Goal: Information Seeking & Learning: Learn about a topic

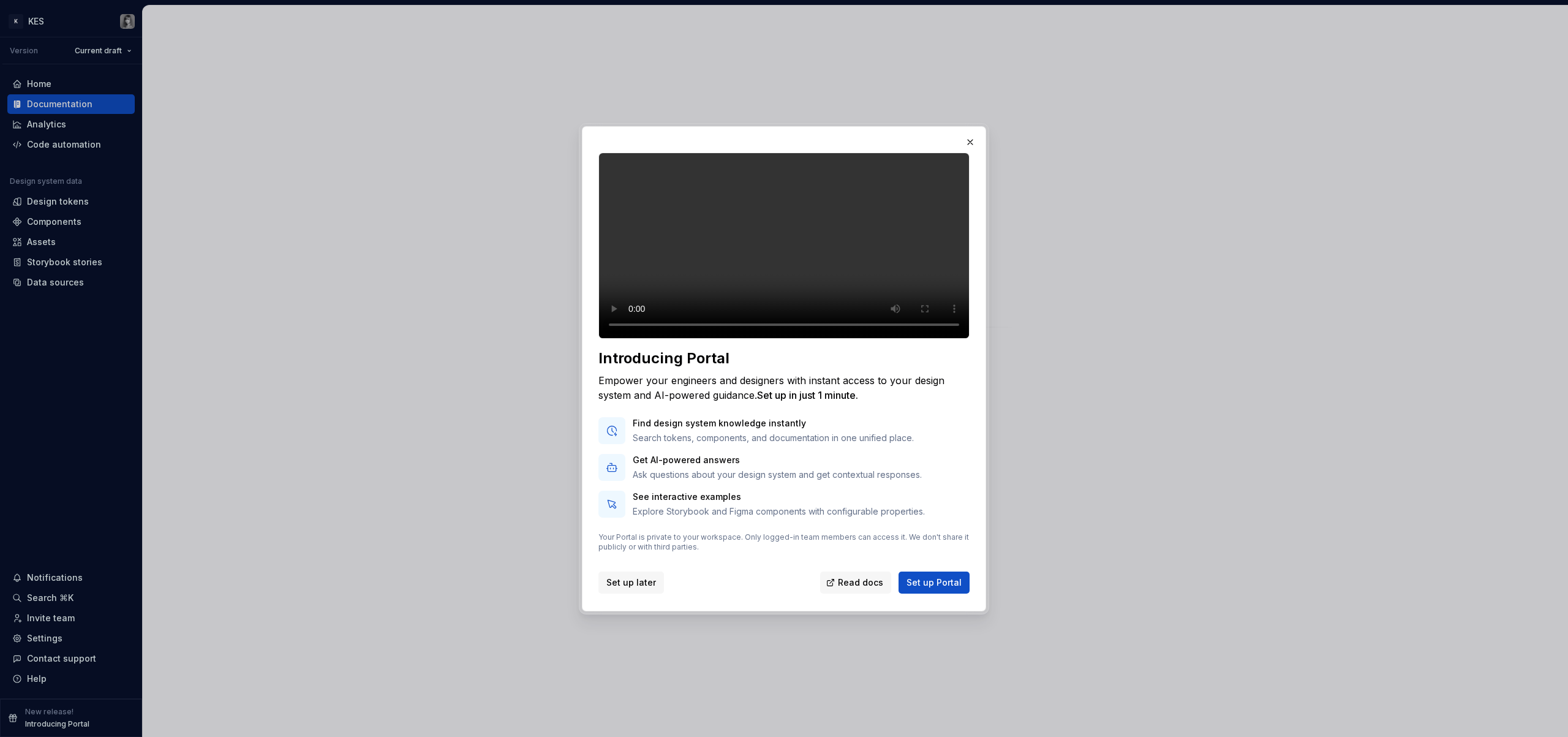
click at [639, 594] on button "Set up later" at bounding box center [631, 583] width 65 height 22
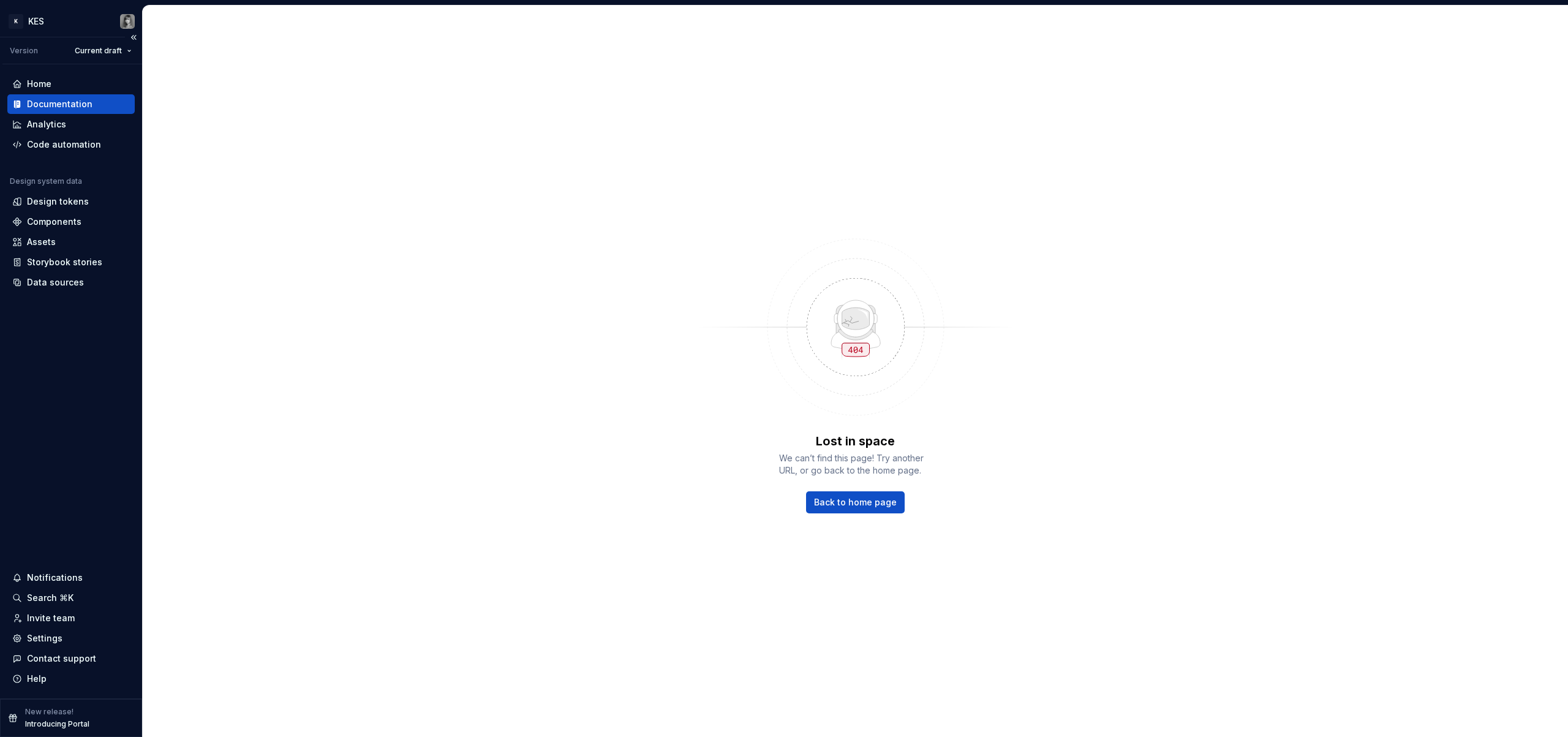
click at [73, 108] on div "Documentation" at bounding box center [60, 104] width 65 height 13
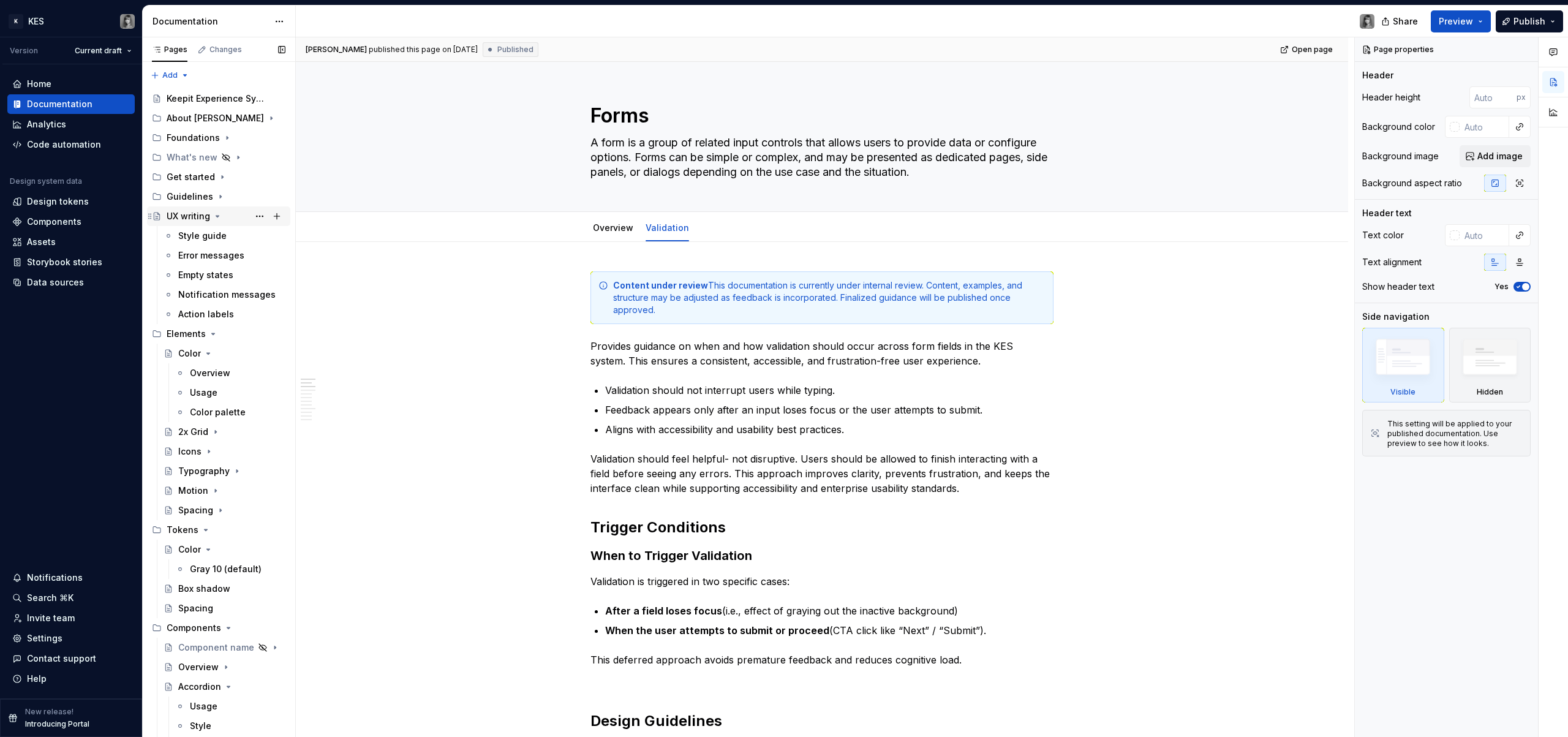
click at [219, 218] on icon "Page tree" at bounding box center [218, 216] width 10 height 10
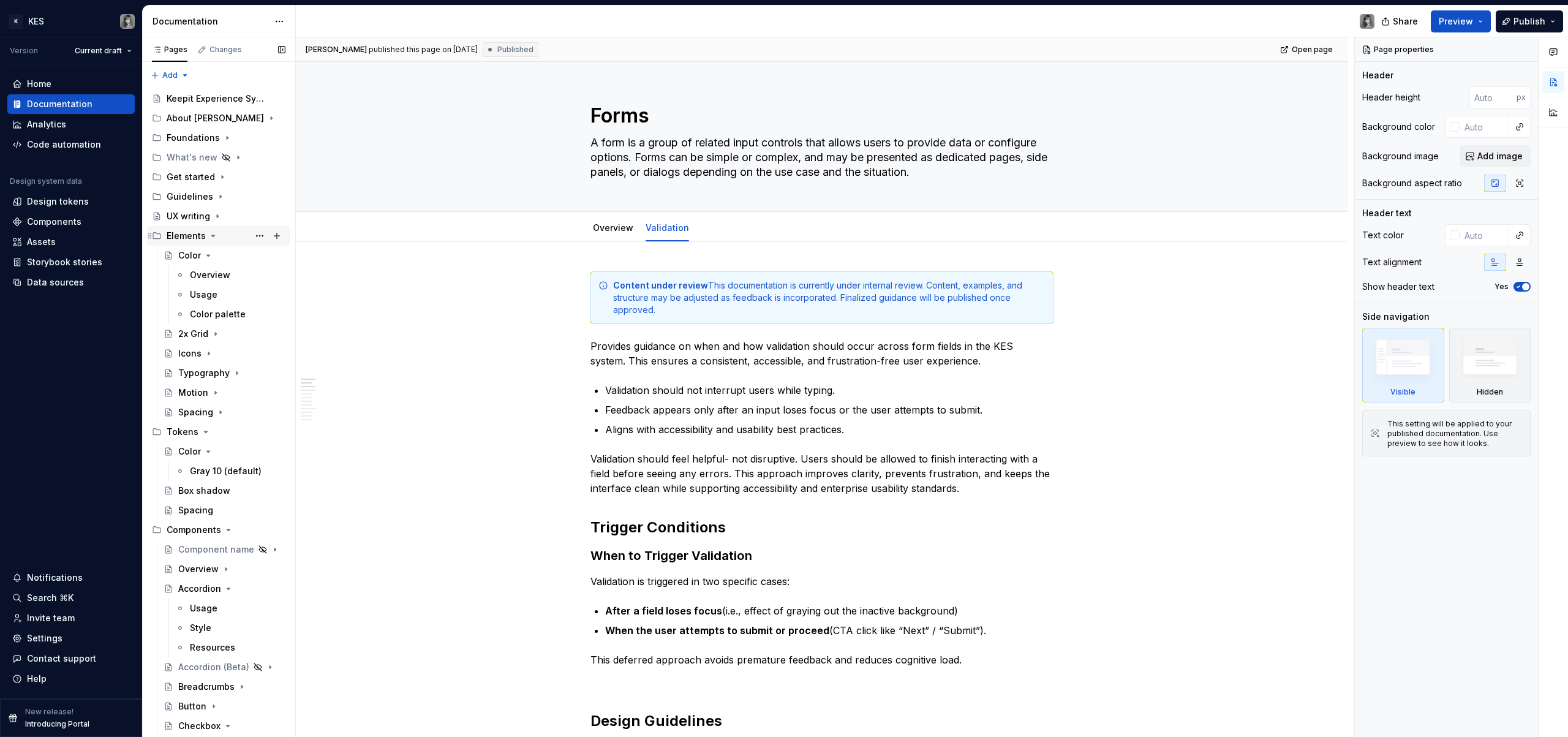
click at [216, 235] on div "Elements" at bounding box center [226, 236] width 119 height 17
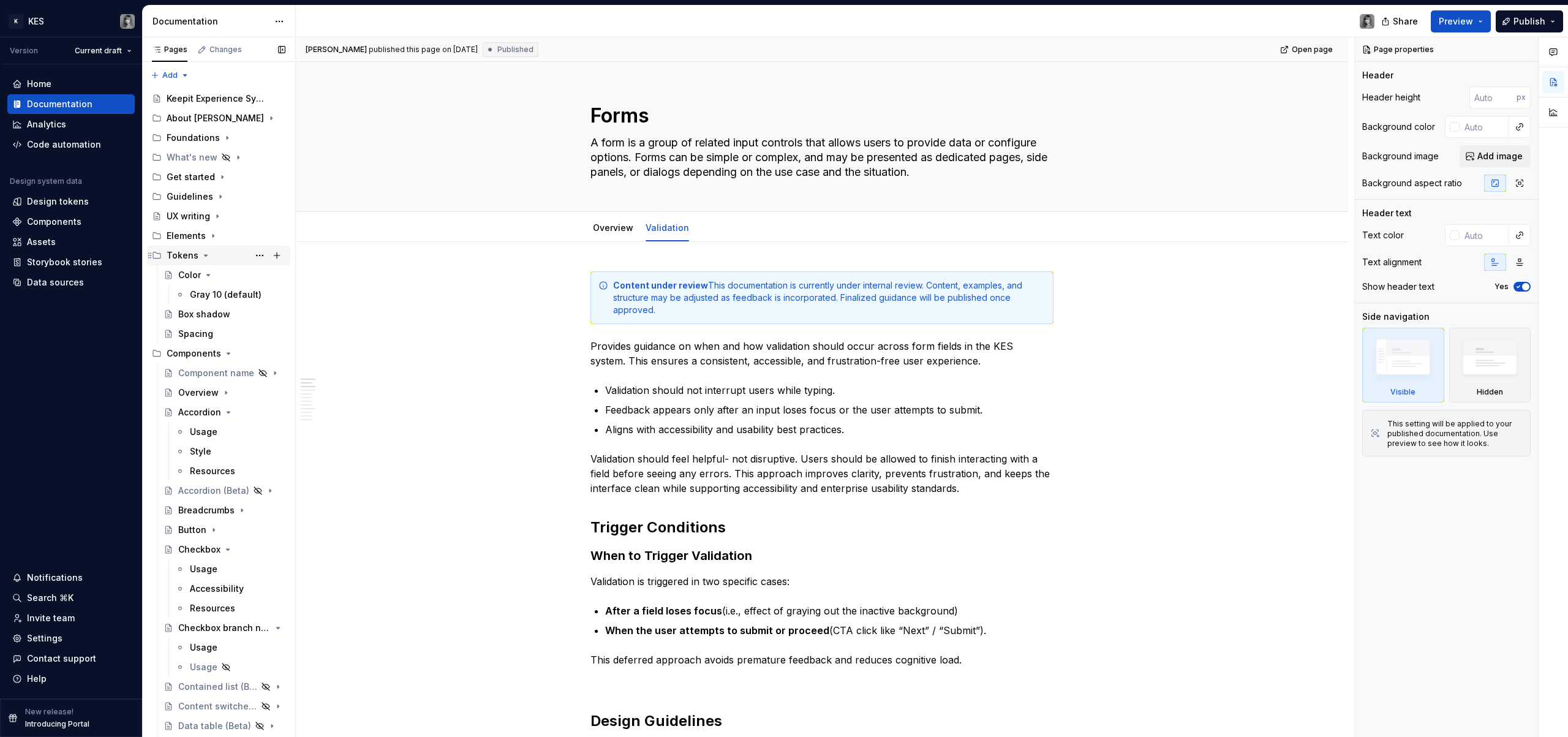
click at [203, 252] on icon "Page tree" at bounding box center [206, 255] width 10 height 10
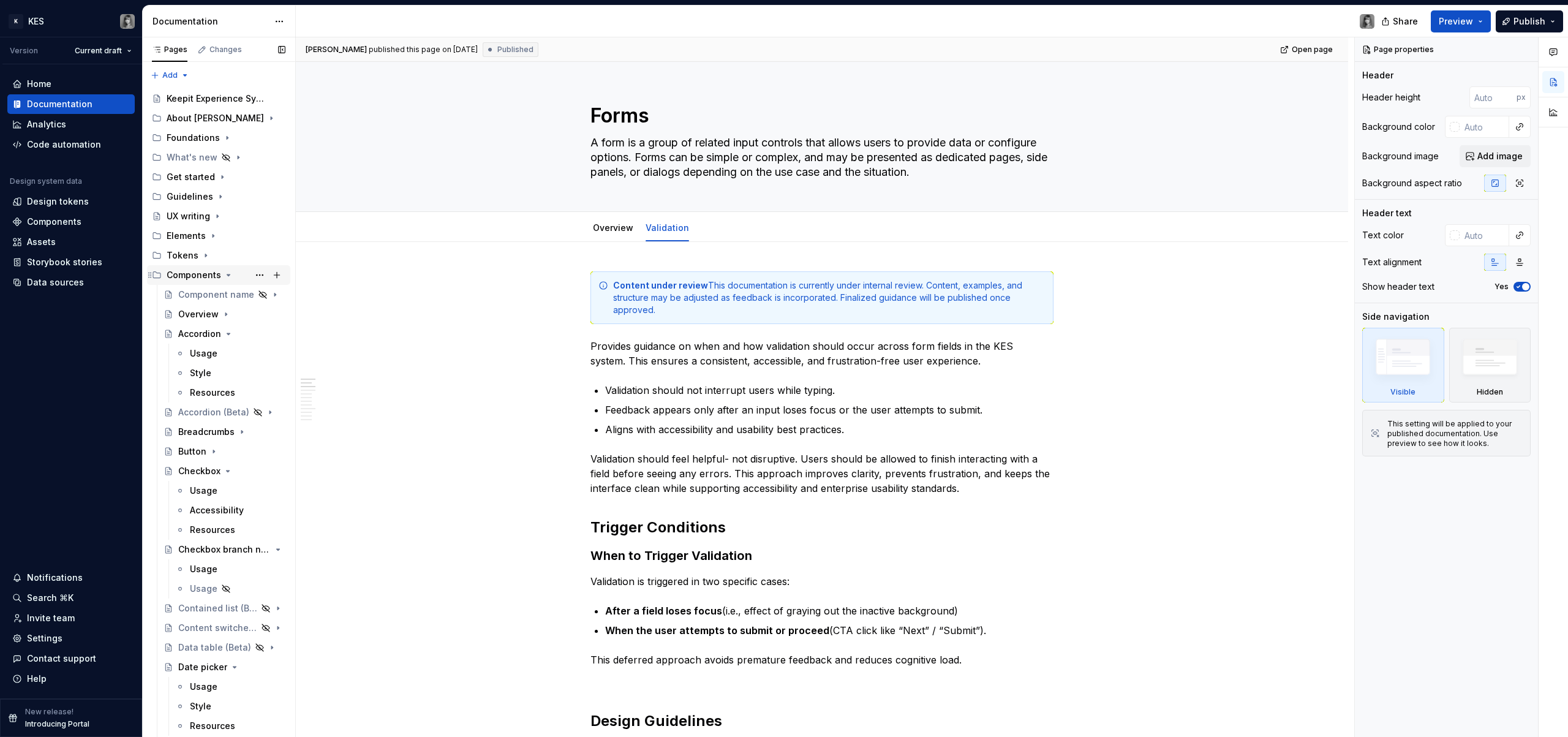
click at [227, 275] on icon "Page tree" at bounding box center [229, 275] width 3 height 1
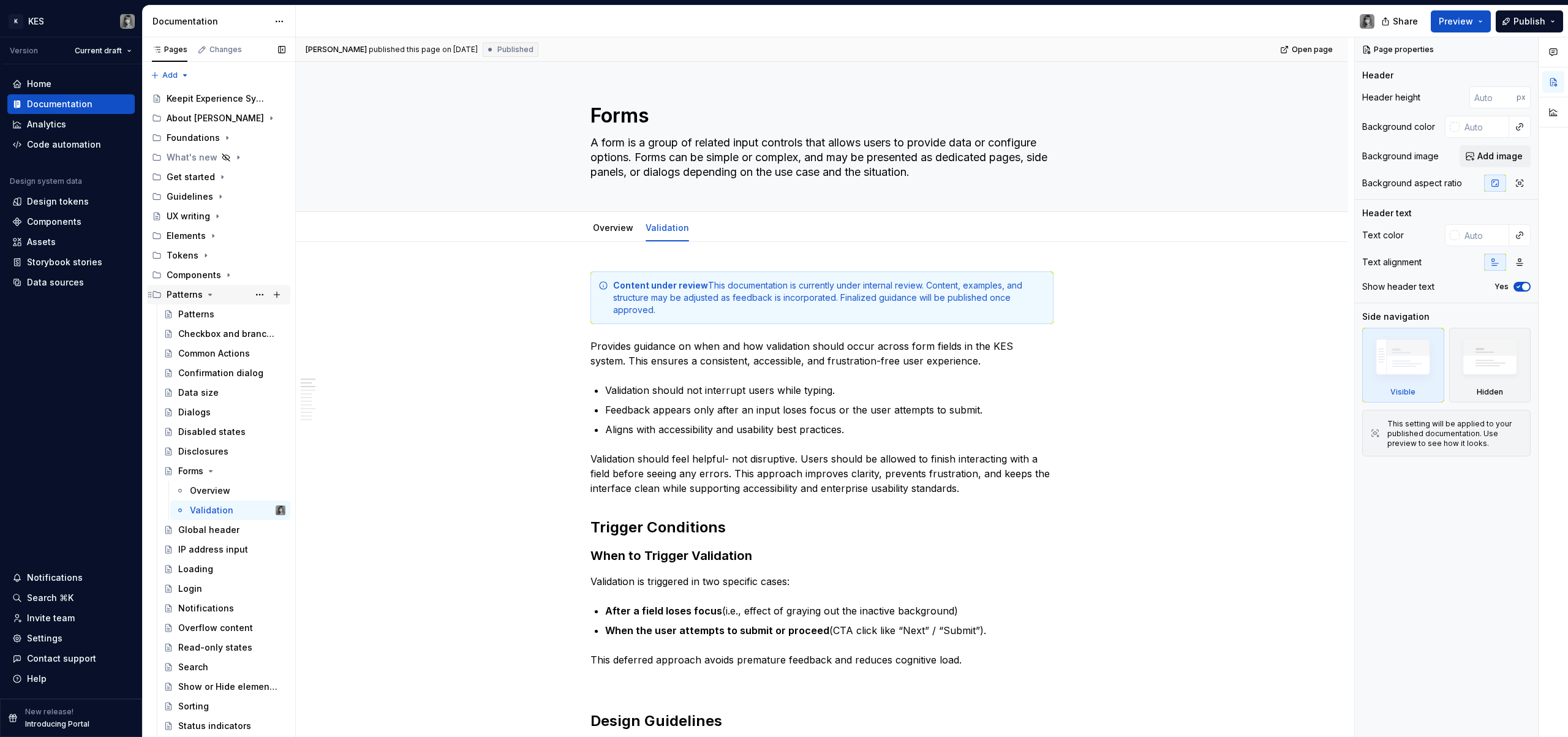
click at [212, 295] on icon "Page tree" at bounding box center [210, 295] width 10 height 10
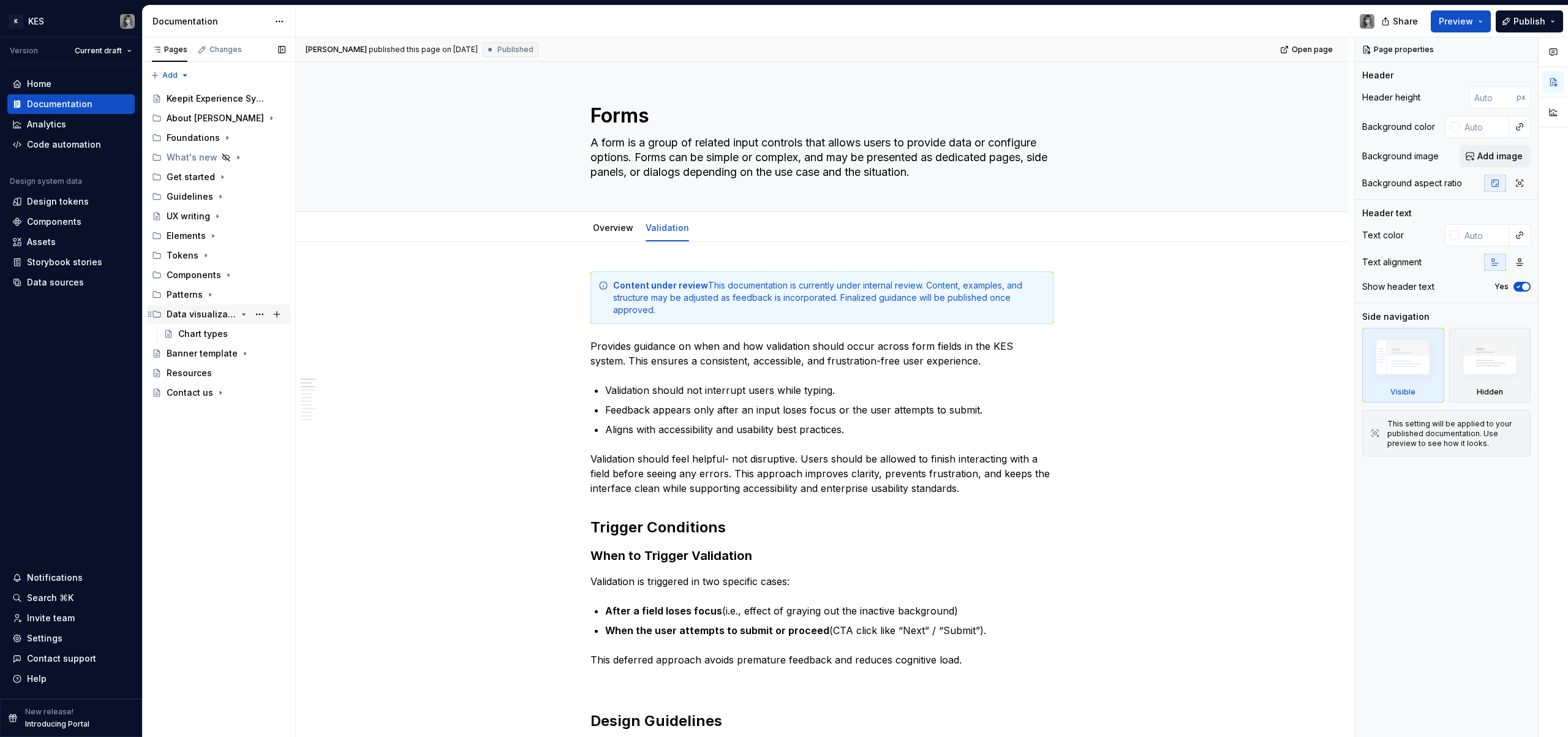
click at [243, 314] on icon "Page tree" at bounding box center [244, 314] width 3 height 1
click at [242, 314] on icon "Page tree" at bounding box center [244, 314] width 10 height 10
click at [210, 334] on div "Chart types" at bounding box center [202, 334] width 49 height 13
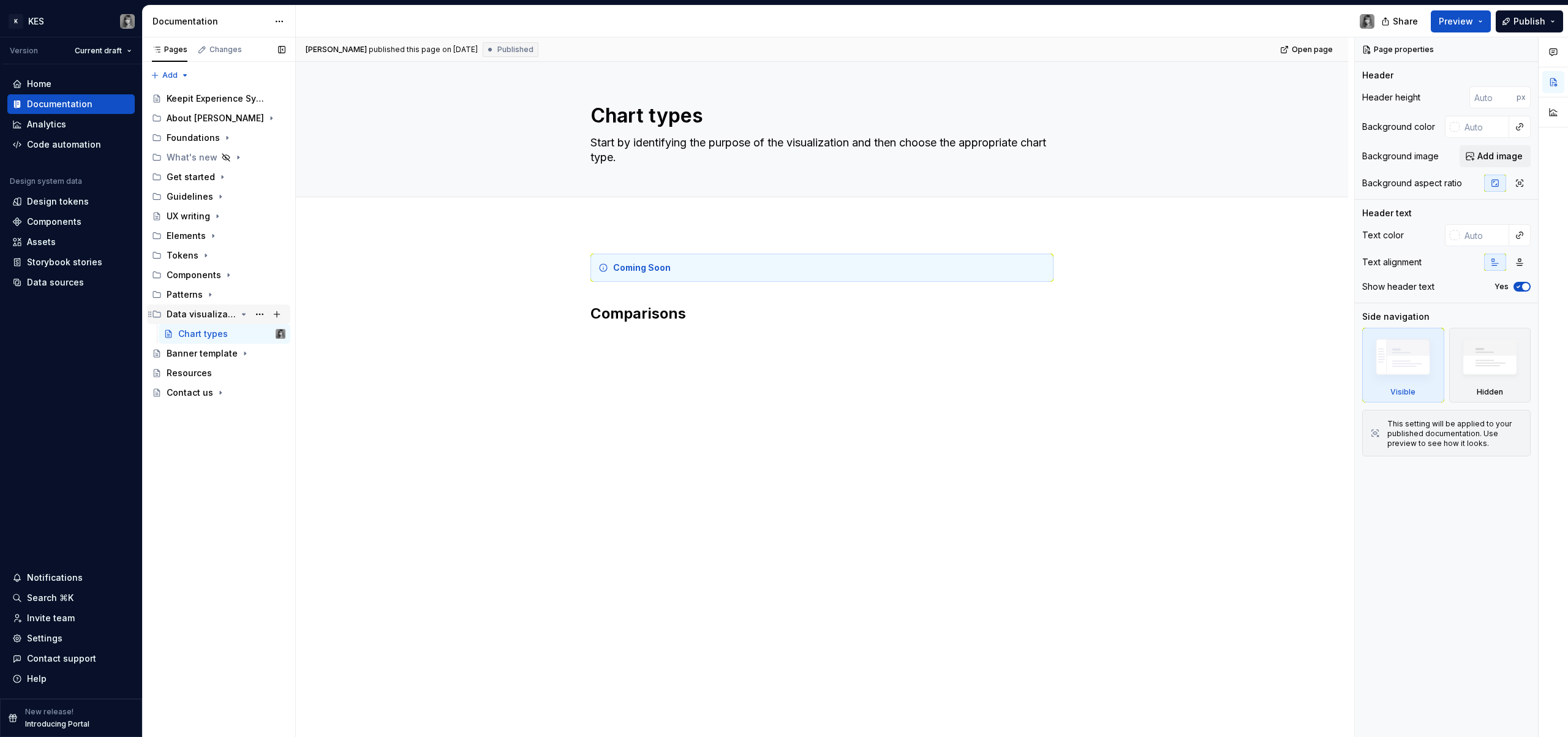
click at [245, 314] on icon "Page tree" at bounding box center [244, 314] width 3 height 1
click at [192, 280] on div "Components" at bounding box center [194, 275] width 54 height 13
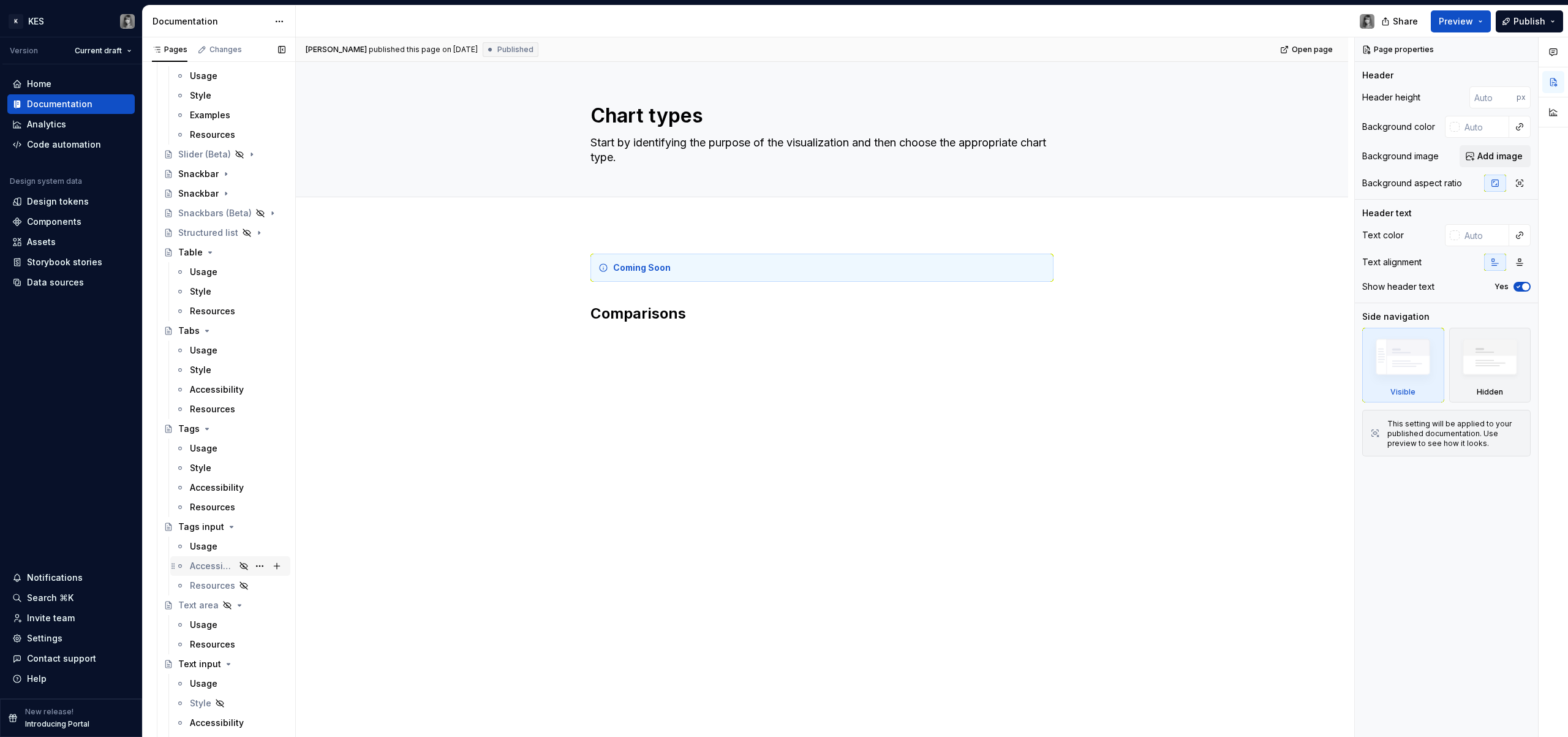
scroll to position [2417, 0]
click at [209, 527] on div "Tags input" at bounding box center [201, 526] width 46 height 13
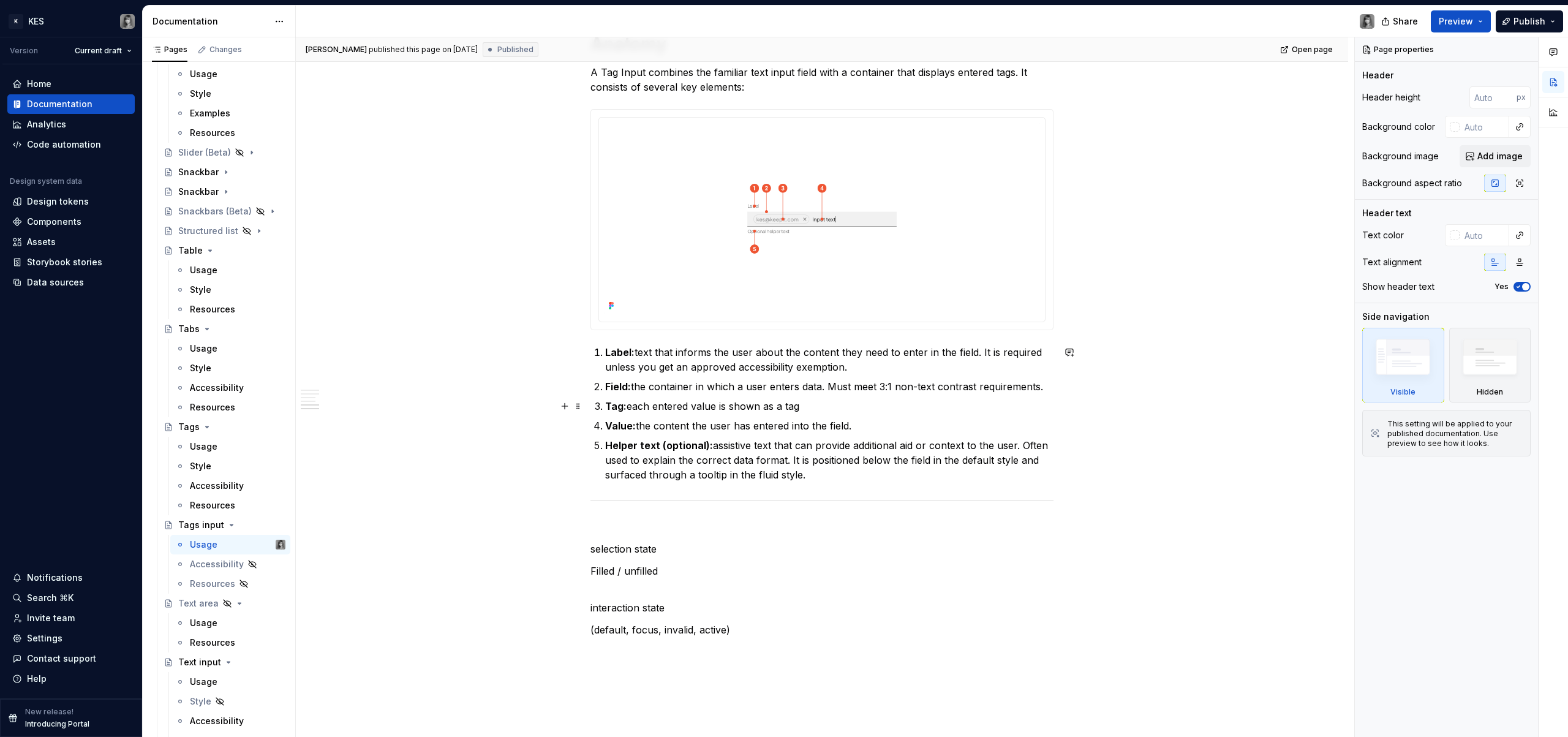
scroll to position [1375, 0]
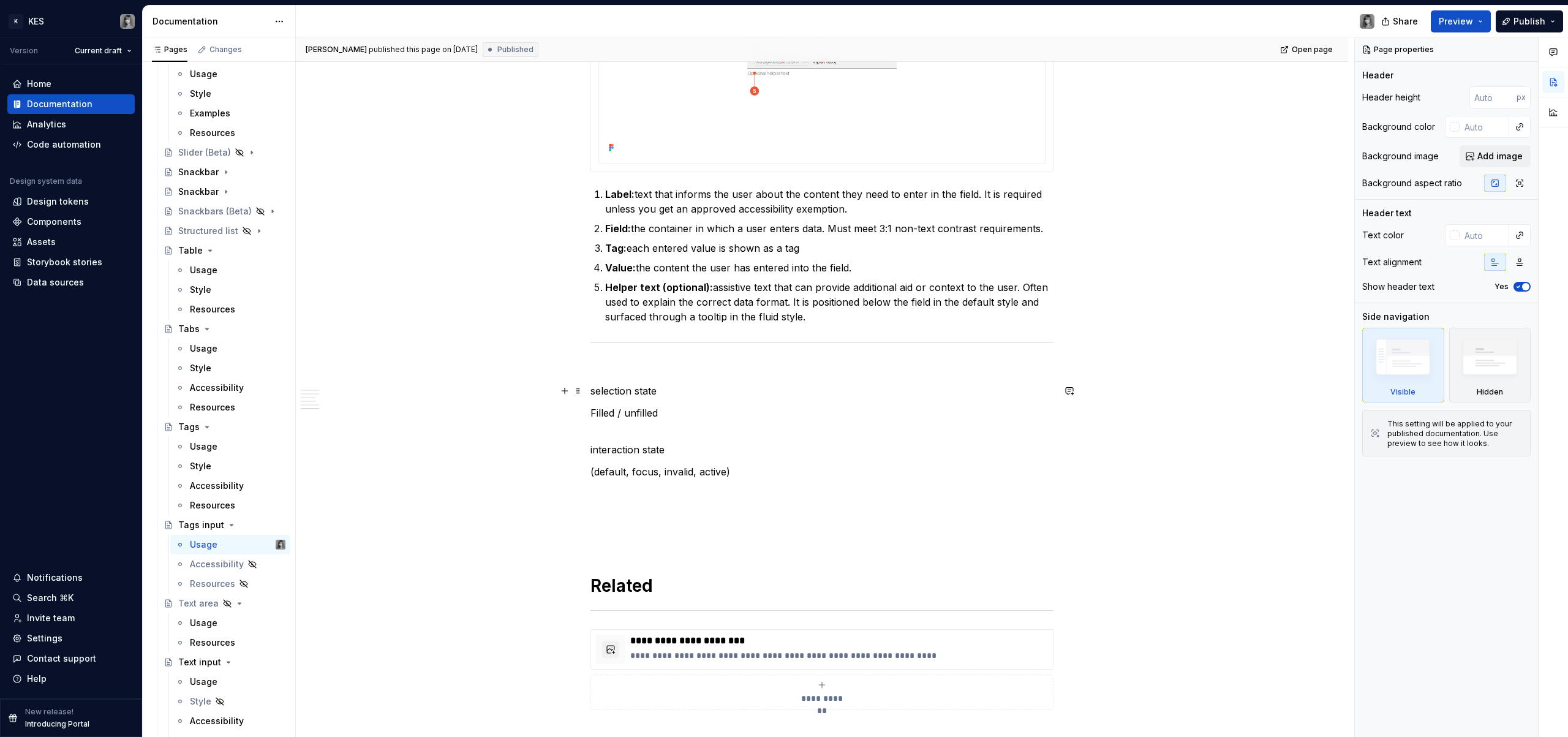
click at [656, 388] on p "selection state" at bounding box center [822, 391] width 463 height 15
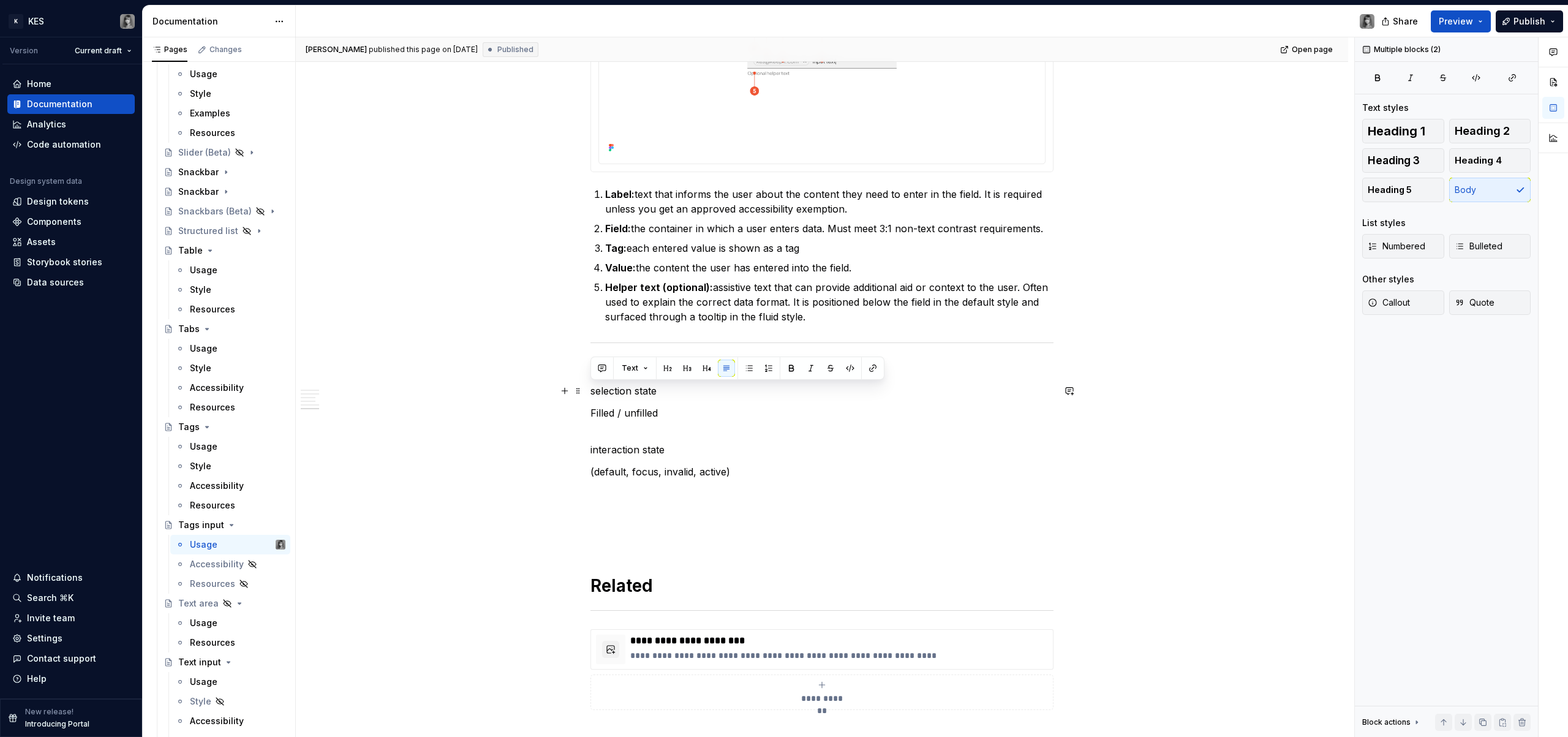
click at [656, 388] on p "selection state" at bounding box center [822, 391] width 463 height 15
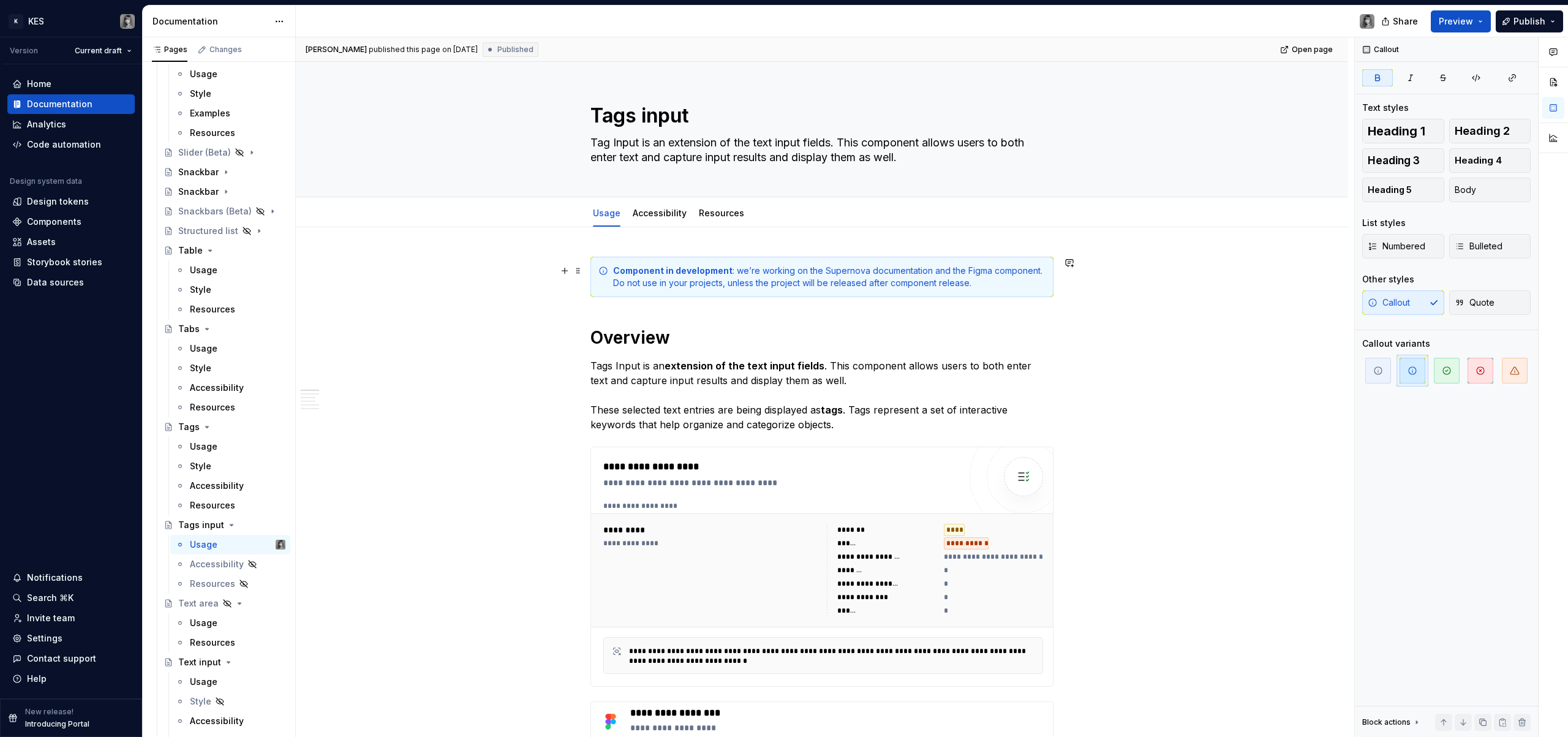
click at [705, 270] on strong "Component in development" at bounding box center [673, 270] width 120 height 10
click at [1484, 368] on icon "button" at bounding box center [1480, 371] width 10 height 10
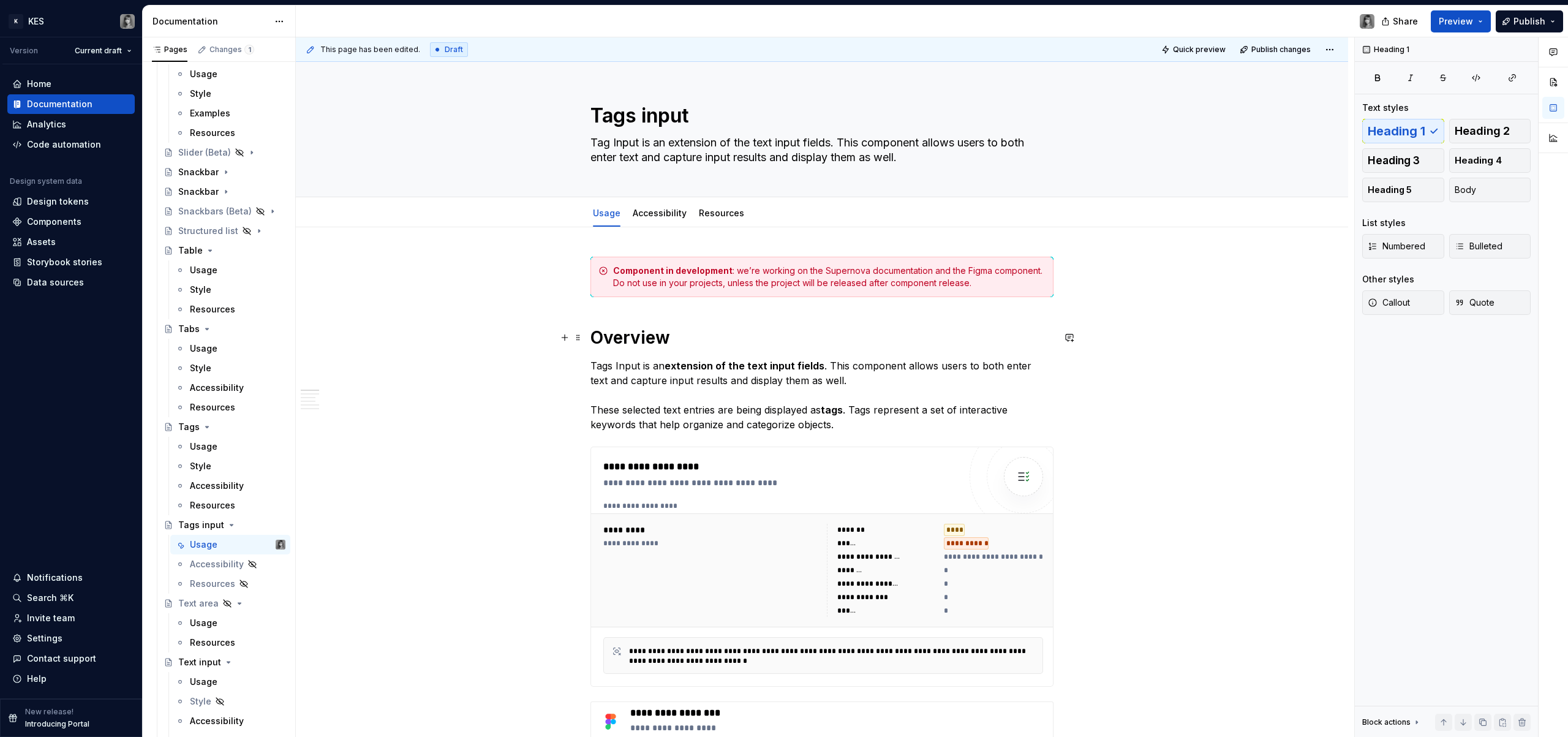
click at [712, 346] on h1 "Overview" at bounding box center [822, 338] width 463 height 22
type textarea "*"
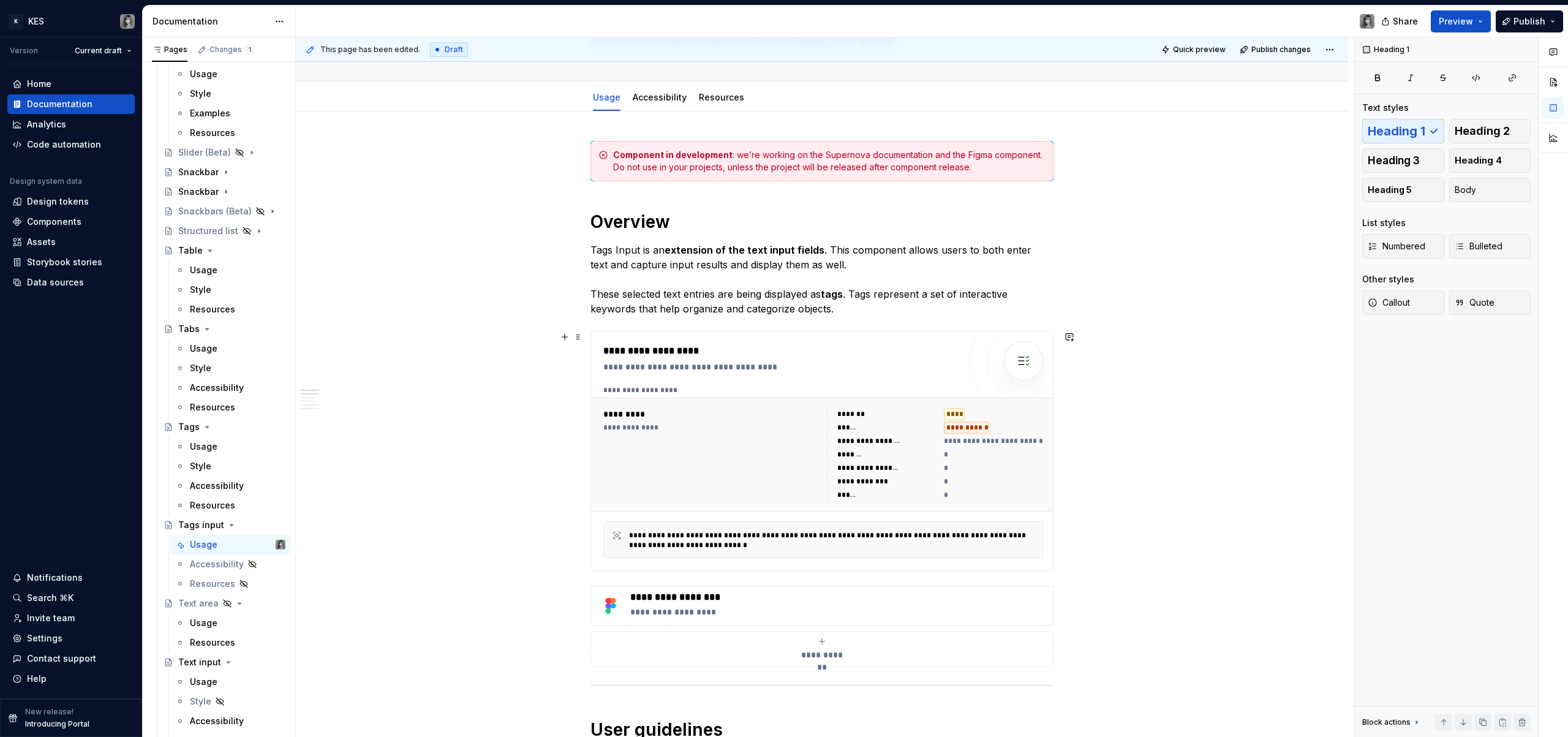
scroll to position [118, 0]
drag, startPoint x: 745, startPoint y: 248, endPoint x: 819, endPoint y: 247, distance: 74.0
click at [819, 247] on p "Tags Input is an extension of the text input fields . This component allows use…" at bounding box center [822, 277] width 463 height 74
click at [1036, 230] on div "Text" at bounding box center [892, 225] width 294 height 23
click at [723, 246] on strong "extension of the text input fields" at bounding box center [744, 248] width 160 height 13
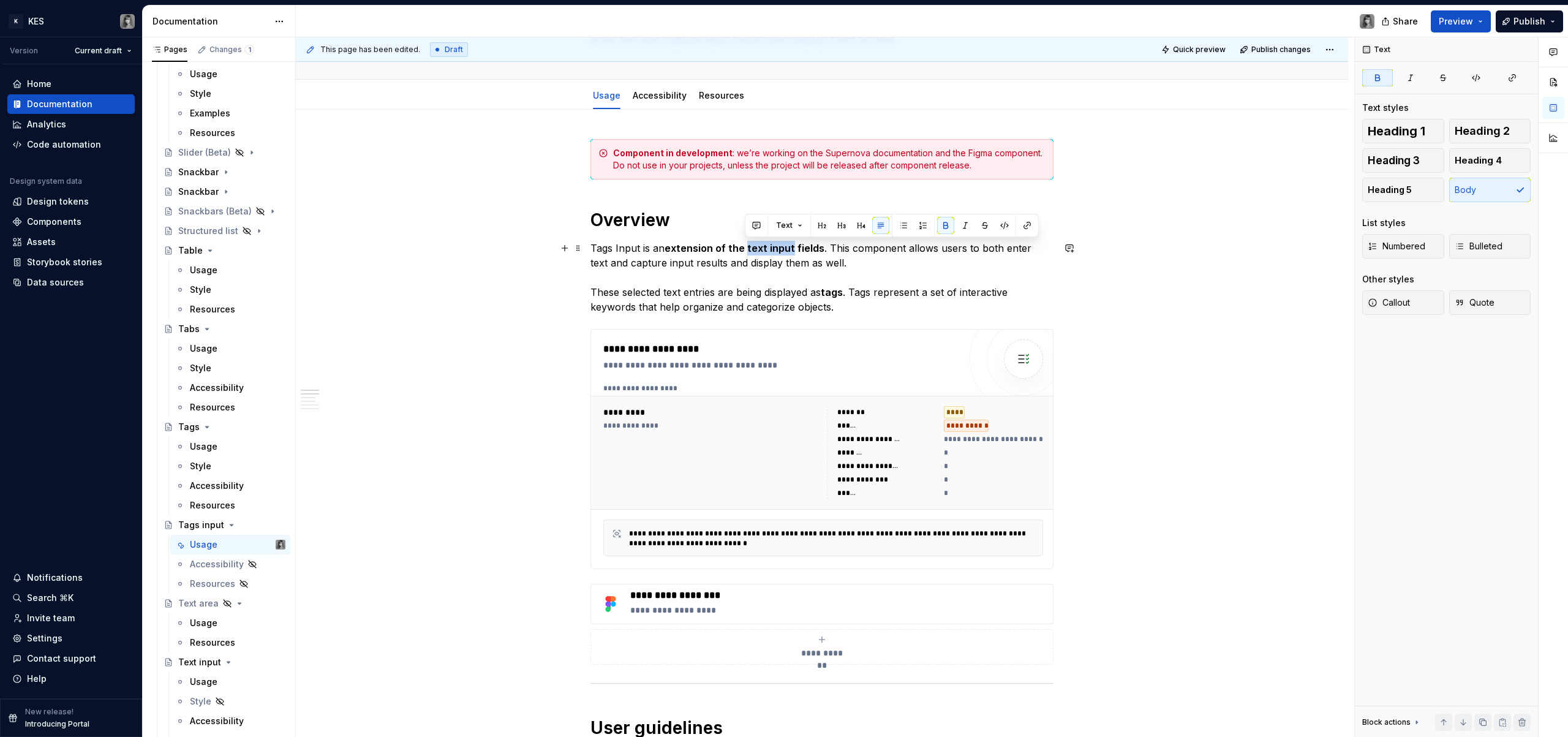
drag, startPoint x: 746, startPoint y: 246, endPoint x: 790, endPoint y: 248, distance: 44.0
click at [790, 248] on strong "extension of the text input fields" at bounding box center [744, 248] width 160 height 13
click at [1033, 225] on button "button" at bounding box center [1027, 225] width 17 height 17
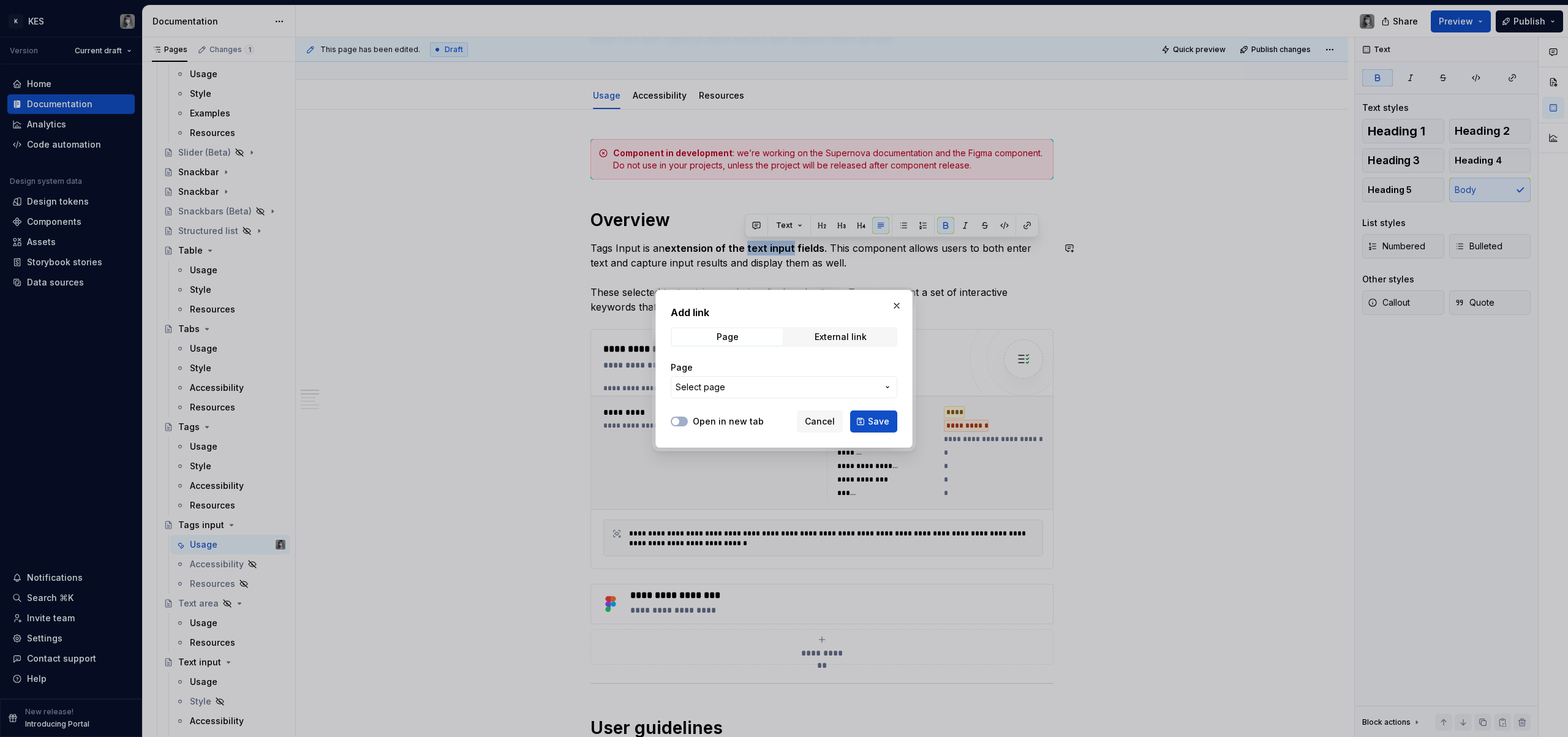
click at [742, 382] on span "Select page" at bounding box center [776, 387] width 202 height 13
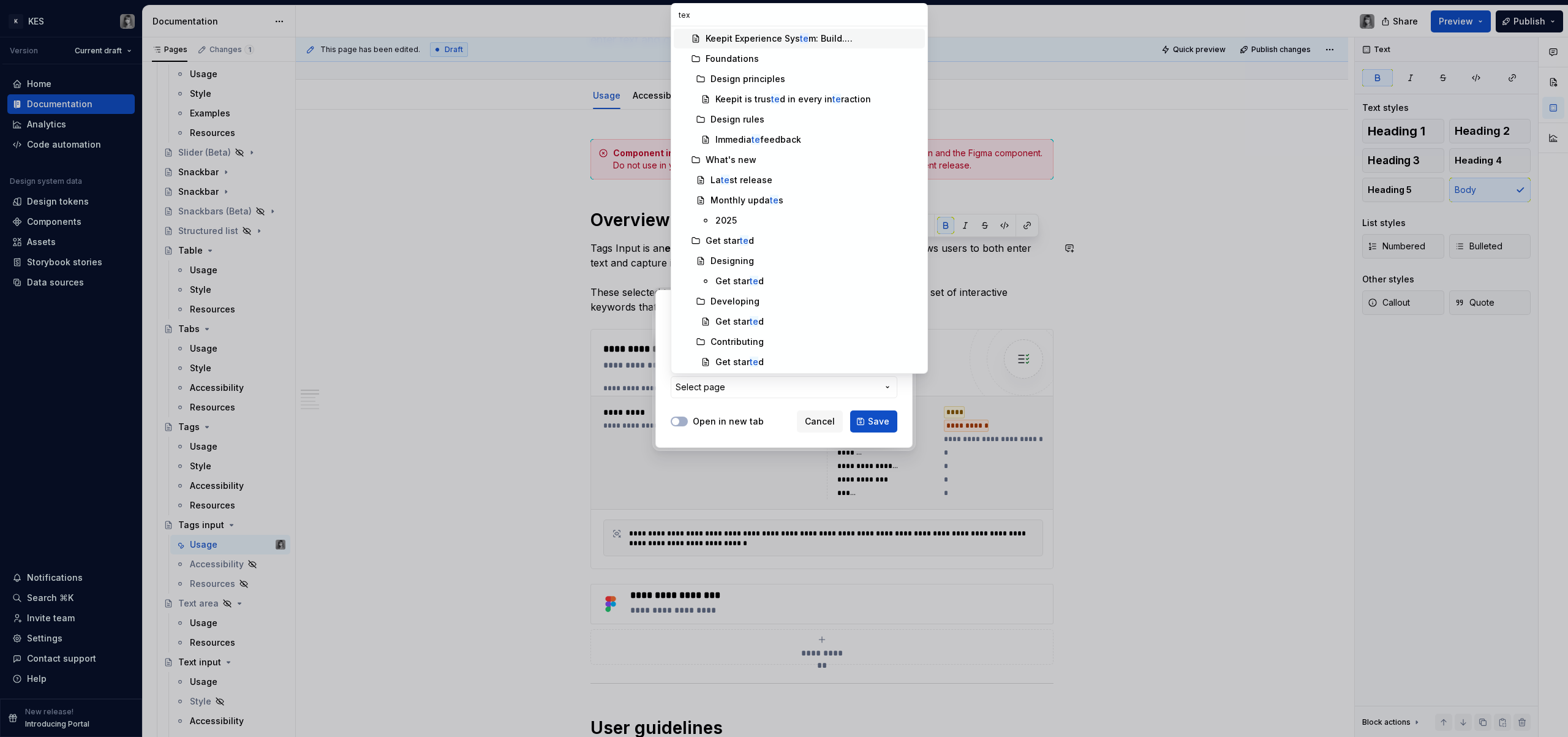
type input "text"
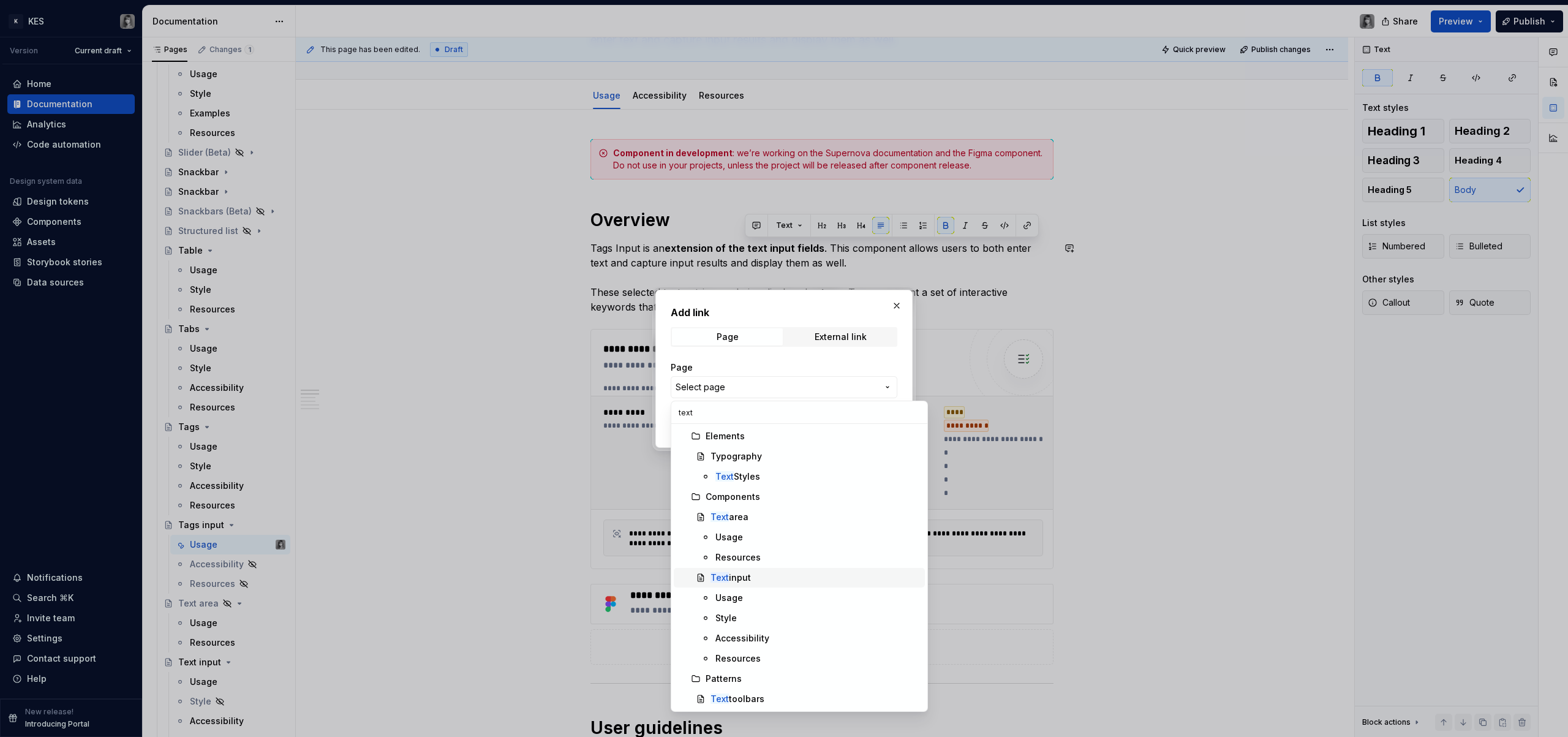
click at [761, 581] on div "Text input" at bounding box center [815, 578] width 209 height 13
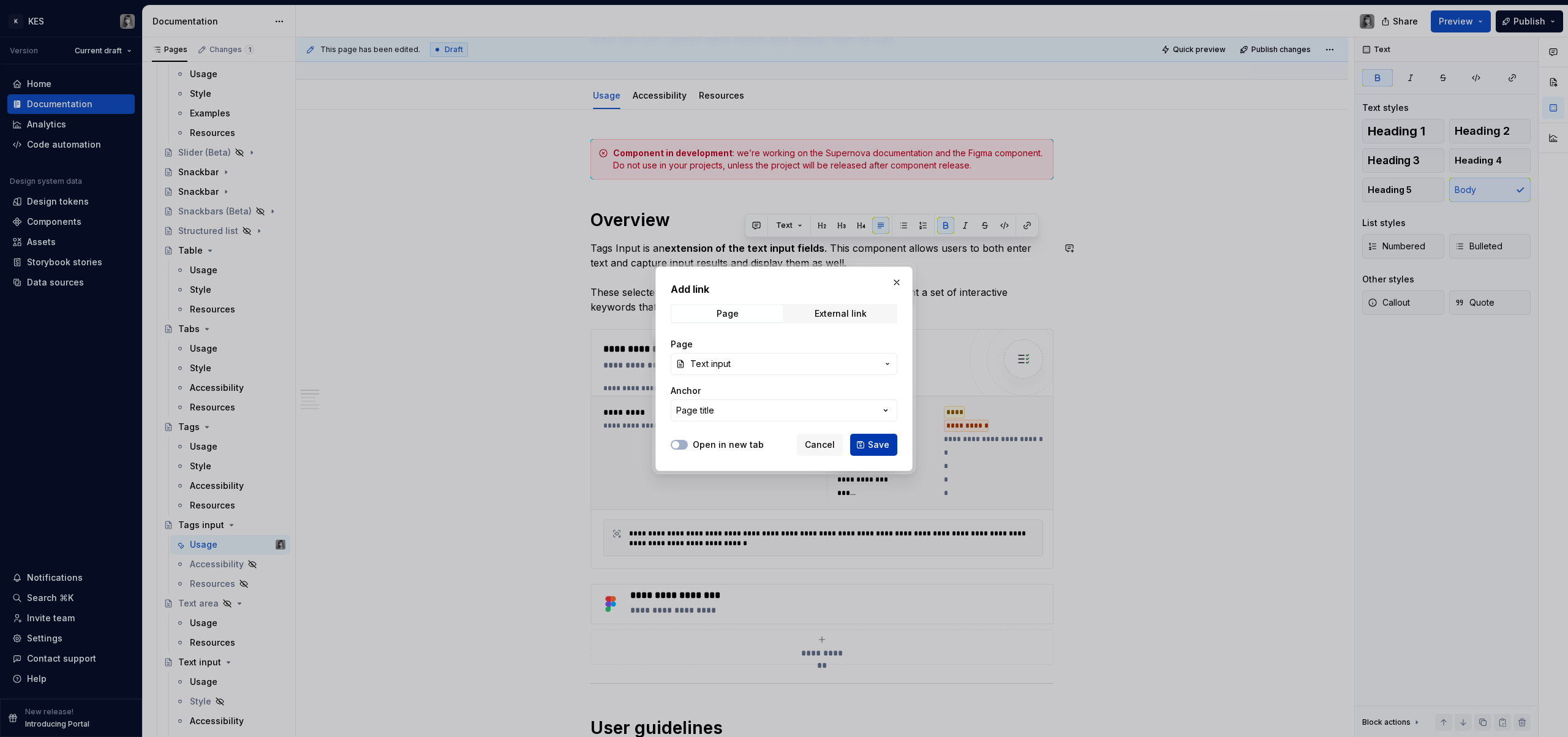
click at [890, 452] on button "Save" at bounding box center [874, 445] width 47 height 22
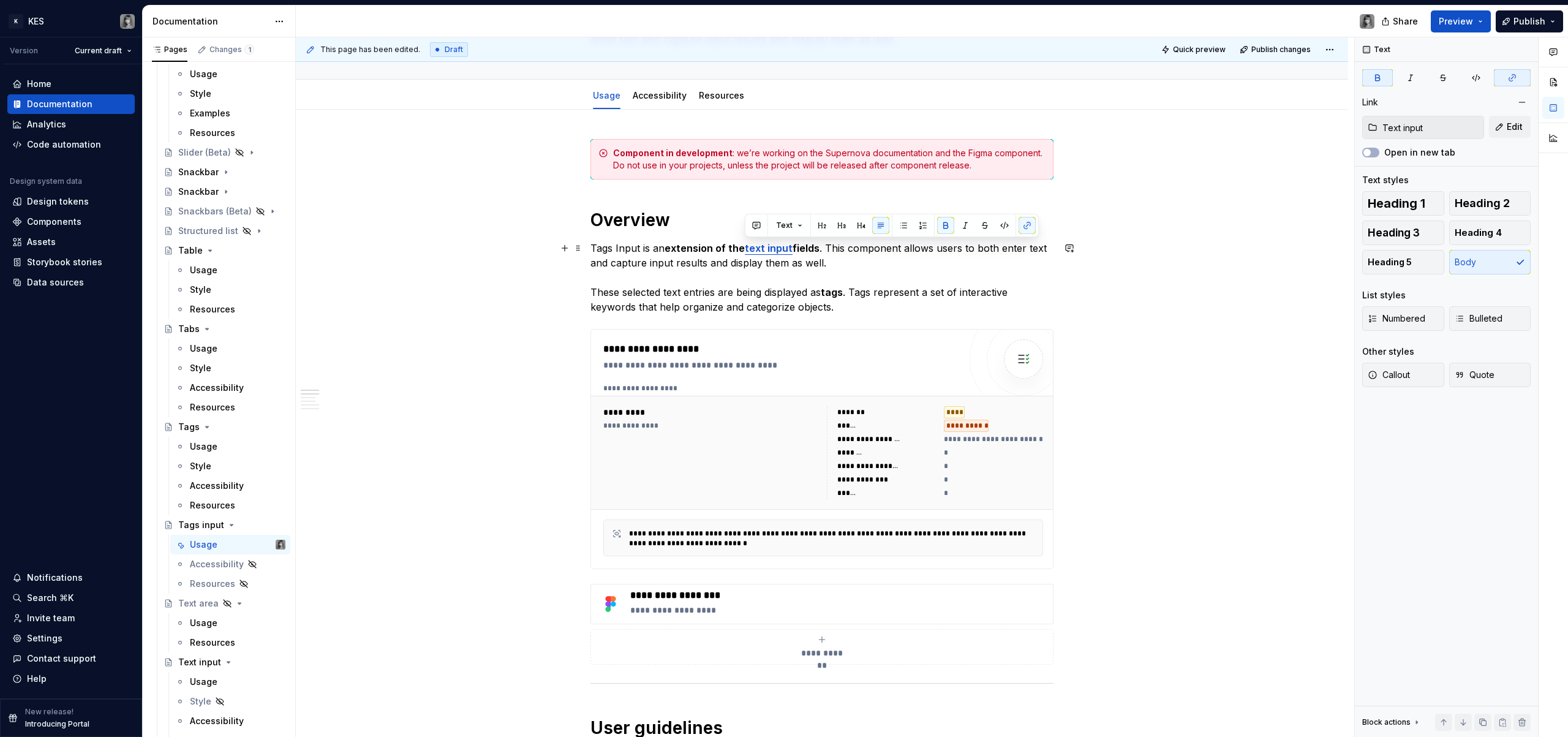
click at [843, 287] on strong "tags" at bounding box center [832, 293] width 22 height 13
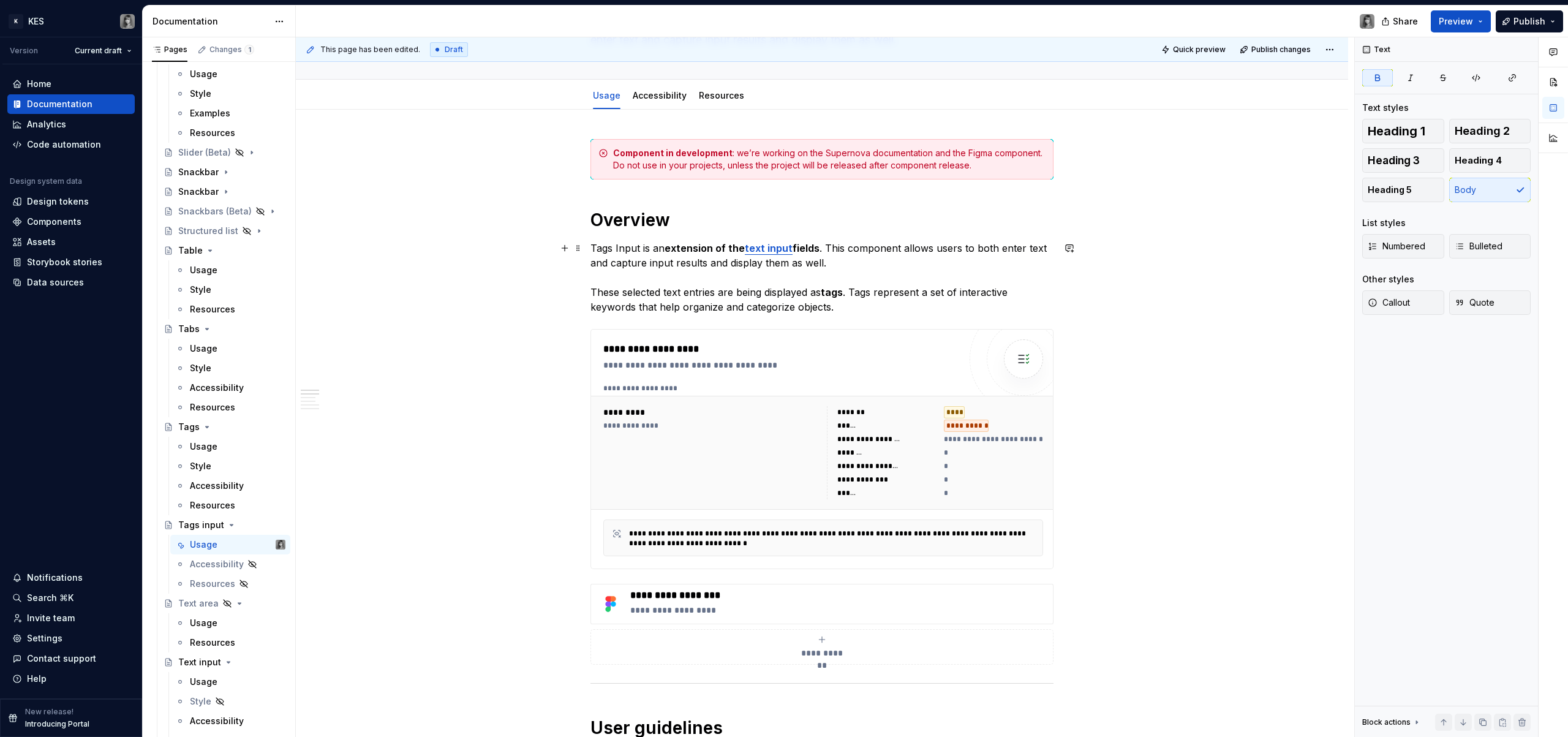
click at [842, 295] on strong "tags" at bounding box center [832, 293] width 22 height 13
click at [1106, 271] on button "button" at bounding box center [1107, 269] width 17 height 17
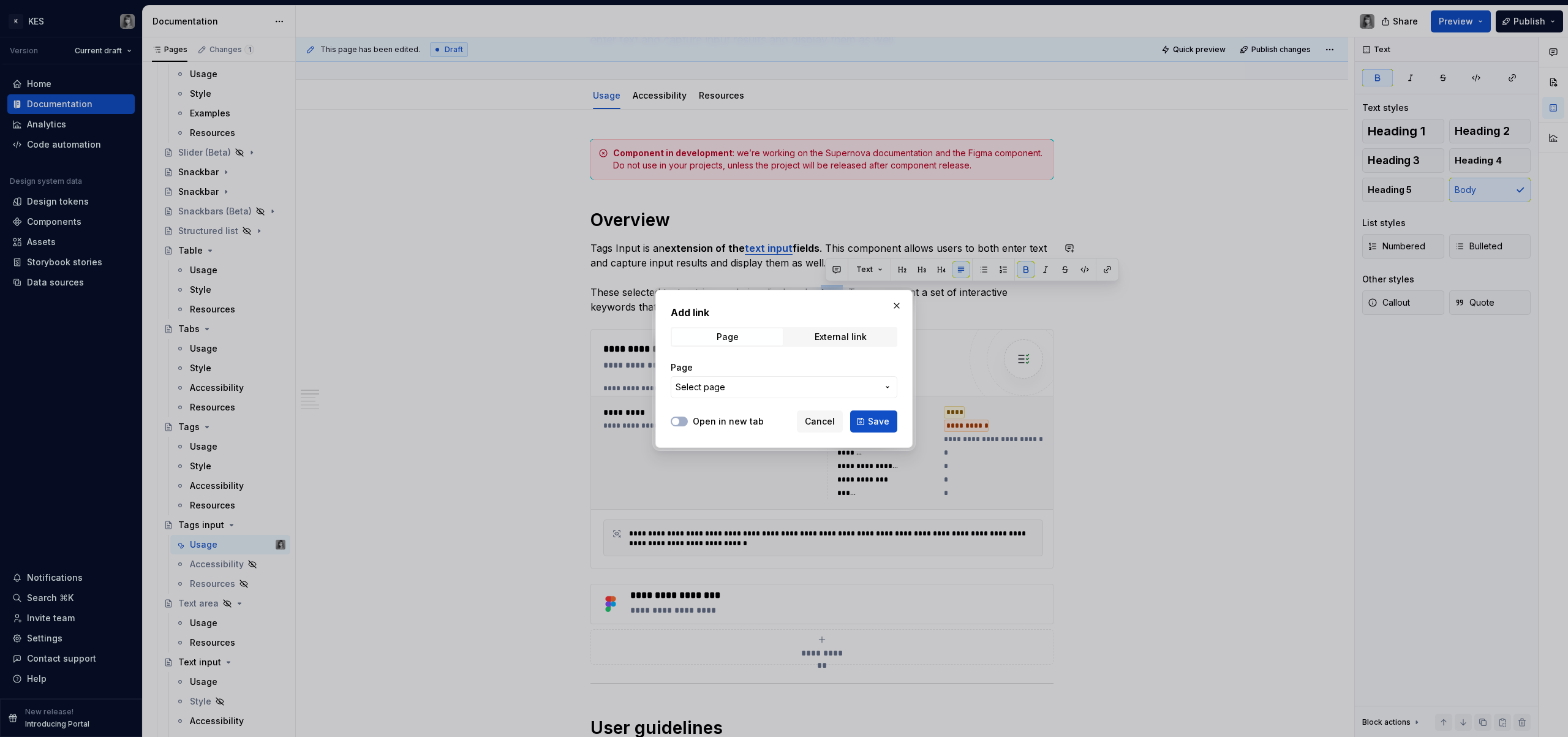
click at [745, 381] on span "Select page" at bounding box center [776, 387] width 202 height 13
type input "y"
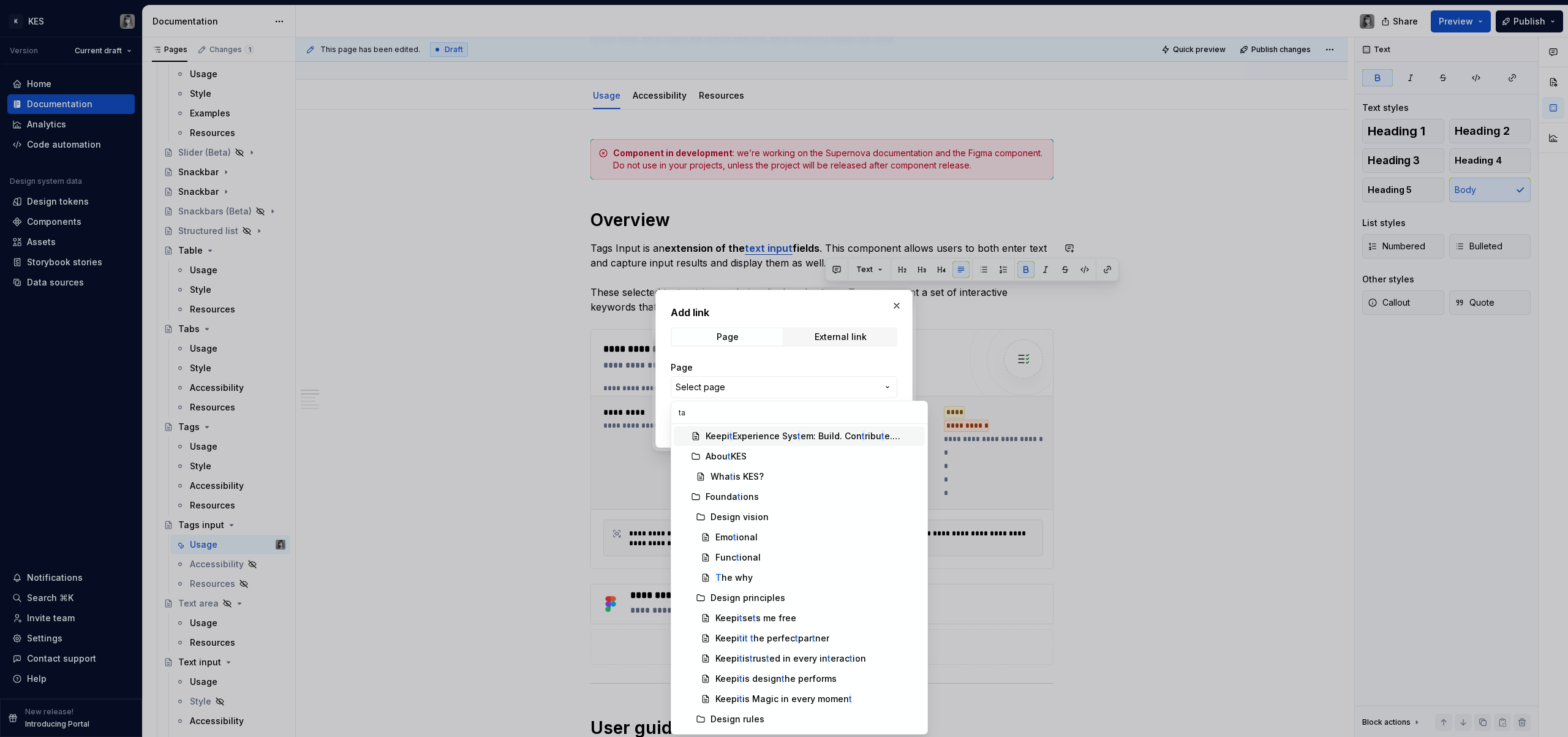
type input "tag"
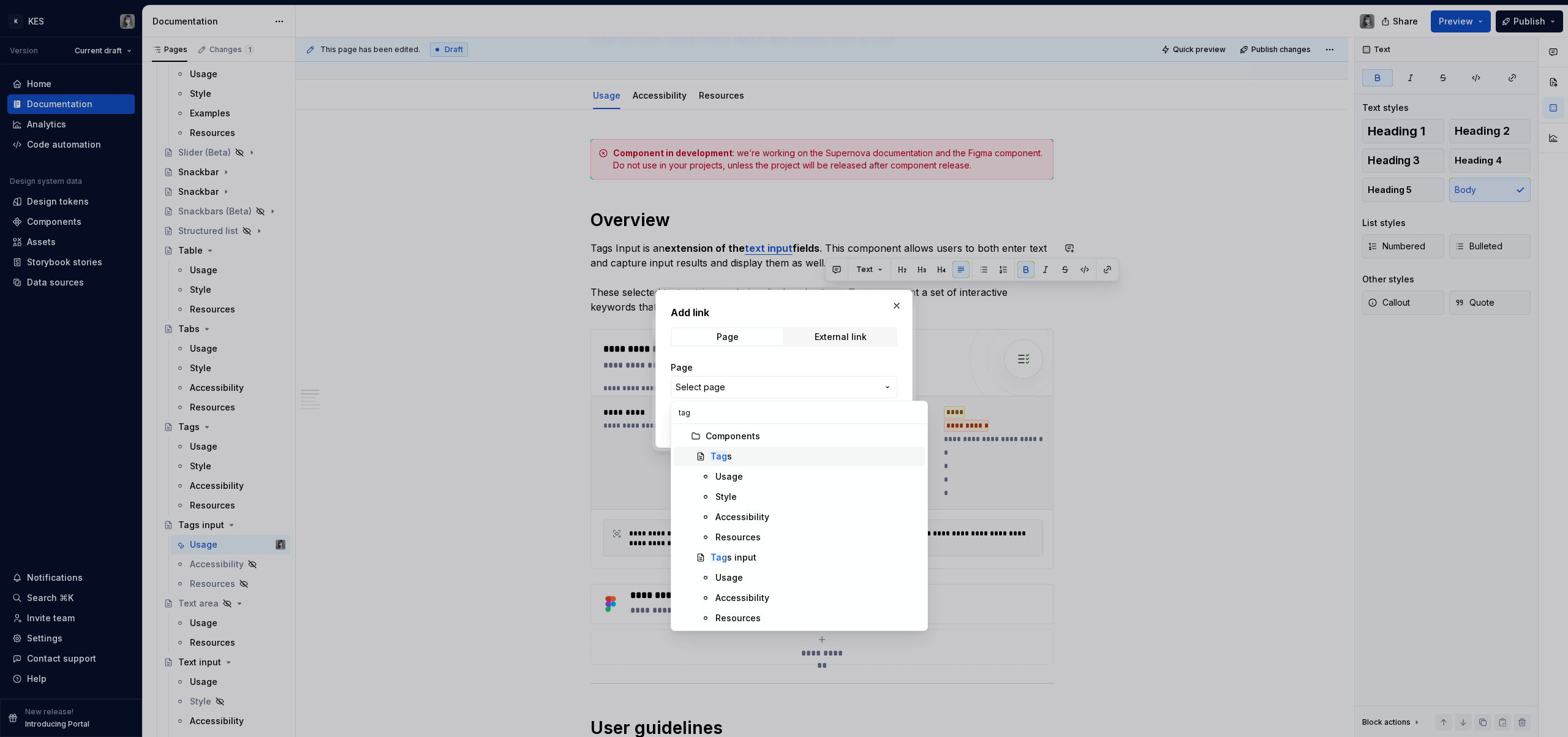
click at [730, 462] on span "Tag s" at bounding box center [799, 457] width 251 height 19
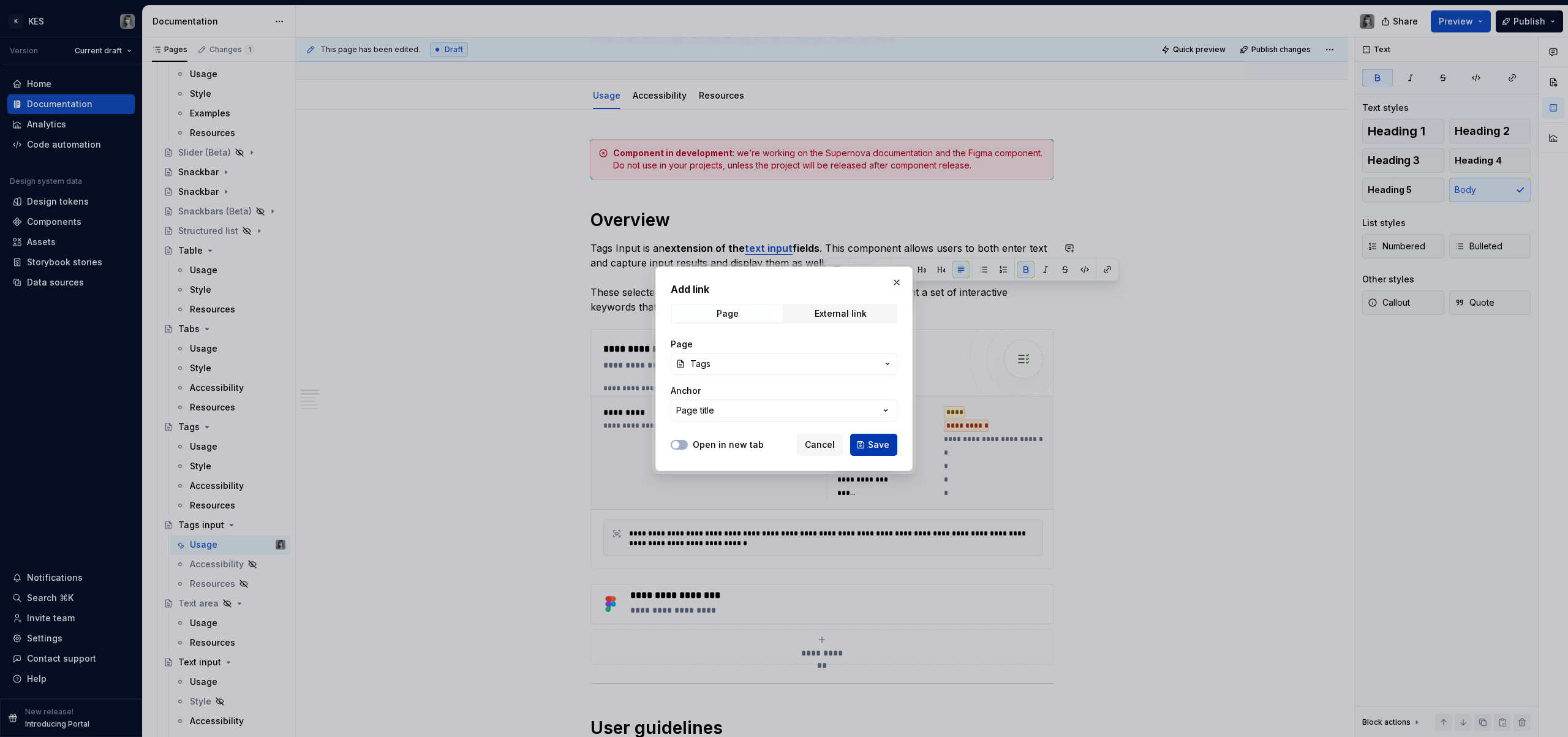
click at [872, 444] on span "Save" at bounding box center [879, 445] width 22 height 13
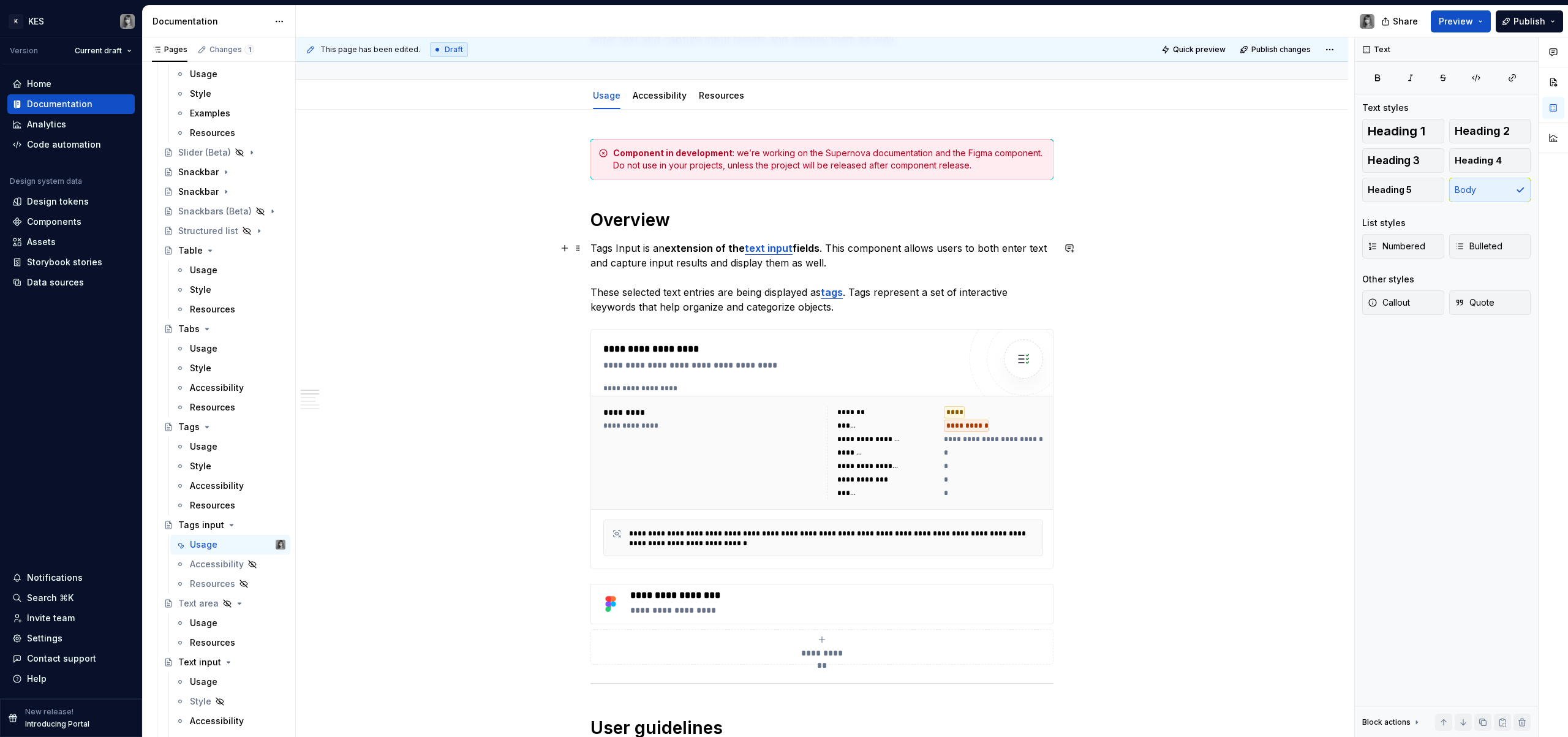
click at [885, 302] on p "Tags Input is an extension of the text input fields . This component allows use…" at bounding box center [822, 277] width 463 height 74
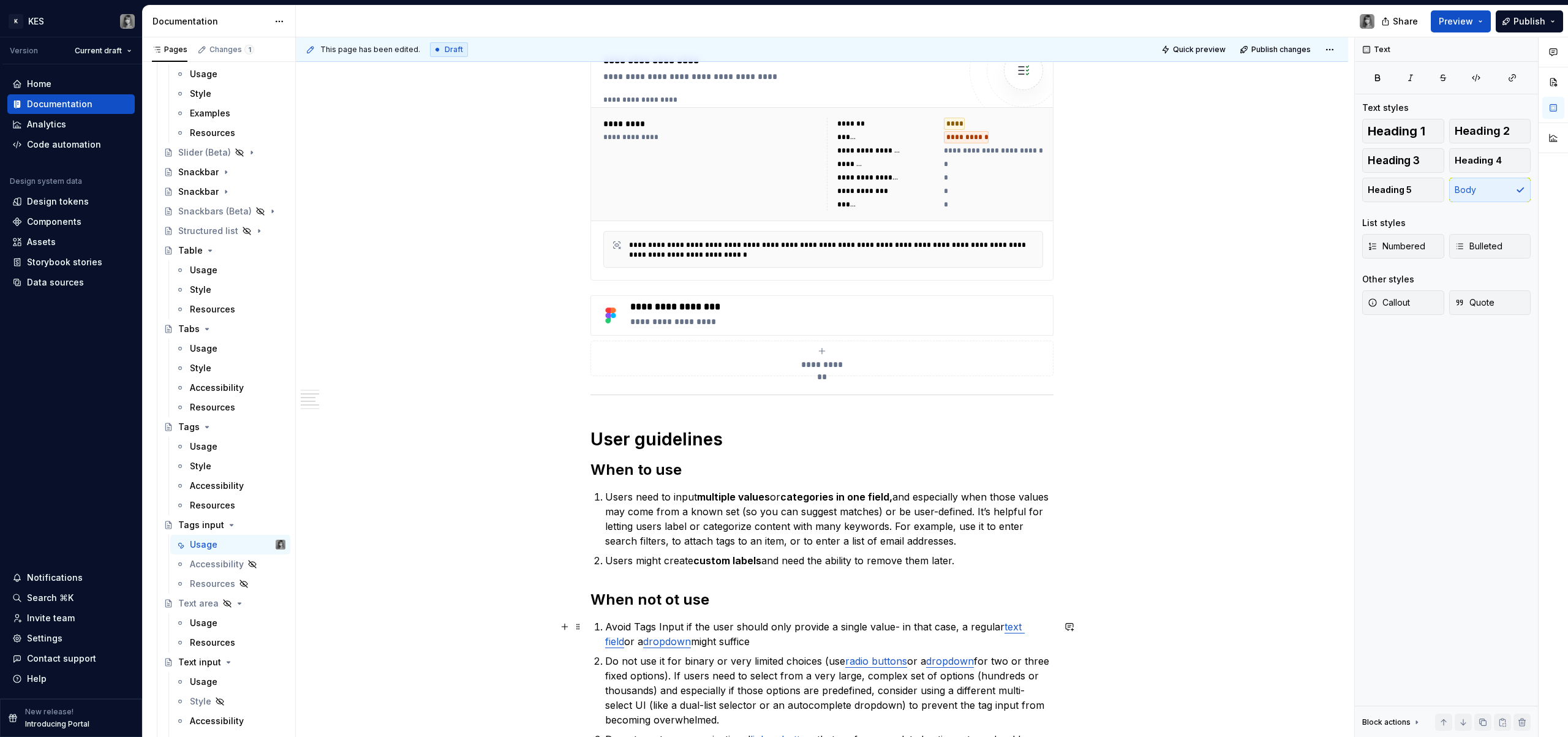
scroll to position [535, 0]
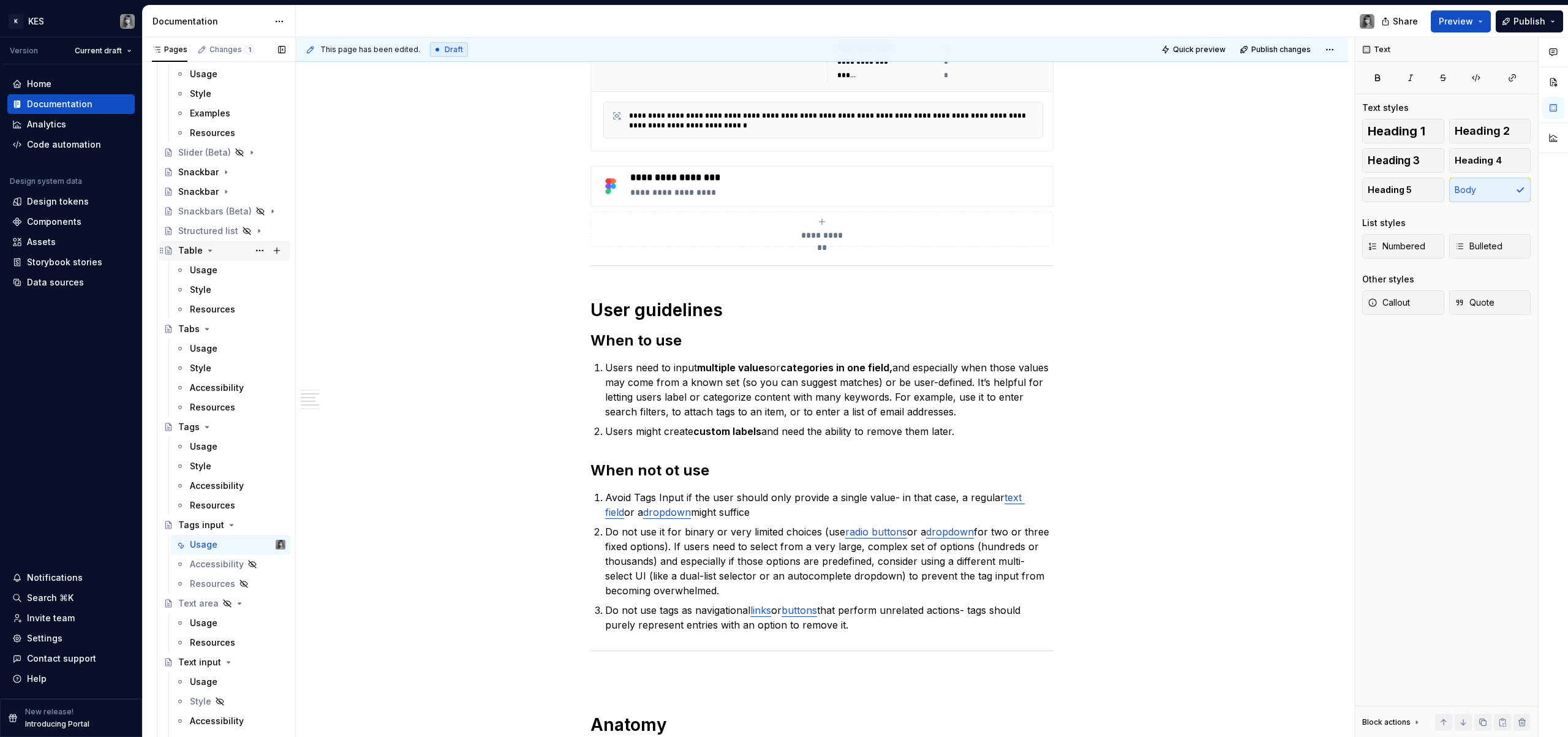
click at [209, 250] on icon "Page tree" at bounding box center [210, 250] width 10 height 10
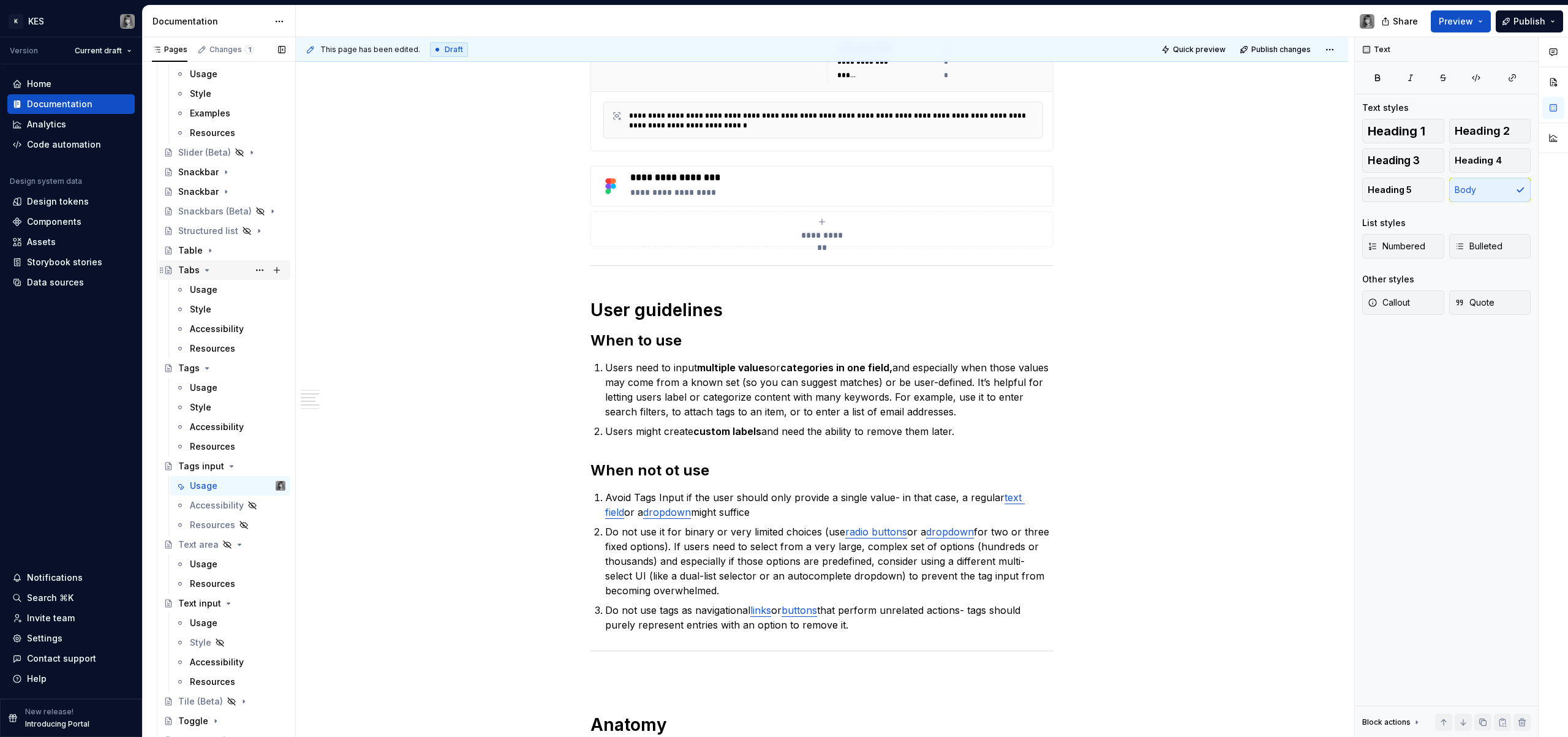
click at [209, 273] on icon "Page tree" at bounding box center [207, 270] width 10 height 10
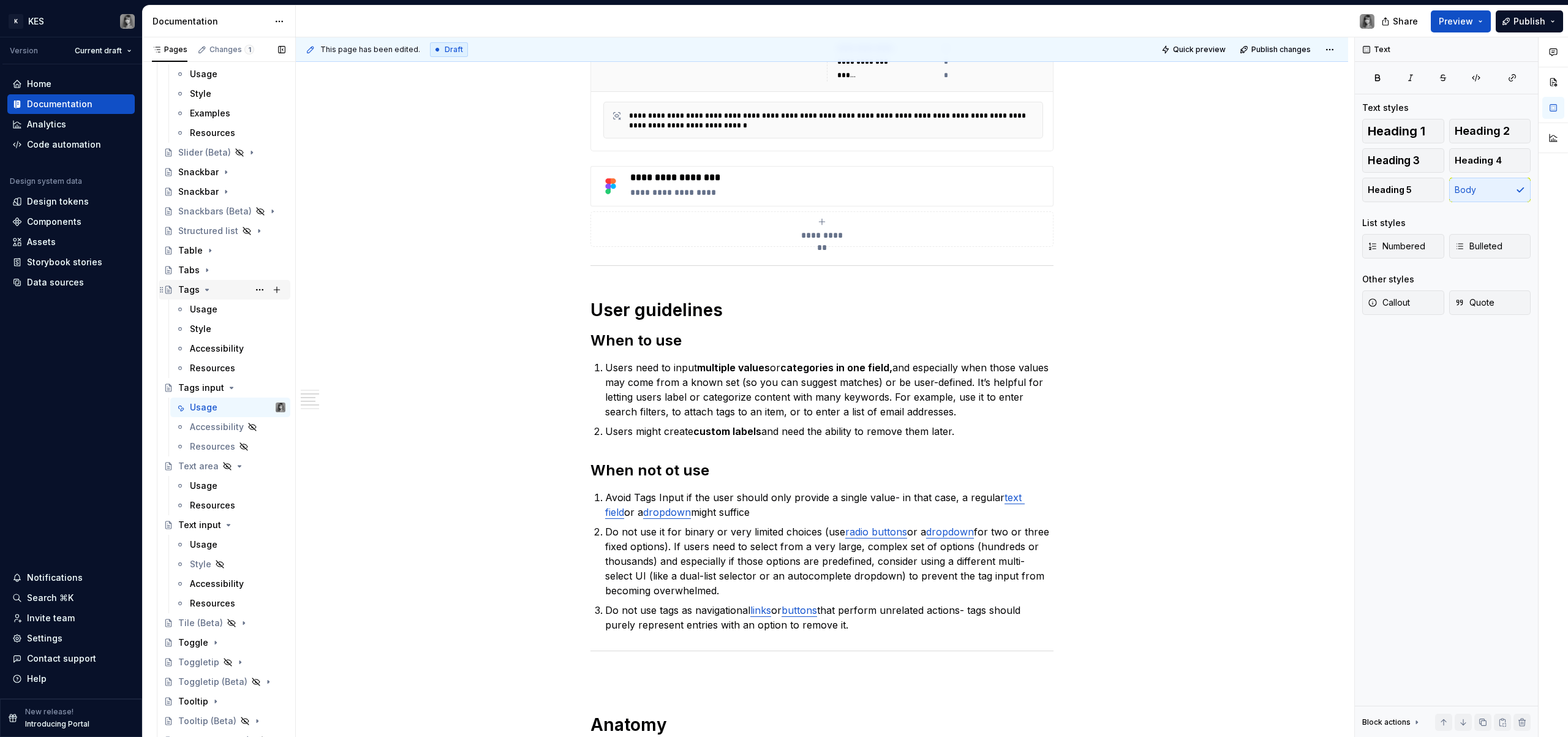
click at [209, 290] on icon "Page tree" at bounding box center [207, 290] width 10 height 10
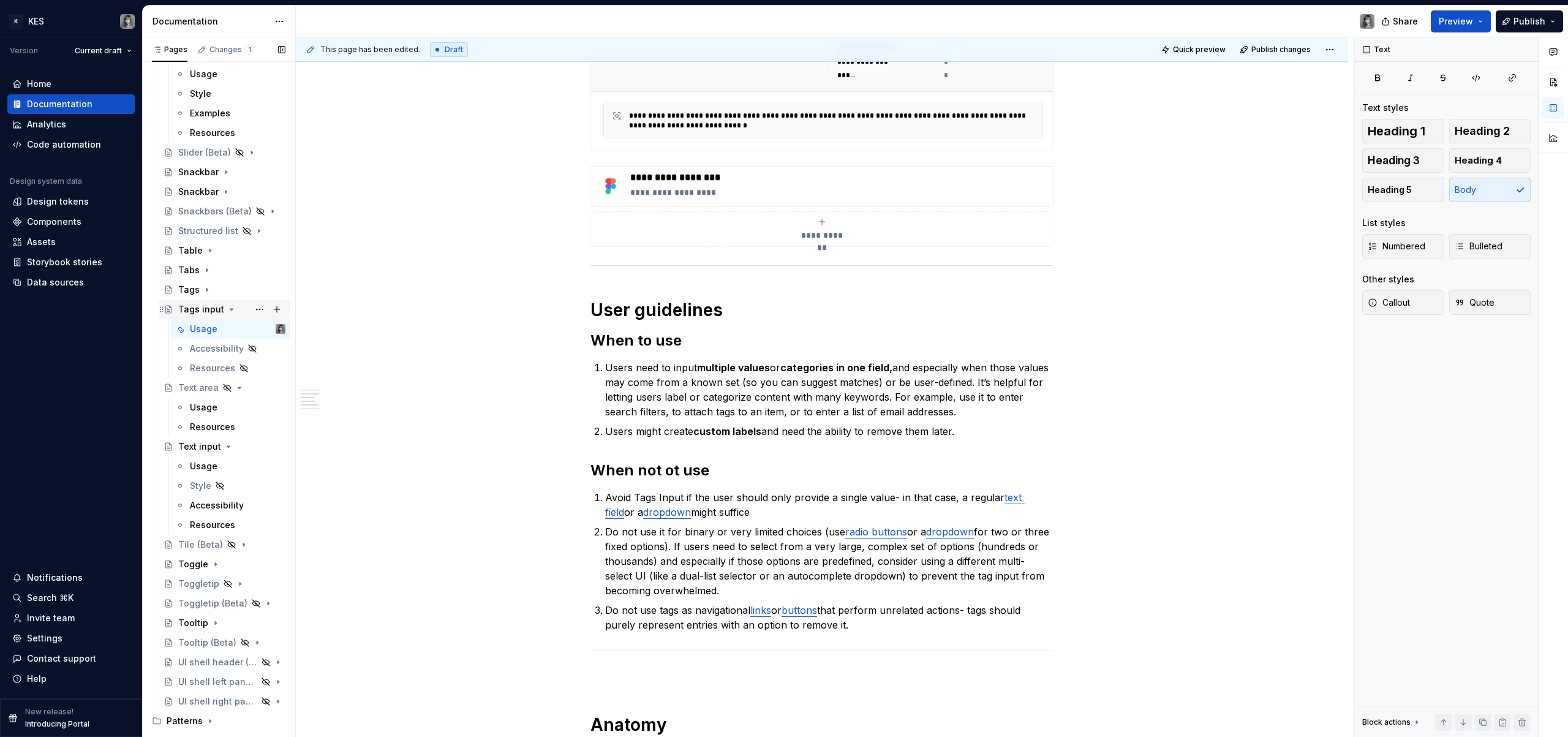
click at [231, 311] on icon "Page tree" at bounding box center [231, 309] width 10 height 10
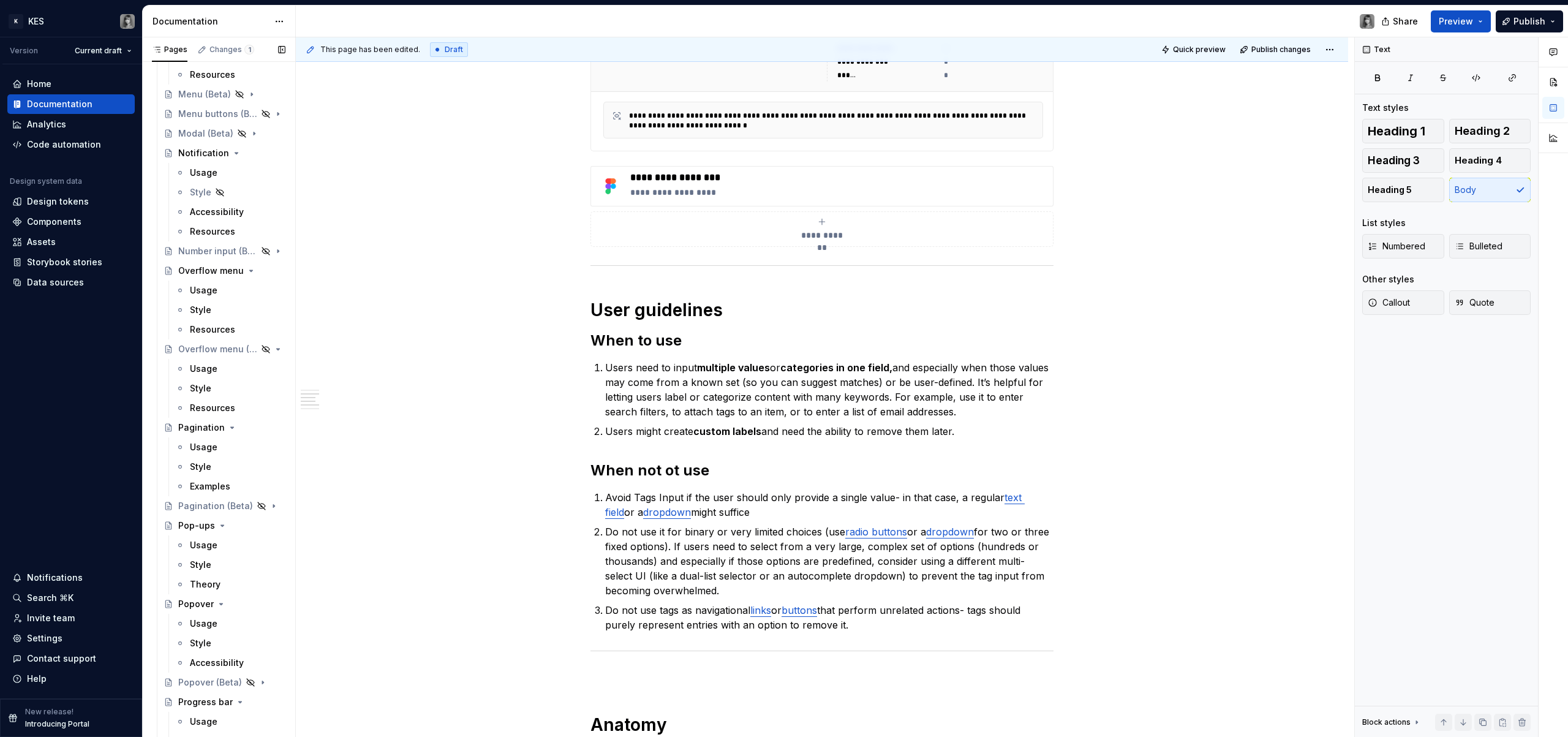
scroll to position [1238, 0]
click at [232, 153] on icon "Page tree" at bounding box center [236, 154] width 10 height 10
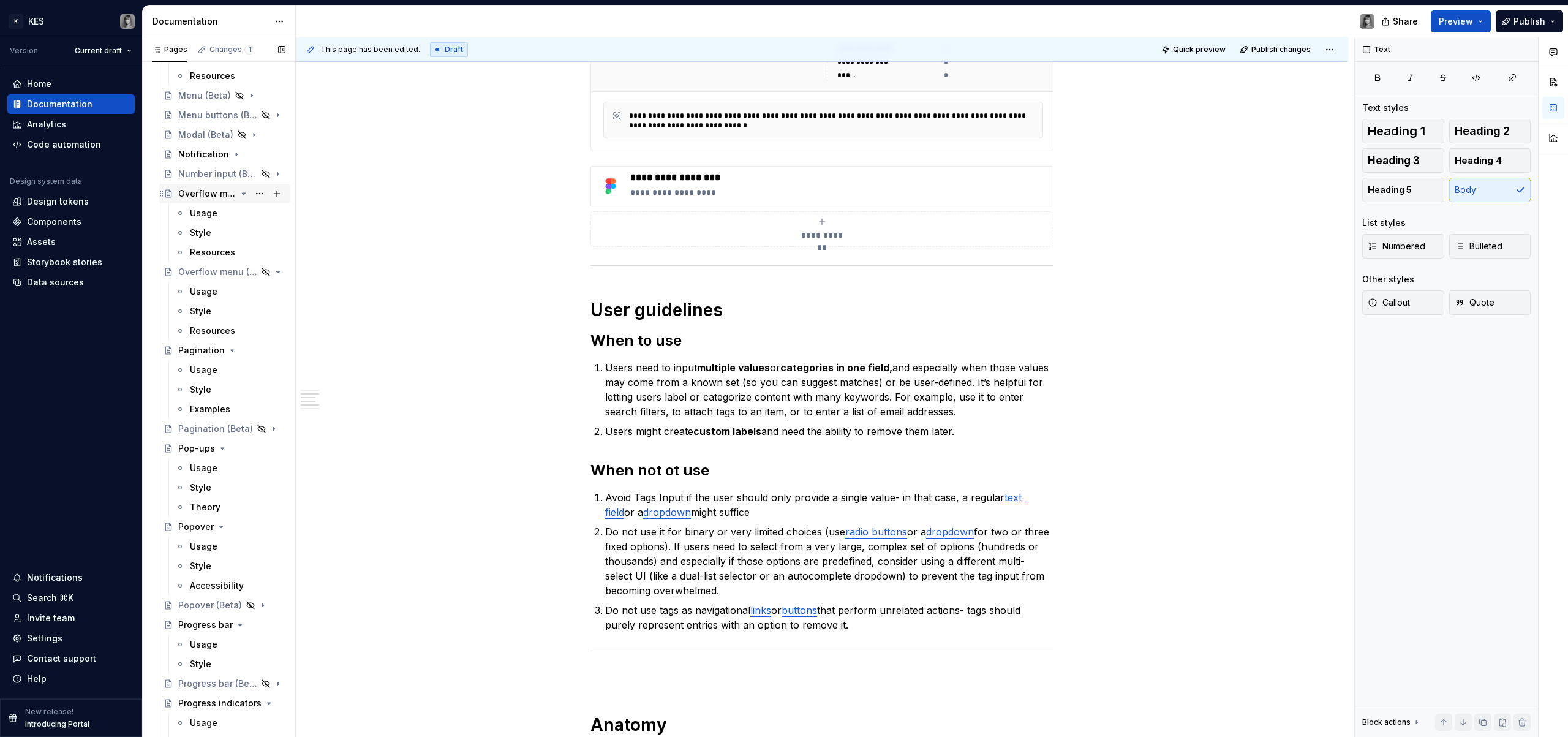
click at [239, 195] on icon "Page tree" at bounding box center [244, 193] width 10 height 10
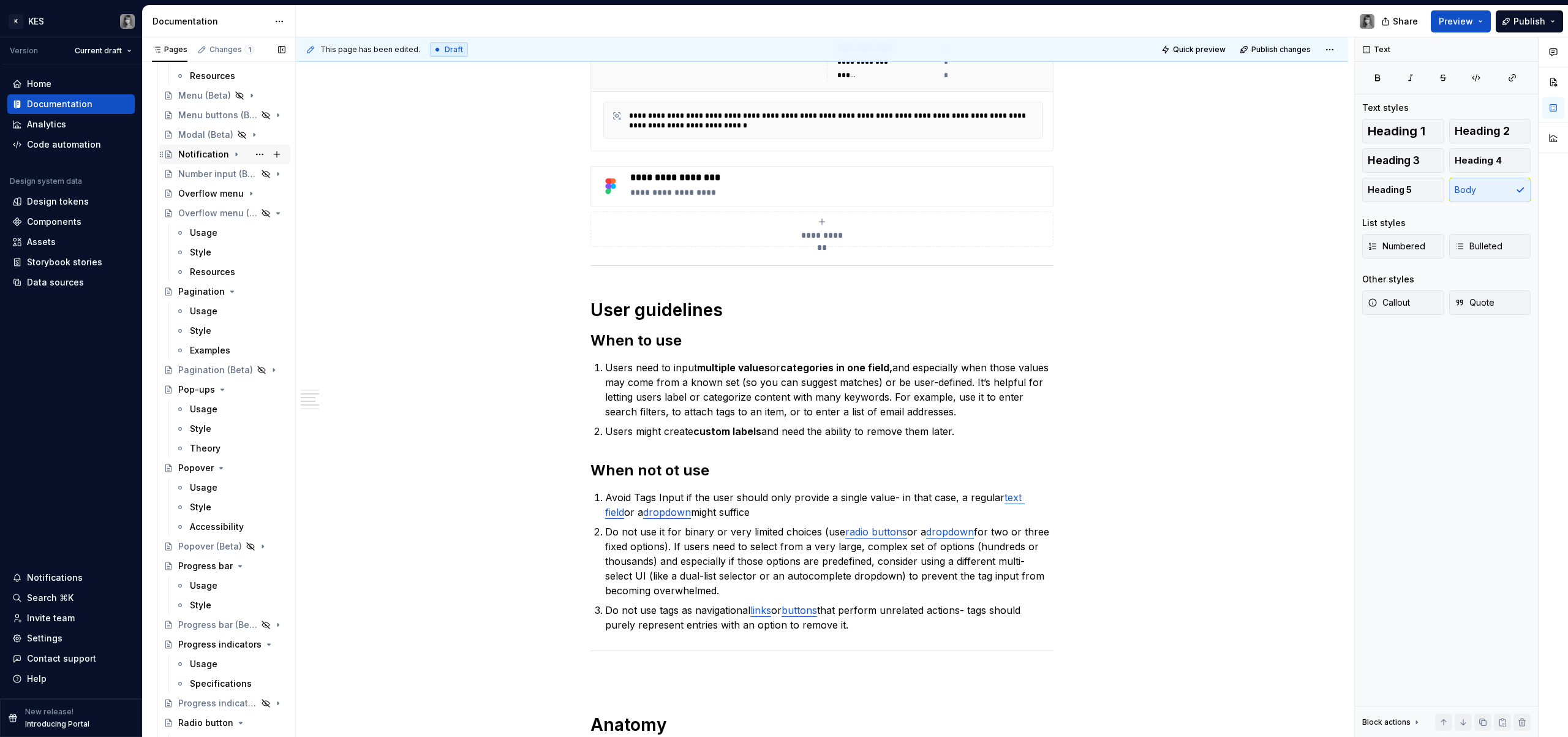
click at [199, 153] on div "Notification" at bounding box center [203, 154] width 51 height 13
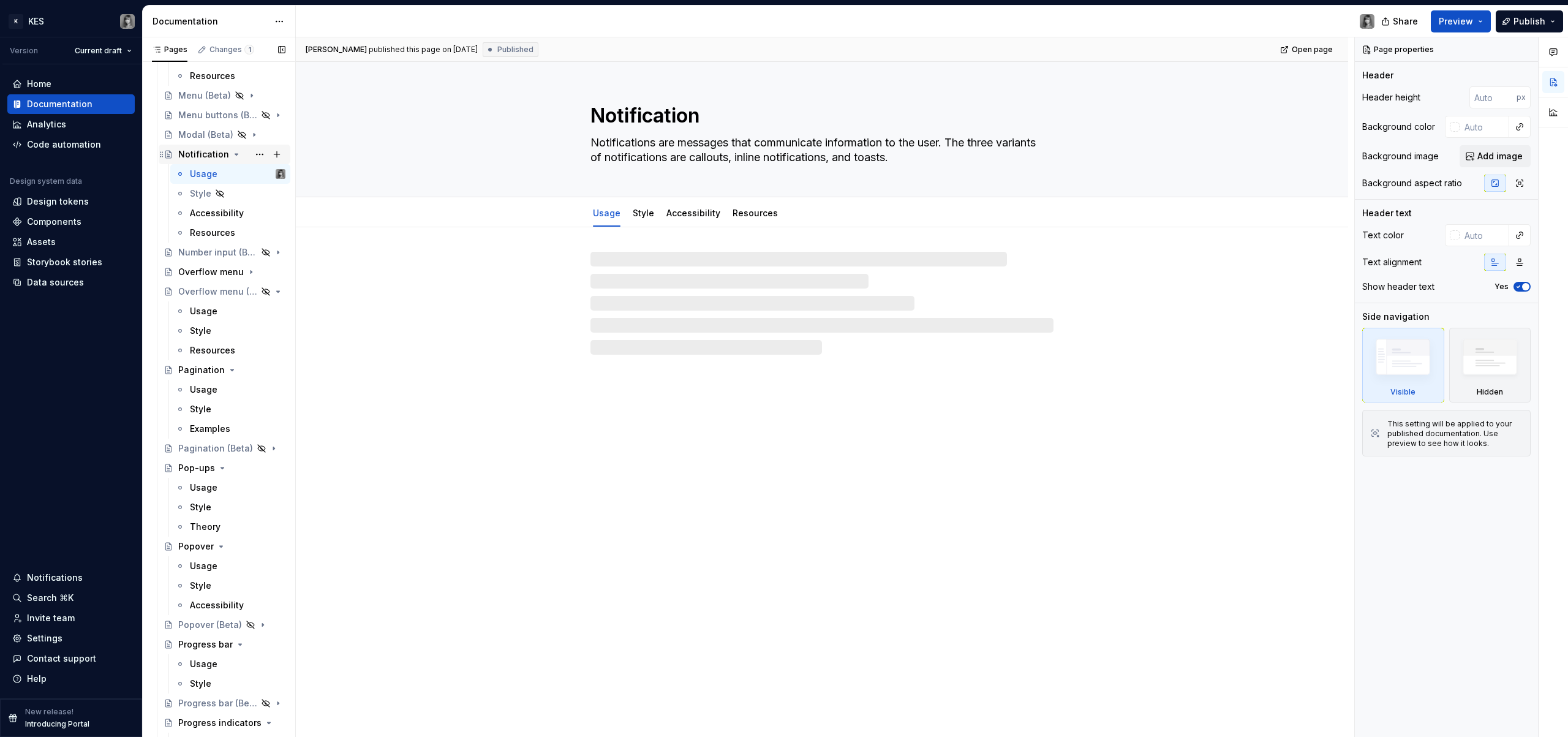
click at [199, 153] on div "Notification" at bounding box center [203, 154] width 51 height 13
click at [191, 153] on div "Notification" at bounding box center [203, 154] width 51 height 13
click at [594, 122] on textarea "Notification" at bounding box center [819, 115] width 463 height 29
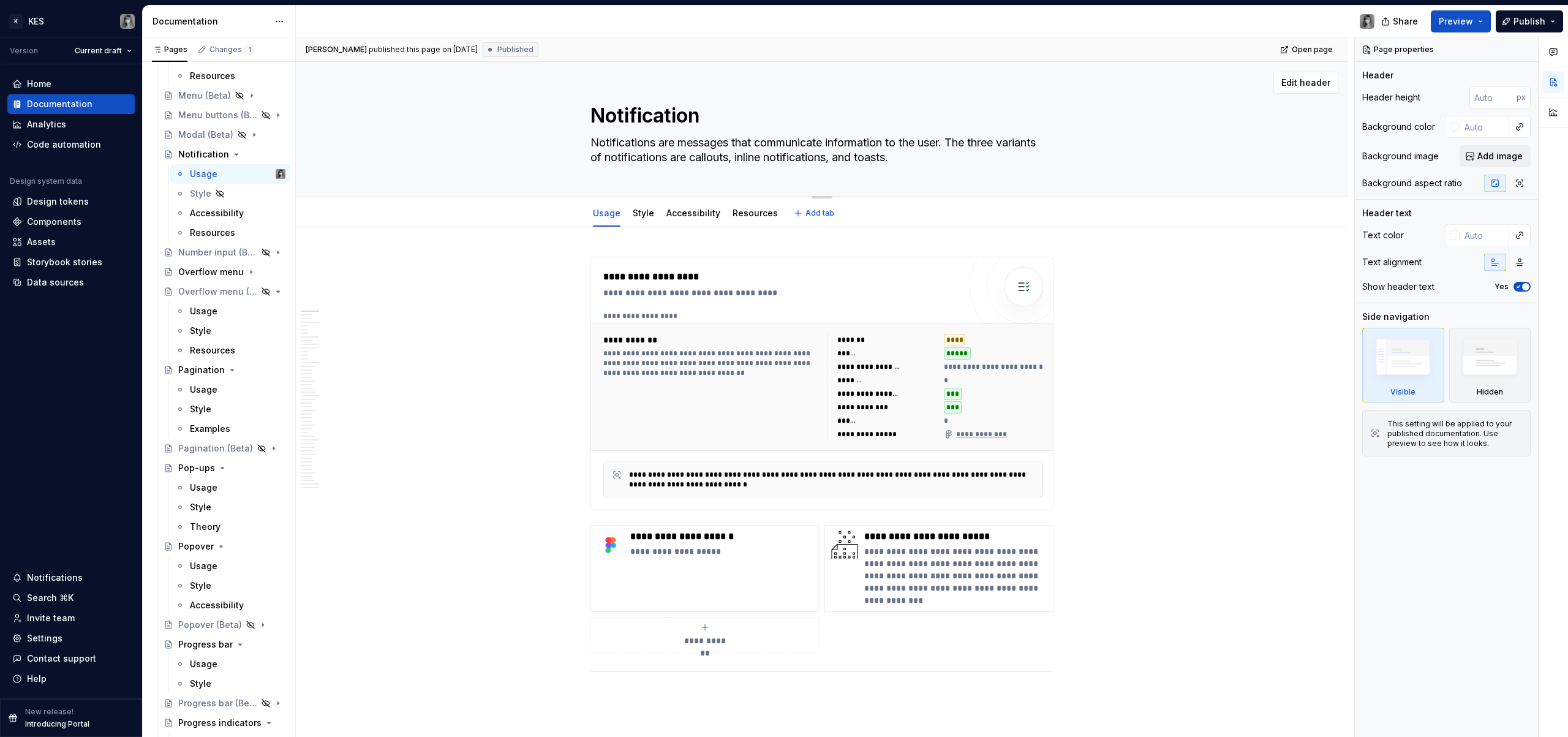
click at [597, 114] on textarea "Notification" at bounding box center [819, 115] width 463 height 29
paste textarea "✔"
type textarea "*"
type textarea "✔ Notification"
type textarea "*"
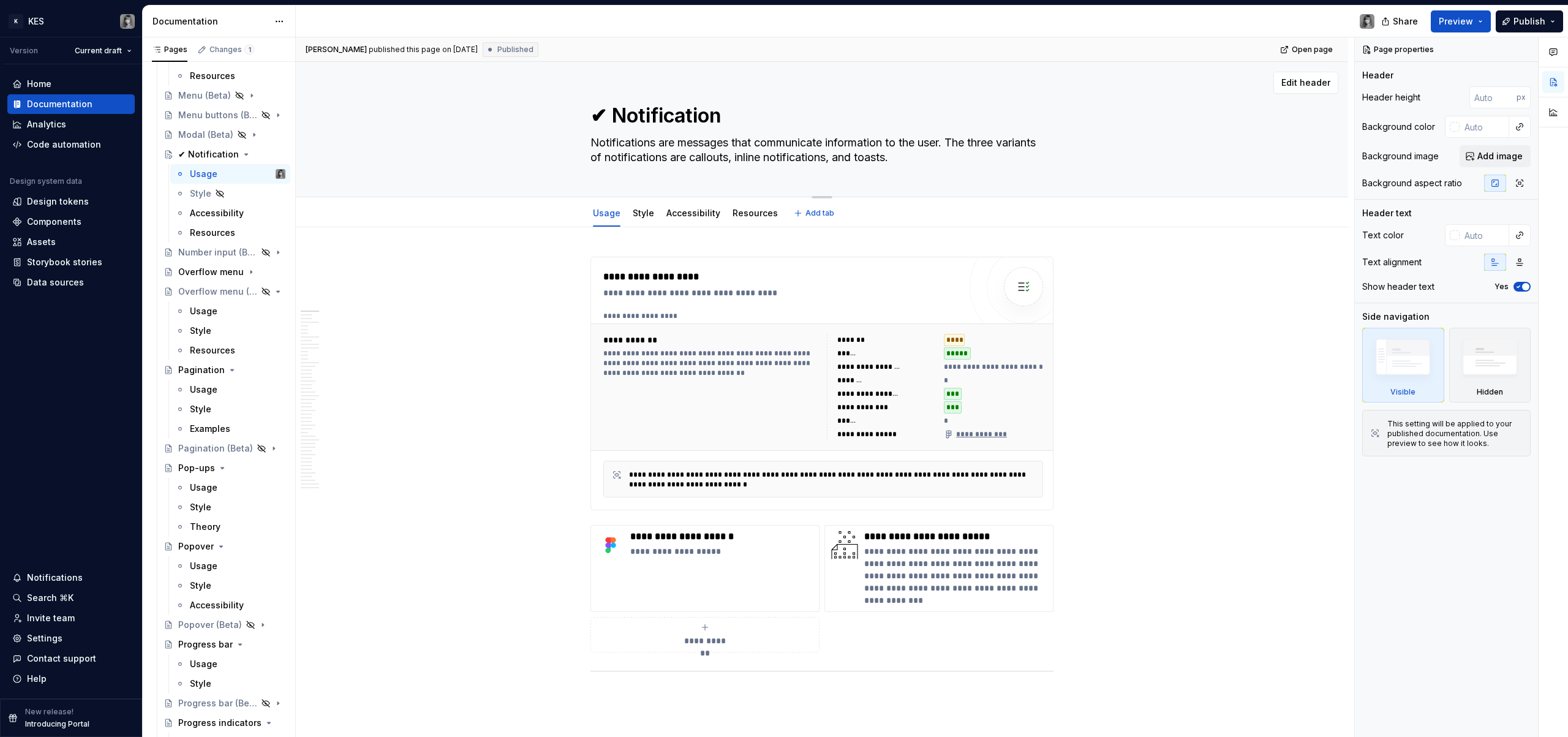
type textarea "✔ Notification"
type textarea "*"
type textarea "✔ Notification"
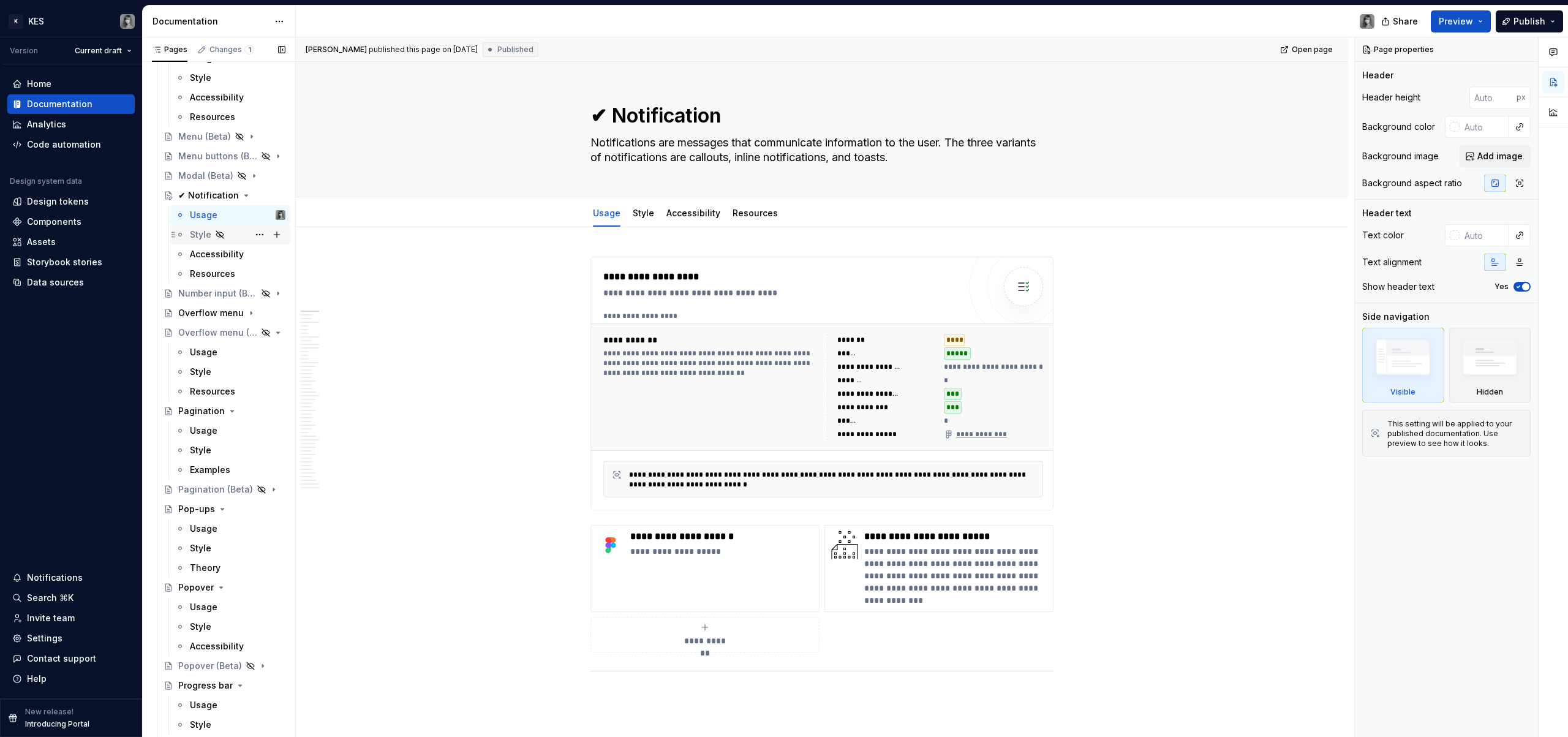
scroll to position [1196, 0]
type textarea "*"
type textarea "✔ Notification"
click at [239, 198] on icon "Page tree" at bounding box center [244, 197] width 10 height 10
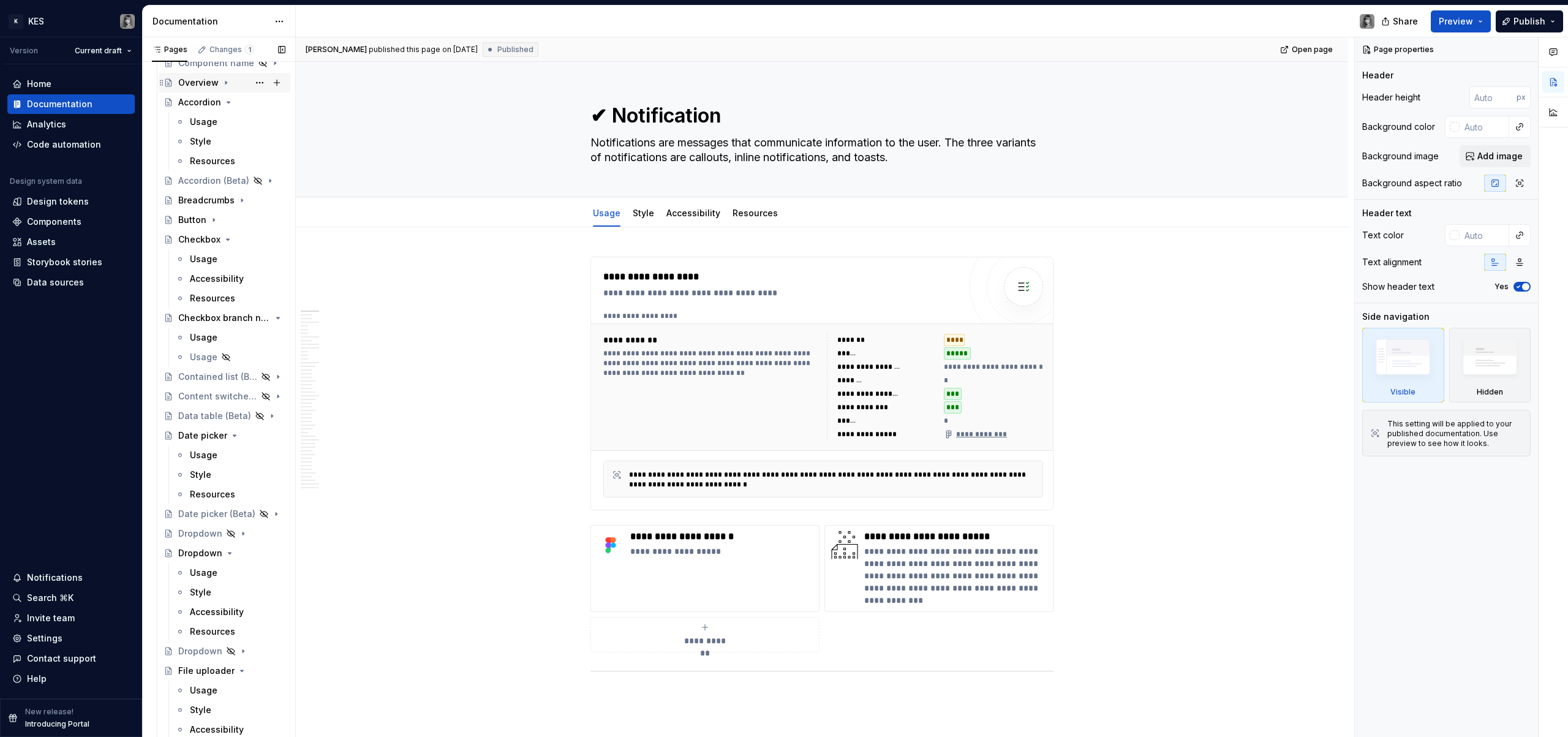
scroll to position [106, 0]
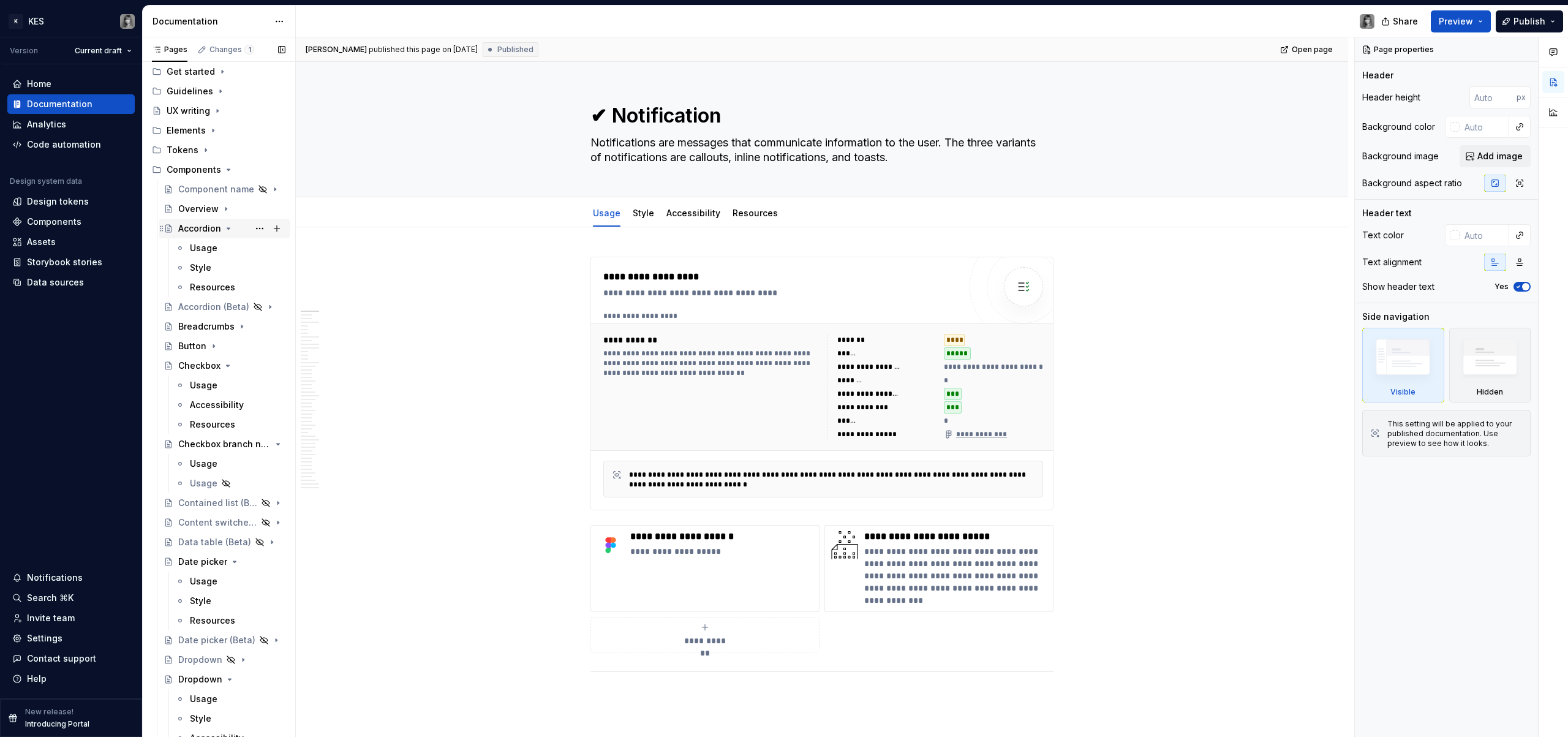
click at [227, 230] on icon "Page tree" at bounding box center [229, 229] width 10 height 10
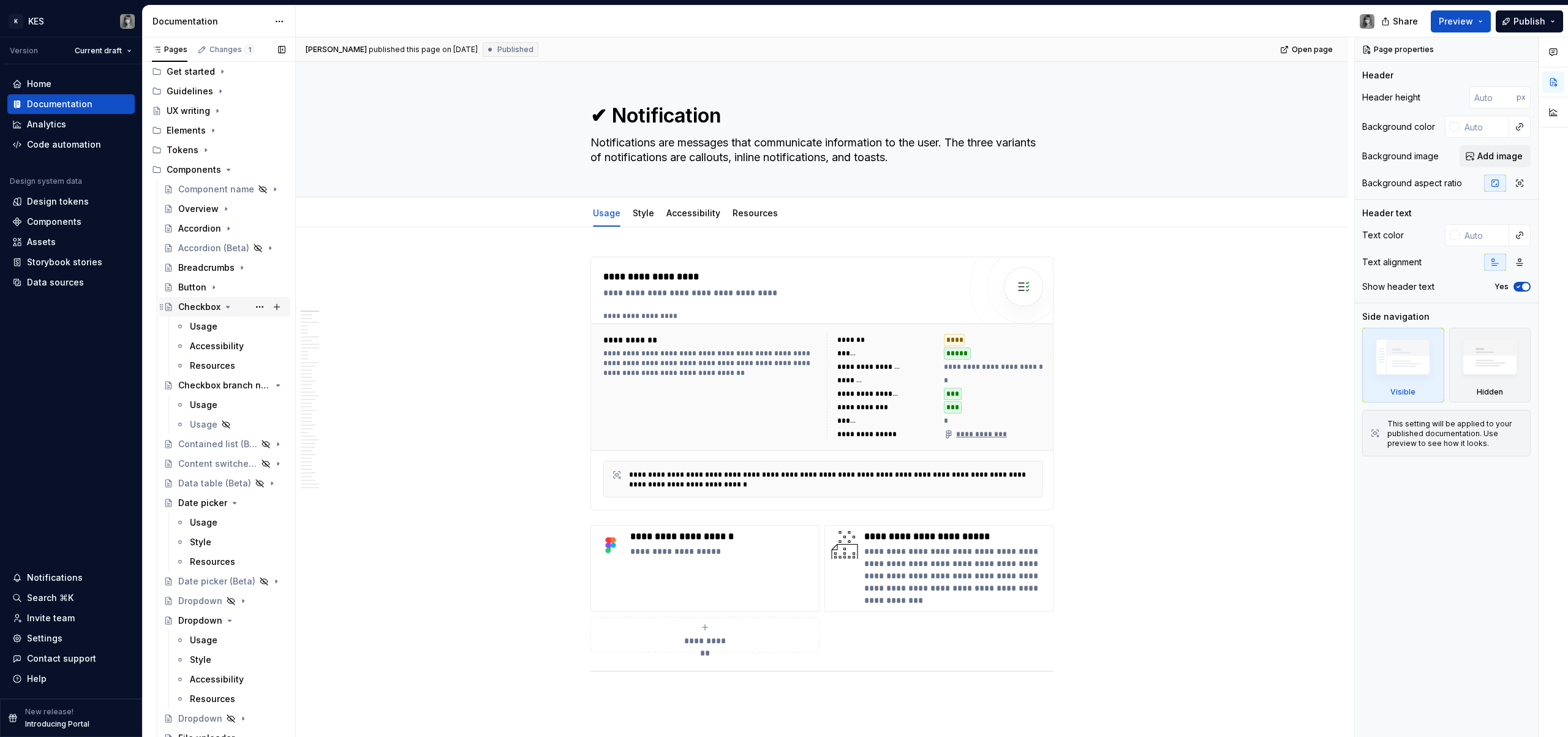
click at [229, 307] on icon "Page tree" at bounding box center [228, 307] width 10 height 10
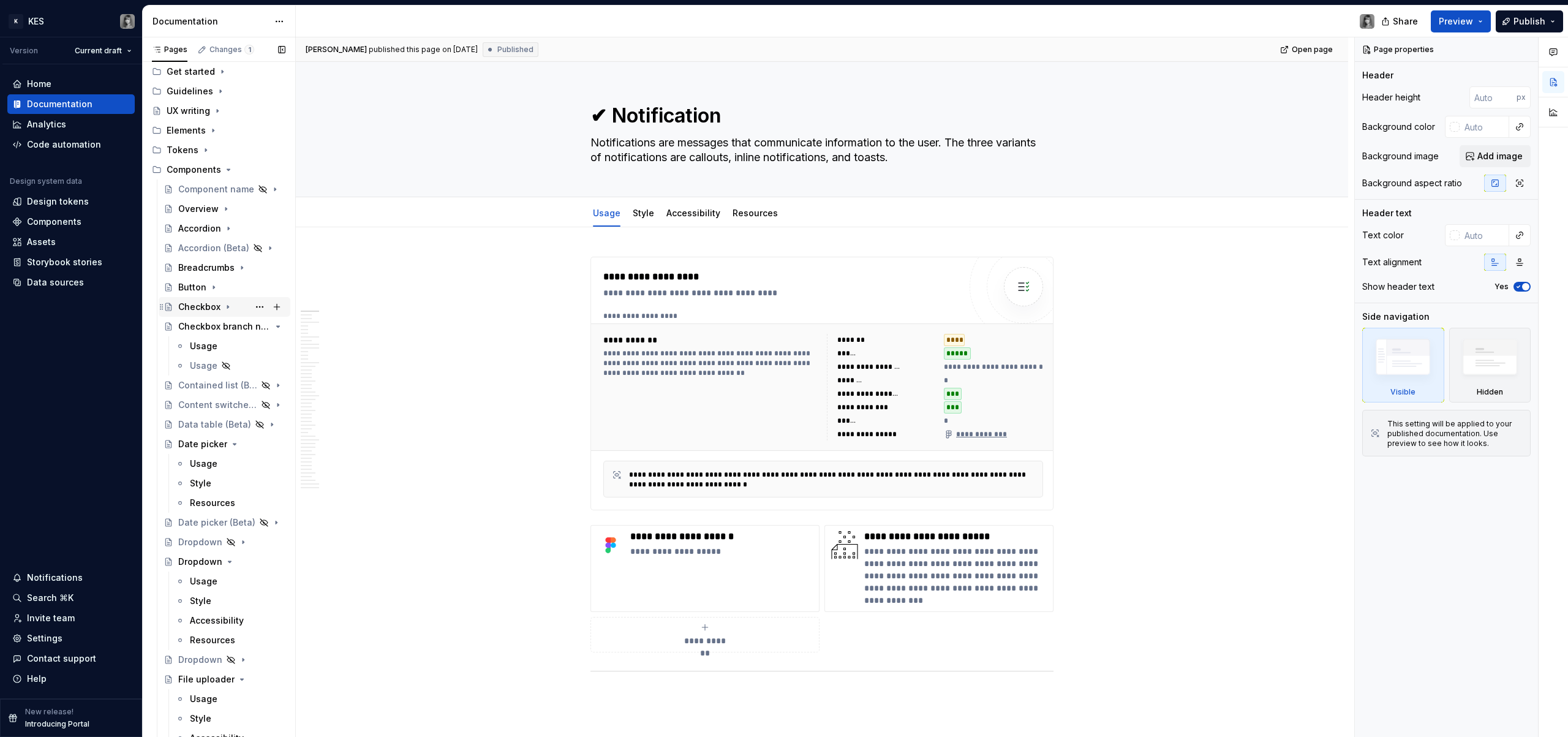
click at [208, 304] on div "Checkbox" at bounding box center [199, 307] width 42 height 13
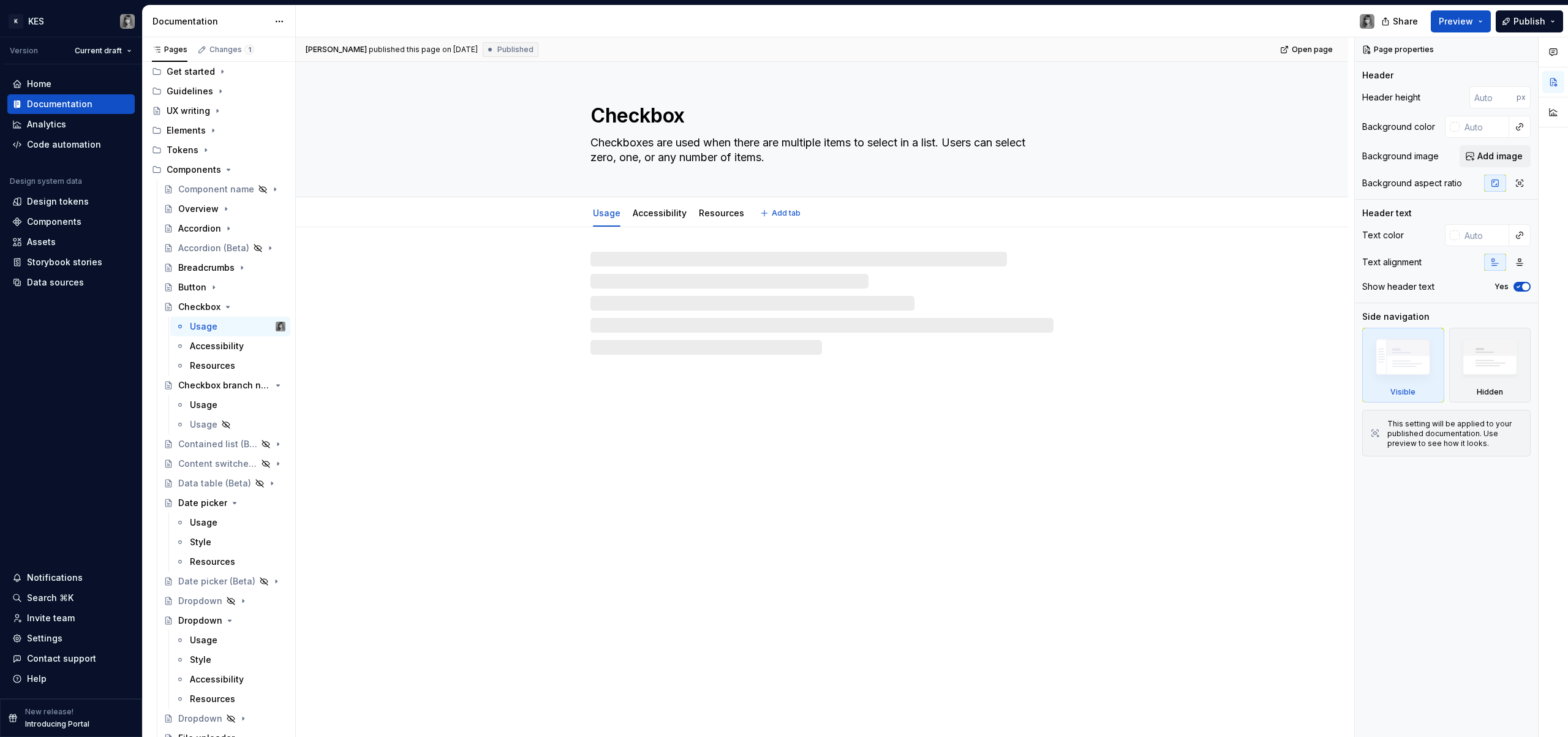
click at [590, 116] on textarea "Checkbox" at bounding box center [819, 115] width 463 height 29
click at [592, 116] on textarea "Checkbox" at bounding box center [819, 115] width 463 height 29
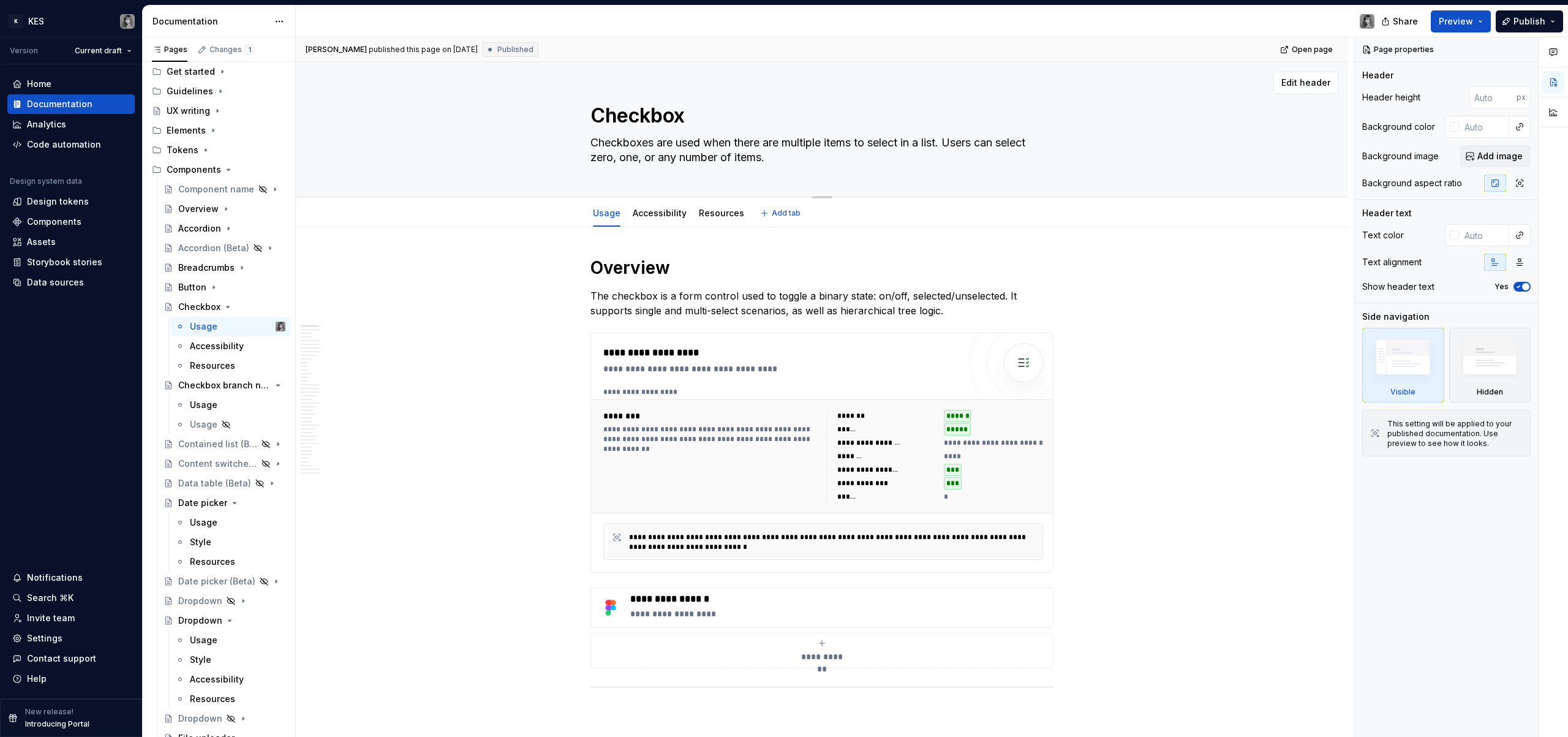
paste textarea "✔"
type textarea "*"
type textarea "✔ Checkbox"
type textarea "*"
type textarea "✔ Checkbox"
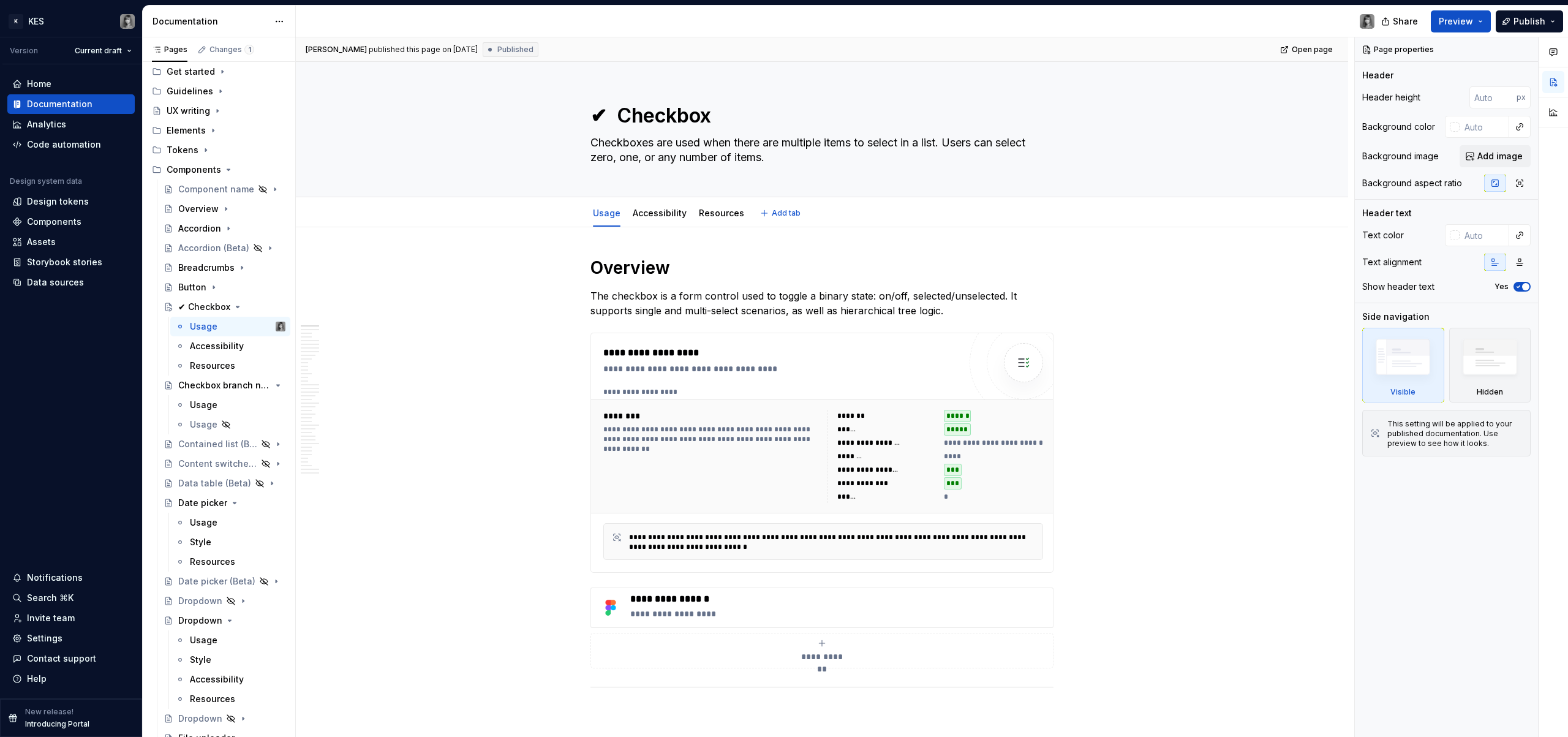
type textarea "*"
type textarea "✔ Checkbox"
click at [238, 307] on icon "Page tree" at bounding box center [238, 307] width 10 height 10
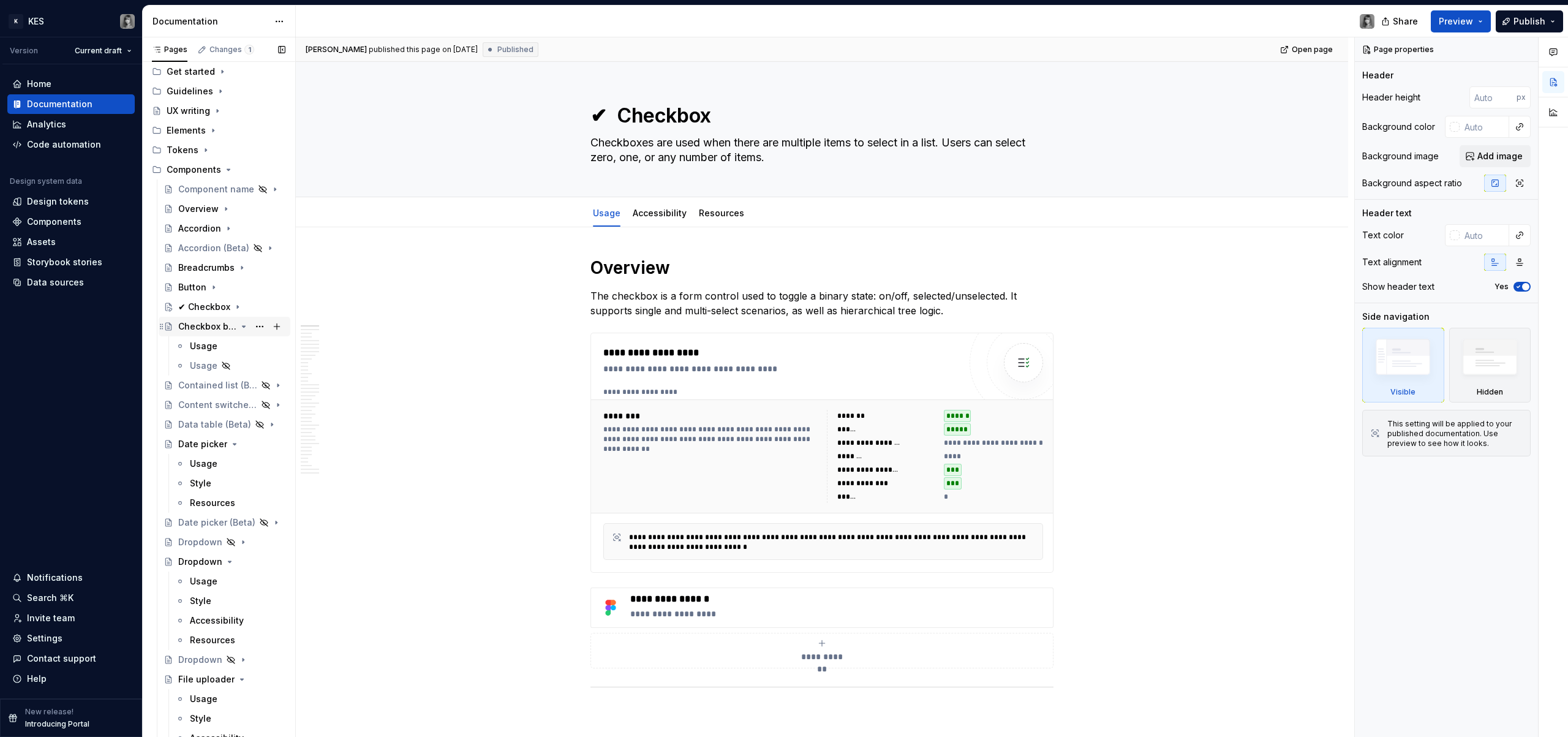
click at [239, 323] on icon "Page tree" at bounding box center [244, 327] width 10 height 10
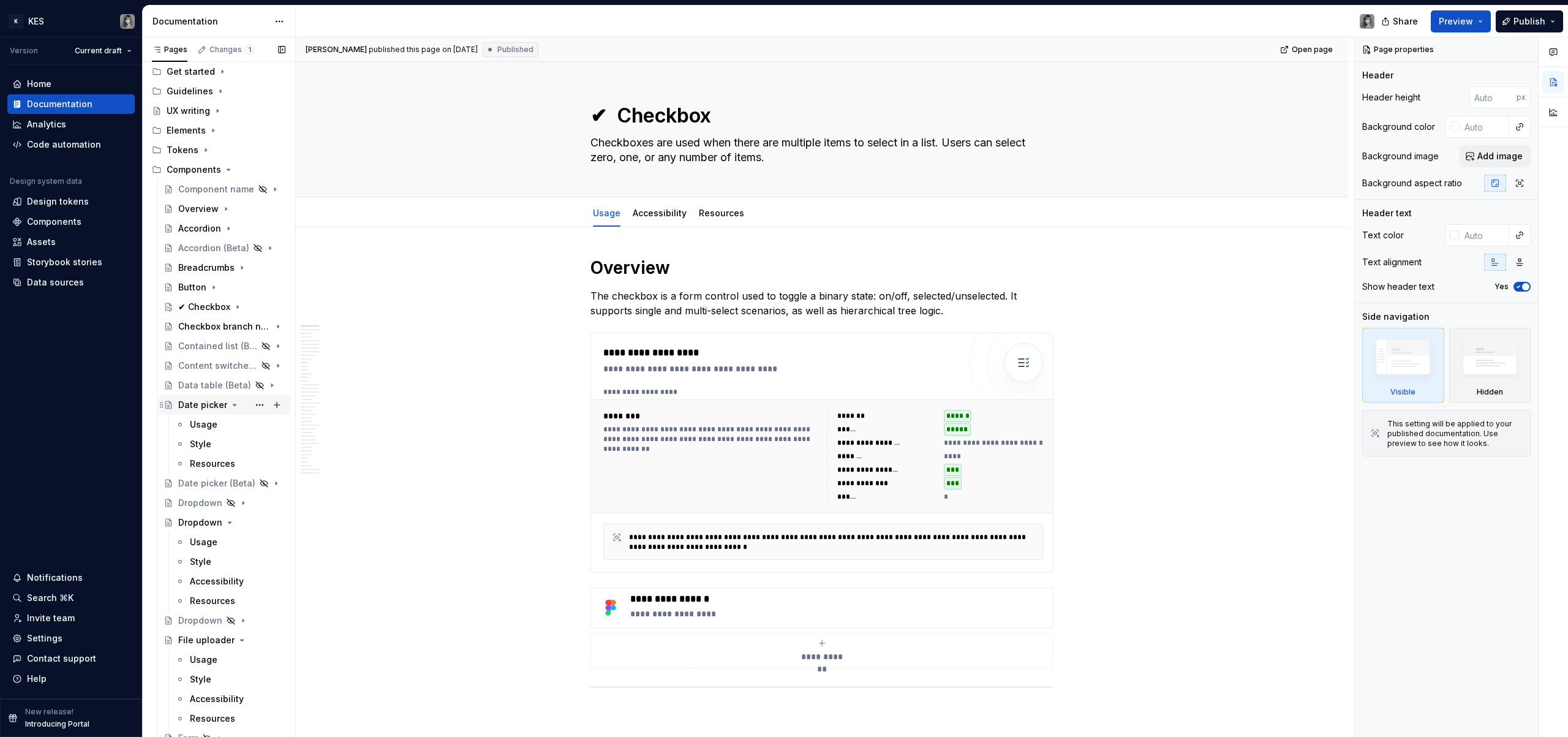
click at [234, 407] on icon "Page tree" at bounding box center [235, 405] width 10 height 10
click at [227, 462] on icon "Page tree" at bounding box center [229, 464] width 10 height 10
click at [237, 504] on icon "Page tree" at bounding box center [242, 503] width 10 height 10
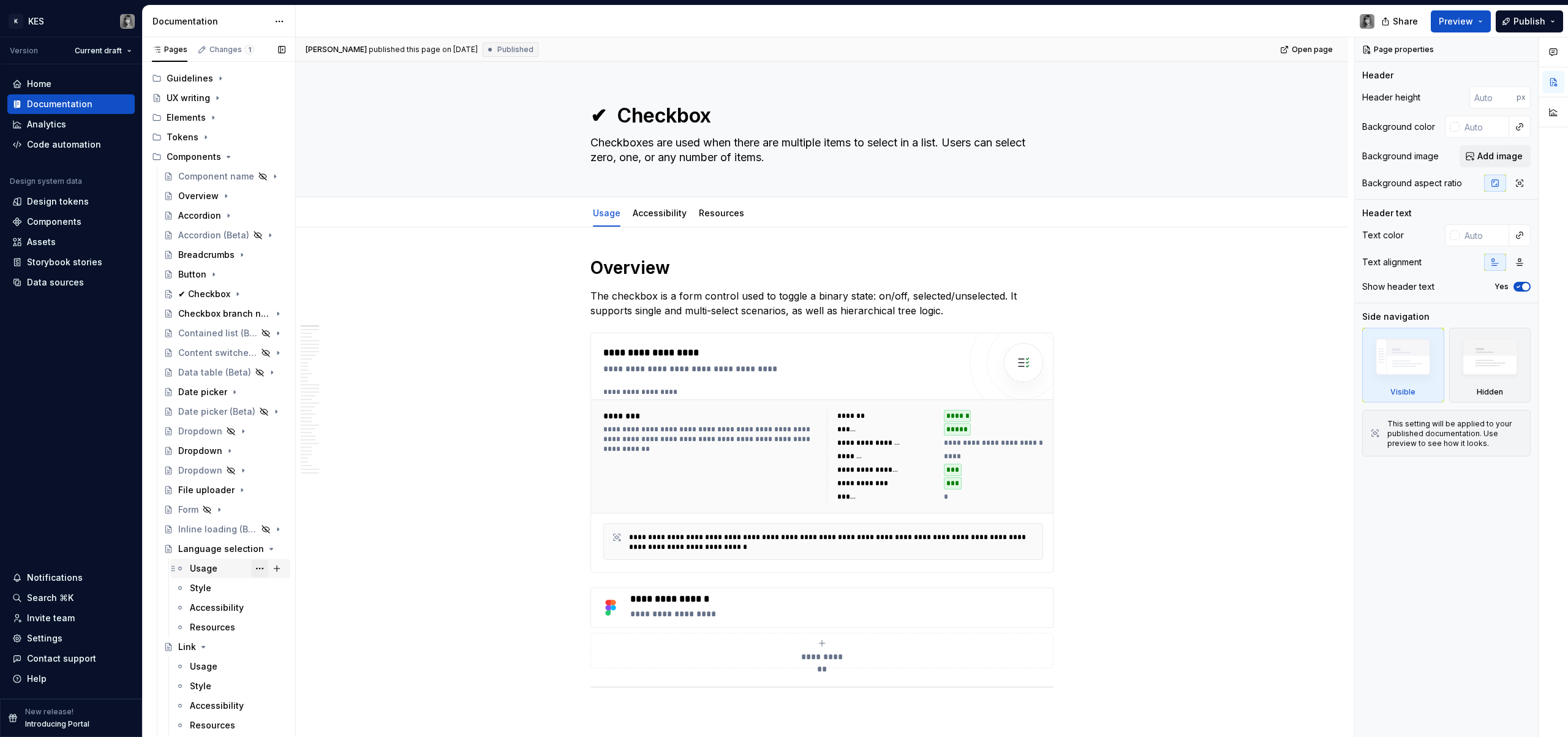
scroll to position [138, 0]
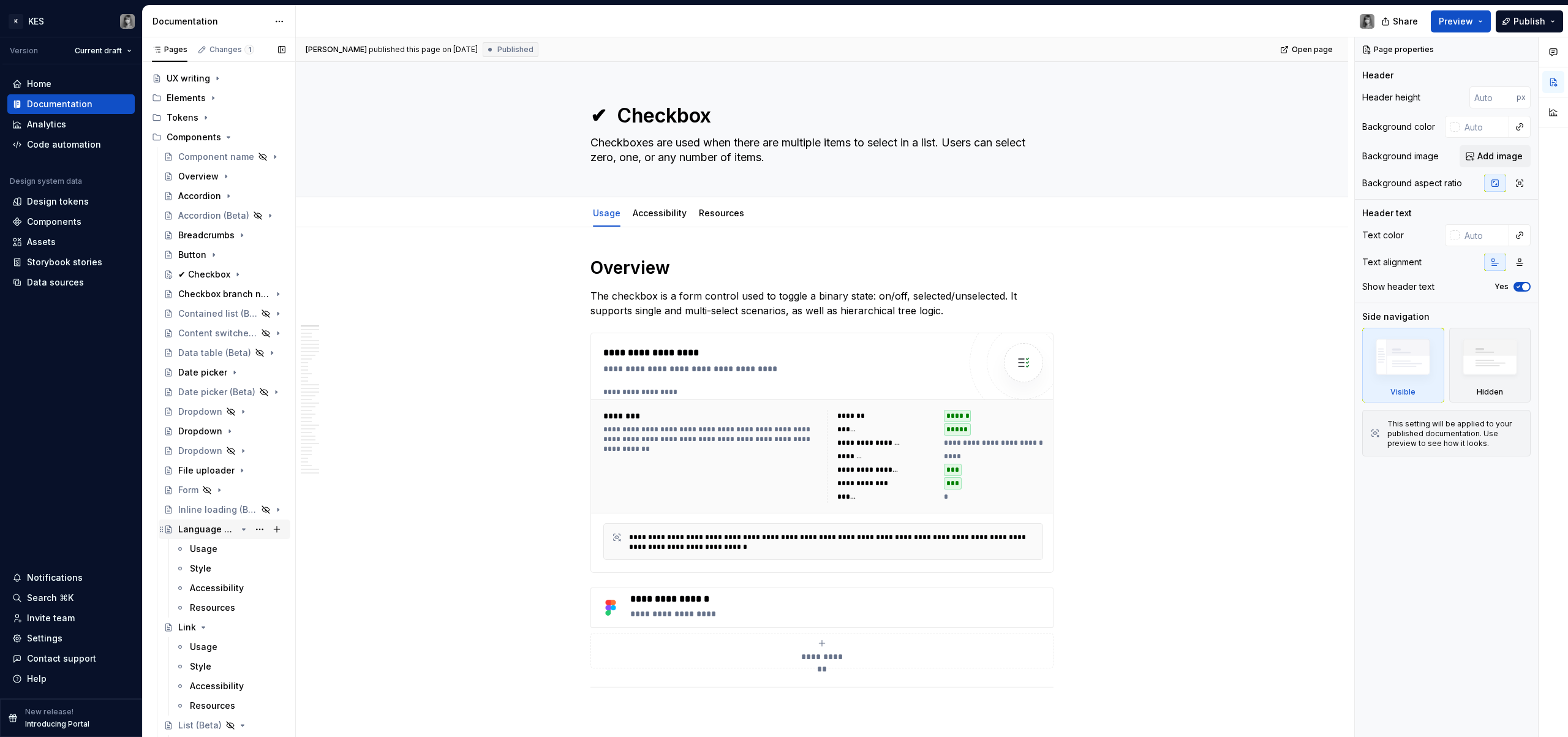
click at [243, 529] on icon "Page tree" at bounding box center [244, 530] width 3 height 1
click at [204, 546] on icon "Page tree" at bounding box center [204, 549] width 10 height 10
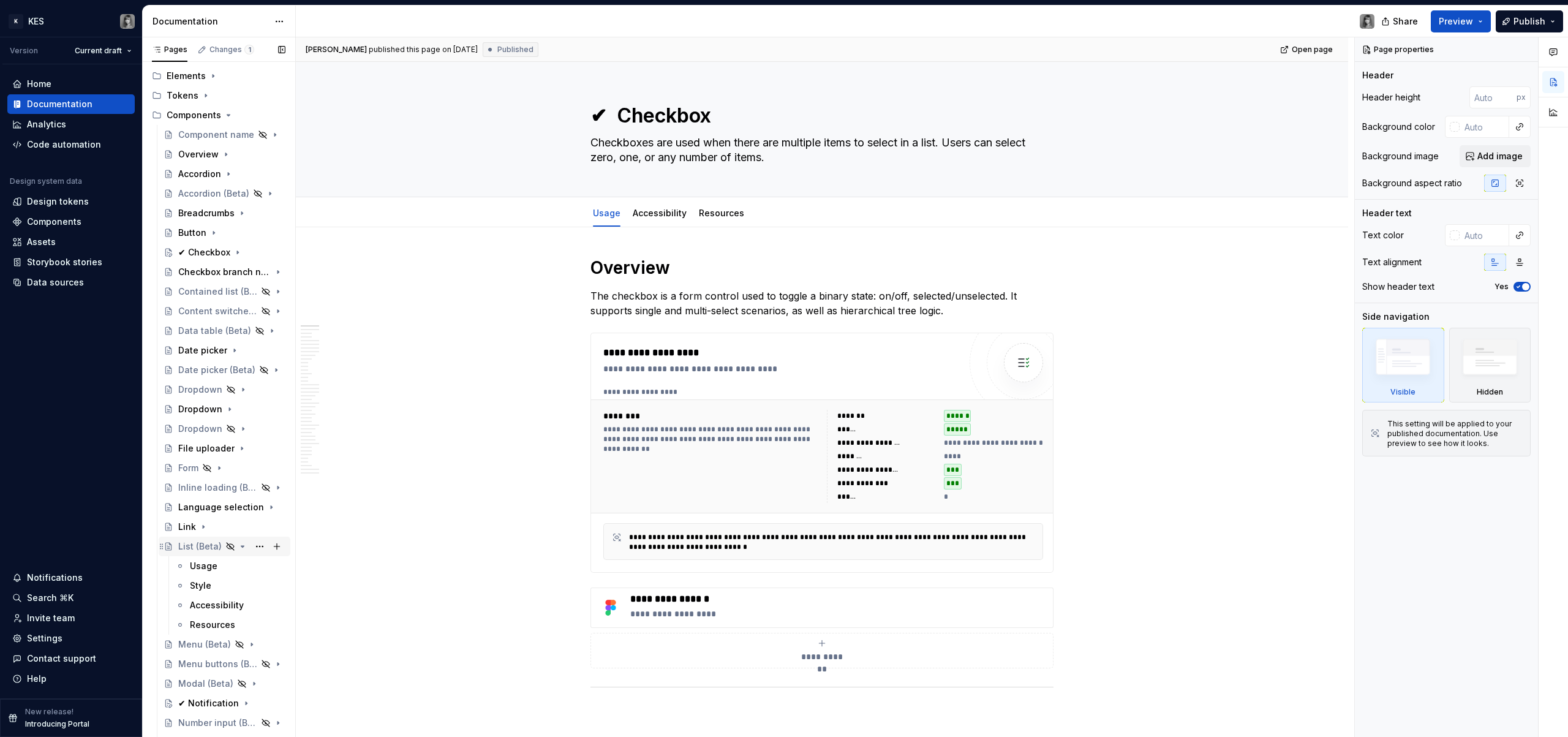
scroll to position [180, 0]
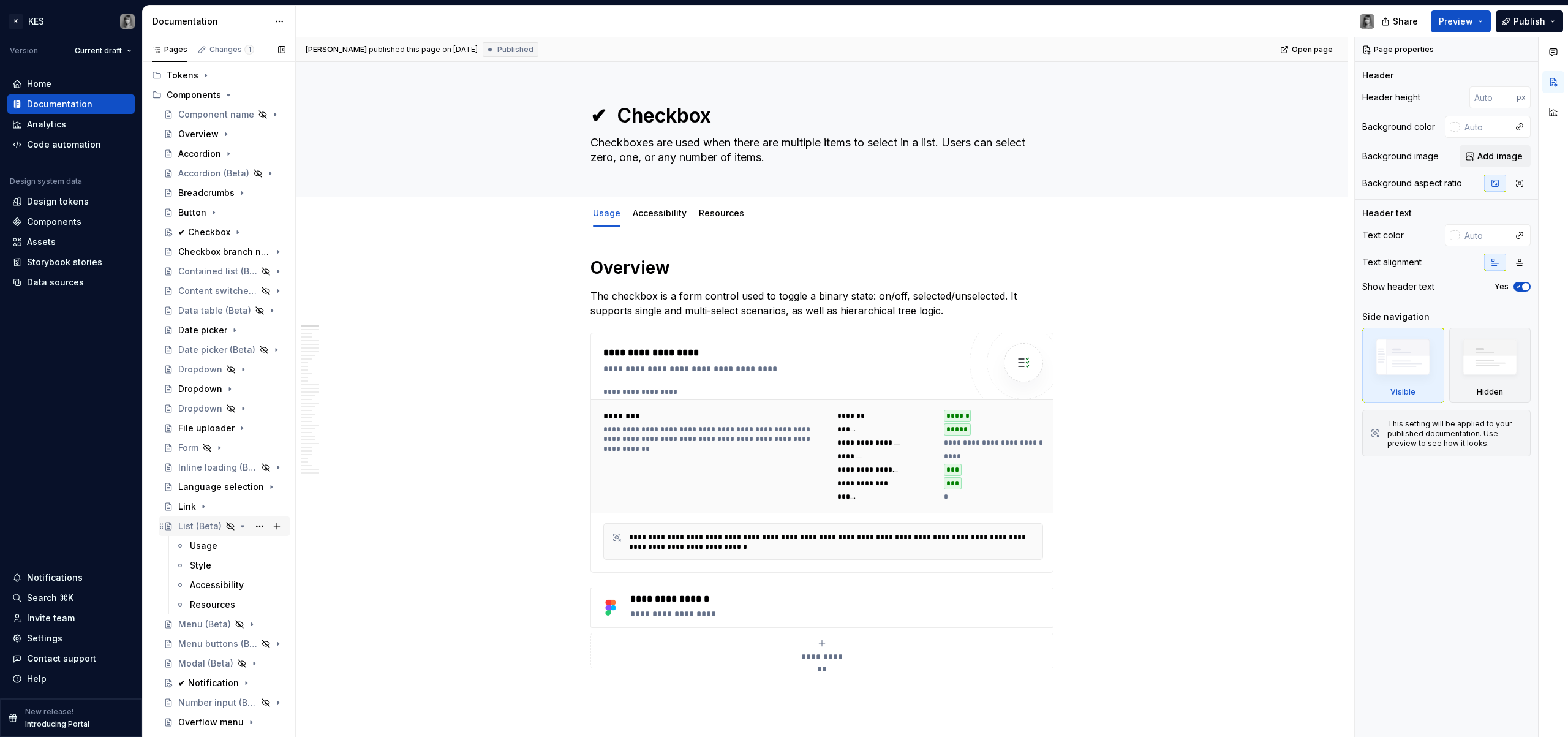
click at [238, 528] on icon "Page tree" at bounding box center [243, 526] width 10 height 10
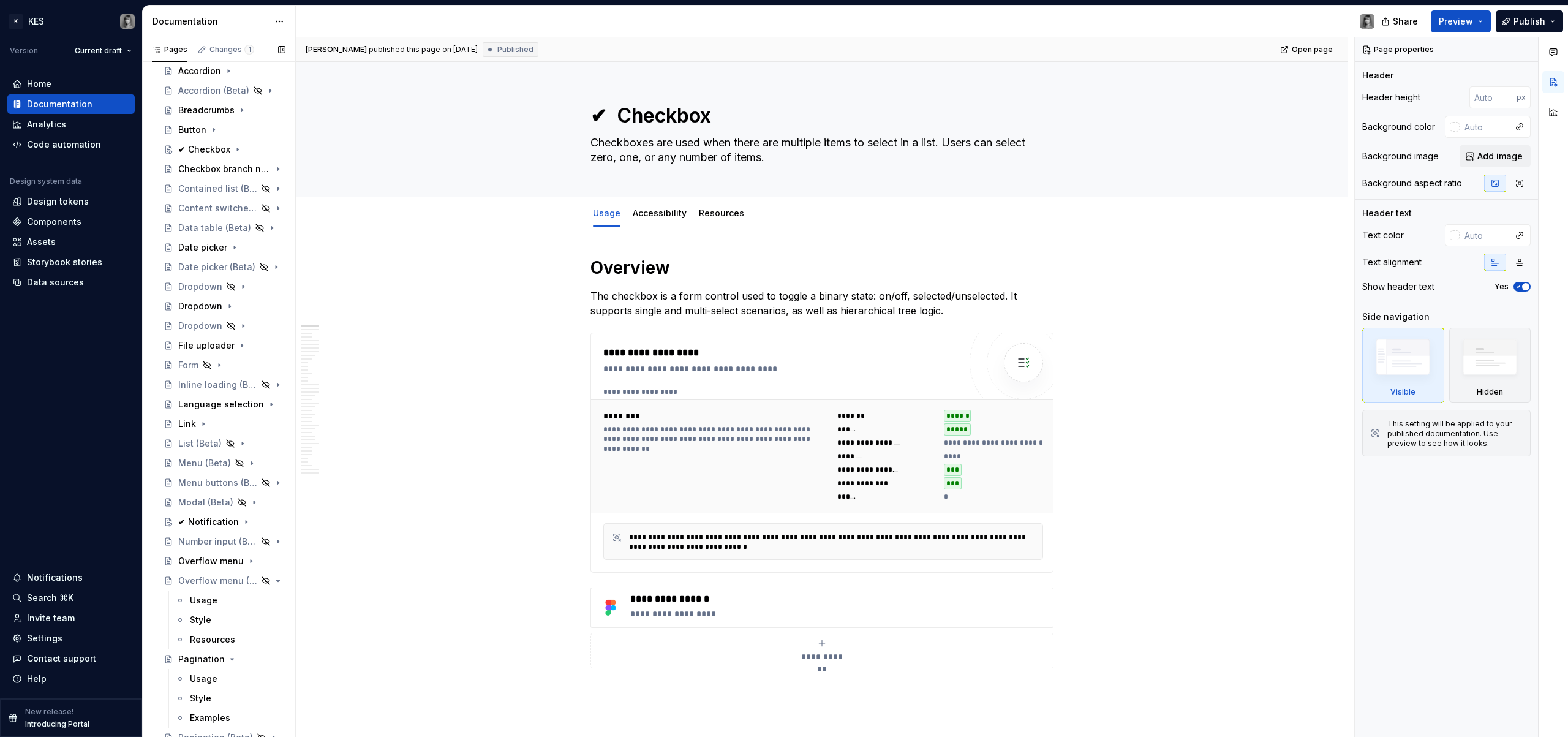
scroll to position [343, 0]
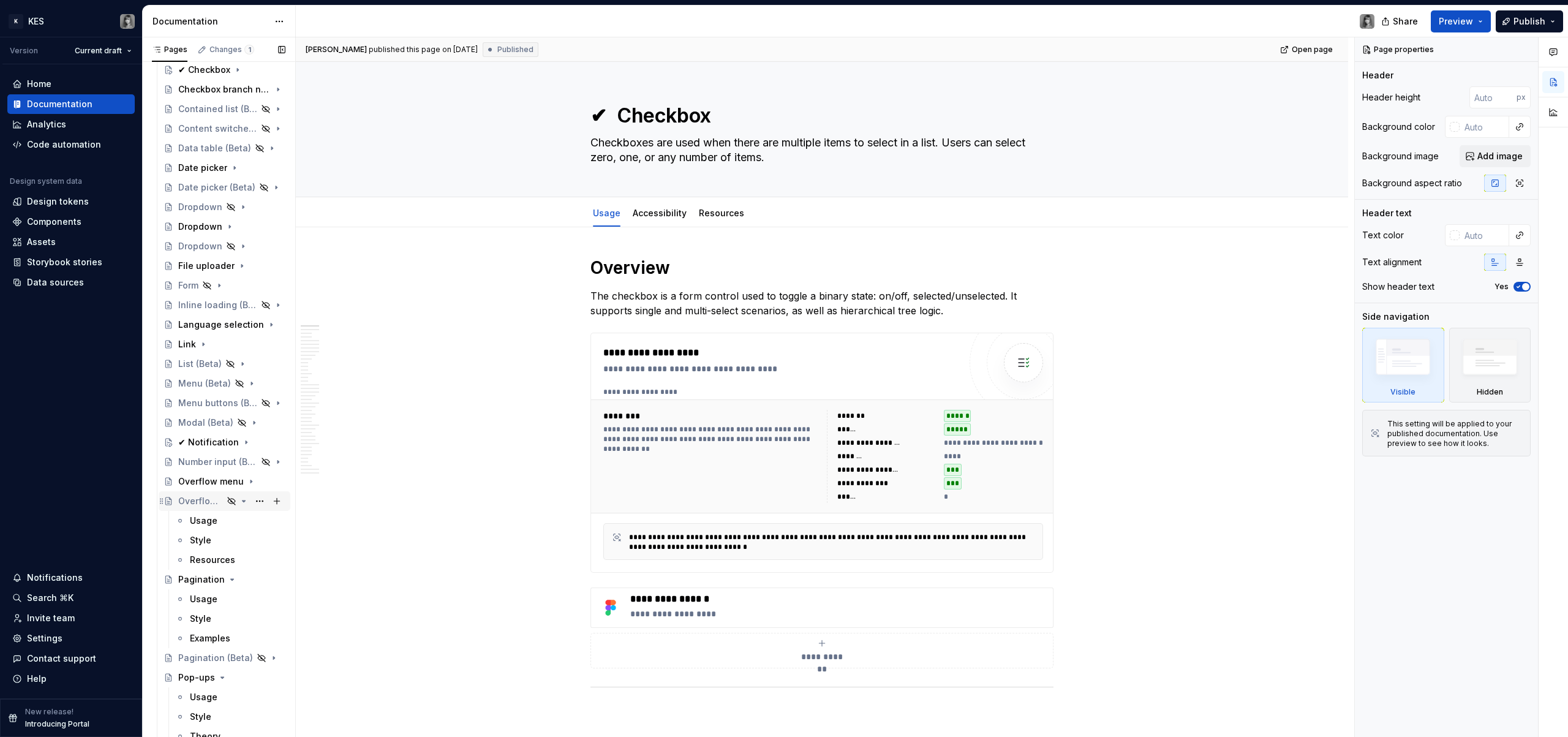
click at [239, 503] on icon "Page tree" at bounding box center [244, 501] width 10 height 10
click at [233, 519] on icon "Page tree" at bounding box center [232, 521] width 10 height 10
click at [221, 560] on icon "Page tree" at bounding box center [222, 560] width 3 height 1
click at [220, 577] on icon "Page tree" at bounding box center [221, 580] width 10 height 10
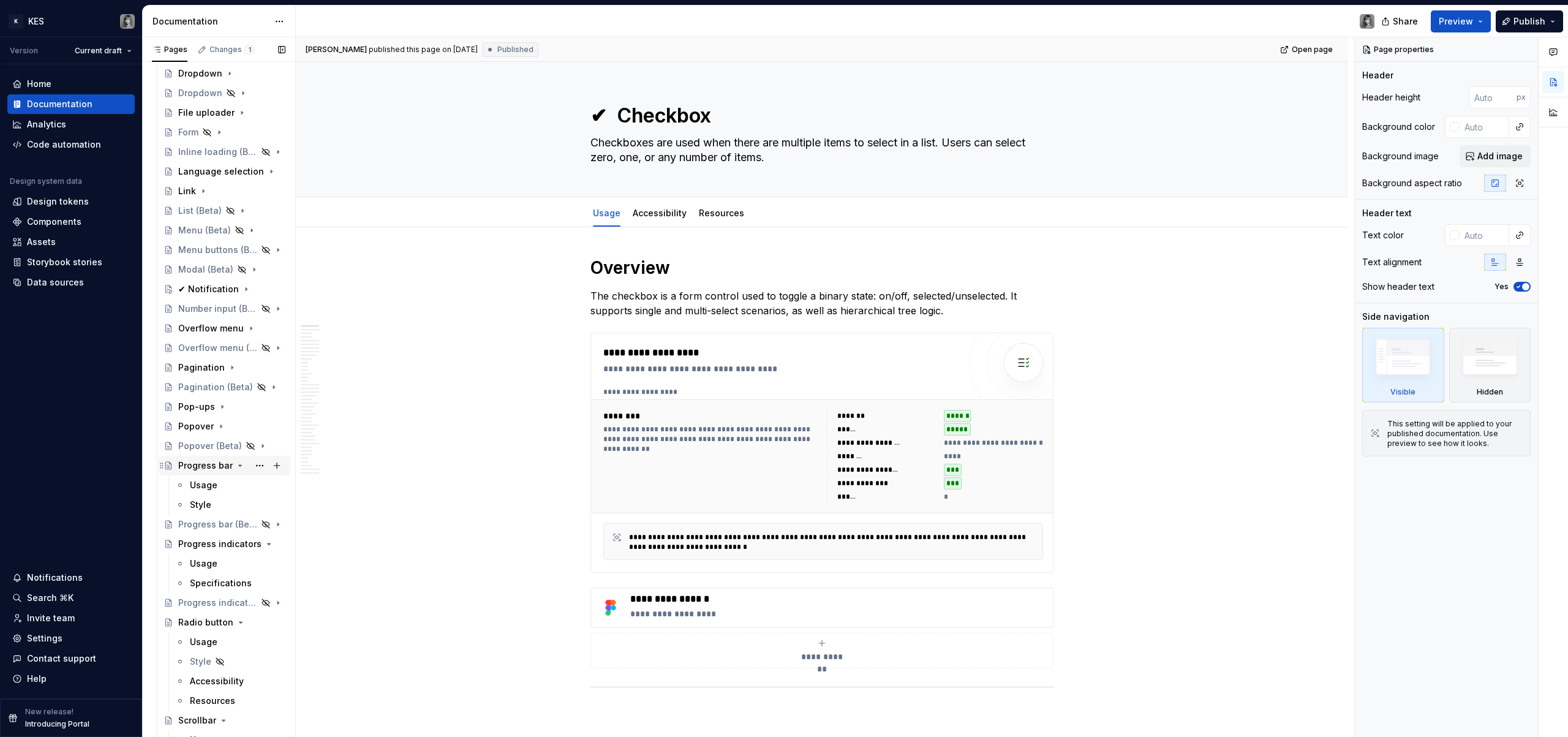
click at [239, 467] on icon "Page tree" at bounding box center [240, 466] width 3 height 1
click at [239, 503] on icon "Page tree" at bounding box center [244, 505] width 10 height 10
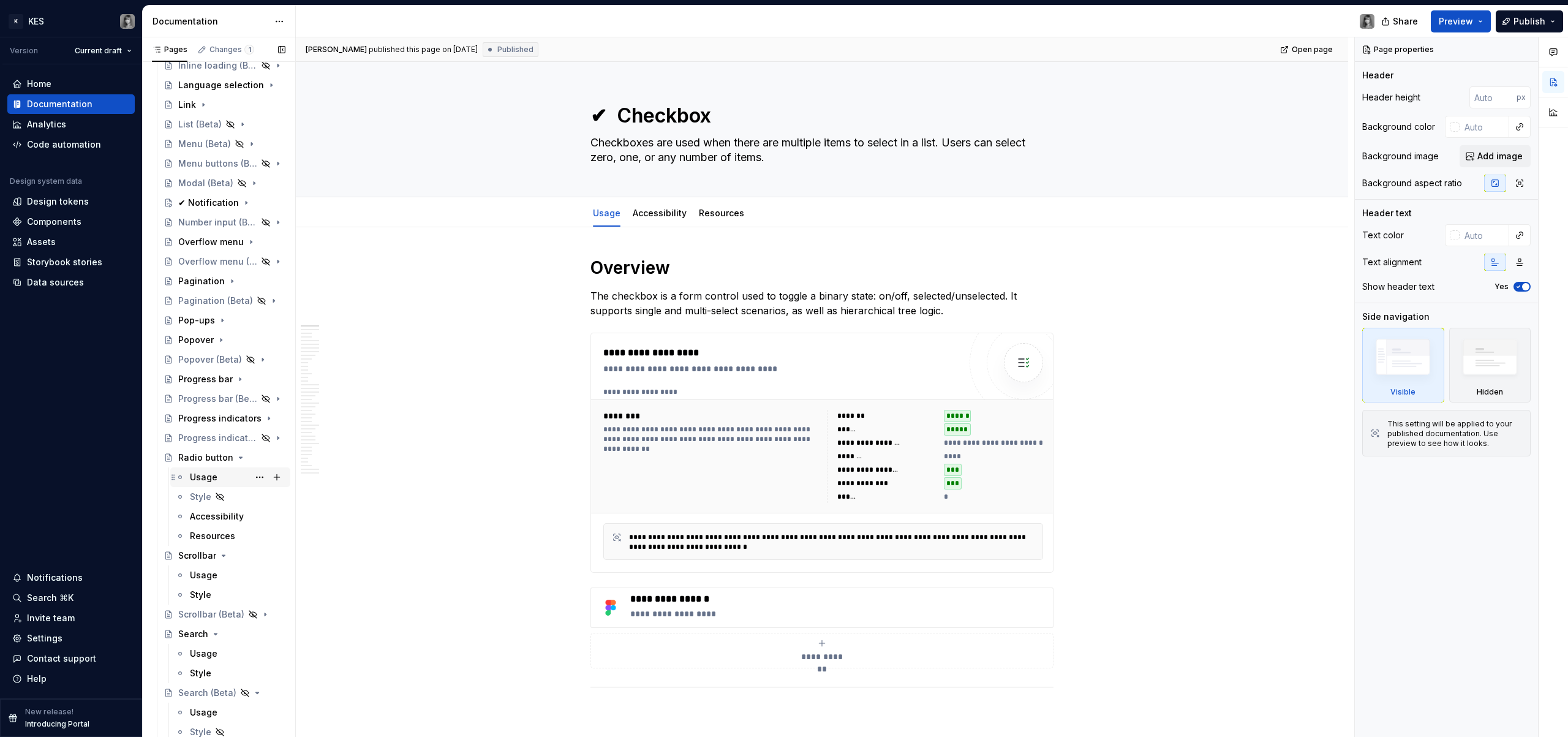
scroll to position [584, 0]
click at [203, 457] on div "Radio button" at bounding box center [205, 456] width 55 height 13
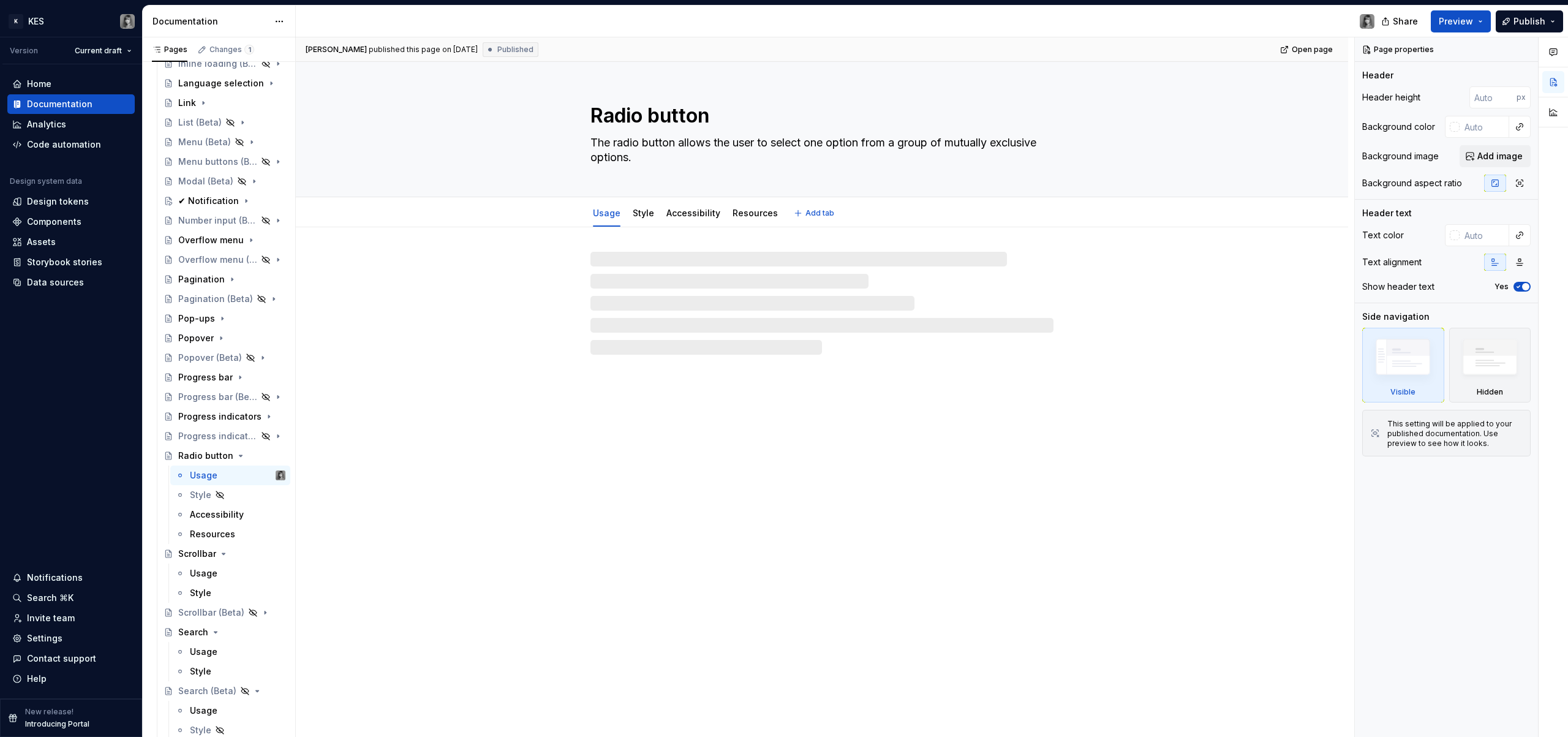
click at [595, 119] on textarea "Radio button" at bounding box center [819, 115] width 463 height 29
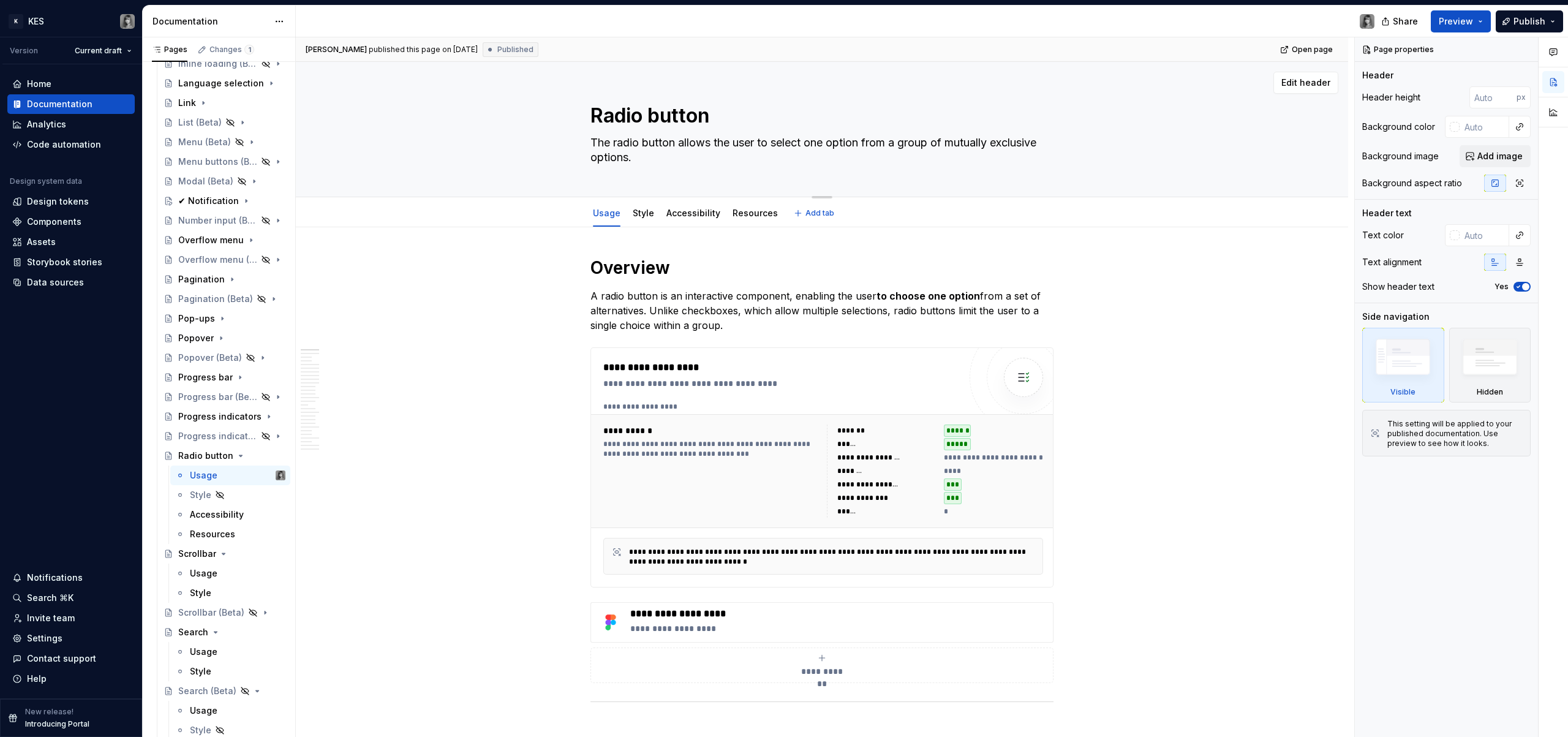
click at [585, 114] on div "Radio button The radio button allows the user to select one option from a group…" at bounding box center [822, 129] width 954 height 135
click at [596, 115] on textarea "Radio button" at bounding box center [819, 115] width 463 height 29
paste textarea "✔"
type textarea "*"
type textarea "✔ Radio button"
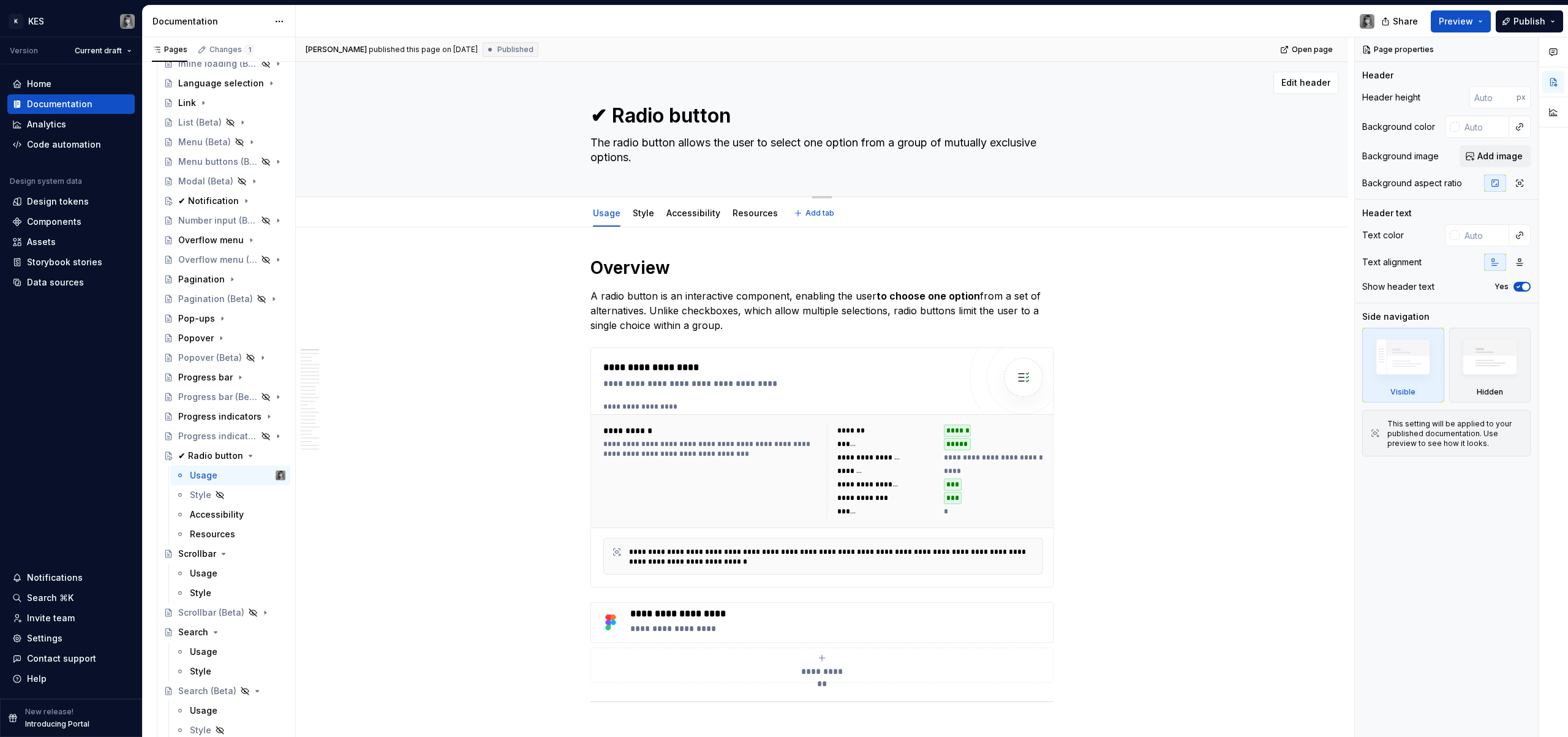
type textarea "*"
type textarea "✔ Radio button"
type textarea "*"
type textarea "✔ Radio button"
click at [239, 457] on icon "Page tree" at bounding box center [244, 456] width 10 height 10
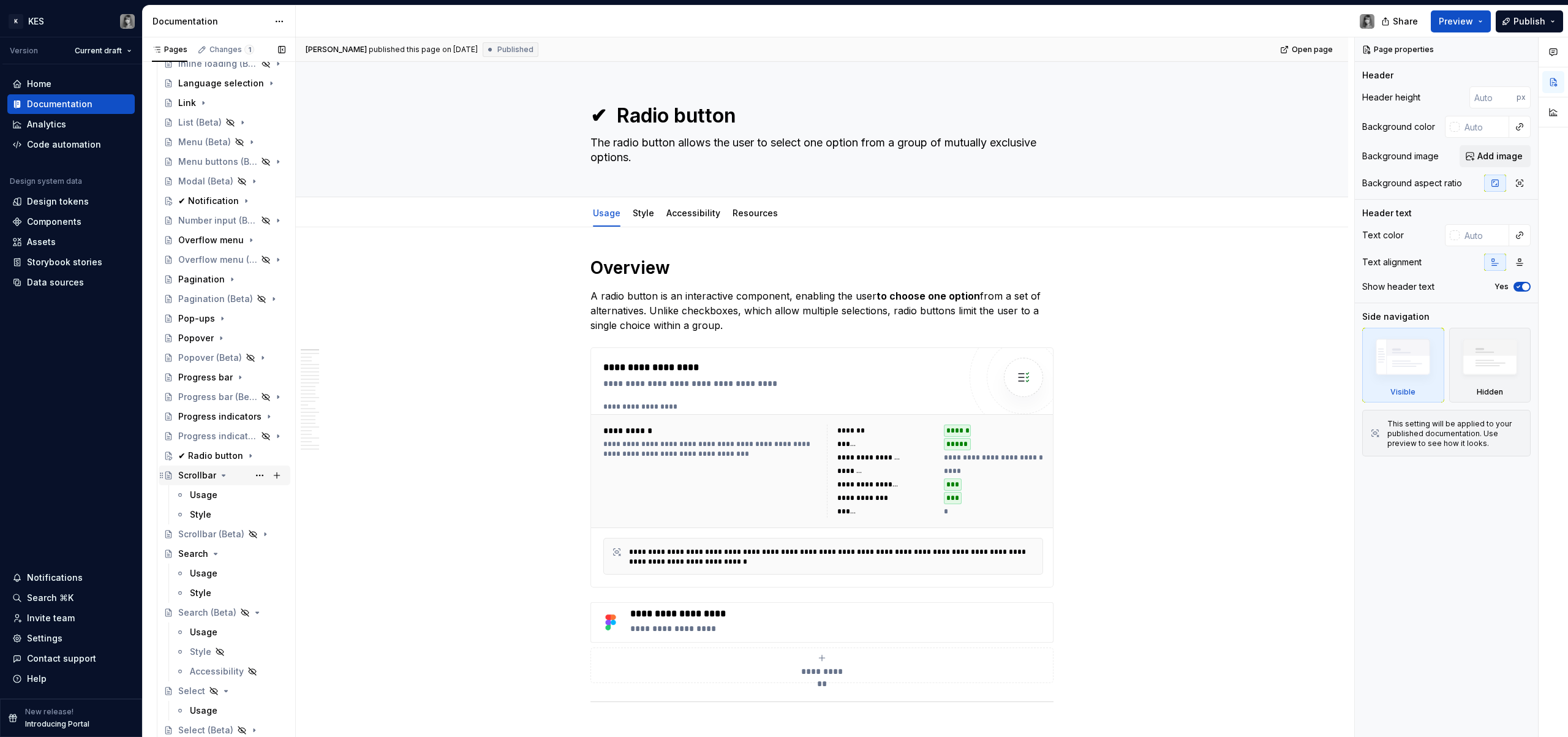
click at [224, 475] on icon "Page tree" at bounding box center [224, 476] width 3 height 1
click at [215, 517] on icon "Page tree" at bounding box center [215, 515] width 10 height 10
click at [239, 535] on icon "Page tree" at bounding box center [244, 535] width 10 height 10
click at [226, 551] on icon "Page tree" at bounding box center [226, 554] width 10 height 10
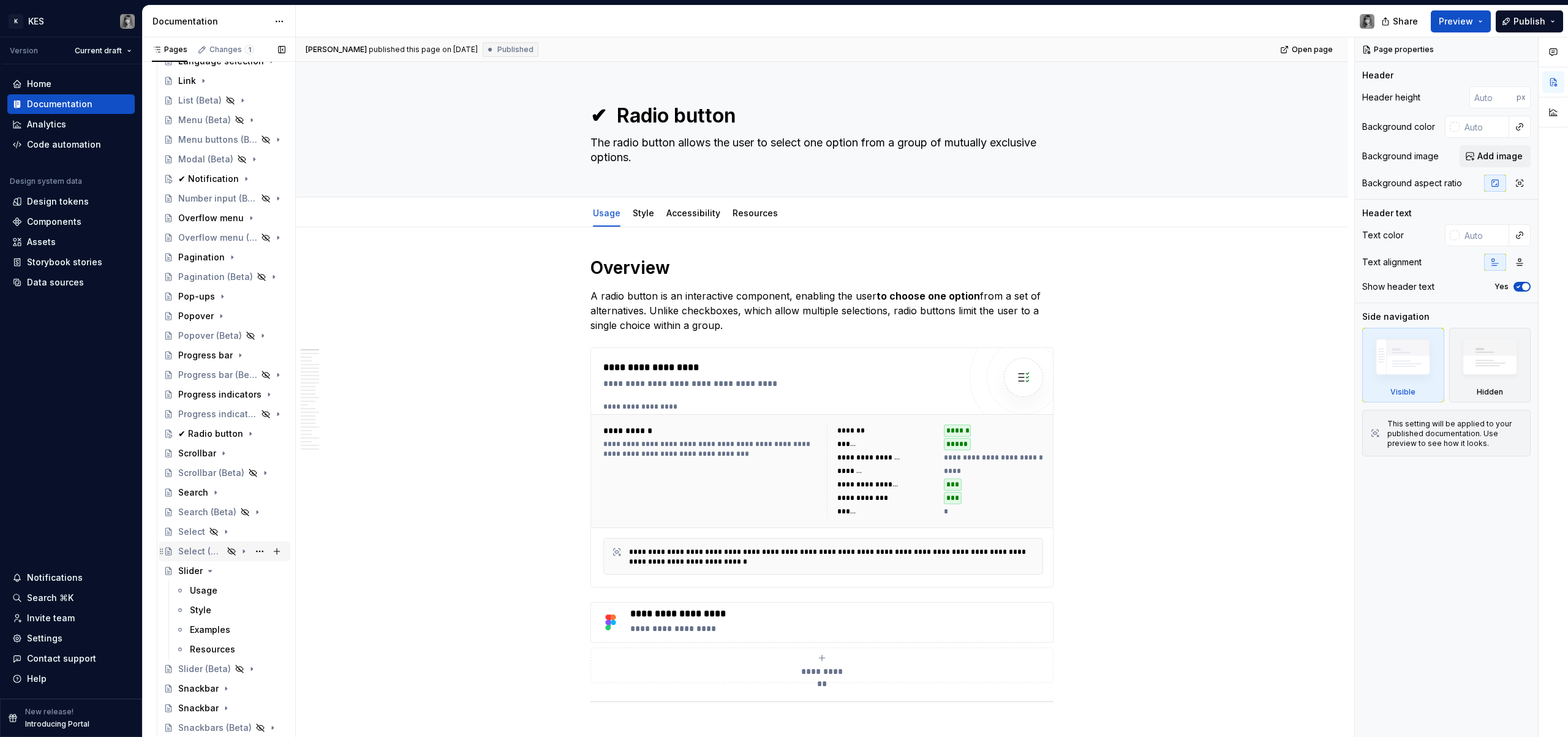
scroll to position [610, 0]
click at [210, 571] on icon "Page tree" at bounding box center [210, 567] width 10 height 10
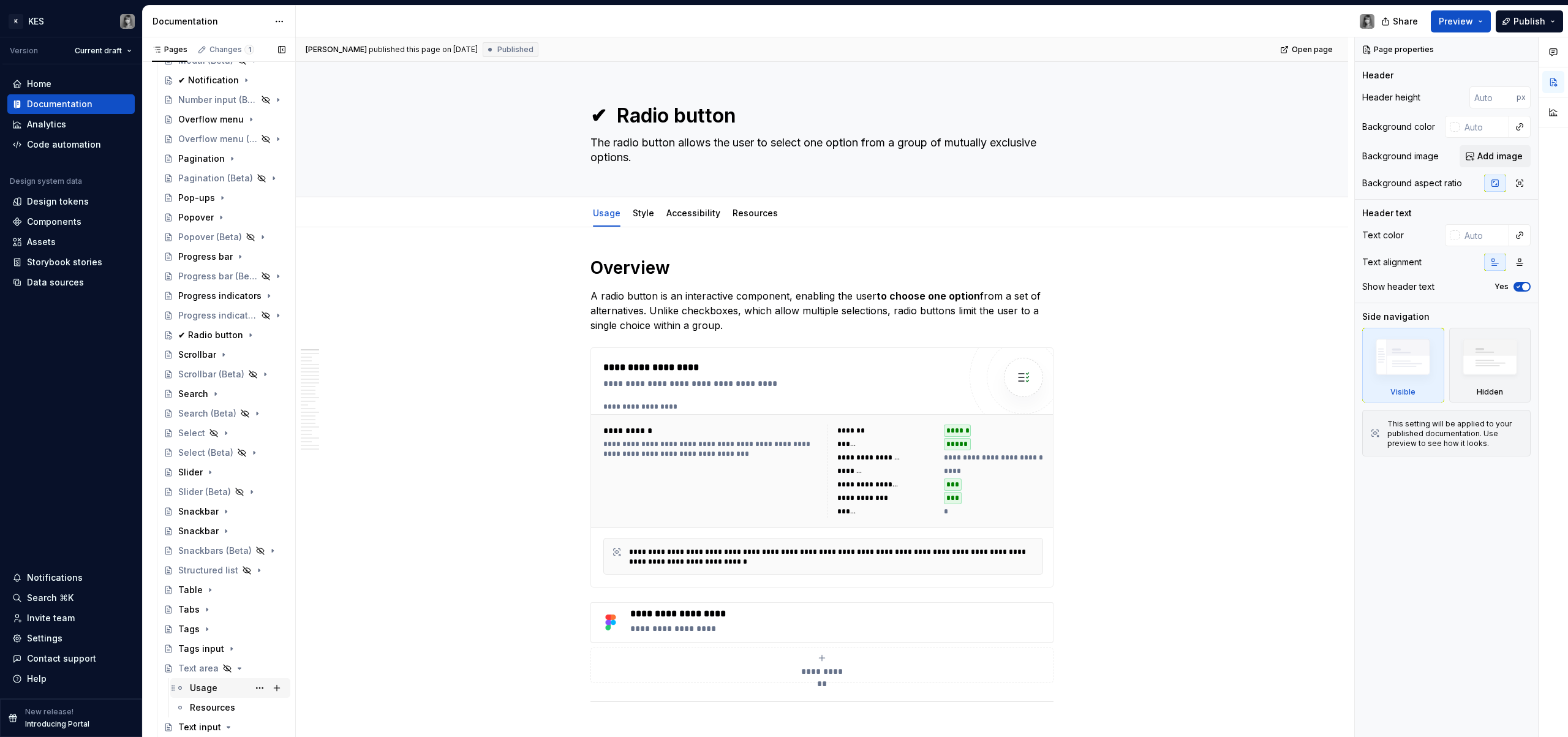
scroll to position [836, 0]
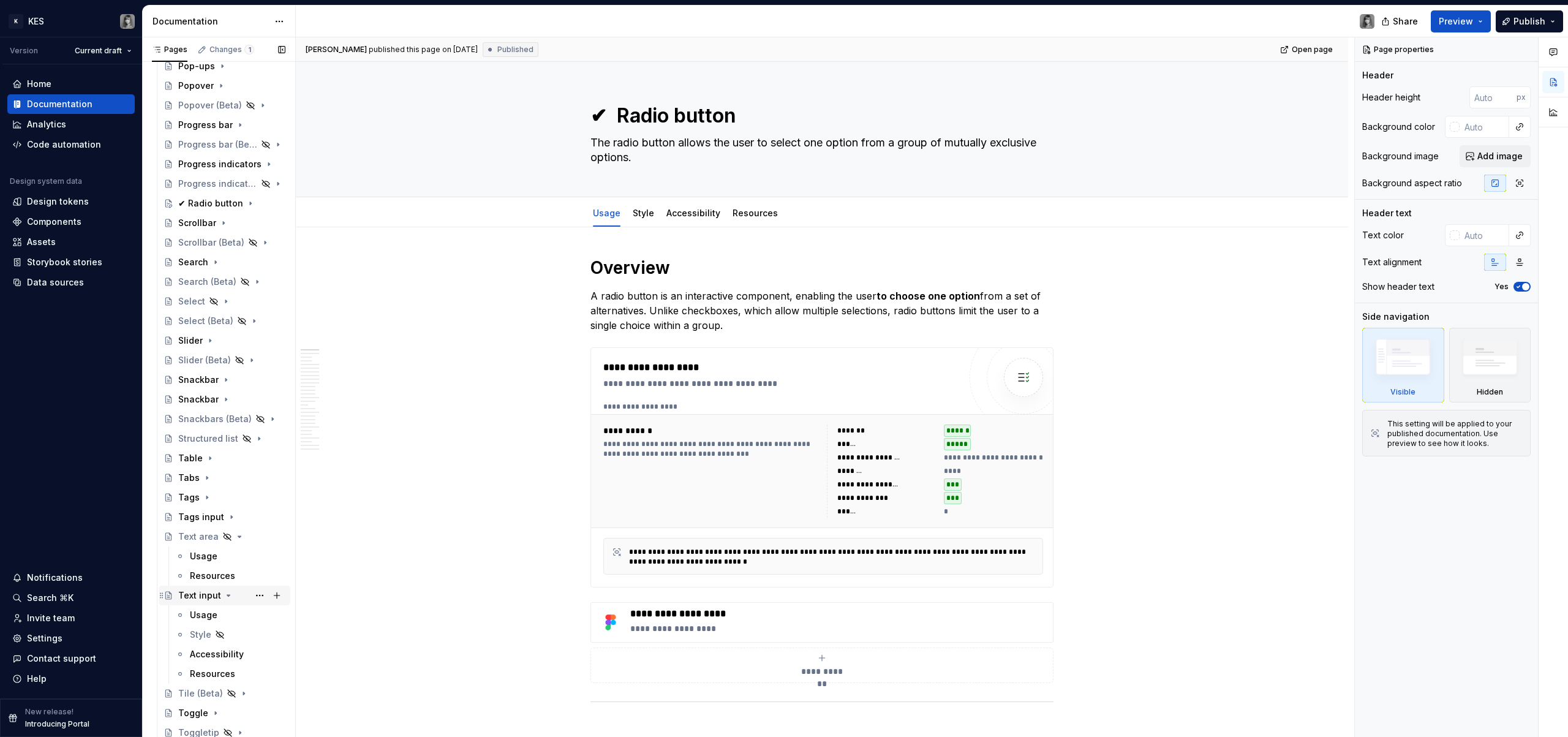
click at [203, 598] on div "Text input" at bounding box center [199, 596] width 43 height 13
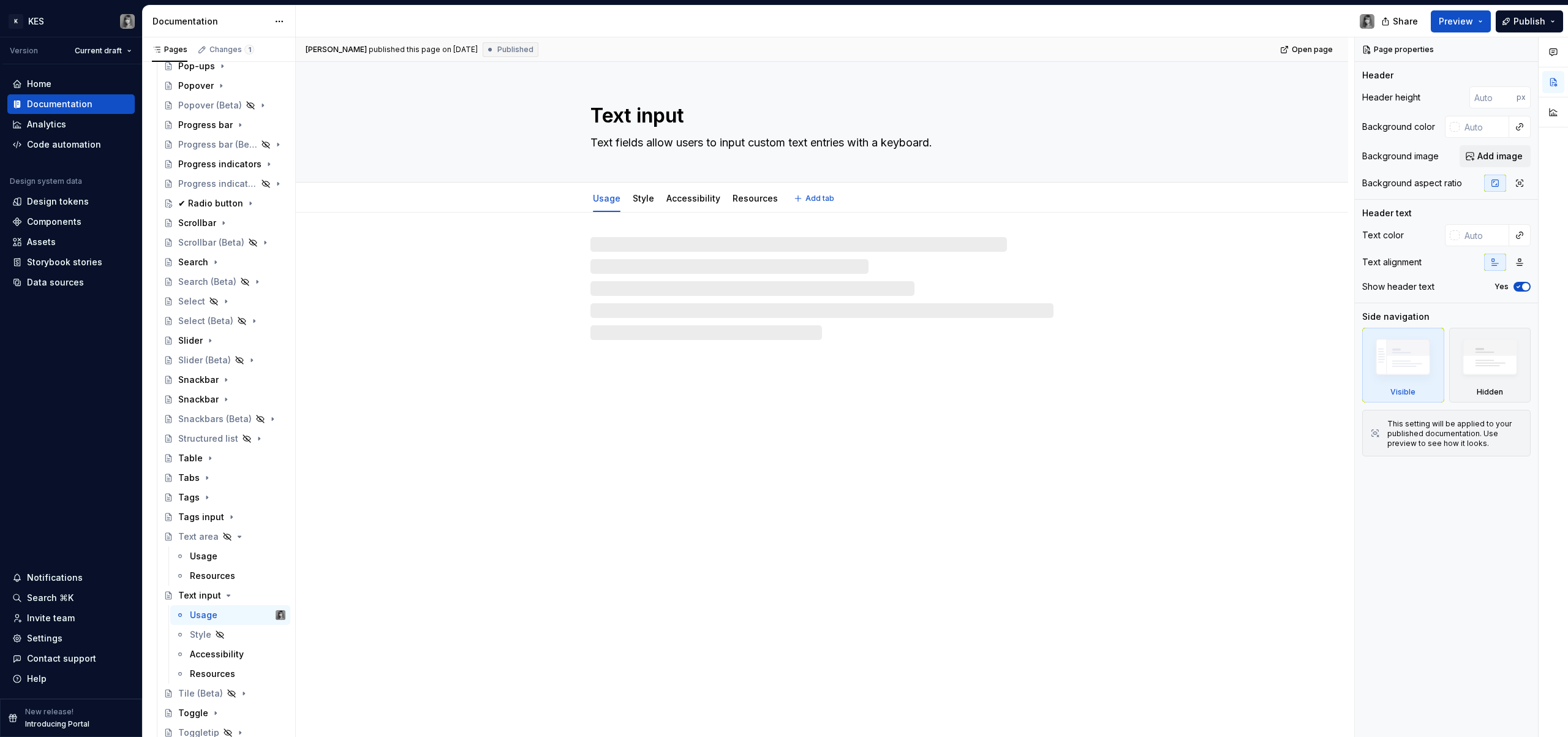
click at [594, 118] on textarea "Text input" at bounding box center [819, 115] width 463 height 29
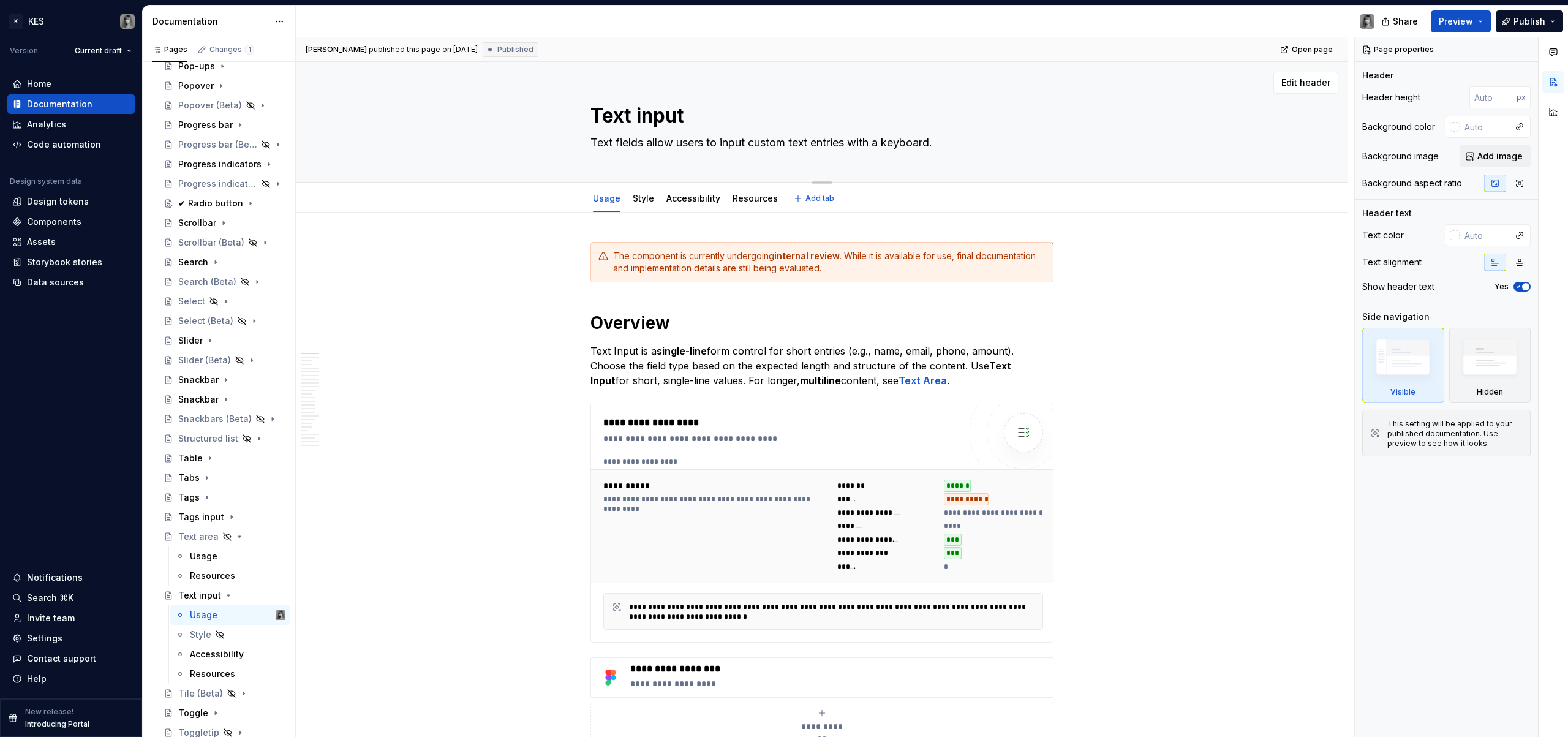
click at [604, 117] on textarea "Text input" at bounding box center [819, 115] width 463 height 29
click at [596, 116] on textarea "Text input" at bounding box center [819, 115] width 463 height 29
click at [588, 115] on textarea "Text input" at bounding box center [819, 115] width 463 height 29
paste textarea "✔"
type textarea "*"
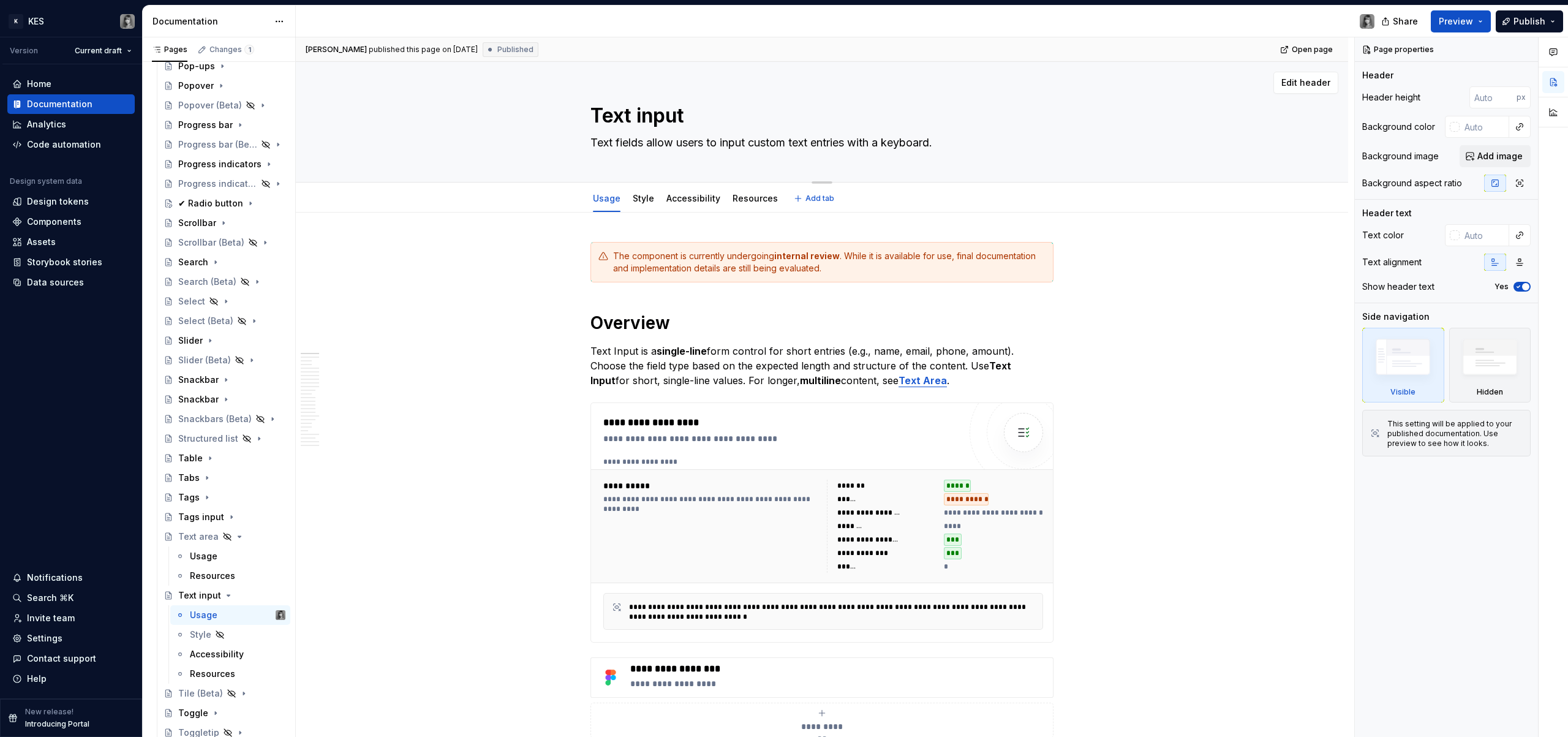
type textarea "✔ Text input"
type textarea "*"
type textarea "✔ Text input"
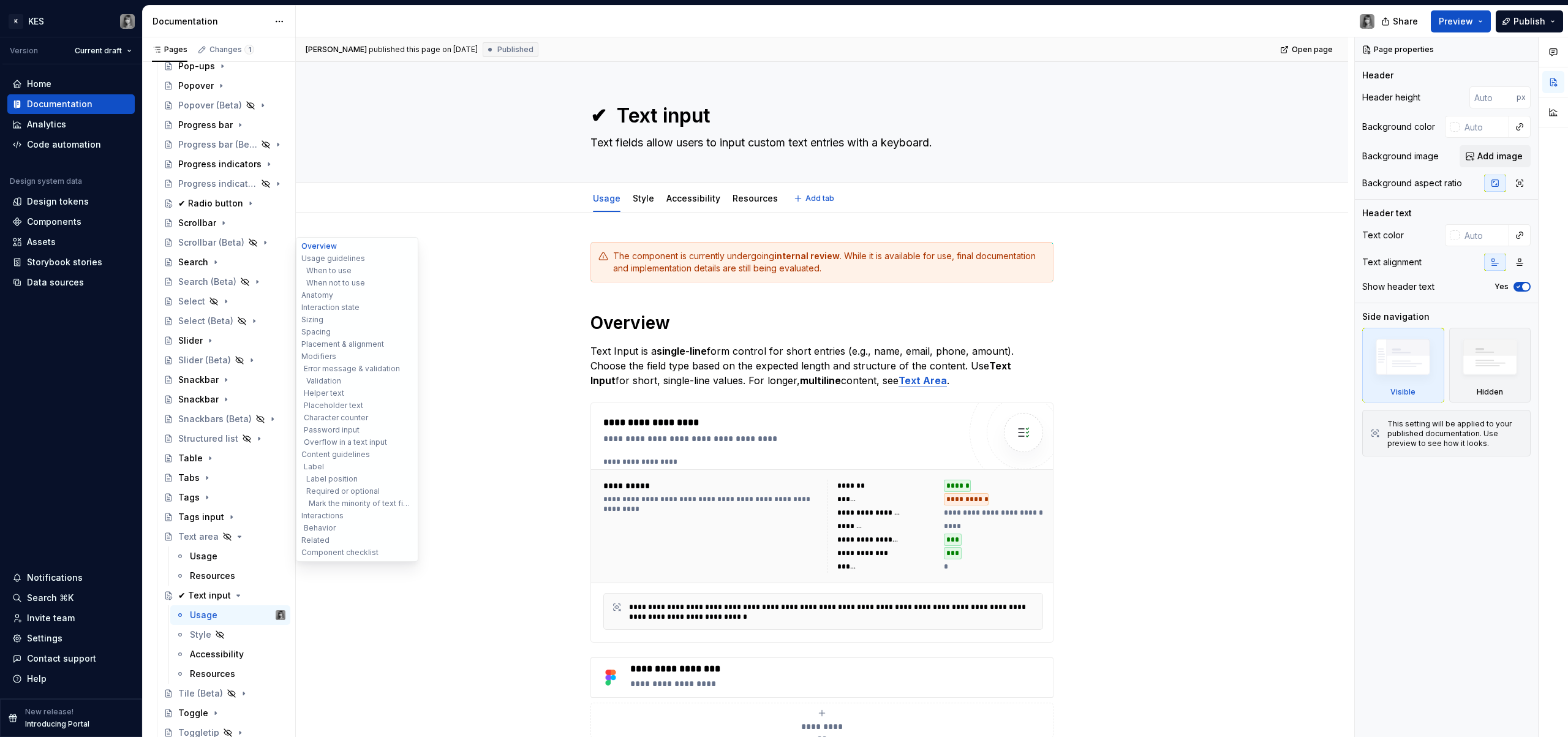
type textarea "*"
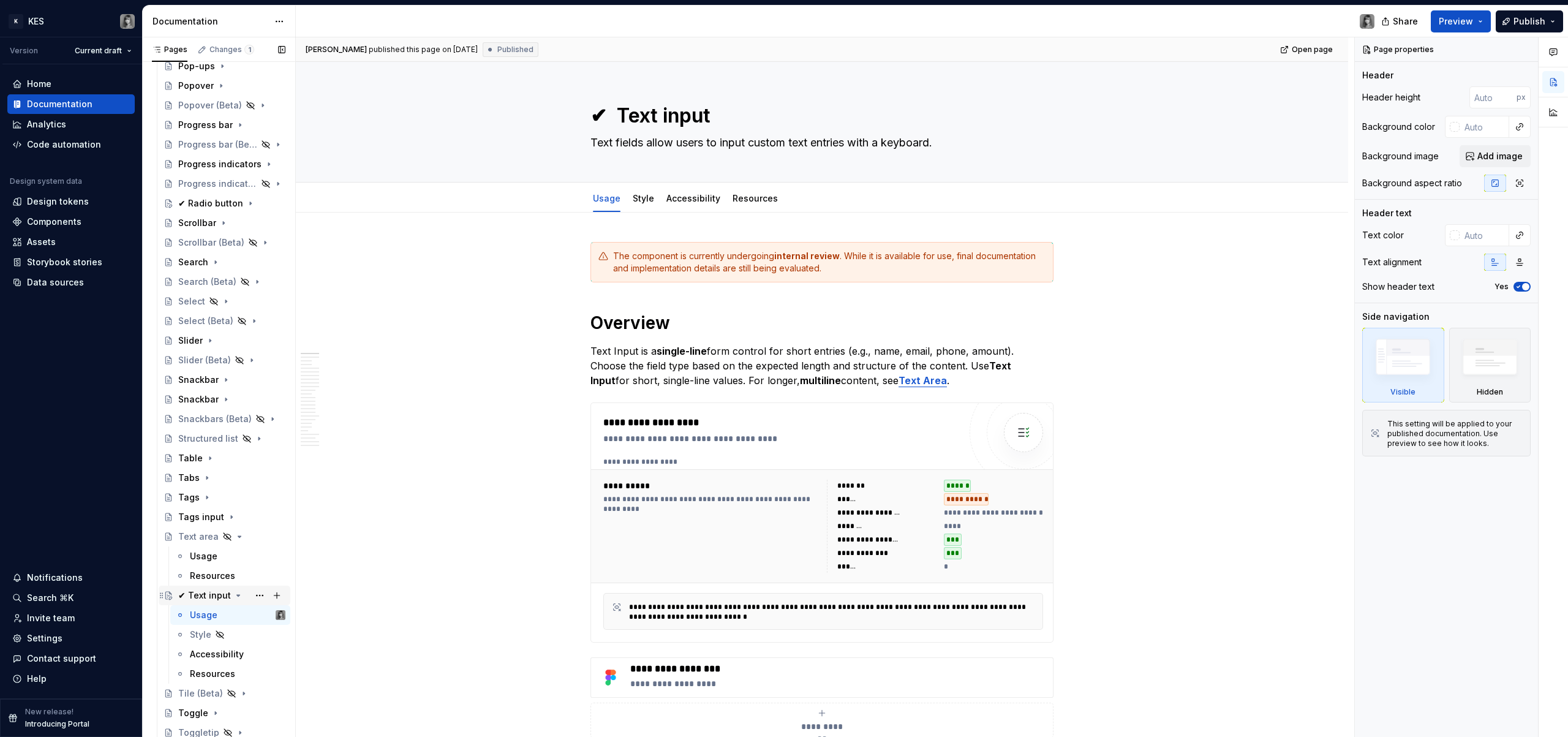
type textarea "✔ Text input"
click at [236, 596] on icon "Page tree" at bounding box center [238, 596] width 10 height 10
click at [230, 539] on div "Text area" at bounding box center [231, 537] width 107 height 17
click at [235, 538] on icon "Page tree" at bounding box center [240, 537] width 10 height 10
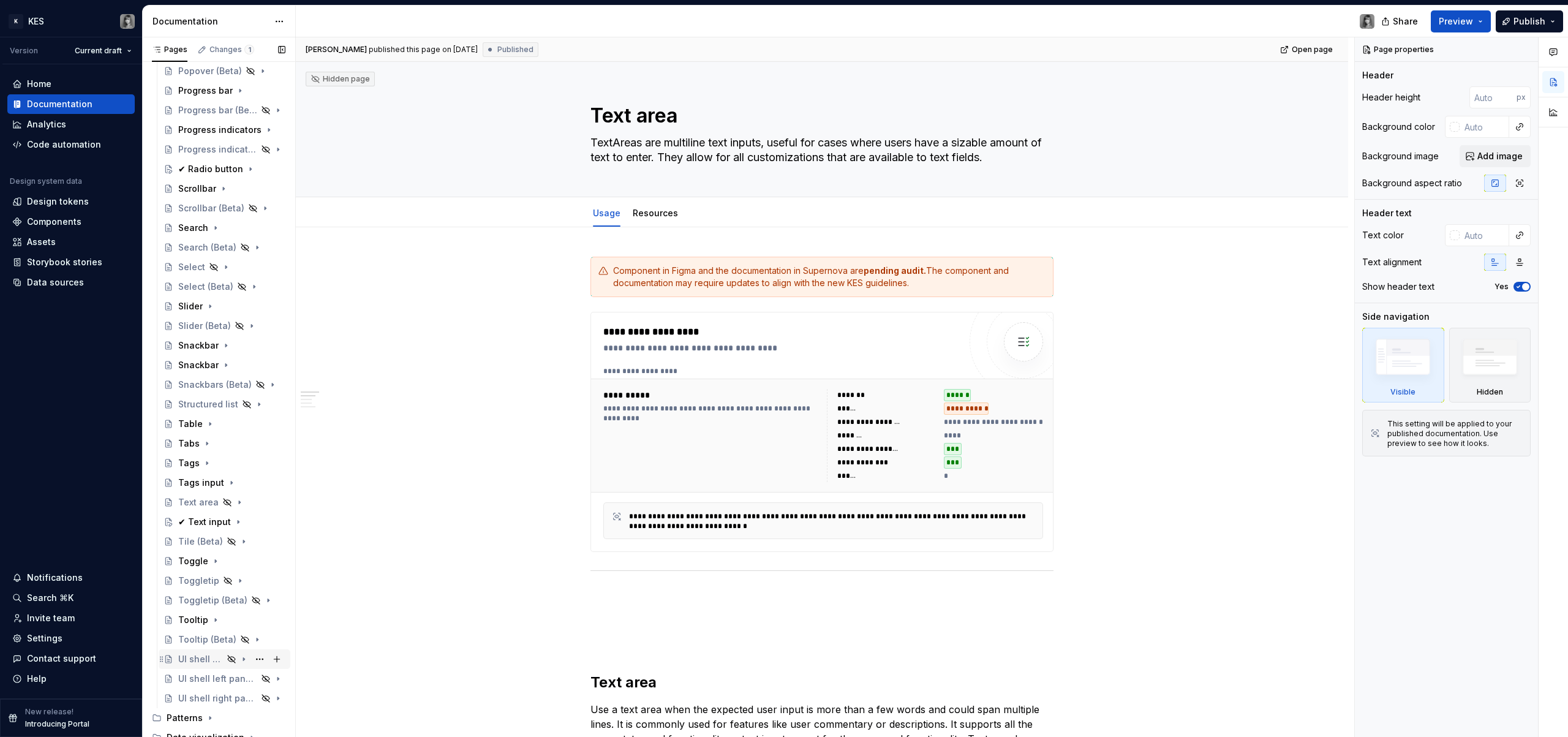
scroll to position [937, 0]
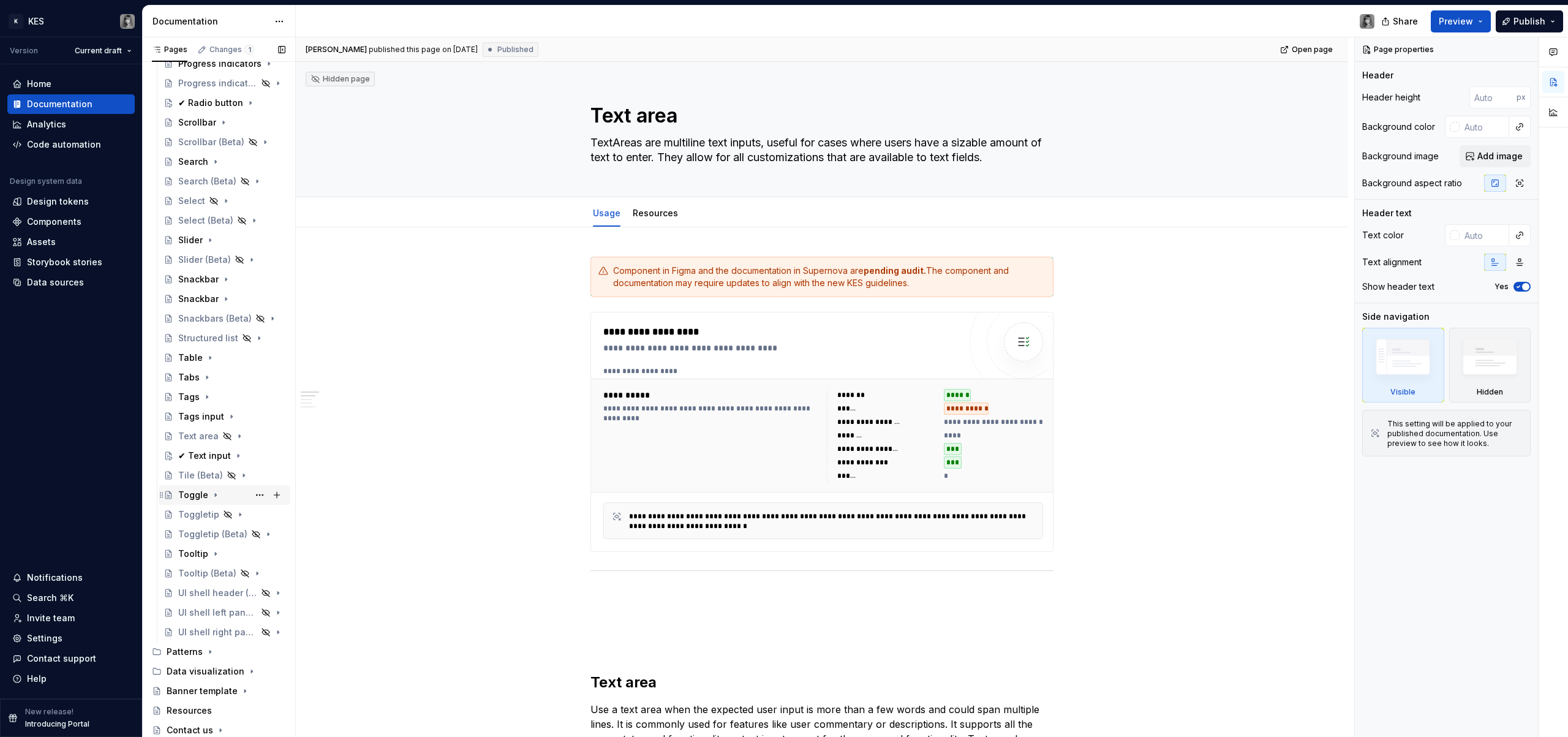
click at [186, 490] on div "Toggle" at bounding box center [193, 495] width 30 height 13
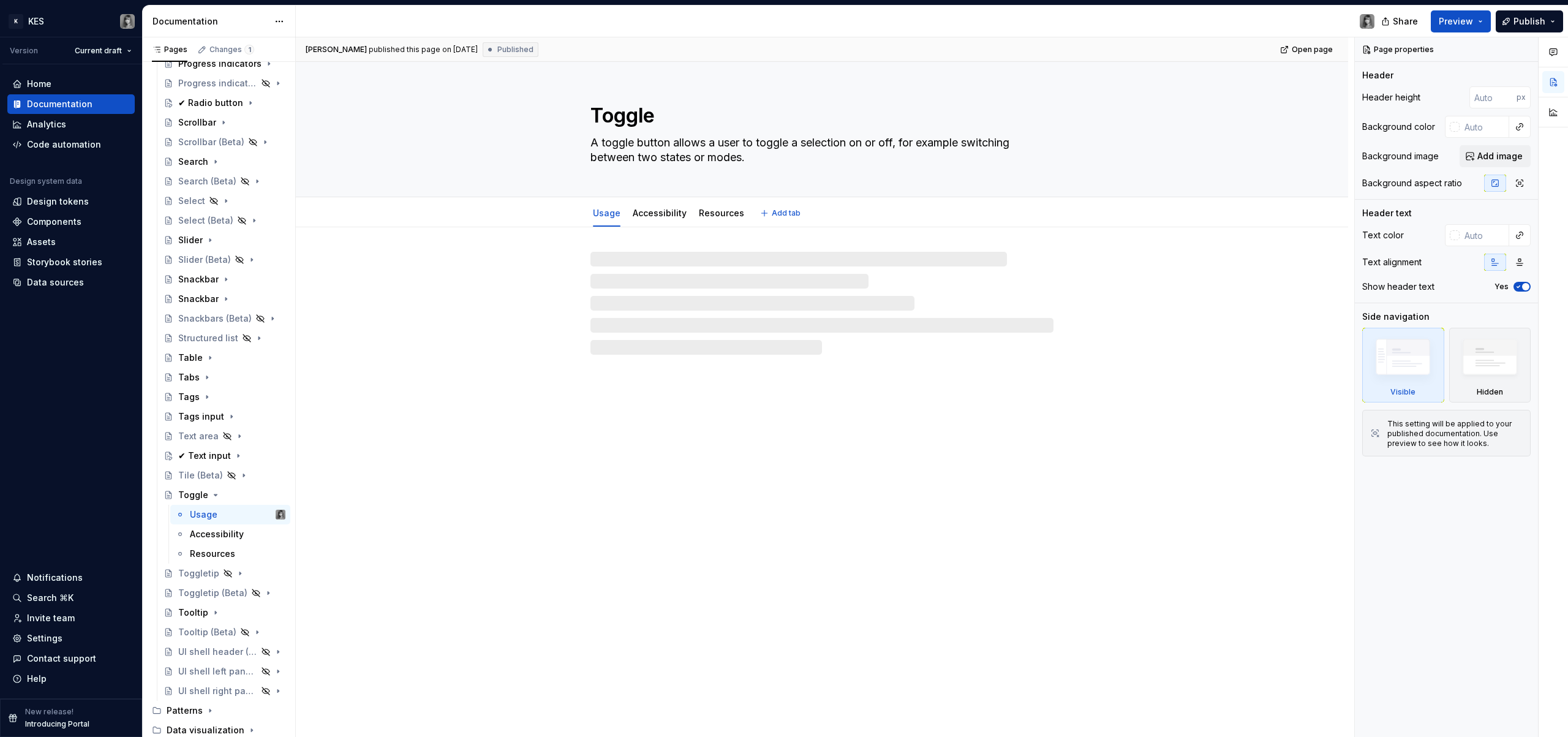
click at [594, 113] on textarea "Toggle" at bounding box center [819, 115] width 463 height 29
click at [598, 114] on textarea "Toggle" at bounding box center [819, 115] width 463 height 29
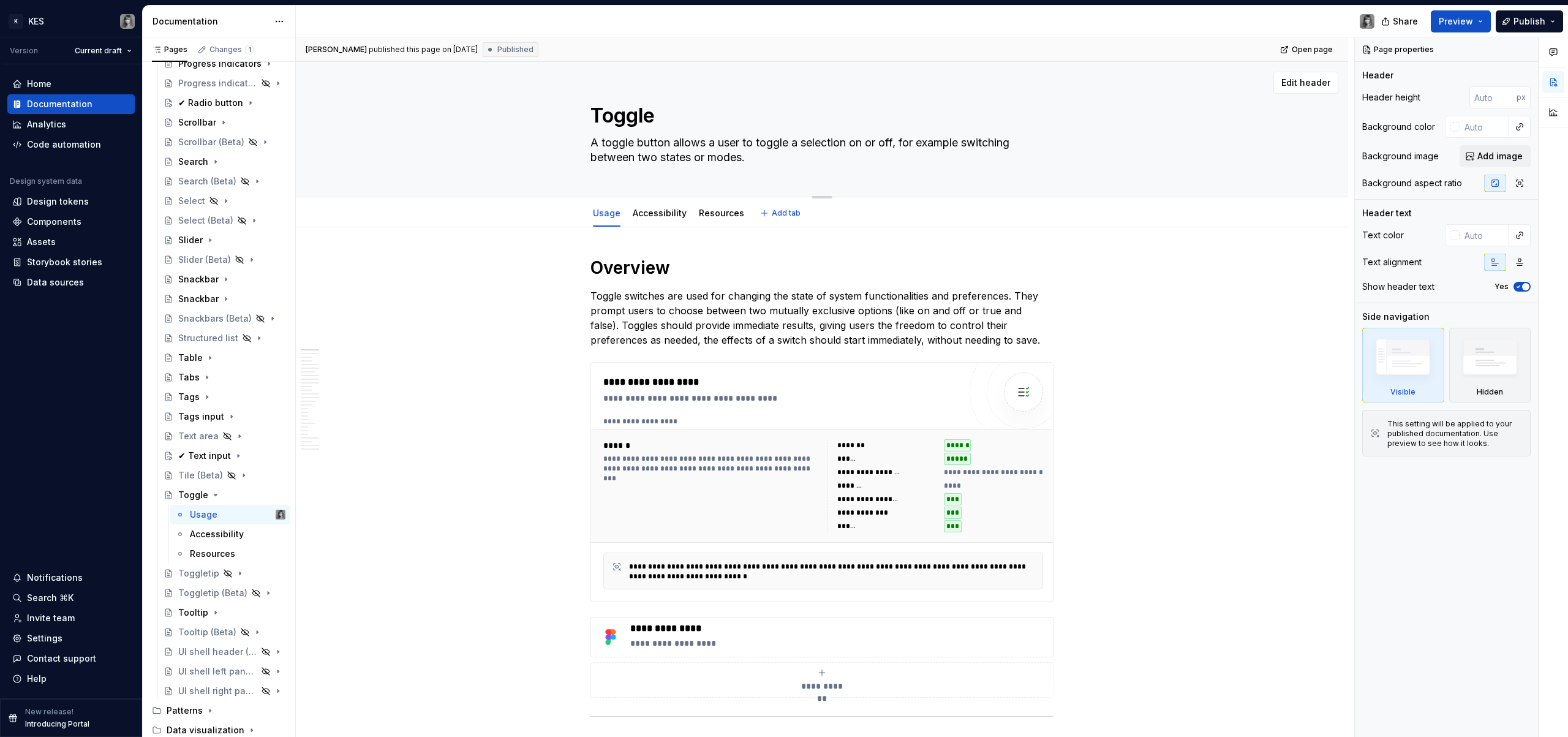
click at [594, 115] on textarea "Toggle" at bounding box center [819, 115] width 463 height 29
paste textarea
type textarea "*"
type textarea "Toggle"
type textarea "*"
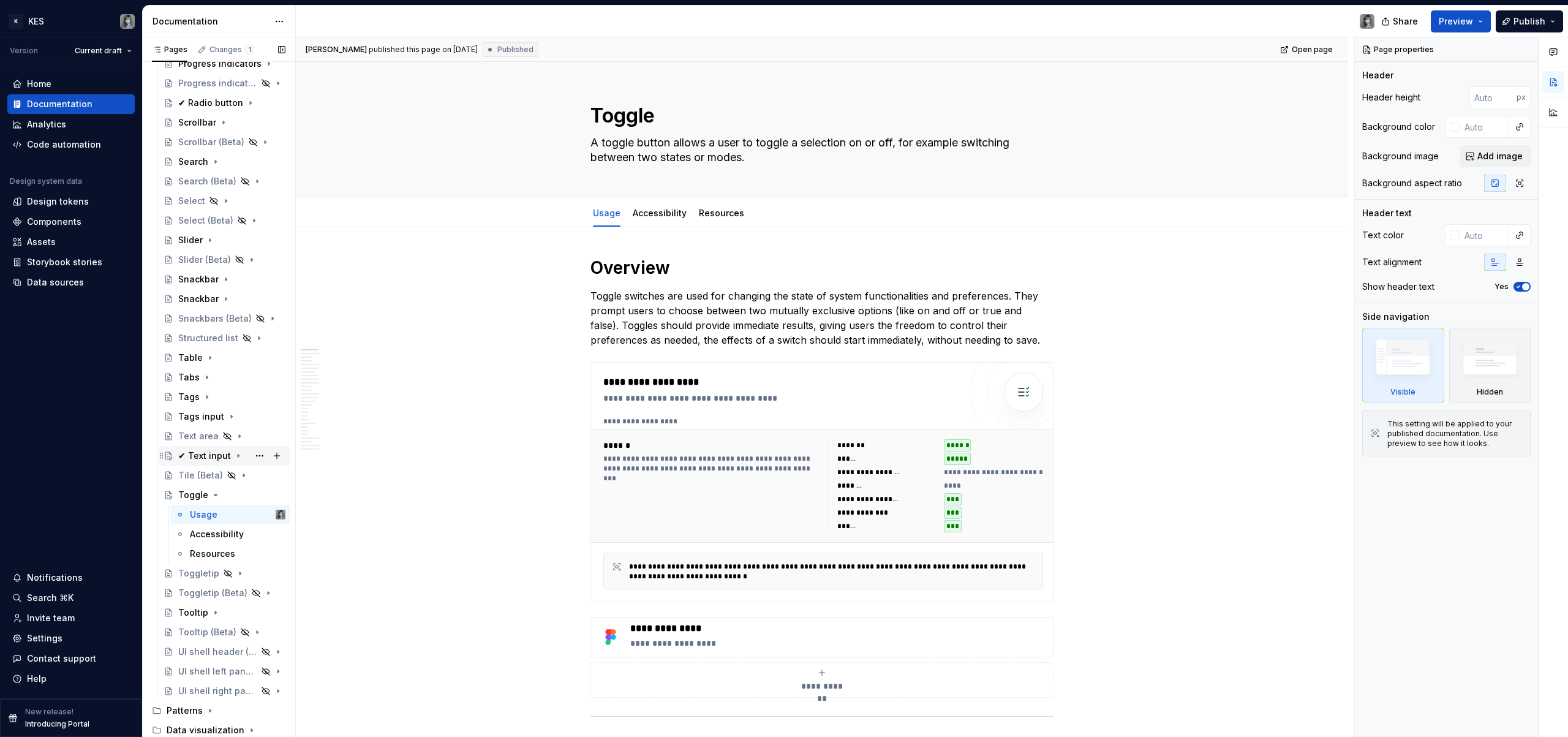
type textarea "Toggle"
click at [208, 452] on div "✔ Text input" at bounding box center [204, 456] width 53 height 13
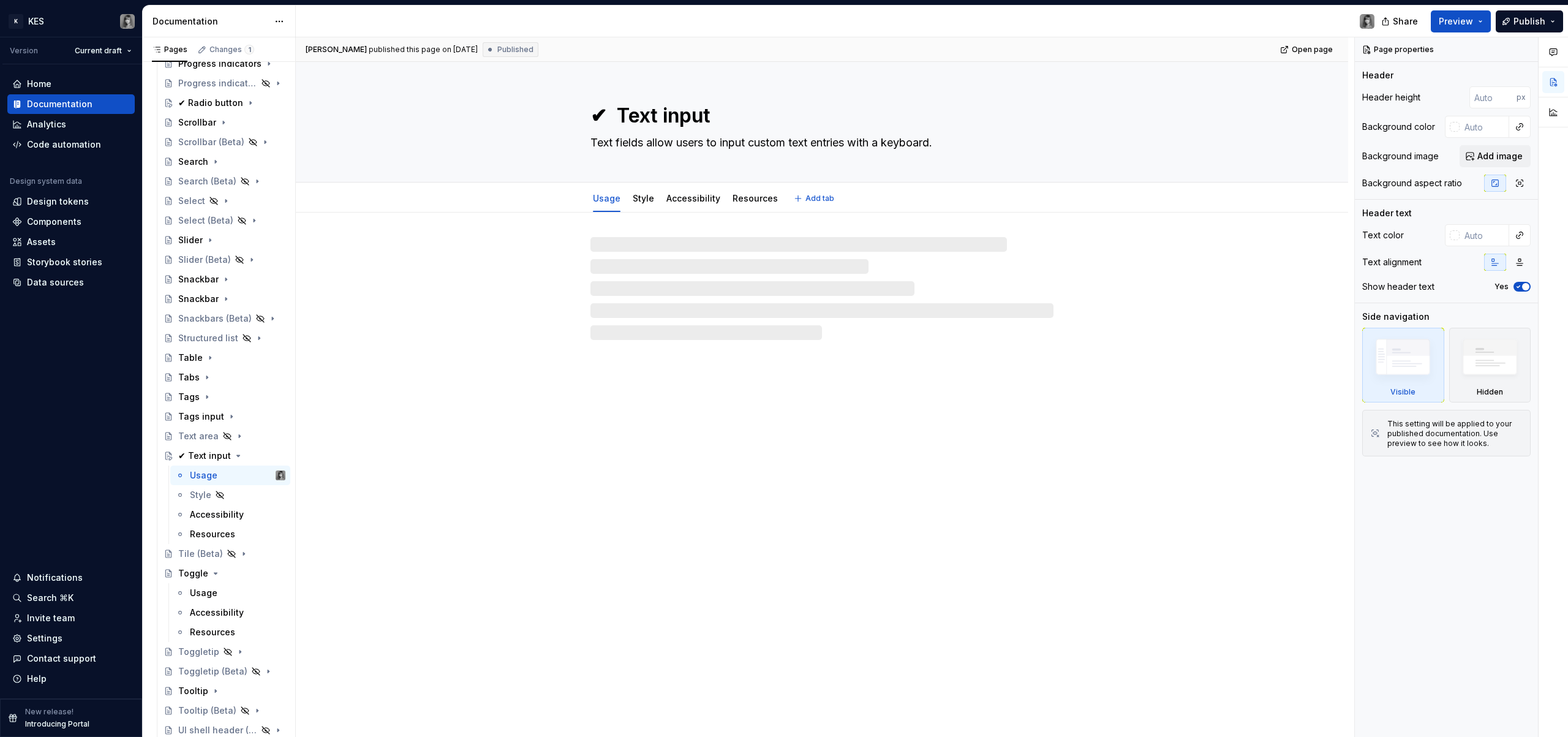
click at [595, 106] on textarea "✔ Text input" at bounding box center [819, 115] width 463 height 29
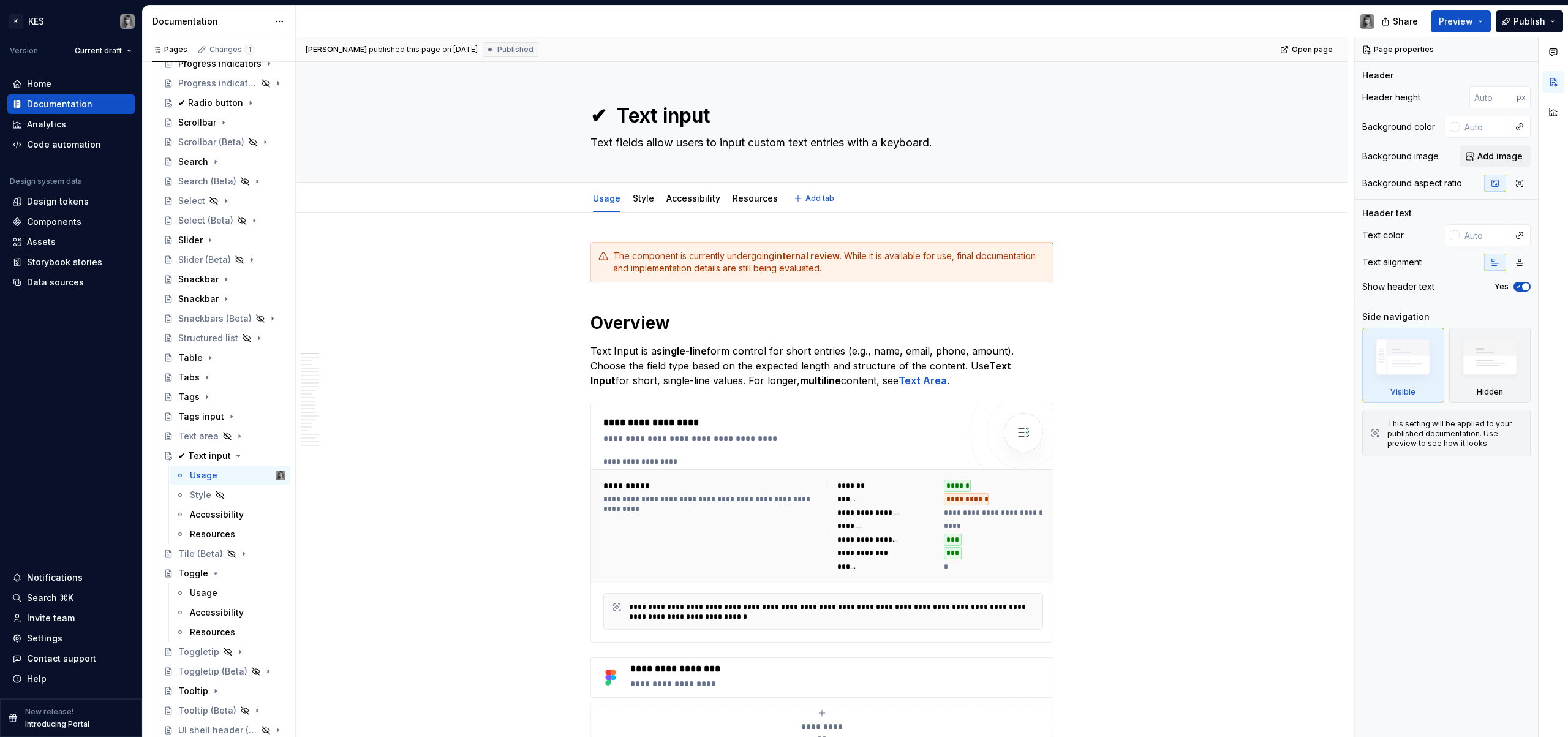
drag, startPoint x: 608, startPoint y: 115, endPoint x: 525, endPoint y: 311, distance: 212.8
click at [582, 114] on div "✔ Text input Text fields allow users to input custom text entries with a keyboa…" at bounding box center [822, 122] width 954 height 120
click at [197, 563] on div "Toggle" at bounding box center [231, 571] width 107 height 17
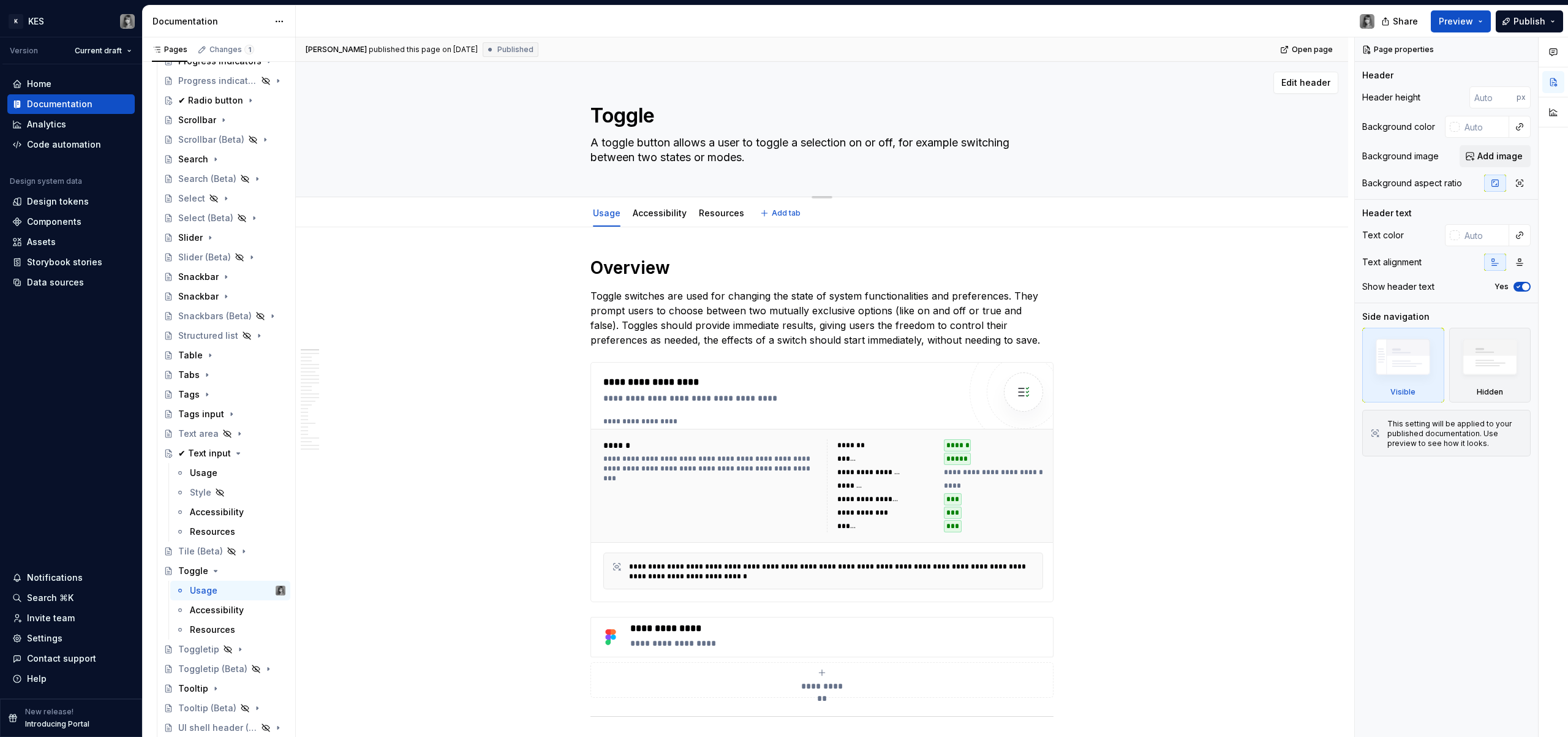
click at [595, 114] on textarea "Toggle" at bounding box center [819, 115] width 463 height 29
click at [589, 111] on textarea "Toggle" at bounding box center [819, 115] width 463 height 29
paste textarea "✔"
type textarea "*"
type textarea "✔Toggle"
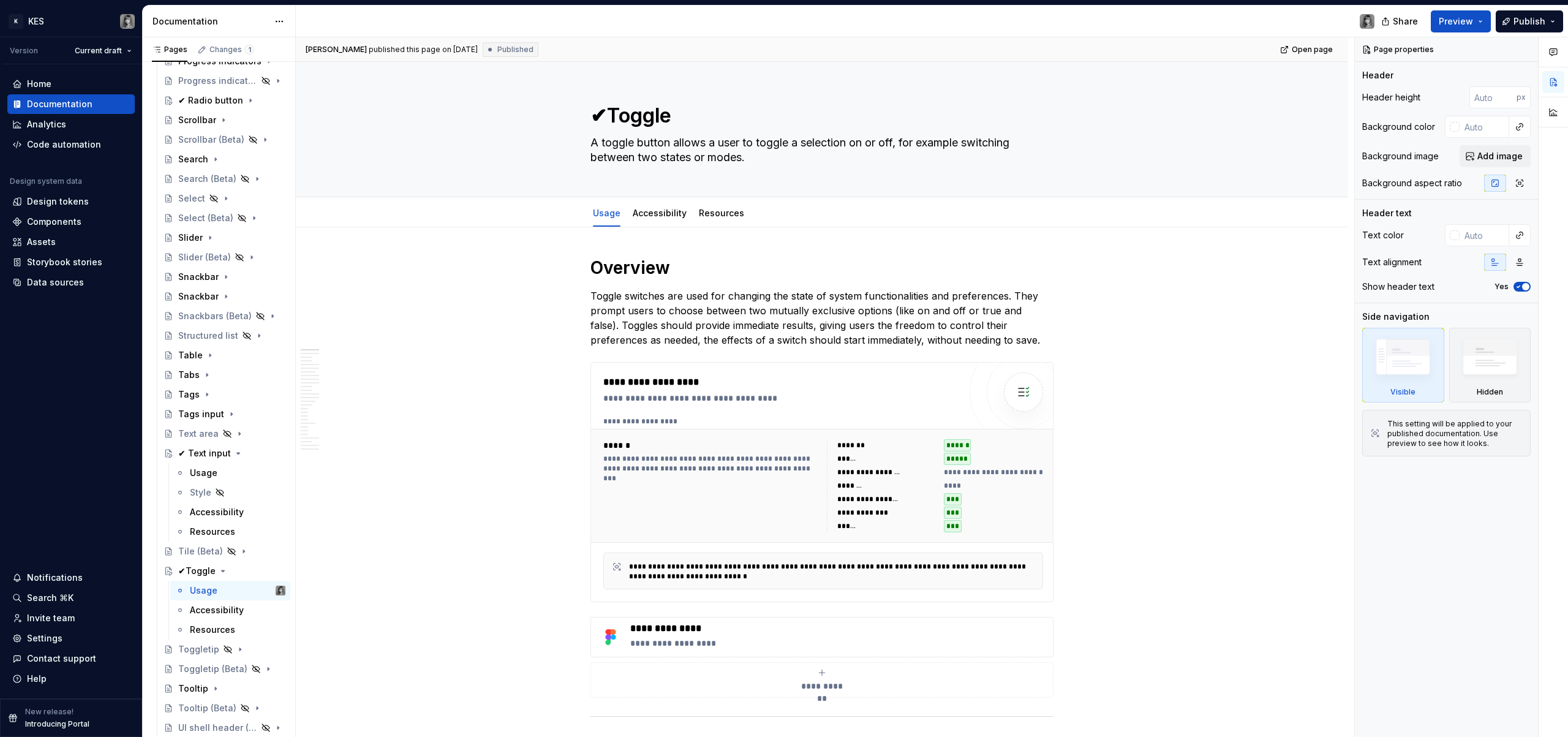
type textarea "*"
type textarea "✔ Toggle"
type textarea "*"
type textarea "✔ Toggle"
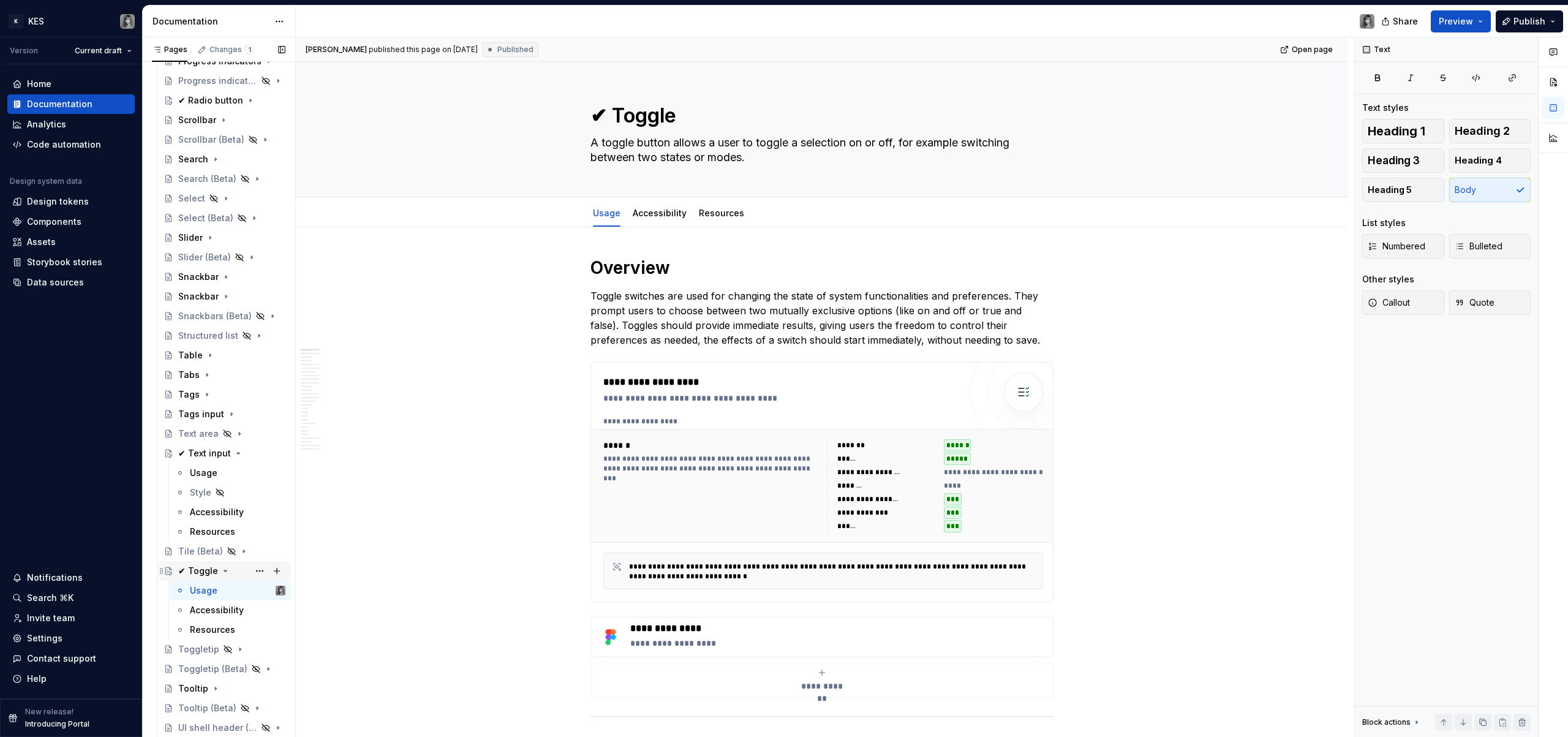
click at [224, 572] on icon "Page tree" at bounding box center [226, 572] width 3 height 1
click at [237, 453] on icon "Page tree" at bounding box center [238, 453] width 3 height 1
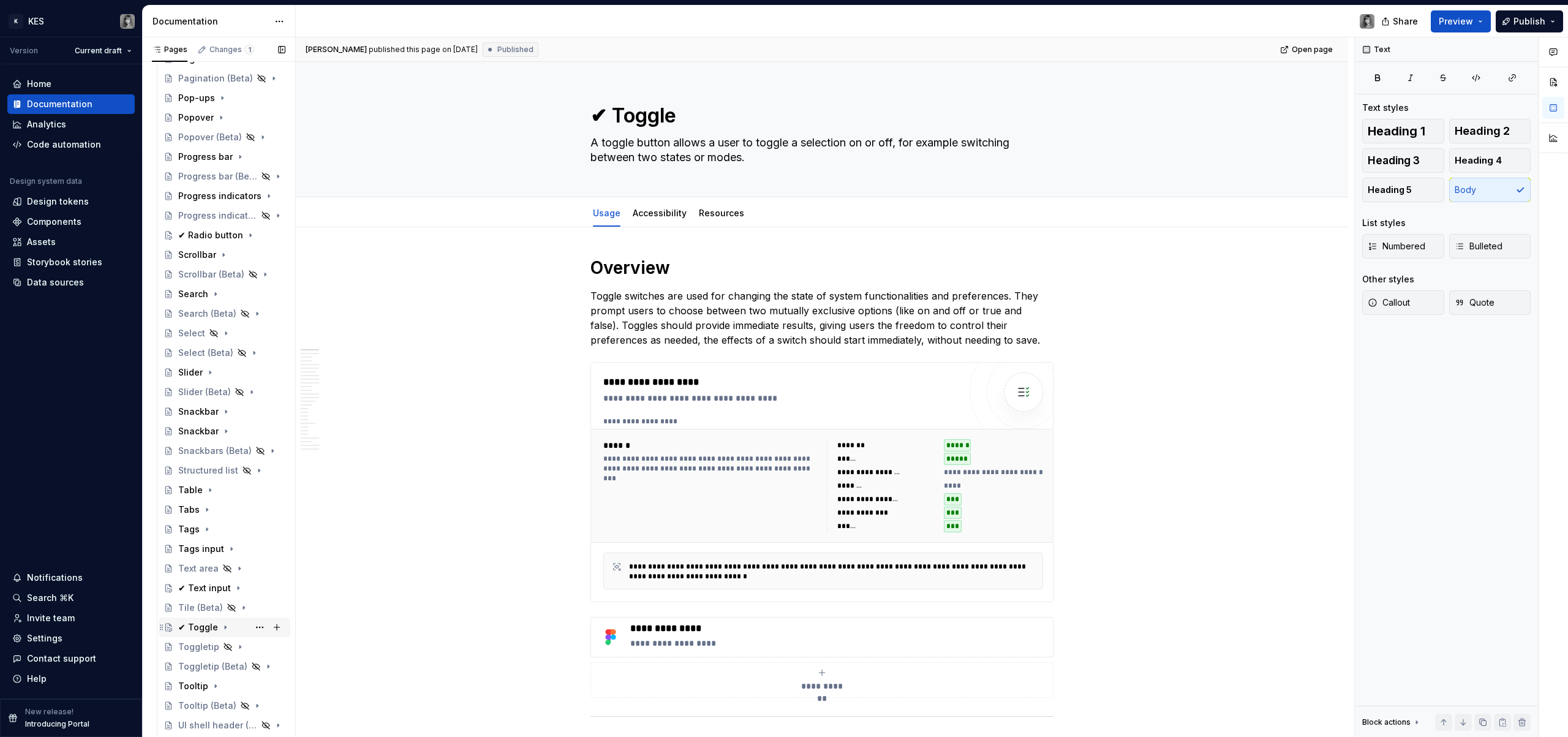
scroll to position [937, 0]
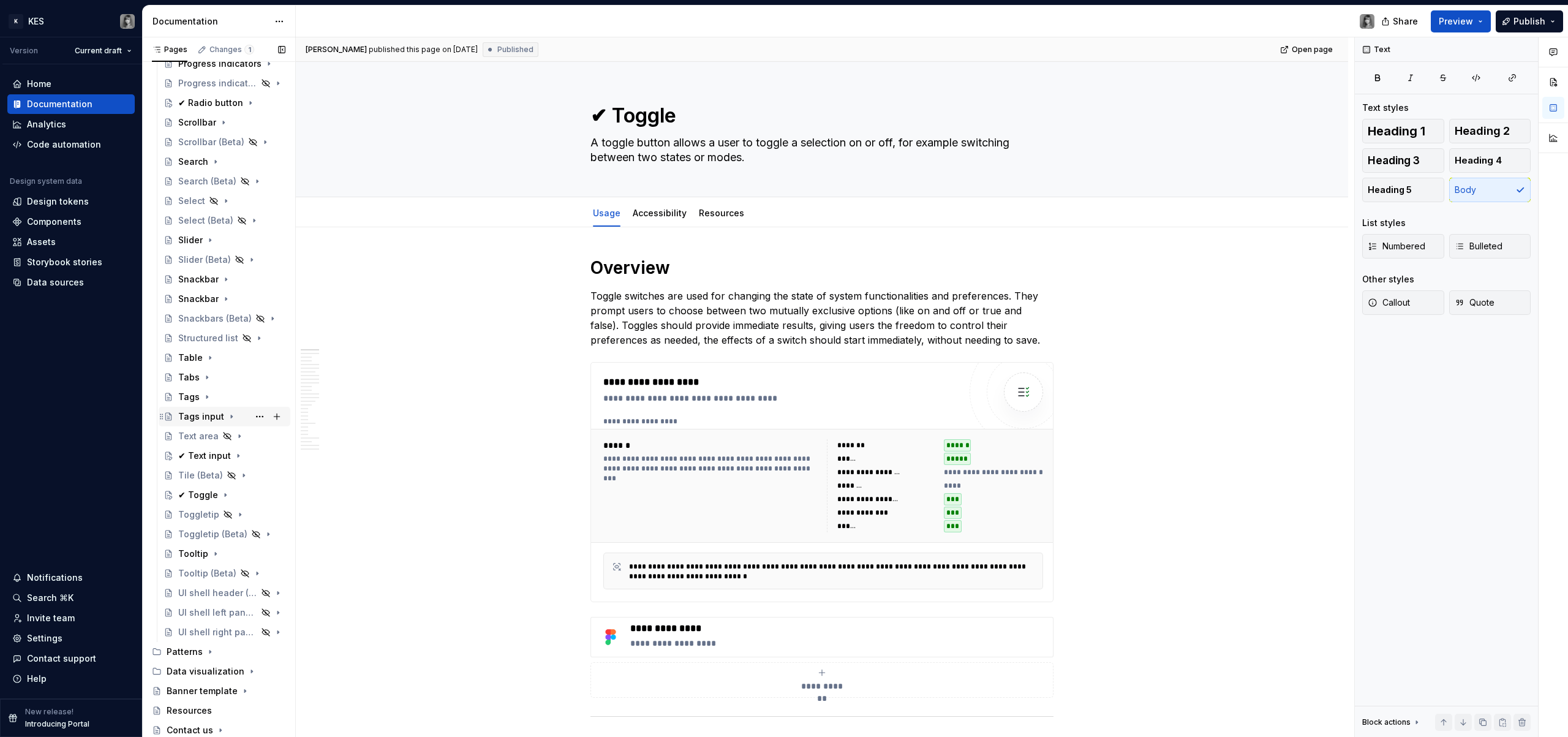
click at [206, 415] on div "Tags input" at bounding box center [201, 417] width 46 height 13
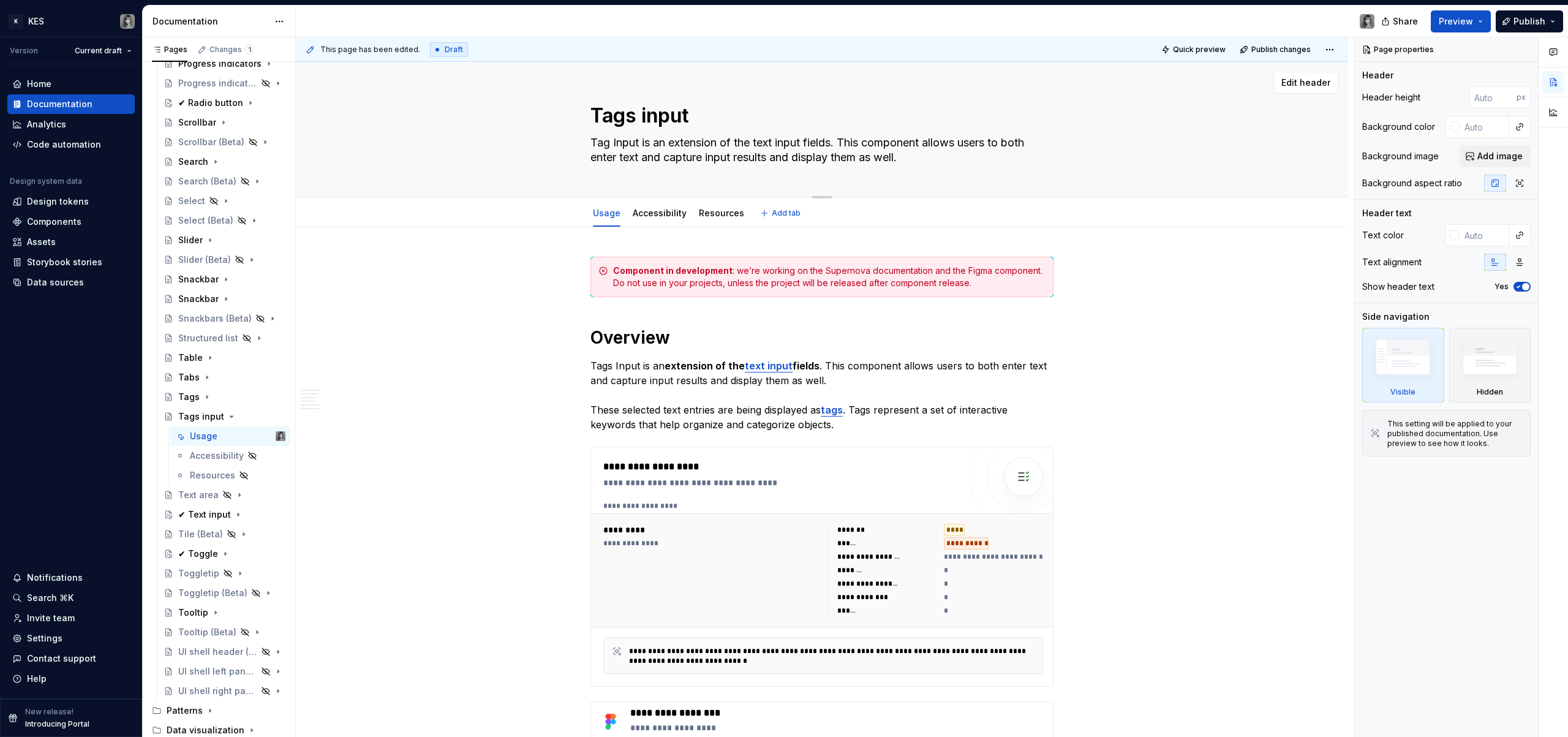
click at [583, 120] on div "Tags input Tag Input is an extension of the text input fields. This component a…" at bounding box center [822, 129] width 954 height 135
click at [589, 119] on textarea "Tags input" at bounding box center [819, 115] width 463 height 29
paste textarea "⌛"
type textarea "*"
type textarea "⌛Tags input"
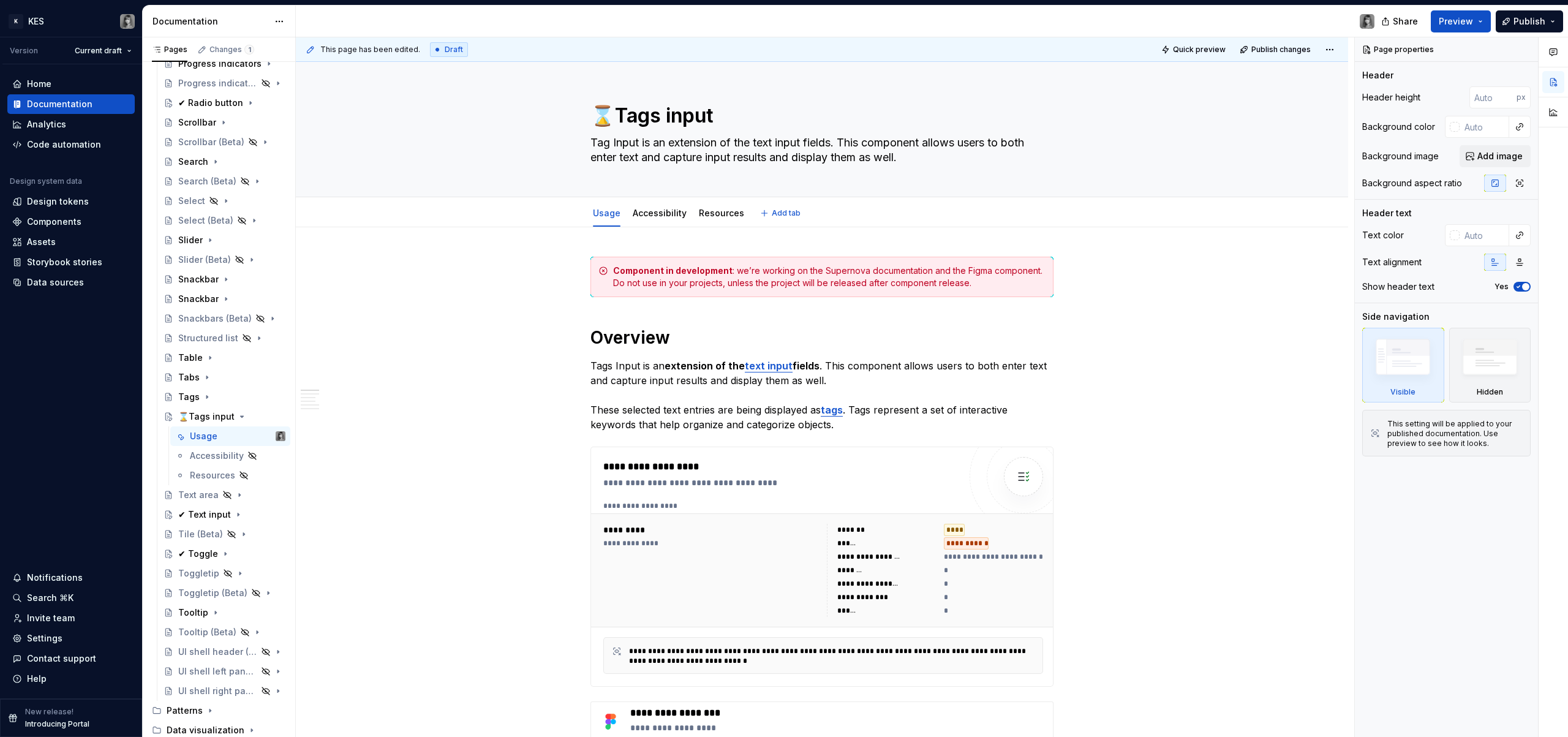
type textarea "*"
type textarea "⌛ Tags input"
type textarea "*"
type textarea "⌛ Tags input"
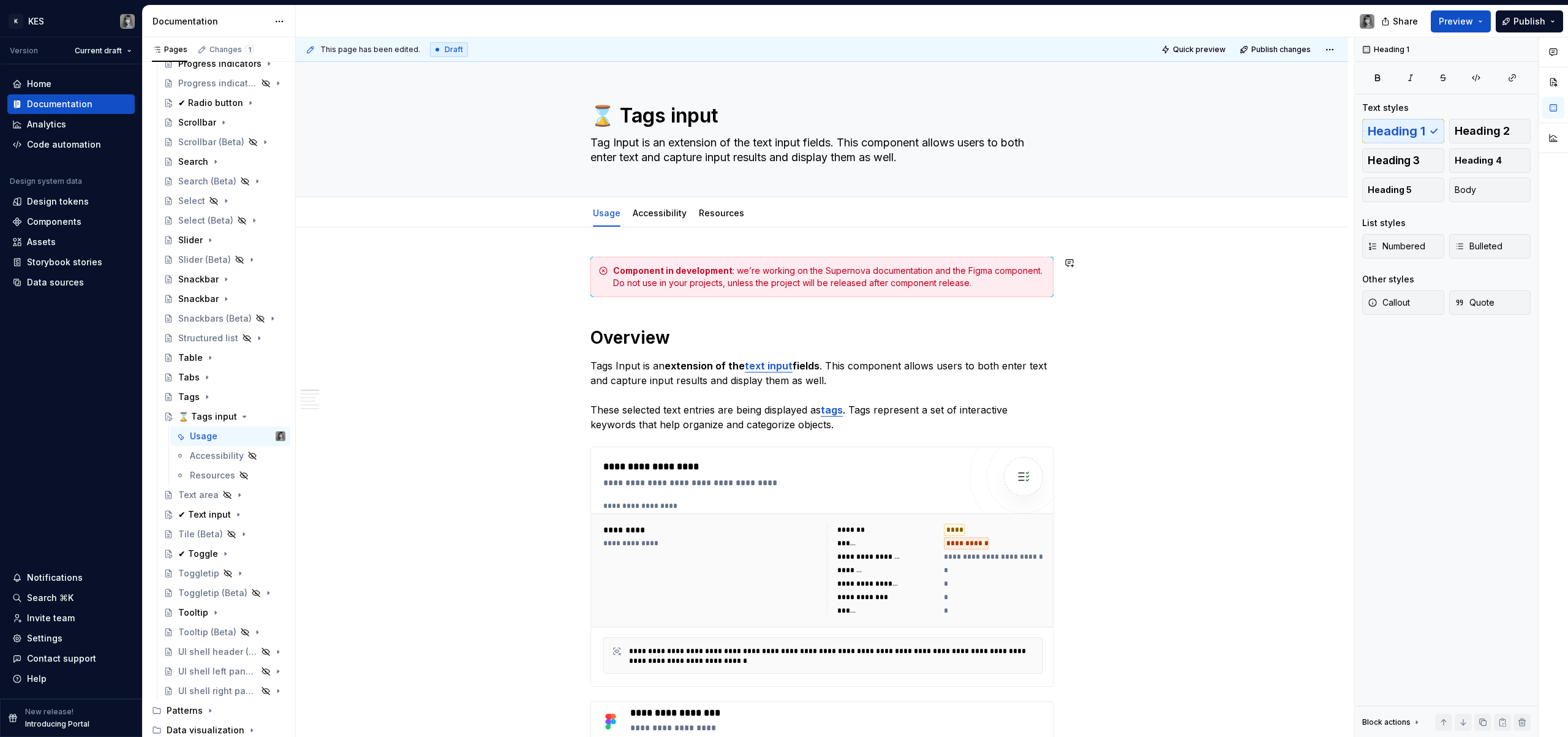
click at [240, 416] on icon "Page tree" at bounding box center [244, 416] width 10 height 10
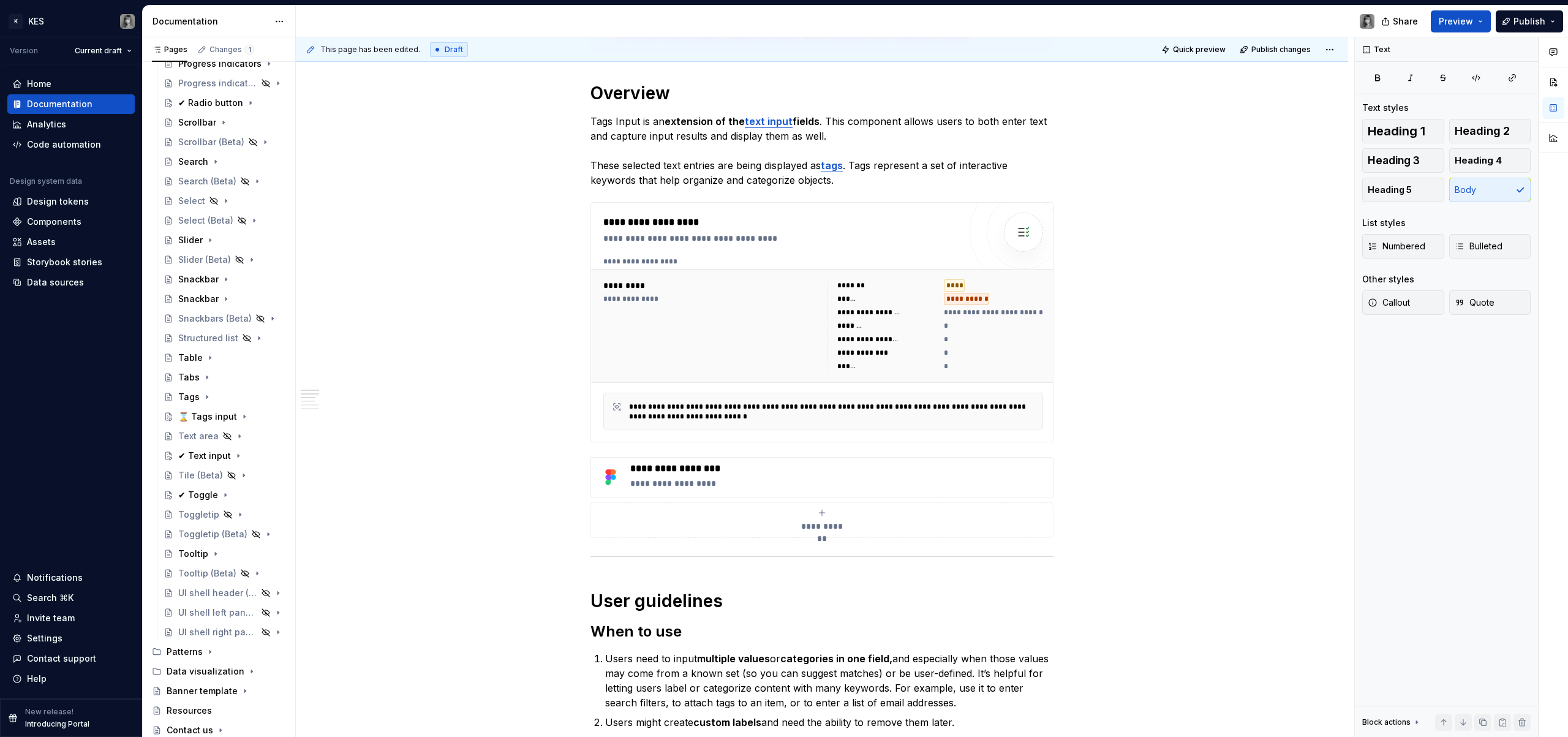
type textarea "*"
click at [317, 420] on button "Anatomy" at bounding box center [357, 418] width 116 height 13
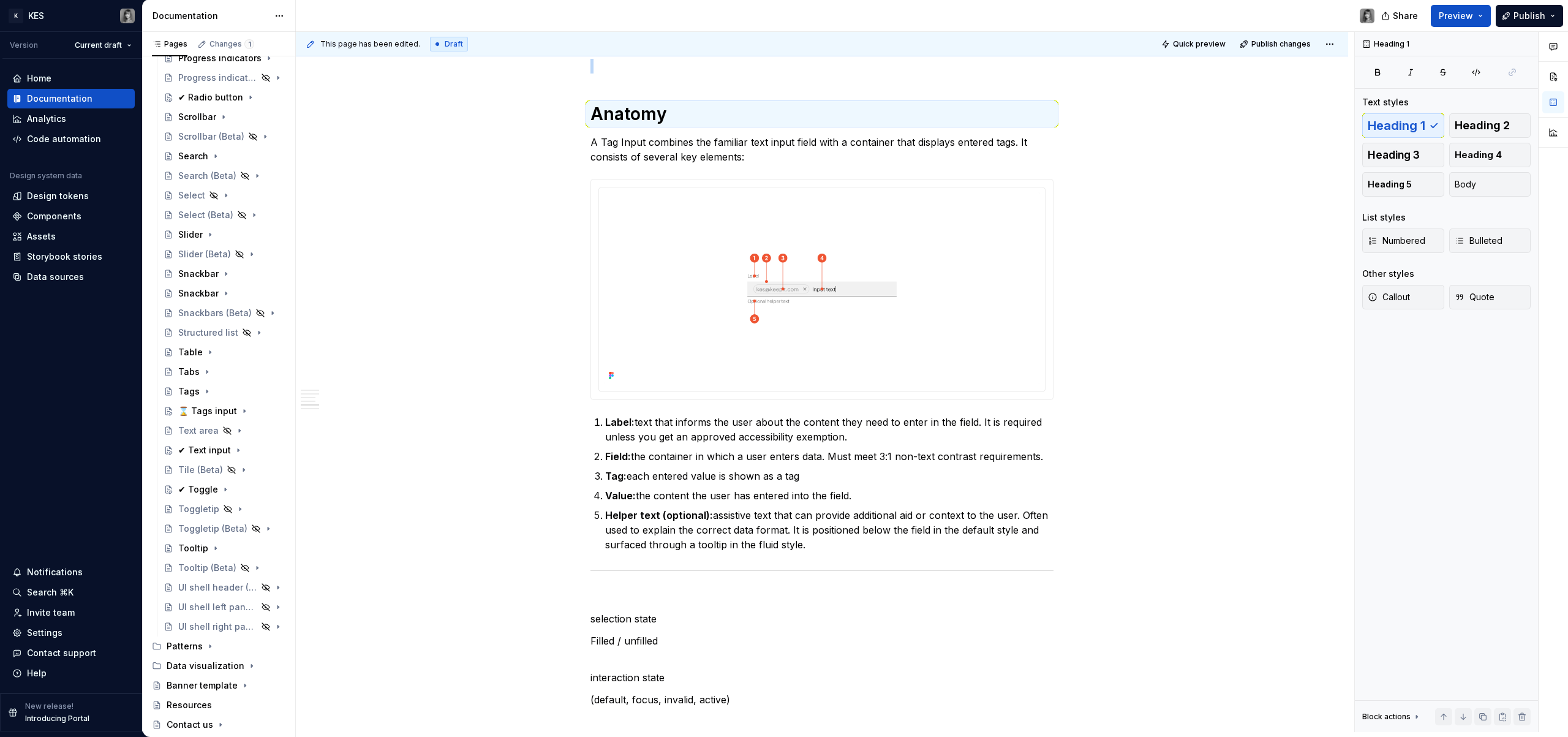
scroll to position [1151, 0]
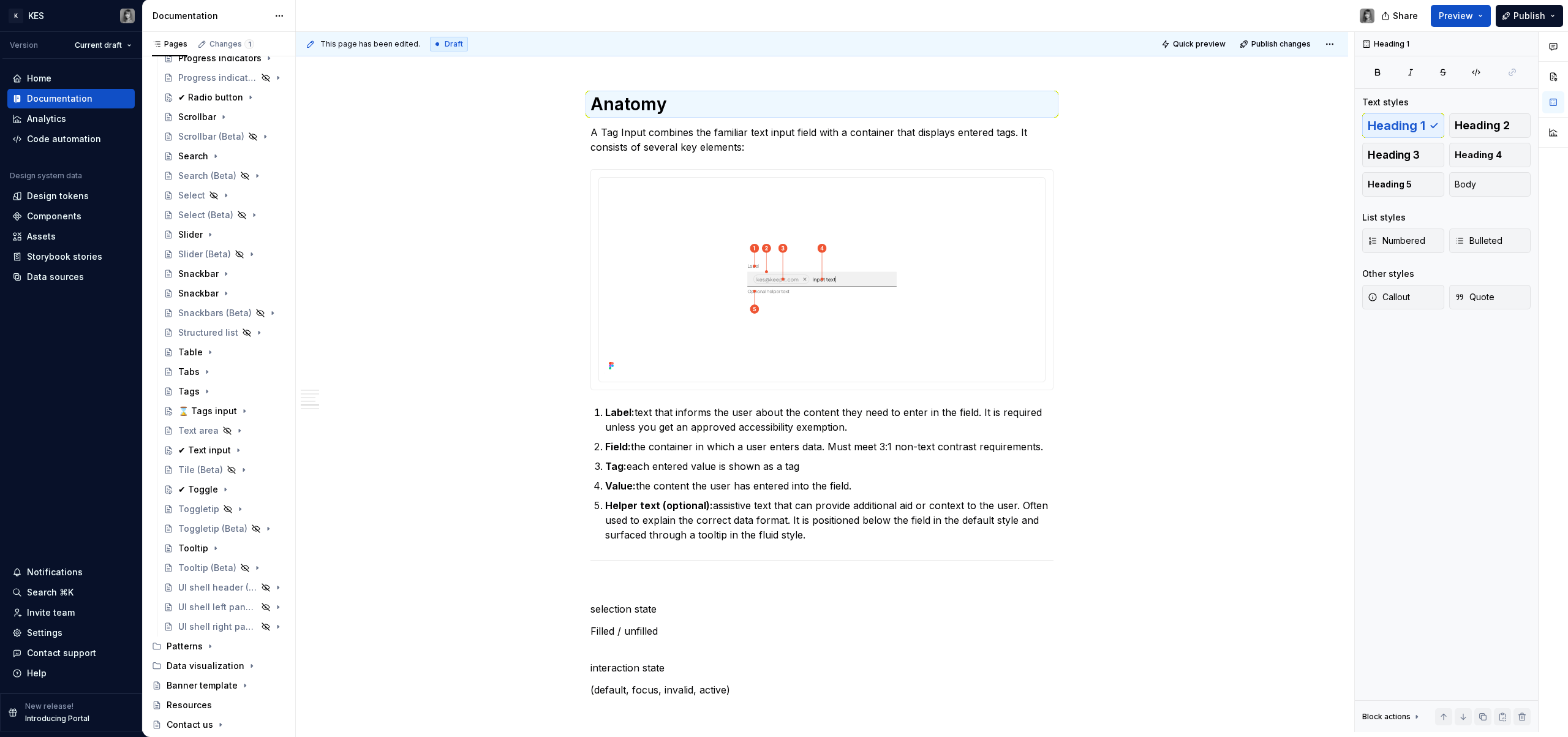
click at [648, 585] on p at bounding box center [822, 587] width 463 height 15
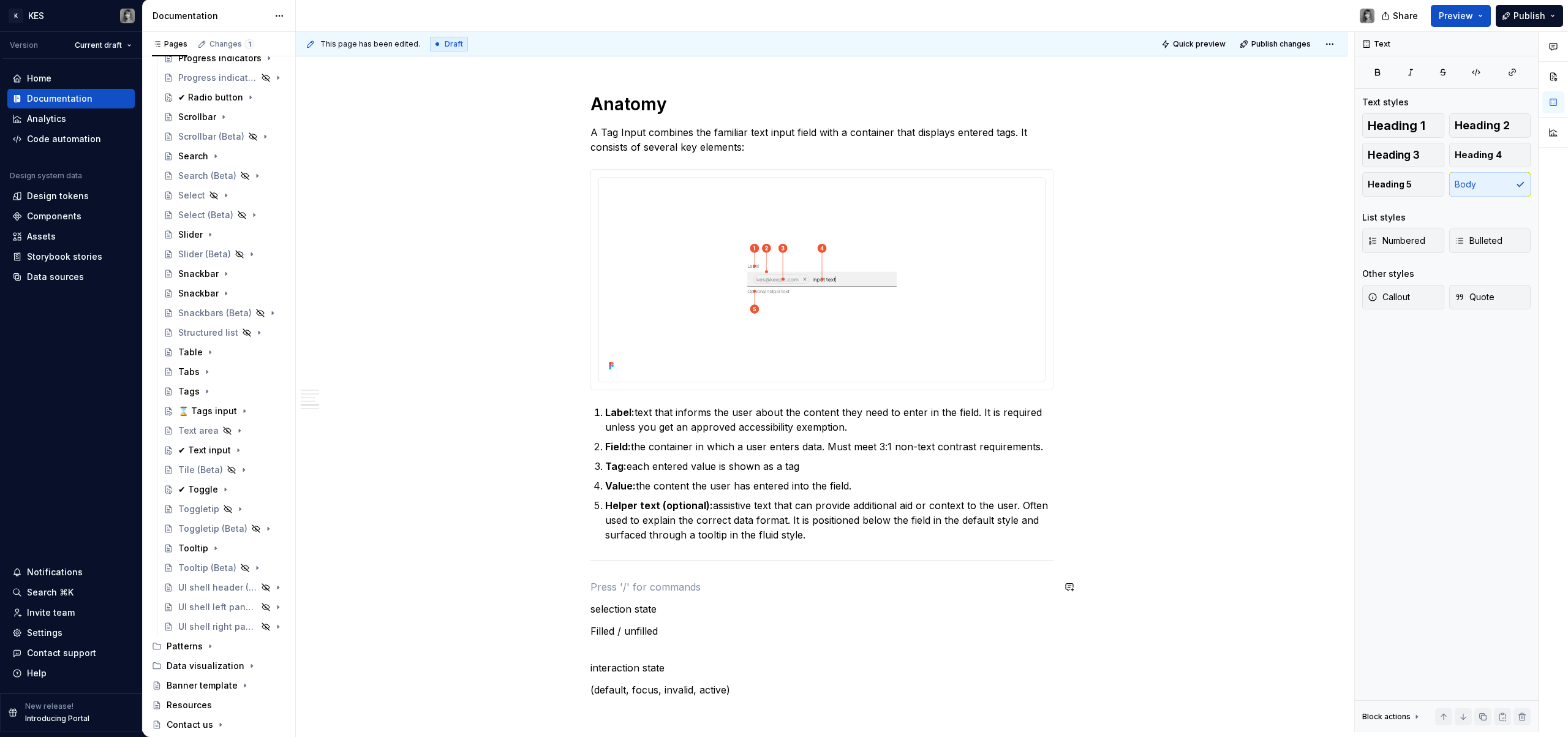
paste div
click at [610, 590] on p "STATES" at bounding box center [822, 587] width 463 height 15
click at [612, 592] on p "States" at bounding box center [822, 587] width 463 height 15
click at [612, 588] on p "States" at bounding box center [822, 587] width 463 height 15
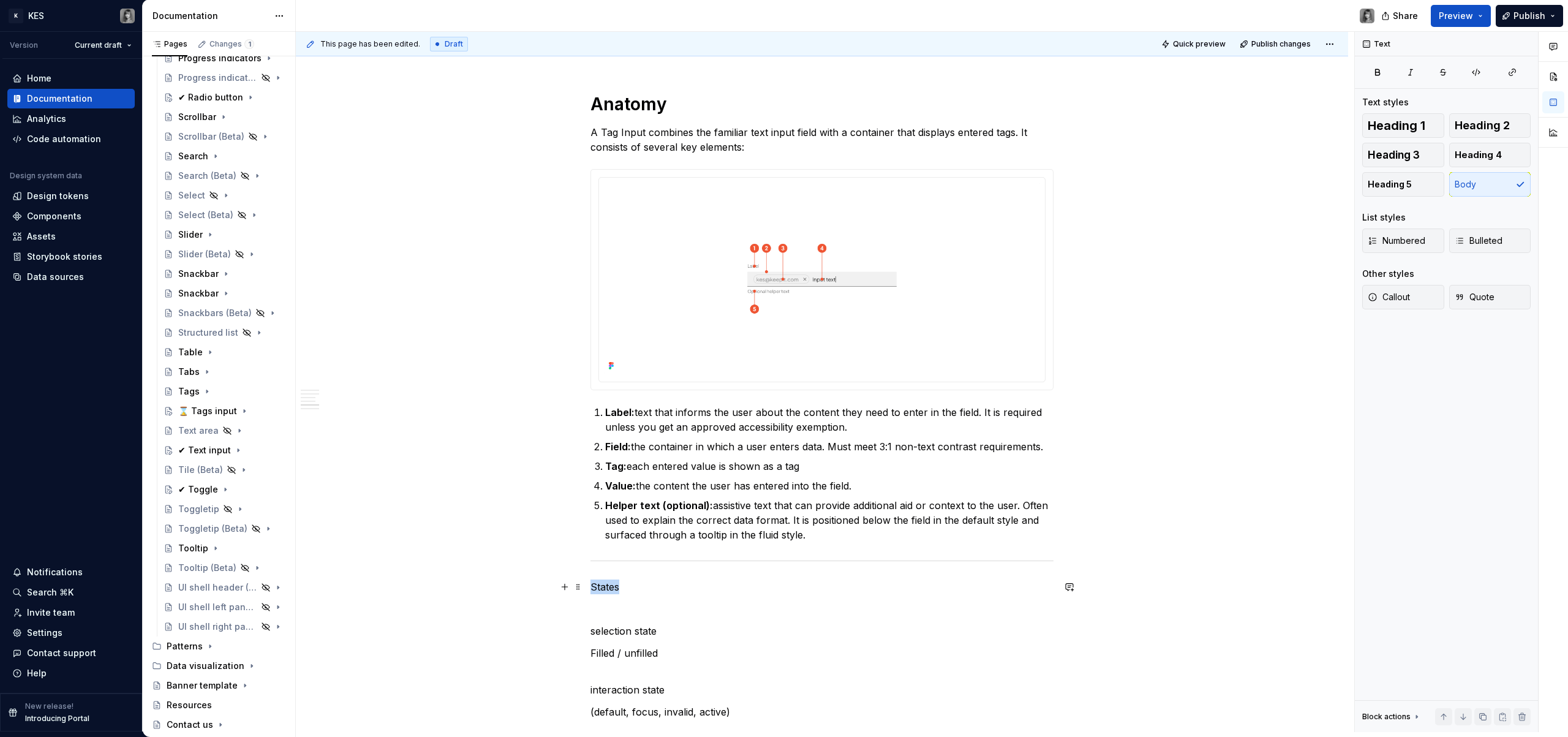
click at [612, 588] on p "States" at bounding box center [822, 587] width 463 height 15
click at [1423, 124] on span "Heading 1" at bounding box center [1396, 126] width 58 height 13
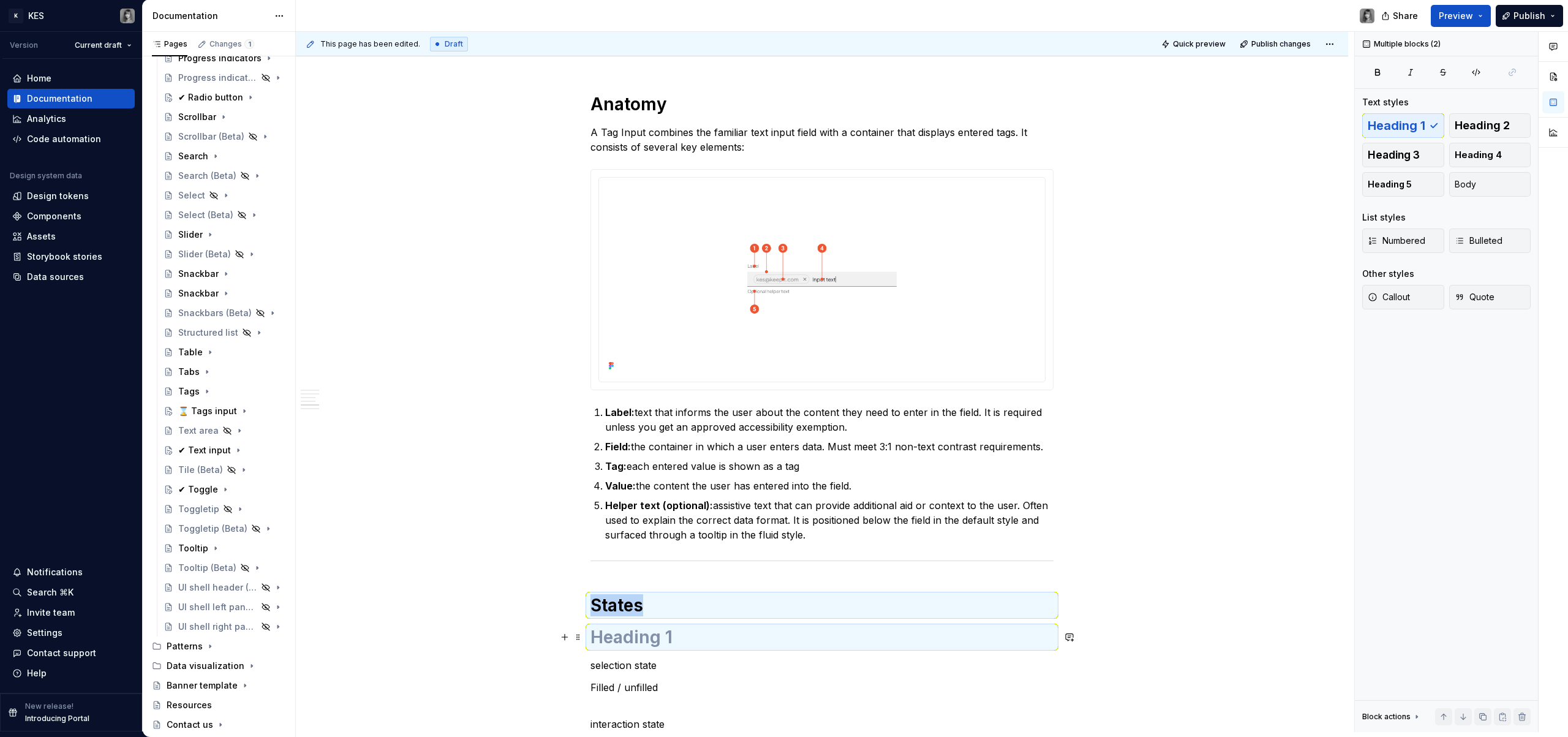
click at [643, 640] on h1 at bounding box center [822, 638] width 463 height 22
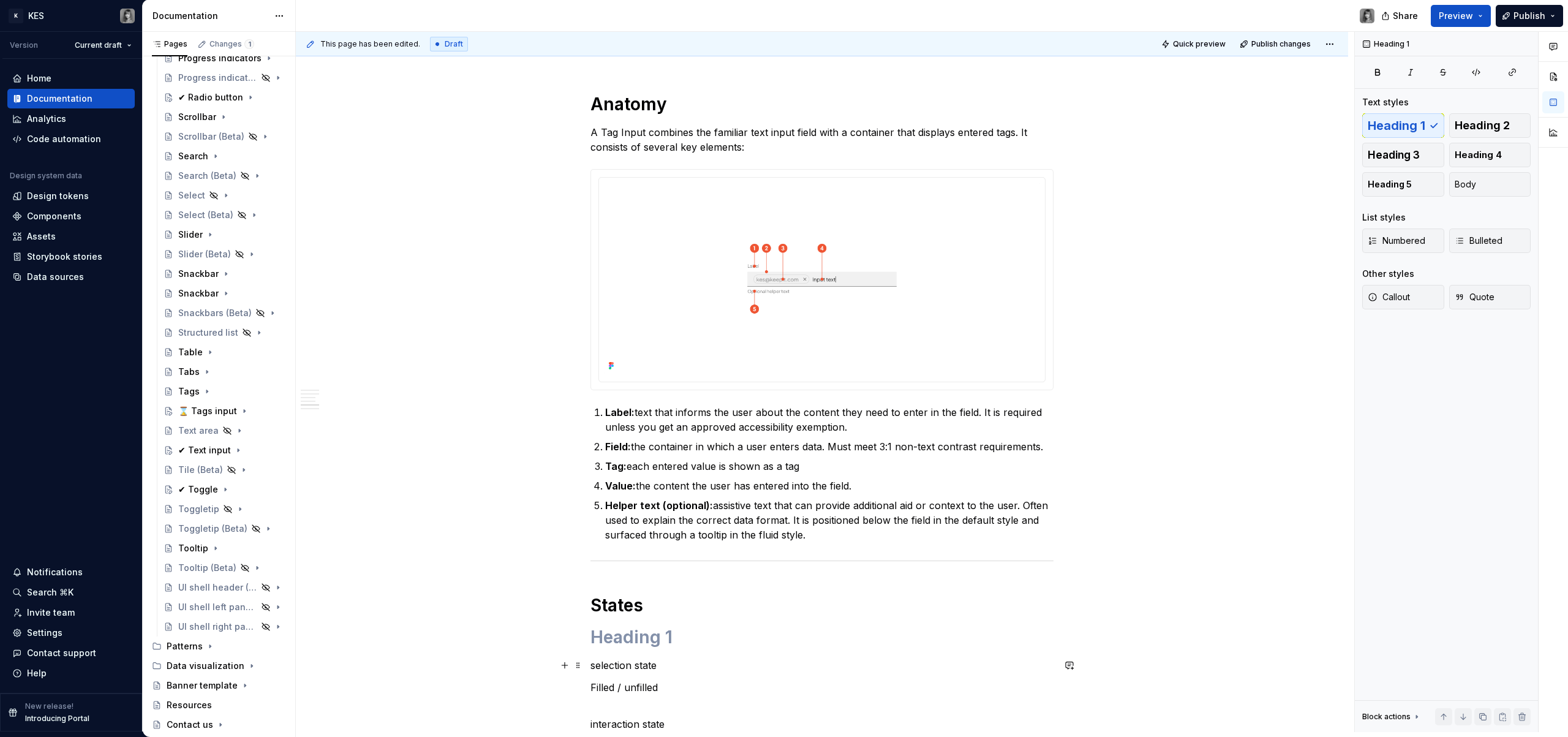
click at [634, 668] on p "selection state" at bounding box center [822, 665] width 463 height 15
click at [667, 645] on button "button" at bounding box center [667, 642] width 17 height 17
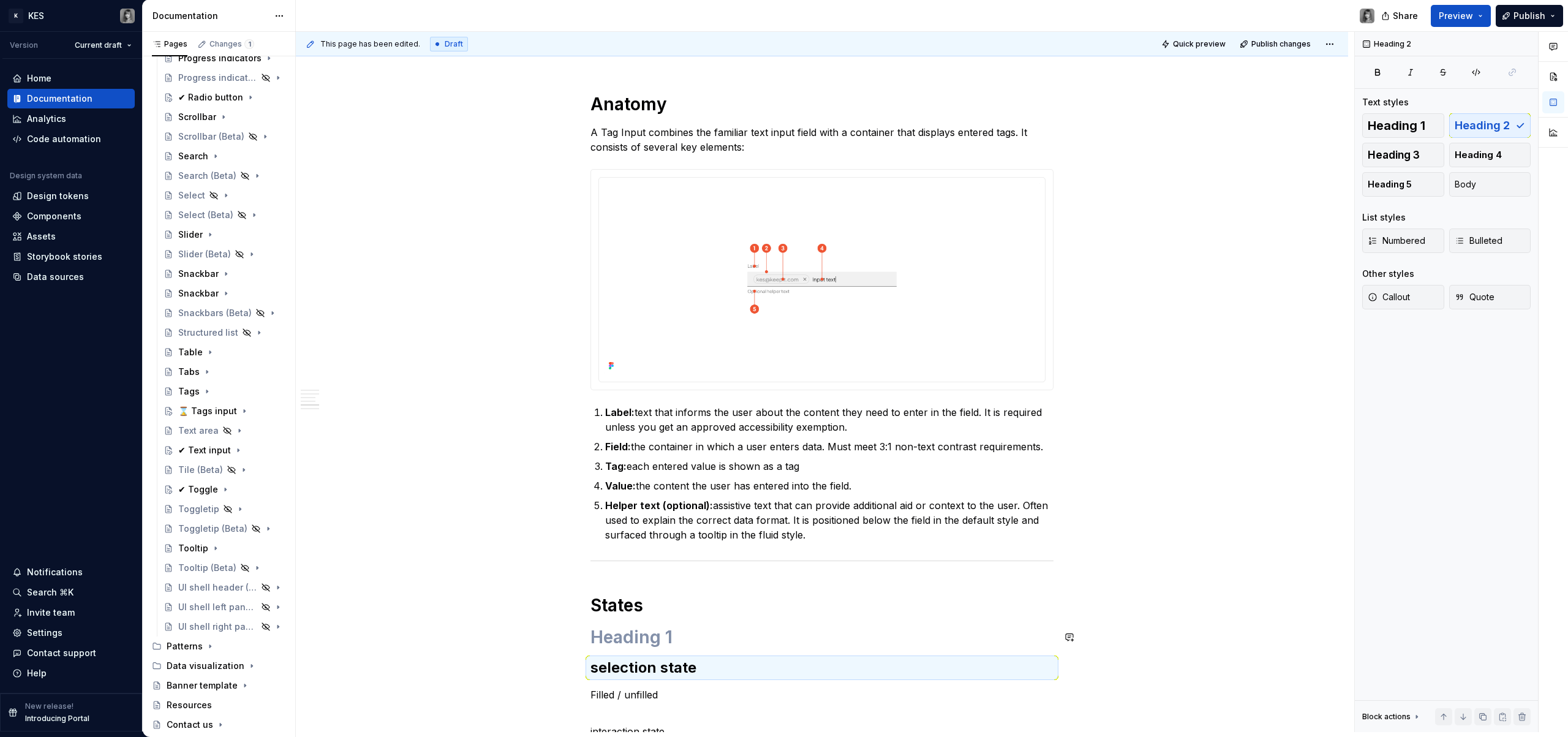
click at [612, 635] on h1 at bounding box center [822, 638] width 463 height 22
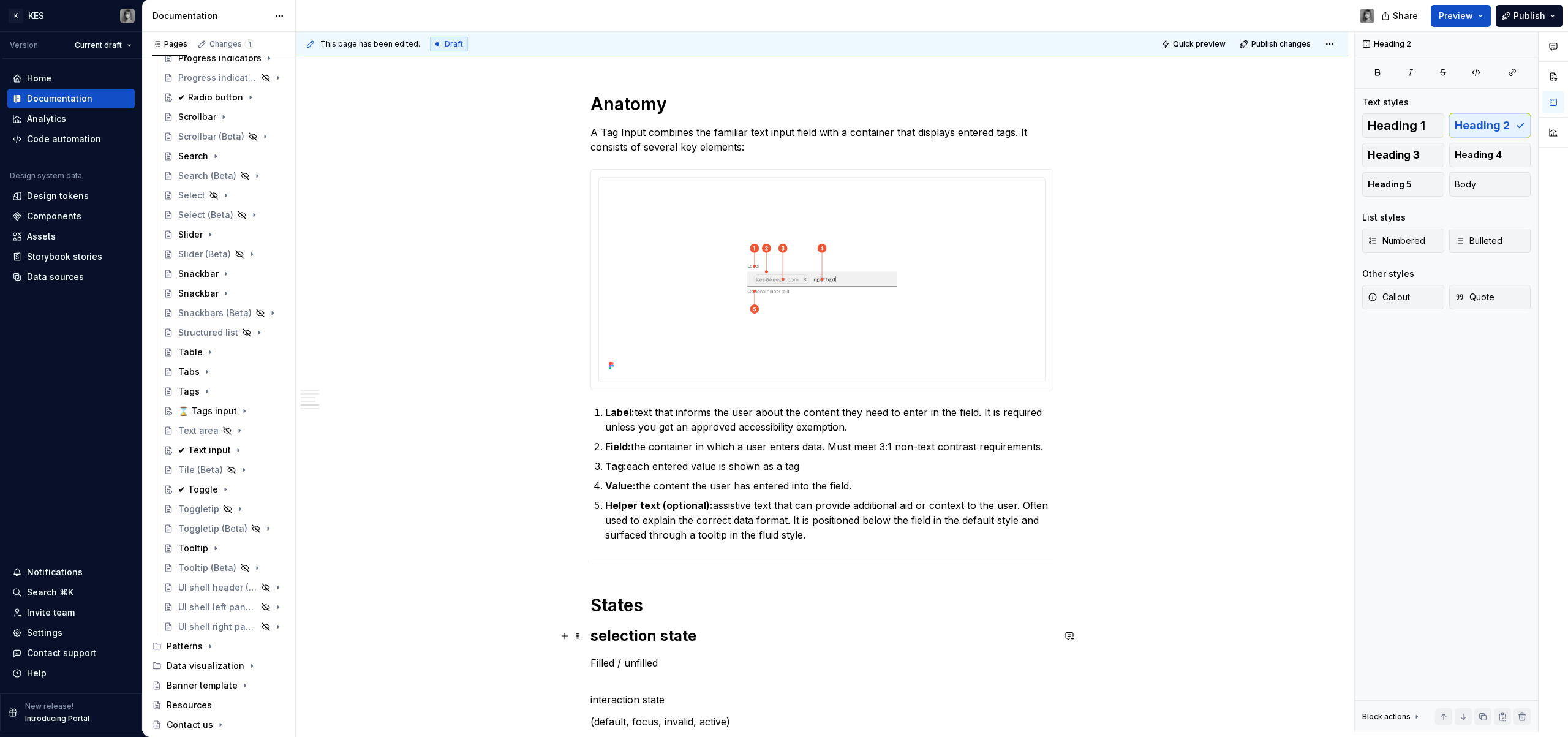
click at [598, 634] on h2 "selection state" at bounding box center [822, 636] width 463 height 19
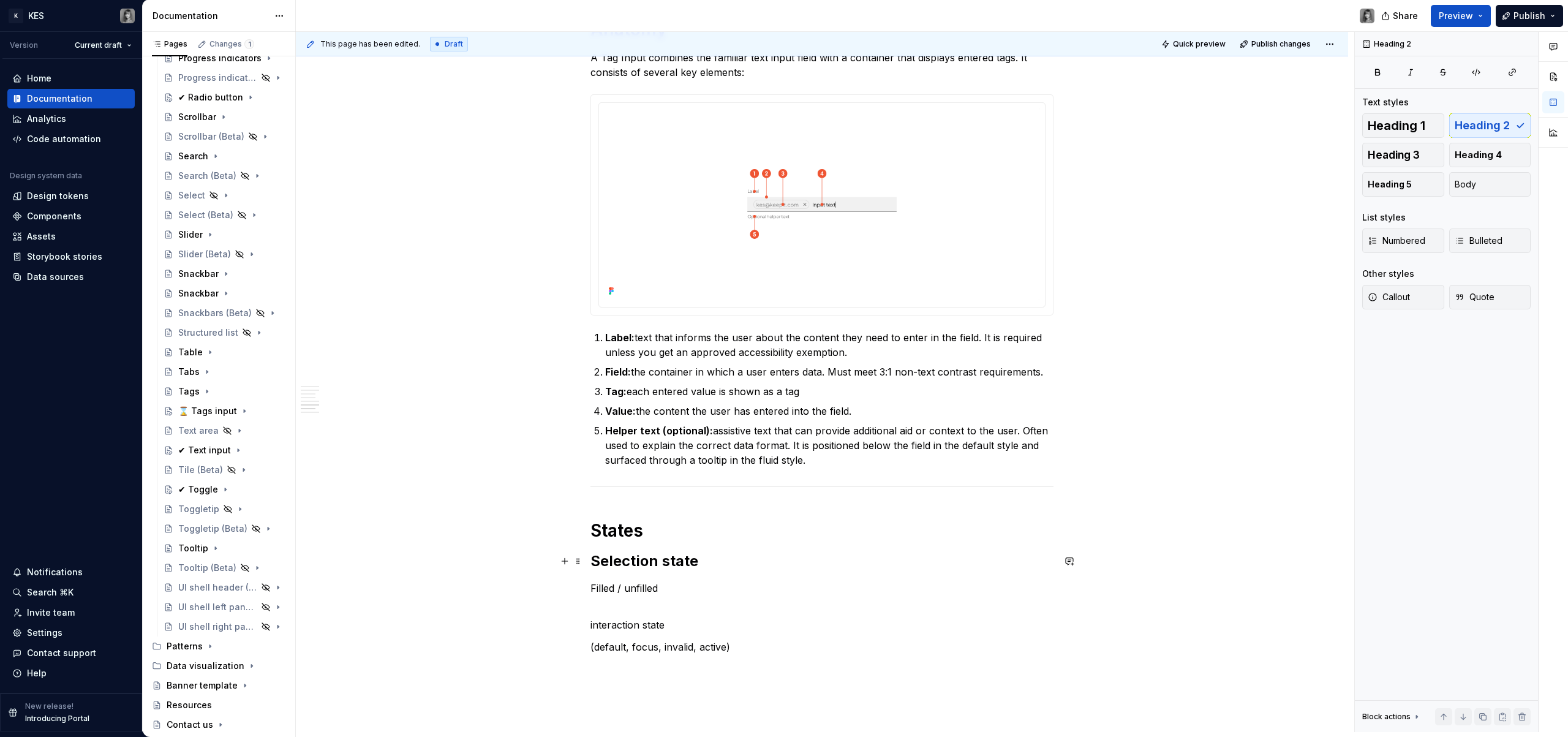
scroll to position [1245, 0]
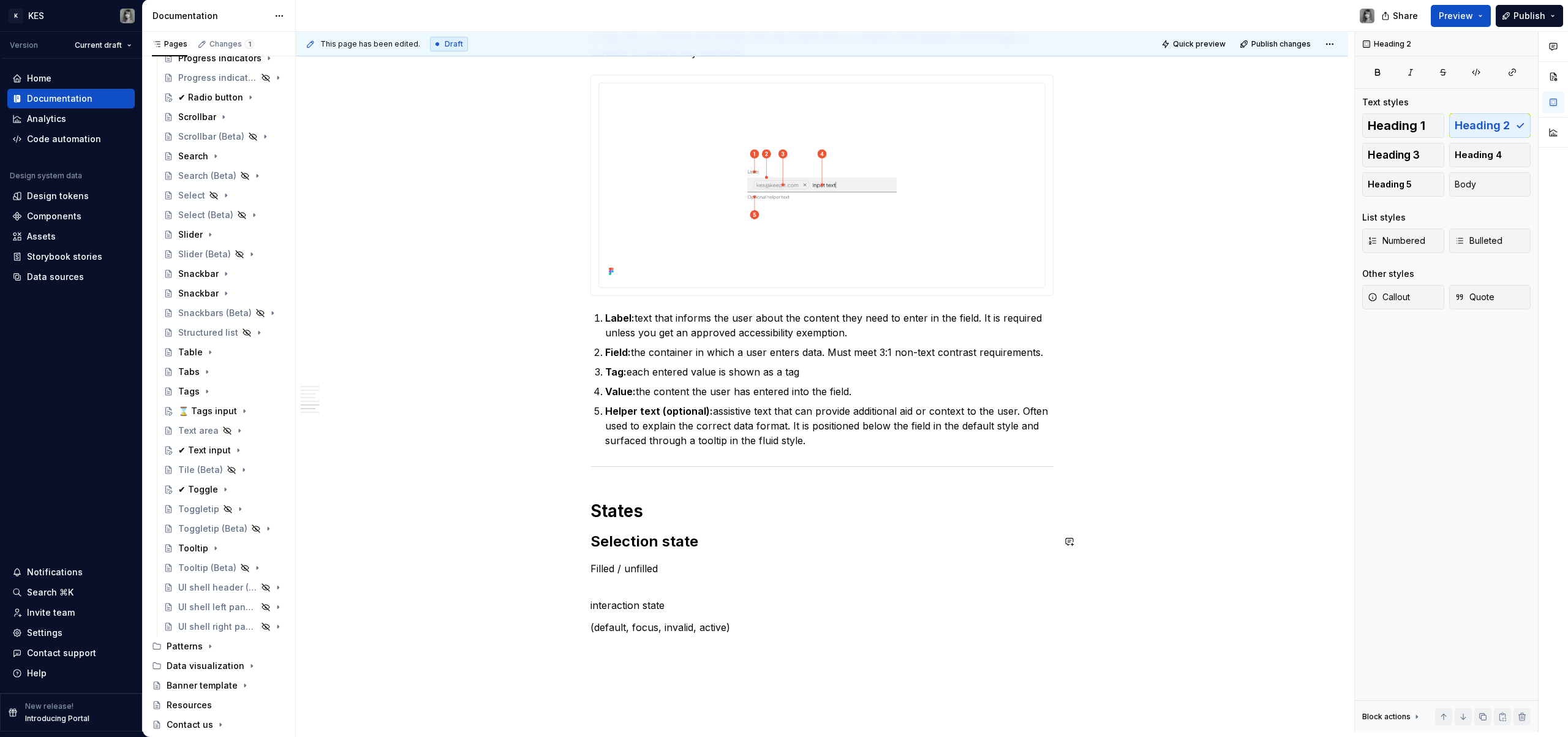
click at [762, 561] on p "Filled / unfilled" at bounding box center [822, 568] width 463 height 15
click at [735, 568] on p "Filled / unfilled" at bounding box center [822, 568] width 463 height 15
click at [634, 643] on p "interaction state" at bounding box center [822, 642] width 463 height 29
click at [632, 645] on p "interaction state" at bounding box center [822, 642] width 463 height 29
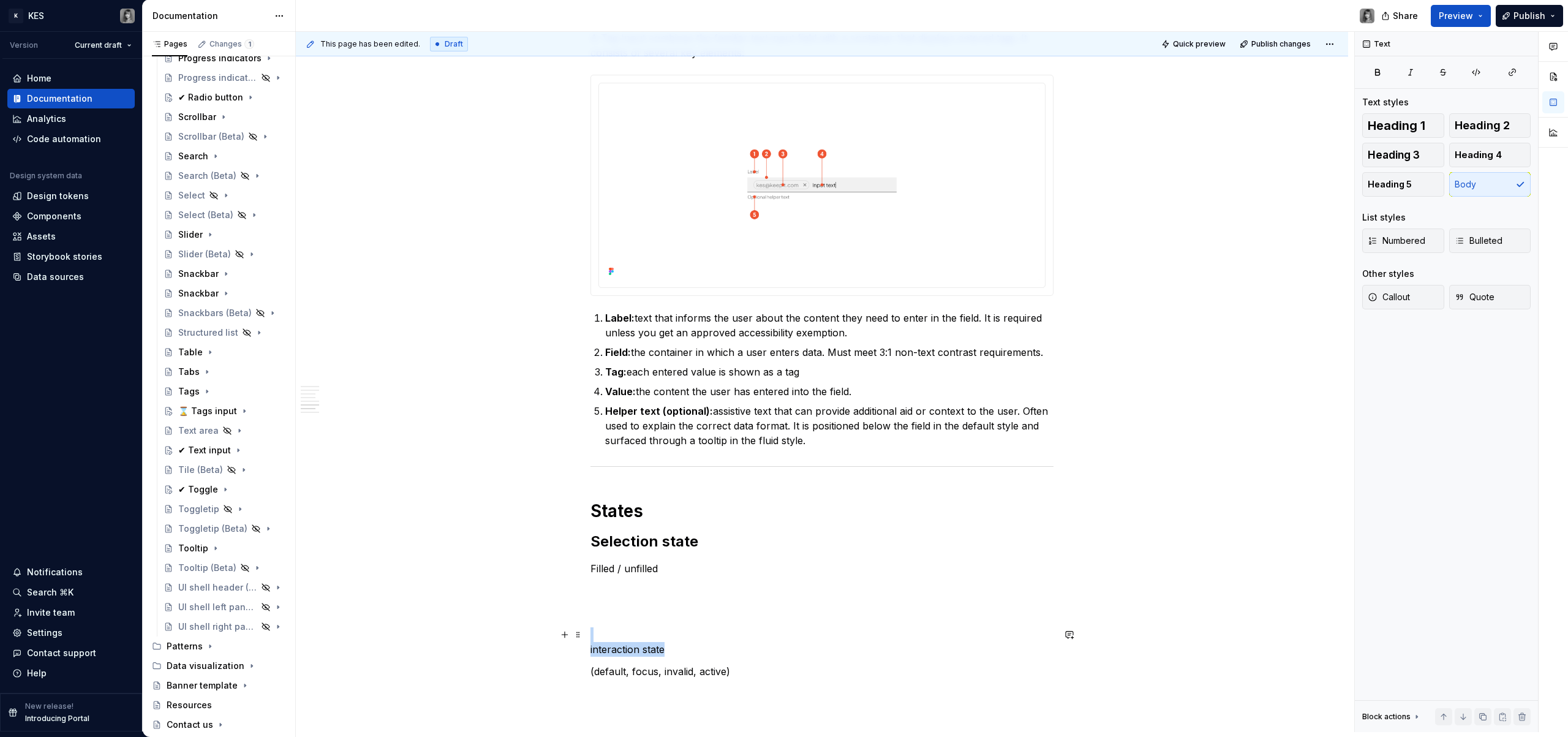
click at [632, 645] on p "interaction state" at bounding box center [822, 642] width 463 height 29
click at [670, 631] on button "button" at bounding box center [667, 626] width 17 height 17
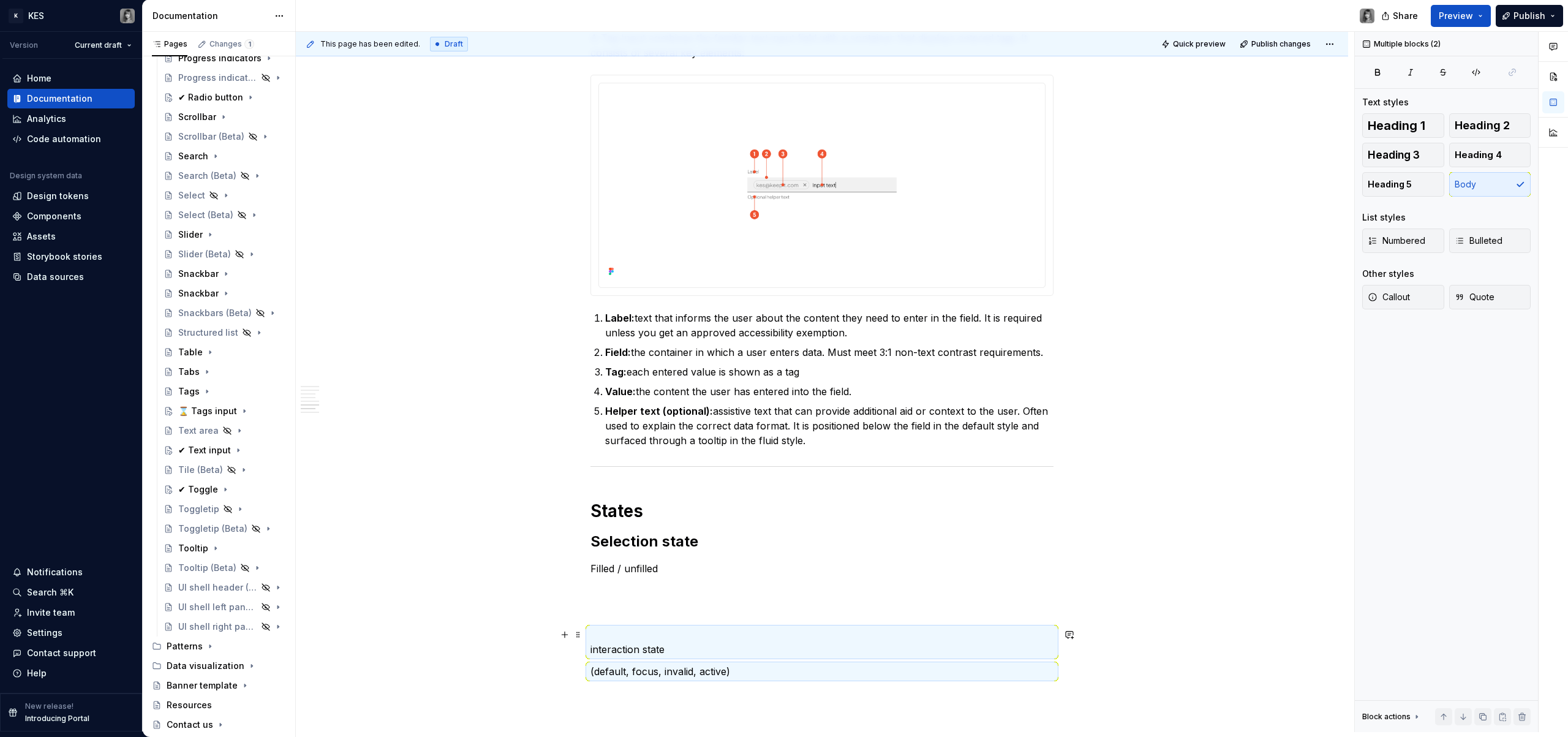
click at [649, 654] on p "interaction state" at bounding box center [822, 642] width 463 height 29
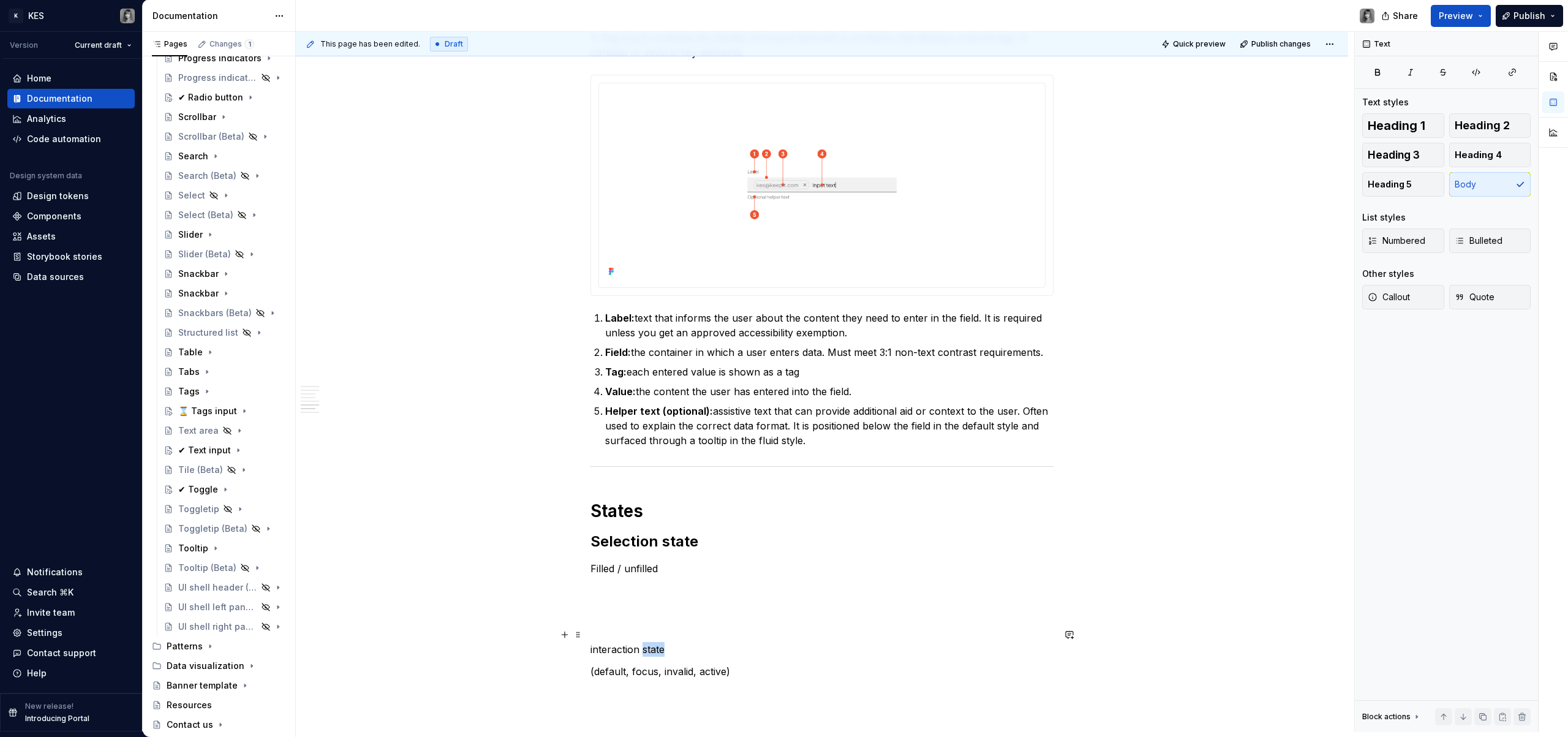
click at [649, 654] on p "interaction state" at bounding box center [822, 642] width 463 height 29
click at [603, 640] on p "interaction state" at bounding box center [822, 642] width 463 height 29
click at [622, 633] on p "interaction state" at bounding box center [822, 635] width 463 height 15
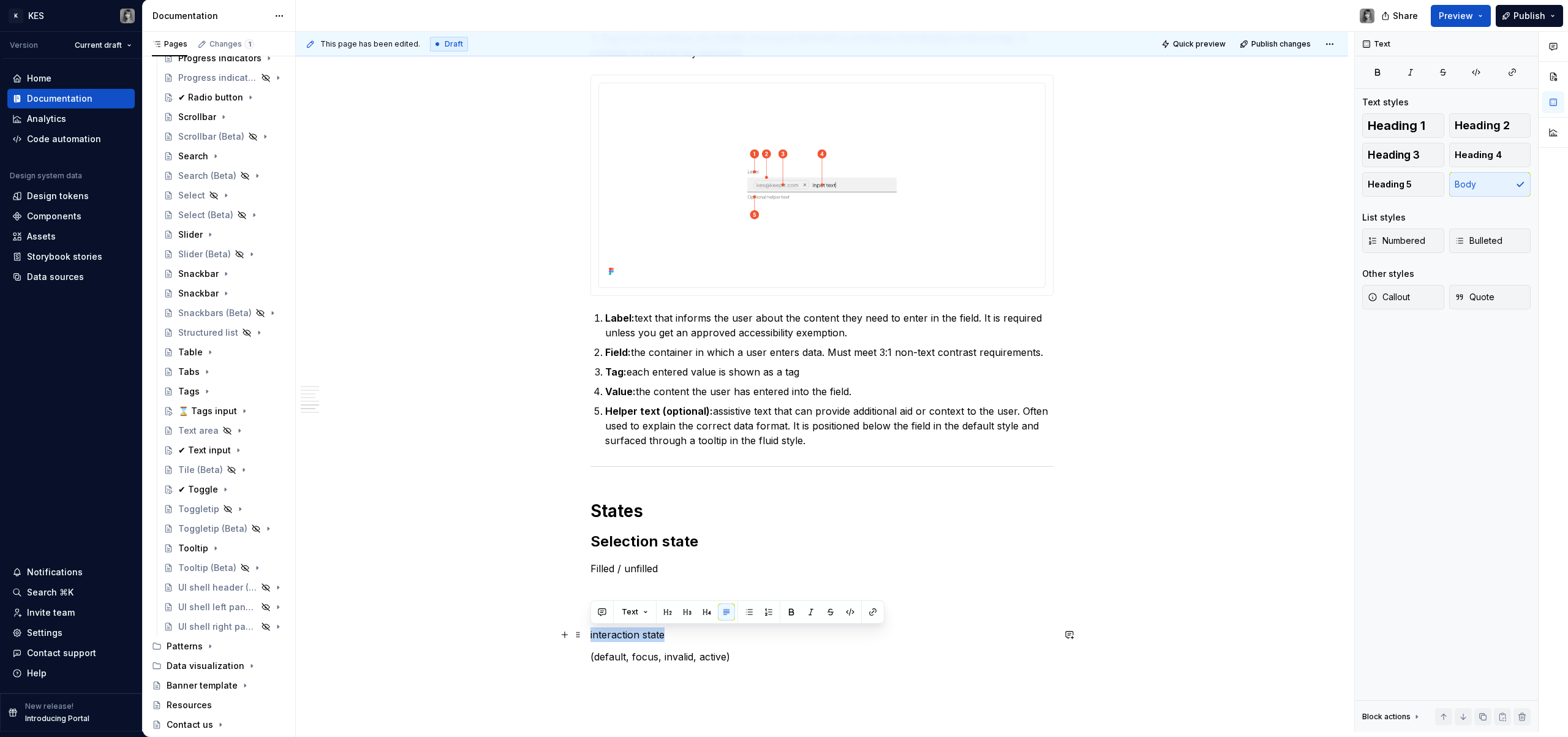
click at [622, 633] on p "interaction state" at bounding box center [822, 635] width 463 height 15
click at [671, 612] on button "button" at bounding box center [667, 612] width 17 height 17
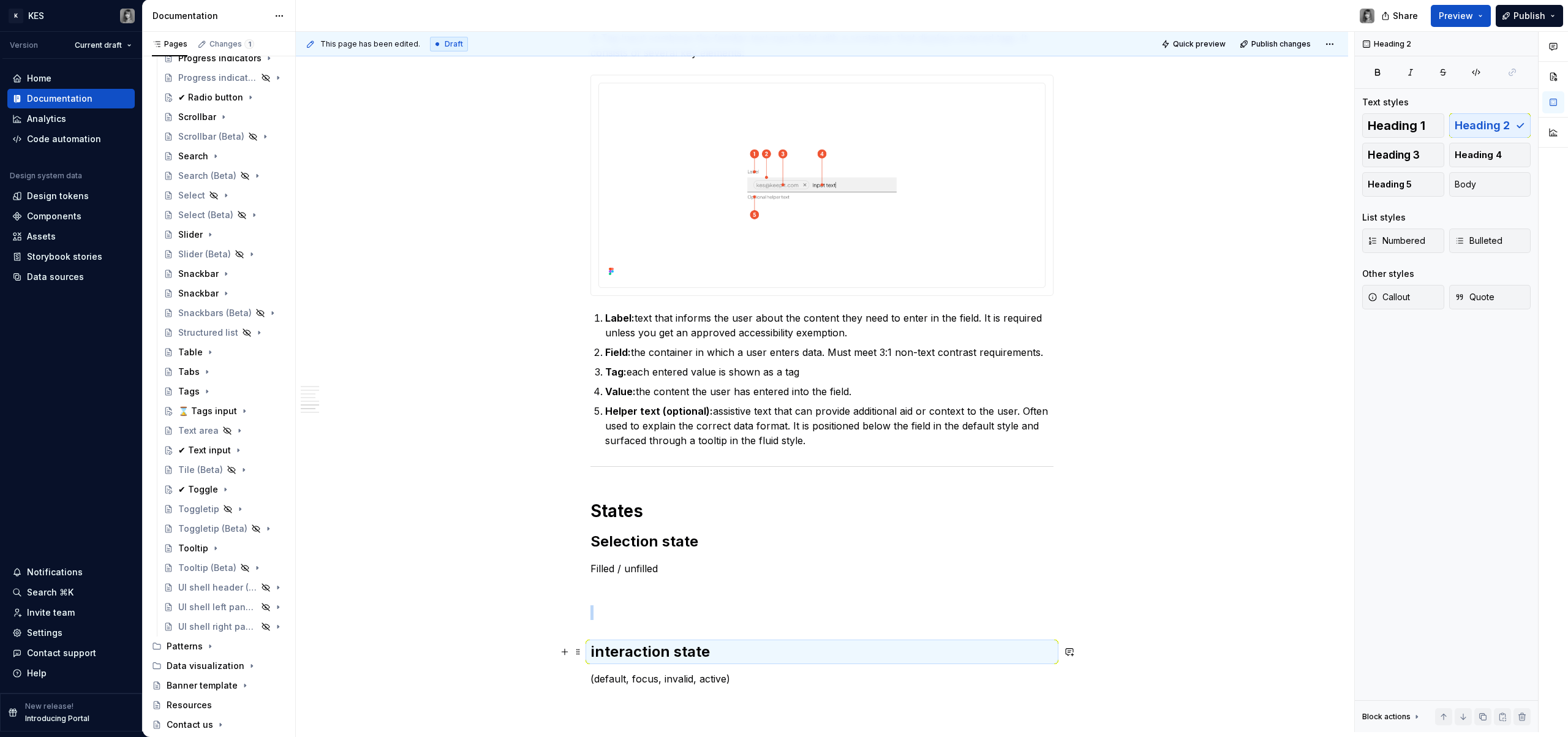
click at [610, 649] on h2 "interaction state" at bounding box center [822, 652] width 463 height 19
click at [589, 651] on div "**********" at bounding box center [822, 79] width 1052 height 2206
click at [596, 651] on h2 "interaction state" at bounding box center [822, 652] width 463 height 19
click at [746, 651] on h2 "Interaction state" at bounding box center [822, 652] width 463 height 19
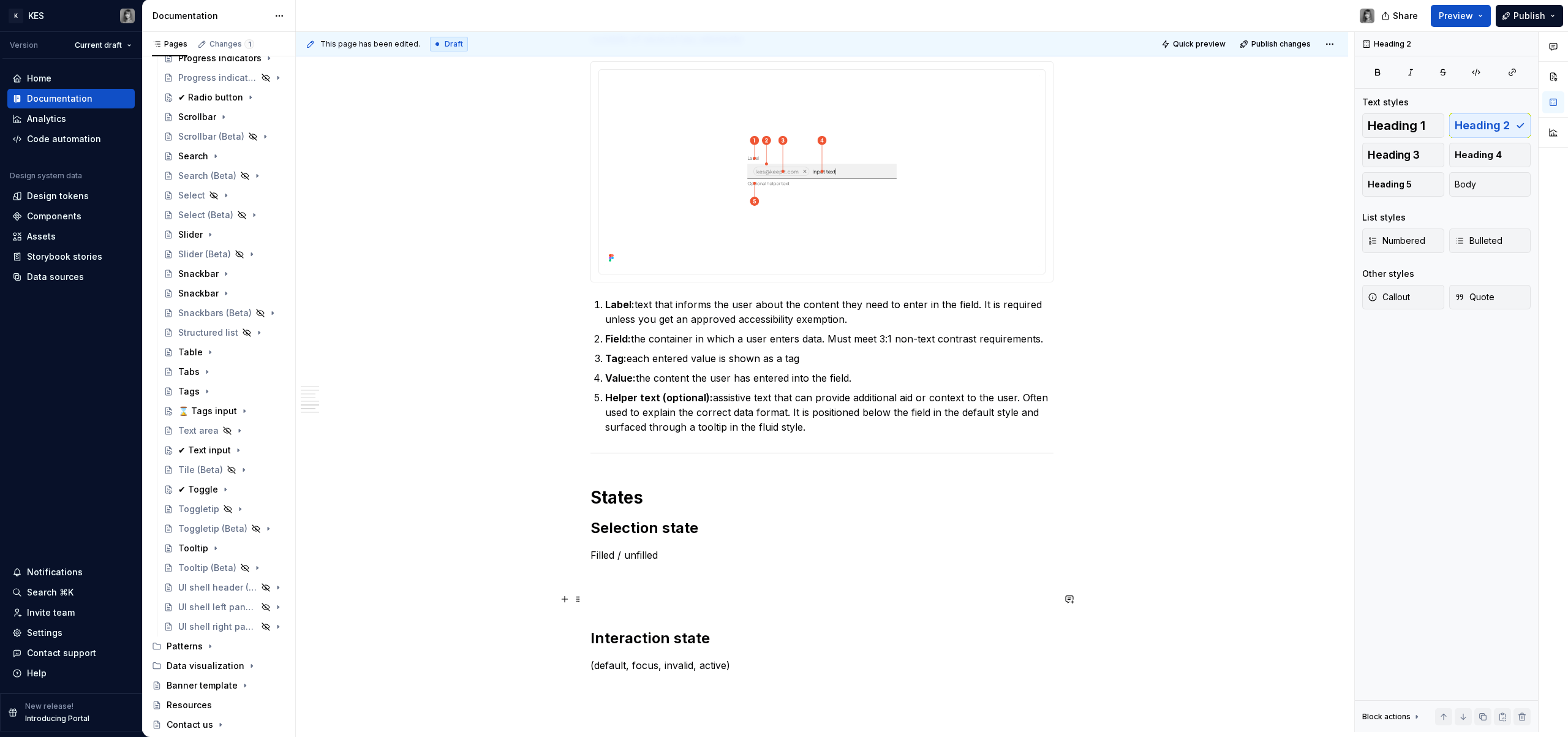
scroll to position [1278, 0]
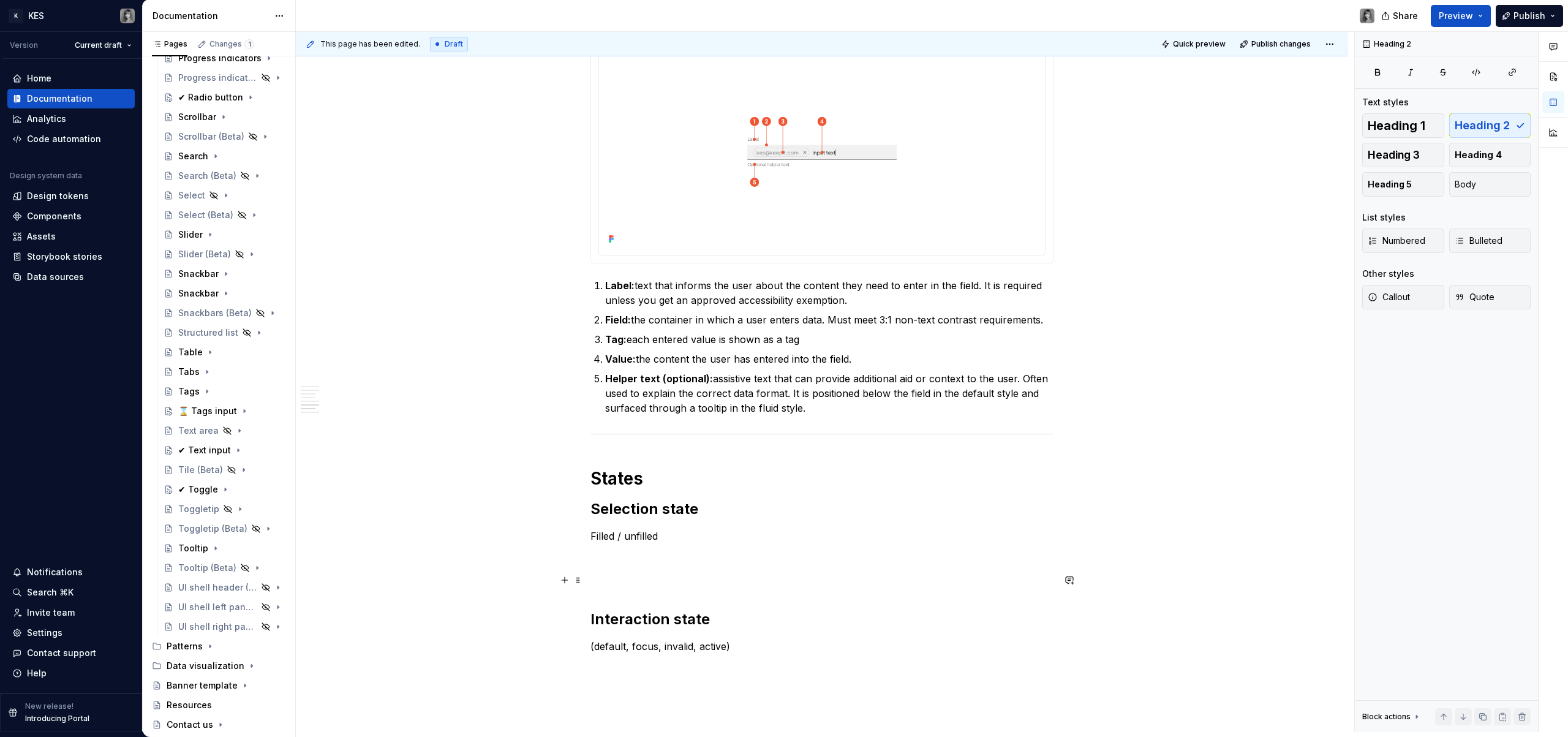
click at [658, 551] on p at bounding box center [822, 558] width 463 height 15
click at [632, 559] on p at bounding box center [822, 558] width 463 height 15
click at [622, 515] on h2 "Selection state" at bounding box center [822, 509] width 463 height 19
click at [620, 505] on h2 "Selection state" at bounding box center [822, 509] width 463 height 19
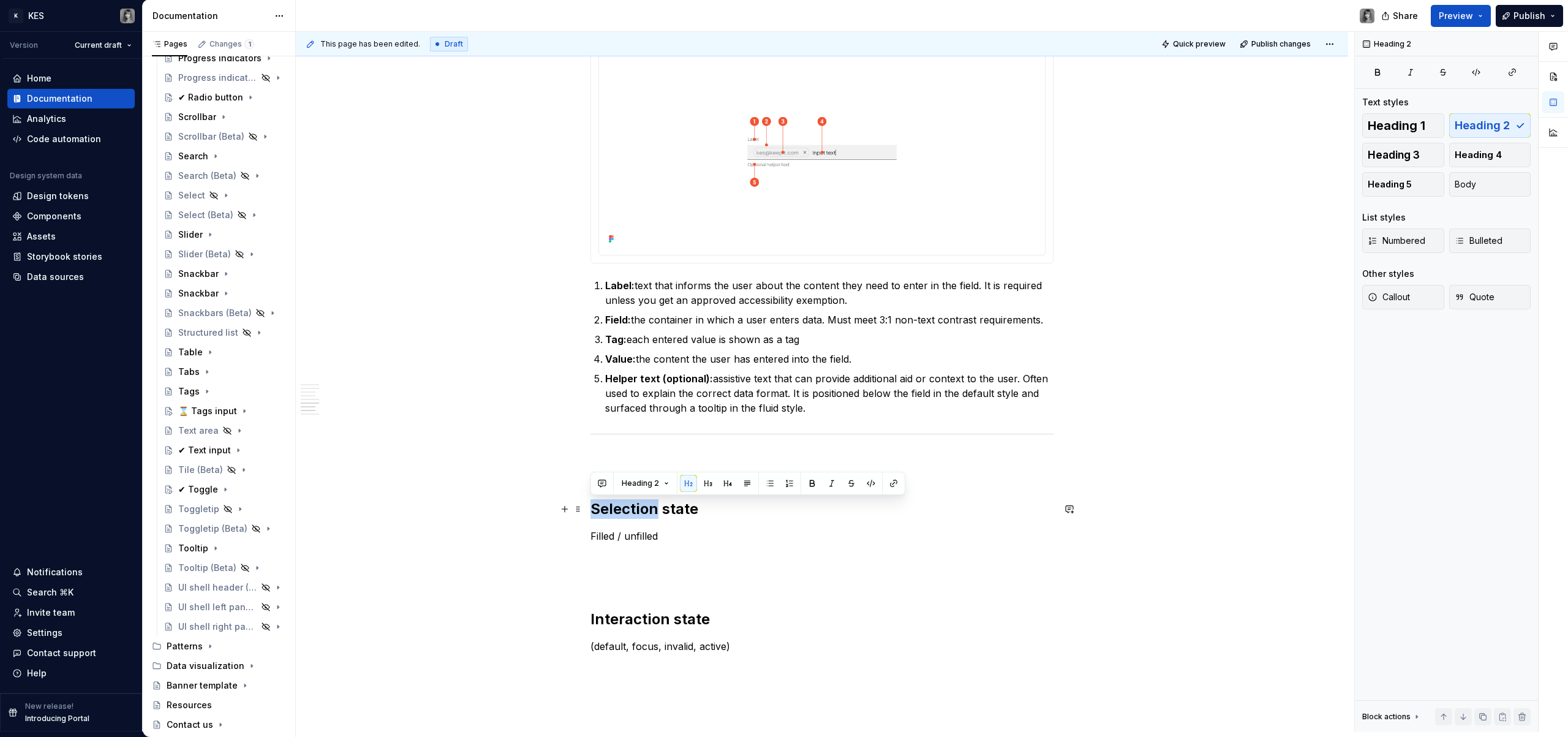
click at [620, 505] on h2 "Selection state" at bounding box center [822, 509] width 463 height 19
click at [636, 510] on h2 "Selection state" at bounding box center [822, 509] width 463 height 19
copy h2 "Selection state"
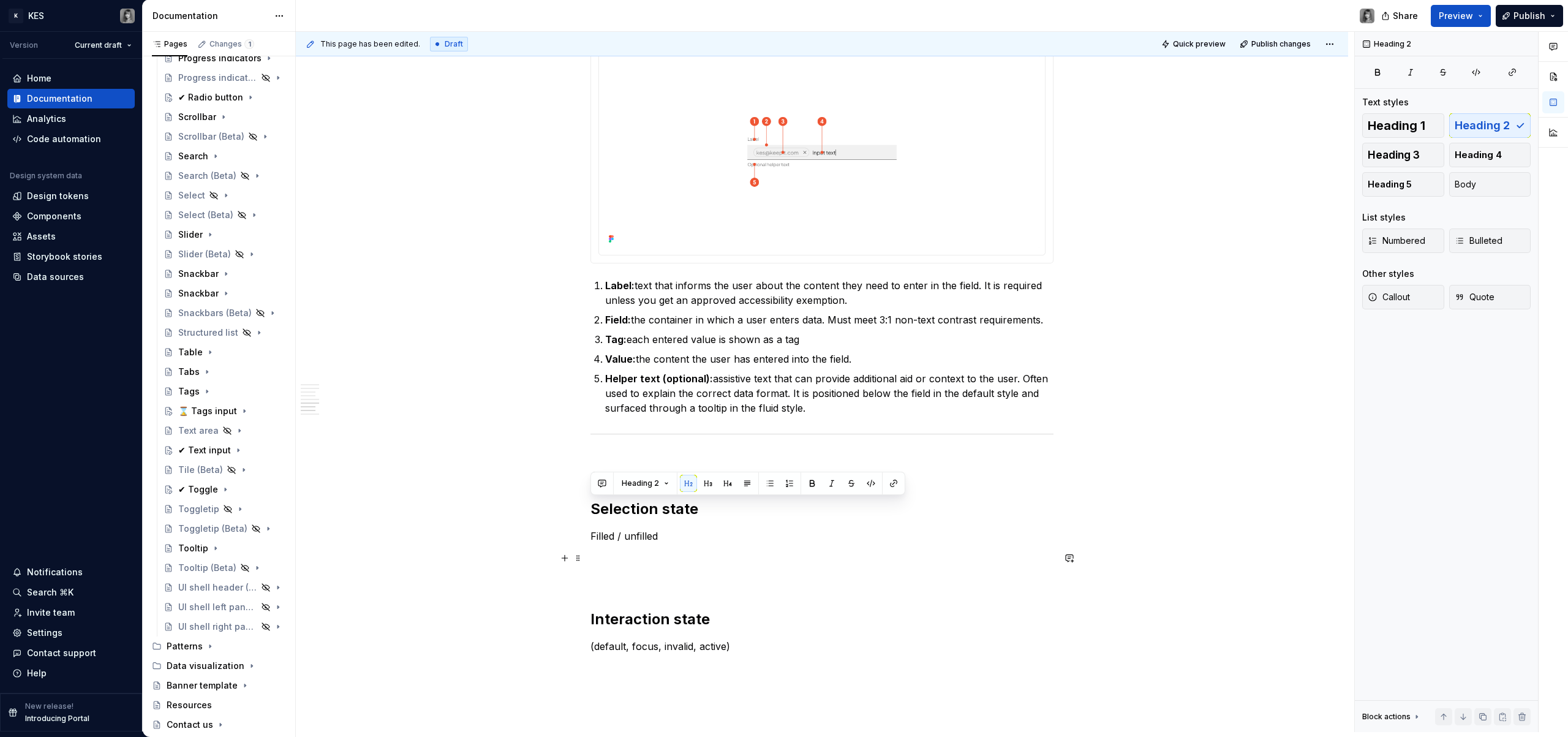
click at [686, 554] on p at bounding box center [822, 558] width 463 height 15
click at [585, 536] on div "**********" at bounding box center [825, 382] width 1059 height 700
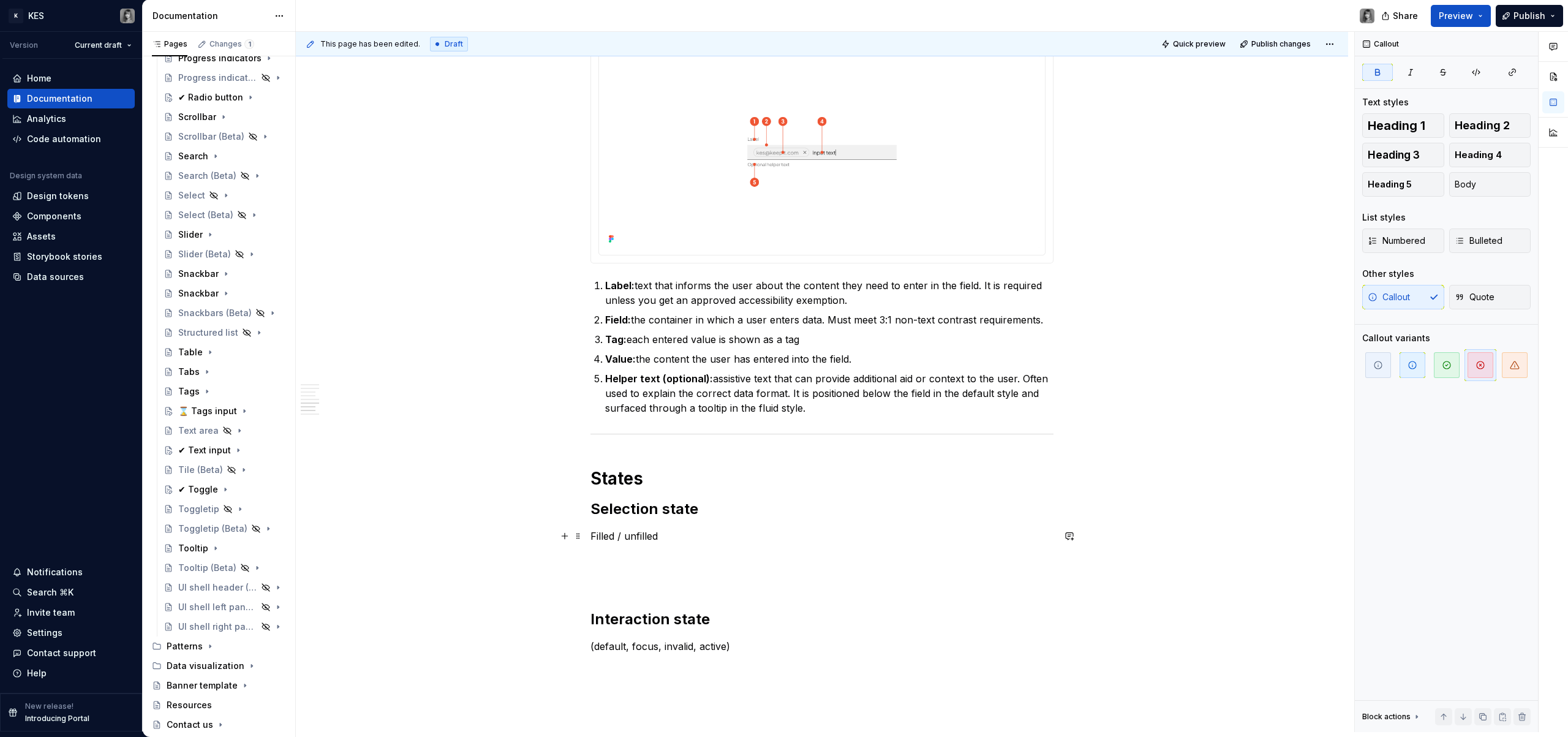
click at [601, 536] on p "Filled / unfilled" at bounding box center [822, 536] width 463 height 15
click at [623, 540] on p "Filled / unfilled" at bounding box center [822, 536] width 463 height 15
click at [206, 455] on div "✔ Text input" at bounding box center [204, 451] width 53 height 13
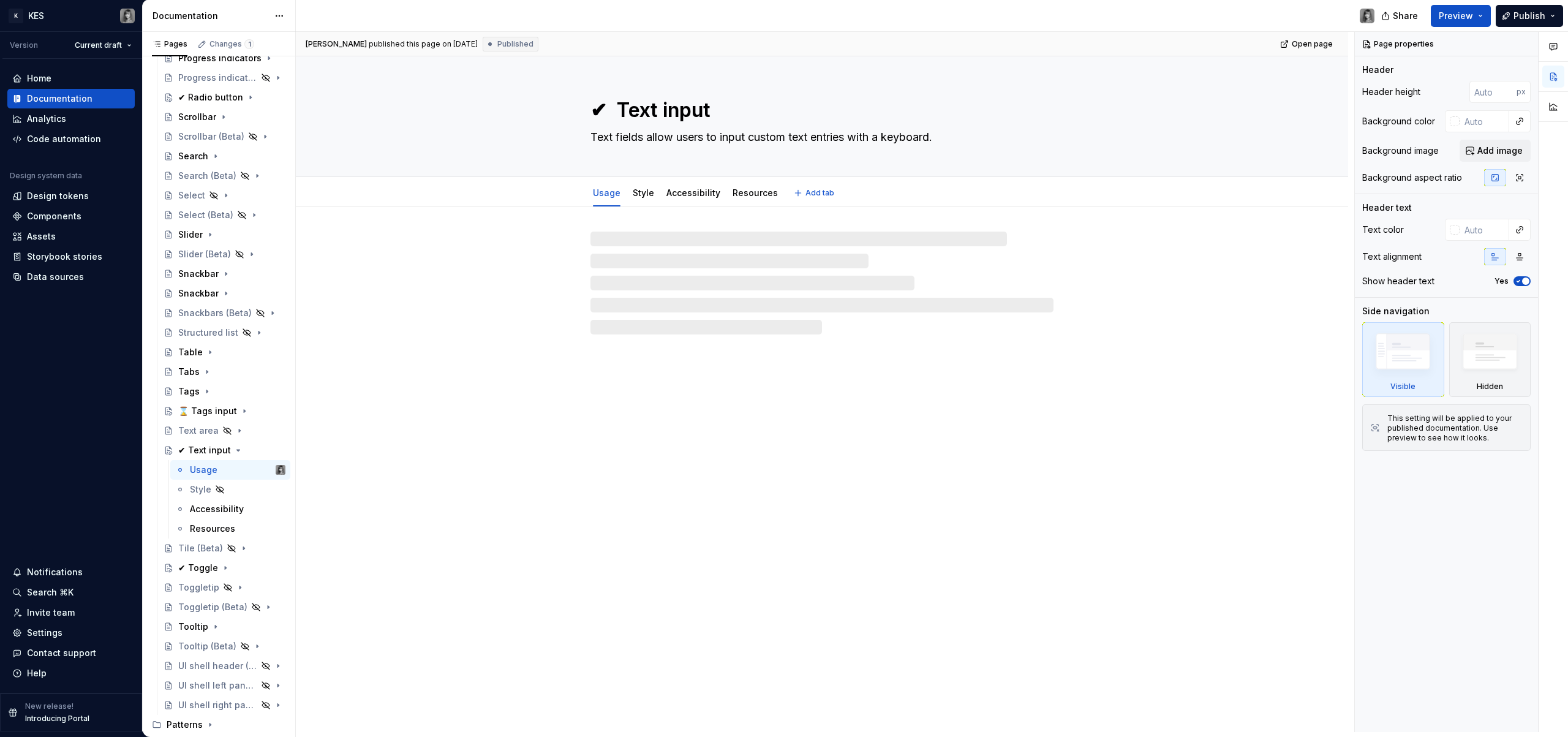
click at [607, 115] on textarea "✔ Text input" at bounding box center [819, 110] width 463 height 29
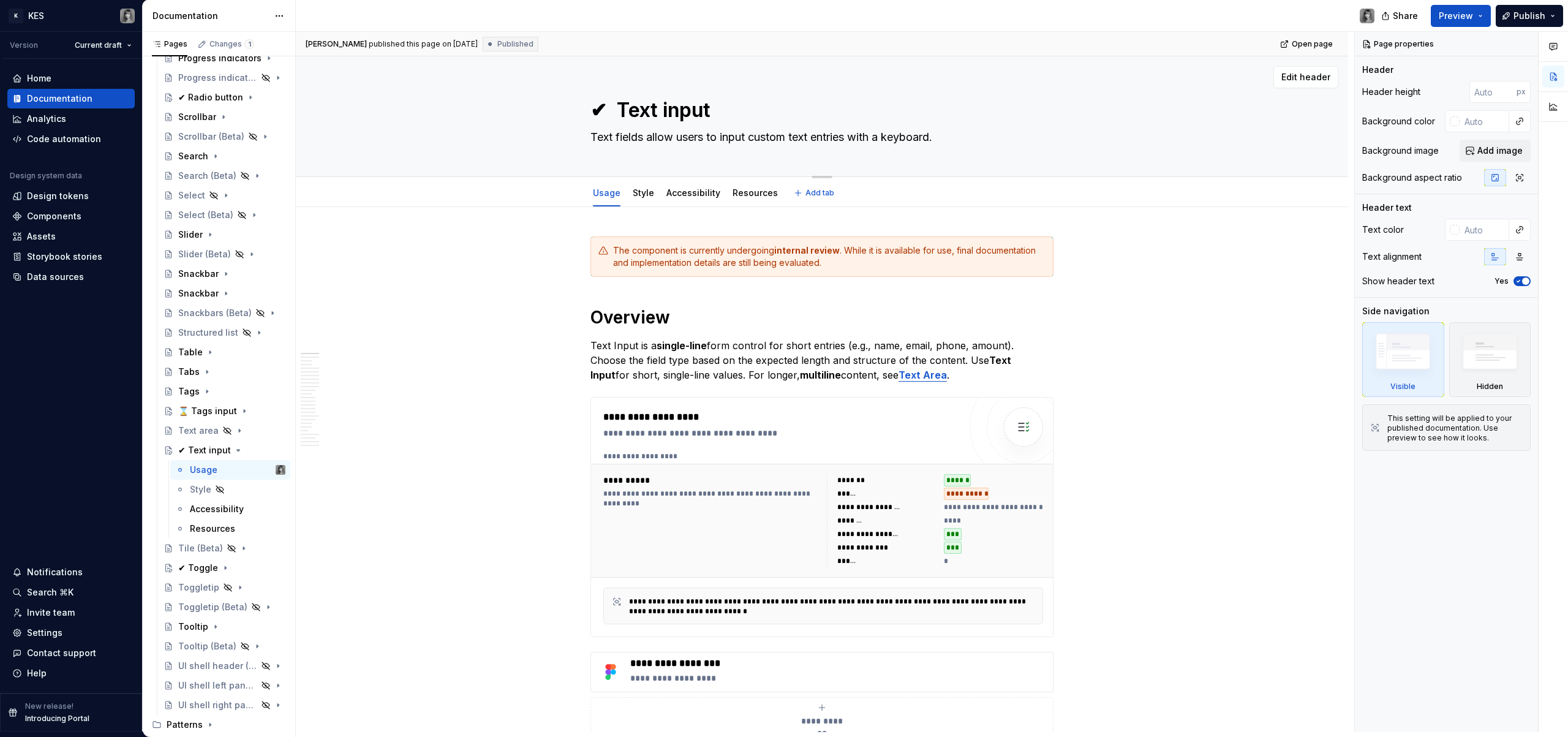
click at [619, 105] on textarea "✔ Text input" at bounding box center [819, 110] width 463 height 29
drag, startPoint x: 612, startPoint y: 109, endPoint x: 585, endPoint y: 110, distance: 27.0
click at [585, 110] on div "✔ Text input Text fields allow users to input custom text entries with a keyboa…" at bounding box center [822, 116] width 954 height 120
drag, startPoint x: 674, startPoint y: 442, endPoint x: 487, endPoint y: 387, distance: 194.9
click at [674, 442] on div "**********" at bounding box center [781, 517] width 357 height 214
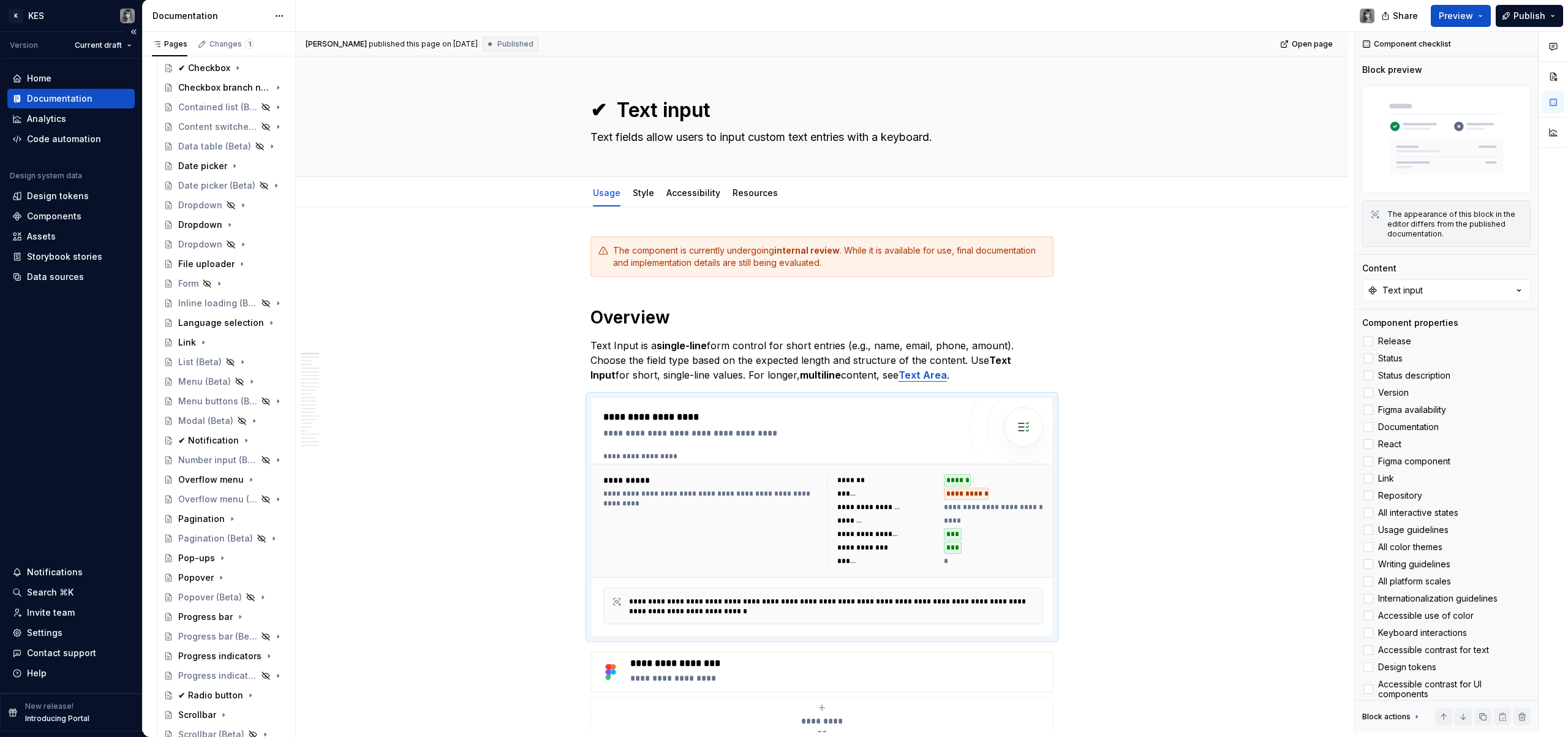
scroll to position [1015, 0]
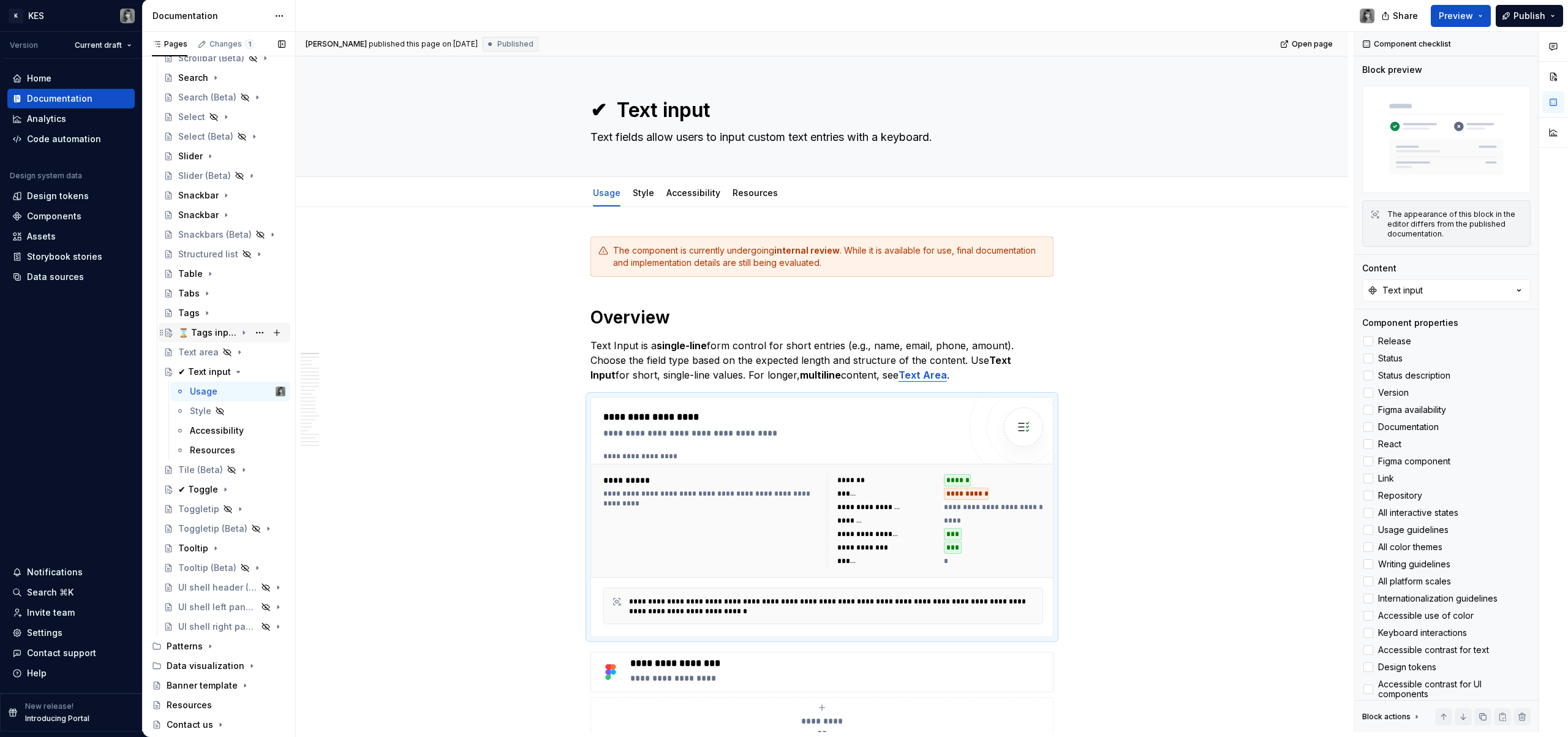
click at [211, 334] on div "⌛ Tags input" at bounding box center [207, 333] width 58 height 13
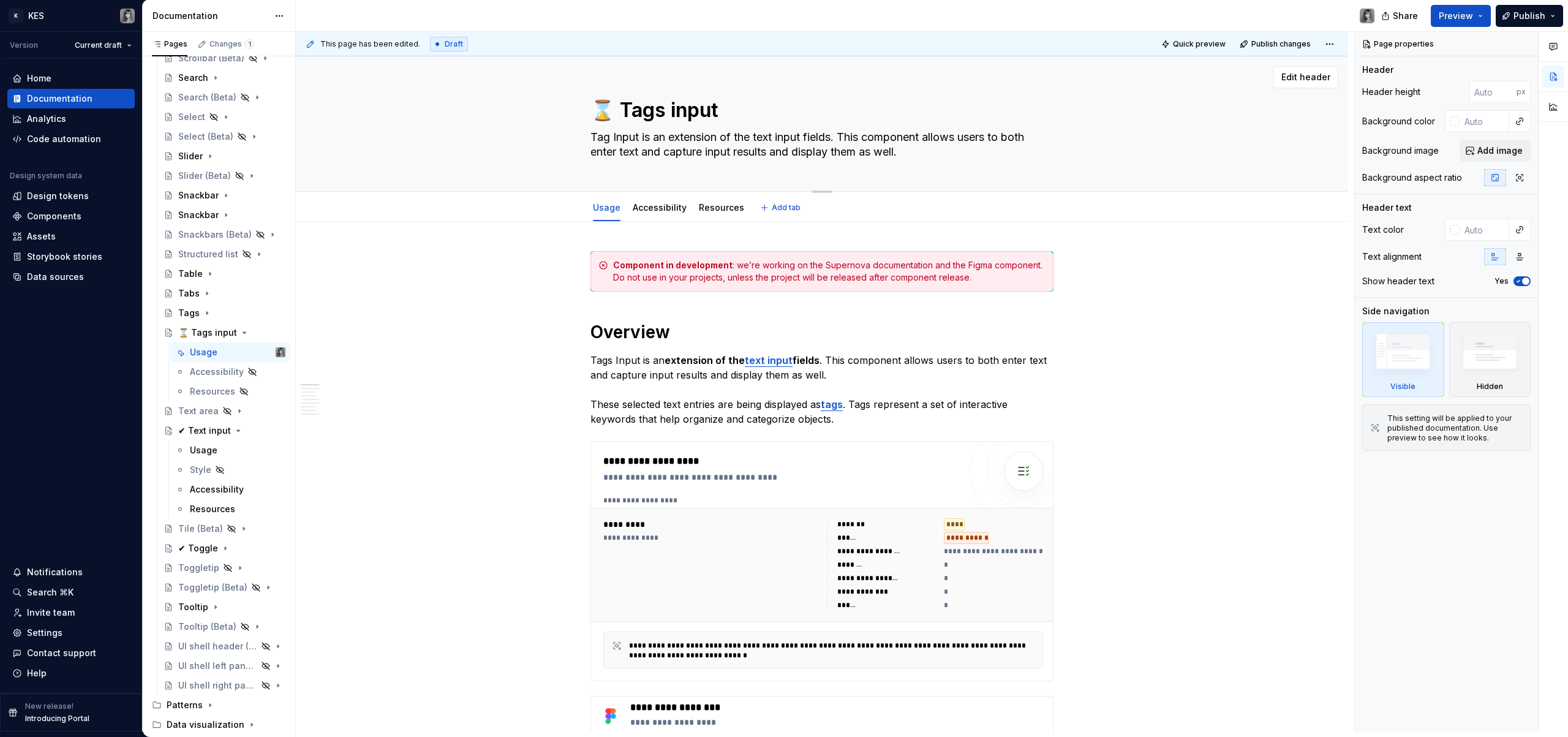
click at [609, 111] on textarea "⌛ Tags input" at bounding box center [819, 110] width 463 height 29
click at [607, 106] on textarea "⌛ Tags input" at bounding box center [819, 110] width 463 height 29
drag, startPoint x: 607, startPoint y: 105, endPoint x: 591, endPoint y: 104, distance: 16.0
click at [591, 104] on textarea "⌛ Tags input" at bounding box center [819, 110] width 463 height 29
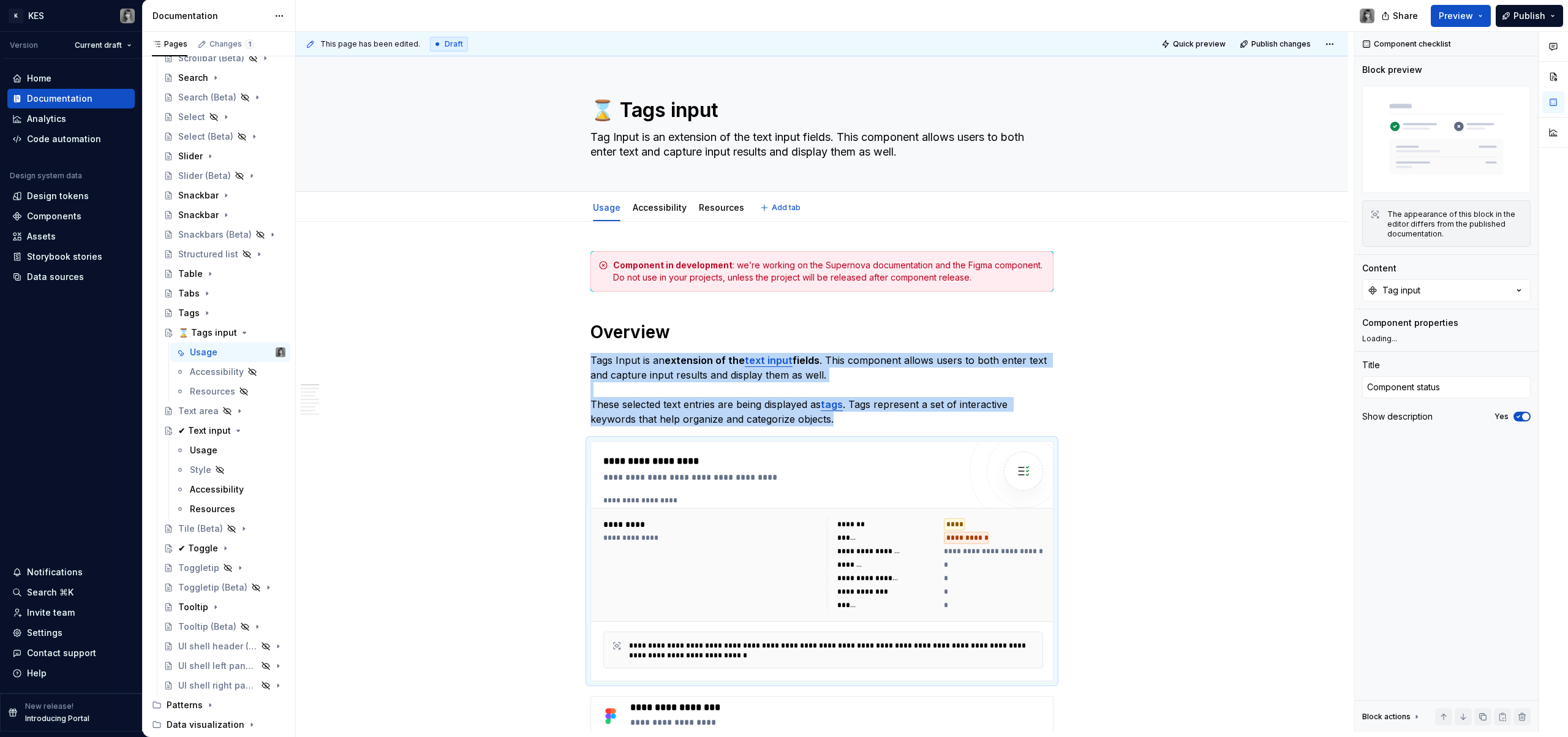
type textarea "*"
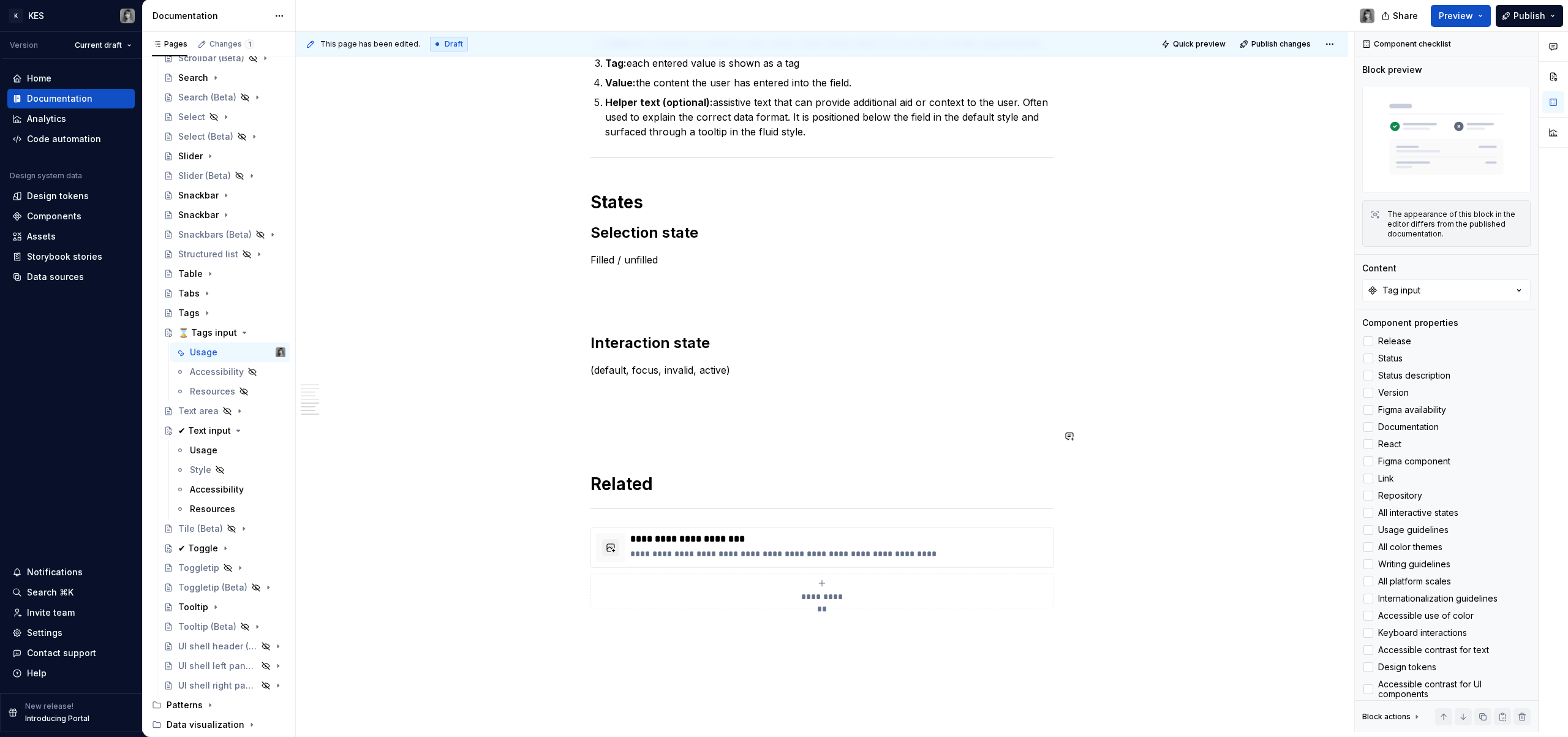
scroll to position [1578, 0]
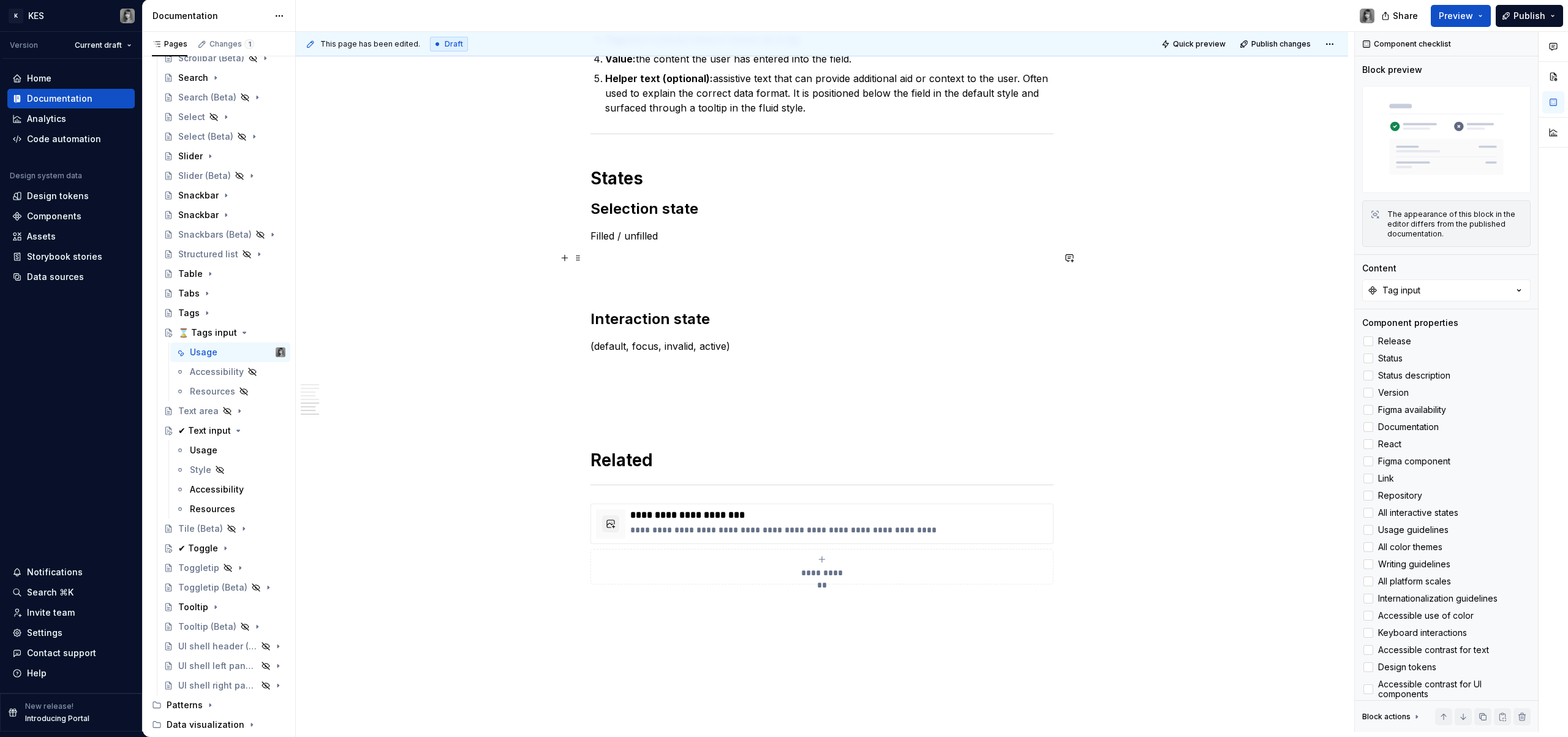
click at [627, 258] on p at bounding box center [822, 257] width 463 height 15
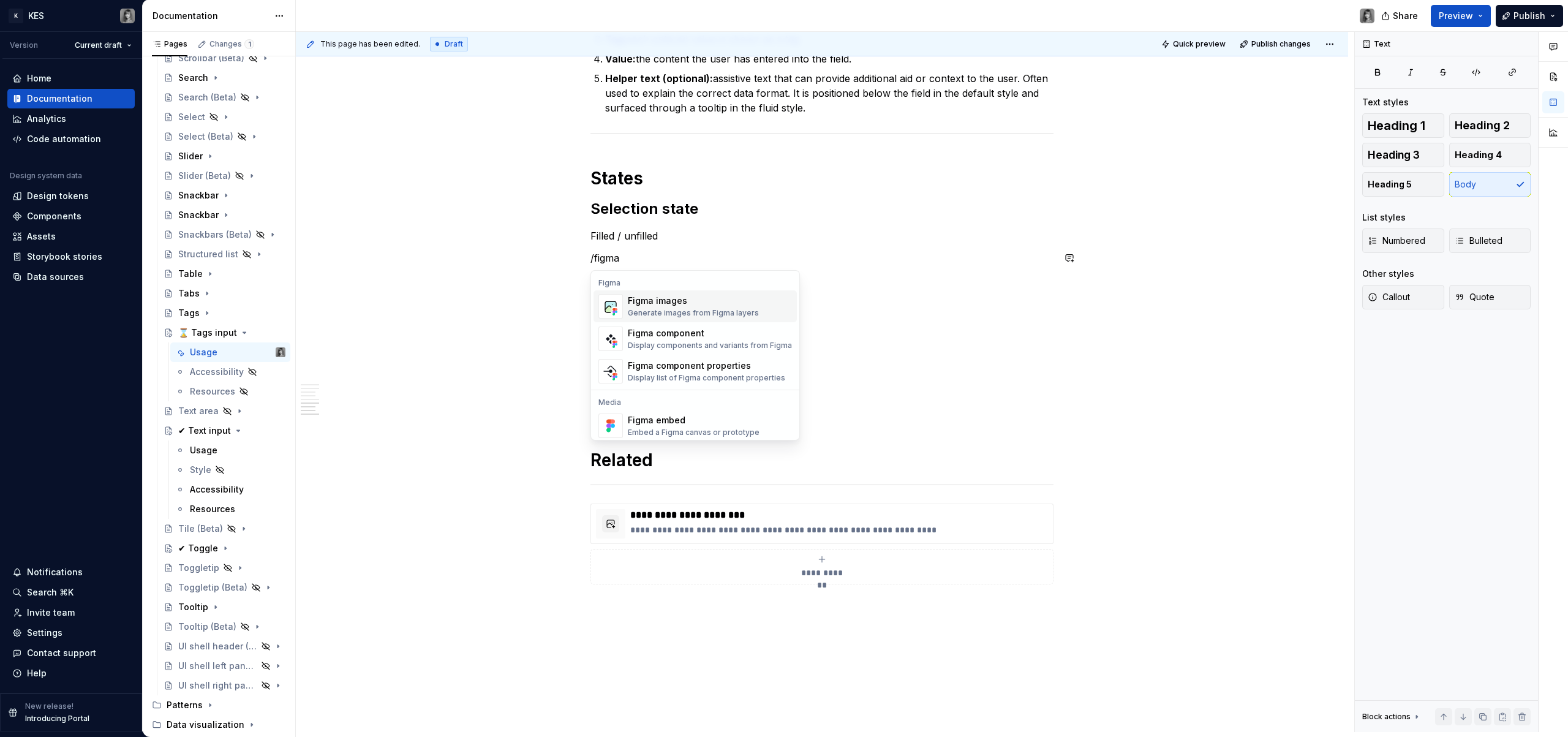
click at [685, 297] on div "Figma images" at bounding box center [693, 301] width 131 height 13
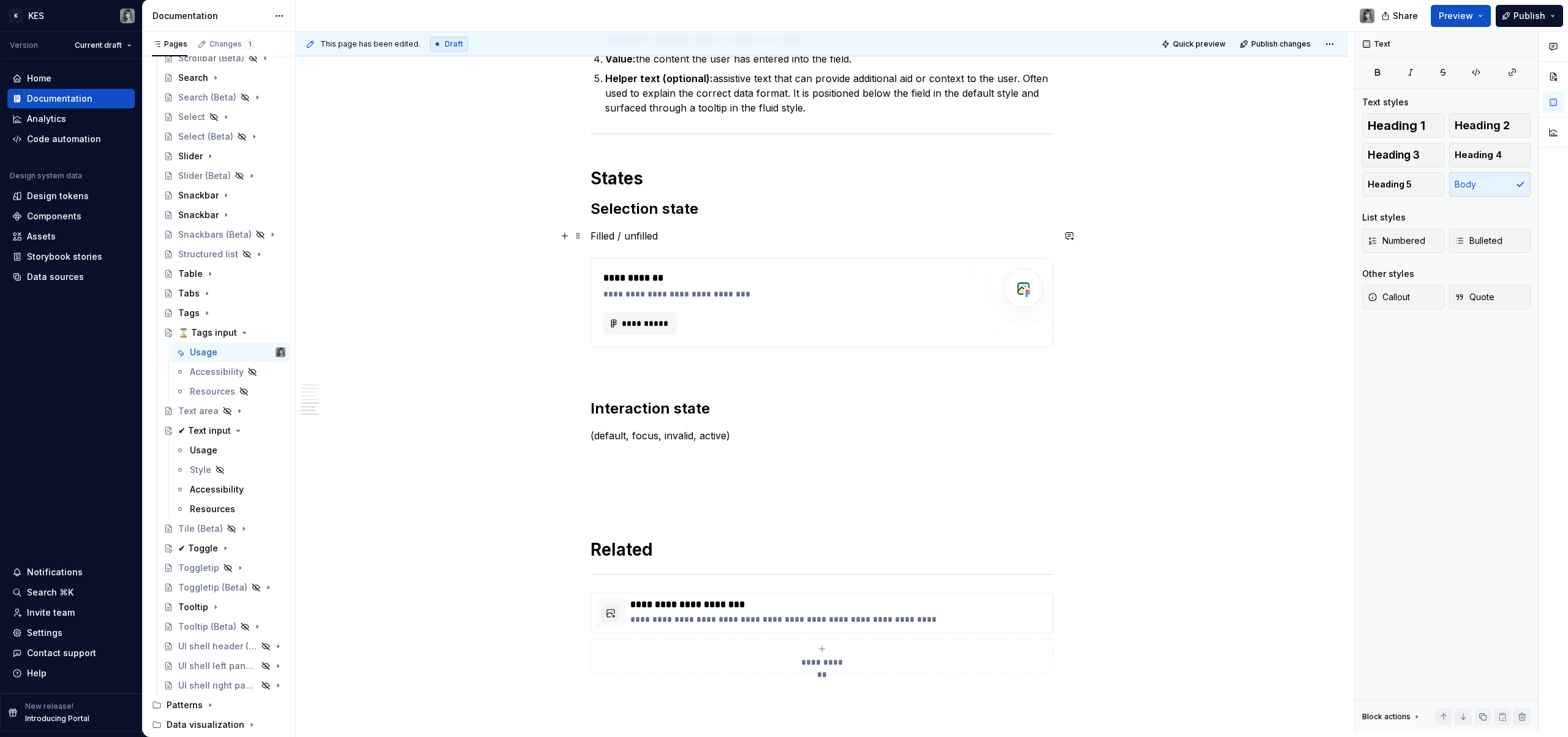
click at [673, 236] on p "Filled / unfilled" at bounding box center [822, 236] width 463 height 15
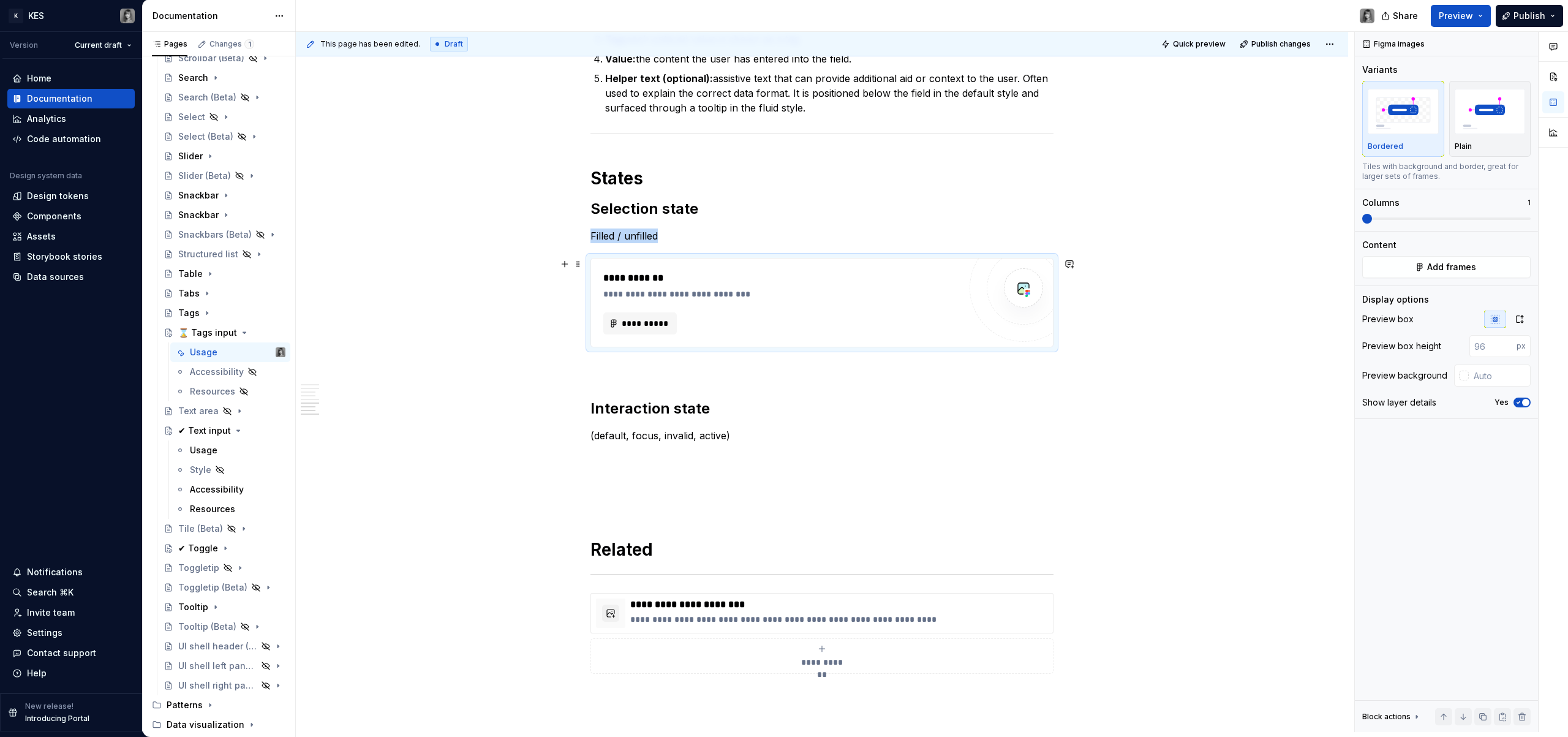
click at [684, 313] on div "**********" at bounding box center [781, 324] width 357 height 22
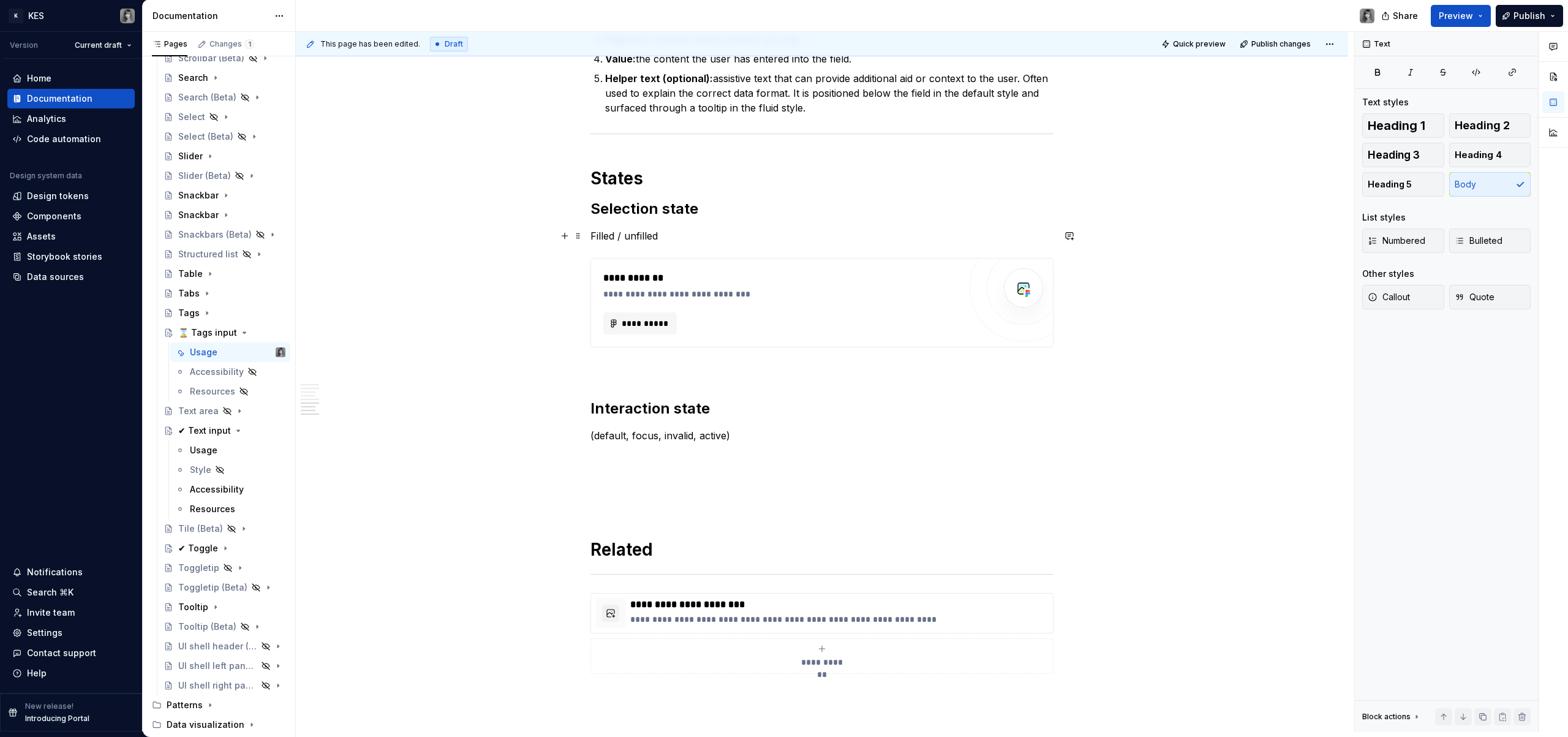
click at [635, 234] on p "Filled / unfilled" at bounding box center [822, 236] width 463 height 15
click at [630, 235] on p "Filled / unfilled" at bounding box center [822, 236] width 463 height 15
click at [774, 298] on div "**********" at bounding box center [781, 297] width 357 height 13
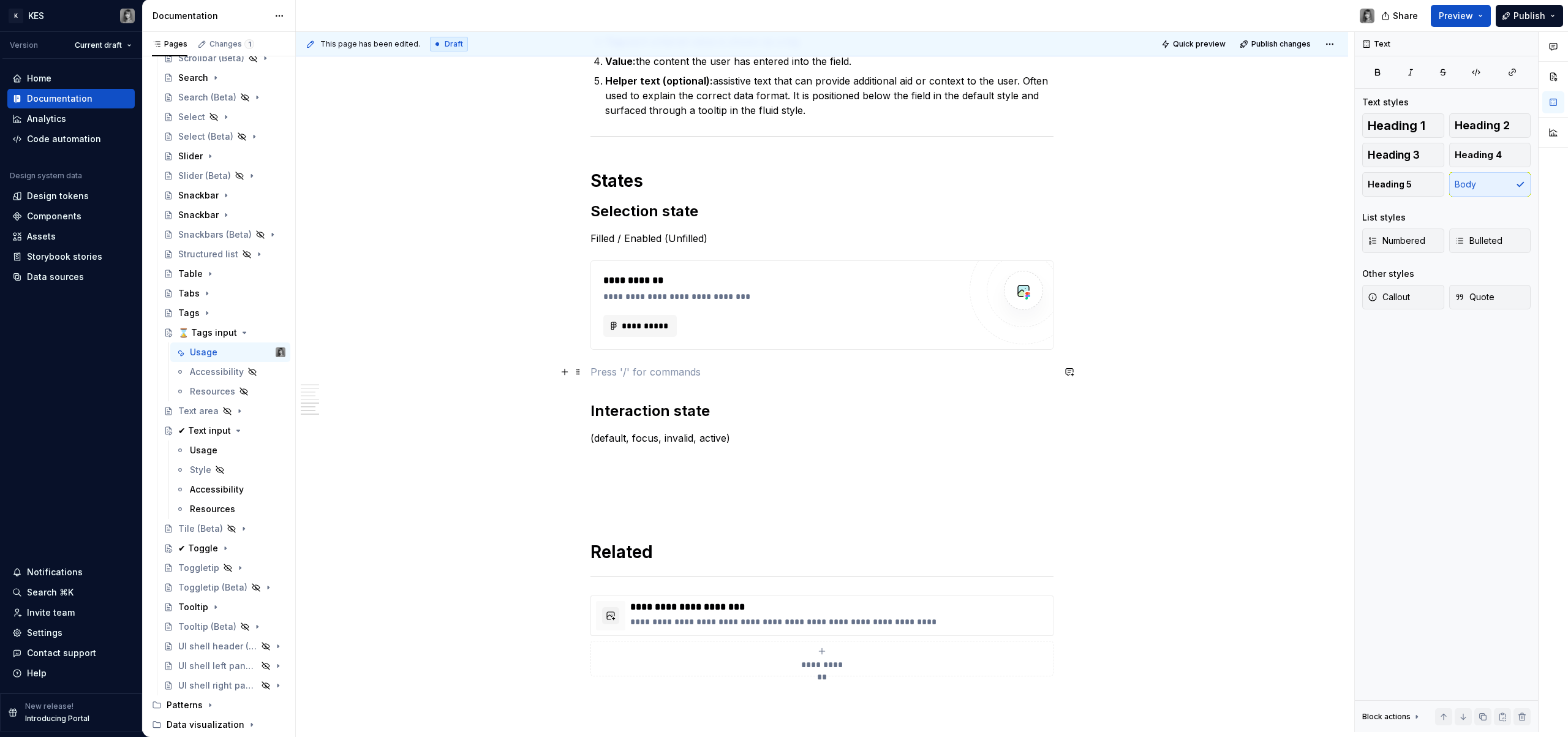
click at [637, 375] on p at bounding box center [822, 371] width 463 height 15
click at [770, 416] on h2 "Interaction state" at bounding box center [822, 411] width 463 height 19
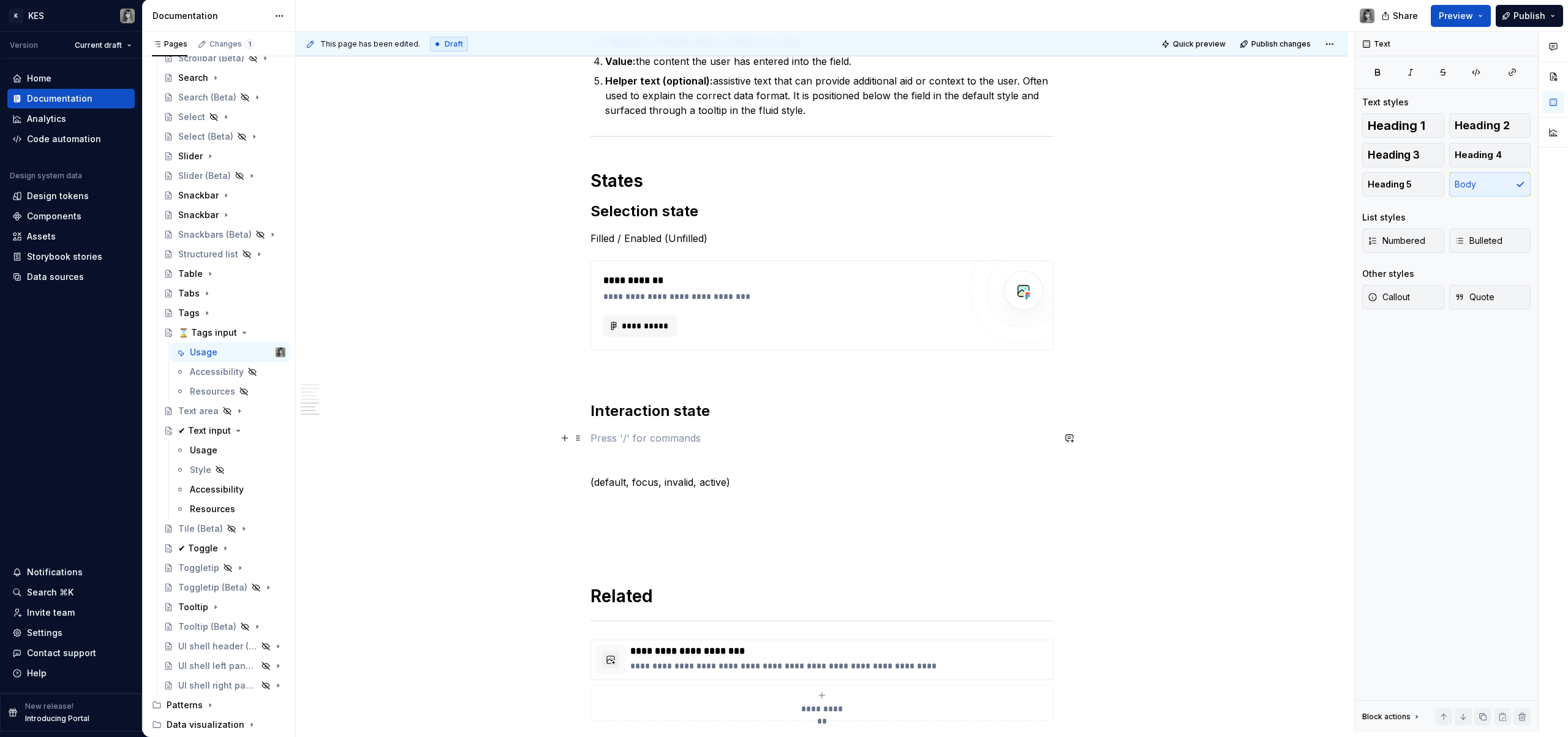
click at [624, 435] on p at bounding box center [822, 438] width 463 height 15
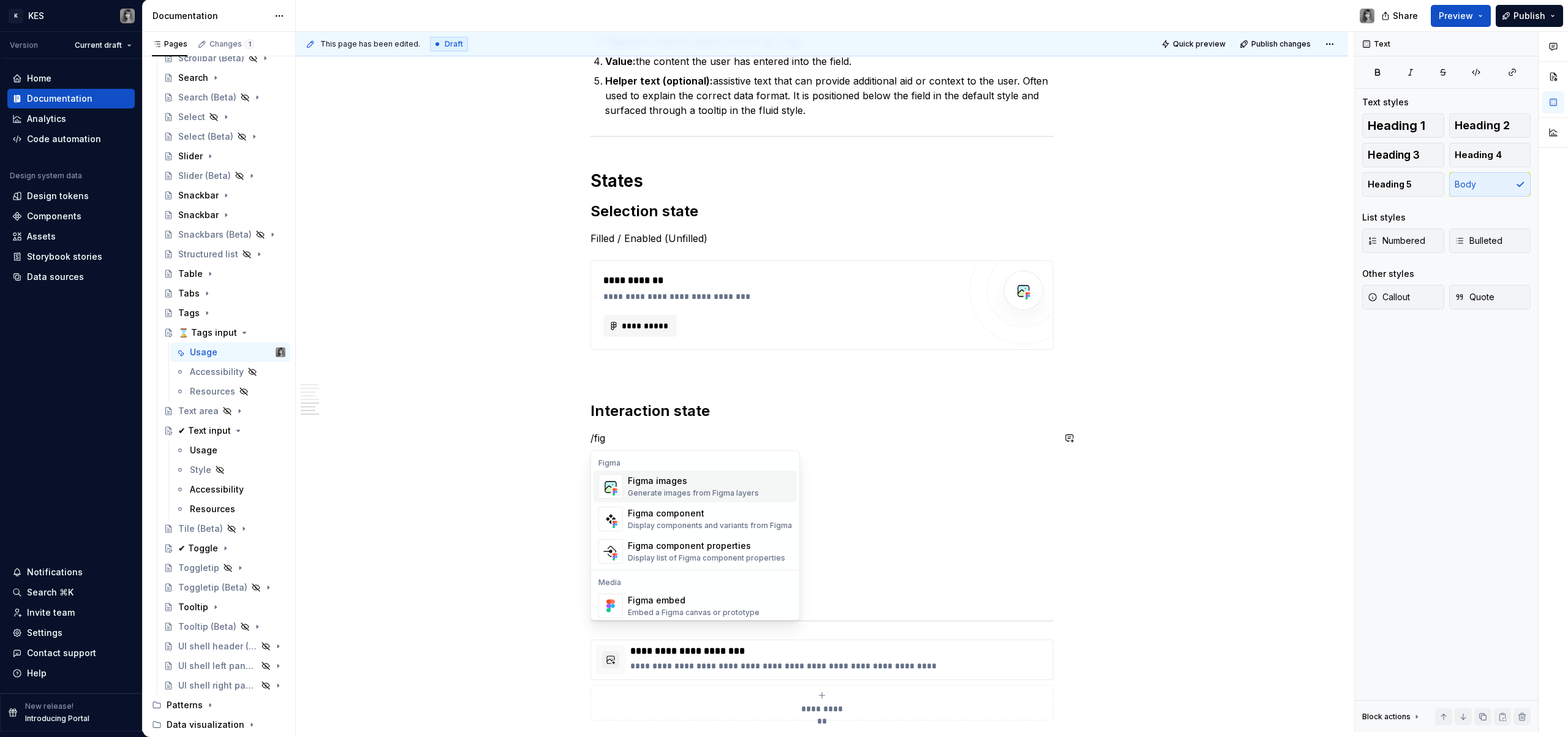
click at [693, 475] on div "Figma images" at bounding box center [693, 481] width 131 height 13
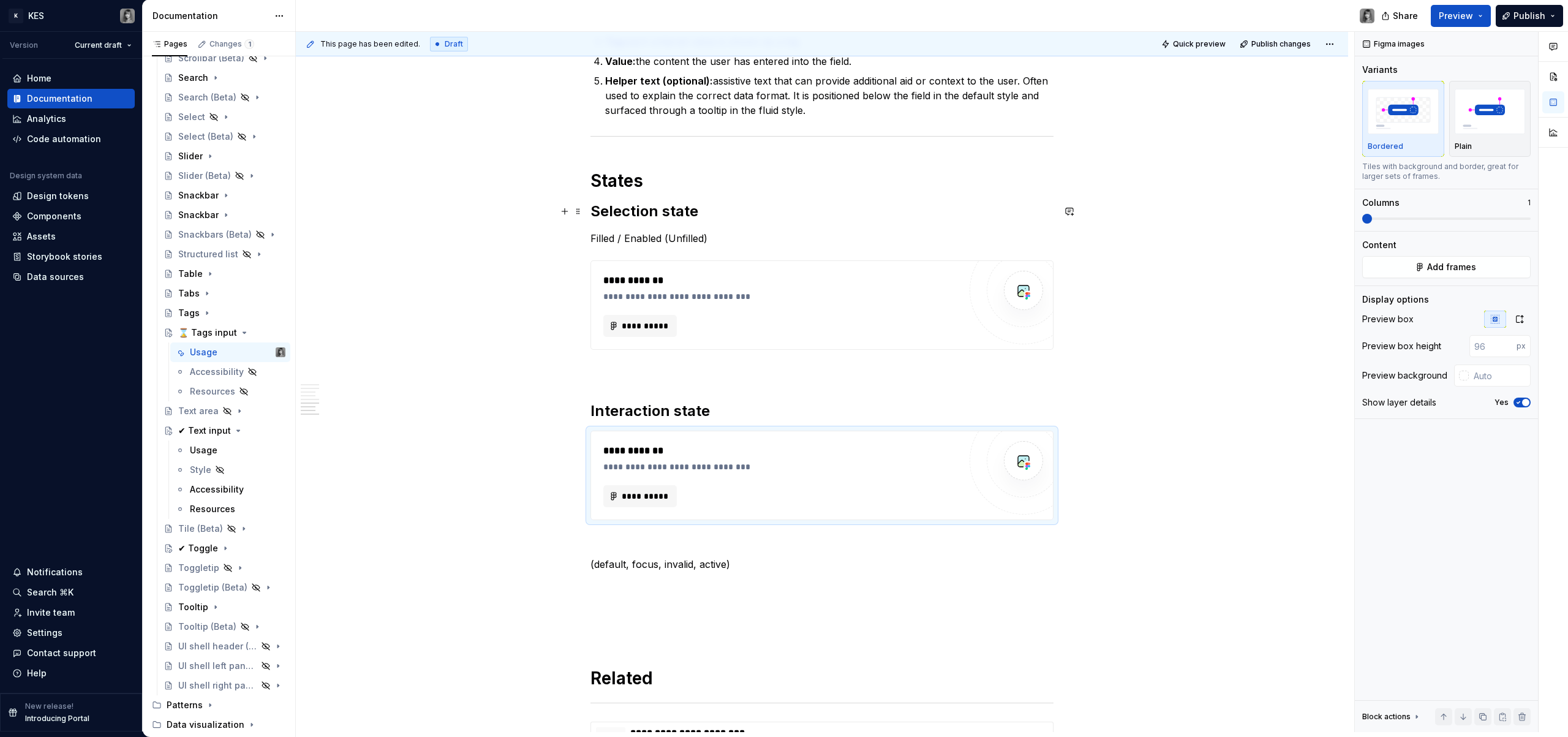
click at [638, 209] on h2 "Selection state" at bounding box center [822, 211] width 463 height 19
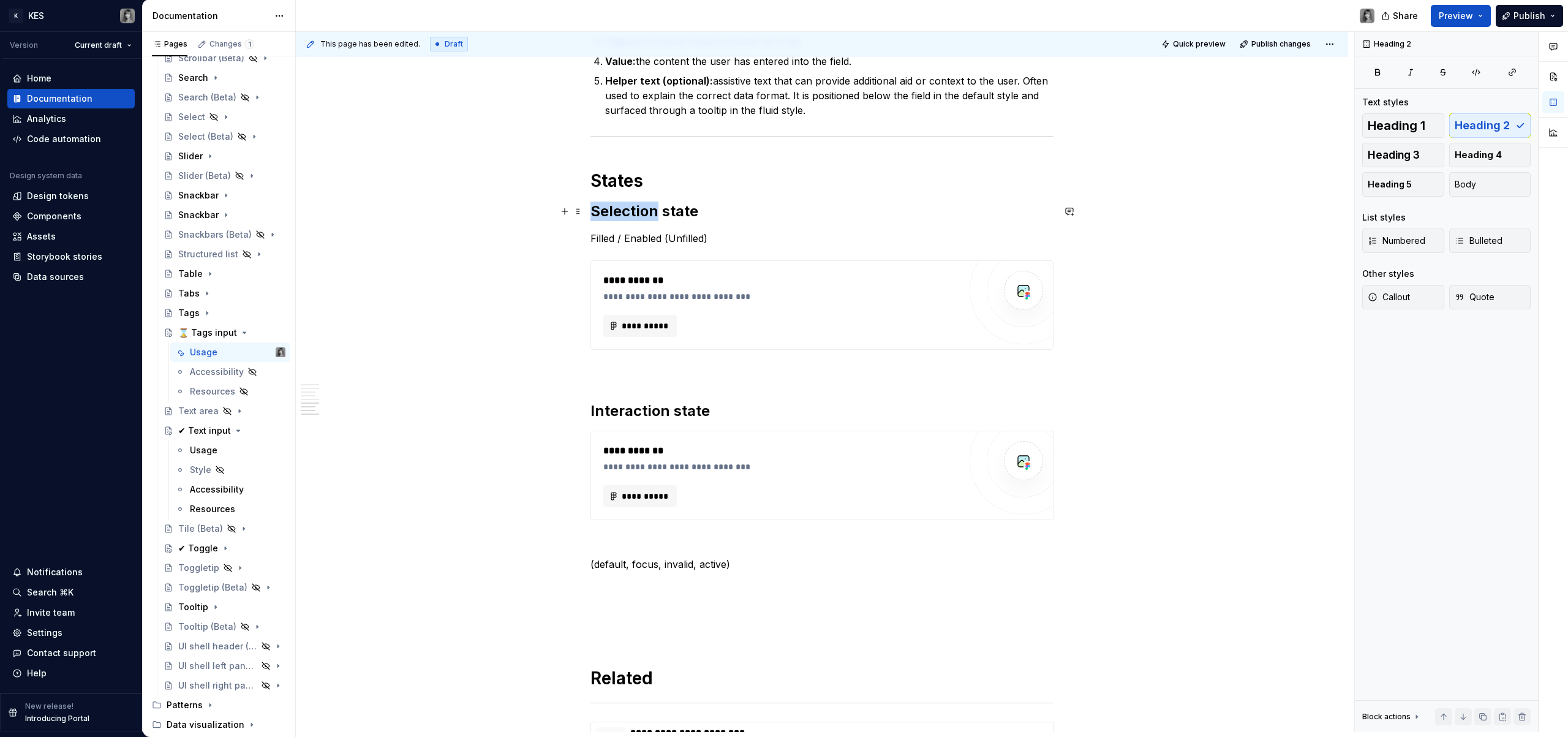
click at [638, 209] on h2 "Selection state" at bounding box center [822, 211] width 463 height 19
copy h2 "Selection"
click at [622, 412] on h2 "Interaction state" at bounding box center [822, 411] width 463 height 19
click at [634, 210] on h2 "Selection state" at bounding box center [822, 211] width 463 height 19
click at [633, 210] on h2 "Selection state" at bounding box center [822, 211] width 463 height 19
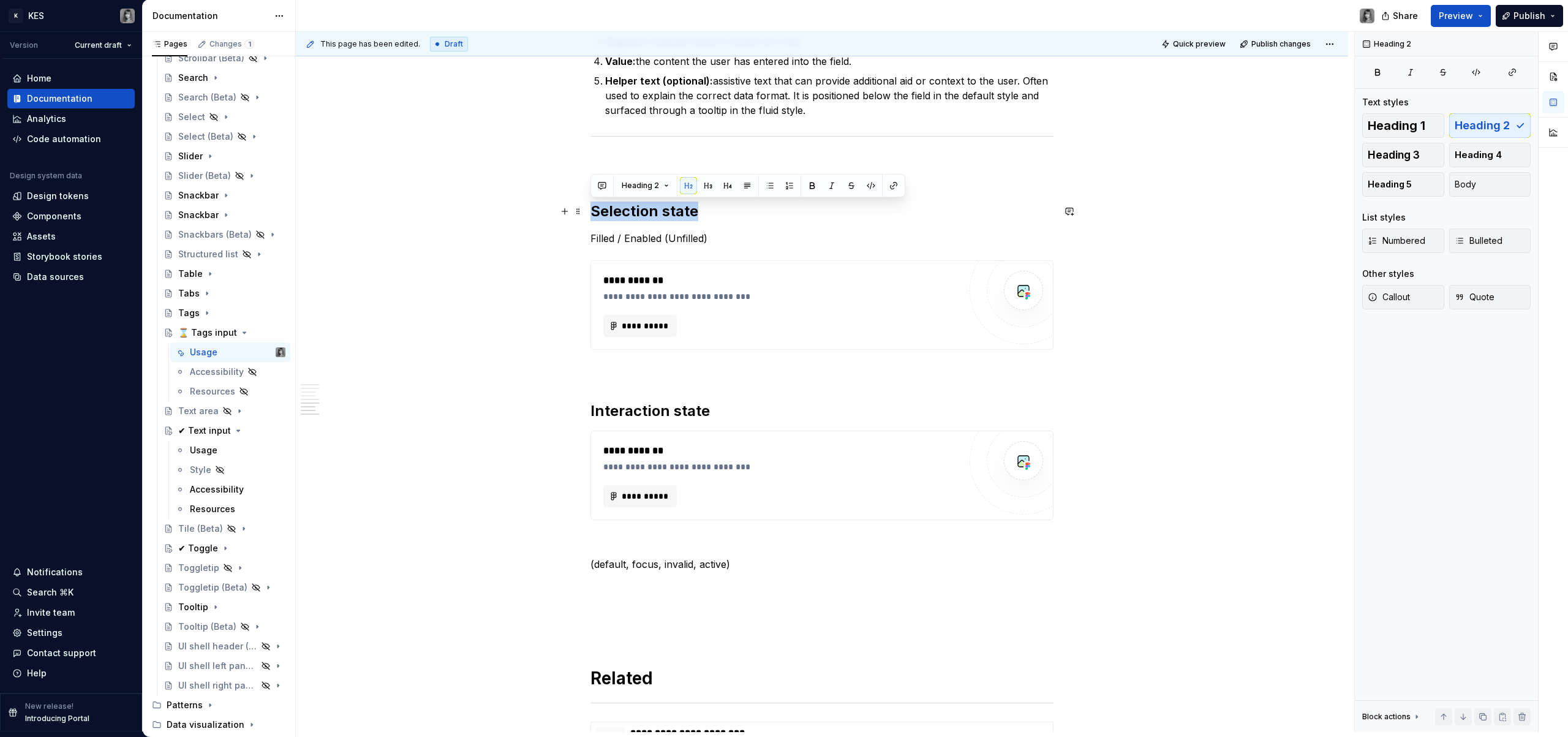
click at [633, 210] on h2 "Selection state" at bounding box center [822, 211] width 463 height 19
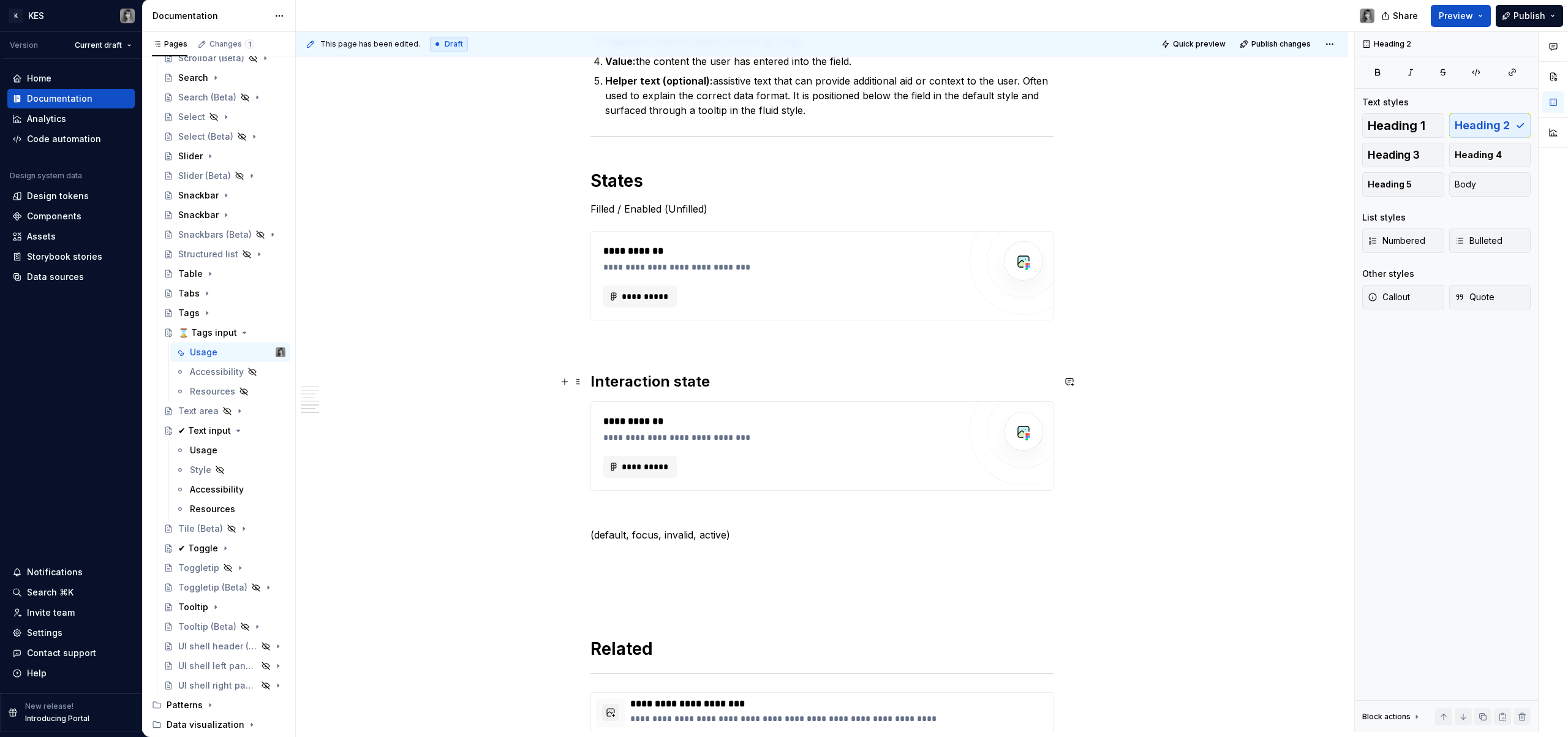
click at [644, 376] on h2 "Interaction state" at bounding box center [822, 382] width 463 height 19
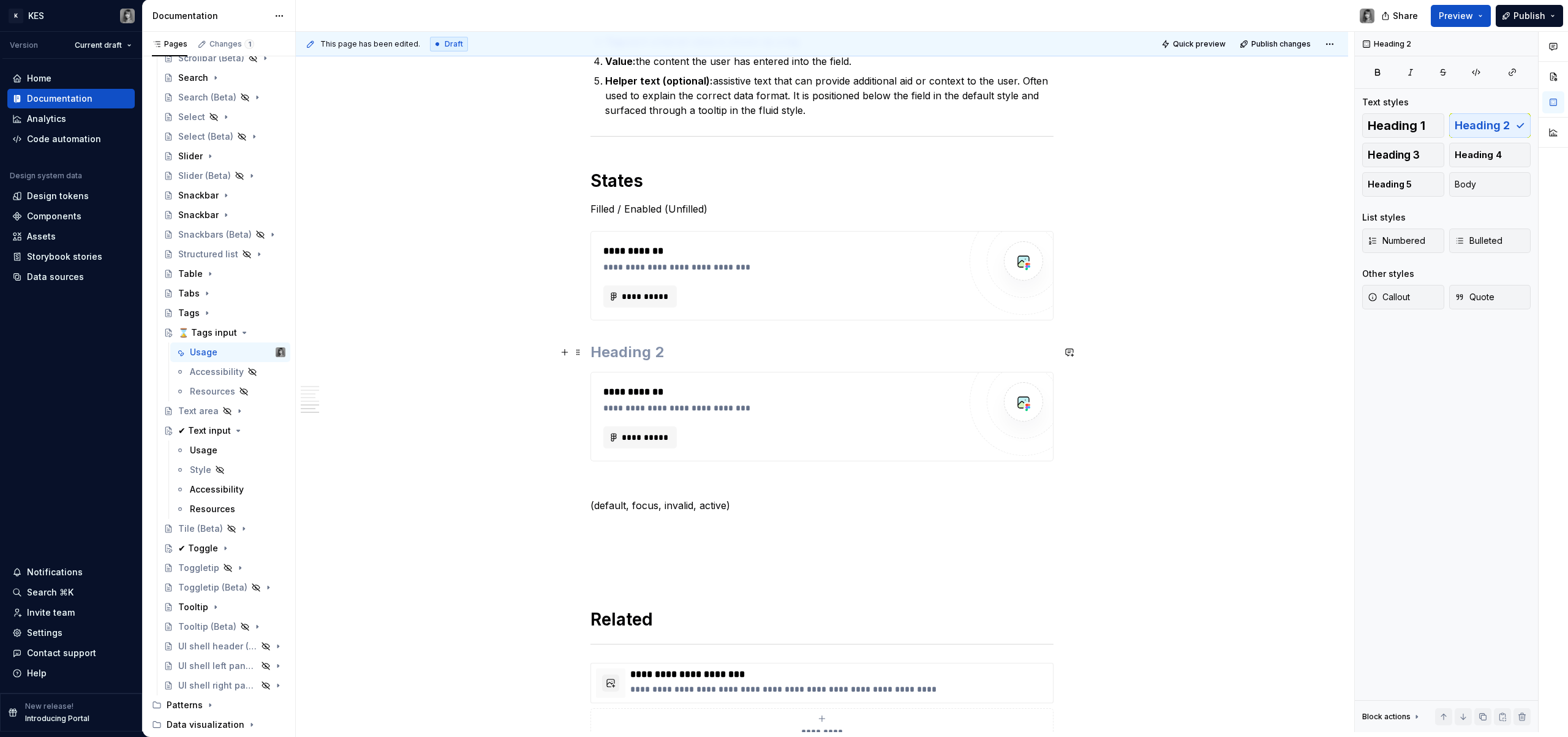
click at [672, 343] on h2 at bounding box center [822, 353] width 463 height 19
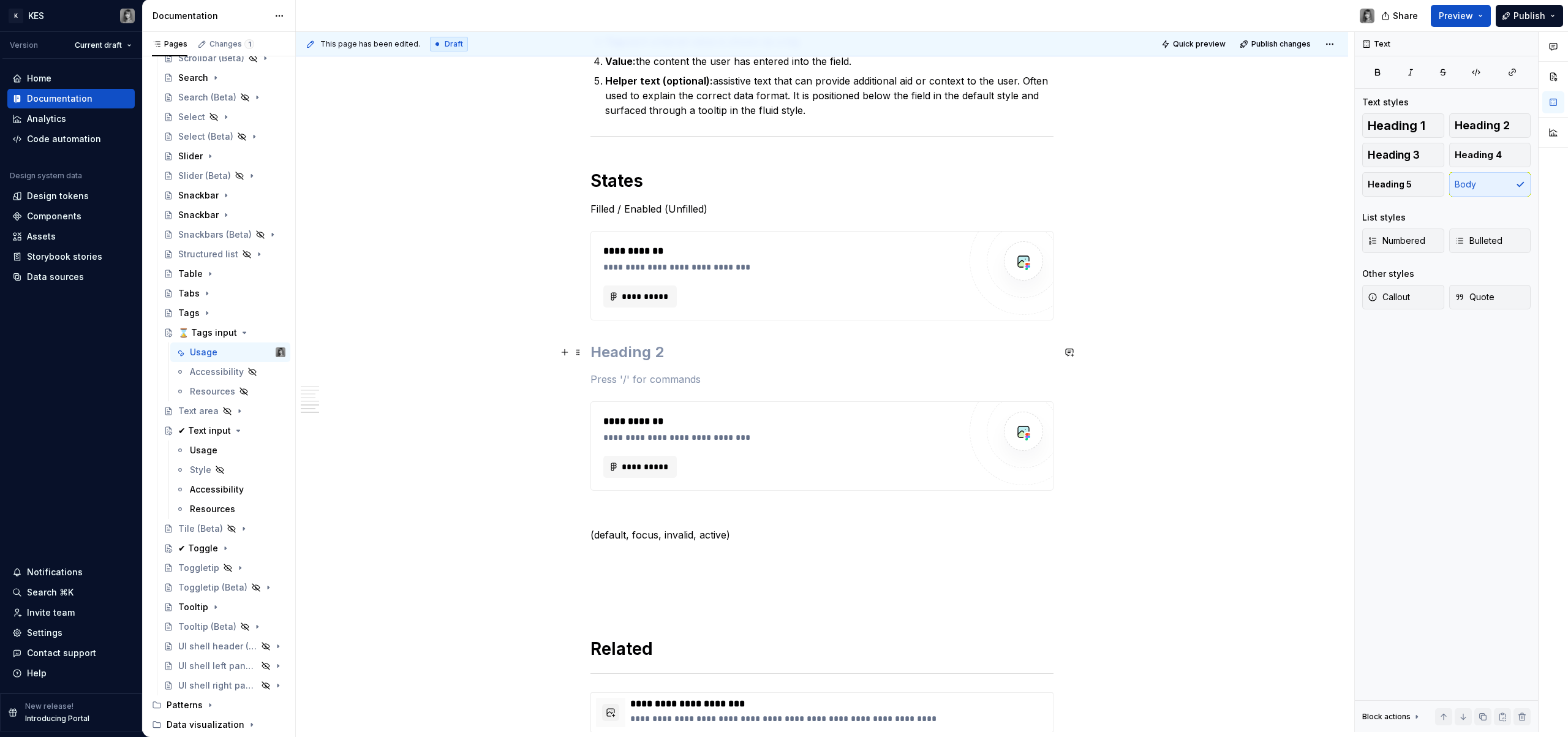
click at [628, 361] on h2 at bounding box center [822, 353] width 463 height 19
click at [634, 376] on p at bounding box center [822, 379] width 463 height 15
click at [630, 347] on h2 at bounding box center [822, 353] width 463 height 19
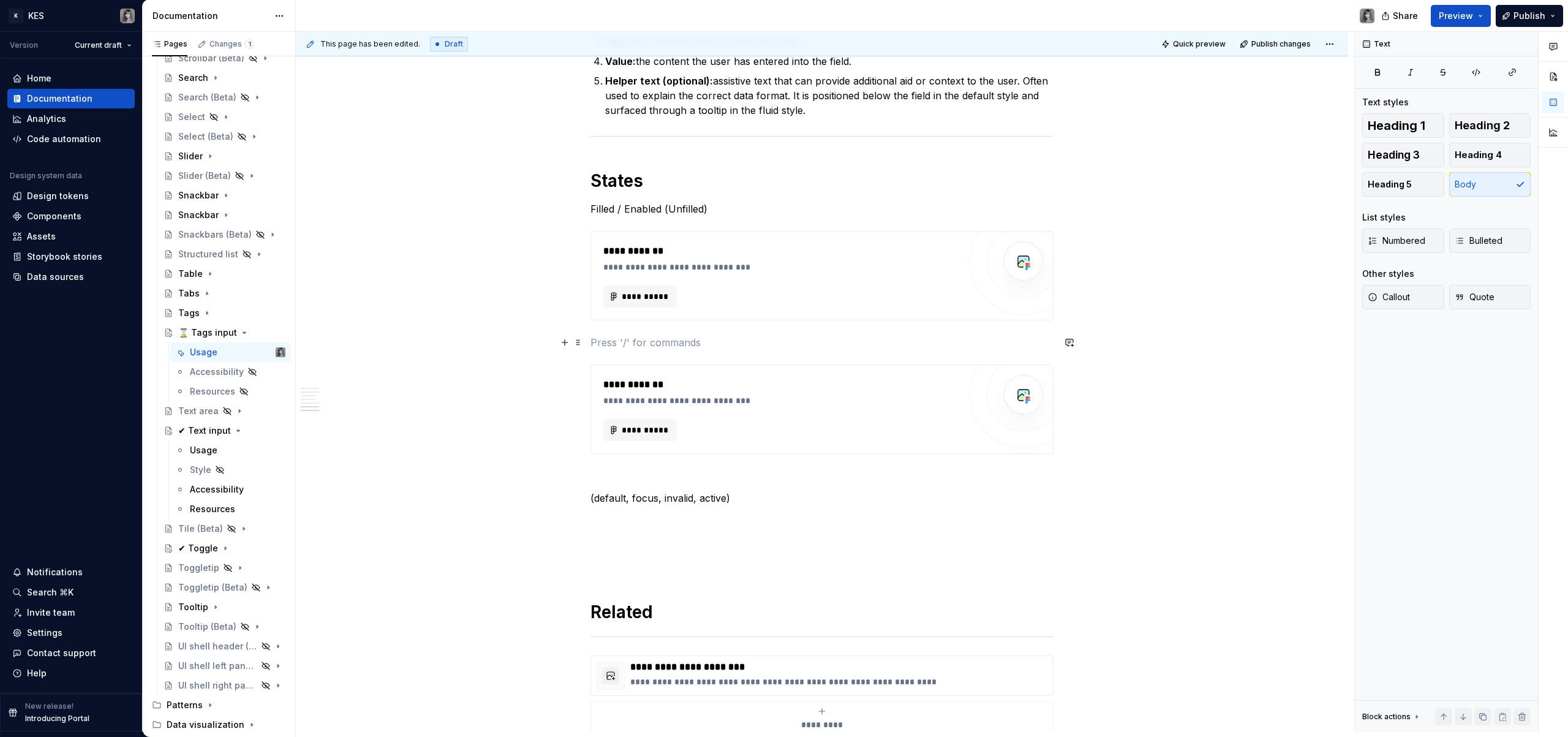
click at [616, 346] on p at bounding box center [822, 342] width 463 height 15
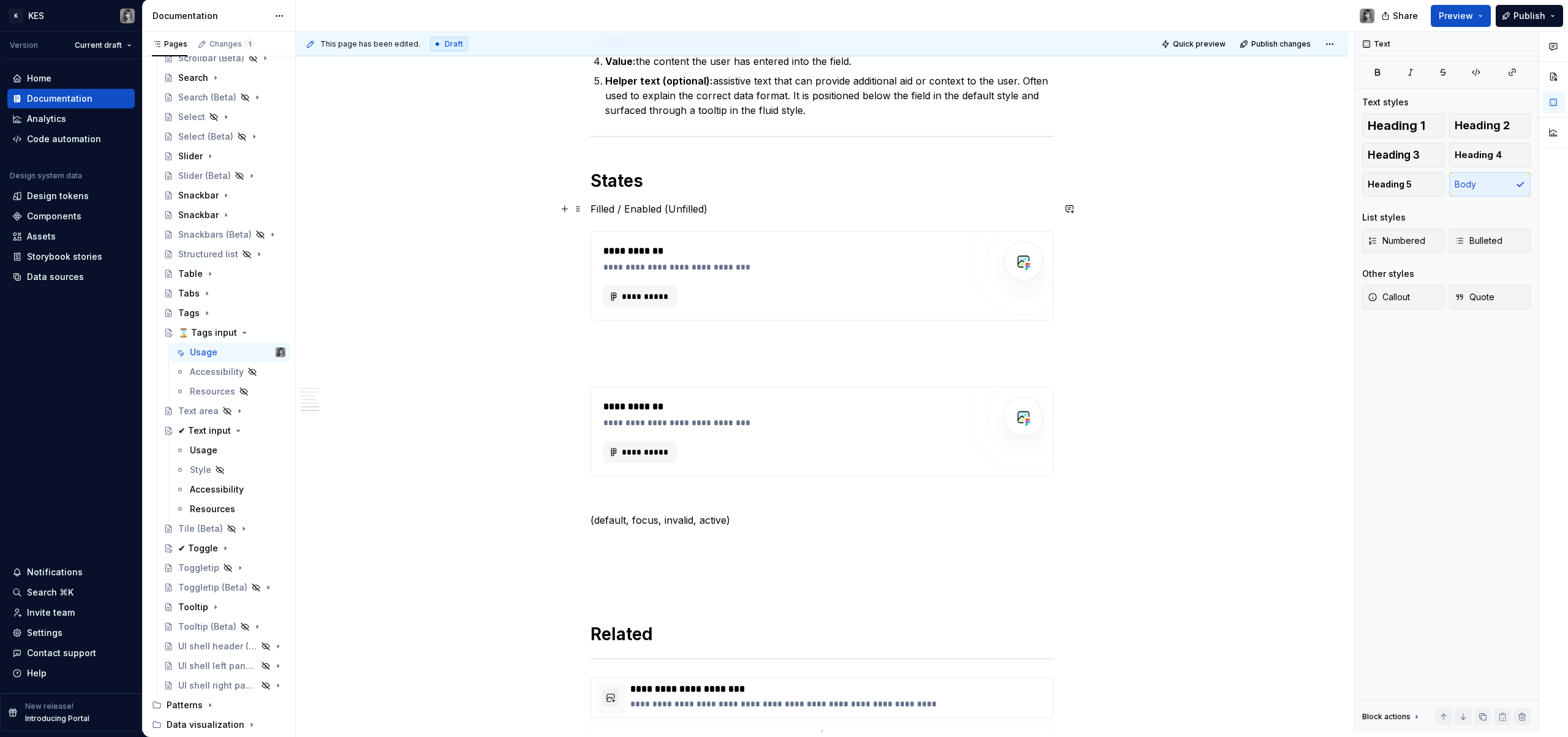
click at [674, 210] on p "Filled / Enabled (Unfilled)" at bounding box center [822, 209] width 463 height 15
click at [672, 214] on p "Filled / Enabled (Unfilled)" at bounding box center [822, 209] width 463 height 15
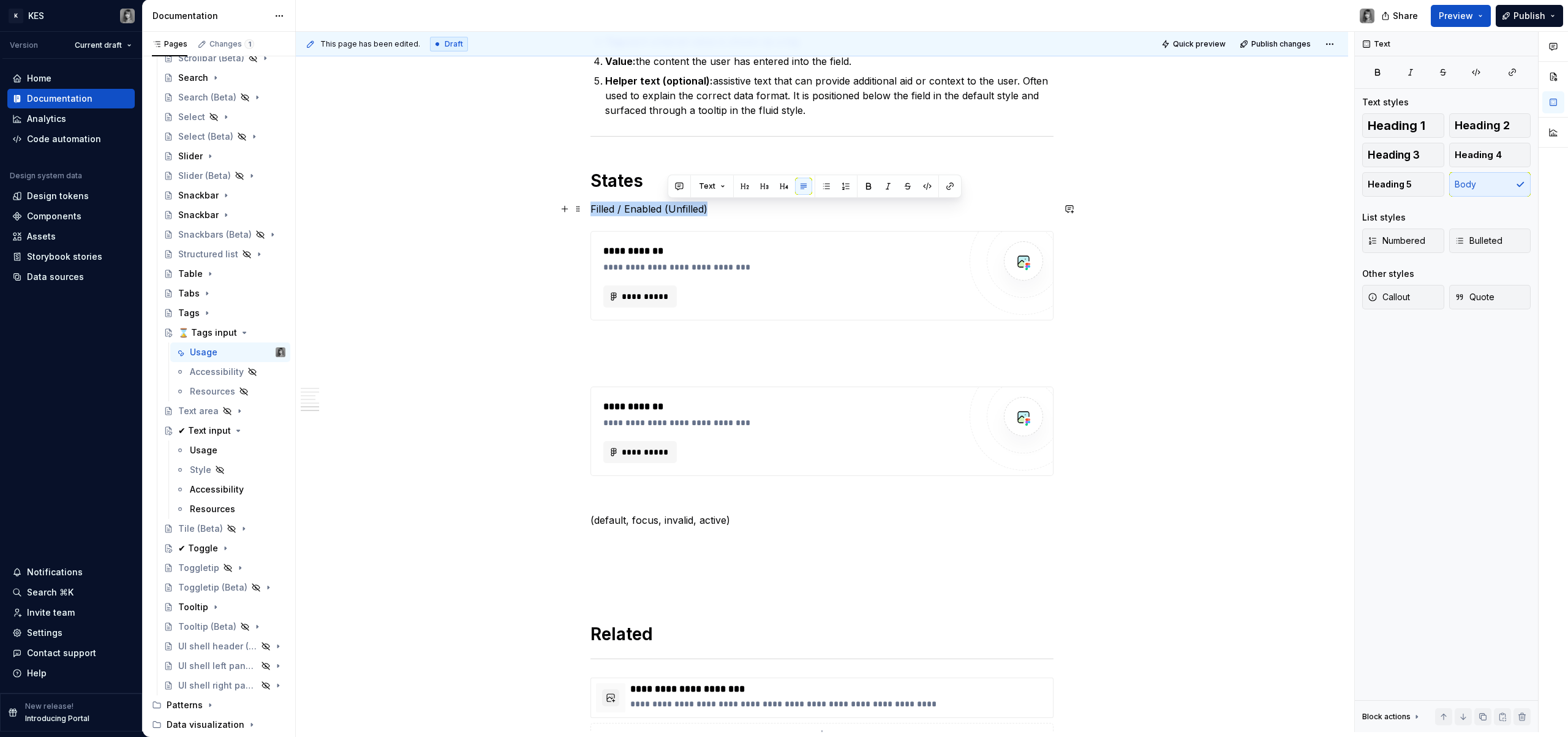
click at [672, 214] on p "Filled / Enabled (Unfilled)" at bounding box center [822, 209] width 463 height 15
click at [674, 213] on p "Filled / Enabled (Unfilled)" at bounding box center [822, 209] width 463 height 15
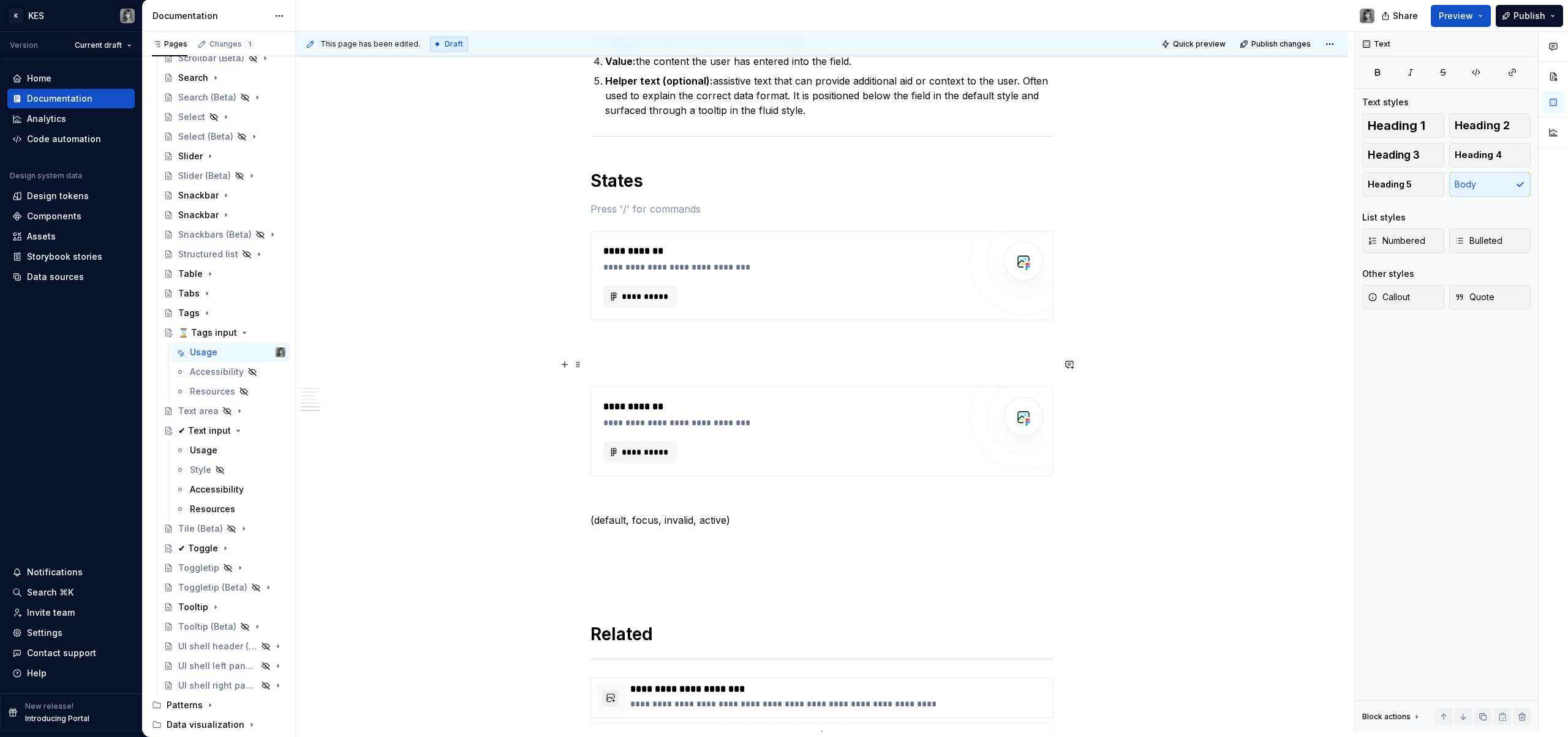
click at [642, 358] on p at bounding box center [822, 364] width 463 height 15
click at [654, 349] on p at bounding box center [822, 342] width 463 height 15
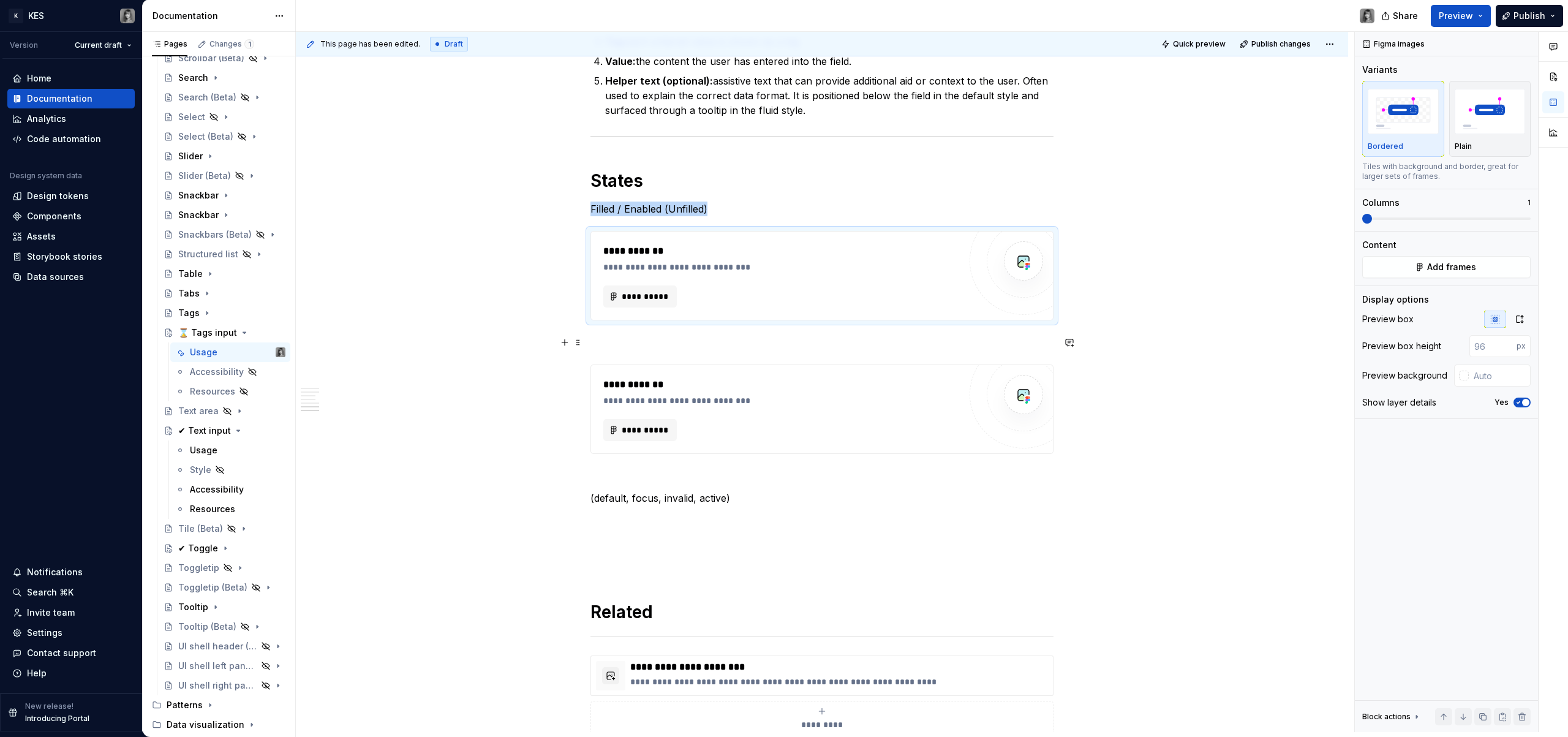
click at [628, 335] on p at bounding box center [822, 342] width 463 height 15
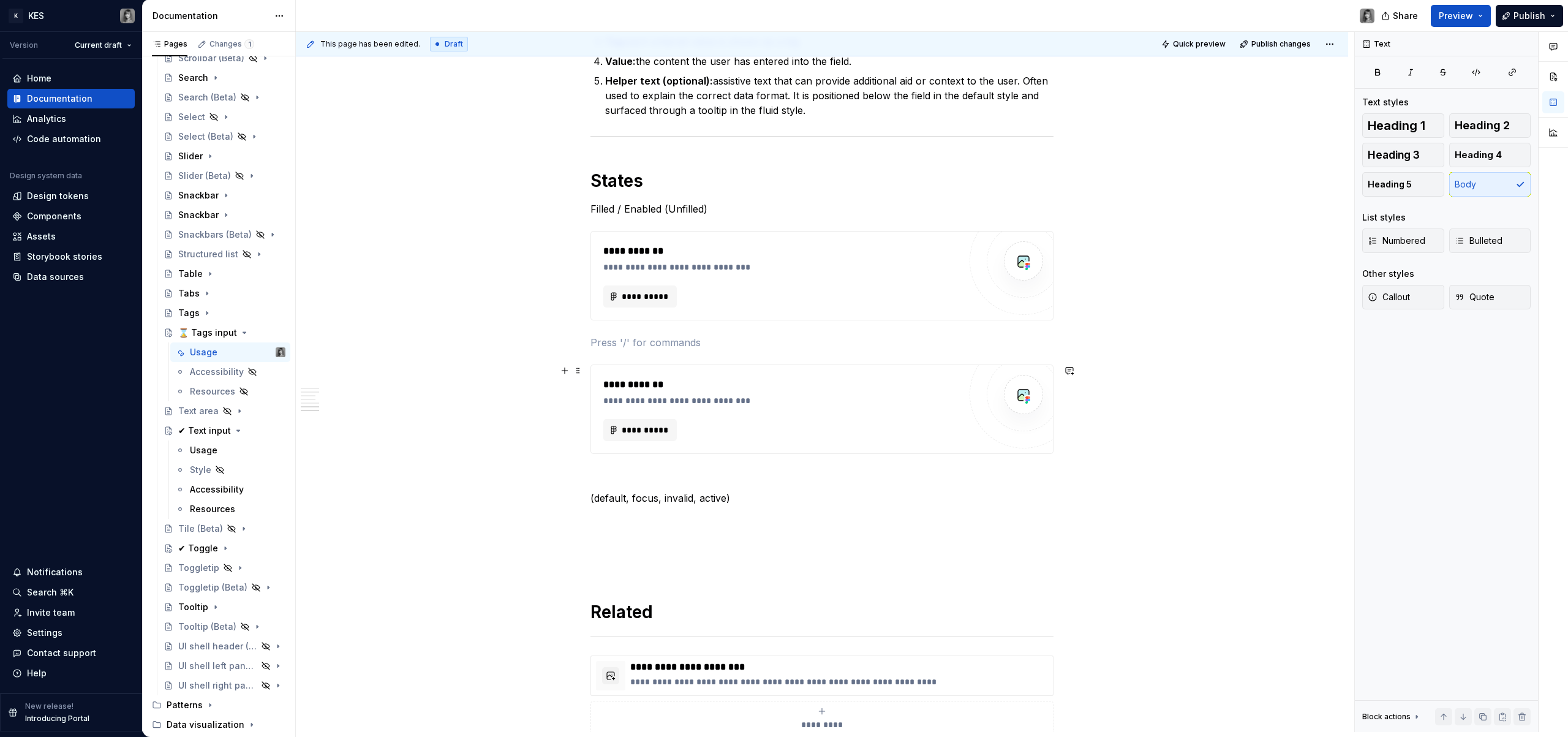
click at [703, 425] on div "**********" at bounding box center [781, 430] width 357 height 22
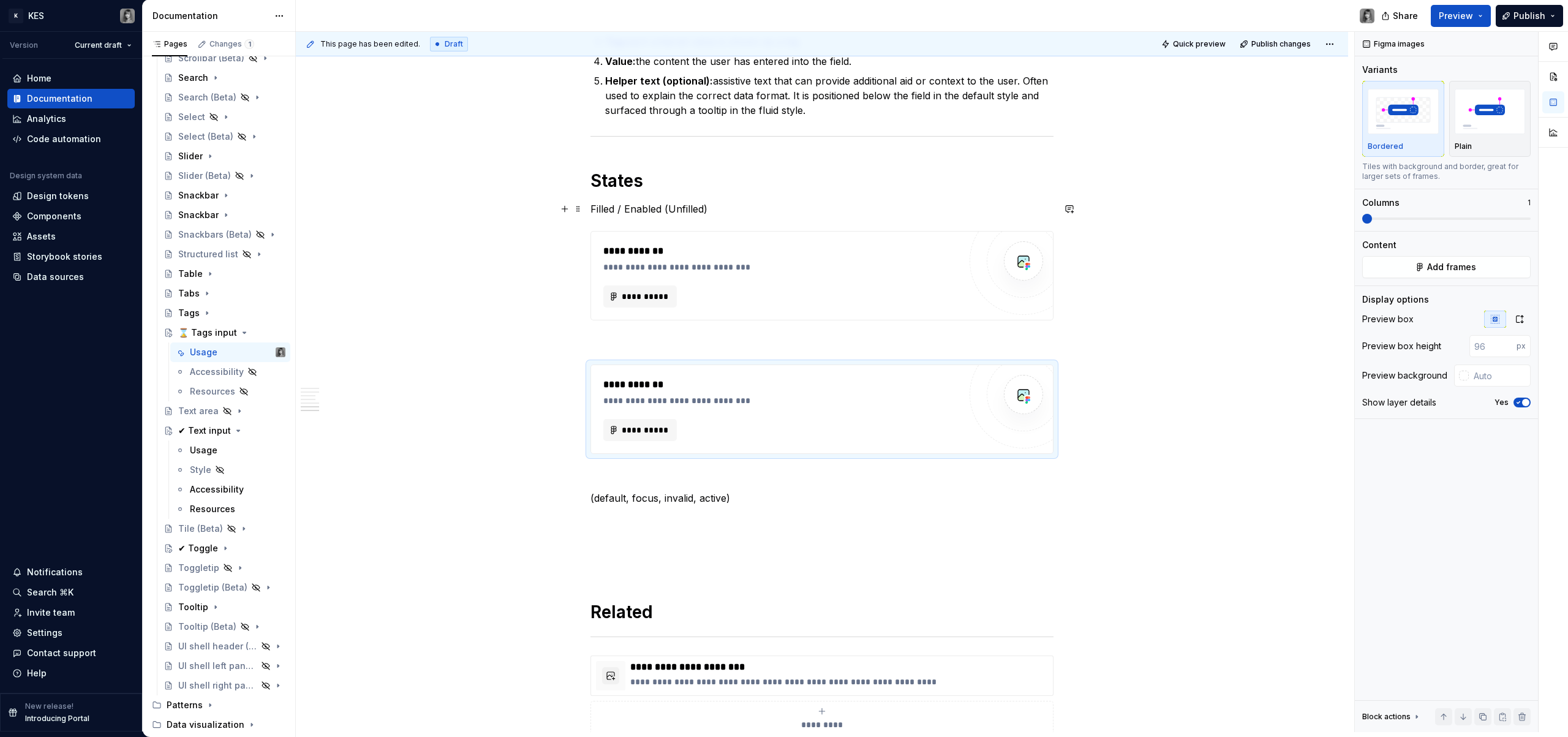
click at [630, 210] on p "Filled / Enabled (Unfilled)" at bounding box center [822, 209] width 463 height 15
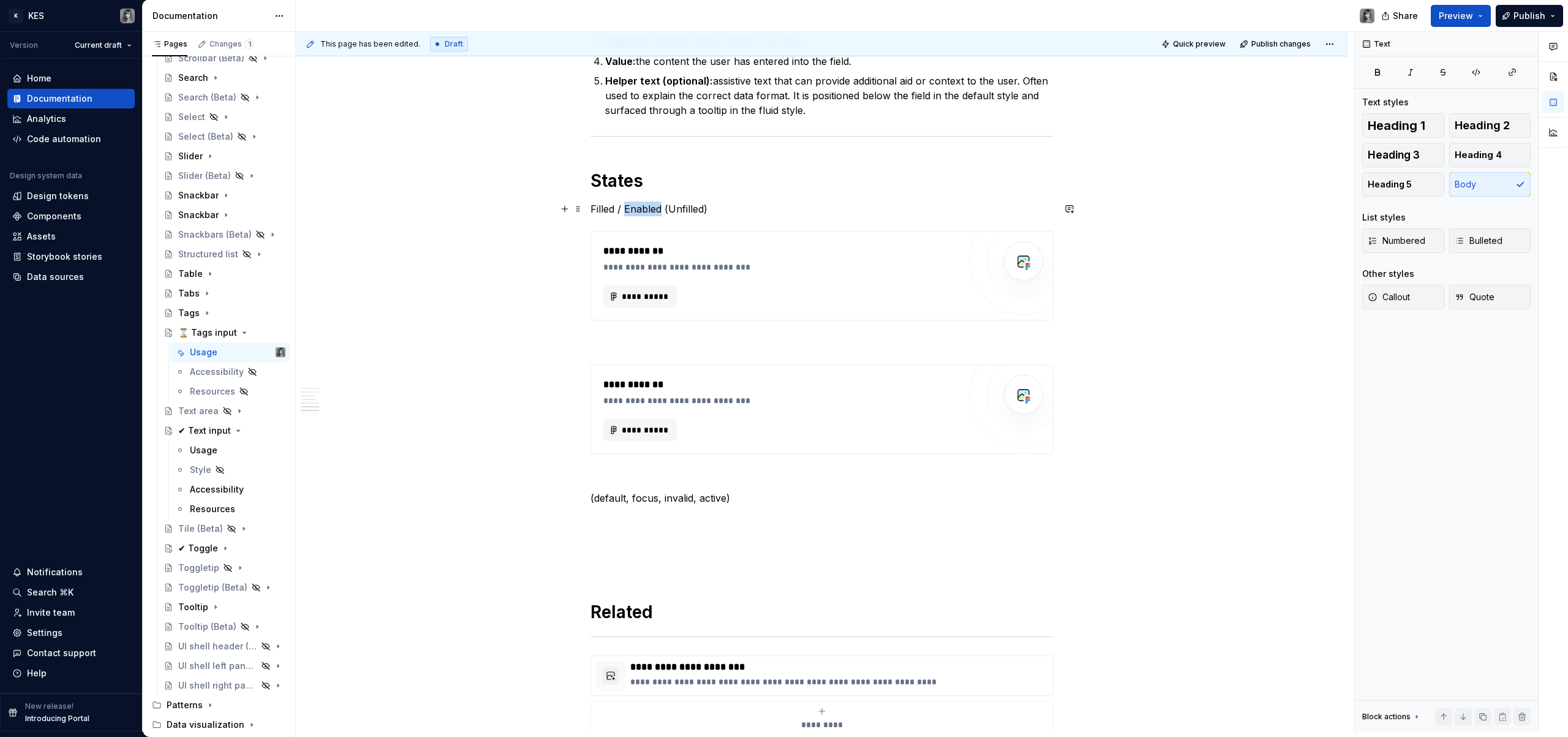
click at [630, 210] on p "Filled / Enabled (Unfilled)" at bounding box center [822, 209] width 463 height 15
click at [643, 209] on p at bounding box center [822, 209] width 463 height 15
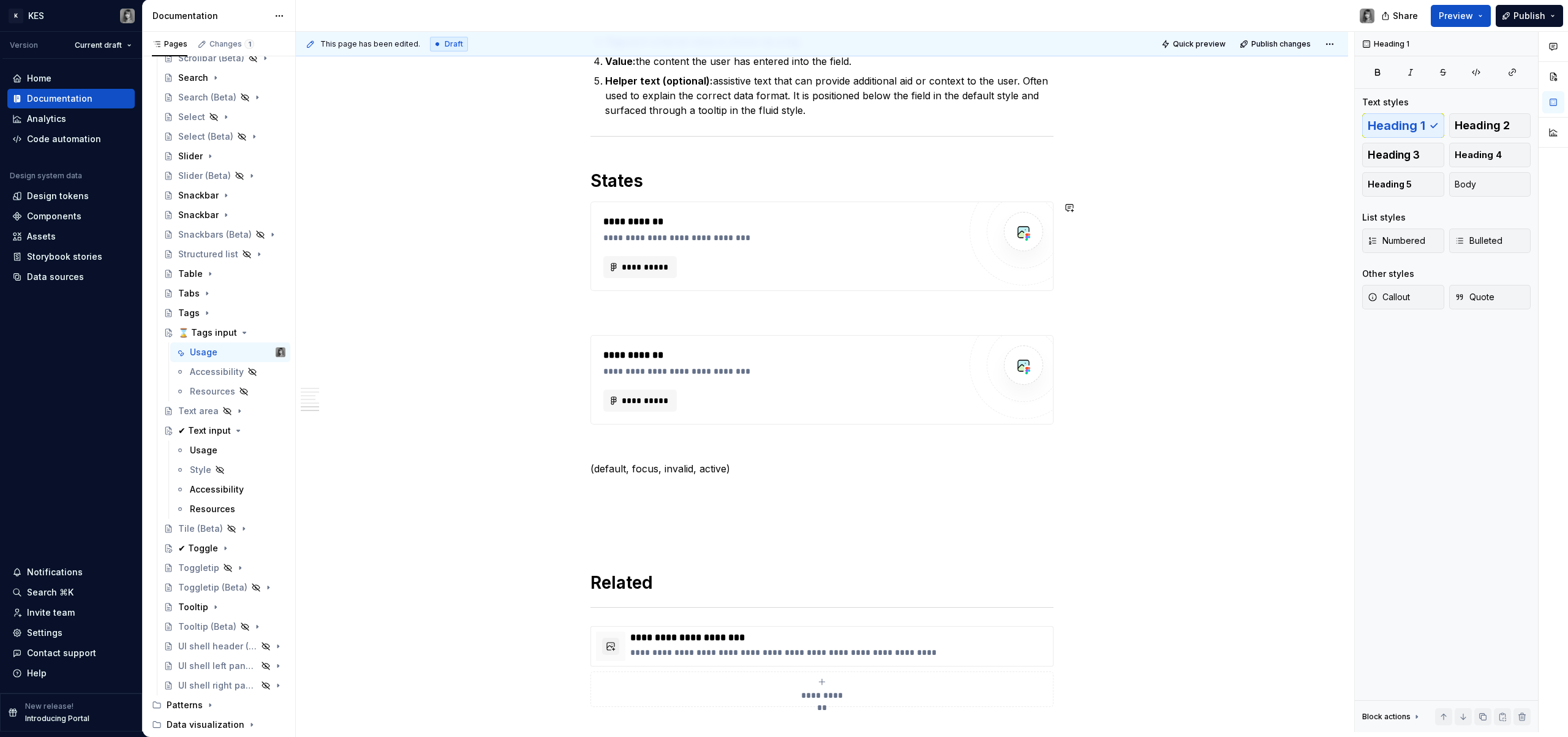
click at [680, 186] on h1 "States" at bounding box center [822, 181] width 463 height 22
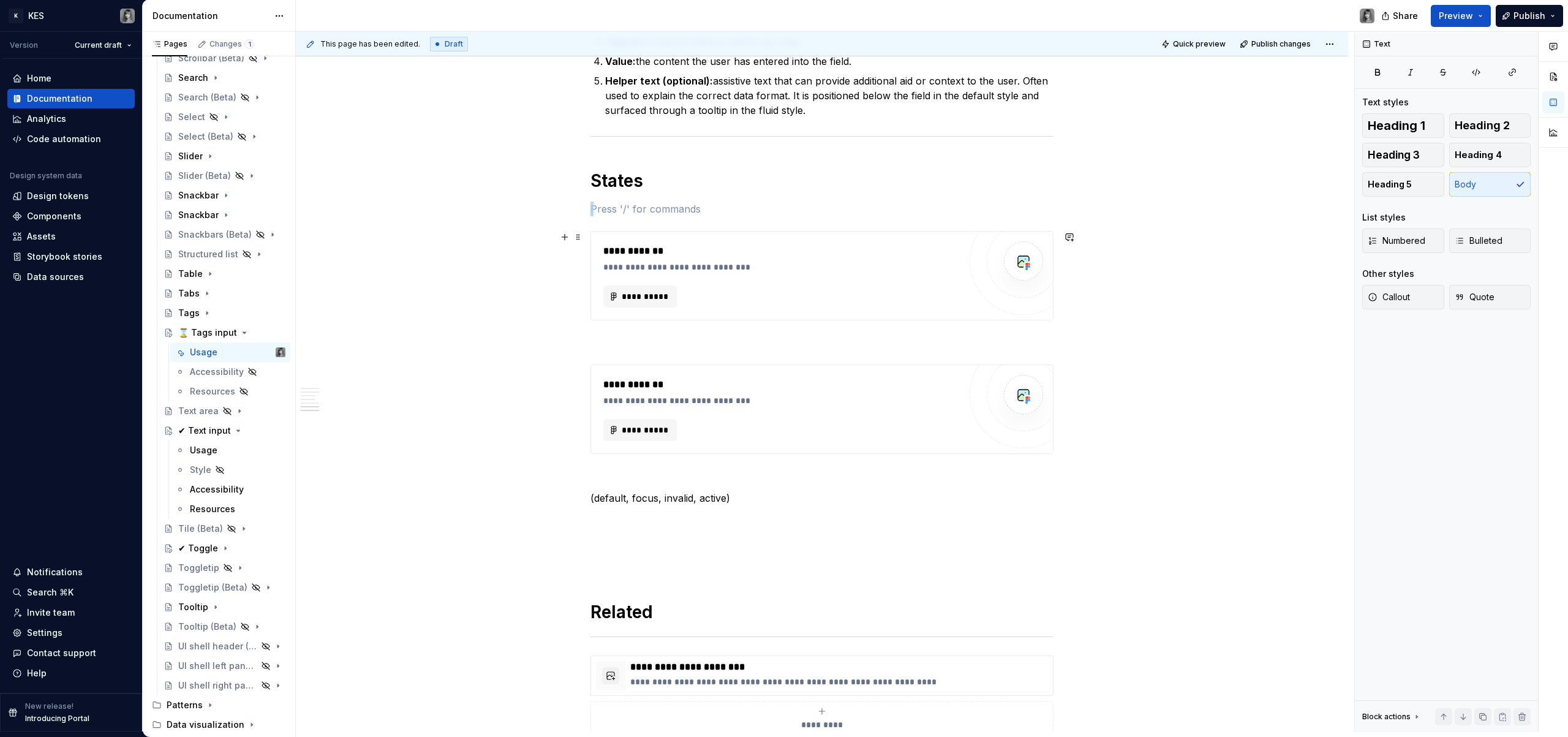
click at [674, 274] on div "**********" at bounding box center [781, 276] width 357 height 64
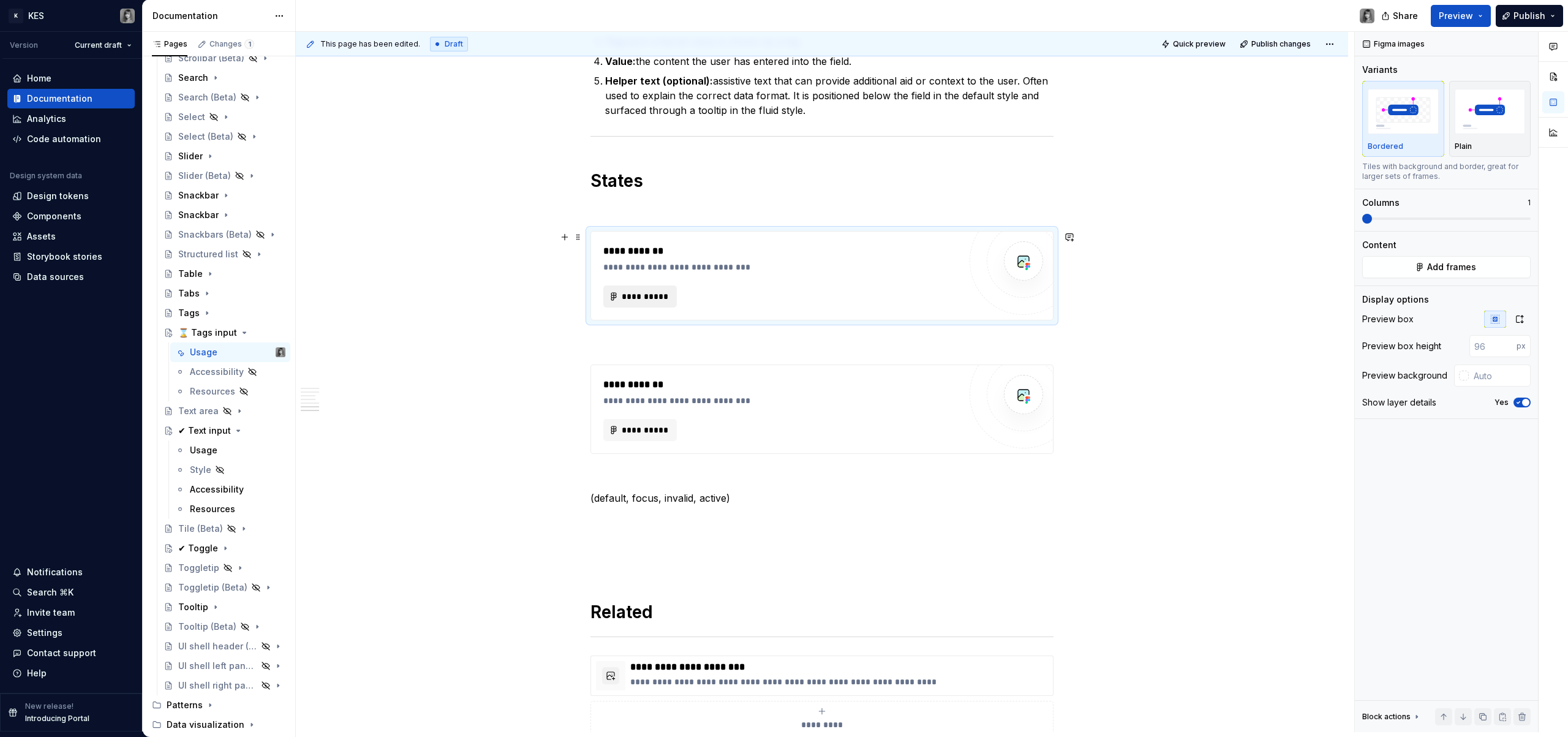
click at [663, 291] on span "**********" at bounding box center [645, 297] width 48 height 13
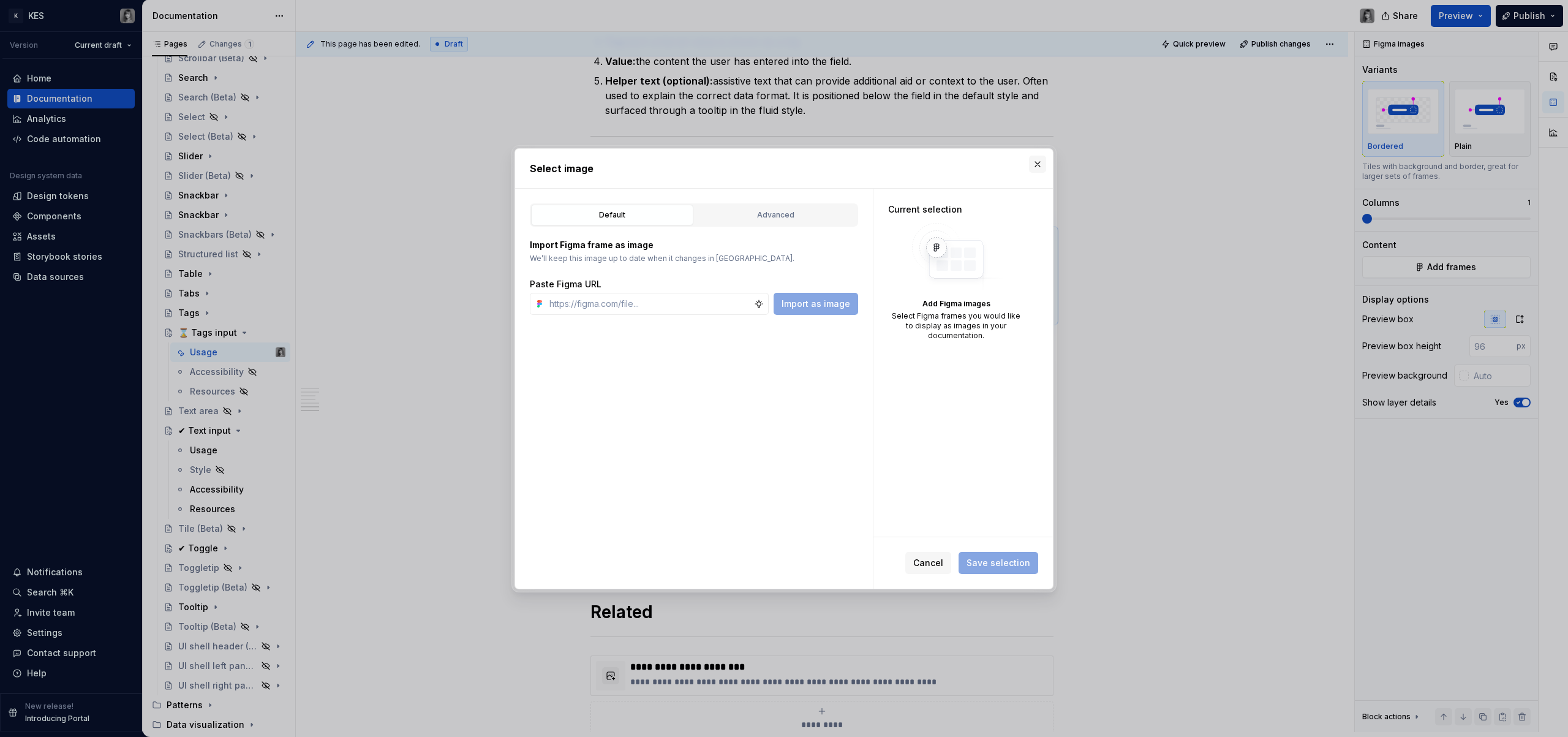
drag, startPoint x: 1047, startPoint y: 162, endPoint x: 1040, endPoint y: 163, distance: 7.1
click at [1047, 162] on div "Select image" at bounding box center [784, 168] width 538 height 39
click at [1037, 163] on button "button" at bounding box center [1038, 164] width 17 height 17
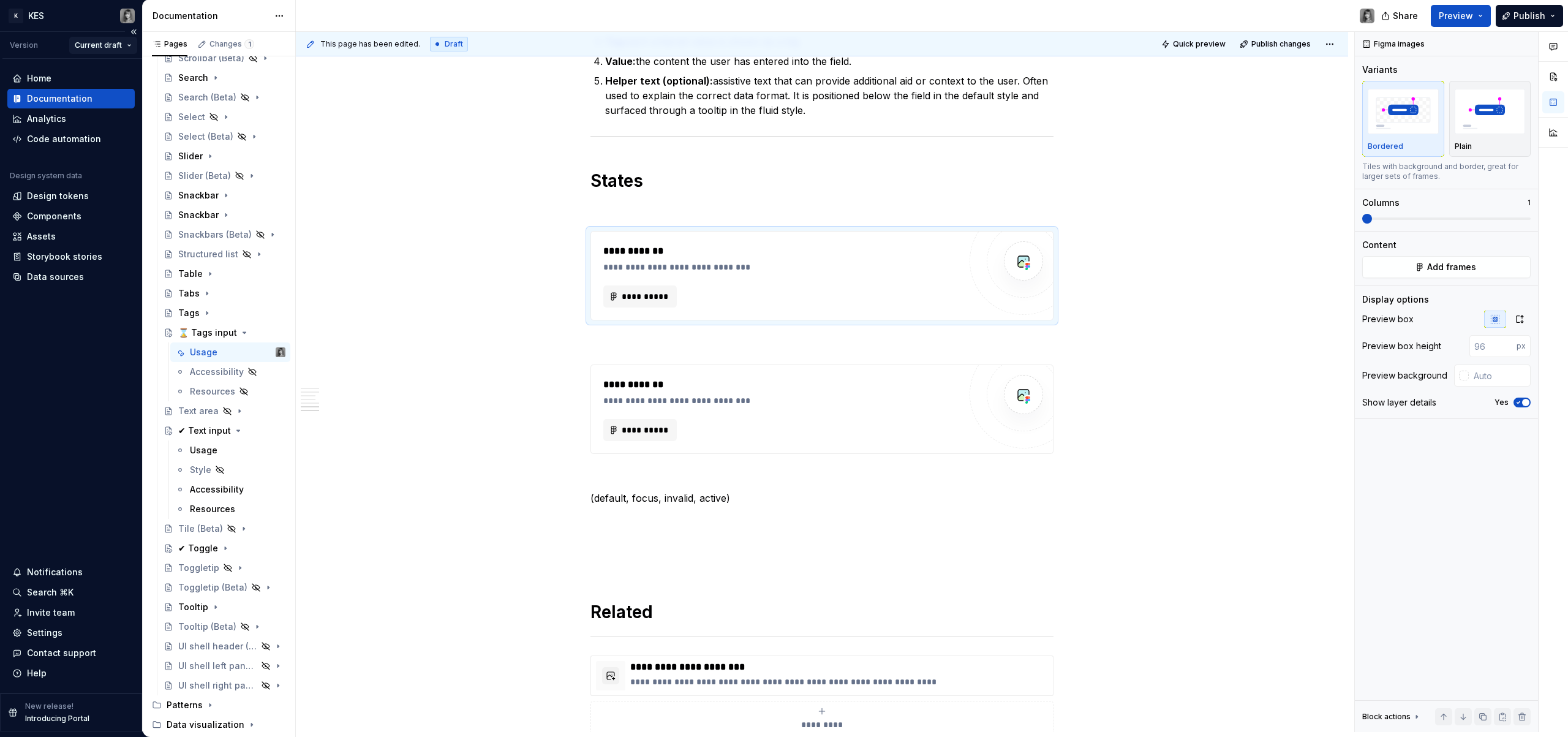
click at [126, 45] on html "K KES Version Current draft Home Documentation Analytics Code automation Design…" at bounding box center [784, 368] width 1568 height 737
click at [16, 48] on div "Version" at bounding box center [24, 45] width 28 height 10
click at [90, 44] on html "K KES Version Current draft Home Documentation Analytics Code automation Design…" at bounding box center [784, 368] width 1568 height 737
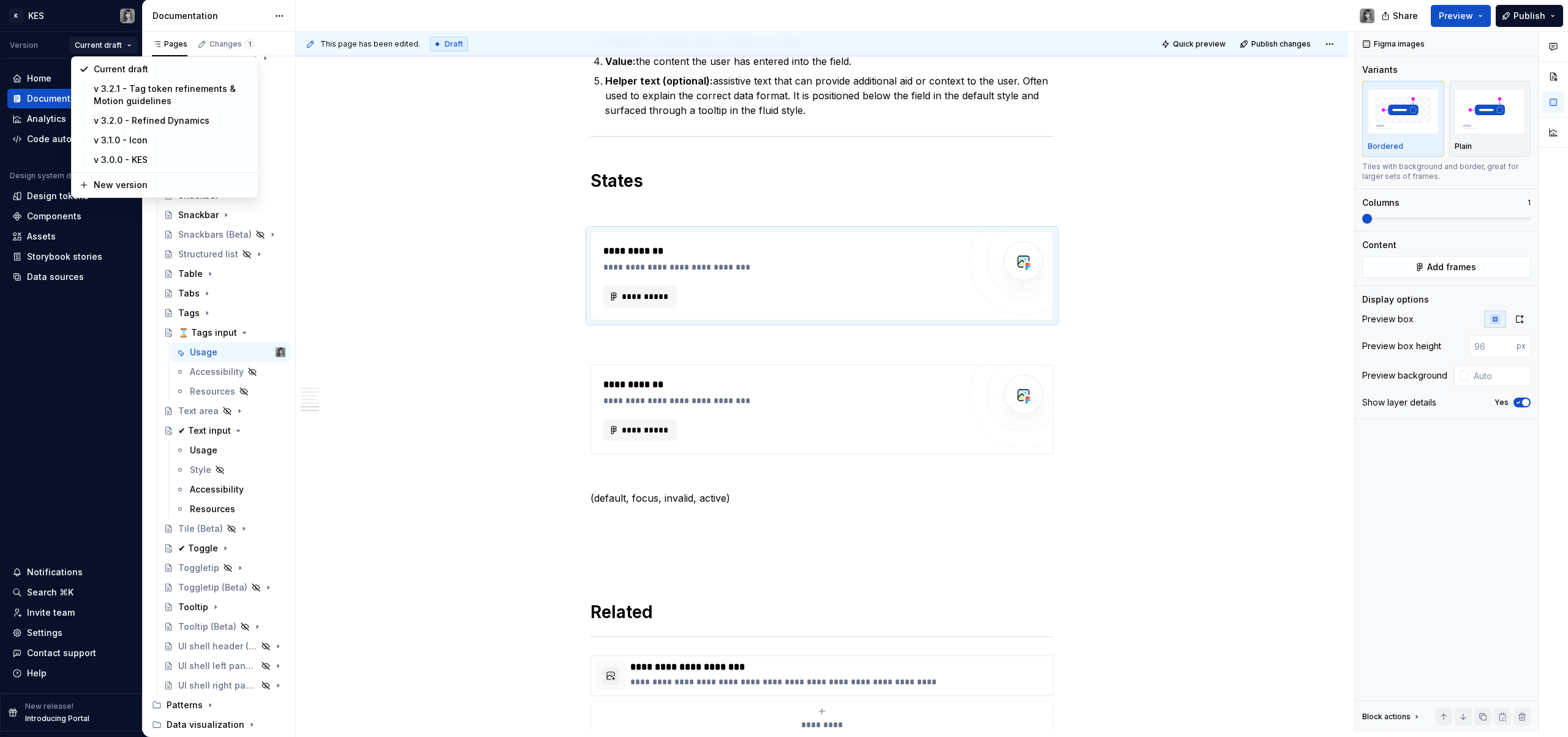
click at [337, 112] on html "K KES Version Current draft Home Documentation Analytics Code automation Design…" at bounding box center [784, 368] width 1568 height 737
click at [131, 44] on html "K KES Version Current draft Home Documentation Analytics Code automation Design…" at bounding box center [784, 368] width 1568 height 737
click at [46, 97] on html "K KES Version Current draft Home Documentation Analytics Code automation Design…" at bounding box center [784, 368] width 1568 height 737
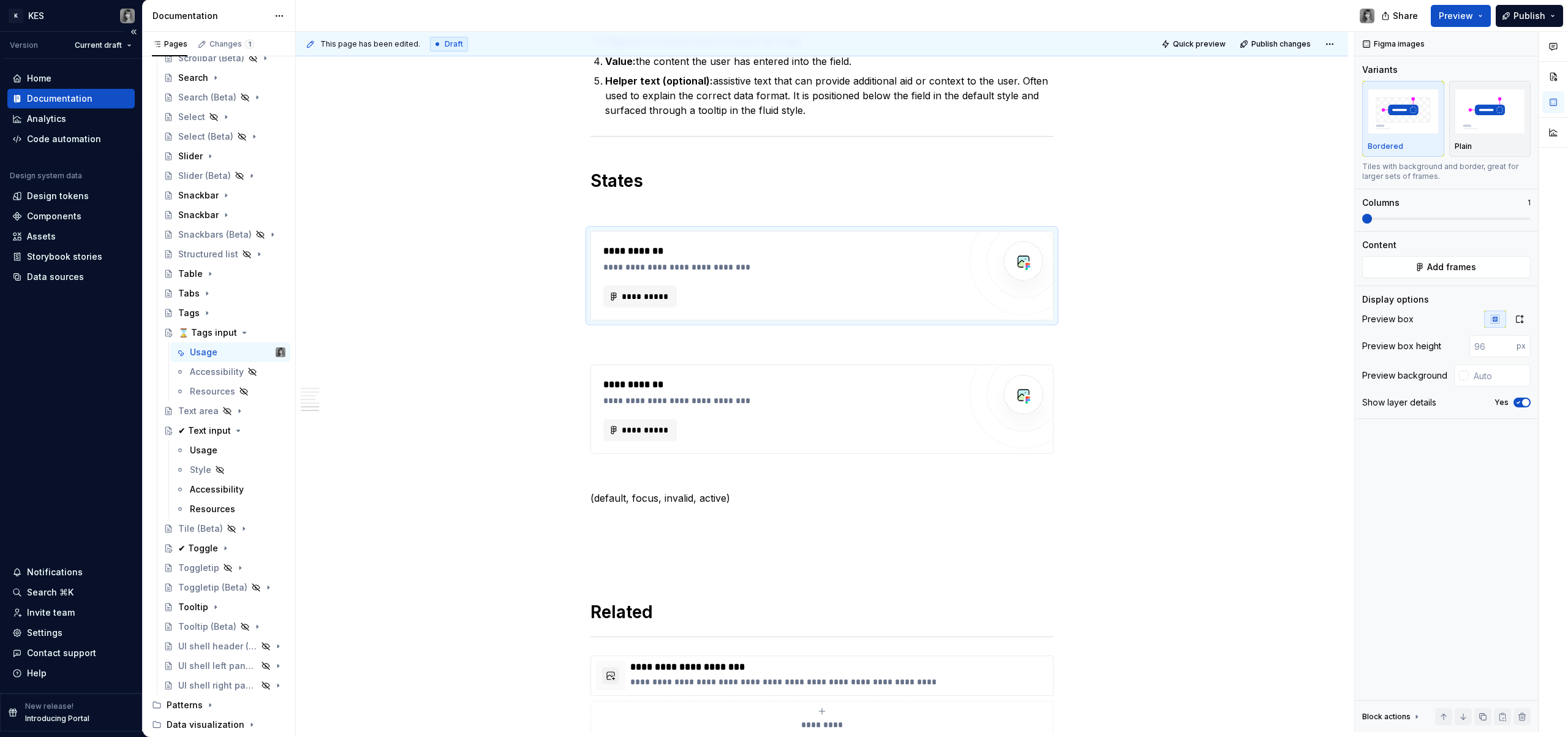
click at [57, 95] on div "Documentation" at bounding box center [60, 99] width 65 height 13
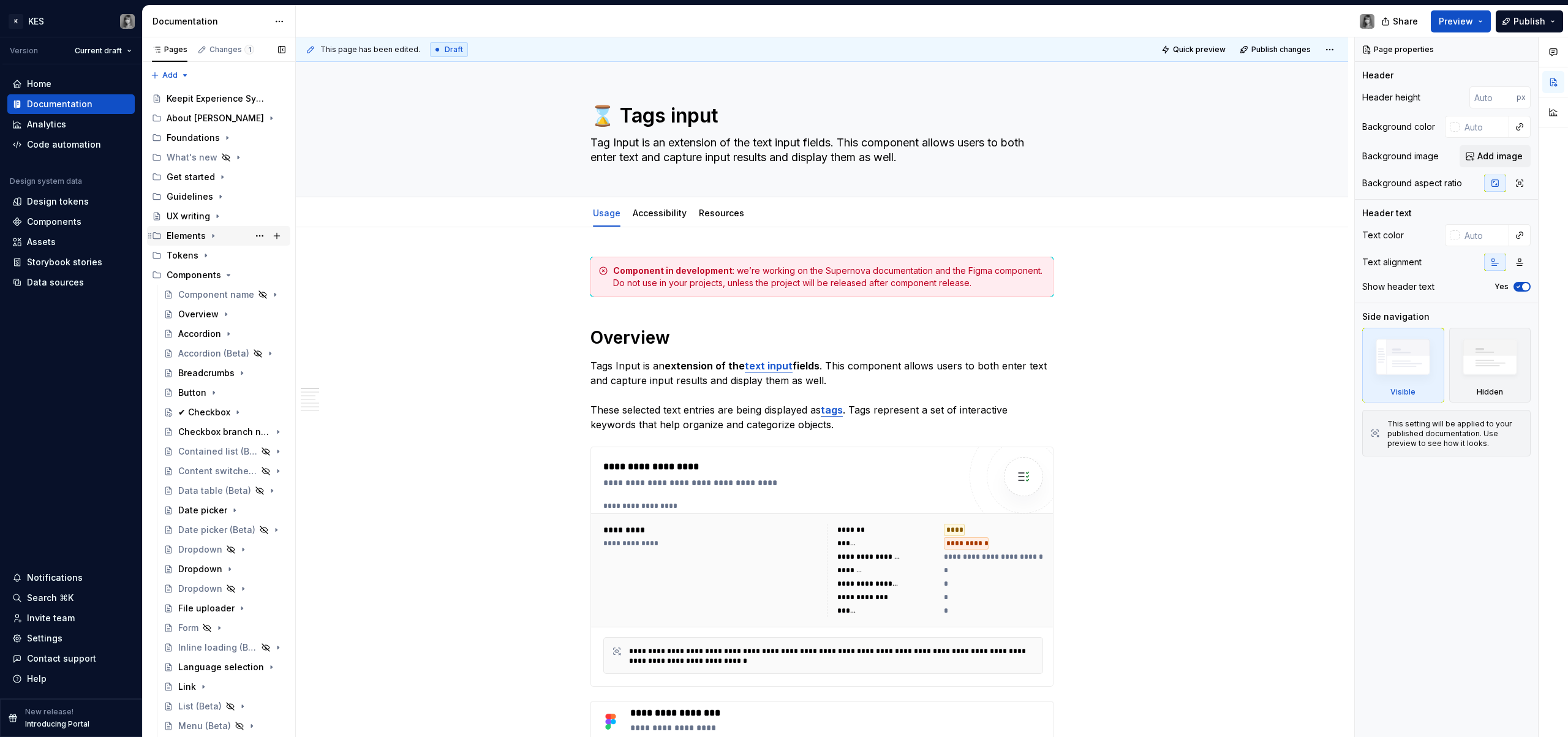
click at [212, 238] on icon "Page tree" at bounding box center [213, 236] width 10 height 10
click at [218, 361] on div "Icons" at bounding box center [231, 353] width 107 height 17
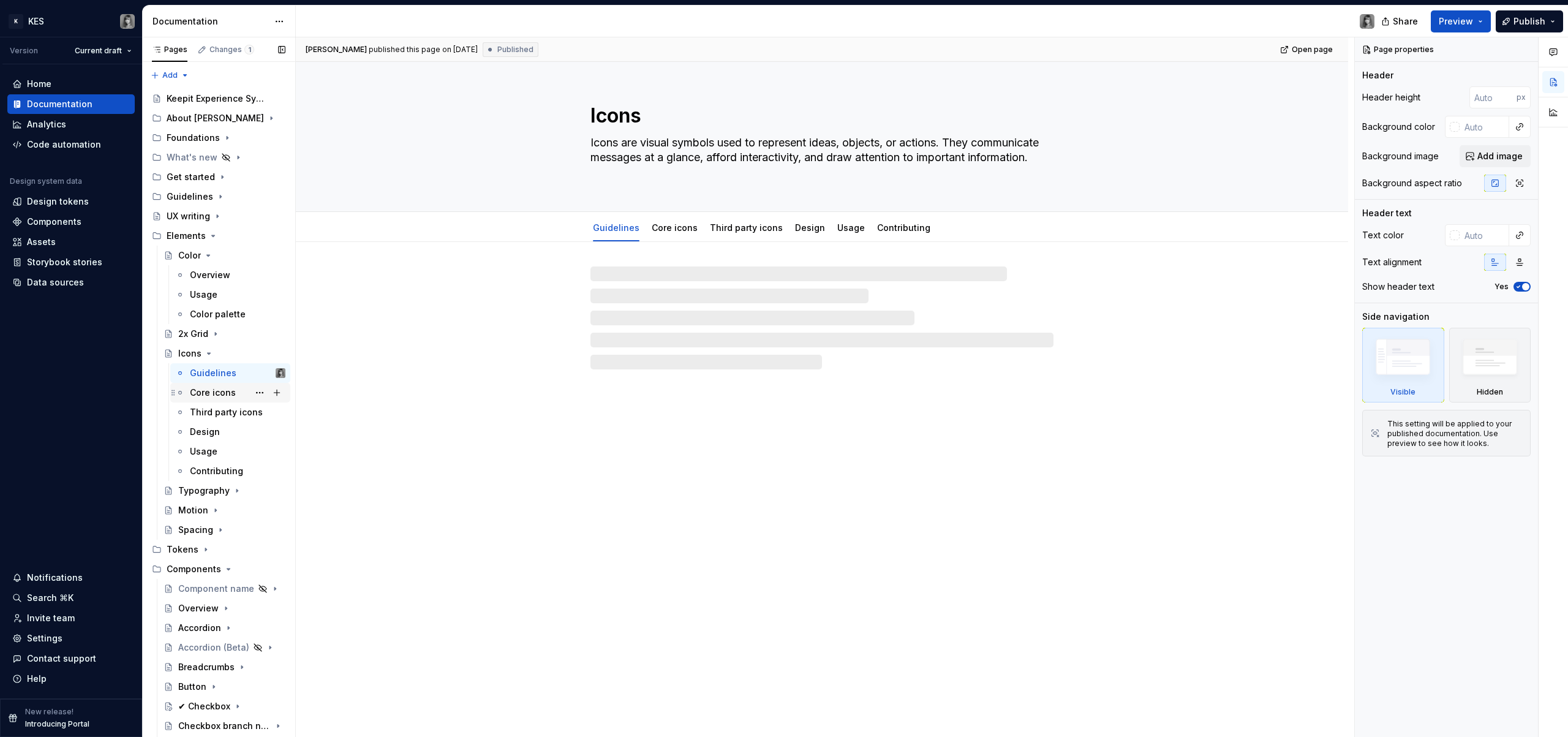
click at [219, 391] on div "Core icons" at bounding box center [213, 393] width 46 height 13
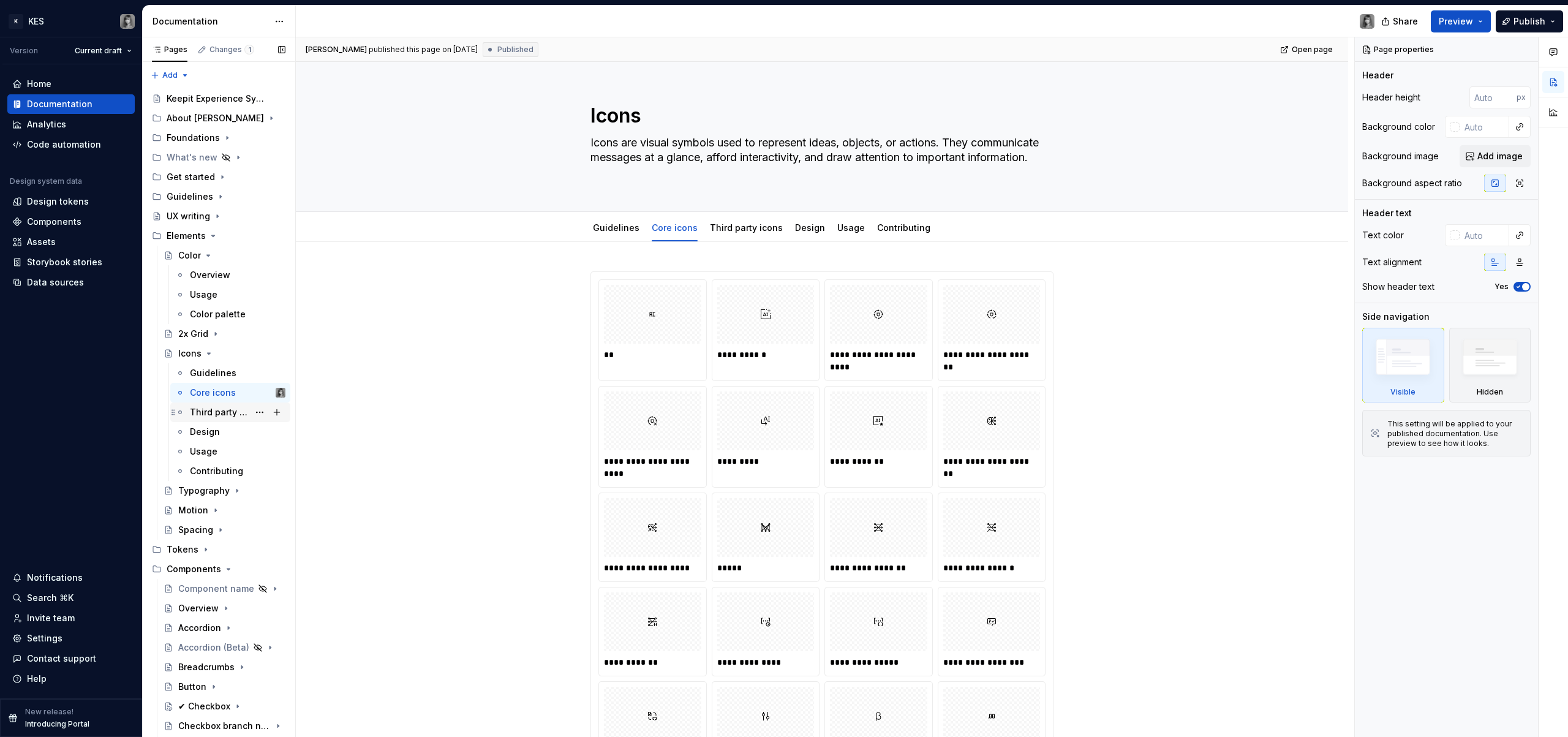
click at [220, 414] on div "Third party icons" at bounding box center [219, 412] width 59 height 13
click at [211, 411] on div "Third party icons" at bounding box center [219, 412] width 59 height 13
click at [217, 426] on div "Design" at bounding box center [237, 432] width 95 height 13
click at [215, 413] on div "Third party icons" at bounding box center [226, 412] width 73 height 13
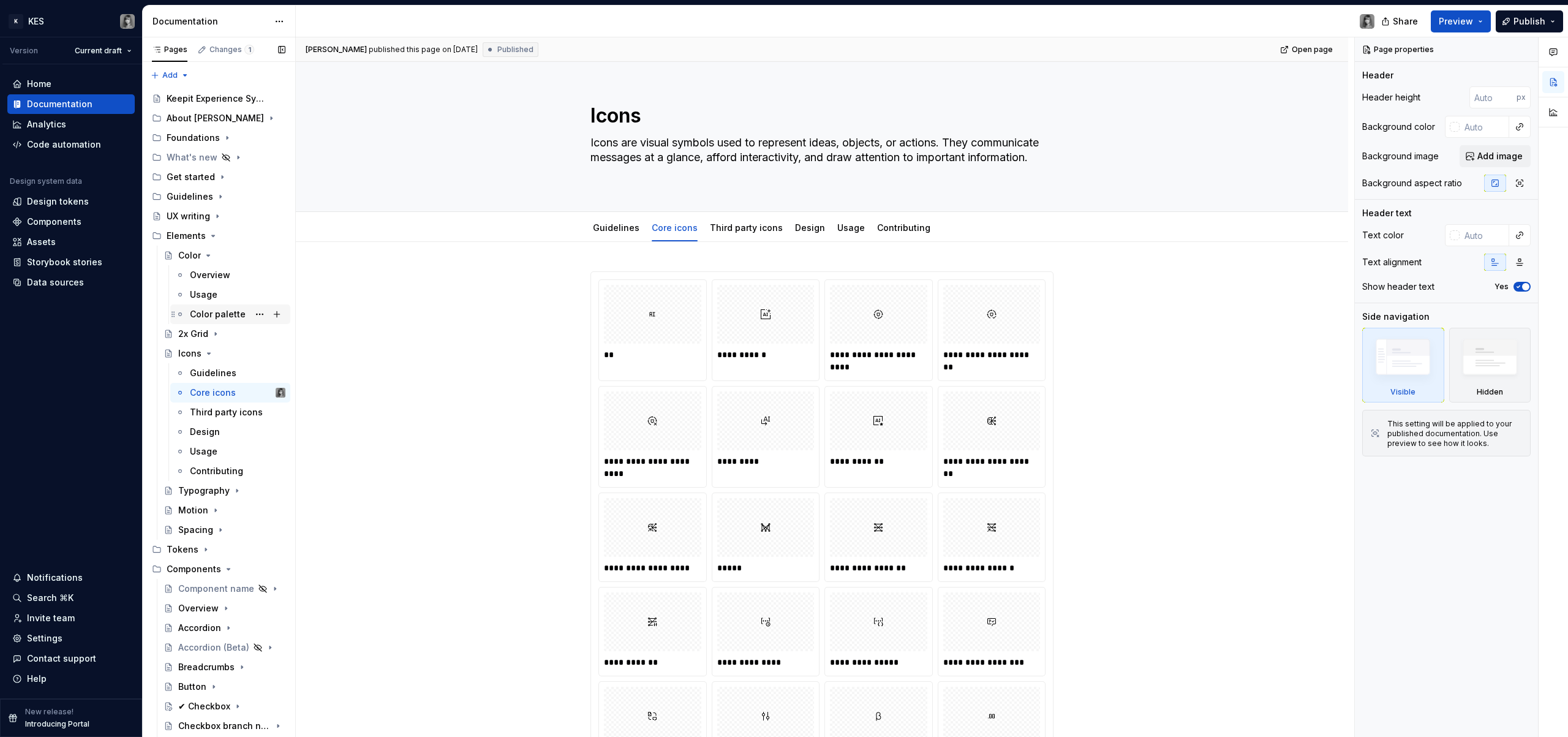
click at [215, 413] on div "Third party icons" at bounding box center [226, 412] width 73 height 13
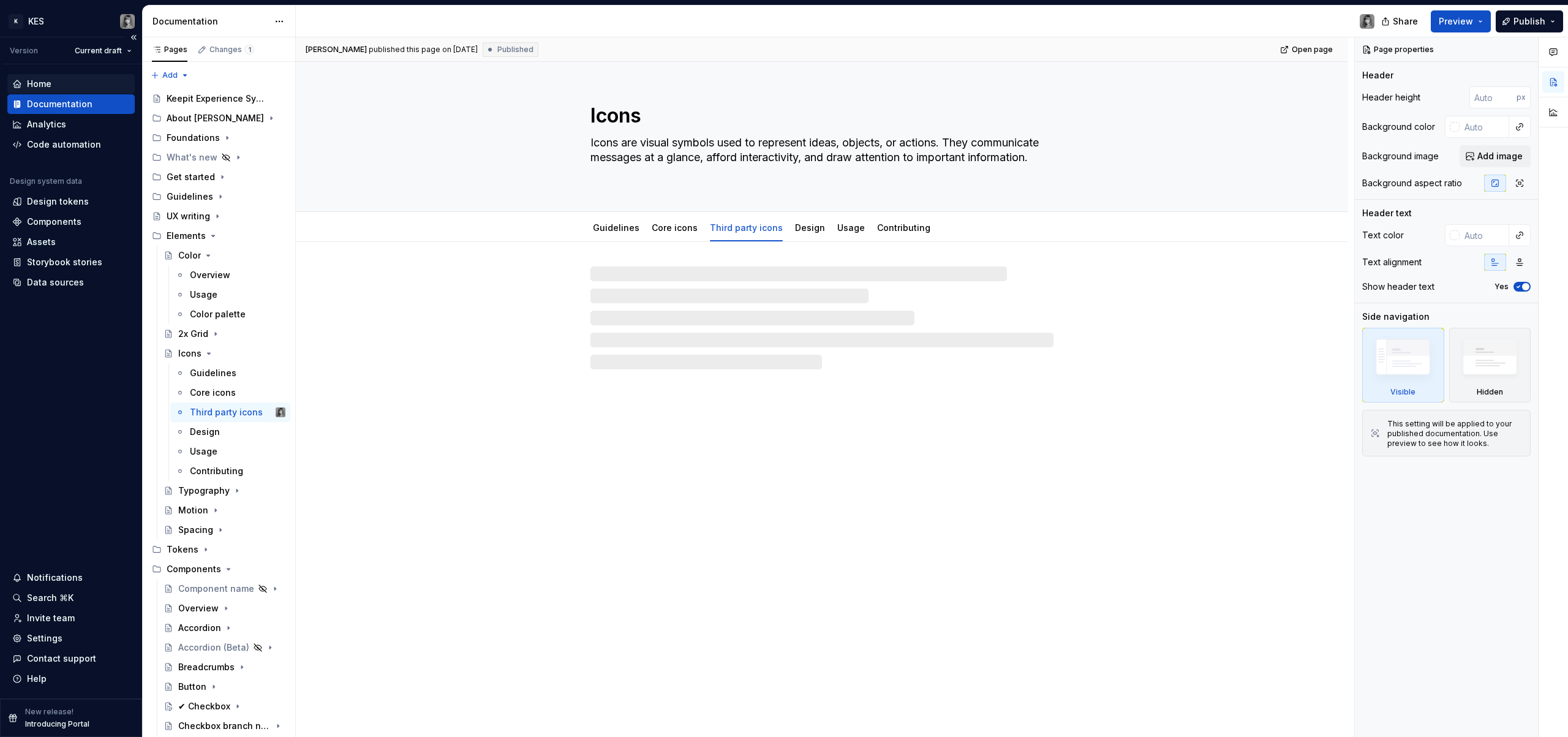
click at [66, 86] on div "Home" at bounding box center [71, 84] width 117 height 13
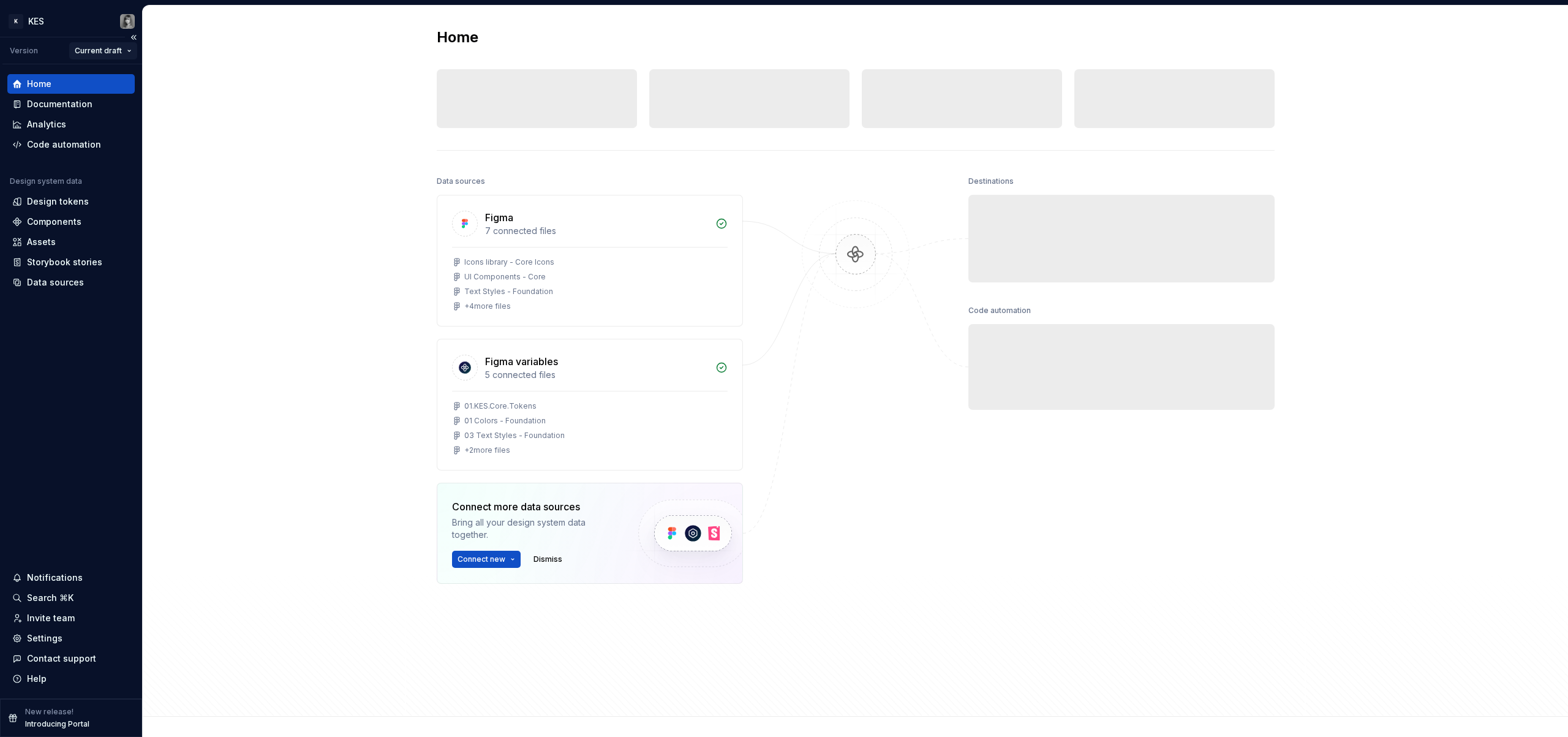
click at [126, 51] on html "K KES Version Current draft Home Documentation Analytics Code automation Design…" at bounding box center [784, 368] width 1568 height 737
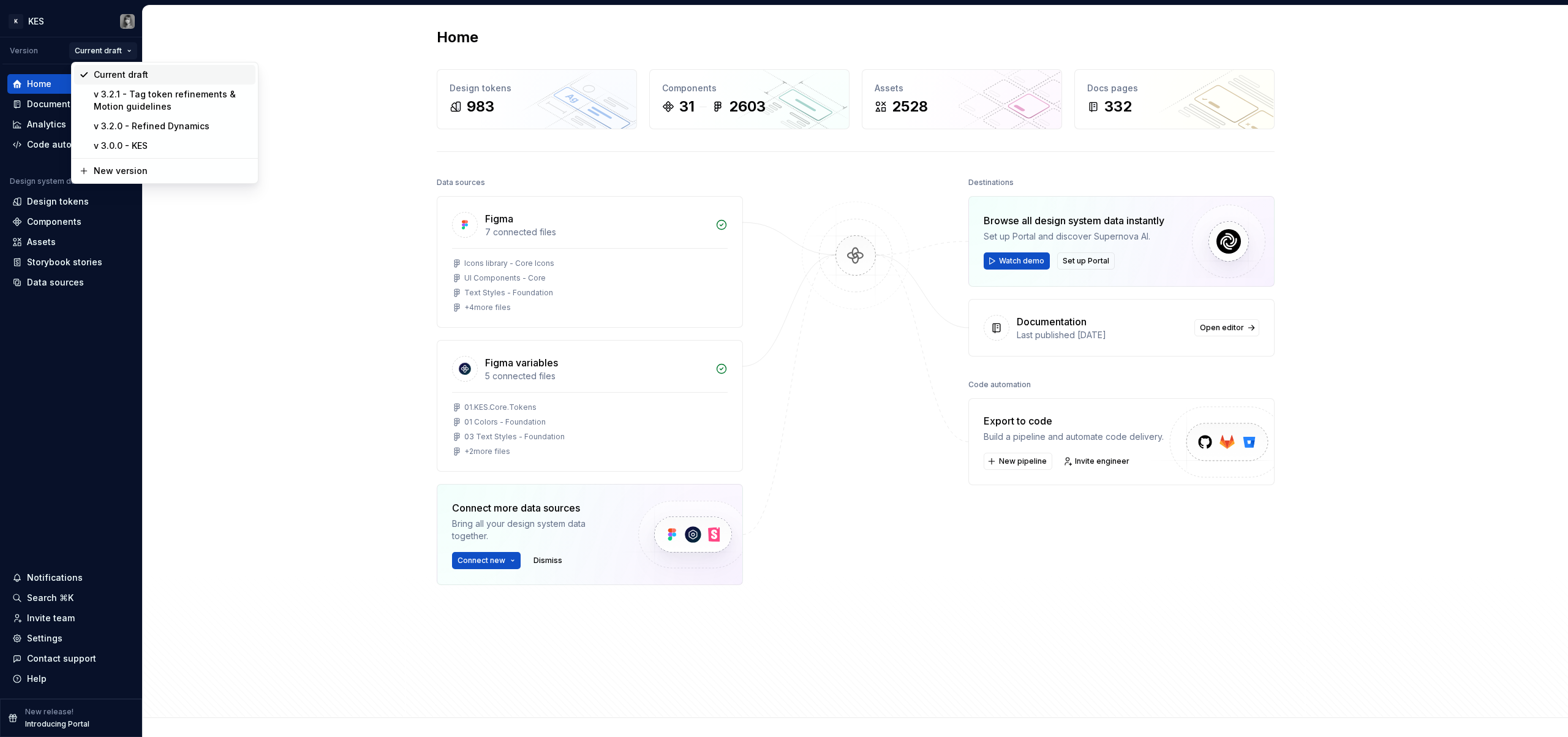
click at [129, 76] on div "Current draft" at bounding box center [172, 75] width 157 height 13
click at [131, 54] on html "K KES Version Current draft Home Documentation Analytics Code automation Design…" at bounding box center [784, 368] width 1568 height 737
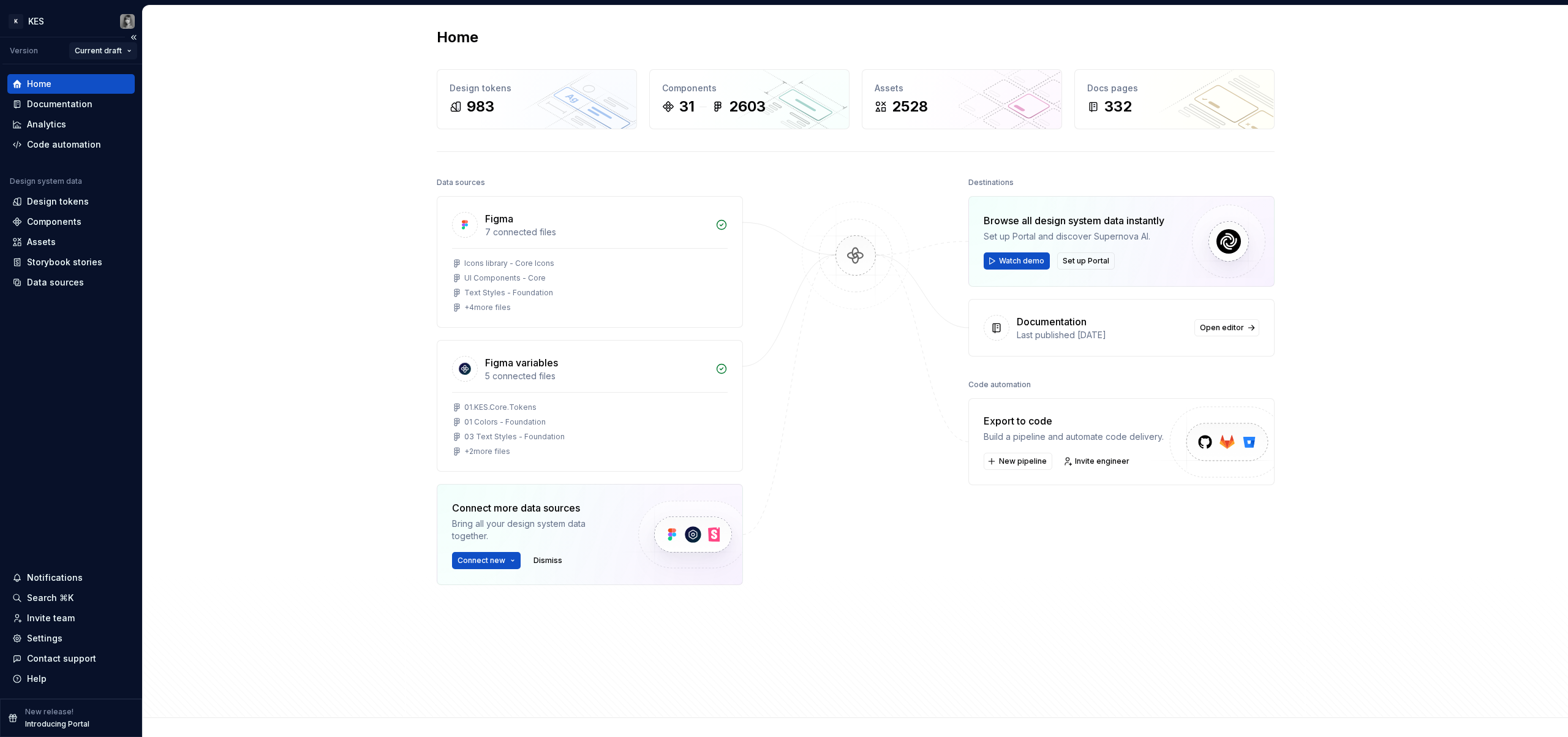
click at [131, 54] on html "K KES Version Current draft Home Documentation Analytics Code automation Design…" at bounding box center [784, 368] width 1568 height 737
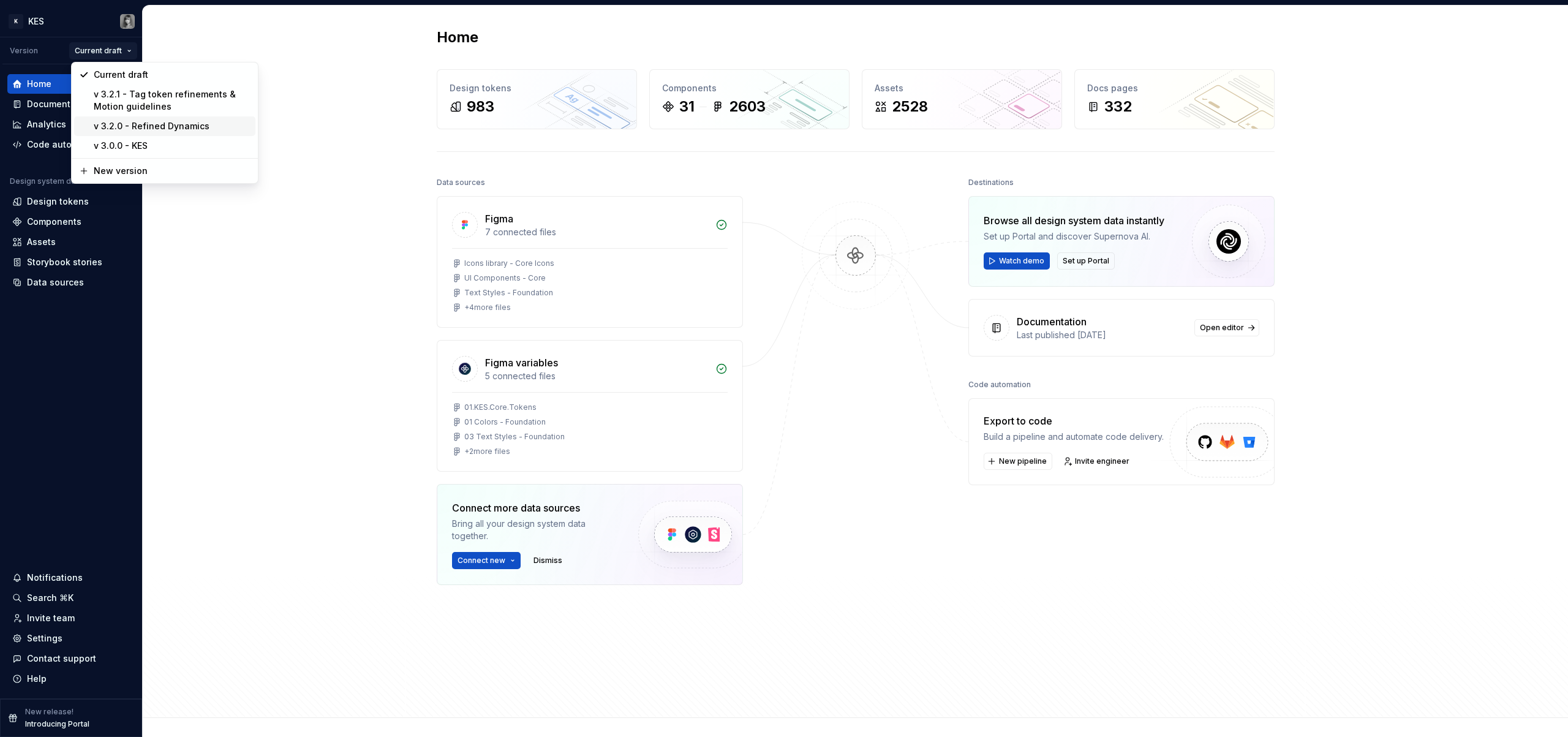
click at [175, 127] on div "v 3.2.0 - Refined Dynamics" at bounding box center [172, 127] width 157 height 13
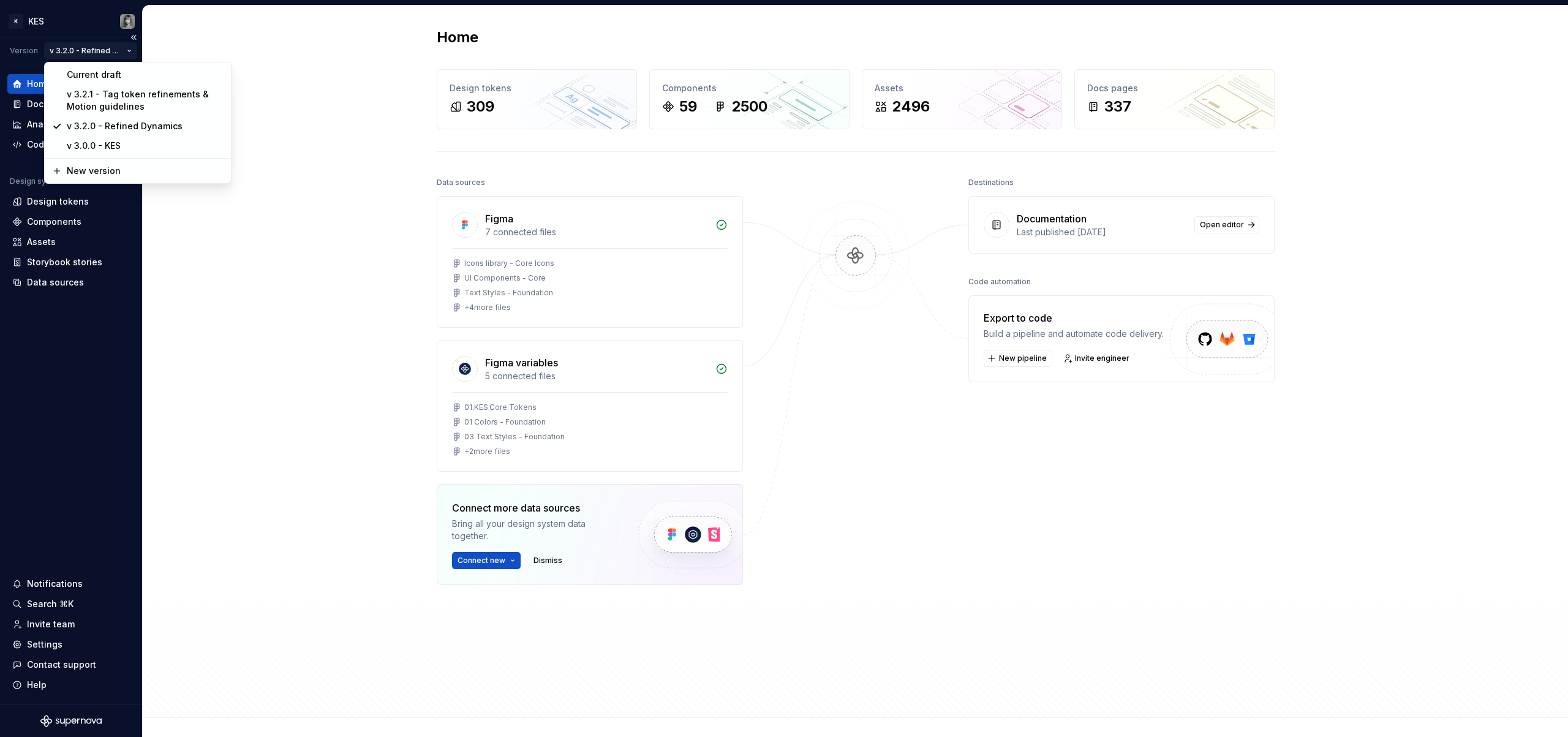
click at [133, 53] on html "K KES Version v 3.2.0 - Refined Dynamics Home Documentation Analytics Code auto…" at bounding box center [784, 368] width 1568 height 737
click at [129, 72] on div "Current draft" at bounding box center [145, 75] width 157 height 13
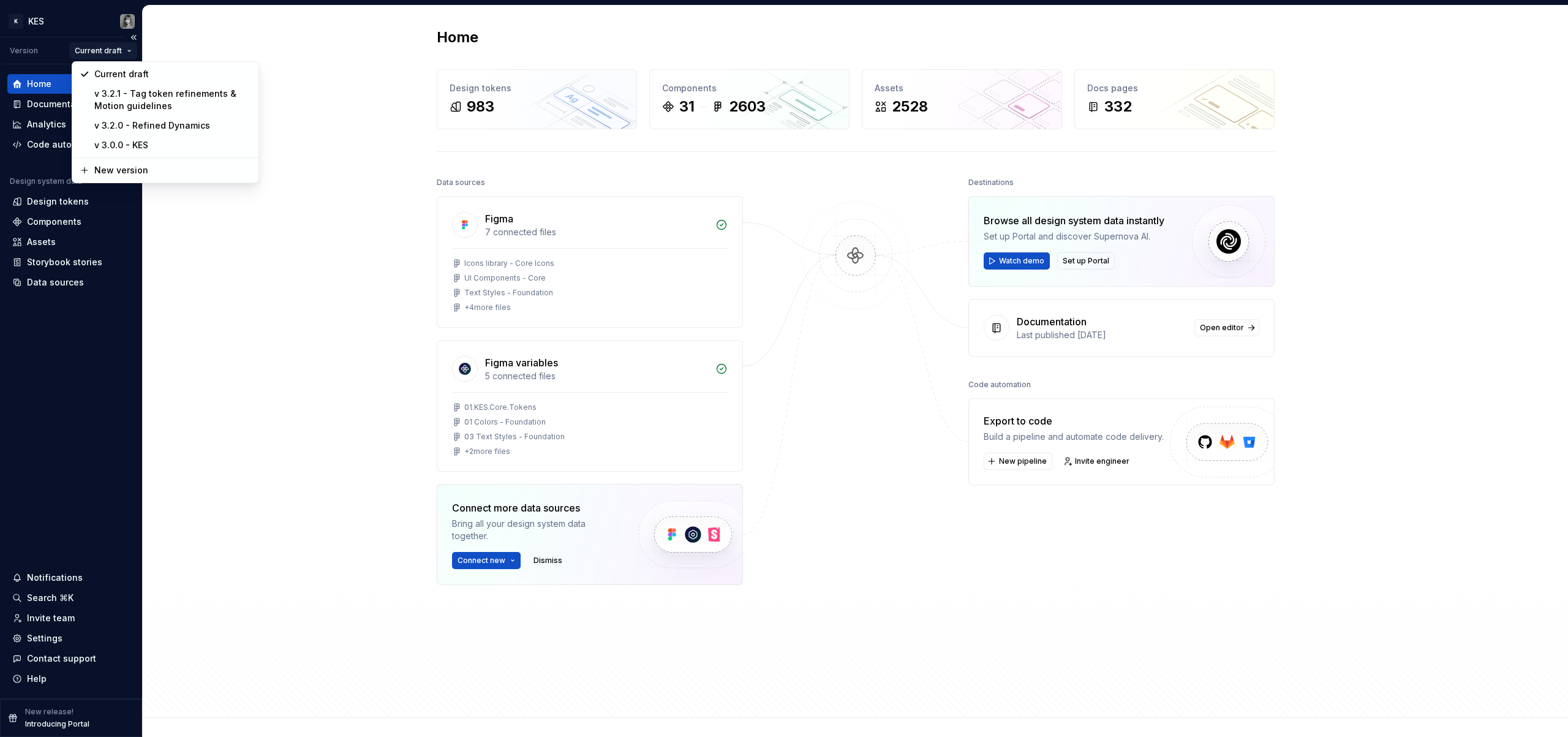
click at [122, 53] on html "K KES Version Current draft Home Documentation Analytics Code automation Design…" at bounding box center [784, 368] width 1568 height 737
click at [163, 108] on div "v 3.2.1 - Tag token refinements & Motion guidelines" at bounding box center [172, 99] width 157 height 24
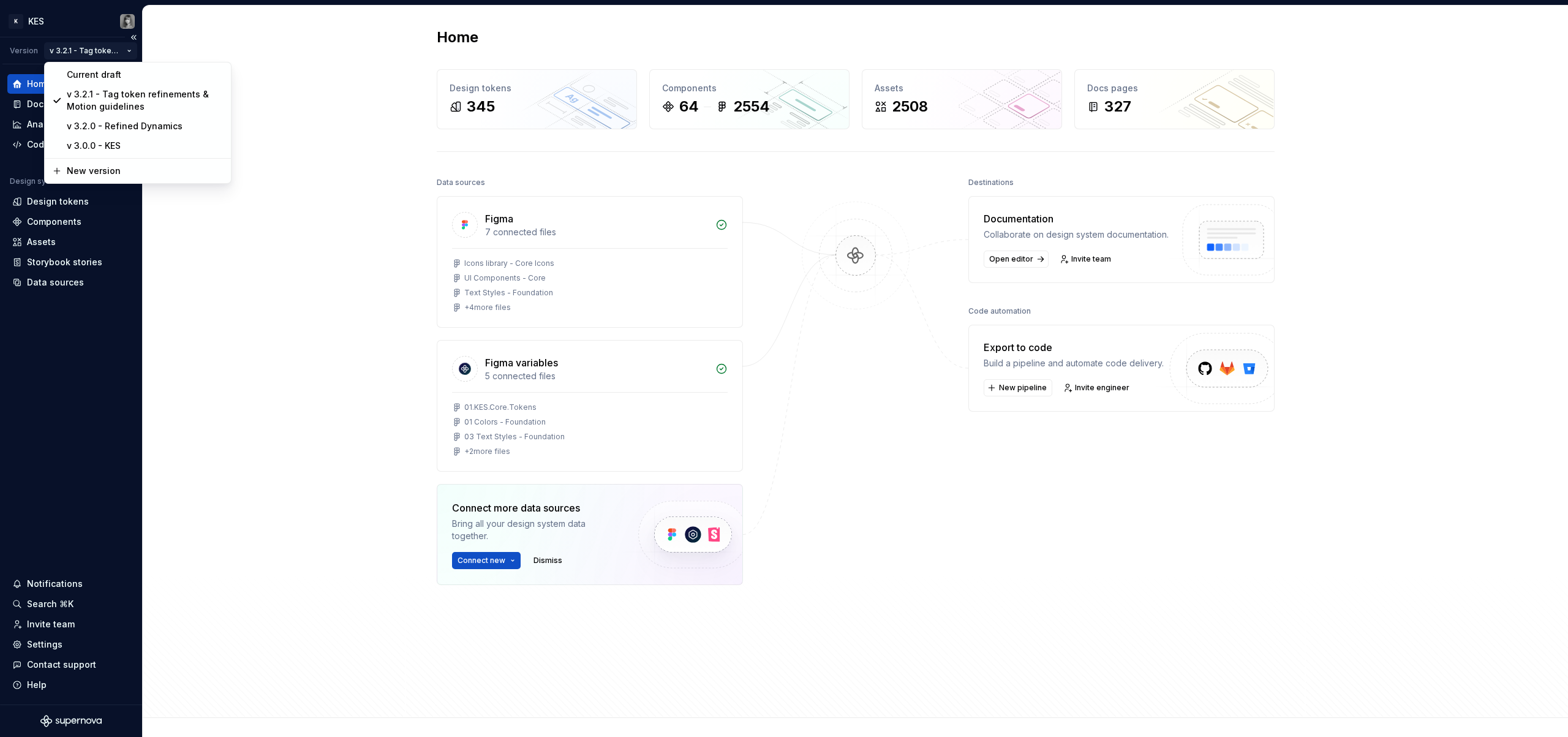
click at [131, 54] on html "K KES Version v 3.2.1 - Tag token refinements & Motion guidelines Home Document…" at bounding box center [784, 368] width 1568 height 737
click at [117, 75] on div "Current draft" at bounding box center [145, 75] width 157 height 13
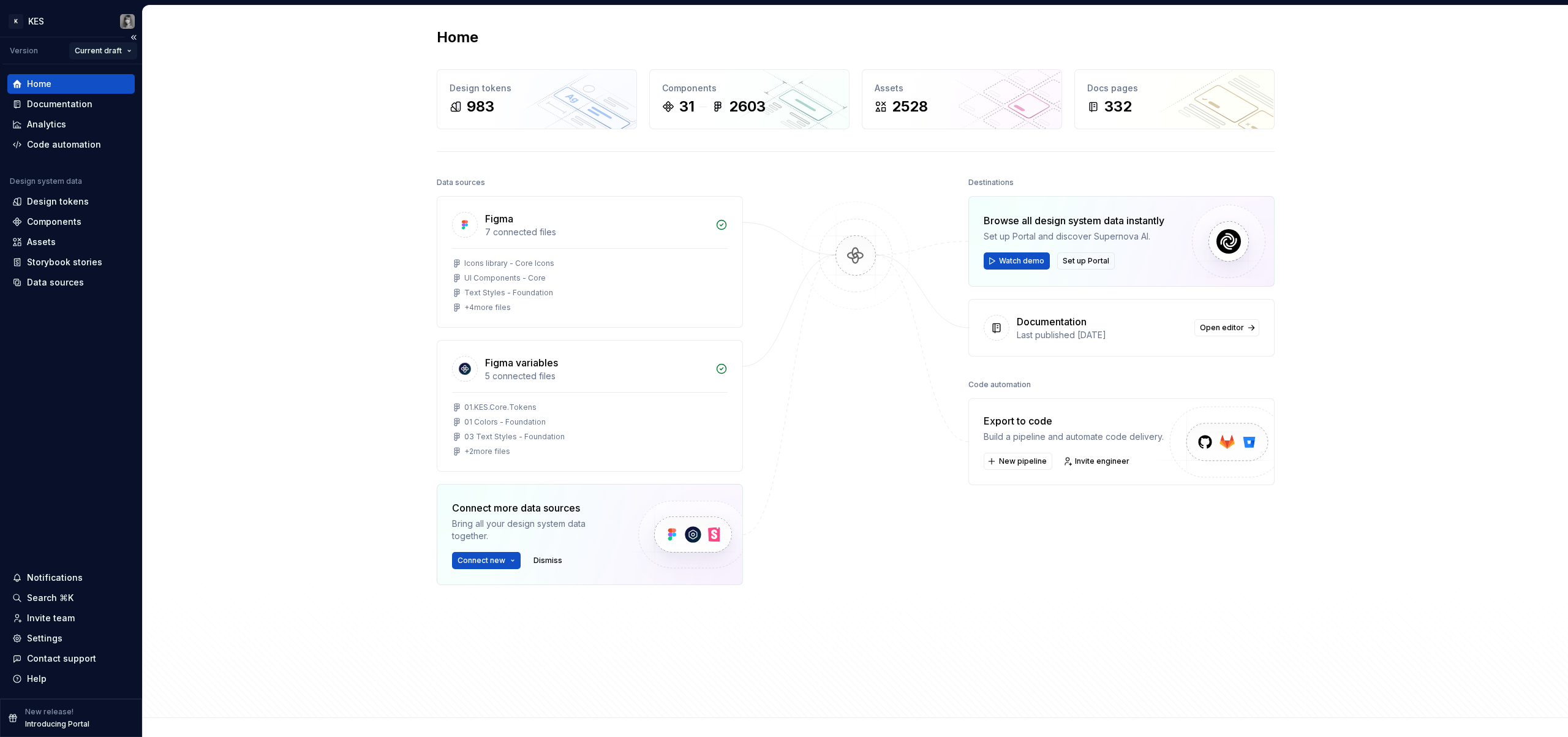
click at [129, 52] on html "K KES Version Current draft Home Documentation Analytics Code automation Design…" at bounding box center [784, 368] width 1568 height 737
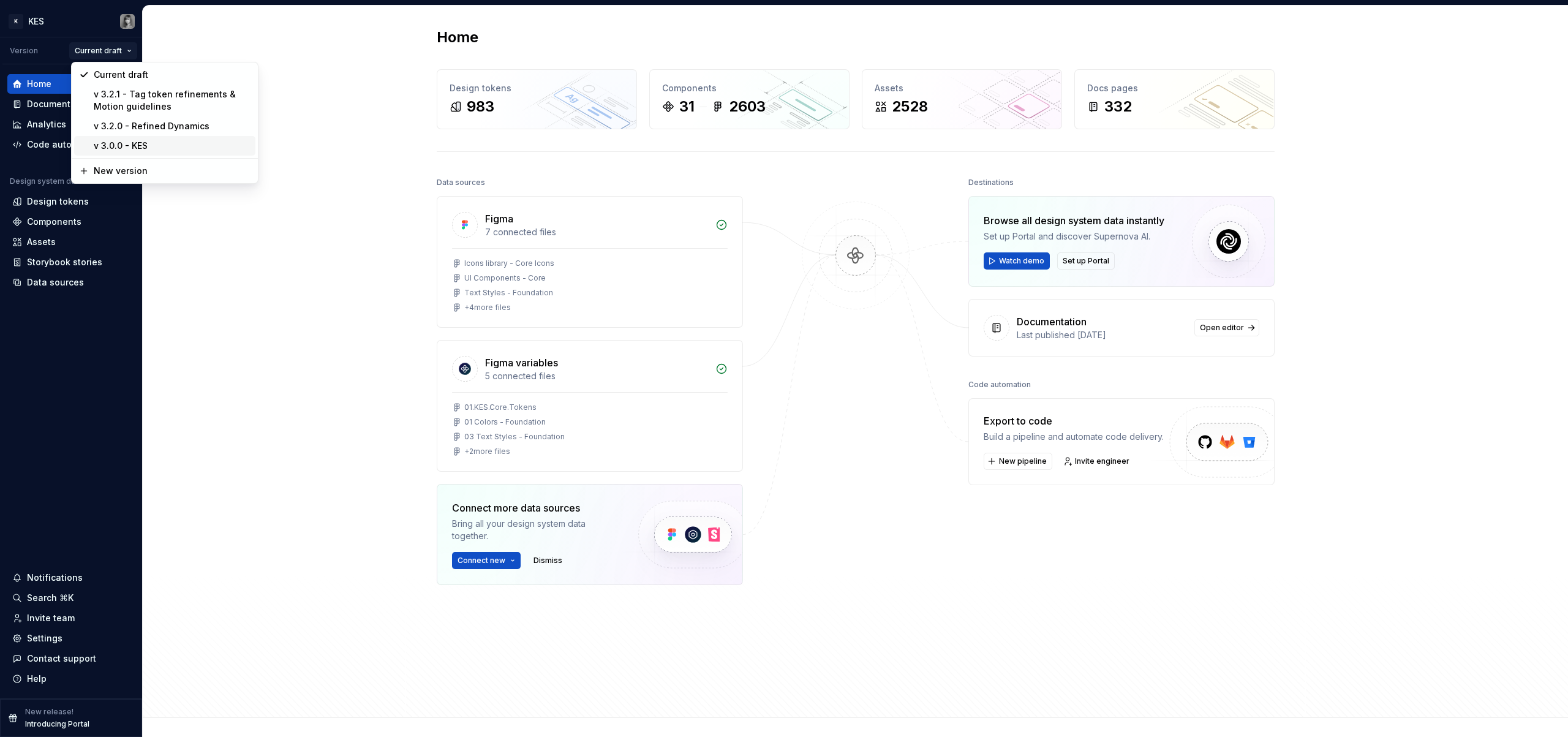
click at [130, 149] on div "v 3.0.0 - KES" at bounding box center [172, 146] width 157 height 13
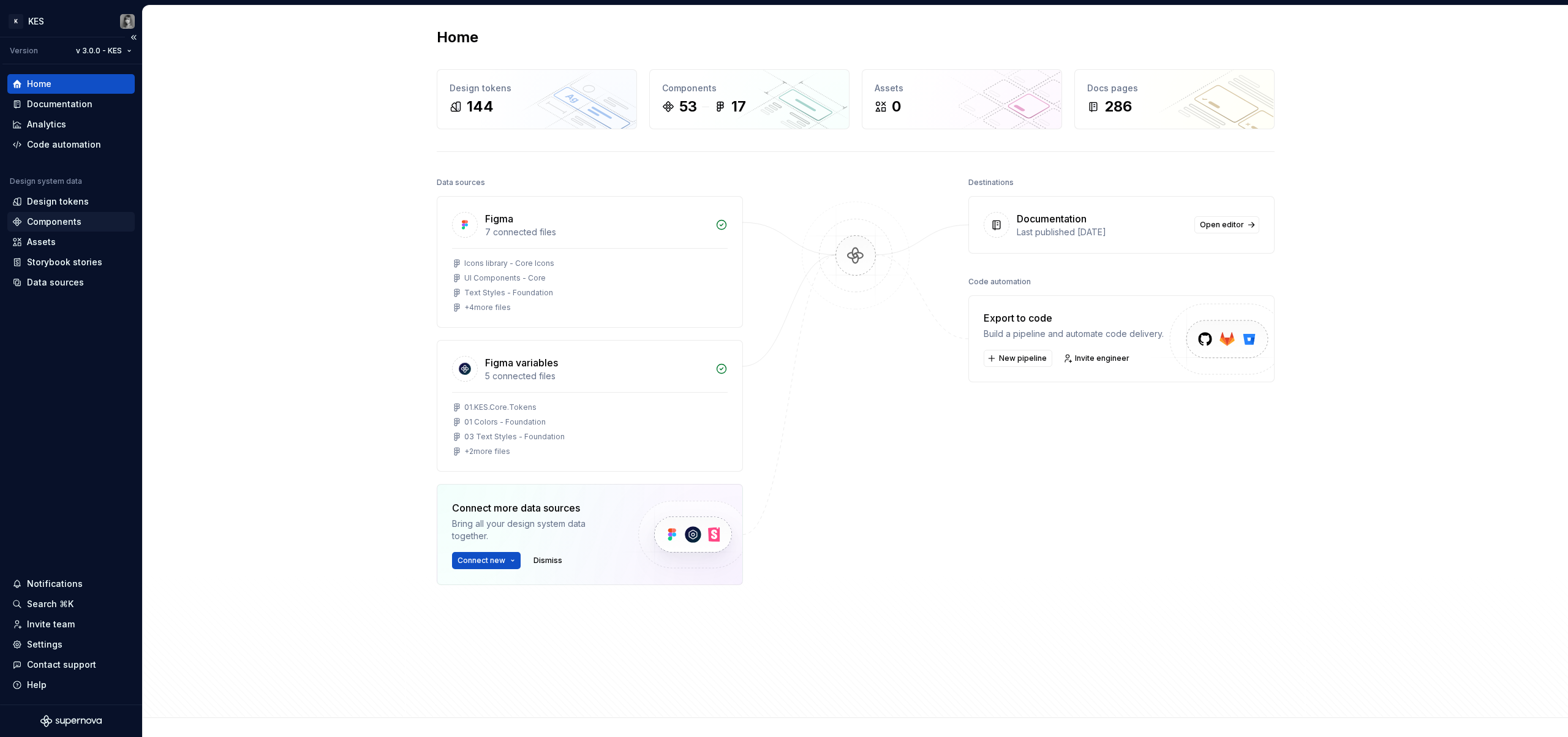
click at [72, 222] on div "Components" at bounding box center [54, 222] width 54 height 13
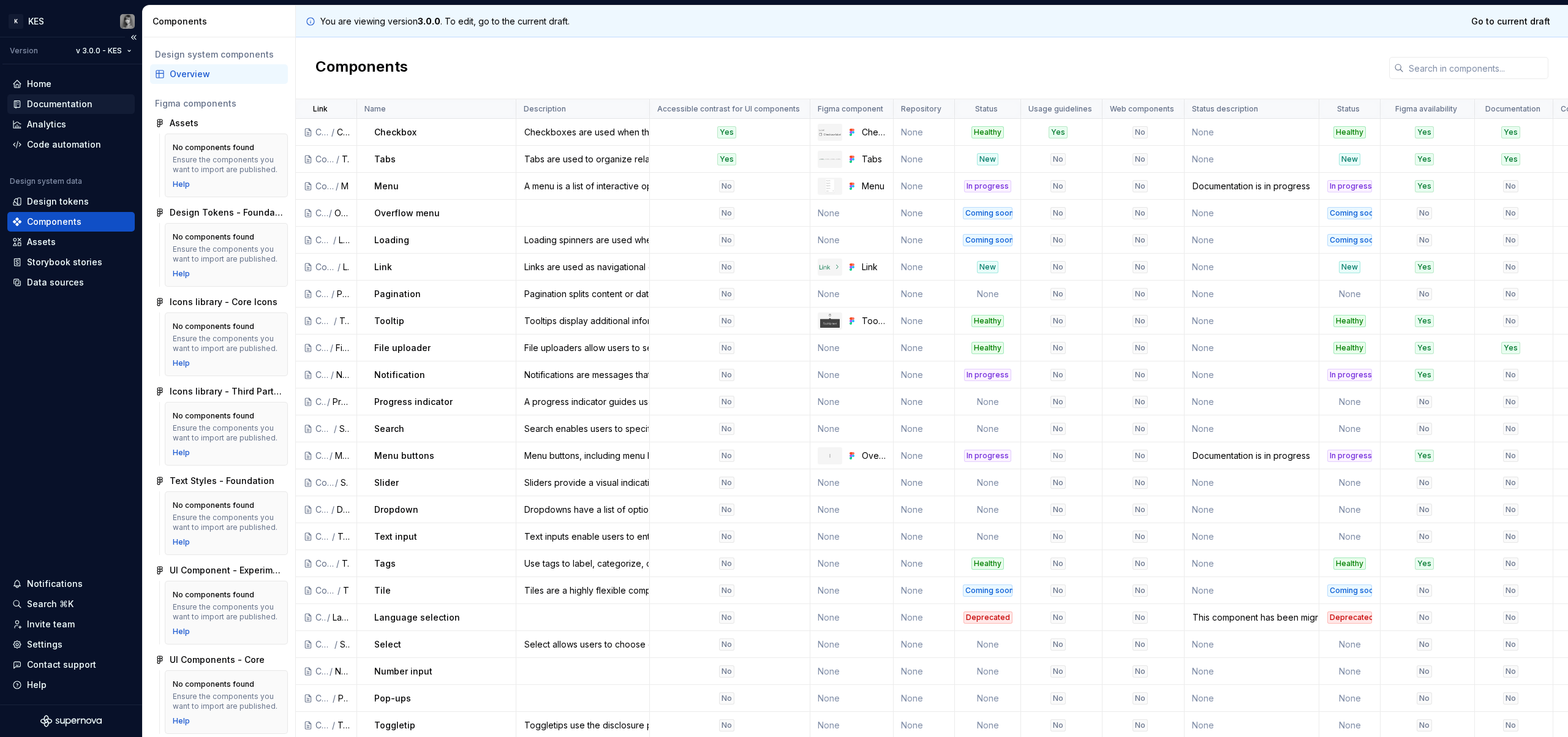
click at [64, 104] on div "Documentation" at bounding box center [60, 104] width 65 height 13
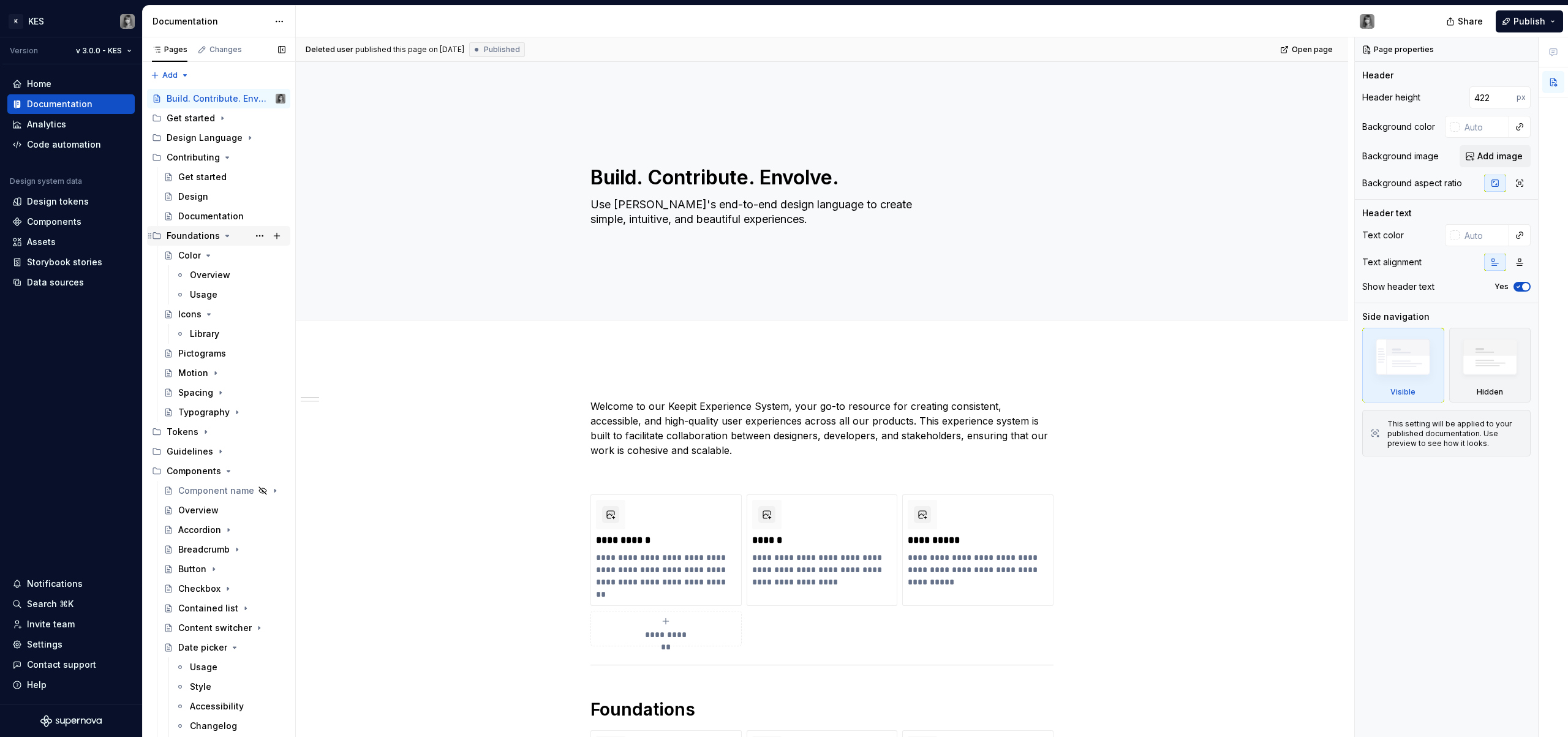
click at [224, 234] on icon "Page tree" at bounding box center [227, 236] width 10 height 10
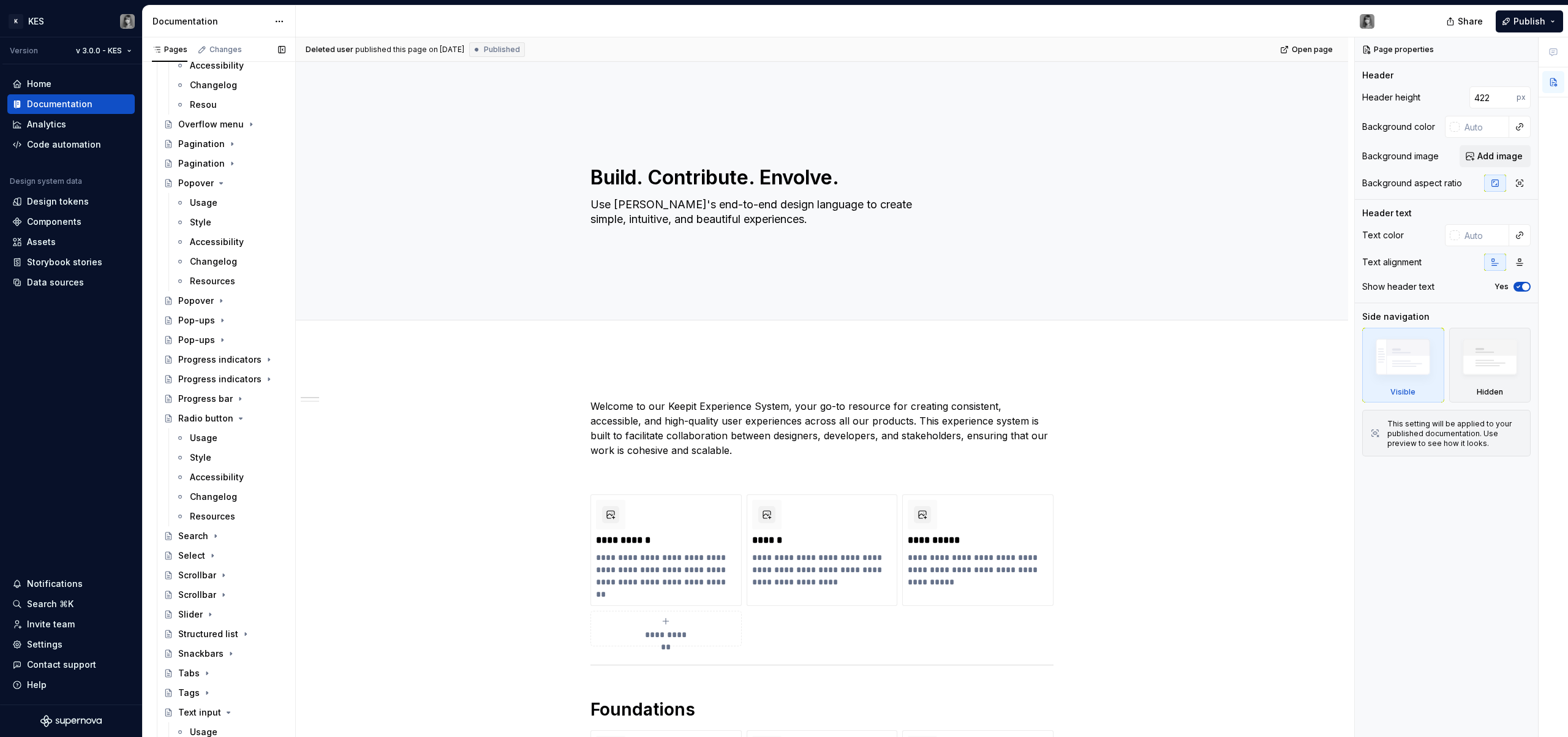
scroll to position [1662, 0]
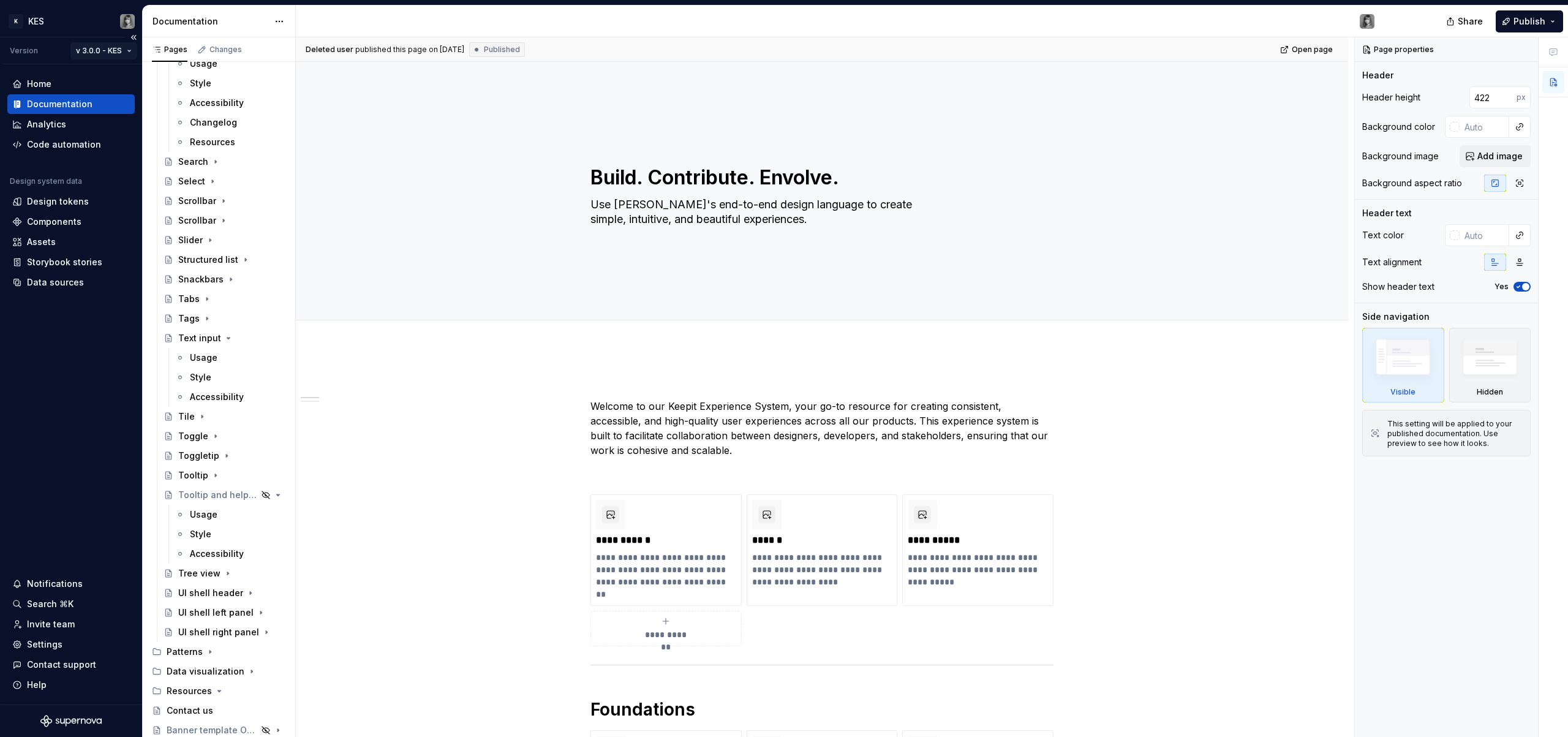
click at [128, 53] on html "K KES Version v 3.0.0 - KES Home Documentation Analytics Code automation Design…" at bounding box center [784, 368] width 1568 height 737
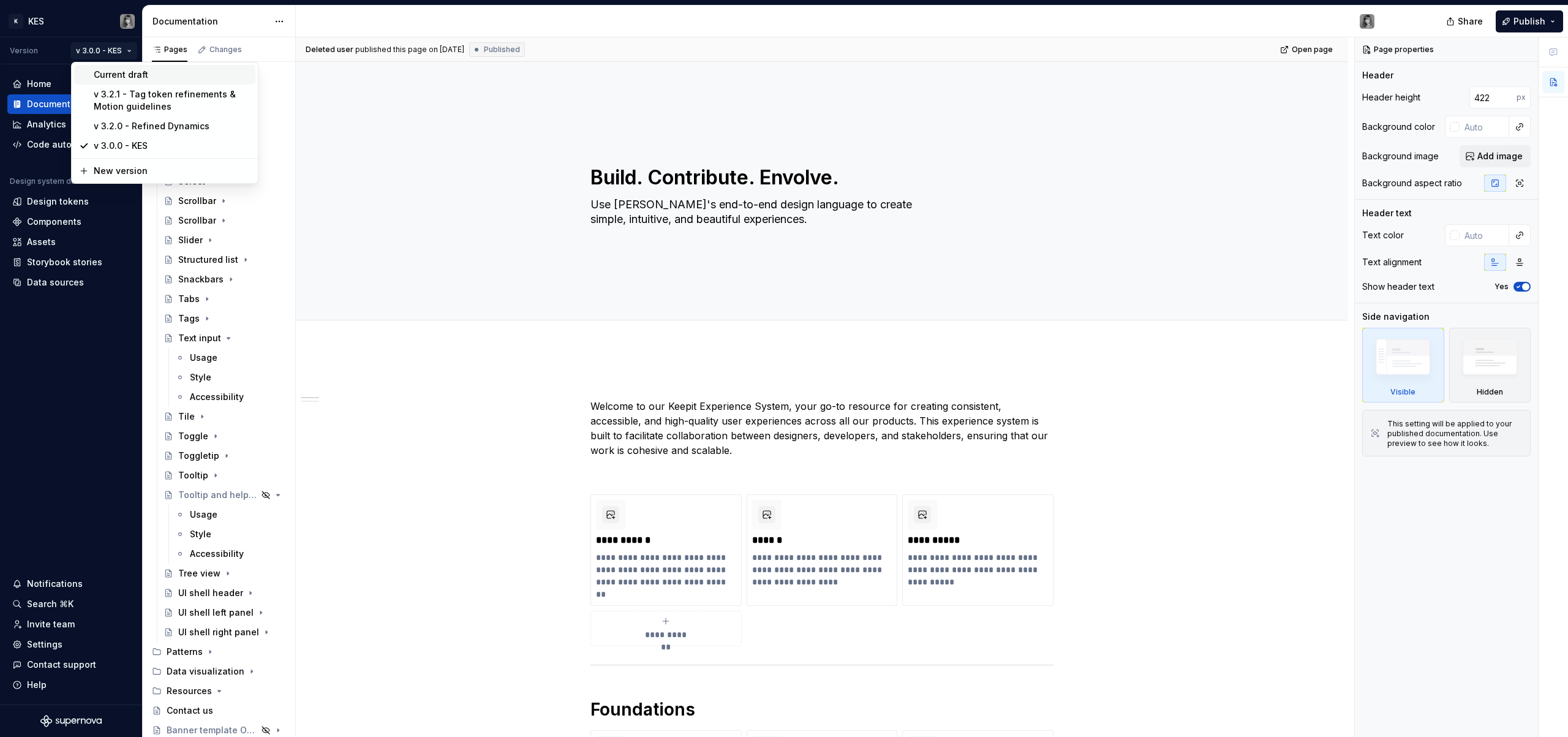
click at [155, 78] on div "Current draft" at bounding box center [172, 75] width 157 height 13
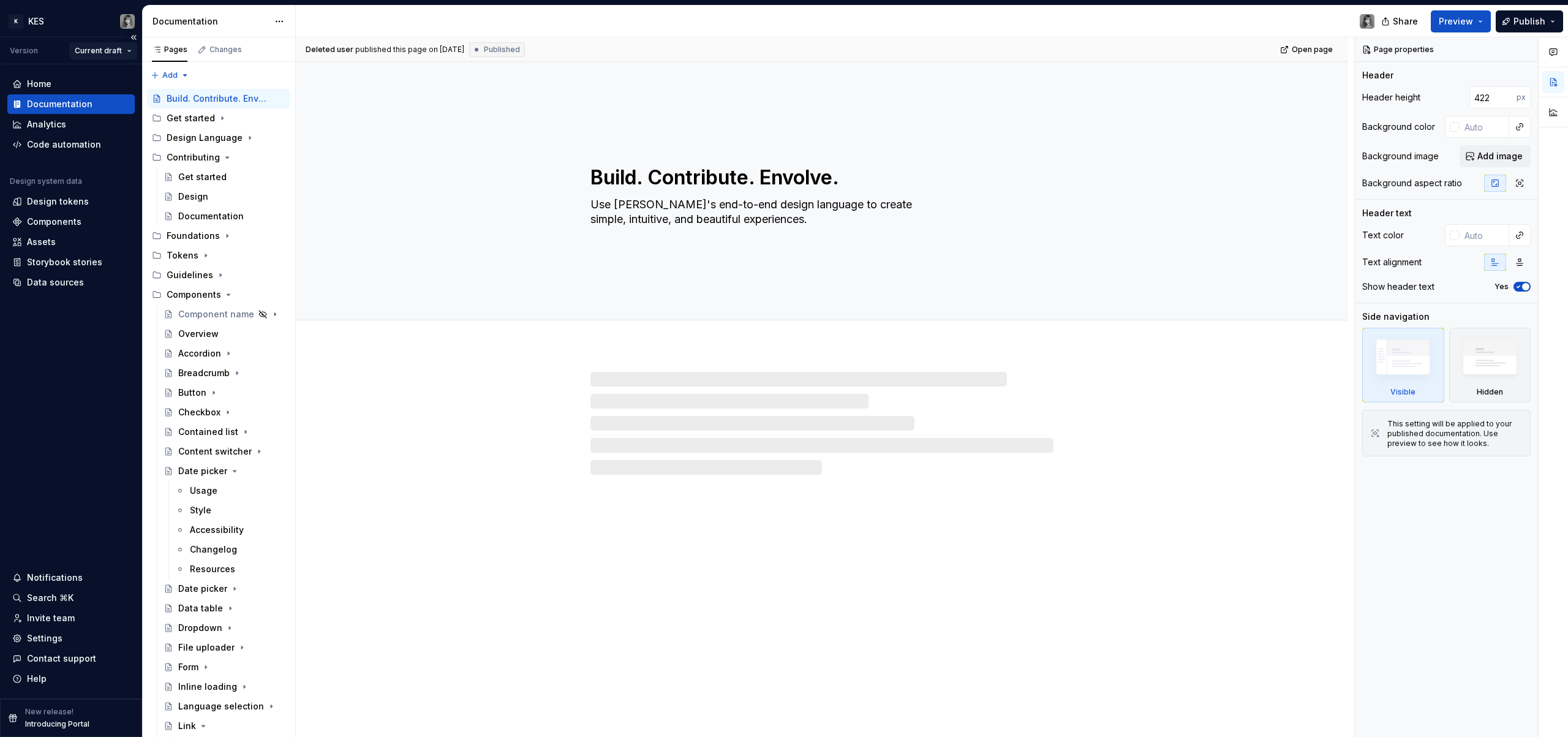
type textarea "*"
type textarea "Keepit Experience System: Build. Contribute. Evolve."
type input "#FFFFFF"
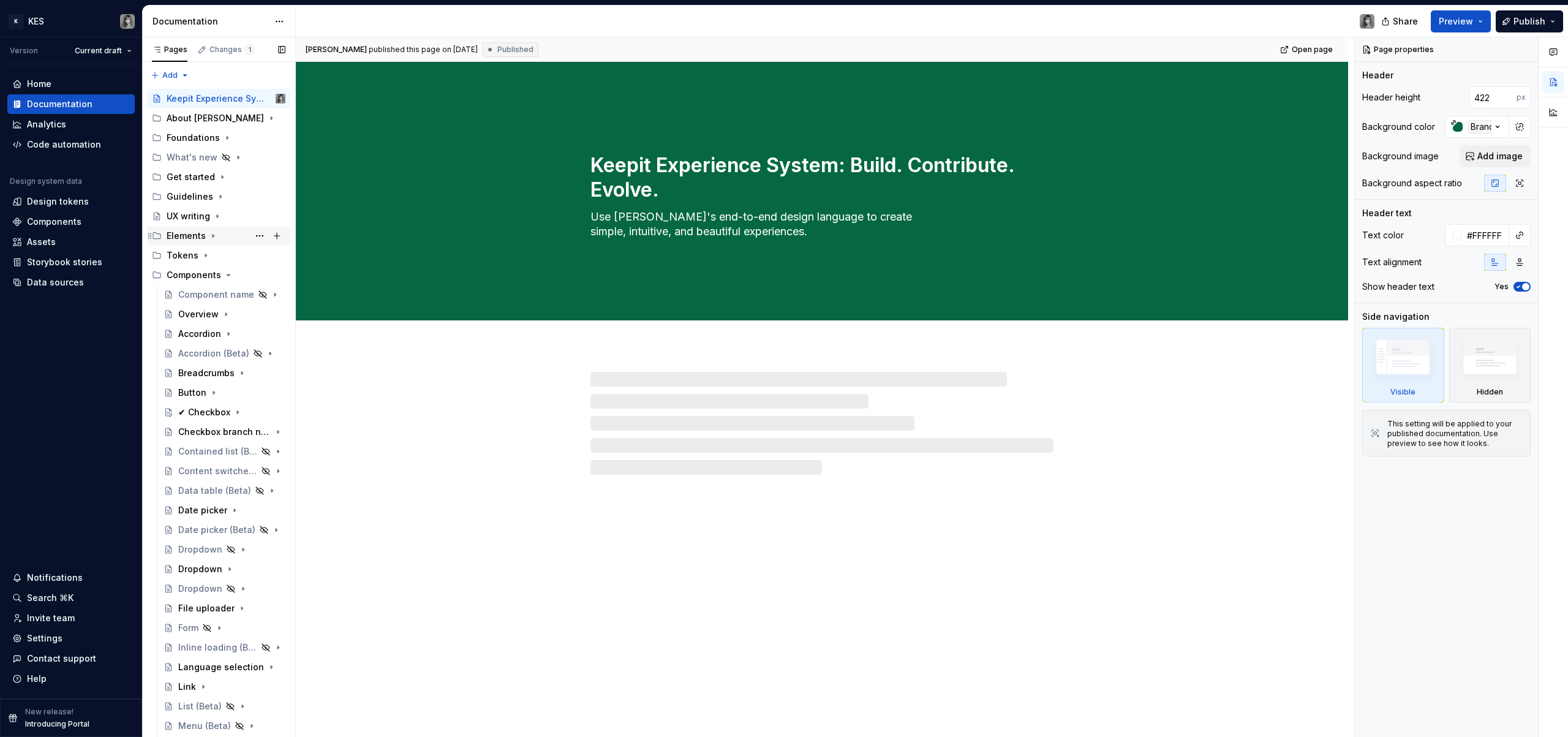
type textarea "*"
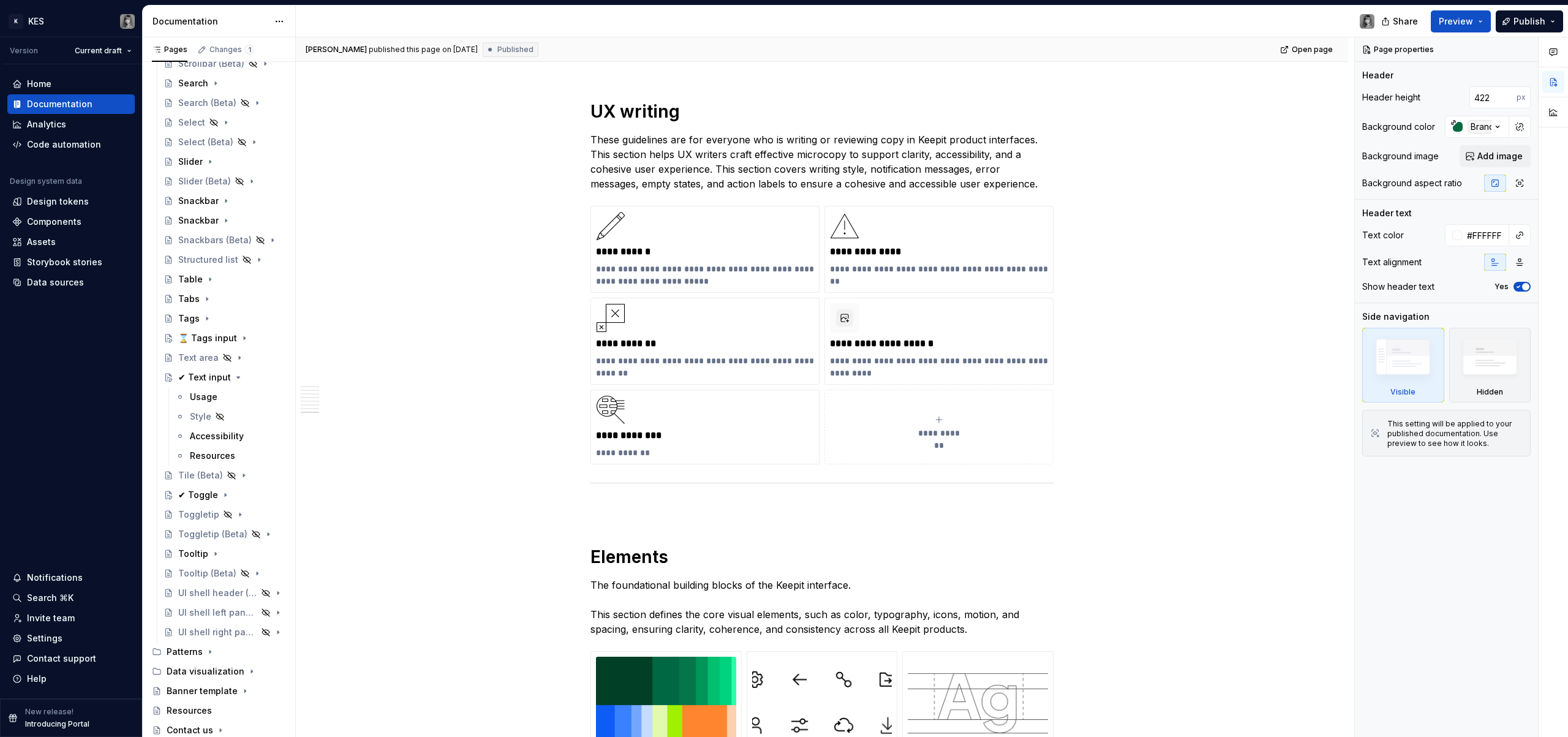
scroll to position [1366, 0]
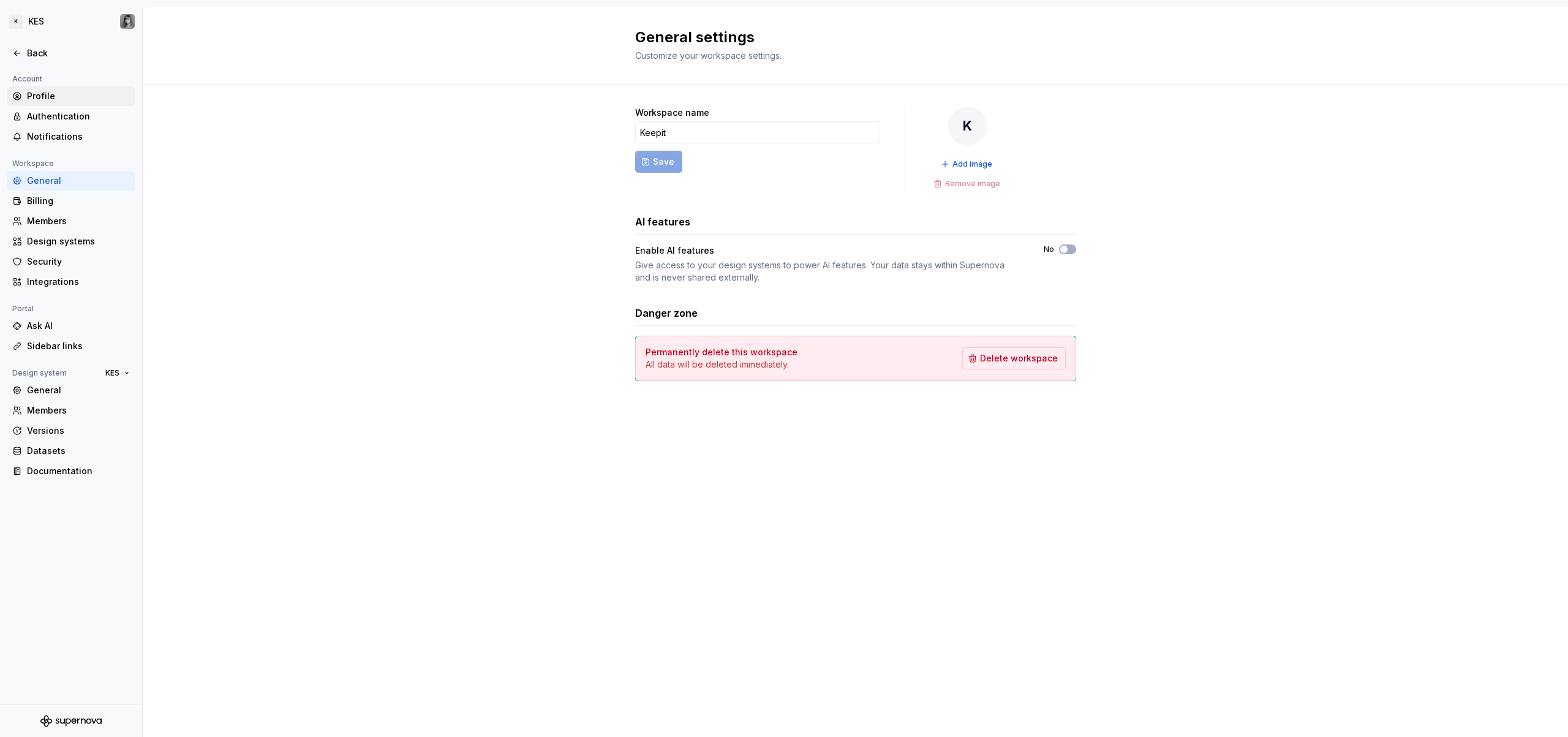
click at [70, 92] on div "Profile" at bounding box center [79, 97] width 103 height 13
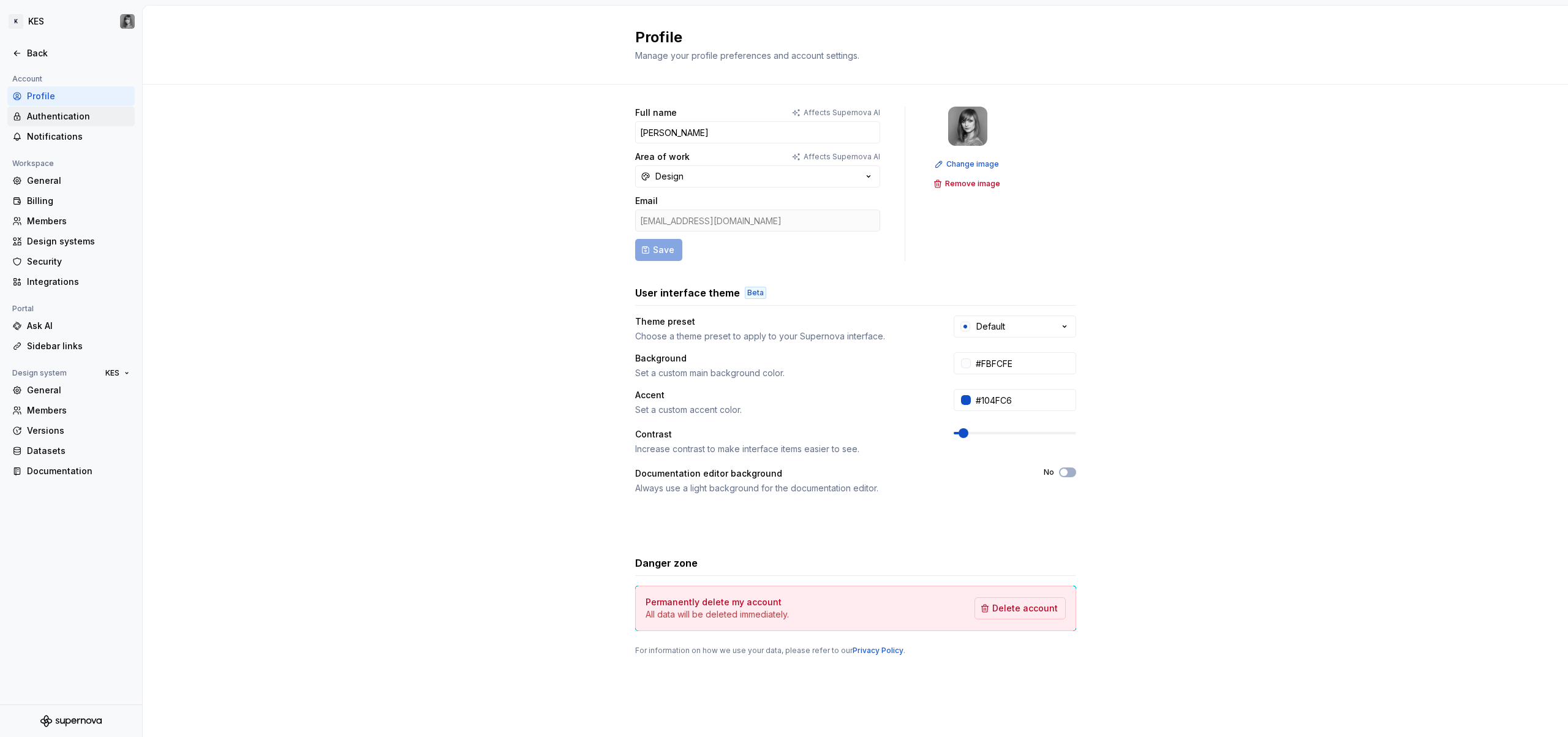
click at [72, 118] on div "Authentication" at bounding box center [79, 117] width 103 height 13
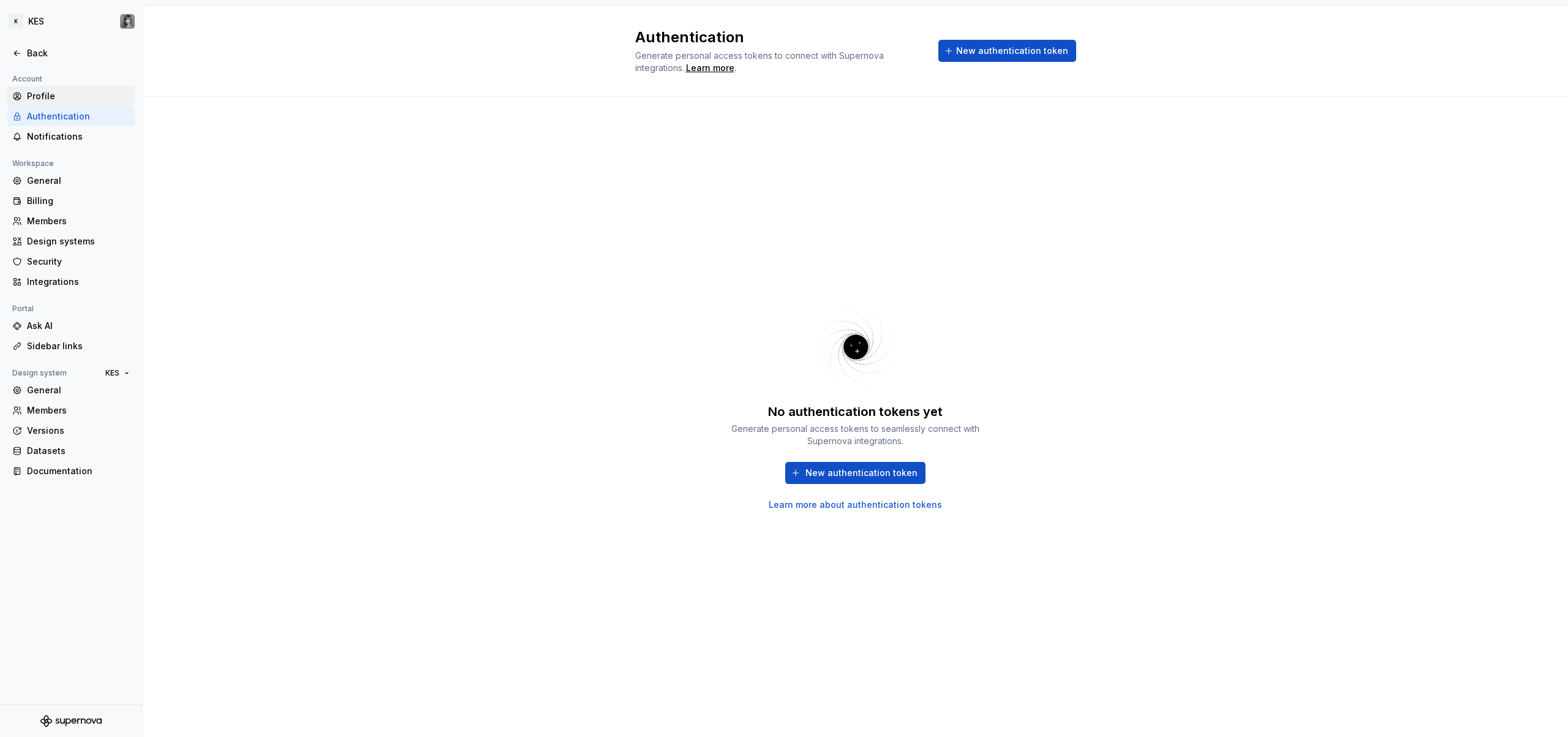
click at [61, 95] on div "Profile" at bounding box center [79, 97] width 103 height 13
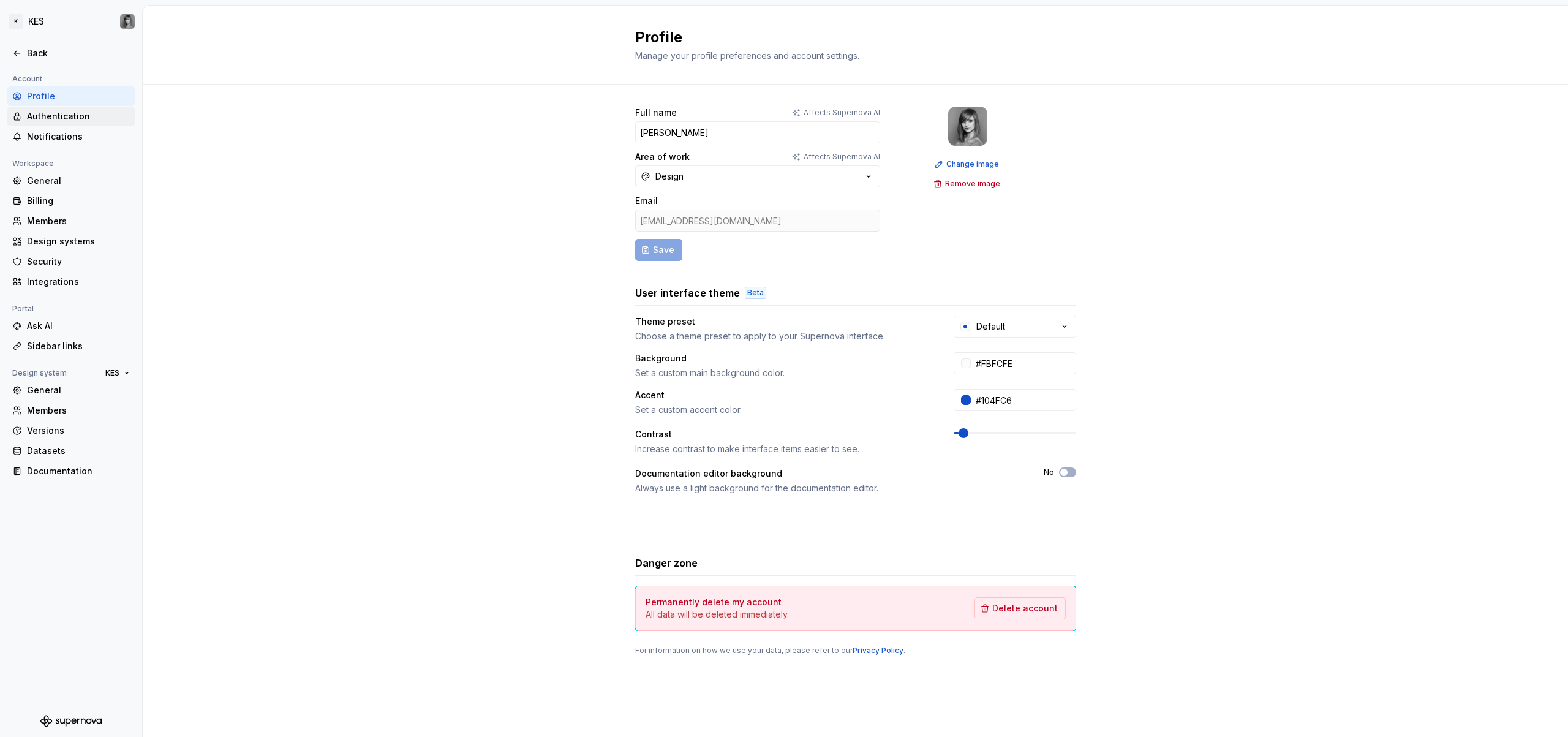
click at [65, 116] on div "Authentication" at bounding box center [79, 117] width 103 height 13
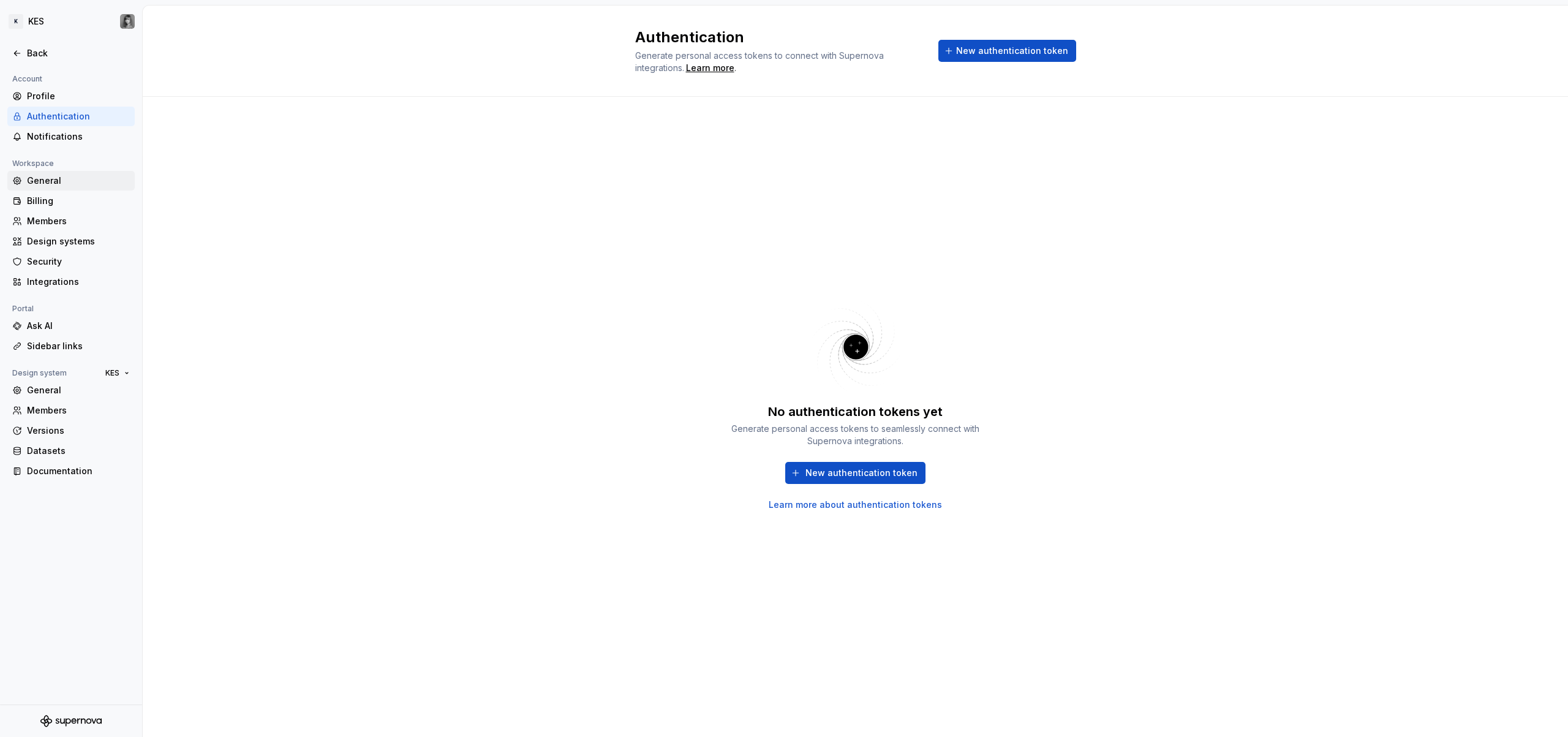
click at [74, 186] on div "General" at bounding box center [79, 181] width 103 height 13
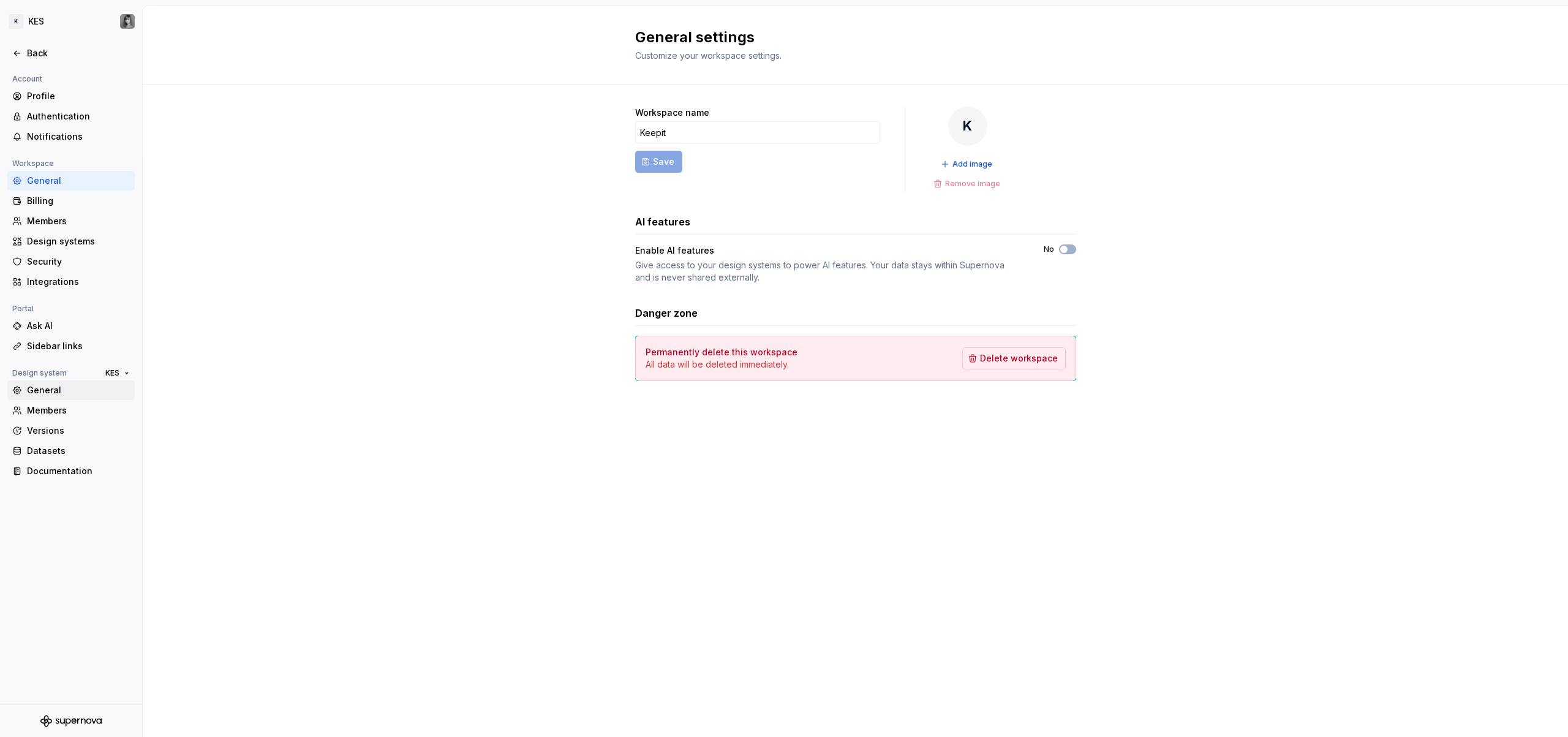
click at [74, 392] on div "General" at bounding box center [79, 391] width 103 height 13
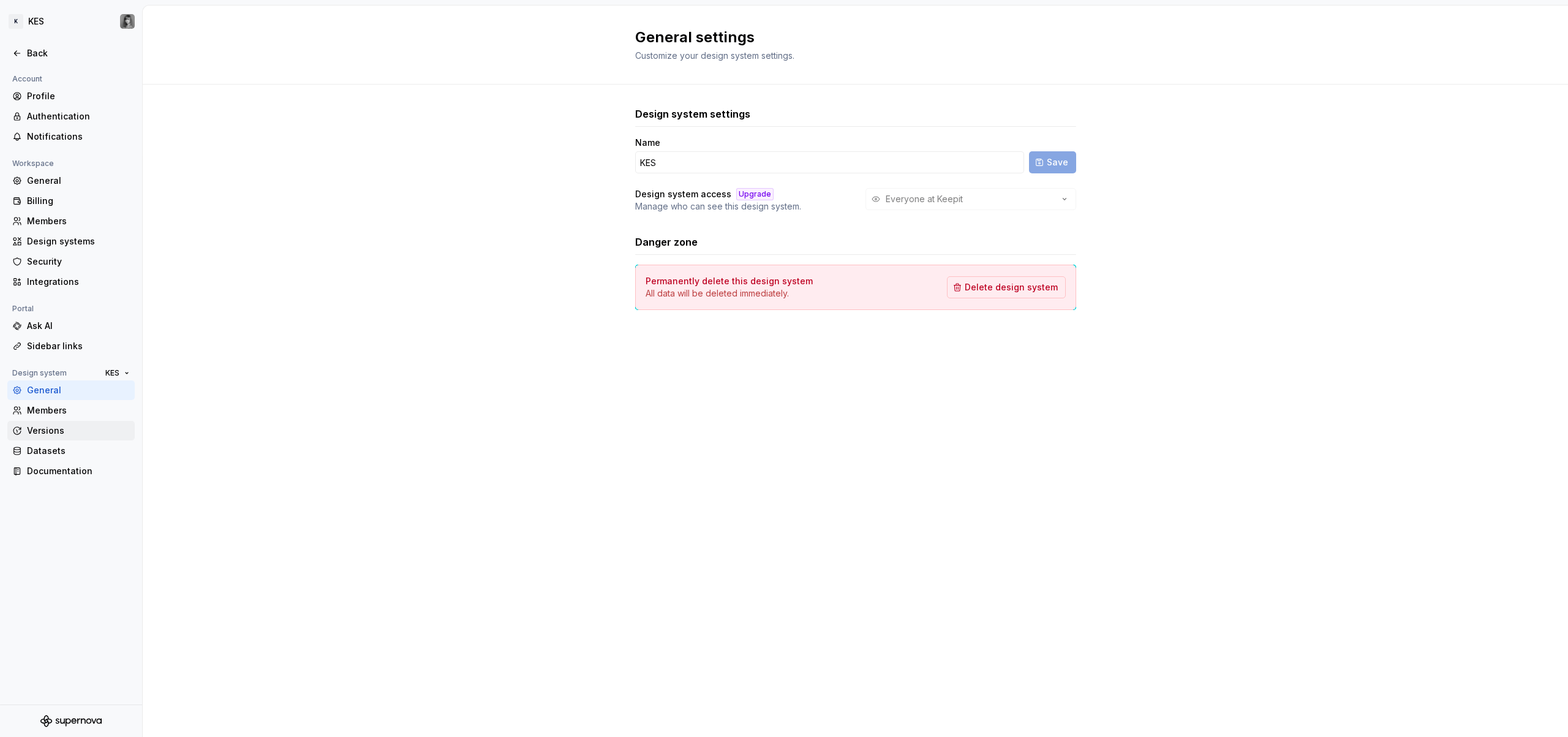
click at [72, 435] on div "Versions" at bounding box center [79, 431] width 103 height 13
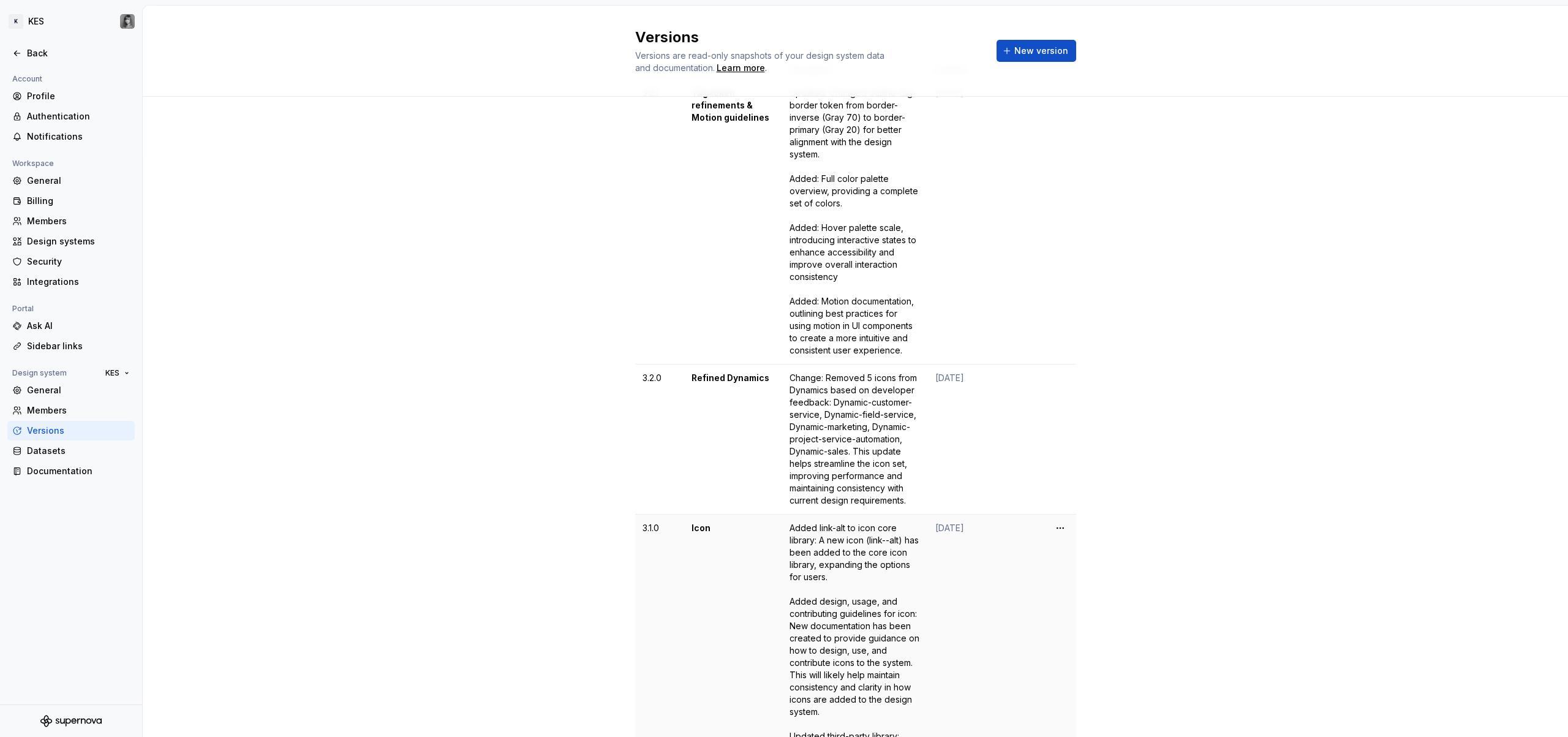
scroll to position [269, 0]
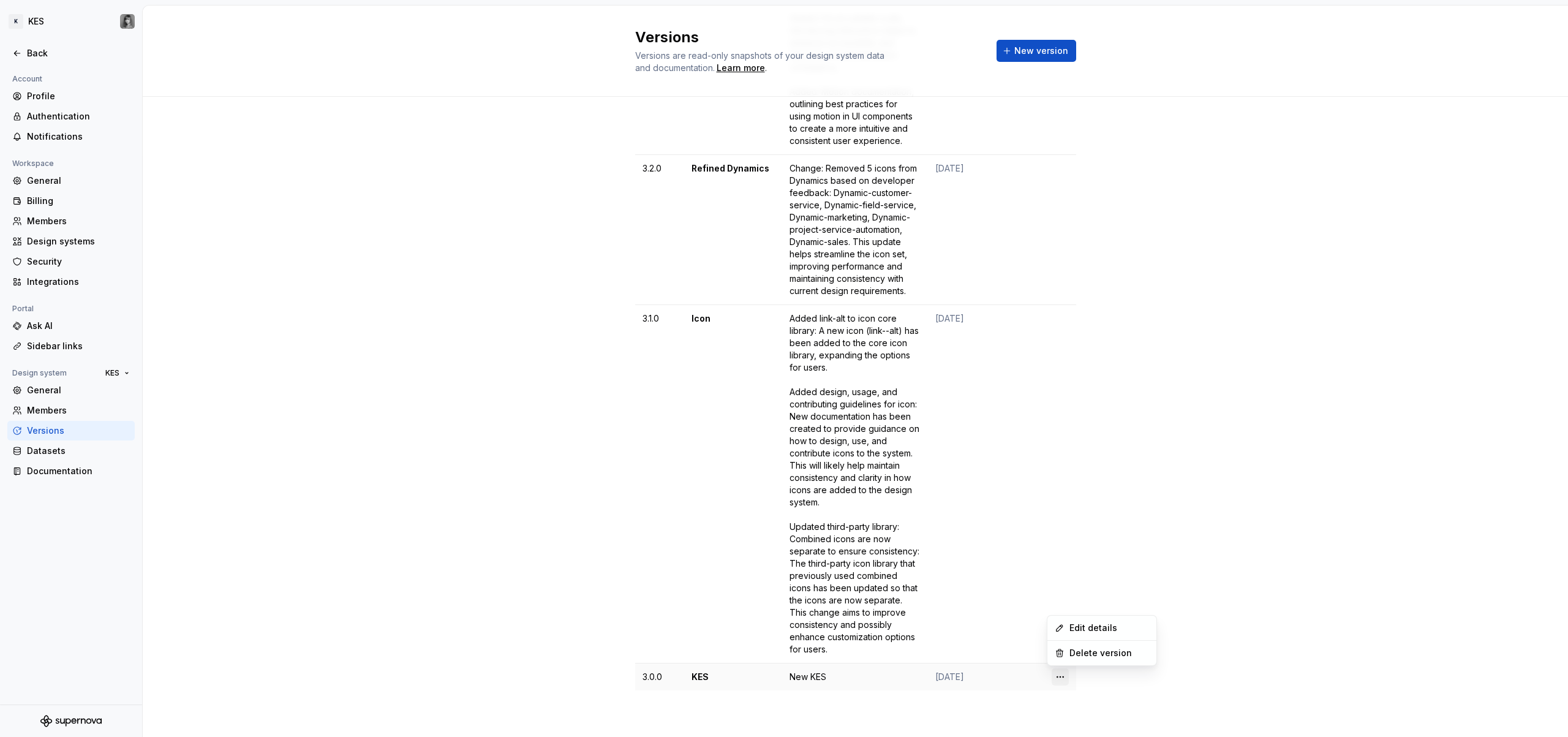
click at [1051, 675] on html "K KES Back Account Profile Authentication Notifications Workspace General Billi…" at bounding box center [784, 368] width 1568 height 737
click at [1195, 670] on html "K KES Back Account Profile Authentication Notifications Workspace General Billi…" at bounding box center [784, 368] width 1568 height 737
click at [1060, 317] on html "K KES Back Account Profile Authentication Notifications Workspace General Billi…" at bounding box center [784, 368] width 1568 height 737
click at [1087, 372] on div "Delete version" at bounding box center [1109, 368] width 80 height 13
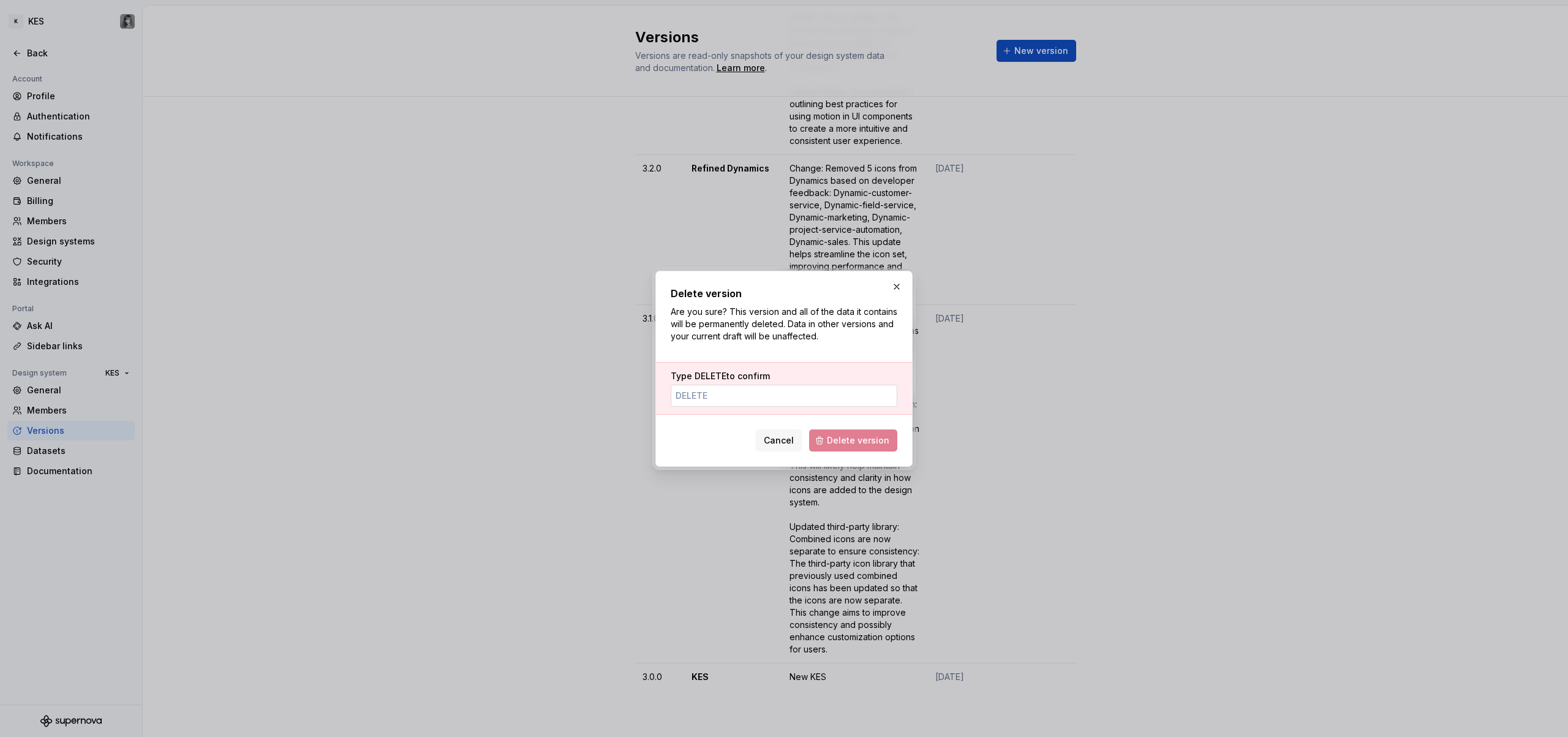
click at [744, 390] on input "Type DELETE to confirm" at bounding box center [784, 396] width 227 height 22
click at [701, 391] on input "delete" at bounding box center [784, 396] width 227 height 22
type input "delete"
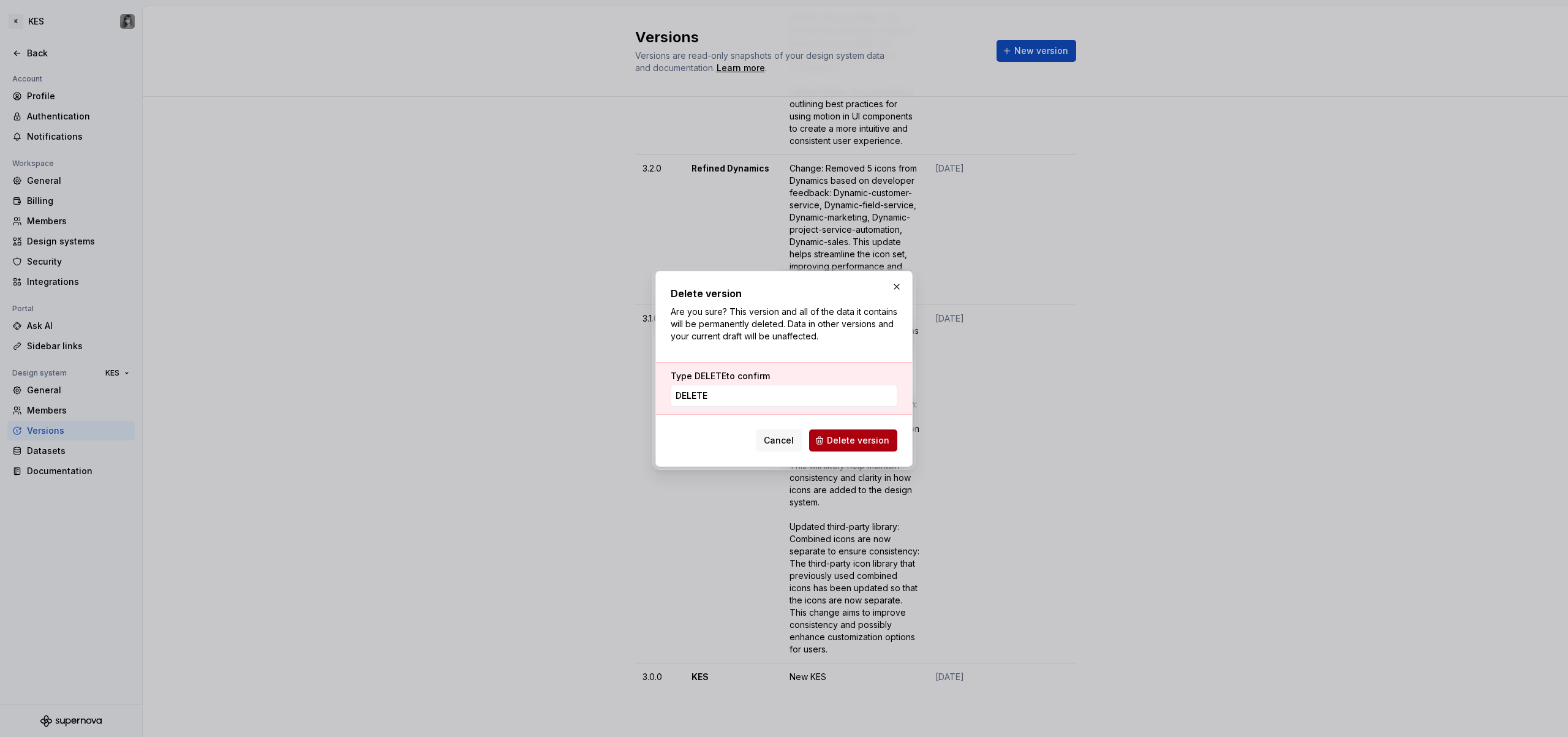
click at [860, 441] on span "Delete version" at bounding box center [858, 441] width 63 height 13
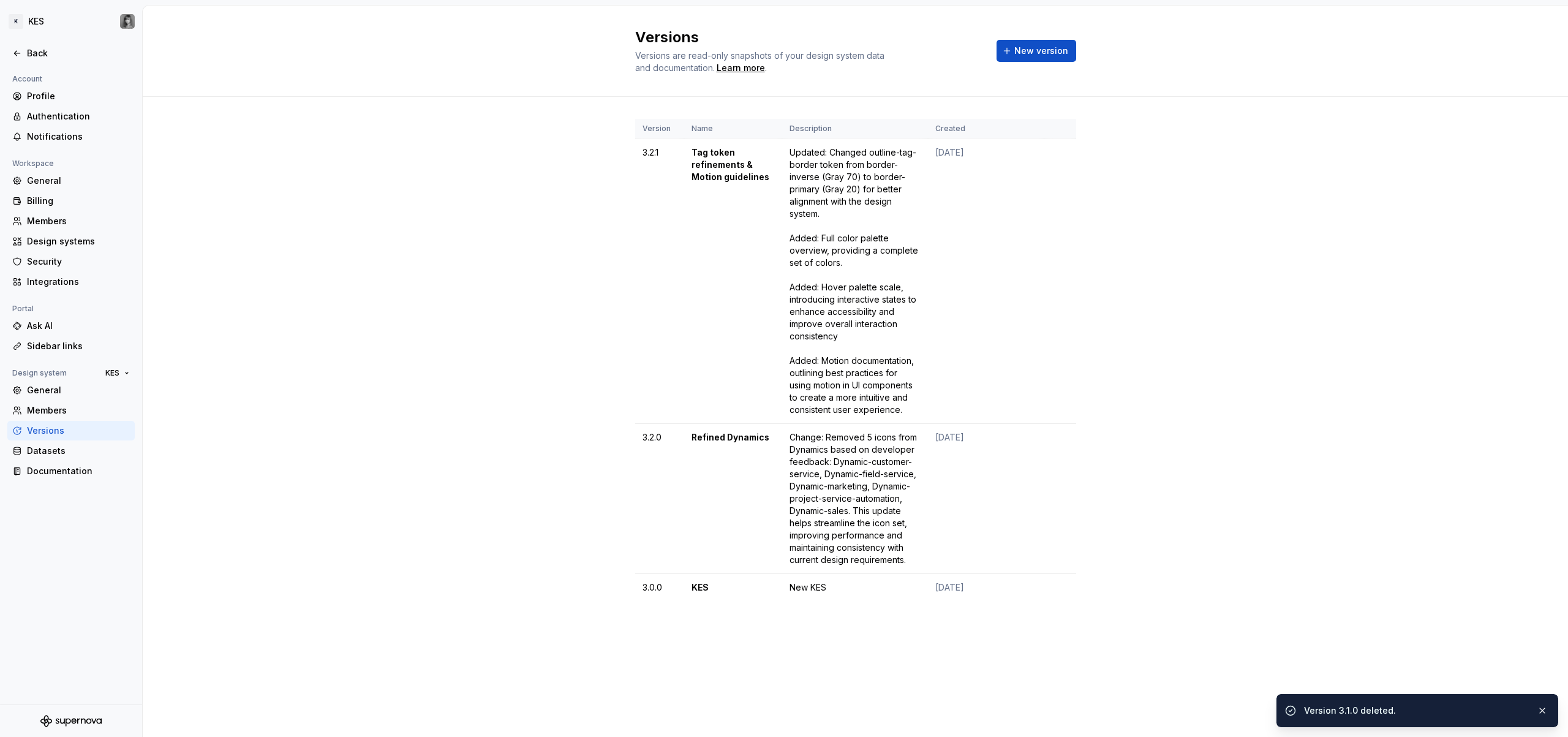
scroll to position [0, 0]
click at [1062, 437] on html "K KES Back Account Profile Authentication Notifications Workspace General Billi…" at bounding box center [784, 368] width 1568 height 737
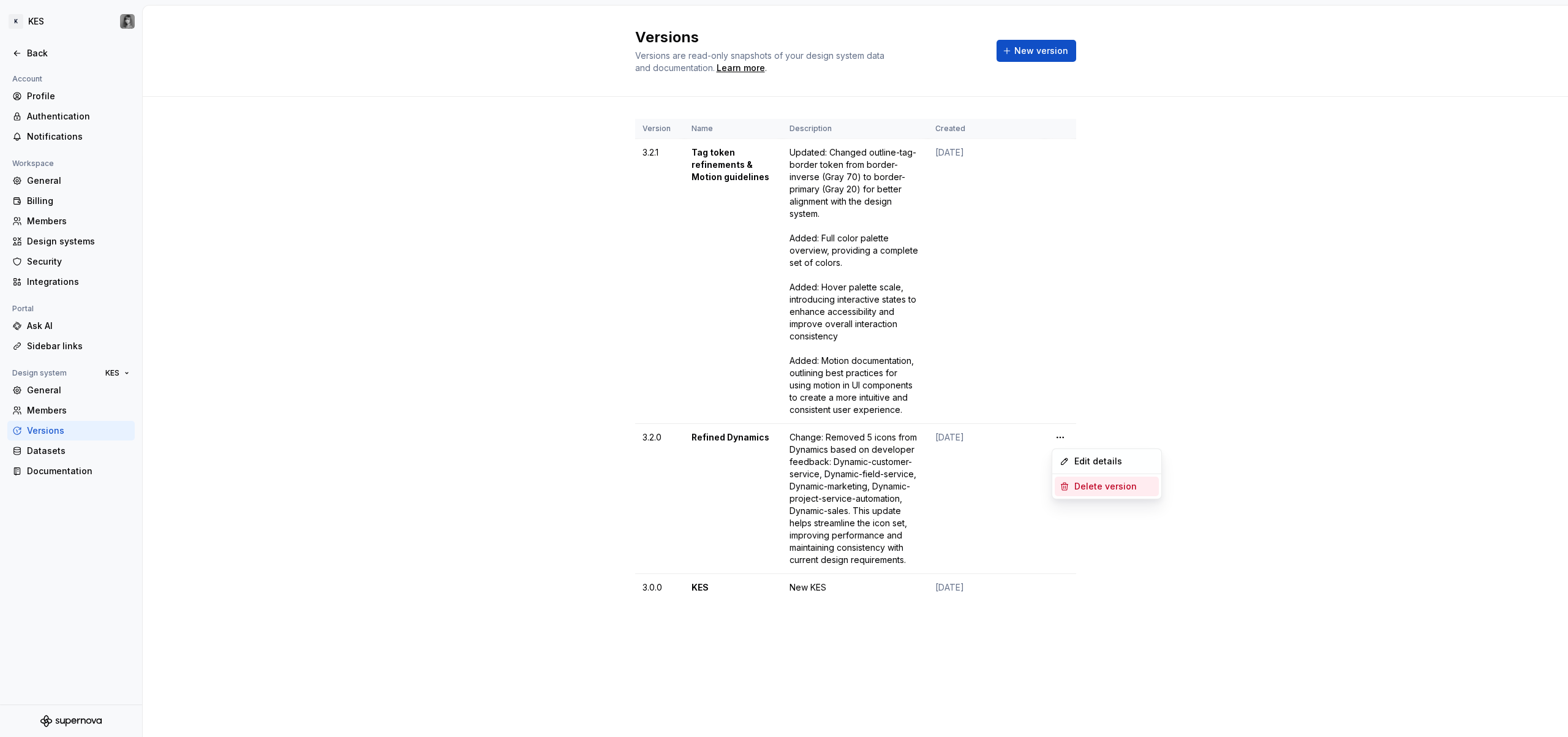
click at [1102, 487] on div "Delete version" at bounding box center [1114, 487] width 80 height 13
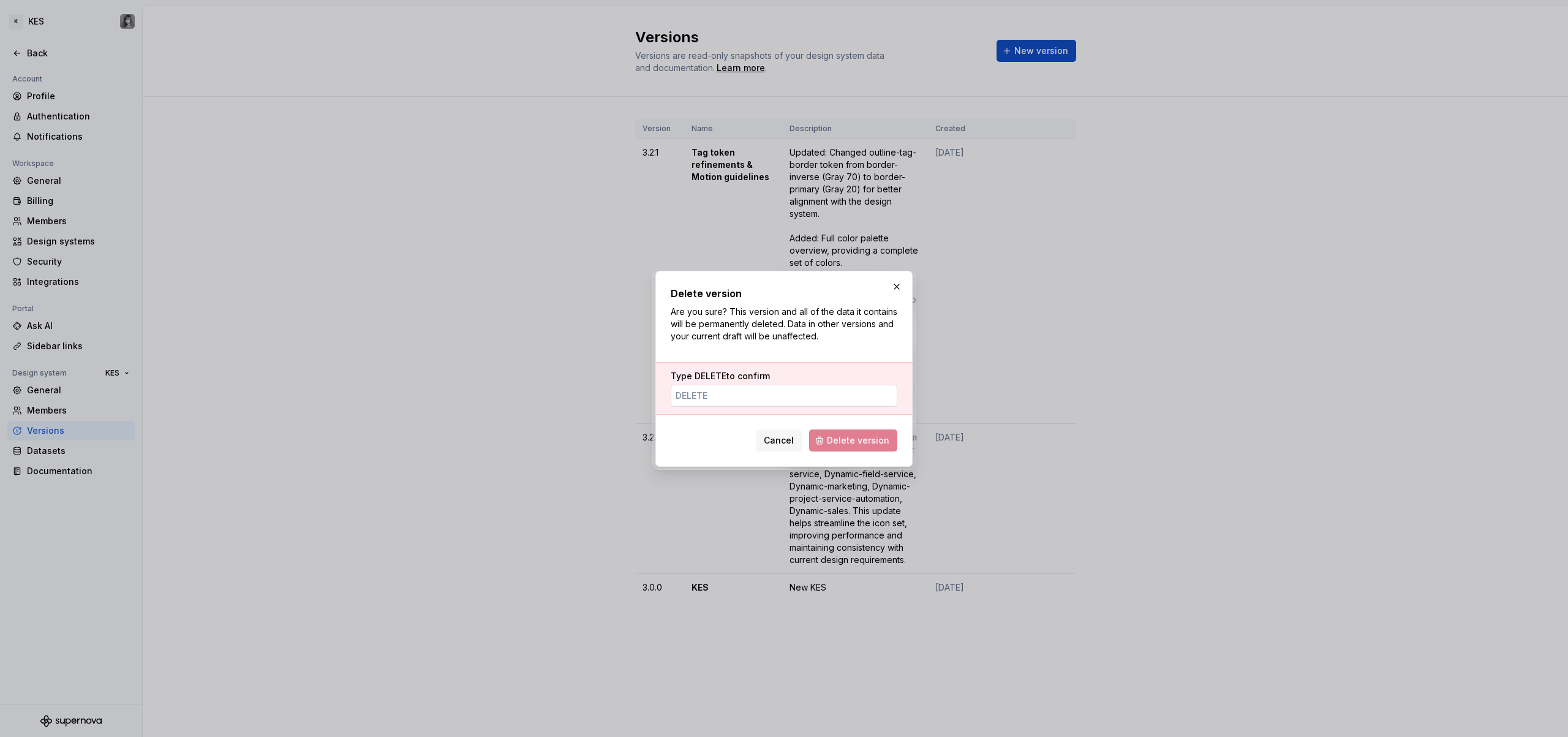
click at [756, 400] on input "Type DELETE to confirm" at bounding box center [784, 396] width 227 height 22
click at [865, 329] on p "Are you sure? This version and all of the data it contains will be permanently …" at bounding box center [784, 324] width 227 height 37
click at [782, 442] on span "Cancel" at bounding box center [778, 441] width 30 height 13
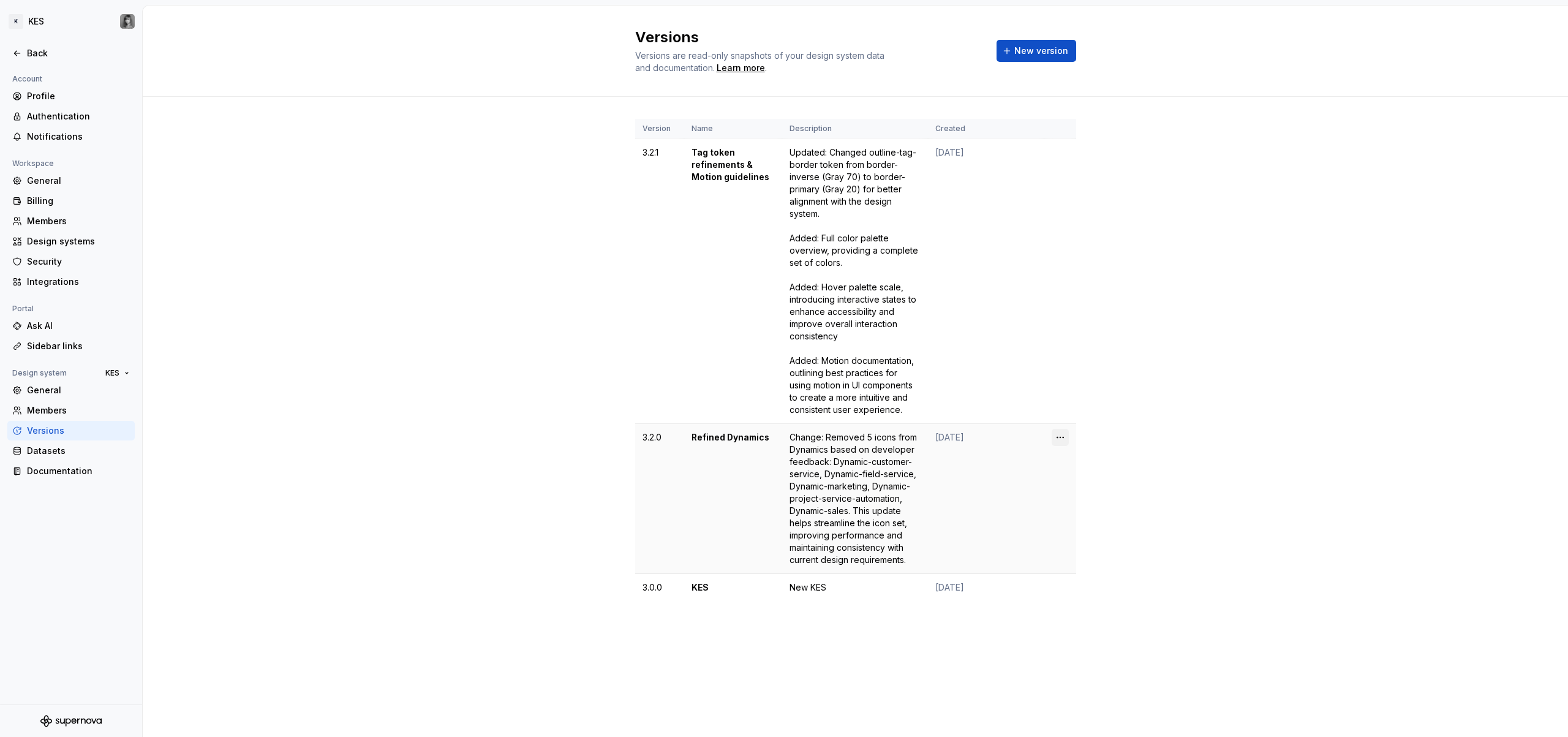
click at [1061, 437] on html "K KES Back Account Profile Authentication Notifications Workspace General Billi…" at bounding box center [784, 368] width 1568 height 737
click at [1118, 466] on div "Edit details" at bounding box center [1114, 462] width 80 height 13
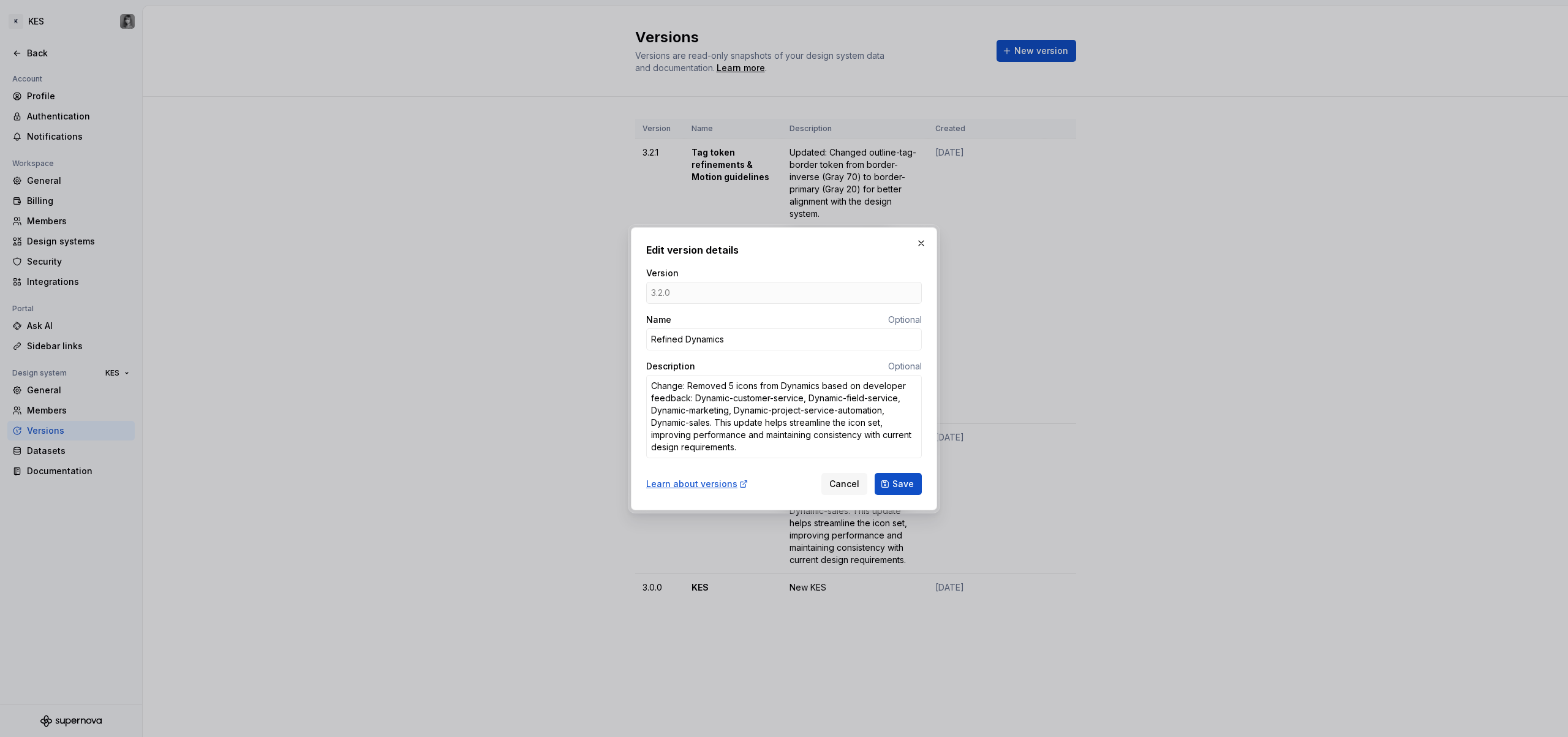
click at [706, 289] on div "3.2.0" at bounding box center [784, 293] width 276 height 22
drag, startPoint x: 736, startPoint y: 382, endPoint x: 795, endPoint y: 443, distance: 84.9
click at [795, 443] on textarea "Change: Removed 5 icons from Dynamics based on developer feedback: Dynamic-cust…" at bounding box center [784, 416] width 276 height 83
drag, startPoint x: 800, startPoint y: 444, endPoint x: 710, endPoint y: 403, distance: 98.9
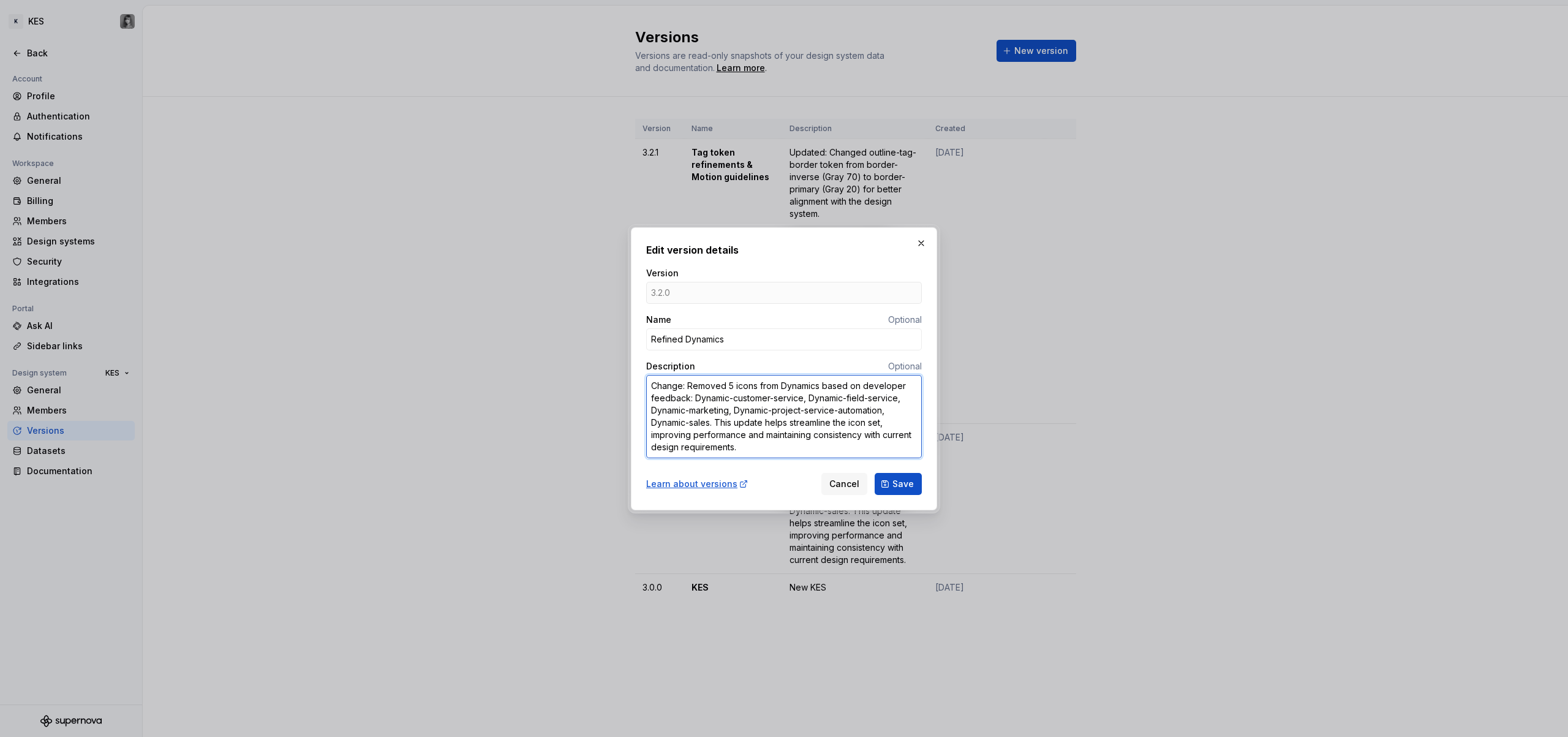
click at [710, 403] on textarea "Change: Removed 5 icons from Dynamics based on developer feedback: Dynamic-cust…" at bounding box center [784, 416] width 276 height 83
drag, startPoint x: 689, startPoint y: 387, endPoint x: 810, endPoint y: 446, distance: 134.6
click at [810, 446] on textarea "Change: Removed 5 icons from Dynamics based on developer feedback: Dynamic-cust…" at bounding box center [784, 416] width 276 height 83
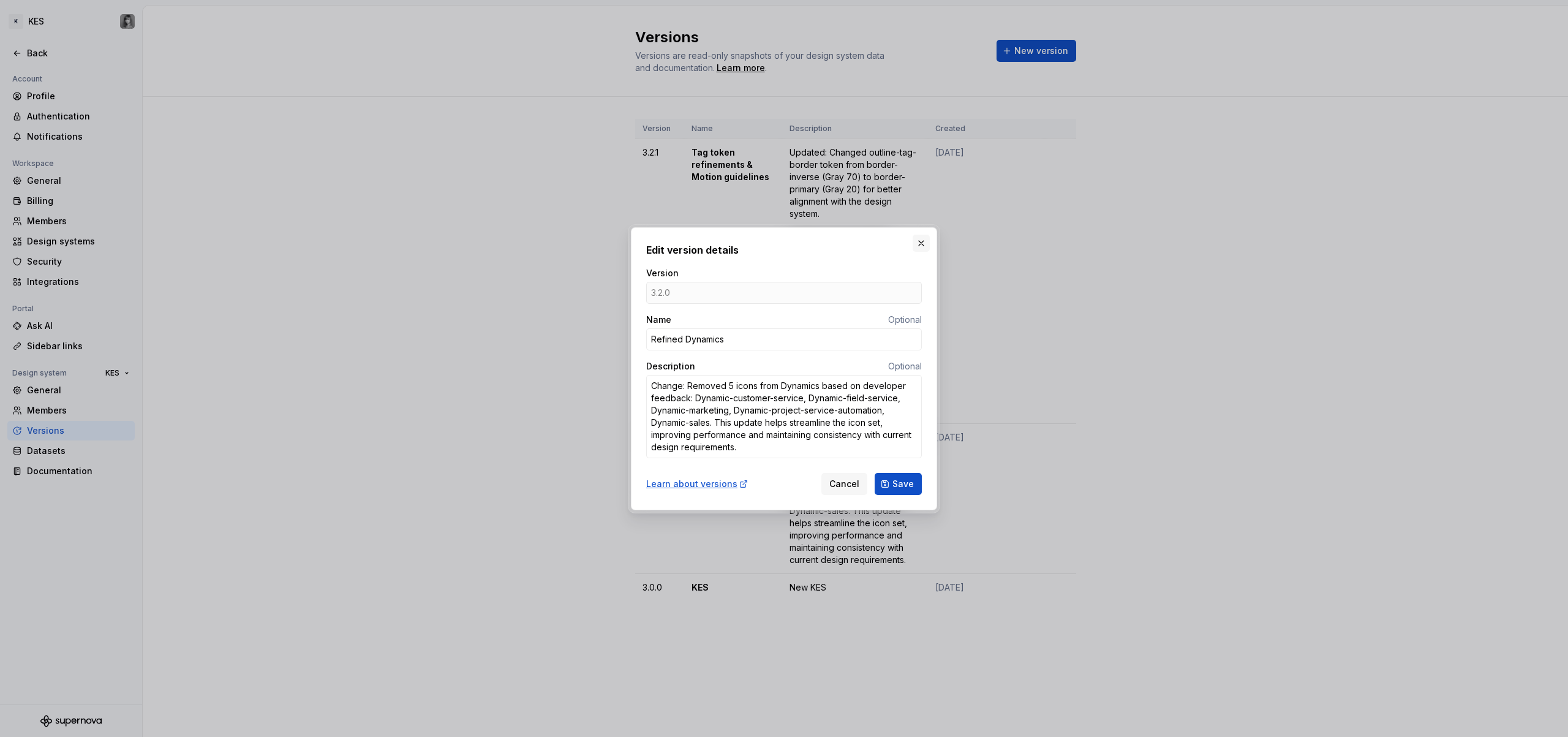
click at [927, 247] on button "button" at bounding box center [921, 243] width 17 height 17
type textarea "*"
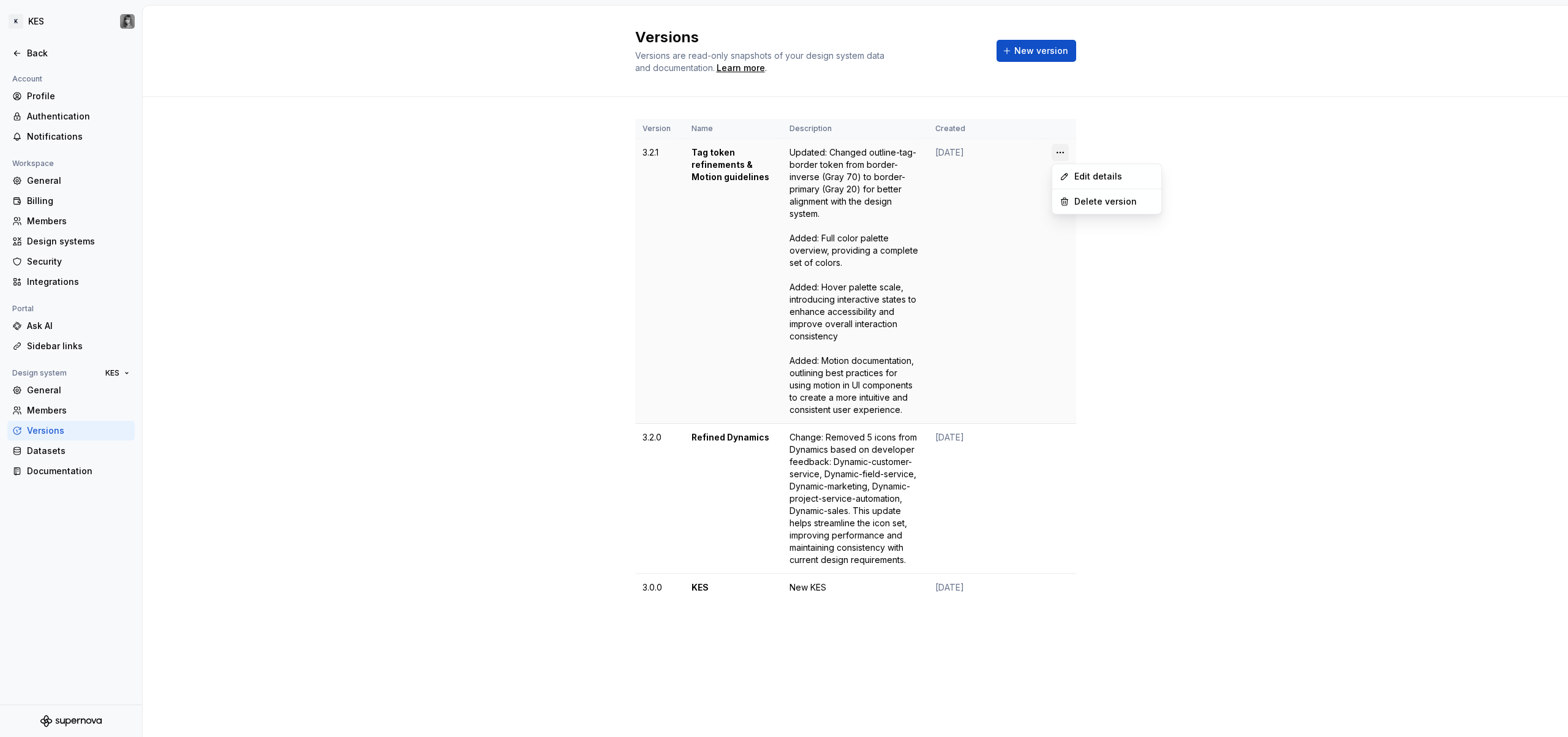
click at [1059, 152] on html "K KES Back Account Profile Authentication Notifications Workspace General Billi…" at bounding box center [784, 368] width 1568 height 737
drag, startPoint x: 1241, startPoint y: 135, endPoint x: 1232, endPoint y: 131, distance: 9.8
click at [1241, 133] on html "K KES Back Account Profile Authentication Notifications Workspace General Billi…" at bounding box center [784, 368] width 1568 height 737
click at [1054, 442] on html "K KES Back Account Profile Authentication Notifications Workspace General Billi…" at bounding box center [784, 368] width 1568 height 737
click at [1113, 483] on div "Delete version" at bounding box center [1114, 487] width 80 height 13
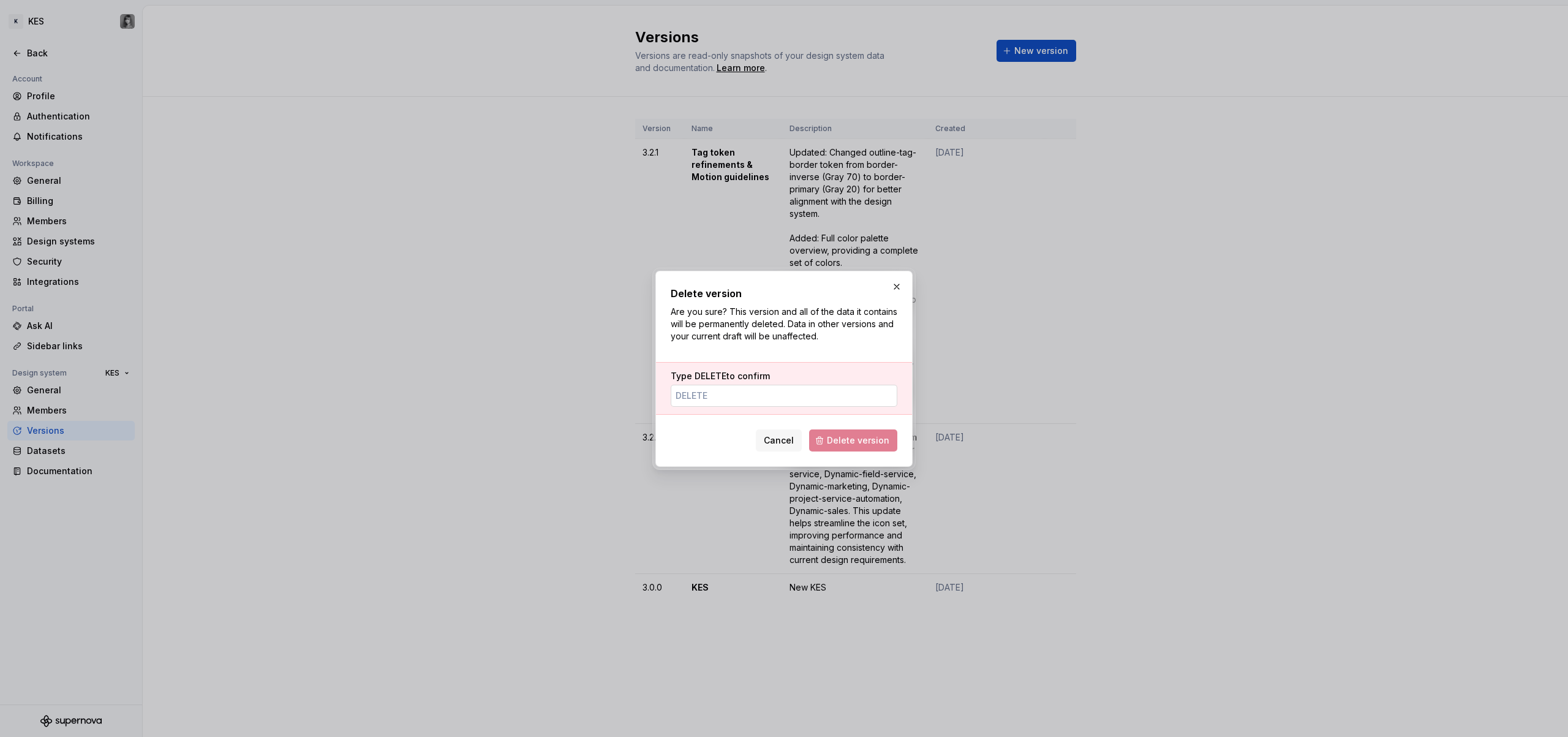
click at [737, 401] on input "Type DELETE to confirm" at bounding box center [784, 396] width 227 height 22
type input "DELETE"
click at [839, 346] on div "Delete version Are you sure? This version and all of the data it contains will …" at bounding box center [784, 369] width 227 height 165
click at [785, 437] on span "Cancel" at bounding box center [778, 441] width 30 height 13
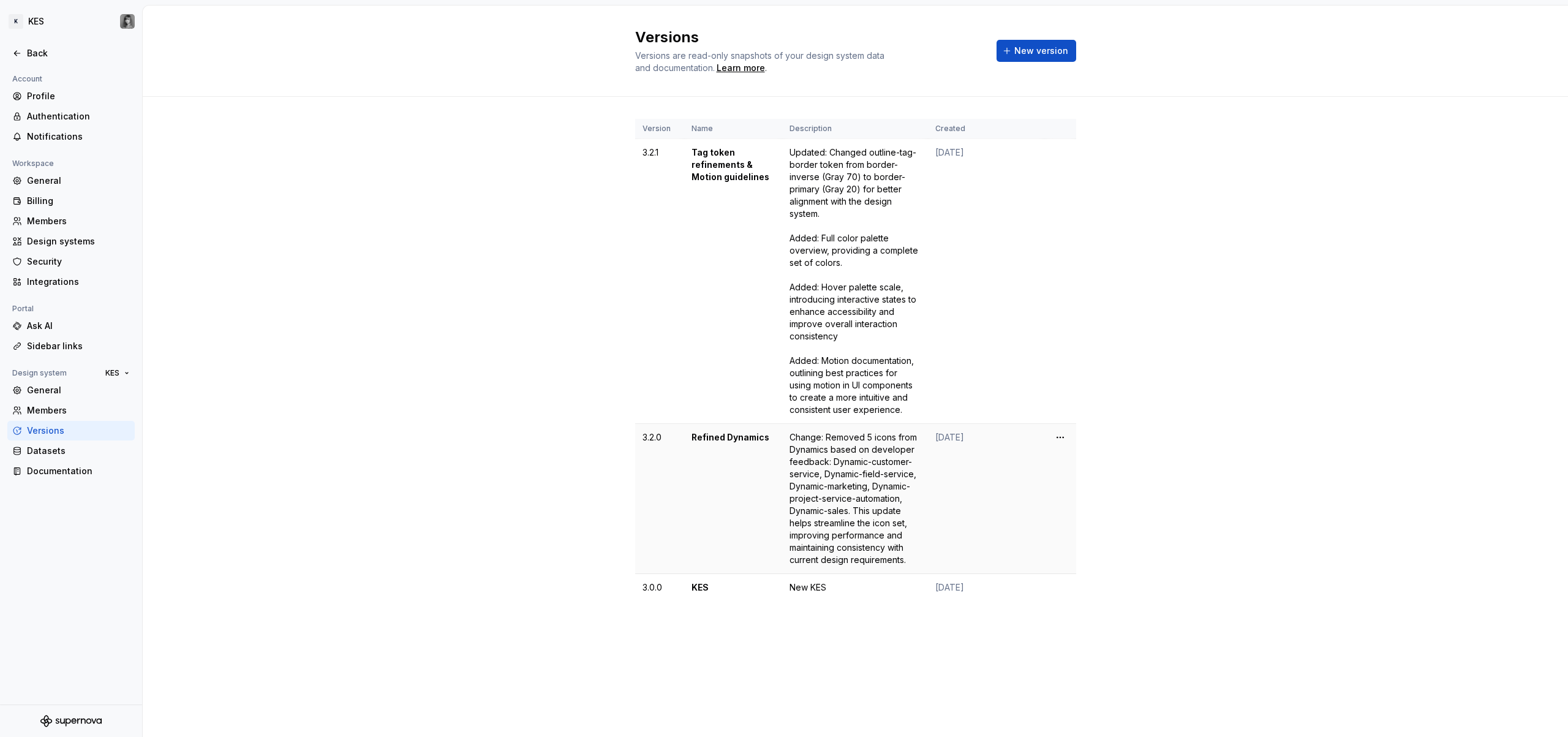
drag, startPoint x: 648, startPoint y: 152, endPoint x: 927, endPoint y: 490, distance: 438.3
click at [952, 496] on tbody "3.2.1 Tag token refinements & Motion guidelines Updated: Changed outline-tag-bo…" at bounding box center [856, 370] width 441 height 462
click at [875, 491] on div "Change: Removed 5 icons from Dynamics based on developer feedback: Dynamic-cust…" at bounding box center [855, 499] width 131 height 135
click at [1052, 437] on html "K KES Back Account Profile Authentication Notifications Workspace General Billi…" at bounding box center [784, 368] width 1568 height 737
click at [1120, 489] on div "Delete version" at bounding box center [1114, 487] width 80 height 13
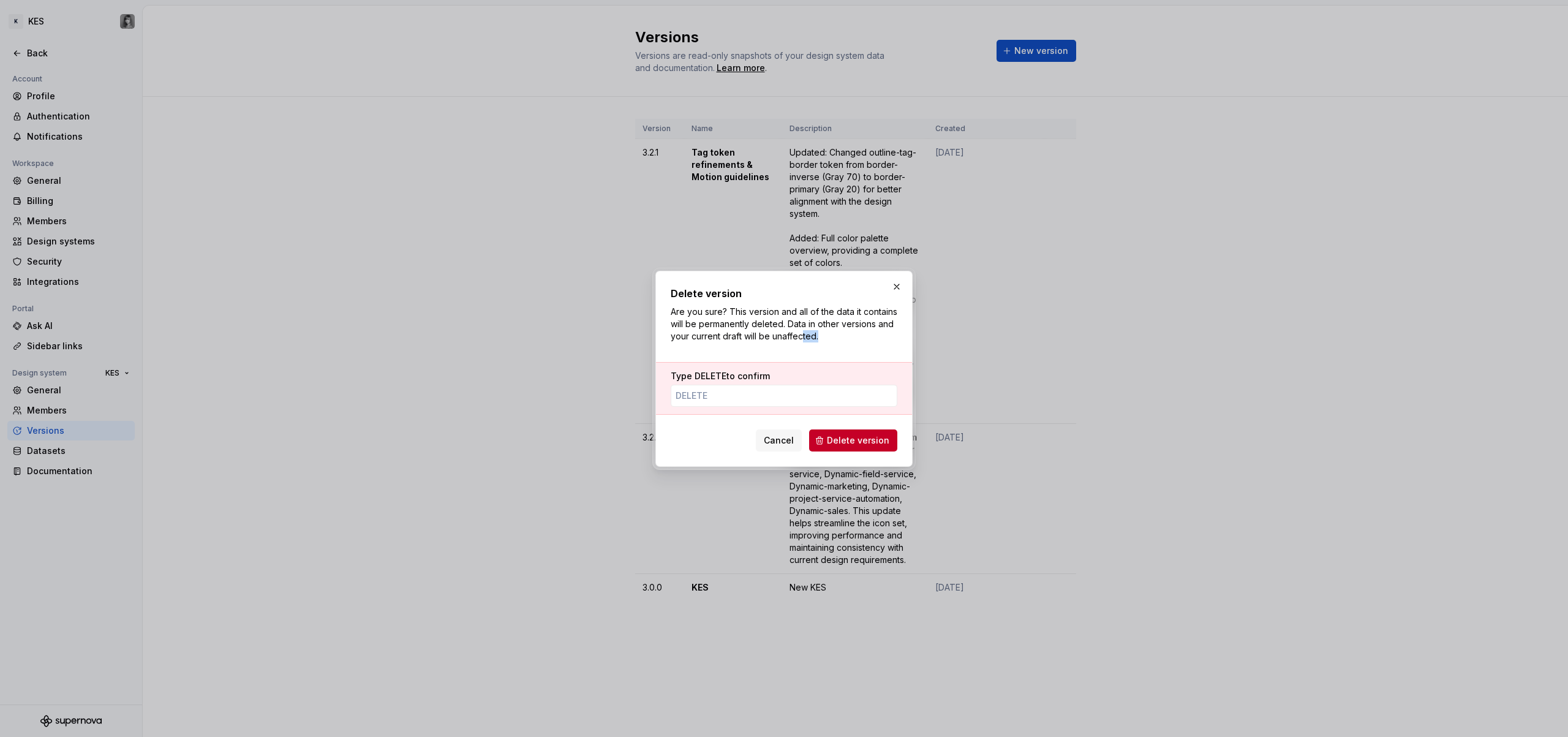
click at [856, 332] on p "Are you sure? This version and all of the data it contains will be permanently …" at bounding box center [784, 324] width 227 height 37
drag, startPoint x: 846, startPoint y: 323, endPoint x: 885, endPoint y: 338, distance: 41.8
click at [885, 338] on p "Are you sure? This version and all of the data it contains will be permanently …" at bounding box center [784, 324] width 227 height 37
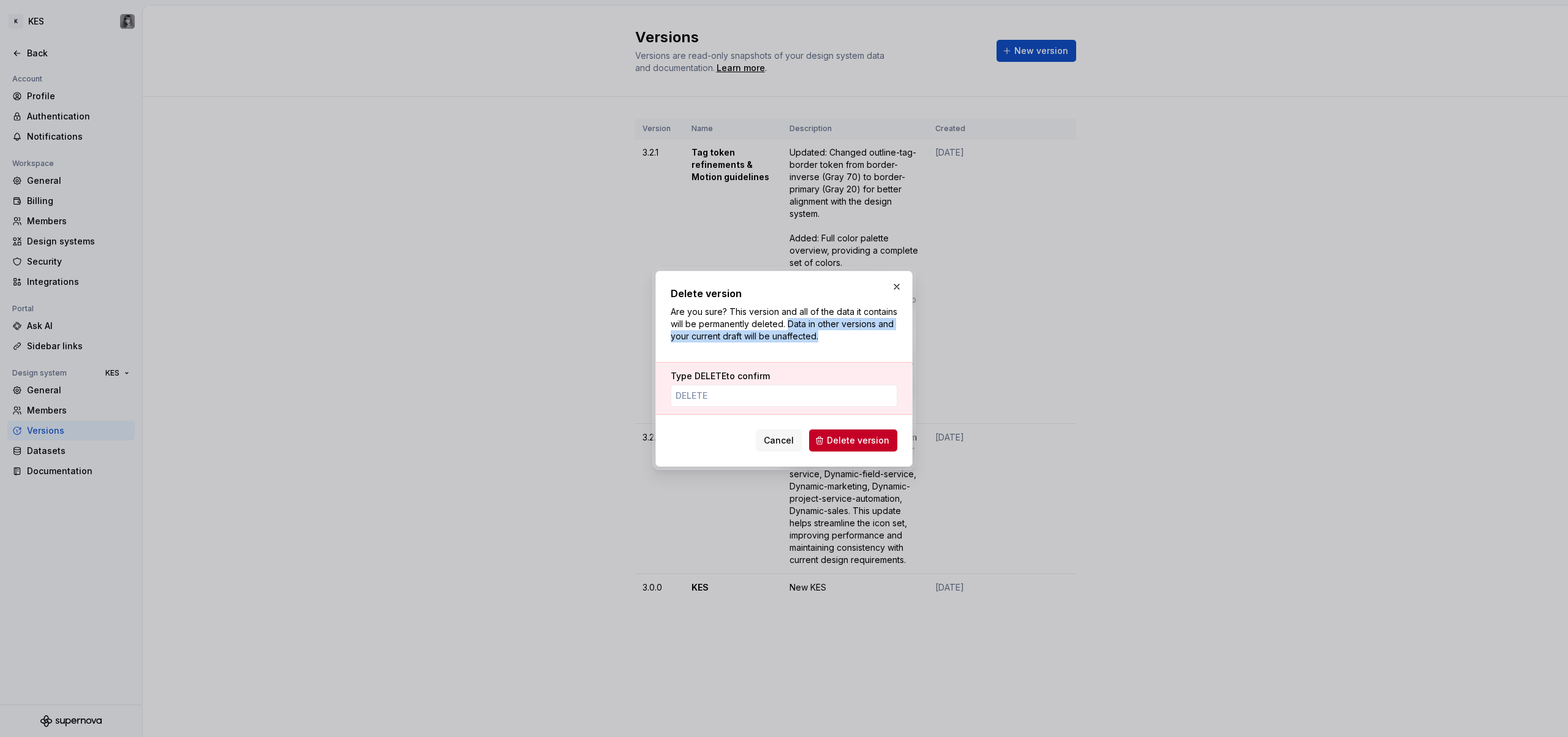
drag, startPoint x: 876, startPoint y: 335, endPoint x: 826, endPoint y: 325, distance: 51.0
click at [826, 325] on p "Are you sure? This version and all of the data it contains will be permanently …" at bounding box center [784, 324] width 227 height 37
click at [826, 325] on p "Are you sure? This version and all of the data it contains will be permanently …" at bounding box center [784, 324] width 227 height 37
click at [782, 411] on div "Type DELETE to confirm" at bounding box center [784, 389] width 256 height 53
click at [751, 402] on input "Type DELETE to confirm" at bounding box center [784, 396] width 227 height 22
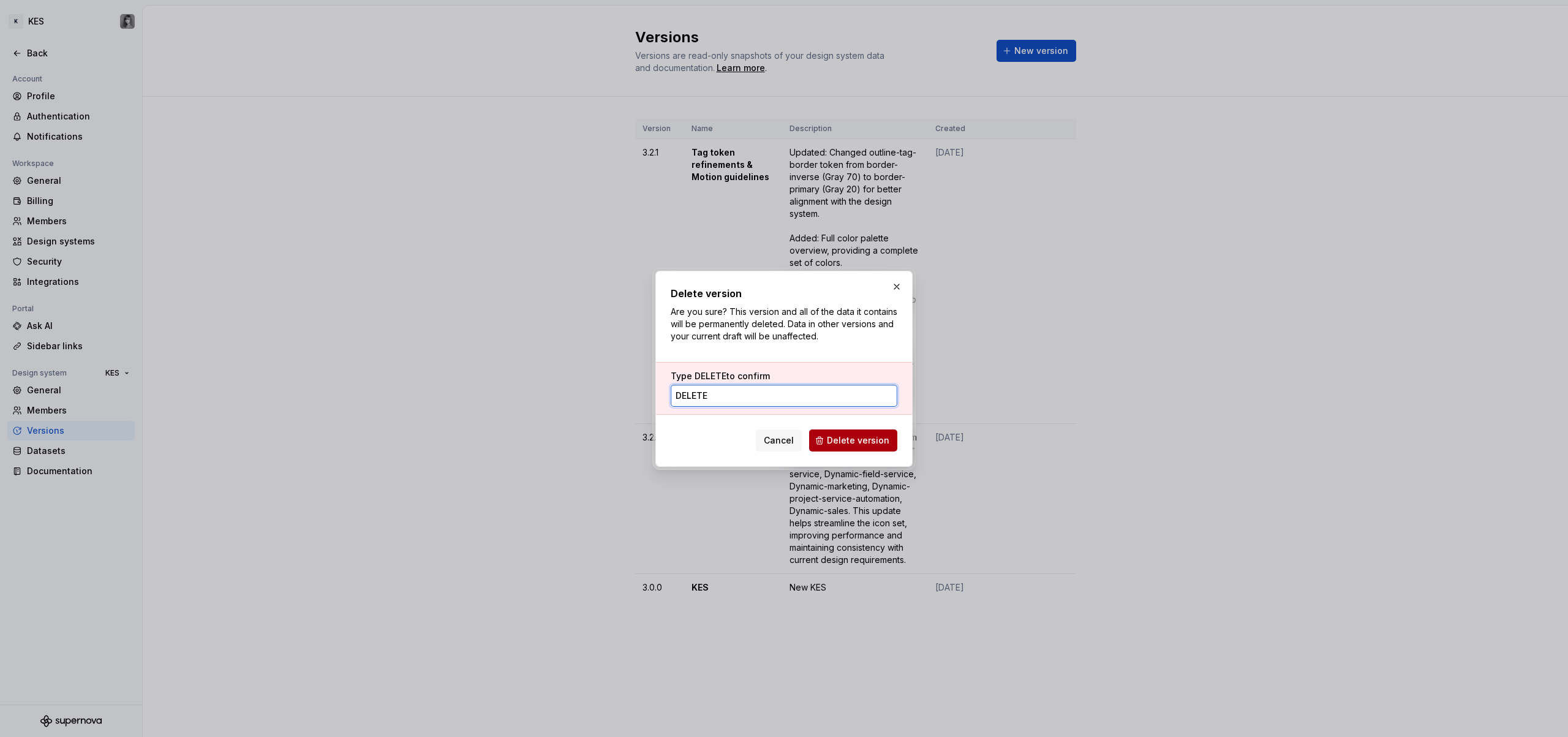
type input "DELETE"
click at [874, 438] on span "Delete version" at bounding box center [858, 441] width 63 height 13
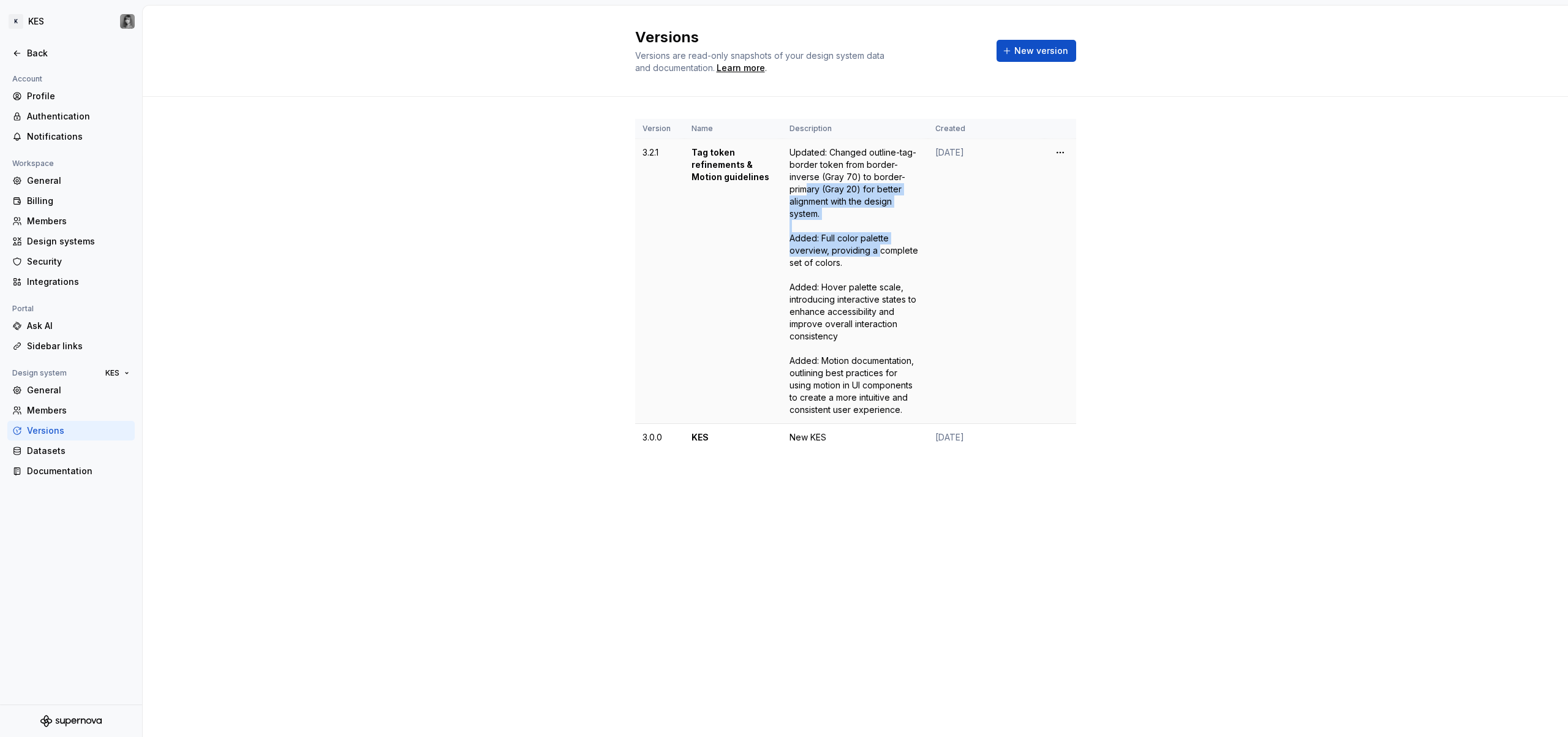
drag, startPoint x: 810, startPoint y: 188, endPoint x: 878, endPoint y: 245, distance: 88.7
click at [878, 245] on div "Updated: Changed outline-tag-border token from border-inverse (Gray 70) to bord…" at bounding box center [855, 282] width 131 height 270
drag, startPoint x: 821, startPoint y: 282, endPoint x: 858, endPoint y: 348, distance: 75.7
click at [858, 348] on div "Updated: Changed outline-tag-border token from border-inverse (Gray 70) to bord…" at bounding box center [855, 282] width 131 height 270
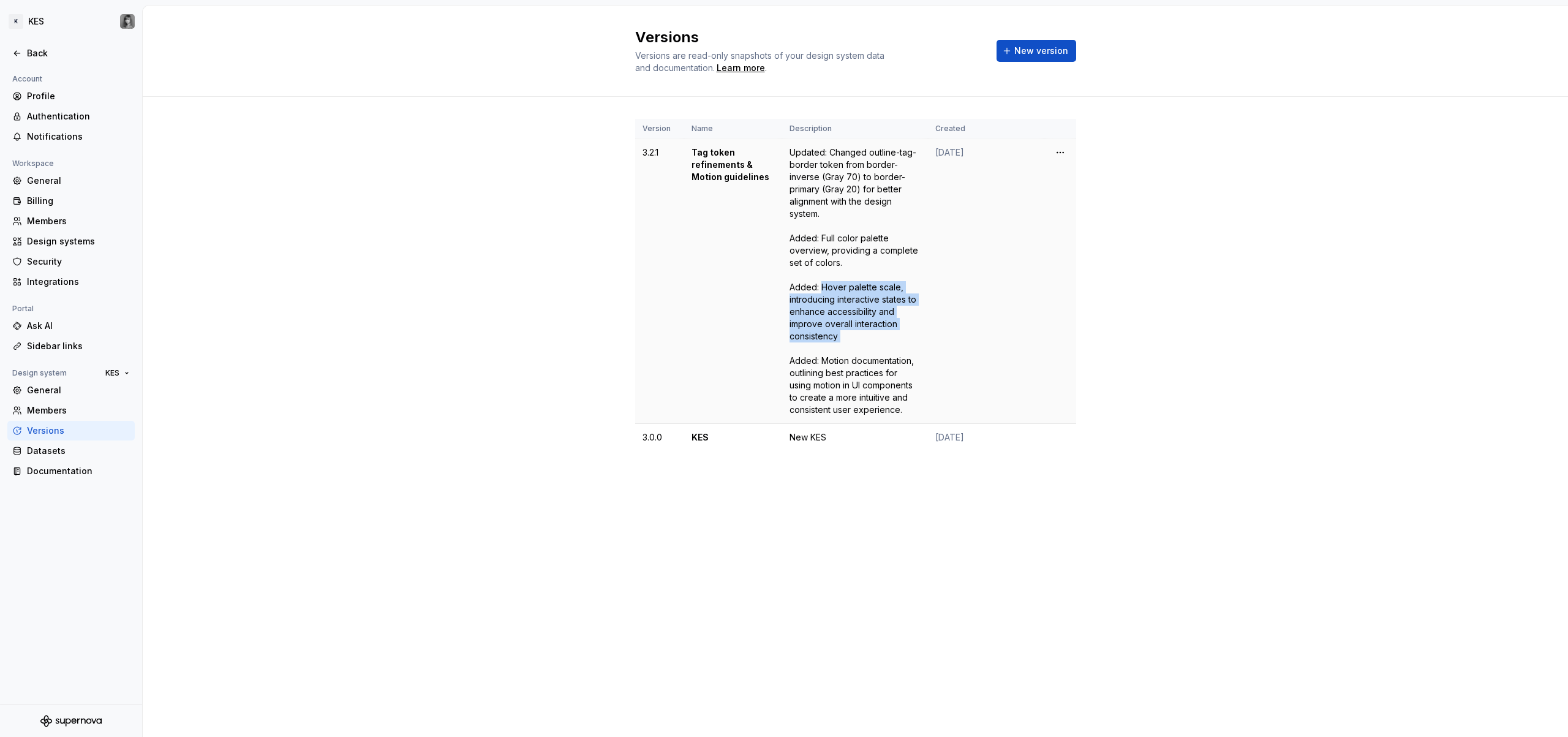
click at [858, 348] on div "Updated: Changed outline-tag-border token from border-inverse (Gray 70) to bord…" at bounding box center [855, 282] width 131 height 270
drag, startPoint x: 874, startPoint y: 407, endPoint x: 828, endPoint y: 282, distance: 133.2
click at [828, 282] on div "Updated: Changed outline-tag-border token from border-inverse (Gray 70) to bord…" at bounding box center [855, 282] width 131 height 270
drag, startPoint x: 863, startPoint y: 307, endPoint x: 873, endPoint y: 363, distance: 56.9
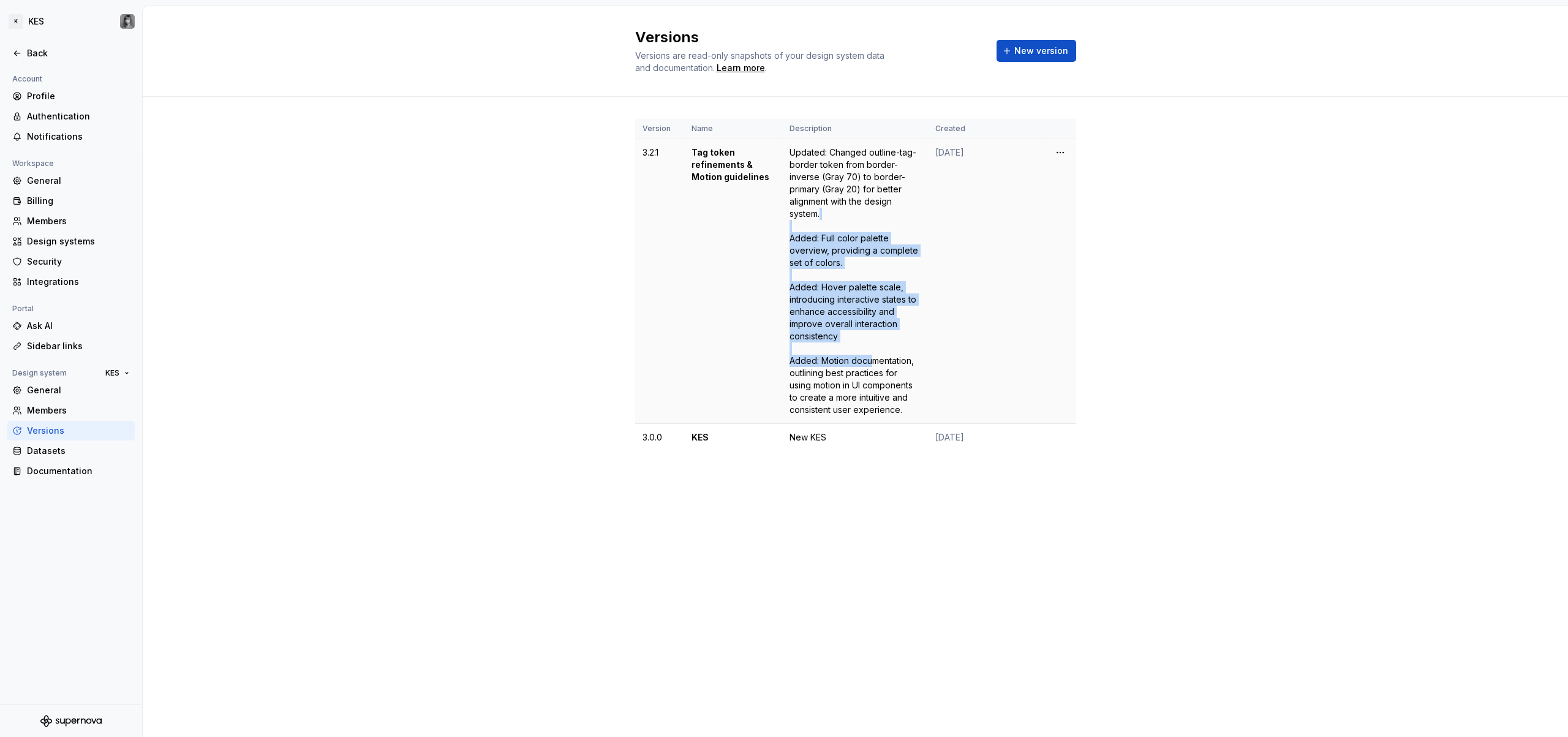
click at [873, 362] on div "Updated: Changed outline-tag-border token from border-inverse (Gray 70) to bord…" at bounding box center [855, 282] width 131 height 270
click at [873, 364] on div "Updated: Changed outline-tag-border token from border-inverse (Gray 70) to bord…" at bounding box center [855, 282] width 131 height 270
drag, startPoint x: 866, startPoint y: 379, endPoint x: 829, endPoint y: 289, distance: 97.3
click at [829, 289] on div "Updated: Changed outline-tag-border token from border-inverse (Gray 70) to bord…" at bounding box center [855, 282] width 131 height 270
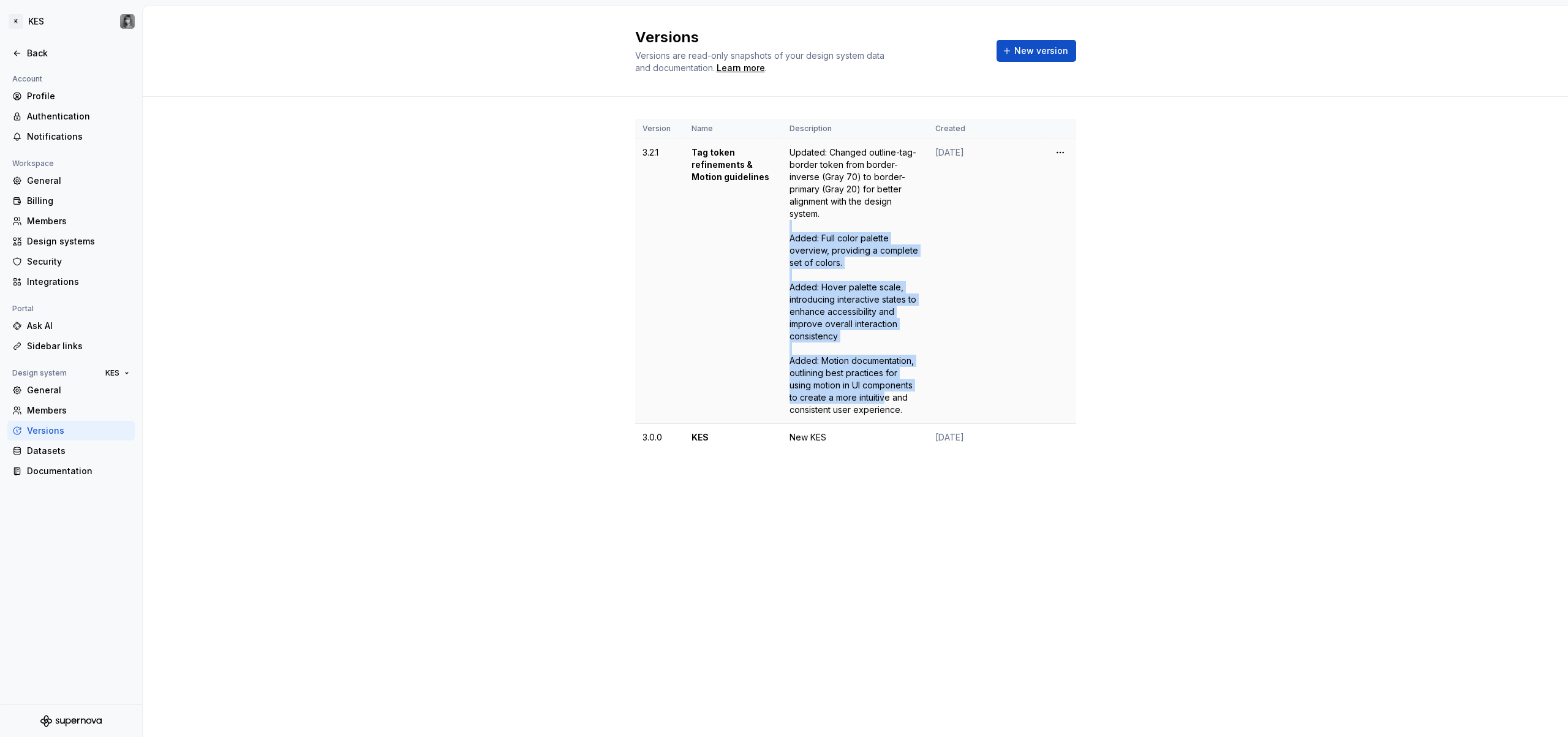
drag, startPoint x: 839, startPoint y: 224, endPoint x: 885, endPoint y: 391, distance: 173.2
click at [885, 391] on div "Updated: Changed outline-tag-border token from border-inverse (Gray 70) to bord…" at bounding box center [855, 282] width 131 height 270
drag, startPoint x: 849, startPoint y: 375, endPoint x: 854, endPoint y: 292, distance: 83.2
click at [854, 292] on div "Updated: Changed outline-tag-border token from border-inverse (Gray 70) to bord…" at bounding box center [855, 282] width 131 height 270
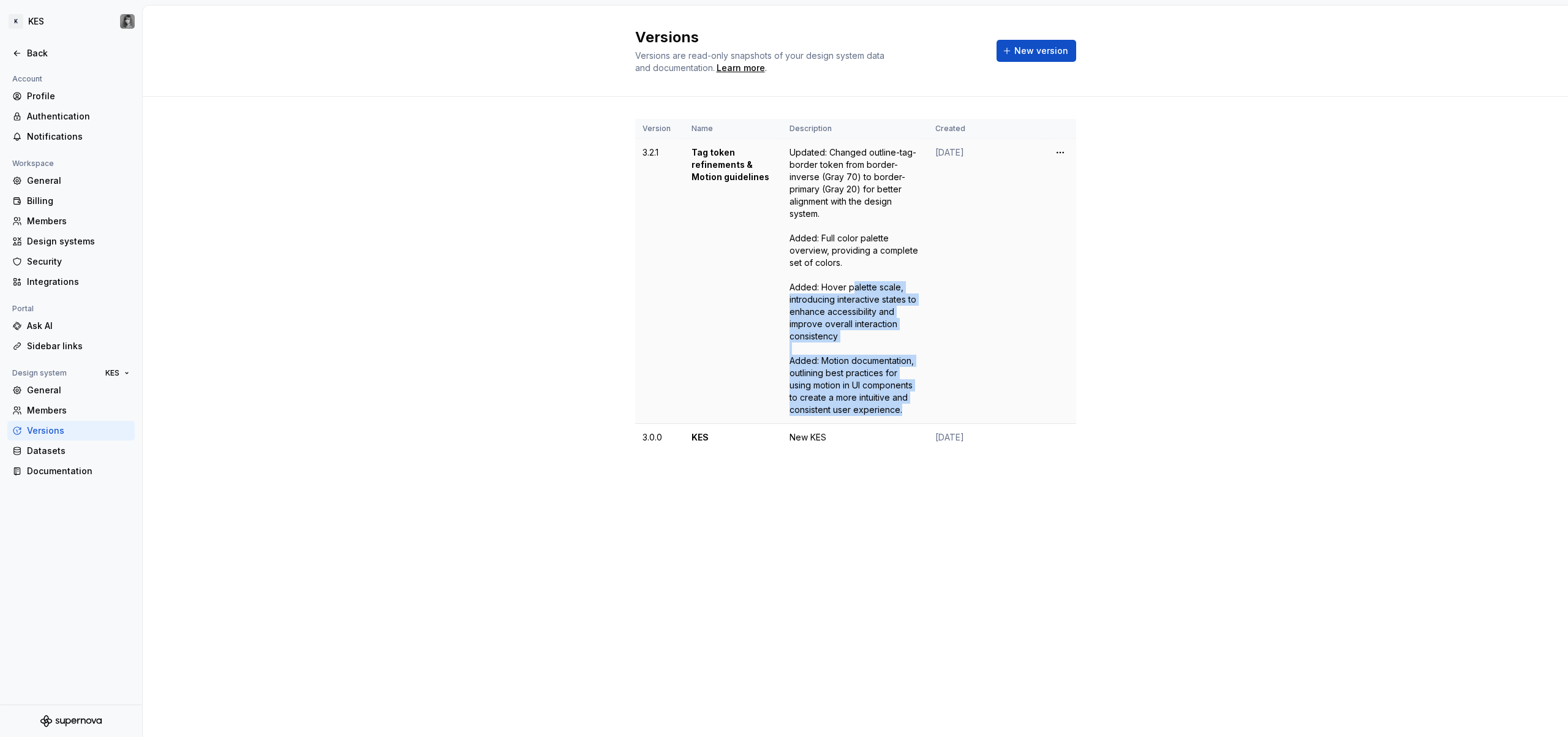
click at [854, 291] on div "Updated: Changed outline-tag-border token from border-inverse (Gray 70) to bord…" at bounding box center [855, 282] width 131 height 270
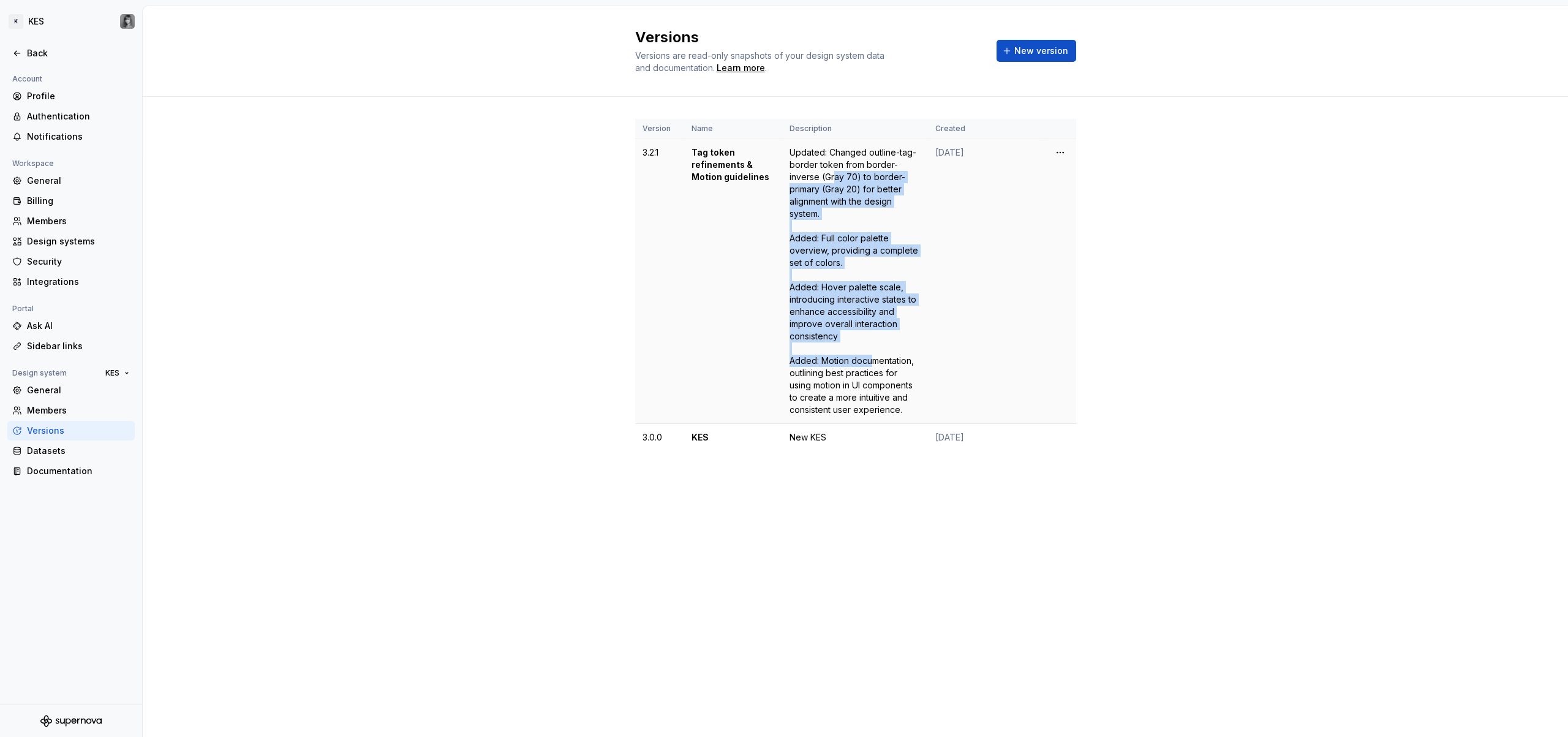
drag, startPoint x: 843, startPoint y: 215, endPoint x: 871, endPoint y: 373, distance: 160.5
click at [872, 375] on div "Updated: Changed outline-tag-border token from border-inverse (Gray 70) to bord…" at bounding box center [855, 282] width 131 height 270
click at [871, 373] on div "Updated: Changed outline-tag-border token from border-inverse (Gray 70) to bord…" at bounding box center [855, 282] width 131 height 270
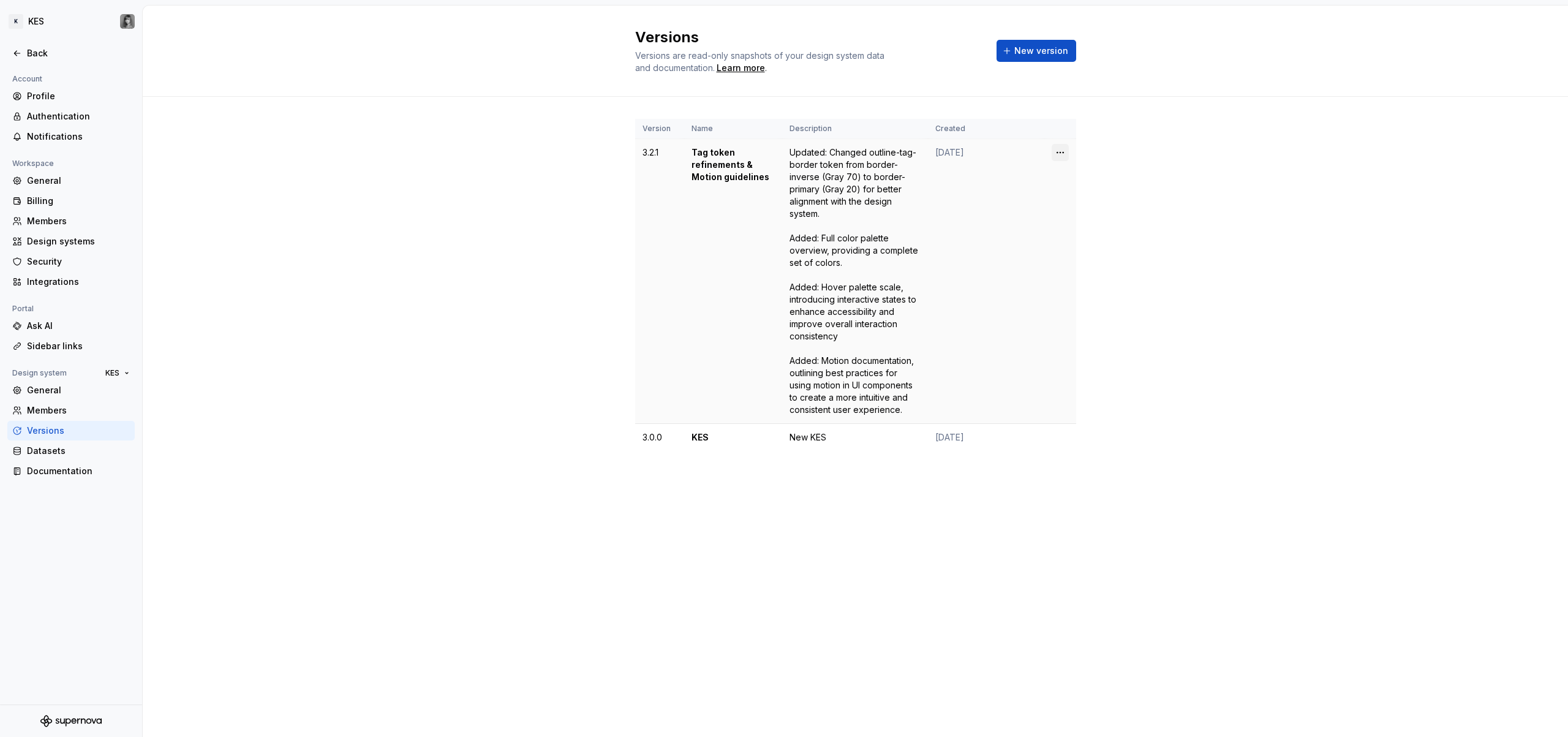
click at [1062, 152] on html "K KES Back Account Profile Authentication Notifications Workspace General Billi…" at bounding box center [784, 368] width 1568 height 737
click at [1293, 203] on html "K KES Back Account Profile Authentication Notifications Workspace General Billi…" at bounding box center [784, 368] width 1568 height 737
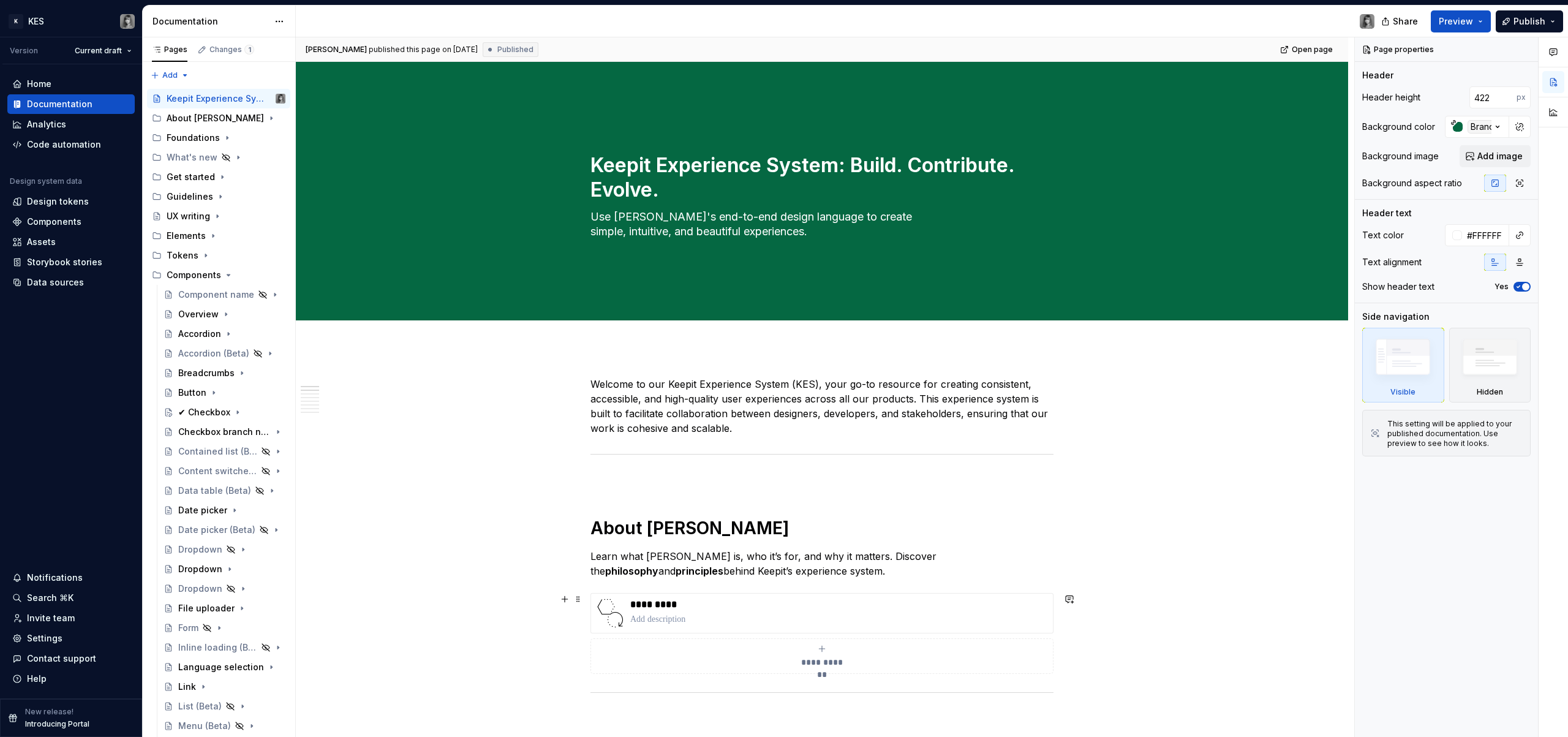
scroll to position [1015, 0]
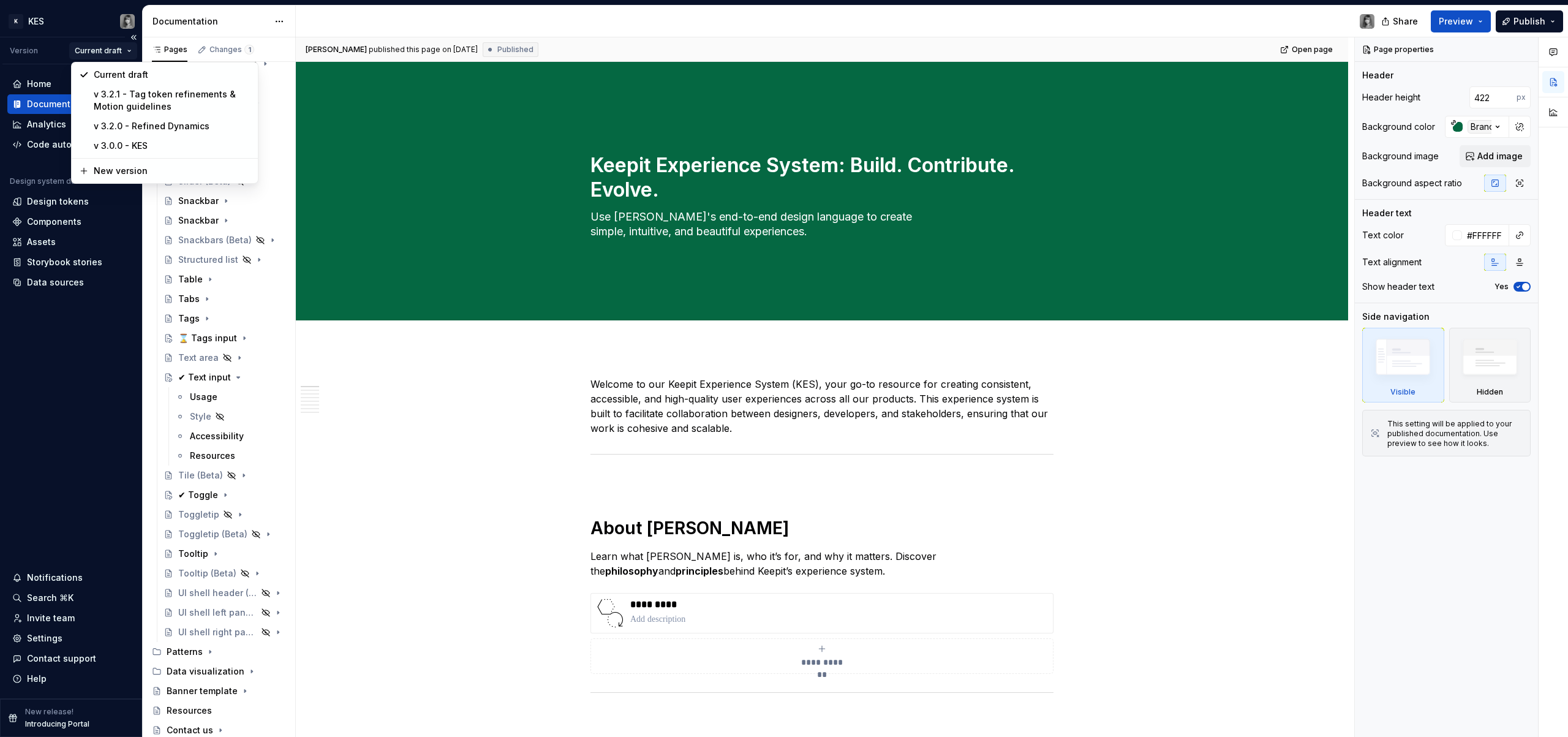
click at [131, 51] on html "K KES Version Current draft Home Documentation Analytics Code automation Design…" at bounding box center [784, 368] width 1568 height 737
click at [141, 76] on div "Current draft" at bounding box center [172, 75] width 157 height 13
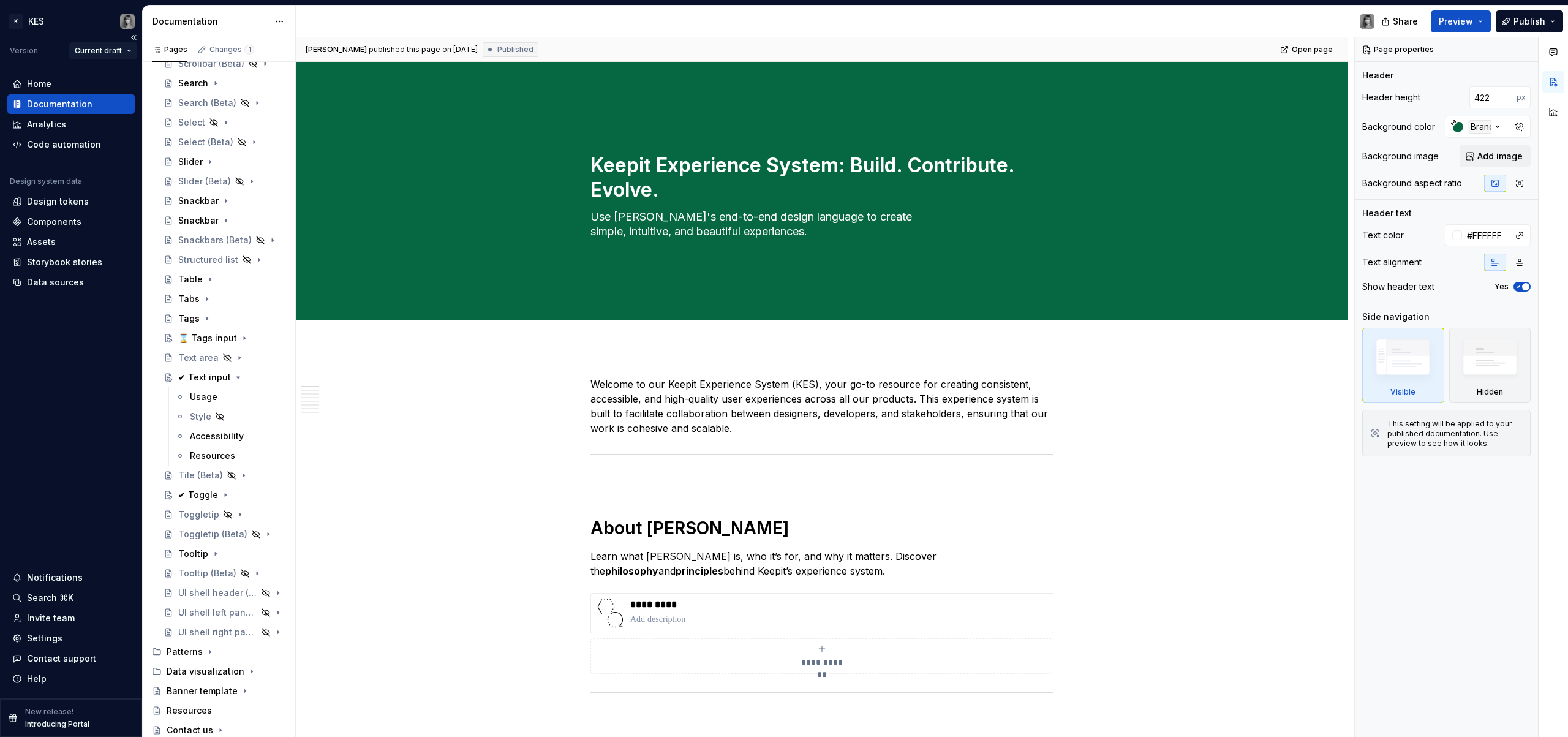
click at [124, 53] on html "K KES Version Current draft Home Documentation Analytics Code automation Design…" at bounding box center [784, 368] width 1568 height 737
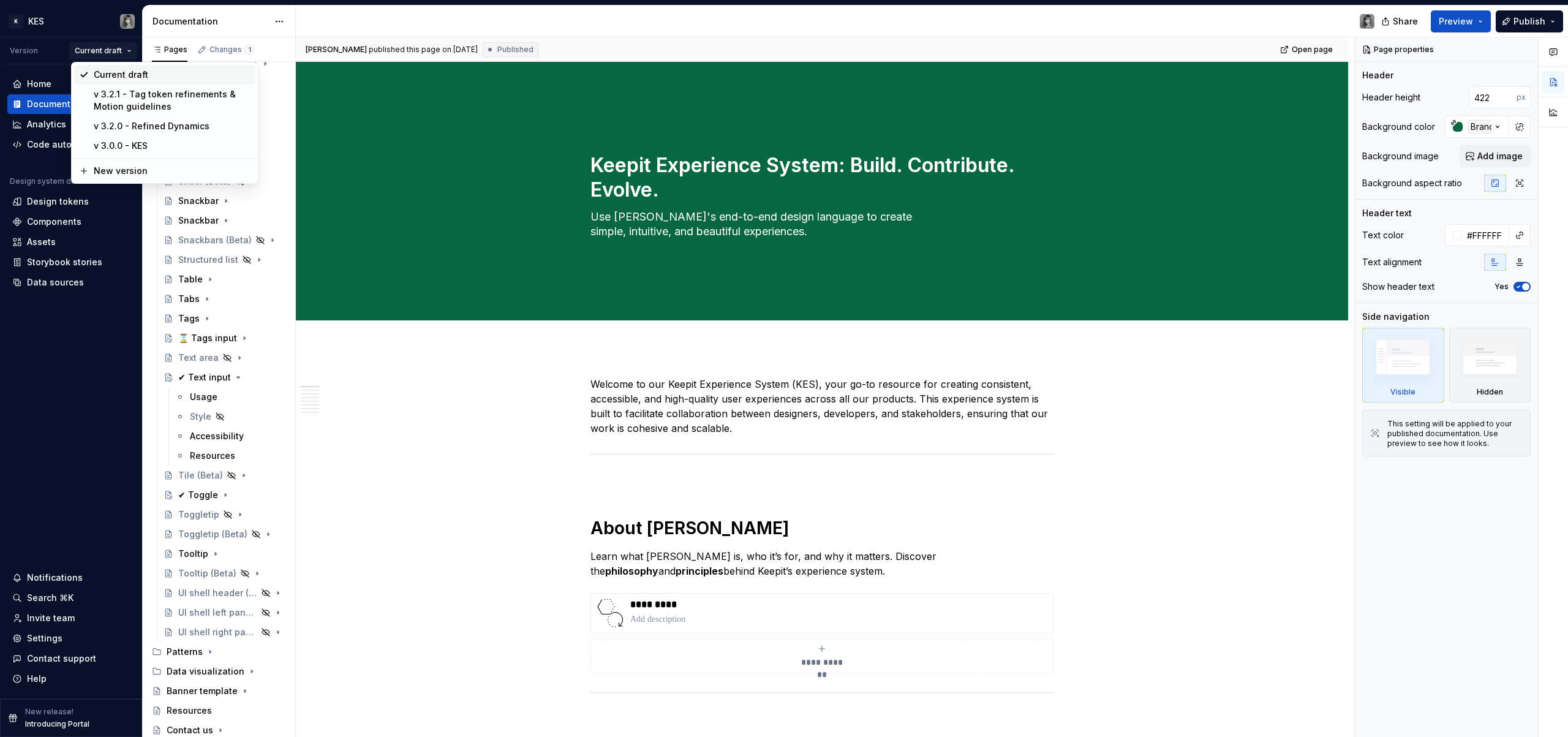
click at [133, 78] on div "Current draft" at bounding box center [172, 75] width 157 height 13
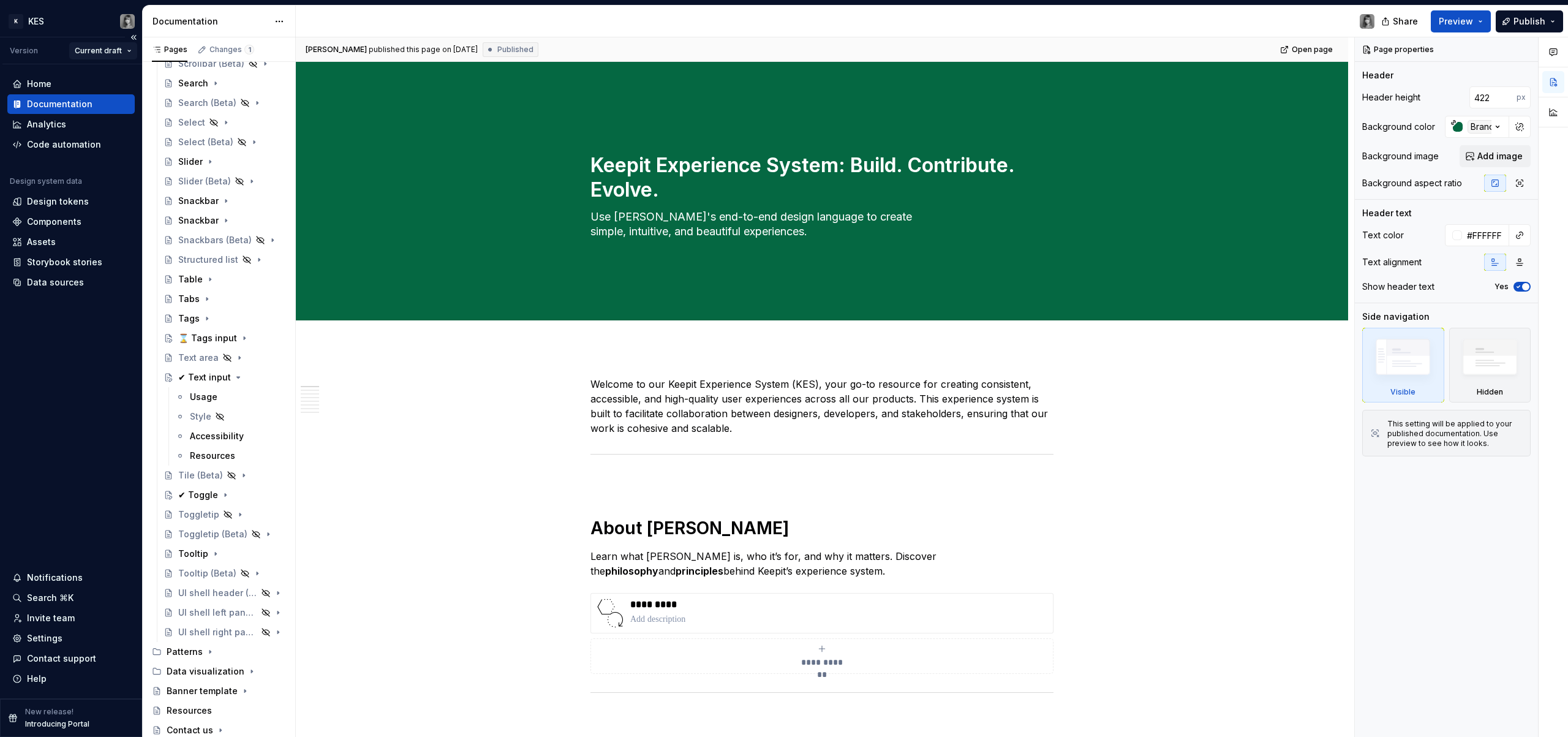
click at [120, 53] on html "K KES Version Current draft Home Documentation Analytics Code automation Design…" at bounding box center [784, 368] width 1568 height 737
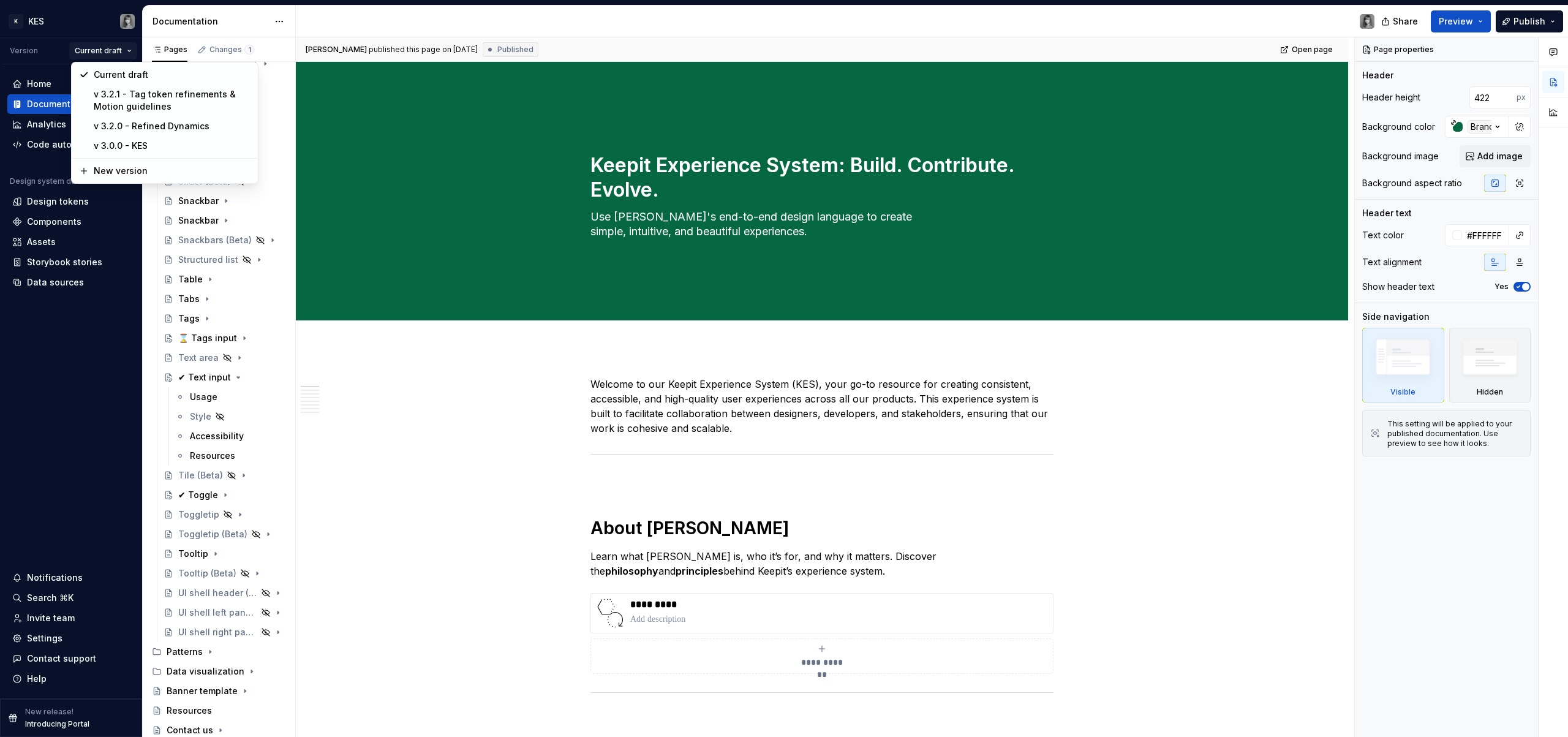
click at [480, 387] on html "K KES Version Current draft Home Documentation Analytics Code automation Design…" at bounding box center [784, 368] width 1568 height 737
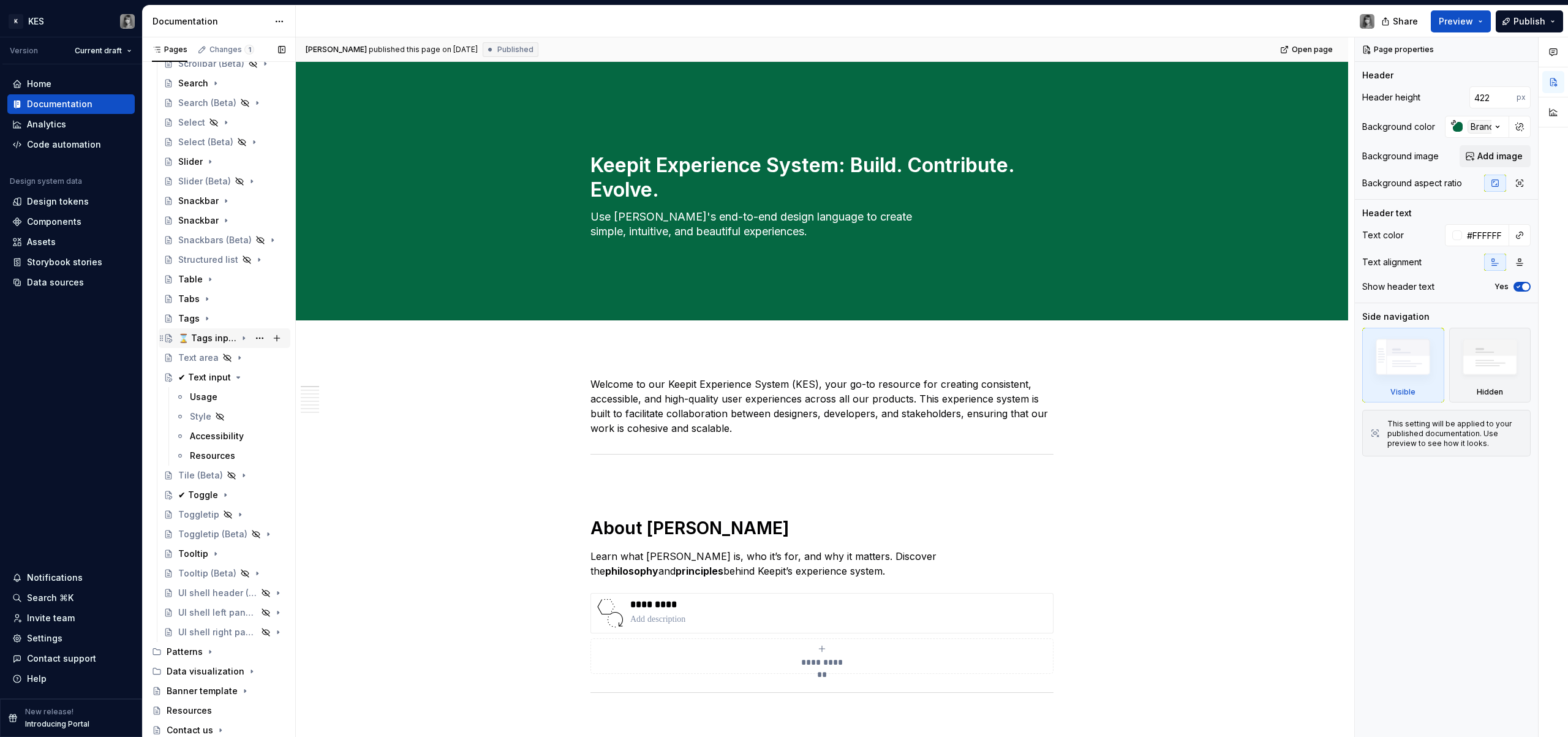
click at [204, 340] on div "⌛ Tags input" at bounding box center [207, 339] width 58 height 13
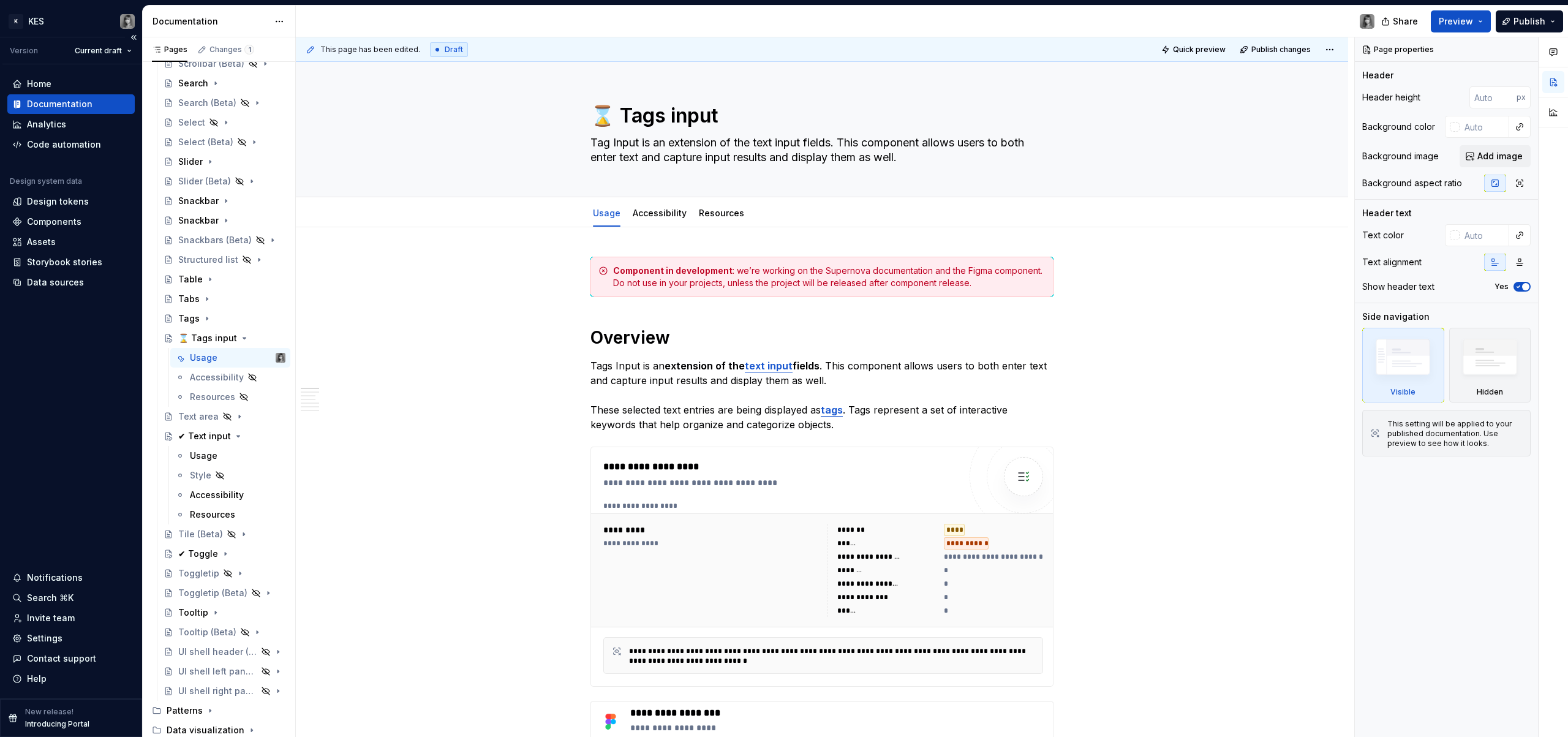
click at [126, 59] on div "Version Current draft" at bounding box center [72, 51] width 140 height 27
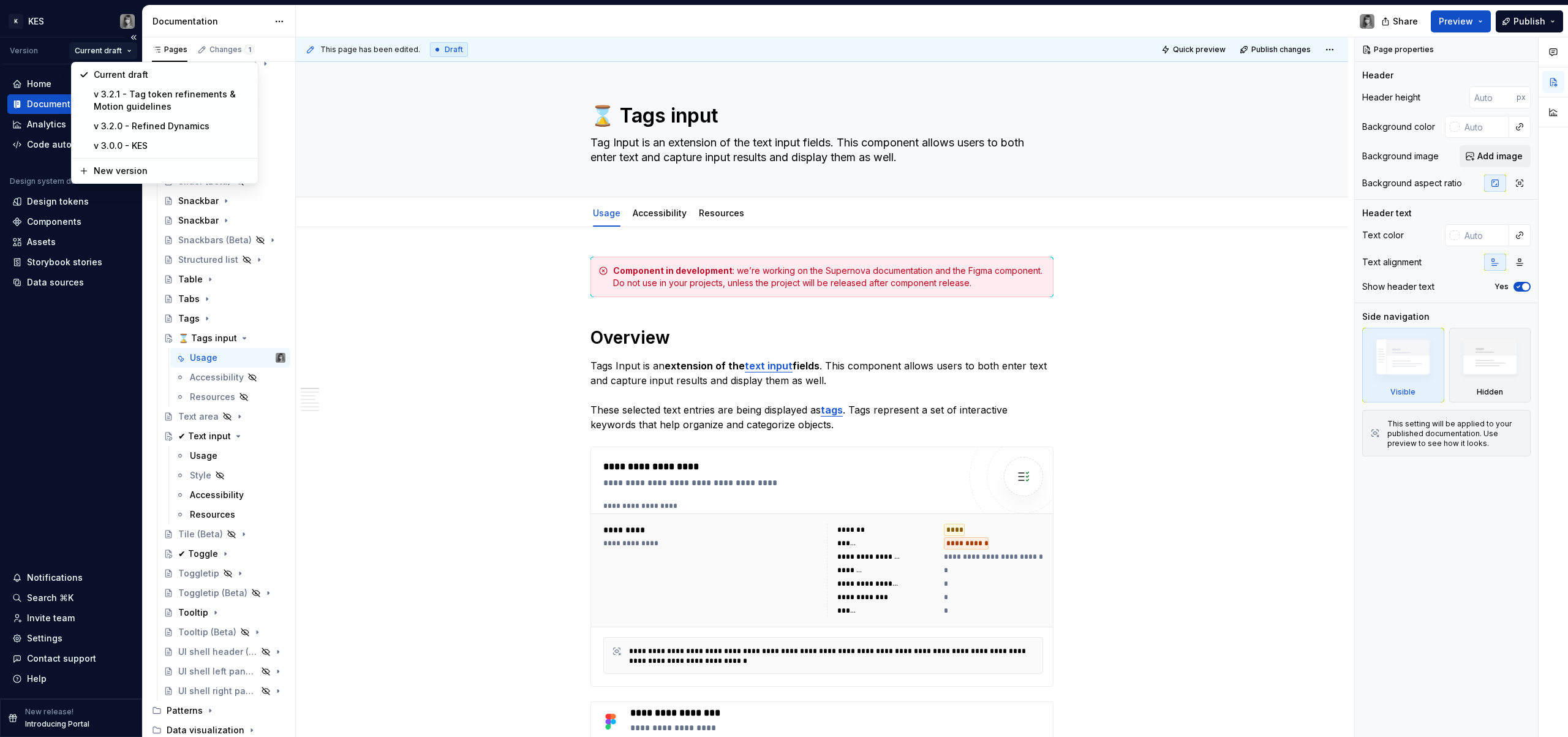
click at [126, 58] on html "K KES Version Current draft Home Documentation Analytics Code automation Design…" at bounding box center [784, 368] width 1568 height 737
click at [124, 174] on div "New version" at bounding box center [172, 171] width 157 height 13
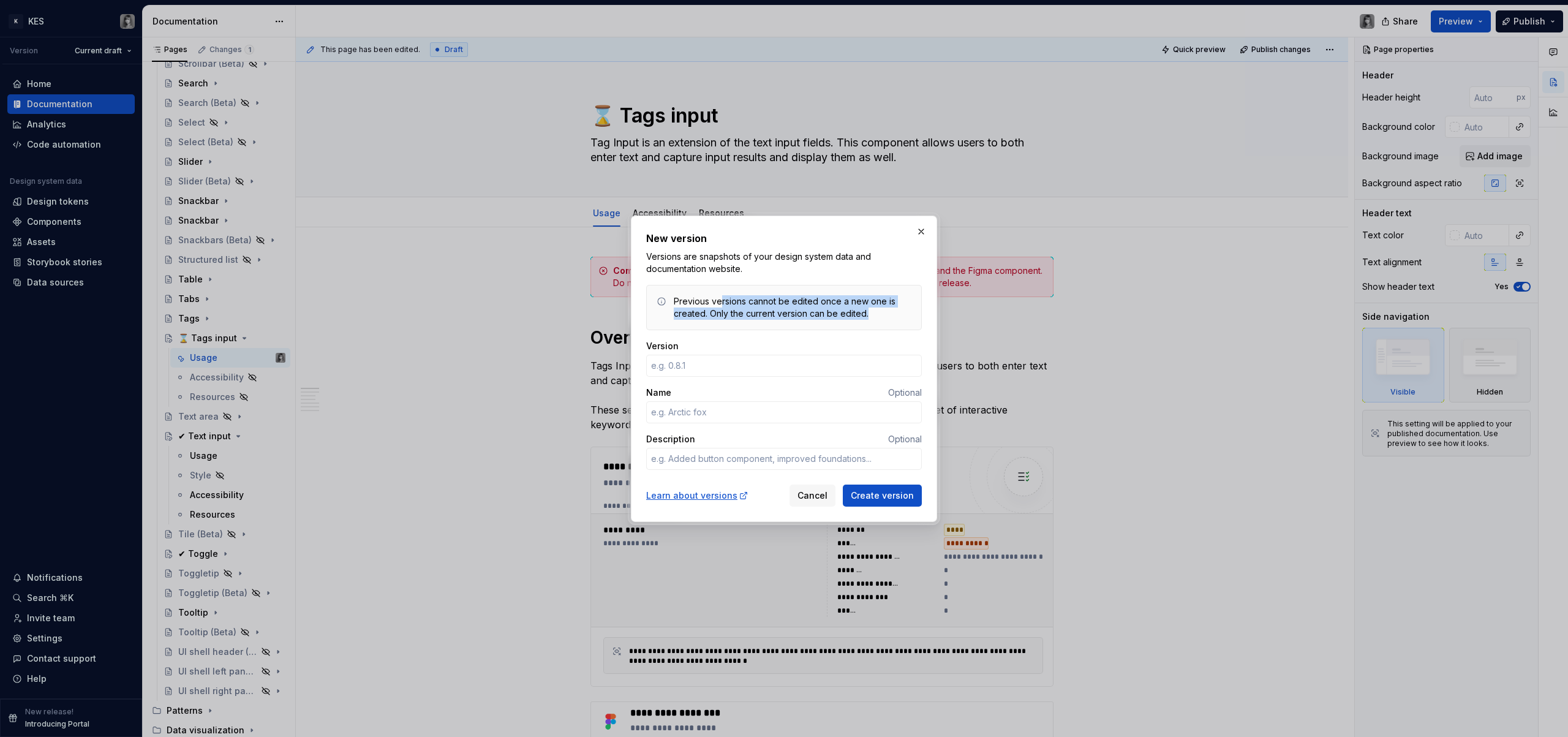
drag, startPoint x: 721, startPoint y: 301, endPoint x: 879, endPoint y: 314, distance: 158.5
click at [879, 314] on div "Previous versions cannot be edited once a new one is created. Only the current …" at bounding box center [793, 307] width 238 height 24
drag, startPoint x: 879, startPoint y: 314, endPoint x: 783, endPoint y: 300, distance: 97.0
click at [783, 300] on div "Previous versions cannot be edited once a new one is created. Only the current …" at bounding box center [793, 307] width 238 height 24
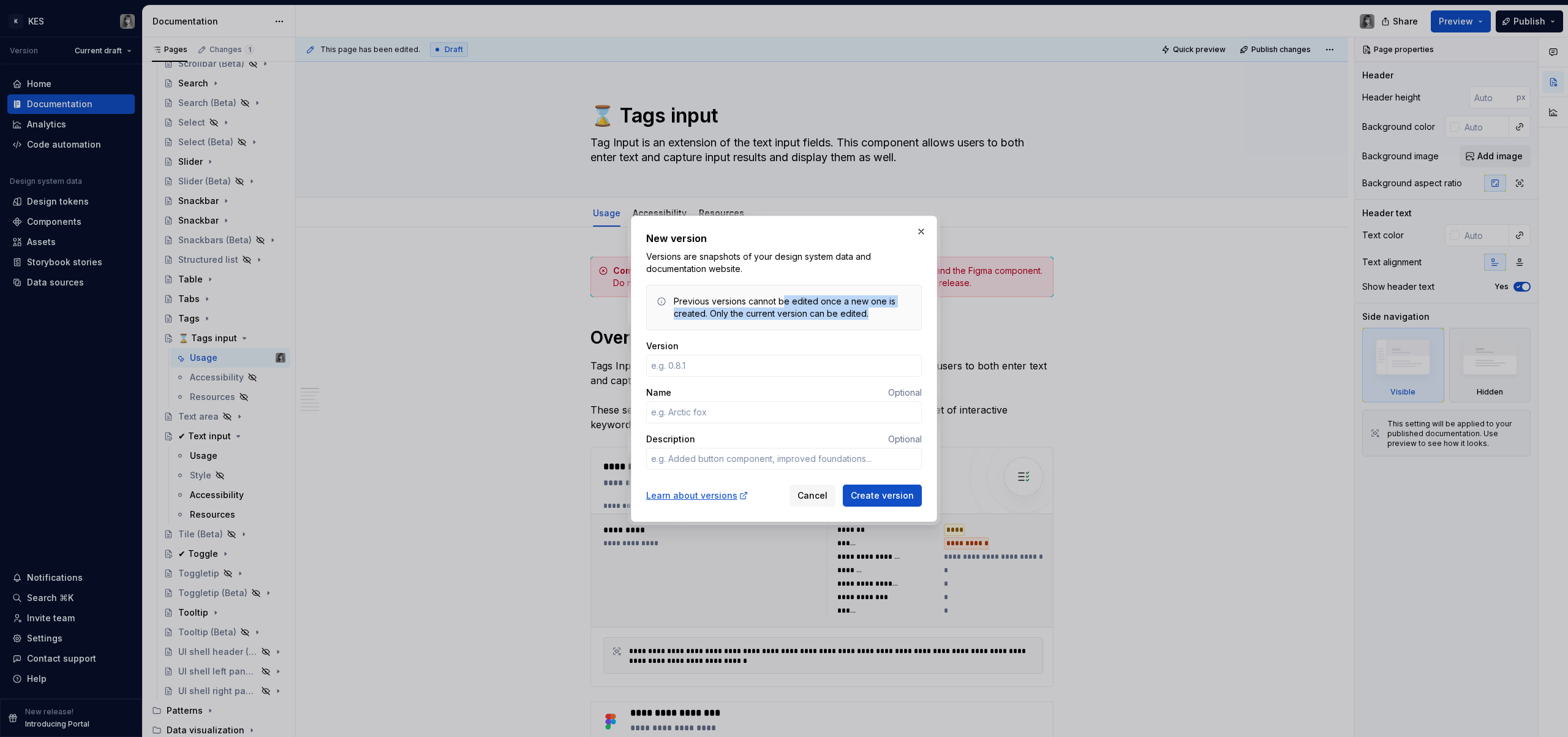
click at [783, 300] on div "Previous versions cannot be edited once a new one is created. Only the current …" at bounding box center [793, 307] width 238 height 24
drag, startPoint x: 760, startPoint y: 300, endPoint x: 869, endPoint y: 314, distance: 109.9
click at [869, 314] on div "Previous versions cannot be edited once a new one is created. Only the current …" at bounding box center [793, 307] width 238 height 24
drag, startPoint x: 865, startPoint y: 314, endPoint x: 753, endPoint y: 297, distance: 113.3
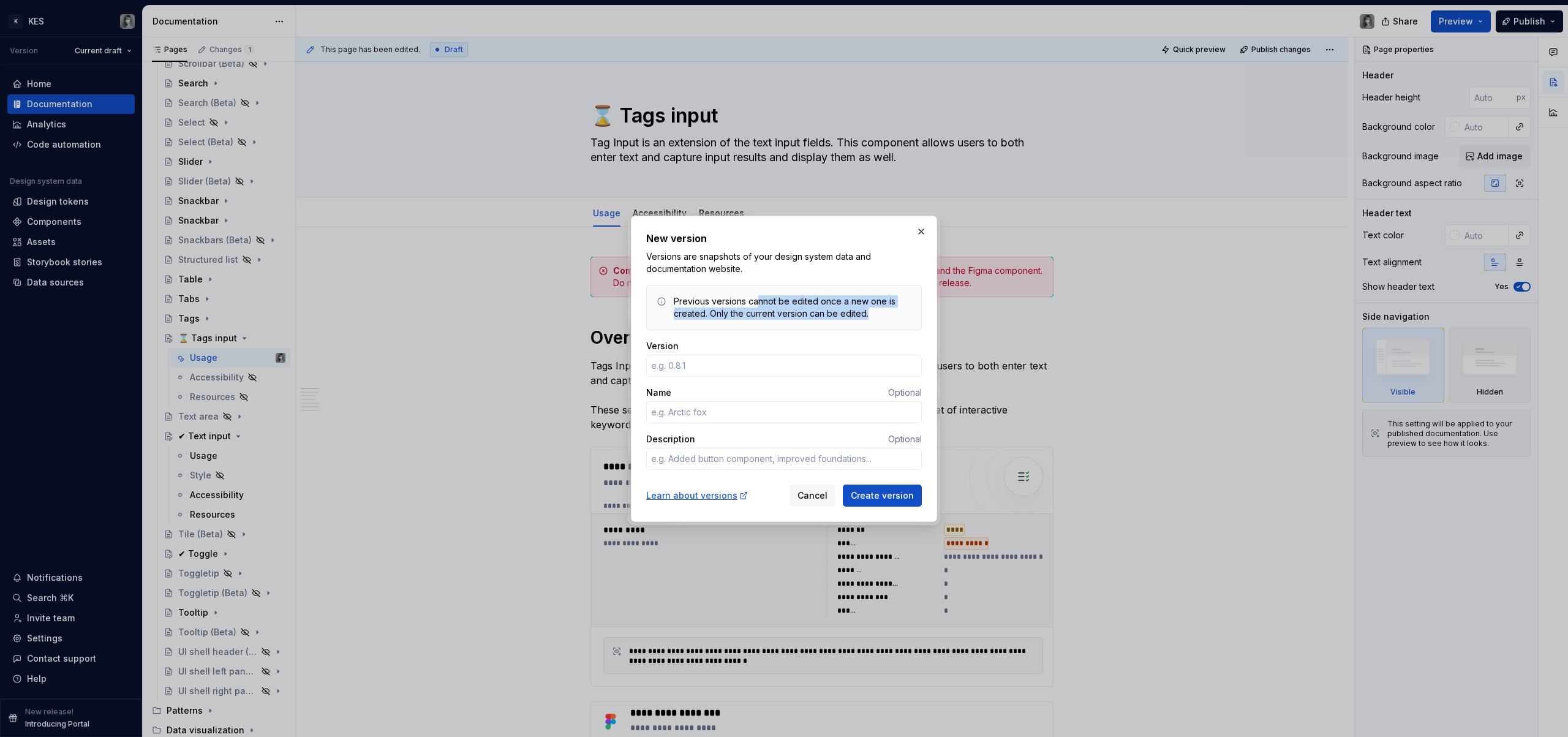
click at [753, 297] on div "Previous versions cannot be edited once a new one is created. Only the current …" at bounding box center [793, 307] width 238 height 24
drag, startPoint x: 729, startPoint y: 295, endPoint x: 877, endPoint y: 312, distance: 149.0
click at [877, 312] on div "Previous versions cannot be edited once a new one is created. Only the current …" at bounding box center [793, 307] width 238 height 24
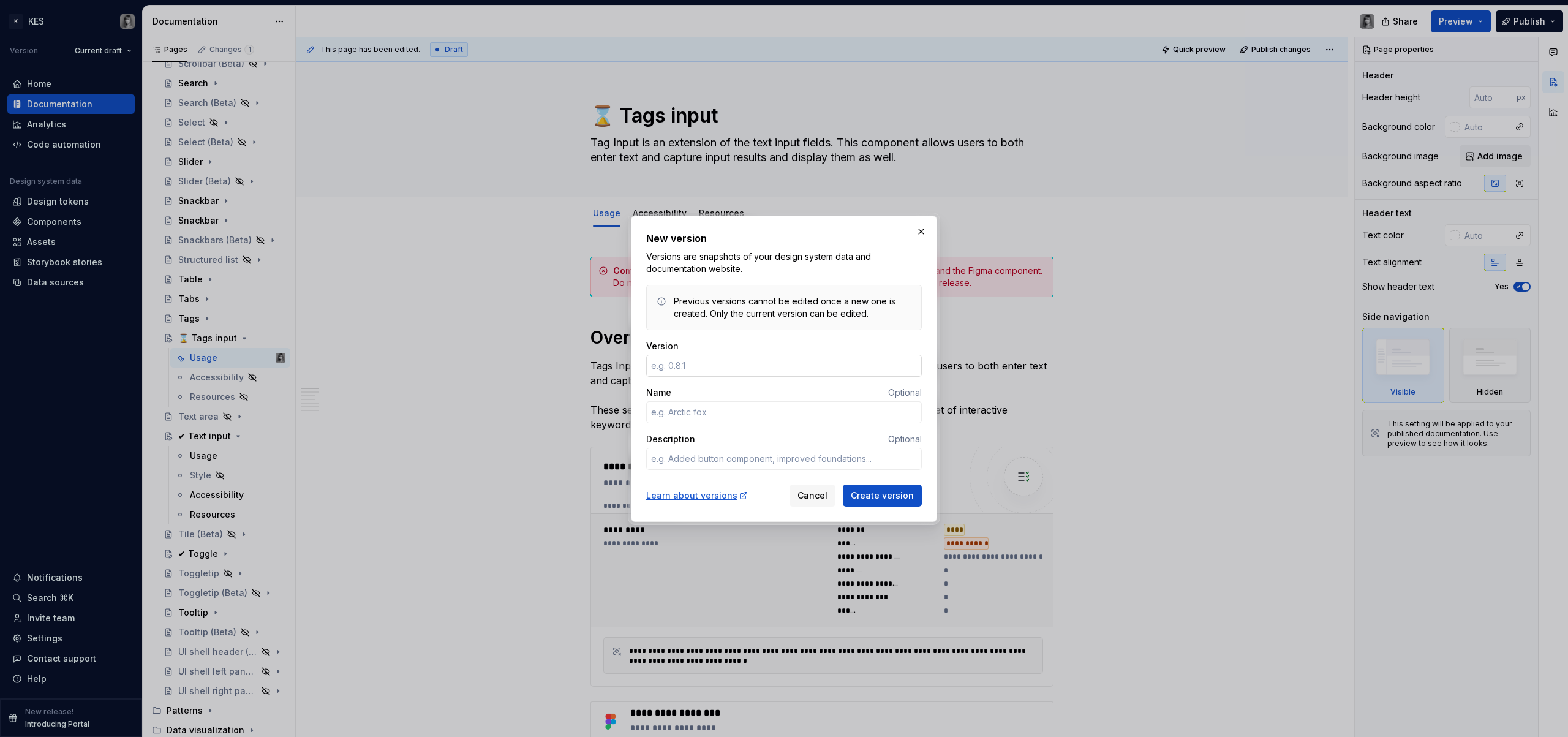
click at [739, 371] on input "Version" at bounding box center [784, 366] width 276 height 22
click at [725, 407] on input "Name" at bounding box center [784, 412] width 276 height 22
click at [756, 321] on div "Previous versions cannot be edited once a new one is created. Only the current …" at bounding box center [784, 307] width 276 height 45
click at [726, 403] on input "Name" at bounding box center [784, 412] width 276 height 22
click at [783, 328] on div "Previous versions cannot be edited once a new one is created. Only the current …" at bounding box center [784, 307] width 276 height 45
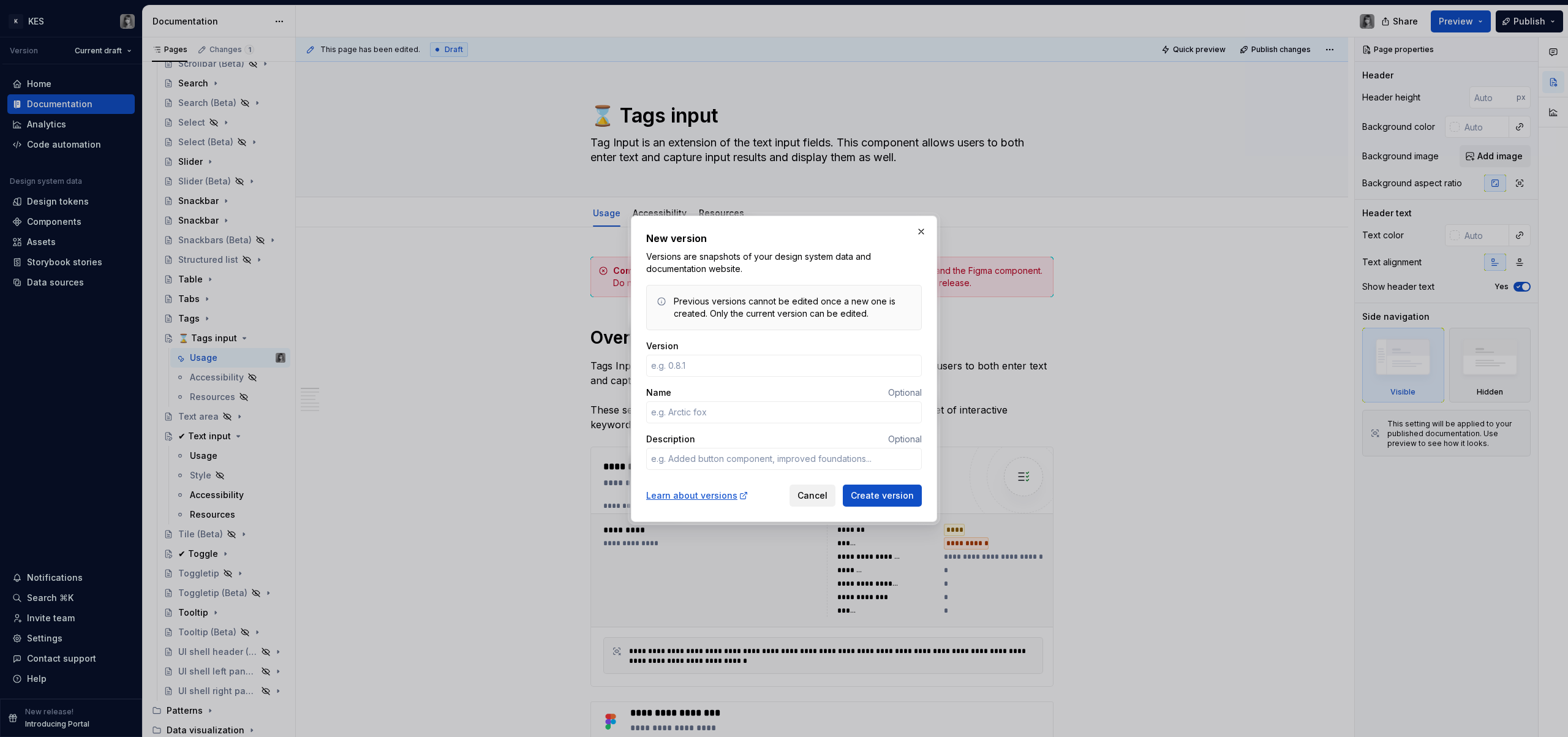
click at [812, 499] on span "Cancel" at bounding box center [812, 496] width 30 height 13
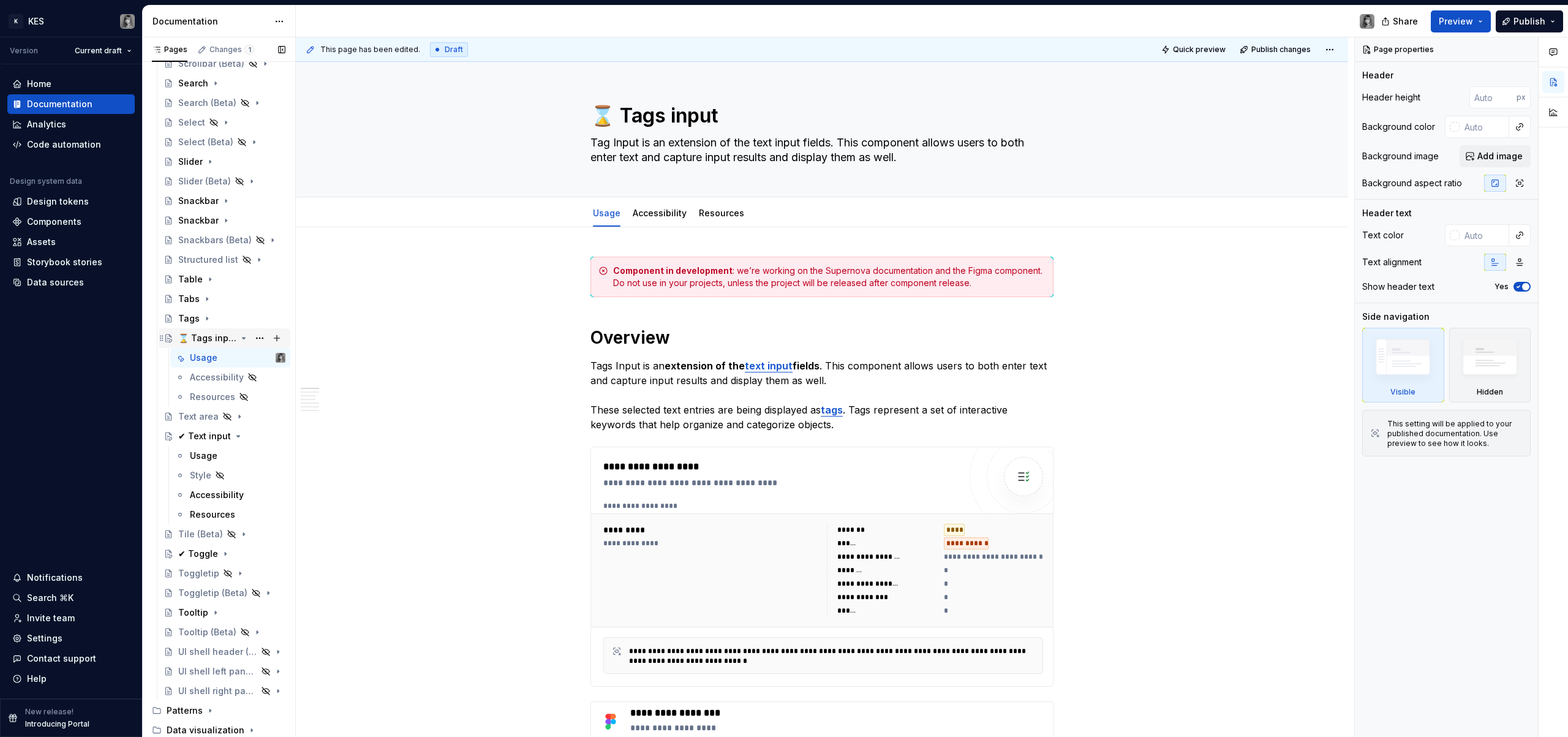
click at [239, 337] on icon "Page tree" at bounding box center [244, 338] width 10 height 10
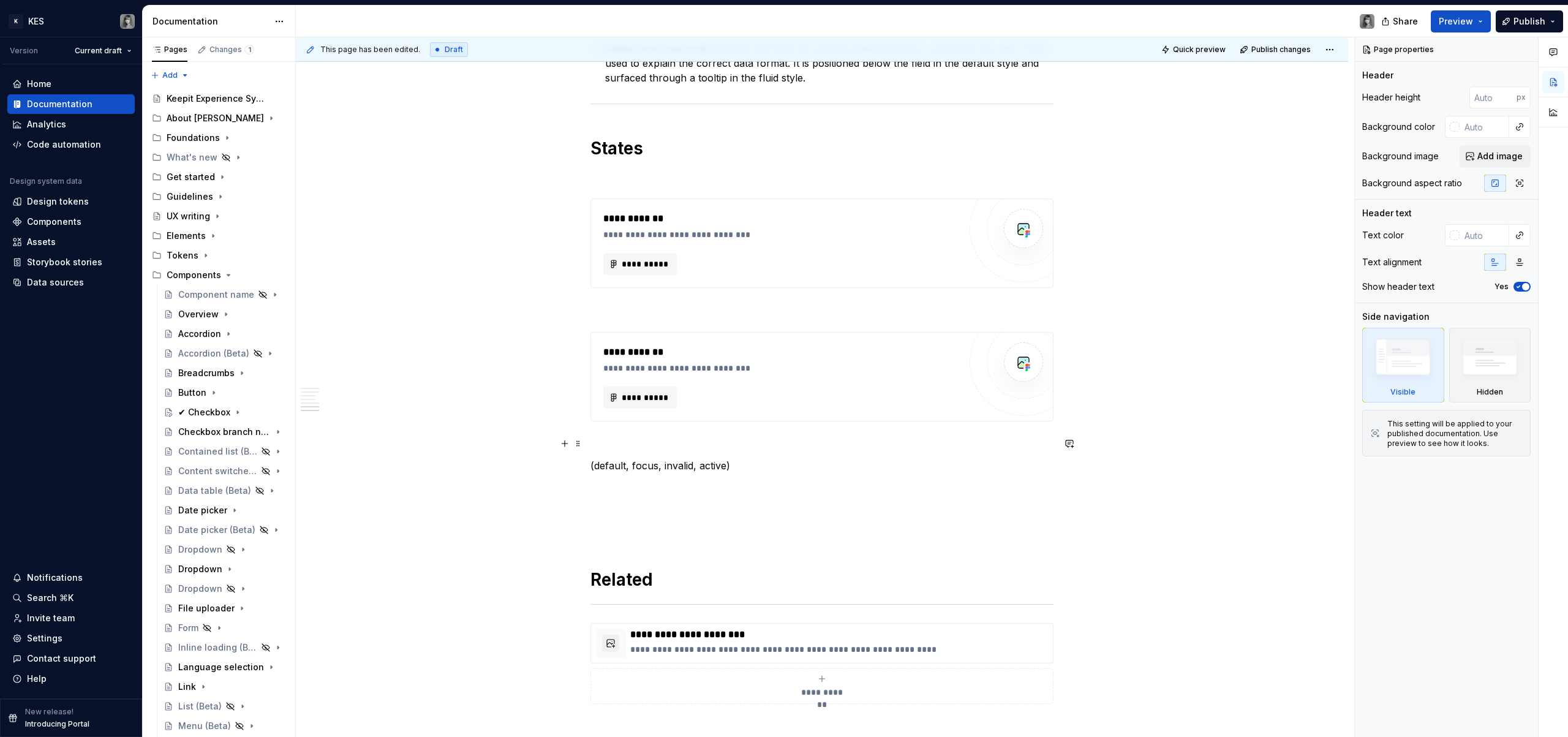
scroll to position [1661, 0]
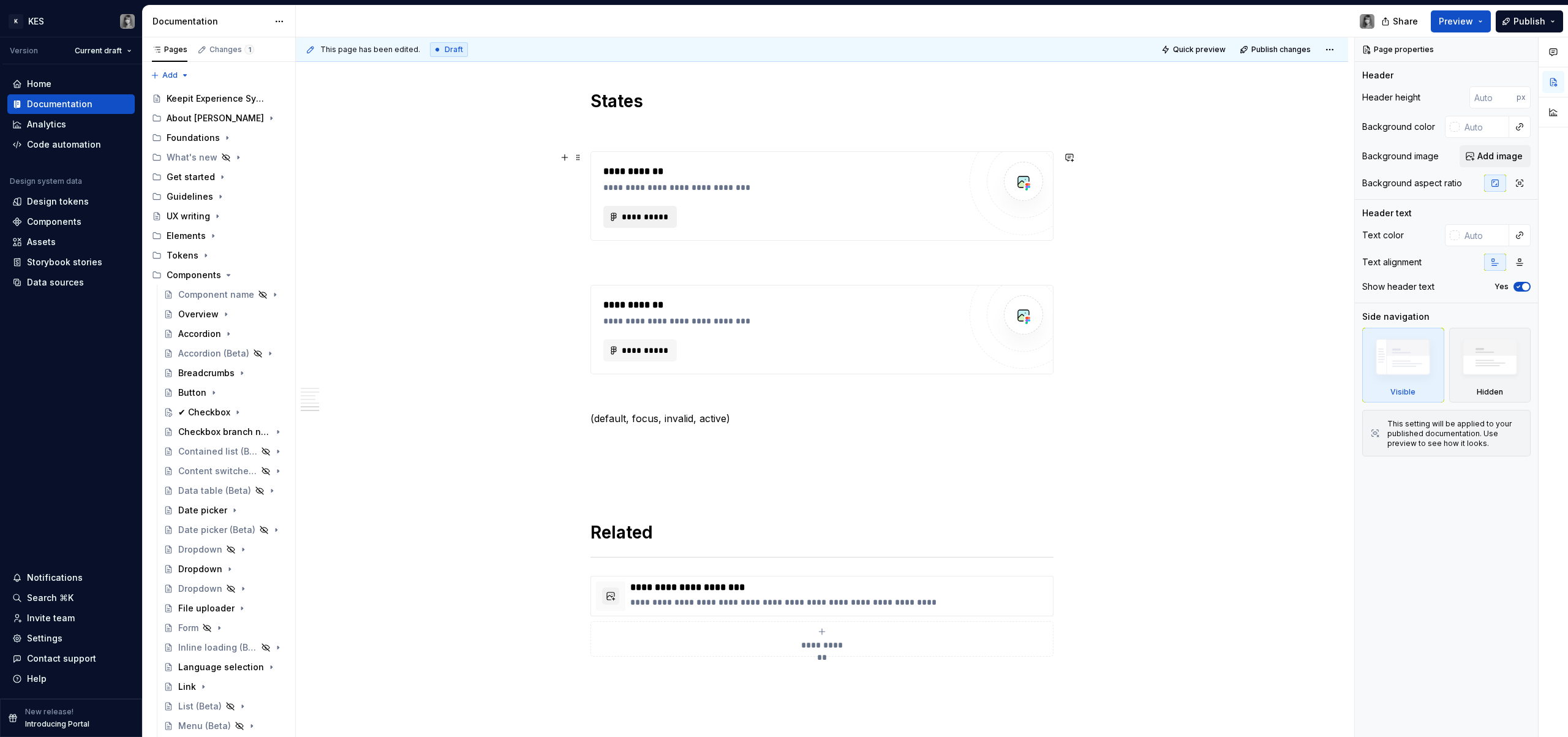
click at [634, 222] on button "**********" at bounding box center [640, 217] width 74 height 22
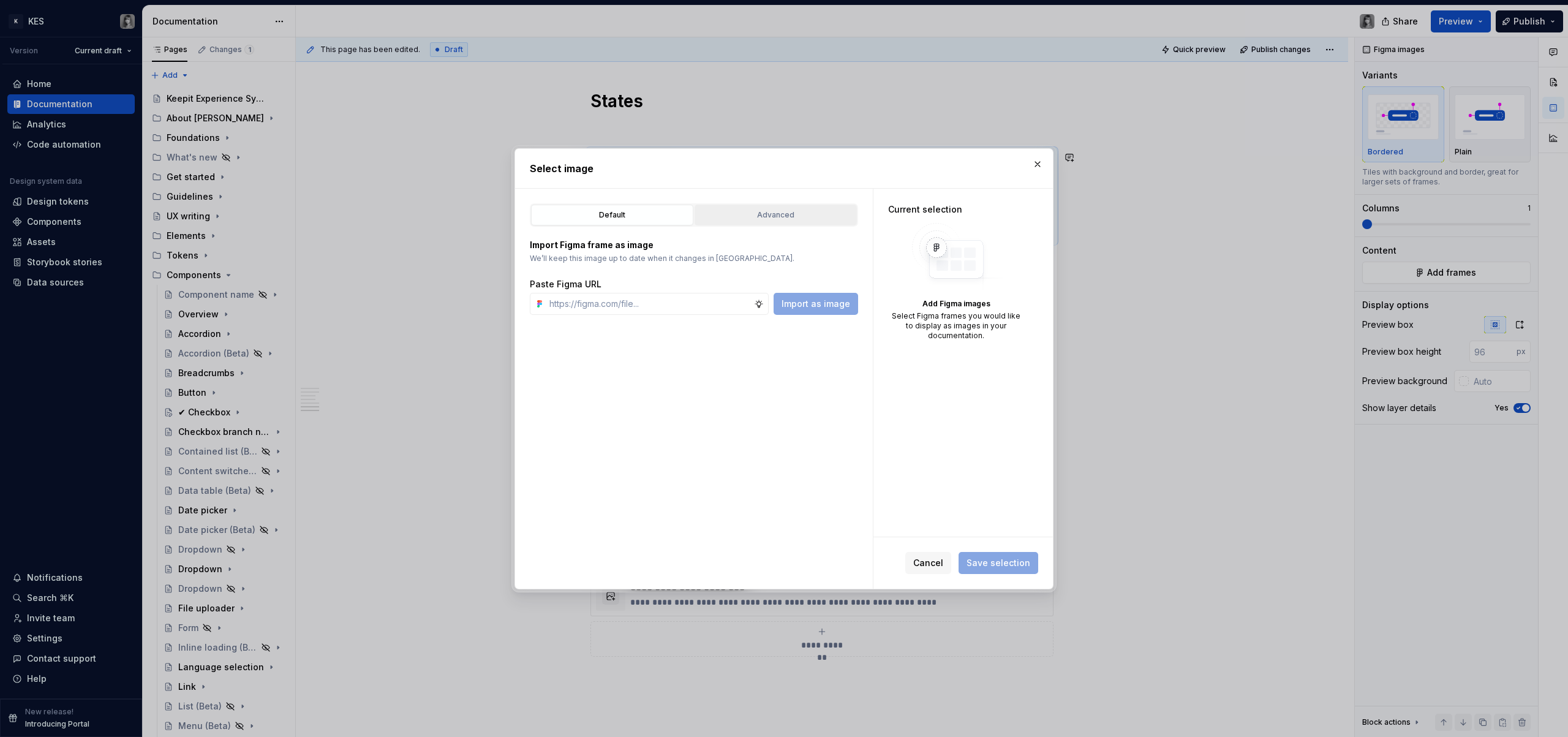
click at [741, 212] on div "Advanced" at bounding box center [776, 216] width 154 height 13
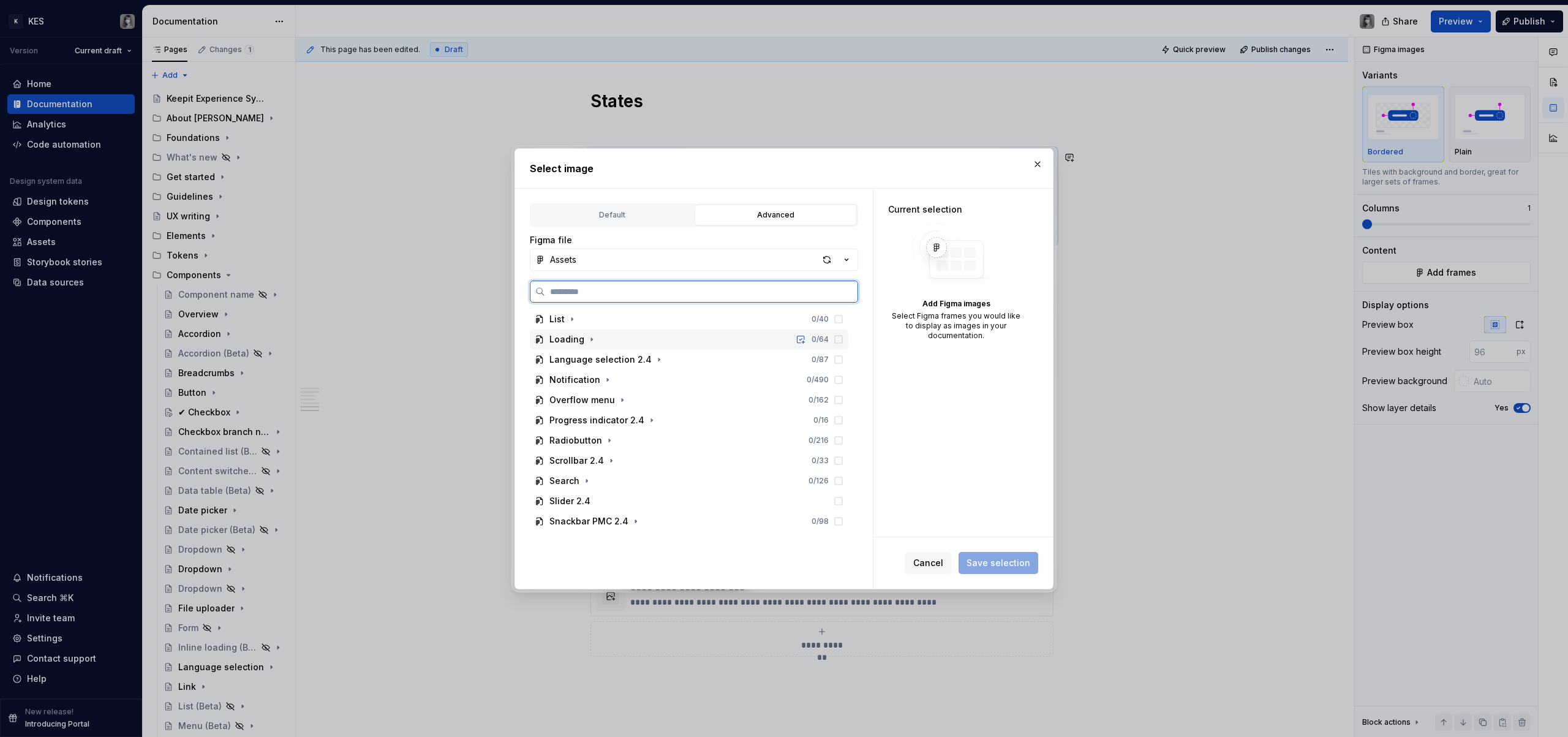
scroll to position [634, 0]
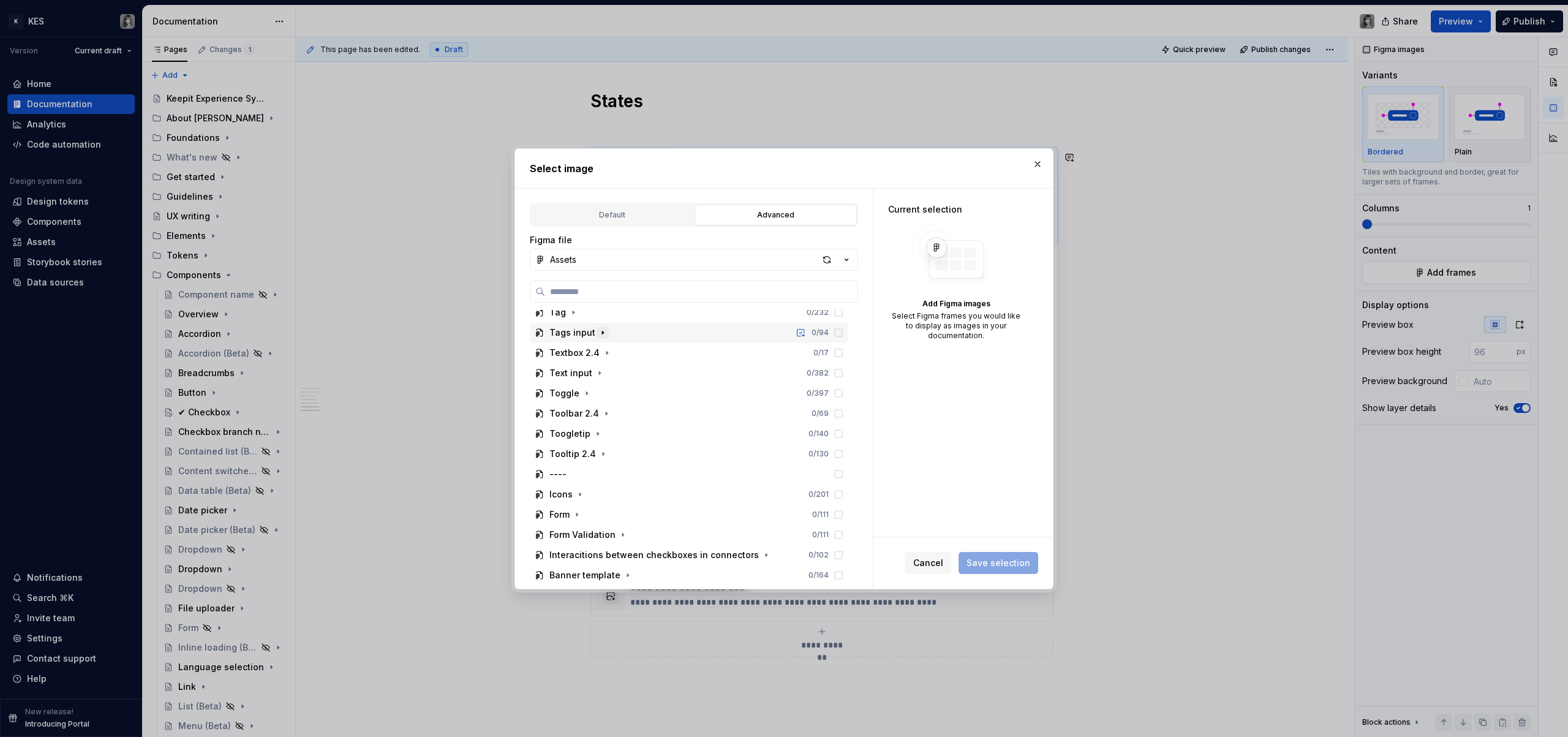
click at [600, 335] on icon "button" at bounding box center [603, 333] width 10 height 10
click at [615, 412] on icon "button" at bounding box center [620, 414] width 10 height 10
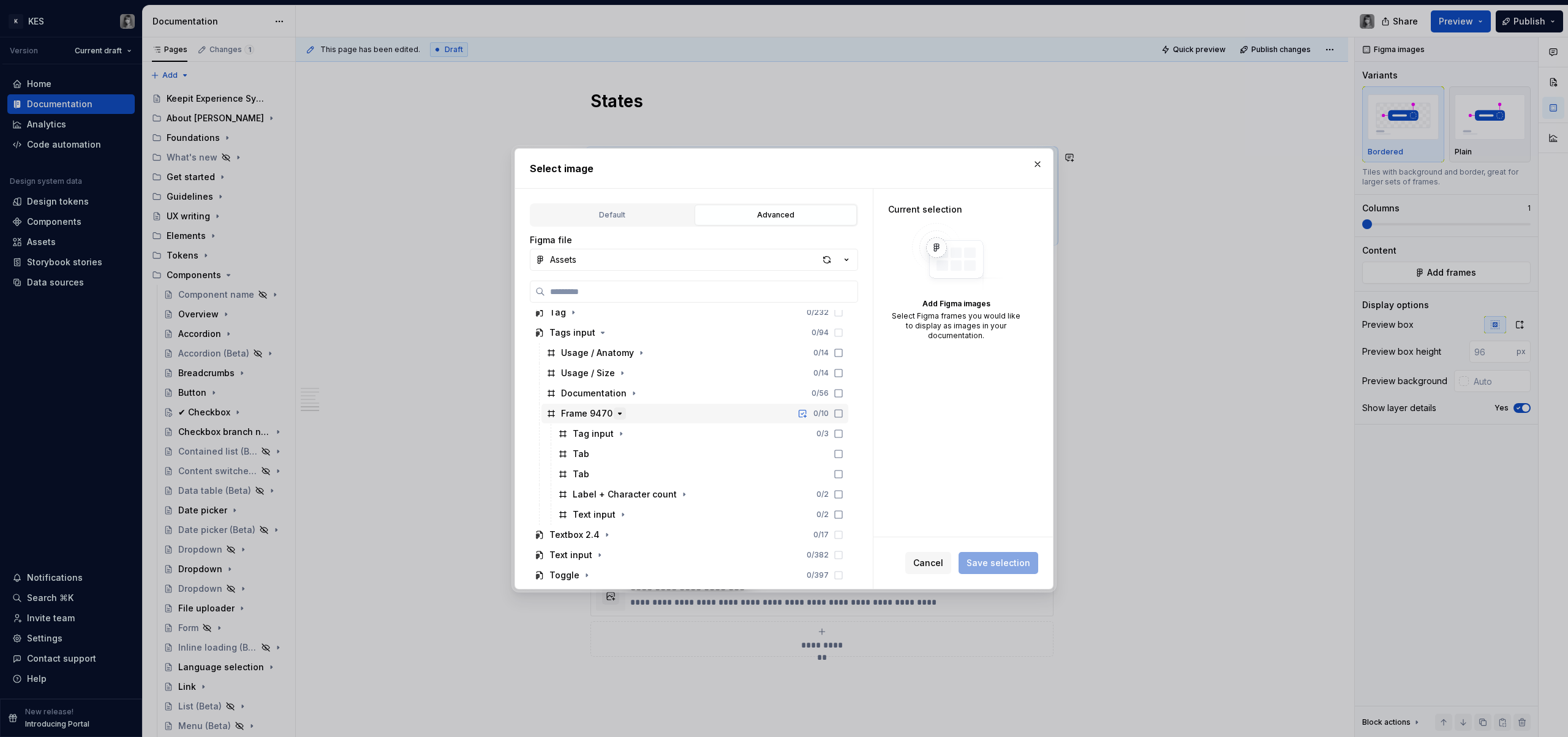
click at [615, 412] on icon "button" at bounding box center [620, 414] width 10 height 10
click at [644, 353] on button "button" at bounding box center [642, 353] width 13 height 13
click at [643, 353] on icon "button" at bounding box center [642, 353] width 10 height 10
click at [929, 558] on span "Cancel" at bounding box center [928, 563] width 30 height 13
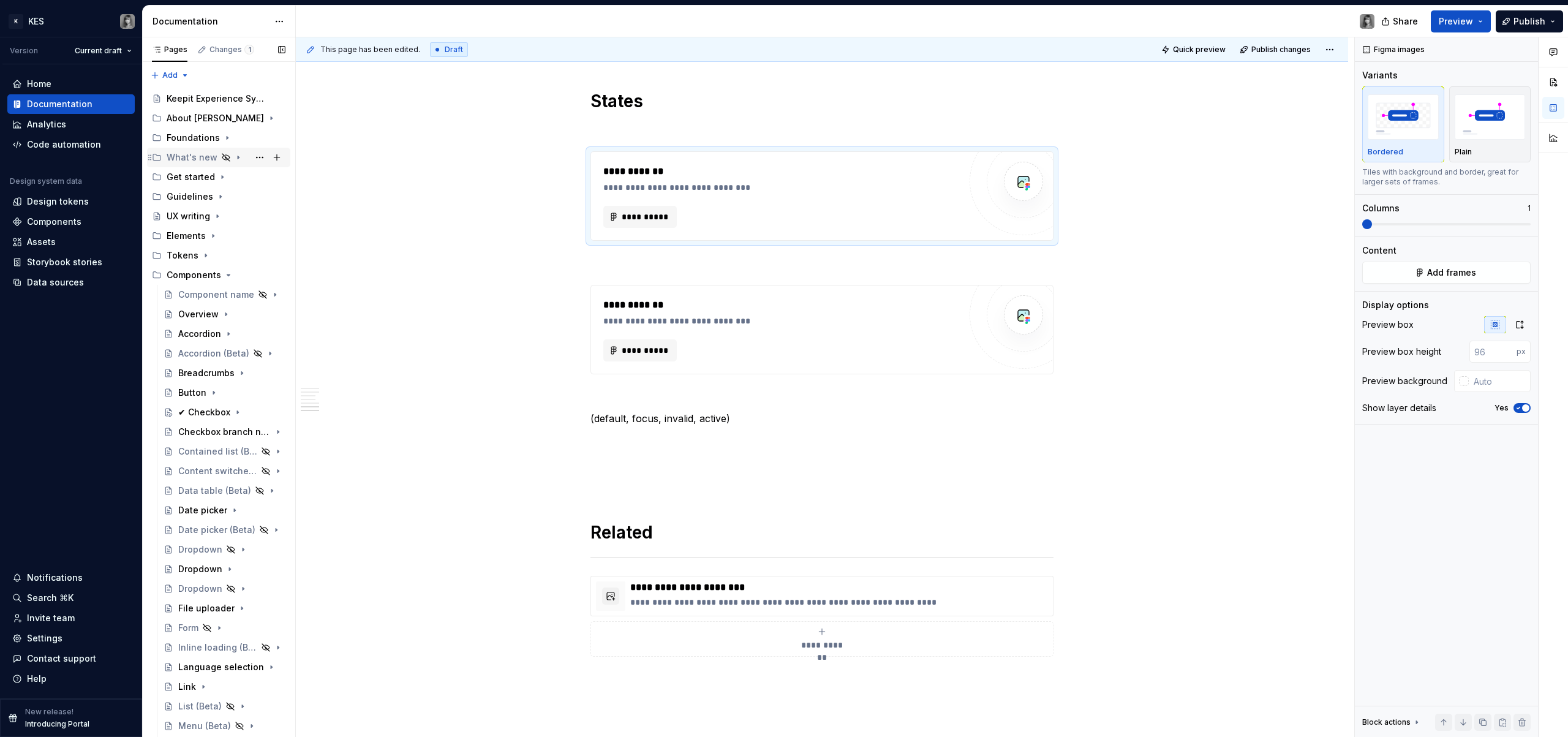
click at [234, 156] on icon "Page tree" at bounding box center [238, 157] width 10 height 10
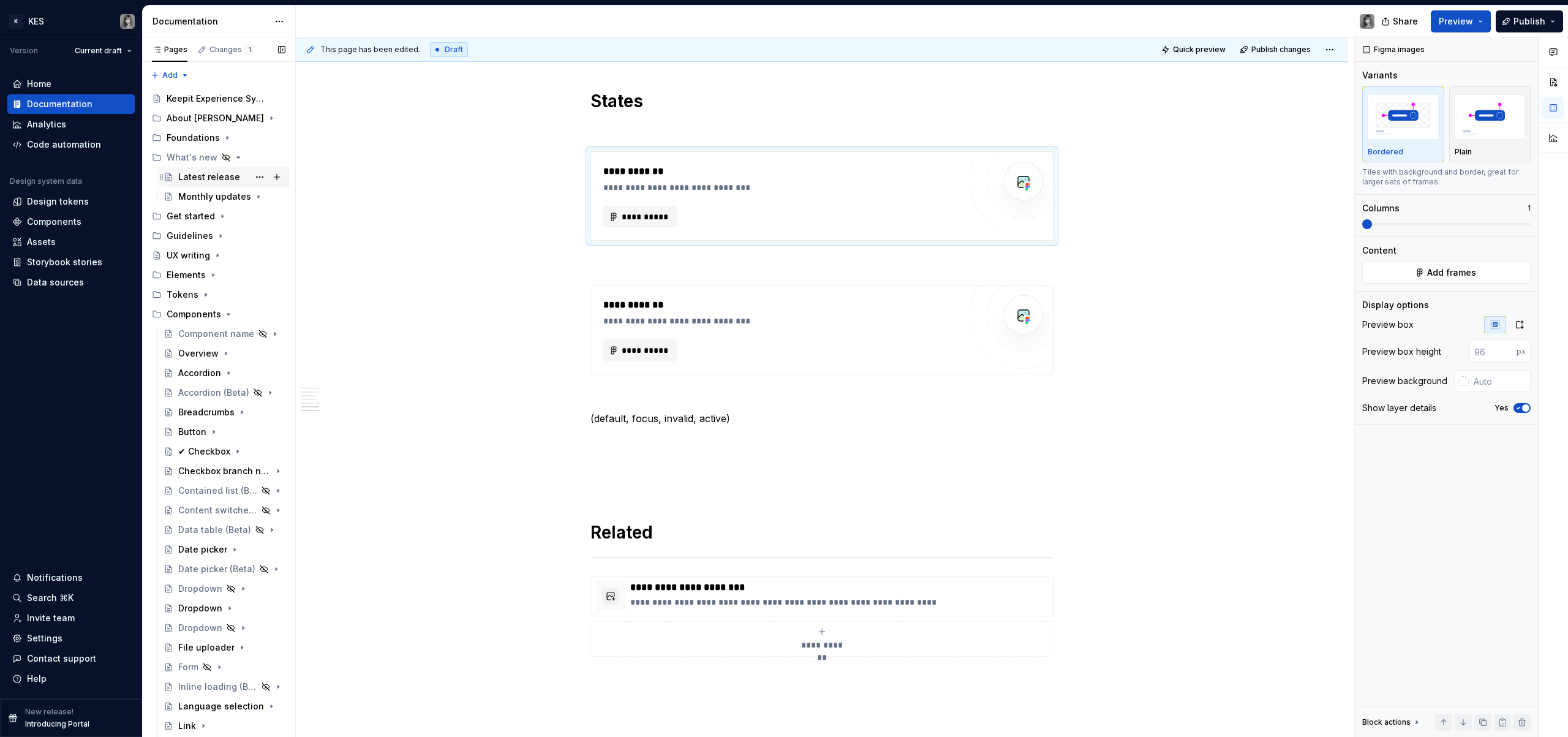
click at [203, 176] on div "Latest release" at bounding box center [209, 177] width 62 height 13
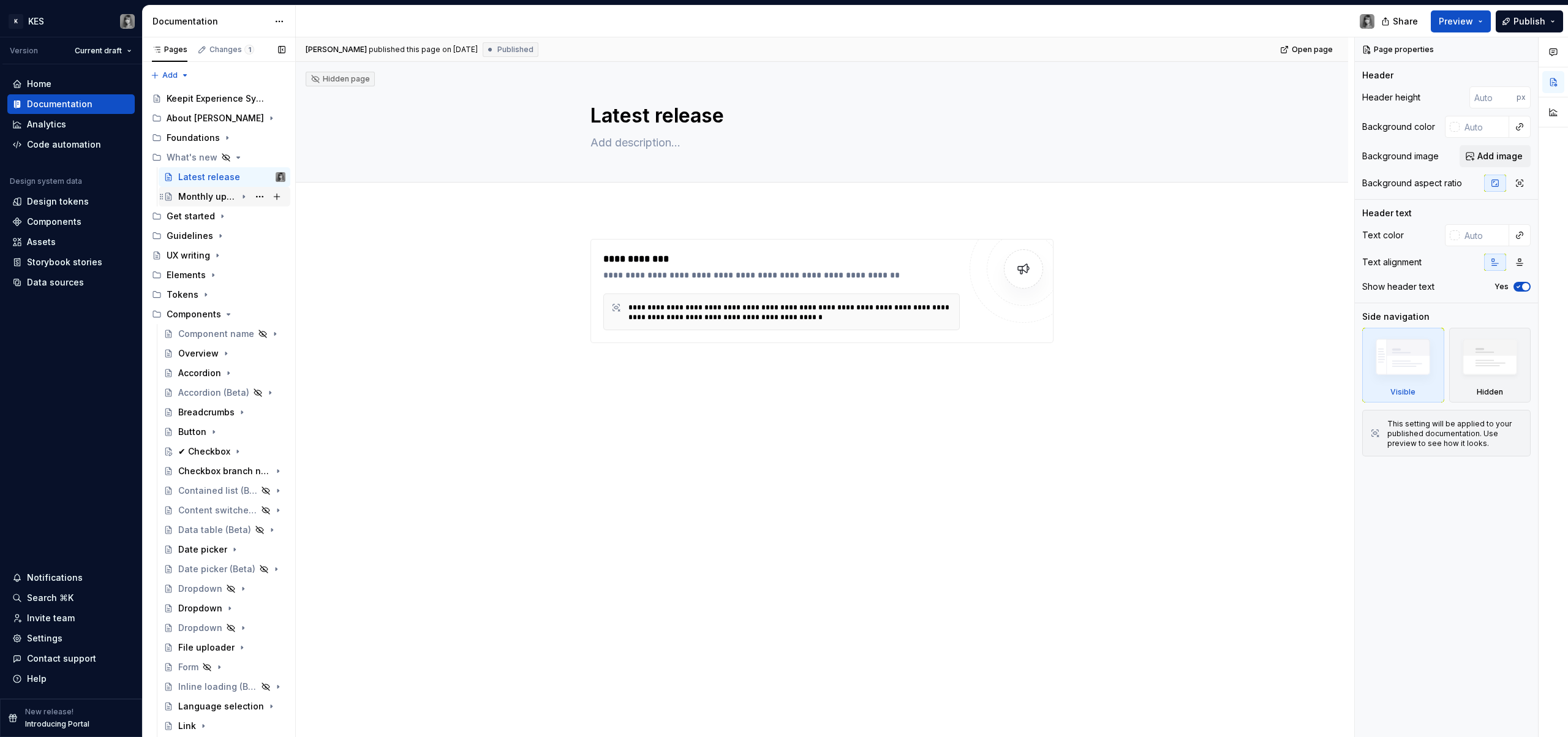
click at [213, 194] on div "Monthly updates" at bounding box center [207, 197] width 58 height 13
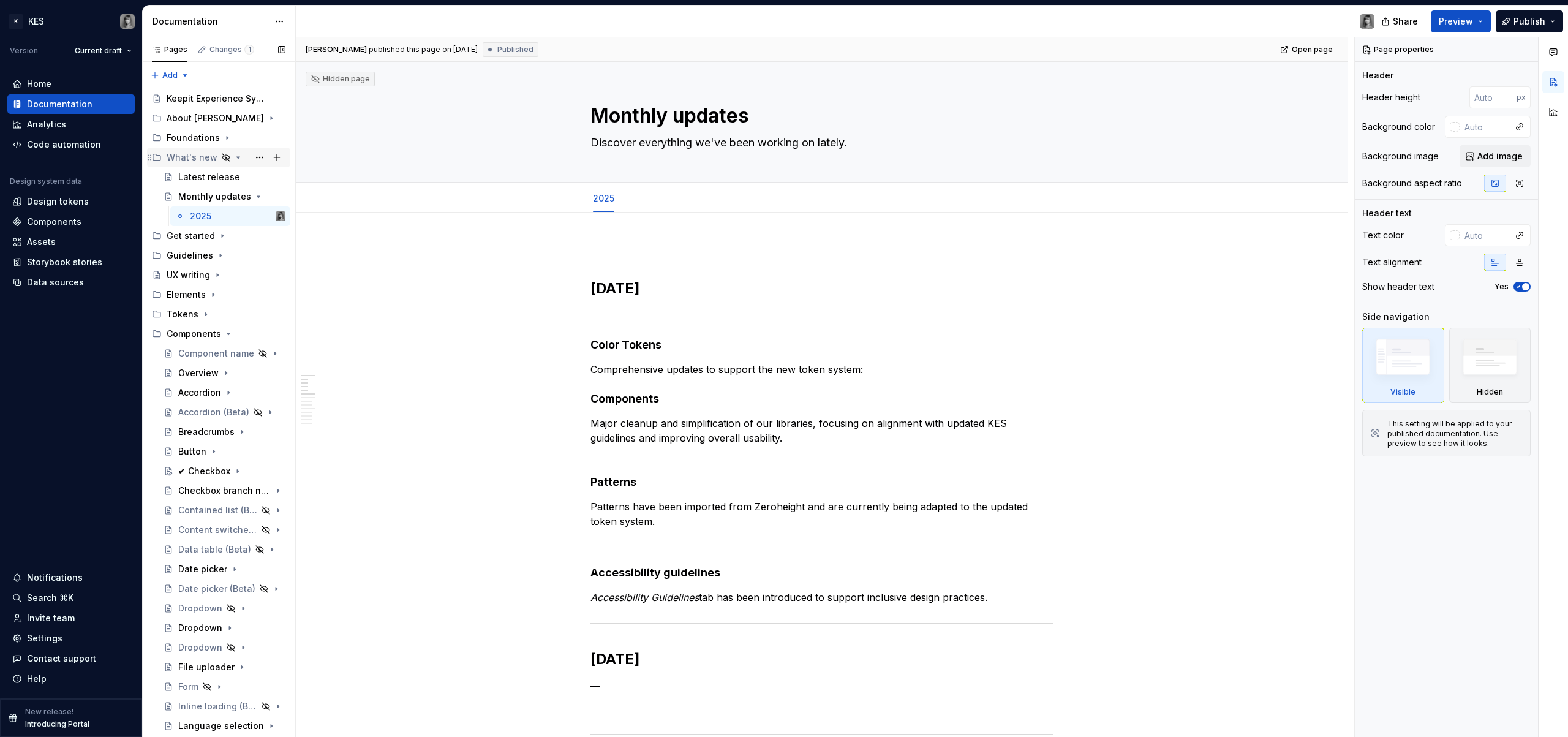
click at [238, 160] on icon "Page tree" at bounding box center [238, 157] width 10 height 10
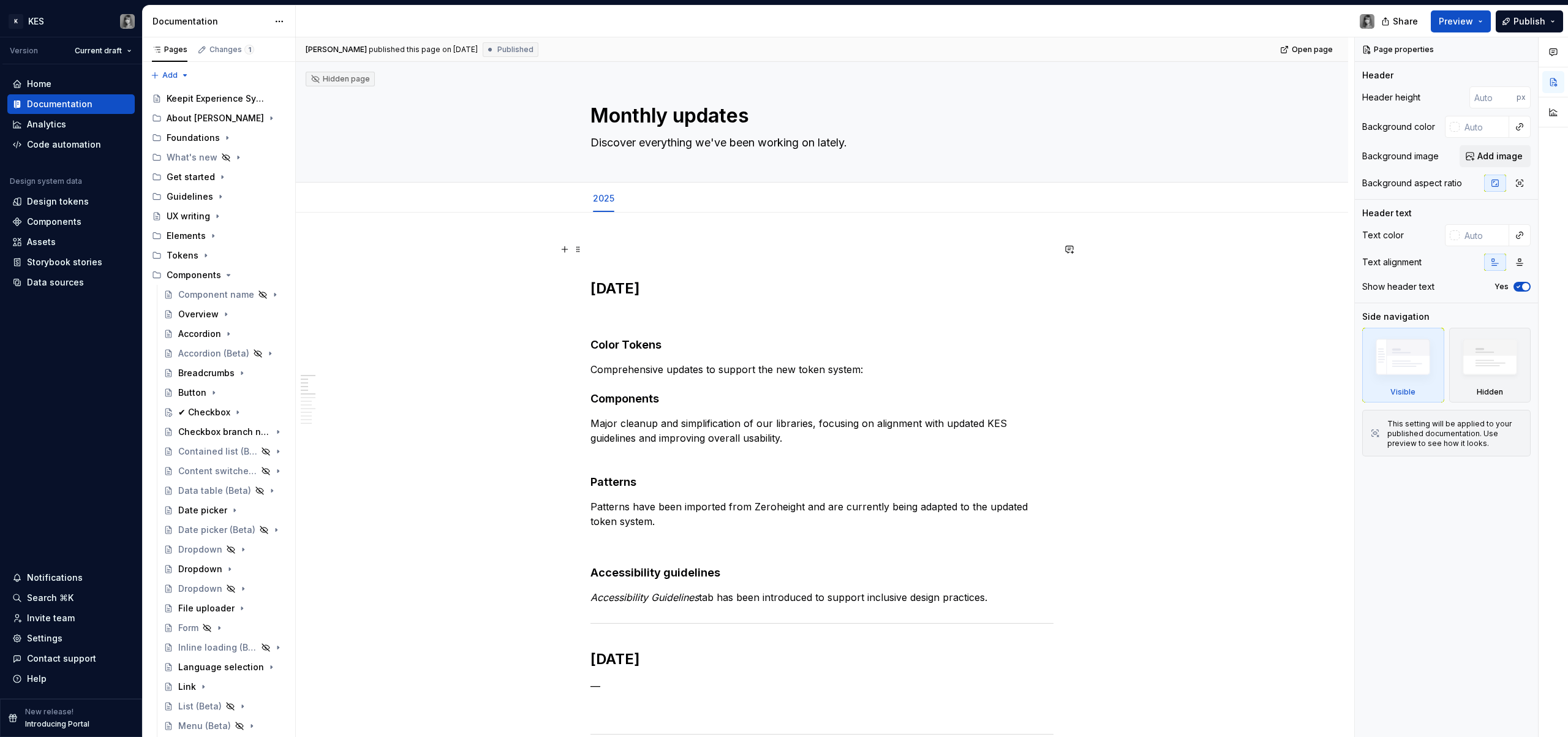
click at [690, 250] on p at bounding box center [822, 249] width 463 height 15
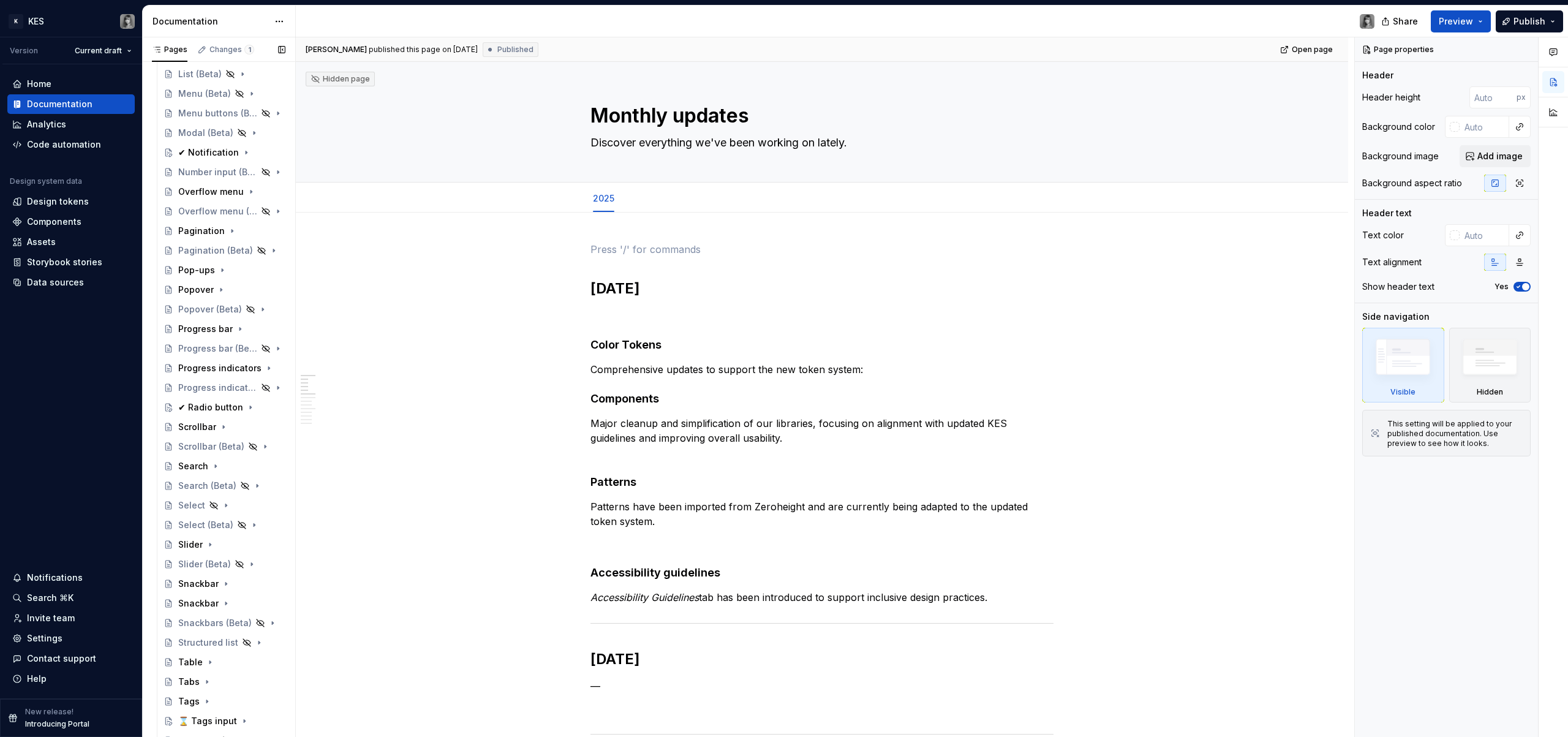
scroll to position [1015, 0]
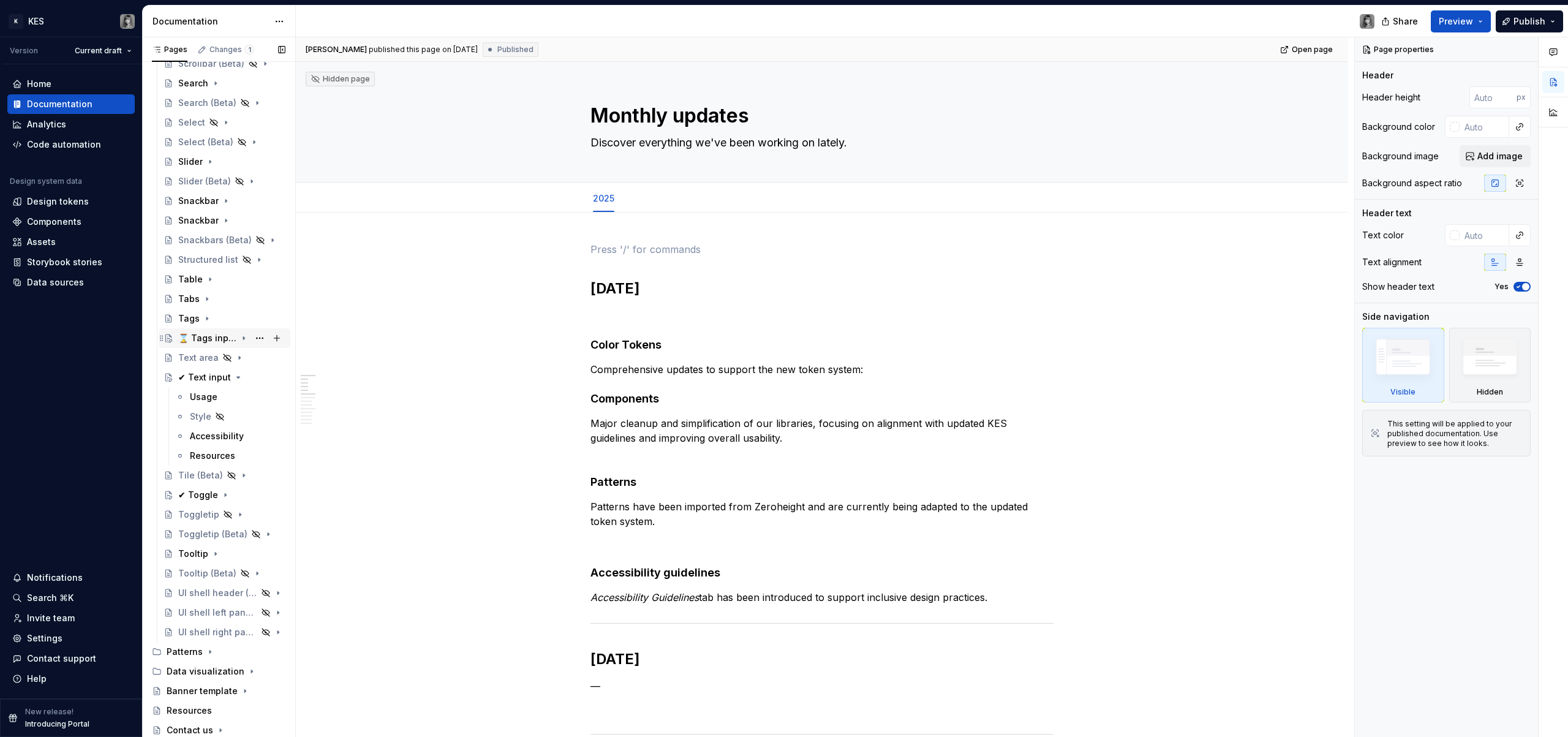
click at [204, 337] on div "⌛ Tags input" at bounding box center [207, 339] width 58 height 13
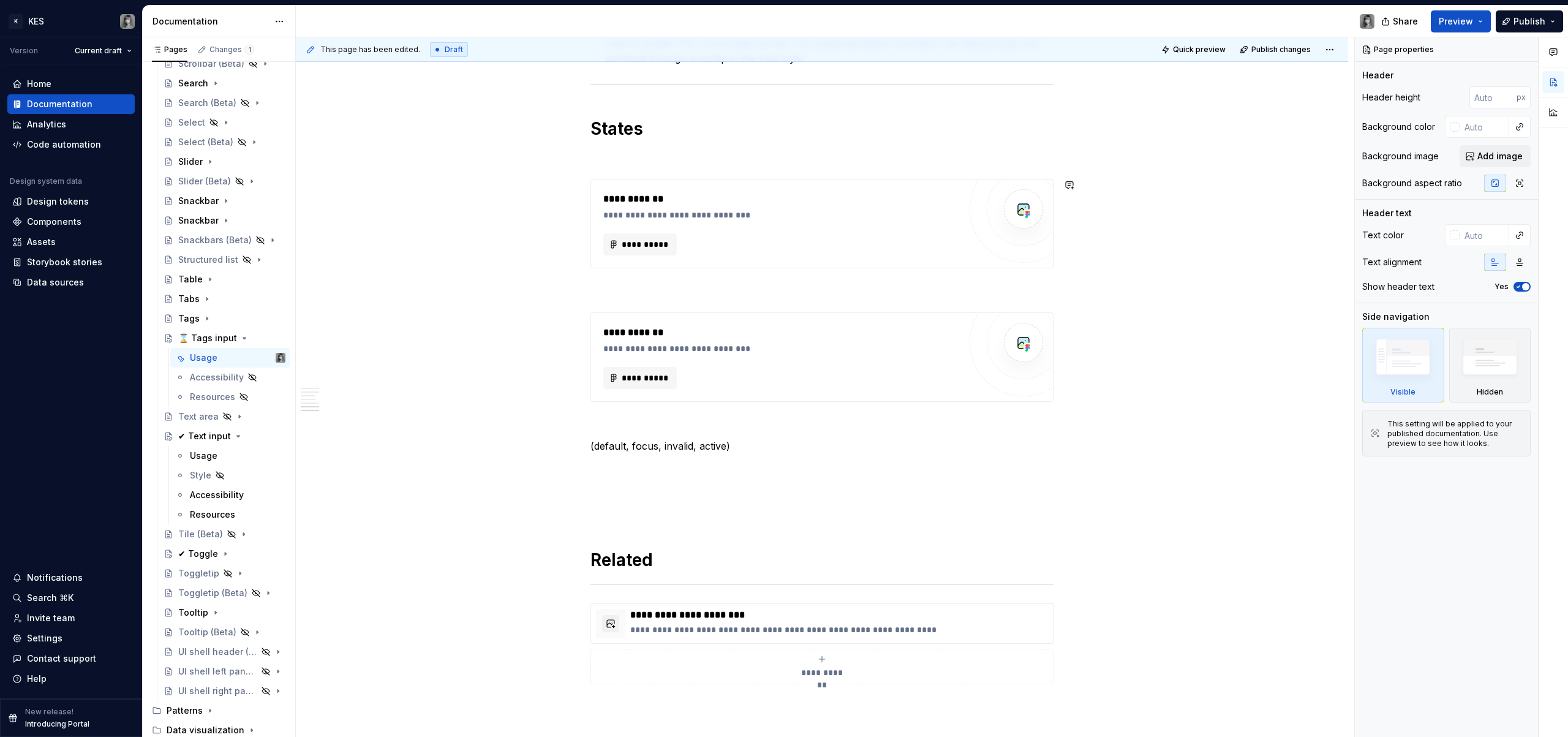
scroll to position [1485, 0]
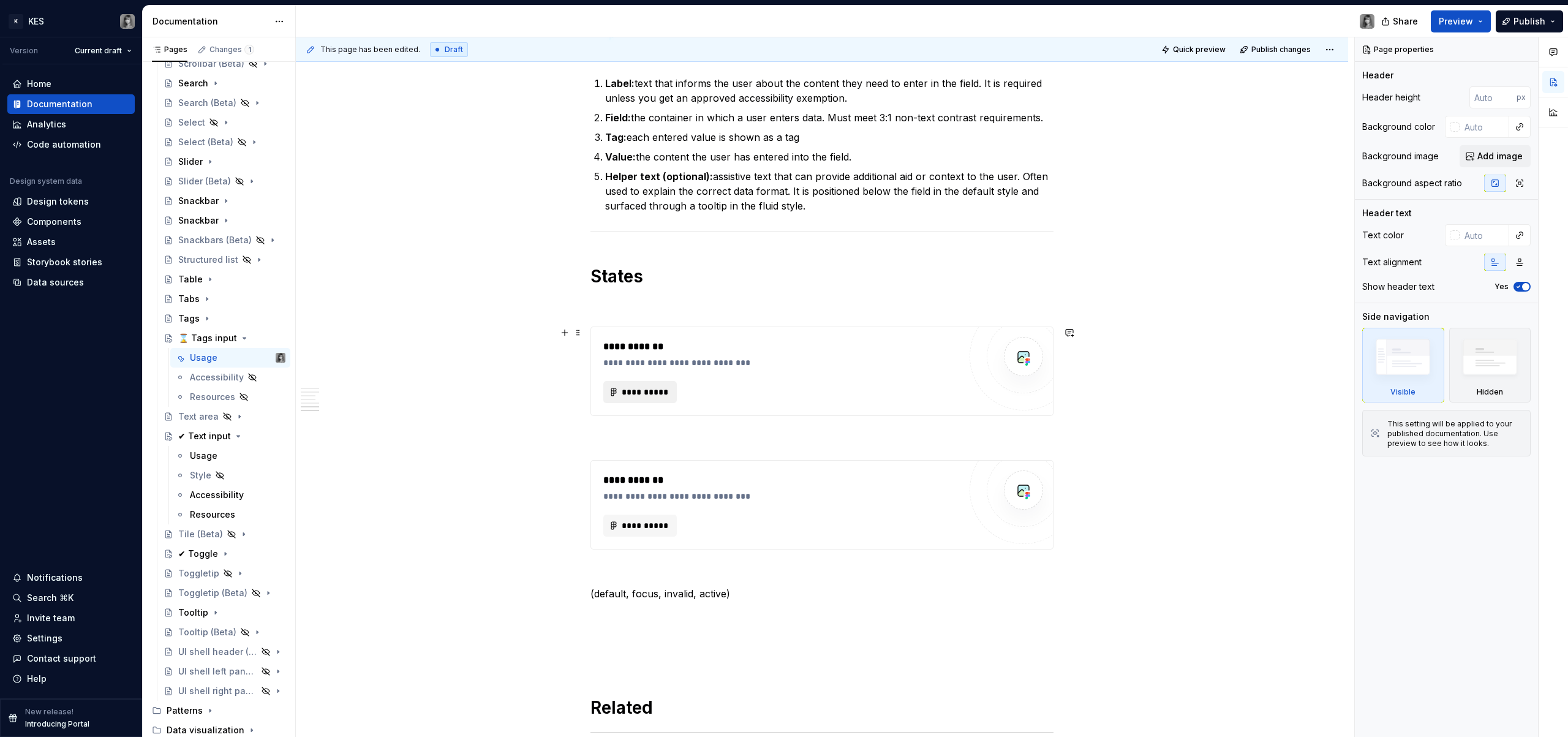
click at [637, 398] on span "**********" at bounding box center [645, 392] width 48 height 13
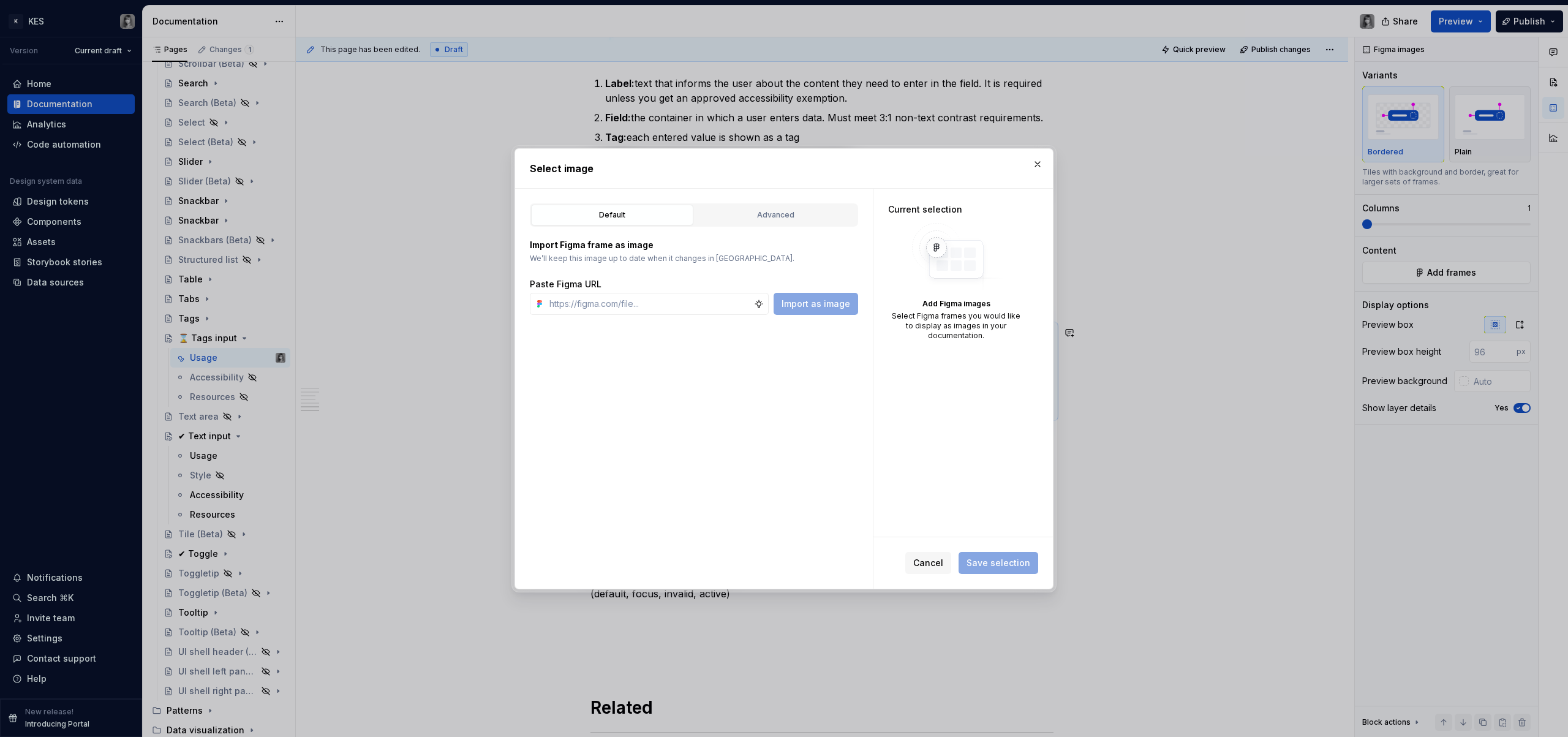
click at [793, 227] on div "Import Figma frame as image We’ll keep this image up to date when it changes in…" at bounding box center [694, 270] width 328 height 88
click at [765, 219] on div "Advanced" at bounding box center [776, 216] width 154 height 13
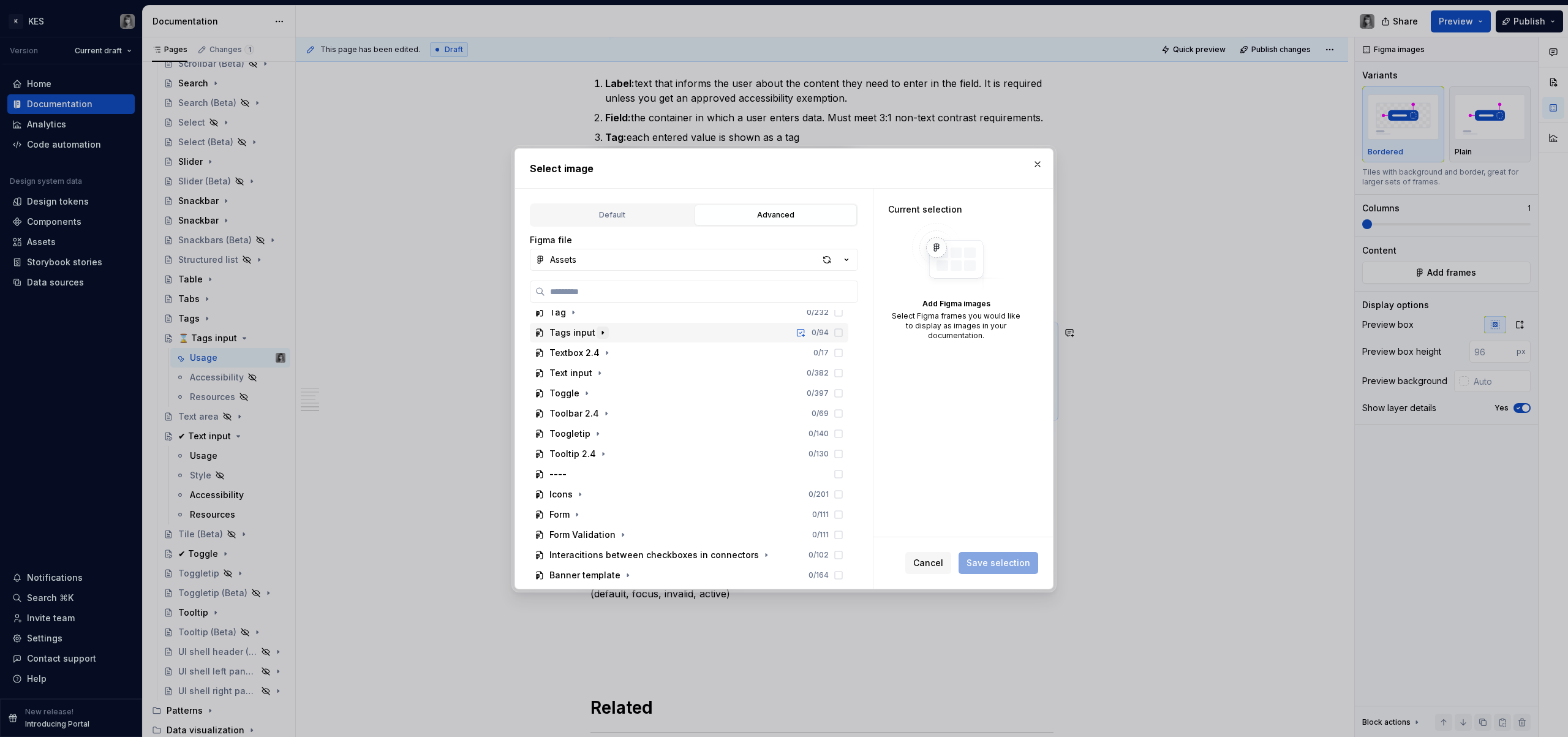
click at [605, 329] on button "button" at bounding box center [603, 333] width 13 height 13
click at [940, 564] on span "Cancel" at bounding box center [928, 563] width 30 height 13
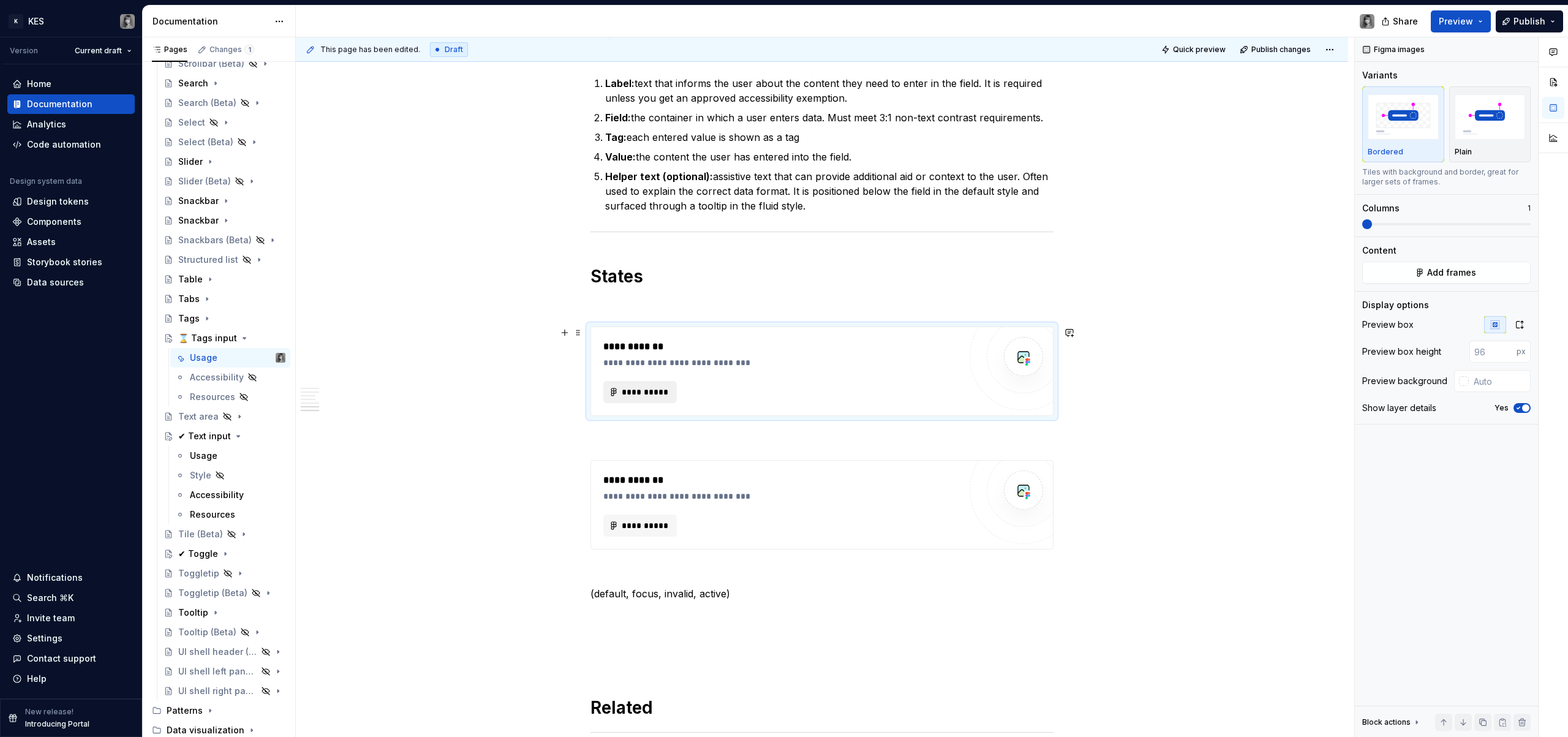
click at [655, 390] on span "**********" at bounding box center [645, 392] width 48 height 13
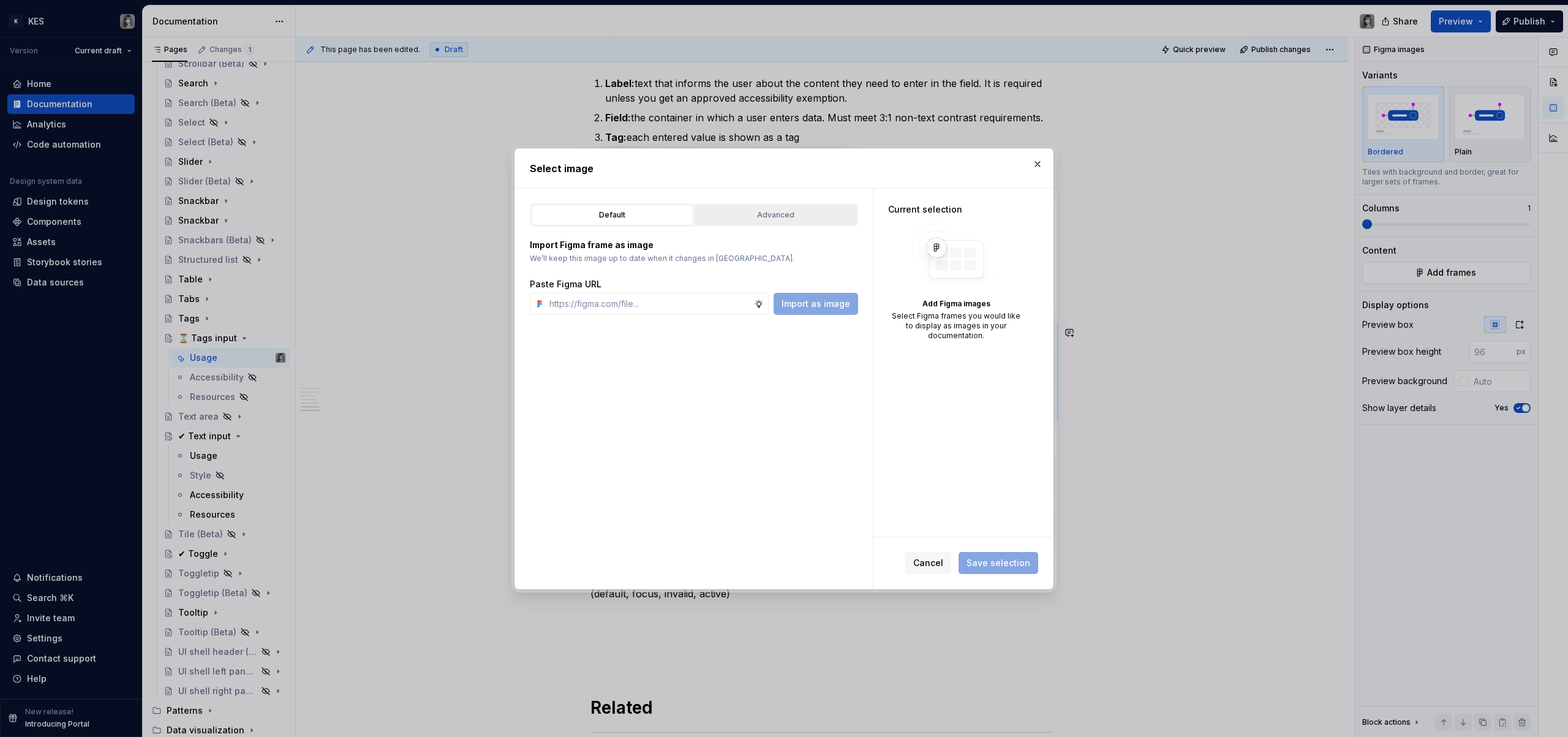
click at [791, 213] on div "Advanced" at bounding box center [776, 216] width 154 height 13
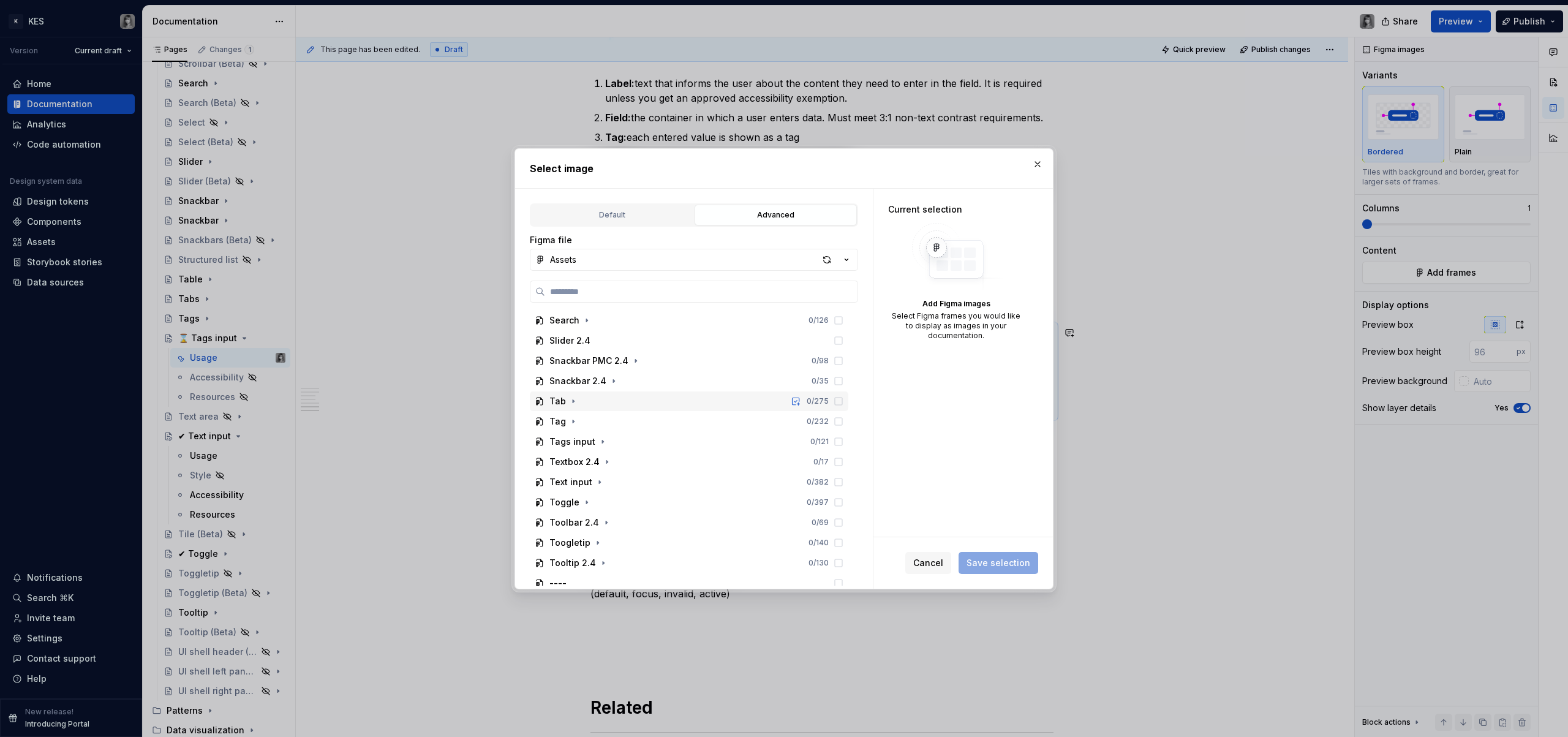
scroll to position [526, 0]
click at [602, 441] on icon "button" at bounding box center [603, 441] width 1 height 3
click at [669, 396] on icon "button" at bounding box center [669, 396] width 1 height 3
click at [600, 417] on icon "button" at bounding box center [598, 416] width 10 height 10
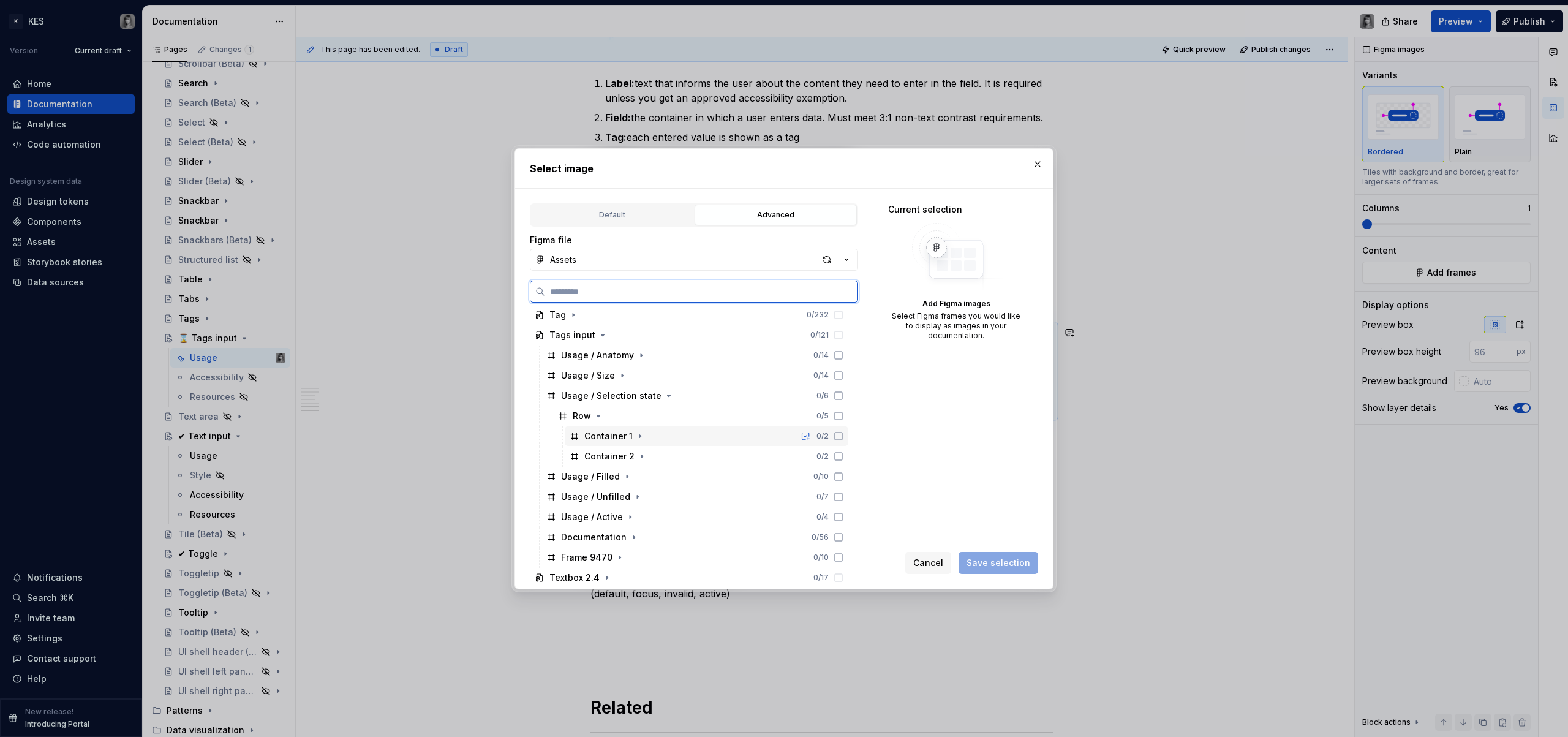
click at [614, 439] on div "Container 1" at bounding box center [609, 437] width 49 height 13
click at [611, 462] on div "Container 2" at bounding box center [610, 457] width 50 height 13
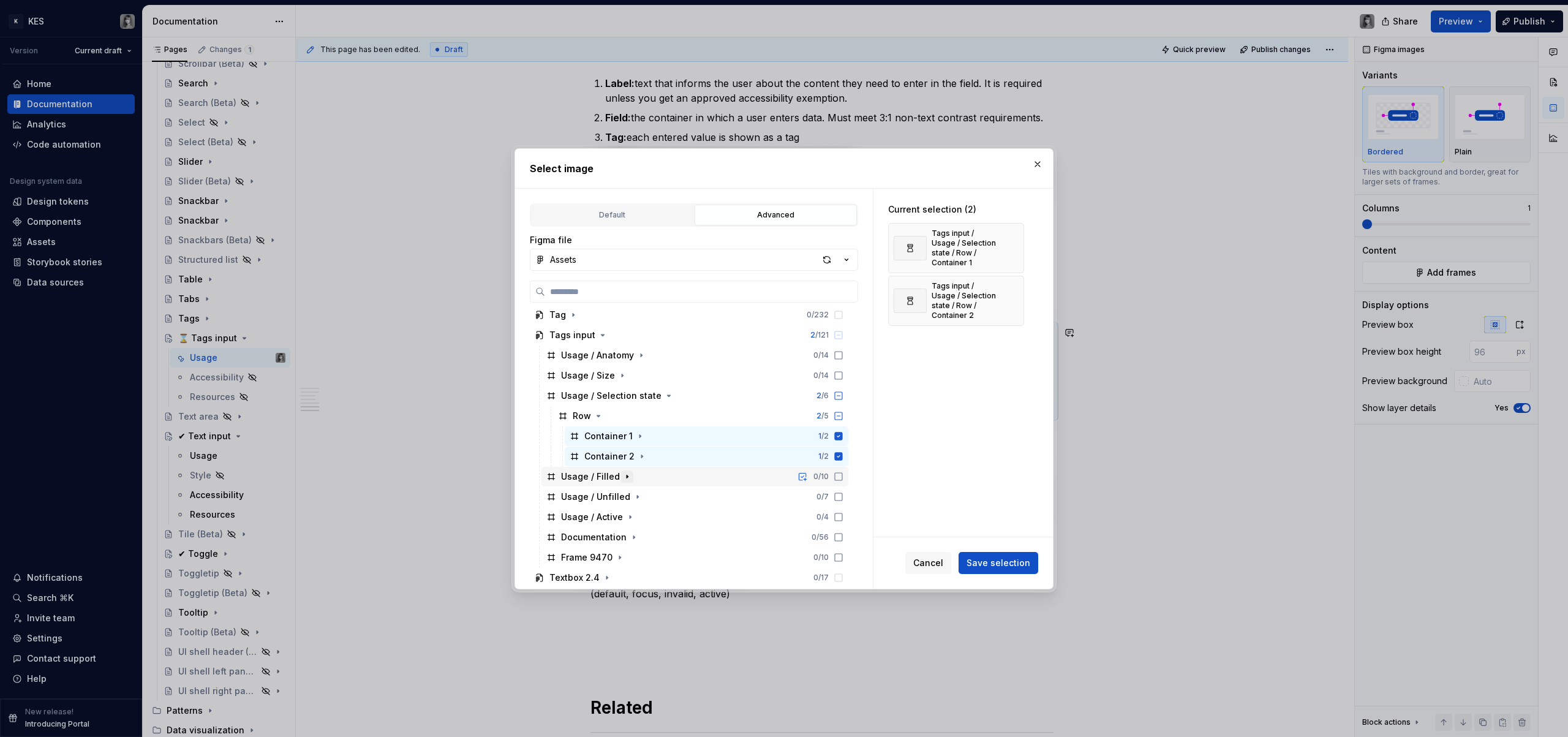
click at [626, 478] on icon "button" at bounding box center [627, 477] width 10 height 10
click at [838, 499] on icon at bounding box center [839, 497] width 10 height 10
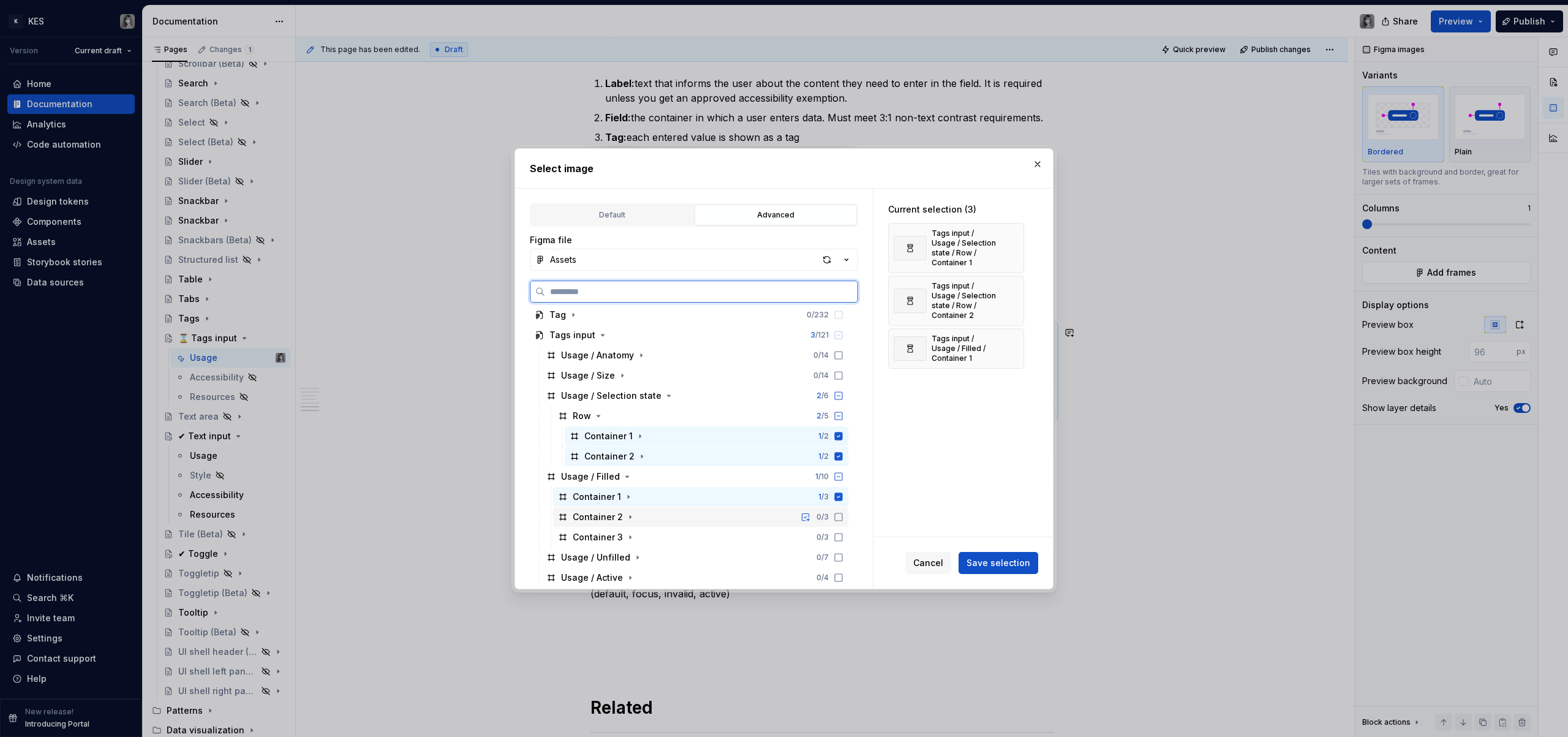
click at [843, 519] on div "Container 2 0 / 3" at bounding box center [701, 517] width 295 height 19
click at [844, 543] on div "Container 3 0 / 3" at bounding box center [701, 537] width 295 height 19
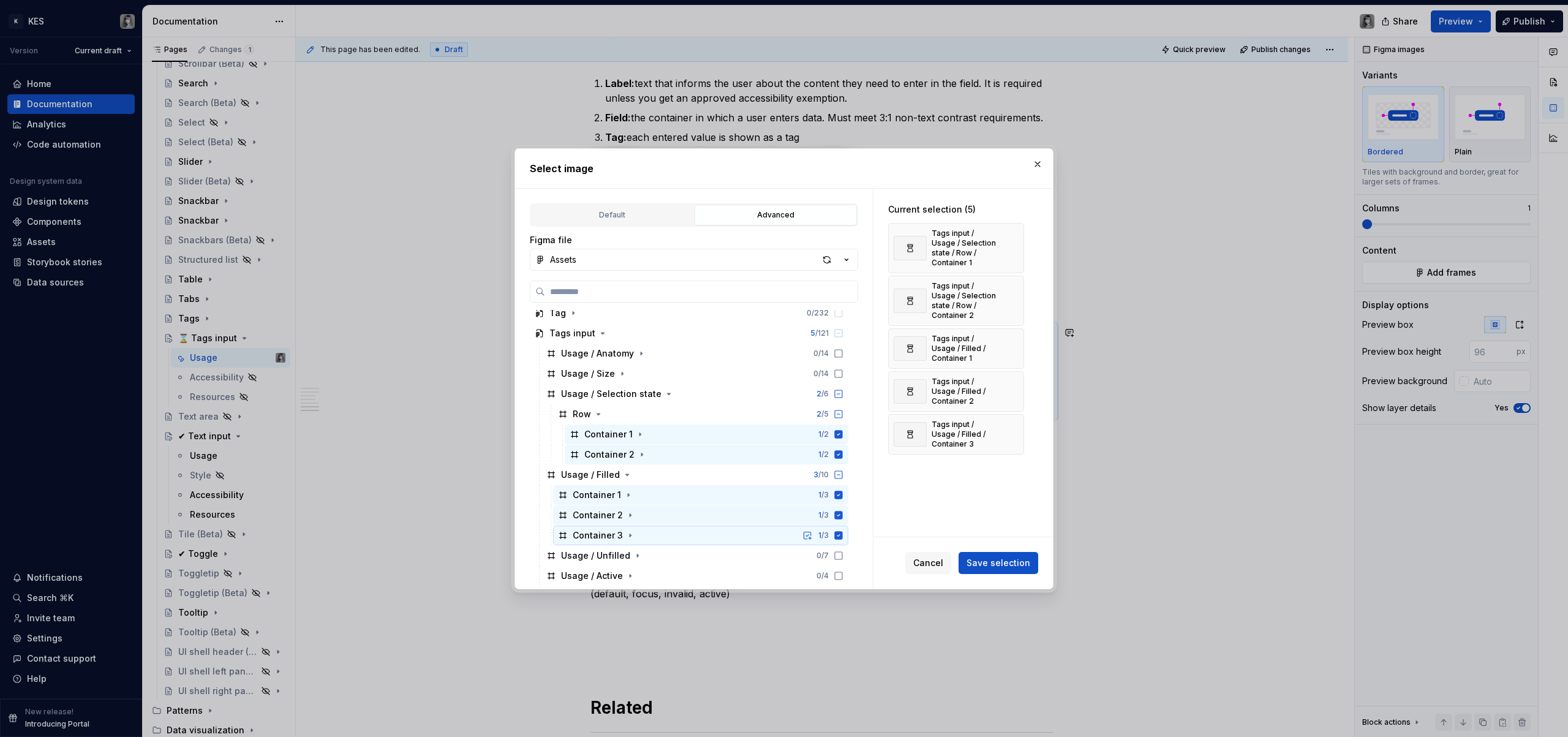
scroll to position [634, 0]
click at [637, 558] on icon "button" at bounding box center [637, 555] width 10 height 10
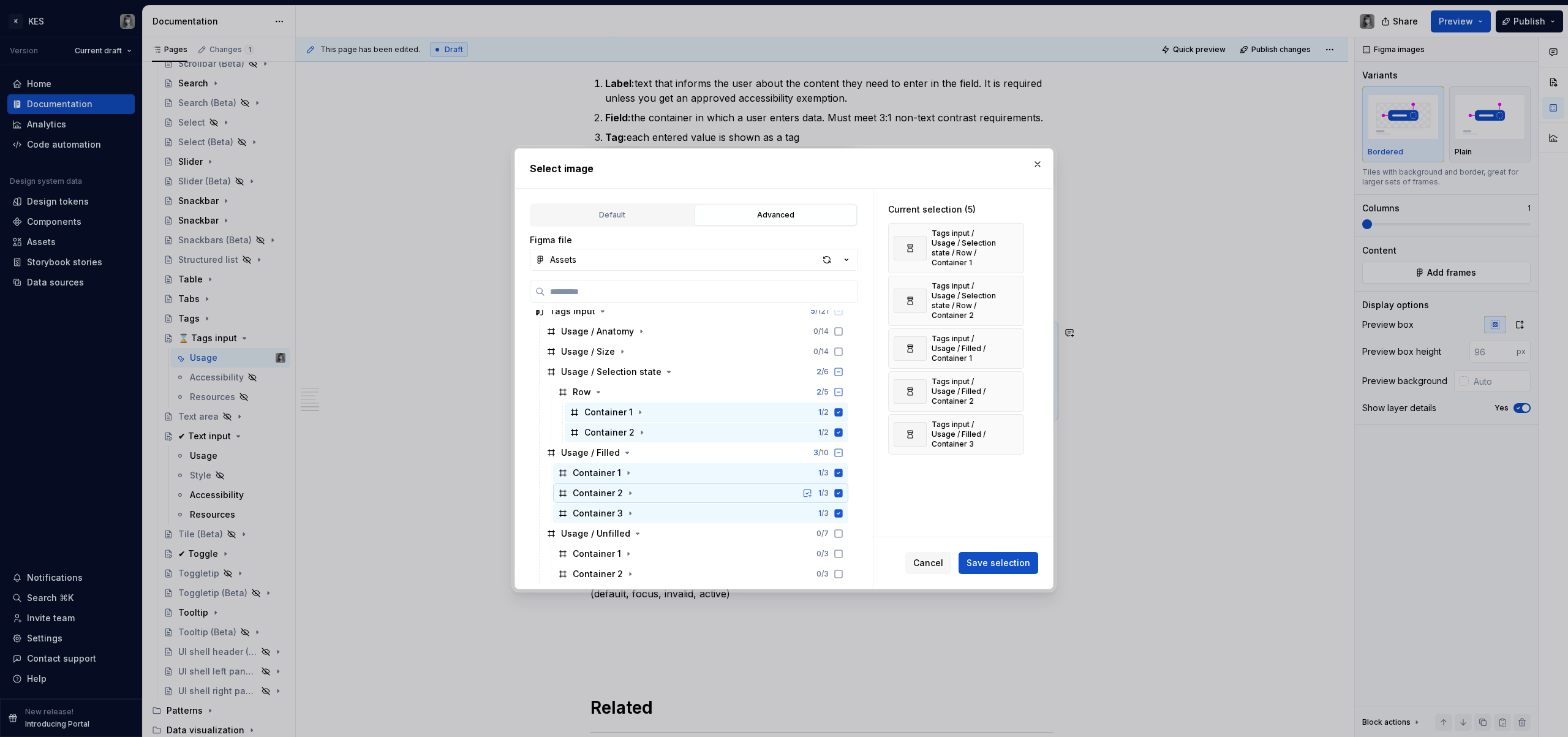
scroll to position [672, 0]
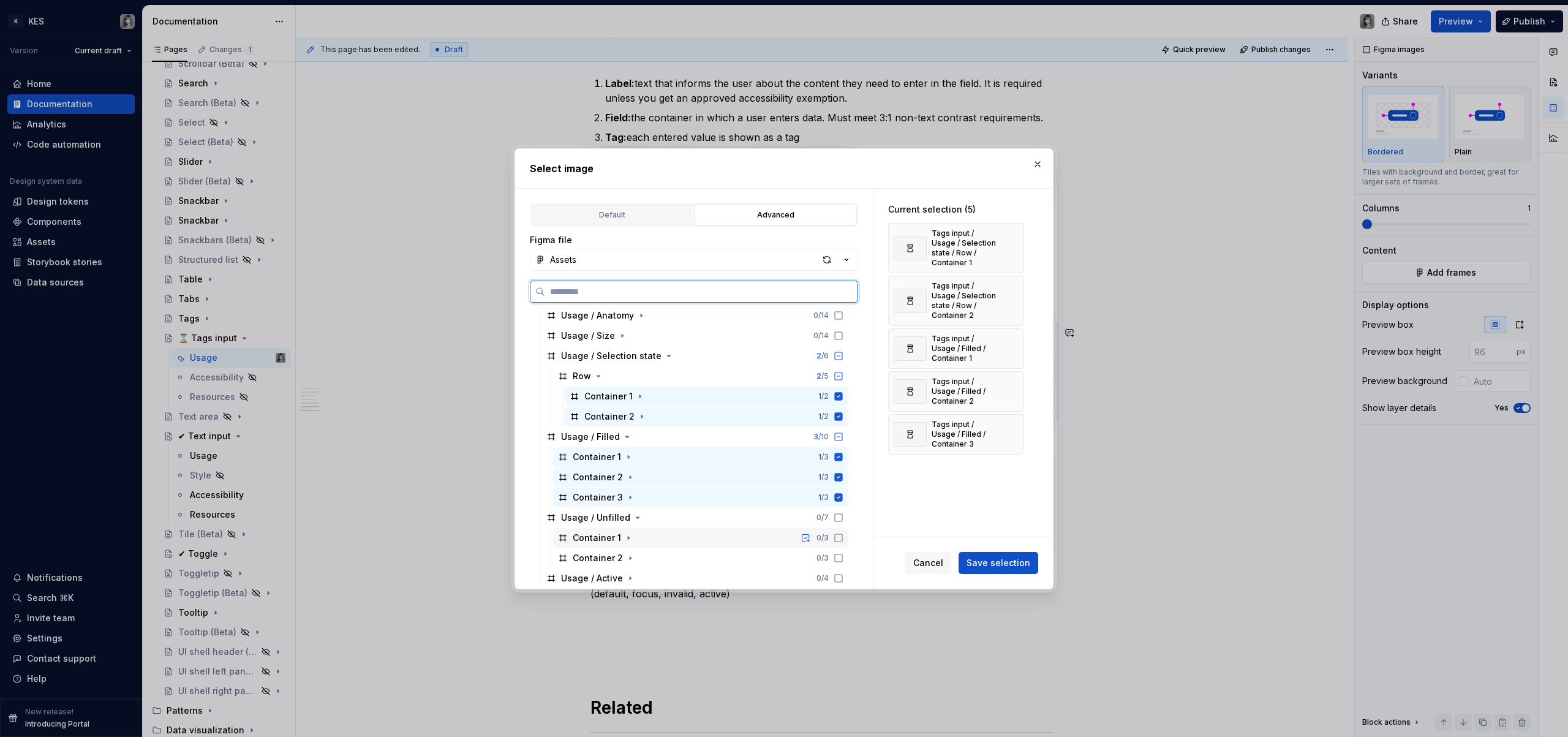
click at [835, 540] on icon at bounding box center [839, 538] width 10 height 10
click at [840, 562] on icon at bounding box center [839, 558] width 10 height 10
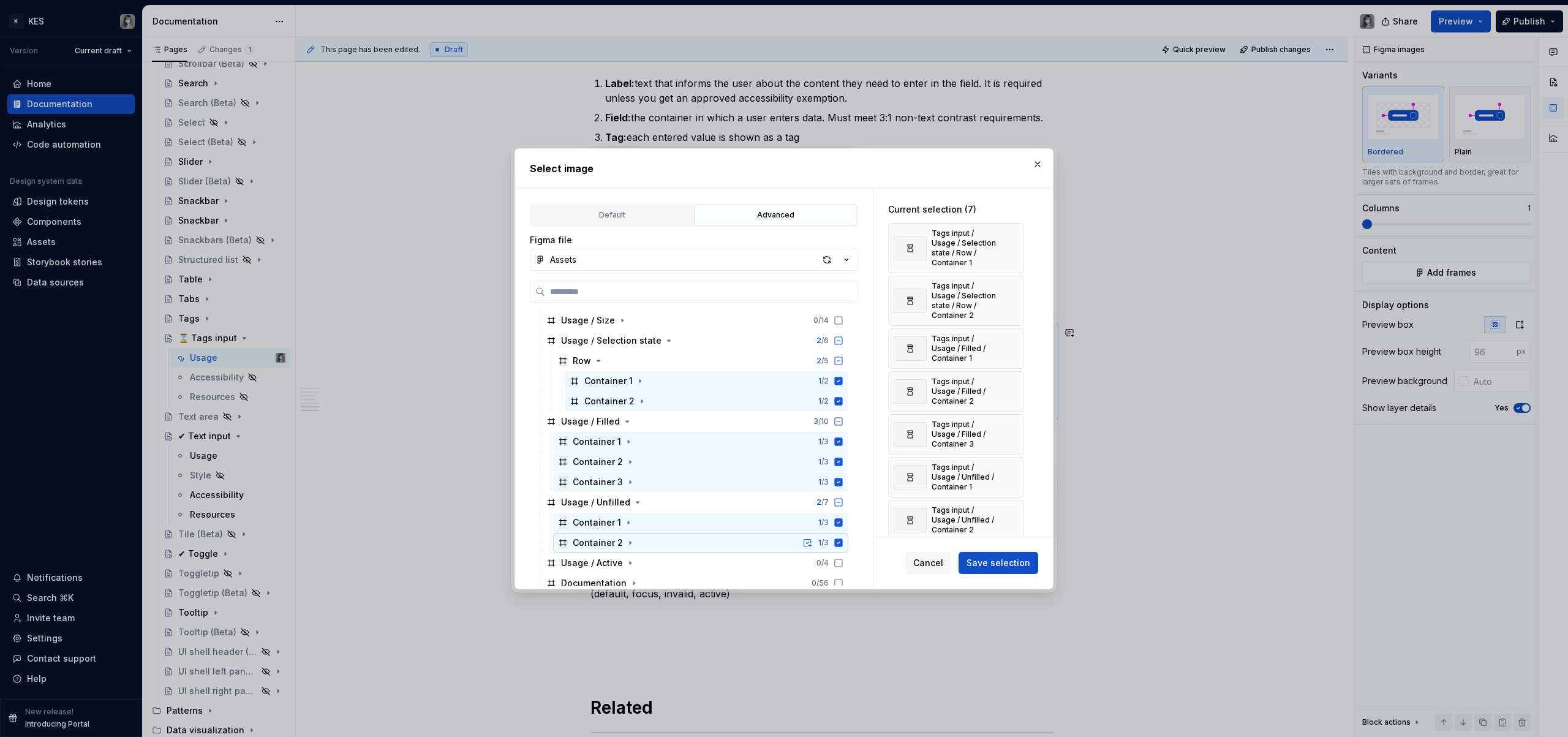
scroll to position [709, 0]
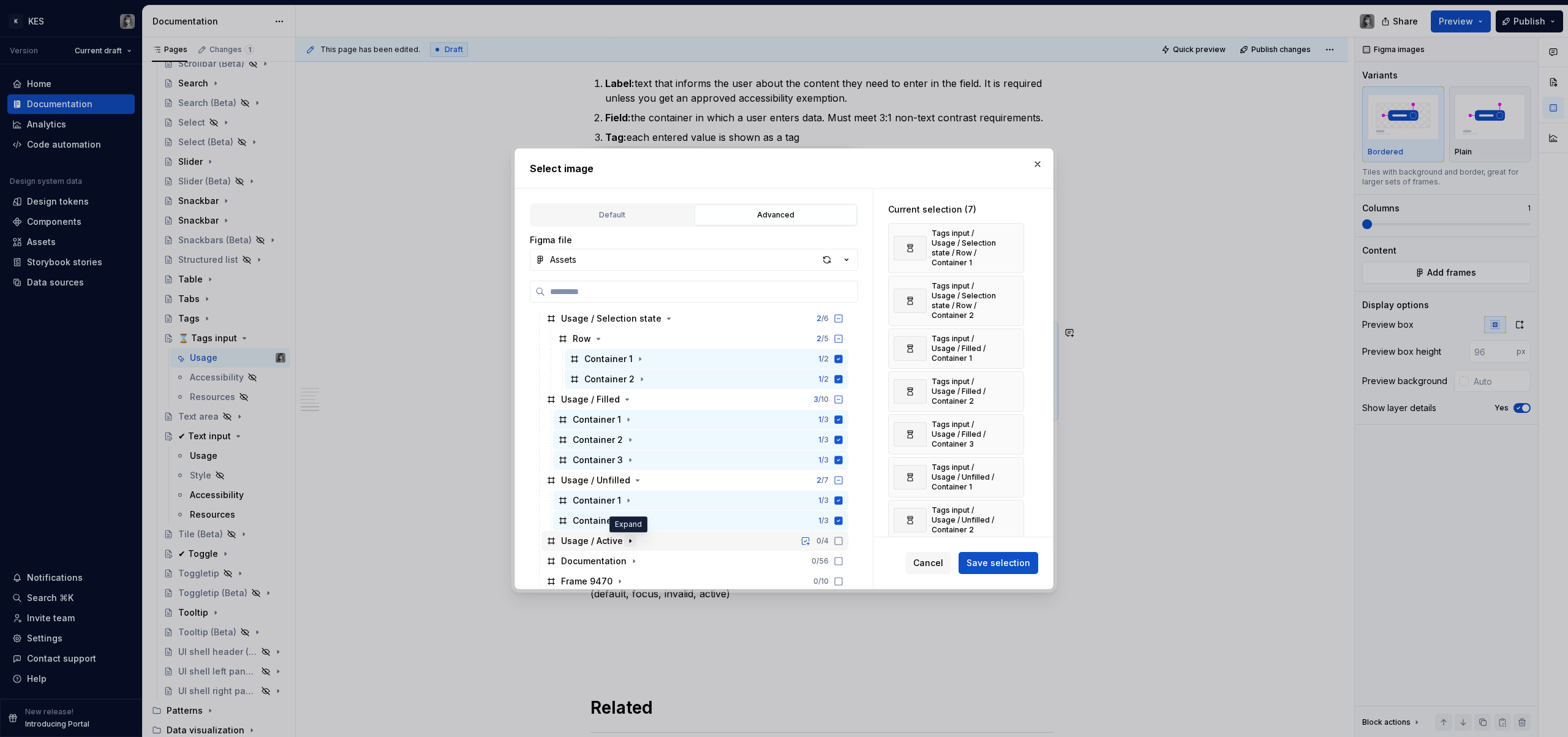
click at [628, 543] on icon "button" at bounding box center [630, 541] width 10 height 10
click at [840, 559] on icon at bounding box center [839, 561] width 10 height 10
click at [994, 557] on span "Save selection" at bounding box center [999, 563] width 64 height 13
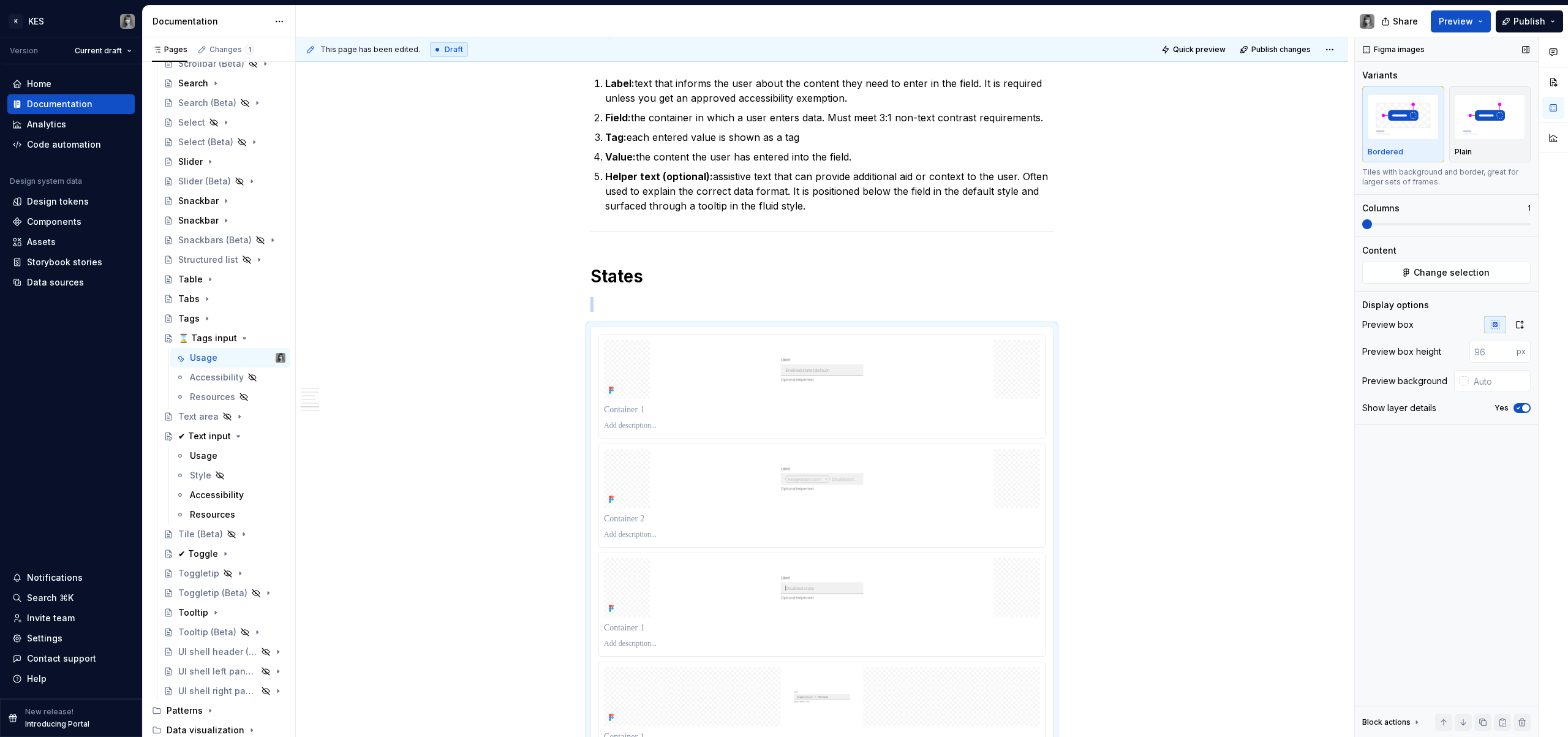
scroll to position [1774, 0]
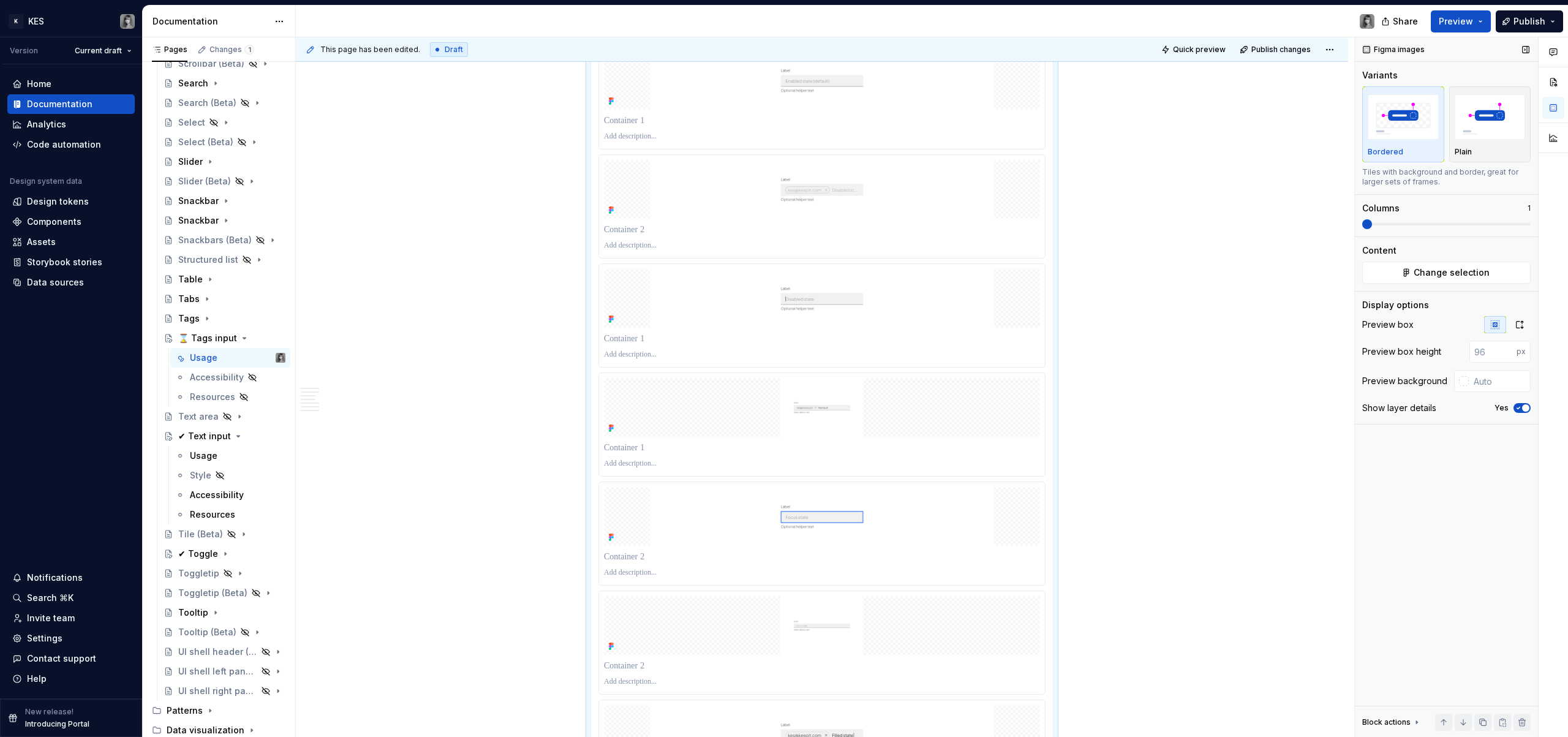
click at [1362, 226] on span at bounding box center [1367, 225] width 10 height 10
type textarea "*"
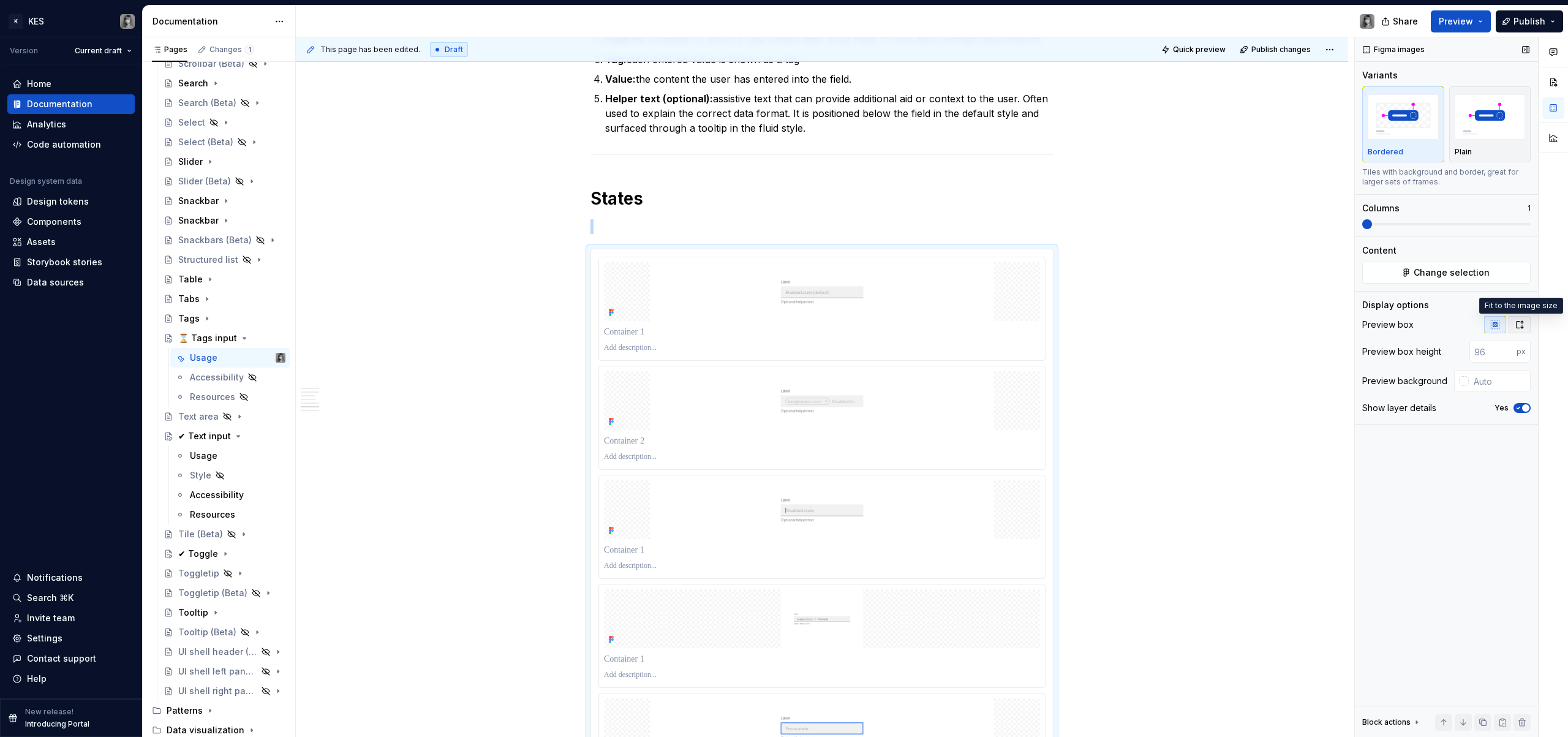
click at [1521, 325] on icon "button" at bounding box center [1520, 325] width 10 height 10
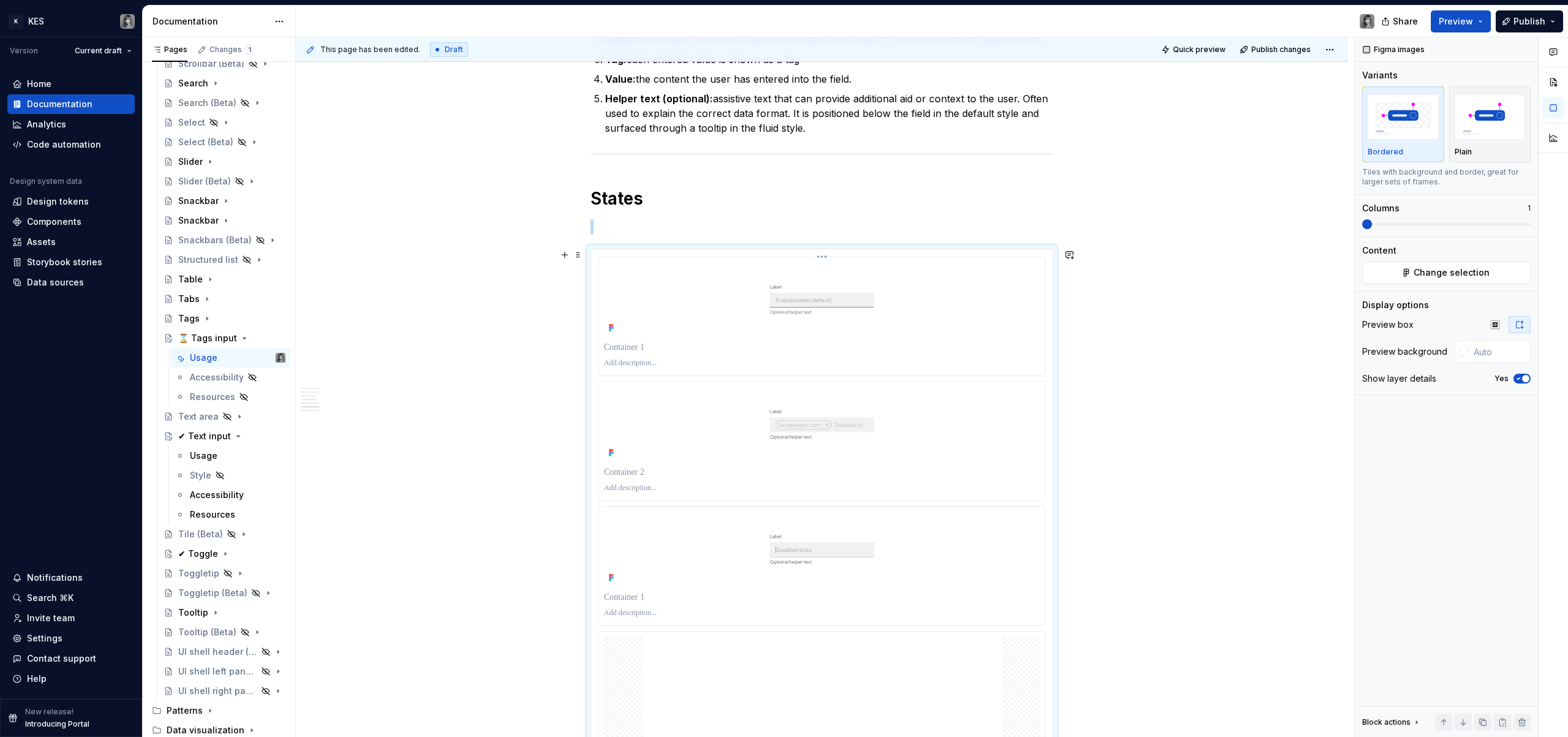
click at [911, 335] on body "K KES Version Current draft Home Documentation Analytics Code automation Design…" at bounding box center [784, 368] width 1568 height 737
click at [886, 318] on img at bounding box center [822, 300] width 436 height 75
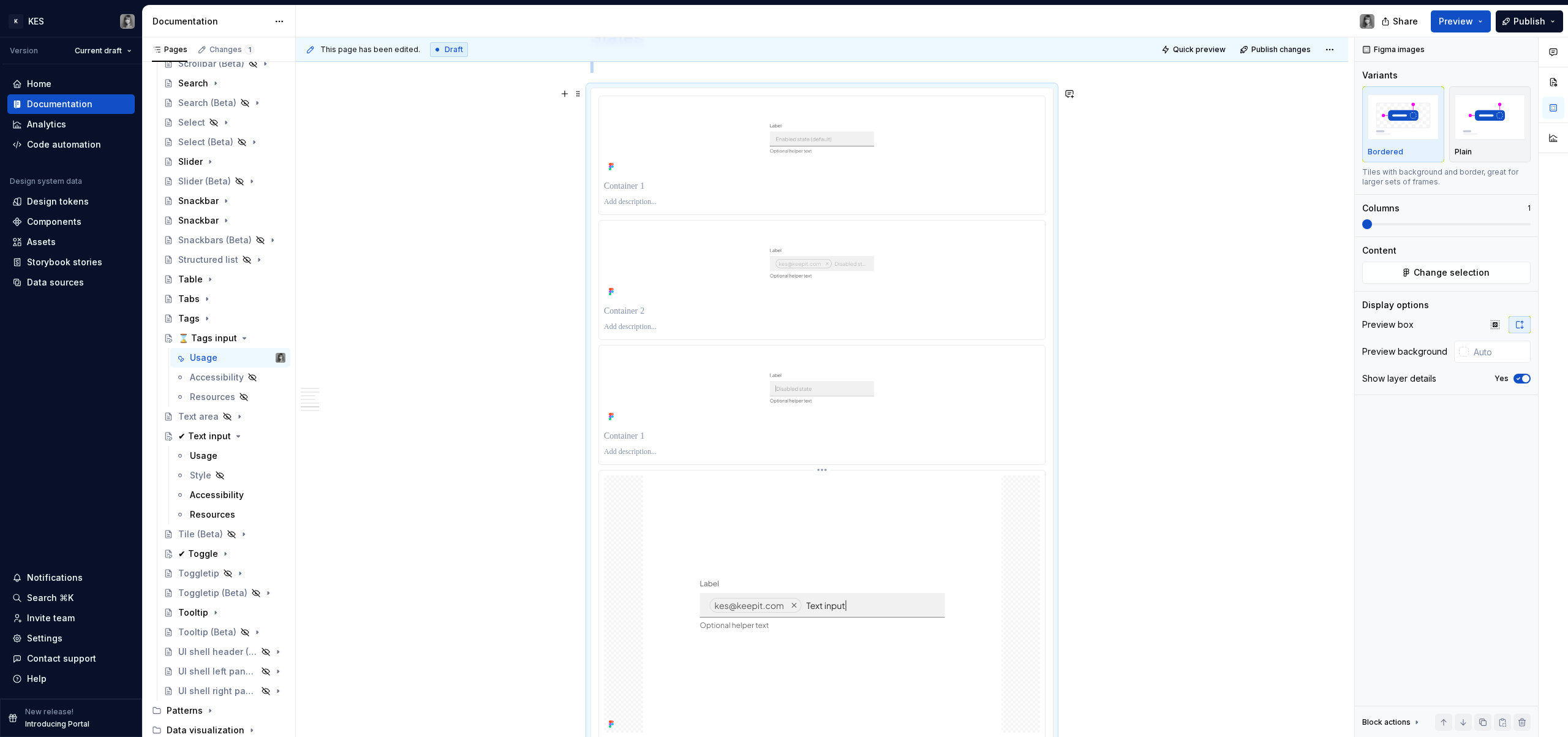
scroll to position [1727, 0]
click at [964, 562] on img at bounding box center [822, 601] width 359 height 257
click at [831, 471] on div at bounding box center [822, 619] width 446 height 302
click at [823, 468] on html "K KES Version Current draft Home Documentation Analytics Code automation Design…" at bounding box center [784, 368] width 1568 height 737
click at [879, 554] on div "Delete item" at bounding box center [881, 552] width 90 height 13
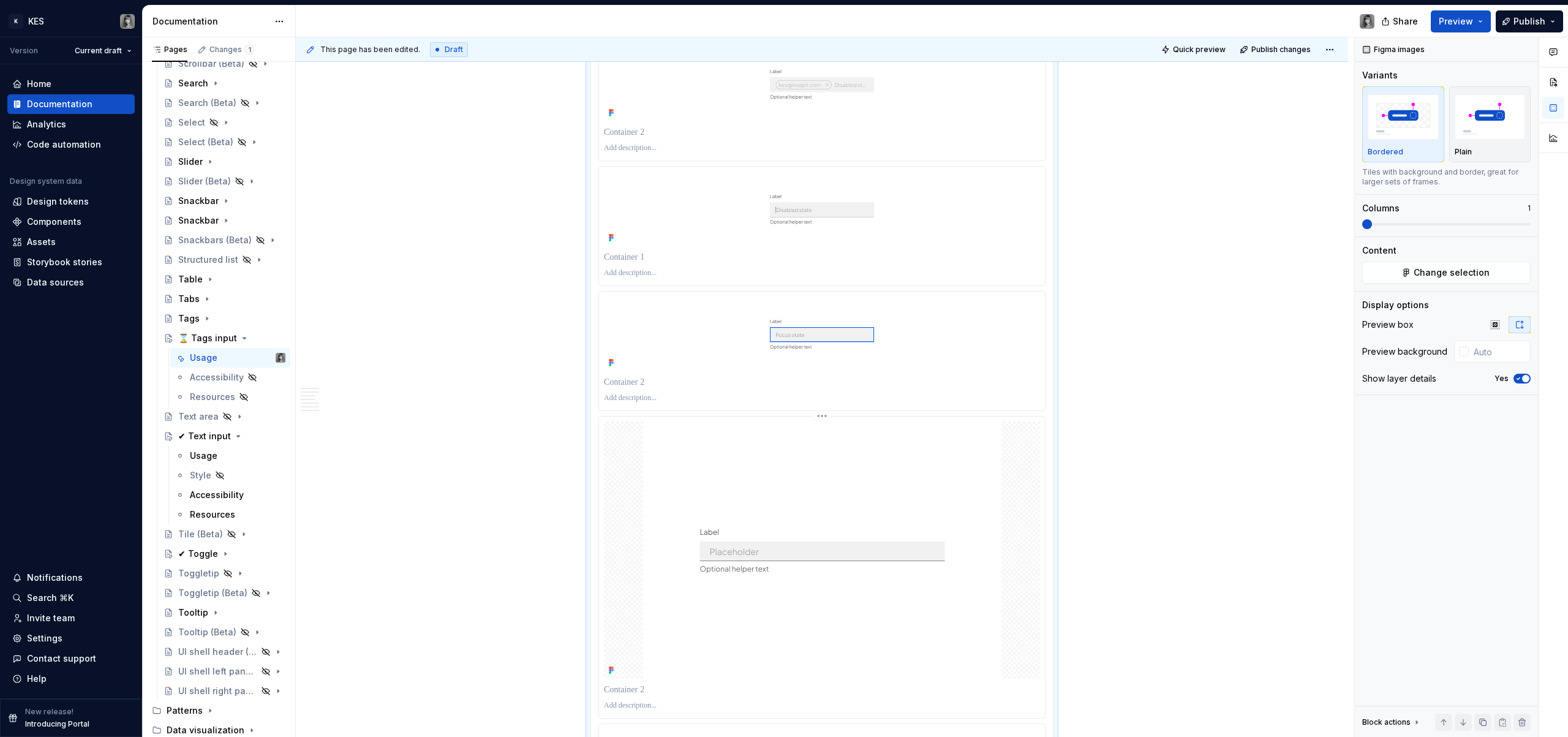
scroll to position [1931, 0]
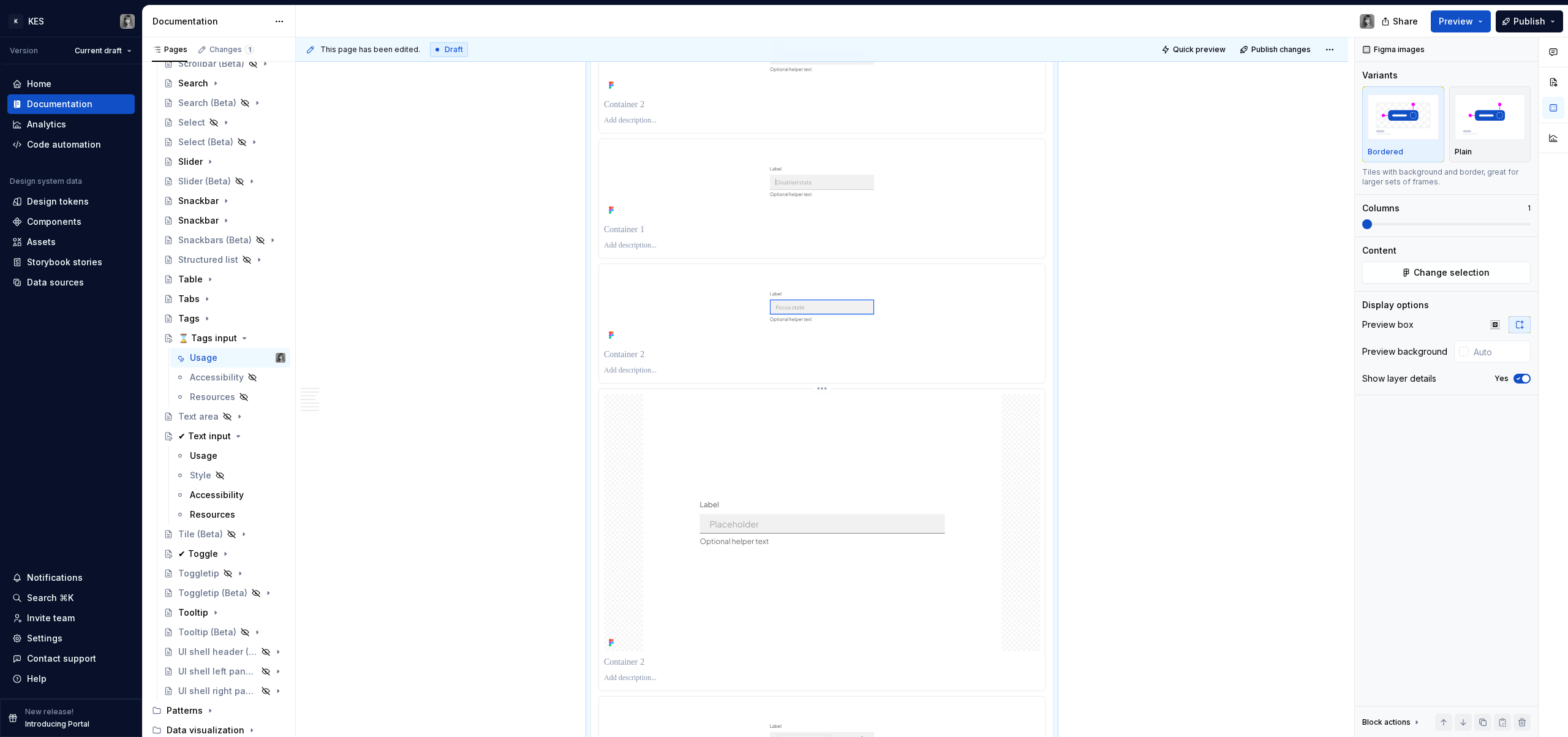
click at [815, 387] on html "K KES Version Current draft Home Documentation Analytics Code automation Design…" at bounding box center [784, 368] width 1568 height 737
click at [844, 480] on div "Delete item" at bounding box center [874, 473] width 115 height 19
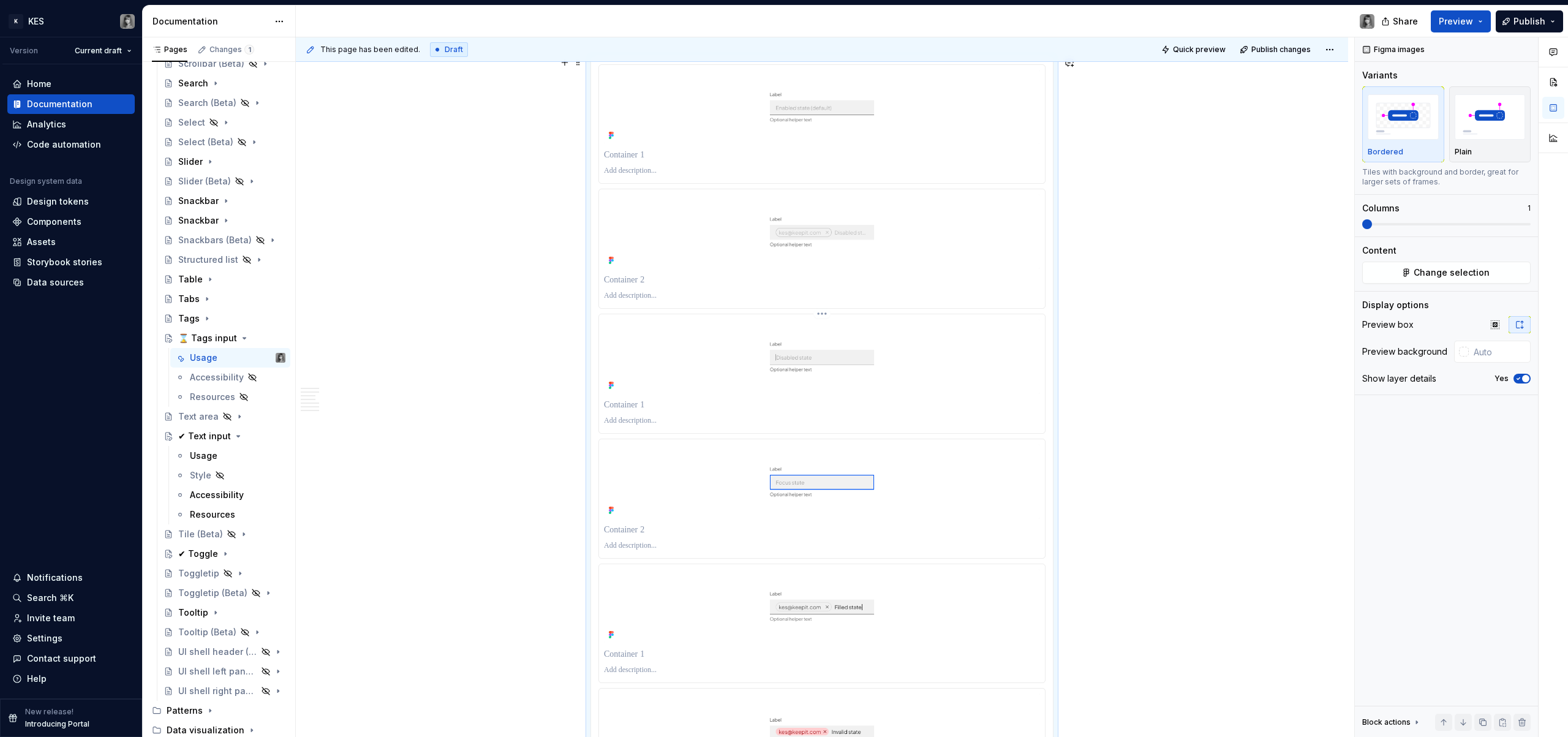
scroll to position [1799, 0]
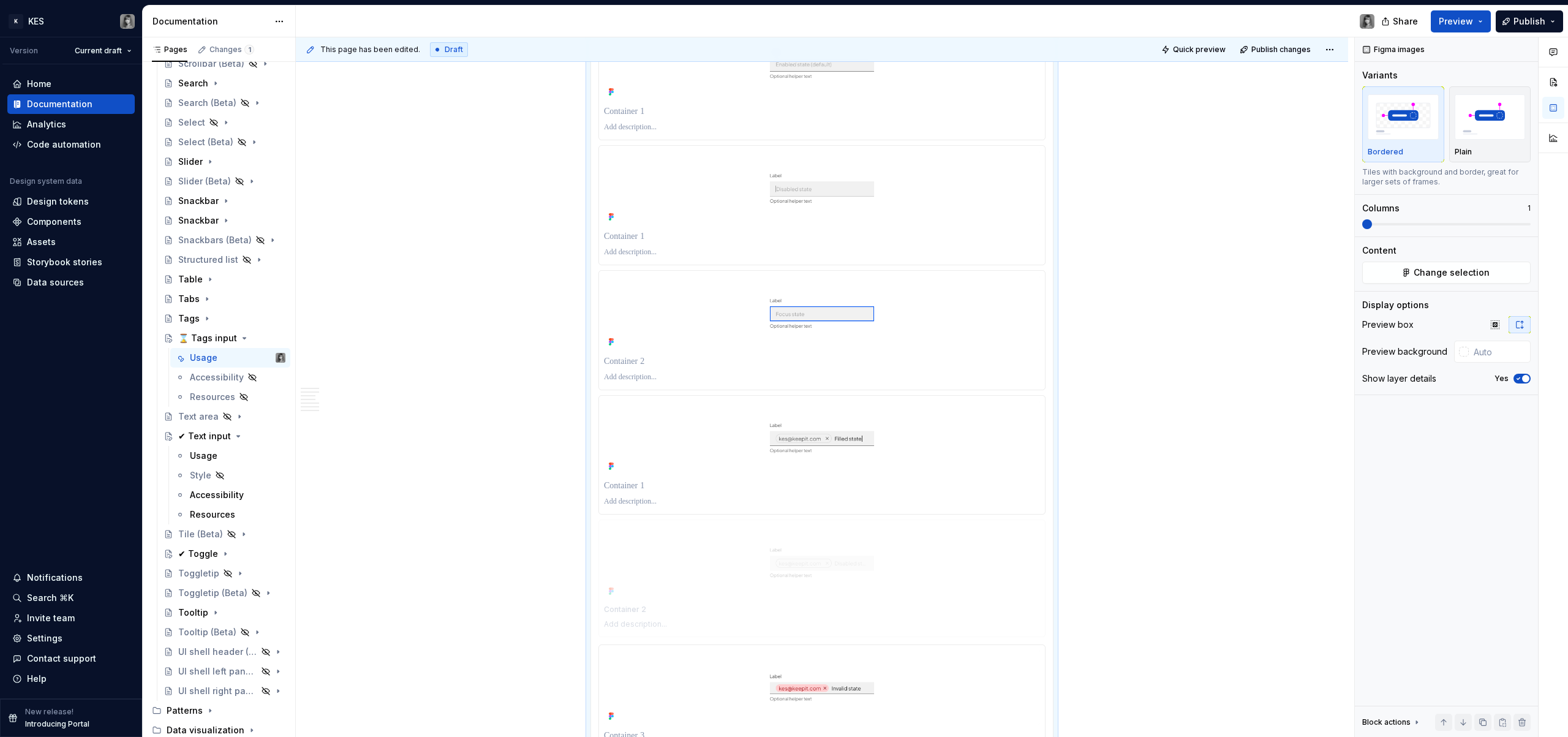
drag, startPoint x: 915, startPoint y: 213, endPoint x: 915, endPoint y: 524, distance: 311.0
click at [907, 200] on img at bounding box center [822, 188] width 436 height 75
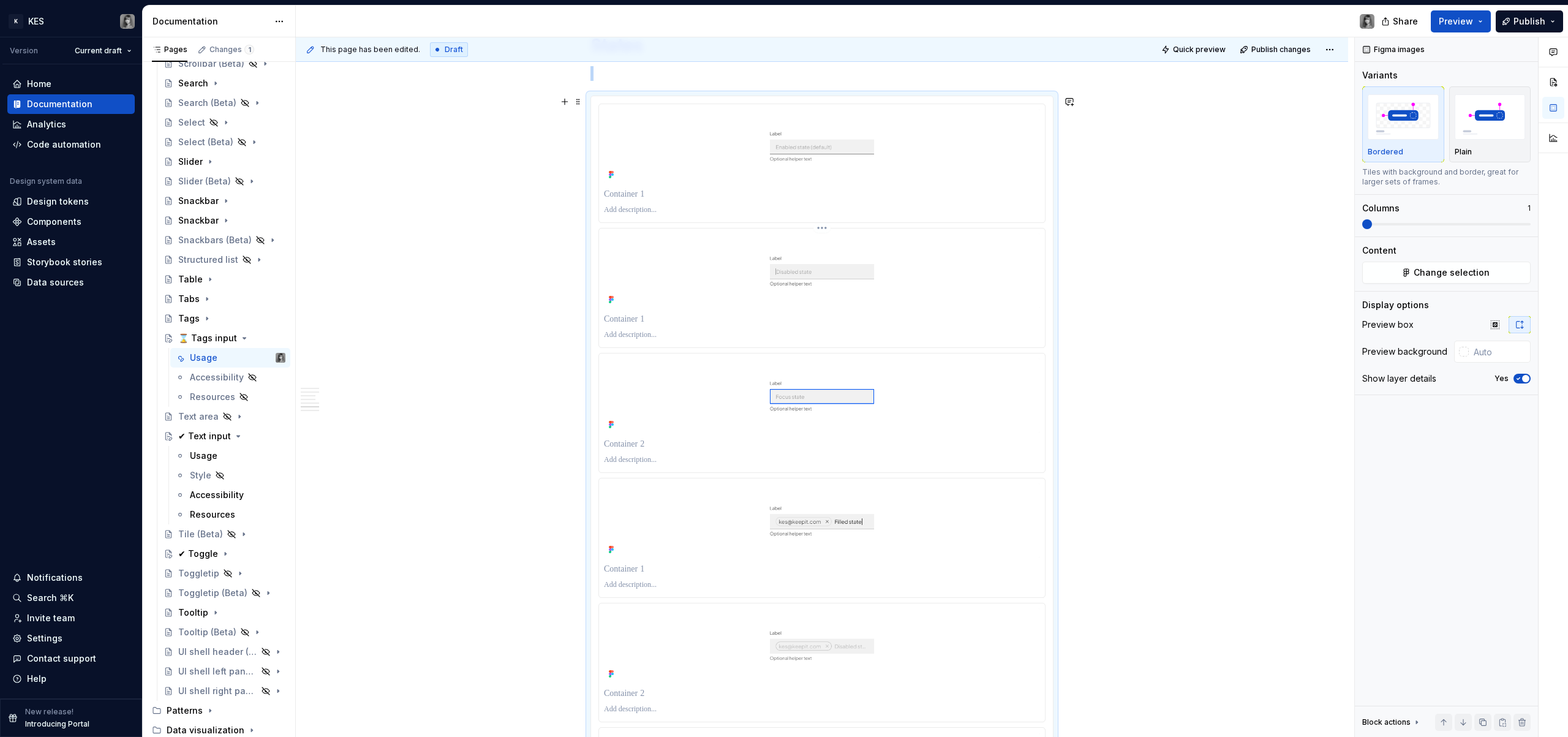
scroll to position [1583, 0]
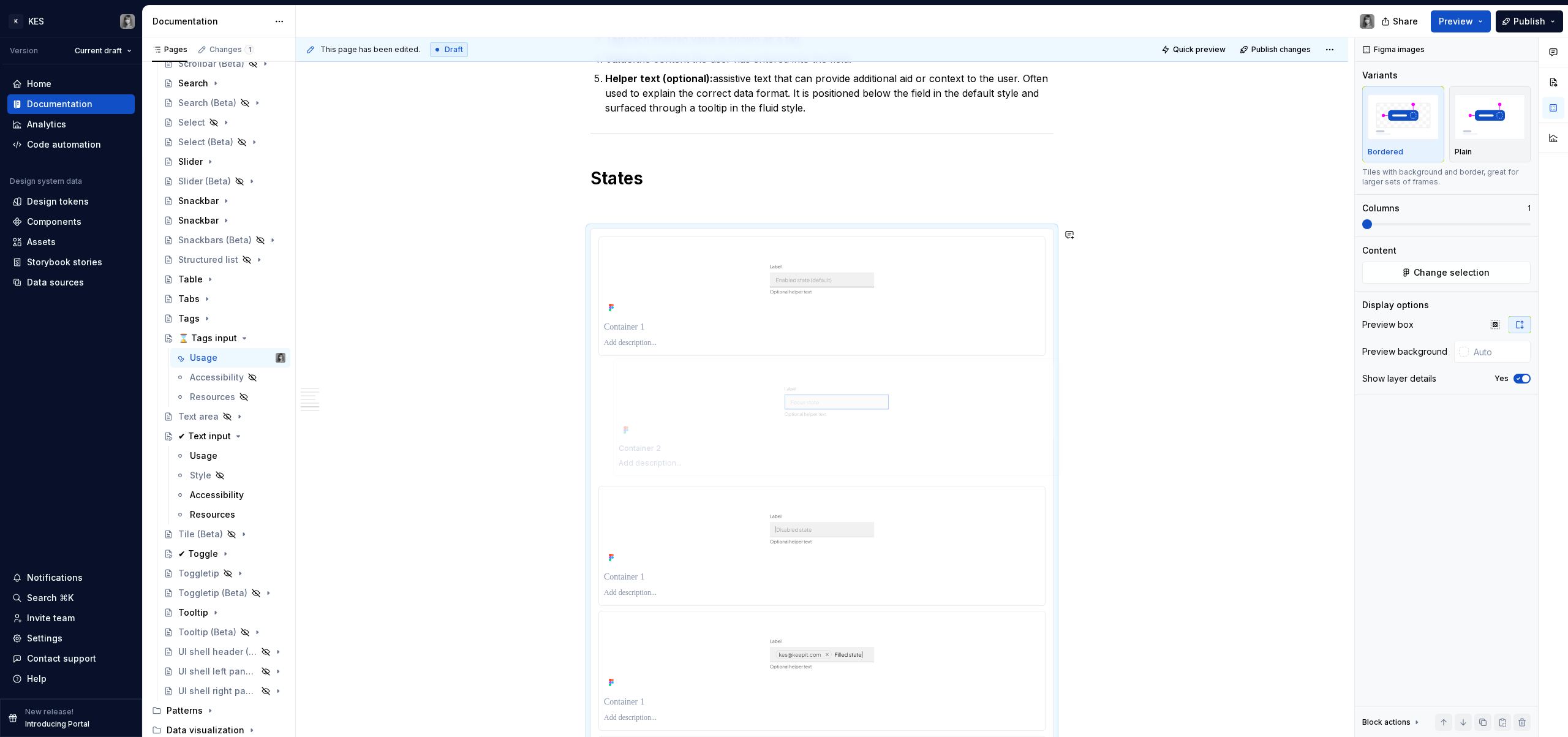
drag, startPoint x: 886, startPoint y: 542, endPoint x: 892, endPoint y: 415, distance: 127.1
click at [897, 415] on body "K KES Version Current draft Home Documentation Analytics Code automation Design…" at bounding box center [784, 368] width 1568 height 737
click at [605, 222] on div "**********" at bounding box center [822, 54] width 463 height 2761
click at [609, 214] on div "**********" at bounding box center [822, 54] width 463 height 2761
click at [612, 207] on p at bounding box center [822, 206] width 463 height 15
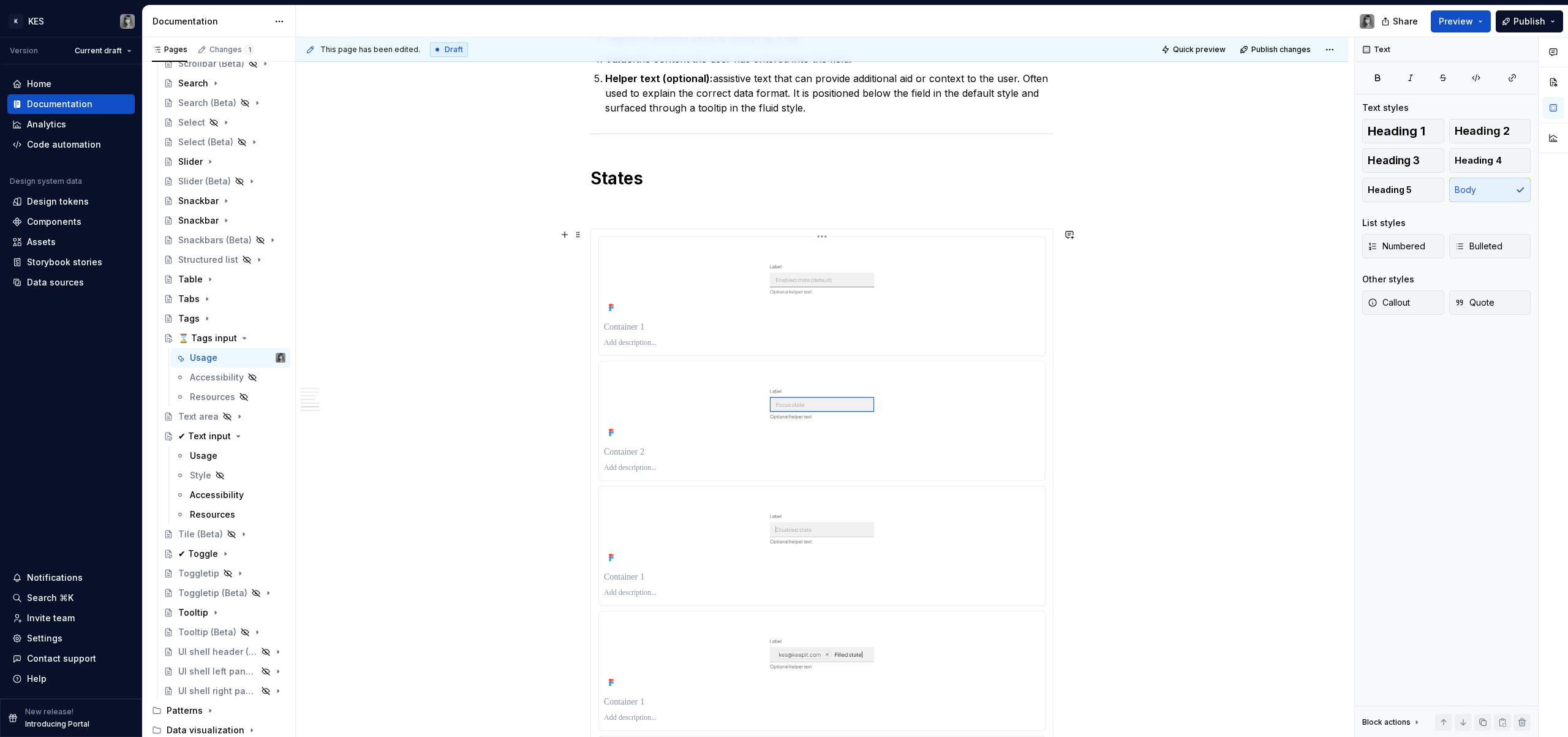
click at [773, 346] on p at bounding box center [822, 343] width 436 height 10
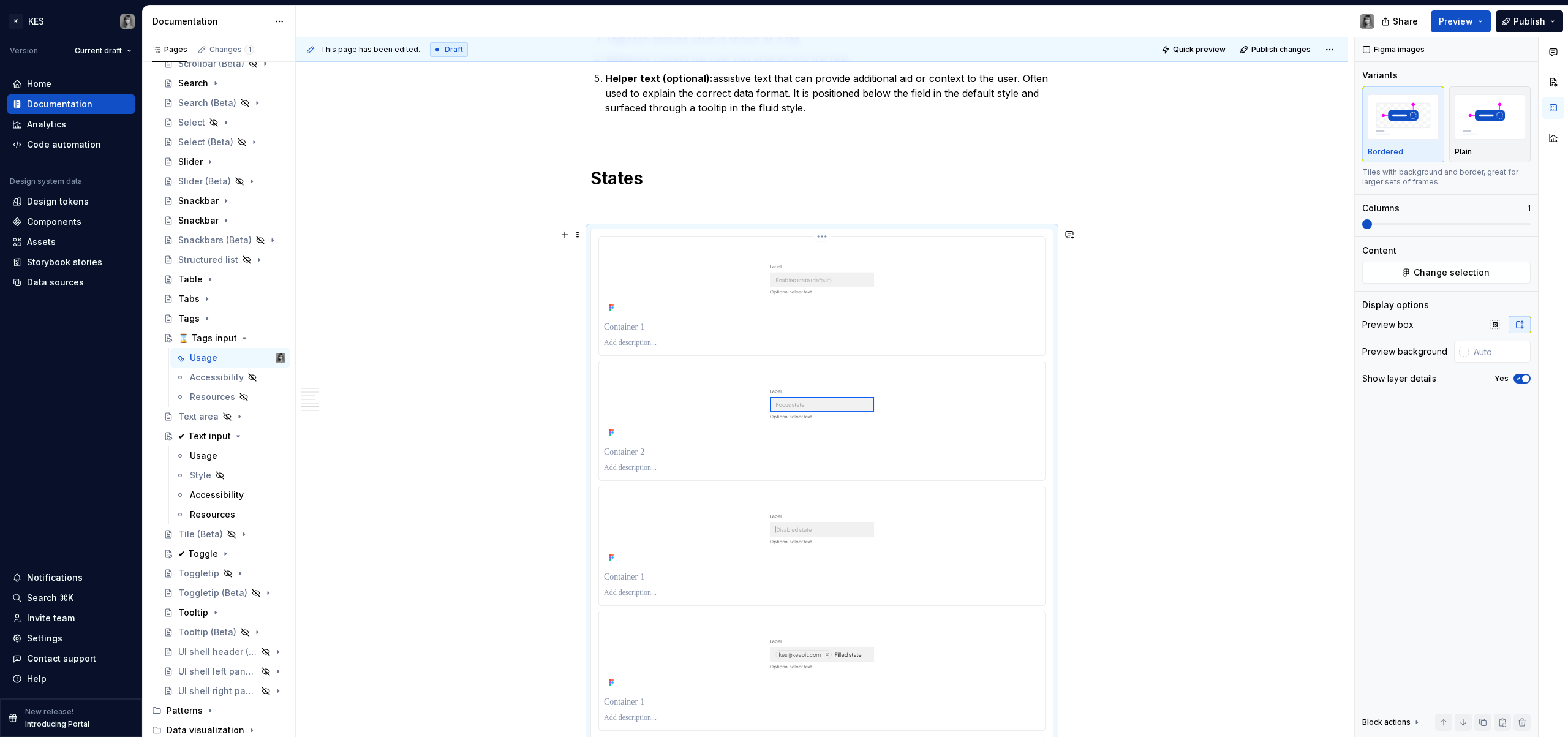
click at [628, 326] on p at bounding box center [822, 327] width 436 height 13
click at [656, 467] on p at bounding box center [822, 468] width 436 height 10
click at [650, 451] on p at bounding box center [822, 453] width 436 height 13
click at [643, 579] on p at bounding box center [822, 577] width 436 height 13
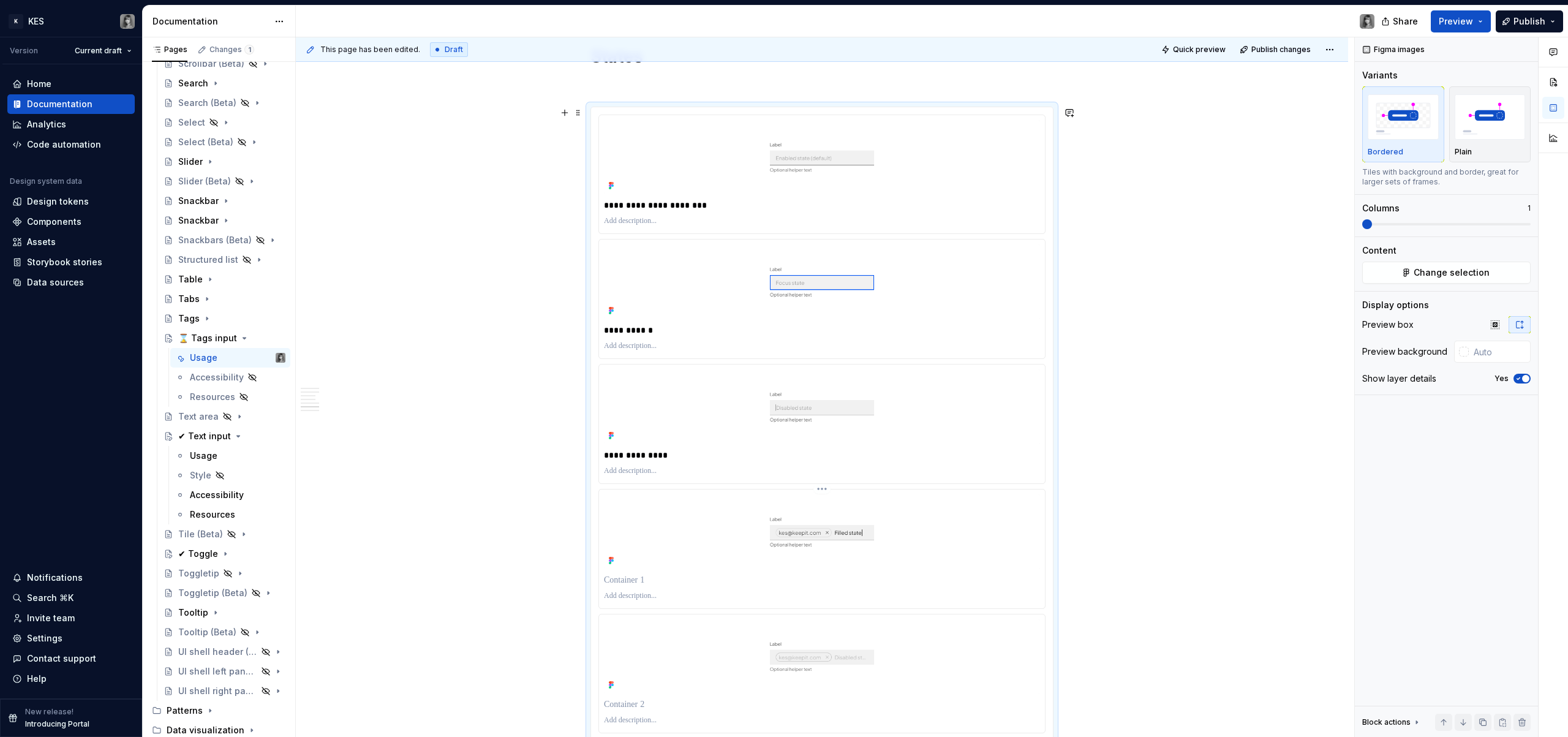
scroll to position [1714, 0]
click at [639, 572] on p at bounding box center [822, 572] width 436 height 13
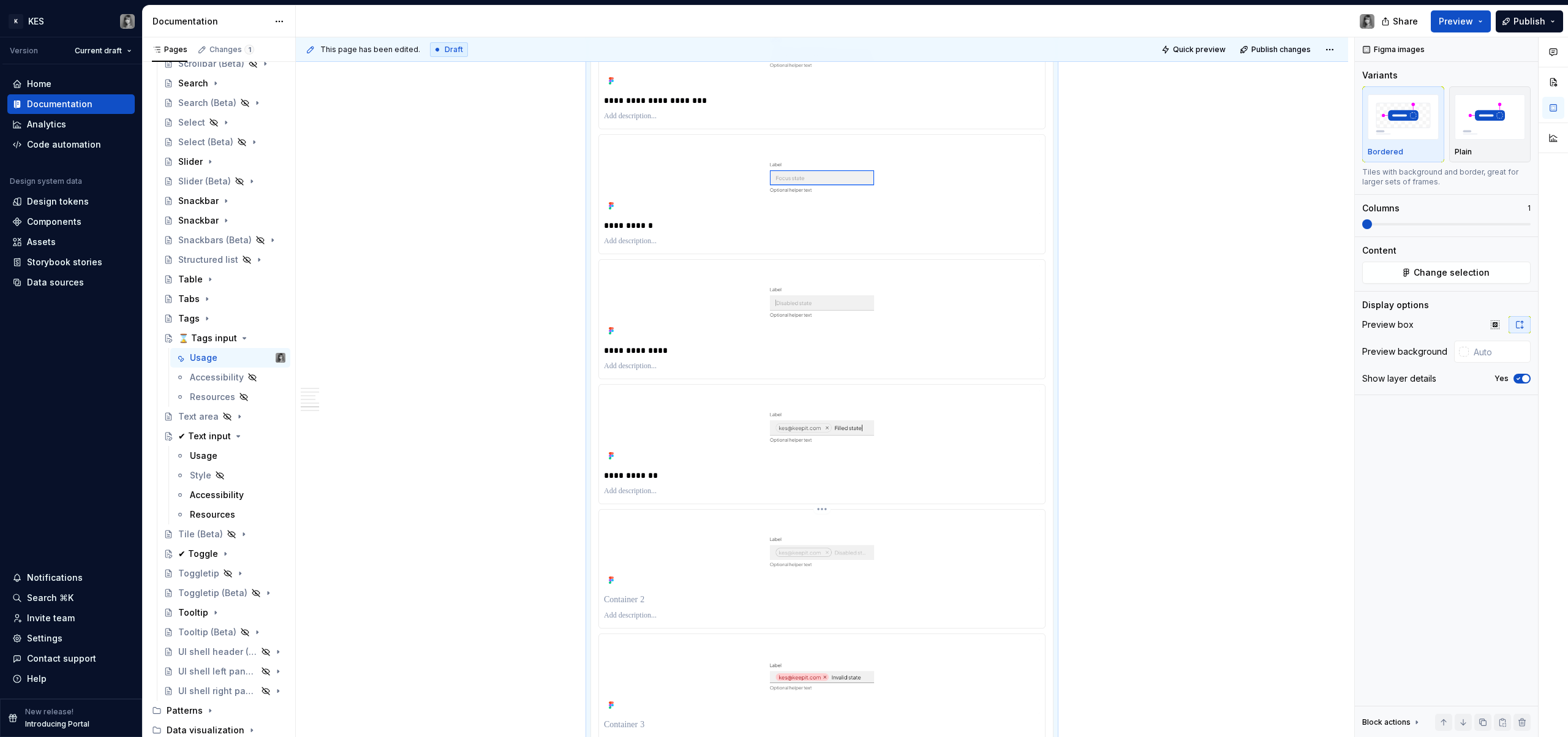
scroll to position [1914, 0]
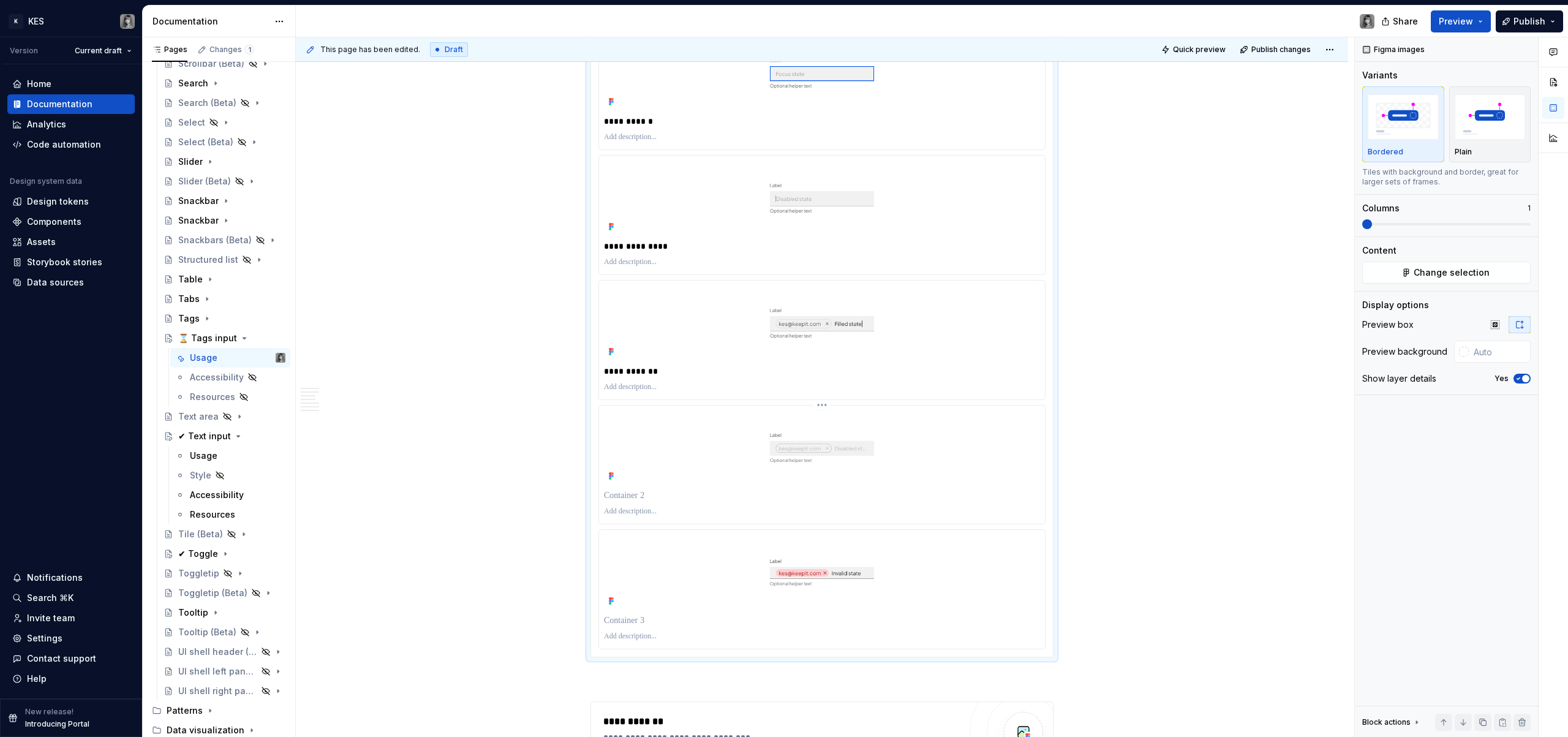
click at [658, 499] on p at bounding box center [822, 496] width 436 height 13
click at [689, 493] on p "**********" at bounding box center [822, 496] width 436 height 13
click at [643, 615] on p at bounding box center [822, 621] width 436 height 13
click at [964, 343] on img at bounding box center [822, 323] width 436 height 75
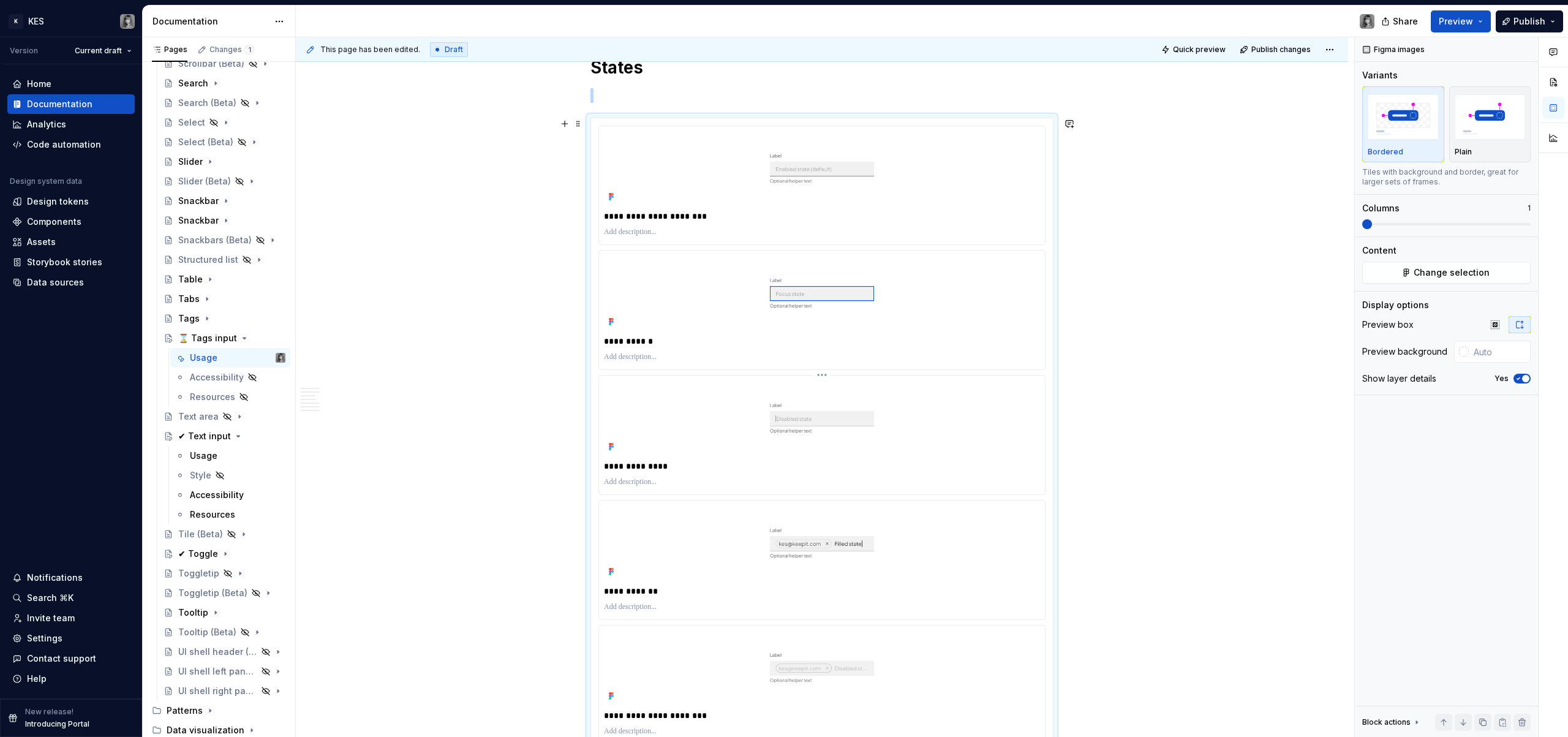
scroll to position [1665, 0]
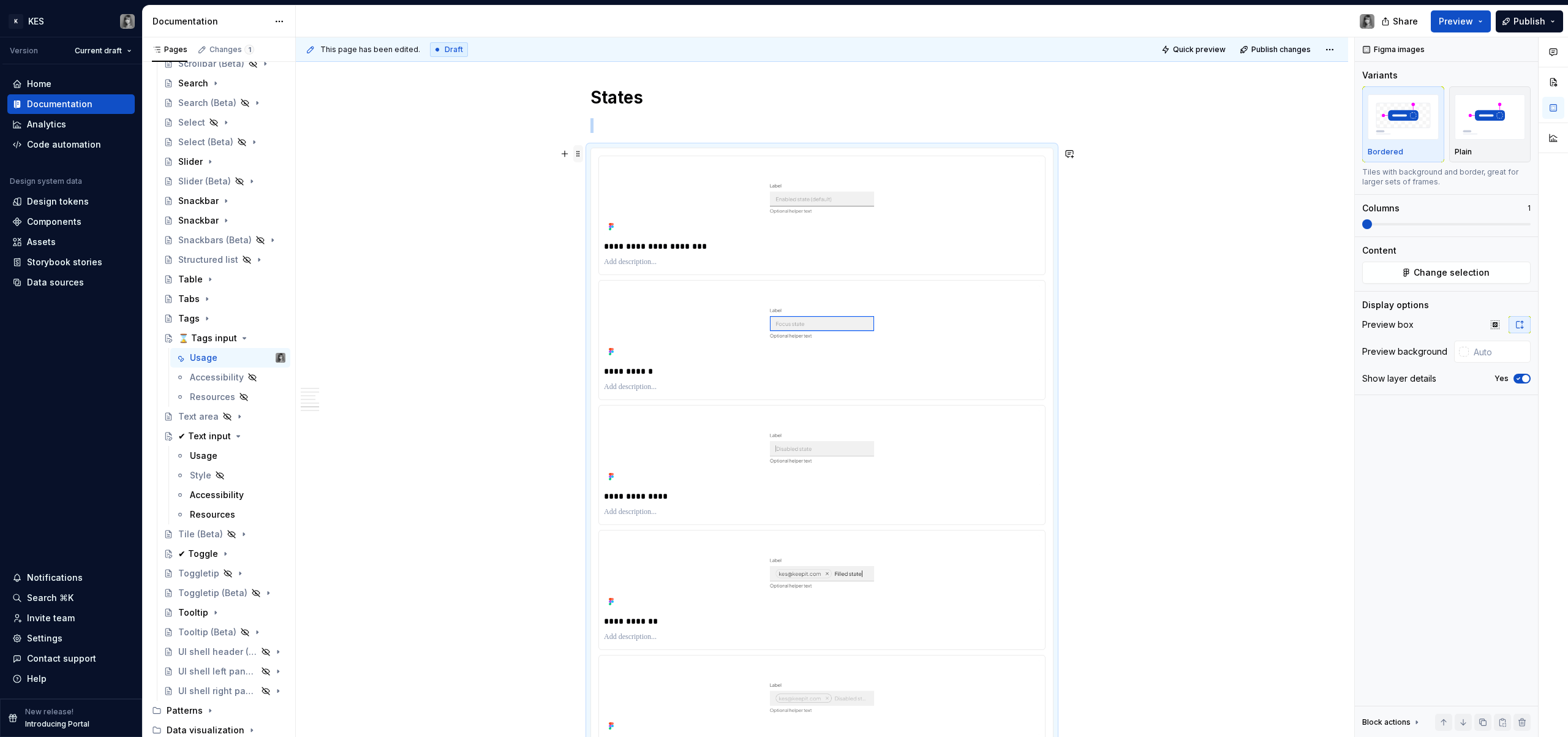
click at [580, 155] on span at bounding box center [578, 154] width 10 height 17
click at [631, 172] on div "Duplicate" at bounding box center [636, 173] width 80 height 13
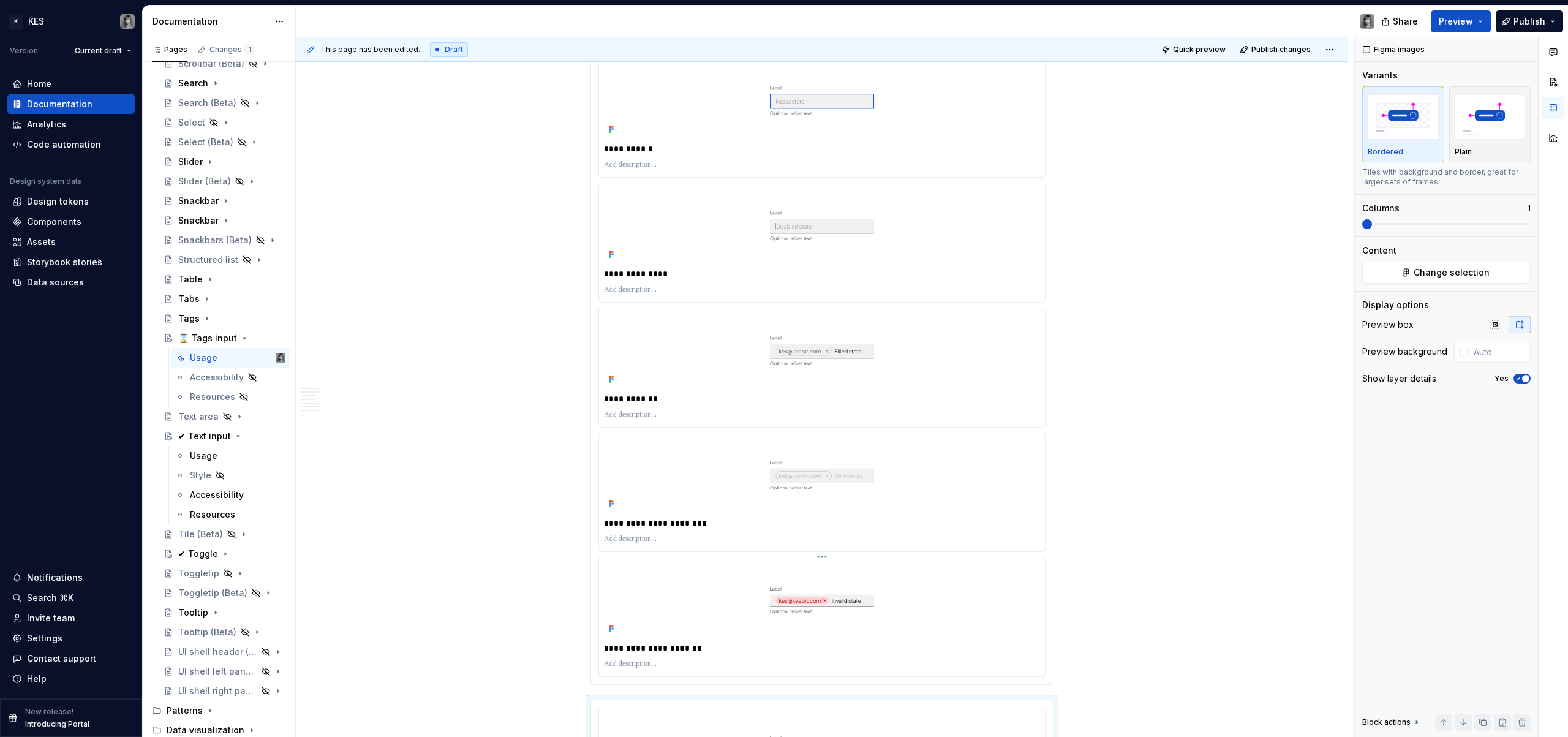
scroll to position [1876, 0]
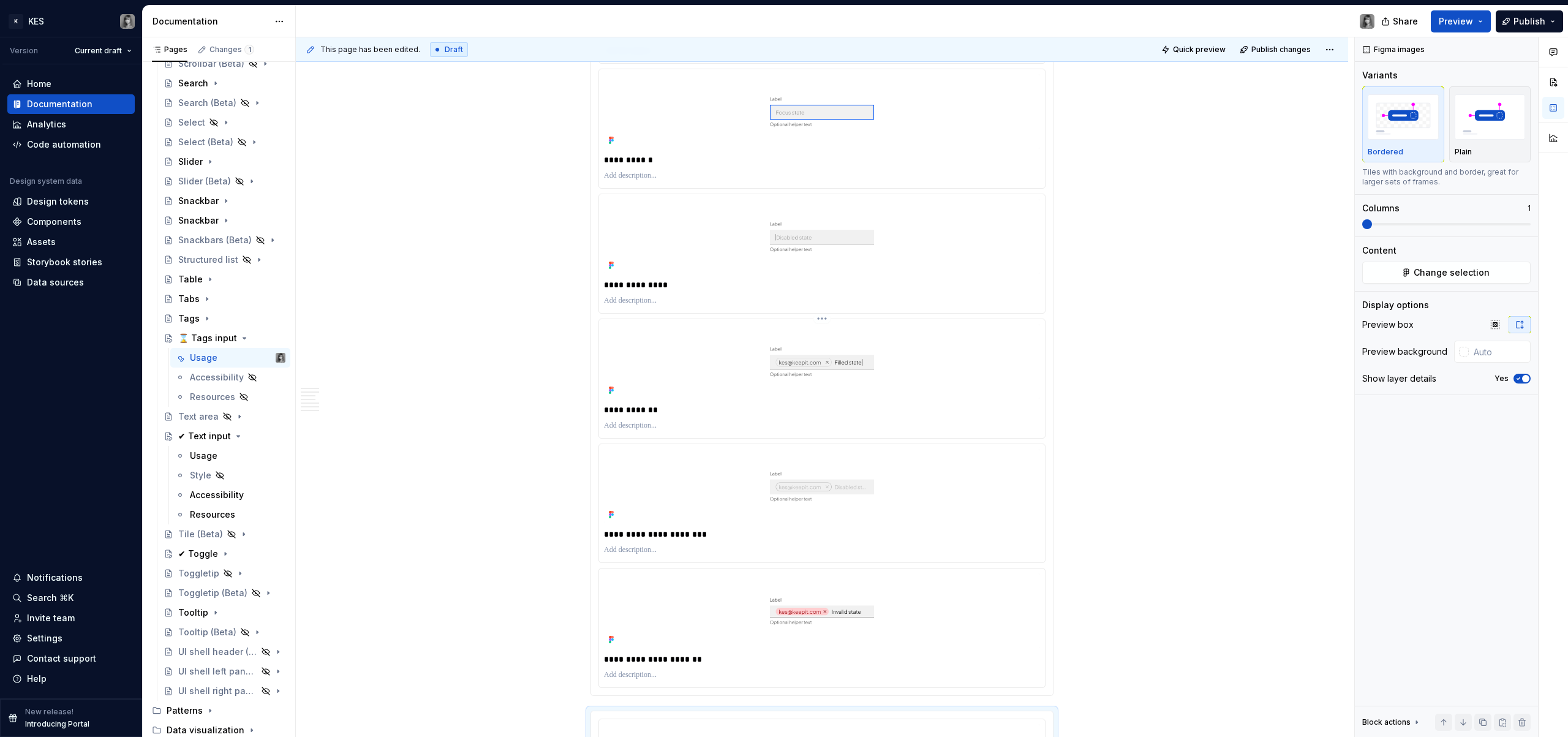
click at [941, 332] on img at bounding box center [822, 362] width 436 height 75
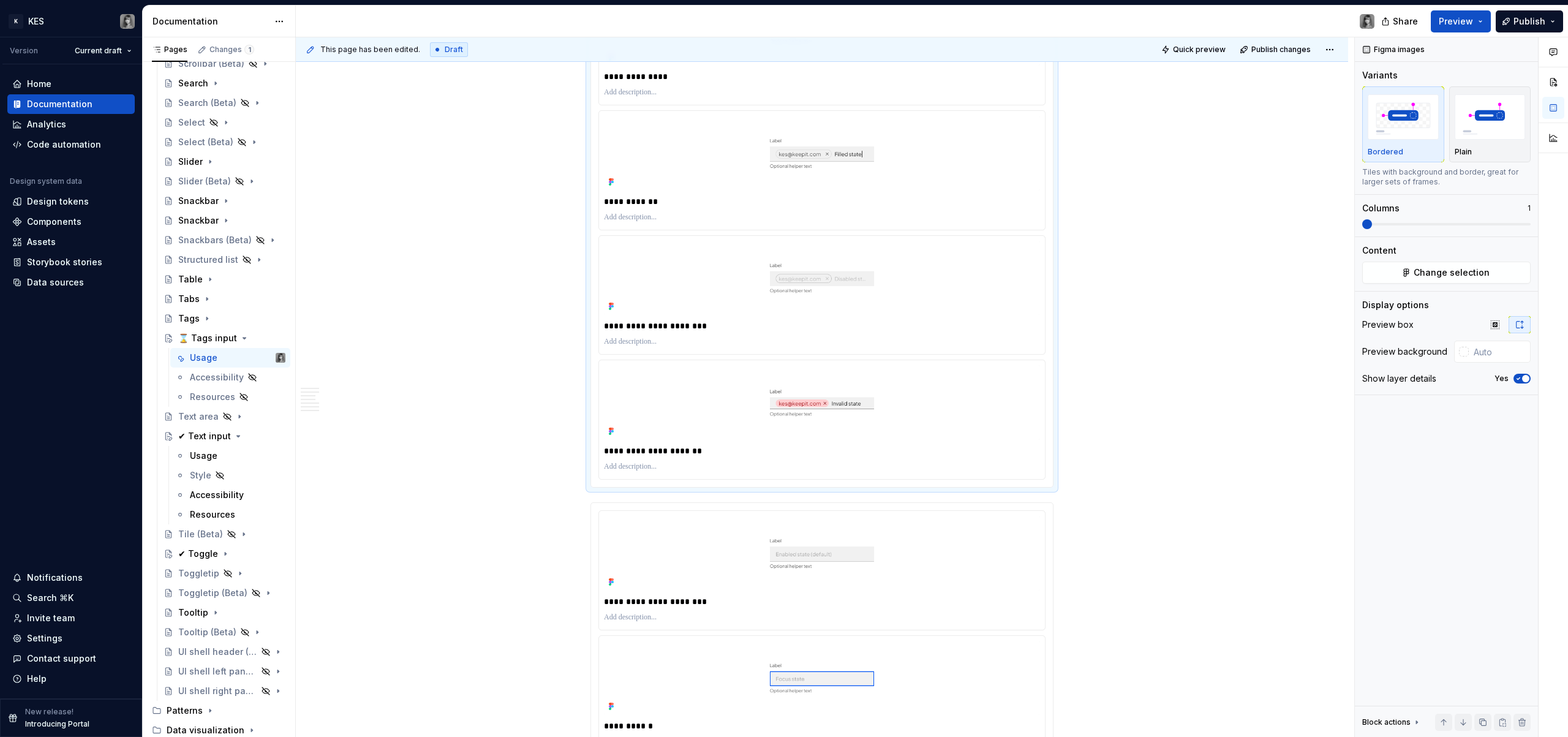
scroll to position [2125, 0]
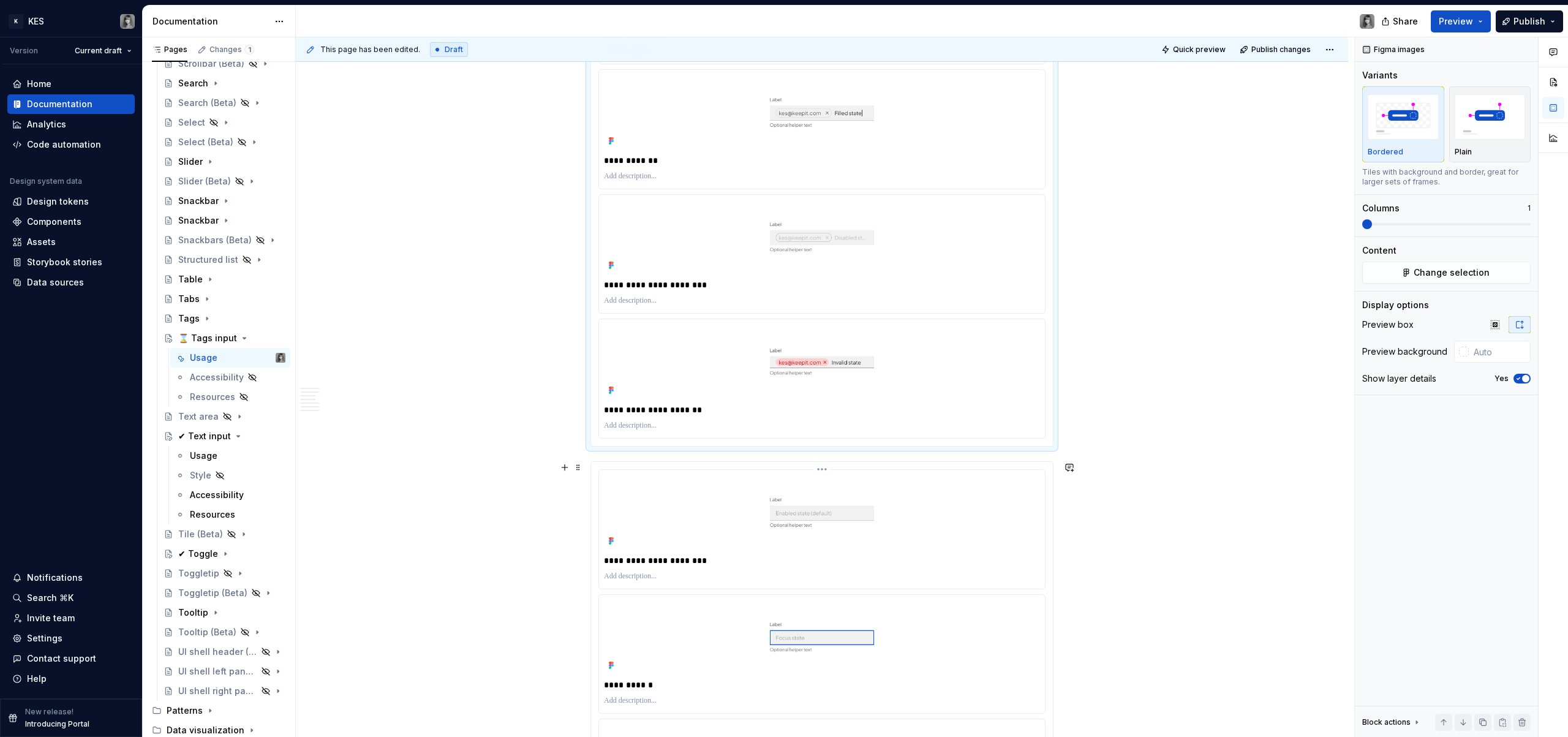
click at [687, 531] on img at bounding box center [822, 512] width 436 height 75
click at [576, 466] on span at bounding box center [578, 467] width 10 height 17
click at [630, 570] on div "Delete" at bounding box center [636, 576] width 80 height 13
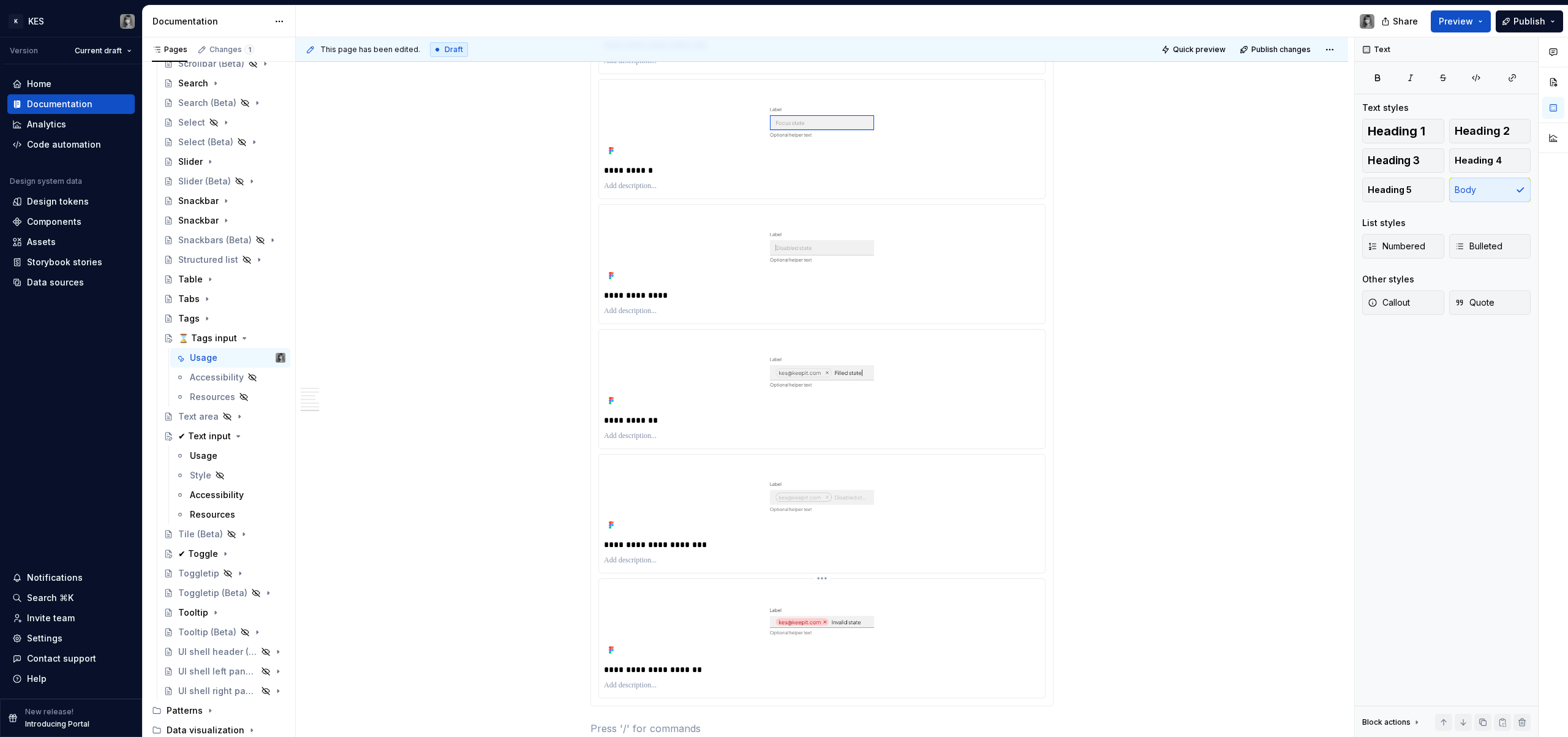
scroll to position [1545, 0]
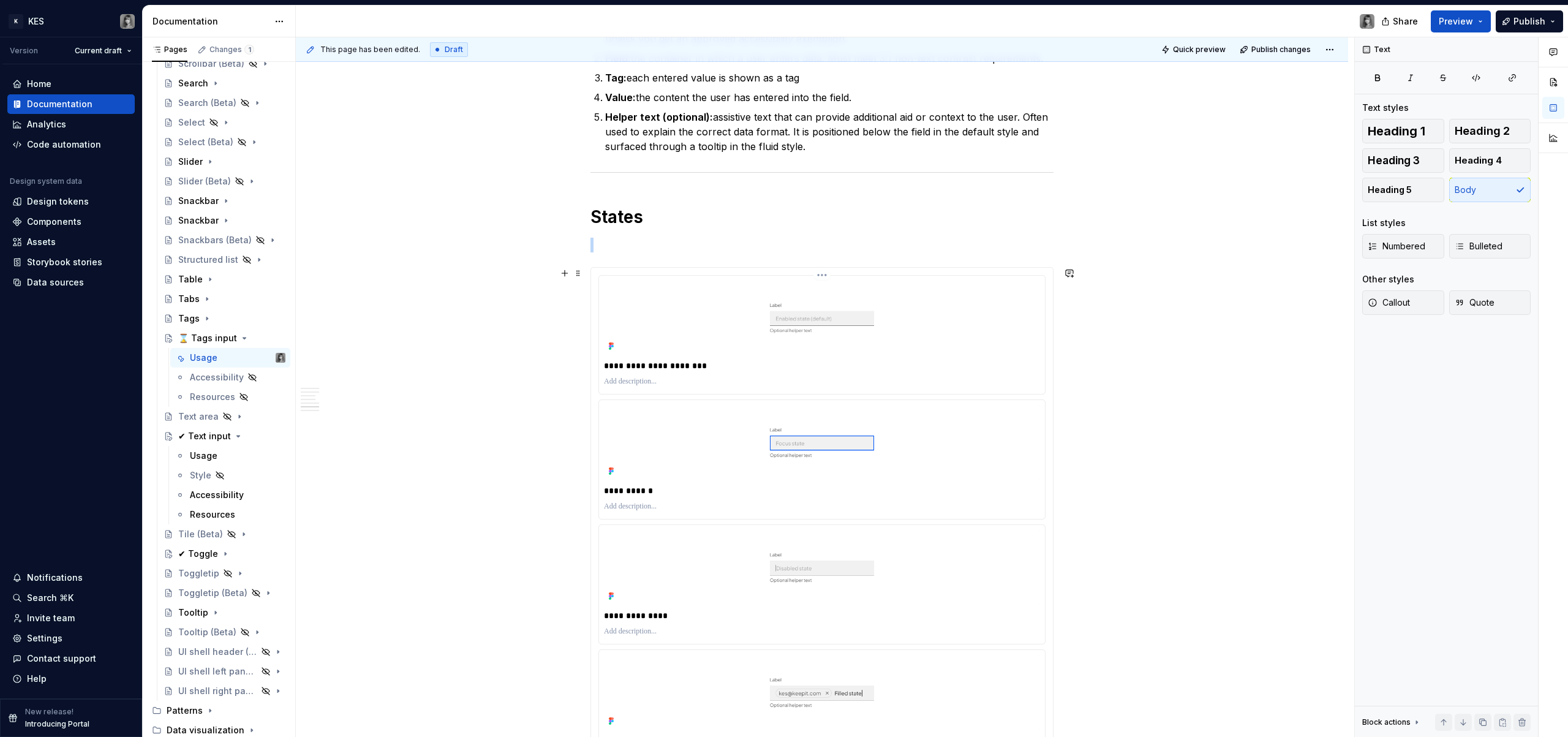
click at [632, 298] on img at bounding box center [822, 318] width 436 height 75
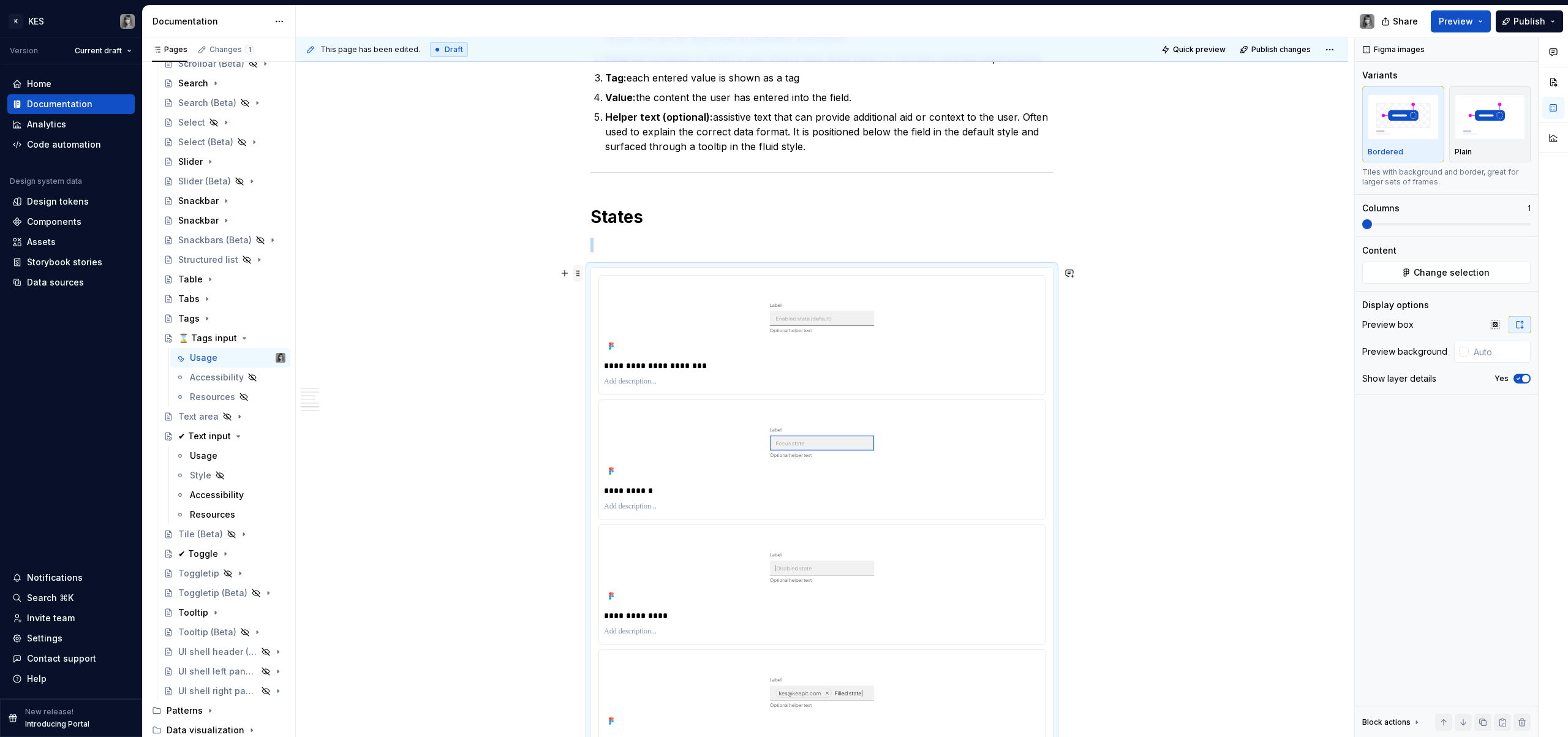
click at [576, 273] on span at bounding box center [578, 273] width 10 height 17
click at [643, 288] on div "Duplicate" at bounding box center [636, 293] width 80 height 13
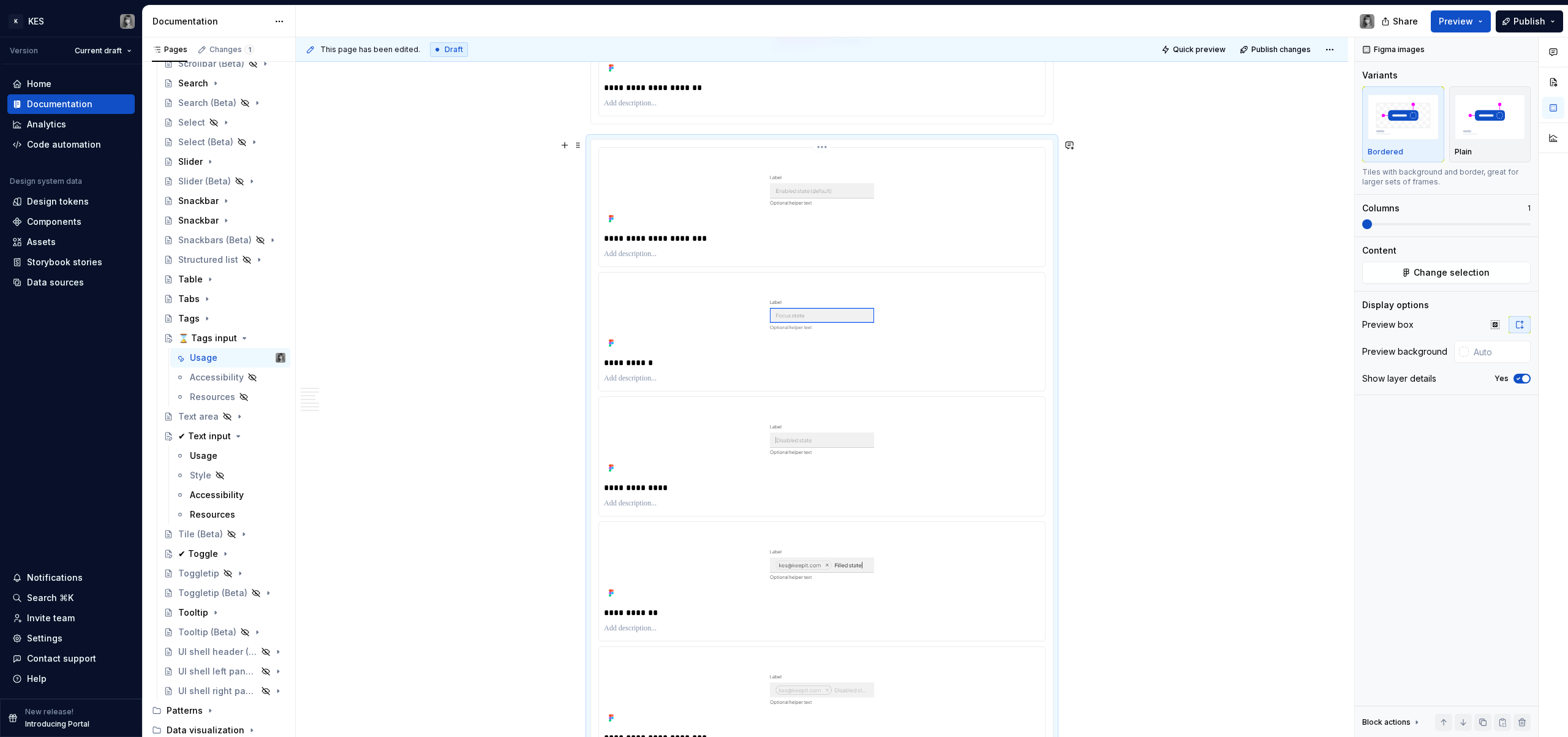
scroll to position [2300, 0]
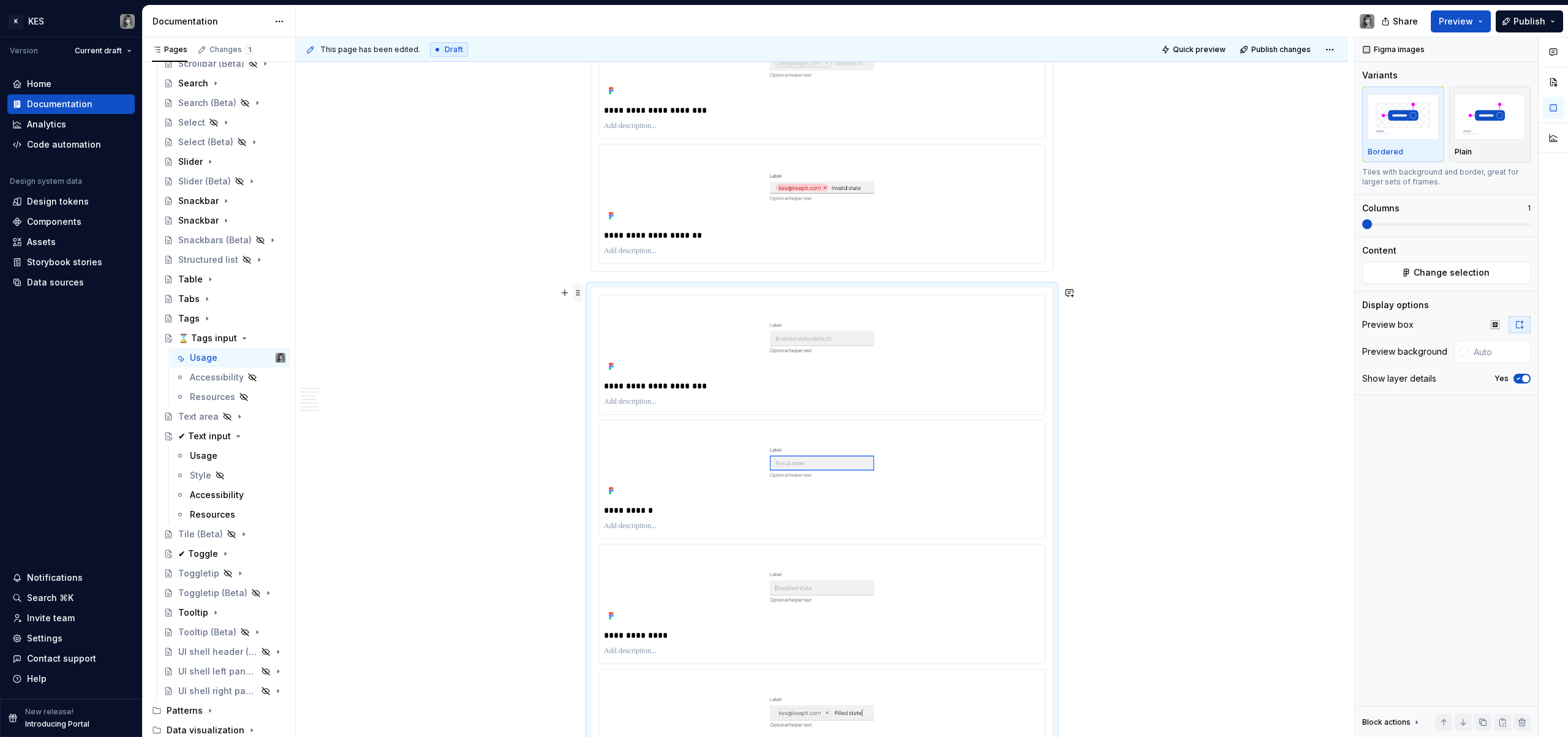
click at [578, 295] on span at bounding box center [578, 293] width 10 height 17
click at [616, 317] on div "Duplicate" at bounding box center [636, 312] width 80 height 13
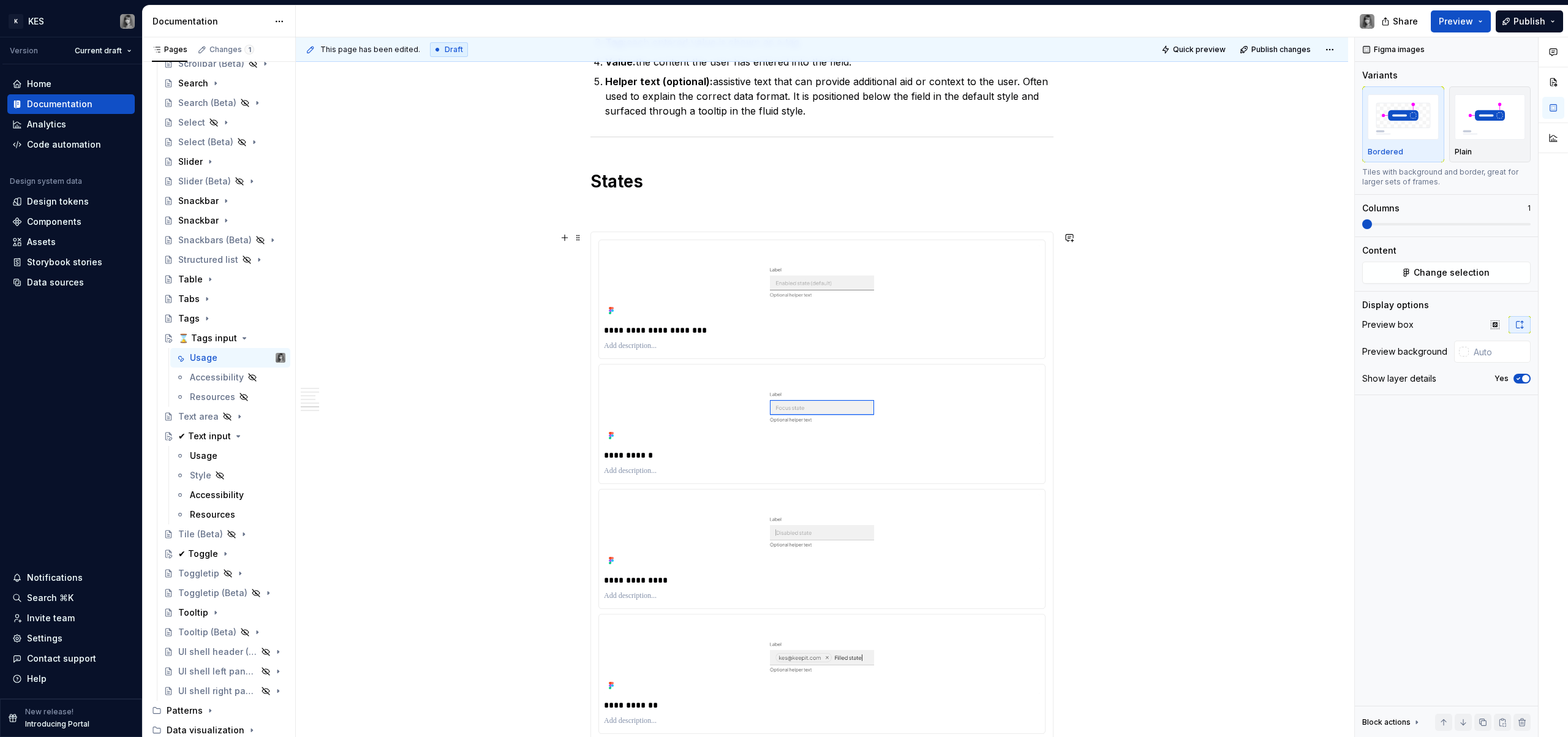
scroll to position [1680, 0]
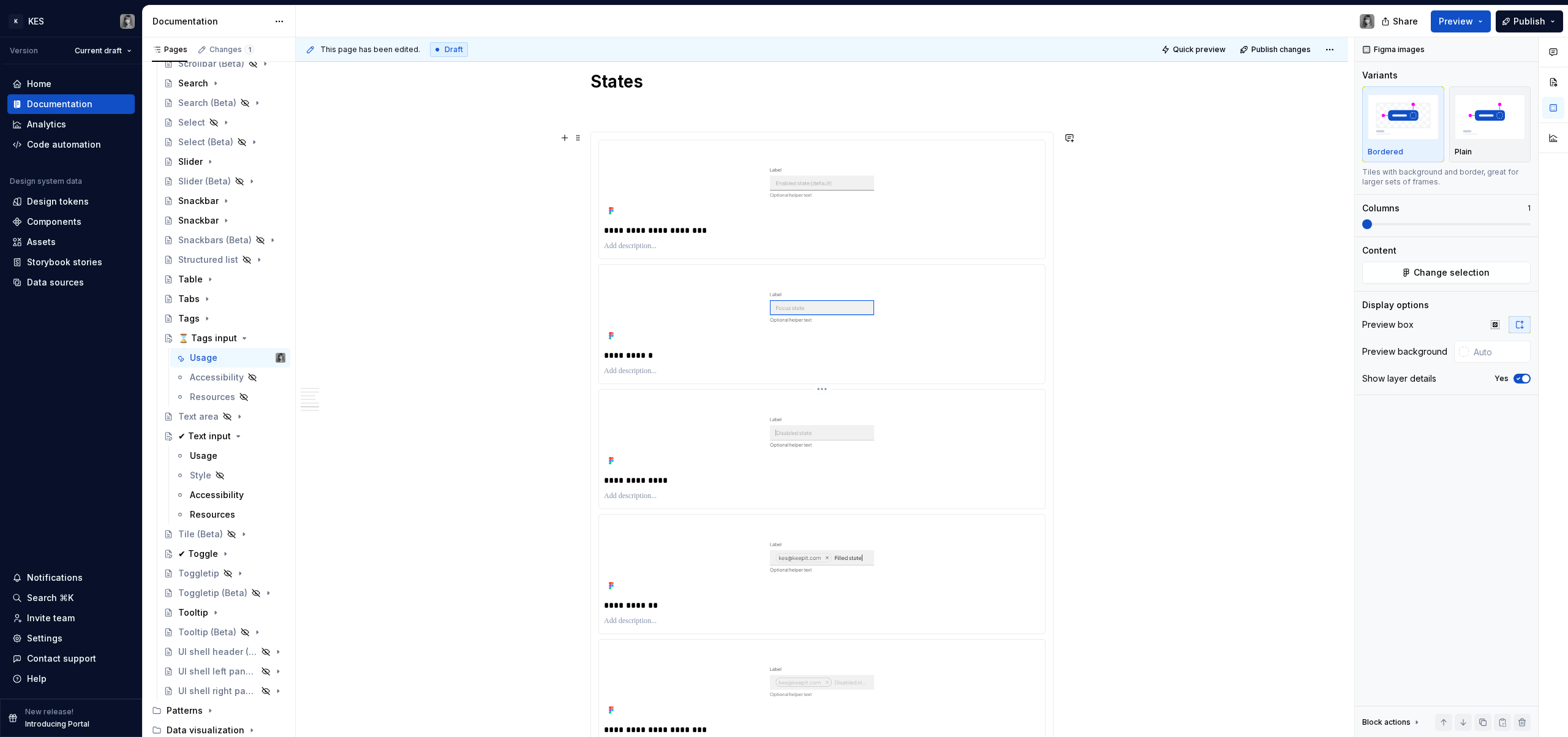
click at [619, 489] on div at bounding box center [822, 496] width 436 height 15
click at [613, 478] on p "**********" at bounding box center [822, 480] width 436 height 13
click at [808, 442] on img at bounding box center [822, 432] width 436 height 75
click at [824, 385] on html "K KES Version Current draft Home Documentation Analytics Code automation Design…" at bounding box center [784, 368] width 1568 height 737
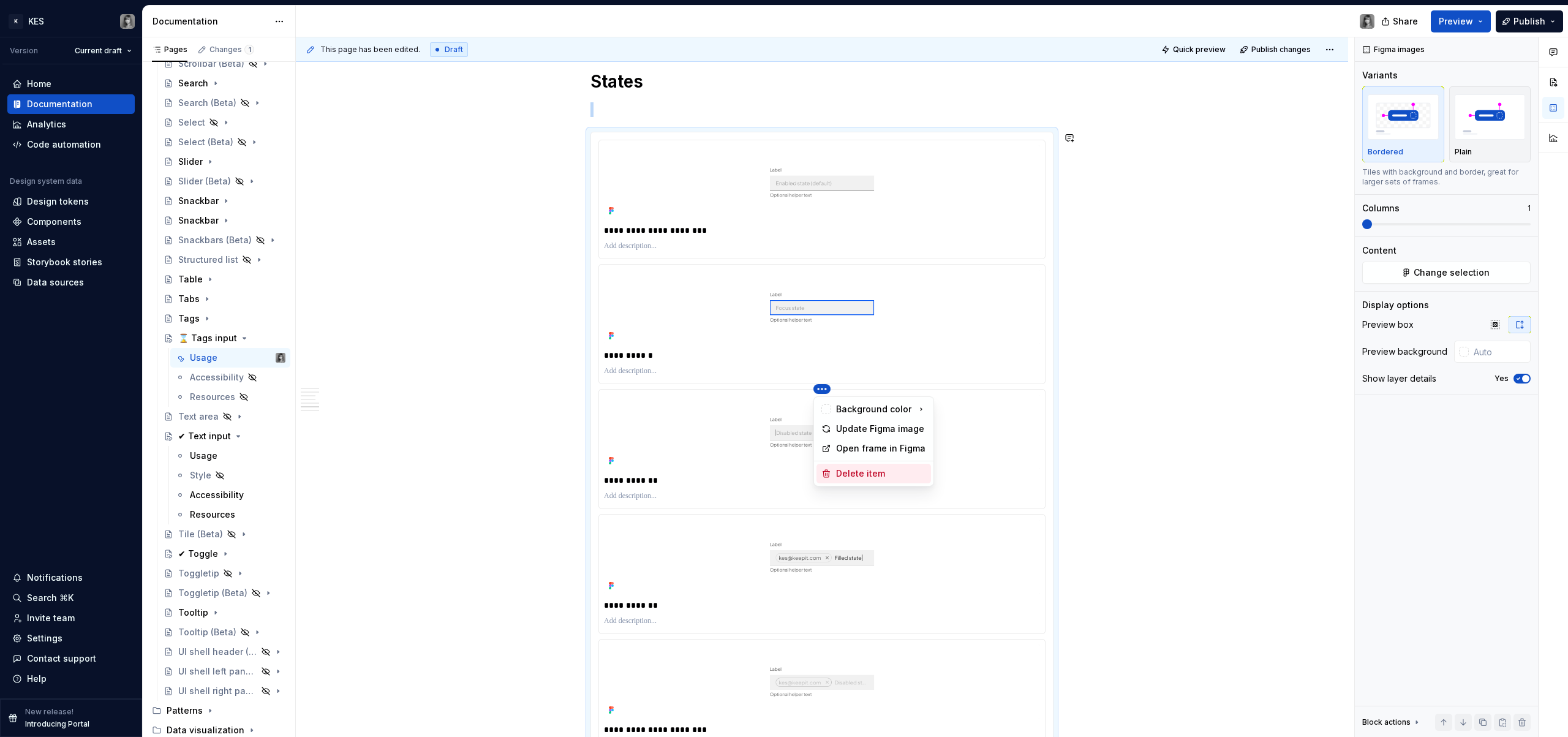
click at [875, 478] on div "Delete item" at bounding box center [881, 473] width 90 height 13
click at [825, 390] on html "K KES Version Current draft Home Documentation Analytics Code automation Design…" at bounding box center [784, 368] width 1568 height 737
click at [850, 480] on div "Delete item" at bounding box center [874, 473] width 115 height 19
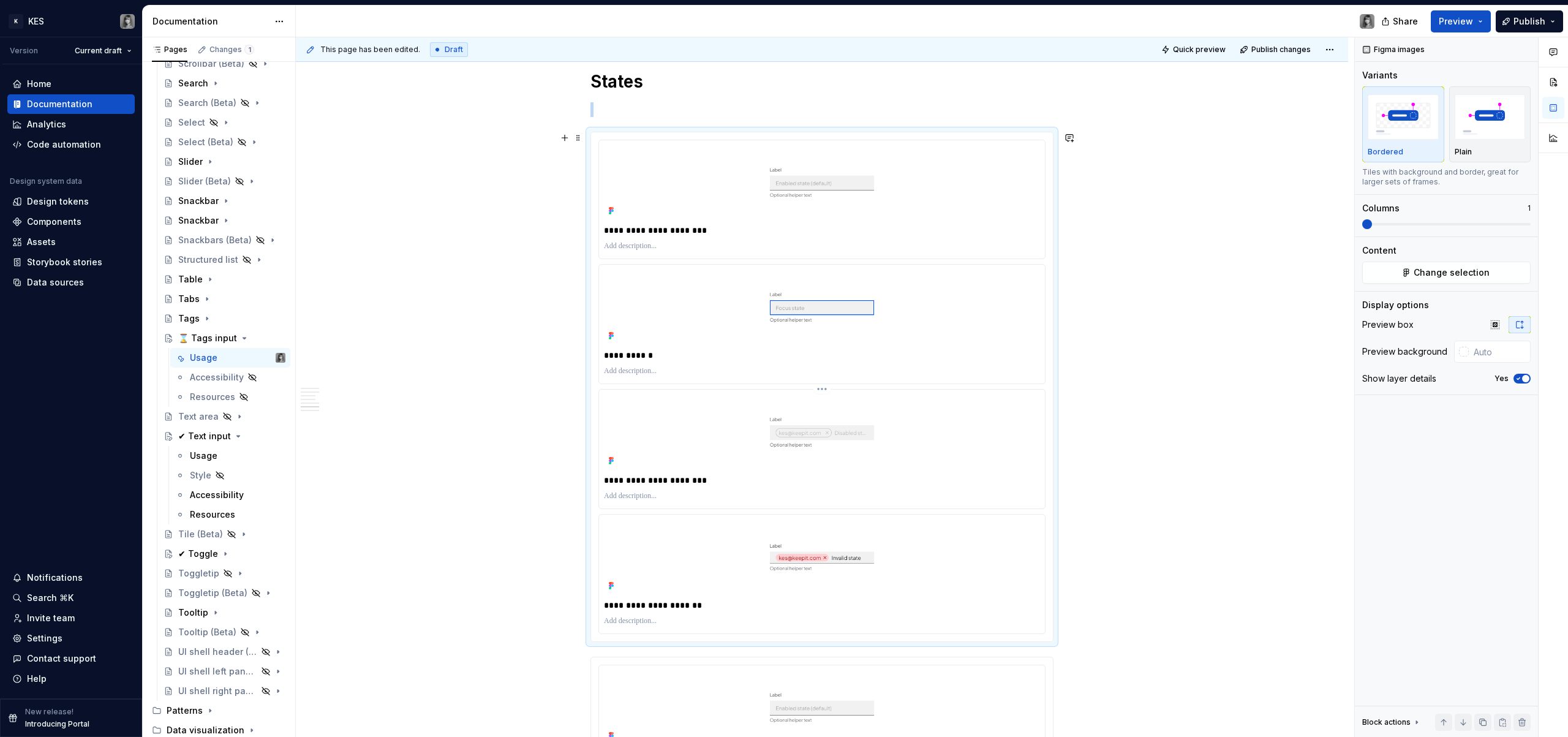
click at [826, 391] on html "K KES Version Current draft Home Documentation Analytics Code automation Design…" at bounding box center [784, 368] width 1568 height 737
click at [855, 471] on div "Delete item" at bounding box center [881, 473] width 90 height 13
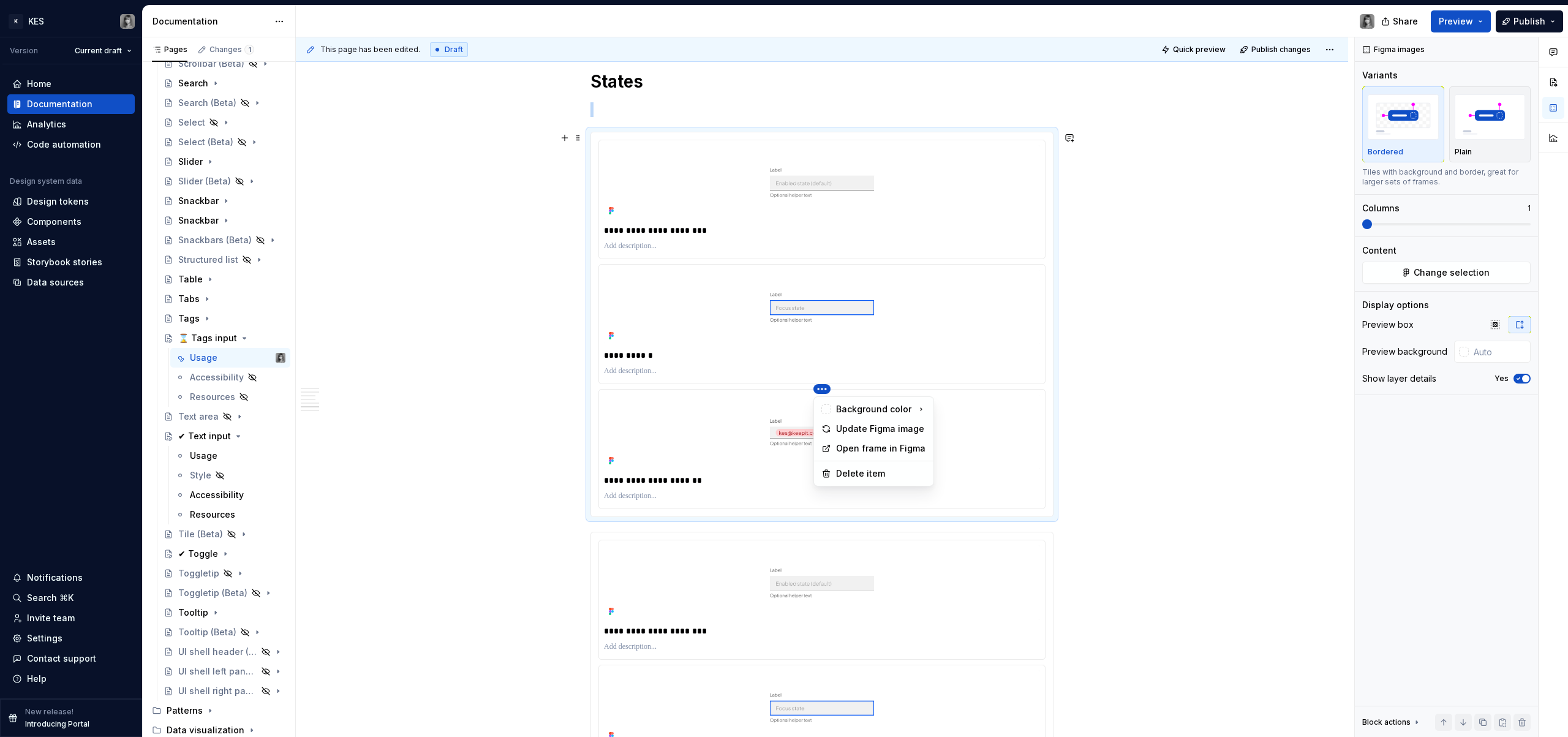
click at [823, 389] on html "K KES Version Current draft Home Documentation Analytics Code automation Design…" at bounding box center [784, 368] width 1568 height 737
click at [865, 468] on div "Delete item" at bounding box center [881, 473] width 90 height 13
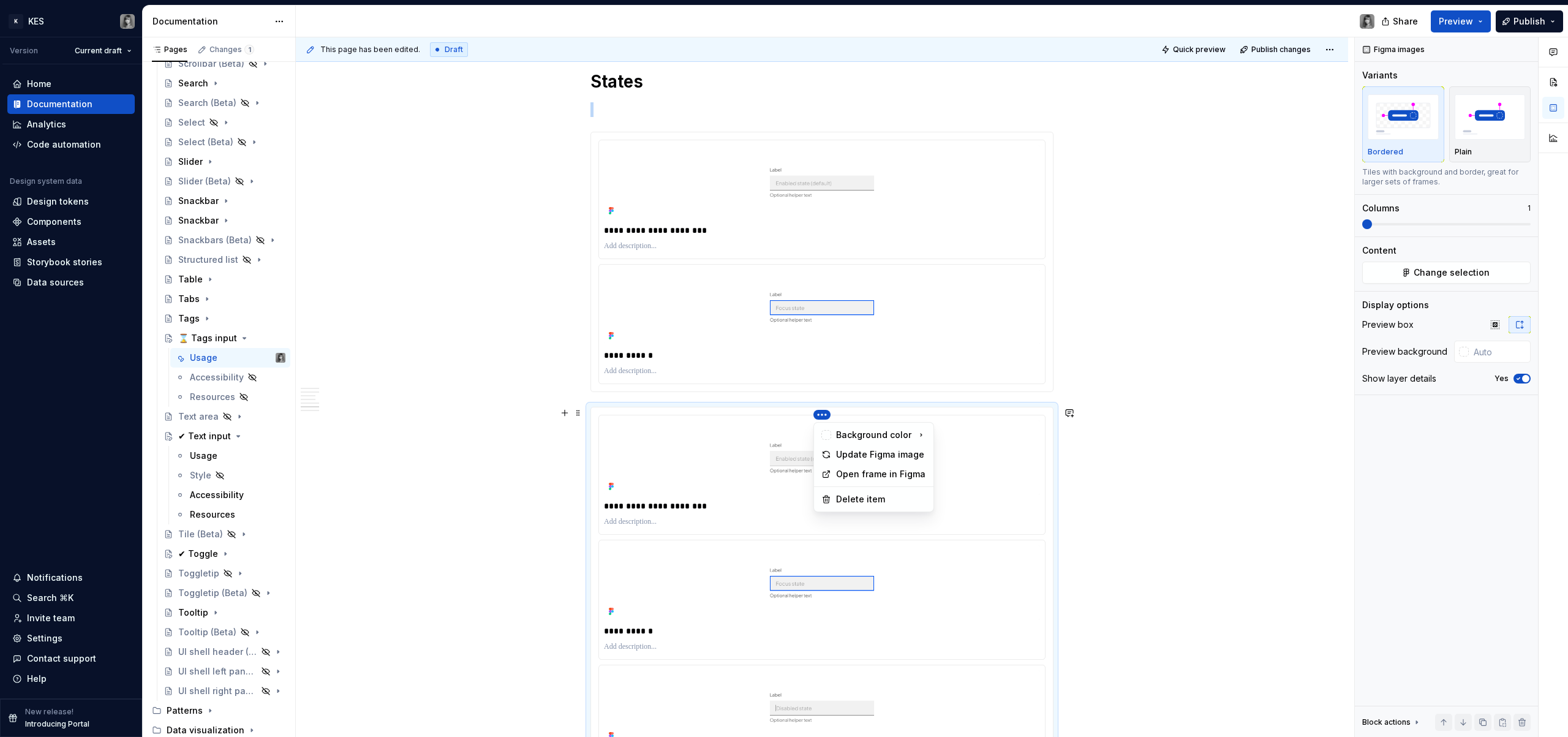
click at [824, 412] on html "K KES Version Current draft Home Documentation Analytics Code automation Design…" at bounding box center [784, 368] width 1568 height 737
click at [860, 494] on div "Delete item" at bounding box center [881, 500] width 90 height 13
click at [824, 414] on html "K KES Version Current draft Home Documentation Analytics Code automation Design…" at bounding box center [784, 368] width 1568 height 737
click at [863, 499] on div "Delete item" at bounding box center [881, 500] width 90 height 13
click at [622, 494] on div "**********" at bounding box center [822, 475] width 446 height 119
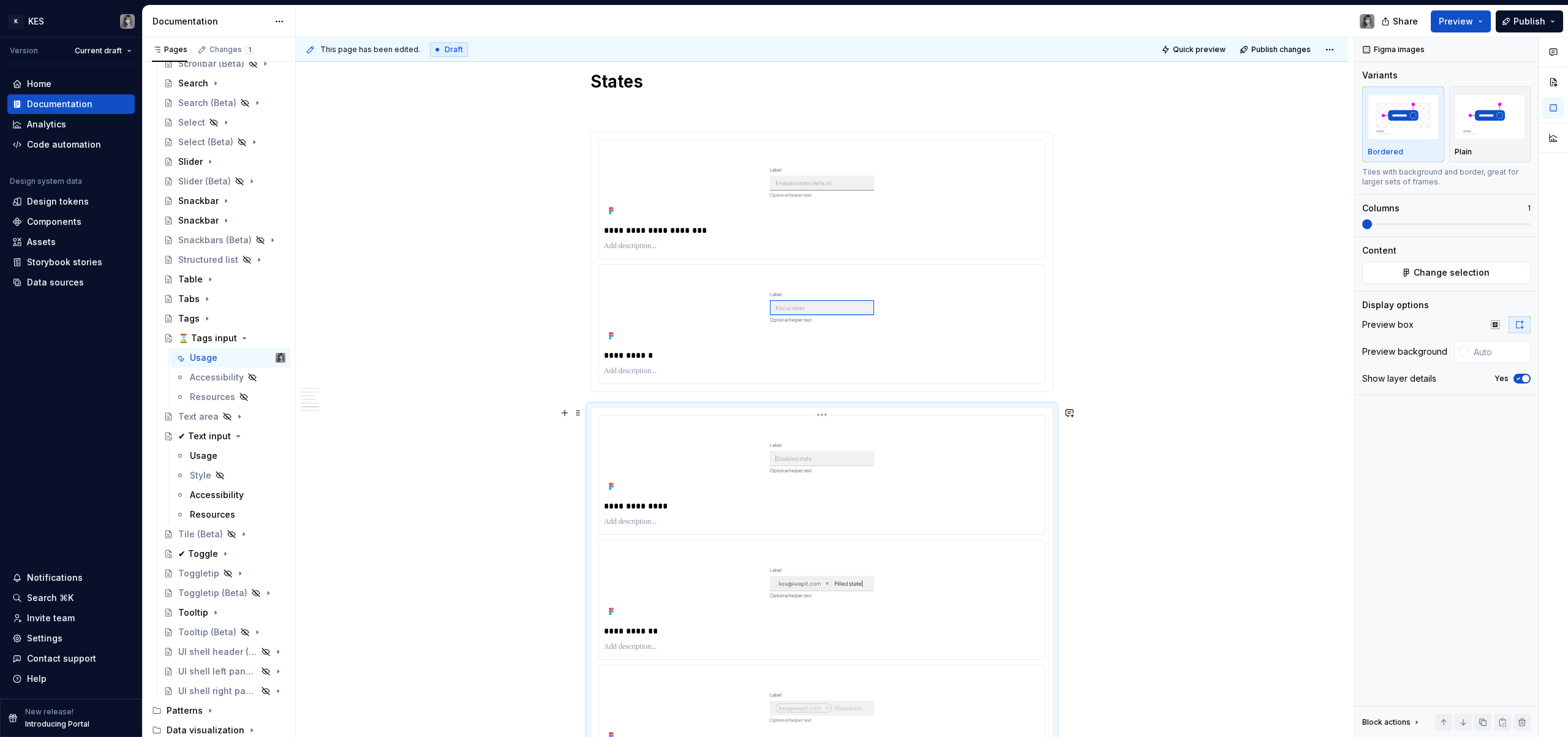
click at [625, 503] on p "**********" at bounding box center [822, 506] width 436 height 13
click at [811, 549] on img at bounding box center [822, 583] width 436 height 75
click at [827, 540] on html "K KES Version Current draft Home Documentation Analytics Code automation Design…" at bounding box center [784, 368] width 1568 height 737
click at [865, 622] on div "Delete item" at bounding box center [881, 624] width 90 height 13
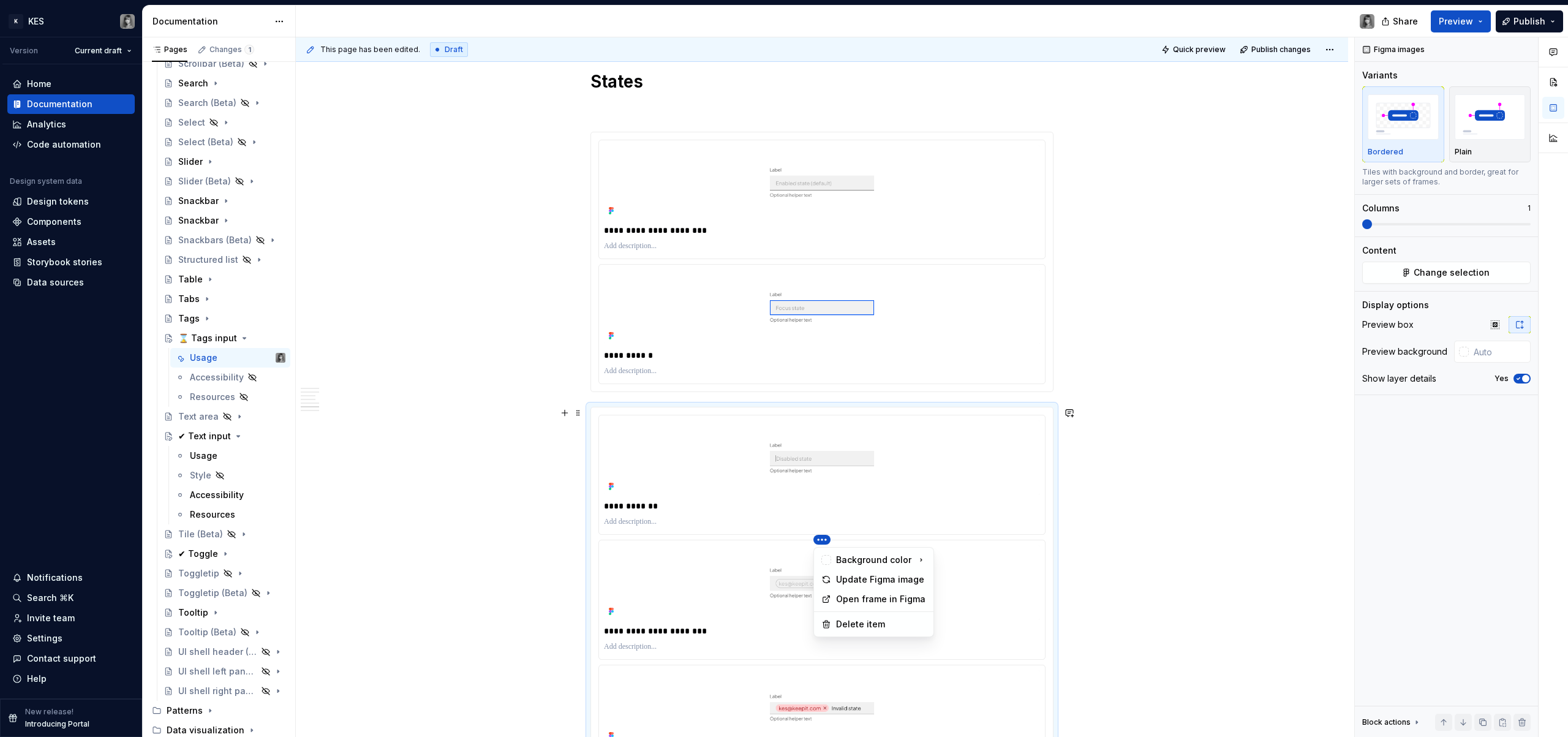
click at [822, 542] on html "K KES Version Current draft Home Documentation Analytics Code automation Design…" at bounding box center [784, 368] width 1568 height 737
click at [867, 622] on div "Delete item" at bounding box center [881, 624] width 90 height 13
click at [820, 541] on html "K KES Version Current draft Home Documentation Analytics Code automation Design…" at bounding box center [784, 368] width 1568 height 737
click at [865, 625] on div "Delete item" at bounding box center [881, 624] width 90 height 13
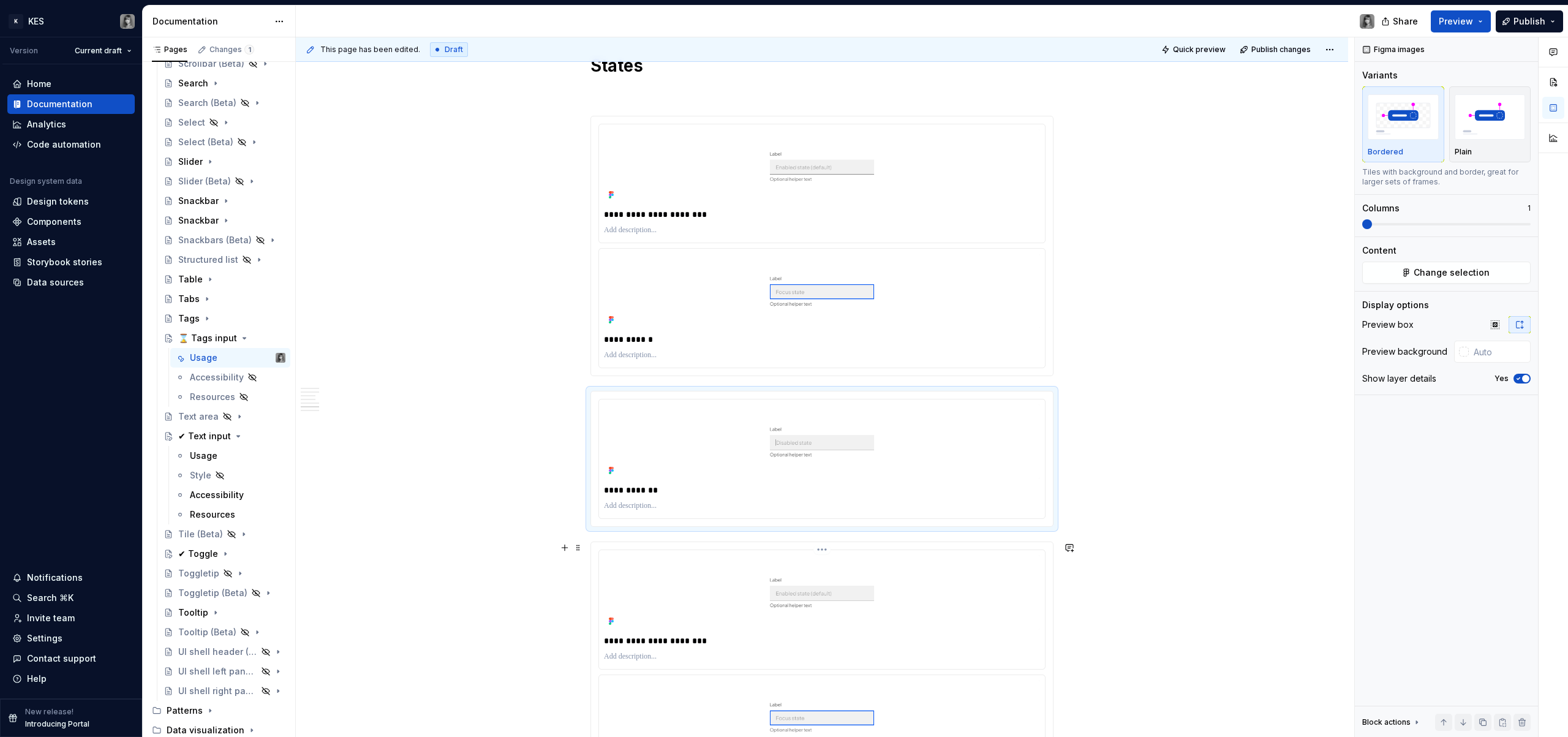
scroll to position [1719, 0]
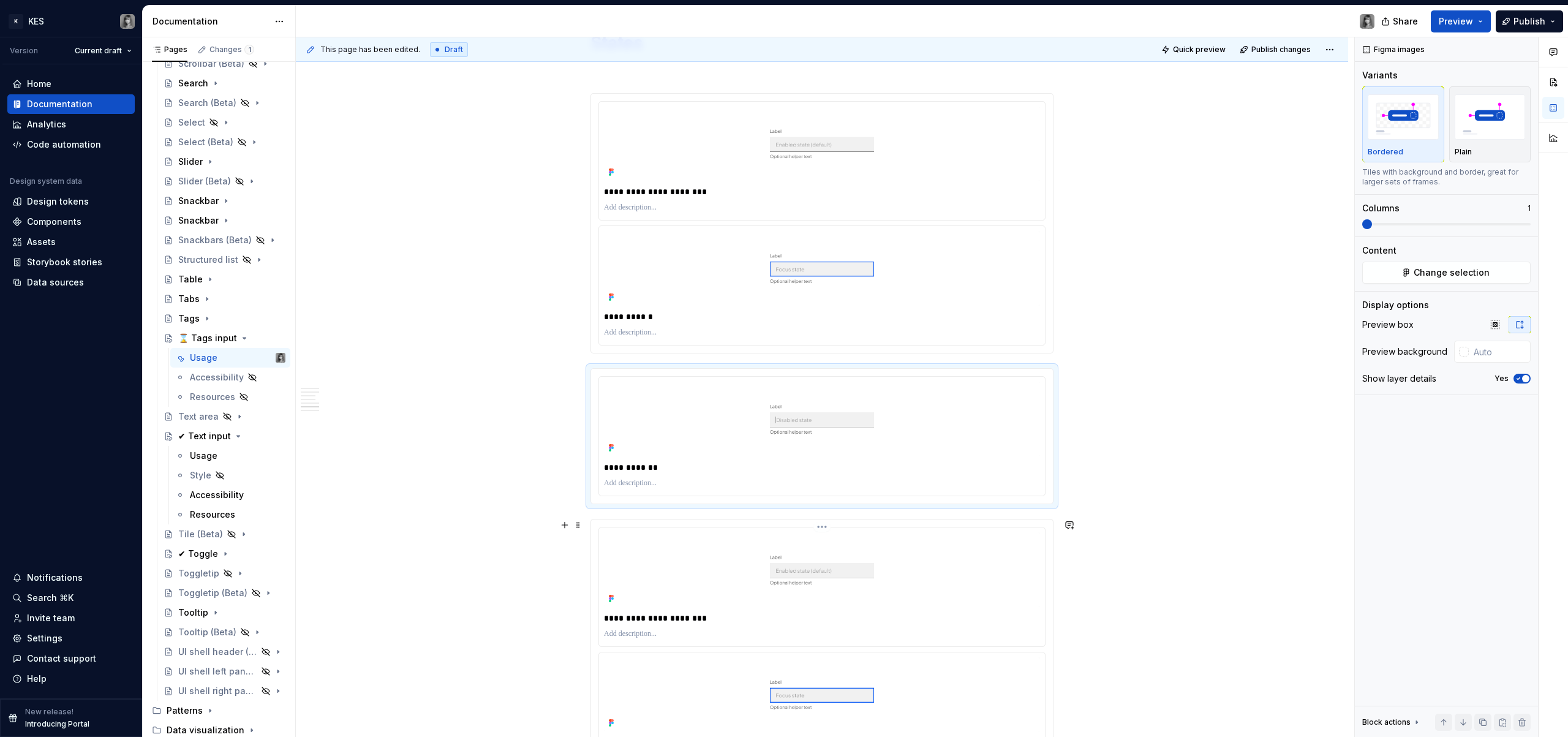
click at [867, 574] on img at bounding box center [822, 570] width 436 height 75
click at [821, 524] on html "K KES Version Current draft Home Documentation Analytics Code automation Design…" at bounding box center [784, 368] width 1568 height 737
click at [855, 609] on div "Delete item" at bounding box center [881, 612] width 90 height 13
click at [822, 524] on html "K KES Version Current draft Home Documentation Analytics Code automation Design…" at bounding box center [784, 368] width 1568 height 737
click at [865, 607] on div "Delete item" at bounding box center [881, 612] width 90 height 13
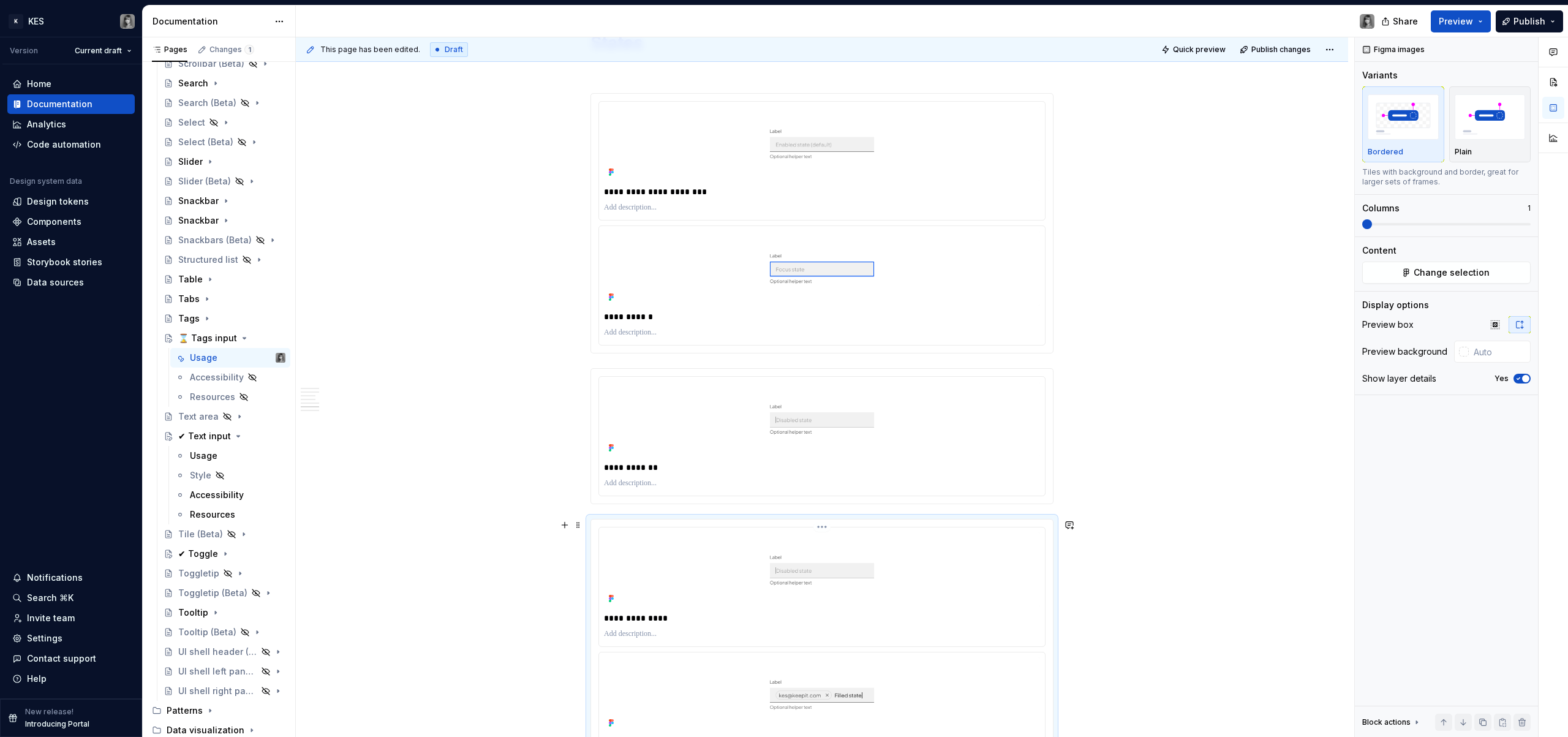
click at [822, 527] on html "K KES Version Current draft Home Documentation Analytics Code automation Design…" at bounding box center [784, 368] width 1568 height 737
click at [858, 615] on div "Delete item" at bounding box center [881, 612] width 90 height 13
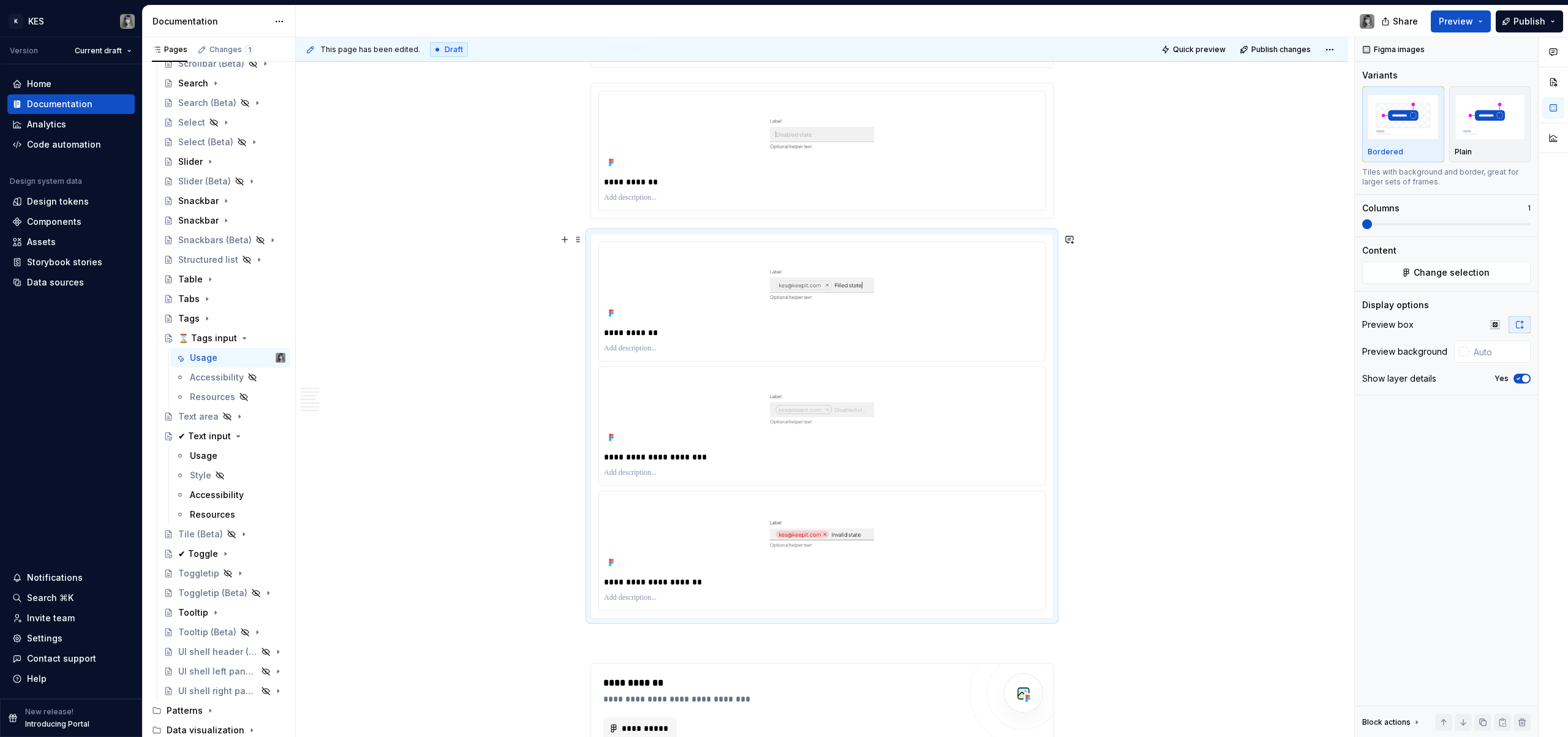
scroll to position [2004, 0]
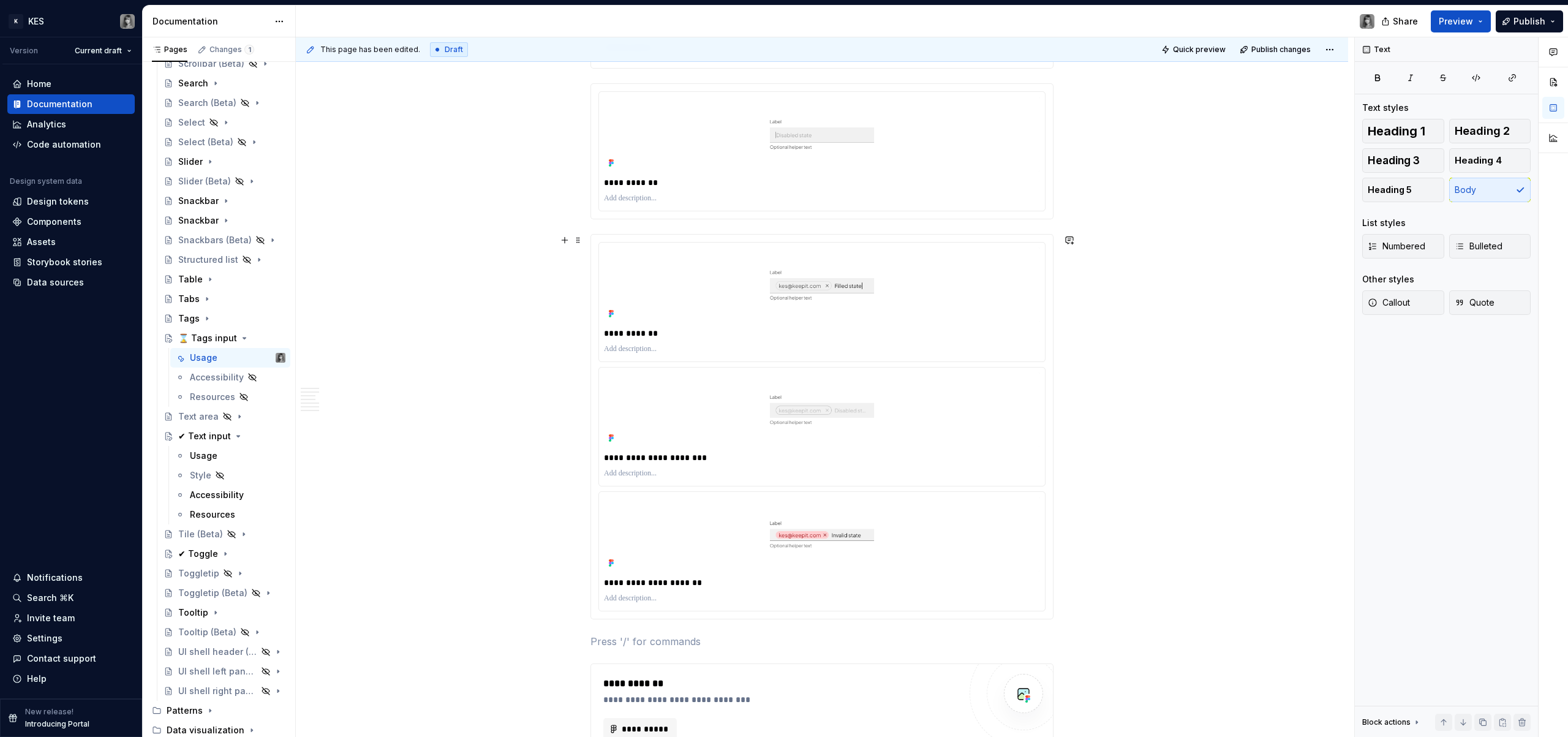
click at [1213, 51] on span "Quick preview" at bounding box center [1200, 49] width 53 height 10
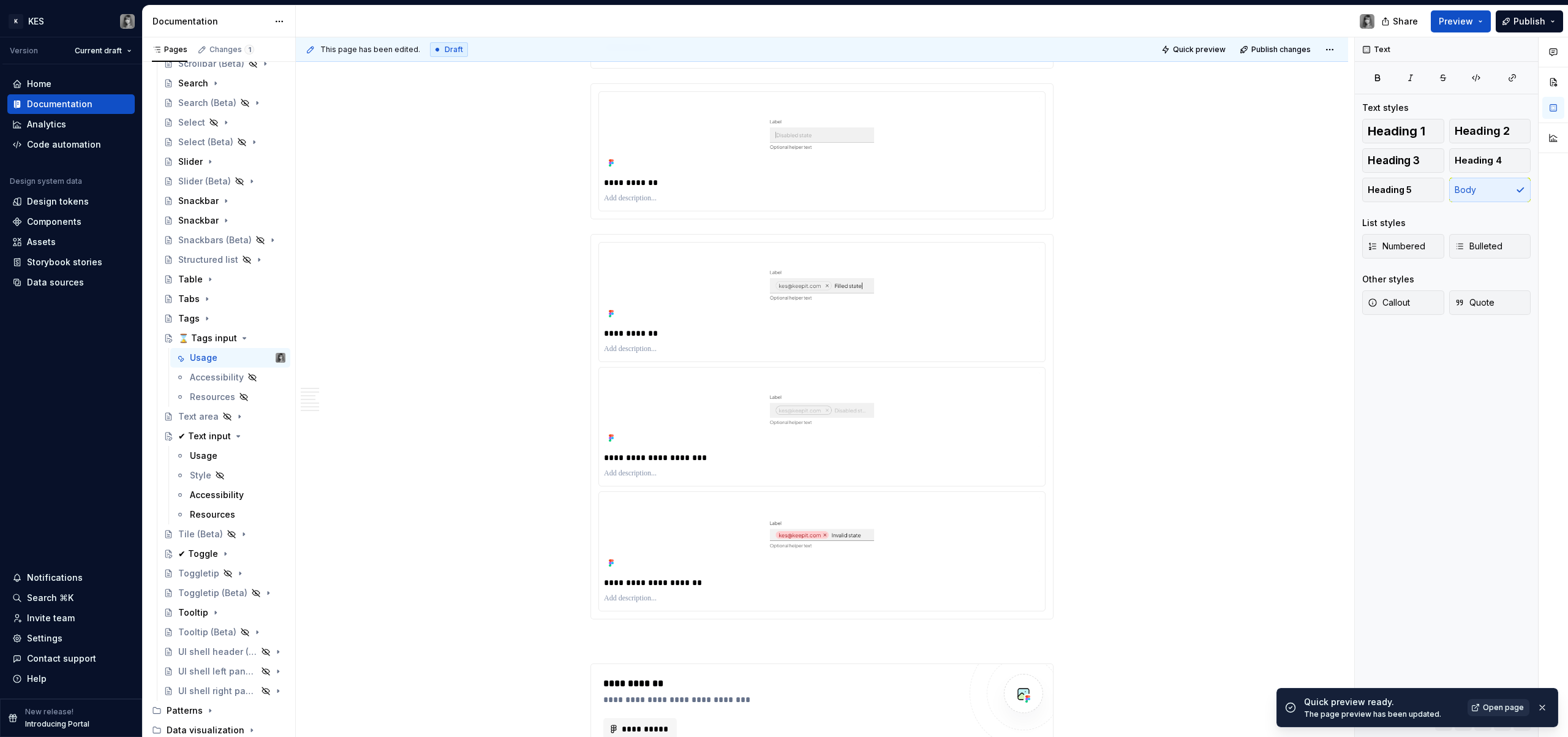
click at [1494, 711] on span "Open page" at bounding box center [1503, 708] width 41 height 10
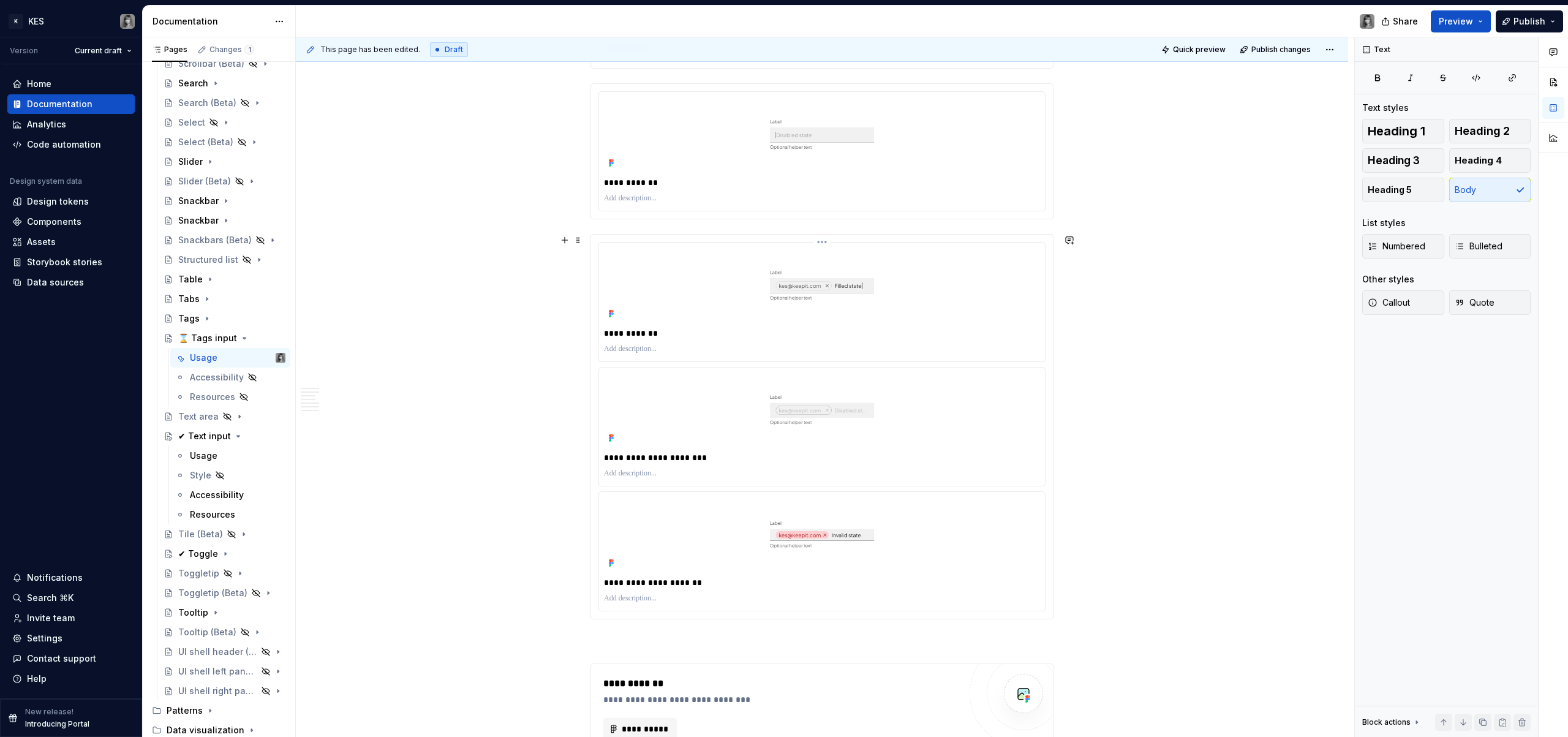
click at [765, 312] on img at bounding box center [822, 285] width 436 height 75
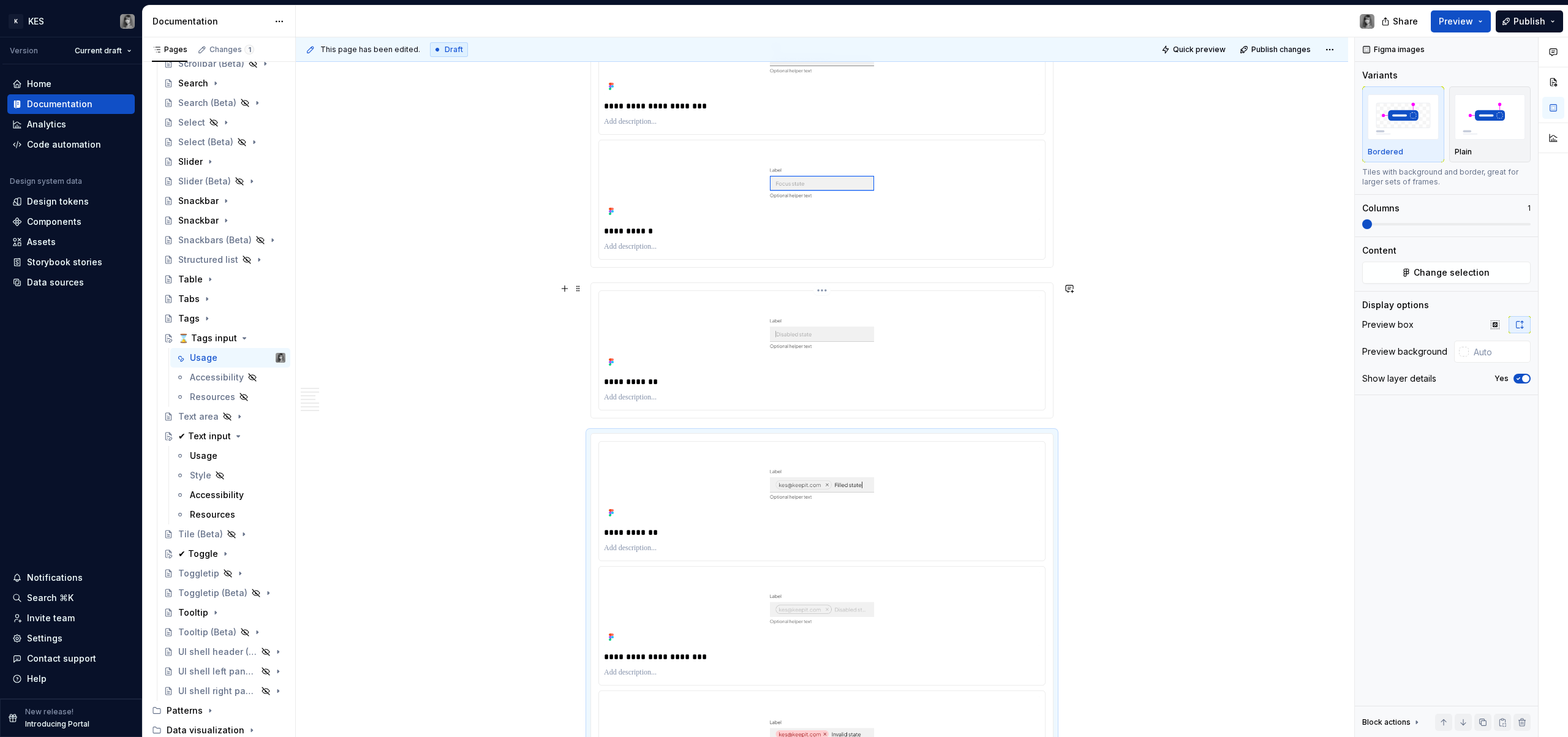
click at [871, 282] on div "**********" at bounding box center [822, 350] width 463 height 136
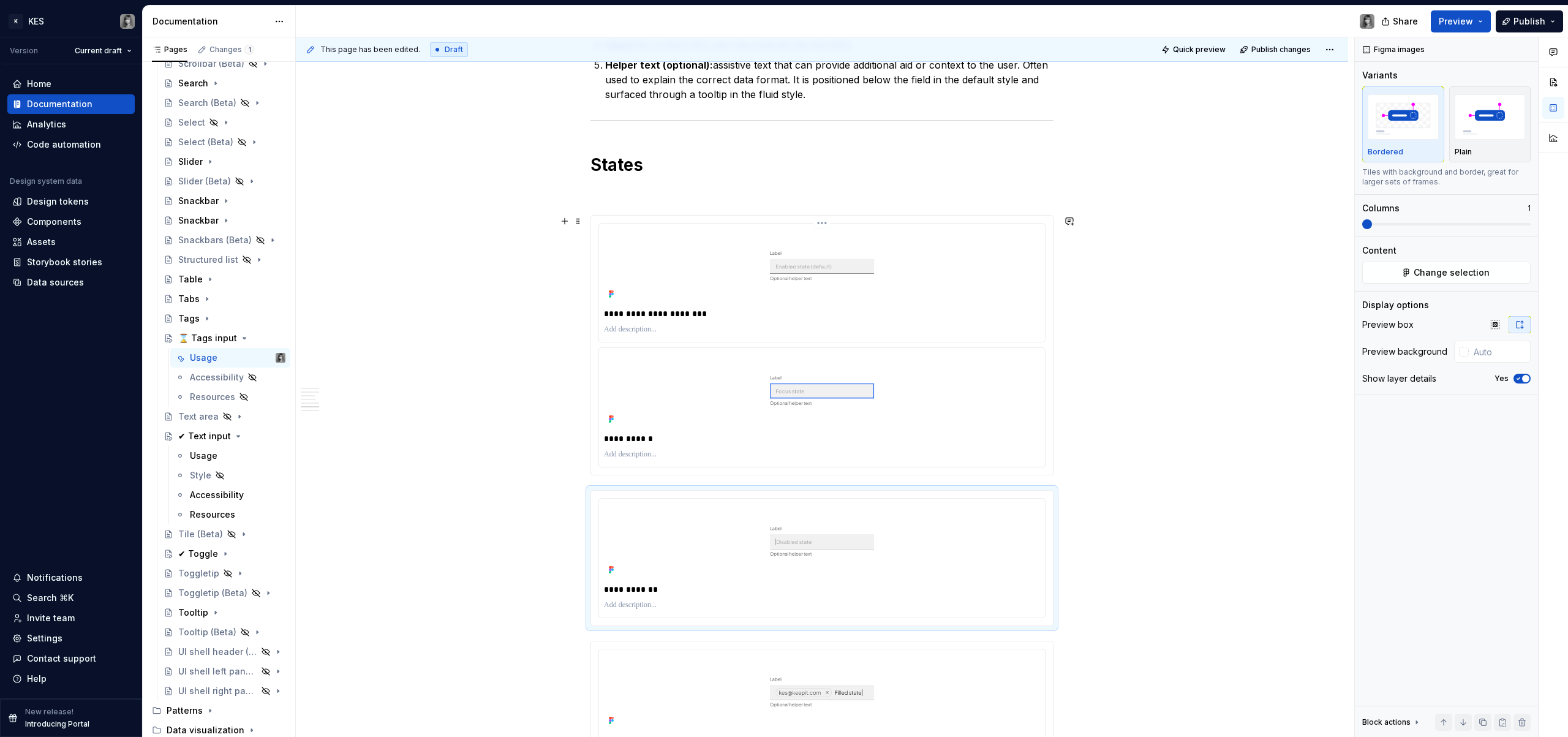
scroll to position [1578, 0]
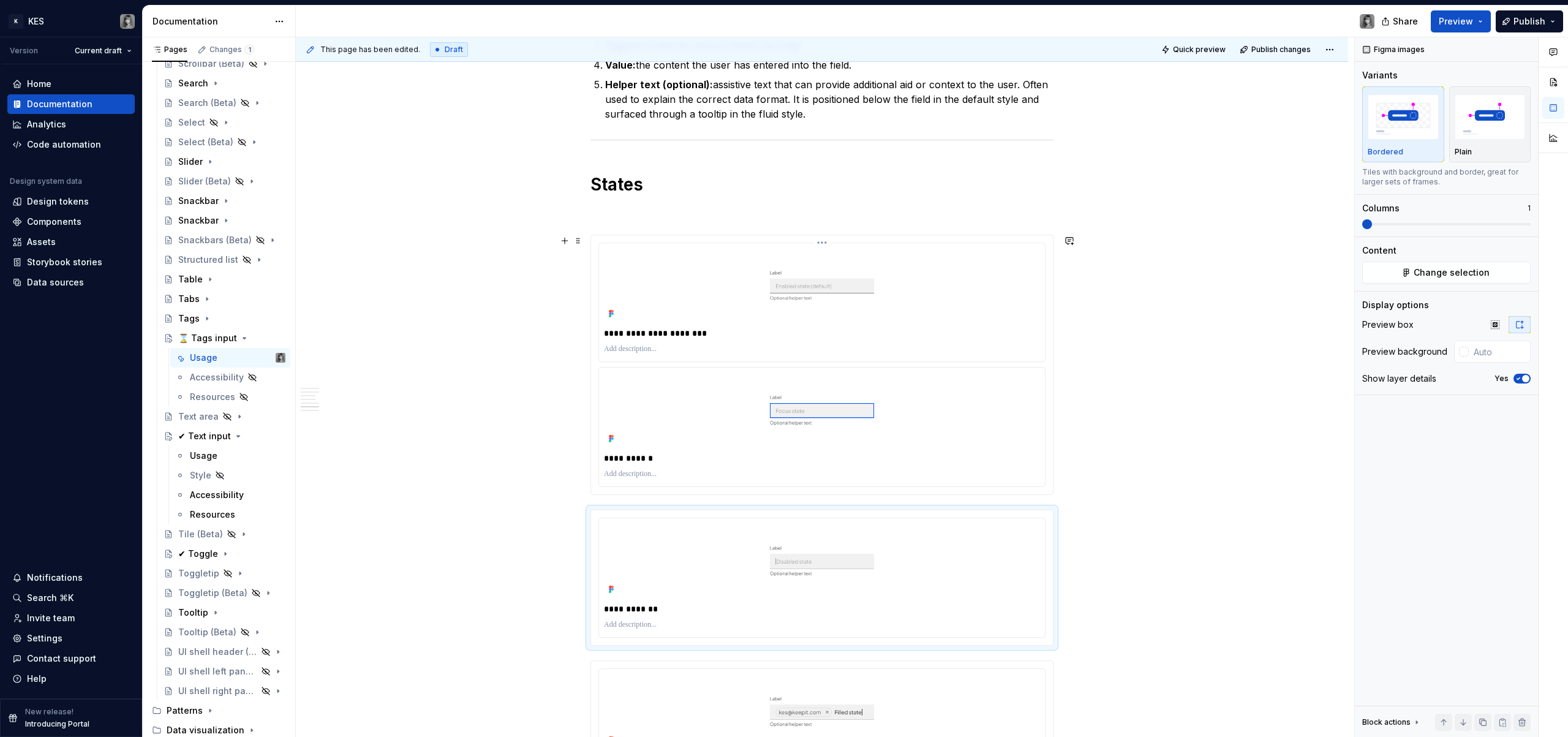
click at [746, 348] on p at bounding box center [822, 349] width 436 height 10
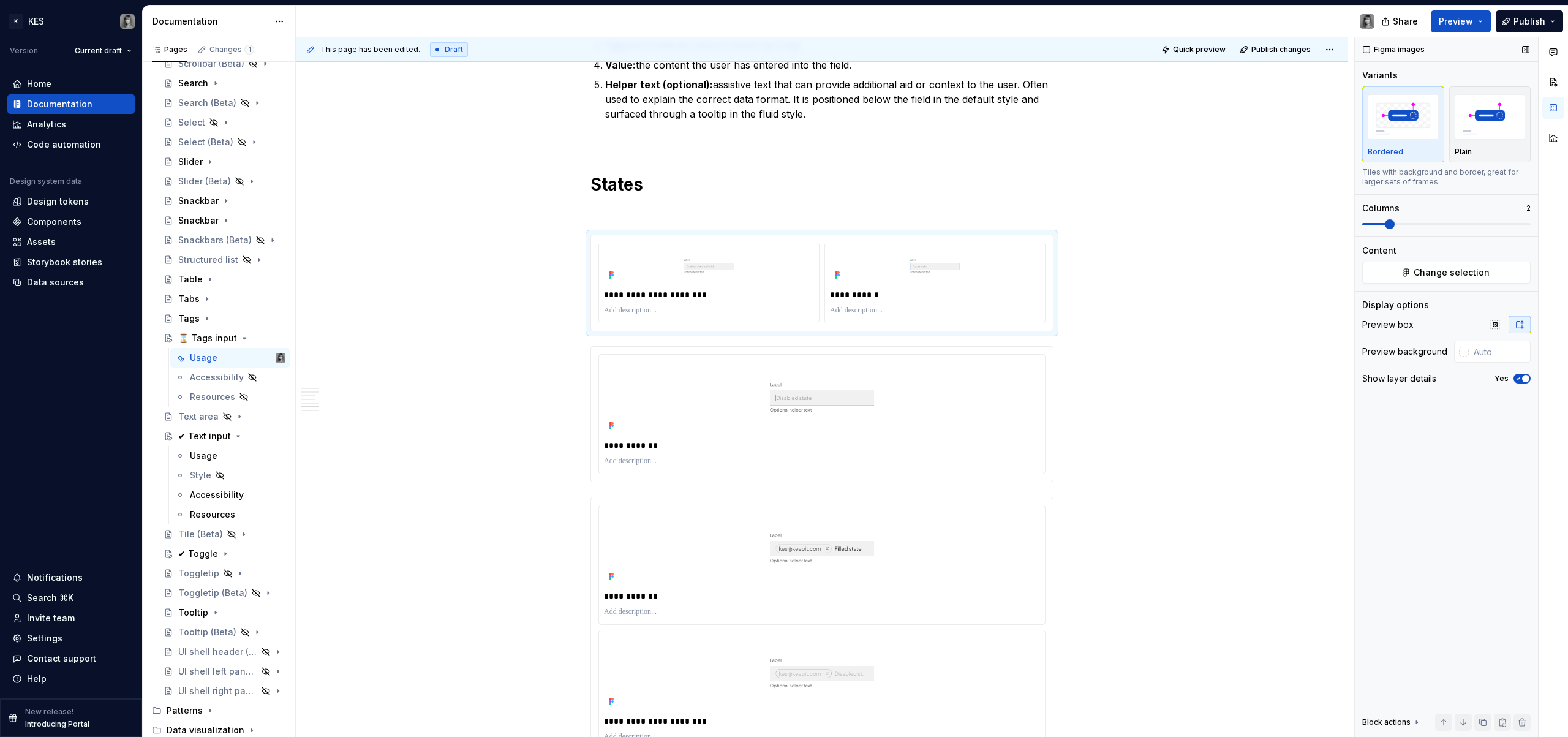
click at [1389, 222] on span at bounding box center [1446, 225] width 168 height 10
click at [971, 313] on p at bounding box center [935, 311] width 210 height 10
click at [1470, 138] on img "button" at bounding box center [1490, 117] width 71 height 44
click at [881, 423] on img at bounding box center [822, 397] width 436 height 75
click at [742, 560] on img at bounding box center [822, 548] width 436 height 75
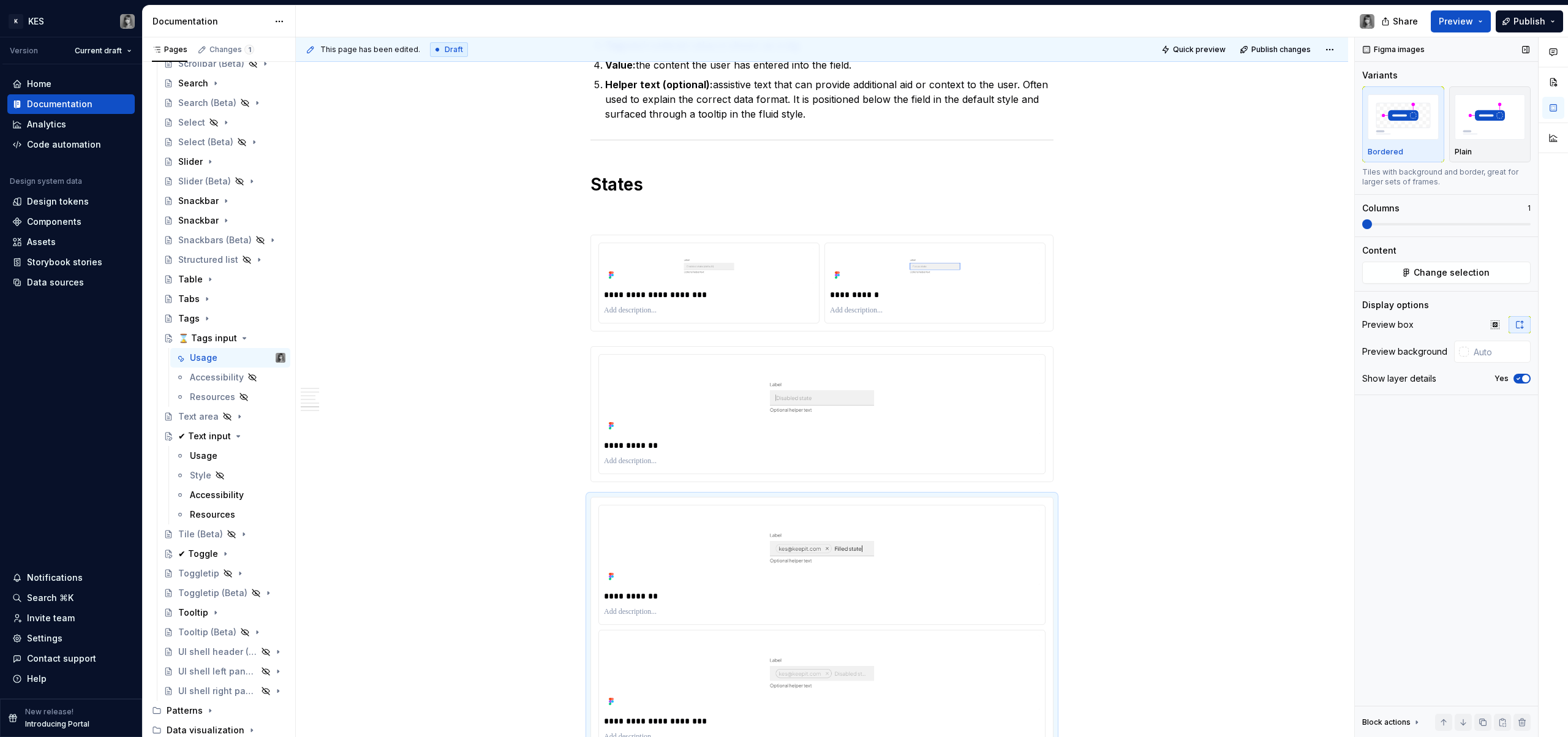
click at [1403, 229] on span at bounding box center [1446, 225] width 168 height 10
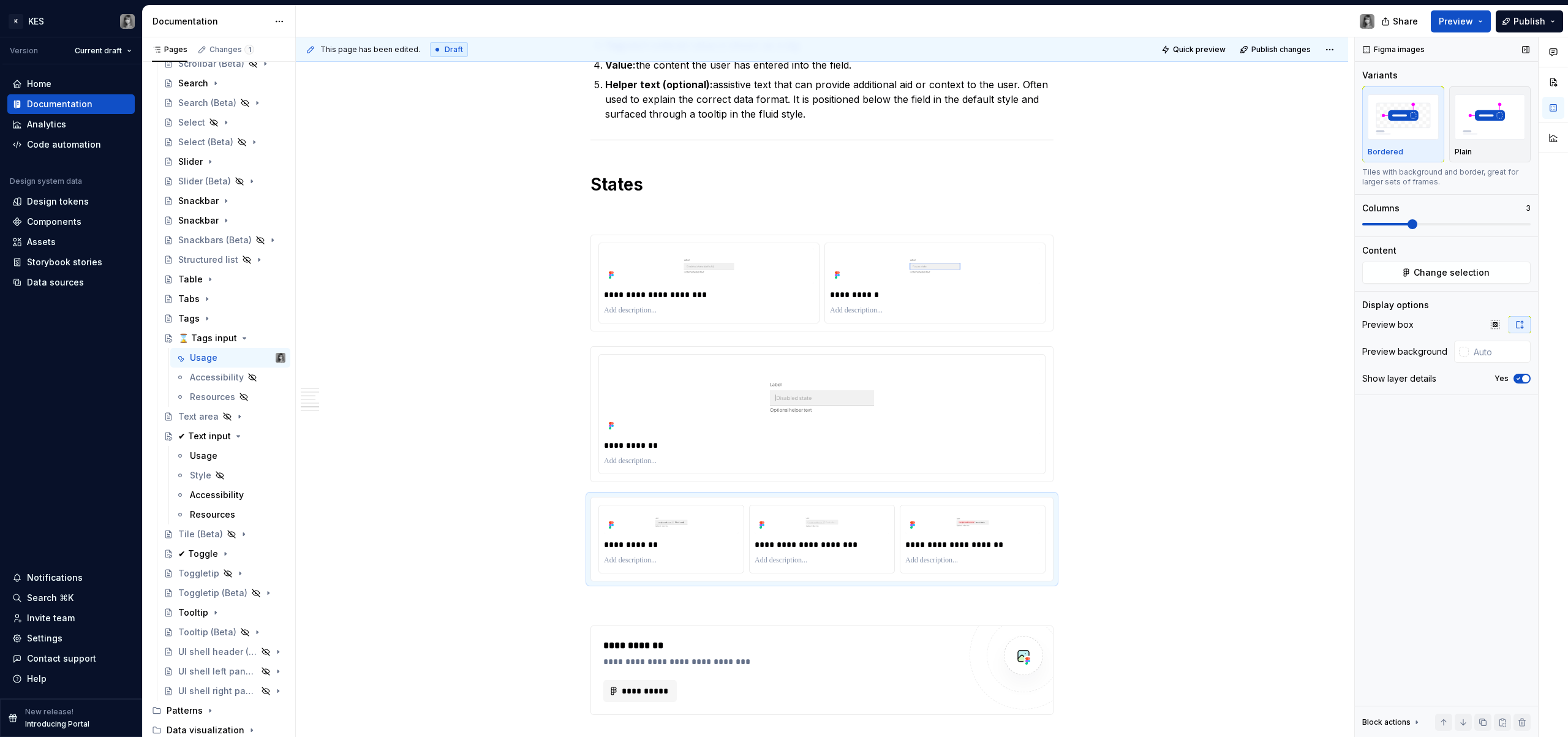
click at [1398, 225] on span at bounding box center [1446, 225] width 168 height 10
click at [1387, 218] on div "Columns 3" at bounding box center [1446, 216] width 168 height 27
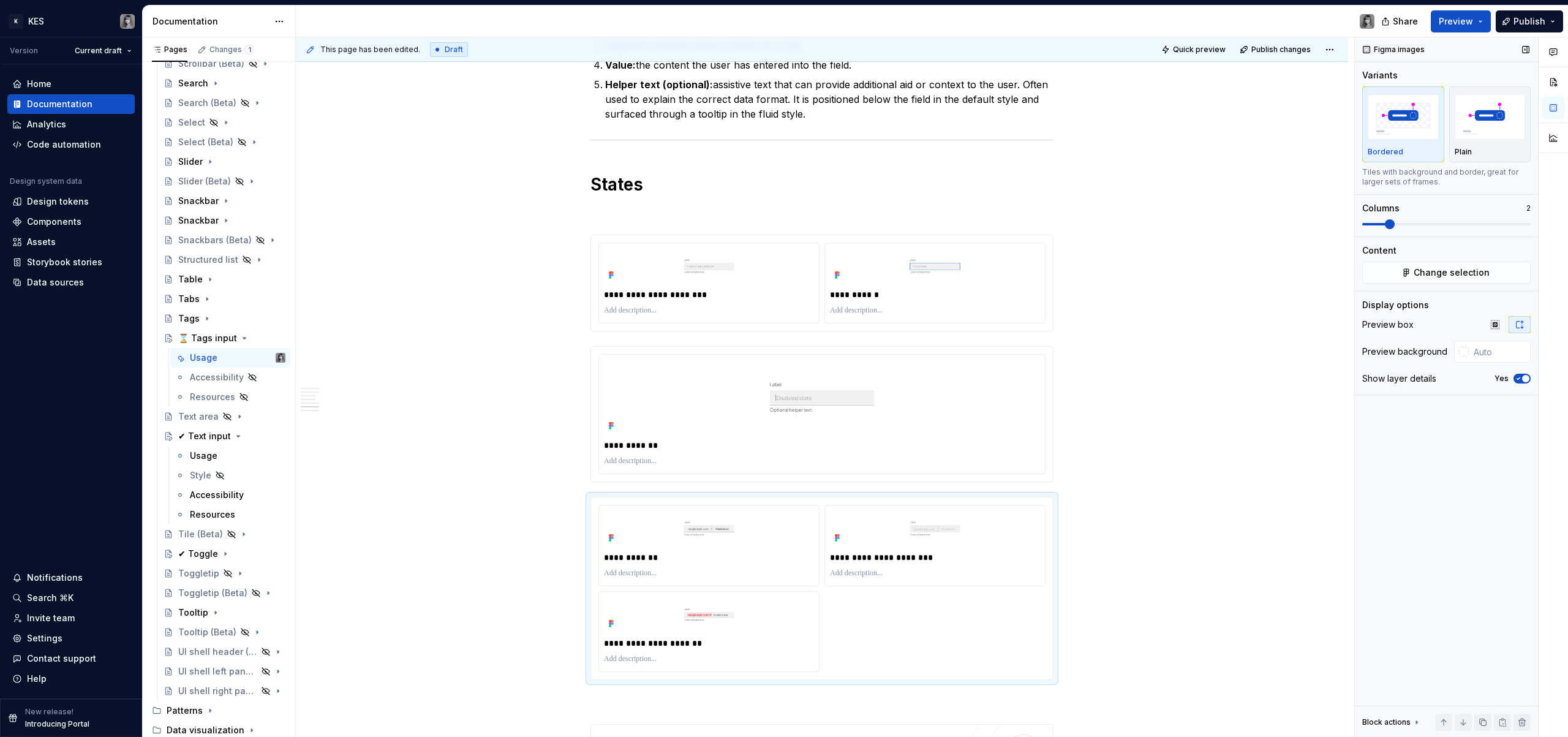
click at [1386, 227] on span at bounding box center [1446, 225] width 168 height 10
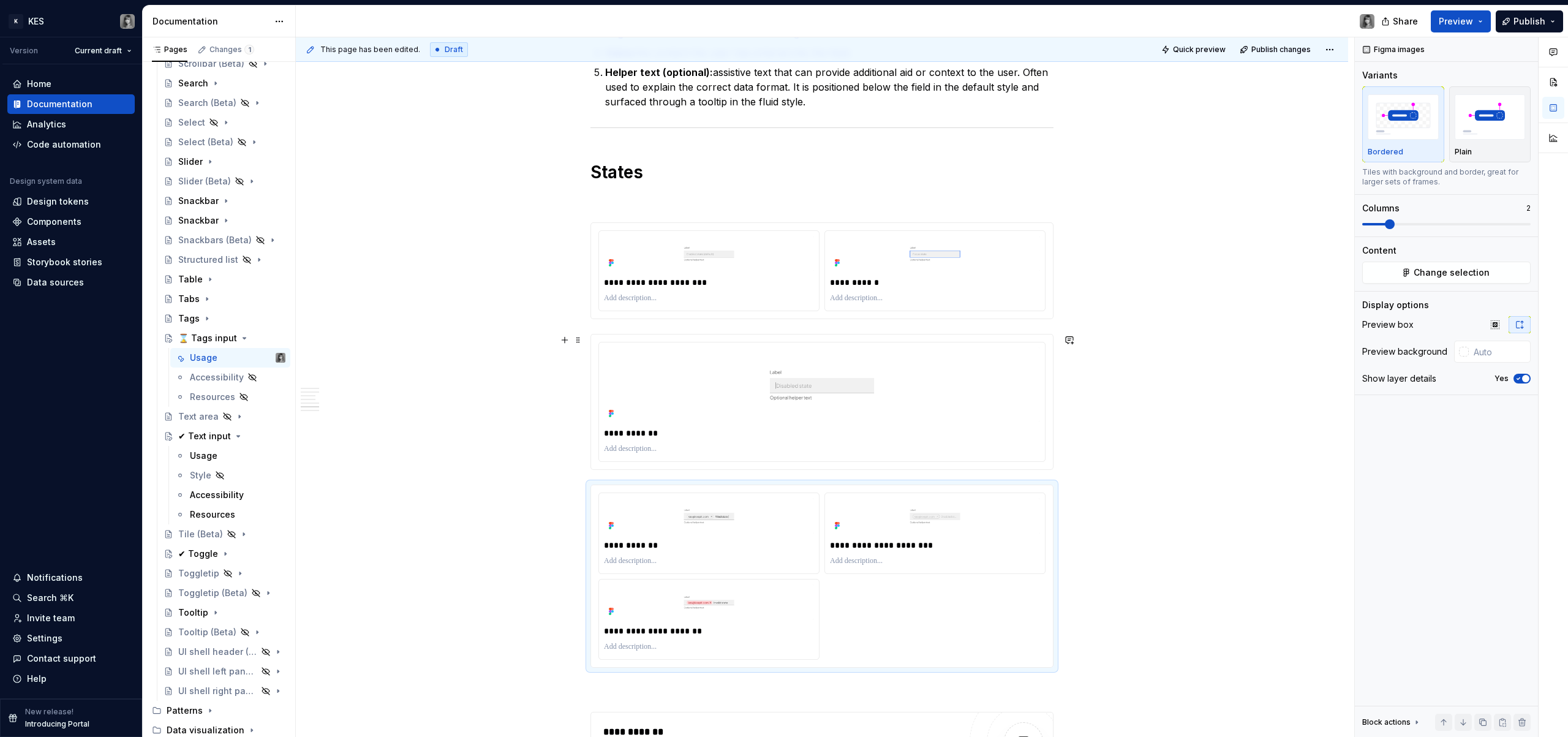
scroll to position [1605, 0]
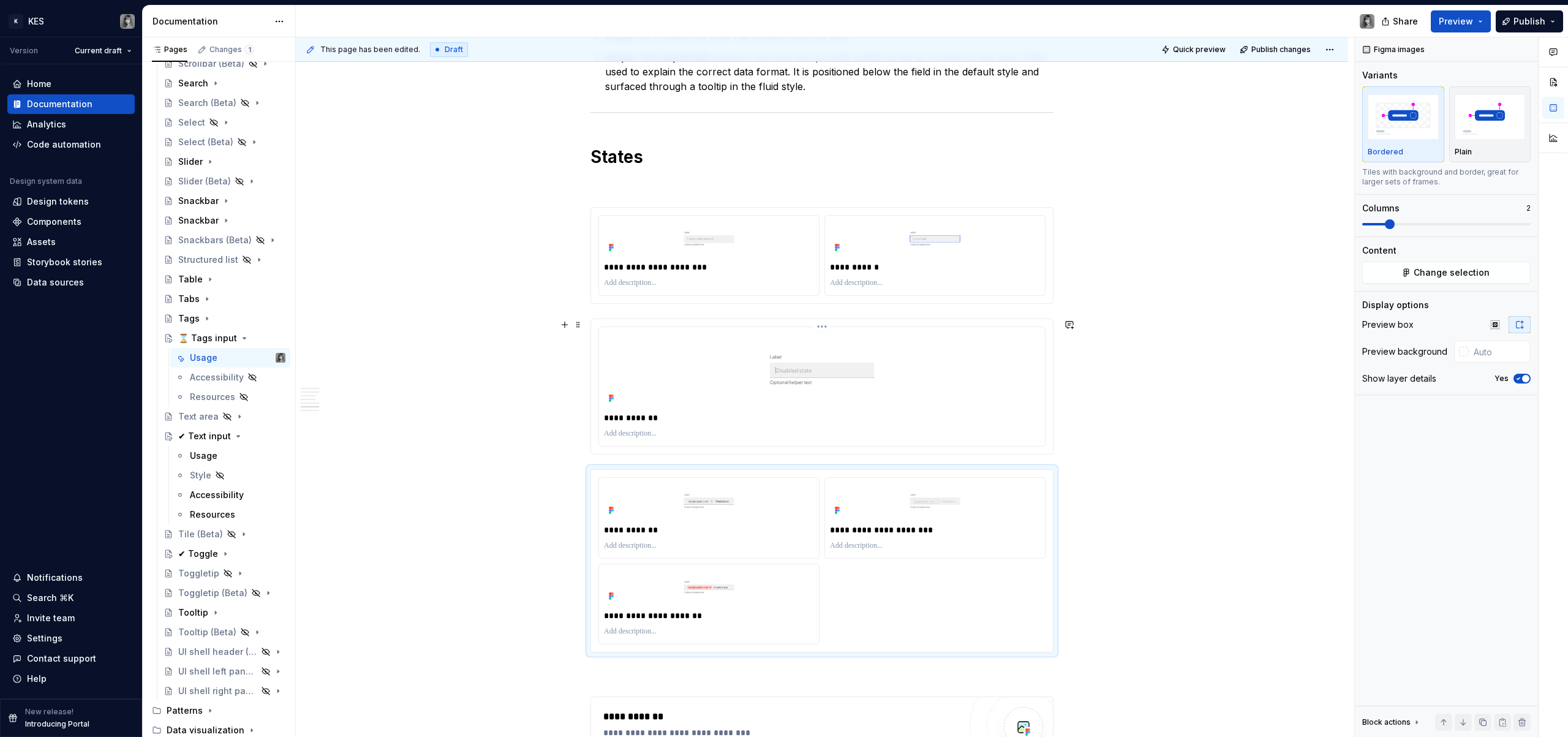
click at [841, 405] on img at bounding box center [822, 370] width 436 height 75
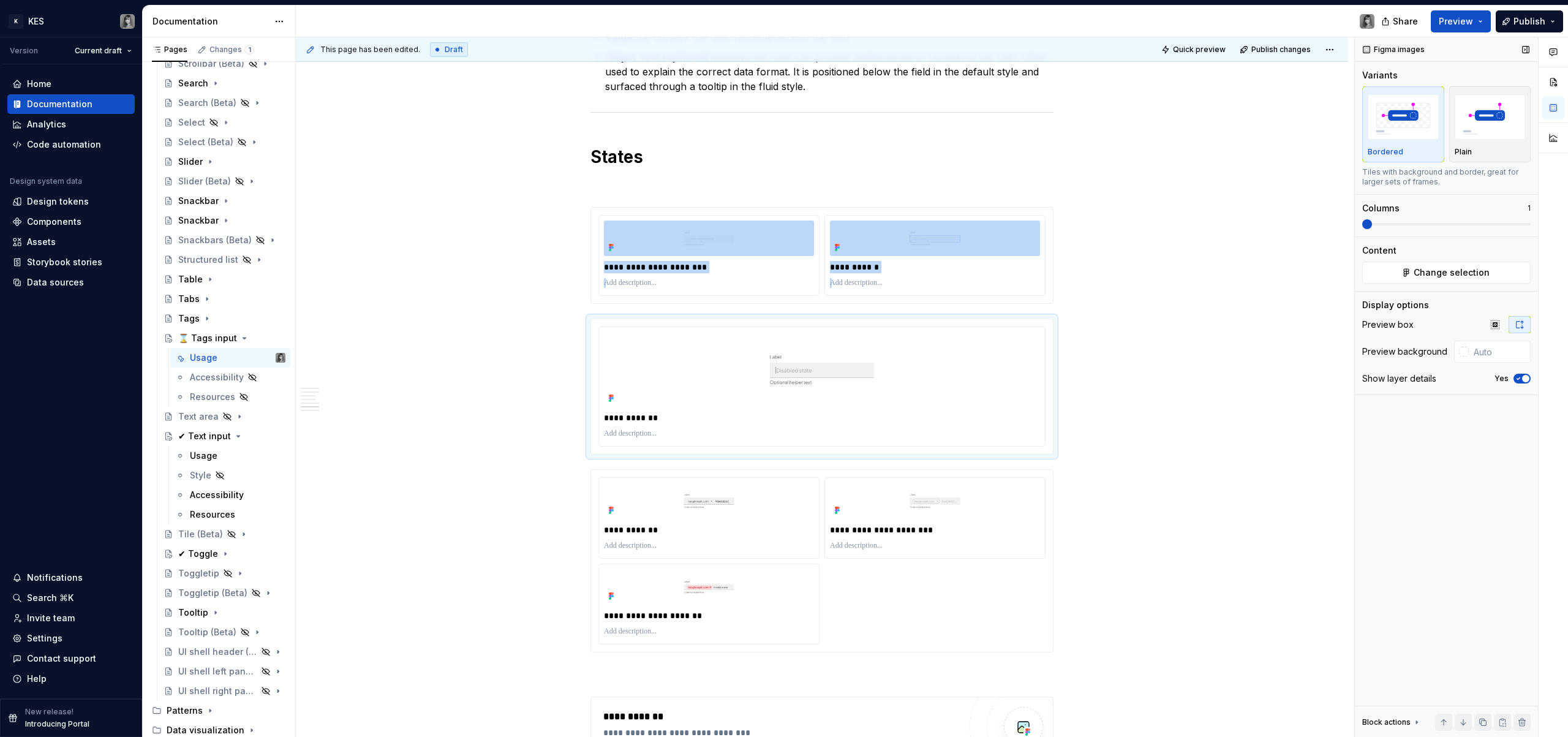
click at [1384, 227] on span at bounding box center [1446, 225] width 168 height 10
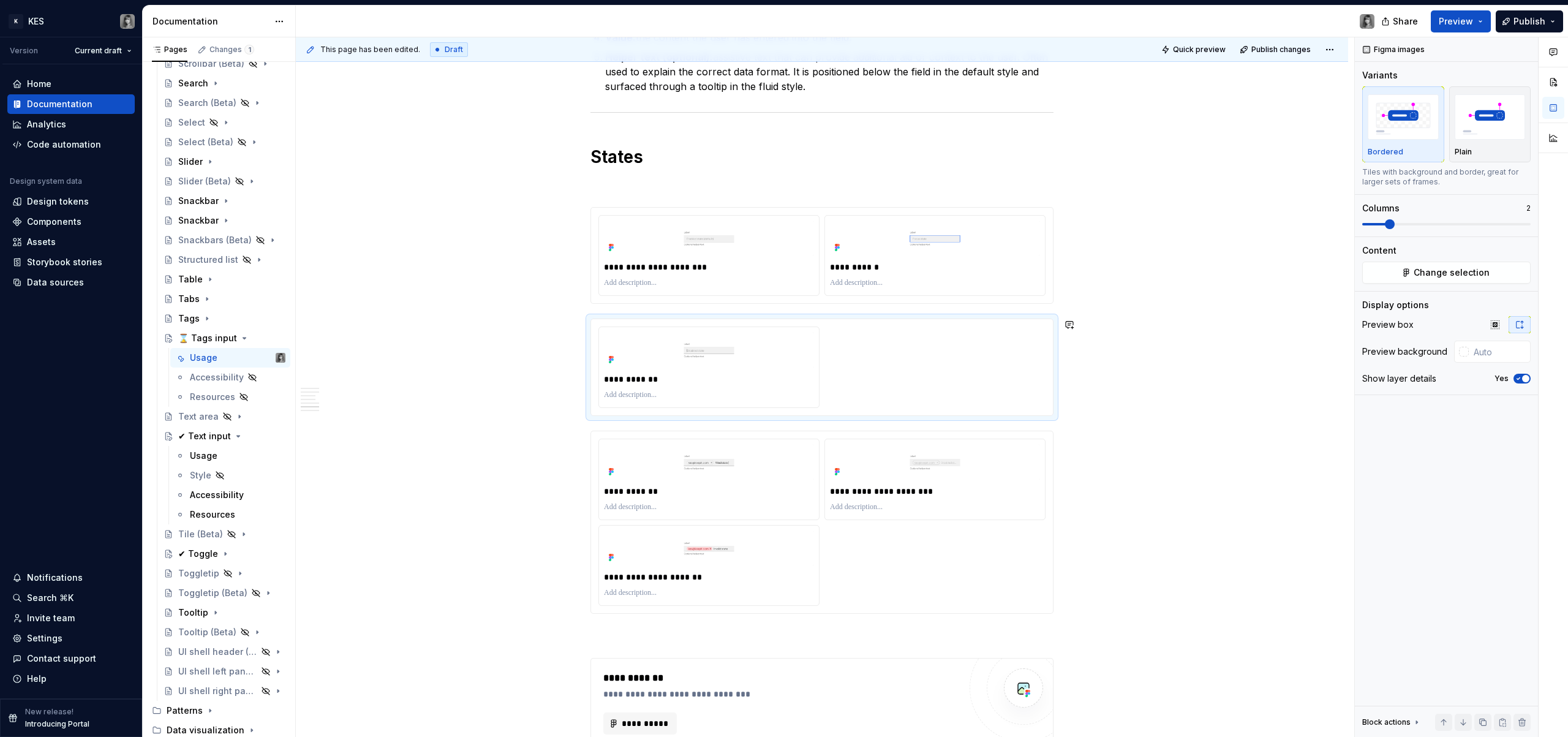
click at [562, 213] on button "button" at bounding box center [564, 213] width 17 height 17
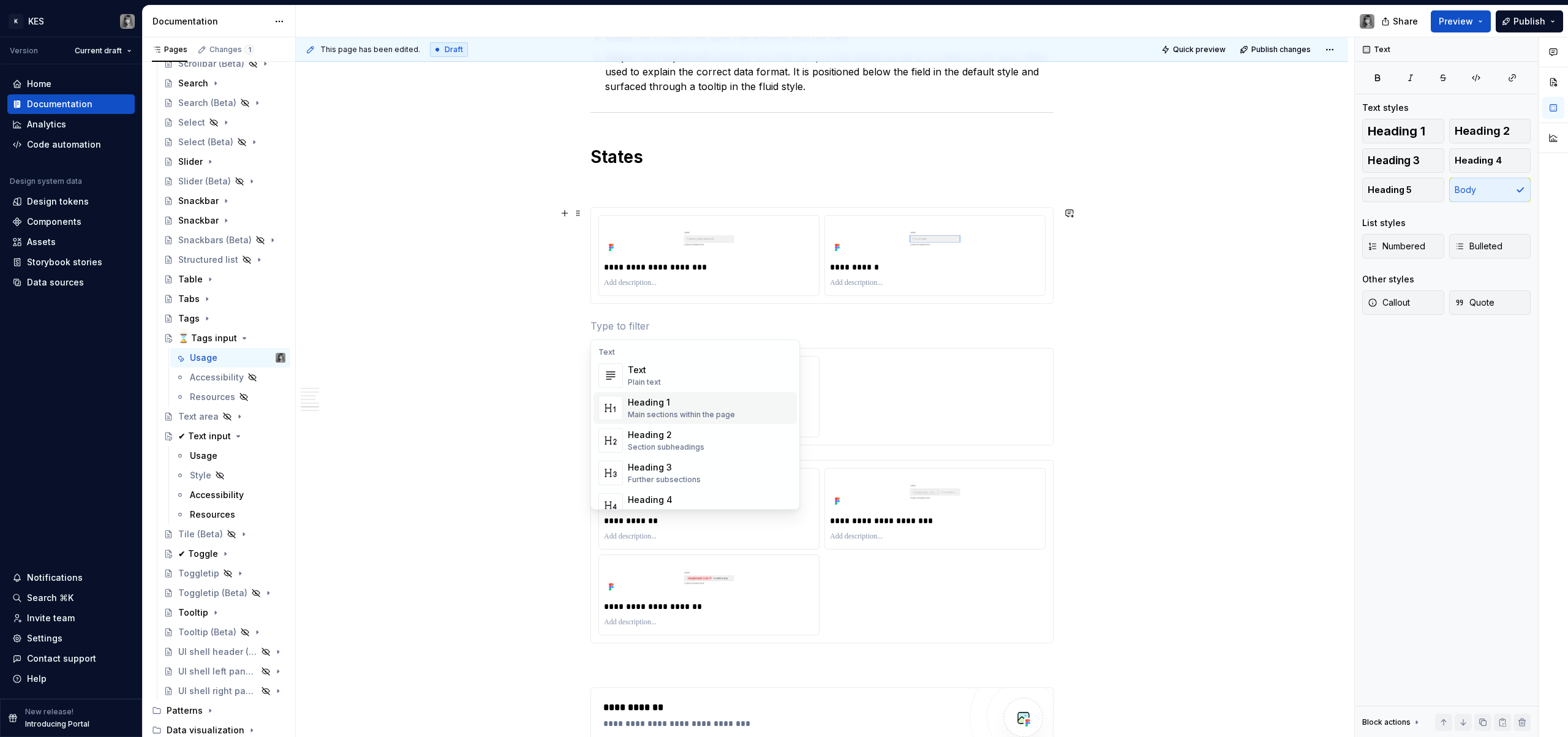
click at [565, 355] on button "button" at bounding box center [564, 354] width 17 height 17
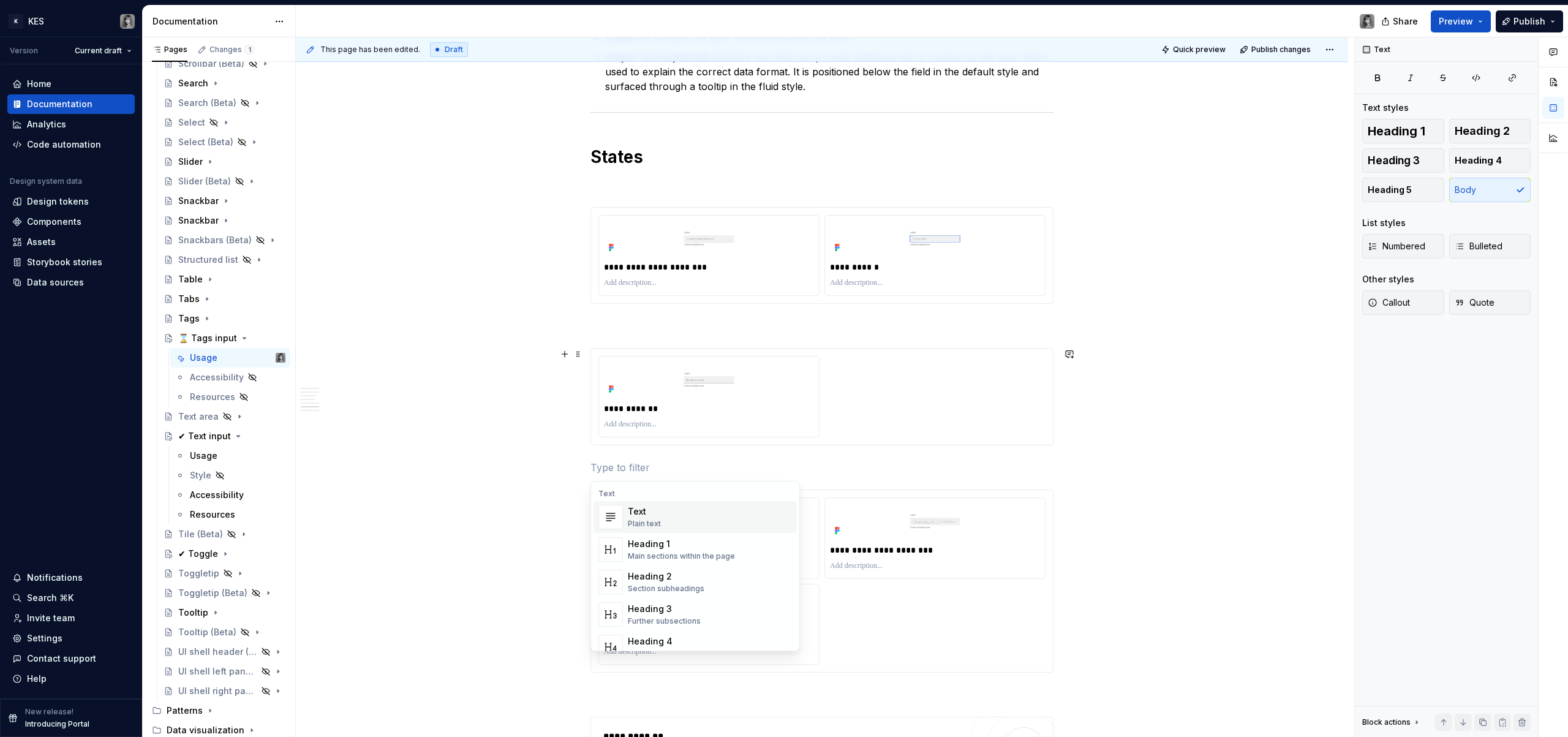
click at [1113, 446] on div "**********" at bounding box center [825, 387] width 1059 height 700
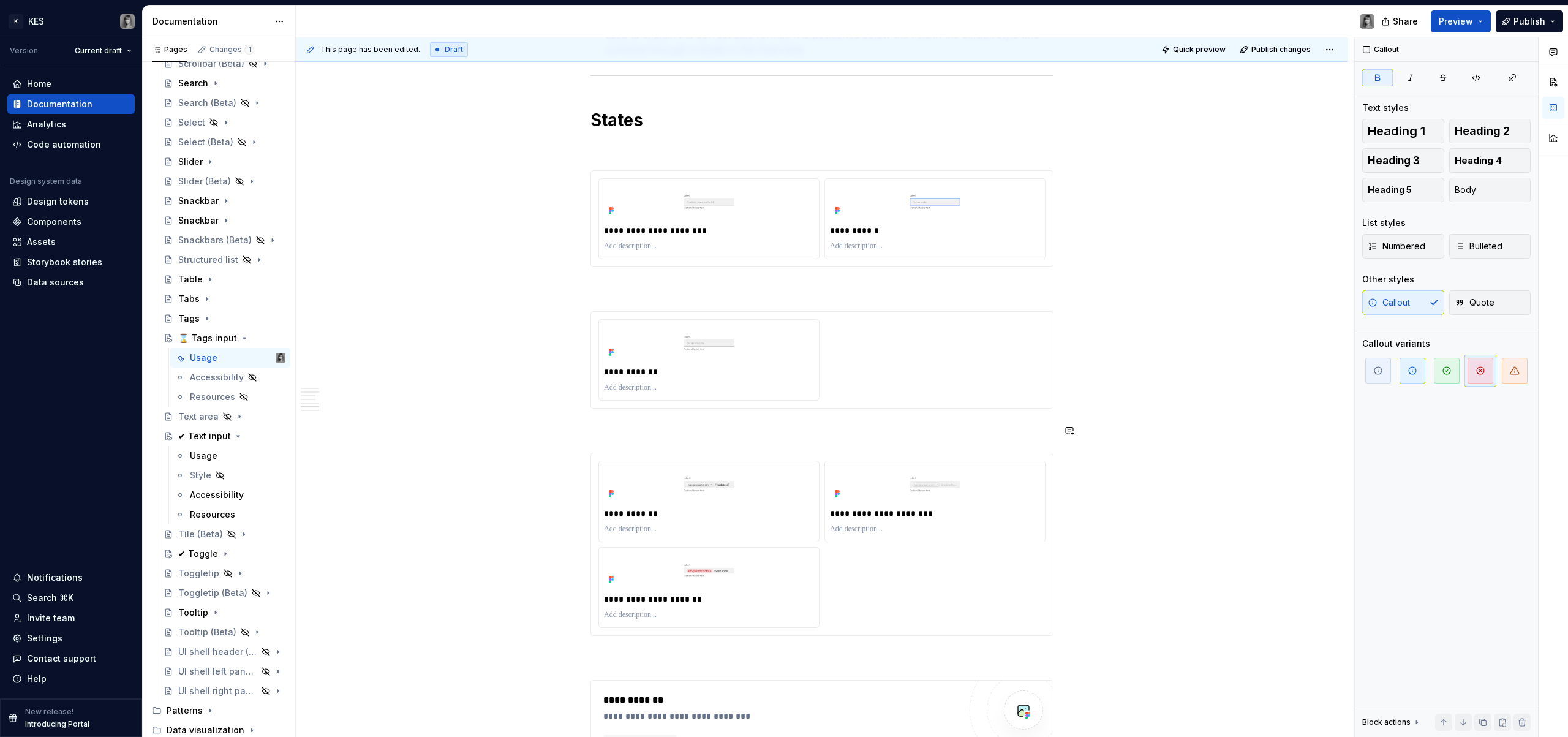
scroll to position [1644, 0]
type textarea "*"
click at [933, 243] on p at bounding box center [935, 245] width 210 height 10
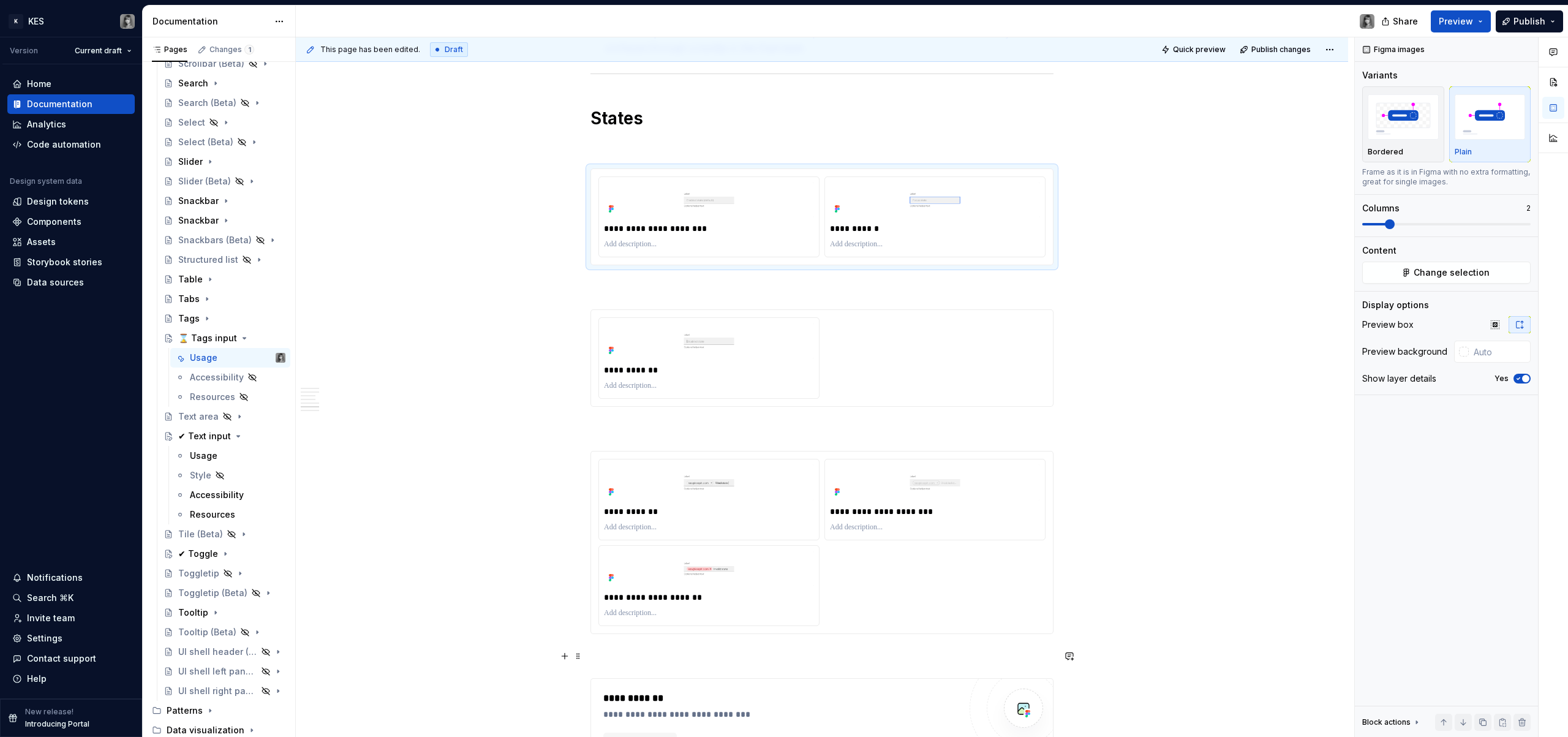
click at [768, 654] on p at bounding box center [822, 656] width 463 height 15
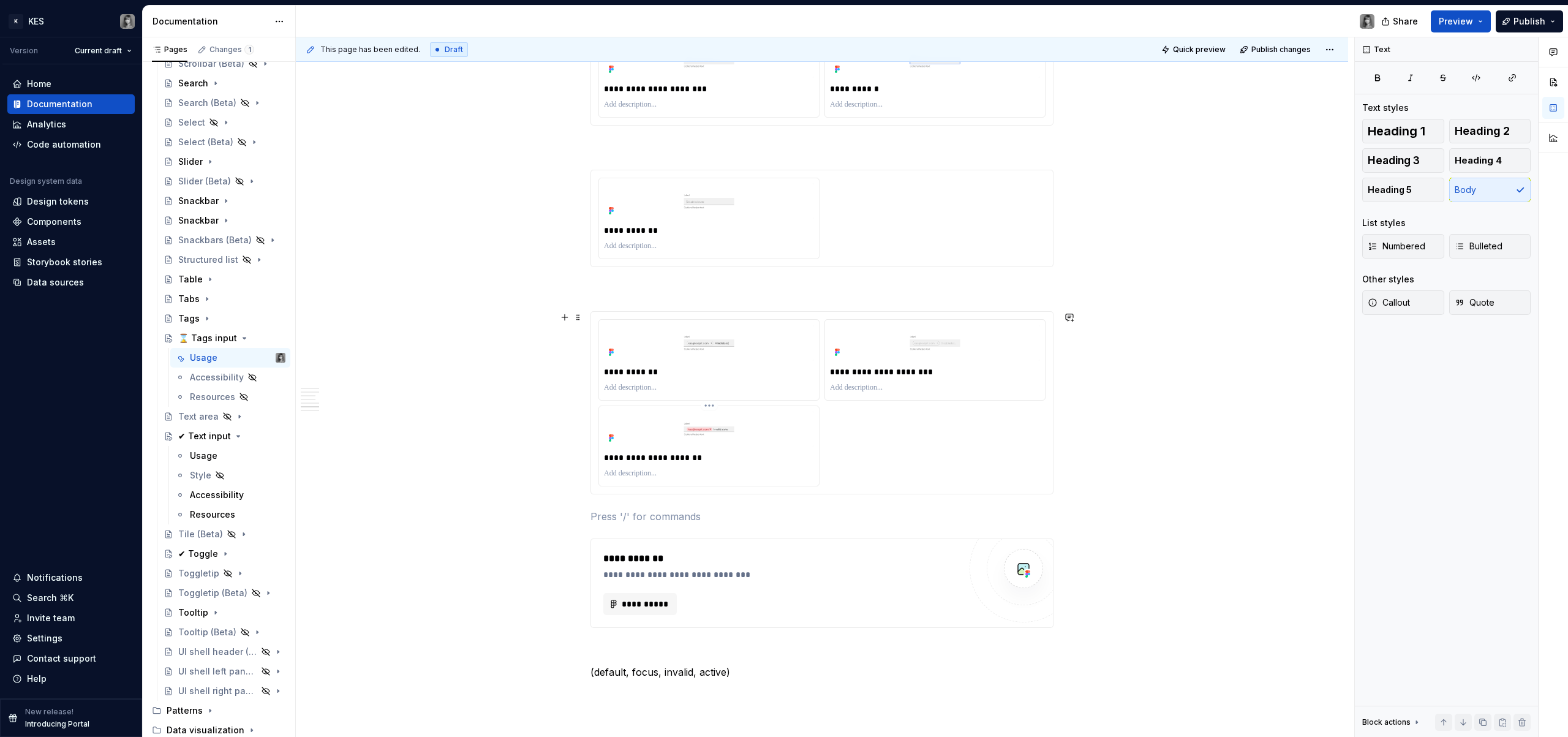
scroll to position [1876, 0]
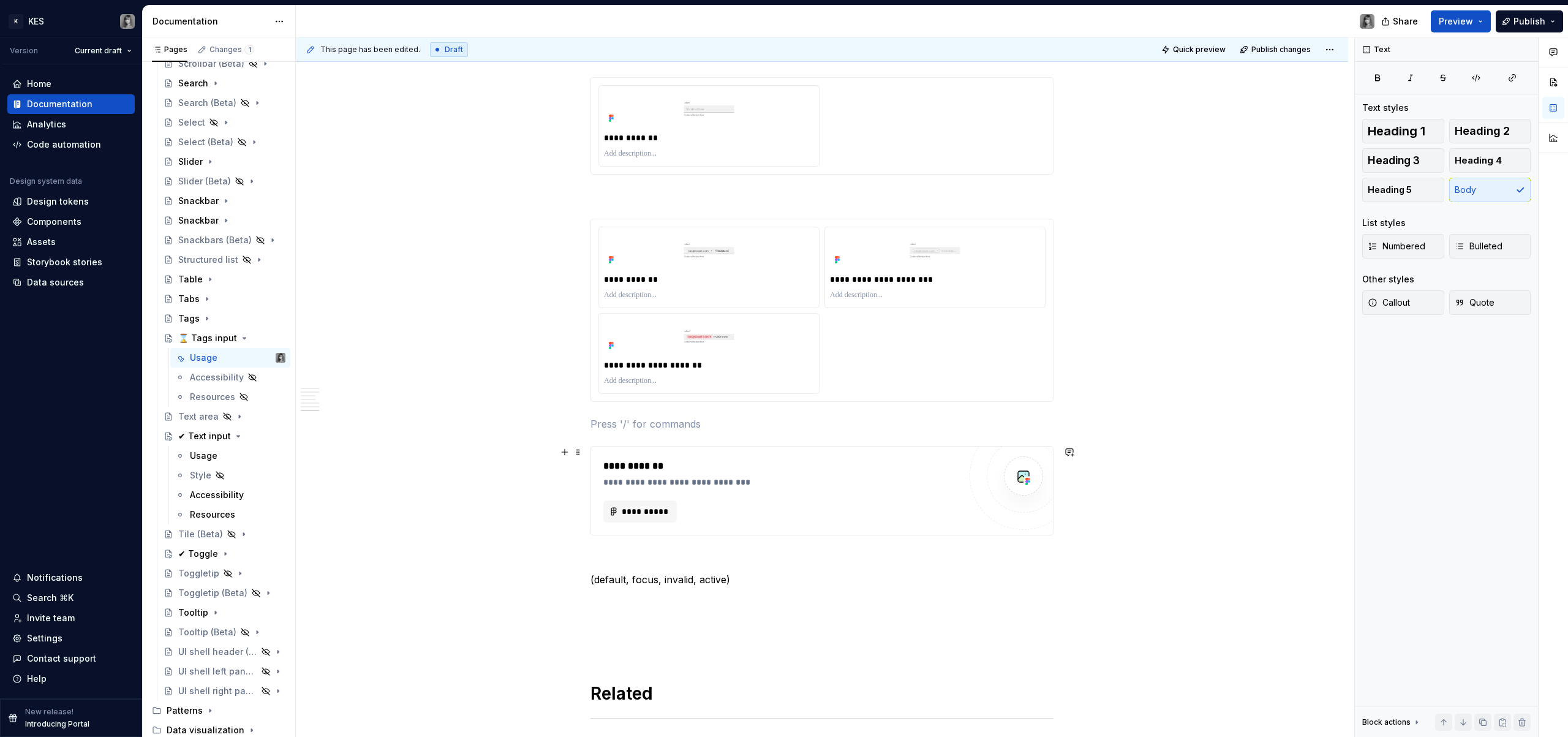
click at [729, 471] on div "**********" at bounding box center [781, 466] width 357 height 15
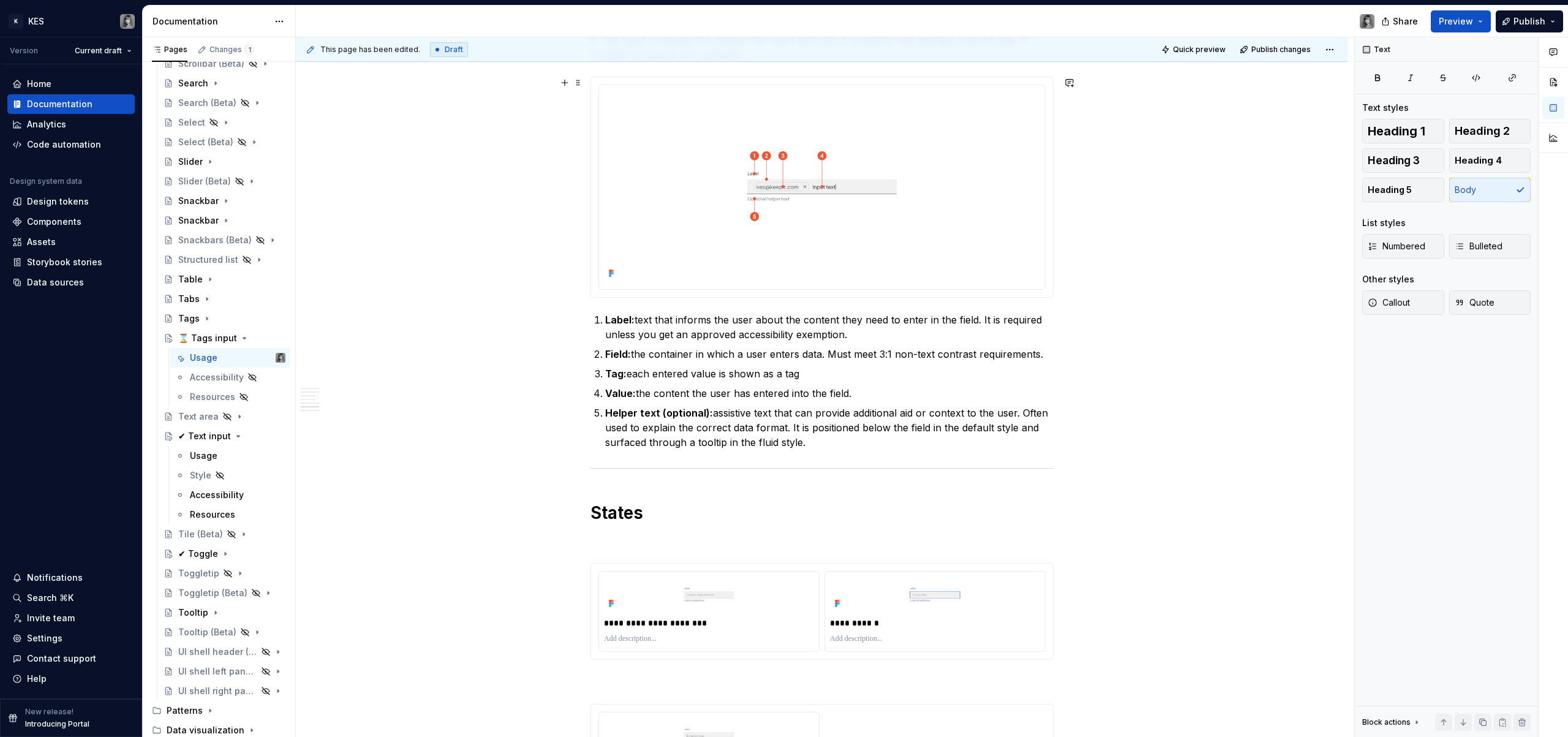
scroll to position [1250, 0]
click at [687, 529] on div "**********" at bounding box center [822, 162] width 463 height 2311
click at [625, 544] on p at bounding box center [822, 540] width 463 height 15
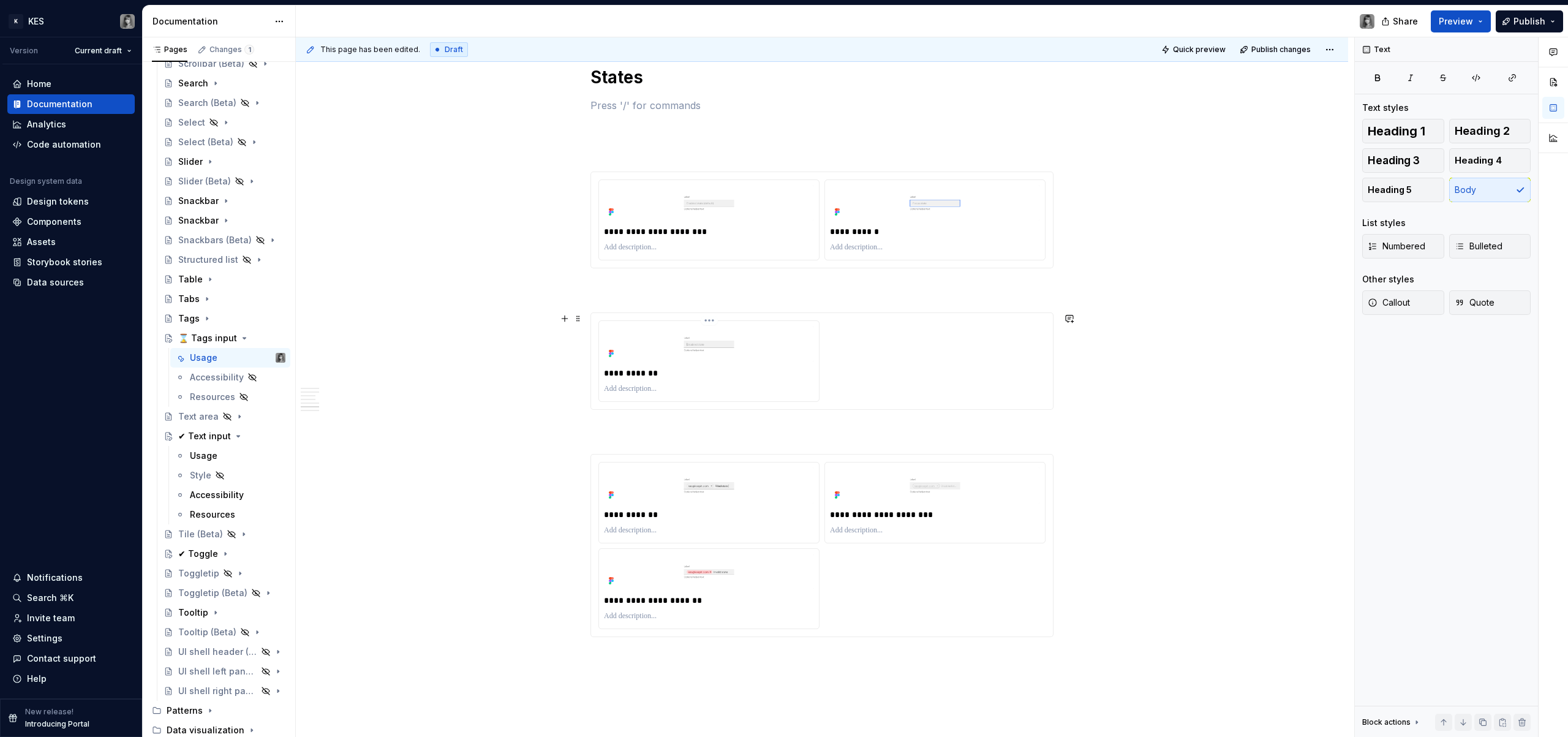
scroll to position [1683, 0]
drag, startPoint x: 611, startPoint y: 106, endPoint x: 619, endPoint y: 156, distance: 50.6
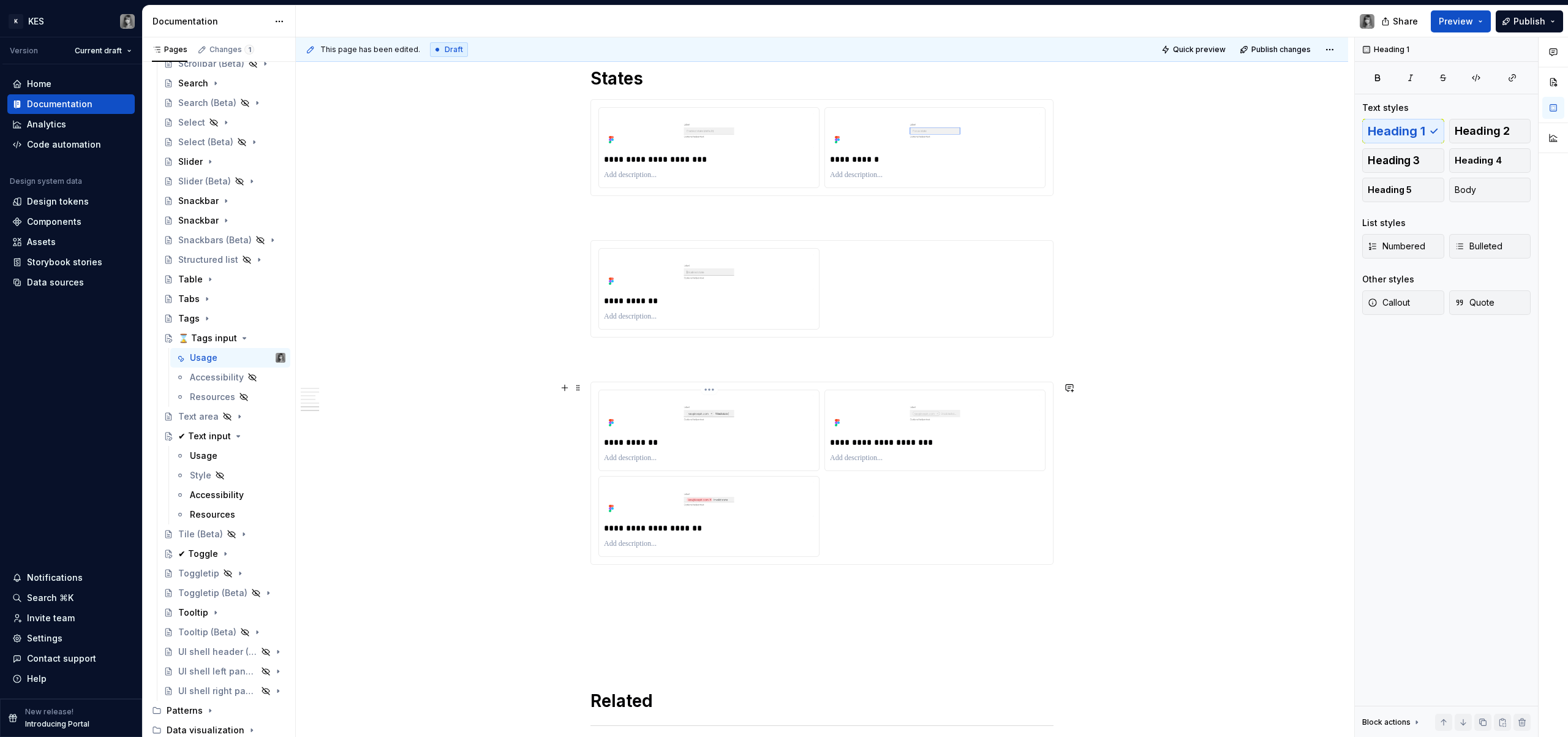
click at [759, 452] on div at bounding box center [709, 458] width 210 height 15
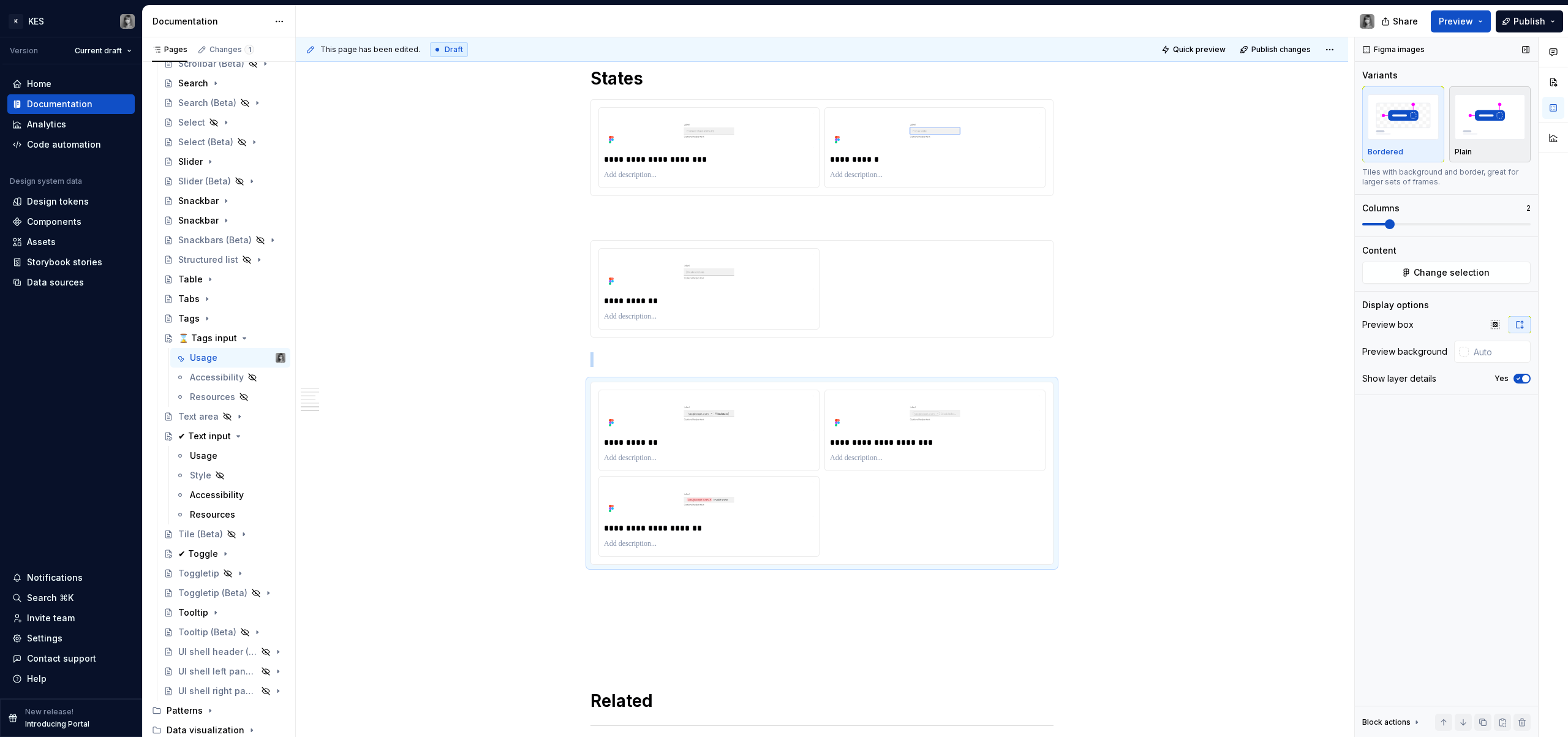
click at [1471, 115] on img "button" at bounding box center [1490, 117] width 71 height 44
click at [703, 307] on div "**********" at bounding box center [709, 300] width 210 height 17
click at [1495, 120] on img "button" at bounding box center [1490, 117] width 71 height 44
click at [900, 197] on div "**********" at bounding box center [822, 148] width 463 height 97
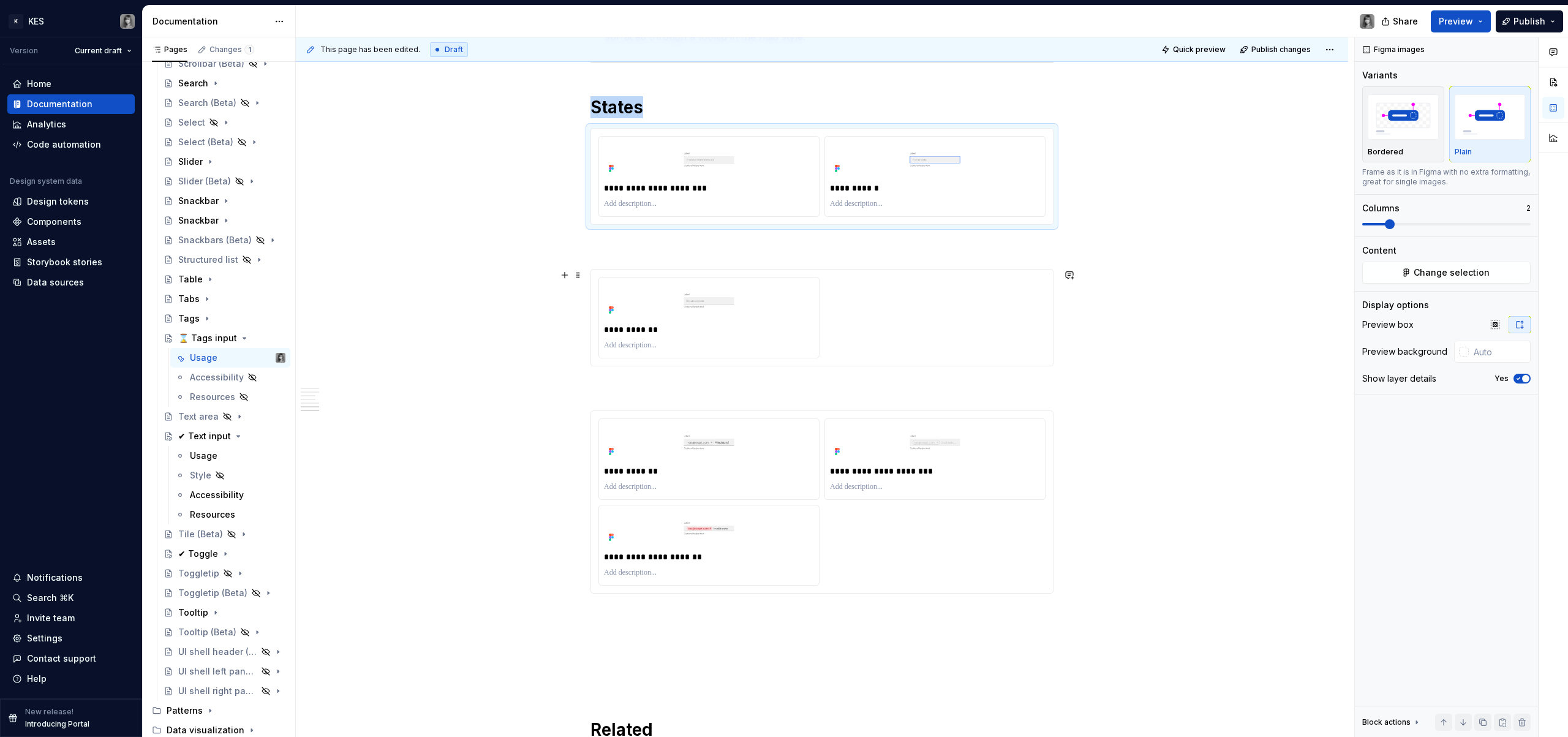
scroll to position [1640, 0]
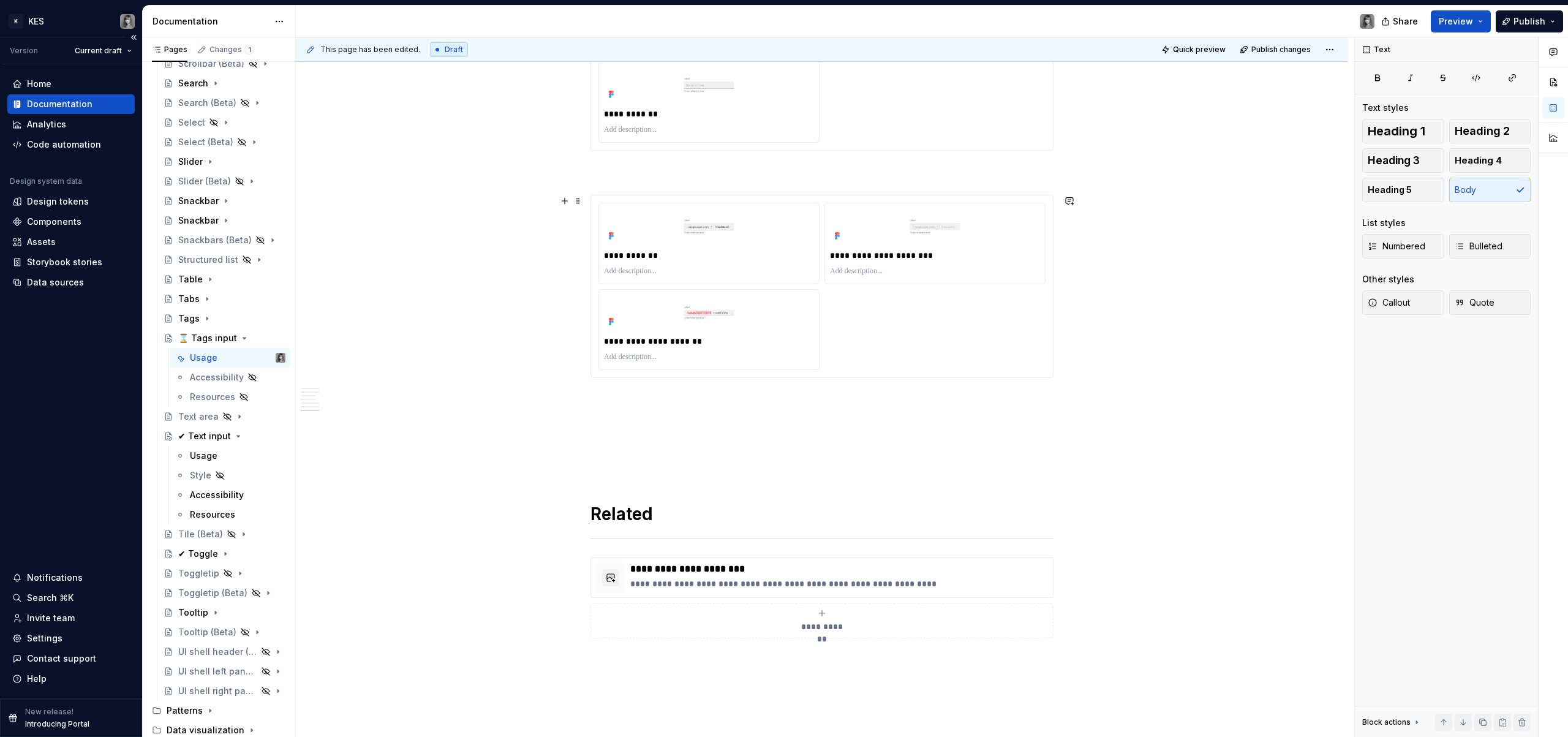
scroll to position [1919, 0]
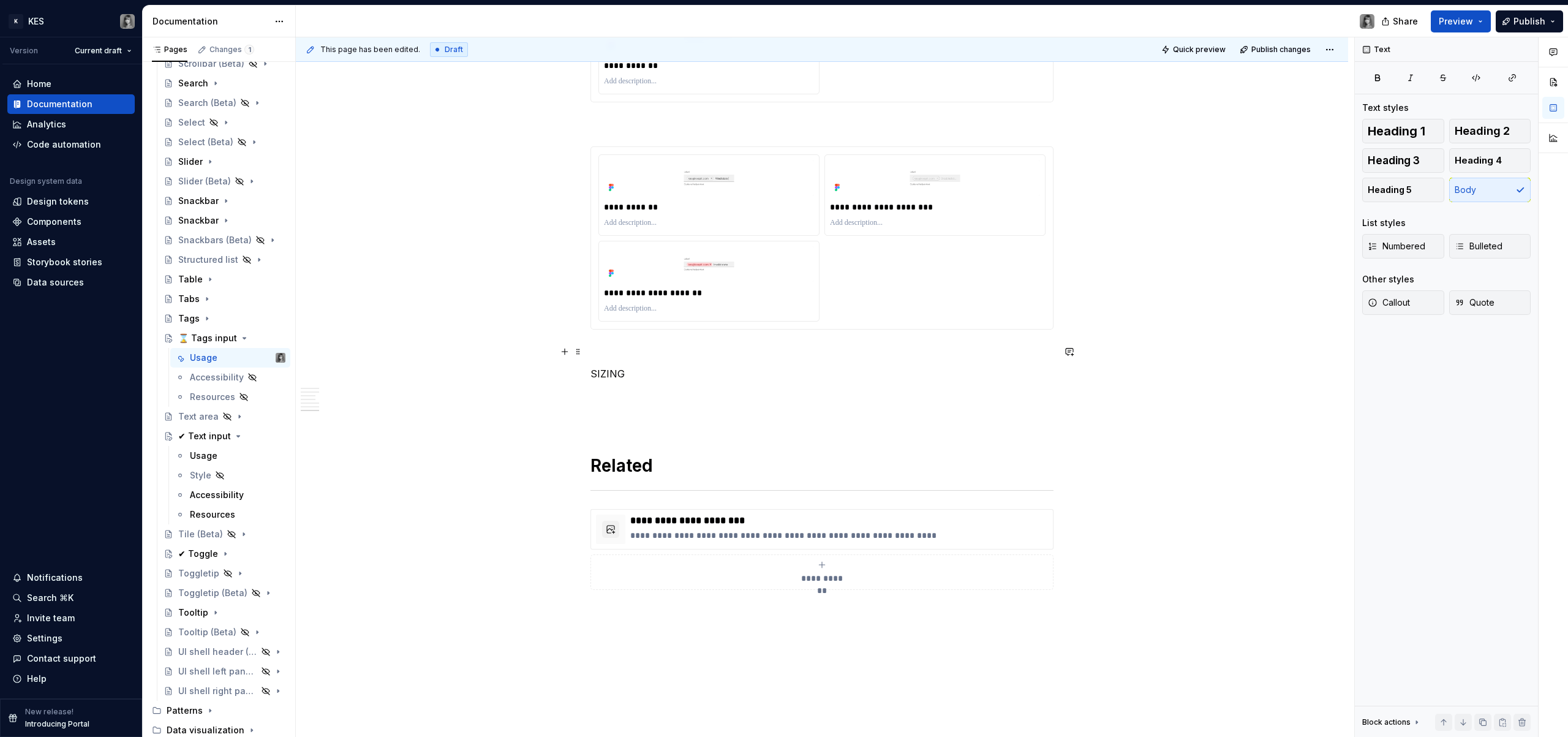
click at [637, 350] on p at bounding box center [822, 351] width 463 height 15
click at [613, 375] on p "SIZING" at bounding box center [822, 373] width 463 height 15
type textarea "*"
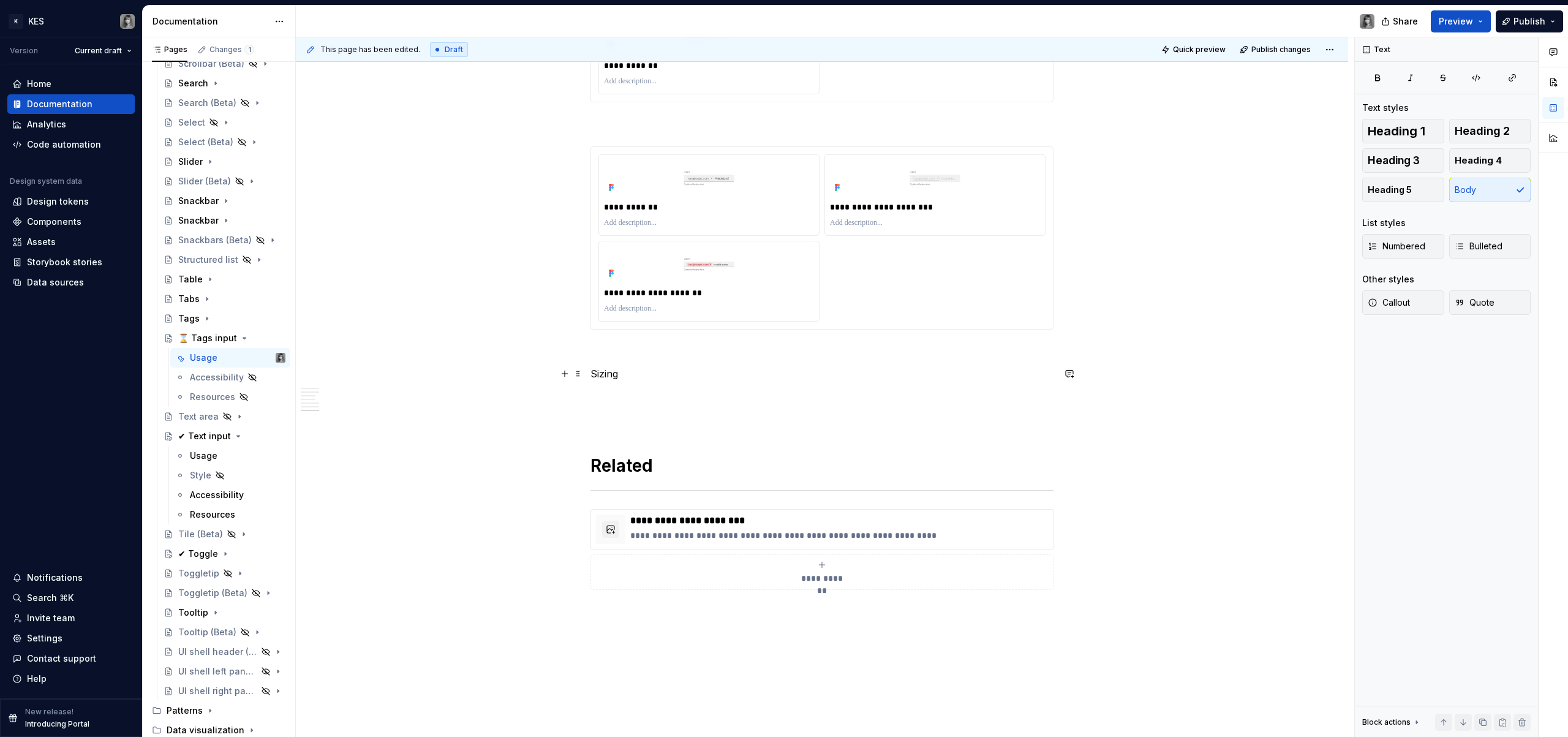
click at [596, 376] on p "Sizing" at bounding box center [822, 373] width 463 height 15
click at [1421, 132] on span "Heading 1" at bounding box center [1396, 131] width 58 height 13
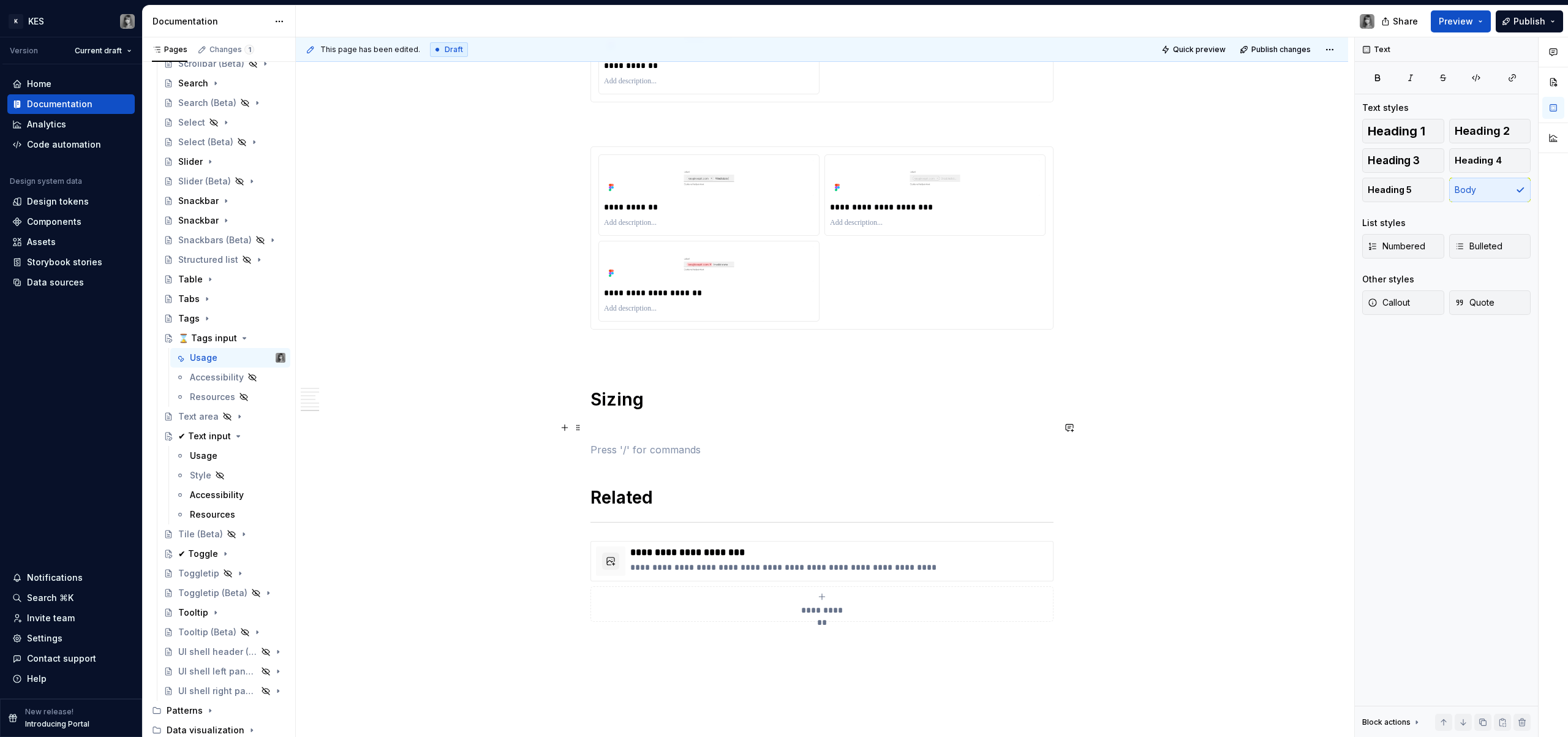
click at [679, 426] on p at bounding box center [822, 428] width 463 height 15
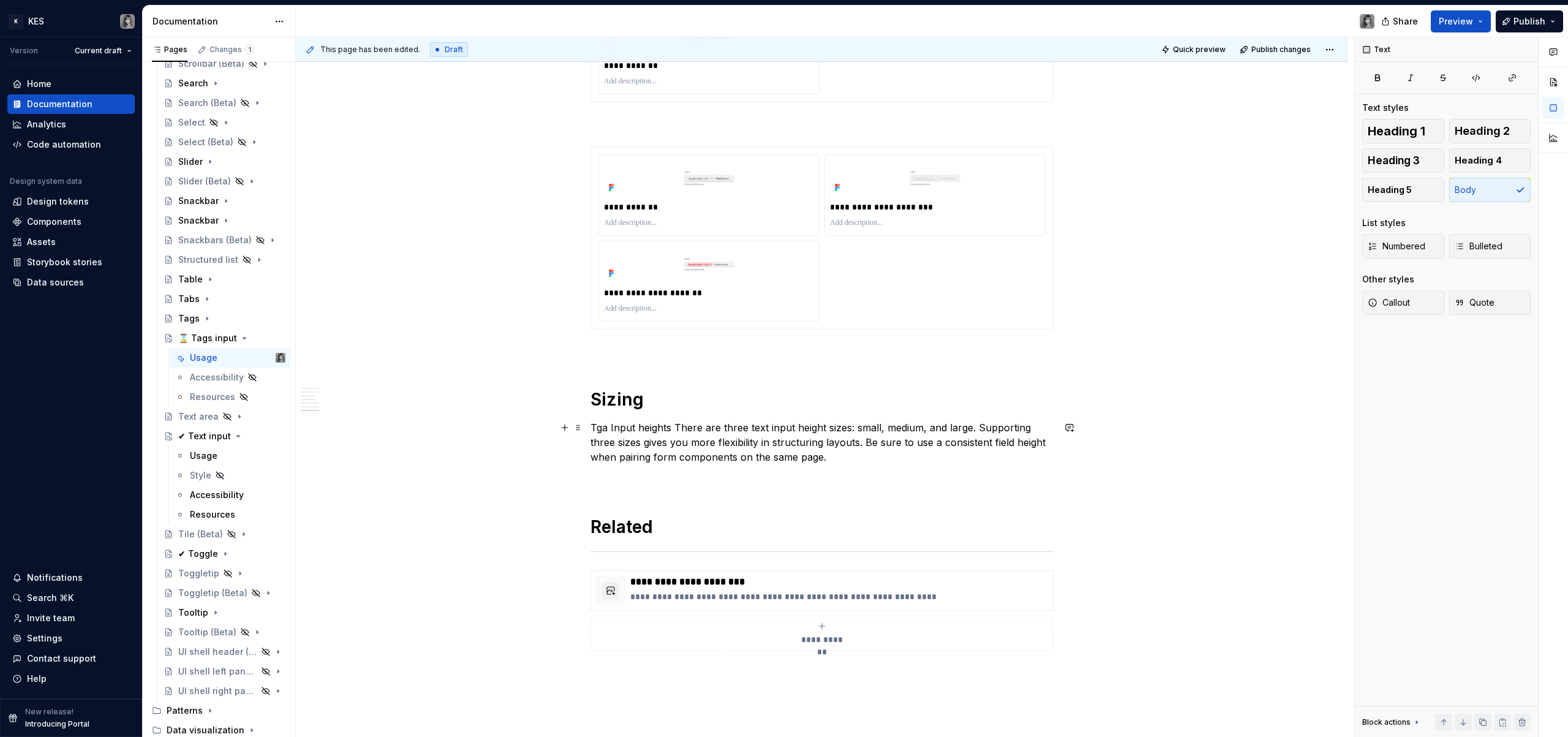
click at [593, 427] on p "Tga Input heights There are three text input height sizes: small, medium, and l…" at bounding box center [822, 442] width 463 height 44
click at [610, 430] on p "Taga Input heights There are three text input height sizes: small, medium, and …" at bounding box center [822, 442] width 463 height 44
click at [671, 428] on p "Tag Input heights There are three text input height sizes: small, medium, and l…" at bounding box center [822, 442] width 463 height 44
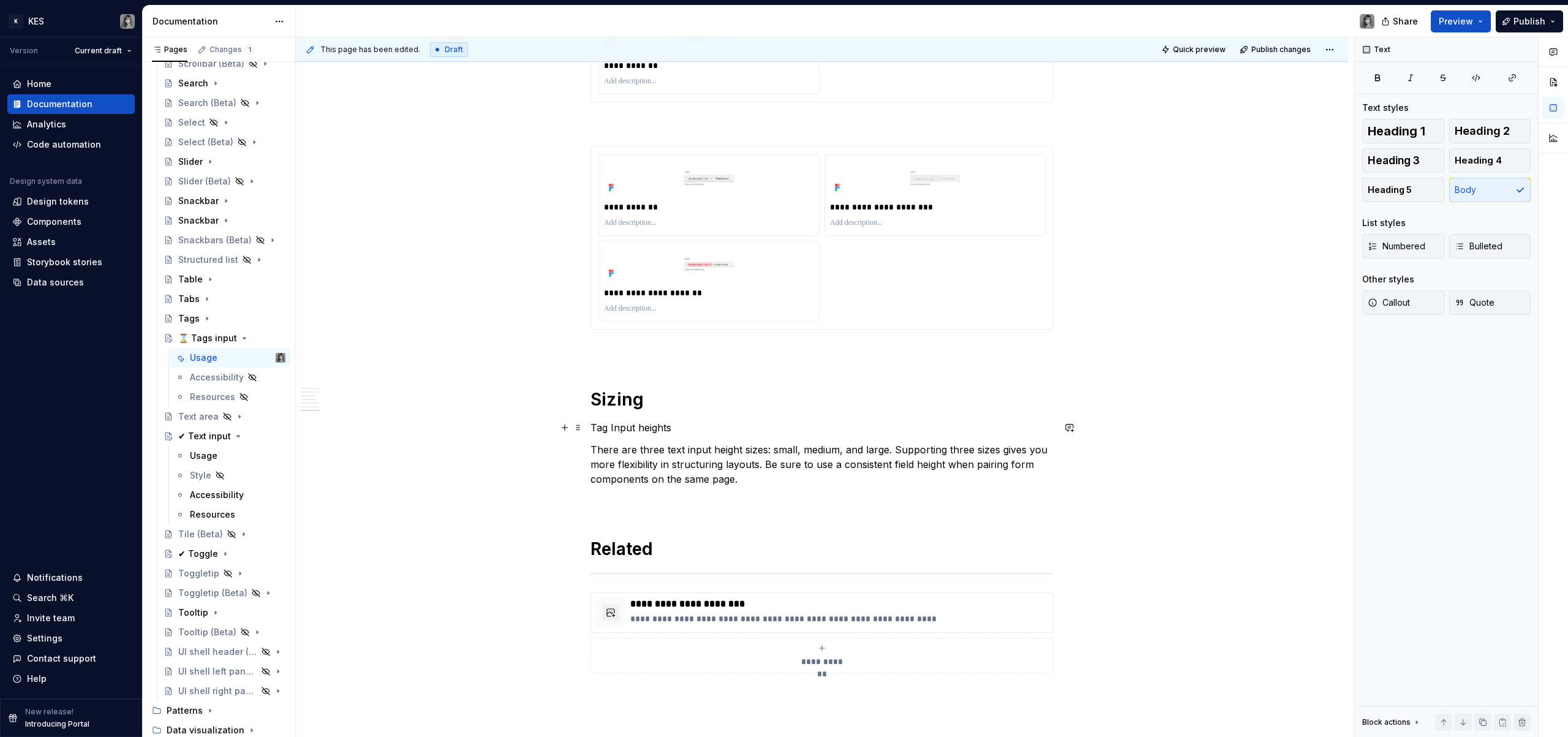
click at [644, 428] on p "Tag Input heights" at bounding box center [822, 428] width 463 height 15
click at [669, 405] on button "button" at bounding box center [667, 405] width 17 height 17
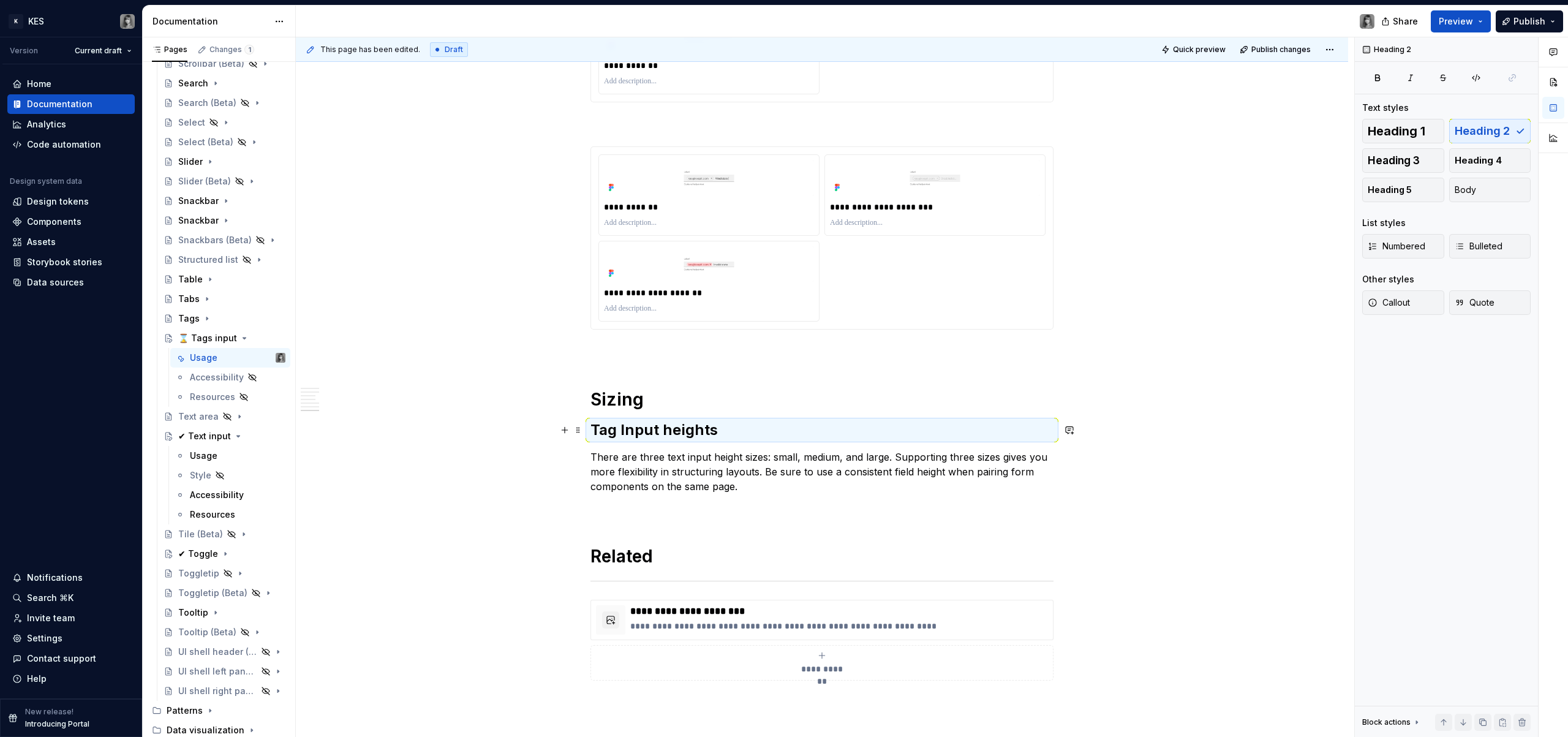
click at [656, 451] on p "There are three text input height sizes: small, medium, and large. Supporting t…" at bounding box center [822, 471] width 463 height 44
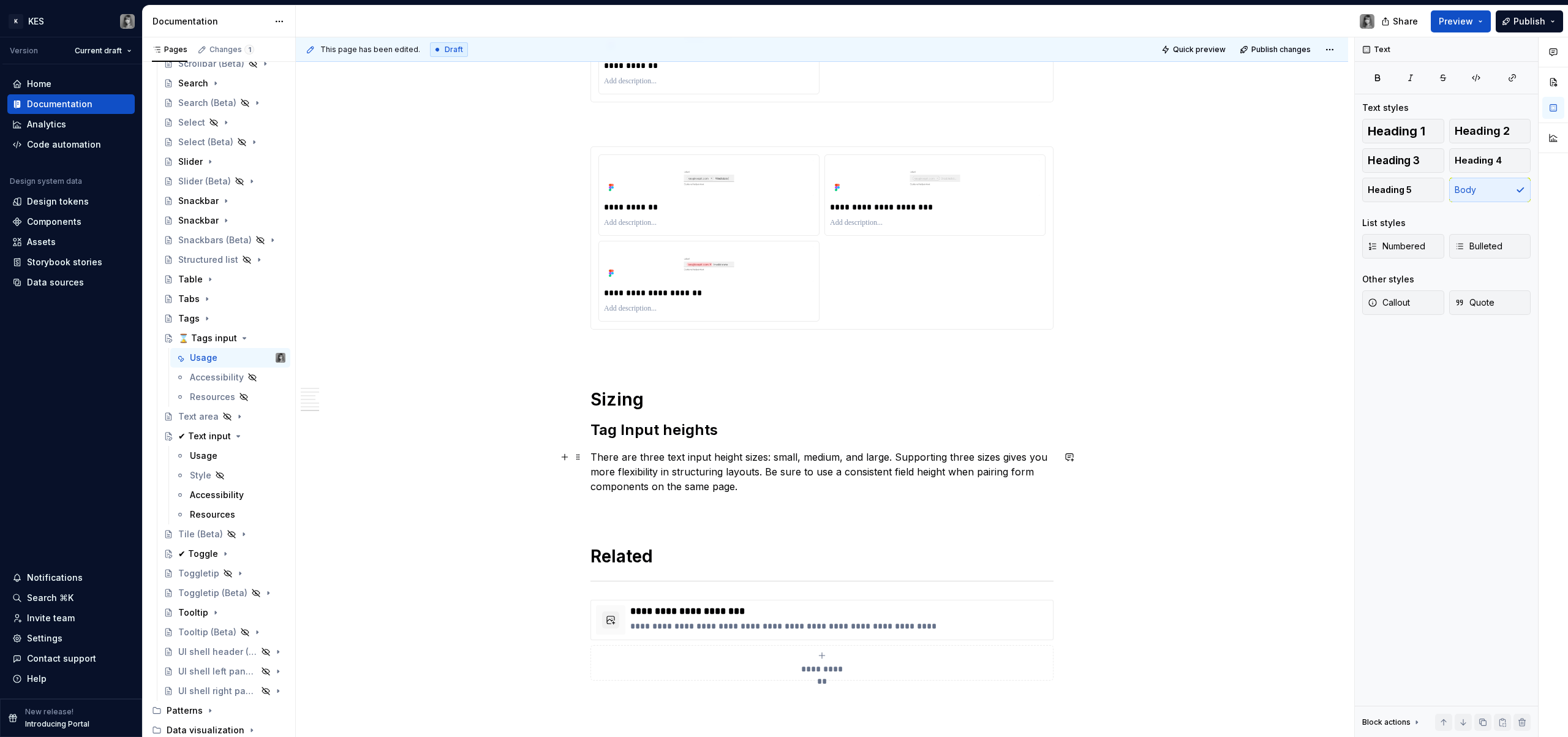
click at [607, 452] on p "There are three text input height sizes: small, medium, and large. Supporting t…" at bounding box center [822, 471] width 463 height 44
click at [596, 454] on p "There are three text input height sizes: small, medium, and large. Supporting t…" at bounding box center [822, 471] width 463 height 44
drag, startPoint x: 660, startPoint y: 429, endPoint x: 557, endPoint y: 432, distance: 103.0
click at [704, 464] on p "There are three text input height sizes: small, medium, and large. Supporting t…" at bounding box center [822, 471] width 463 height 44
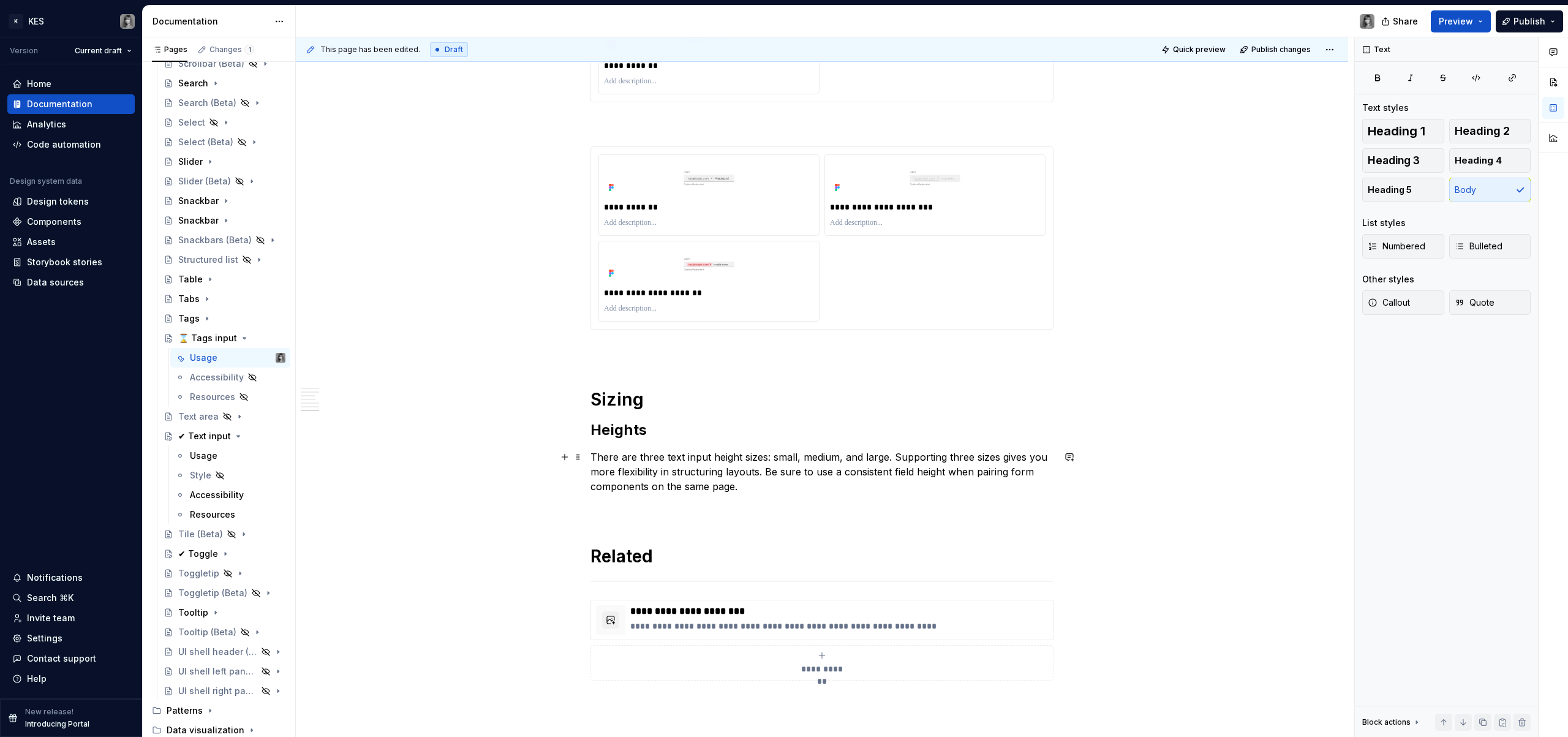
click at [728, 491] on p "There are three text input height sizes: small, medium, and large. Supporting t…" at bounding box center [822, 471] width 463 height 44
click at [763, 485] on p "There are three text input height sizes: small, medium, and large. Supporting t…" at bounding box center [822, 471] width 463 height 44
click at [793, 483] on p "There are three text input height sizes: small, medium, and large. Supporting t…" at bounding box center [822, 471] width 463 height 44
drag, startPoint x: 840, startPoint y: 471, endPoint x: 733, endPoint y: 489, distance: 108.5
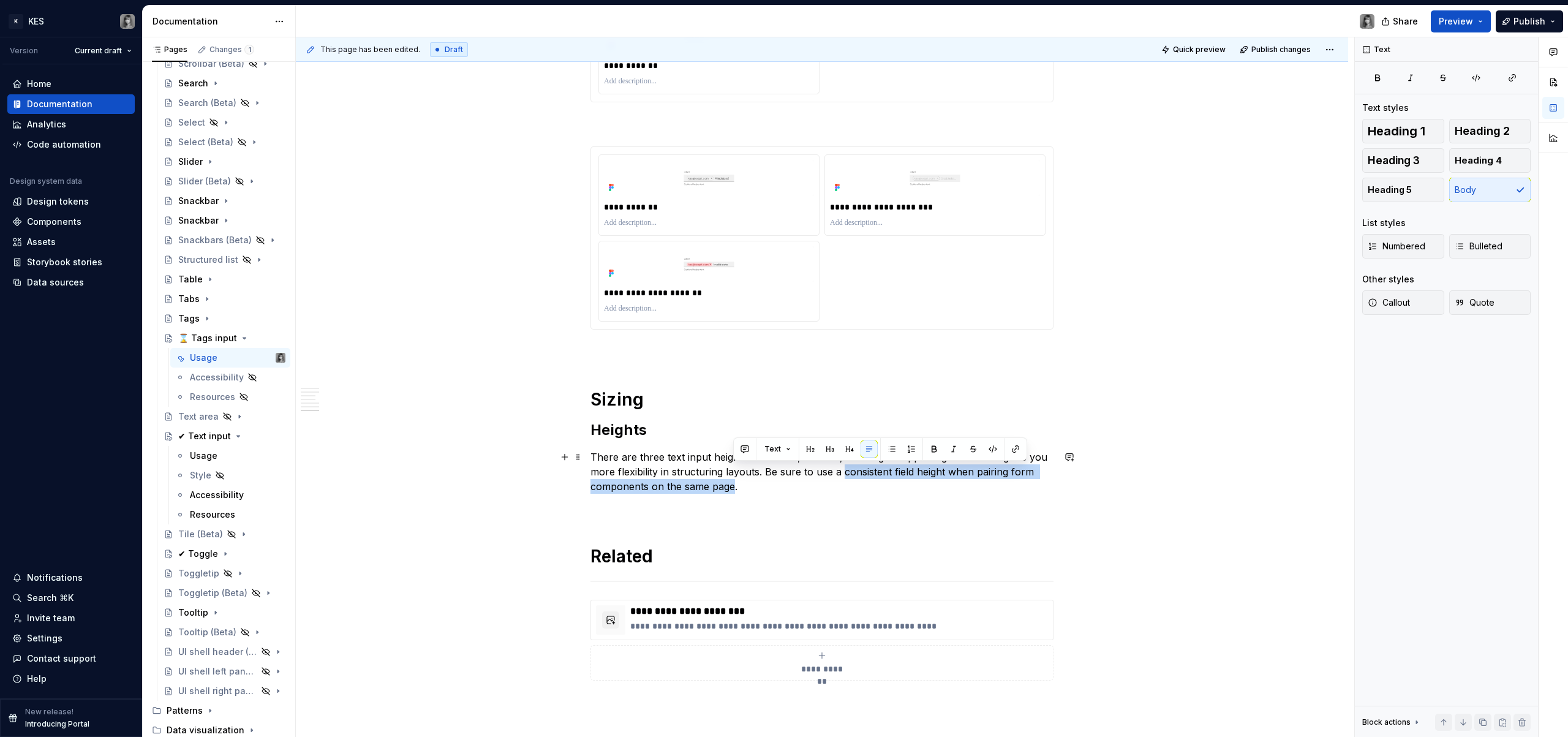
click at [733, 489] on p "There are three text input height sizes: small, medium, and large. Supporting t…" at bounding box center [822, 471] width 463 height 44
click at [932, 448] on button "button" at bounding box center [934, 449] width 17 height 17
click at [835, 490] on p "There are three text input height sizes: small, medium, and large. Supporting t…" at bounding box center [822, 471] width 463 height 44
click at [612, 505] on p at bounding box center [822, 508] width 463 height 15
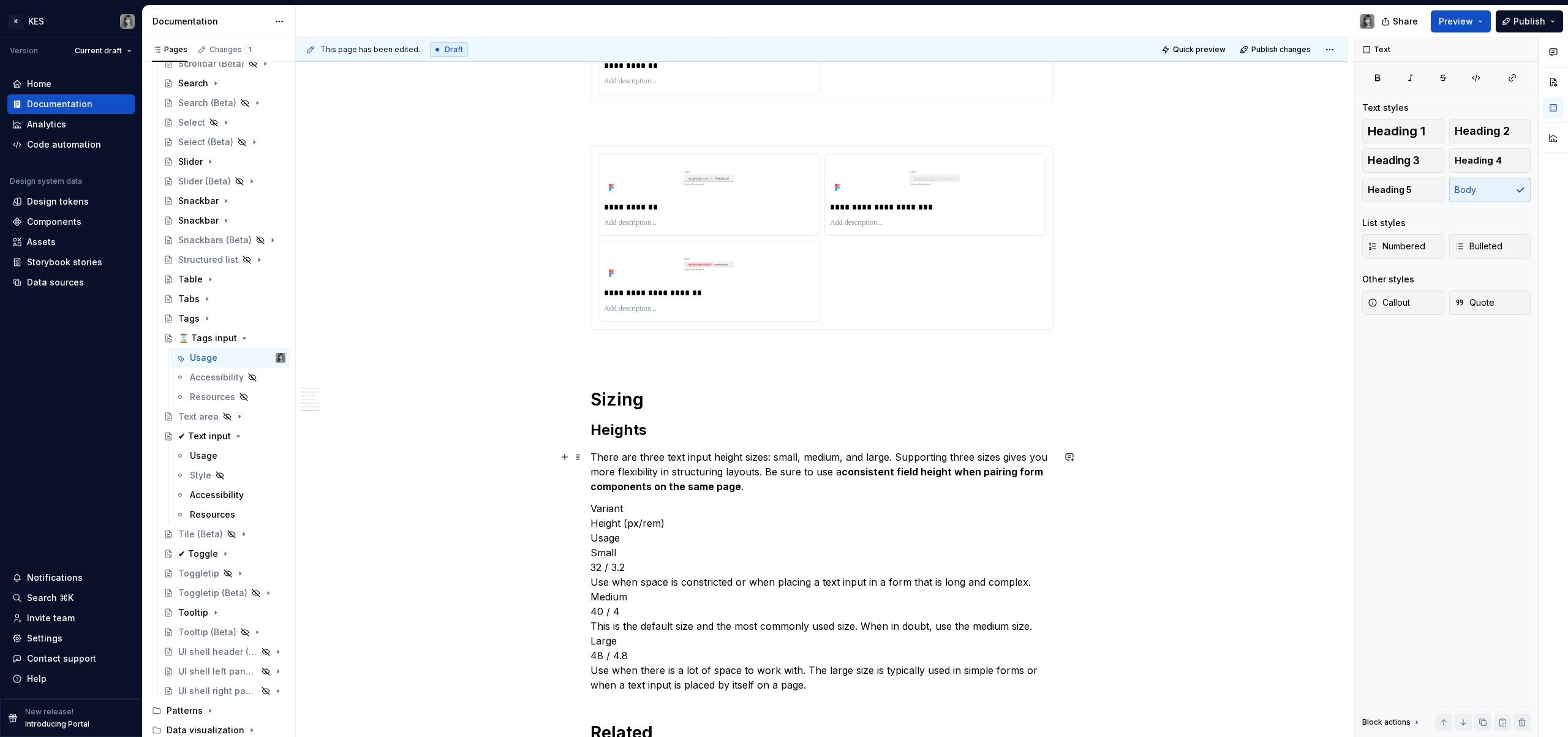
click at [790, 478] on p "There are three text input height sizes: small, medium, and large. Supporting t…" at bounding box center [822, 471] width 463 height 44
click at [763, 483] on p "There are three text input height sizes: small, medium, and large. Supporting t…" at bounding box center [822, 471] width 463 height 44
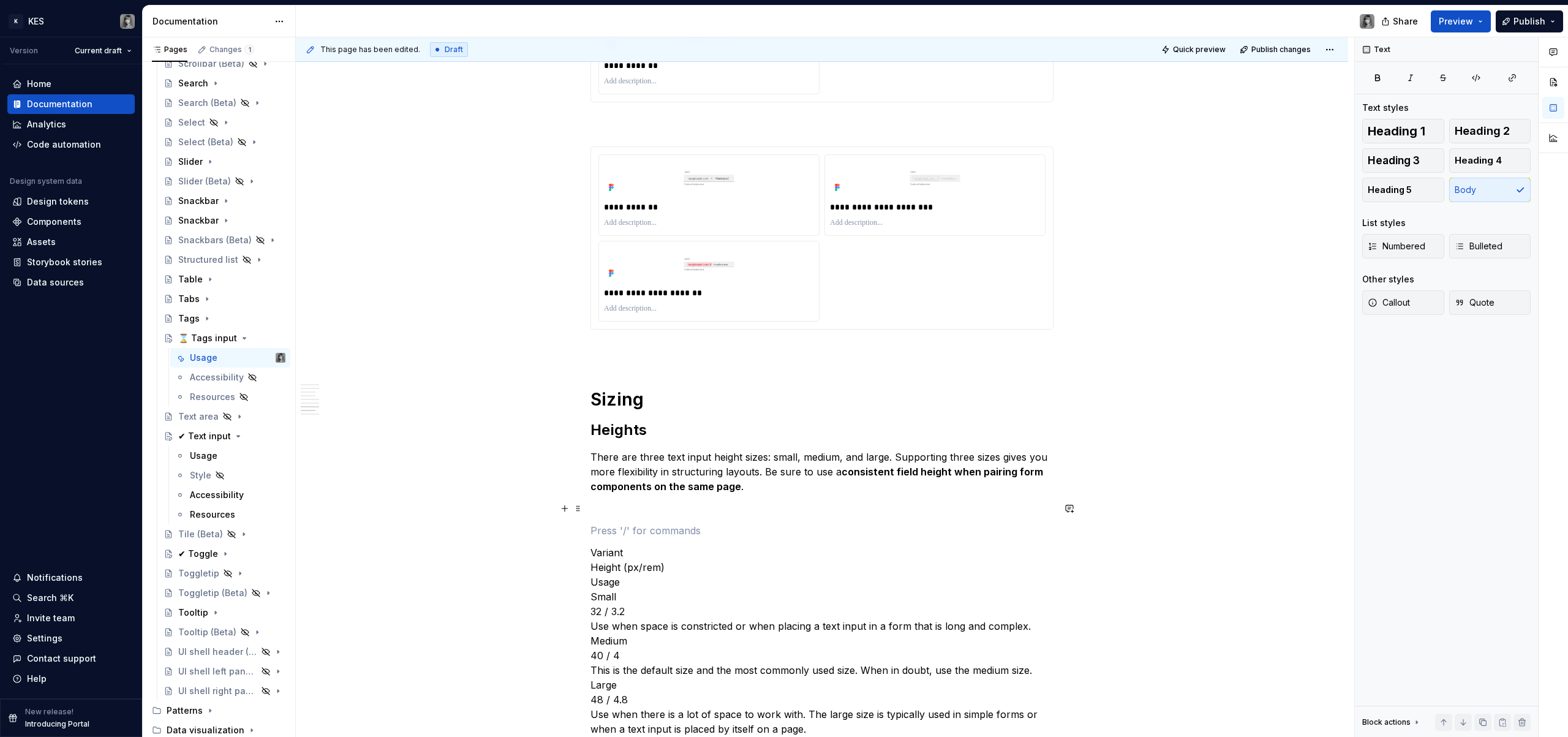
click at [673, 514] on p at bounding box center [822, 508] width 463 height 15
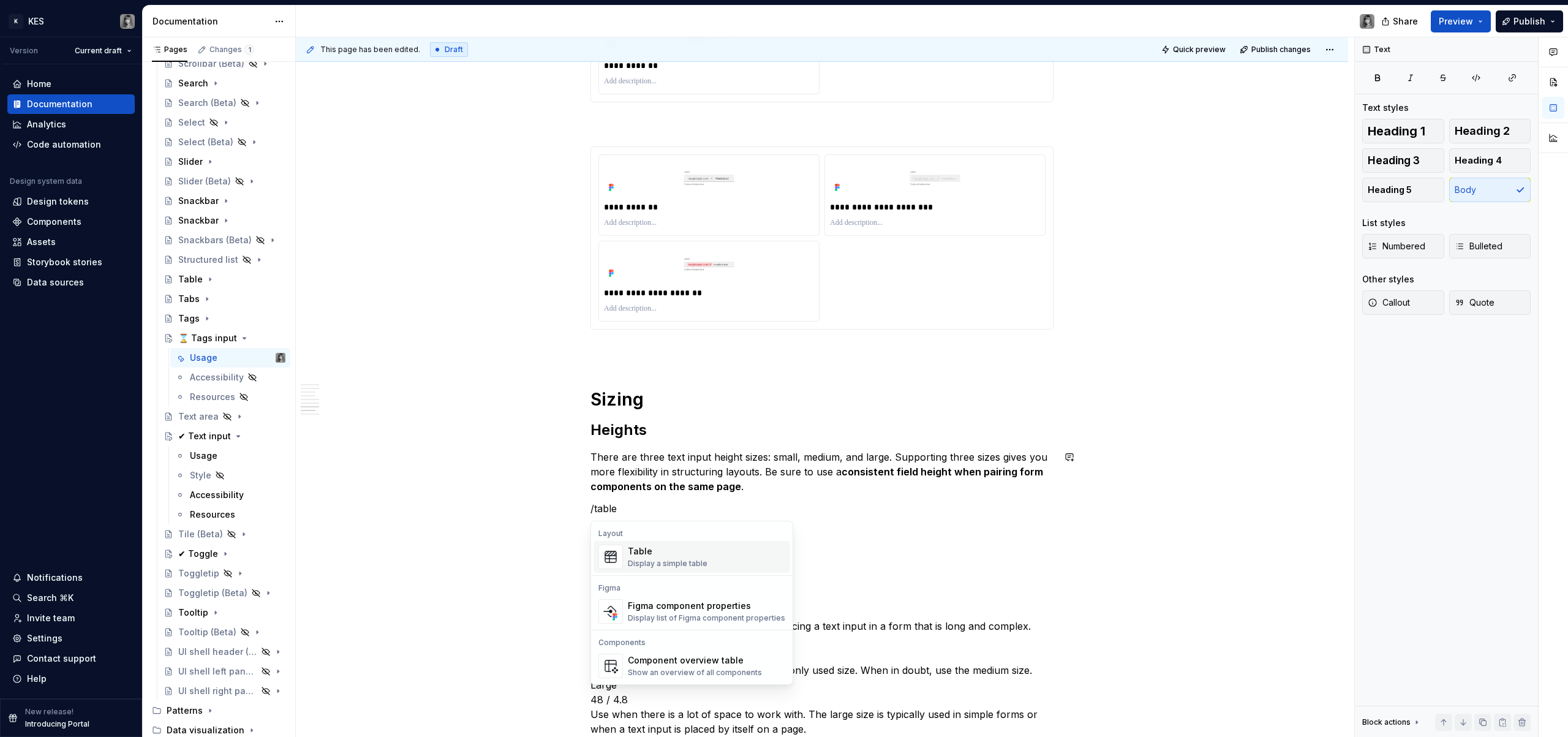
click at [714, 551] on div "Table Display a simple table" at bounding box center [706, 557] width 158 height 24
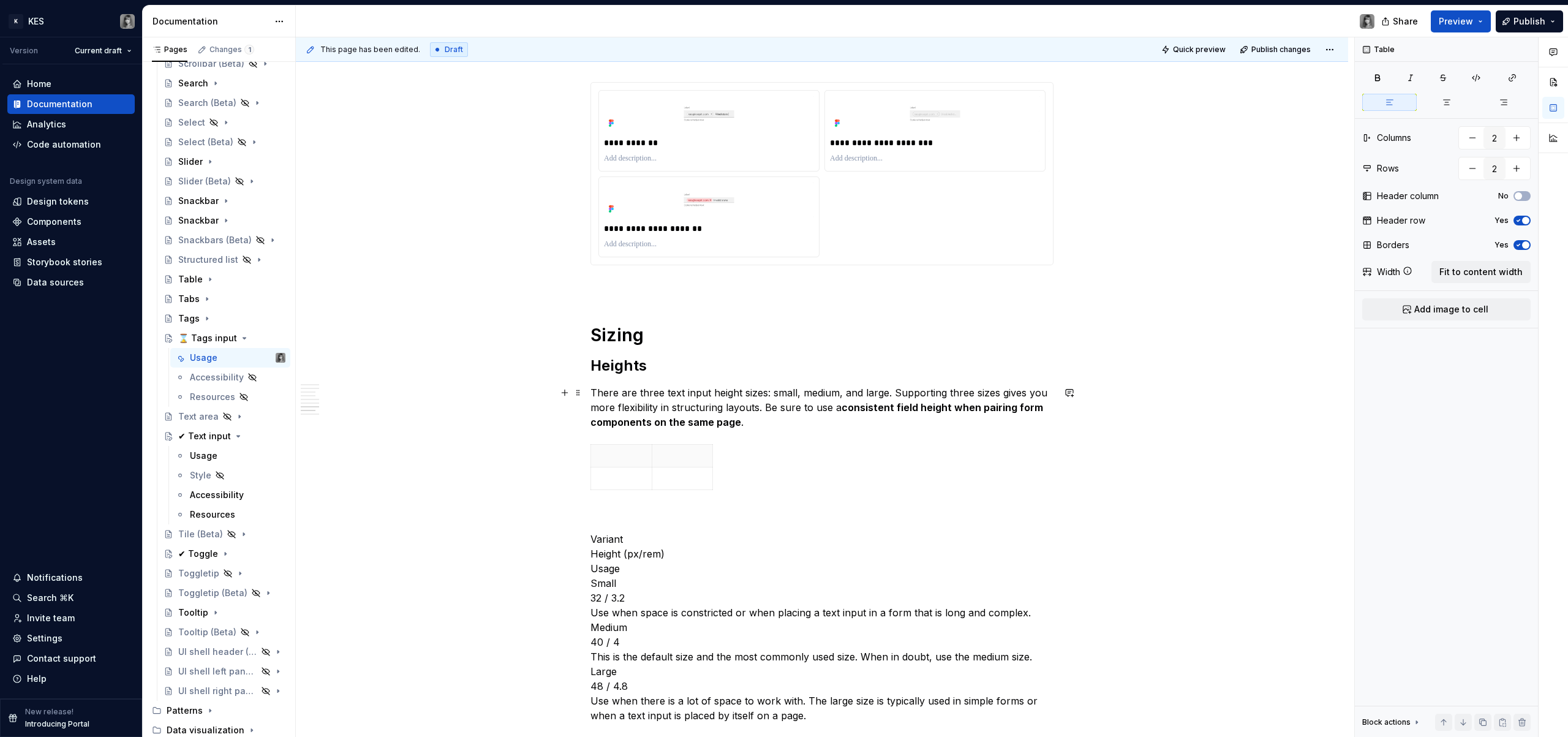
scroll to position [2095, 0]
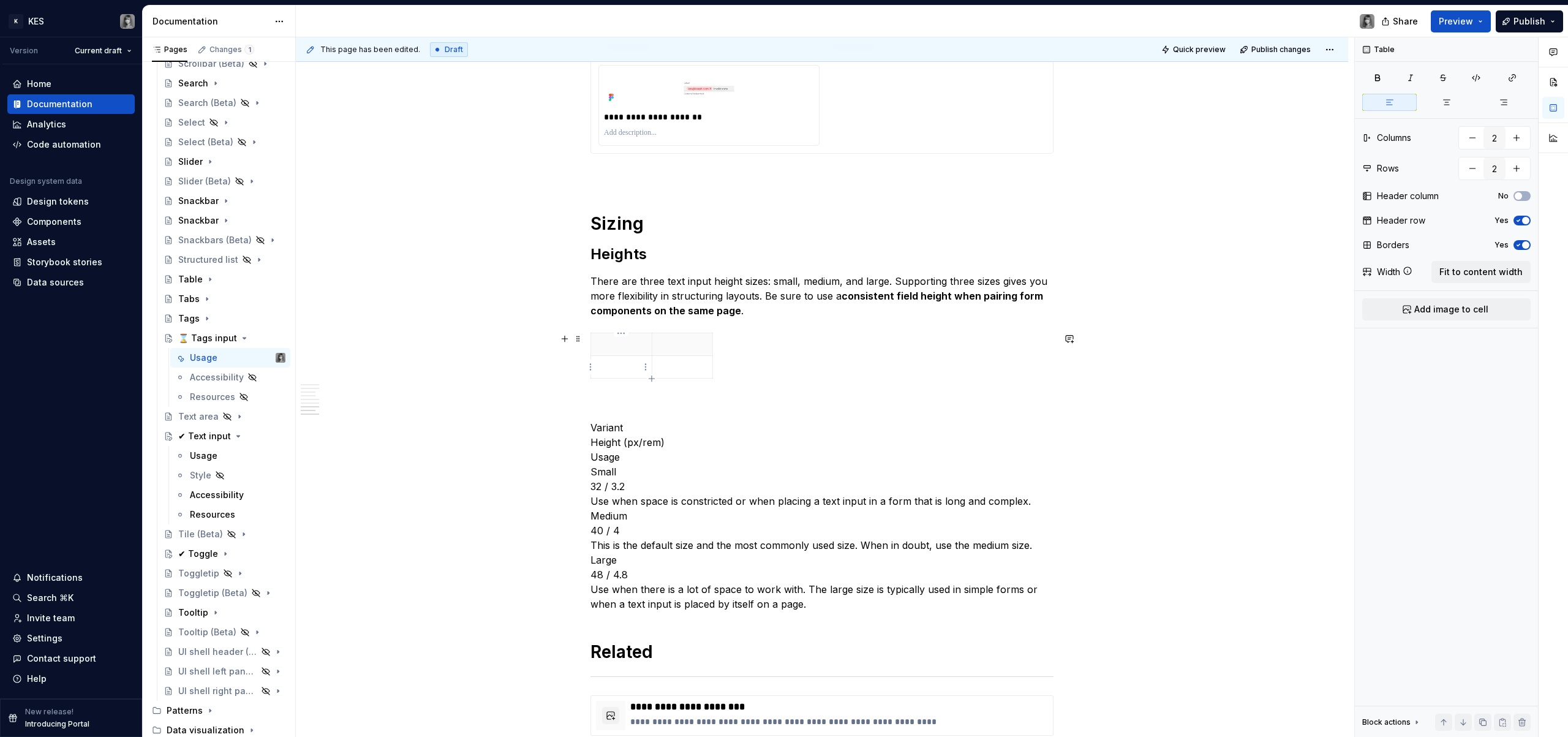
click at [603, 370] on p at bounding box center [621, 367] width 46 height 13
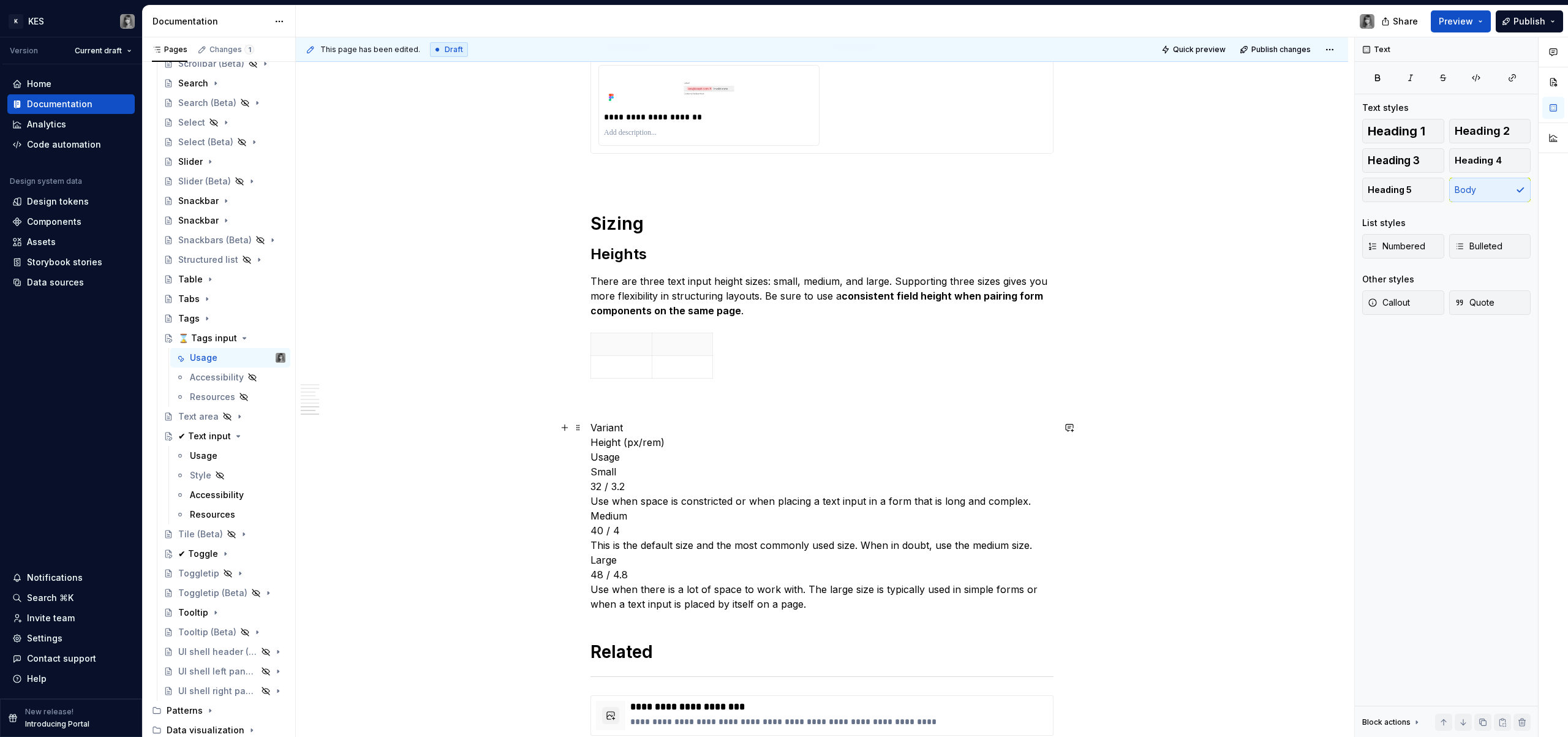
click at [611, 428] on p "Variant Height (px/rem) Usage Small 32 / 3.2 Use when space is constricted or w…" at bounding box center [822, 516] width 463 height 191
copy p "Variant"
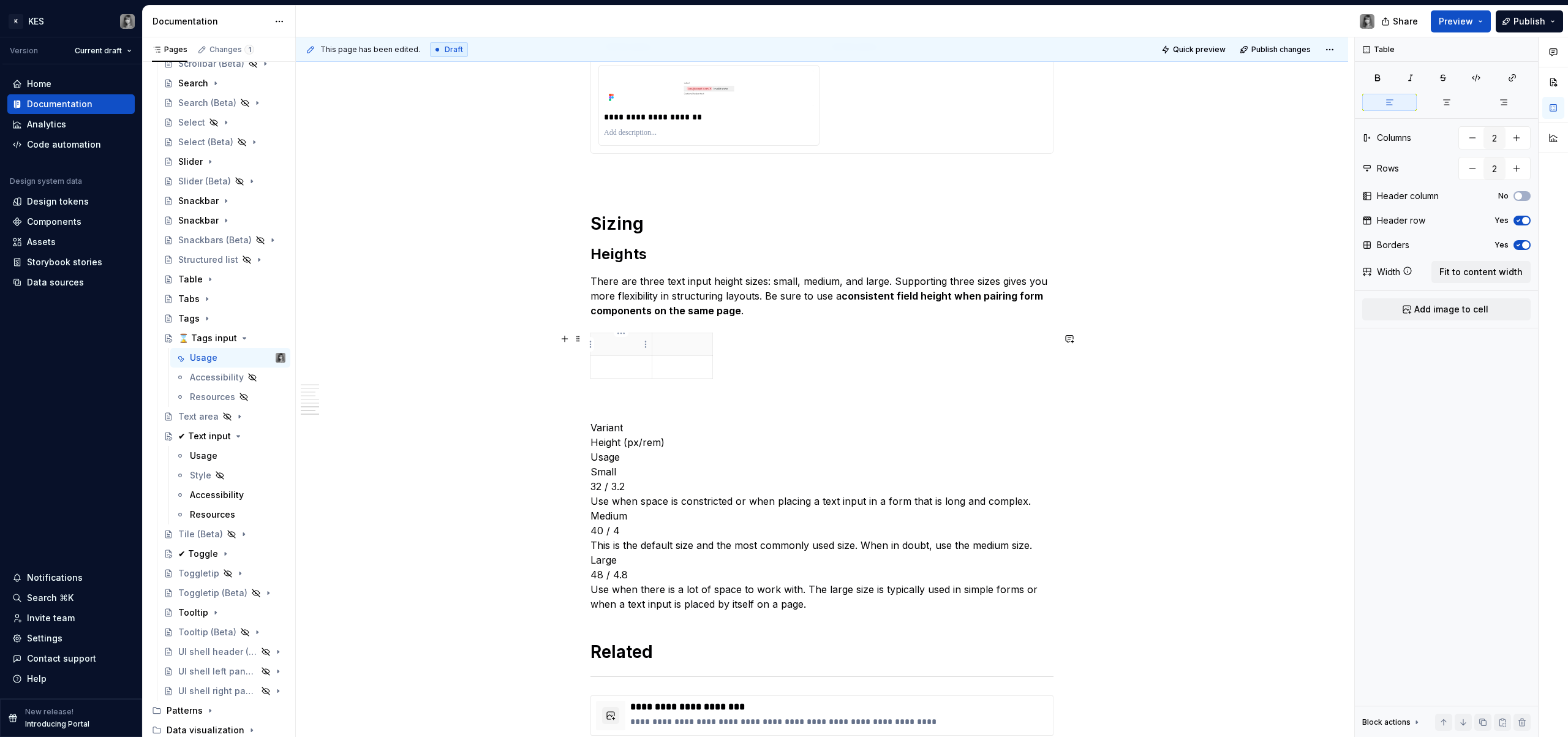
click at [601, 349] on p at bounding box center [621, 345] width 46 height 13
click at [610, 457] on p "Variant Height (px/rem) Usage Small 32 / 3.2 Use when space is constricted or w…" at bounding box center [822, 516] width 463 height 191
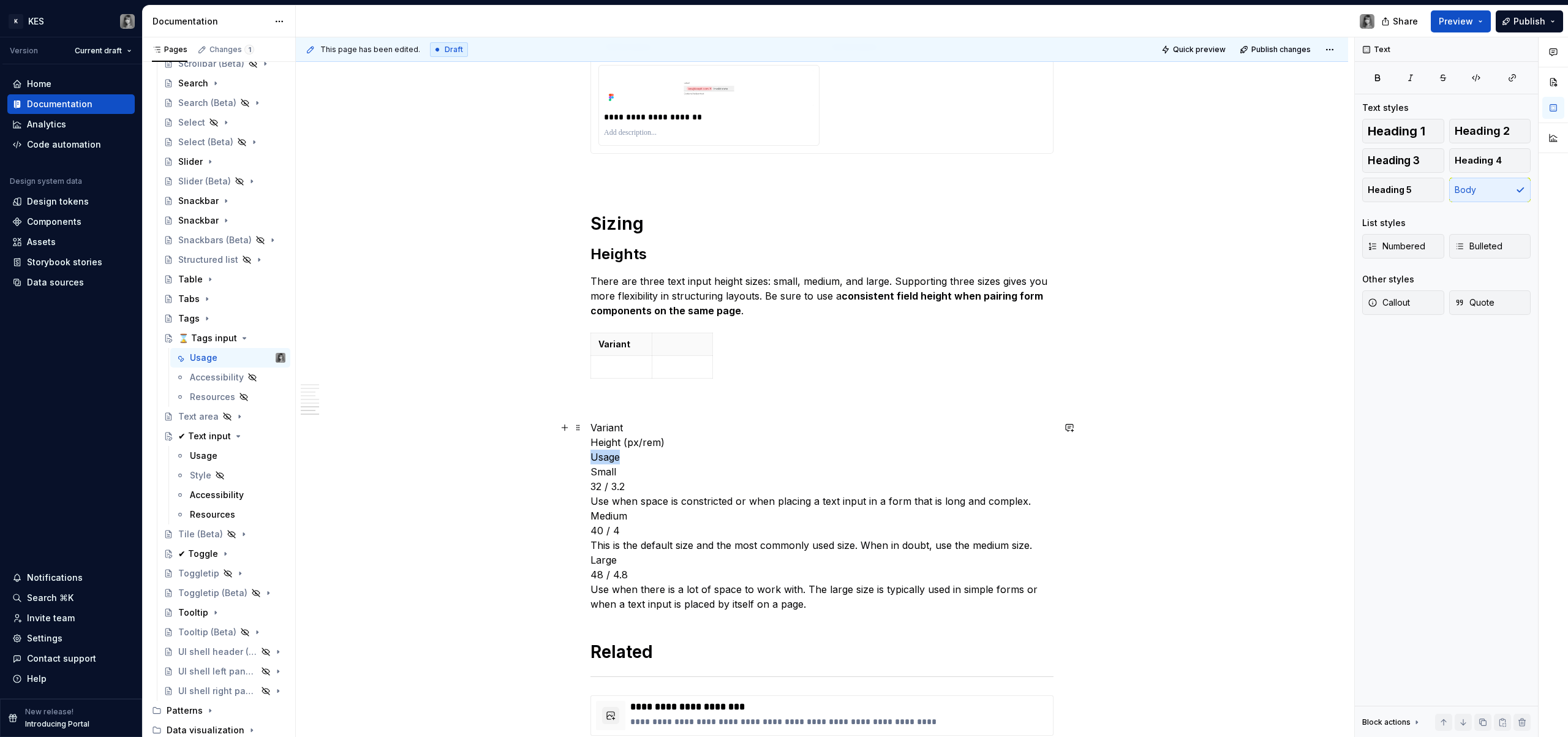
click at [610, 457] on p "Variant Height (px/rem) Usage Small 32 / 3.2 Use when space is constricted or w…" at bounding box center [822, 516] width 463 height 191
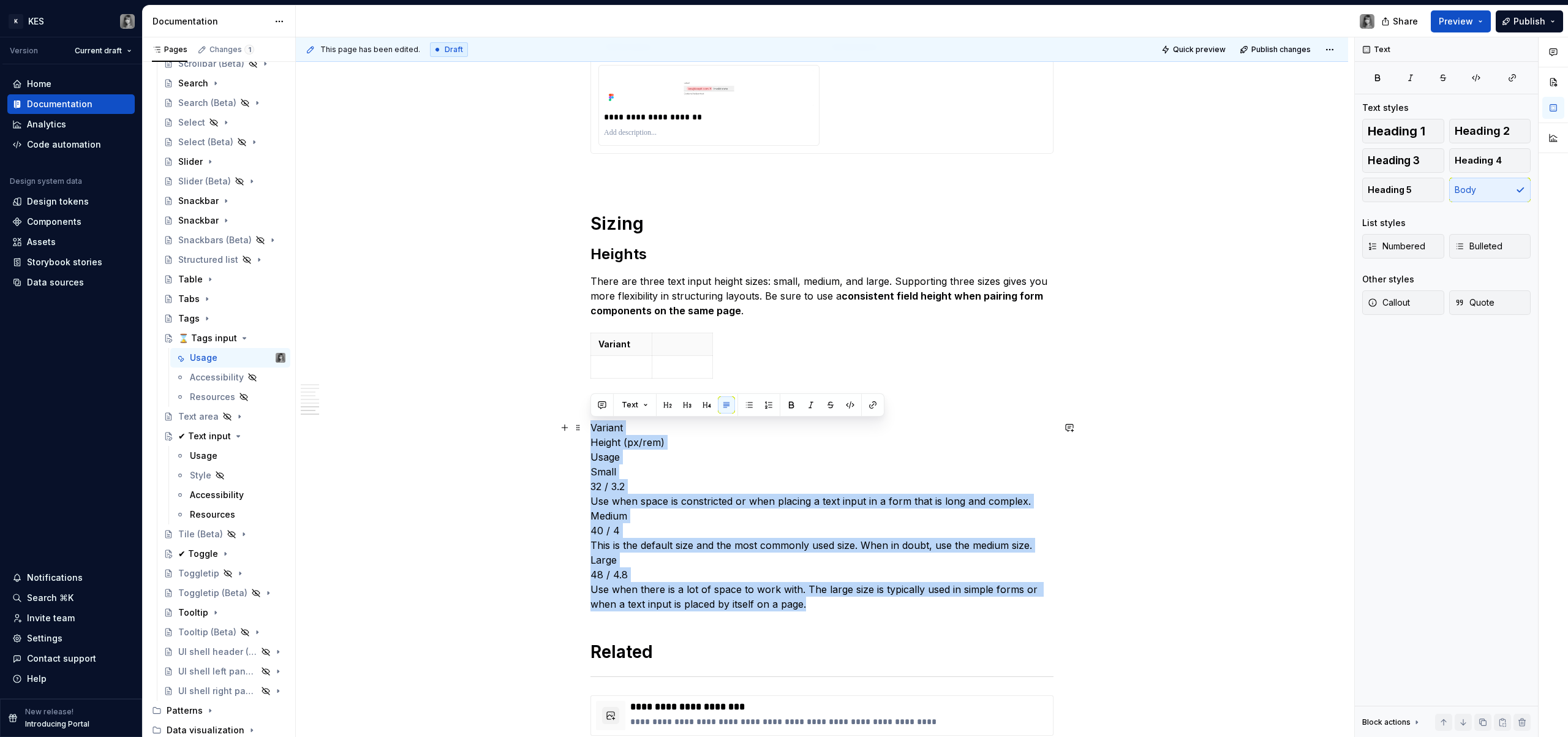
click at [610, 455] on p "Variant Height (px/rem) Usage Small 32 / 3.2 Use when space is constricted or w…" at bounding box center [822, 516] width 463 height 191
click at [608, 442] on p "Variant Height (px/rem) Usage Small 32 / 3.2 Use when space is constricted or w…" at bounding box center [822, 516] width 463 height 191
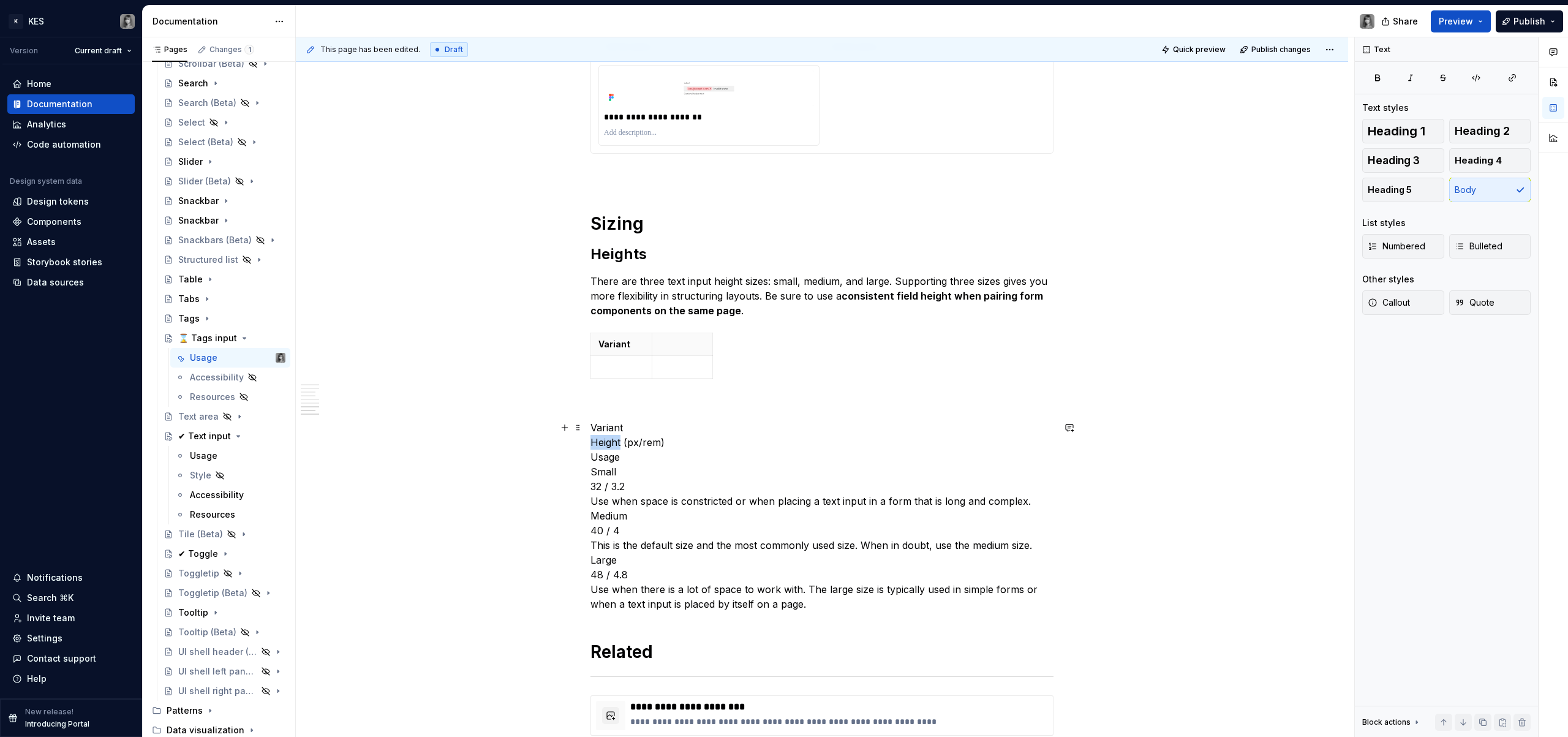
click at [608, 442] on p "Variant Height (px/rem) Usage Small 32 / 3.2 Use when space is constricted or w…" at bounding box center [822, 516] width 463 height 191
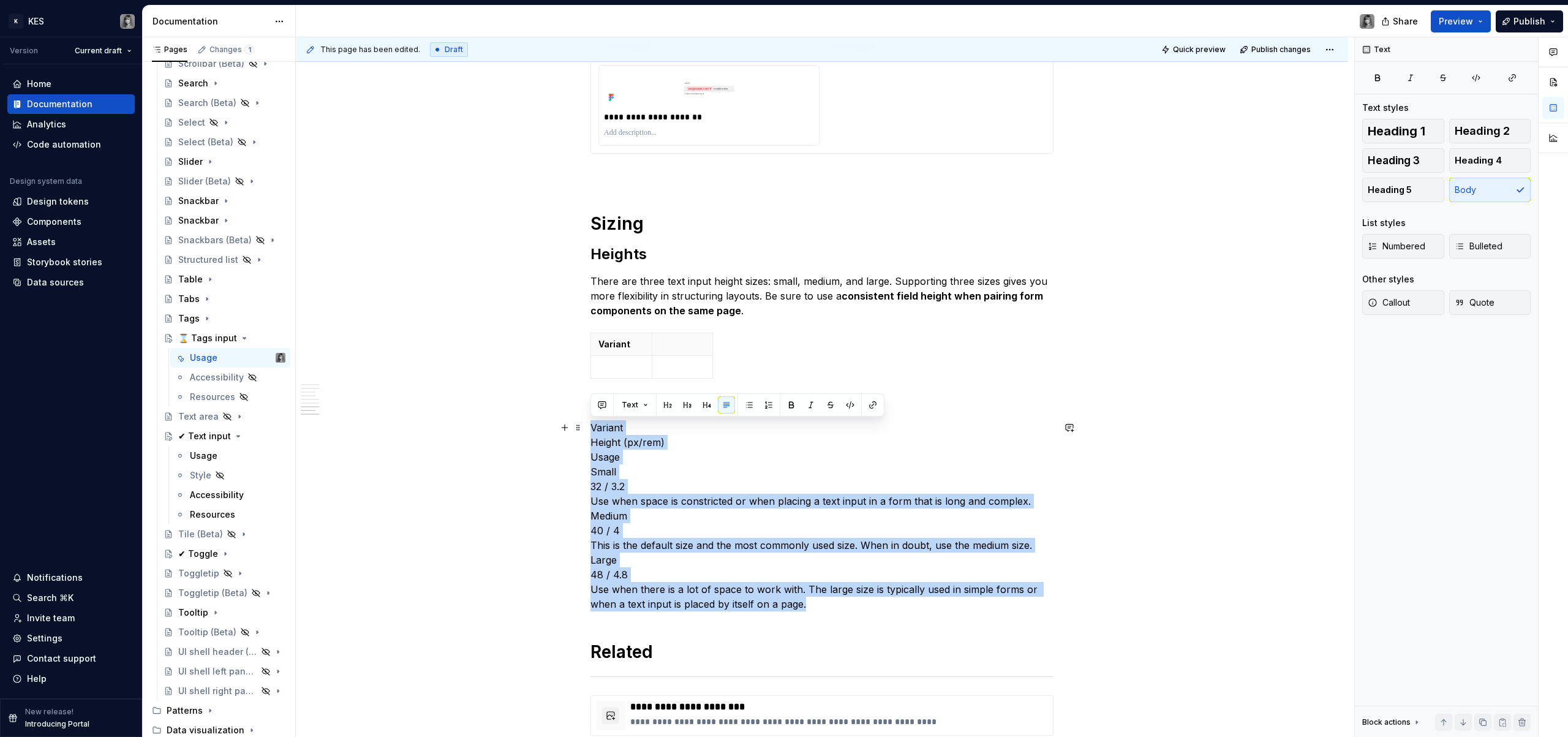
click at [649, 452] on p "Variant Height (px/rem) Usage Small 32 / 3.2 Use when space is constricted or w…" at bounding box center [822, 516] width 463 height 191
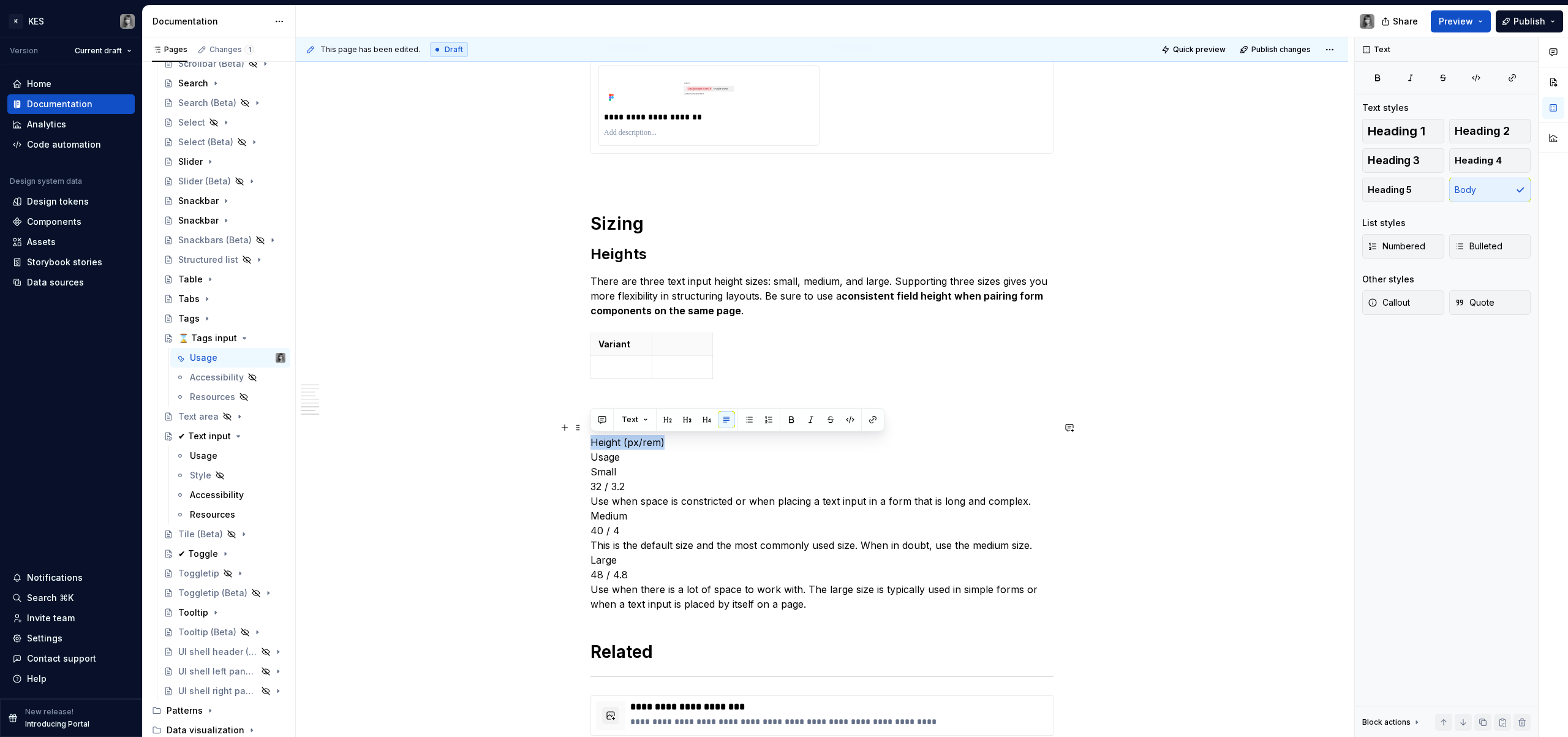
drag, startPoint x: 669, startPoint y: 439, endPoint x: 608, endPoint y: 400, distance: 72.4
click at [593, 443] on p "Variant Height (px/rem) Usage Small 32 / 3.2 Use when space is constricted or w…" at bounding box center [822, 516] width 463 height 191
copy p "Height (px/rem)"
click at [676, 341] on p at bounding box center [683, 345] width 46 height 13
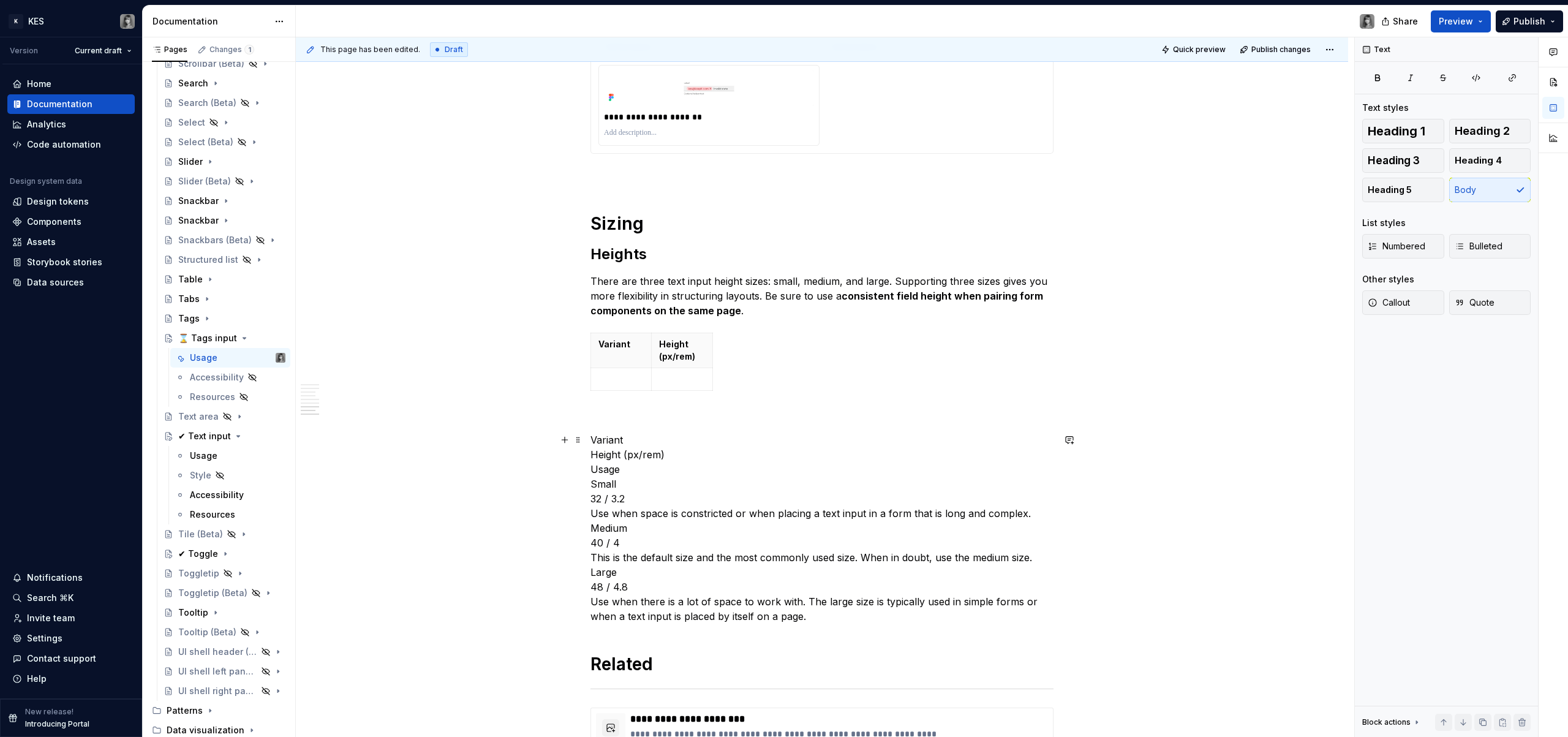
click at [613, 476] on p "Variant Height (px/rem) Usage Small 32 / 3.2 Use when space is constricted or w…" at bounding box center [822, 528] width 463 height 191
click at [618, 480] on p "Variant Height (px/rem) Usage Small 32 / 3.2 Use when space is constricted or w…" at bounding box center [822, 528] width 463 height 191
click at [619, 473] on p "Variant Height (px/rem) Usage Small 32 / 3.2 Use when space is constricted or w…" at bounding box center [822, 528] width 463 height 191
click at [610, 473] on p "Variant Height (px/rem) Usage Small 32 / 3.2 Use when space is constricted or w…" at bounding box center [822, 528] width 463 height 191
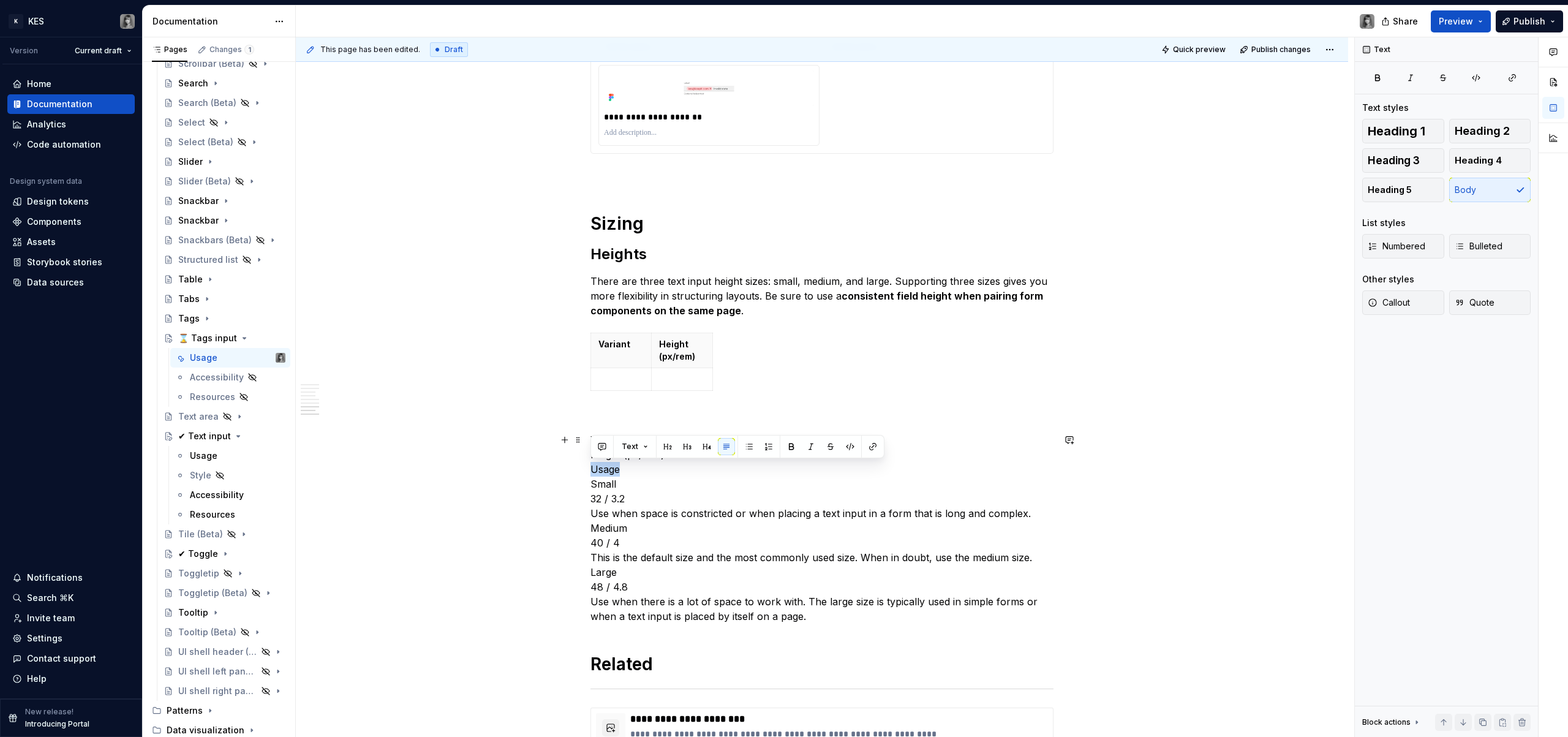
copy p "Usage"
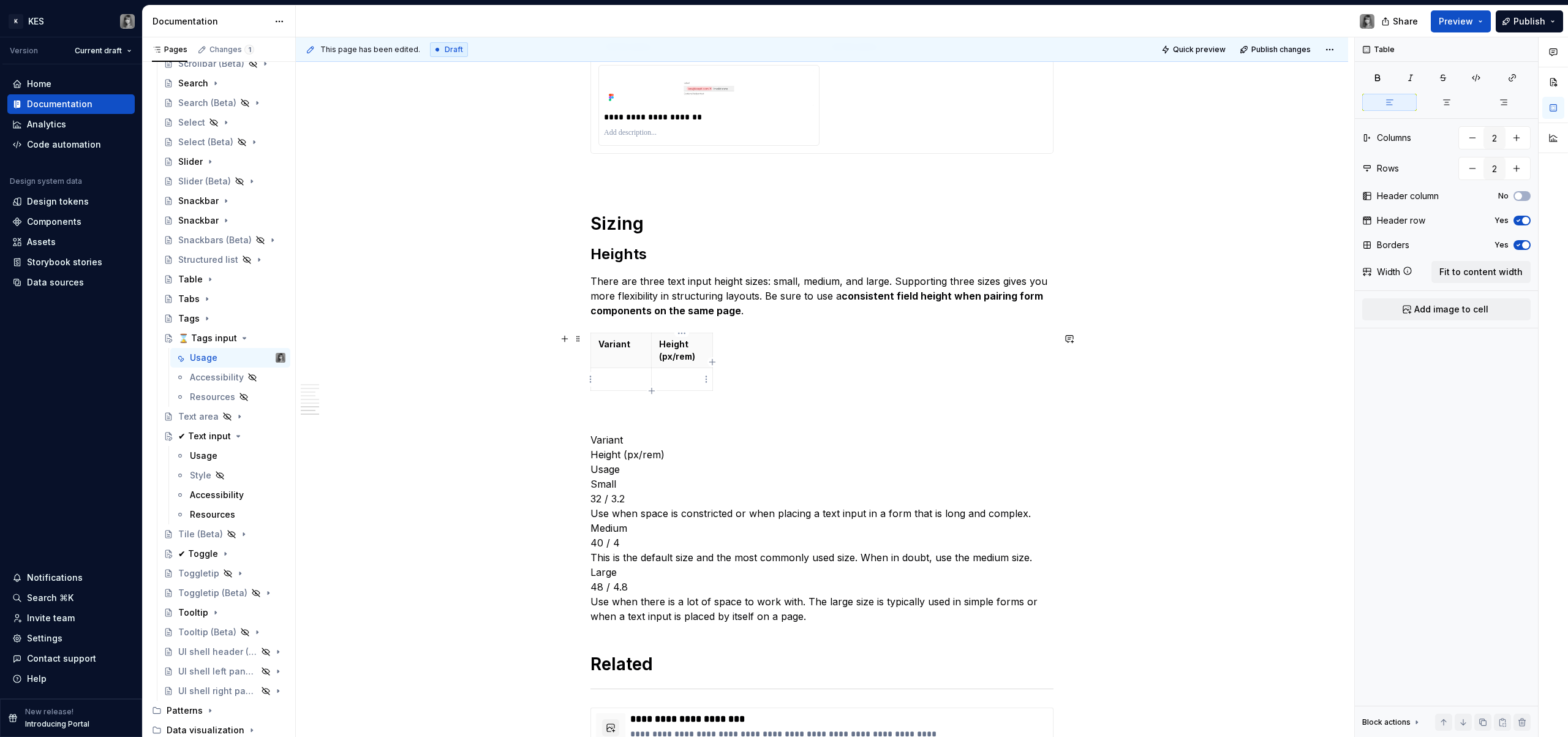
click at [676, 373] on p at bounding box center [682, 380] width 46 height 13
click at [712, 361] on icon "button" at bounding box center [712, 362] width 6 height 6
type input "3"
click at [726, 352] on html "K KES Version Current draft Home Documentation Analytics Code automation Design…" at bounding box center [784, 368] width 1568 height 737
click at [721, 351] on html "K KES Version Current draft Home Documentation Analytics Code automation Design…" at bounding box center [784, 368] width 1568 height 737
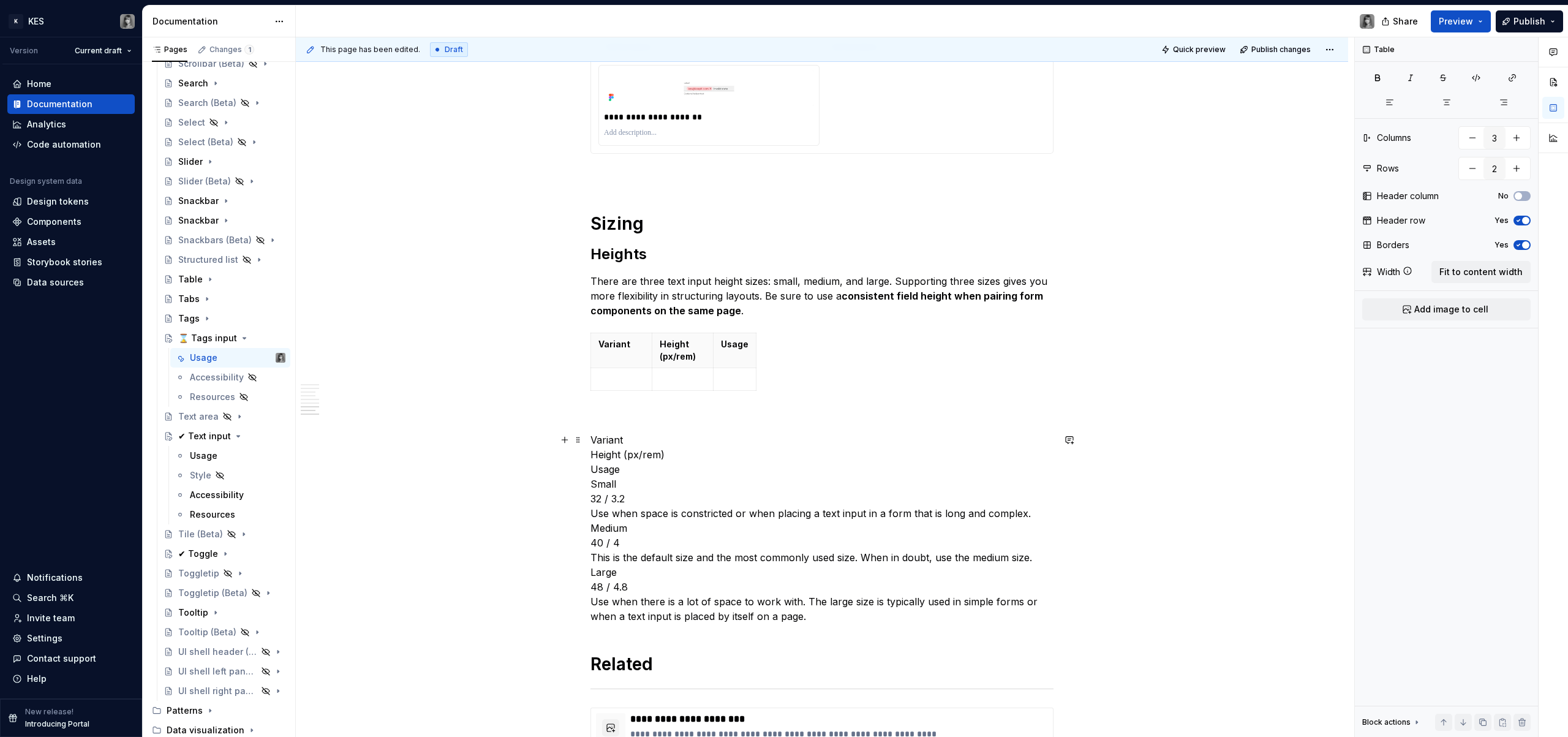
click at [607, 483] on p "Variant Height (px/rem) Usage Small 32 / 3.2 Use when space is constricted or w…" at bounding box center [822, 528] width 463 height 191
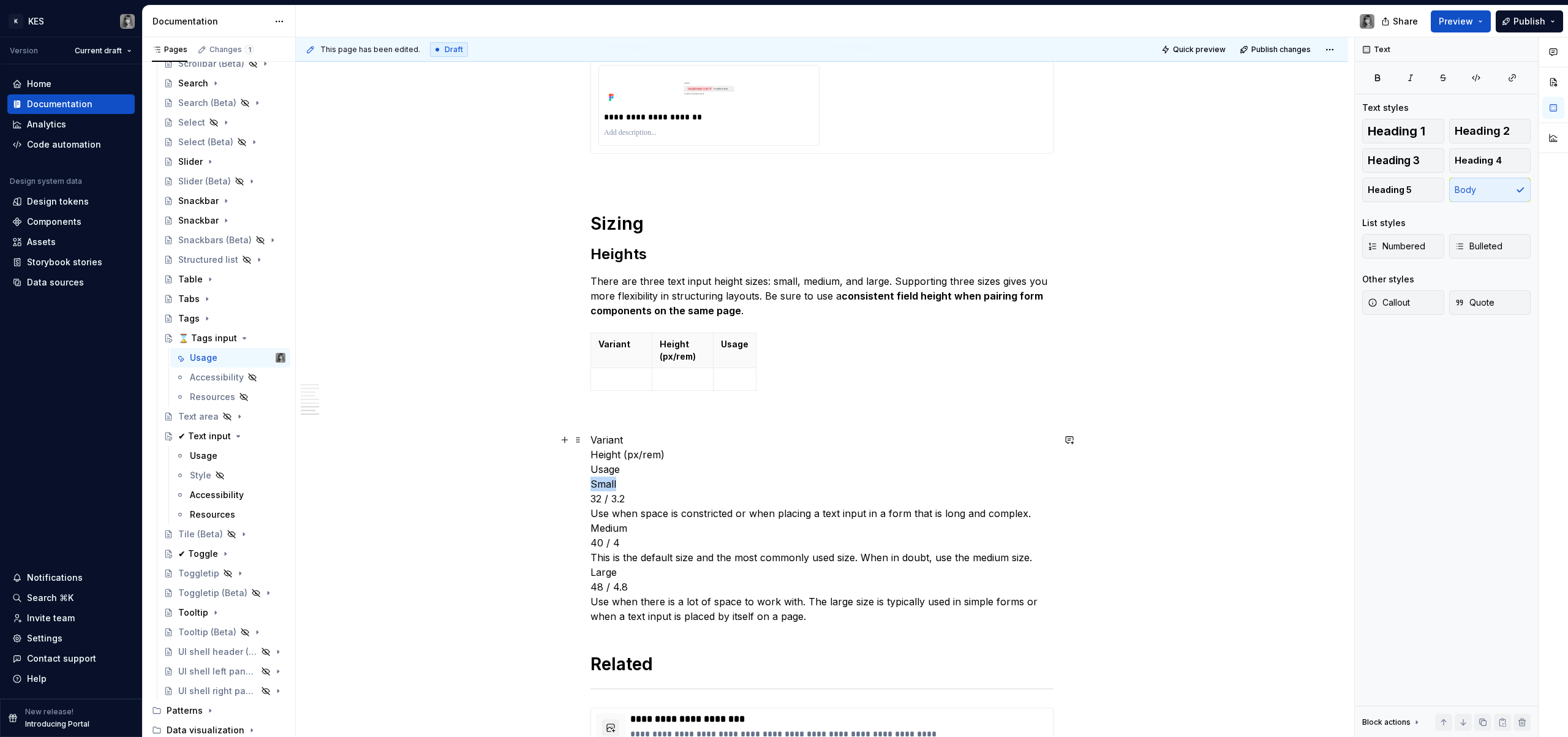
click at [607, 483] on p "Variant Height (px/rem) Usage Small 32 / 3.2 Use when space is constricted or w…" at bounding box center [822, 528] width 463 height 191
copy p "Small"
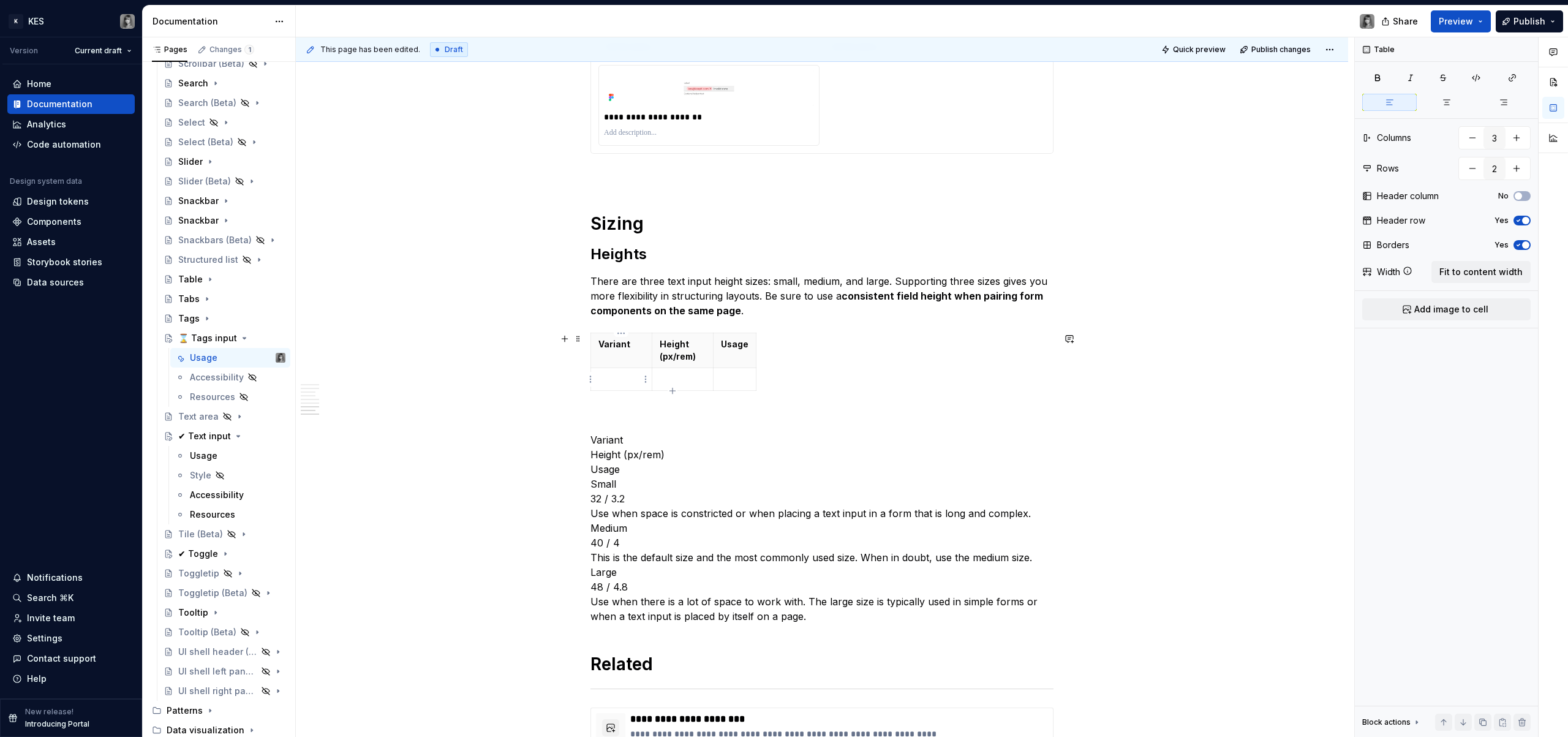
click at [619, 378] on p at bounding box center [621, 380] width 46 height 13
click at [672, 391] on table "Variant Height (px/rem) Usage Small" at bounding box center [673, 362] width 166 height 58
click at [676, 387] on icon "button" at bounding box center [673, 391] width 10 height 10
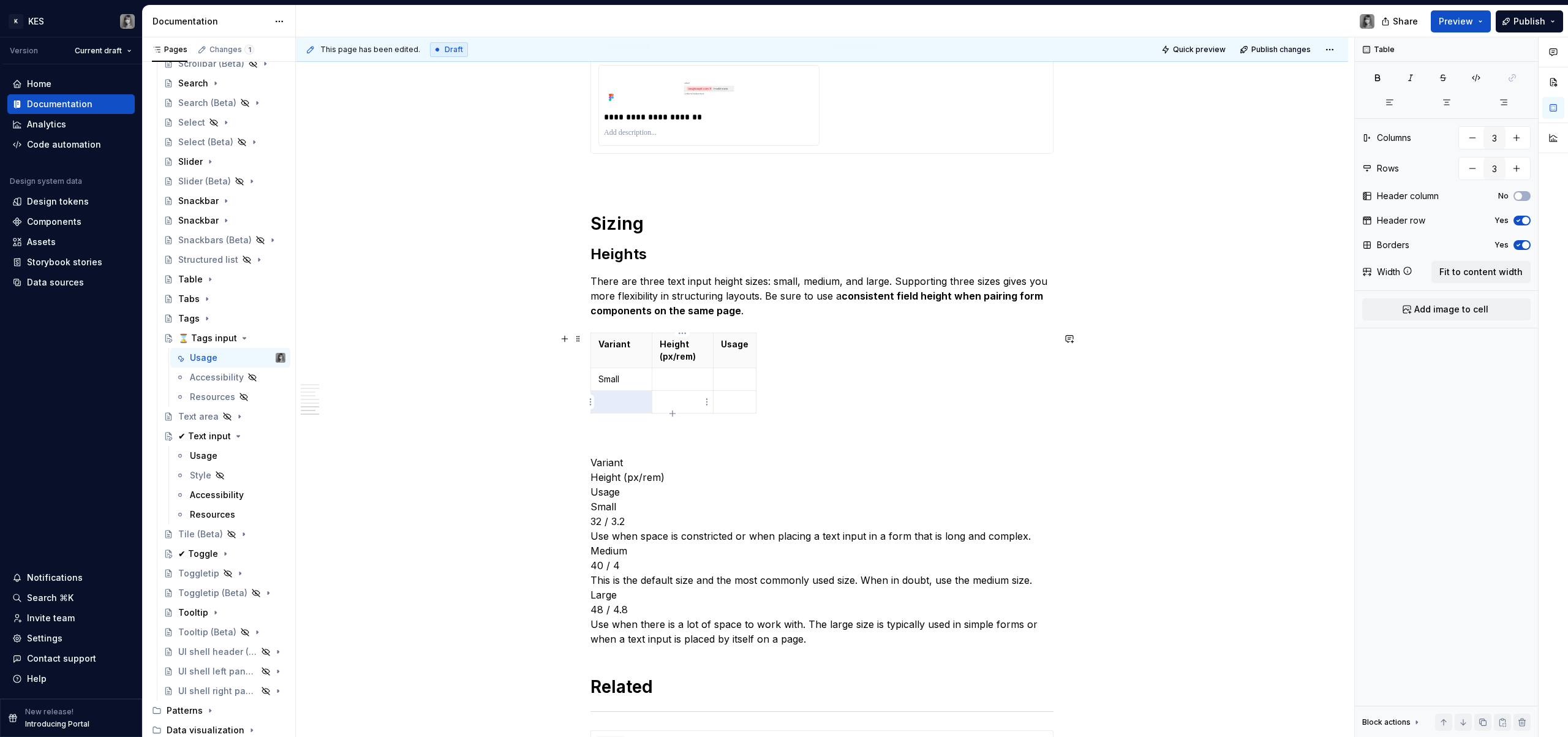
click at [674, 414] on icon "button" at bounding box center [673, 414] width 10 height 10
type input "4"
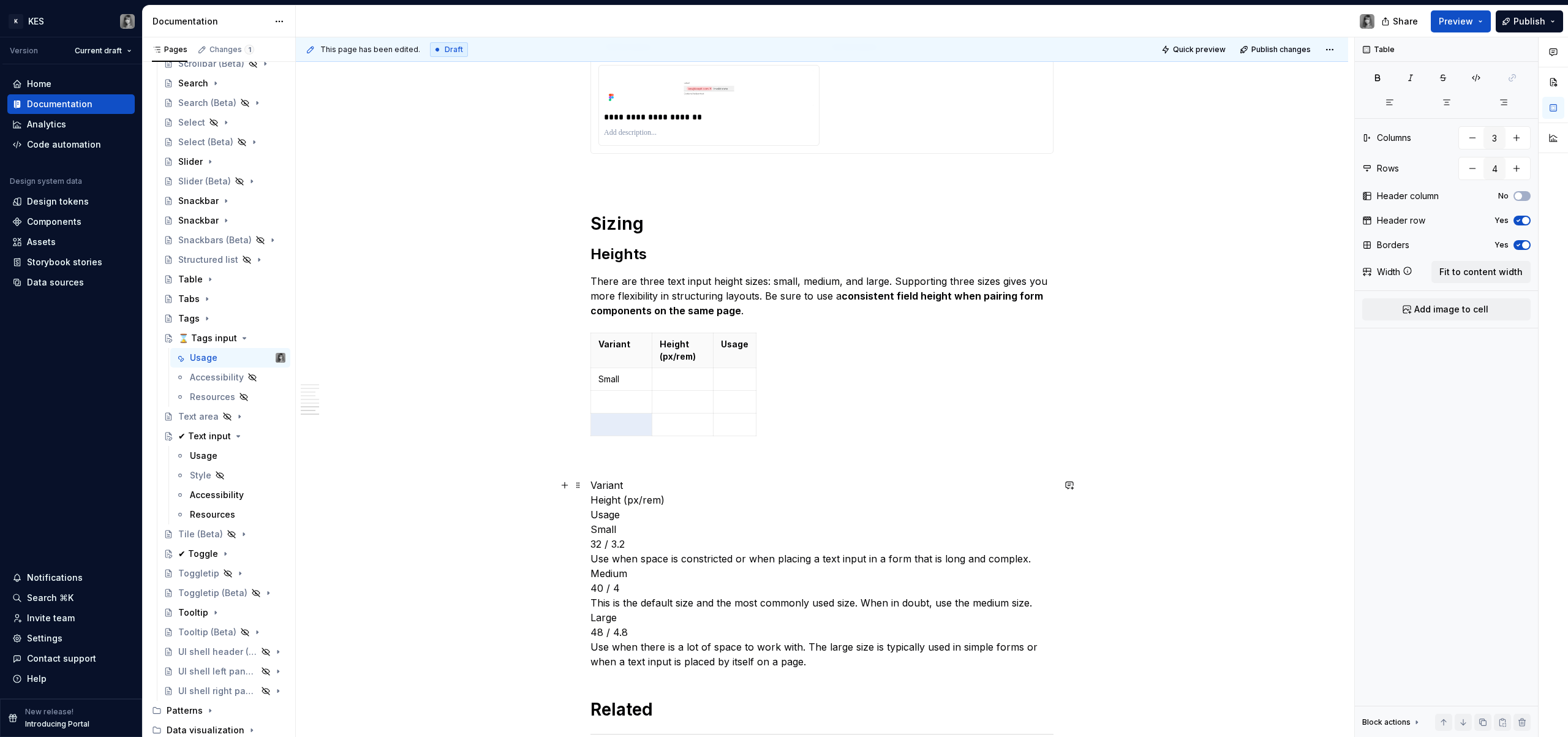
click at [616, 572] on p "Variant Height (px/rem) Usage Small 32 / 3.2 Use when space is constricted or w…" at bounding box center [822, 573] width 463 height 191
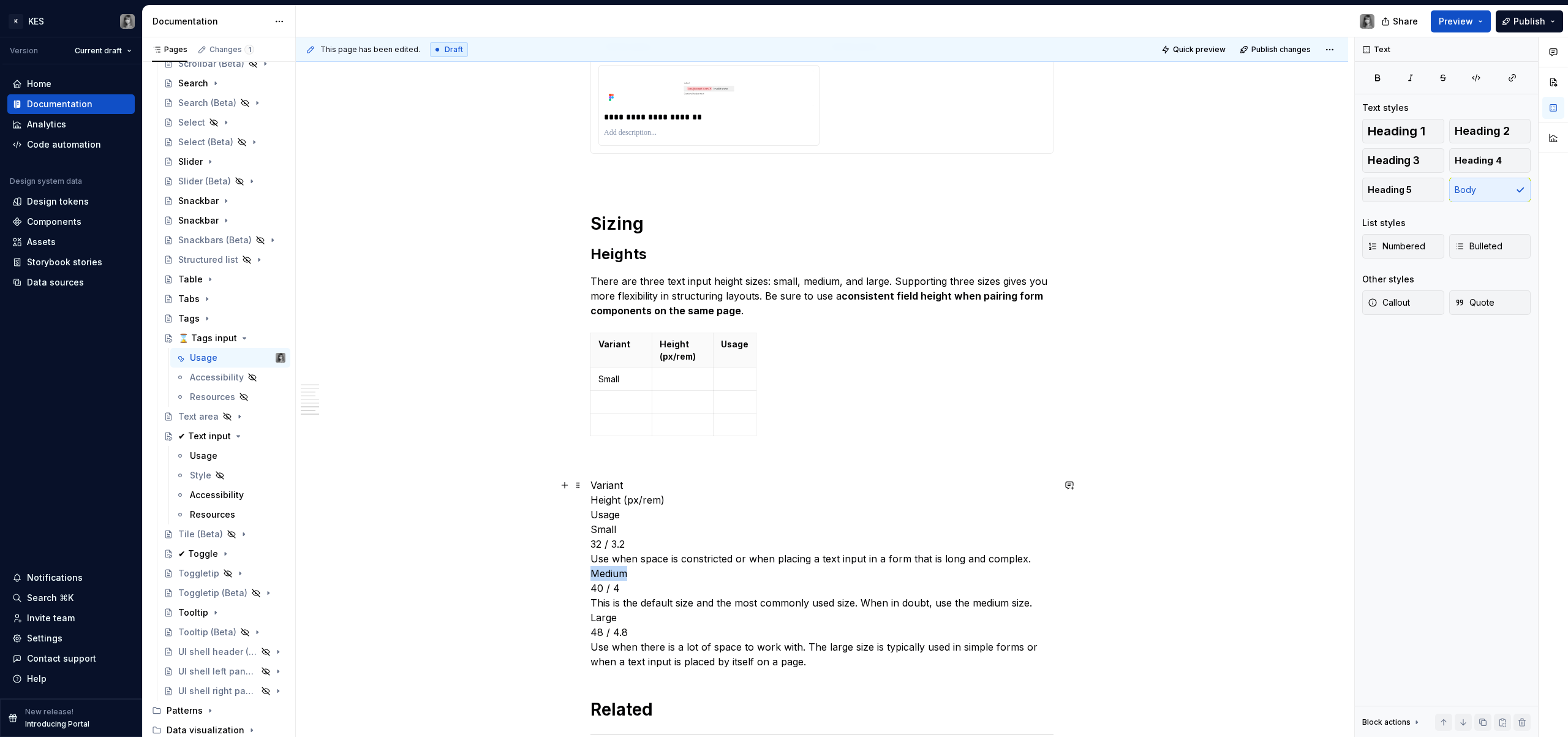
click at [616, 573] on p "Variant Height (px/rem) Usage Small 32 / 3.2 Use when space is constricted or w…" at bounding box center [822, 573] width 463 height 191
copy p "Medium"
click at [628, 419] on p at bounding box center [621, 425] width 46 height 13
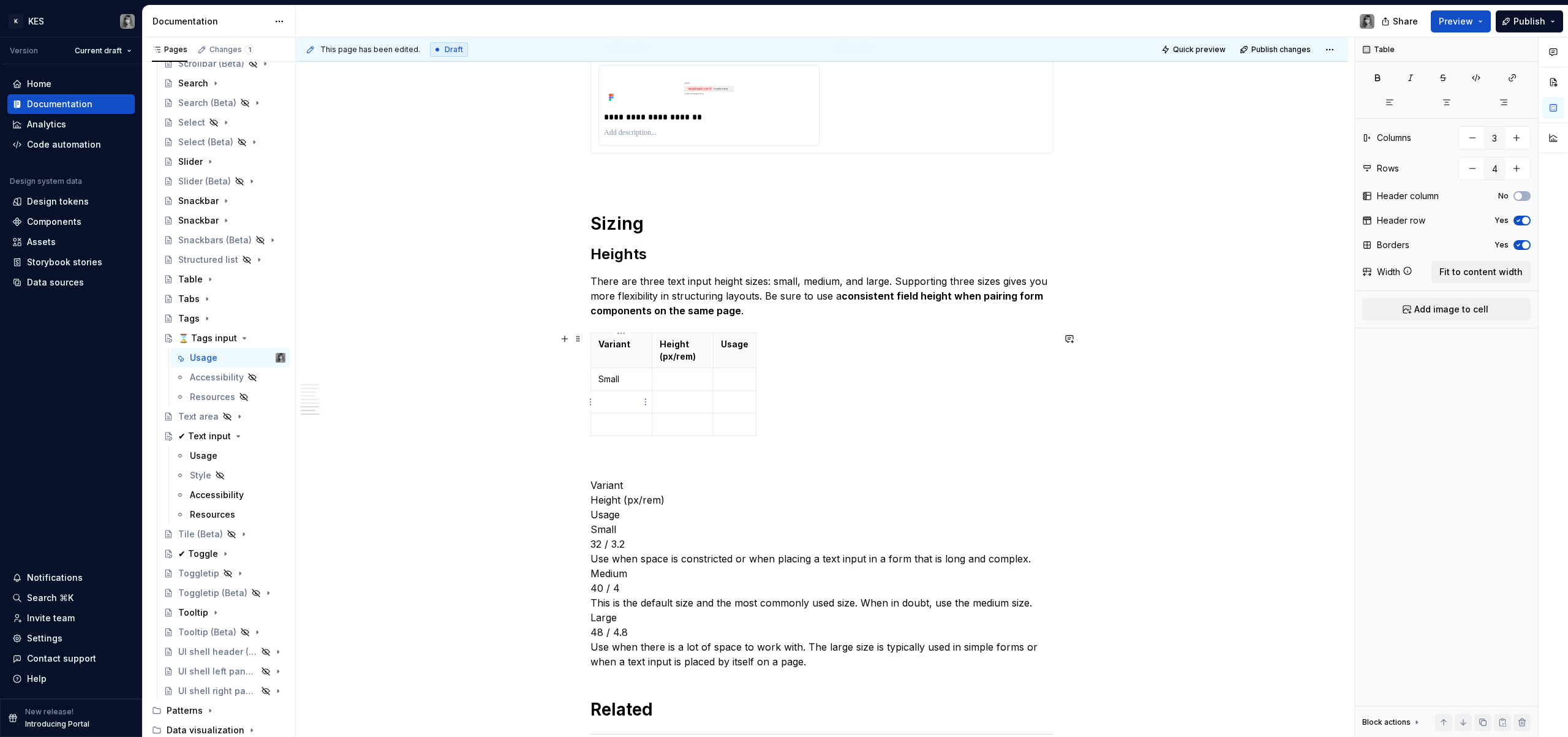
click at [625, 398] on p at bounding box center [621, 402] width 46 height 13
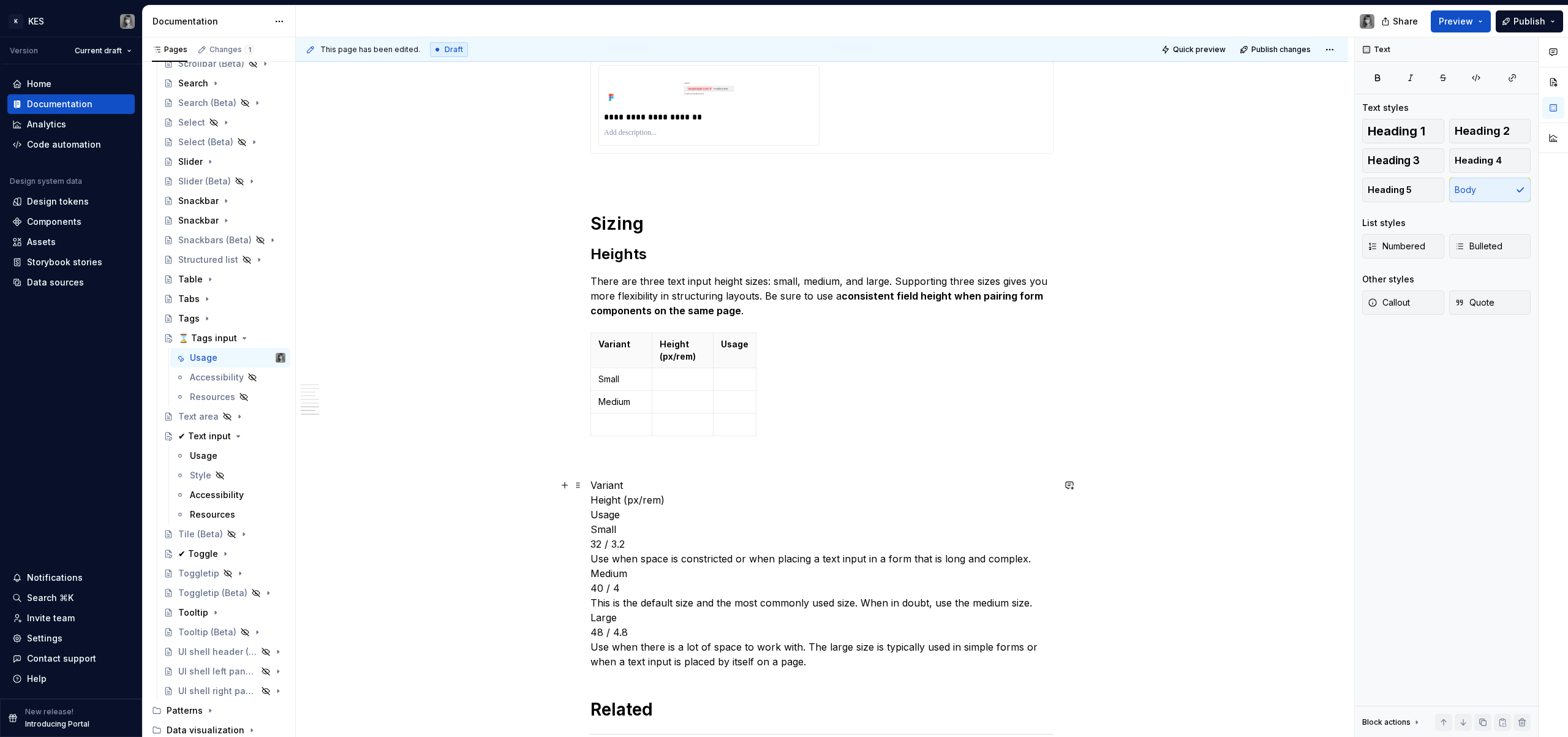
click at [607, 617] on p "Variant Height (px/rem) Usage Small 32 / 3.2 Use when space is constricted or w…" at bounding box center [822, 573] width 463 height 191
copy p "Large"
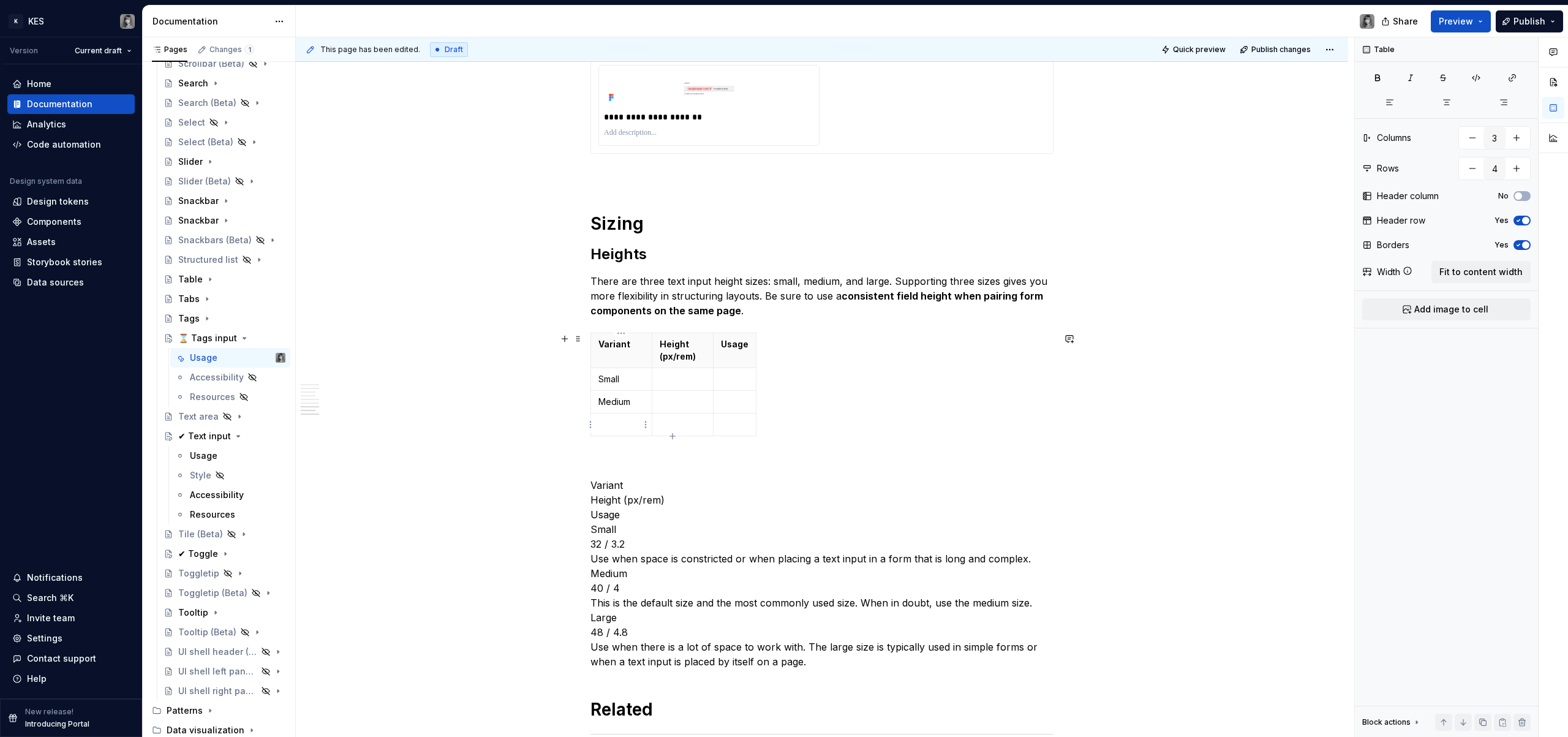
click at [623, 428] on p at bounding box center [621, 425] width 46 height 13
click at [607, 545] on p "Variant Height (px/rem) Usage Small 32 / 3.2 Use when space is constricted or w…" at bounding box center [822, 573] width 463 height 191
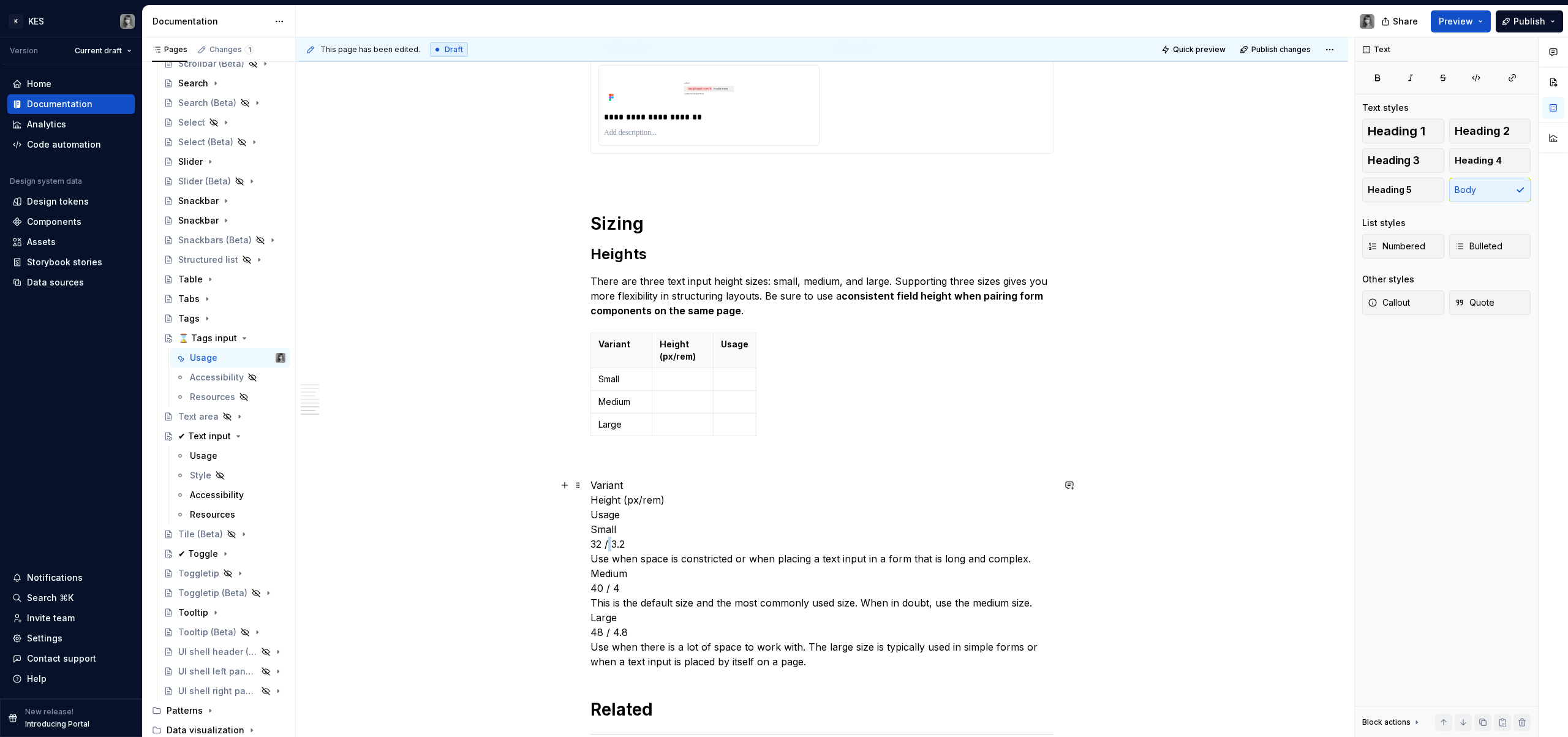
click at [607, 545] on p "Variant Height (px/rem) Usage Small 32 / 3.2 Use when space is constricted or w…" at bounding box center [822, 573] width 463 height 191
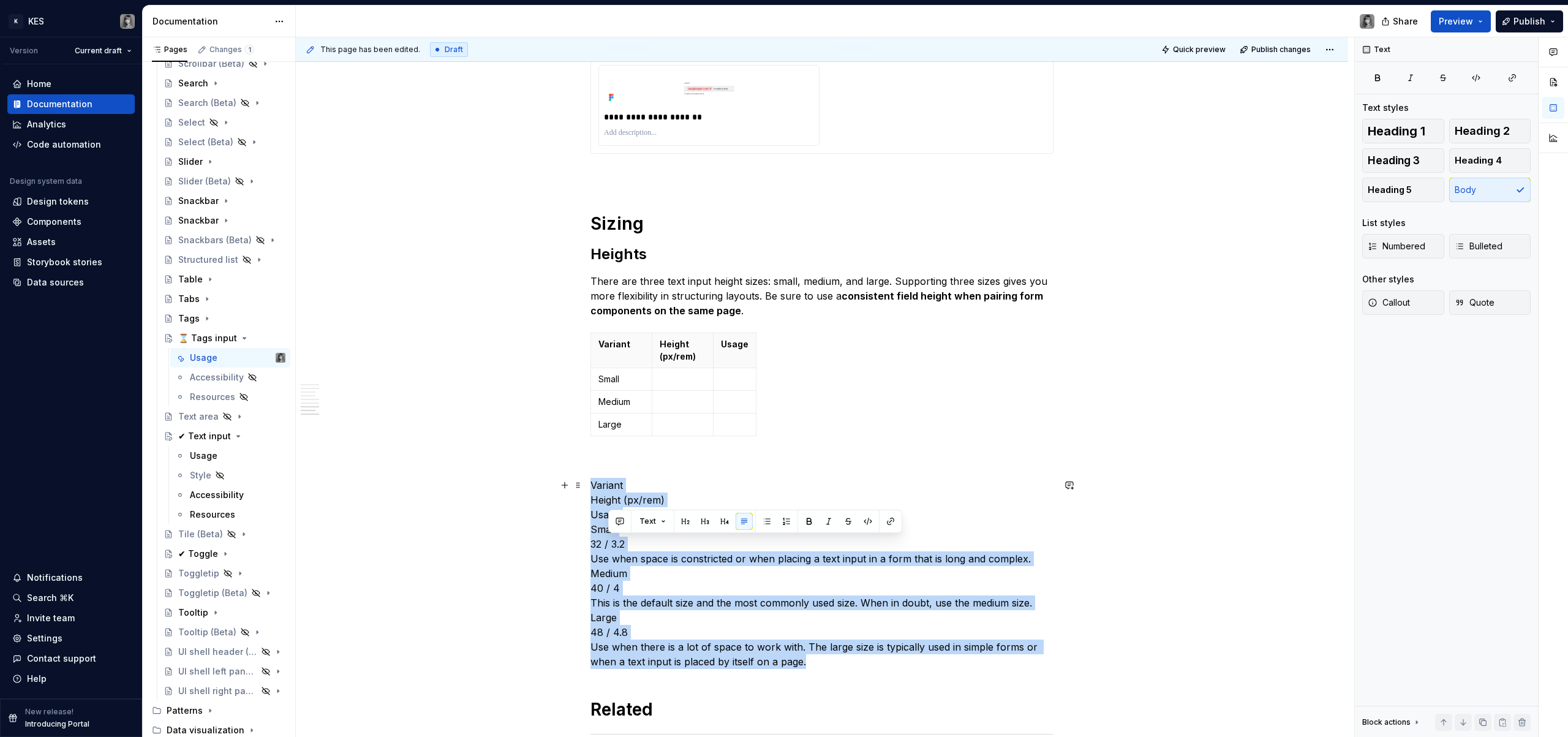
click at [607, 545] on p "Variant Height (px/rem) Usage Small 32 / 3.2 Use when space is constricted or w…" at bounding box center [822, 573] width 463 height 191
click at [643, 531] on p "Variant Height (px/rem) Usage Small 32 / 3.2 Use when space is constricted or w…" at bounding box center [822, 573] width 463 height 191
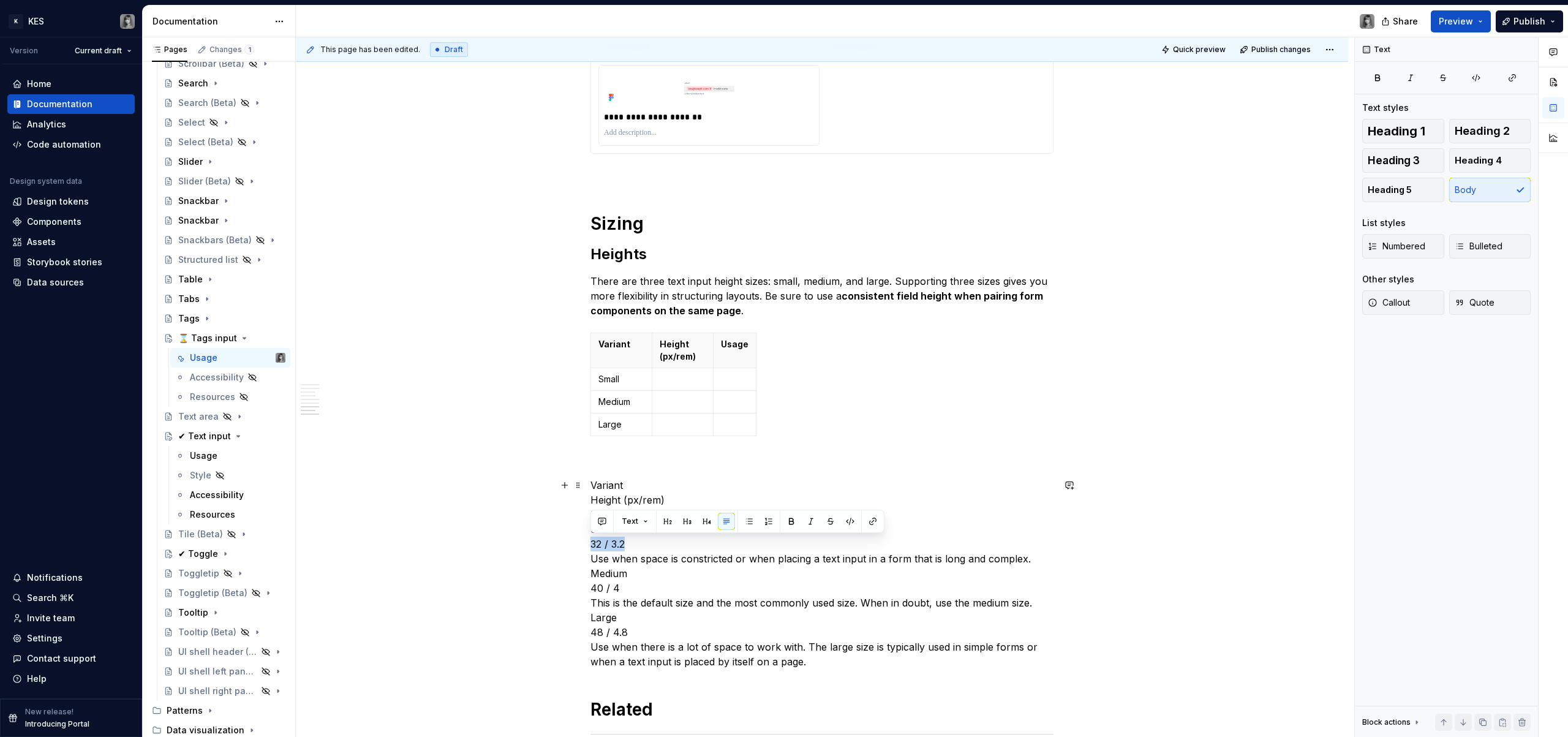
drag, startPoint x: 630, startPoint y: 547, endPoint x: 587, endPoint y: 545, distance: 43.0
copy p "32 / 3.2"
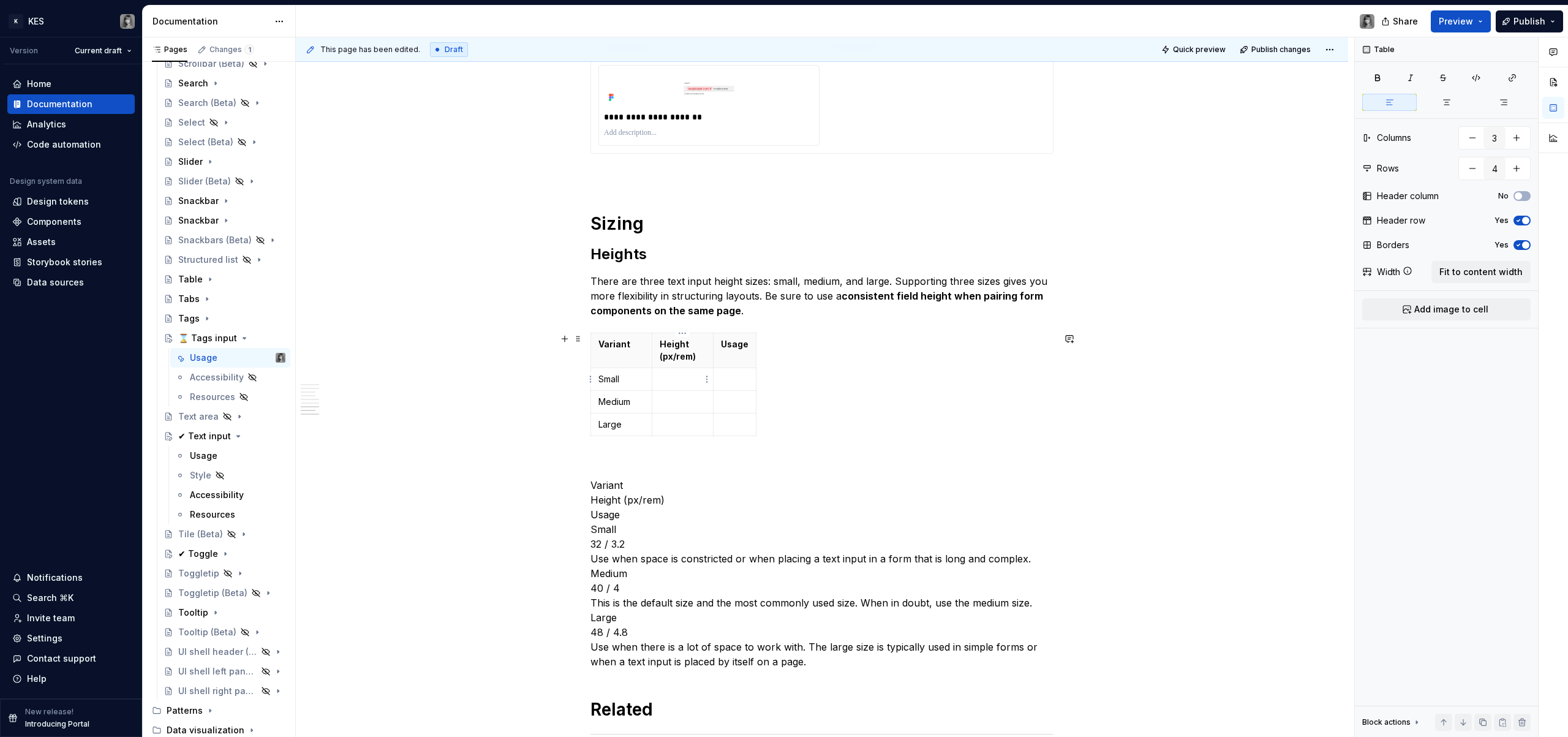
click at [684, 381] on p at bounding box center [683, 380] width 46 height 13
click at [618, 583] on p "Variant Height (px/rem) Usage Small 32 / 3.2 Use when space is constricted or w…" at bounding box center [822, 573] width 463 height 191
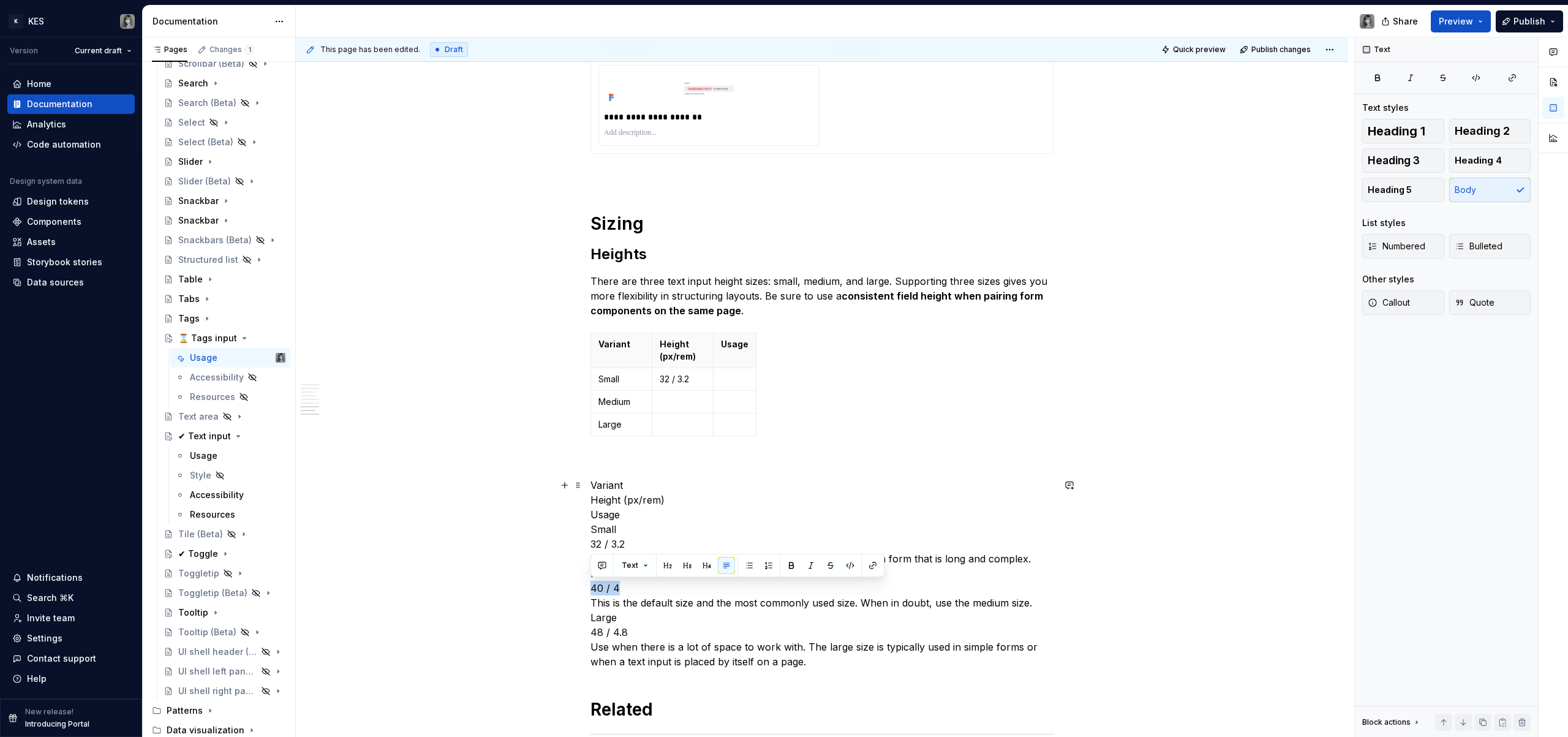
drag, startPoint x: 620, startPoint y: 584, endPoint x: 585, endPoint y: 586, distance: 35.1
copy p "40 / 4"
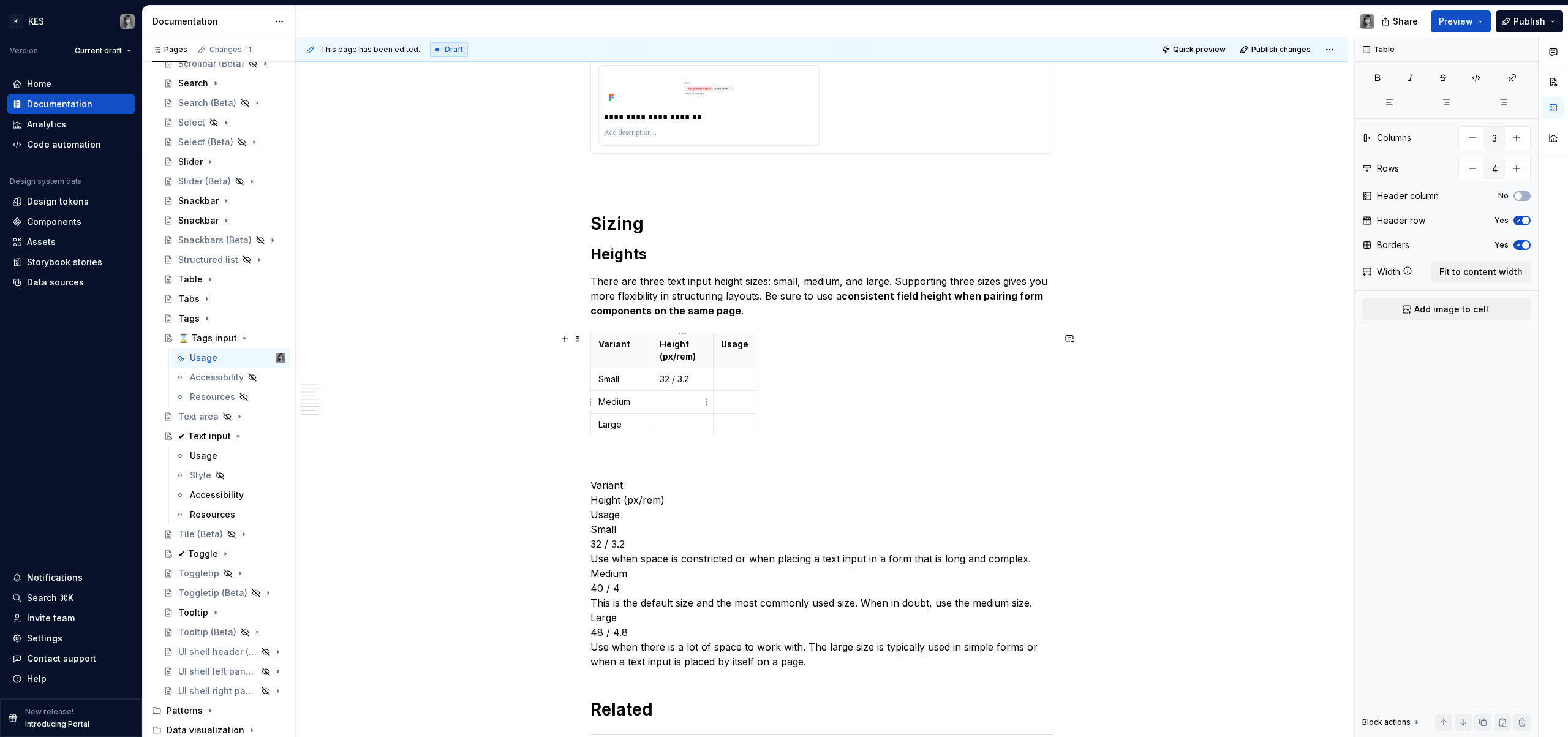
click at [685, 398] on p at bounding box center [683, 402] width 46 height 13
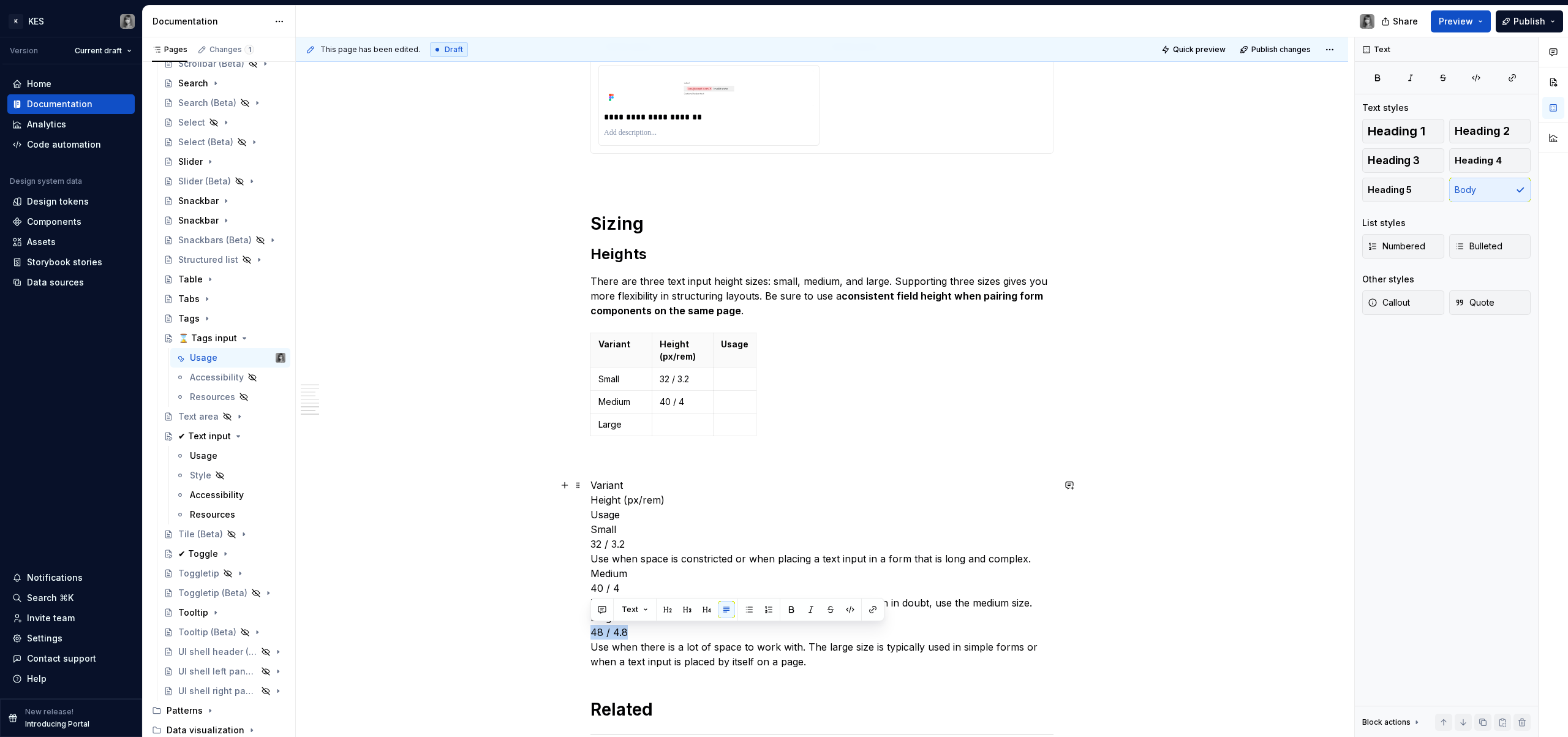
drag, startPoint x: 632, startPoint y: 633, endPoint x: 585, endPoint y: 635, distance: 47.0
copy p "48 / 4.8"
click at [679, 430] on p at bounding box center [683, 425] width 46 height 13
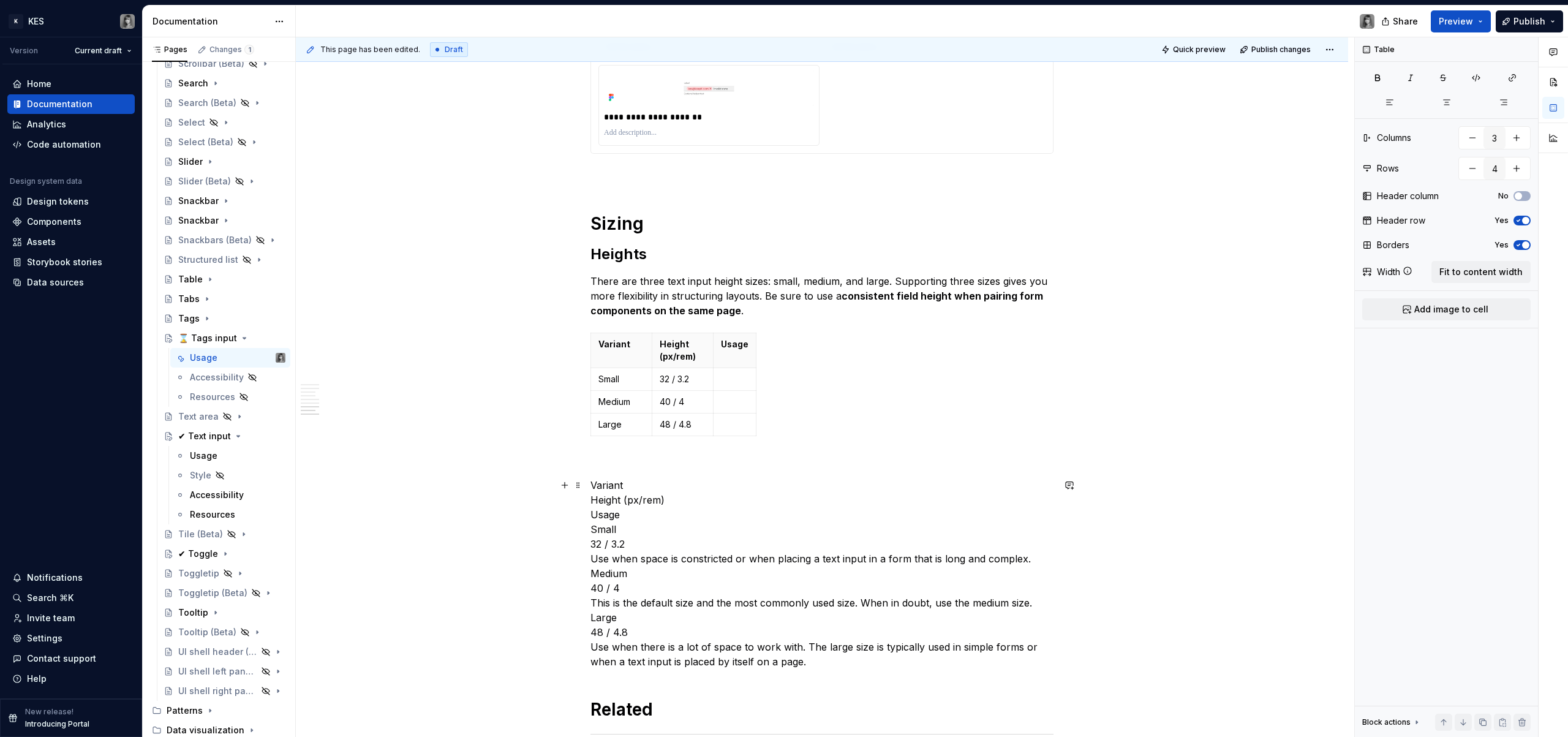
click at [669, 650] on p "Variant Height (px/rem) Usage Small 32 / 3.2 Use when space is constricted or w…" at bounding box center [822, 573] width 463 height 191
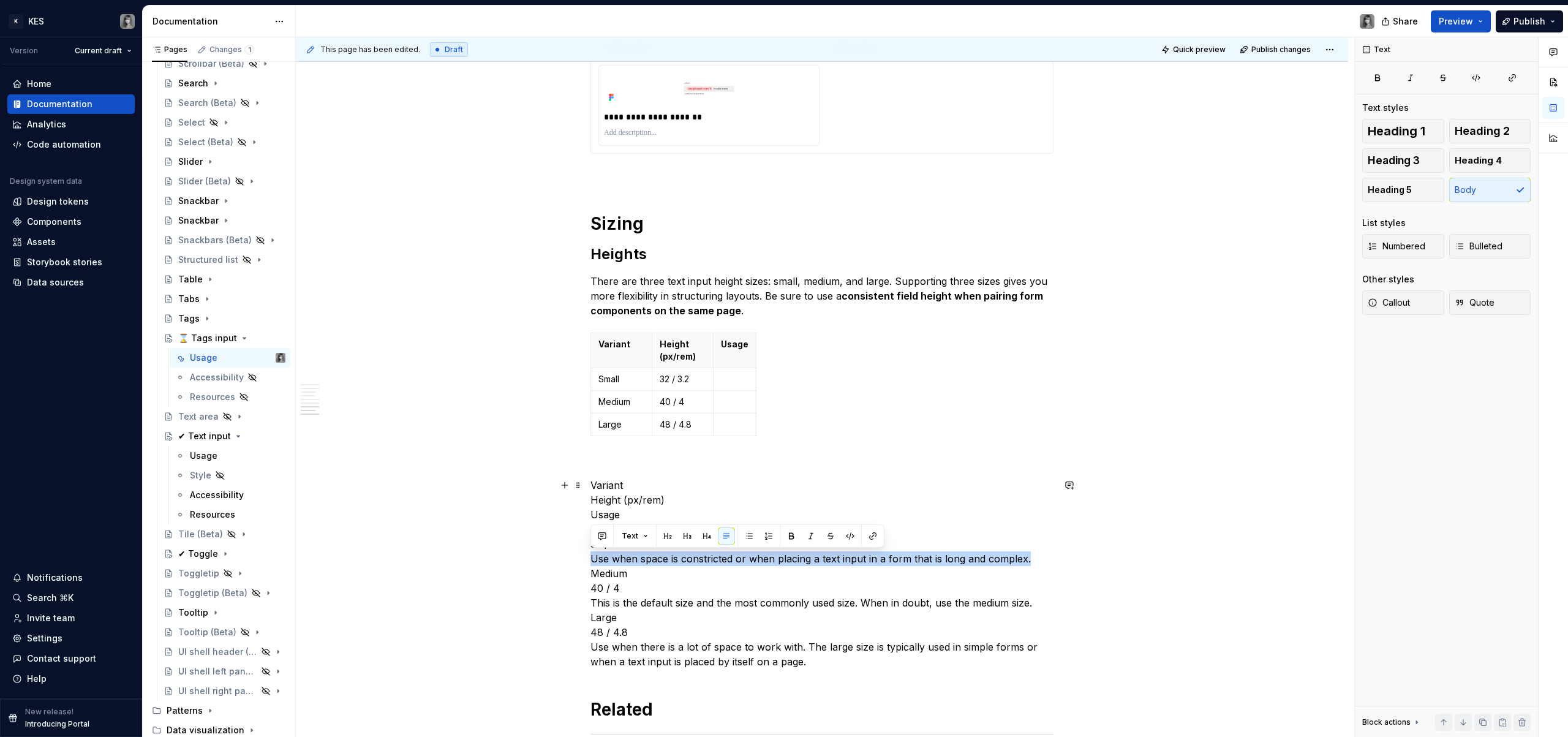
drag, startPoint x: 600, startPoint y: 561, endPoint x: 1034, endPoint y: 565, distance: 434.0
click at [1034, 565] on p "Variant Height (px/rem) Usage Small 32 / 3.2 Use when space is constricted or w…" at bounding box center [822, 573] width 463 height 191
click at [1000, 564] on p "Variant Height (px/rem) Usage Small 32 / 3.2 Use when space is constricted or w…" at bounding box center [822, 573] width 463 height 191
drag, startPoint x: 1041, startPoint y: 558, endPoint x: 587, endPoint y: 560, distance: 454.0
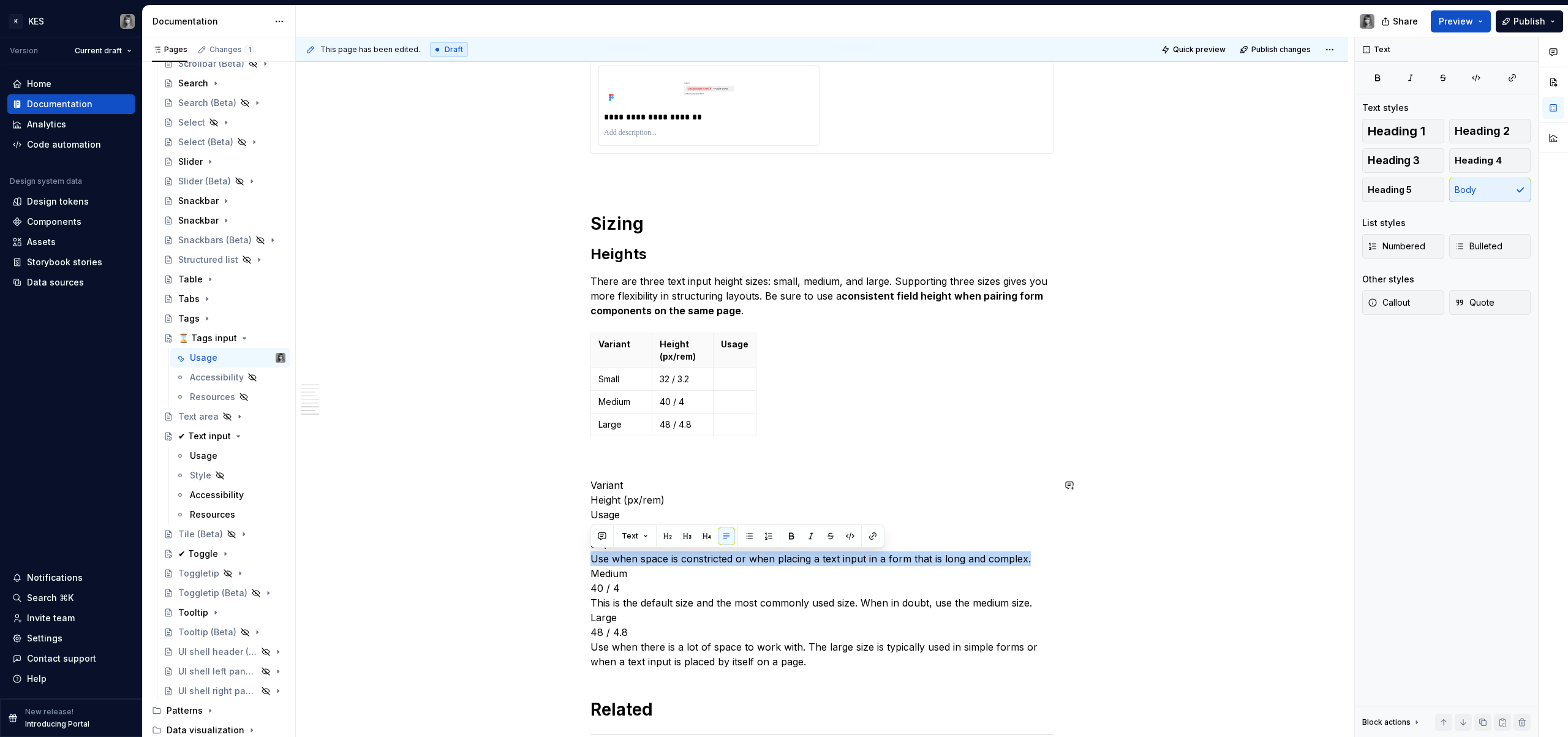
copy p "Use when space is constricted or when placing a text input in a form that is lo…"
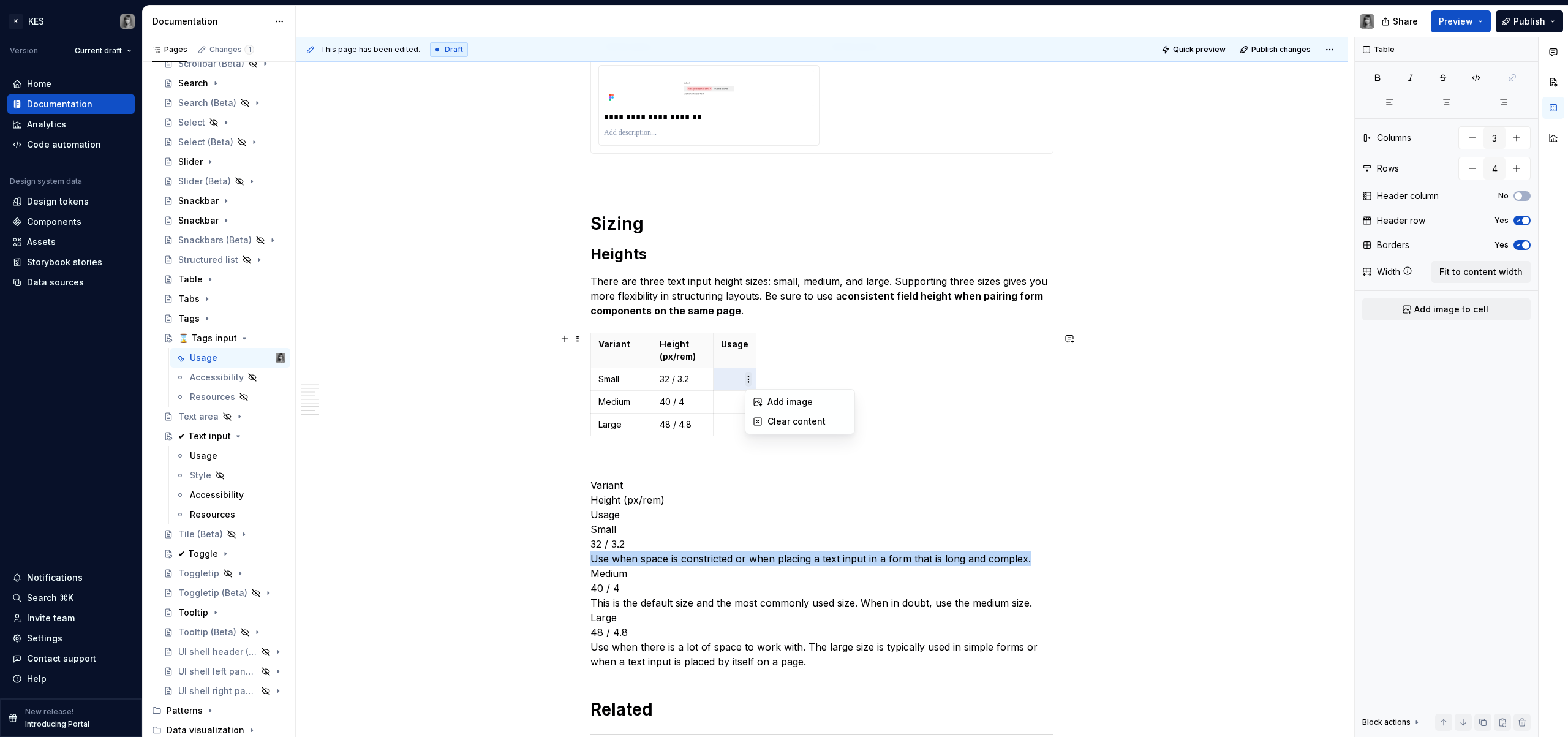
click at [746, 373] on html "K KES Version Current draft Home Documentation Analytics Code automation Design…" at bounding box center [784, 368] width 1568 height 737
click at [737, 371] on html "K KES Version Current draft Home Documentation Analytics Code automation Design…" at bounding box center [784, 368] width 1568 height 737
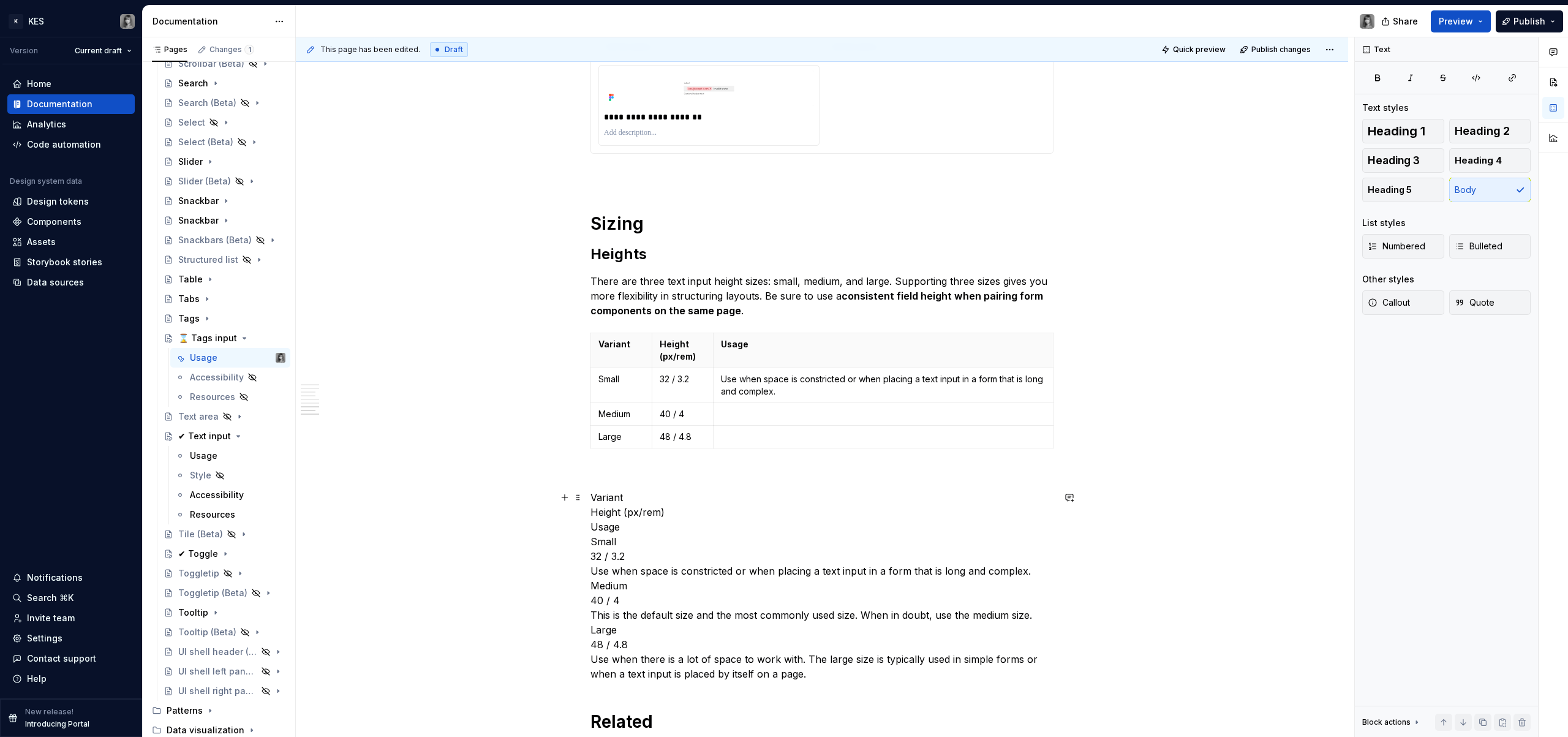
click at [678, 616] on p "Variant Height (px/rem) Usage Small 32 / 3.2 Use when space is constricted or w…" at bounding box center [822, 585] width 463 height 191
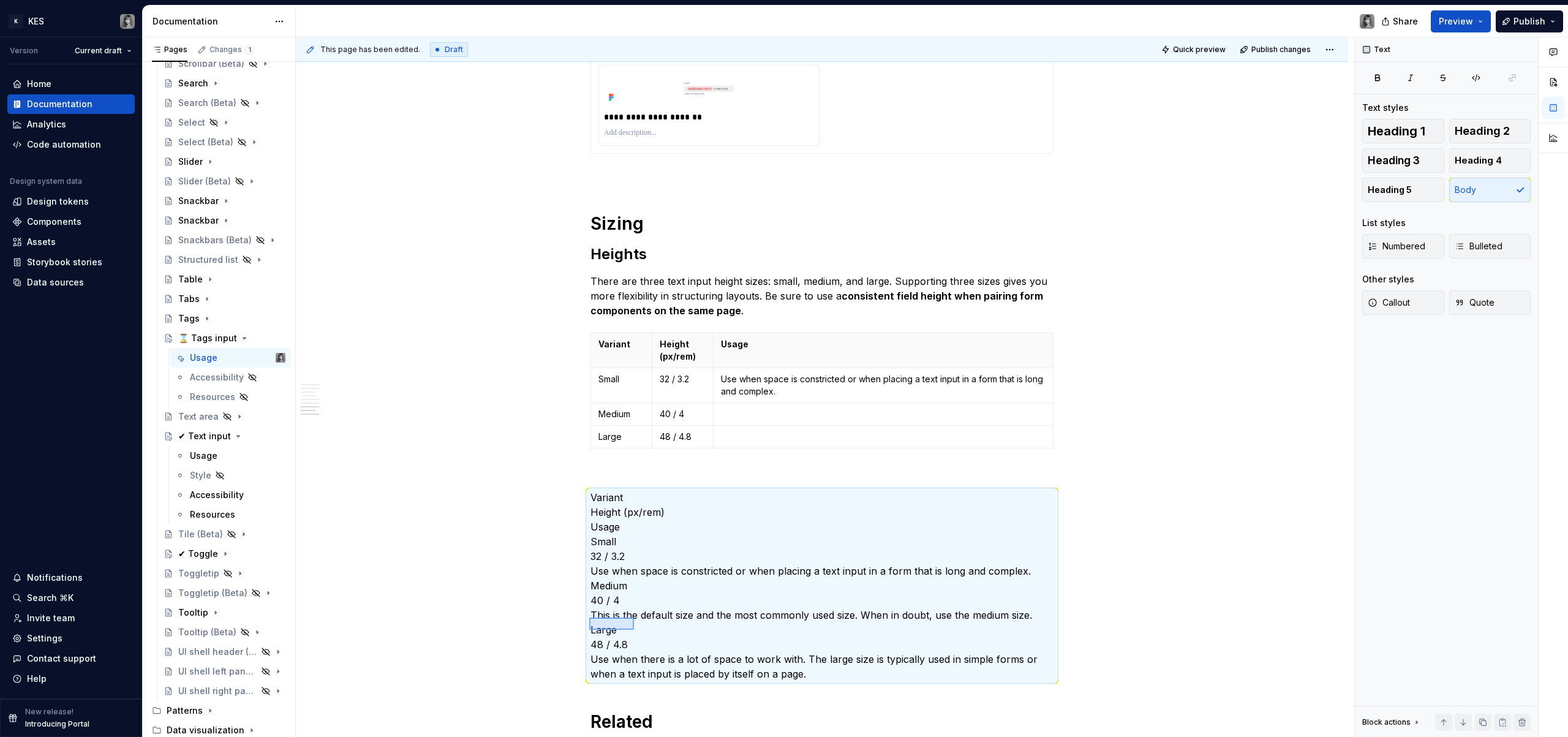
drag, startPoint x: 589, startPoint y: 617, endPoint x: 633, endPoint y: 629, distance: 45.6
click at [634, 630] on div "**********" at bounding box center [825, 387] width 1059 height 700
click at [633, 629] on p "Variant Height (px/rem) Usage Small 32 / 3.2 Use when space is constricted or w…" at bounding box center [822, 585] width 463 height 191
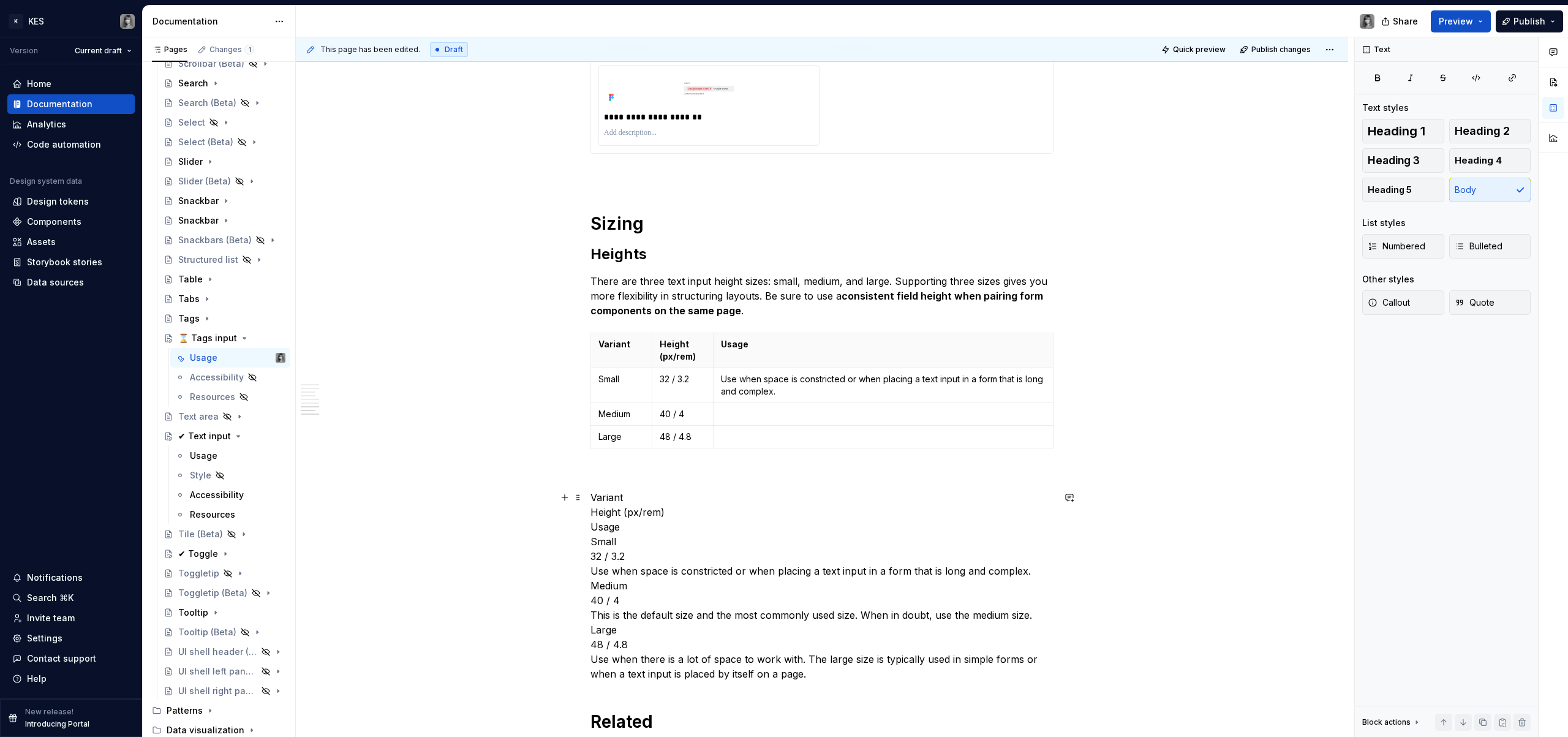
click at [616, 612] on p "Variant Height (px/rem) Usage Small 32 / 3.2 Use when space is constricted or w…" at bounding box center [822, 585] width 463 height 191
drag, startPoint x: 592, startPoint y: 617, endPoint x: 1034, endPoint y: 615, distance: 442.0
click at [1034, 615] on p "Variant Height (px/rem) Usage Small 32 / 3.2 Use when space is constricted or w…" at bounding box center [822, 585] width 463 height 191
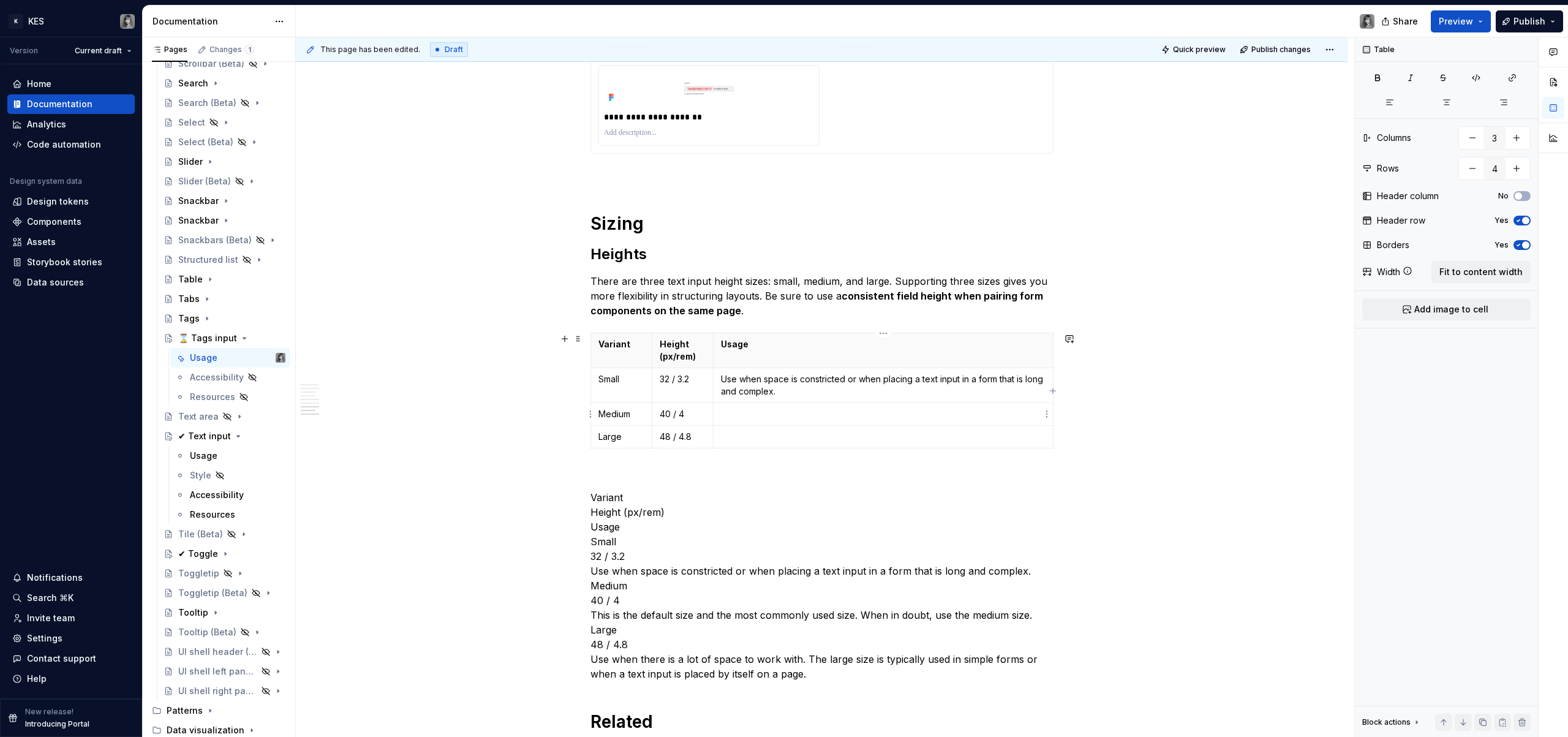
click at [785, 404] on td at bounding box center [883, 414] width 340 height 23
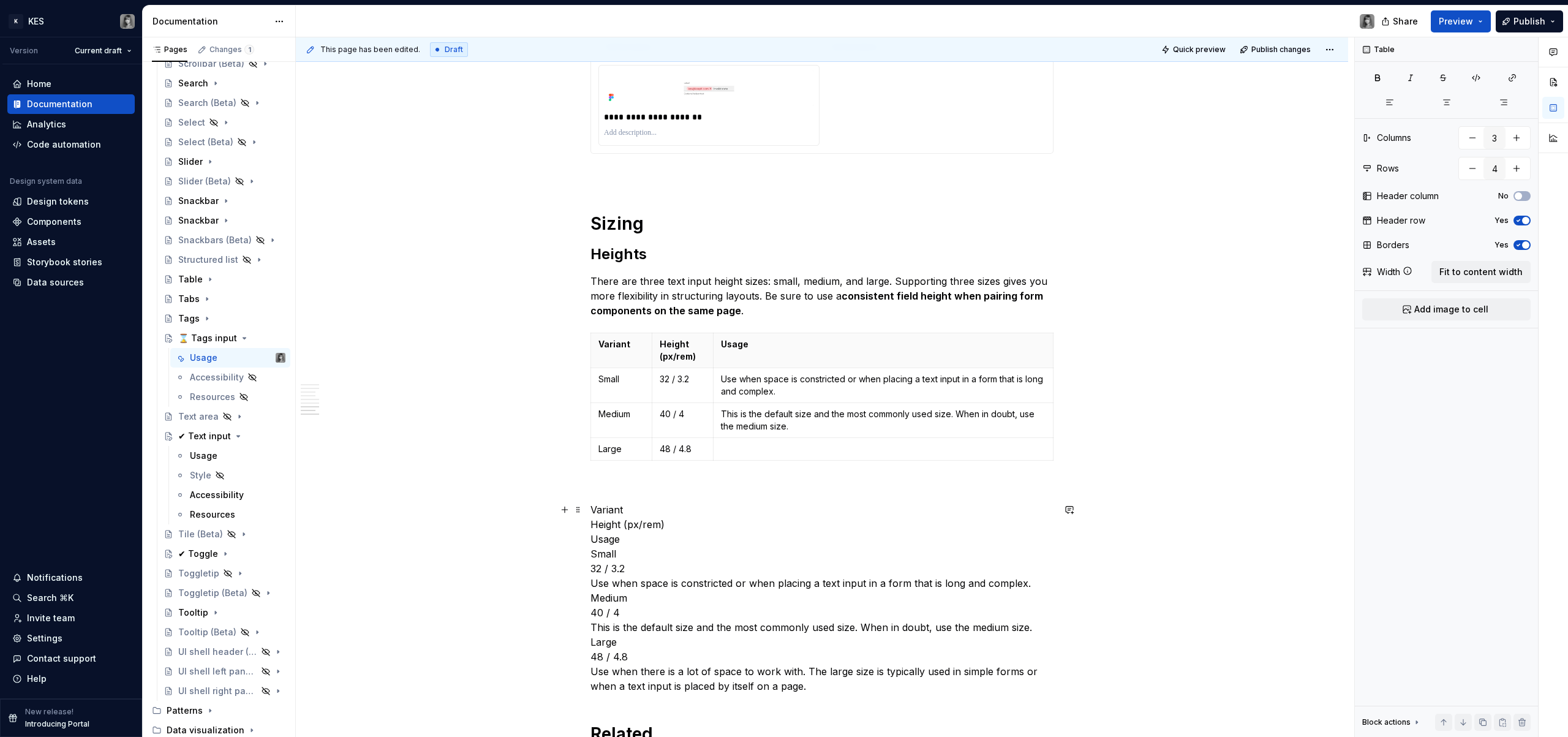
click at [802, 687] on p "Variant Height (px/rem) Usage Small 32 / 3.2 Use when space is constricted or w…" at bounding box center [822, 598] width 463 height 191
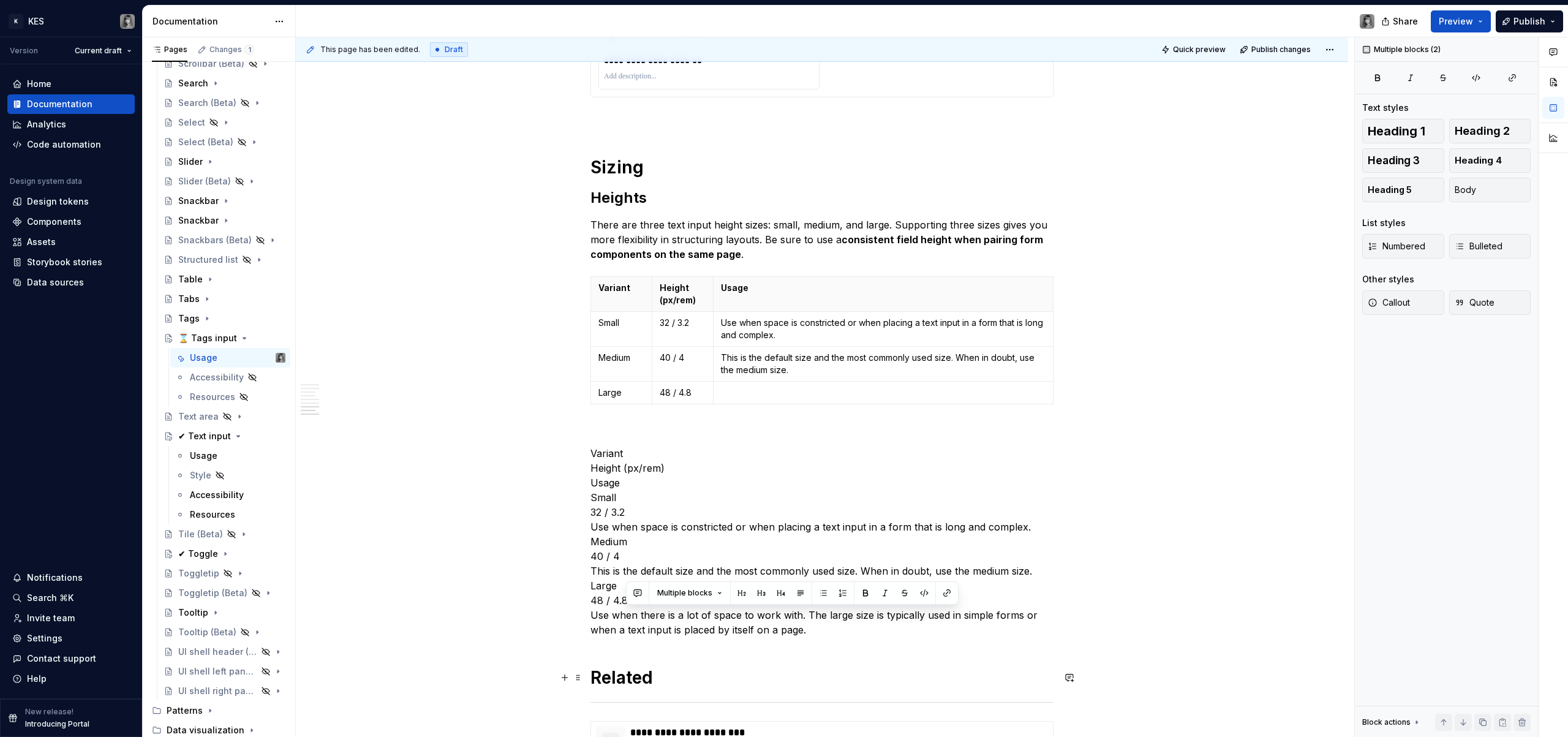
scroll to position [2165, 0]
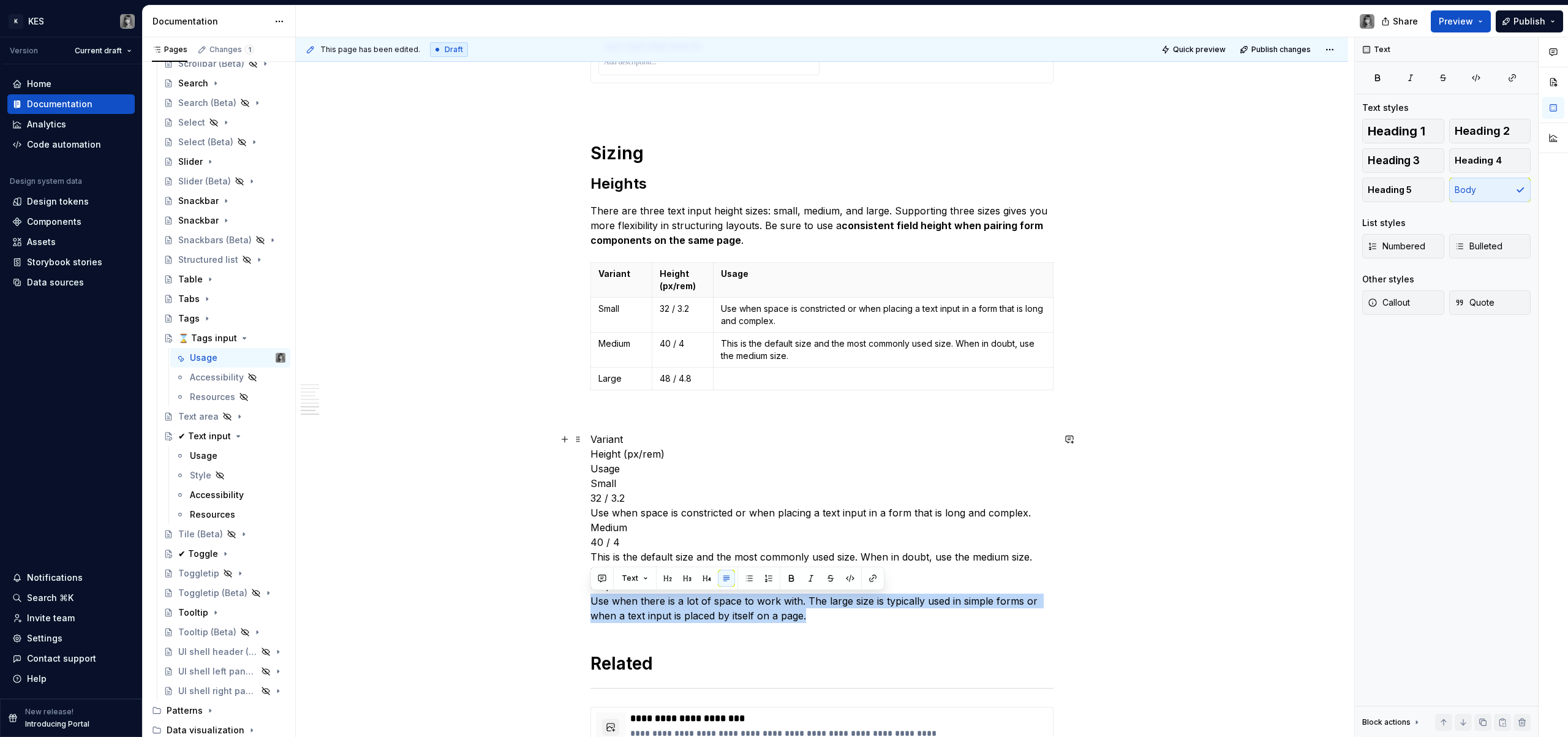
drag, startPoint x: 790, startPoint y: 686, endPoint x: 585, endPoint y: 597, distance: 223.5
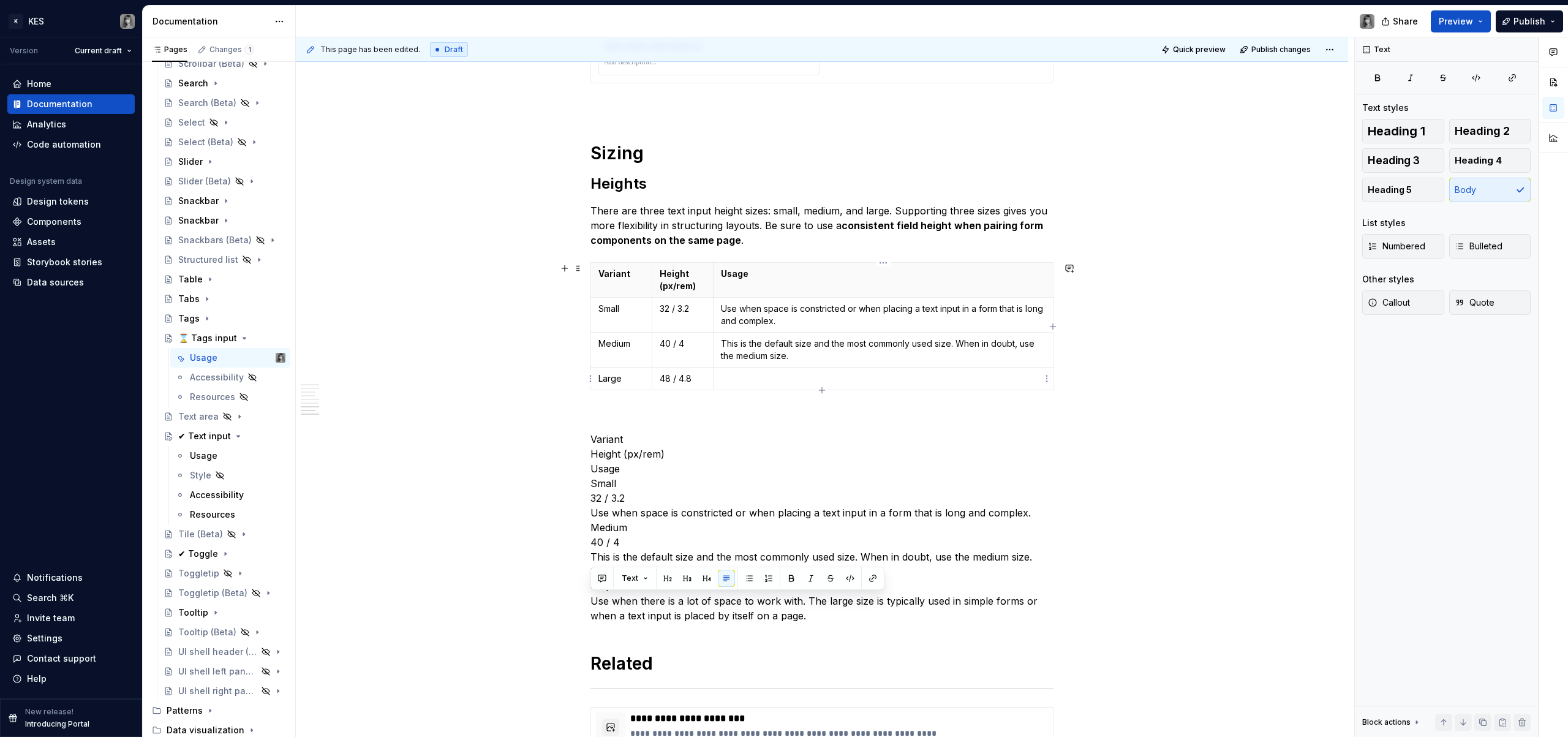
click at [819, 374] on p at bounding box center [883, 379] width 325 height 13
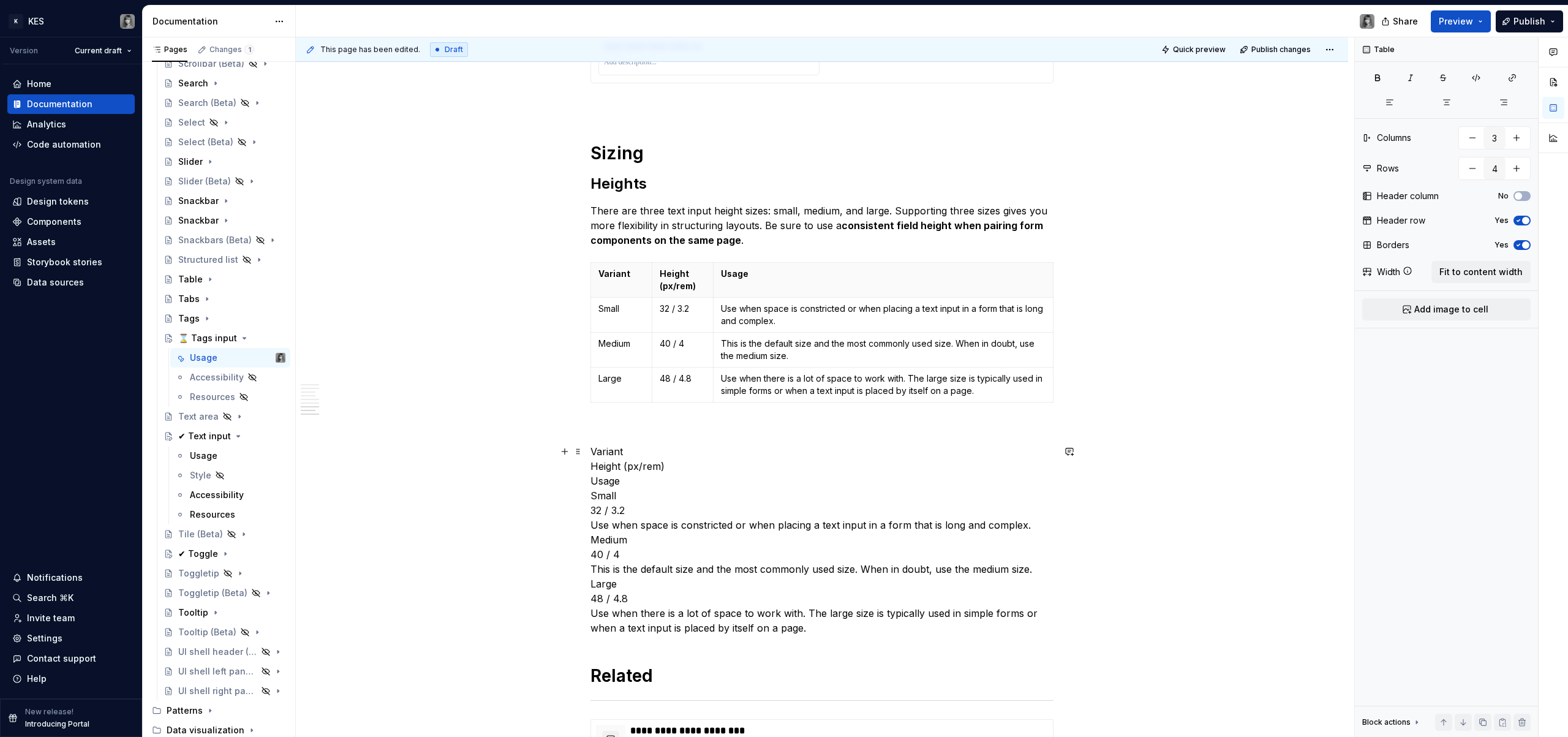
click at [768, 581] on p "Variant Height (px/rem) Usage Small 32 / 3.2 Use when space is constricted or w…" at bounding box center [822, 540] width 463 height 191
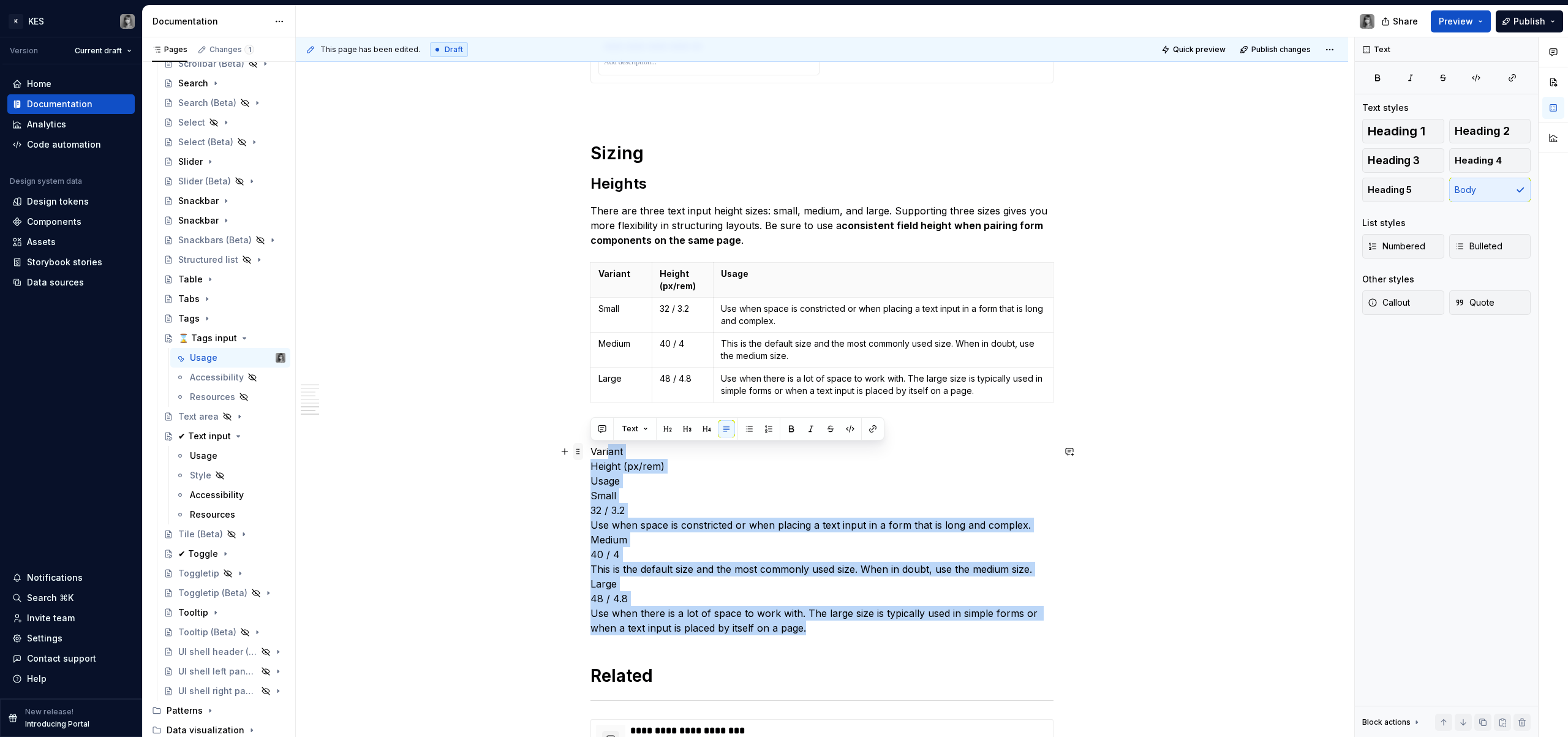
drag, startPoint x: 812, startPoint y: 631, endPoint x: 582, endPoint y: 448, distance: 293.9
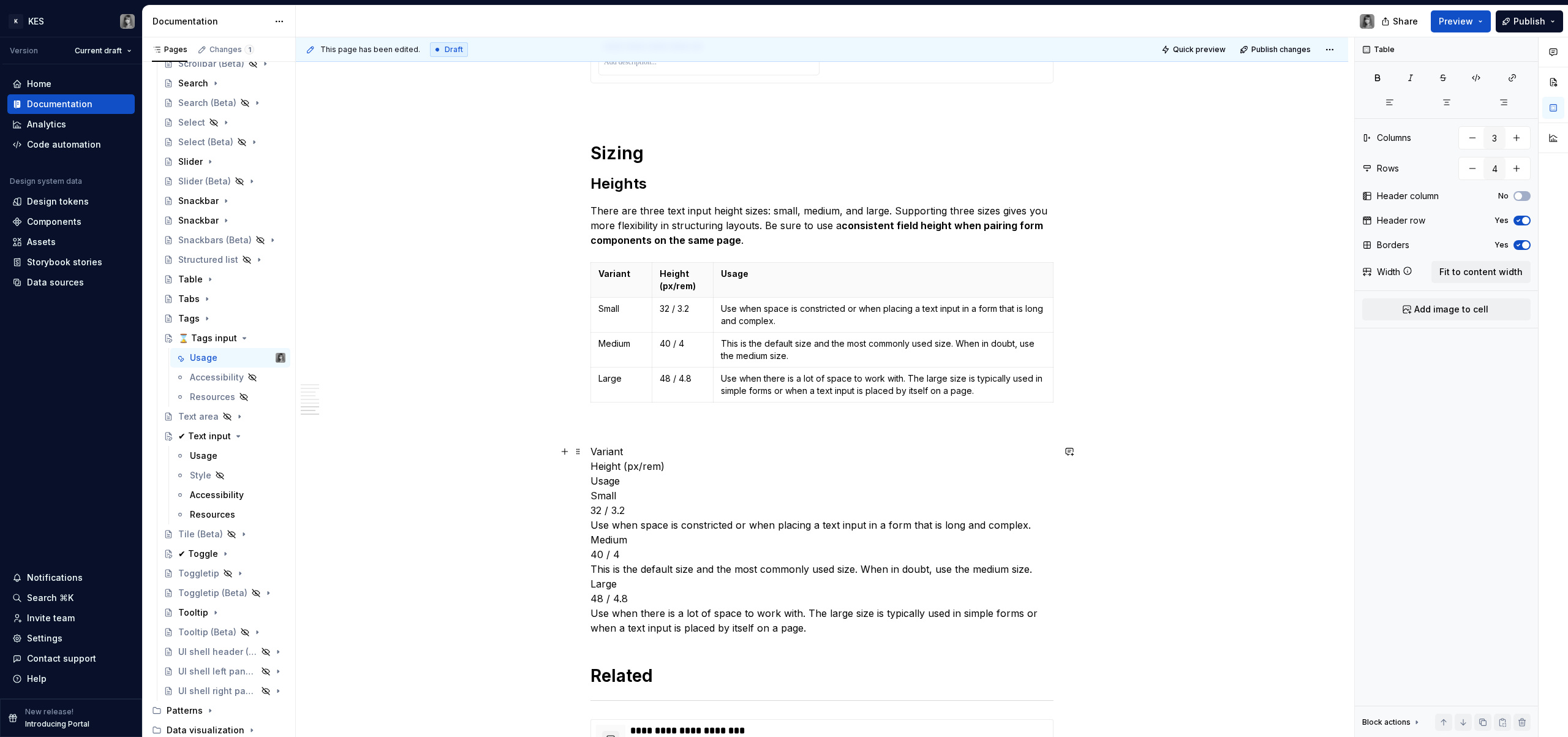
click at [646, 510] on p "Variant Height (px/rem) Usage Small 32 / 3.2 Use when space is constricted or w…" at bounding box center [822, 540] width 463 height 191
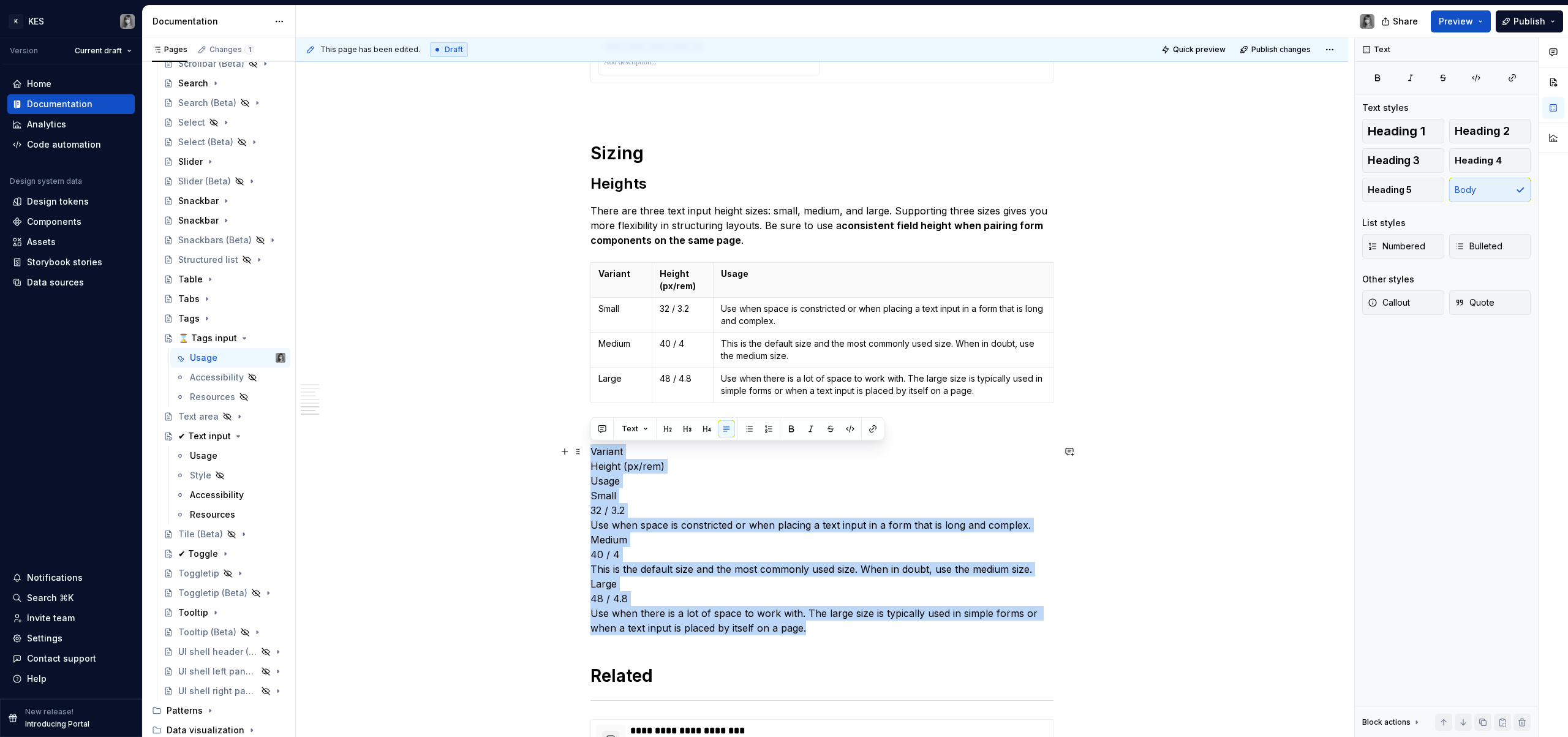
drag, startPoint x: 769, startPoint y: 626, endPoint x: 591, endPoint y: 452, distance: 248.9
click at [591, 452] on p "Variant Height (px/rem) Usage Small 32 / 3.2 Use when space is constricted or w…" at bounding box center [822, 540] width 463 height 191
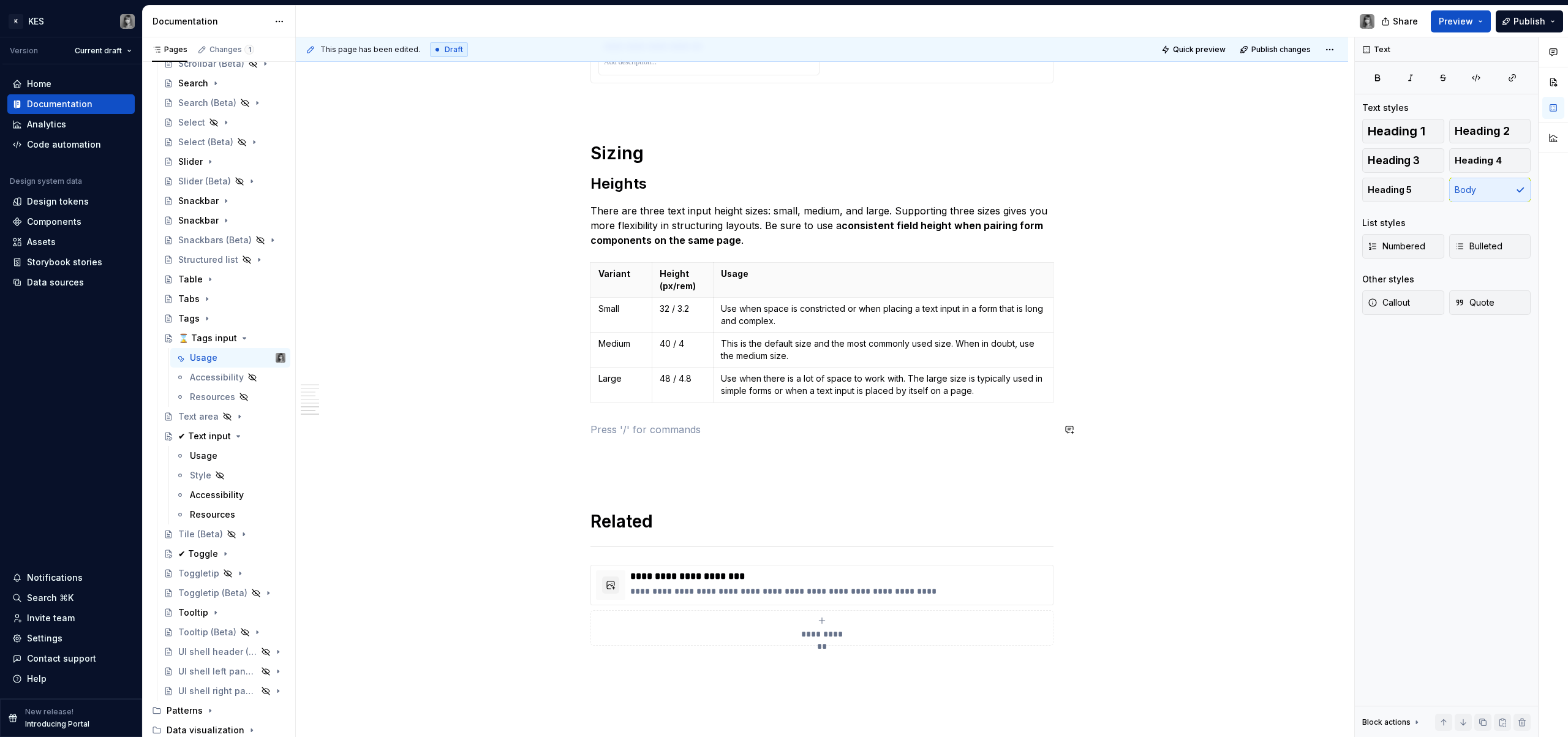
drag, startPoint x: 603, startPoint y: 420, endPoint x: 608, endPoint y: 423, distance: 5.8
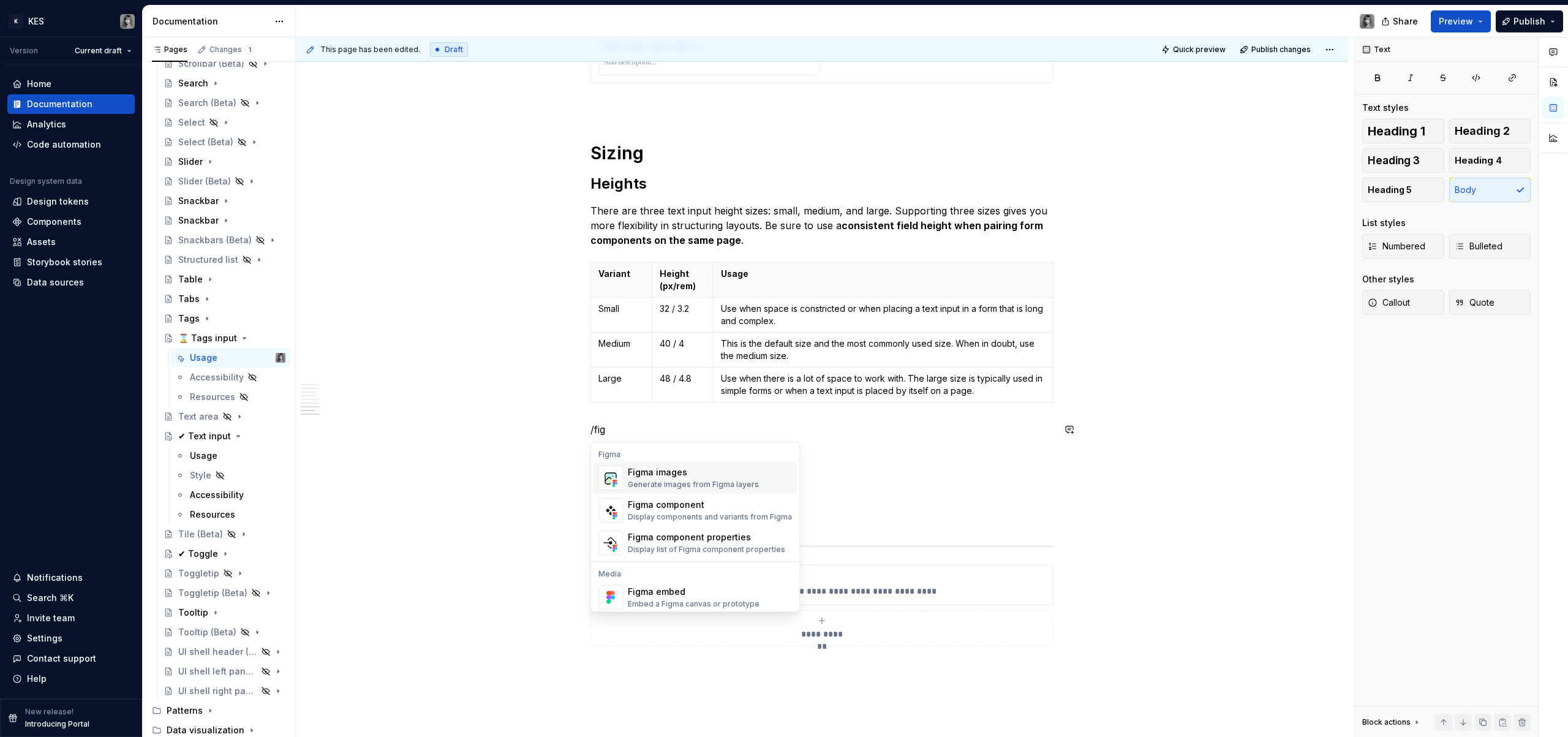
click at [655, 467] on div "Figma images" at bounding box center [693, 473] width 131 height 13
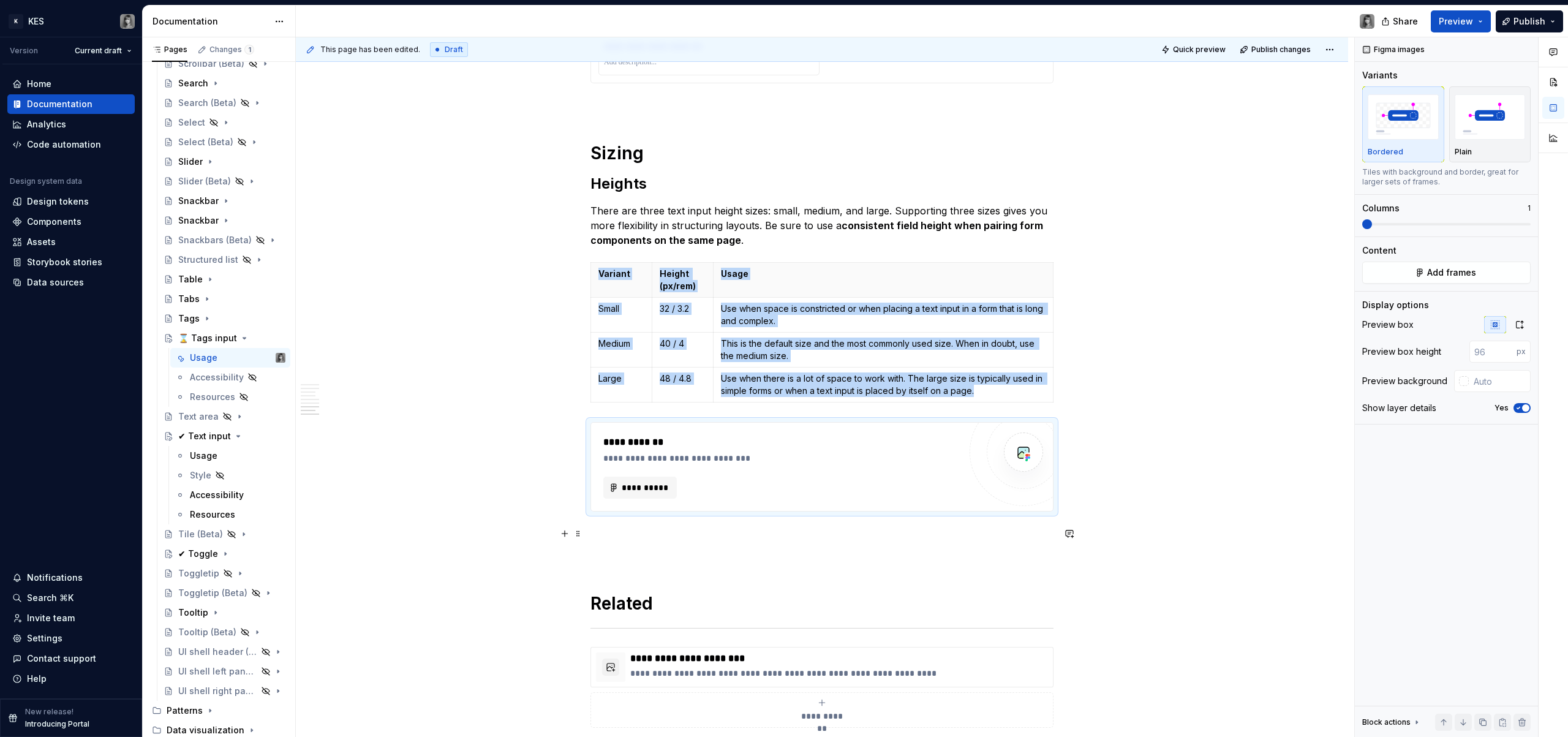
click at [632, 540] on p at bounding box center [822, 533] width 463 height 15
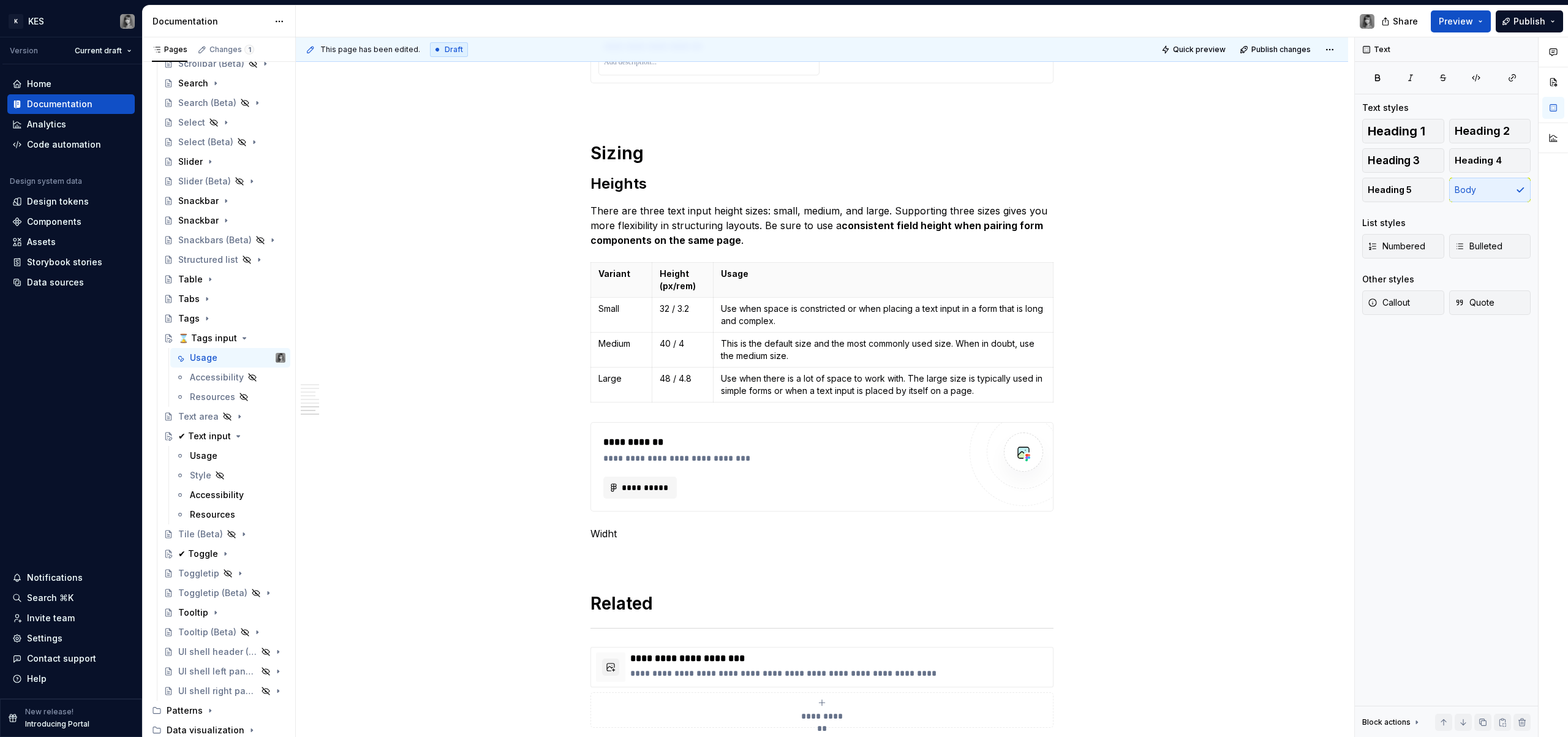
click at [692, 317] on td "32 / 3.2" at bounding box center [683, 315] width 61 height 35
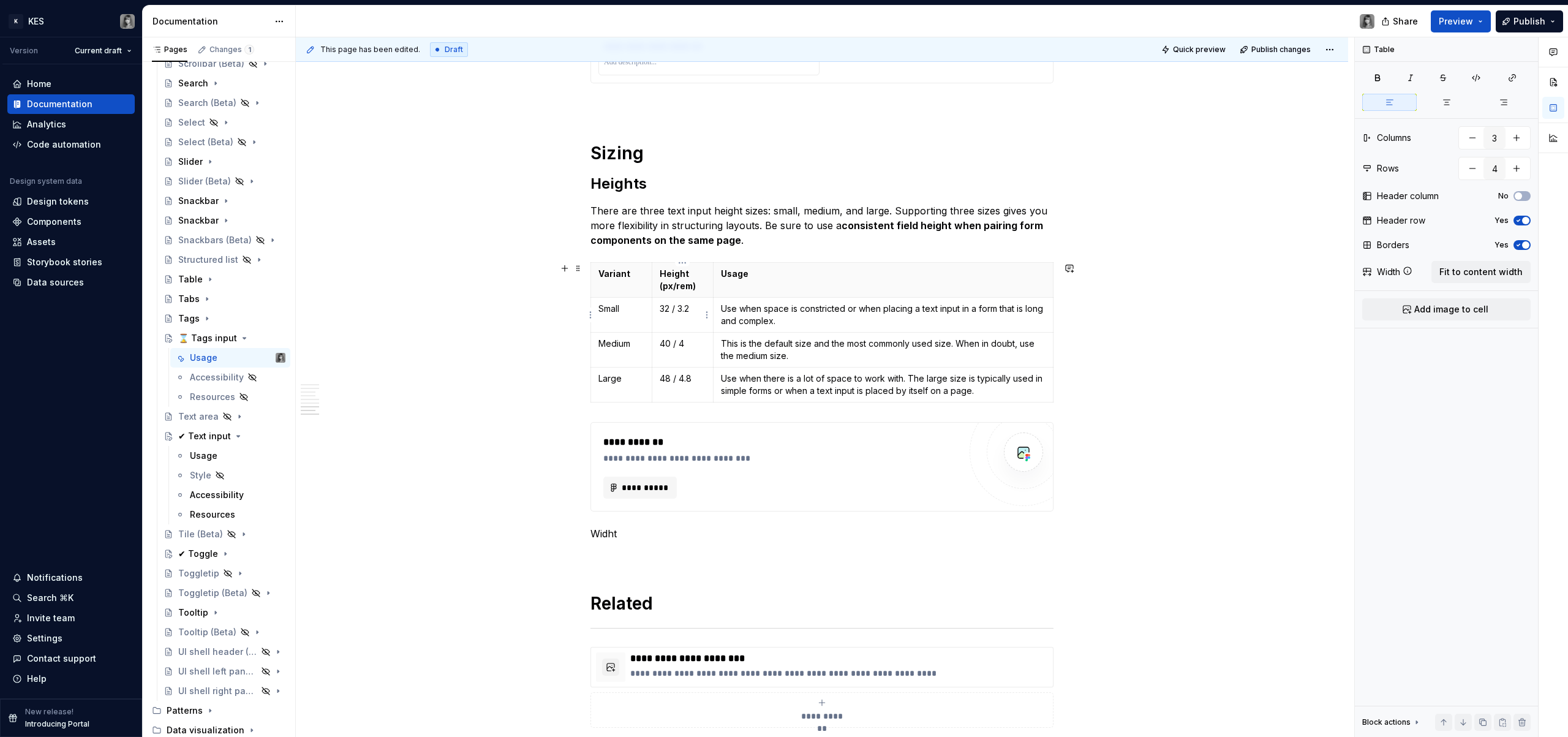
click at [660, 311] on p "32 / 3.2" at bounding box center [683, 309] width 46 height 13
click at [658, 343] on td "40 / 4" at bounding box center [683, 350] width 61 height 35
click at [660, 381] on p "48 / 4.8" at bounding box center [683, 379] width 46 height 13
click at [977, 286] on th "Usage" at bounding box center [883, 280] width 340 height 35
click at [1485, 275] on span "Fit to content width" at bounding box center [1481, 273] width 83 height 13
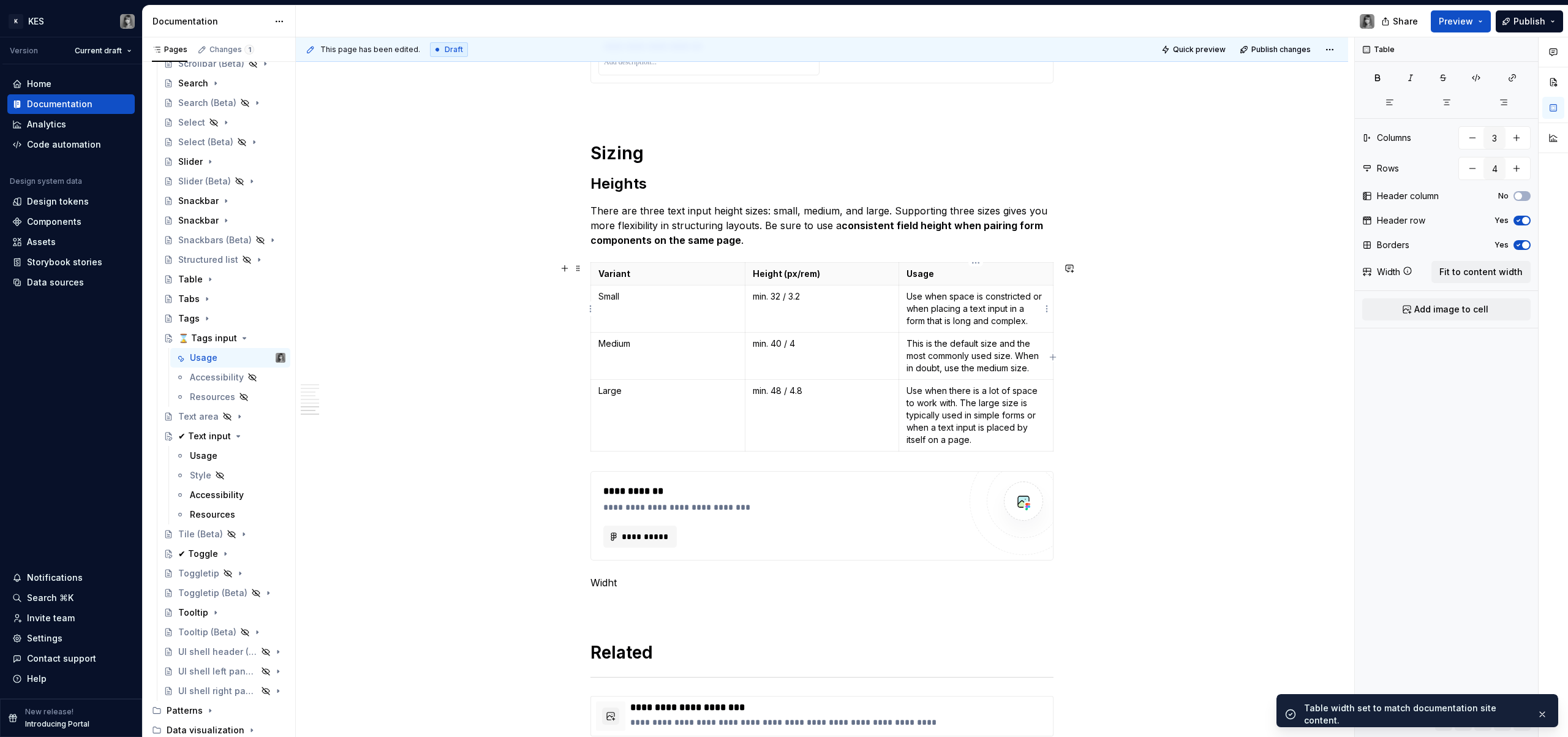
click at [958, 330] on td "Use when space is constricted or when placing a text input in a form that is lo…" at bounding box center [977, 309] width 154 height 47
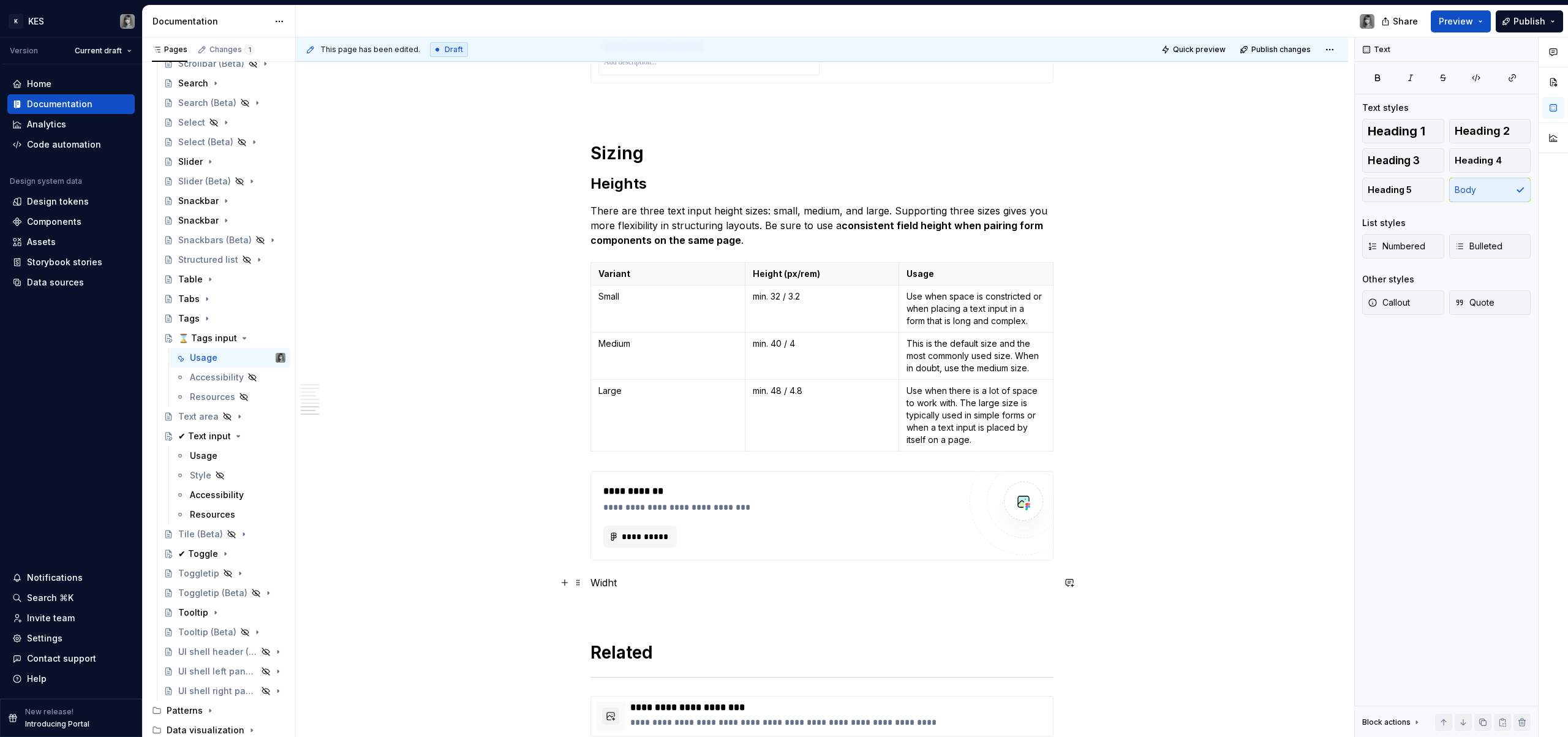
click at [609, 586] on p "Widht" at bounding box center [822, 583] width 463 height 15
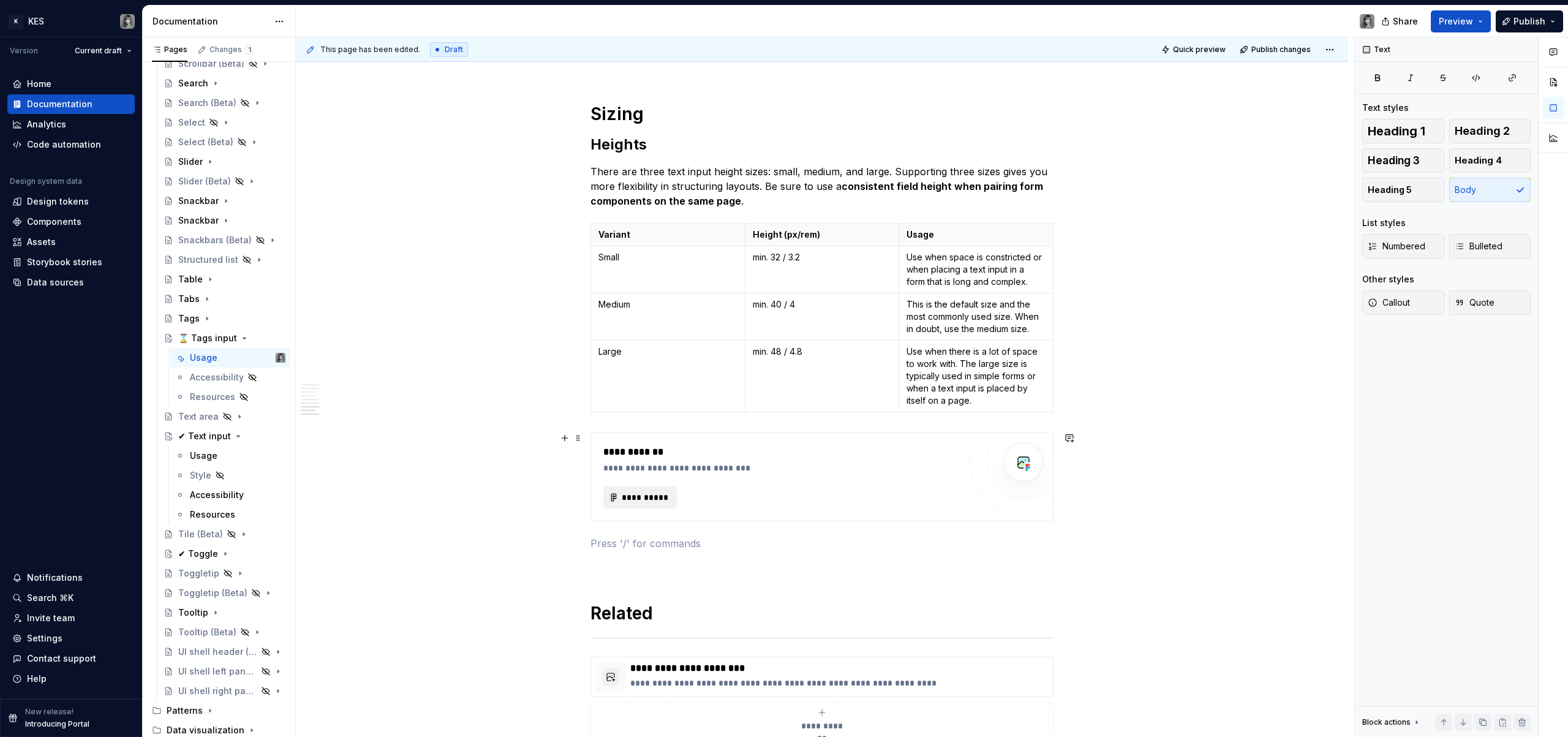
scroll to position [2214, 0]
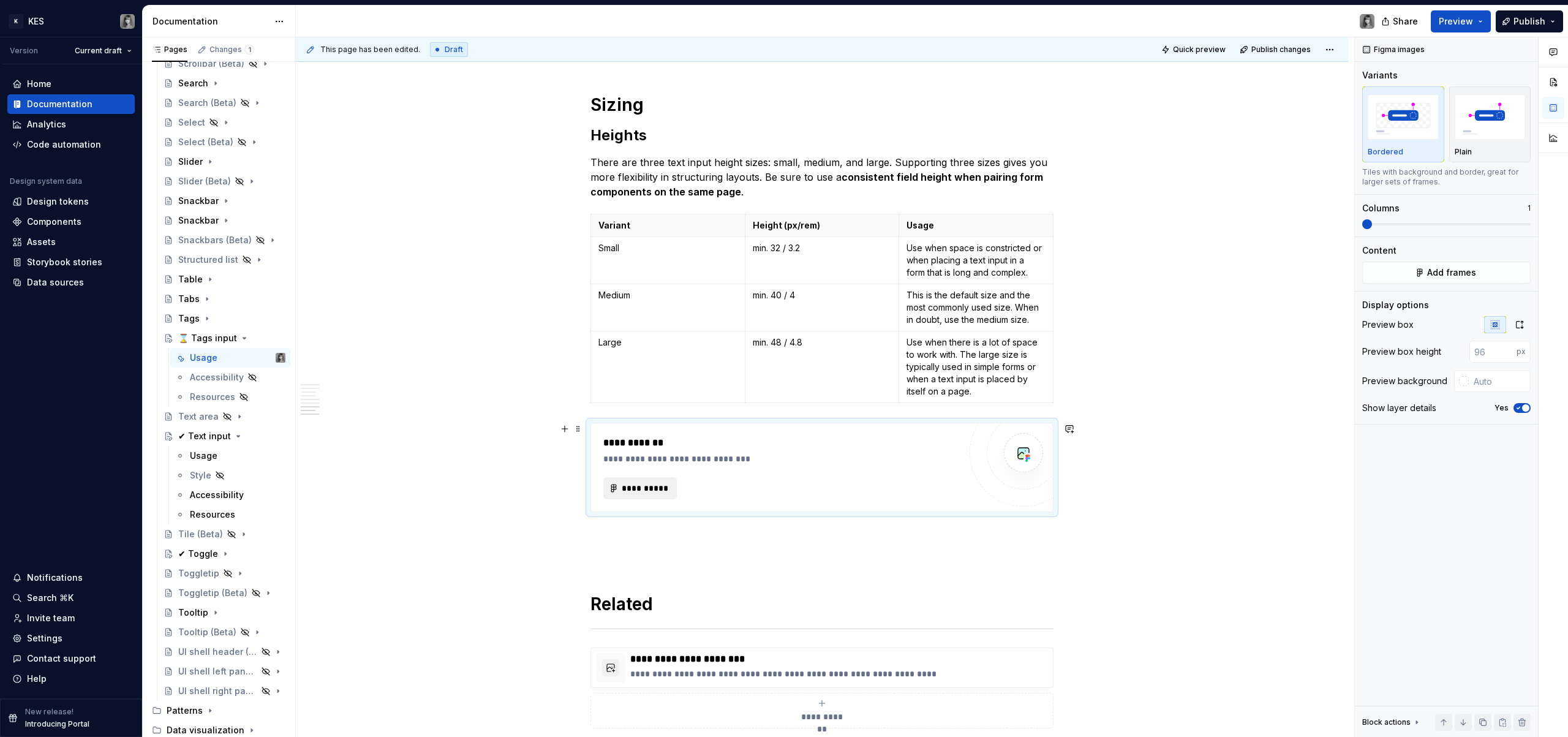
click at [660, 486] on span "**********" at bounding box center [645, 489] width 48 height 13
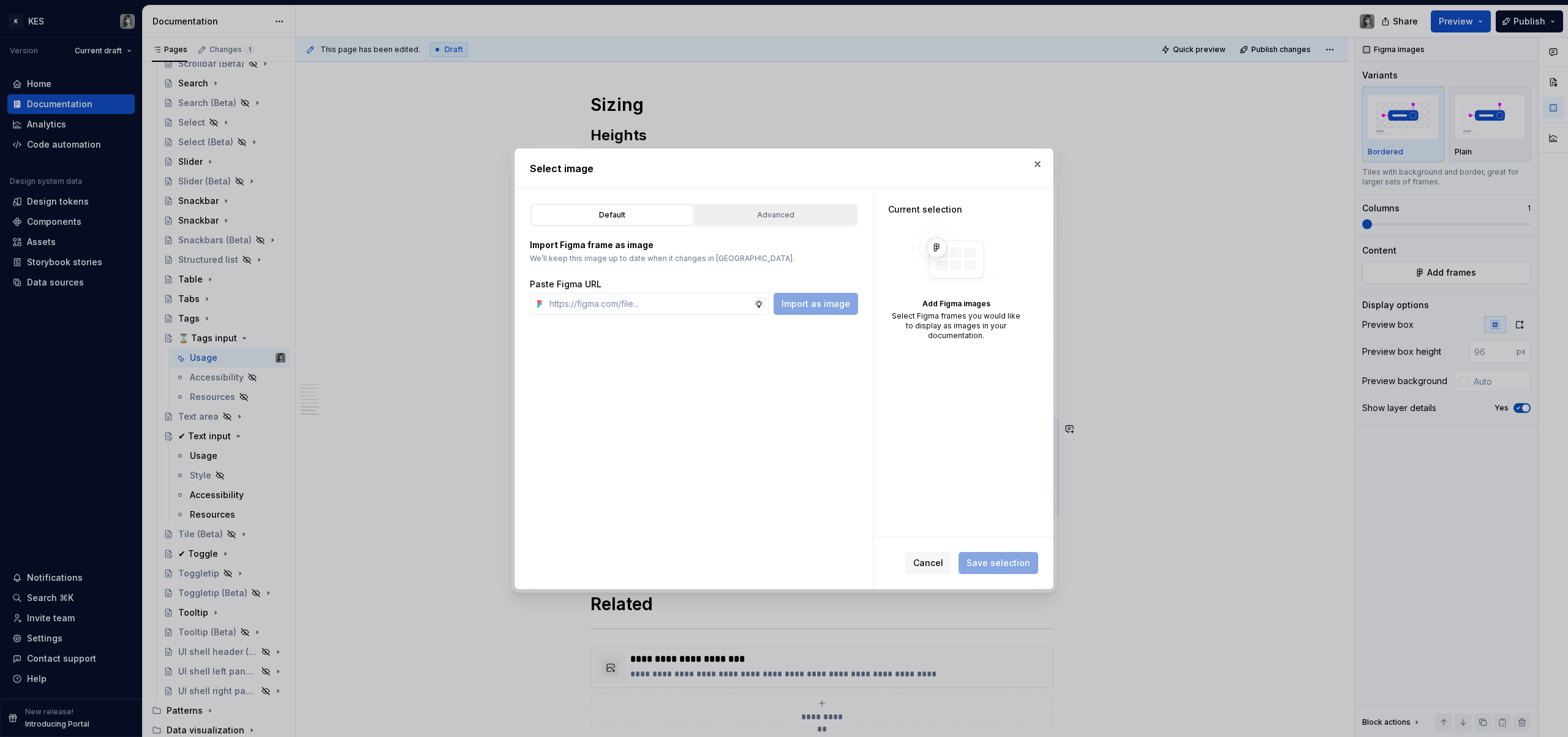
click at [793, 215] on div "Advanced" at bounding box center [776, 216] width 154 height 13
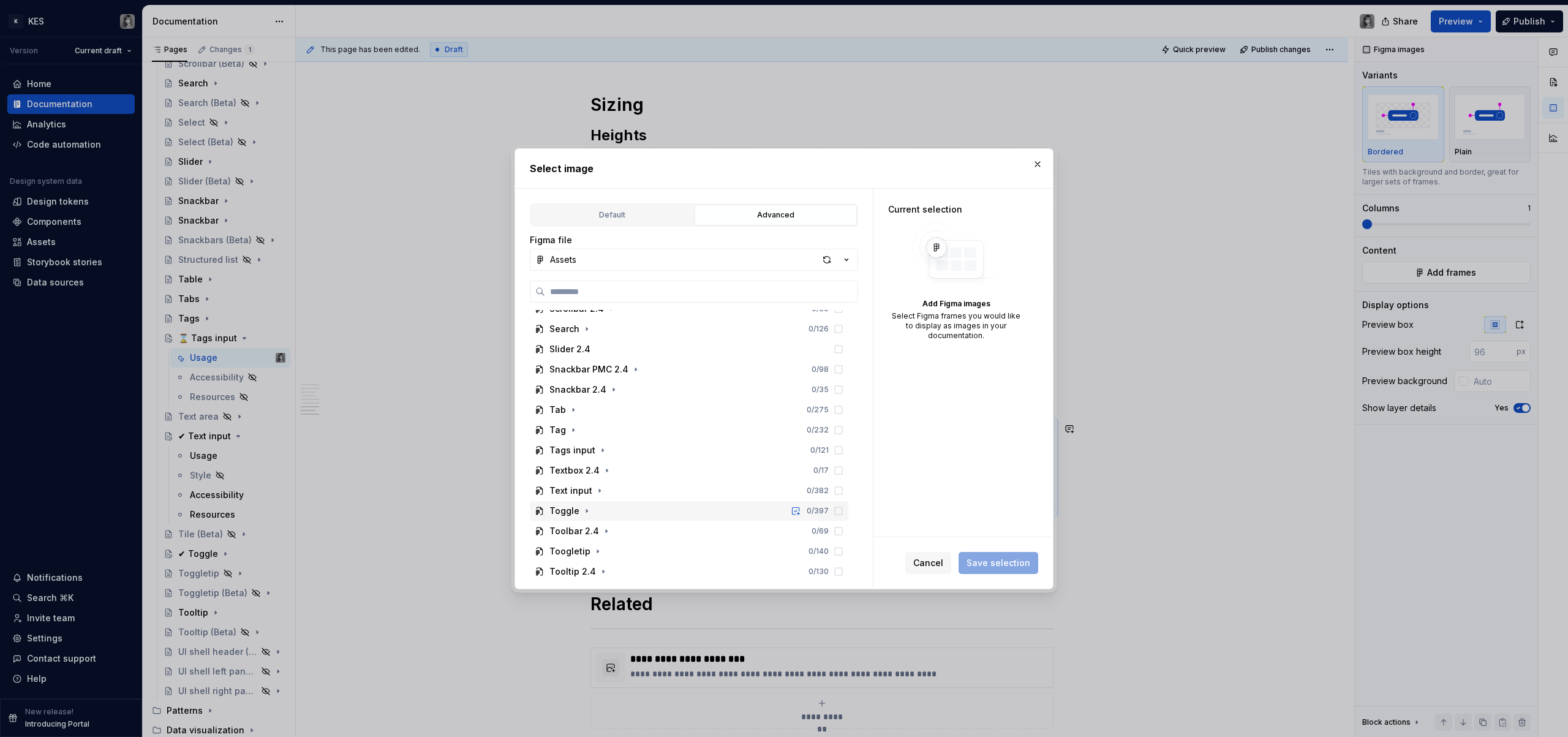
scroll to position [544, 0]
click at [605, 422] on button "button" at bounding box center [603, 423] width 13 height 13
click at [622, 327] on icon "button" at bounding box center [622, 327] width 10 height 10
click at [603, 346] on button "button" at bounding box center [598, 347] width 13 height 13
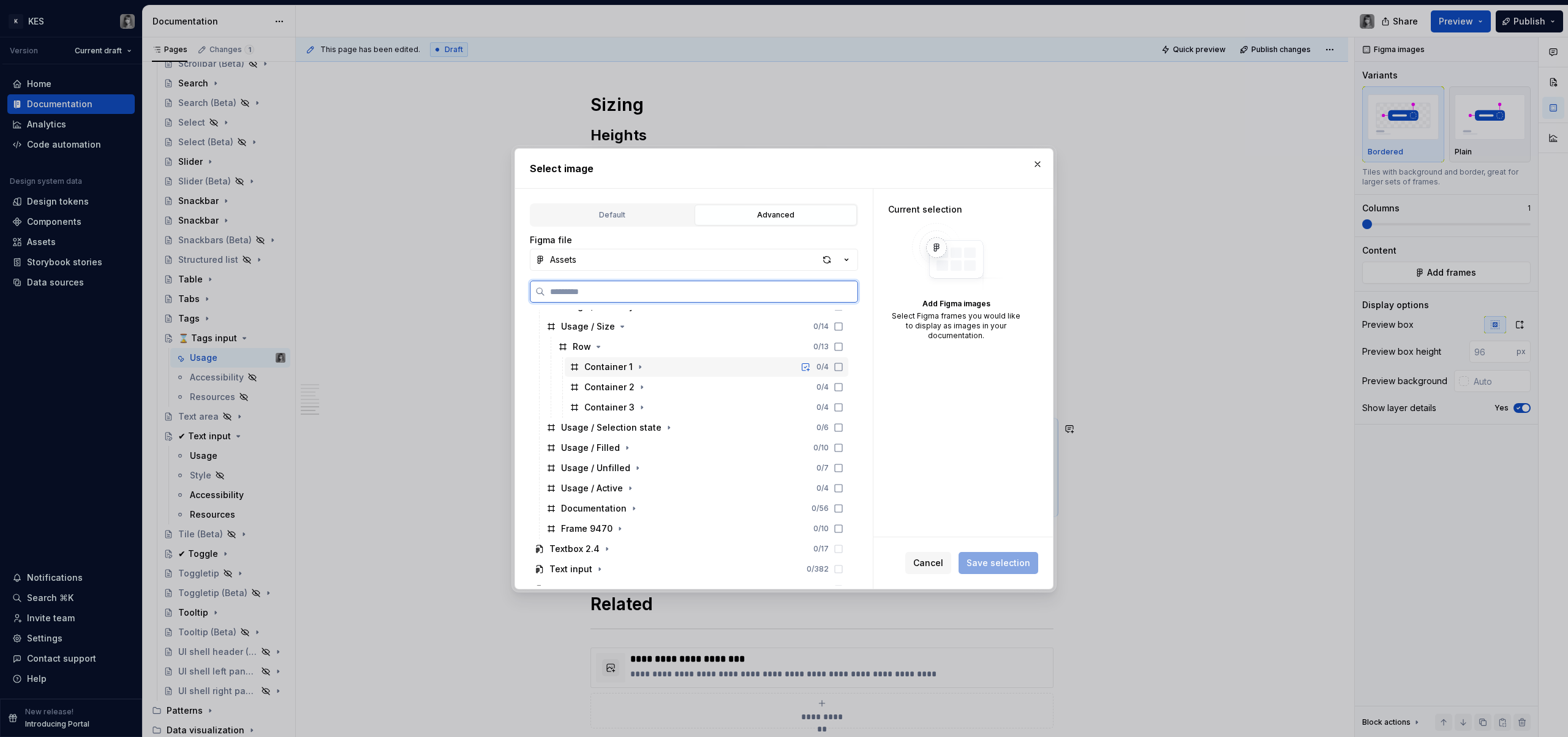
click at [614, 370] on div "Container 1" at bounding box center [609, 367] width 49 height 13
click at [616, 384] on div "Container 2" at bounding box center [610, 387] width 50 height 13
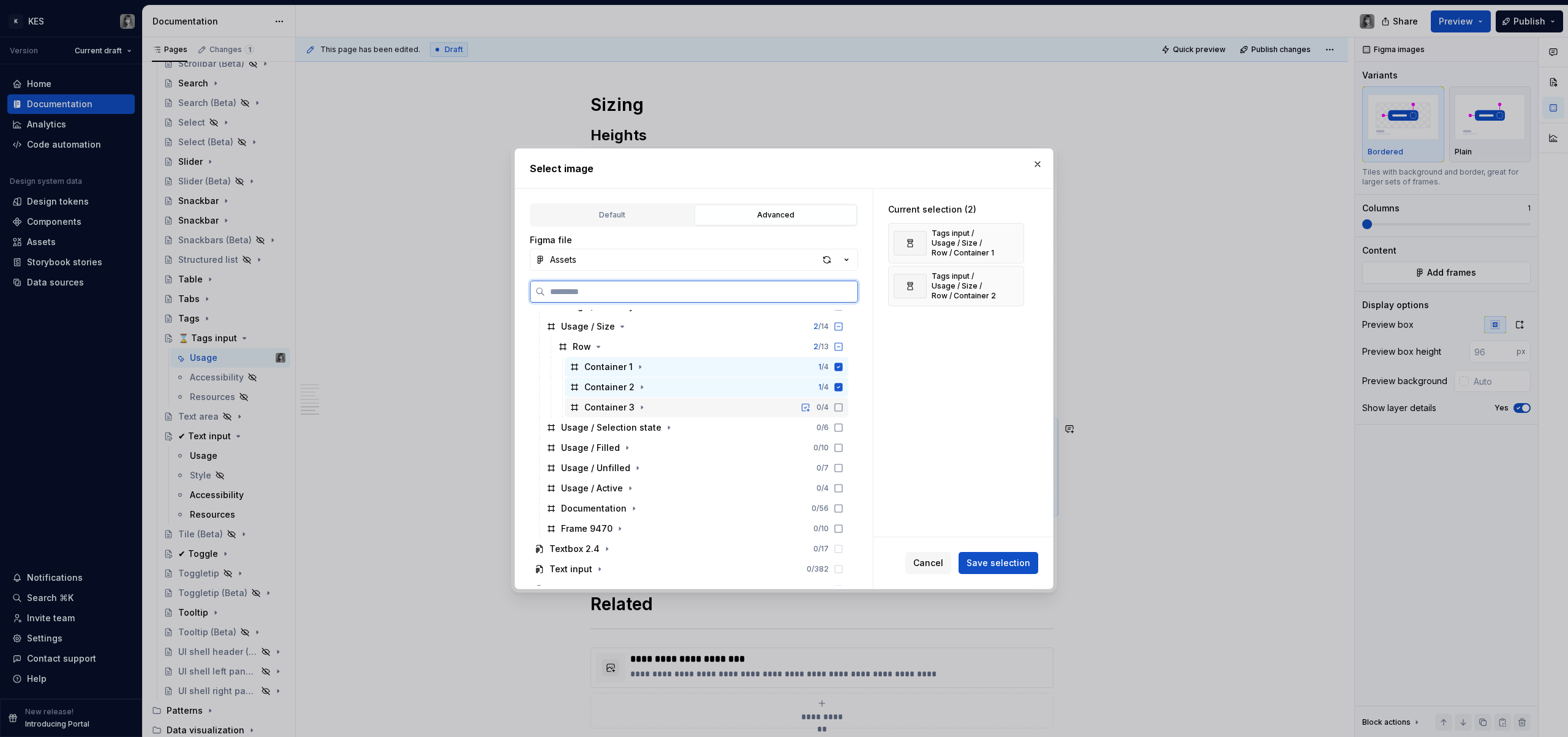
click at [619, 405] on div "Container 3" at bounding box center [610, 407] width 50 height 13
click at [973, 565] on span "Save selection" at bounding box center [999, 563] width 64 height 13
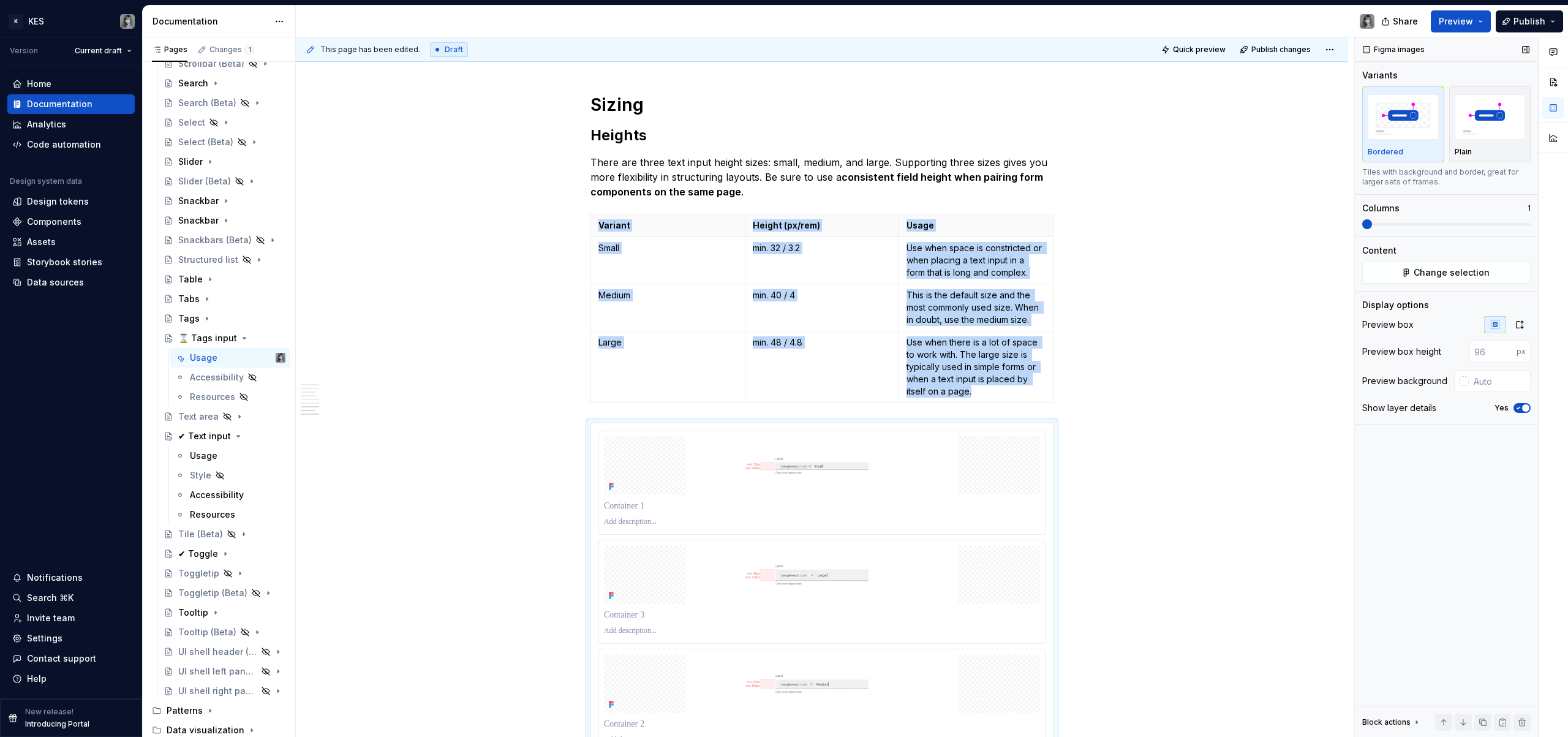
scroll to position [2237, 0]
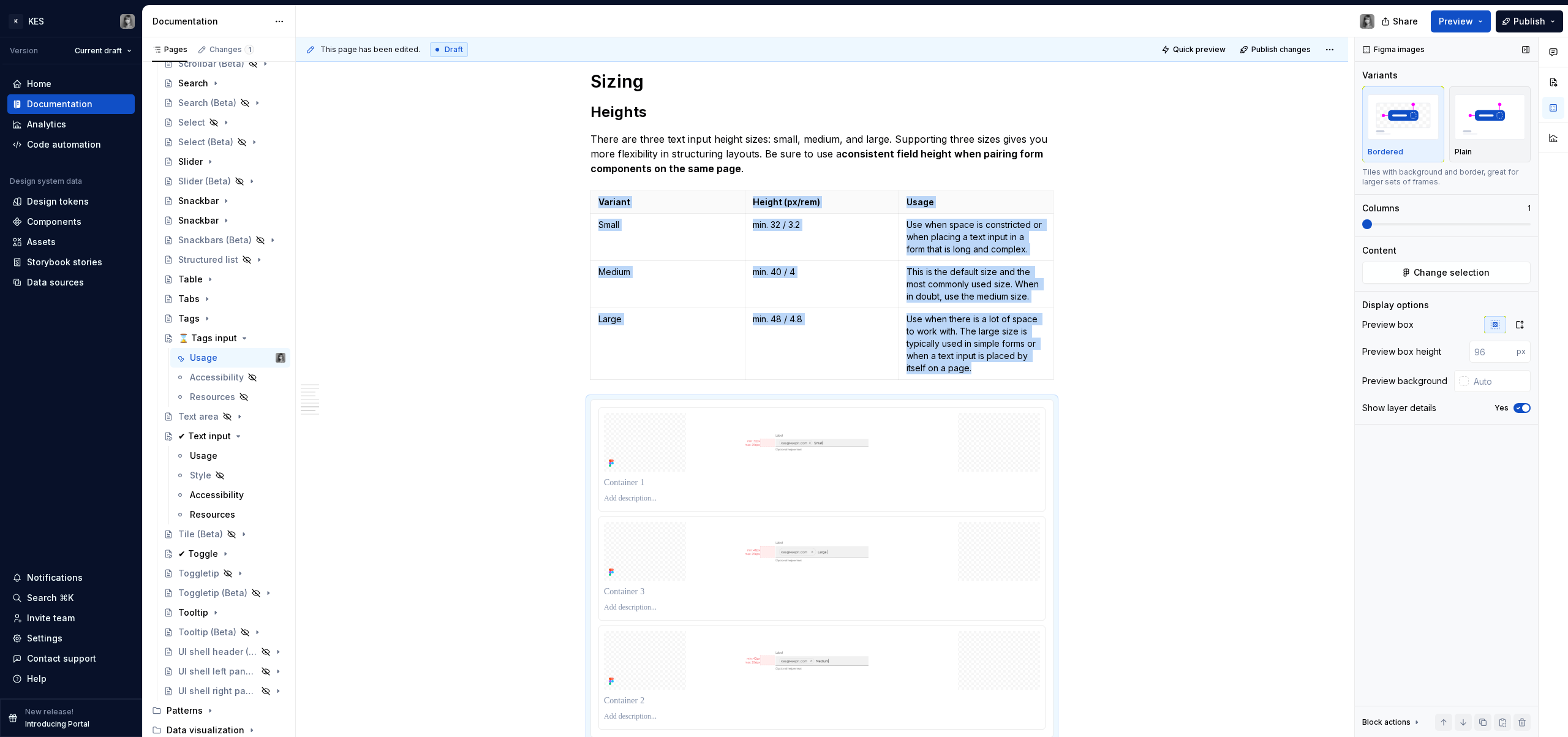
click at [1362, 225] on span at bounding box center [1367, 225] width 10 height 10
click at [1513, 321] on button "button" at bounding box center [1520, 325] width 22 height 17
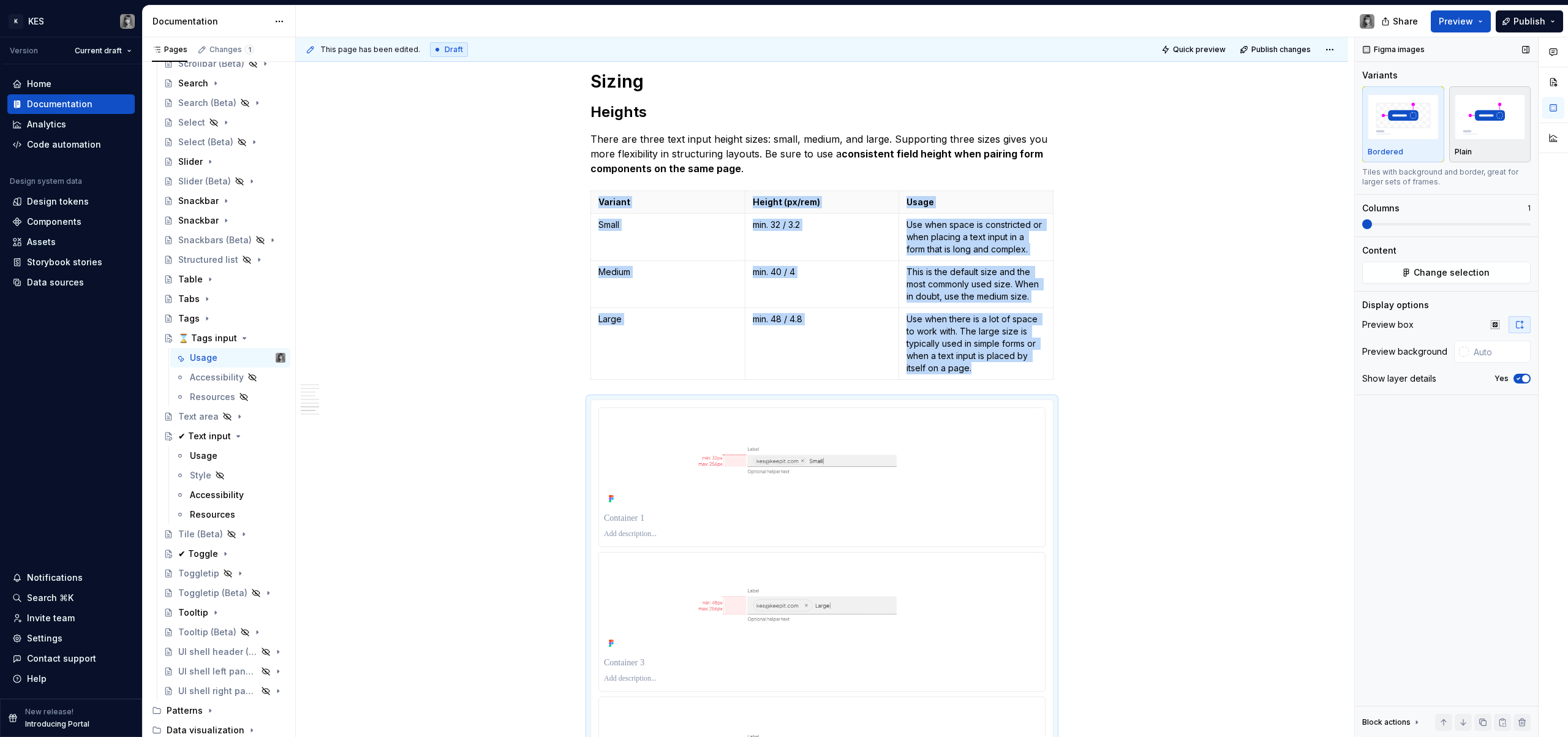
click at [1464, 115] on img "button" at bounding box center [1490, 117] width 71 height 44
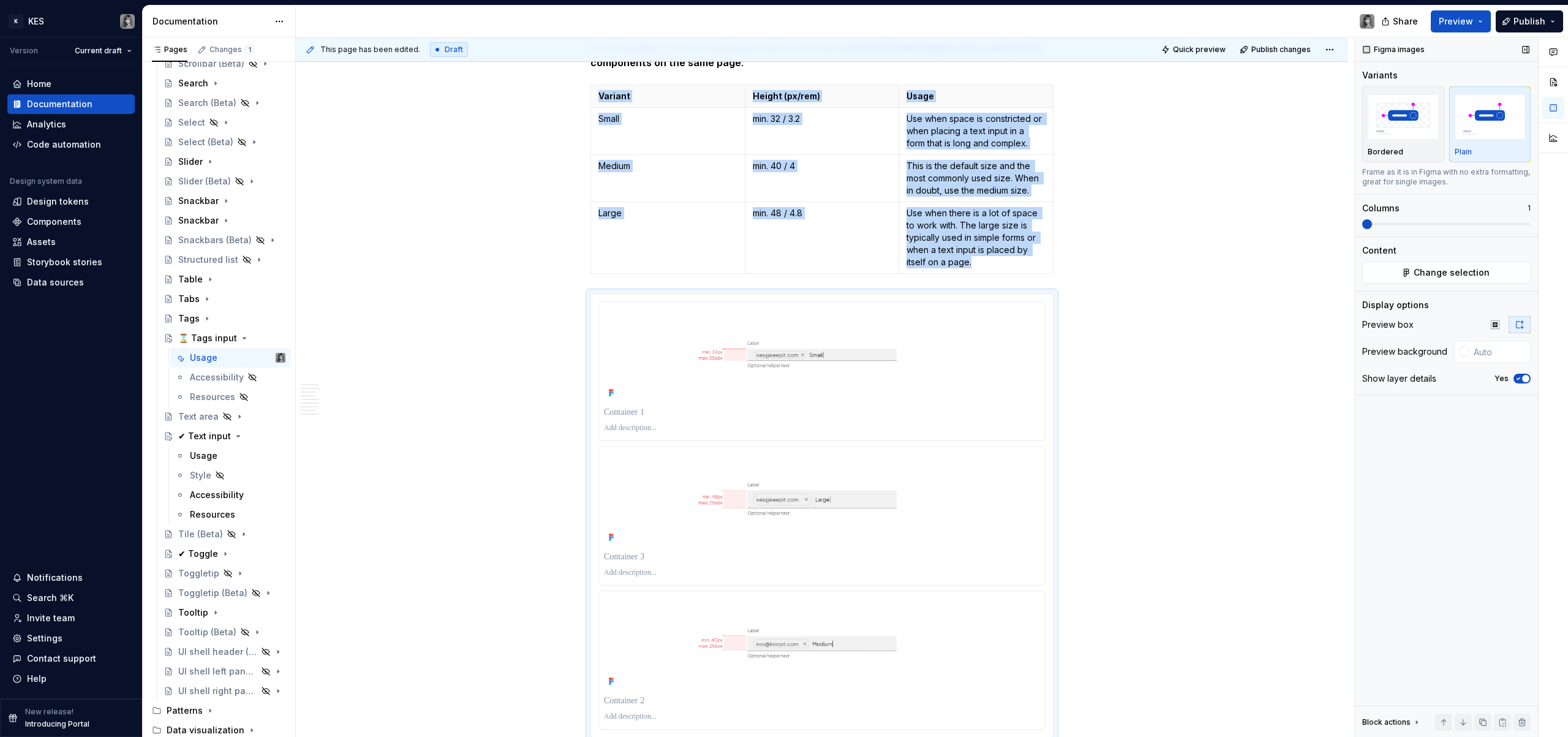
click at [1521, 375] on icon "button" at bounding box center [1519, 378] width 10 height 8
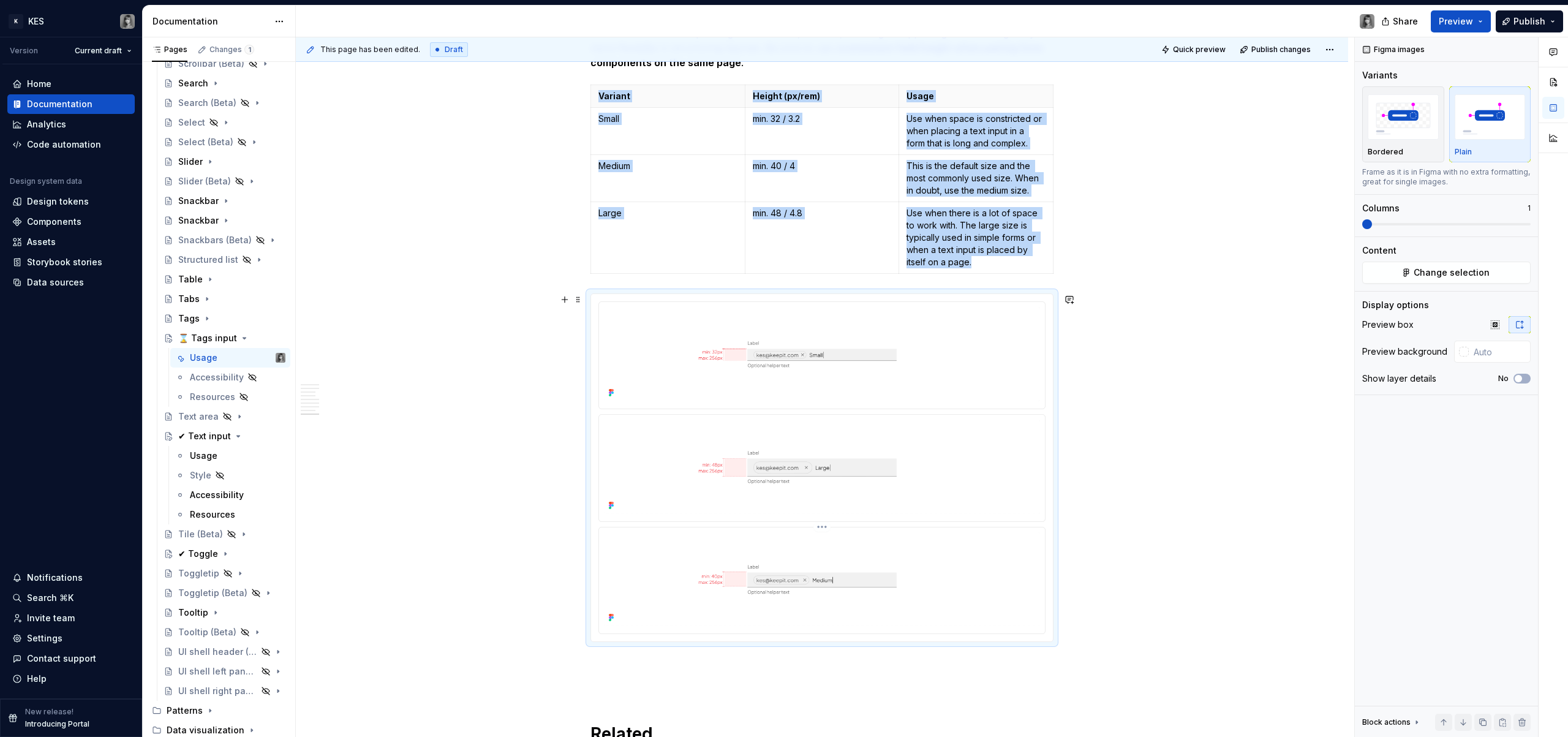
click at [931, 558] on img at bounding box center [822, 580] width 436 height 95
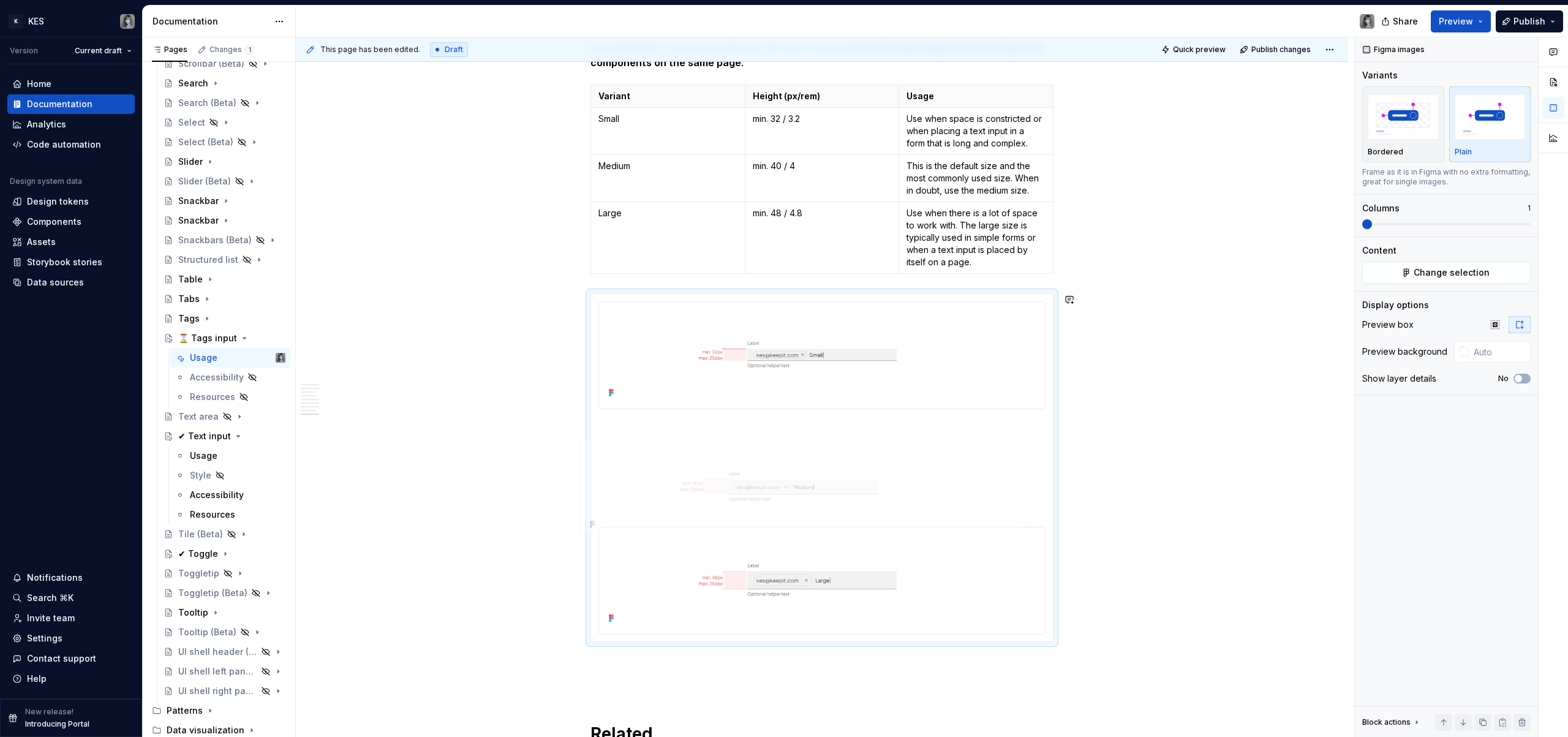
drag, startPoint x: 933, startPoint y: 579, endPoint x: 915, endPoint y: 473, distance: 107.5
click at [915, 473] on body "K KES Version Current draft Home Documentation Analytics Code automation Design…" at bounding box center [784, 368] width 1568 height 737
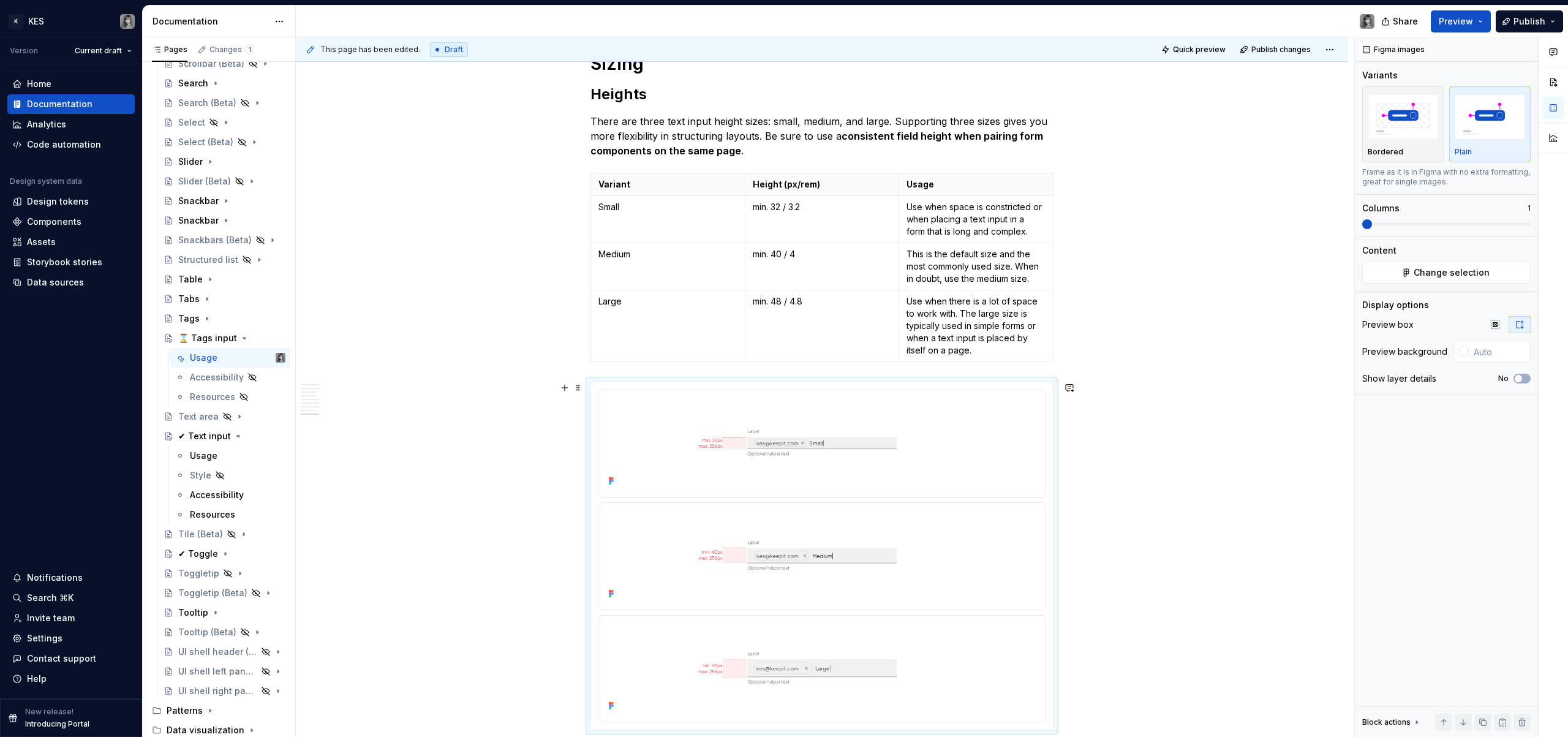
scroll to position [2376, 0]
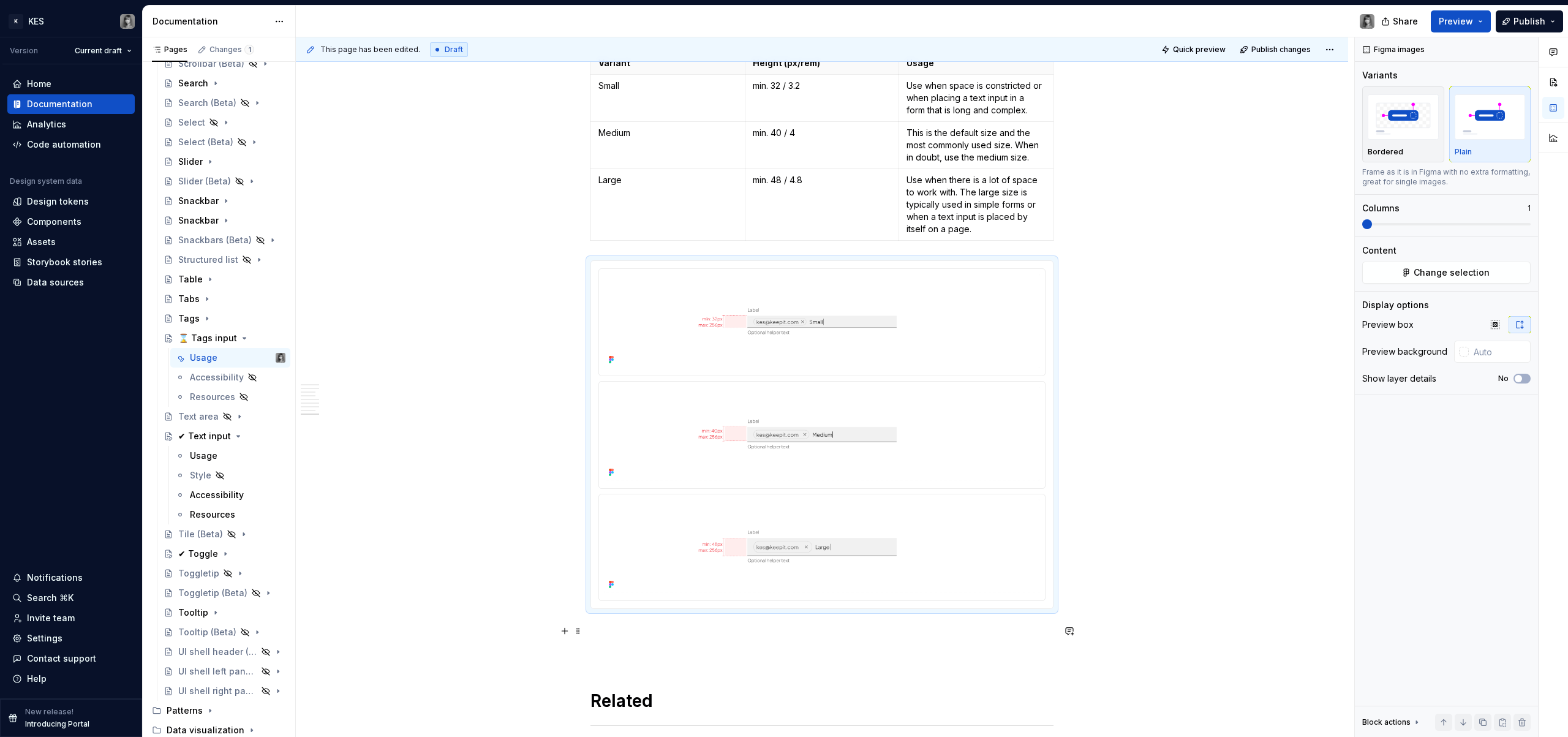
click at [667, 631] on p at bounding box center [822, 631] width 463 height 15
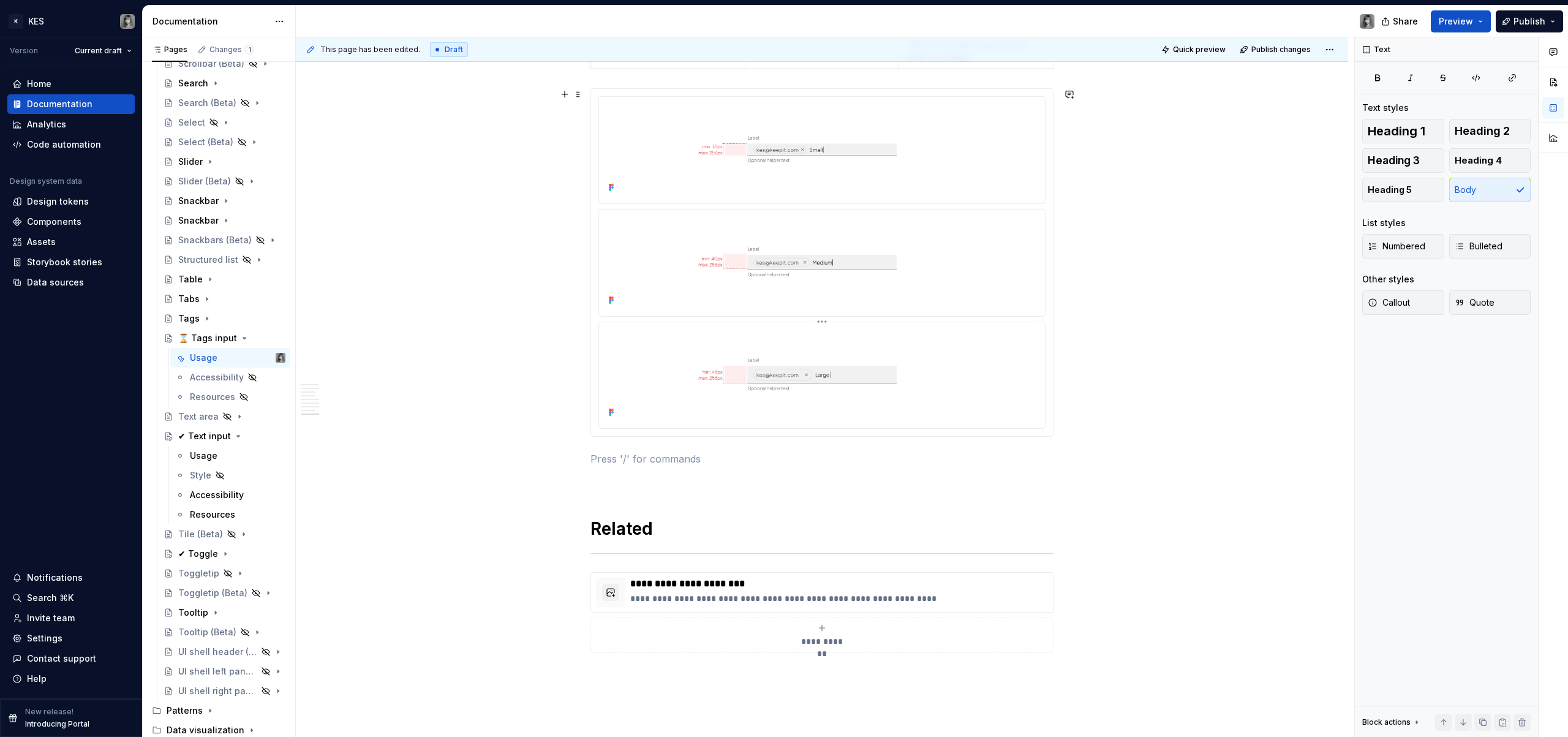
scroll to position [2514, 0]
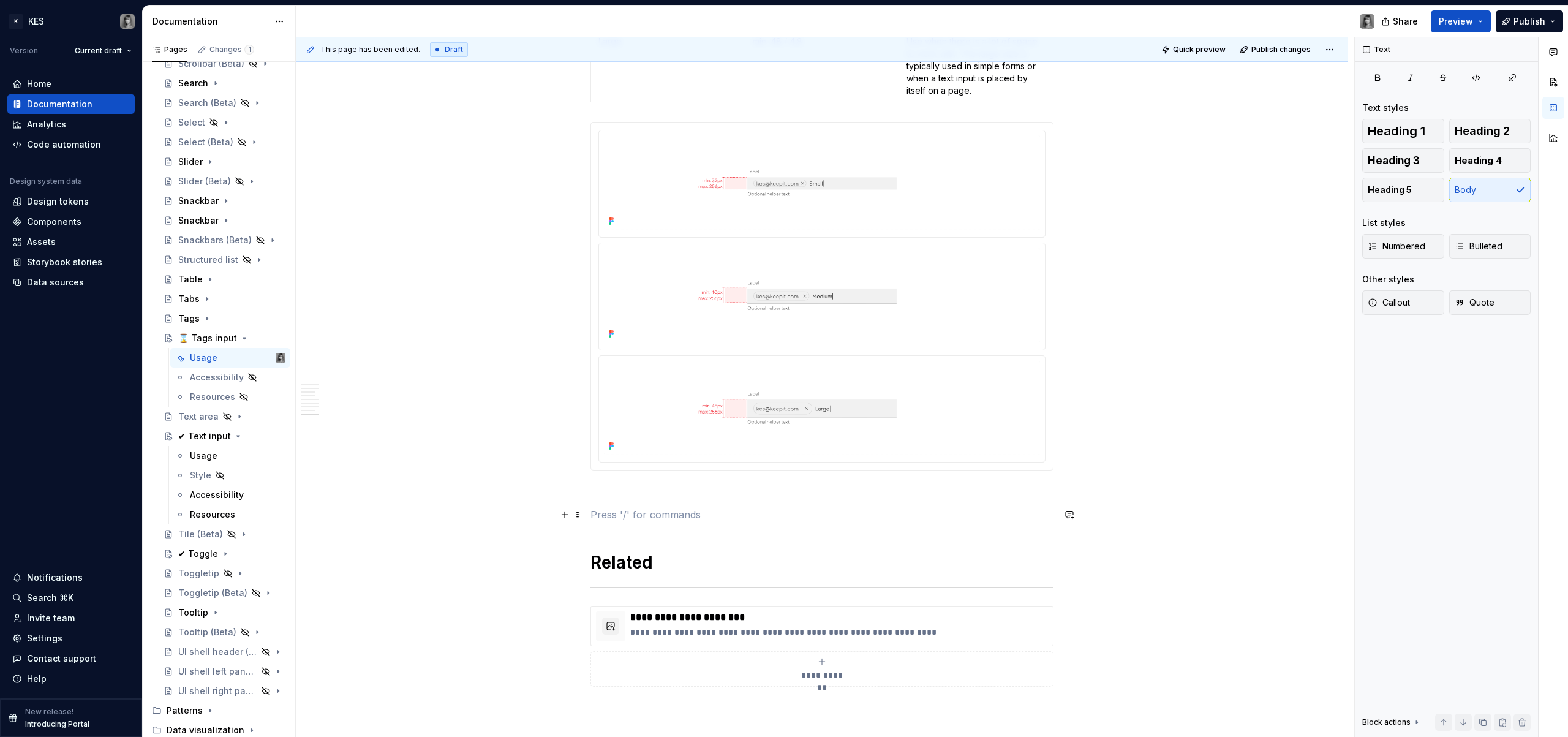
click at [692, 508] on p at bounding box center [822, 515] width 463 height 15
click at [679, 499] on p at bounding box center [822, 492] width 463 height 15
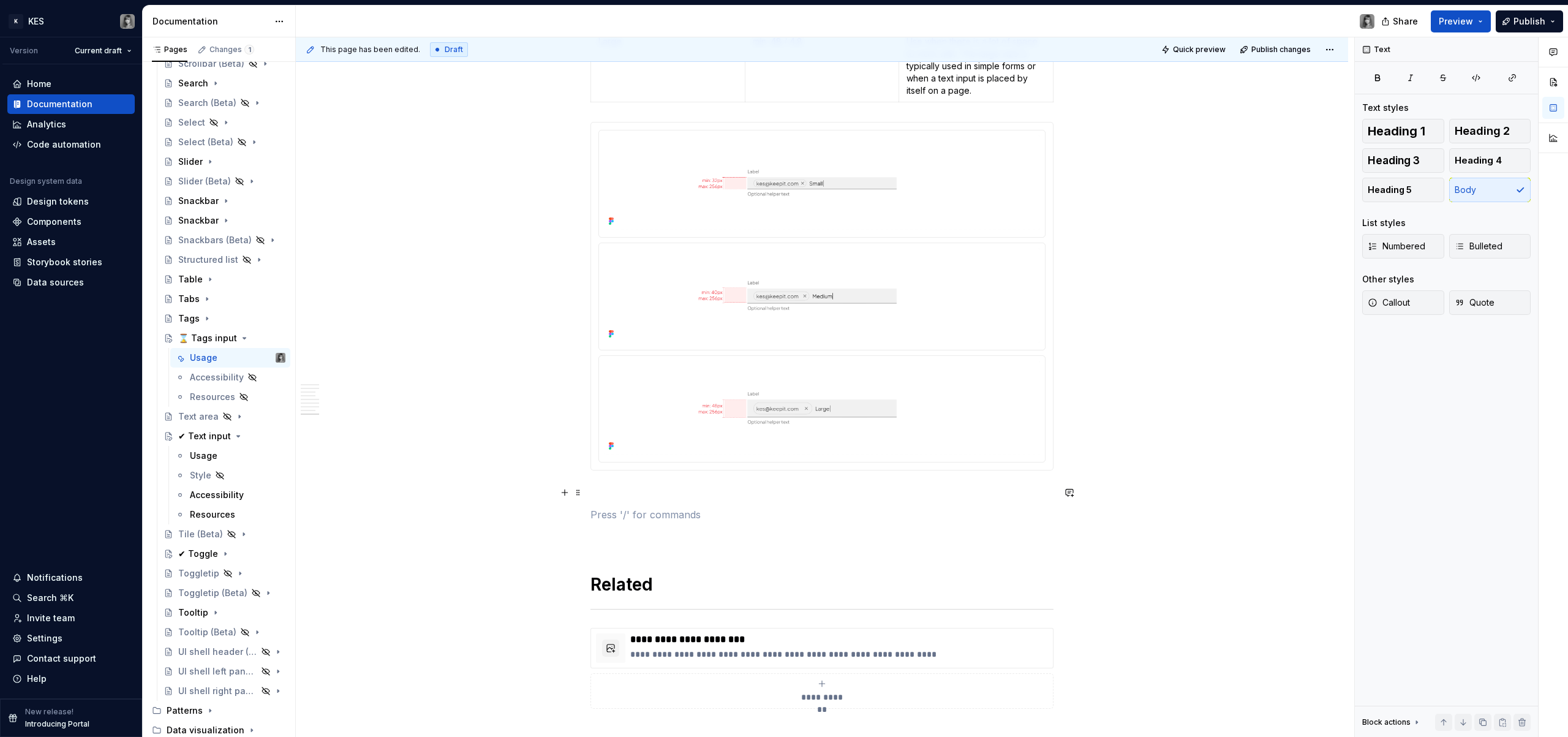
click at [638, 485] on p at bounding box center [822, 492] width 463 height 15
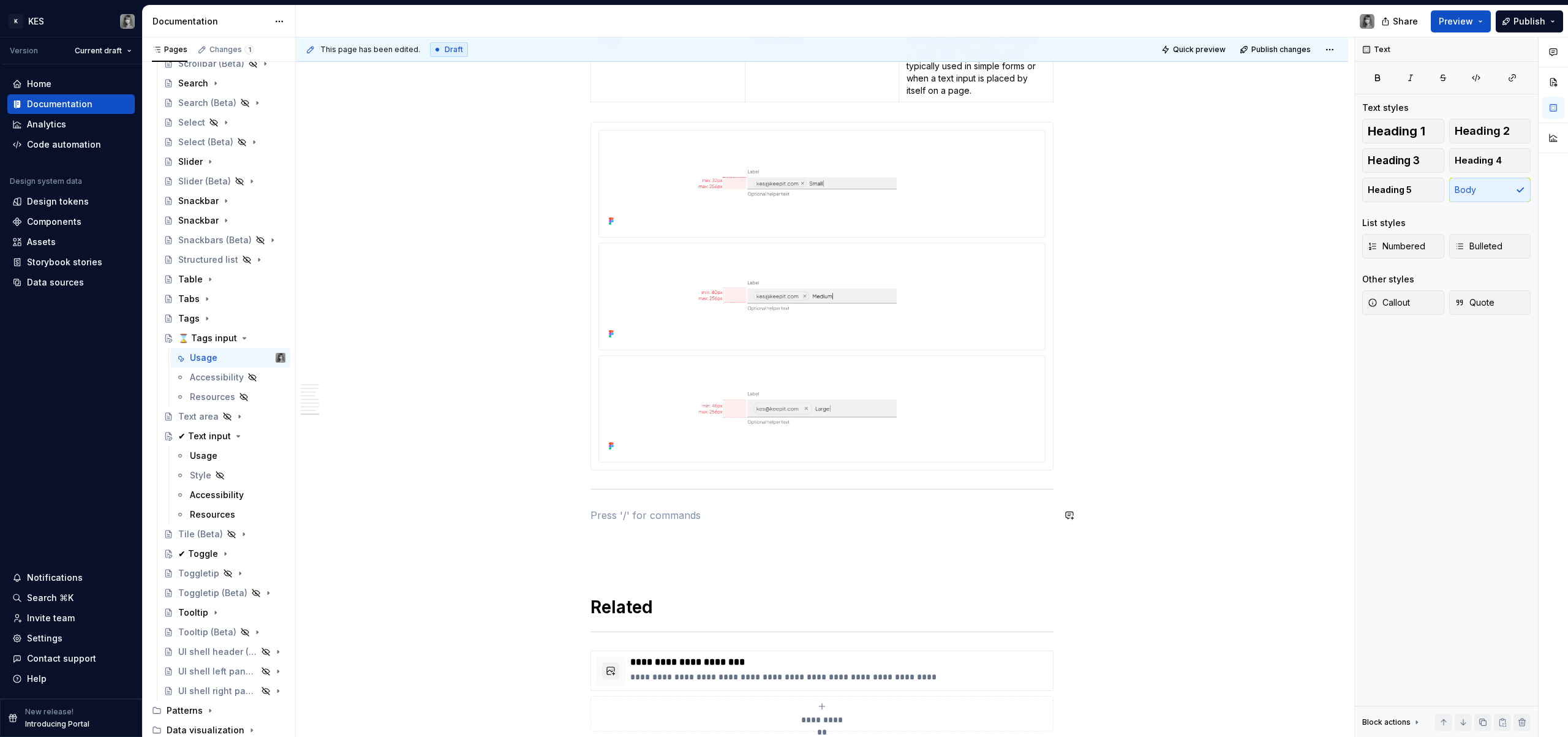
click at [586, 492] on div "**********" at bounding box center [825, 387] width 1059 height 700
click at [603, 489] on div at bounding box center [822, 489] width 463 height 8
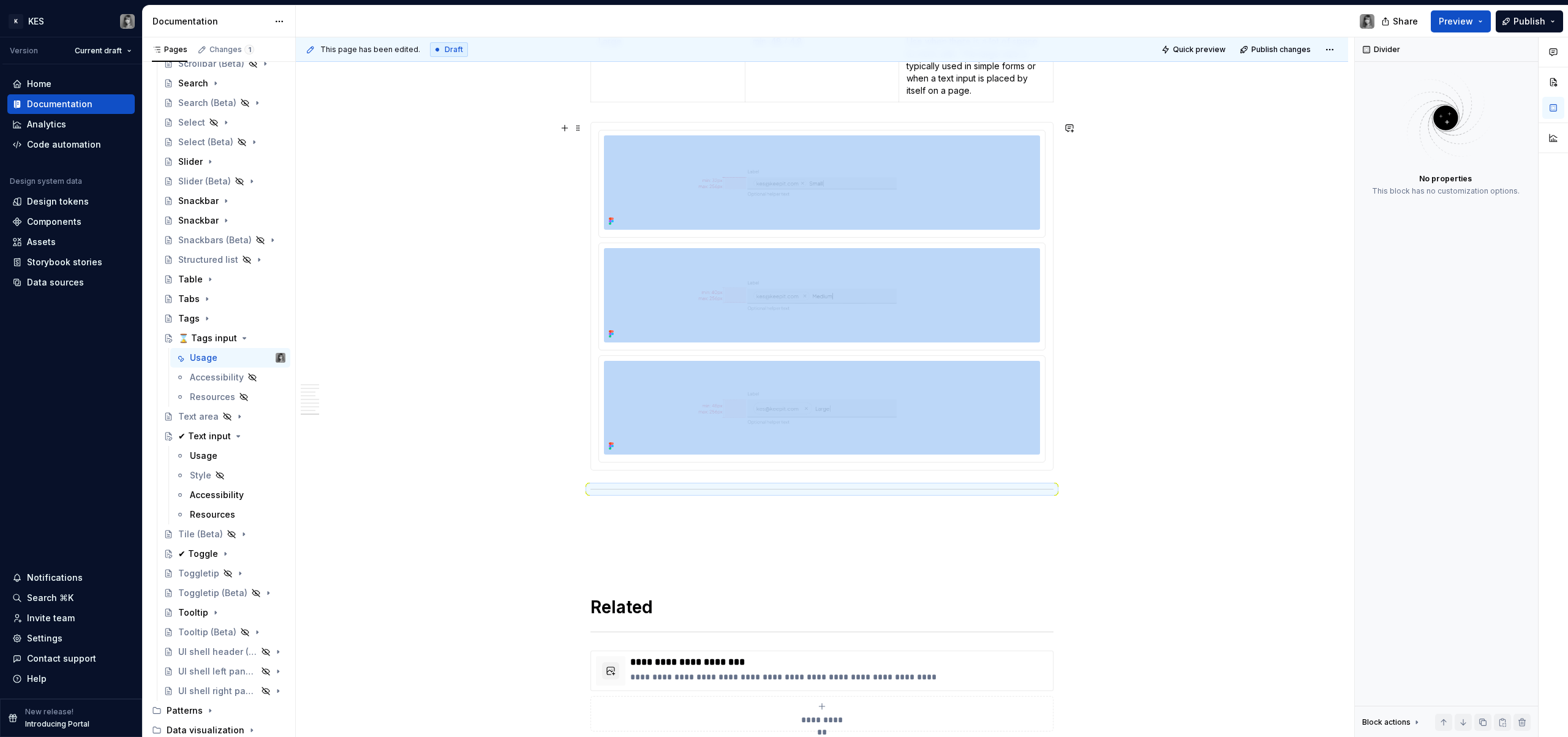
drag, startPoint x: 564, startPoint y: 125, endPoint x: 601, endPoint y: 166, distance: 55.2
click at [564, 125] on button "button" at bounding box center [564, 128] width 17 height 17
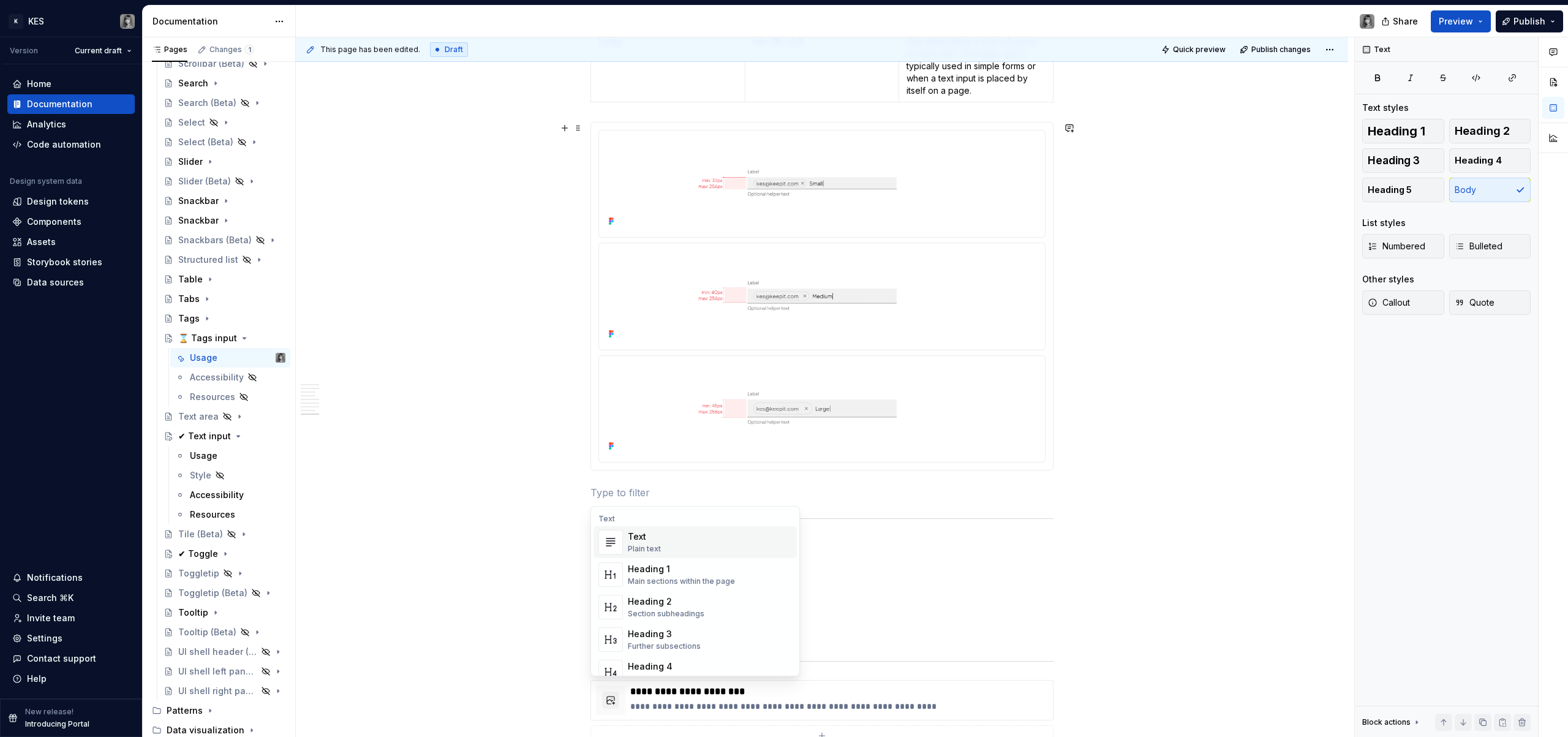
click at [887, 545] on p at bounding box center [822, 544] width 463 height 15
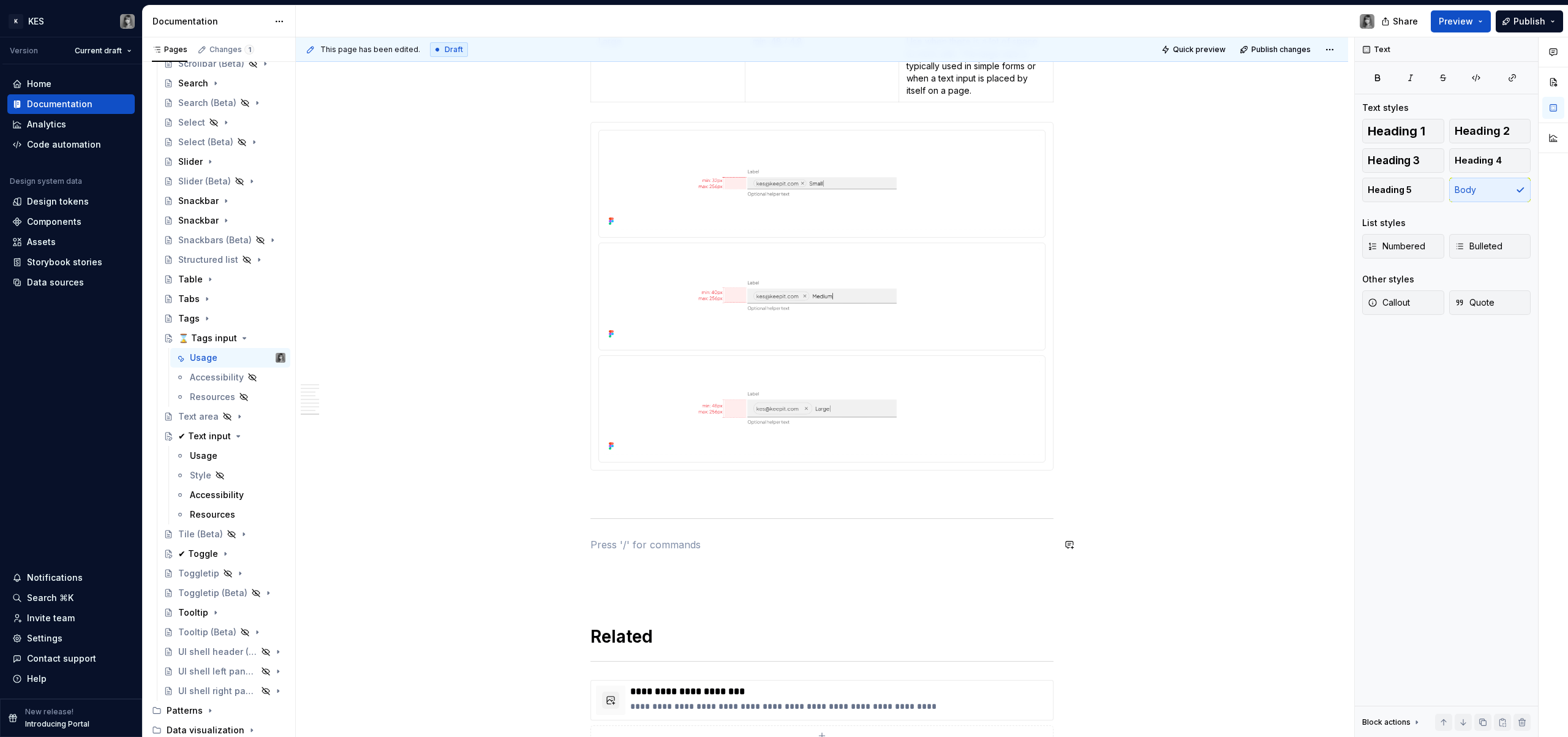
click at [772, 489] on p "Maximum container height: 256 px (once this value is reached, the content scrol…" at bounding box center [822, 492] width 463 height 15
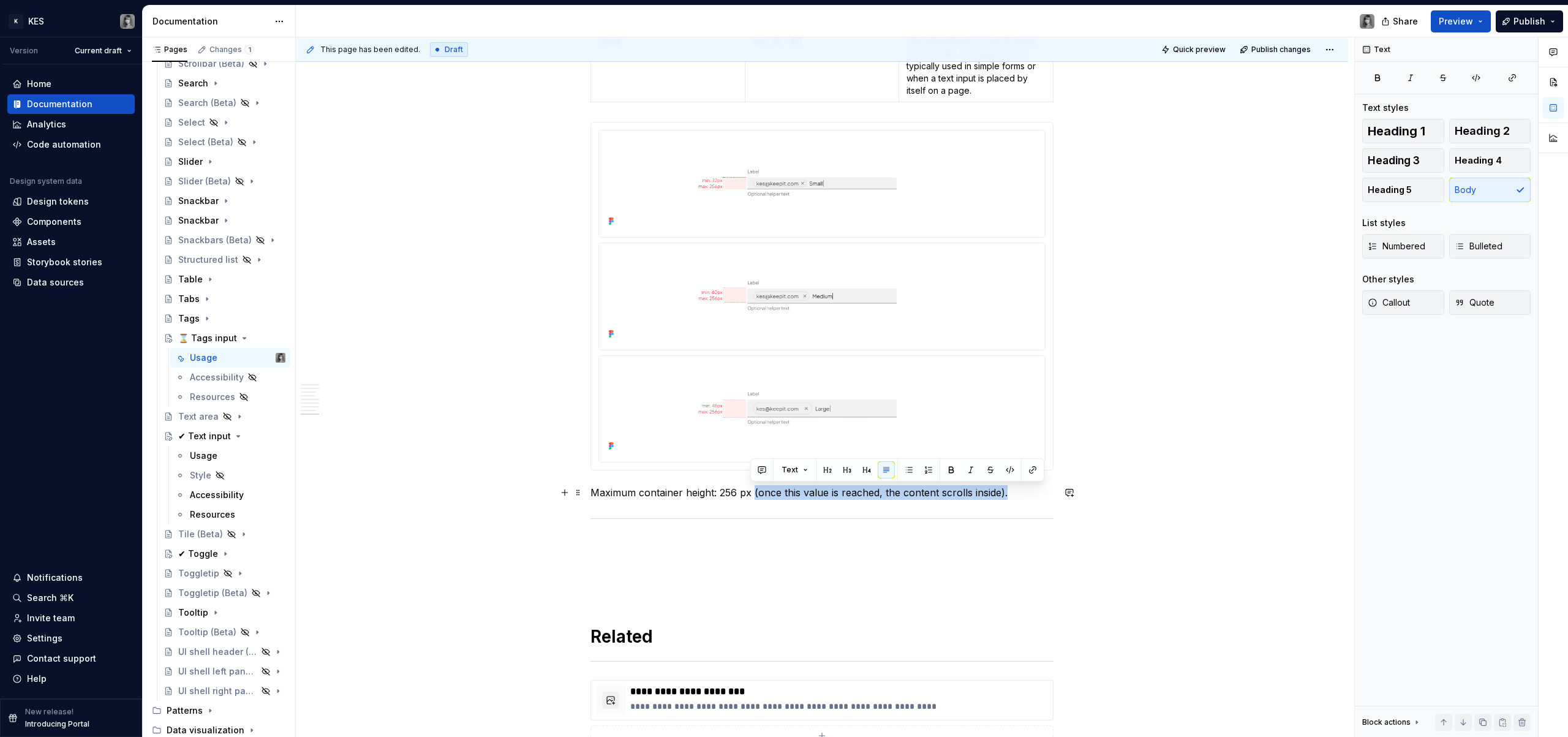
drag, startPoint x: 1010, startPoint y: 496, endPoint x: 753, endPoint y: 491, distance: 257.0
click at [754, 491] on p "Maximum container height: 256 px (once this value is reached, the content scrol…" at bounding box center [822, 492] width 463 height 15
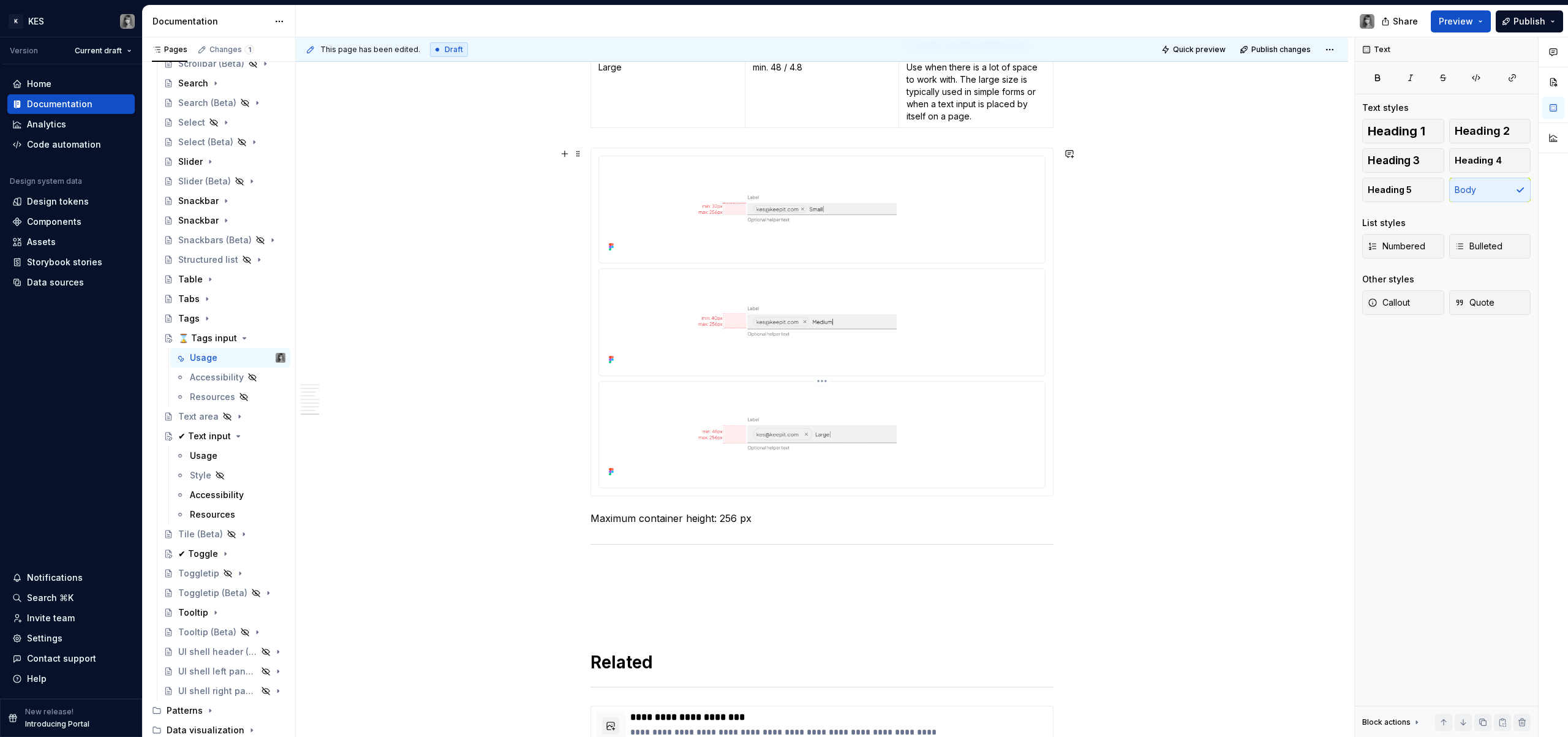
scroll to position [2515, 0]
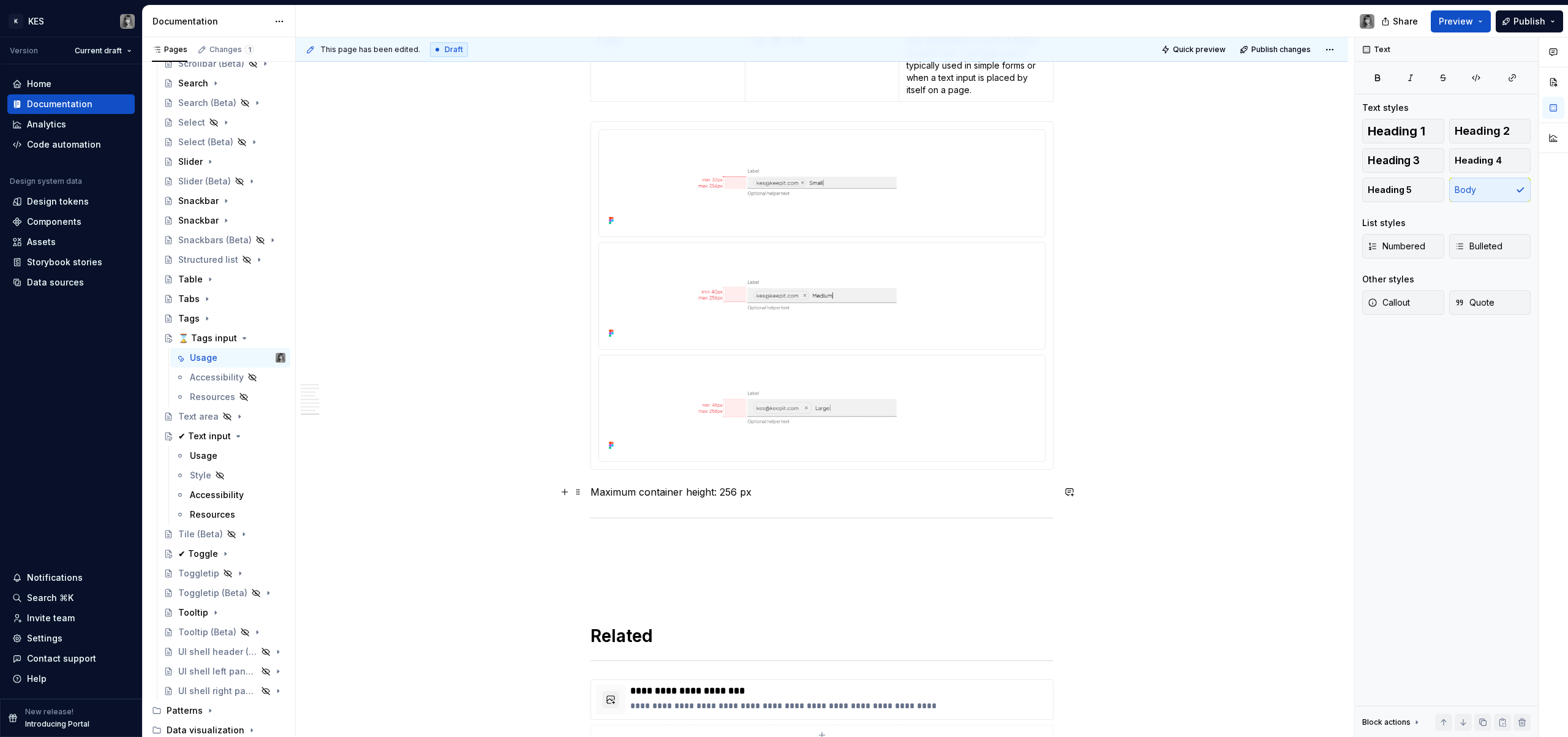
click at [715, 491] on p "Maximum container height: 256 px" at bounding box center [822, 492] width 463 height 15
click at [783, 488] on p "Maximum container height is 256 px" at bounding box center [822, 492] width 463 height 15
click at [787, 491] on p "Maximum container height is 256 px and (once this value is reached, the content…" at bounding box center [822, 492] width 463 height 15
click at [1034, 494] on p "Maximum container height is 256 px and once this value is reached, the content …" at bounding box center [822, 492] width 463 height 15
click at [1050, 493] on p "Maximum container height is 256 px and once this value is reached, the content …" at bounding box center [822, 492] width 463 height 15
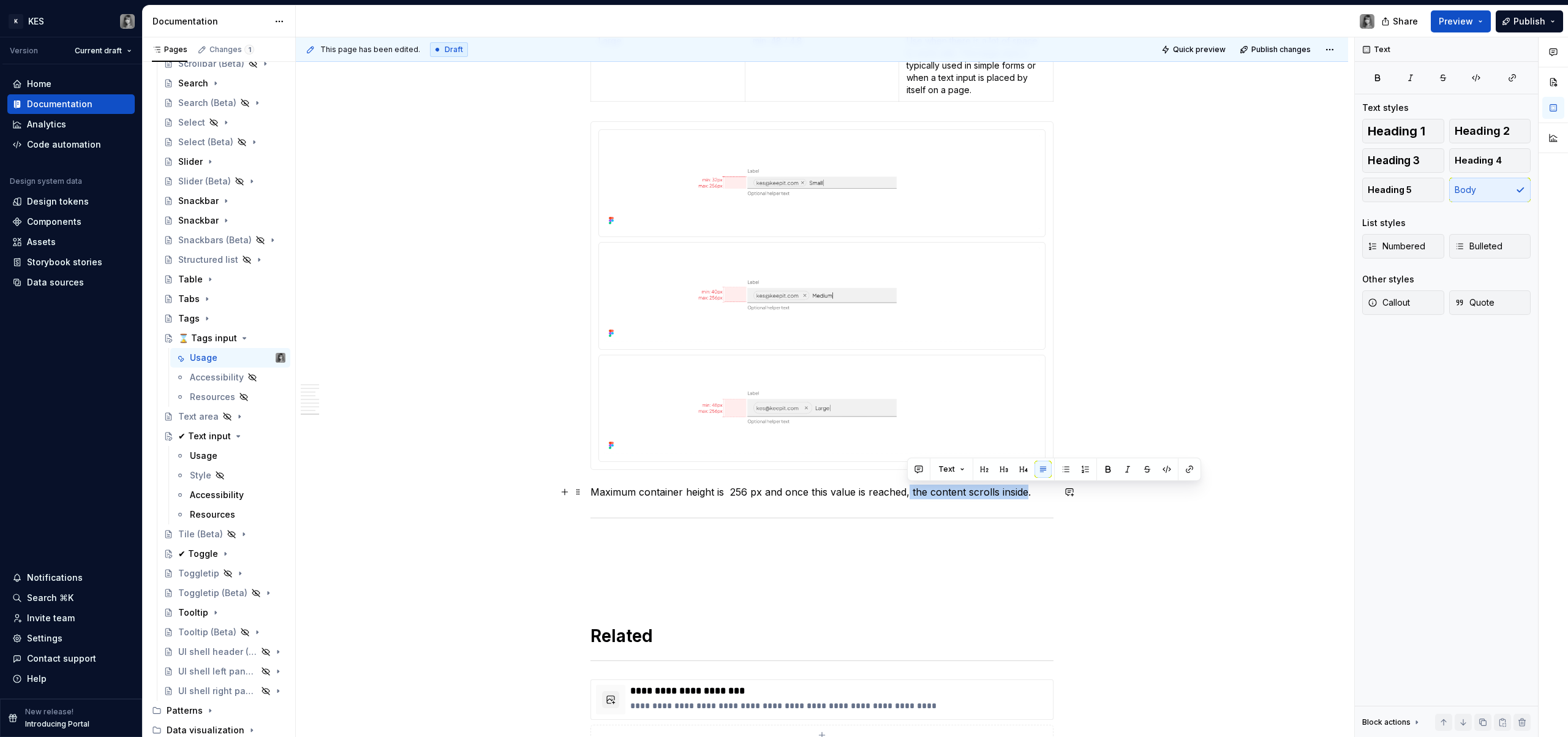
drag, startPoint x: 1025, startPoint y: 493, endPoint x: 918, endPoint y: 494, distance: 107.0
click at [908, 493] on p "Maximum container height is 256 px and once this value is reached, the content …" at bounding box center [822, 492] width 463 height 15
click at [950, 541] on p at bounding box center [822, 544] width 463 height 15
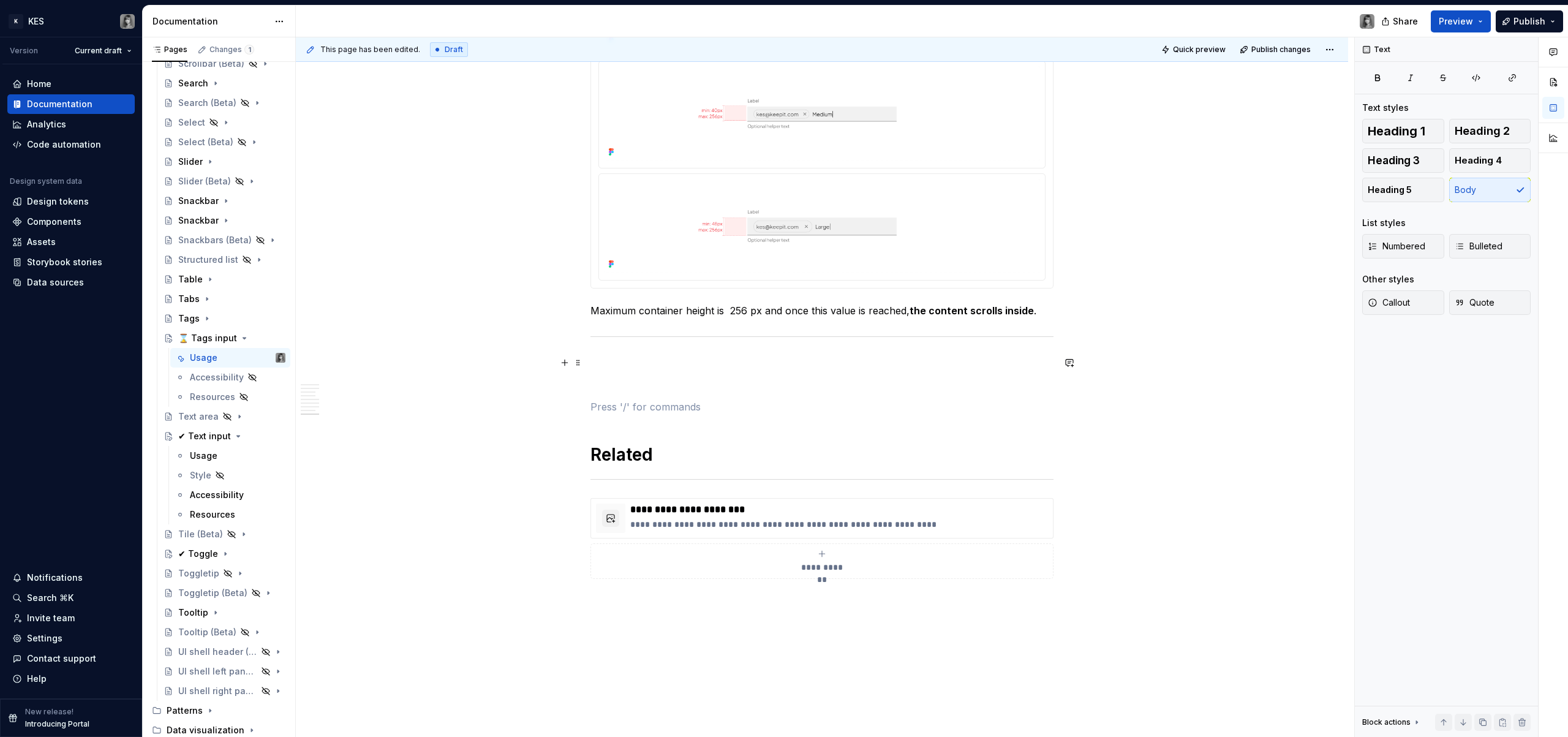
click at [630, 362] on p at bounding box center [822, 362] width 463 height 15
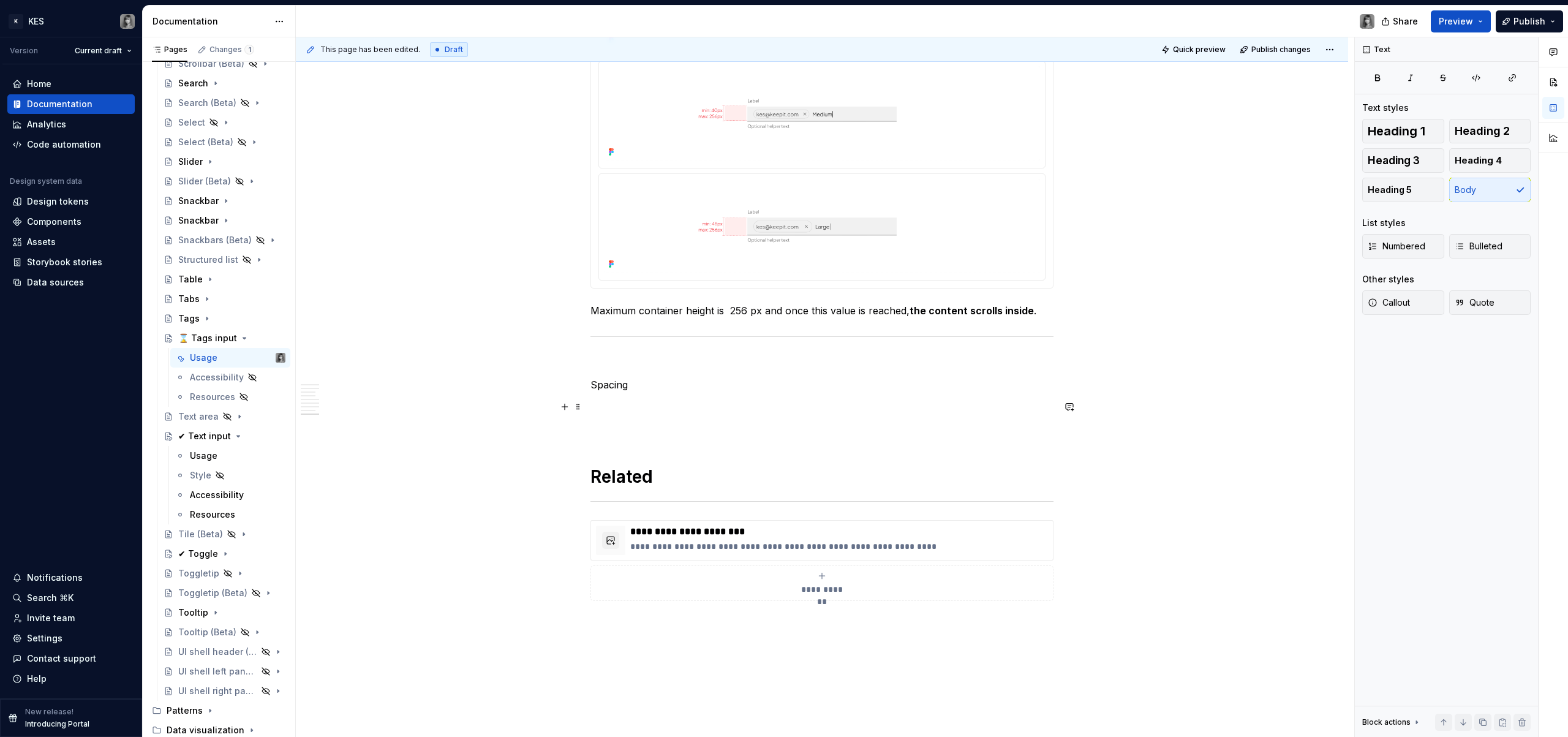
click at [619, 391] on p "Spacing" at bounding box center [822, 384] width 463 height 15
click at [1385, 120] on button "Heading 1" at bounding box center [1403, 131] width 82 height 24
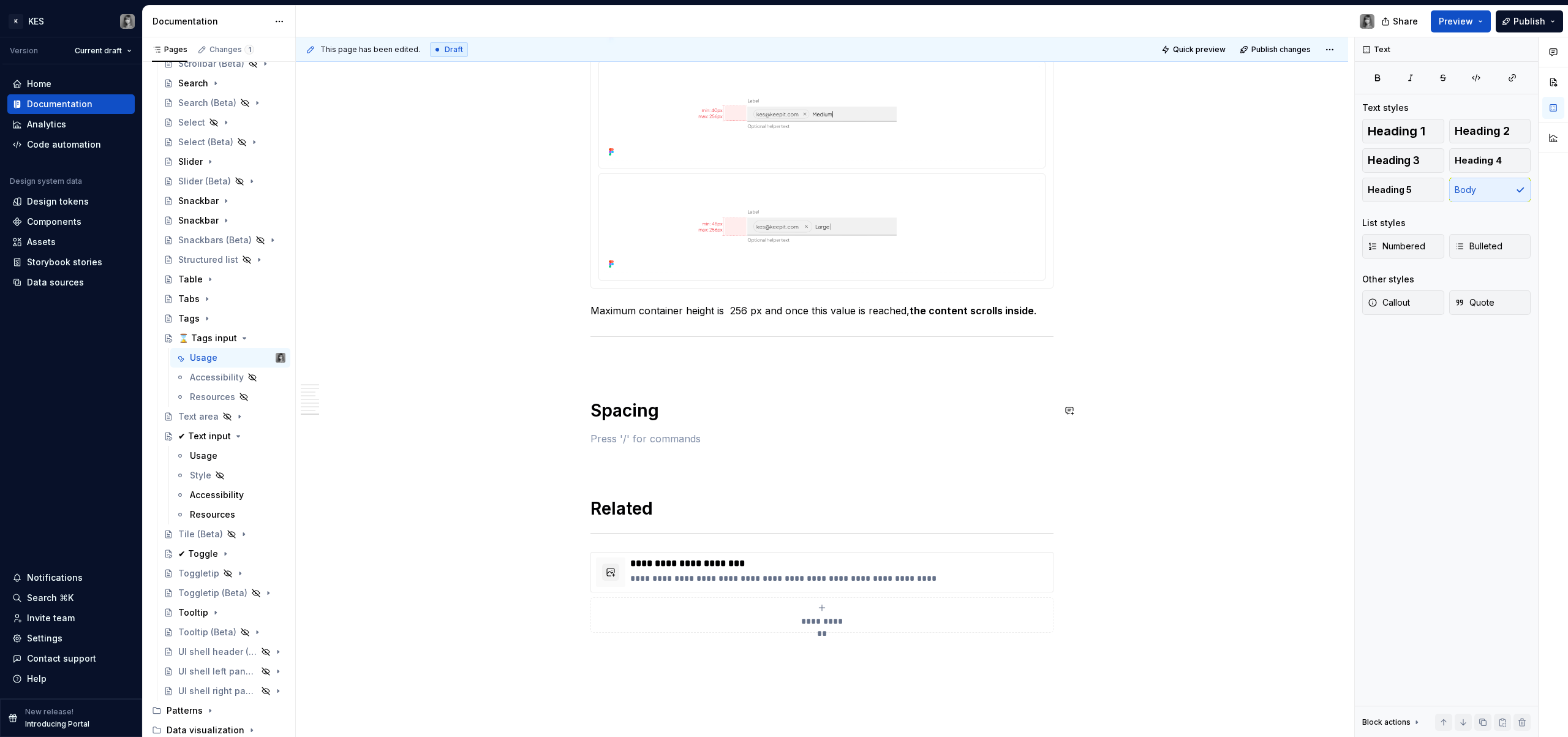
click at [606, 436] on p at bounding box center [822, 438] width 463 height 15
click at [712, 368] on p at bounding box center [822, 362] width 463 height 15
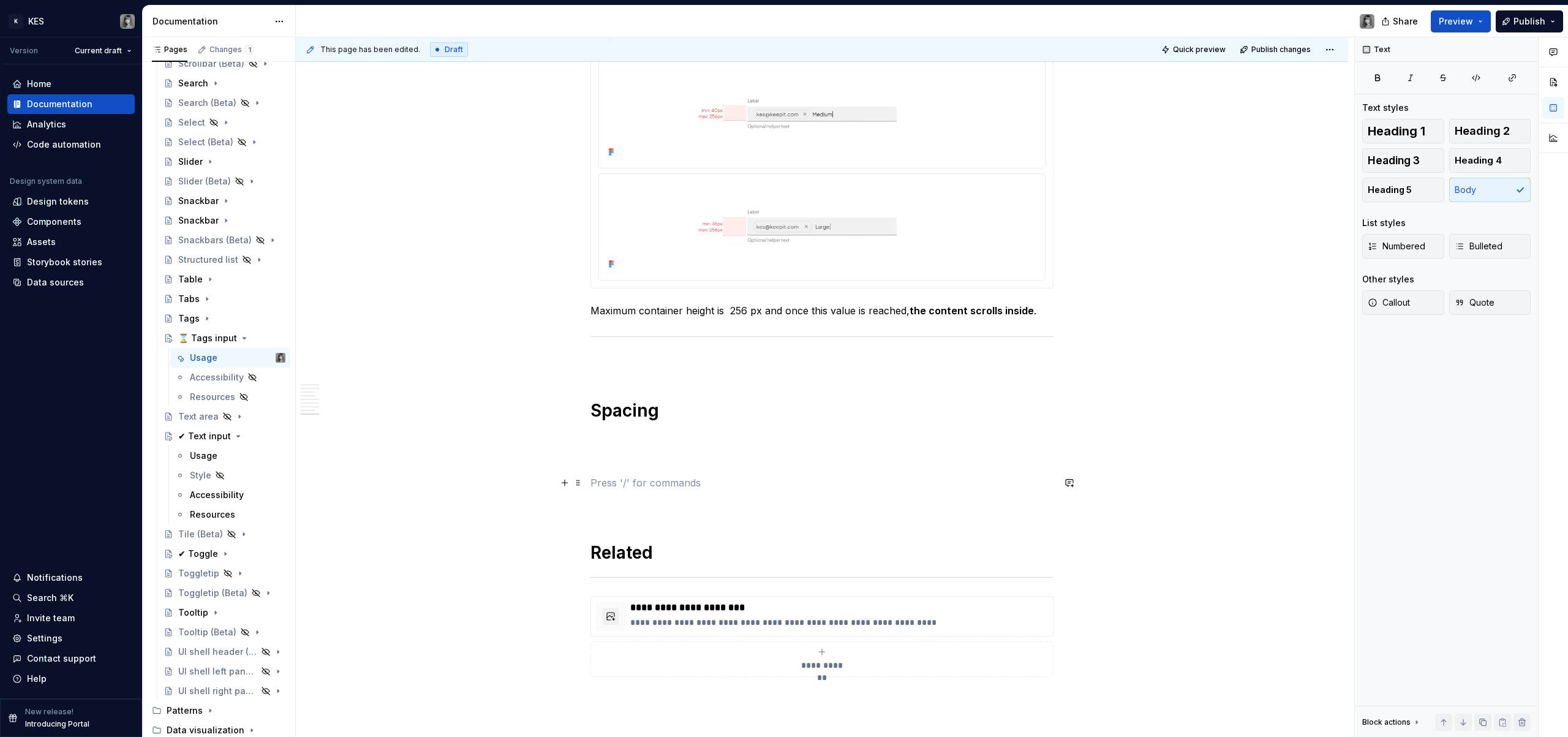
click at [615, 483] on p at bounding box center [822, 483] width 463 height 15
click at [626, 480] on p at bounding box center [822, 483] width 463 height 15
click at [643, 487] on p "MODIFIERS" at bounding box center [822, 483] width 463 height 15
click at [642, 487] on p "MODIFIERS" at bounding box center [822, 483] width 463 height 15
click at [630, 486] on p "MODIFIERS" at bounding box center [822, 483] width 463 height 15
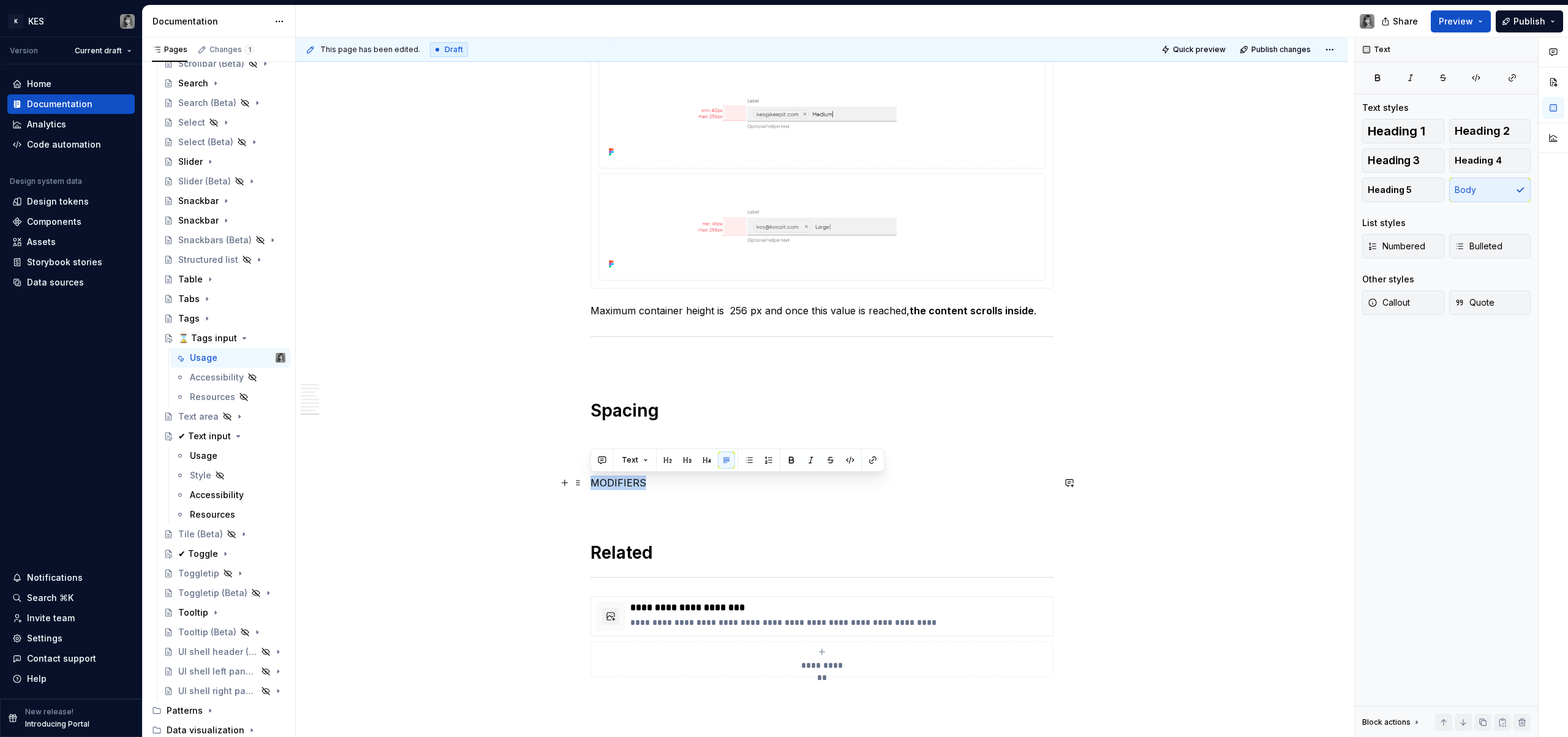
click at [630, 486] on p "MODIFIERS" at bounding box center [822, 483] width 463 height 15
click at [617, 483] on p "Modifiers" at bounding box center [822, 483] width 463 height 15
click at [1405, 128] on span "Heading 1" at bounding box center [1396, 131] width 58 height 13
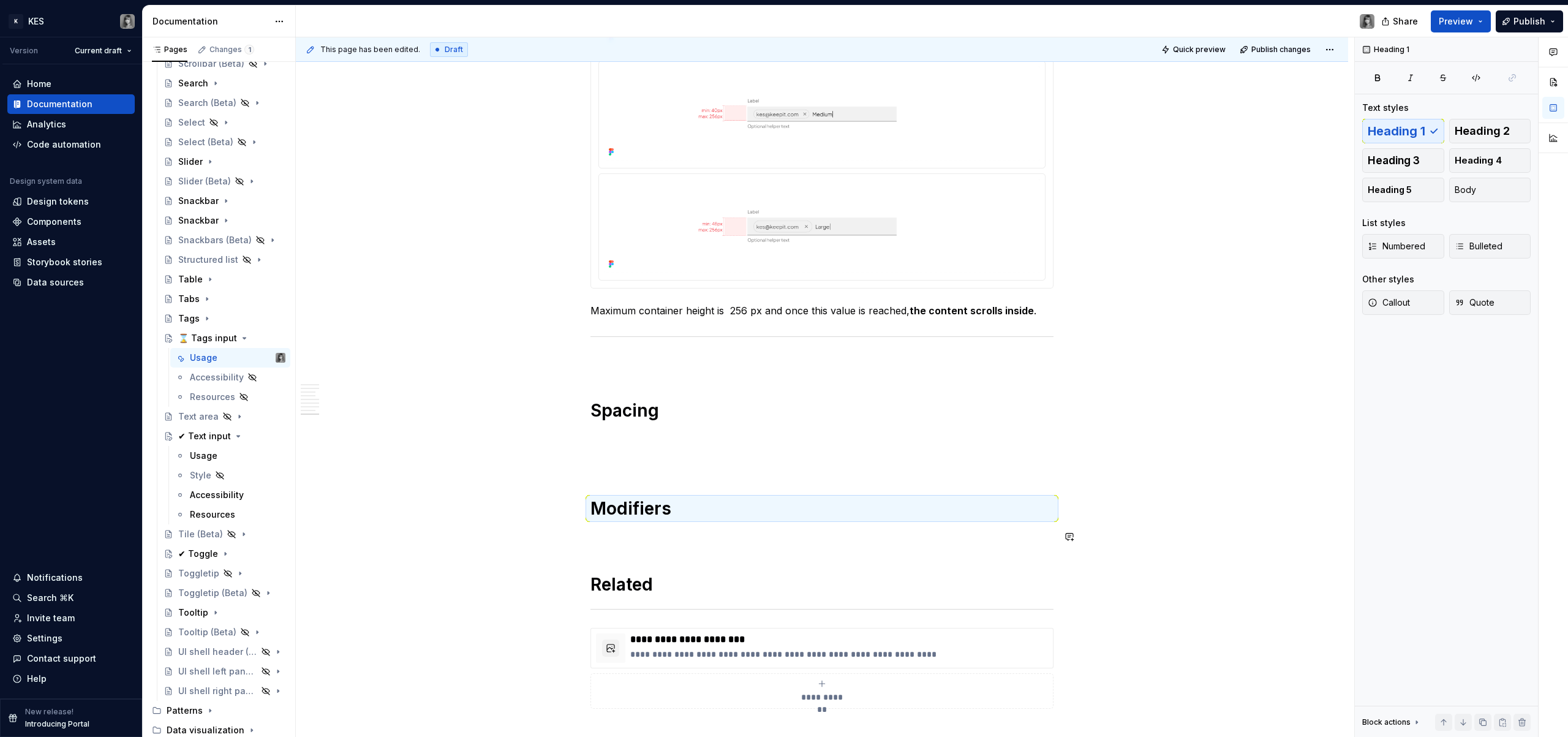
click at [636, 535] on p at bounding box center [822, 537] width 463 height 15
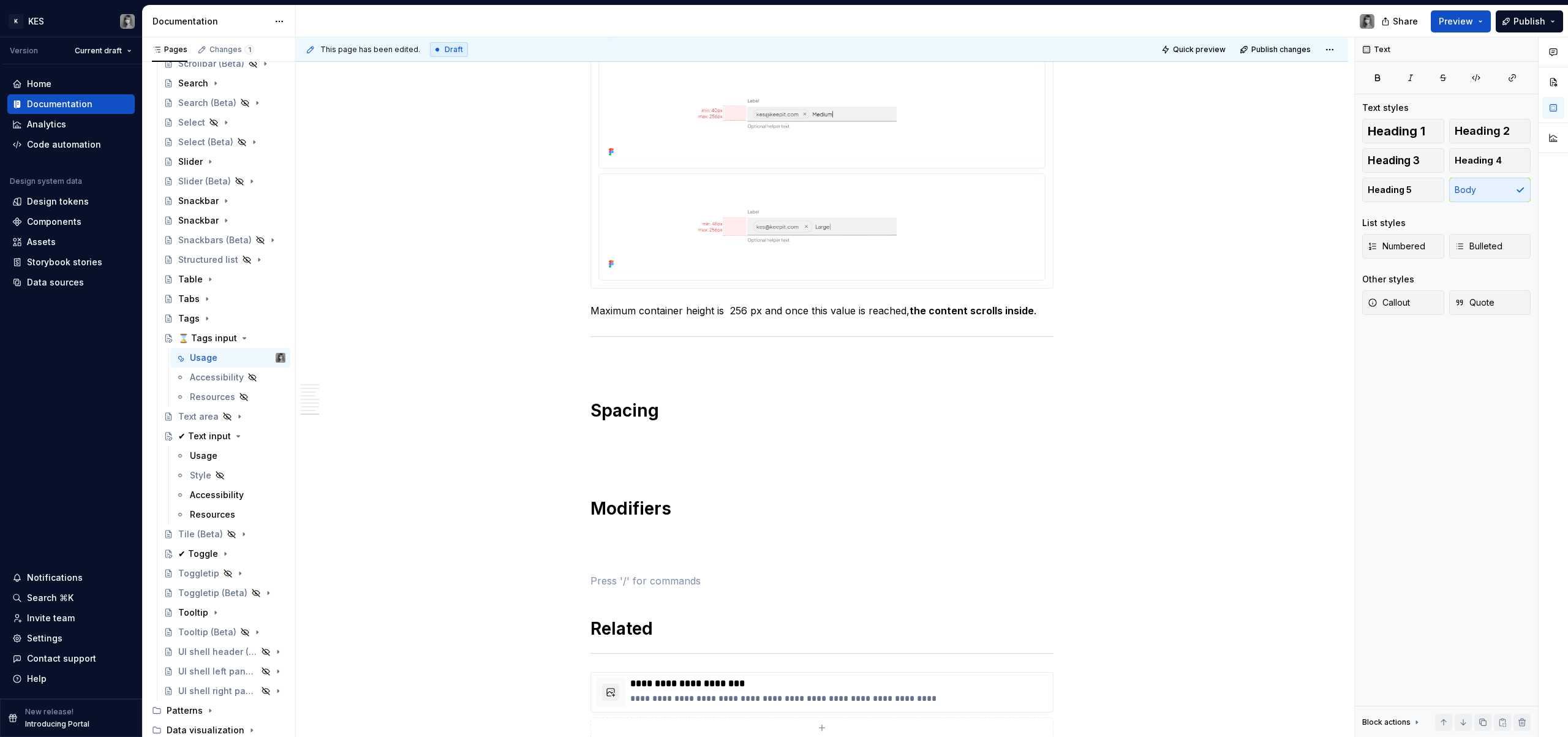
click at [655, 358] on p at bounding box center [822, 362] width 463 height 15
click at [1065, 316] on button "button" at bounding box center [1070, 311] width 17 height 17
click at [1037, 314] on p "Maximum container height is 256 px and once this value is reached, the content …" at bounding box center [822, 310] width 463 height 15
click at [628, 562] on p at bounding box center [822, 558] width 463 height 15
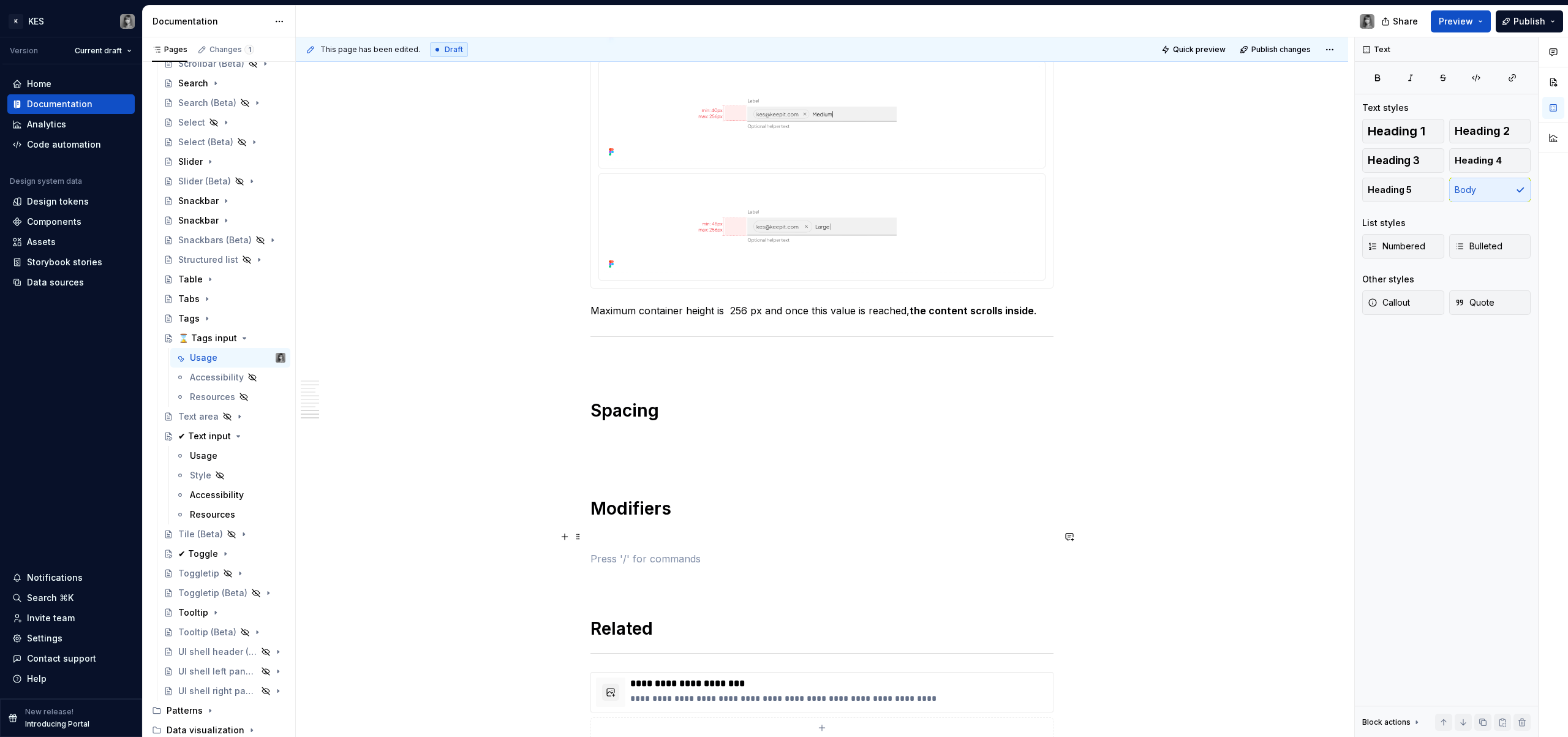
click at [639, 533] on p at bounding box center [822, 537] width 463 height 15
click at [685, 536] on p "Validation and Error States" at bounding box center [822, 537] width 463 height 15
click at [1471, 128] on span "Heading 2" at bounding box center [1482, 131] width 55 height 13
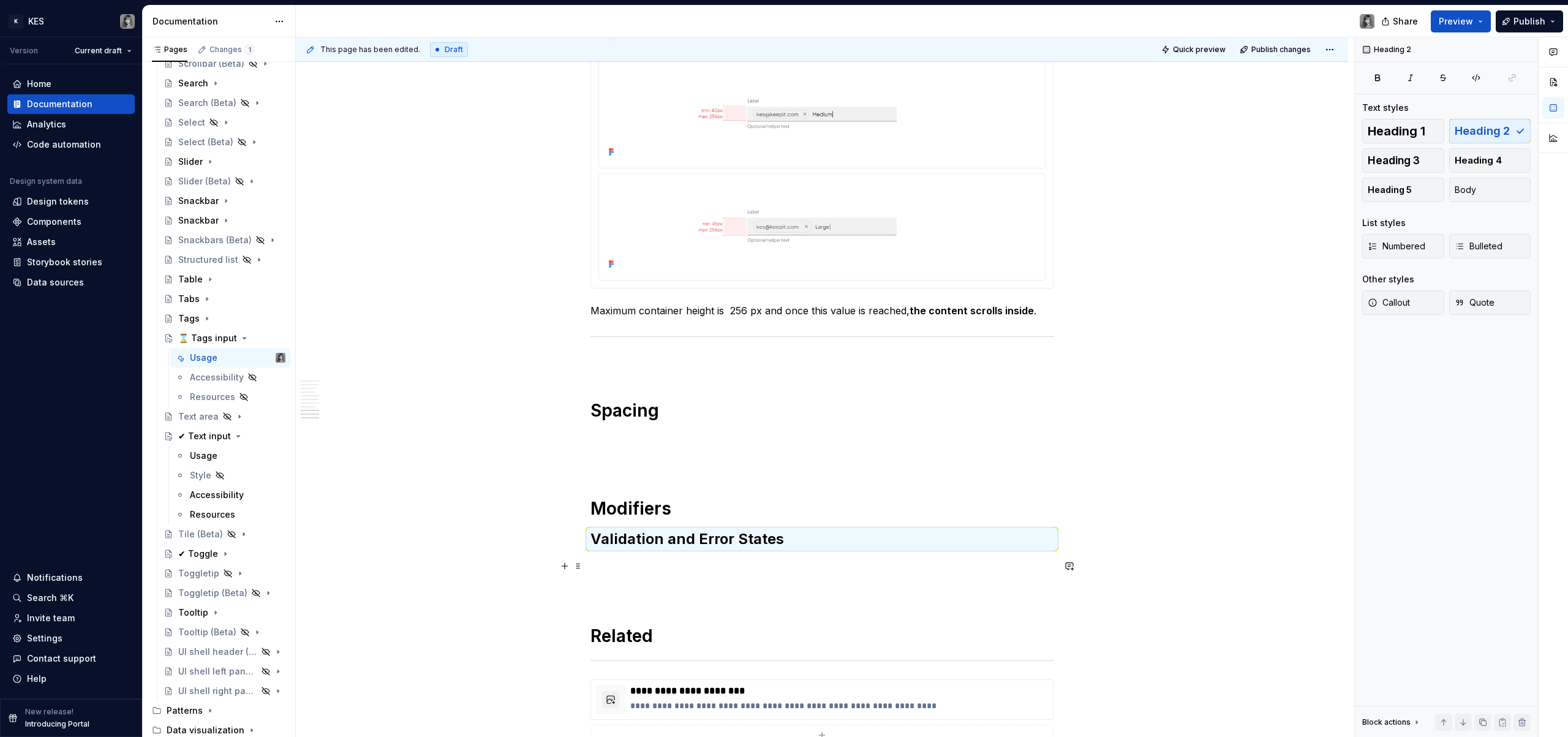
click at [669, 560] on p at bounding box center [822, 566] width 463 height 15
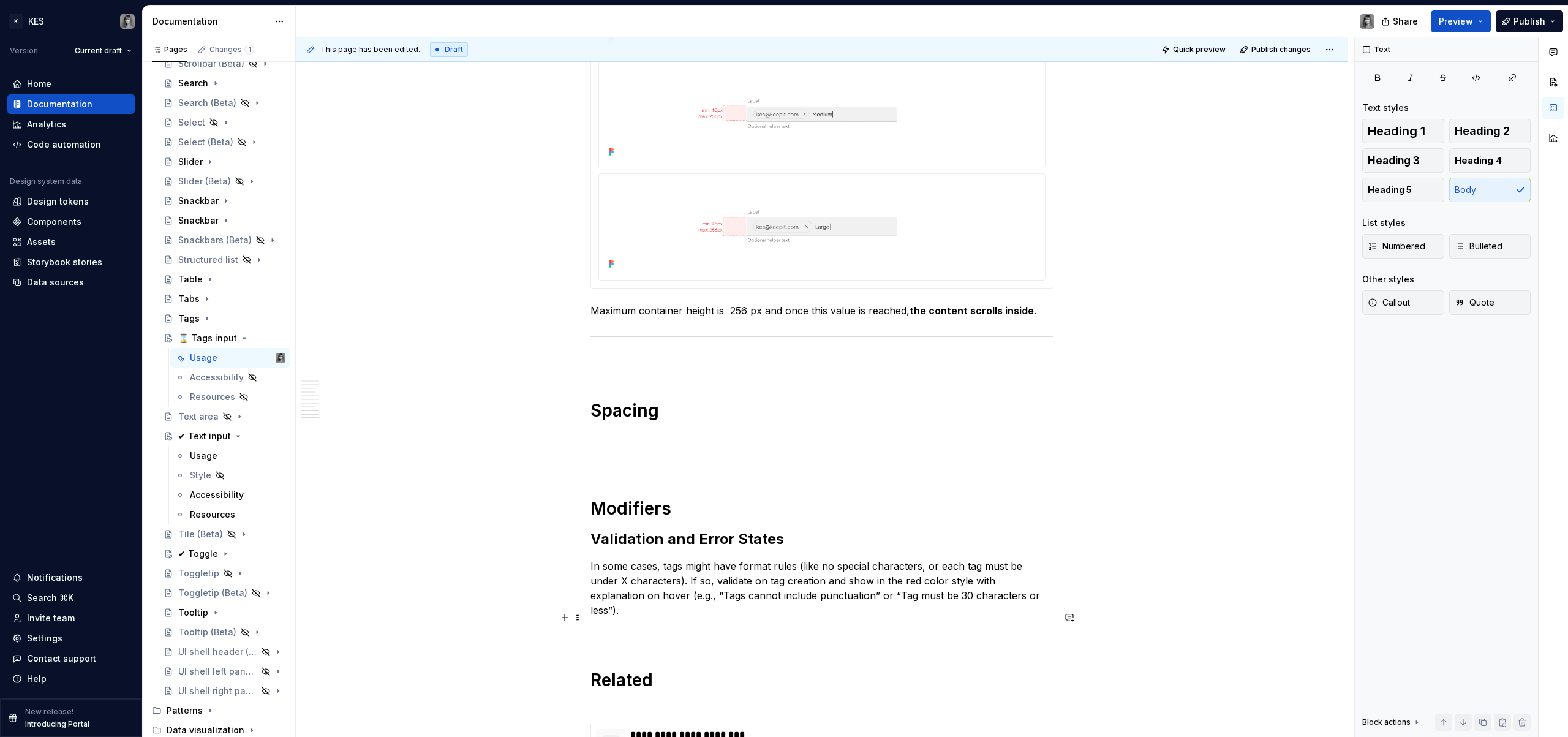
click at [643, 625] on p at bounding box center [822, 632] width 463 height 15
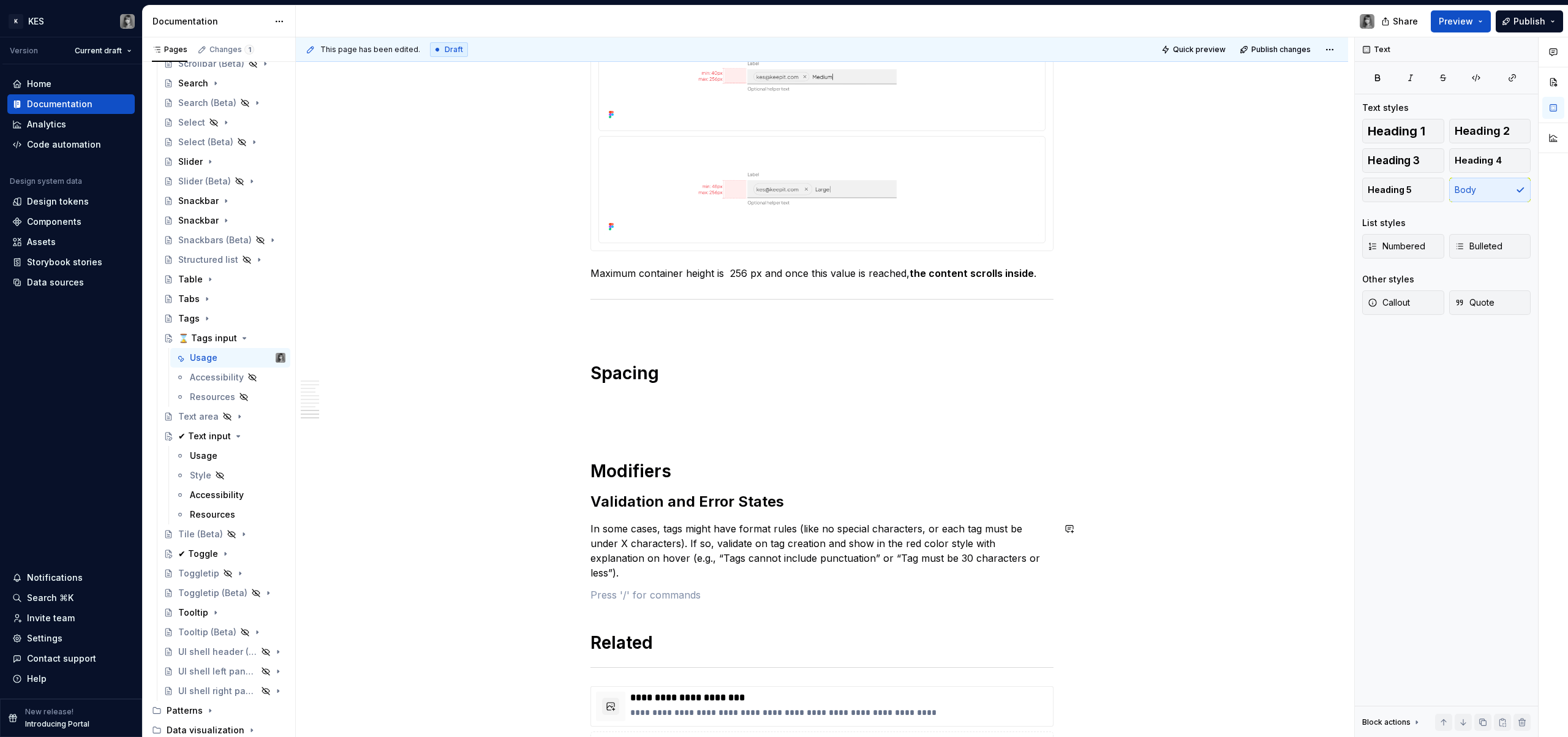
scroll to position [2735, 0]
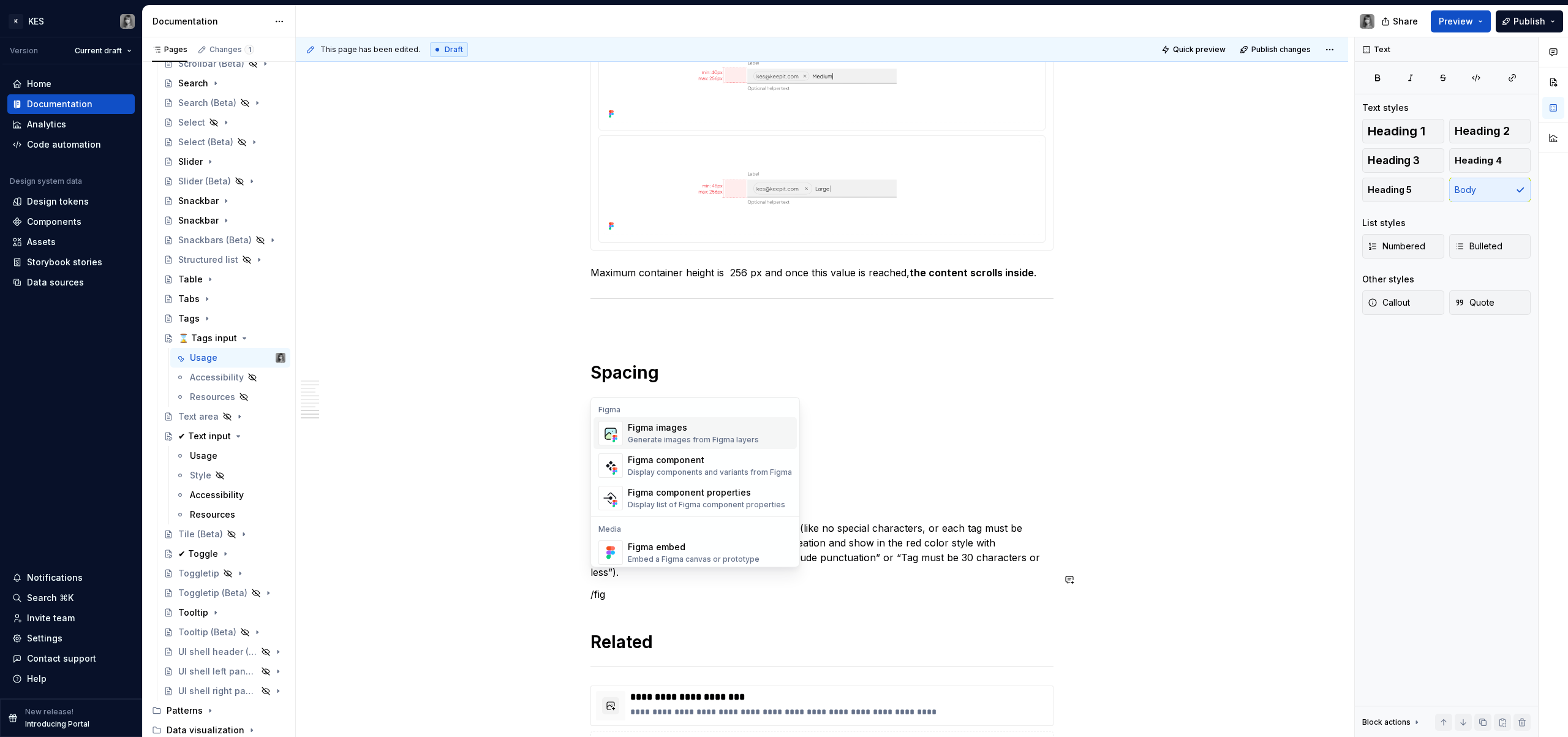
click at [693, 429] on div "Figma images" at bounding box center [693, 428] width 131 height 13
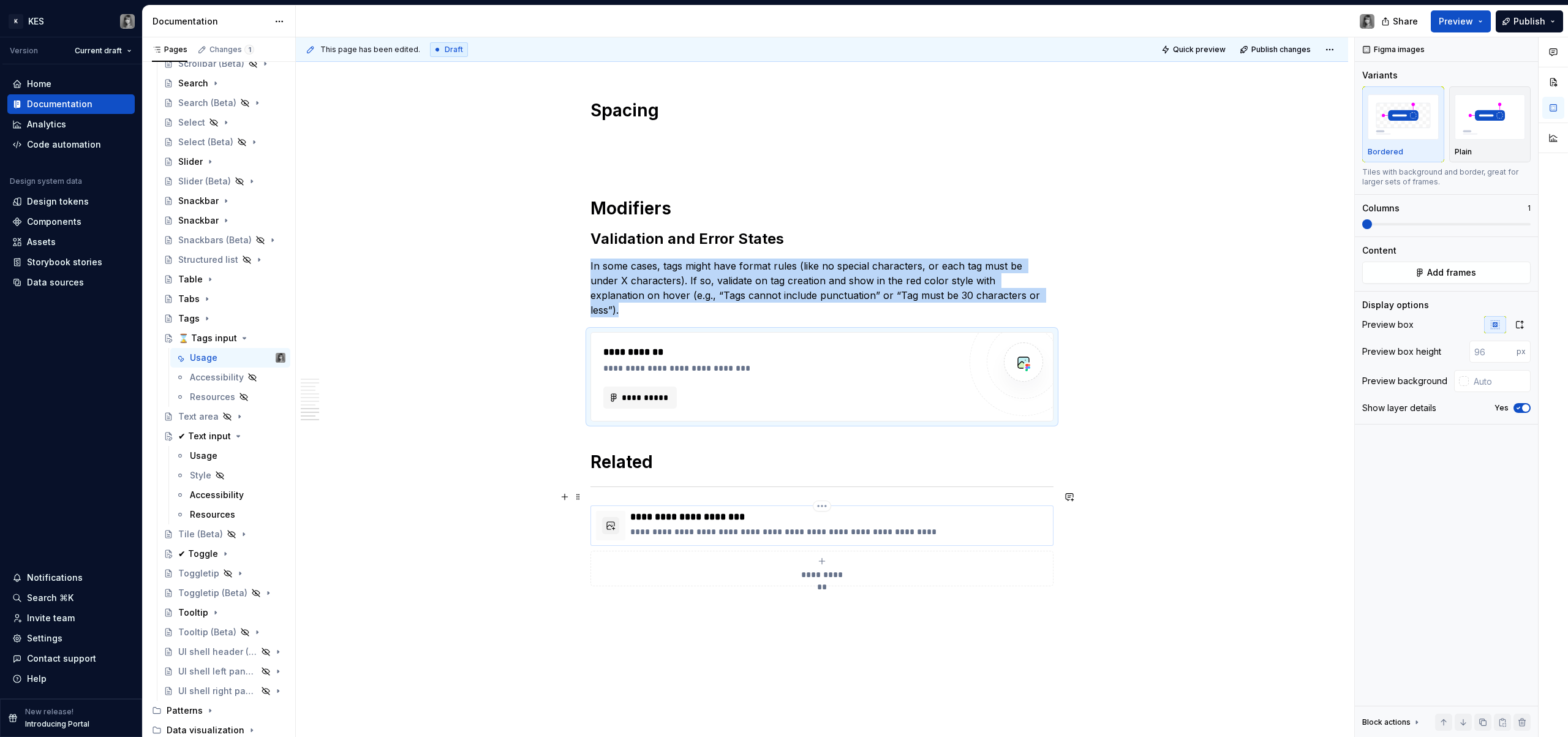
scroll to position [3002, 0]
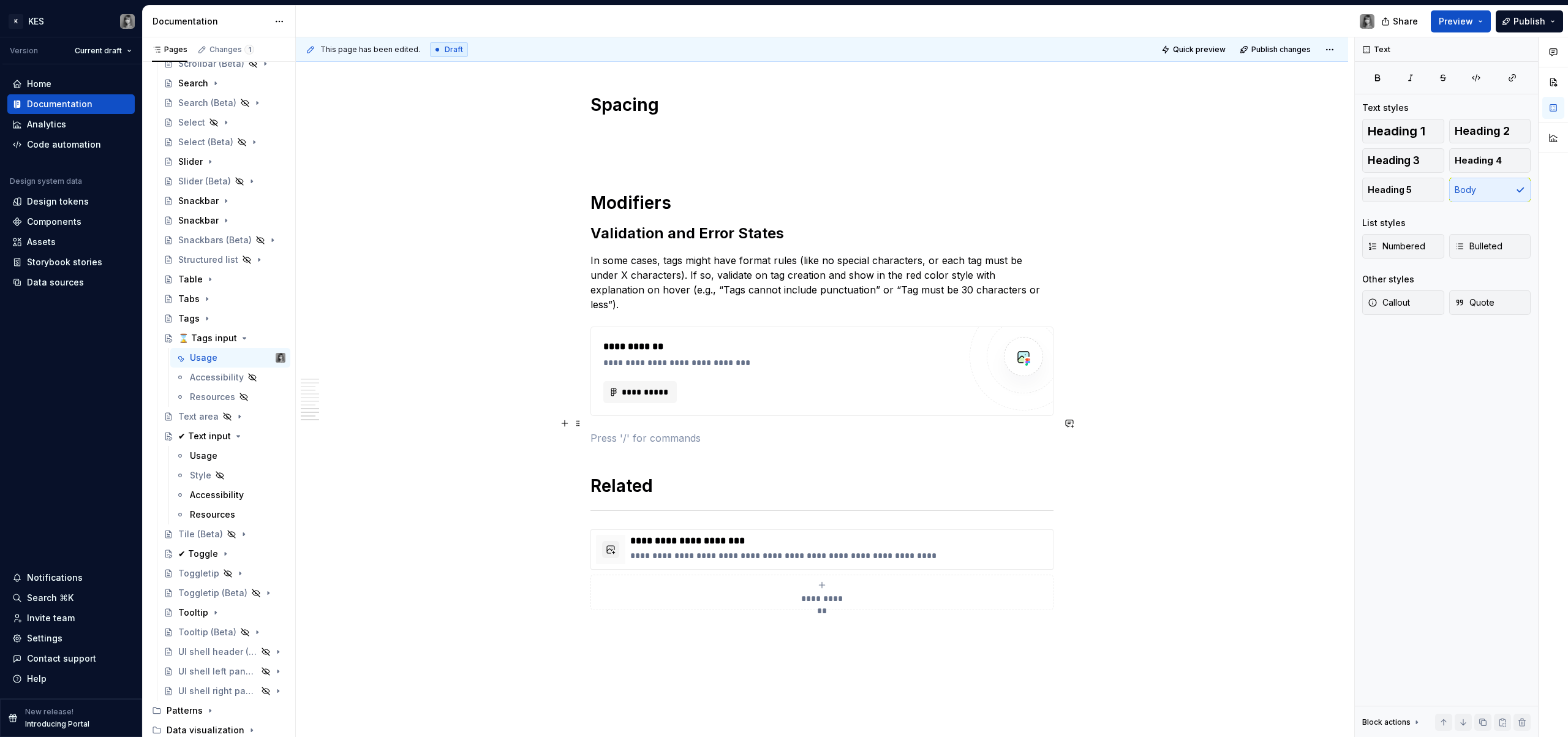
click at [605, 431] on p at bounding box center [822, 438] width 463 height 15
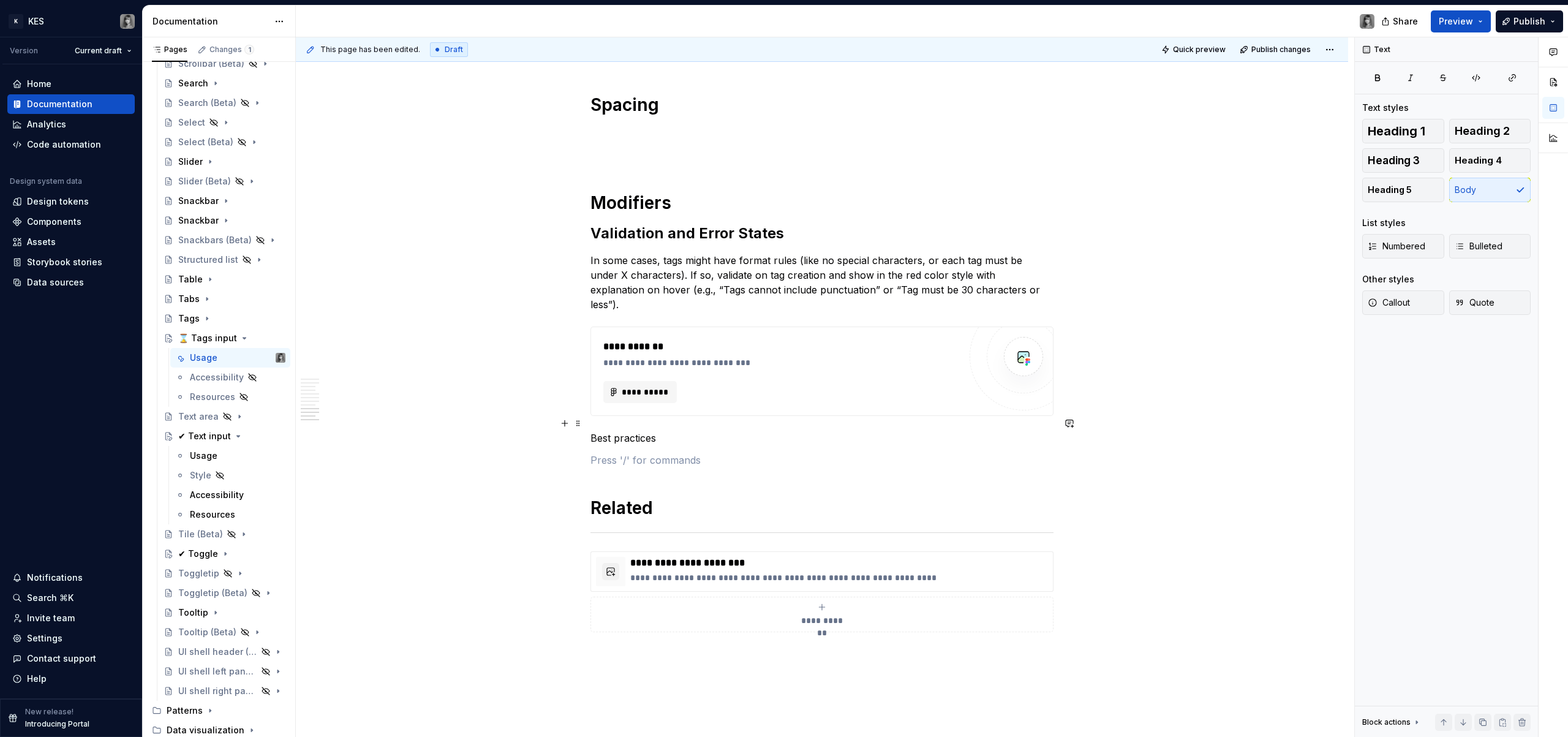
click at [633, 431] on p "Best practices" at bounding box center [822, 438] width 463 height 15
click at [1415, 127] on span "Heading 1" at bounding box center [1396, 131] width 58 height 13
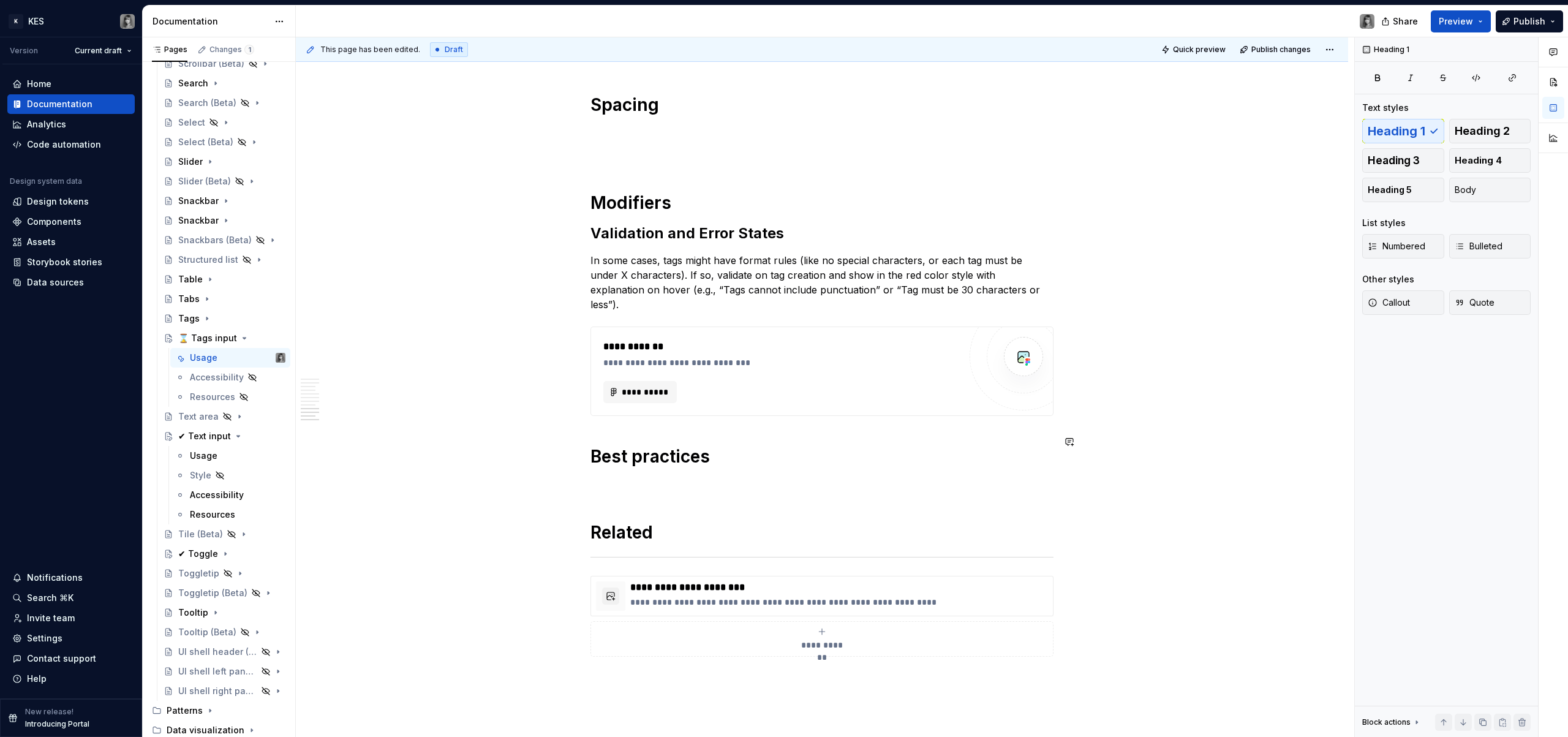
drag, startPoint x: 568, startPoint y: 321, endPoint x: 623, endPoint y: 380, distance: 80.7
click at [568, 321] on button "button" at bounding box center [564, 318] width 17 height 17
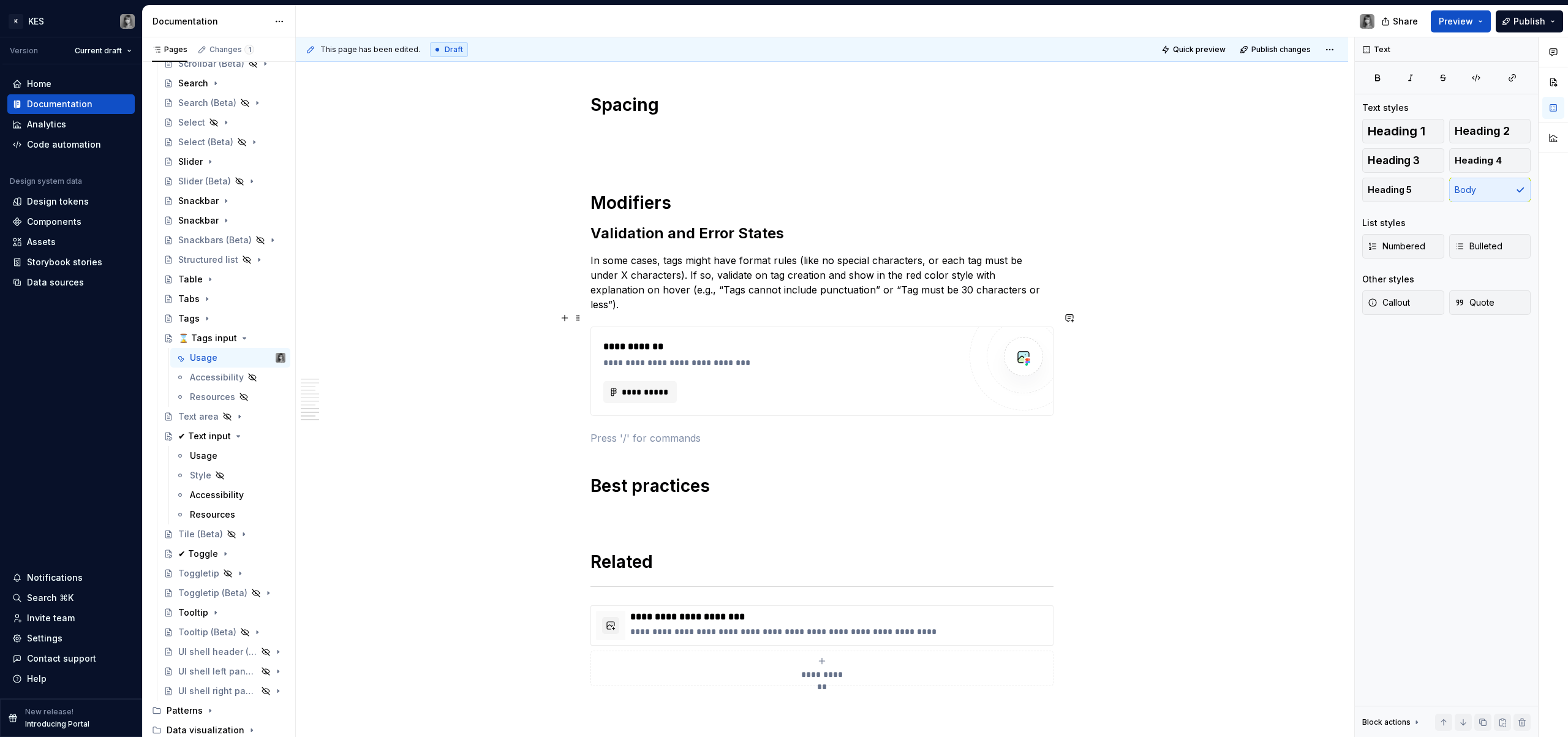
click at [621, 431] on p at bounding box center [822, 438] width 463 height 15
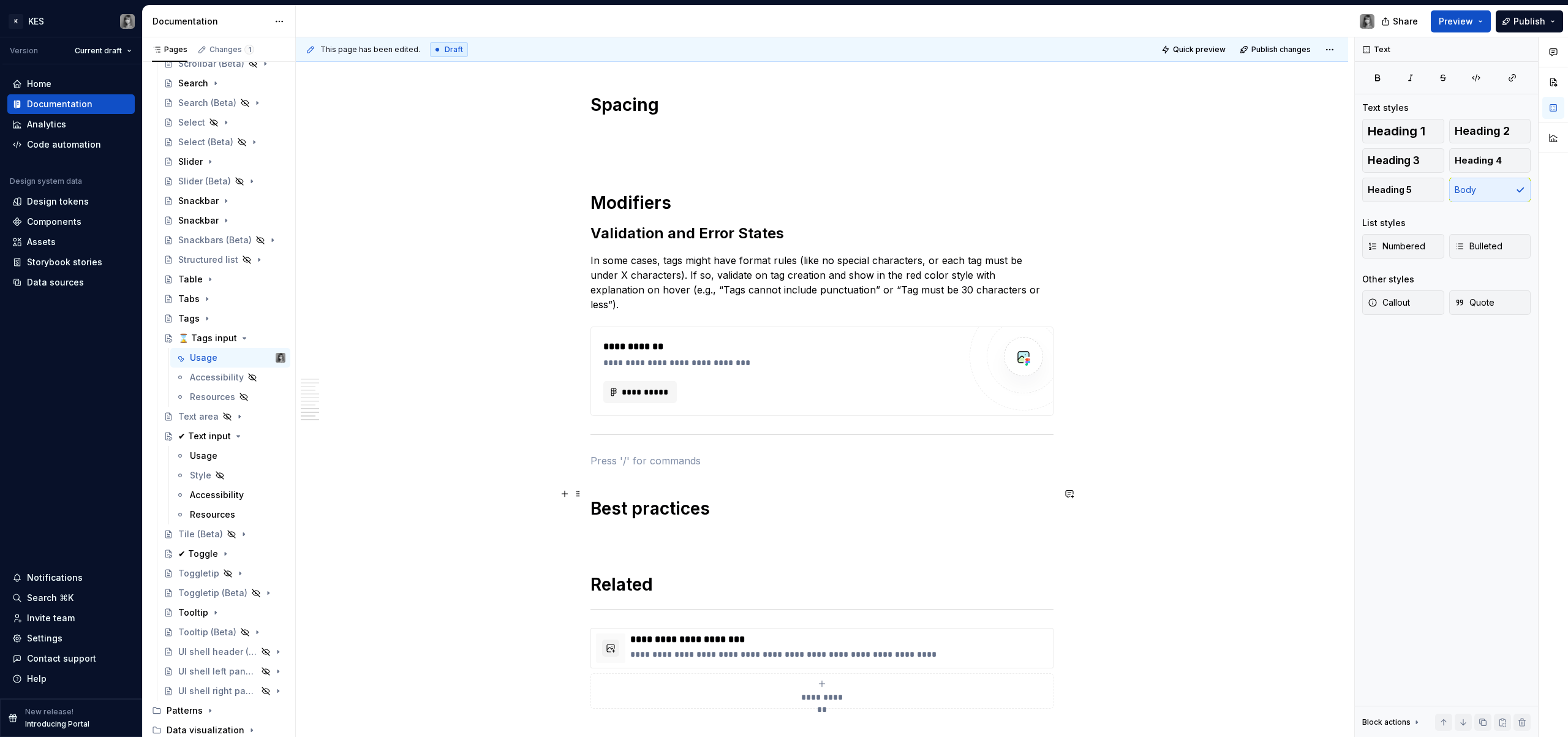
click at [684, 505] on h1 "Best practices" at bounding box center [822, 509] width 463 height 22
click at [651, 530] on p at bounding box center [822, 537] width 463 height 15
click at [679, 574] on div "Document your Do's and Don'ts." at bounding box center [686, 577] width 117 height 10
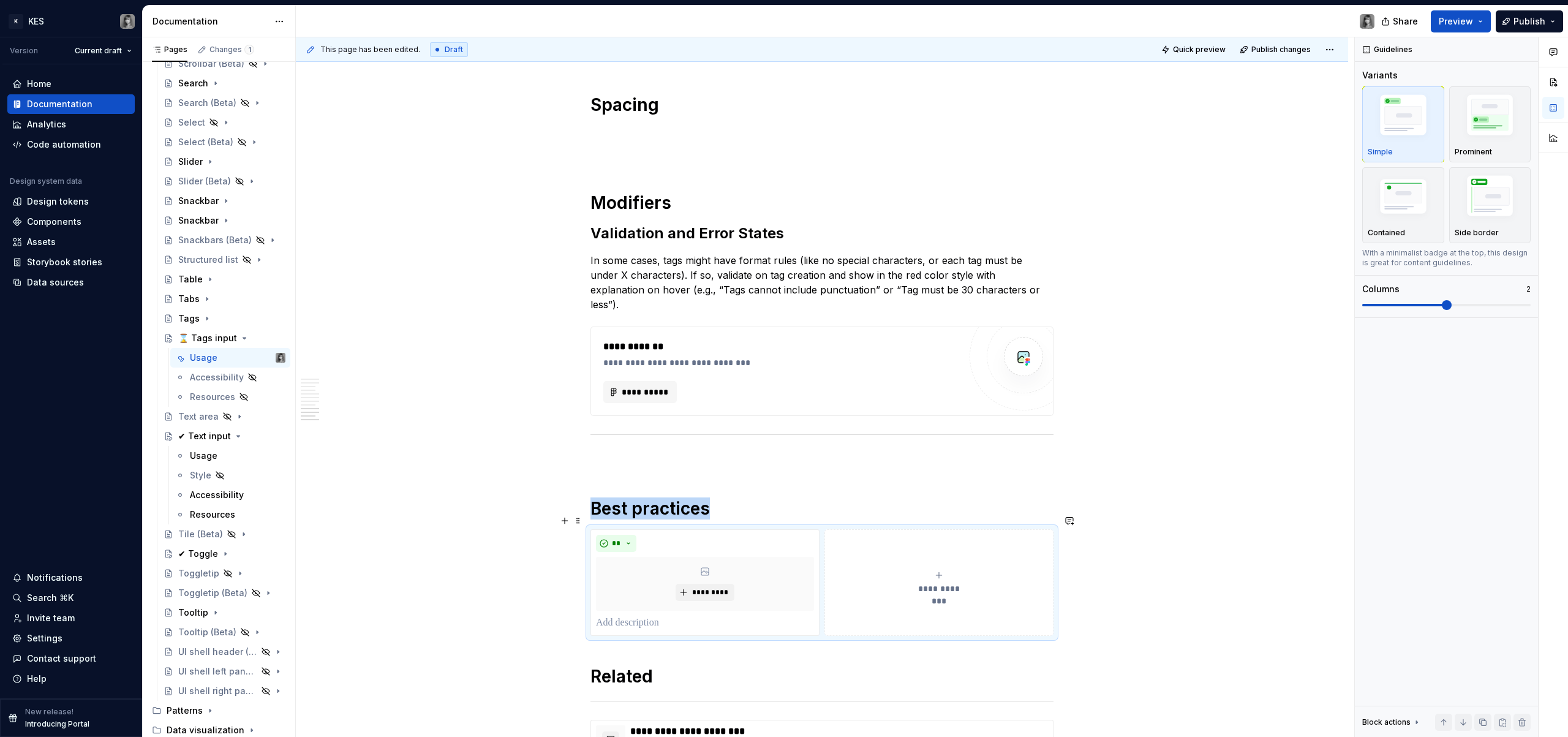
click at [895, 571] on div "**********" at bounding box center [939, 583] width 218 height 24
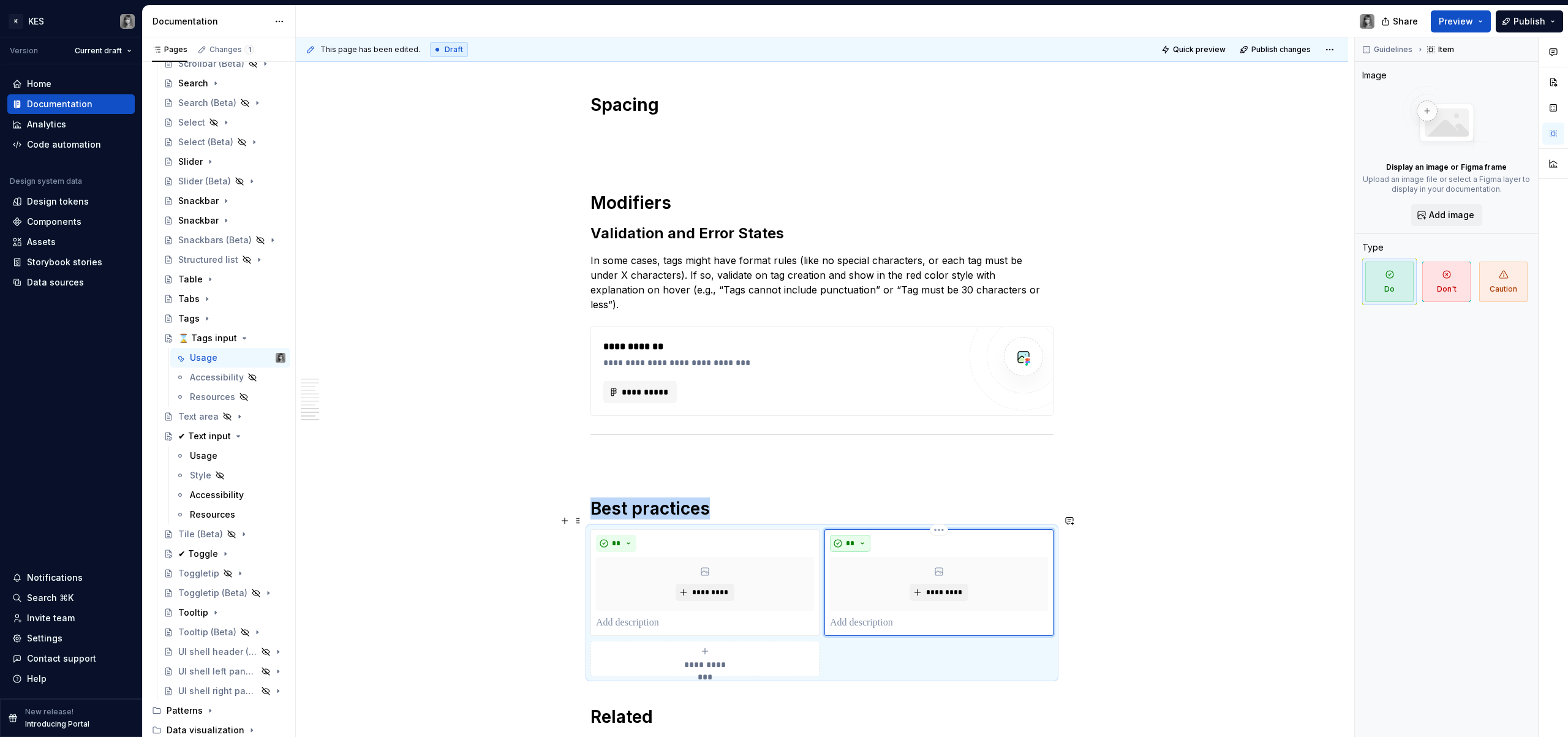
click at [851, 539] on span "**" at bounding box center [850, 544] width 10 height 10
click at [877, 571] on div "Don't" at bounding box center [879, 572] width 23 height 13
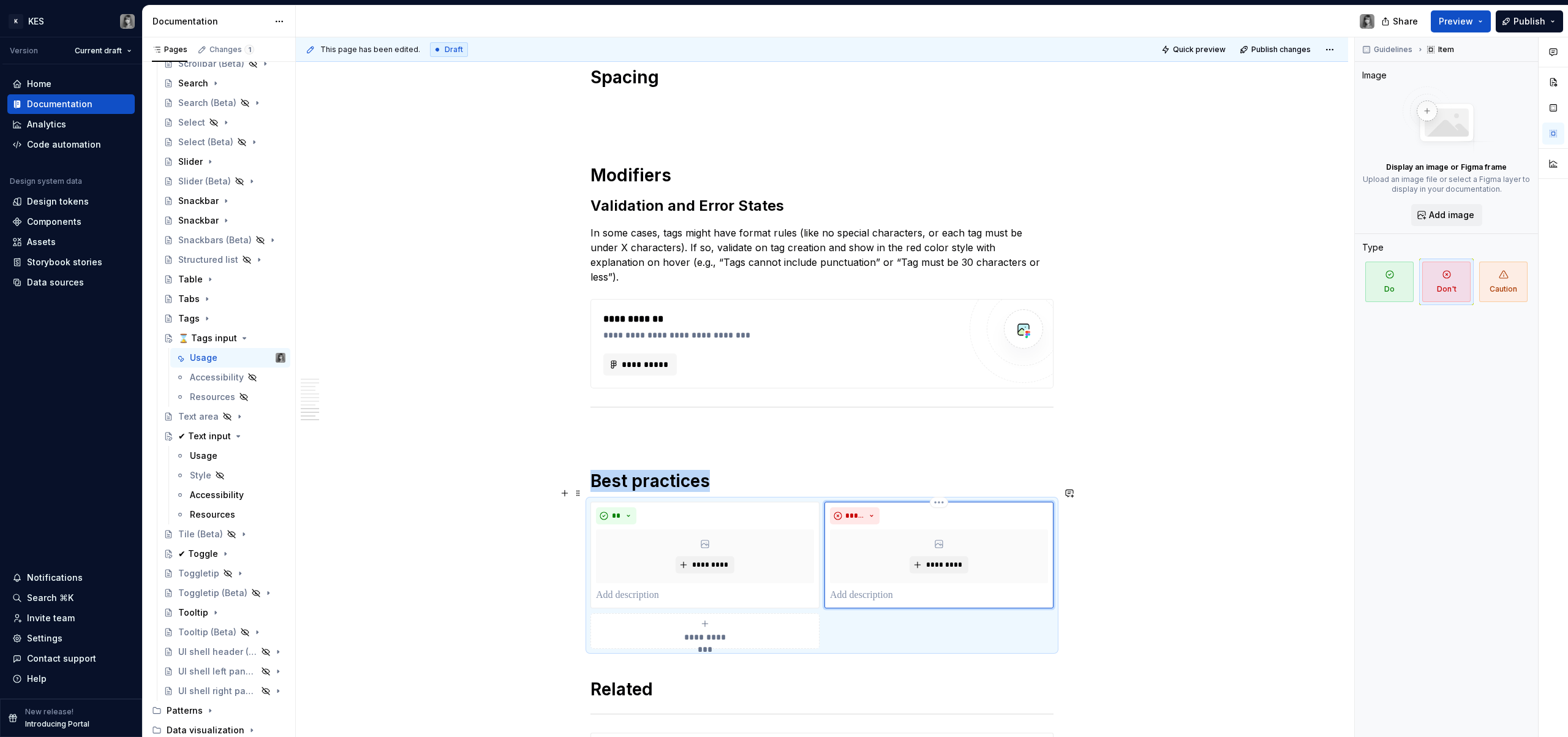
scroll to position [3040, 0]
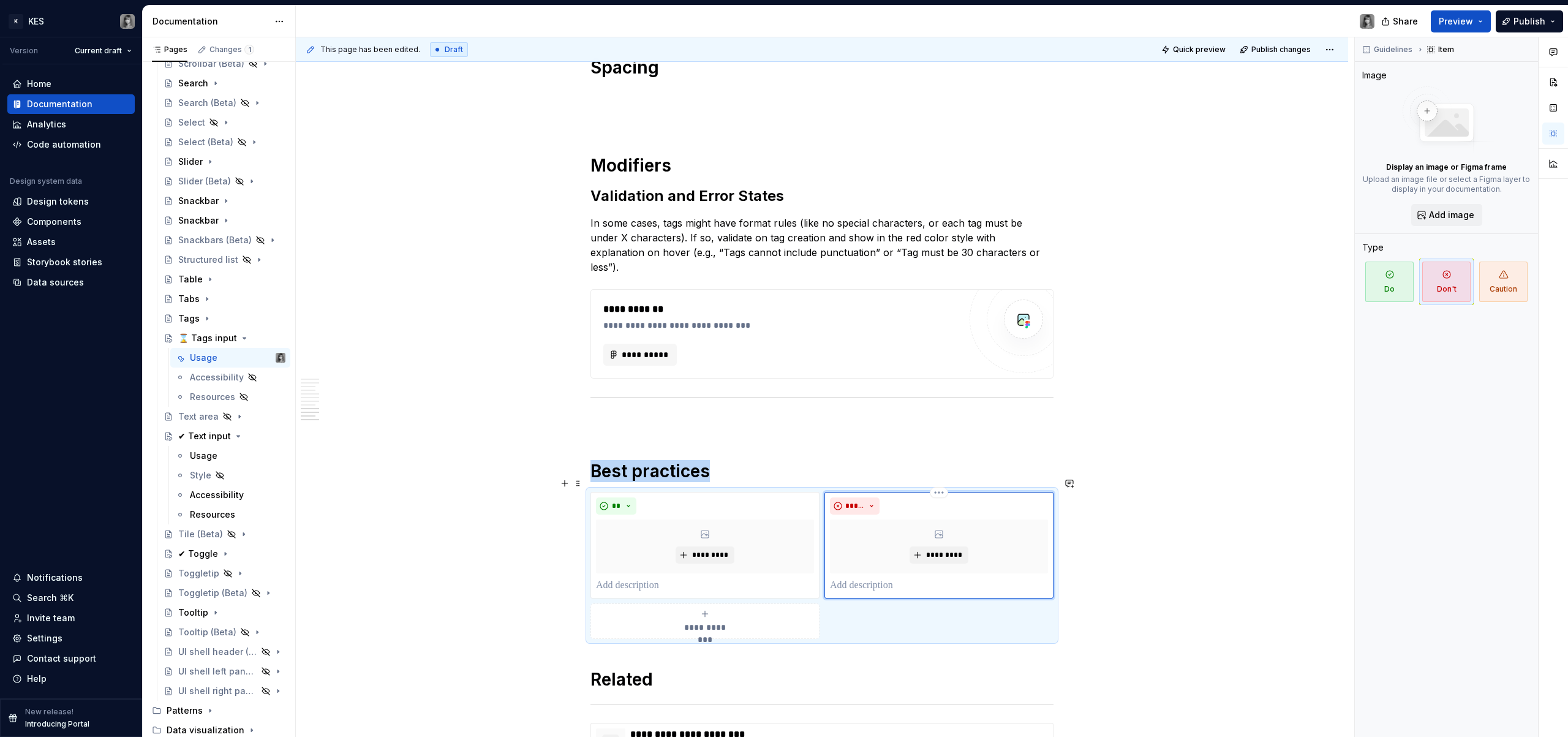
click at [891, 578] on p at bounding box center [939, 585] width 218 height 15
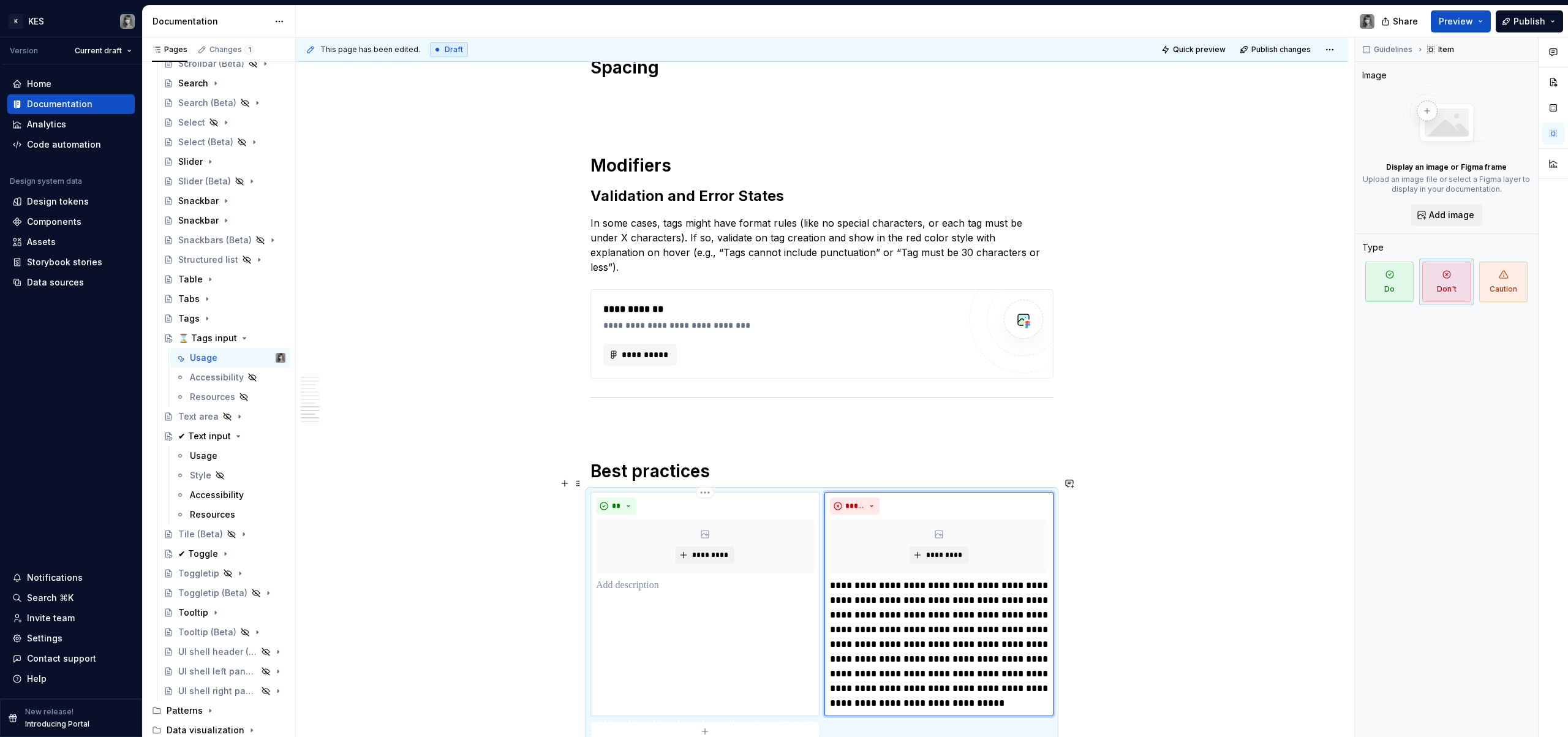
click at [694, 601] on div "** *********" at bounding box center [705, 604] width 229 height 225
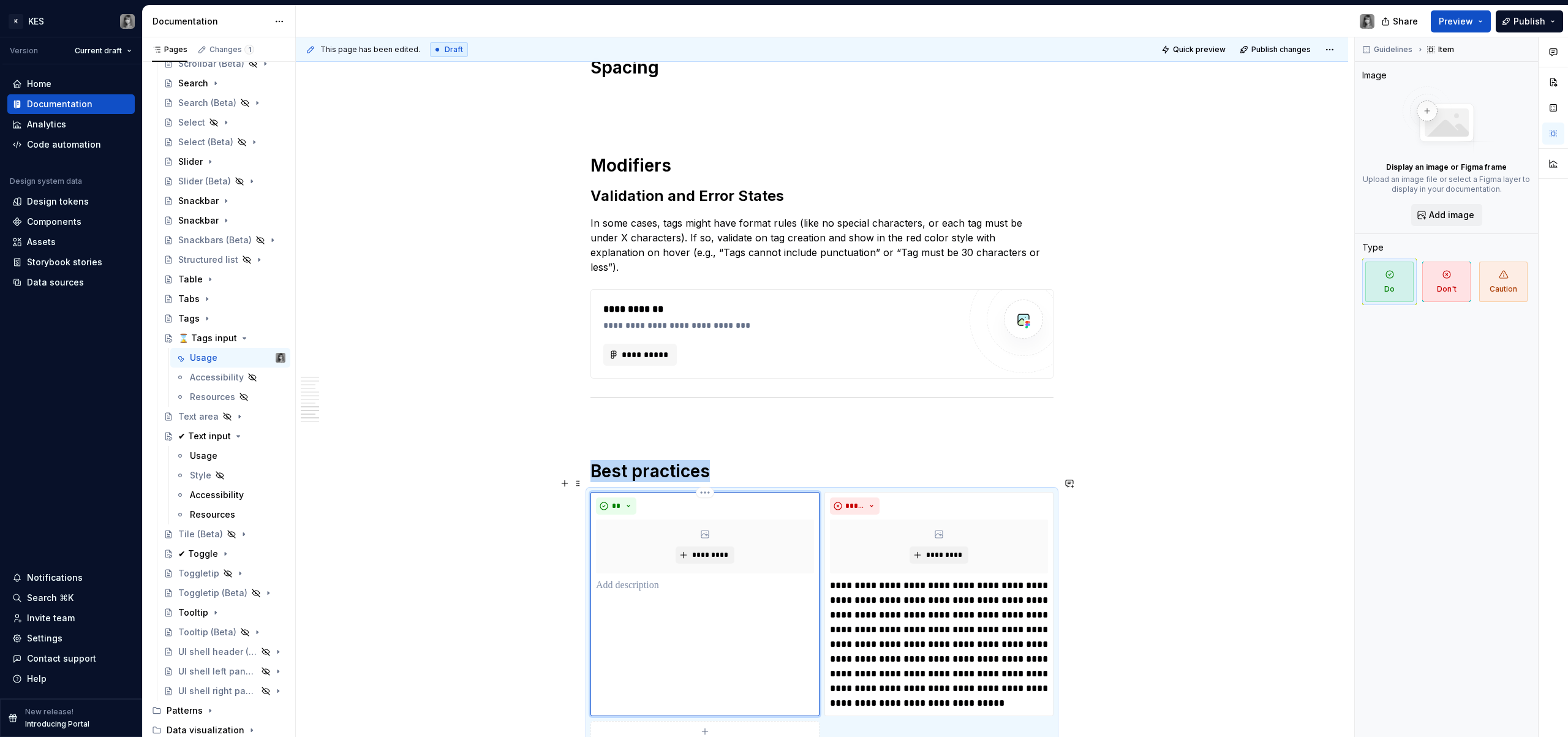
click at [651, 578] on p at bounding box center [705, 585] width 218 height 15
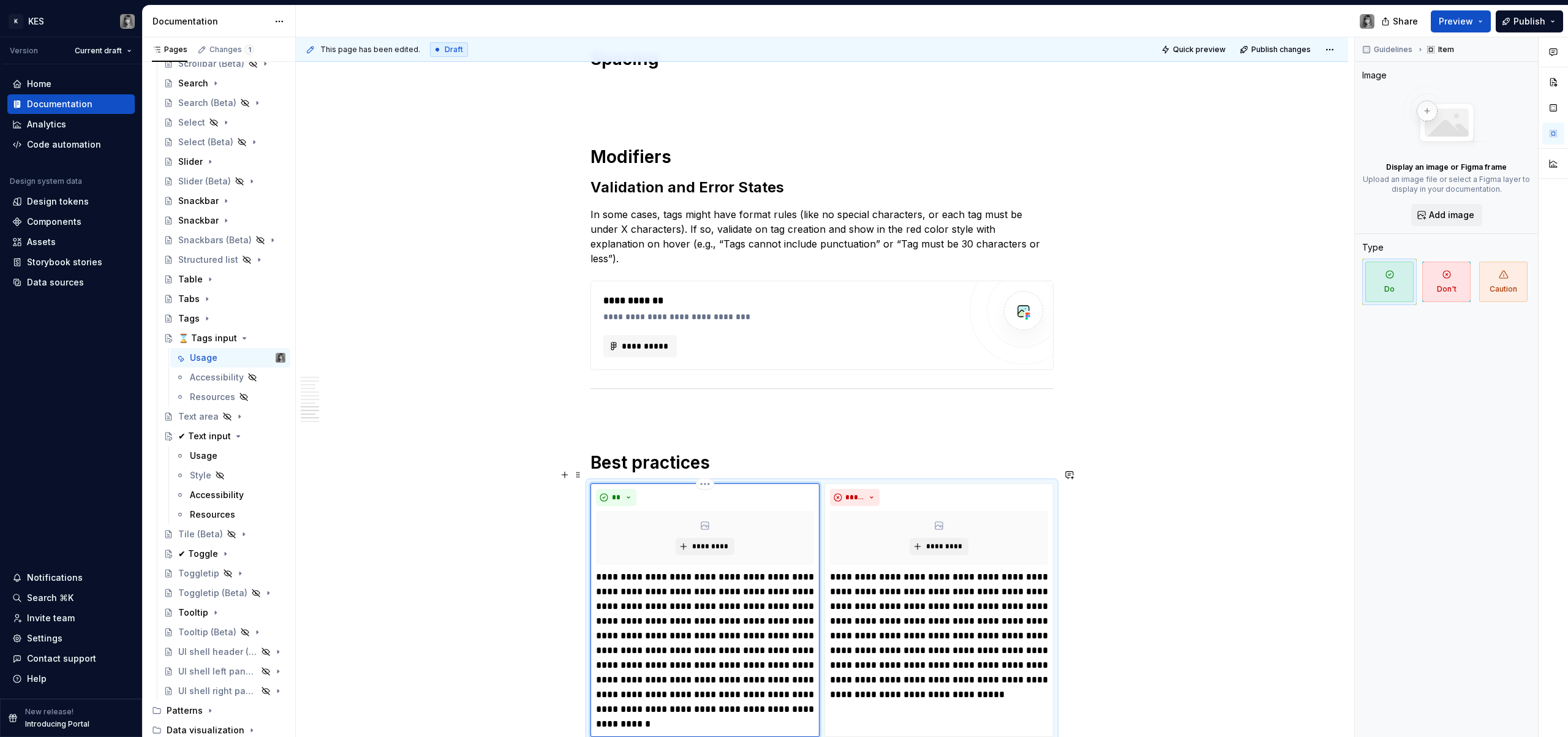
scroll to position [3062, 0]
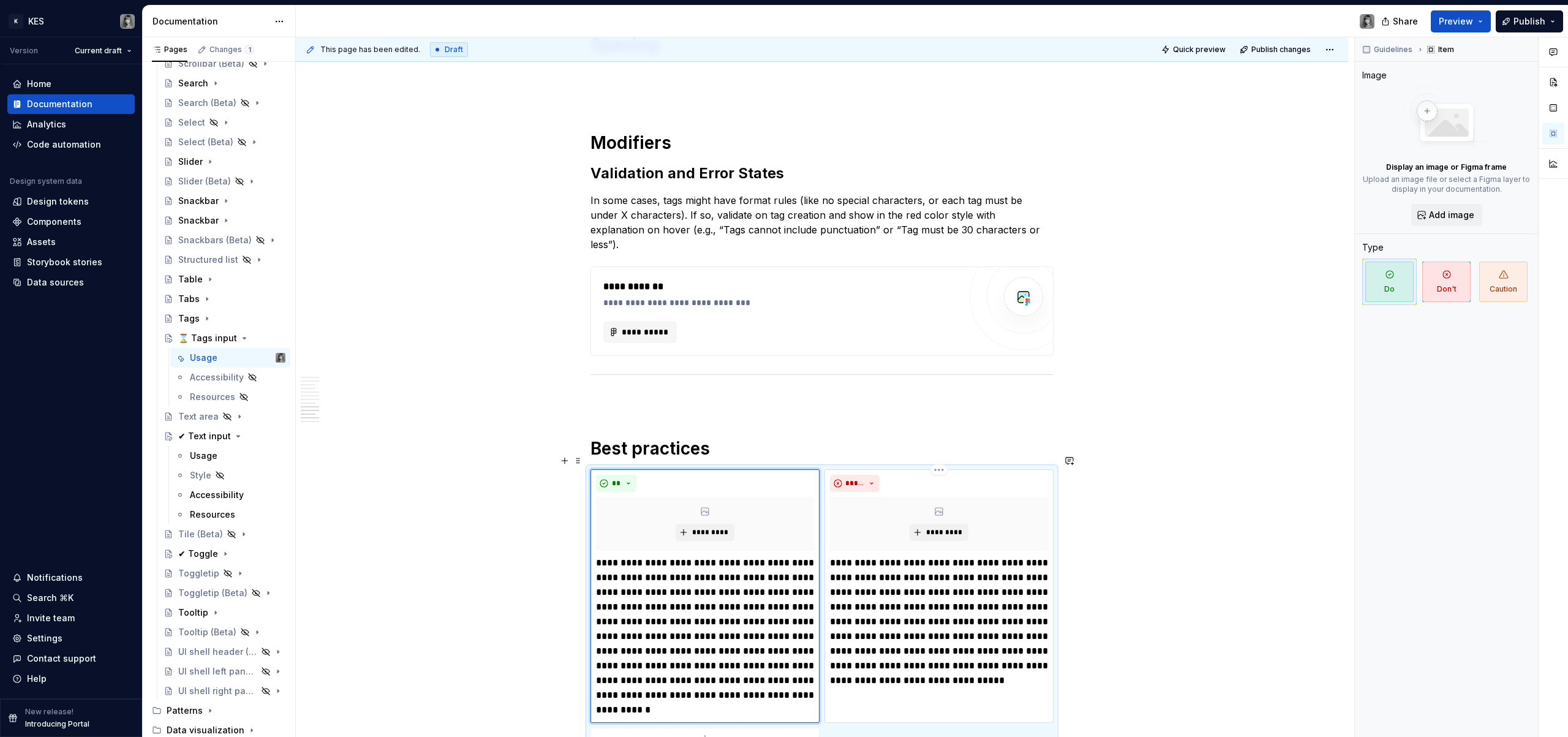
click at [947, 607] on p "**********" at bounding box center [939, 622] width 218 height 132
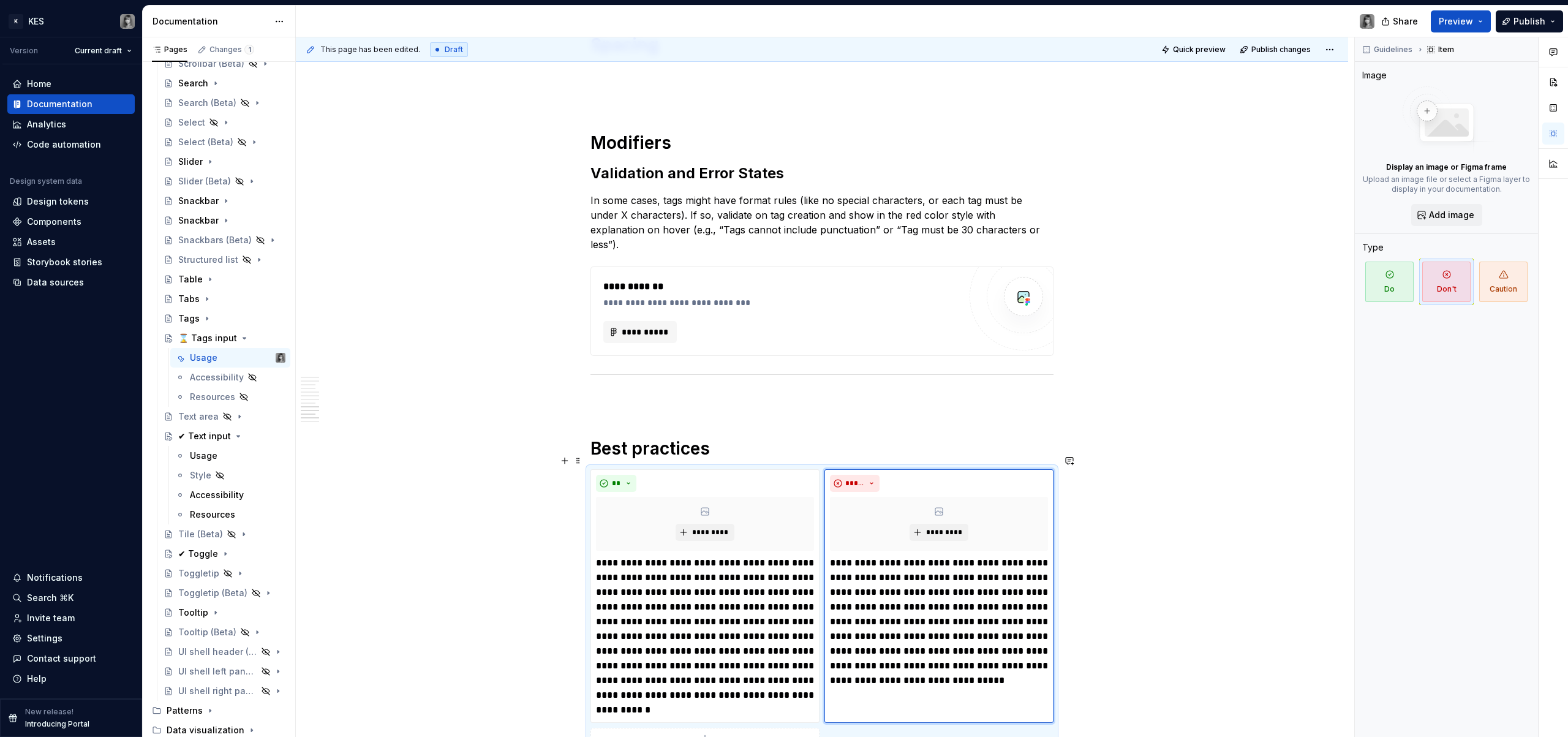
click at [653, 581] on p "**********" at bounding box center [705, 636] width 218 height 162
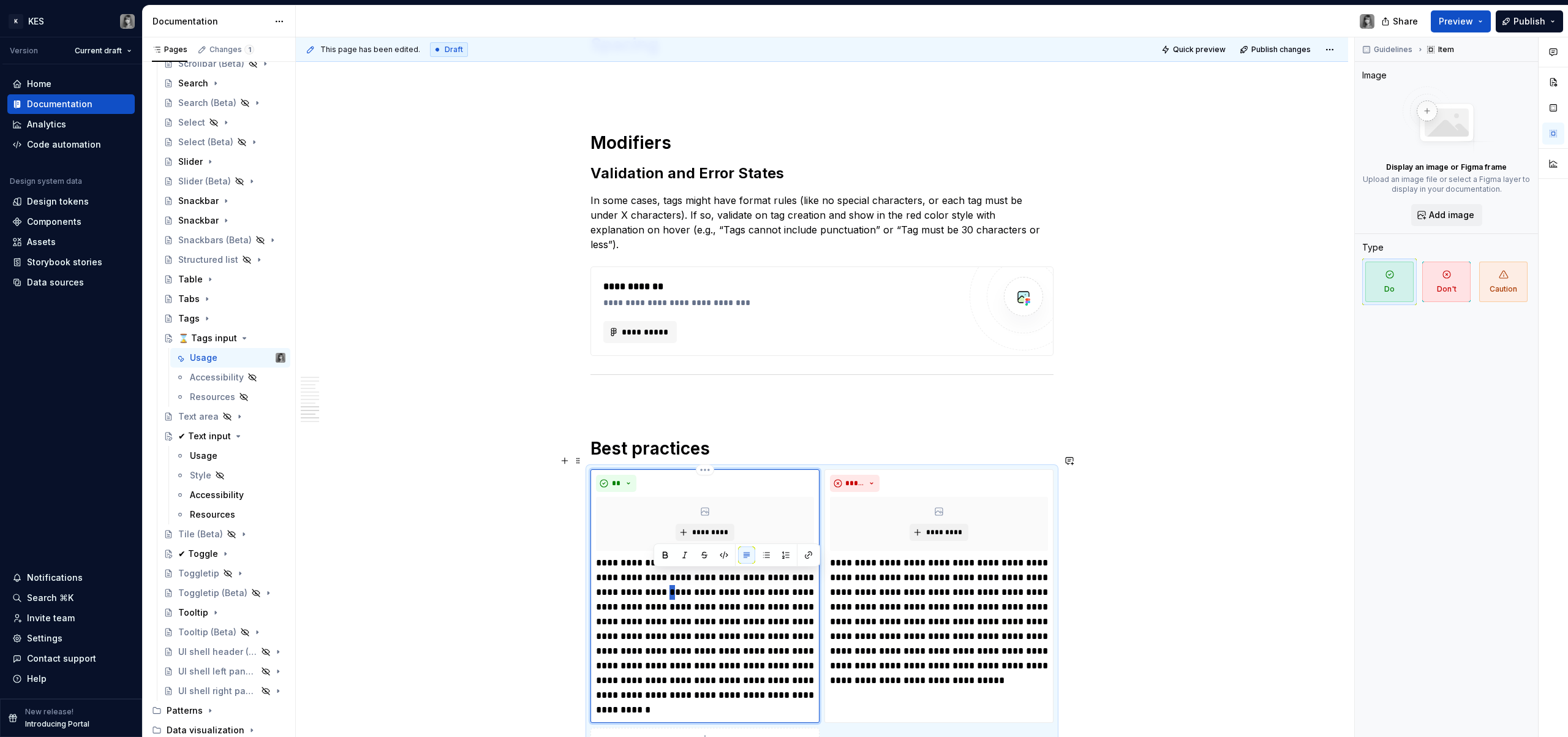
click at [653, 581] on p "**********" at bounding box center [705, 636] width 218 height 162
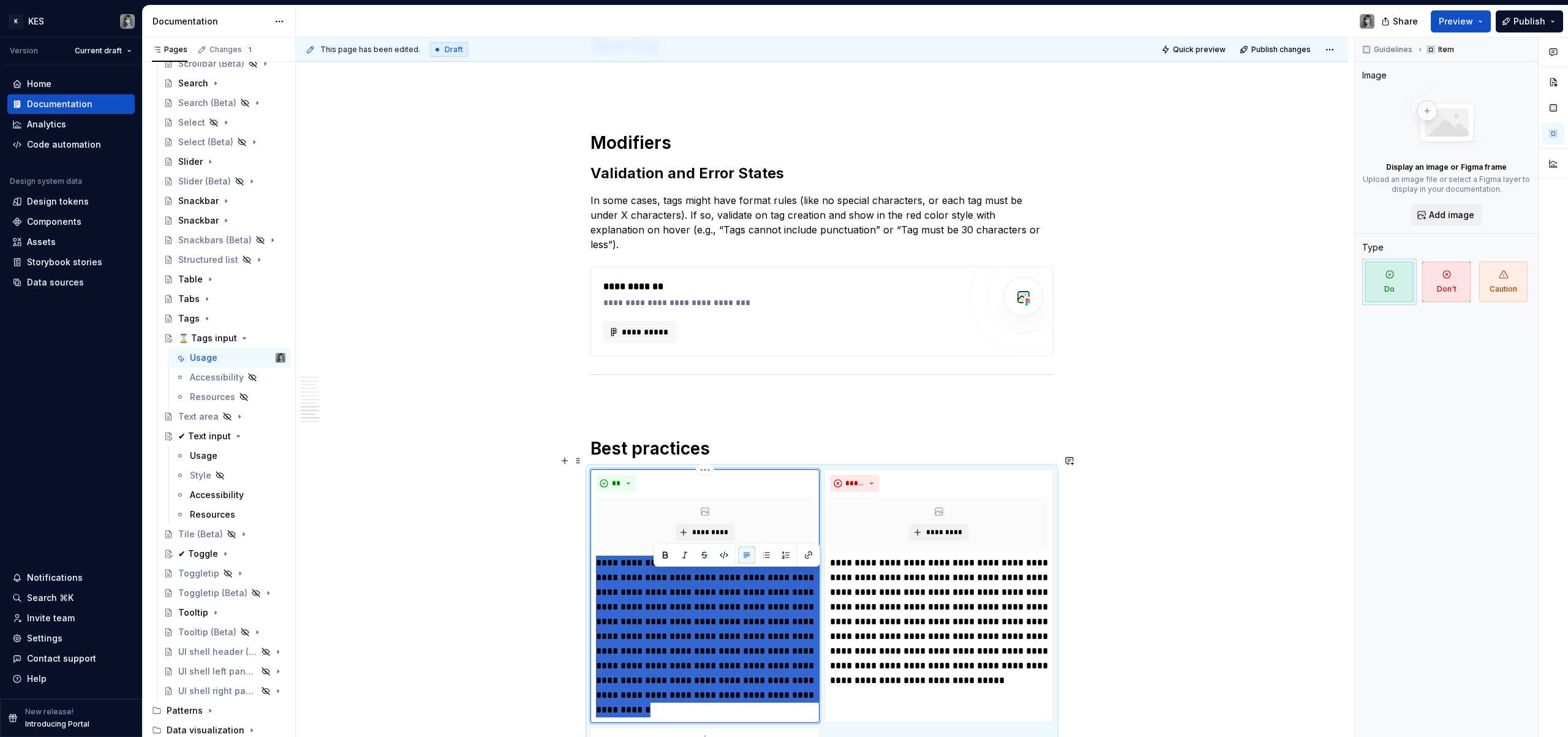
click at [653, 581] on p "**********" at bounding box center [705, 636] width 218 height 162
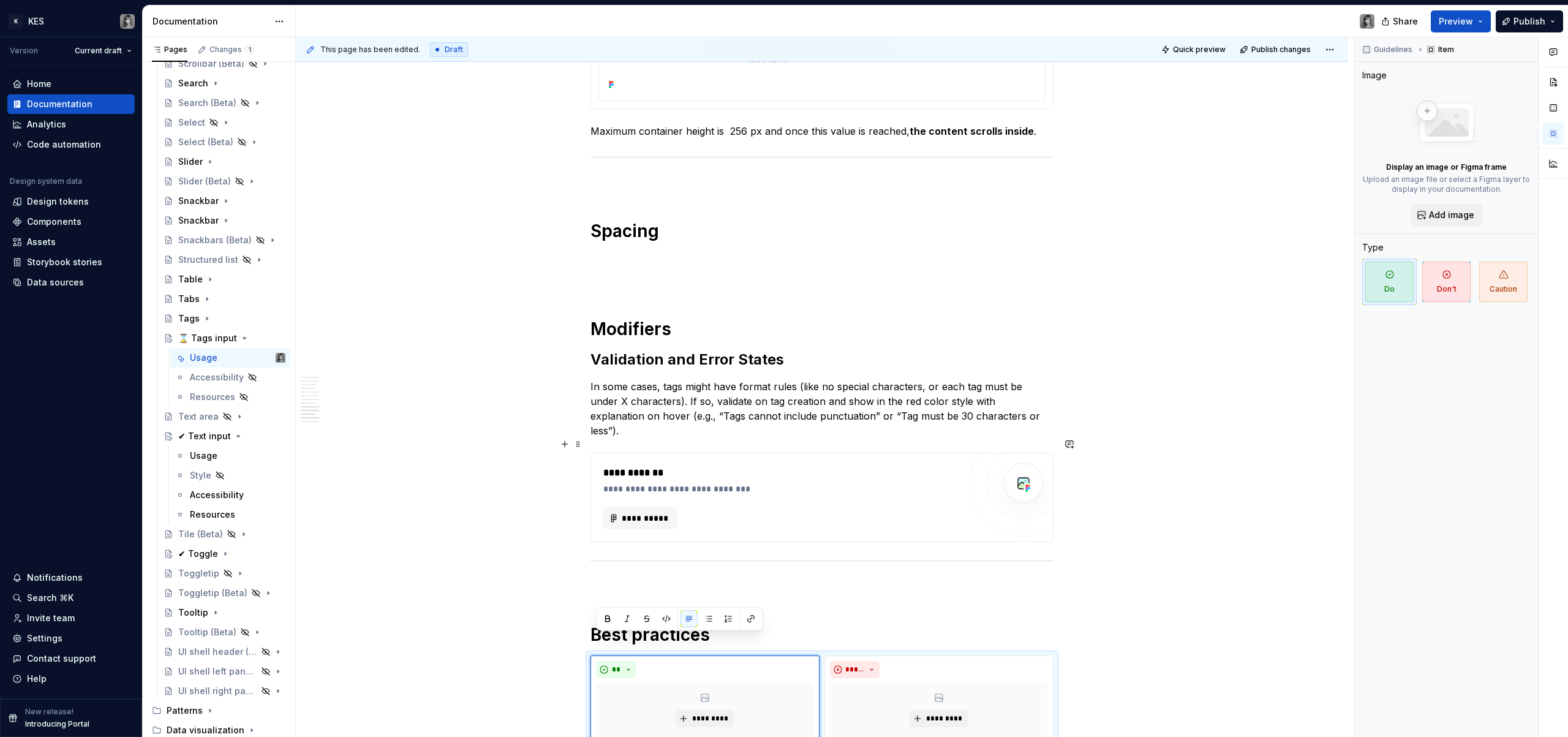
scroll to position [3009, 0]
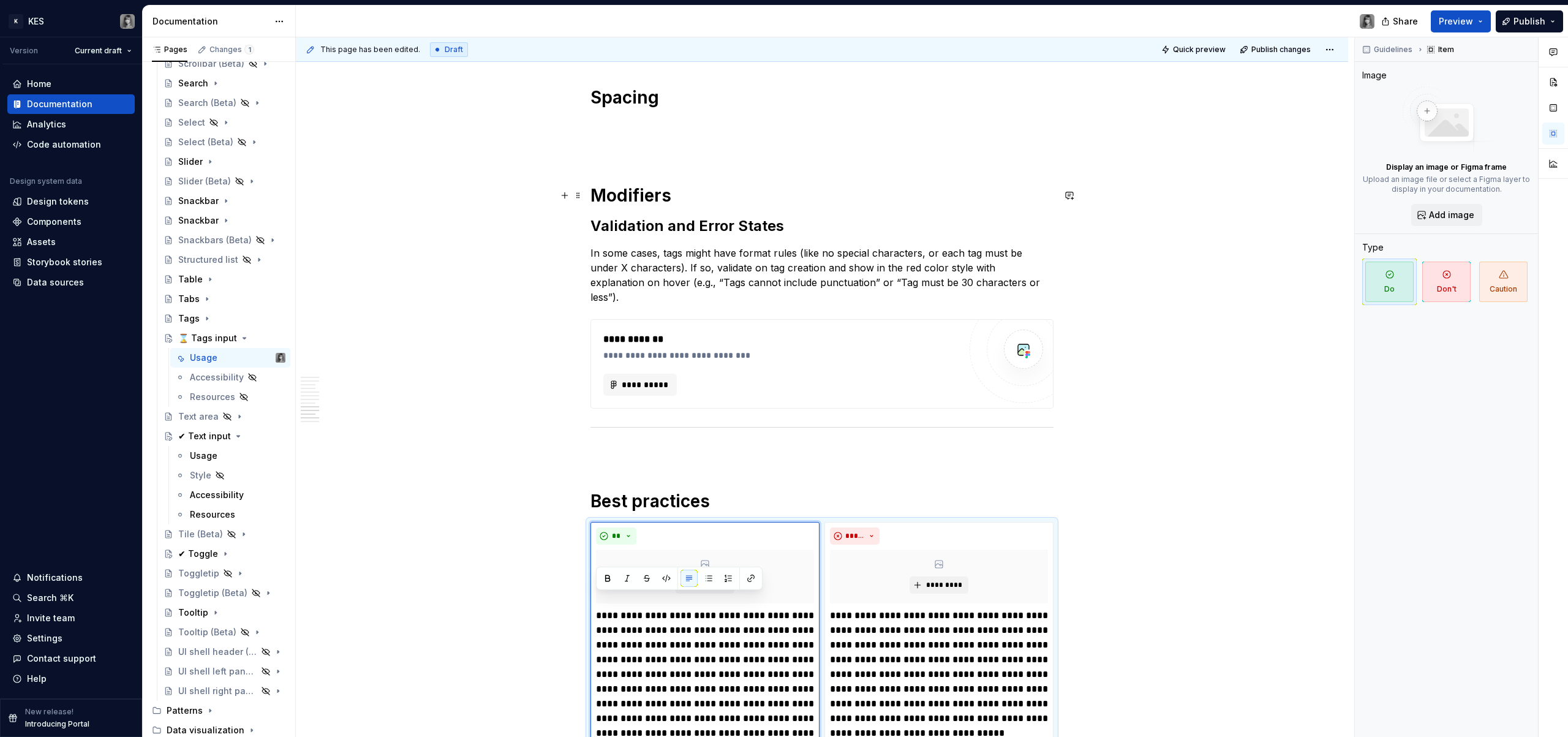
click at [688, 195] on h1 "Modifiers" at bounding box center [822, 195] width 463 height 22
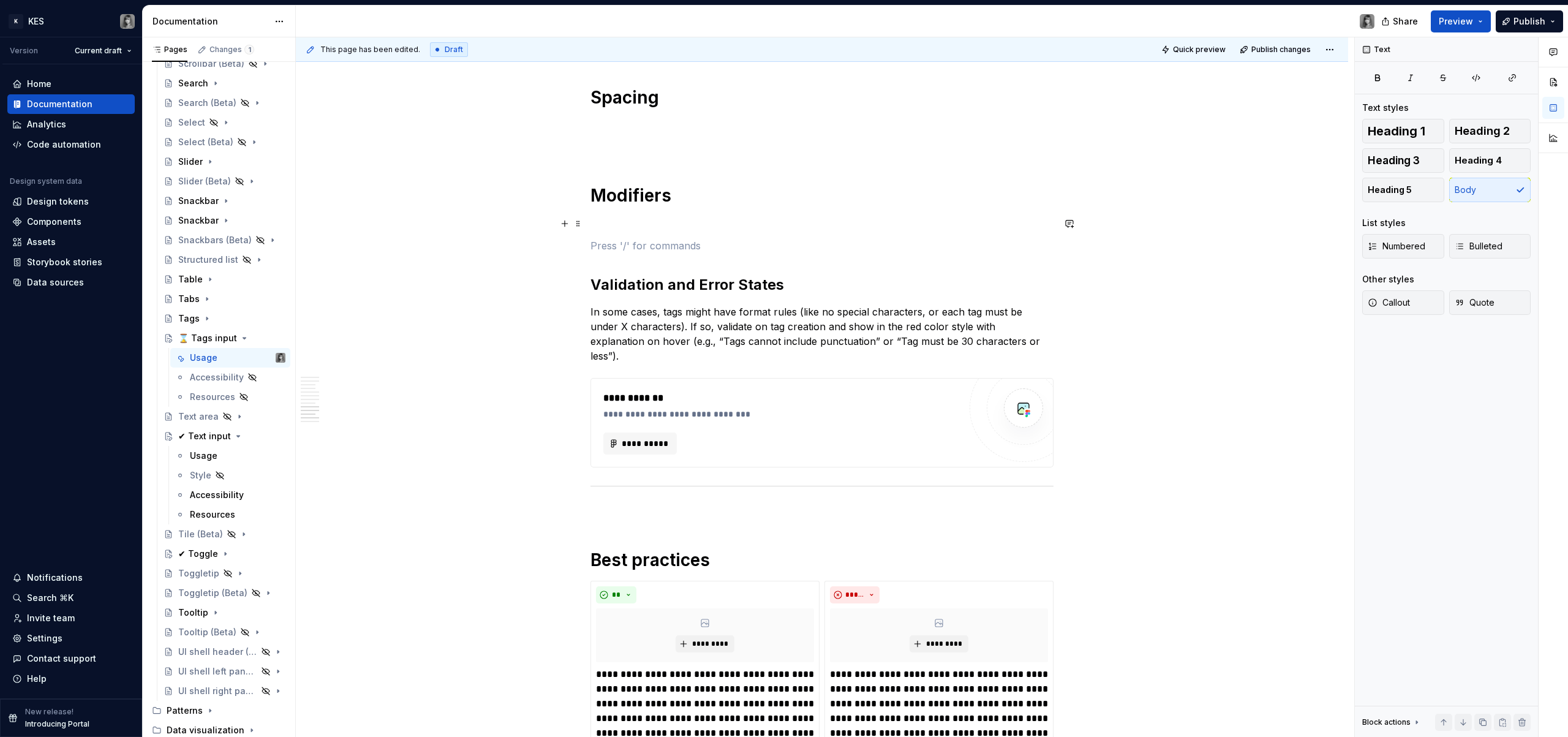
click at [644, 227] on p at bounding box center [822, 223] width 463 height 15
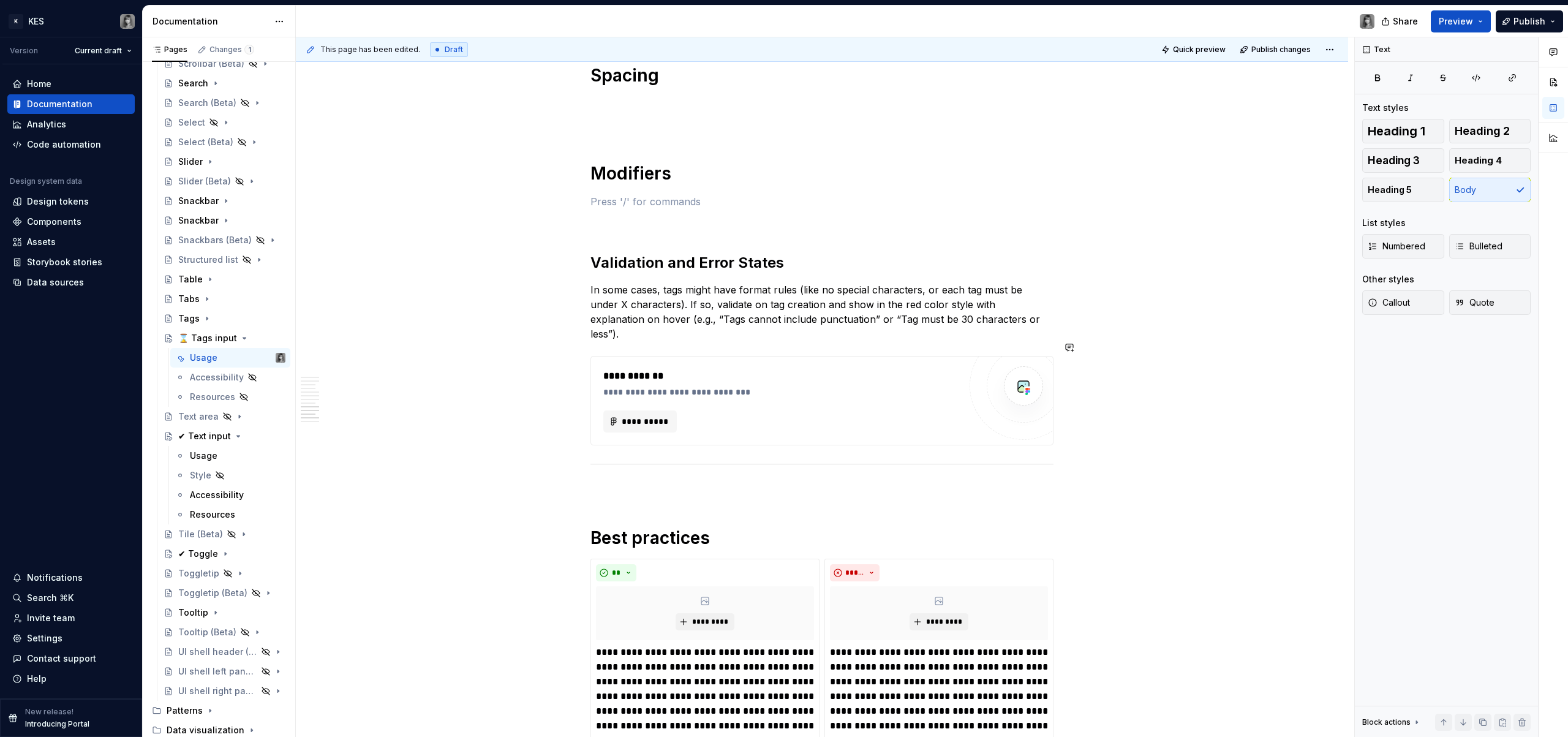
scroll to position [3042, 0]
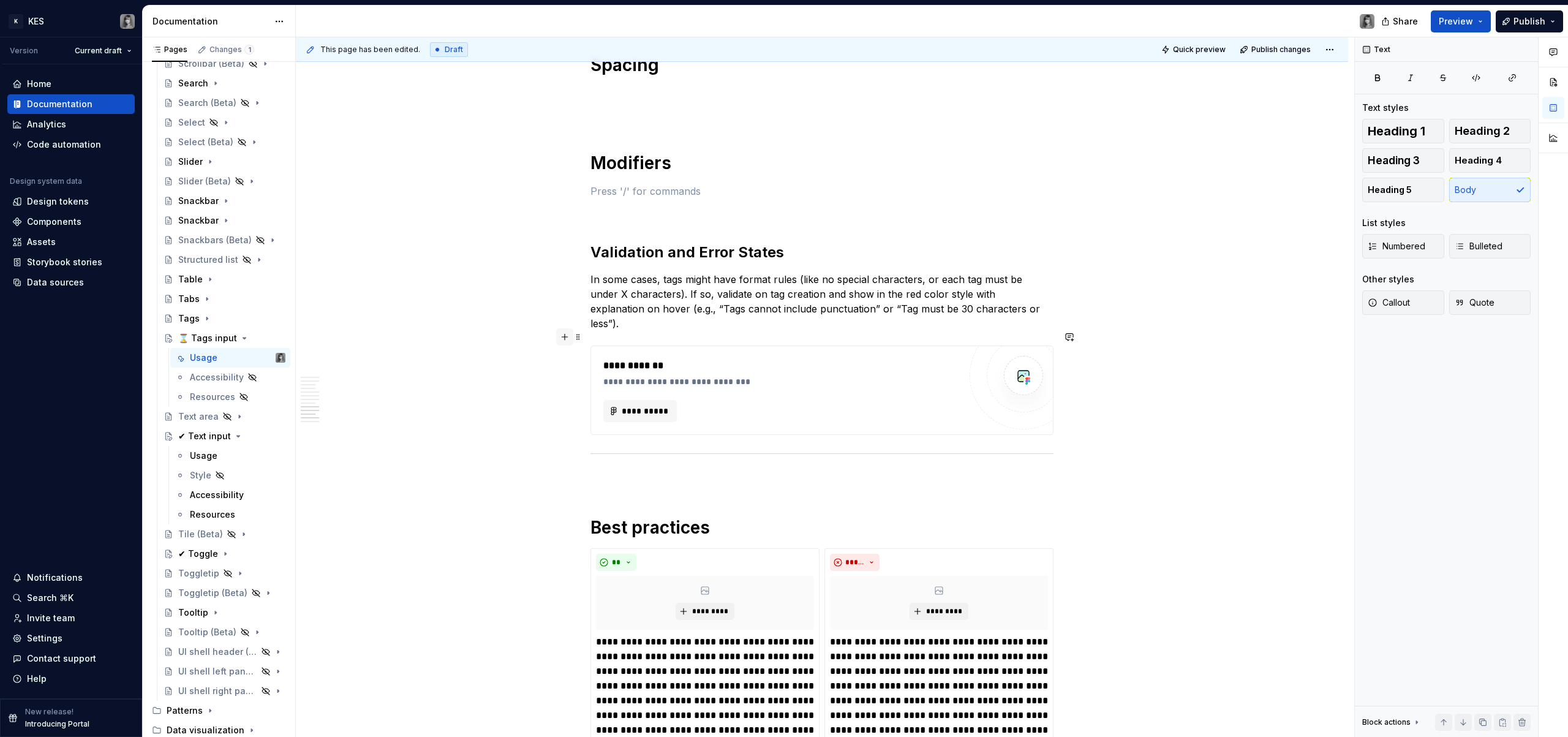
click at [560, 344] on button "button" at bounding box center [564, 337] width 17 height 17
click at [562, 339] on button "button" at bounding box center [564, 337] width 17 height 17
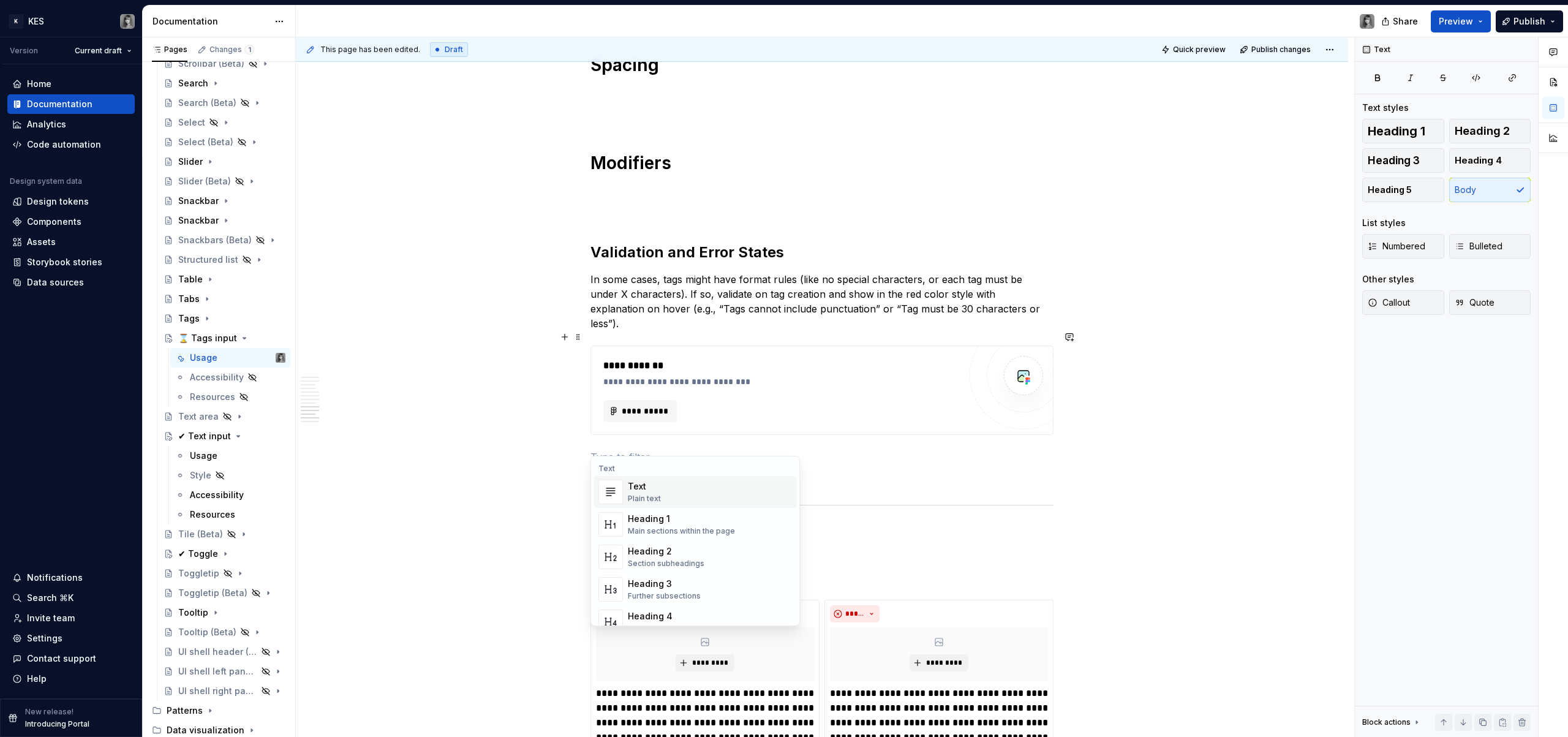
click at [631, 450] on p at bounding box center [822, 457] width 463 height 15
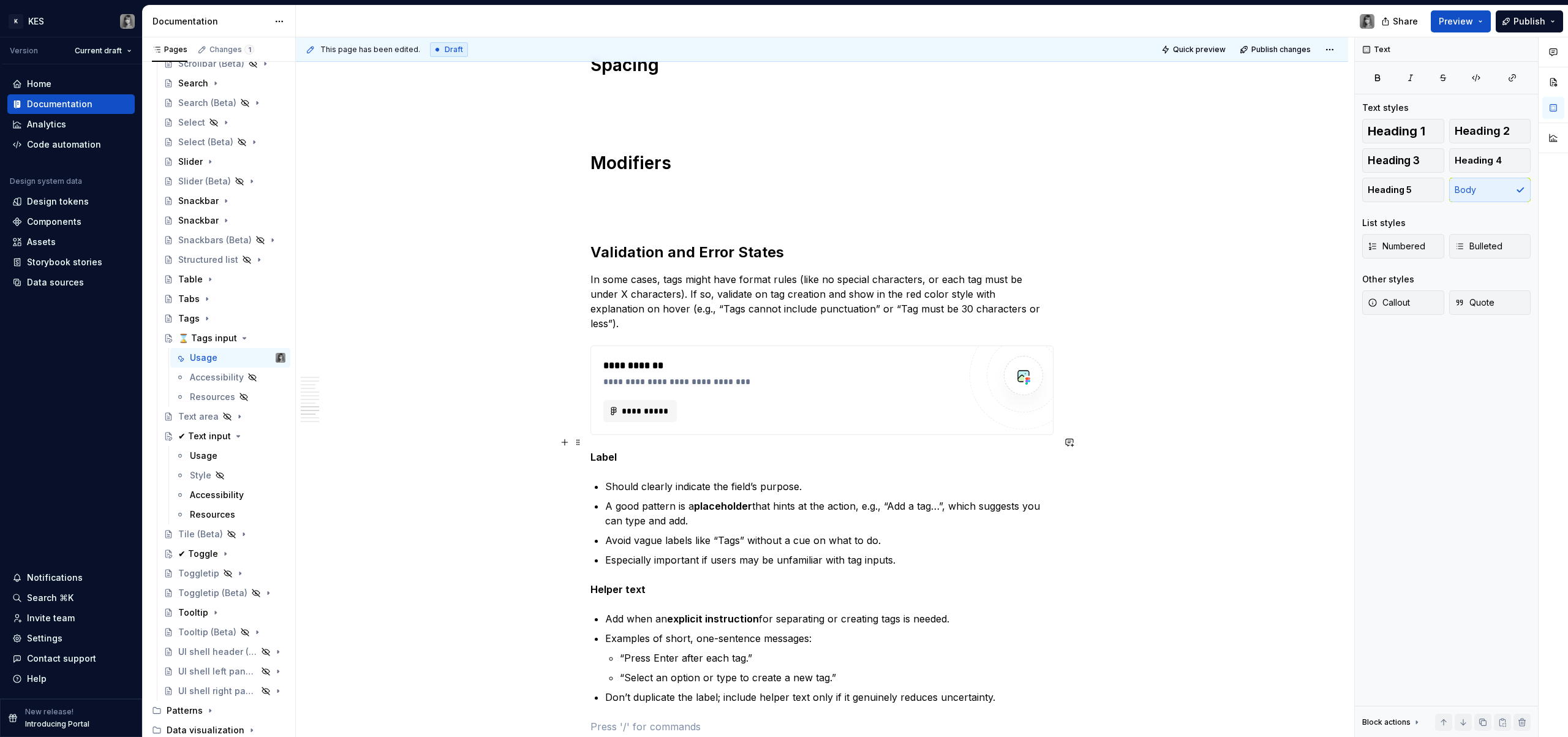
click at [609, 451] on strong "Label" at bounding box center [604, 457] width 26 height 13
click at [672, 420] on button "button" at bounding box center [667, 419] width 17 height 17
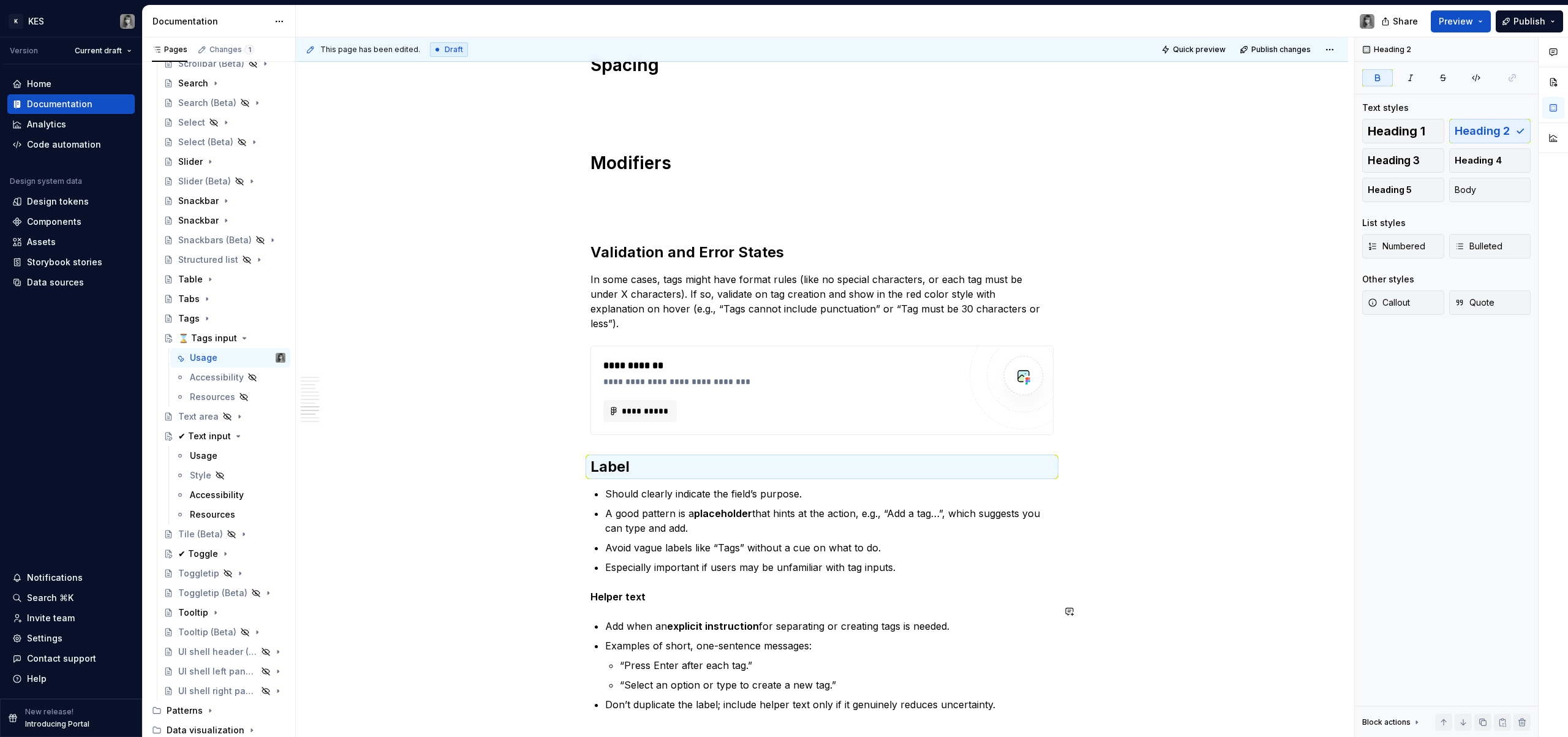
click at [623, 591] on strong "Helper text" at bounding box center [618, 597] width 55 height 13
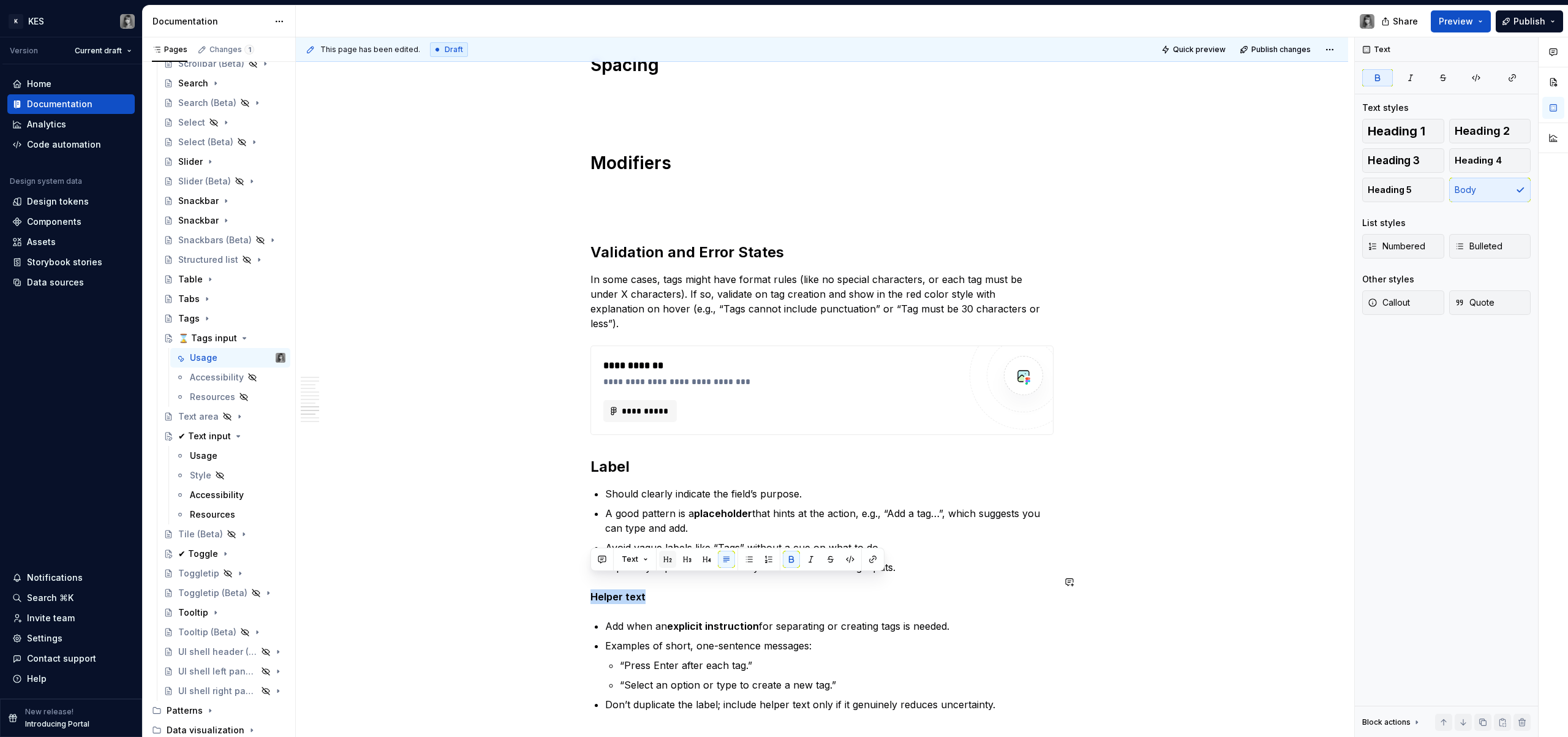
click at [667, 560] on button "button" at bounding box center [667, 559] width 17 height 17
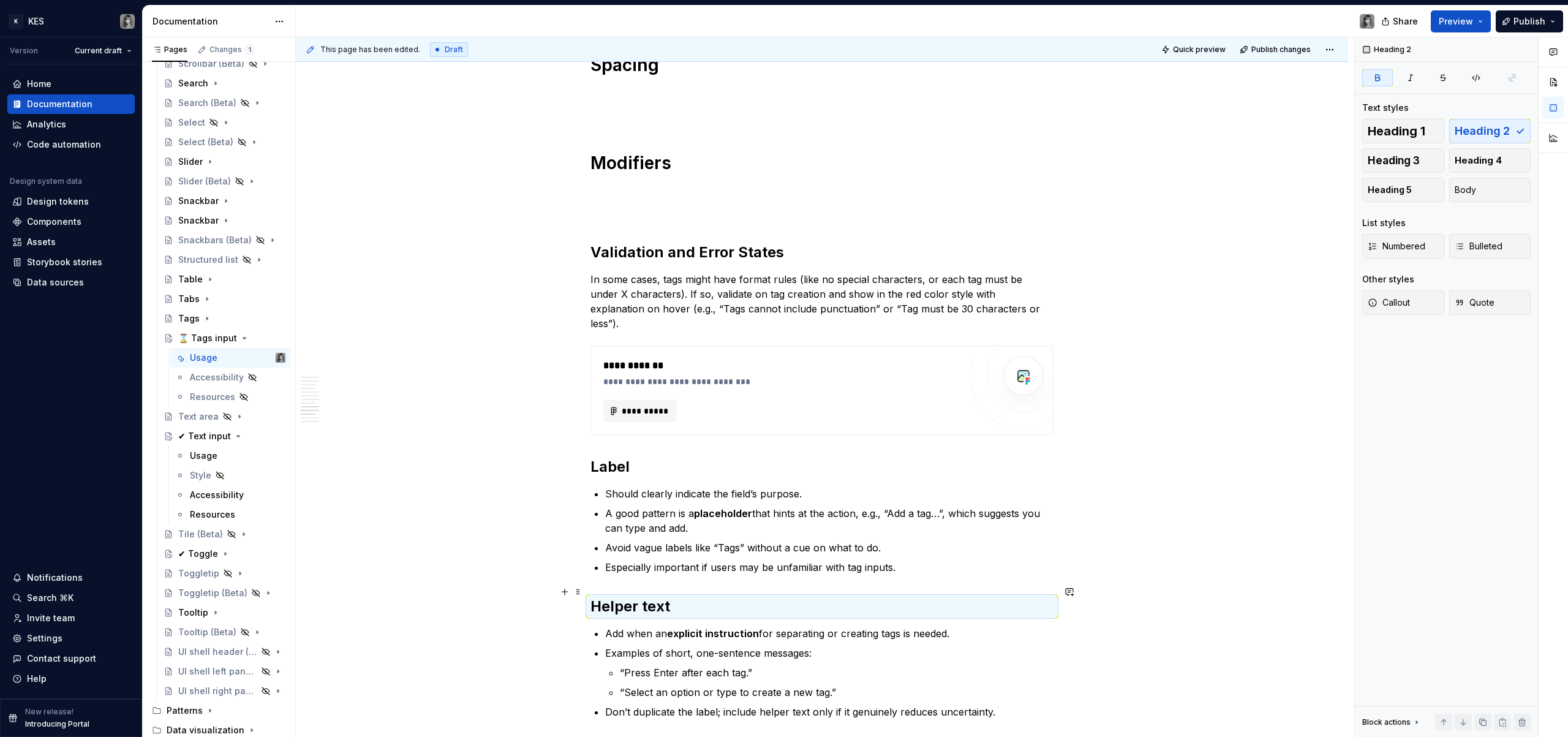
click at [725, 665] on p "“Press Enter after each tag.”" at bounding box center [837, 672] width 434 height 15
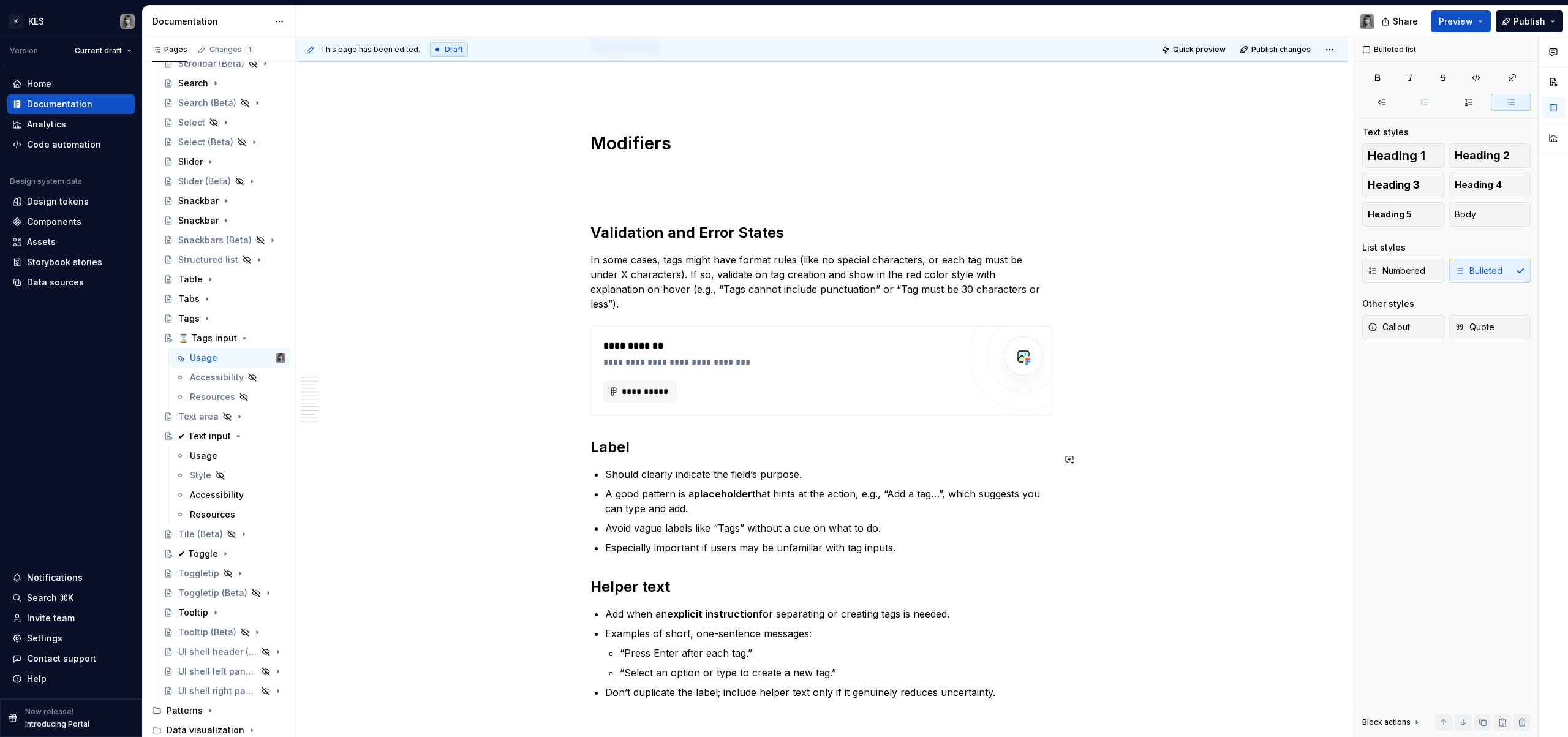
scroll to position [3080, 0]
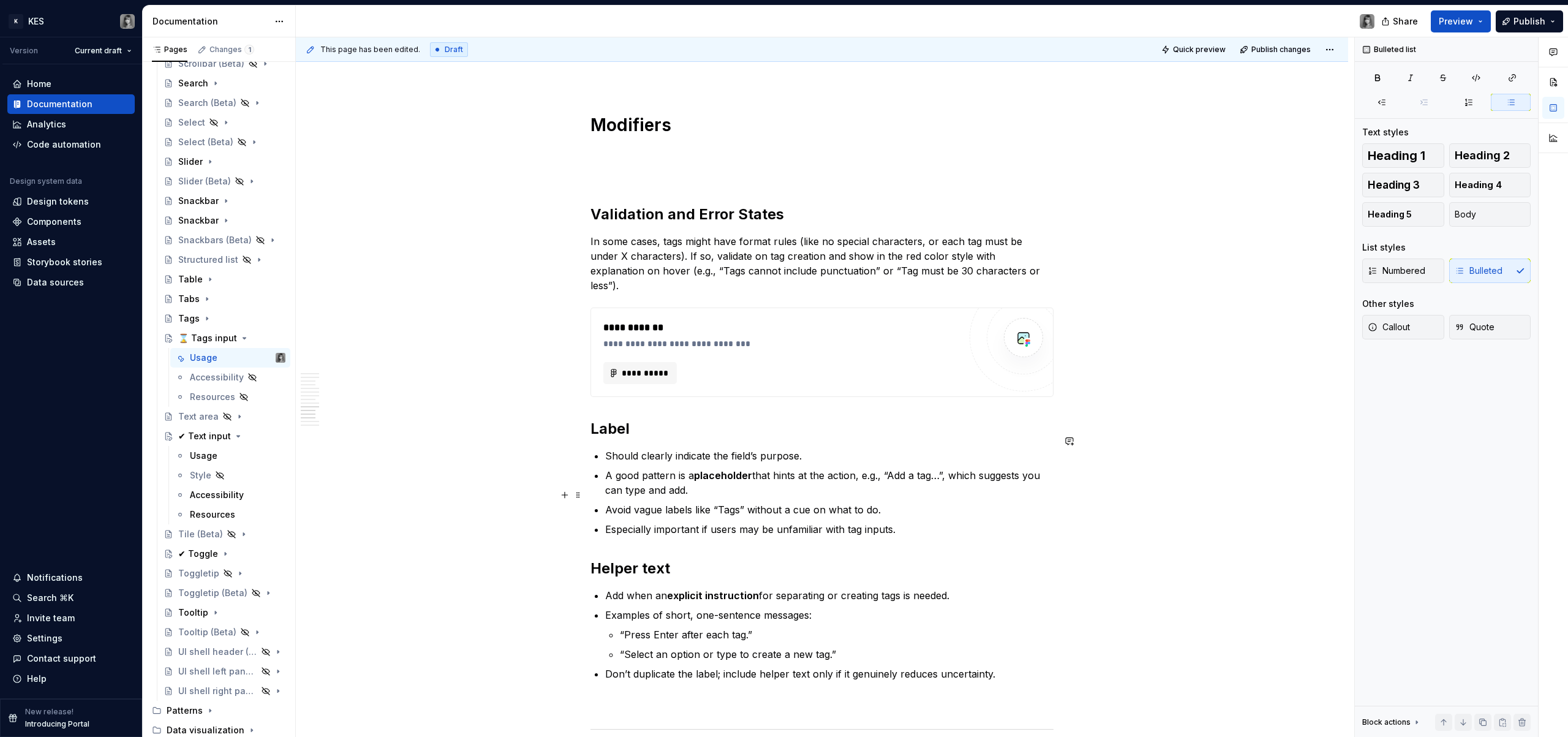
click at [710, 503] on p "Avoid vague labels like “Tags” without a cue on what to do." at bounding box center [829, 510] width 448 height 15
click at [746, 483] on p "A good pattern is a placeholder that hints at the action, e.g., “Add a tag…”, w…" at bounding box center [829, 483] width 448 height 29
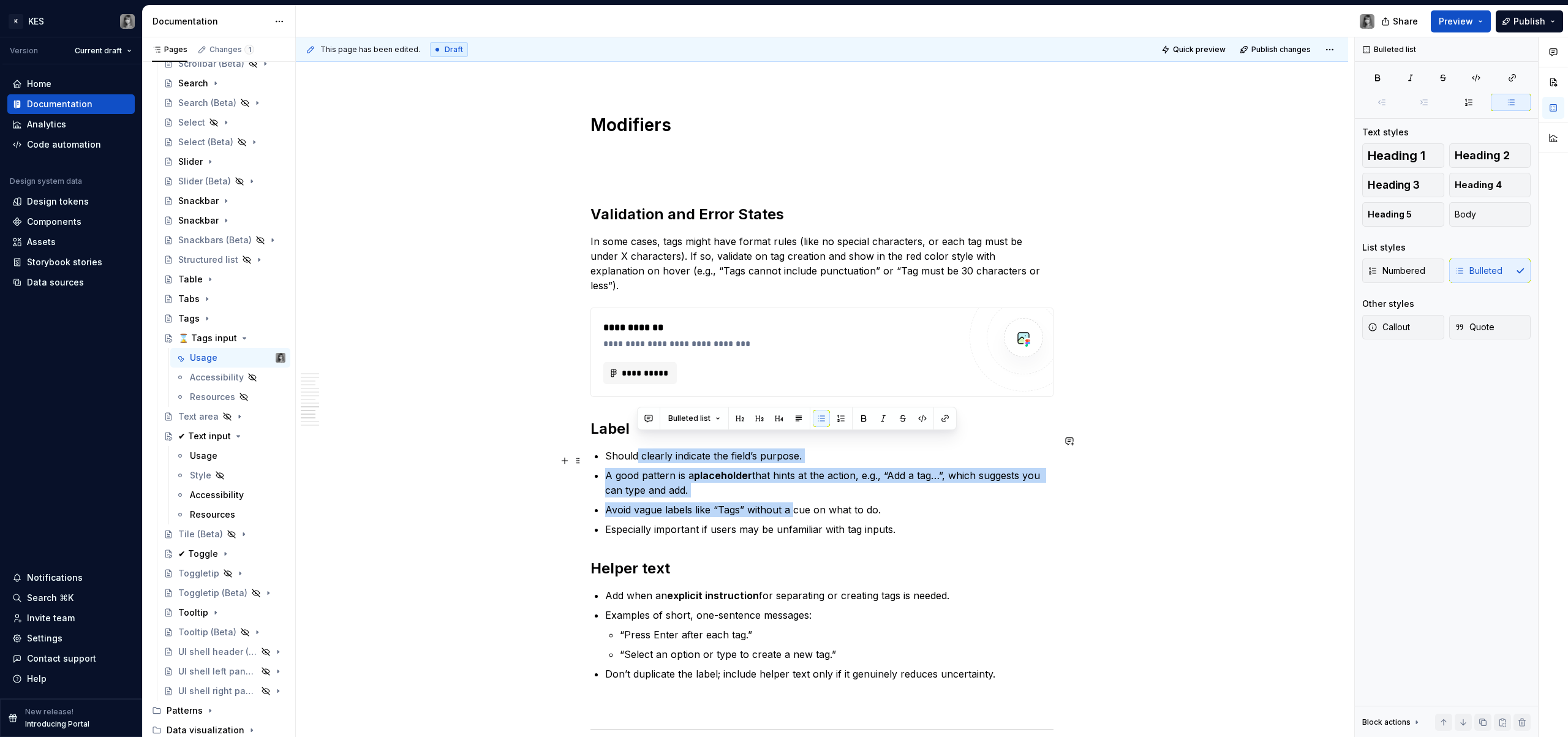
drag, startPoint x: 652, startPoint y: 445, endPoint x: 794, endPoint y: 502, distance: 153.0
click at [794, 502] on ul "Should clearly indicate the field’s purpose. A good pattern is a placeholder th…" at bounding box center [829, 492] width 448 height 88
click at [794, 503] on p "Avoid vague labels like “Tags” without a cue on what to do." at bounding box center [829, 510] width 448 height 15
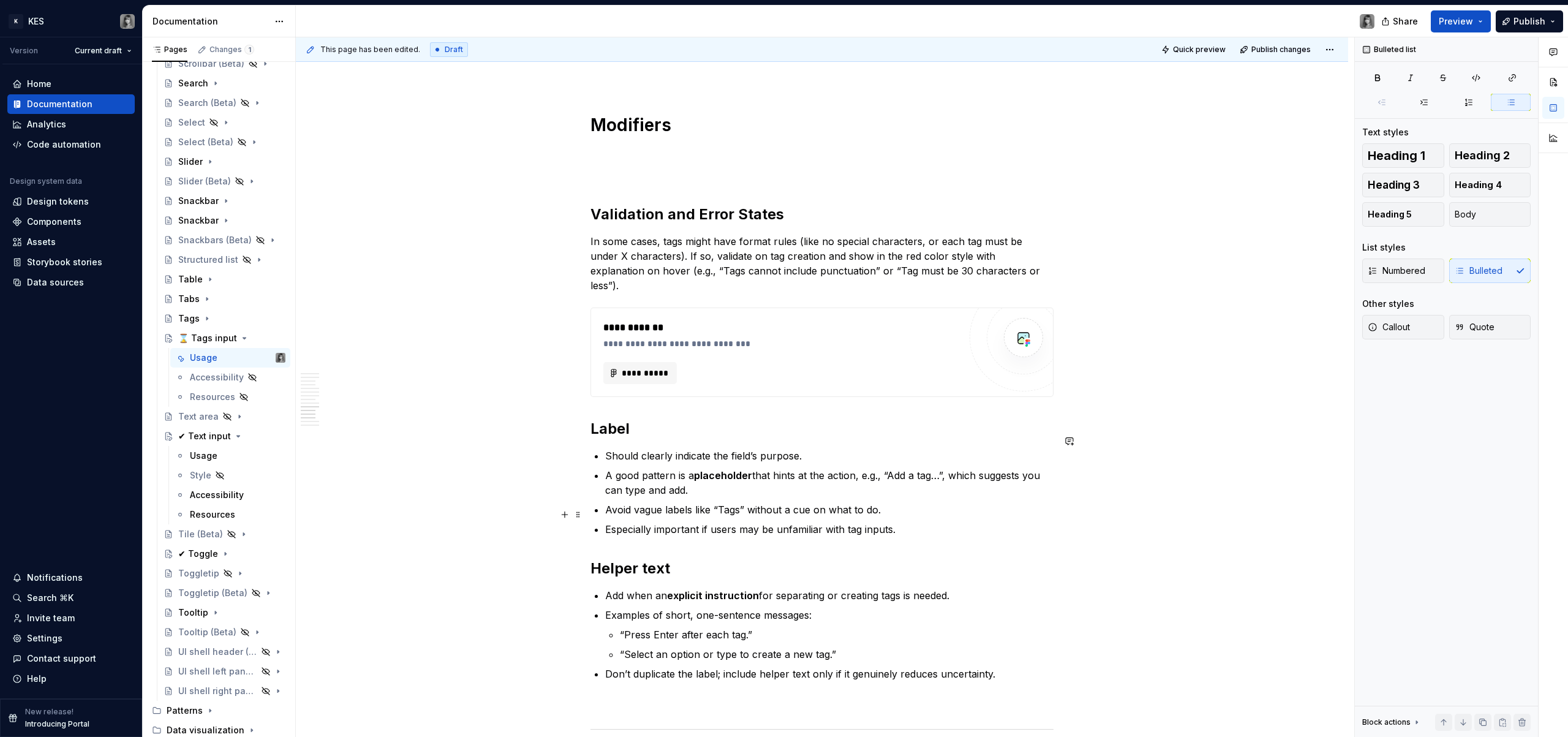
click at [920, 522] on p "Especially important if users may be unfamiliar with tag inputs." at bounding box center [829, 529] width 448 height 15
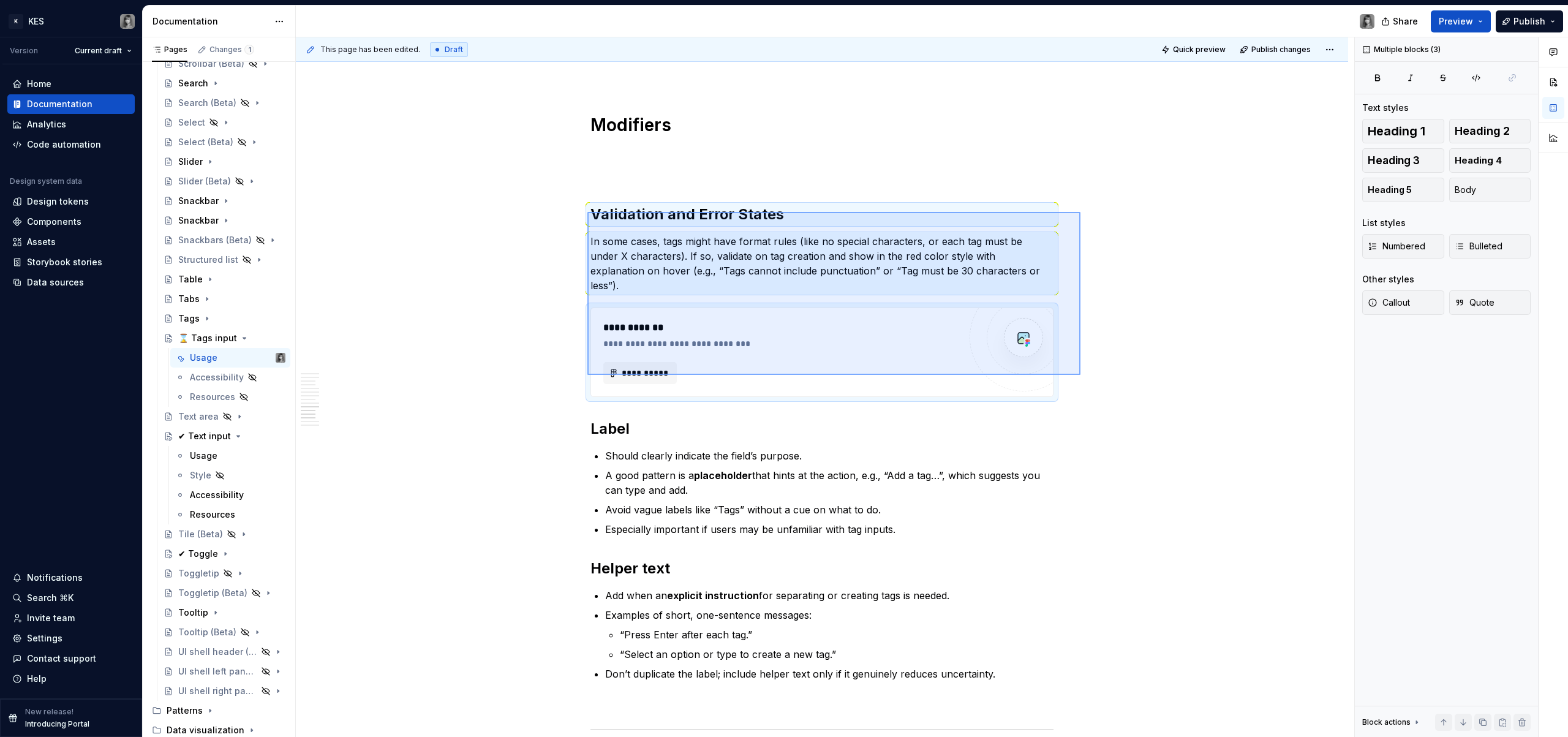
drag, startPoint x: 590, startPoint y: 212, endPoint x: 1081, endPoint y: 378, distance: 518.3
click at [1081, 378] on div "**********" at bounding box center [825, 387] width 1059 height 700
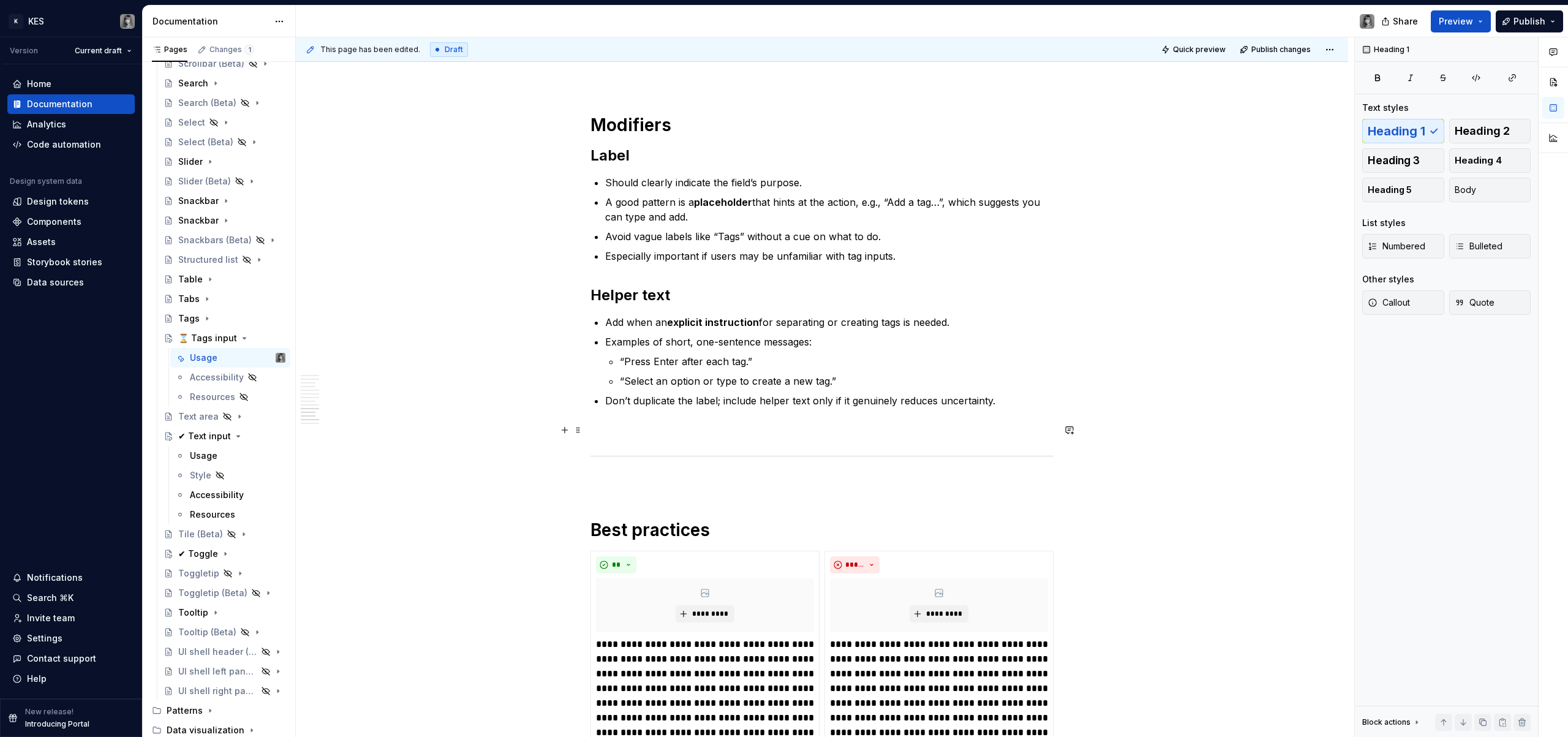
click at [638, 426] on p at bounding box center [822, 430] width 463 height 15
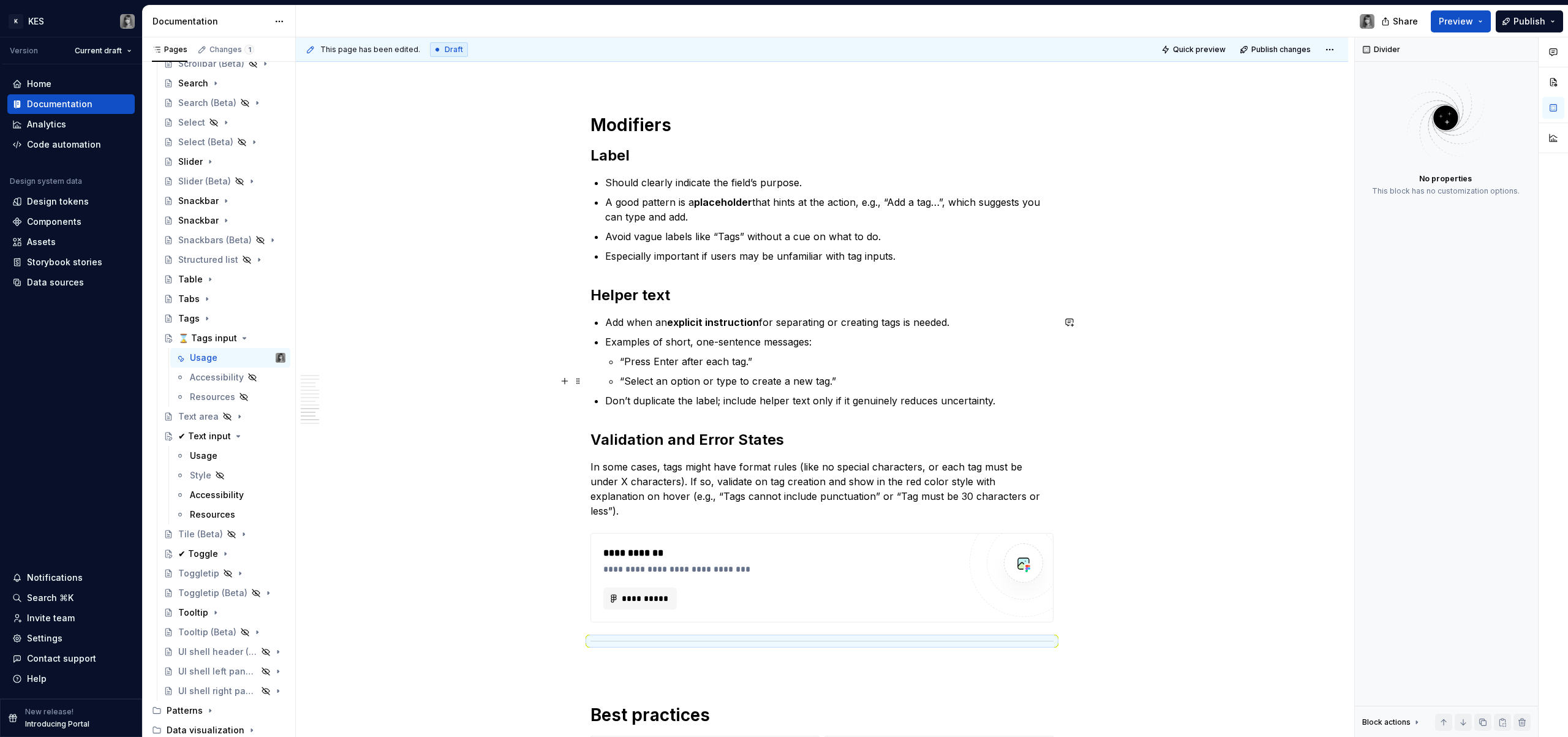
click at [628, 375] on p "“Select an option or type to create a new tag.”" at bounding box center [837, 381] width 434 height 15
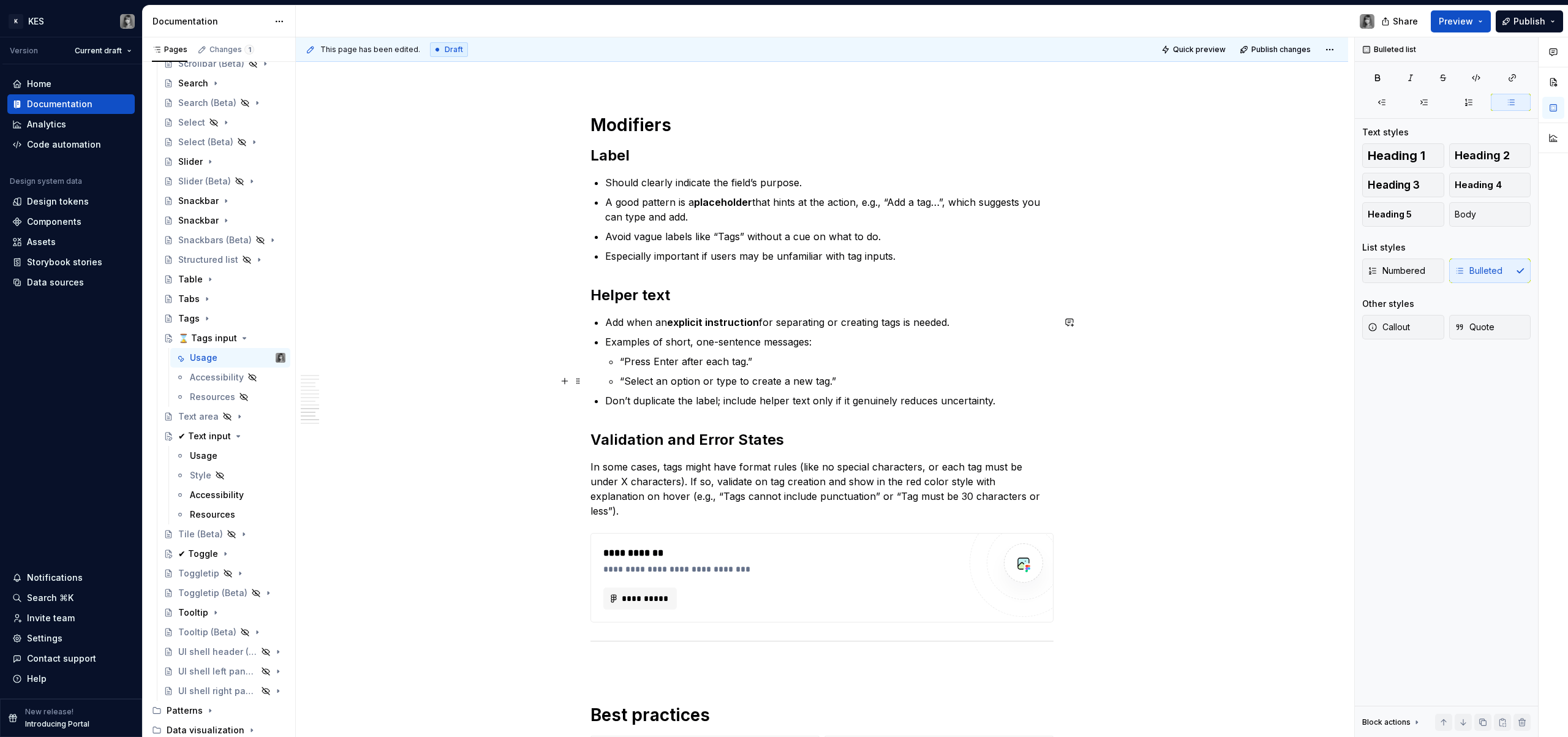
click at [644, 374] on p "“Select an option or type to create a new tag.”" at bounding box center [837, 381] width 434 height 15
click at [1027, 400] on p "Don’t duplicate the label; include helper text only if it genuinely reduces unc…" at bounding box center [829, 400] width 448 height 15
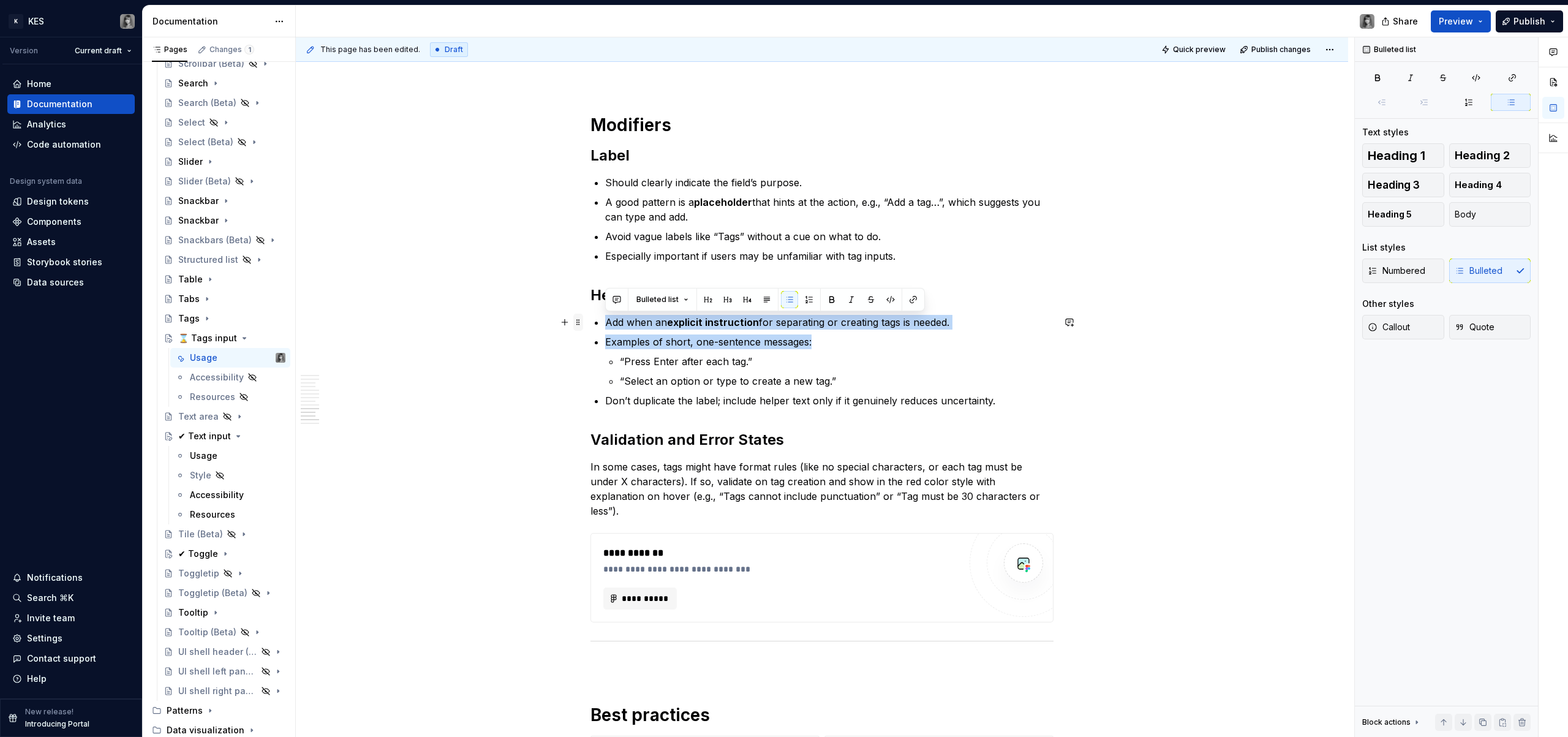
drag, startPoint x: 834, startPoint y: 345, endPoint x: 574, endPoint y: 316, distance: 261.6
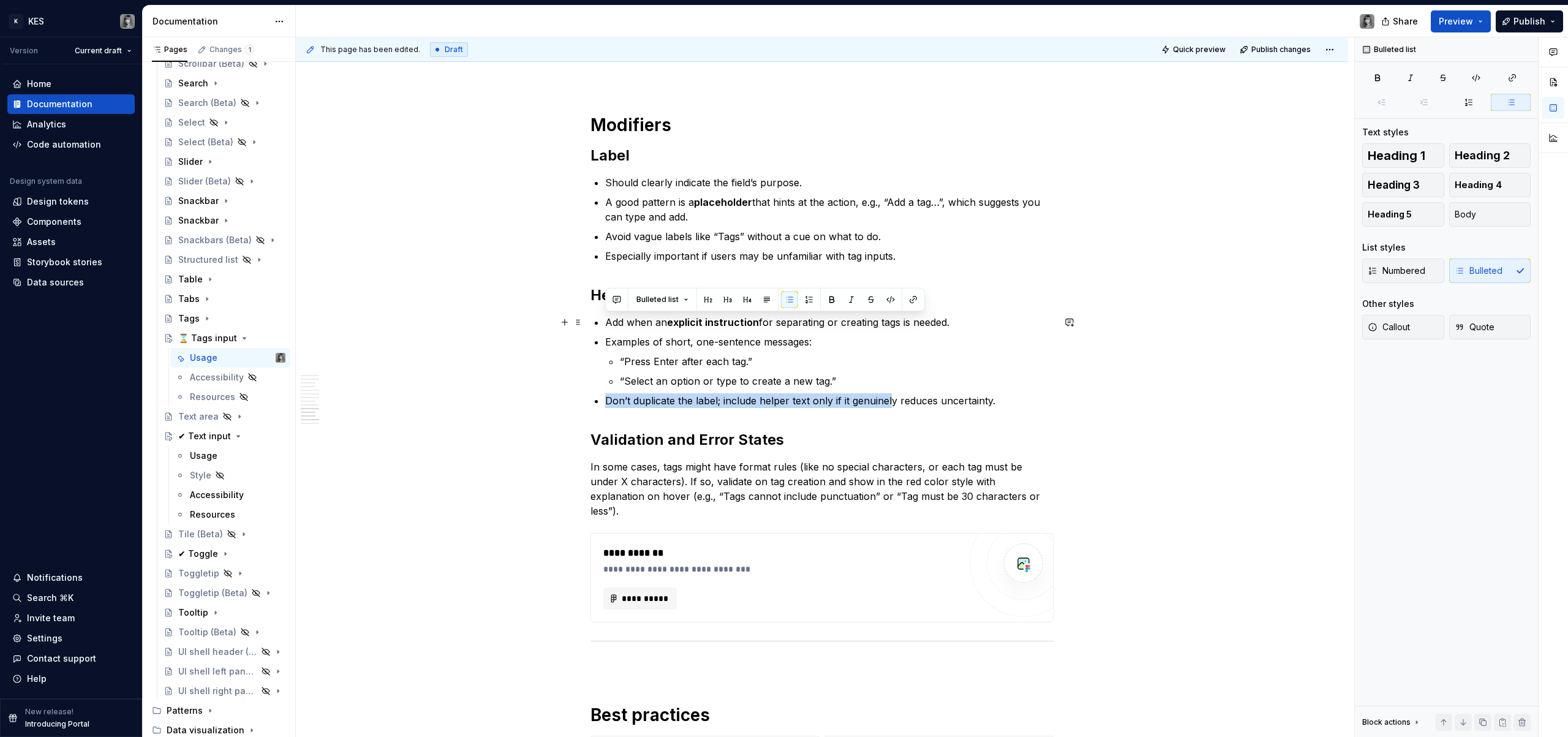
click at [878, 394] on p "Don’t duplicate the label; include helper text only if it genuinely reduces unc…" at bounding box center [829, 400] width 448 height 15
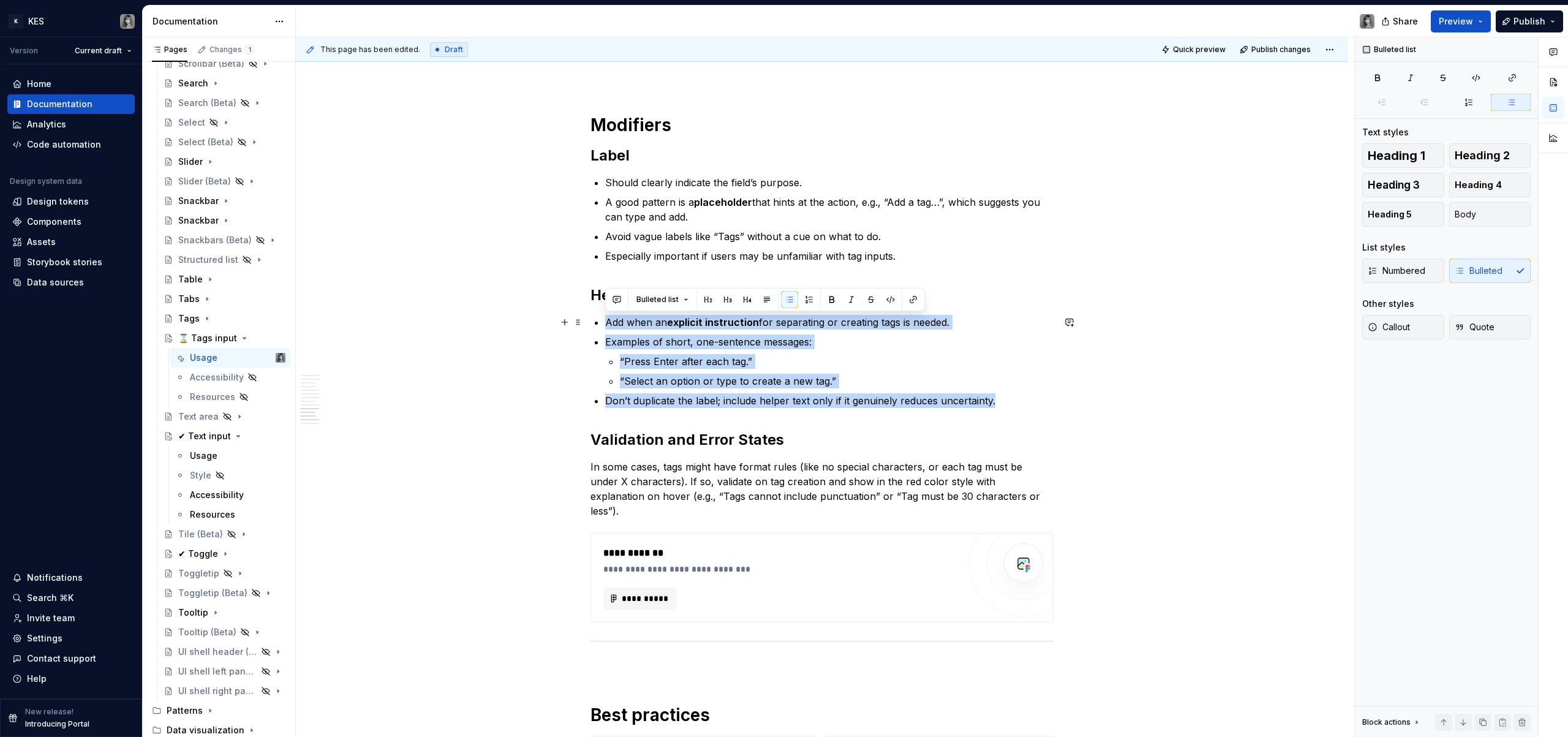
drag, startPoint x: 1013, startPoint y: 399, endPoint x: 593, endPoint y: 318, distance: 427.7
click at [605, 318] on ul "Add when an explicit instruction for separating or creating tags is needed. Exa…" at bounding box center [829, 362] width 448 height 93
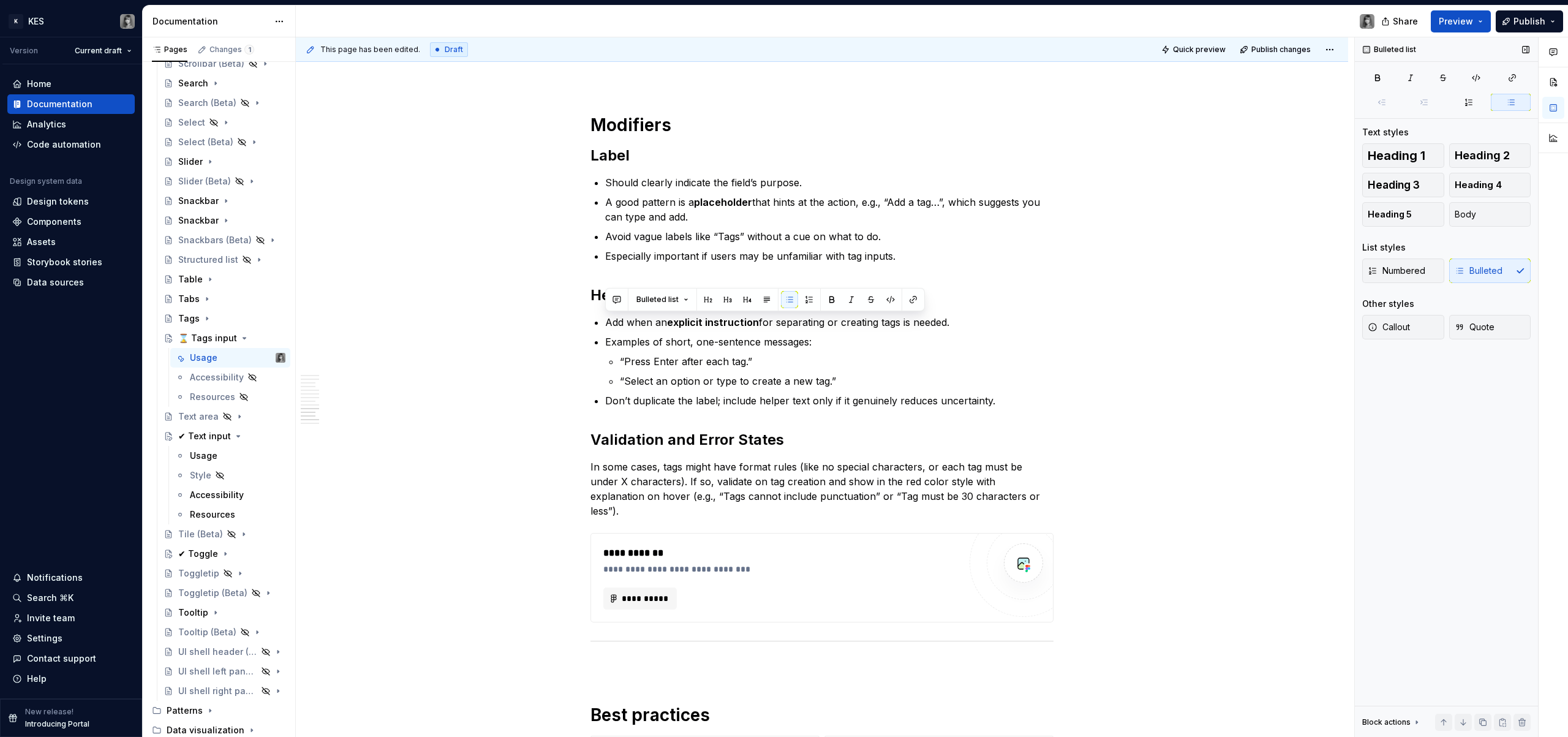
click at [1499, 267] on div "Numbered Bulleted" at bounding box center [1446, 270] width 168 height 24
click at [1492, 272] on div "Numbered Bulleted" at bounding box center [1446, 270] width 168 height 24
click at [810, 366] on p "“Press Enter after each tag.”" at bounding box center [837, 361] width 434 height 15
click at [998, 375] on p "“Select an option or type to create a new tag.”" at bounding box center [837, 381] width 434 height 15
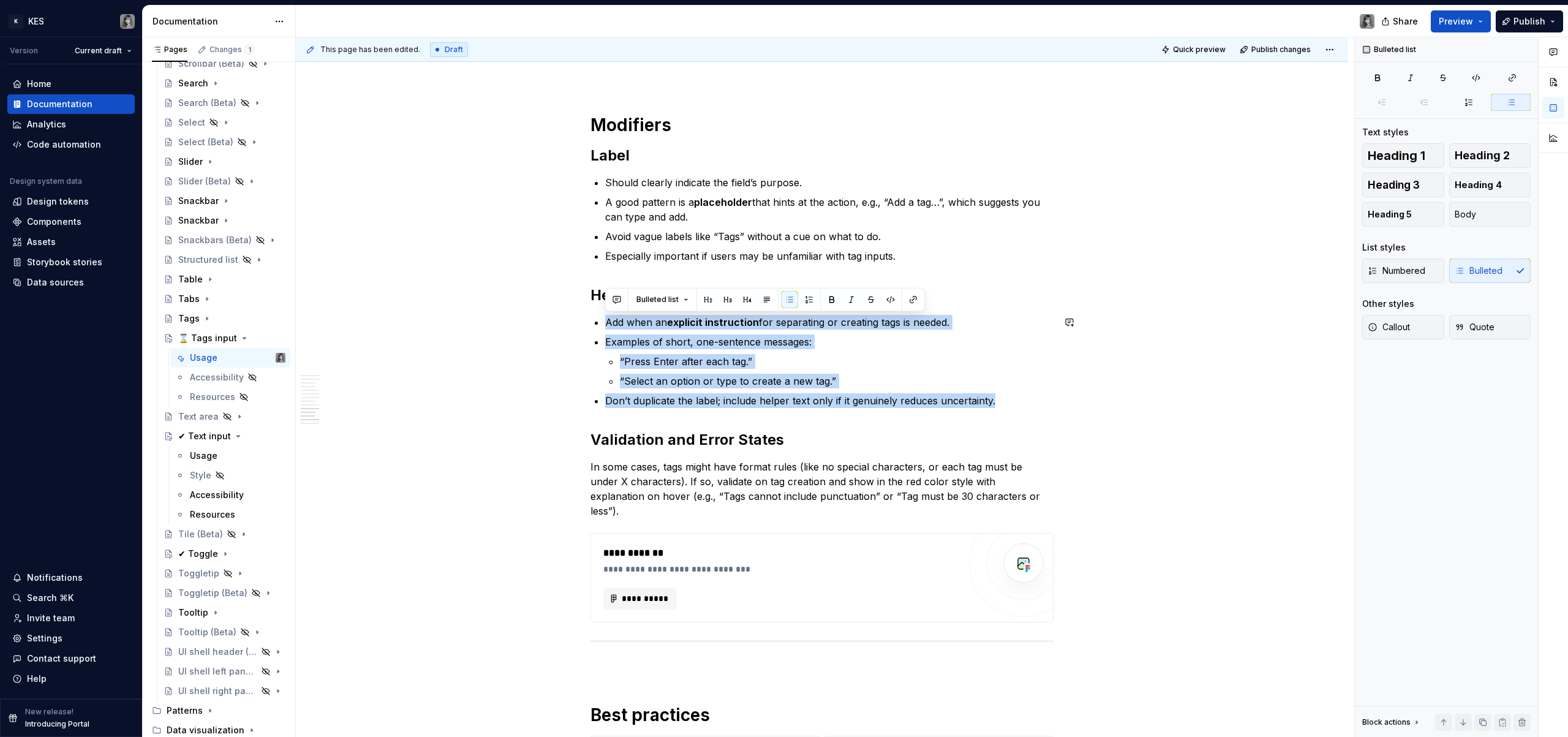
drag, startPoint x: 1015, startPoint y: 405, endPoint x: 590, endPoint y: 314, distance: 434.6
click at [1184, 341] on div "**********" at bounding box center [825, 387] width 1059 height 700
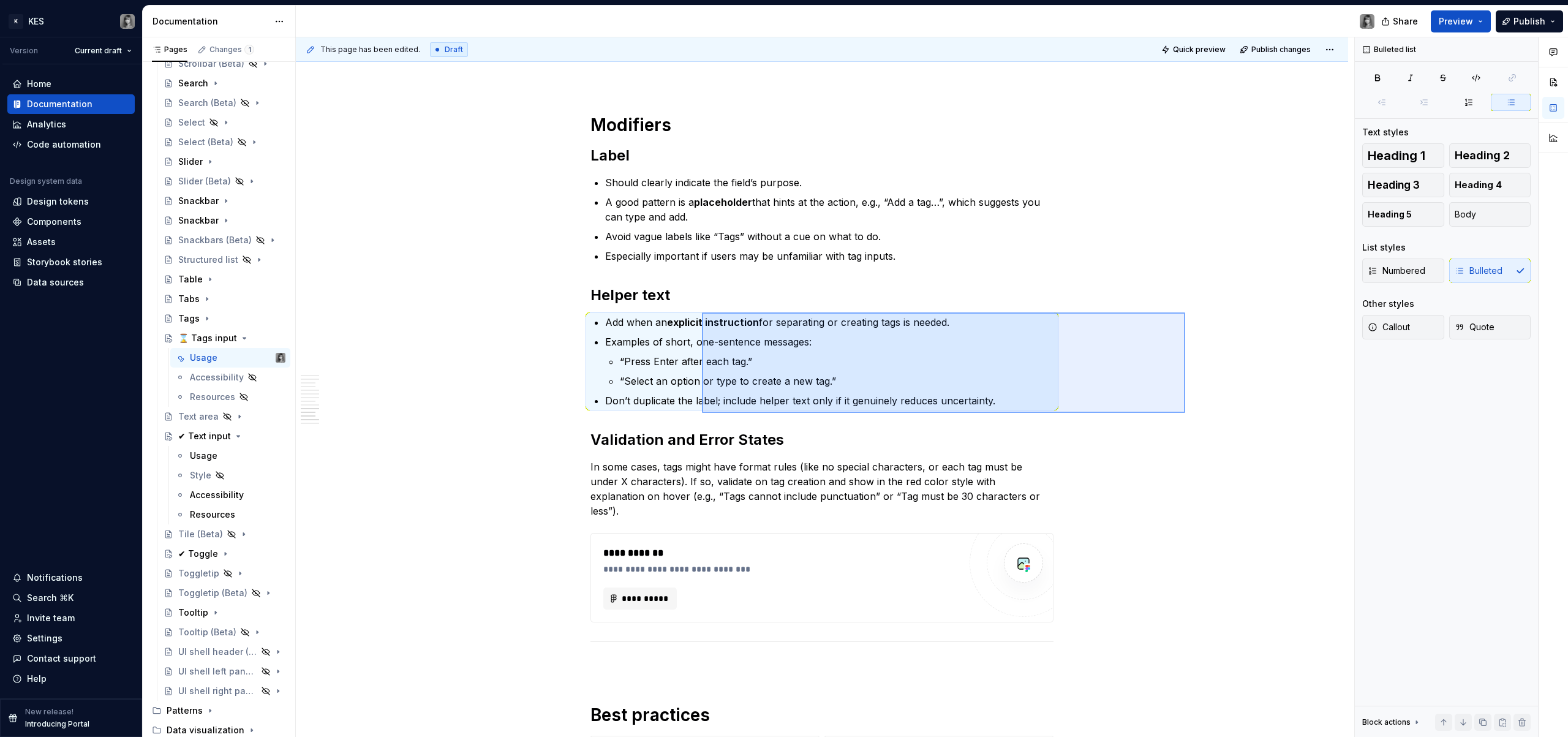
drag, startPoint x: 1168, startPoint y: 313, endPoint x: 702, endPoint y: 412, distance: 476.4
click at [702, 412] on div "**********" at bounding box center [825, 387] width 1059 height 700
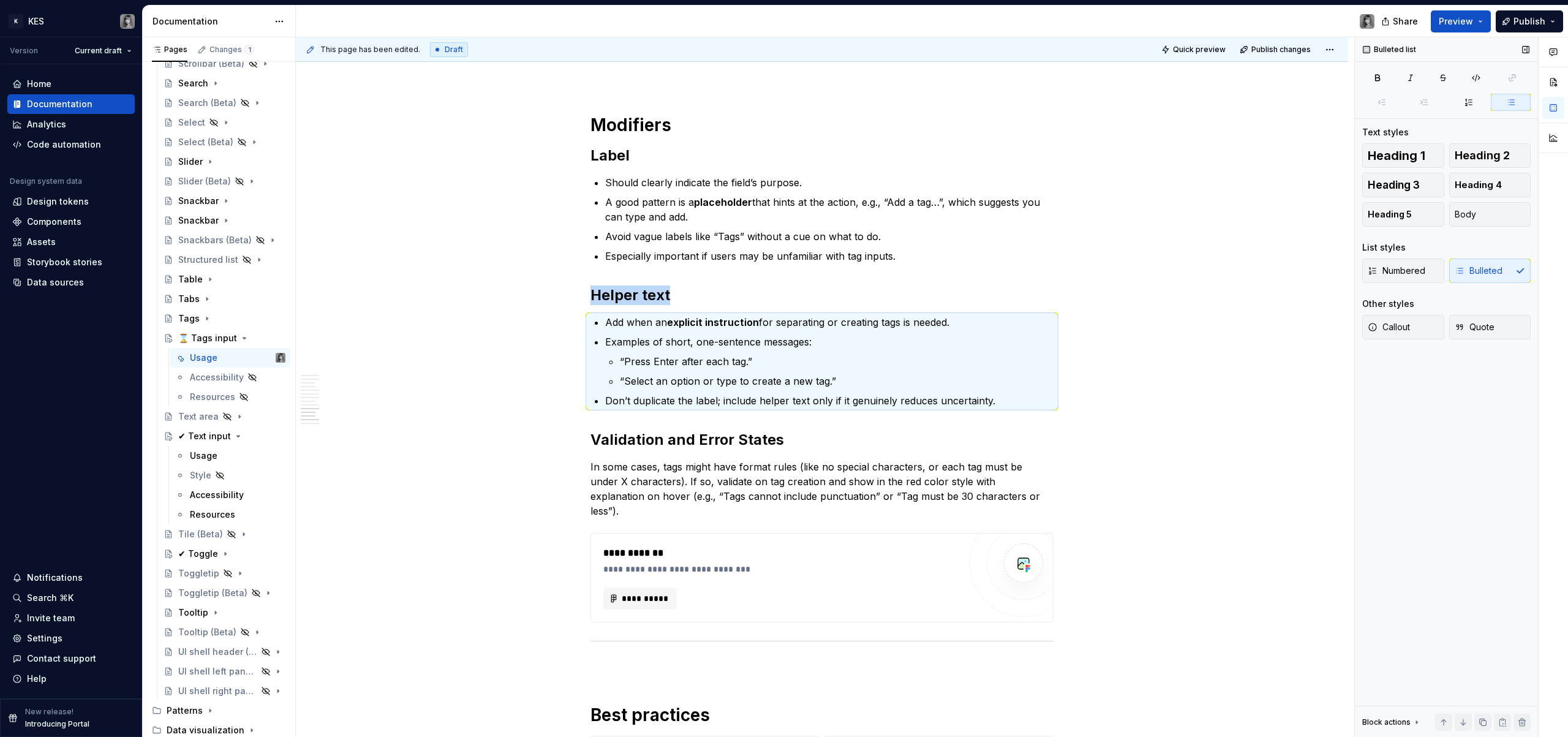
click at [1475, 269] on div "Numbered Bulleted" at bounding box center [1446, 270] width 168 height 24
click at [1401, 273] on span "Numbered" at bounding box center [1396, 271] width 58 height 13
click at [1480, 273] on span "Bulleted" at bounding box center [1478, 271] width 48 height 13
click at [1414, 270] on span "Numbered" at bounding box center [1396, 271] width 58 height 13
click at [705, 228] on ul "Should clearly indicate the field’s purpose. A good pattern is a placeholder th…" at bounding box center [829, 219] width 448 height 88
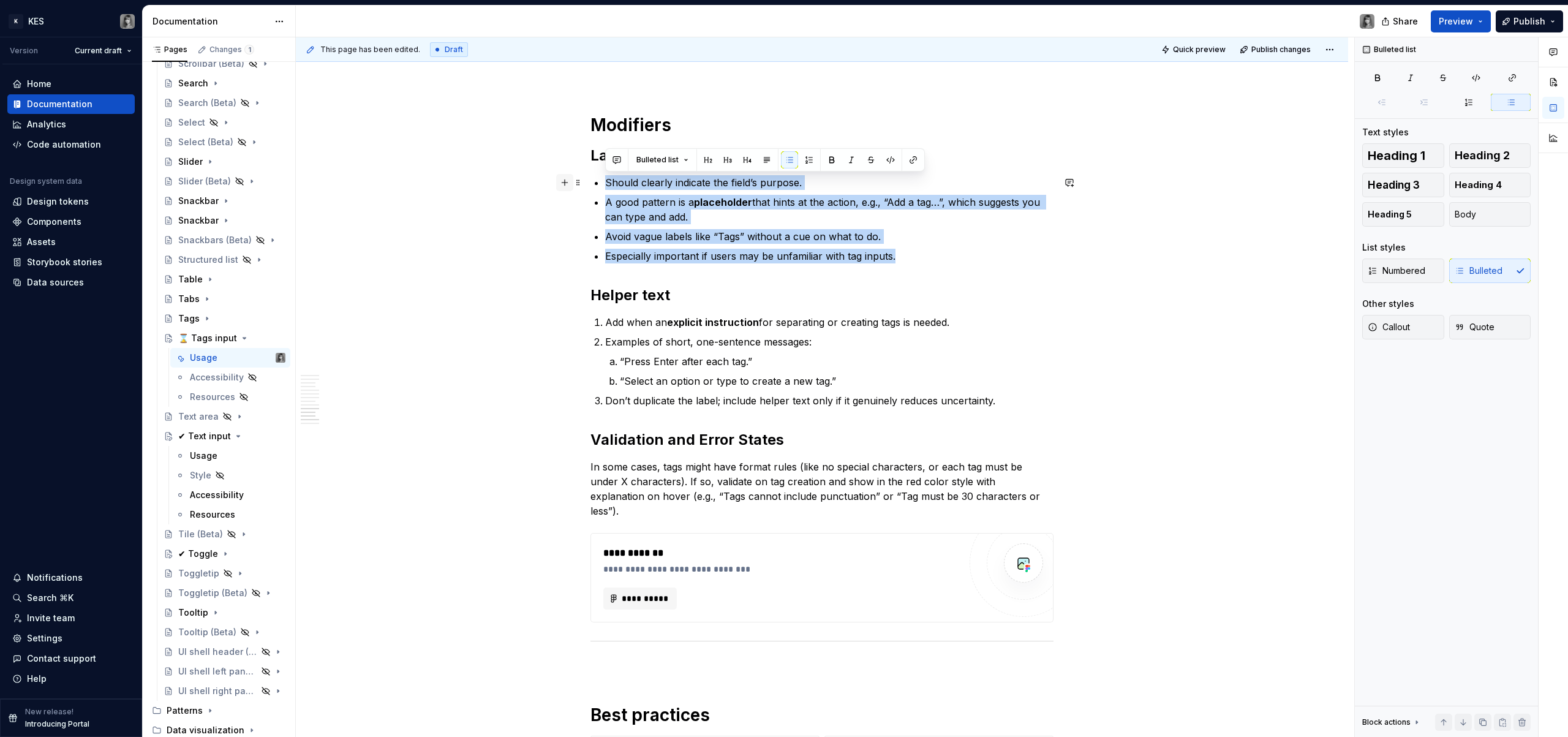
drag, startPoint x: 912, startPoint y: 257, endPoint x: 557, endPoint y: 184, distance: 362.4
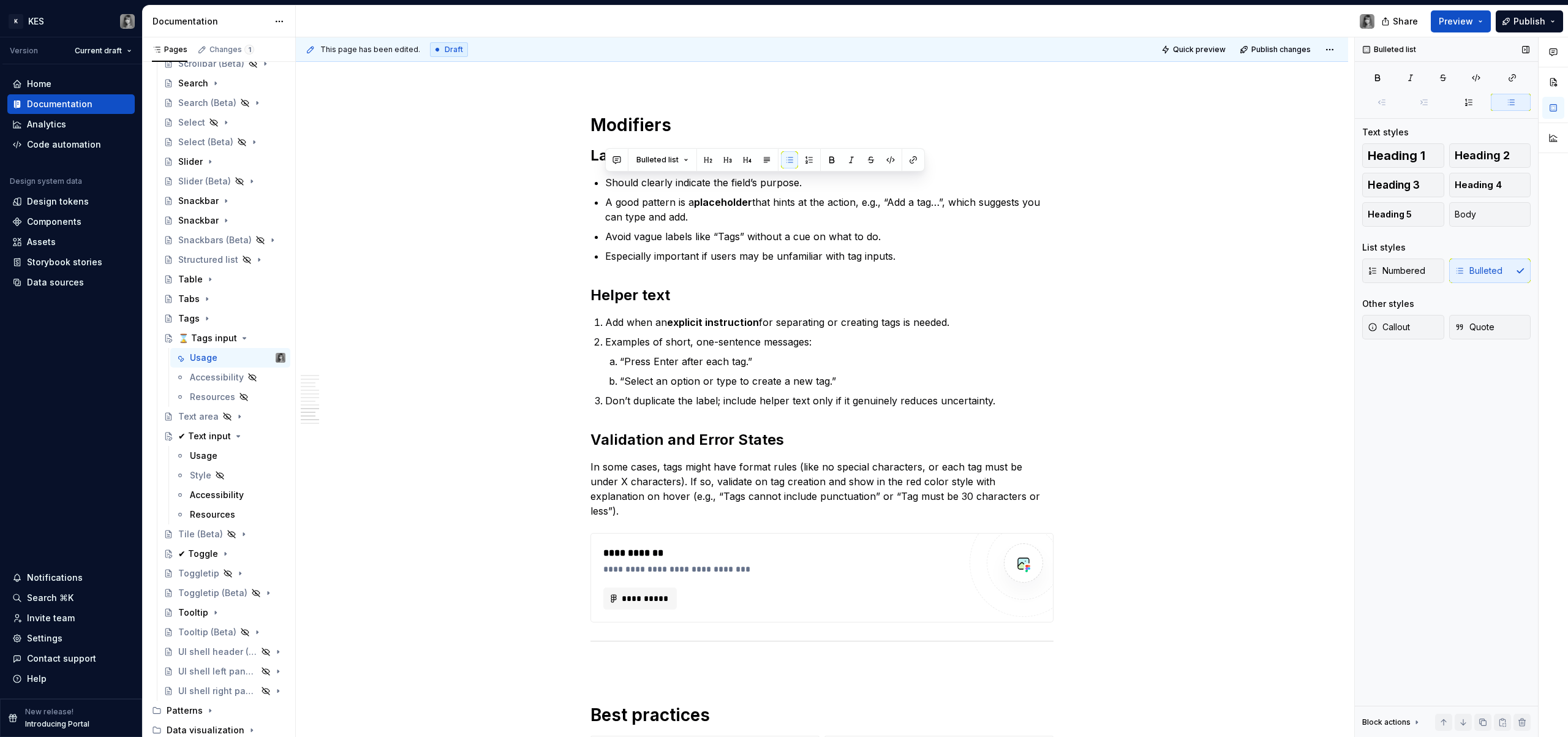
click at [1469, 277] on div "Numbered Bulleted" at bounding box center [1446, 270] width 168 height 24
drag, startPoint x: 1424, startPoint y: 274, endPoint x: 1473, endPoint y: 271, distance: 49.1
click at [1424, 274] on button "Numbered" at bounding box center [1403, 270] width 82 height 24
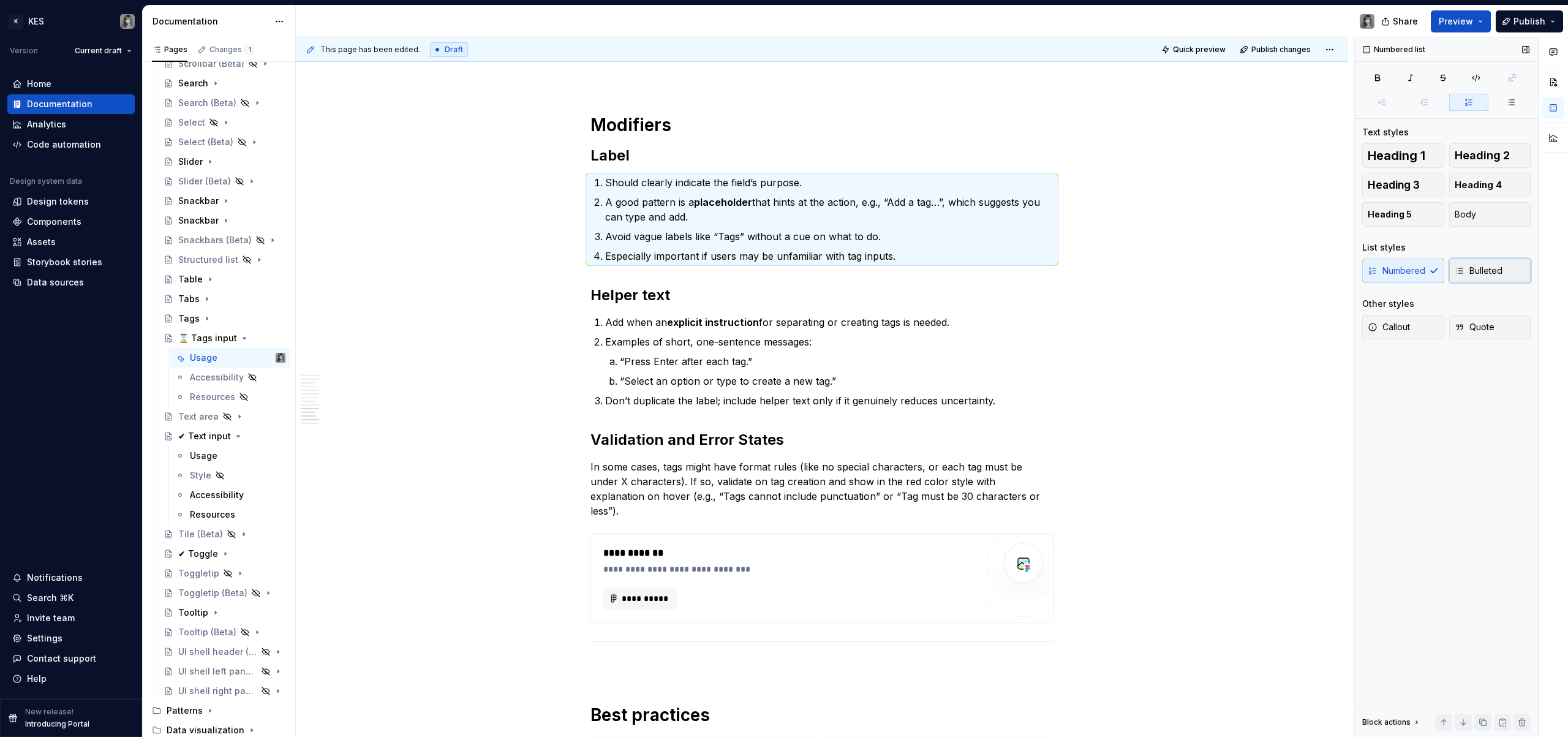
click at [1478, 271] on span "Bulleted" at bounding box center [1478, 271] width 48 height 13
click at [894, 319] on p "Add when an explicit instruction for separating or creating tags is needed." at bounding box center [829, 322] width 448 height 15
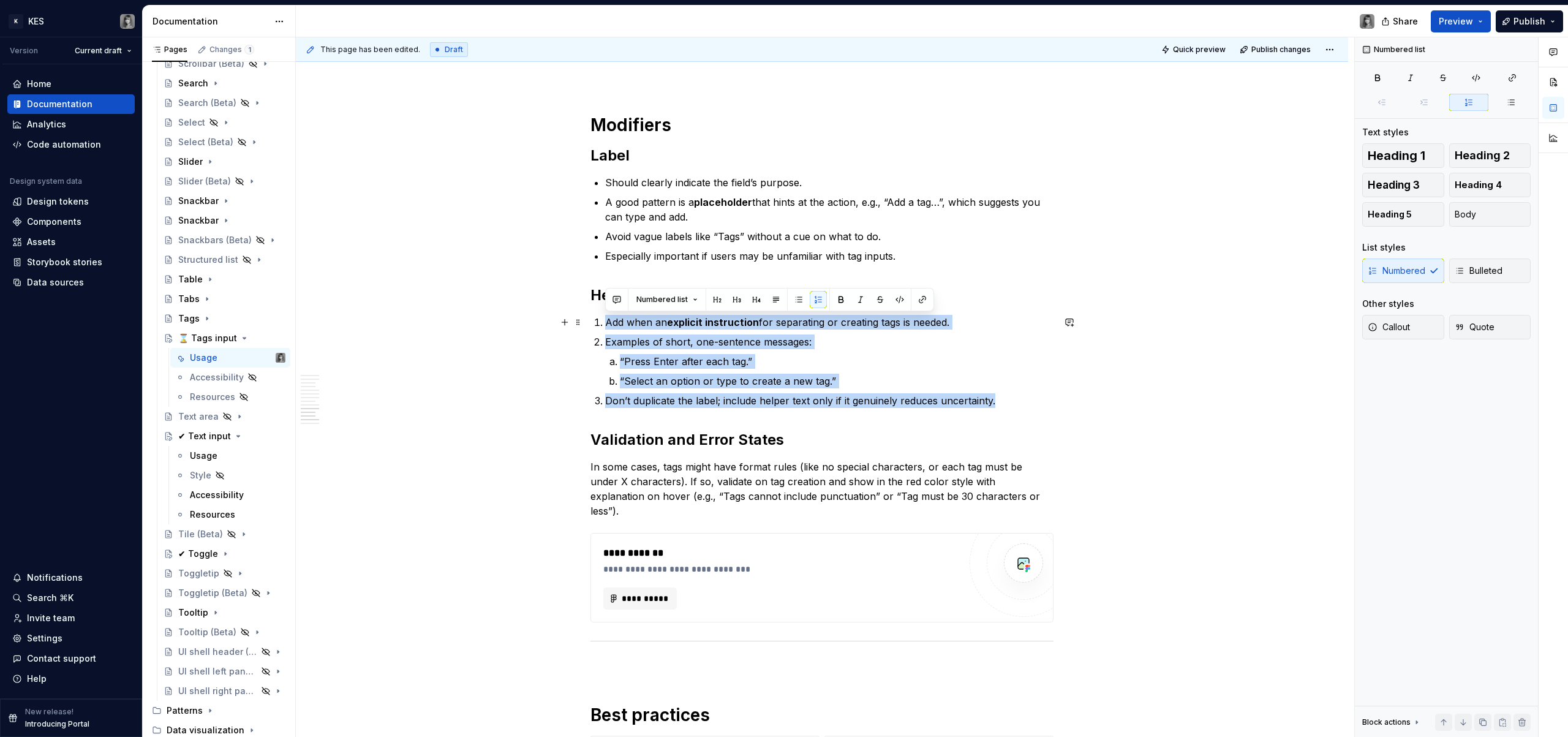
drag, startPoint x: 1000, startPoint y: 402, endPoint x: 584, endPoint y: 316, distance: 424.8
click at [1472, 274] on span "Bulleted" at bounding box center [1478, 271] width 48 height 13
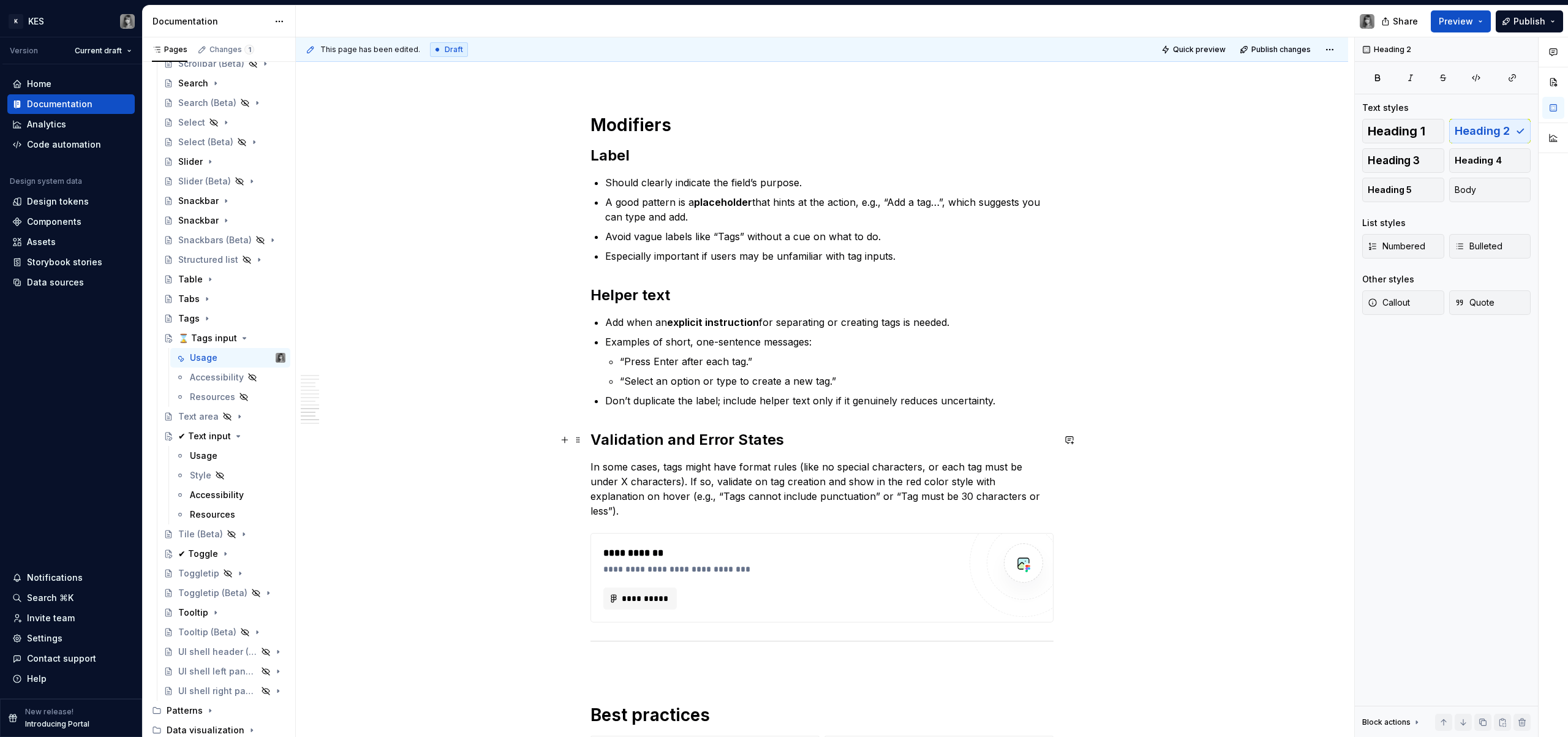
click at [791, 430] on h2 "Validation and Error States" at bounding box center [822, 440] width 463 height 19
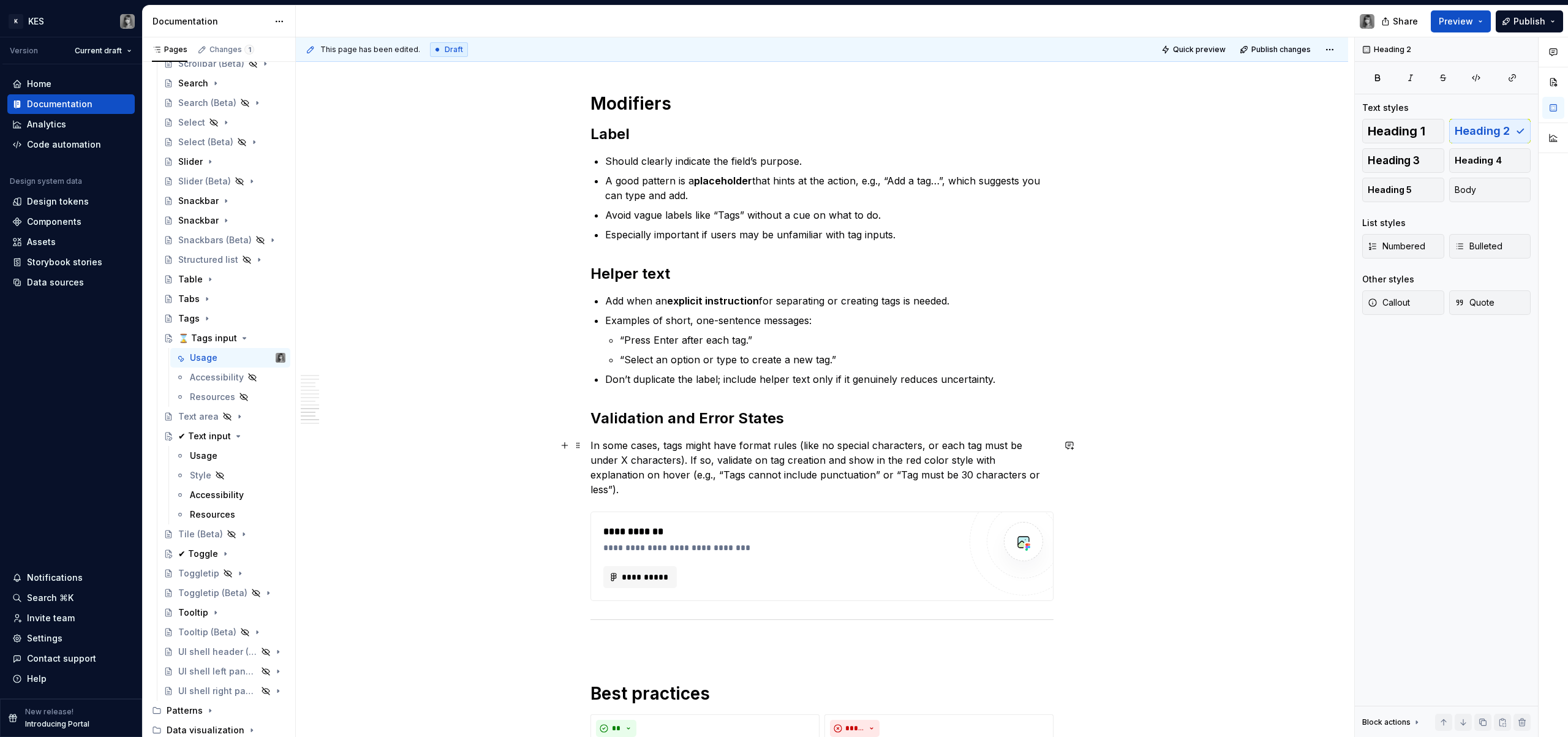
scroll to position [3113, 0]
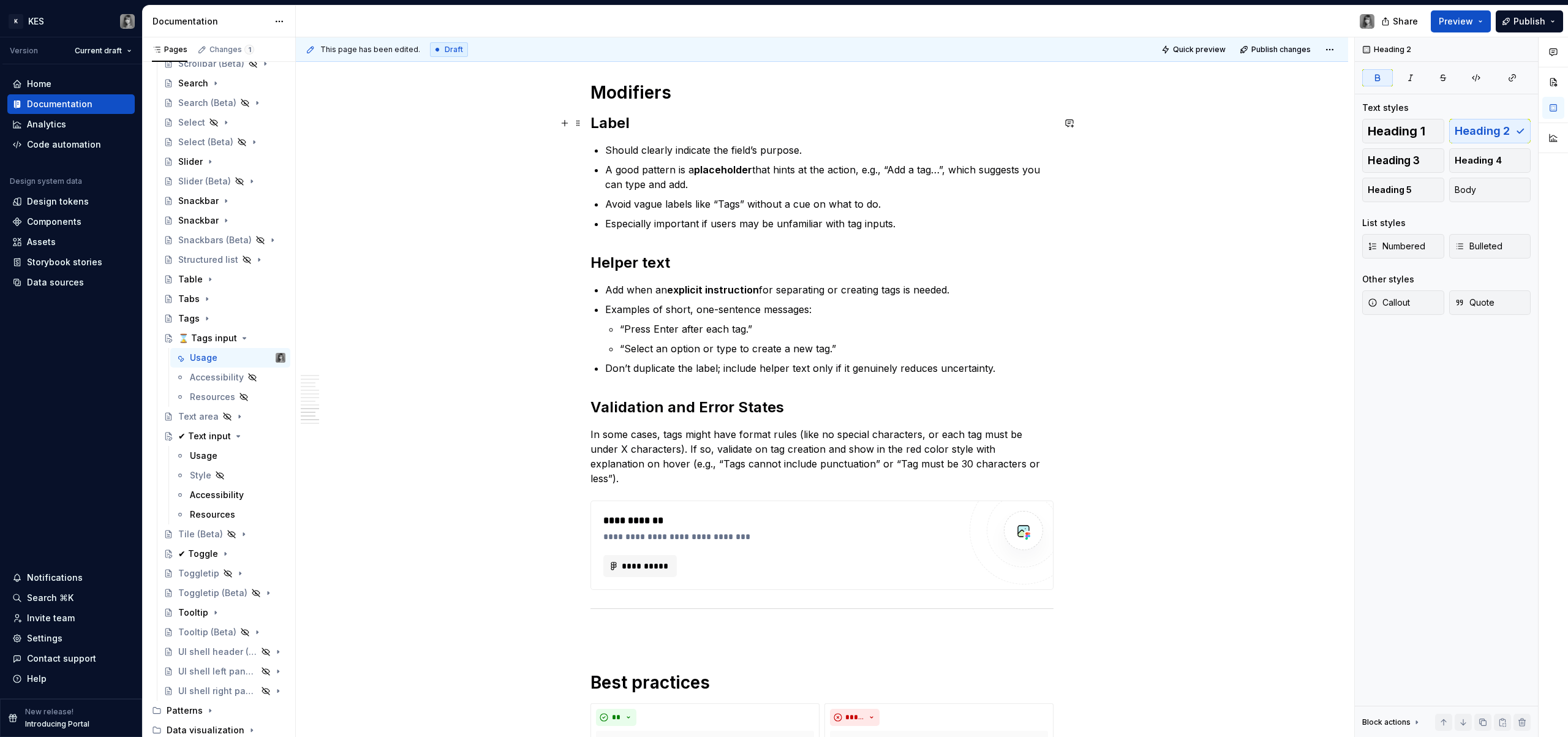
click at [644, 125] on h2 "Label" at bounding box center [822, 123] width 463 height 19
click at [708, 98] on h1 "Modifiers" at bounding box center [822, 92] width 463 height 22
click at [955, 227] on p "Especially important if users may be unfamiliar with tag inputs." at bounding box center [829, 223] width 448 height 15
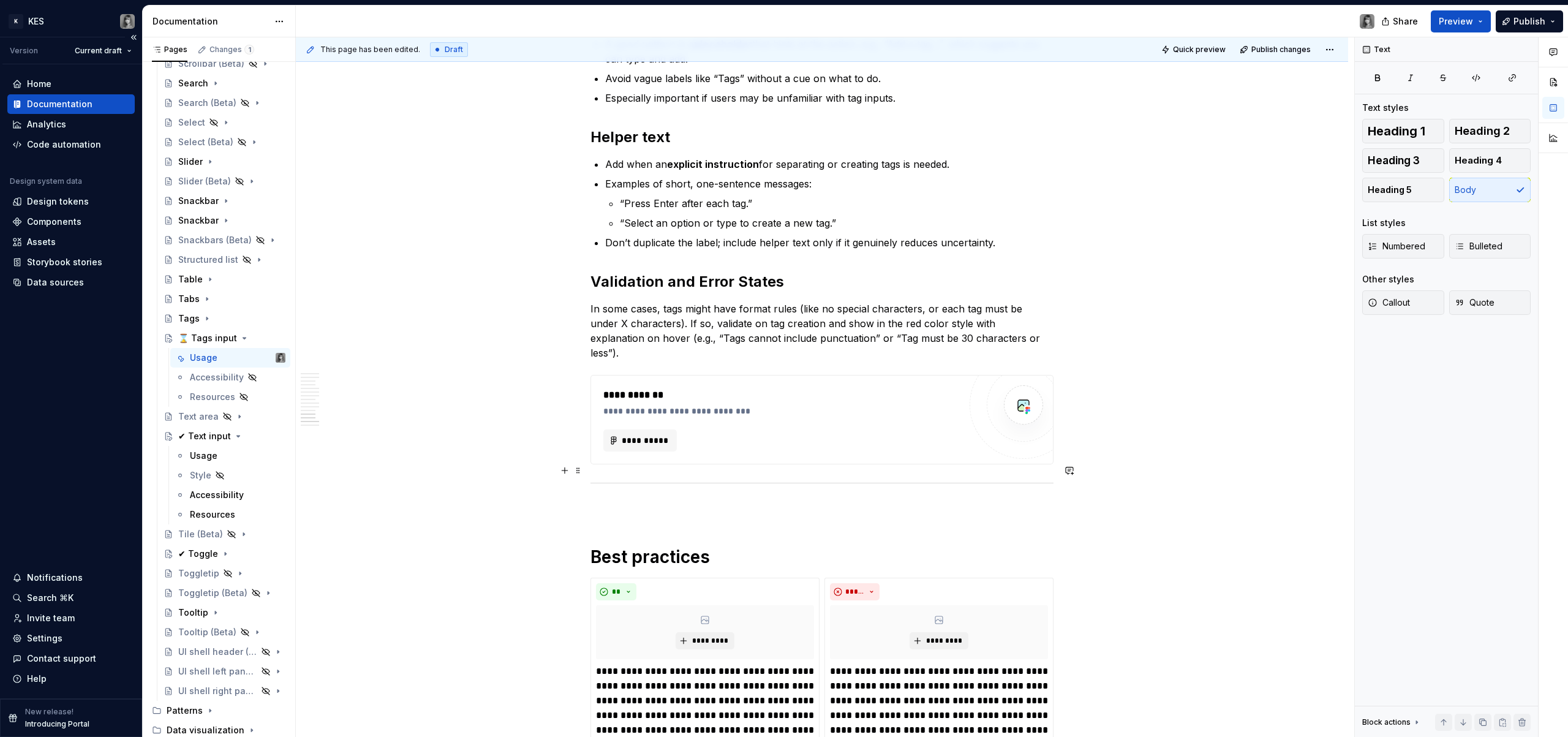
scroll to position [3258, 0]
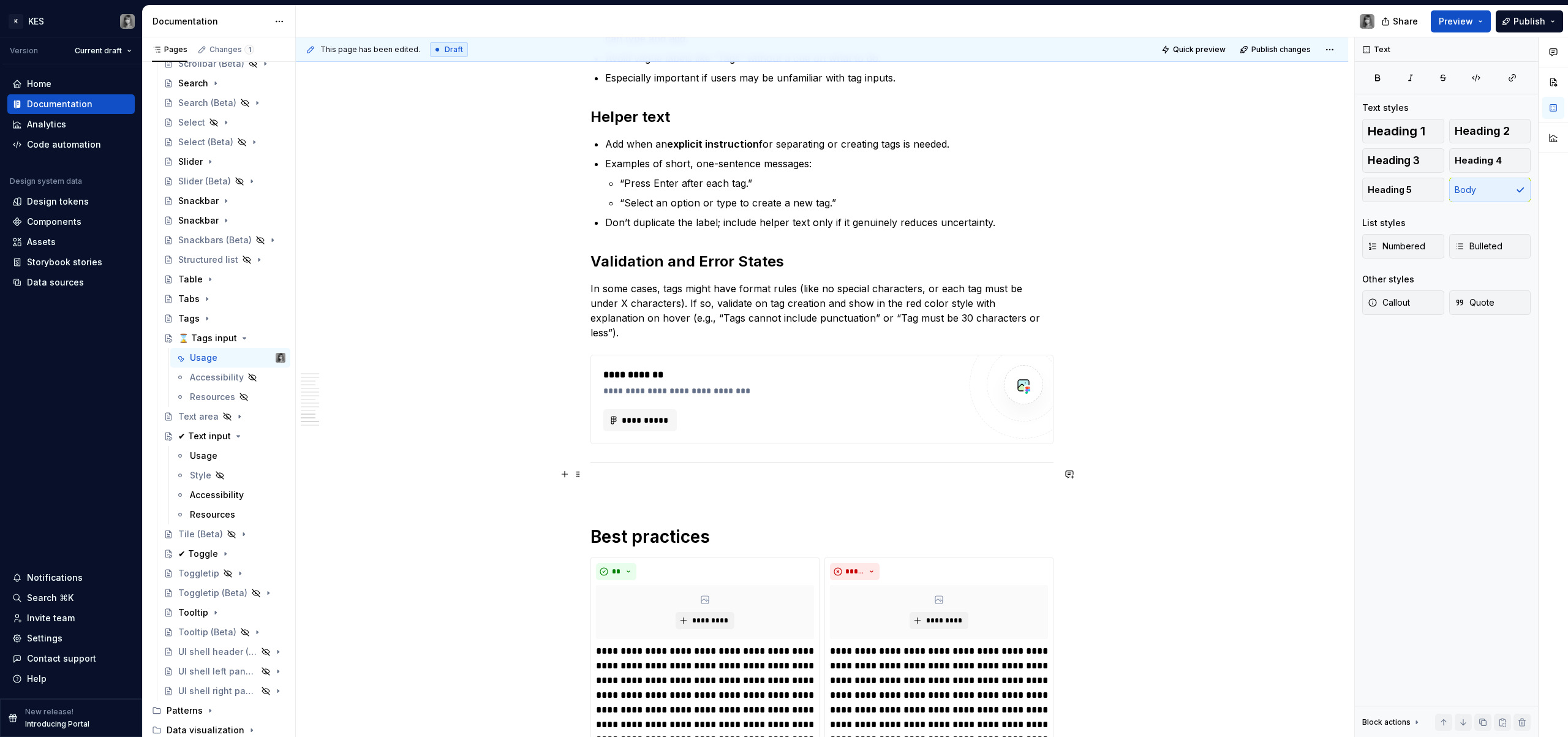
click at [623, 482] on p at bounding box center [822, 489] width 463 height 15
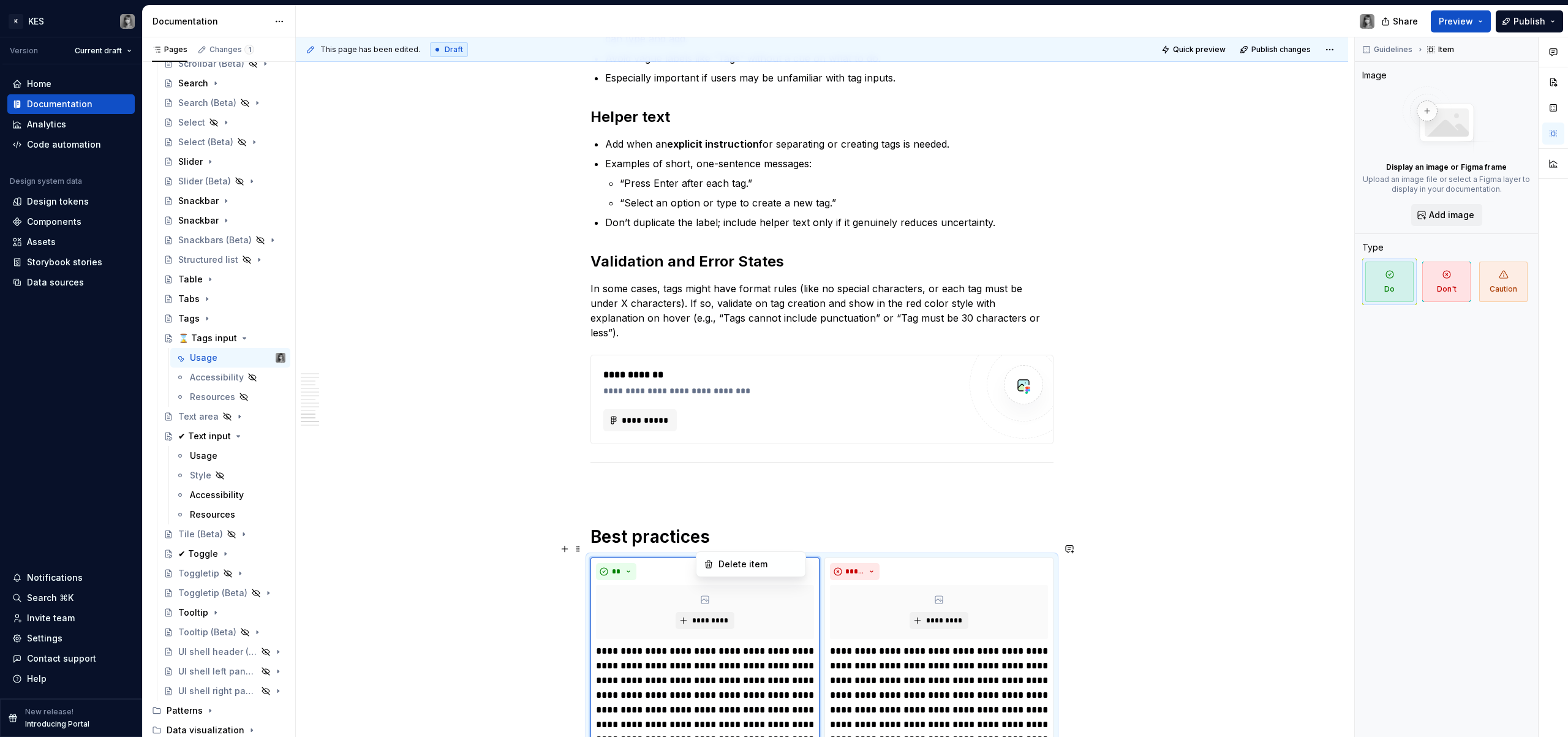
click at [708, 540] on html "K KES Version Current draft Home Documentation Analytics Code automation Design…" at bounding box center [784, 368] width 1568 height 737
click at [751, 566] on div "Delete item" at bounding box center [758, 565] width 80 height 13
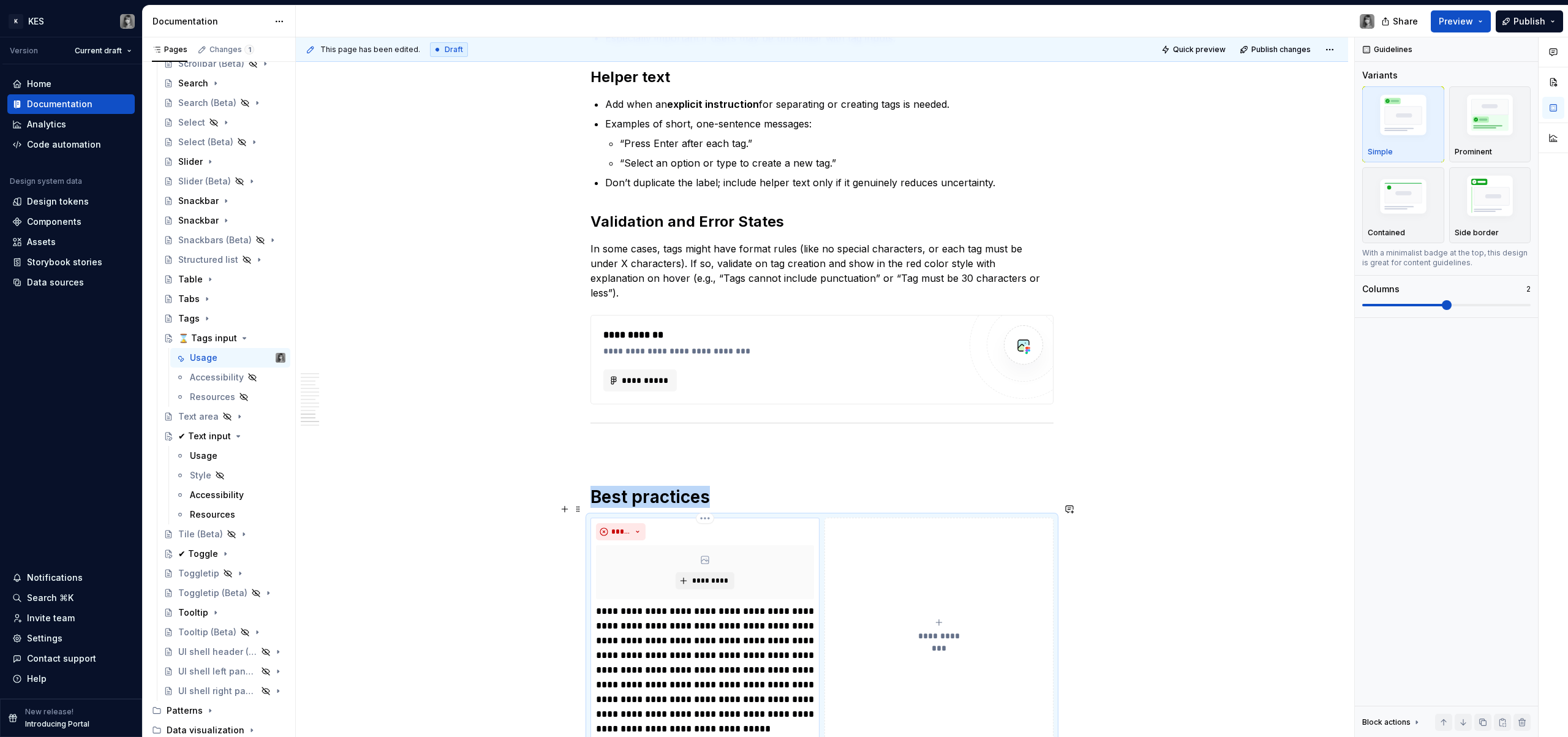
scroll to position [3325, 0]
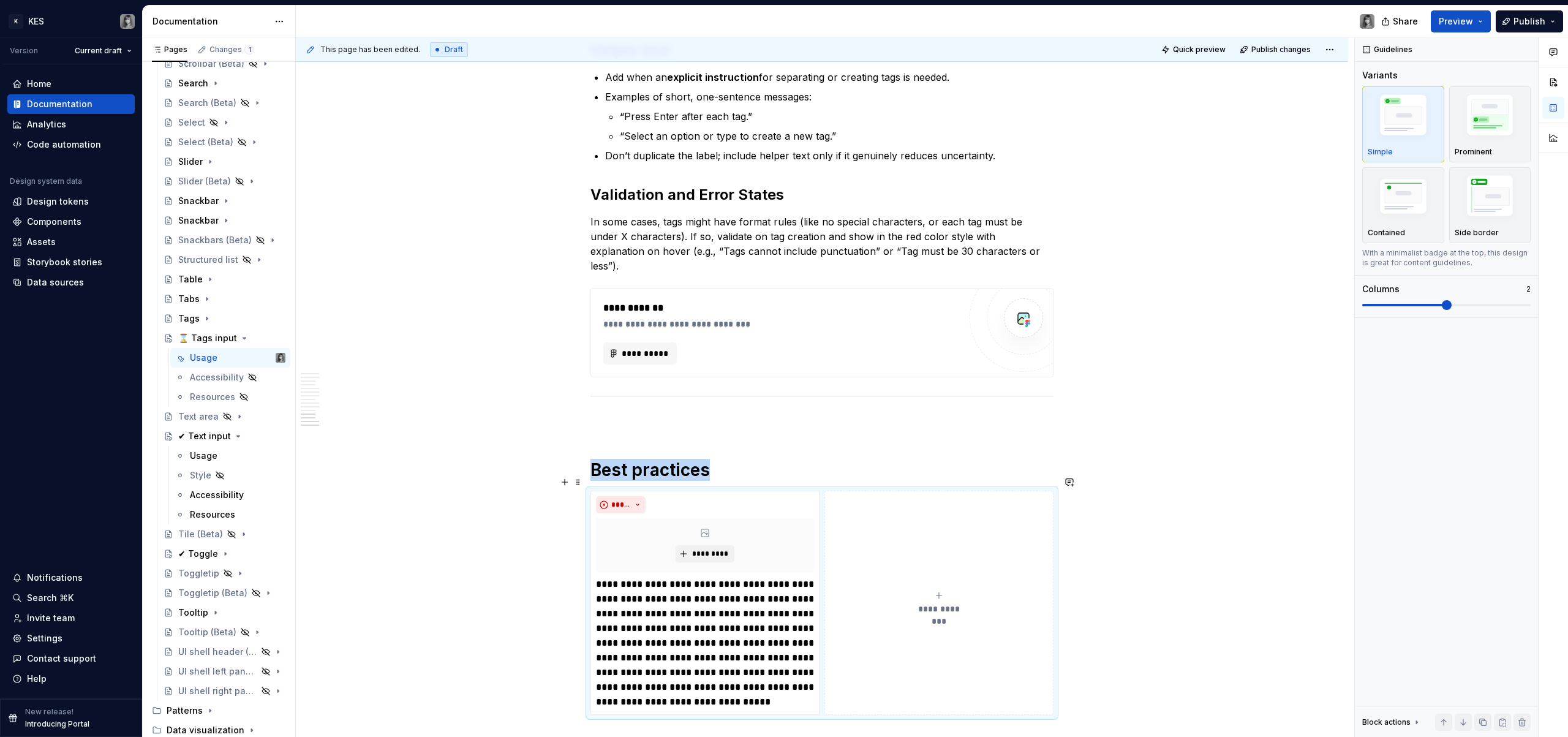
click at [826, 497] on button "**********" at bounding box center [939, 603] width 229 height 225
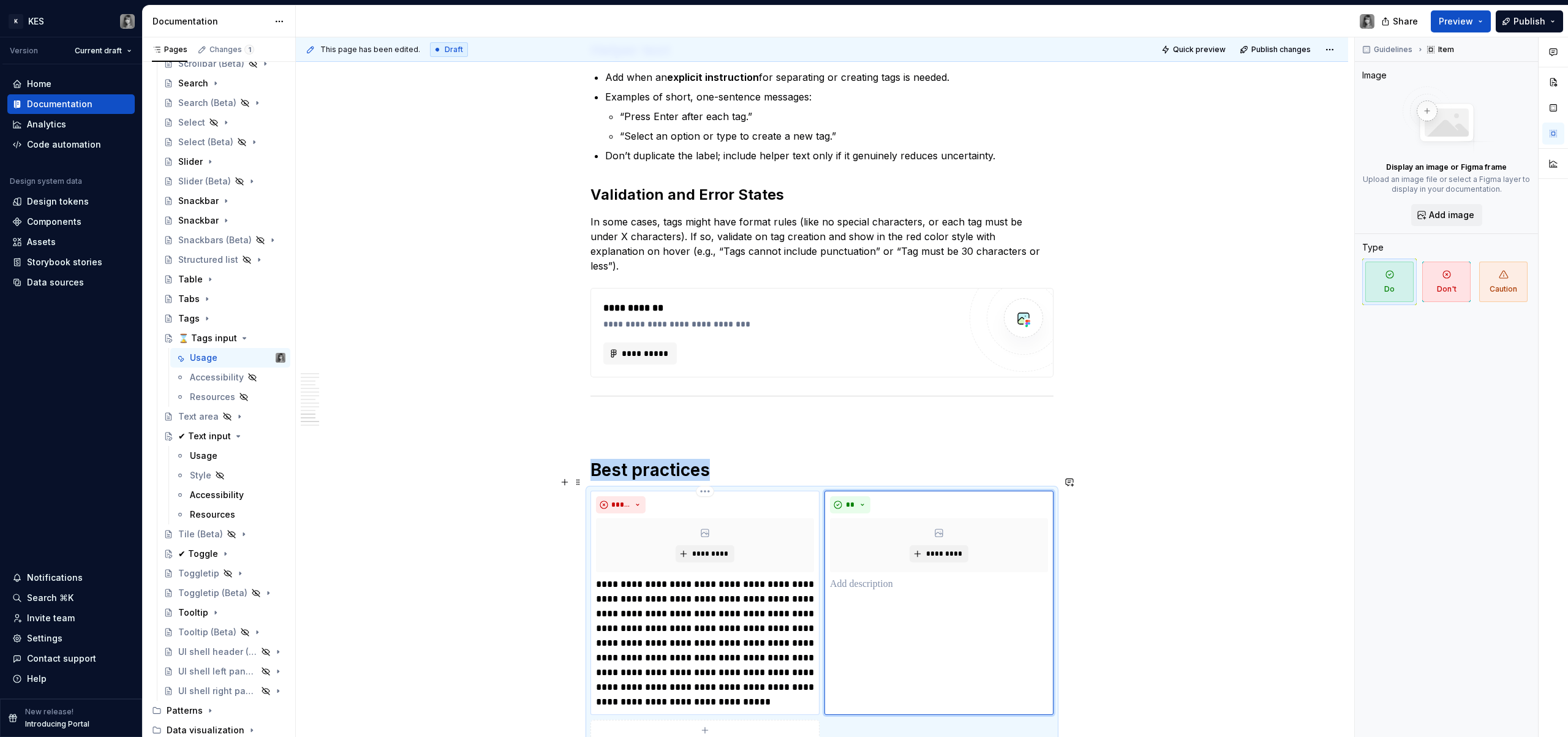
click at [733, 496] on div "*****" at bounding box center [705, 505] width 218 height 17
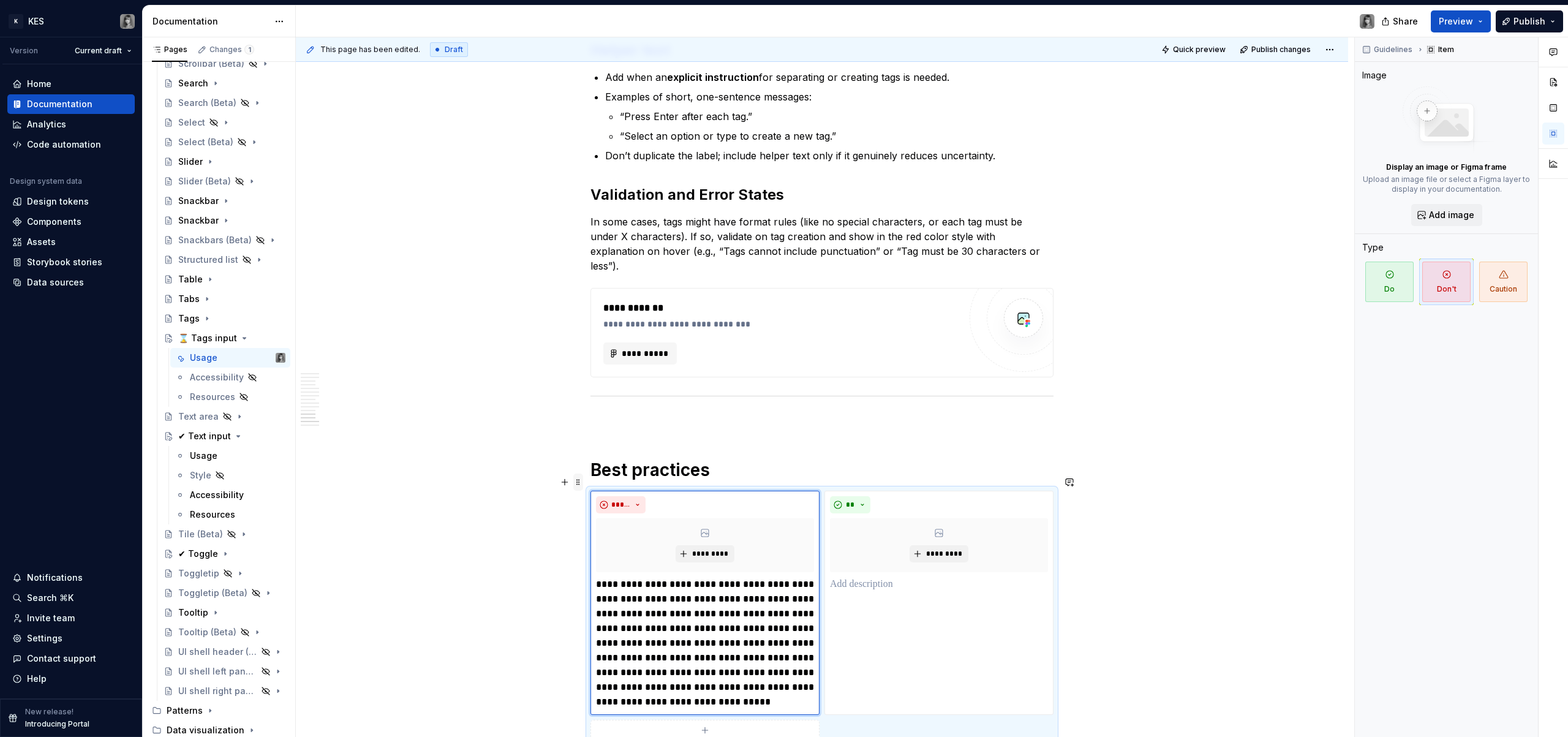
click at [579, 483] on span at bounding box center [578, 482] width 10 height 17
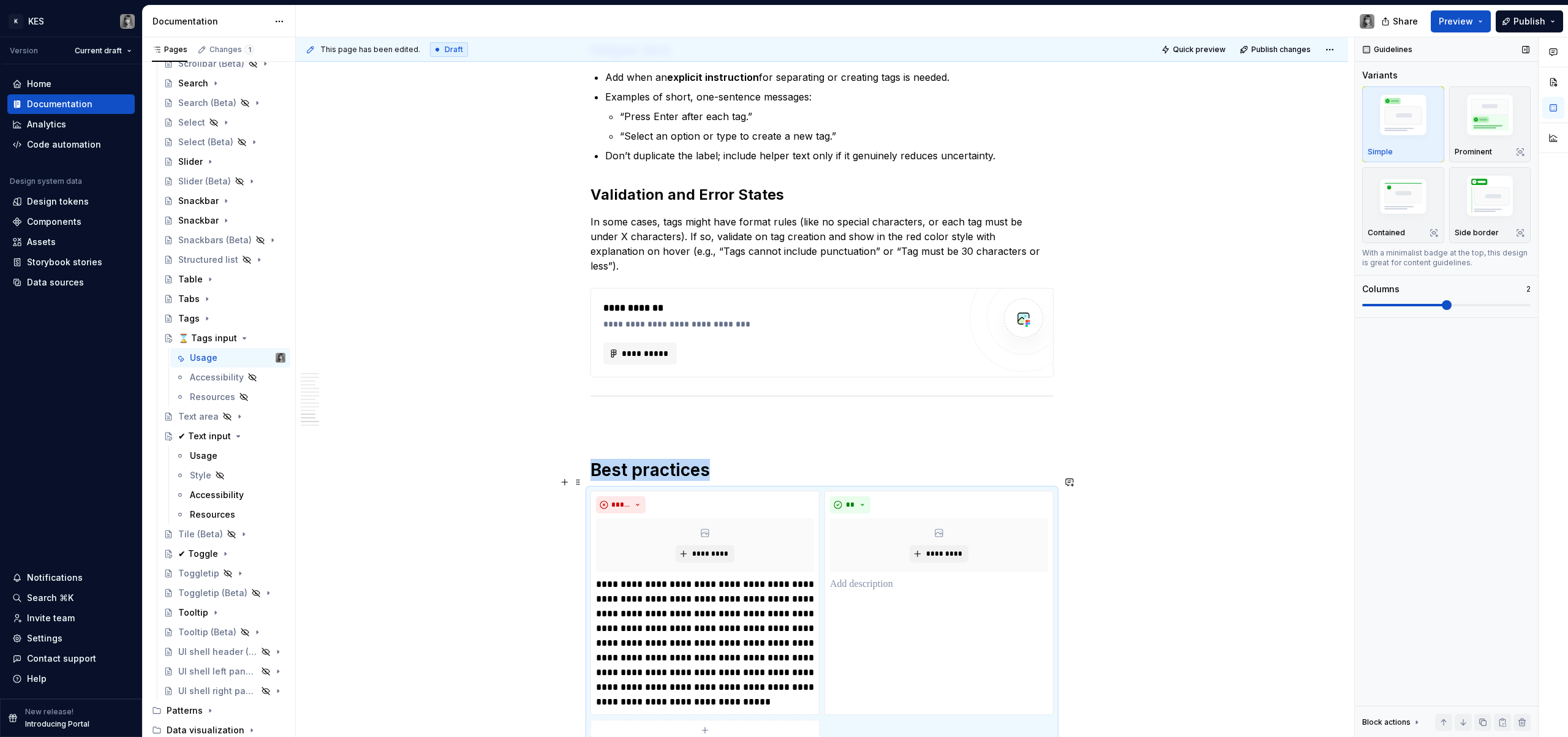
scroll to position [3366, 0]
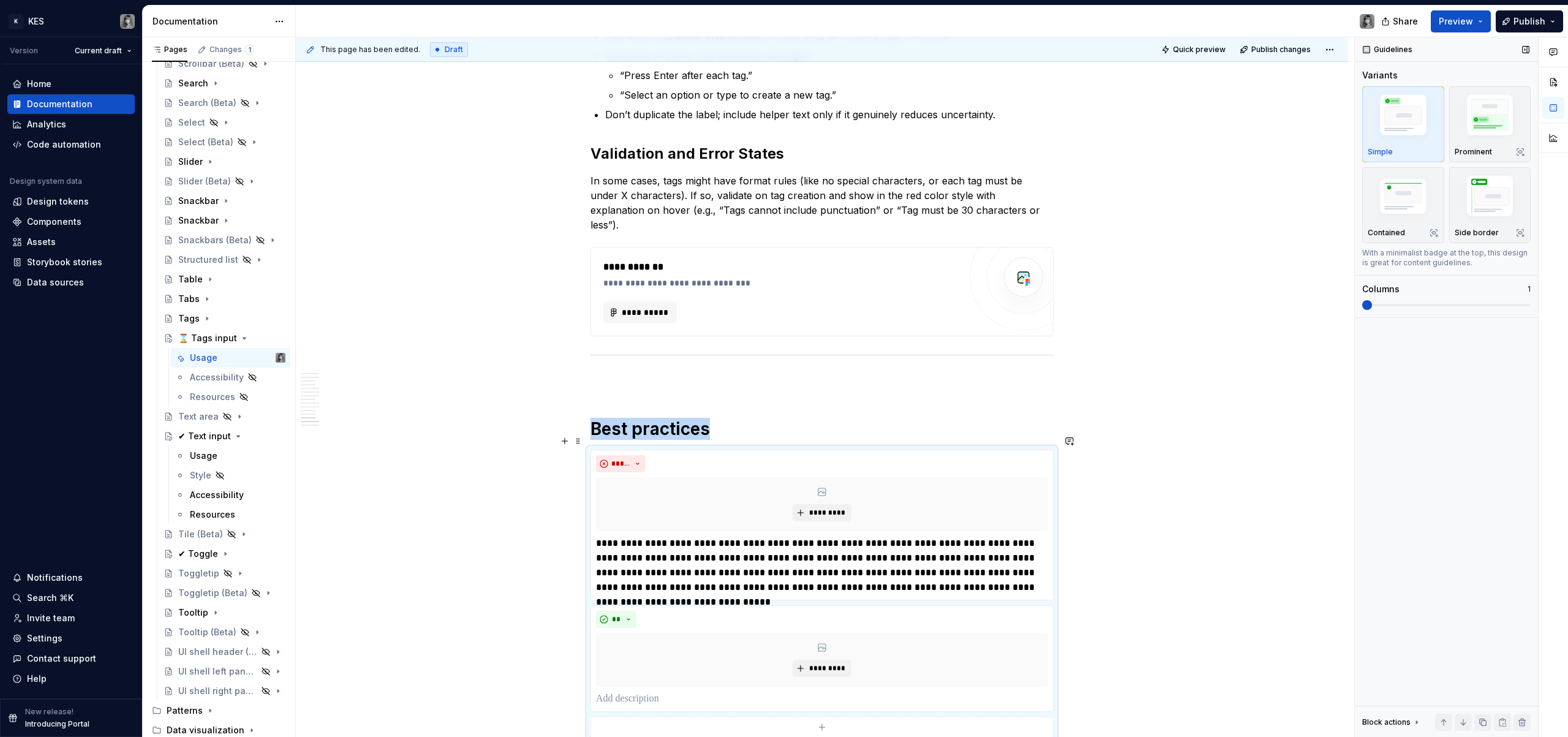
click at [1362, 310] on span at bounding box center [1367, 305] width 10 height 10
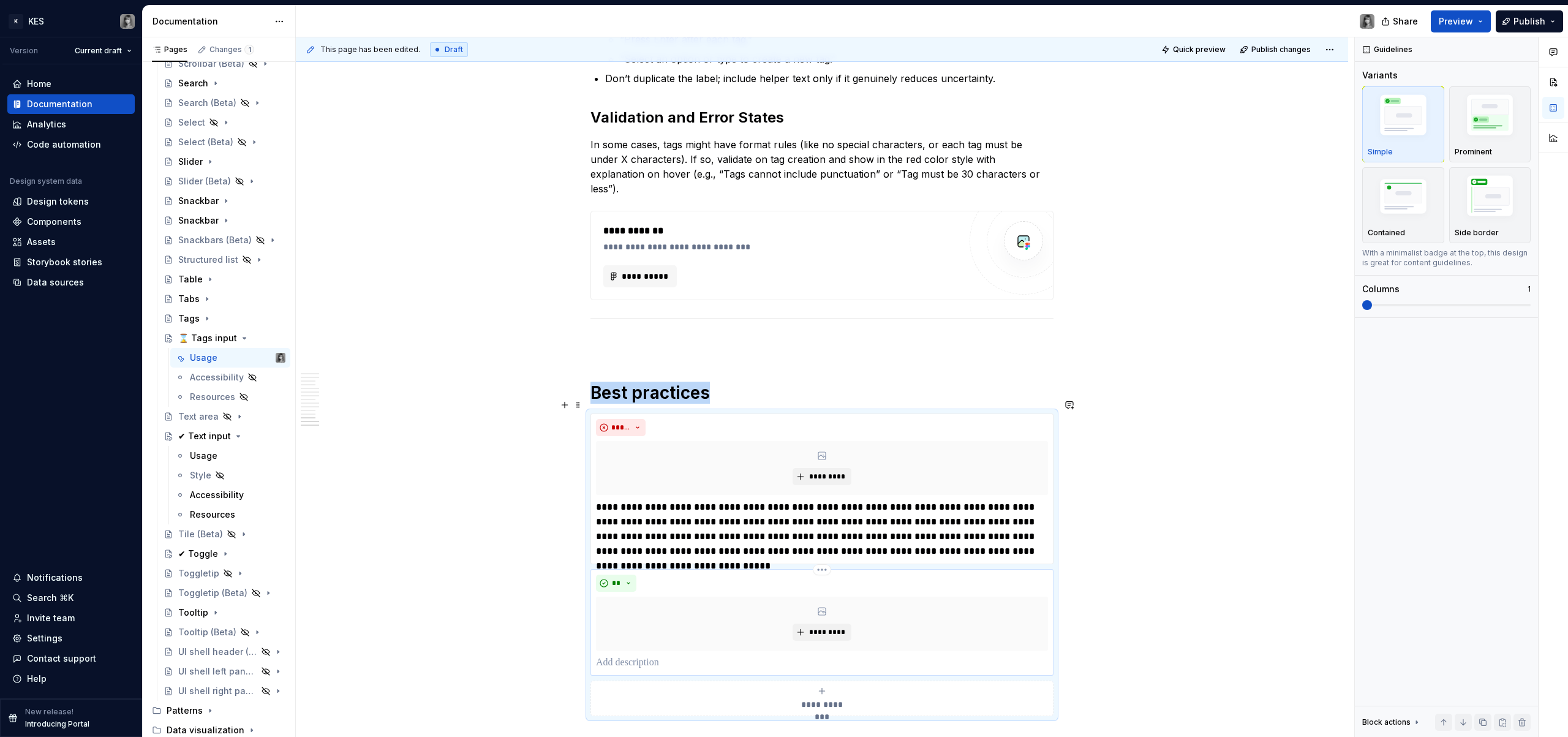
scroll to position [3415, 0]
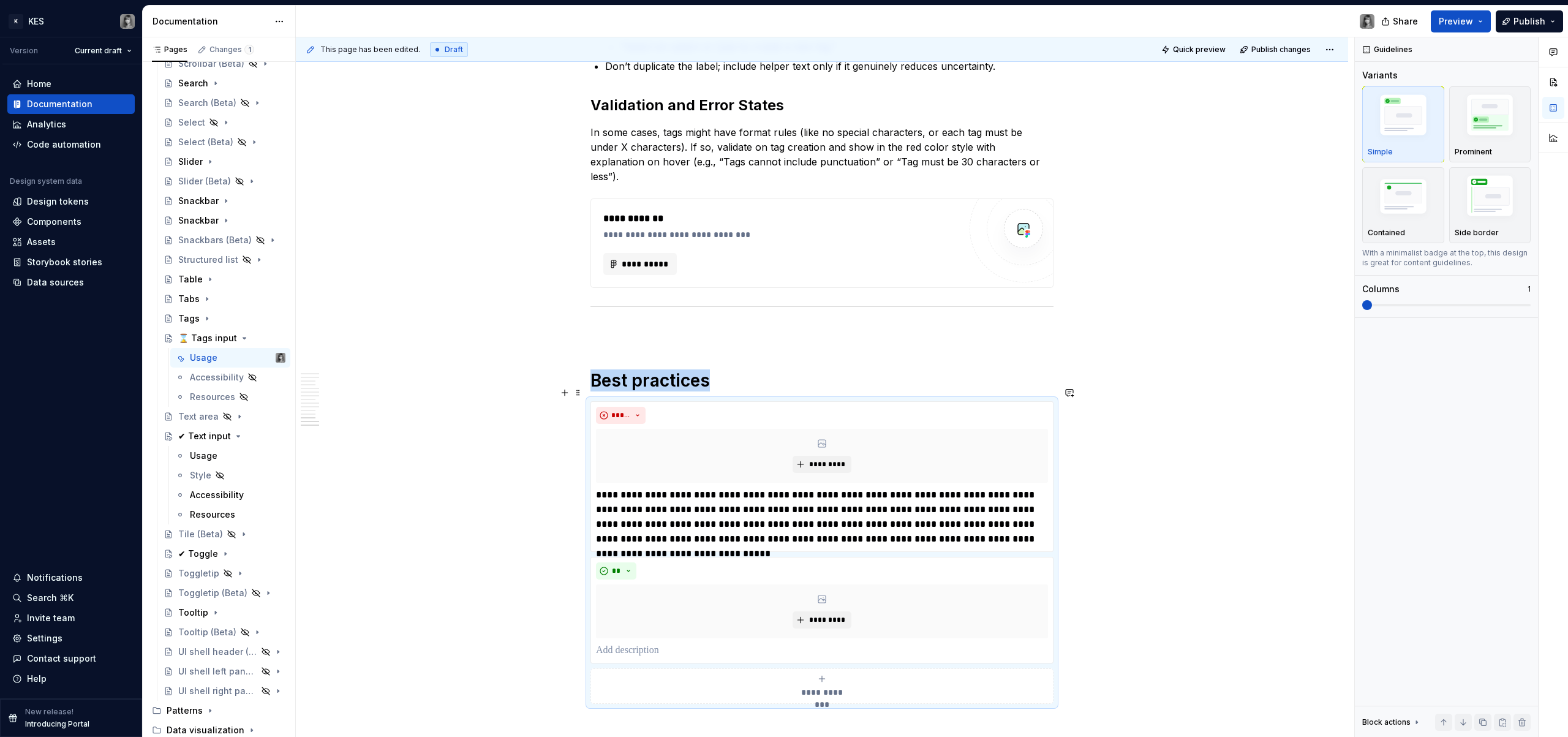
click at [820, 541] on div "**********" at bounding box center [822, 552] width 463 height 302
click at [824, 542] on html "K KES Version Current draft Home Documentation Analytics Code automation Design…" at bounding box center [784, 368] width 1568 height 737
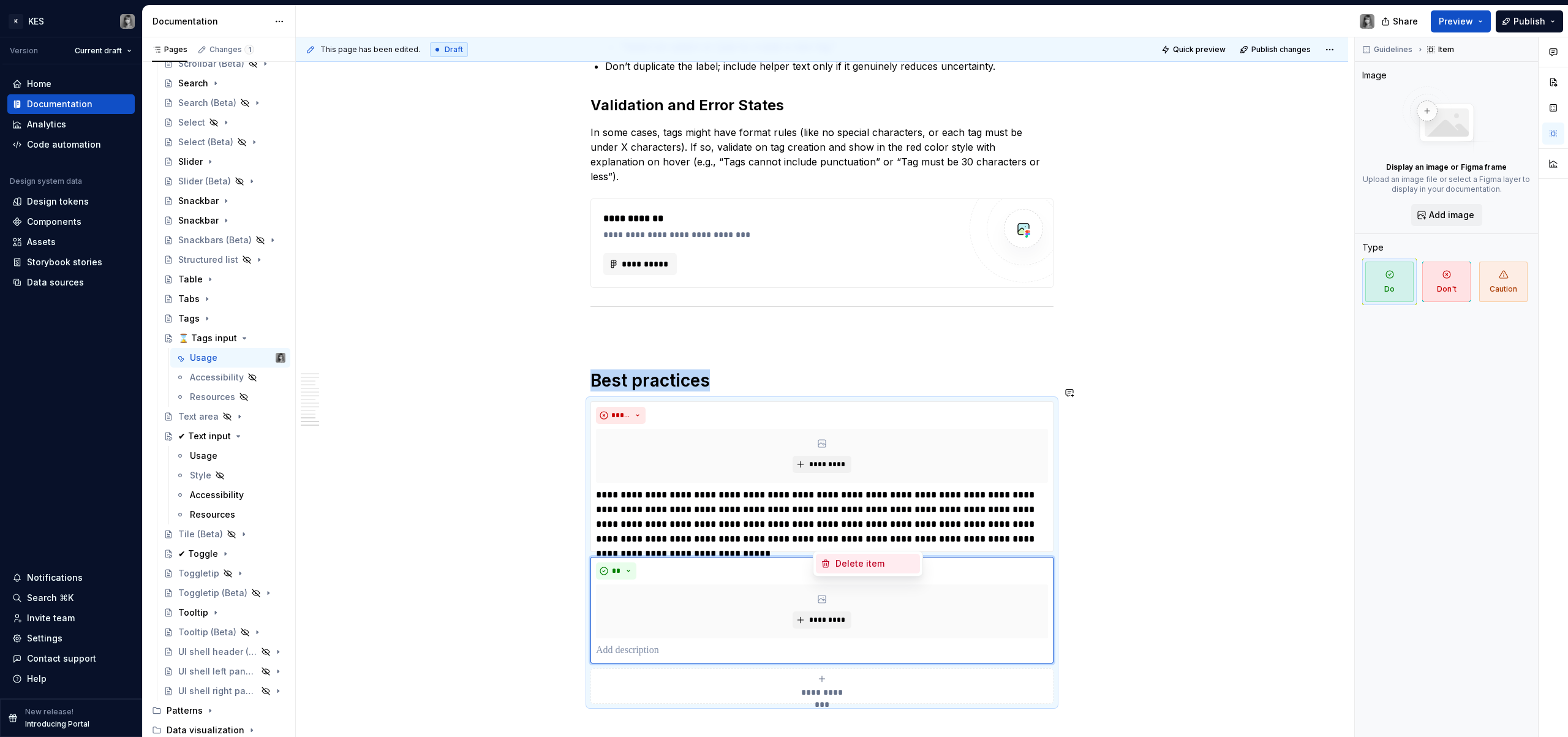
click at [857, 558] on div "Delete item" at bounding box center [875, 564] width 80 height 13
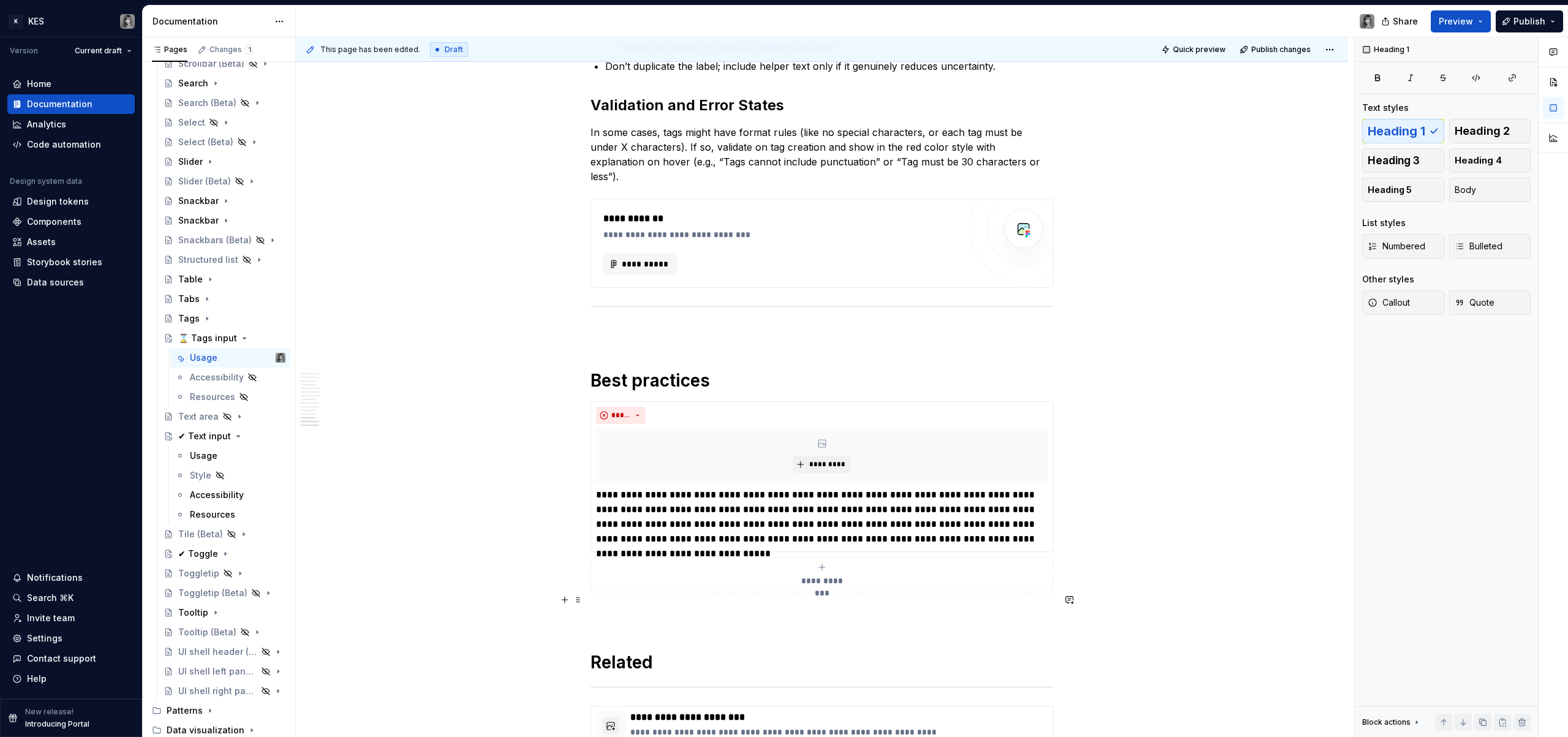
click at [642, 607] on p at bounding box center [822, 614] width 463 height 15
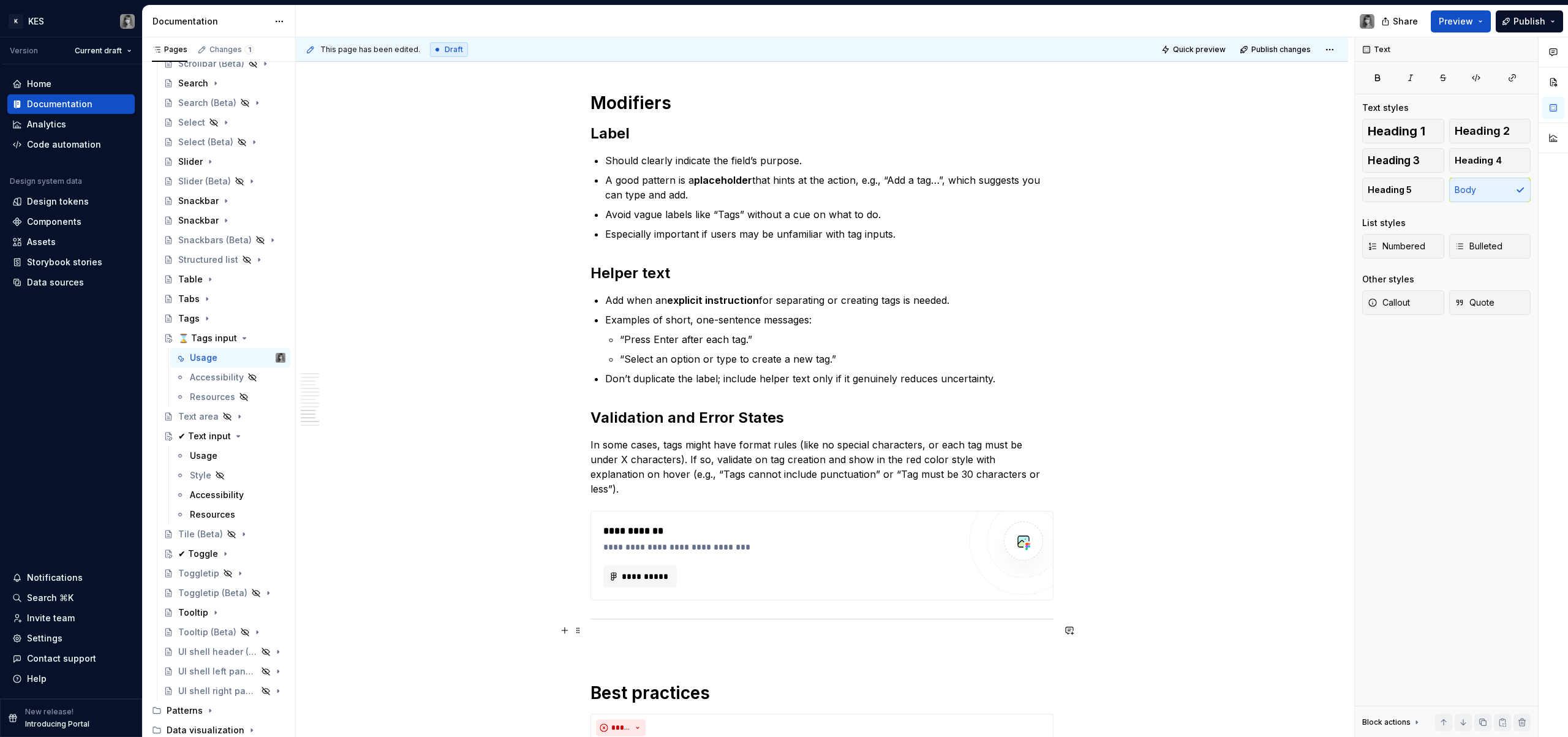
scroll to position [3026, 0]
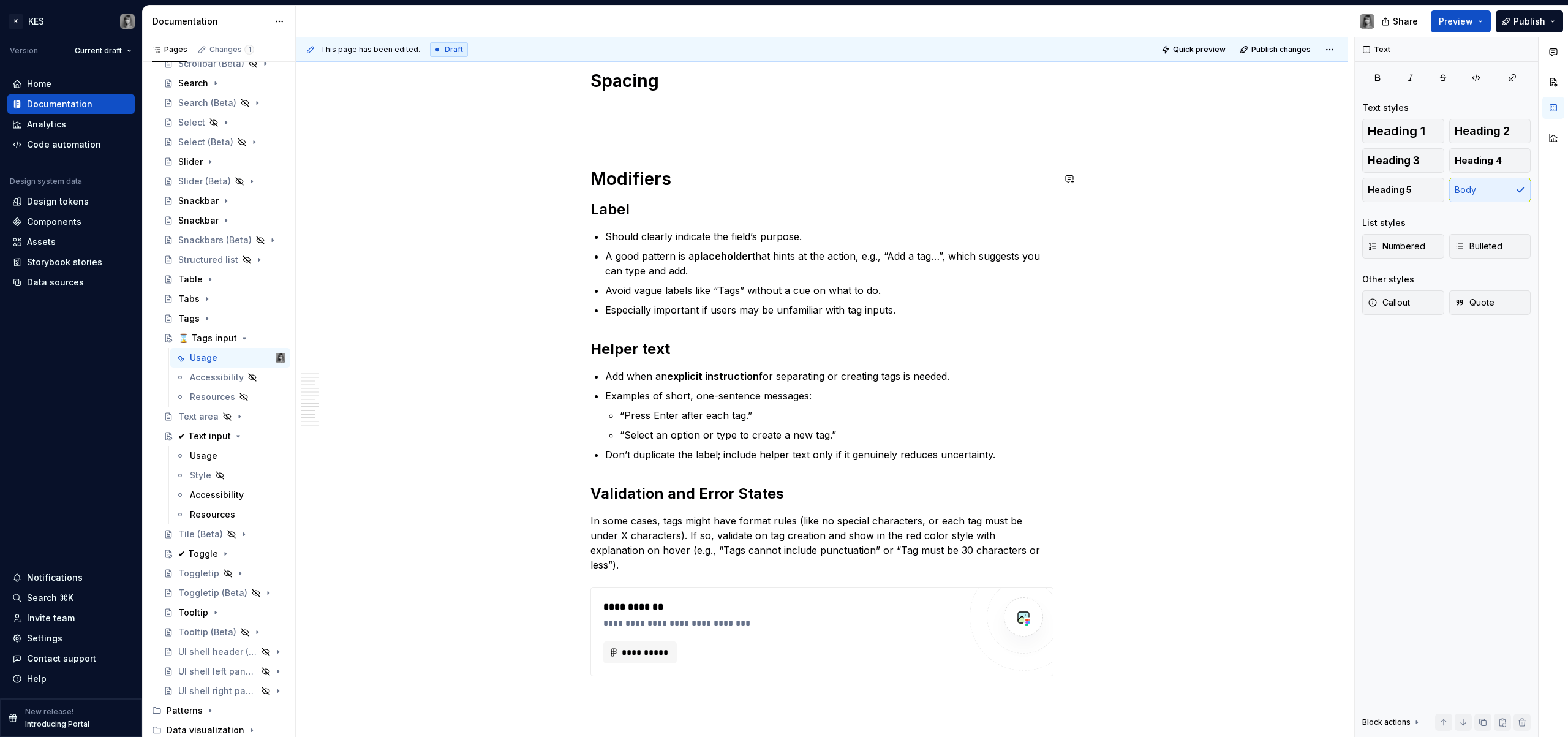
click at [691, 127] on p at bounding box center [822, 131] width 463 height 15
click at [679, 115] on p at bounding box center [822, 108] width 463 height 15
click at [209, 462] on div "Usage" at bounding box center [204, 456] width 28 height 13
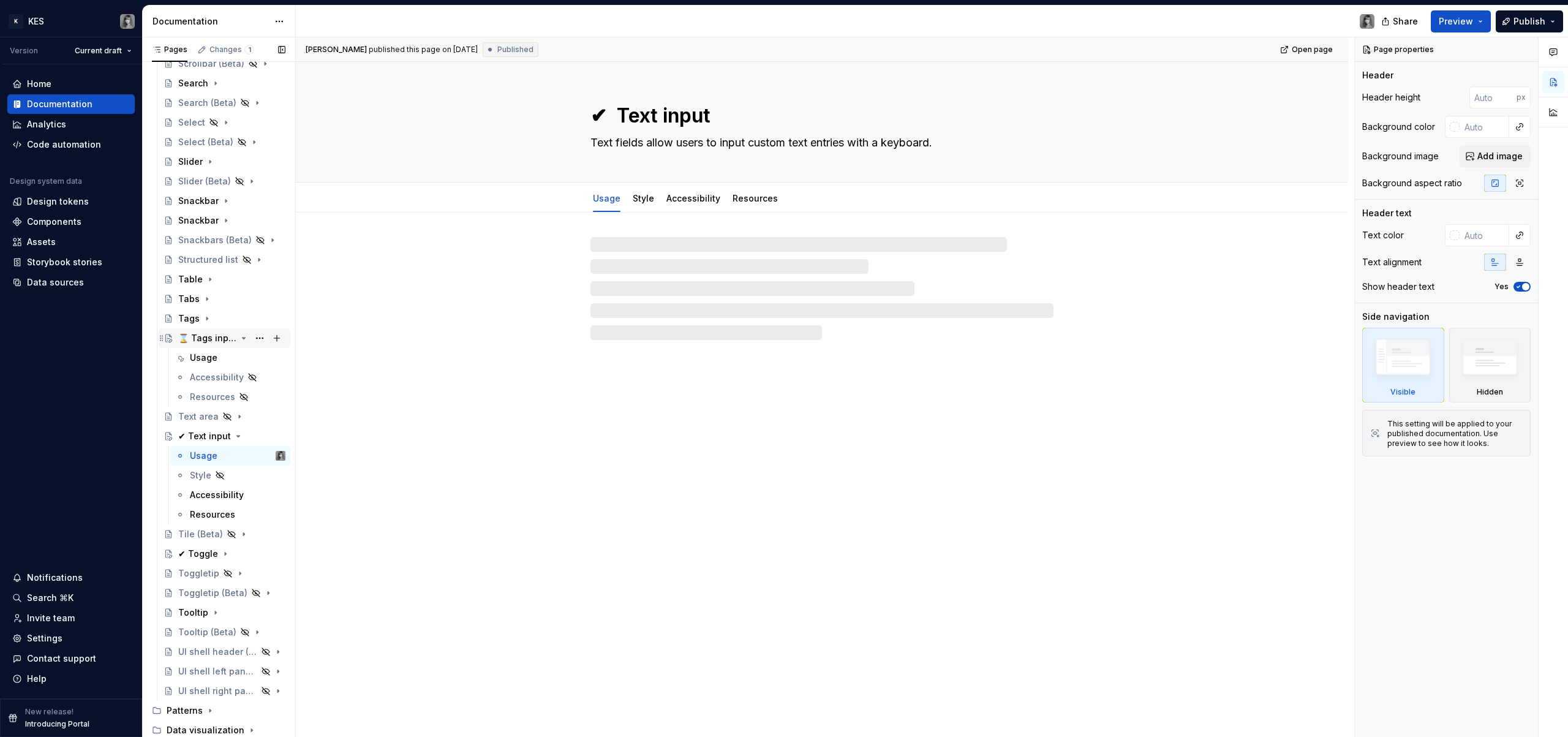
click at [206, 342] on div "⌛ Tags input" at bounding box center [207, 339] width 58 height 13
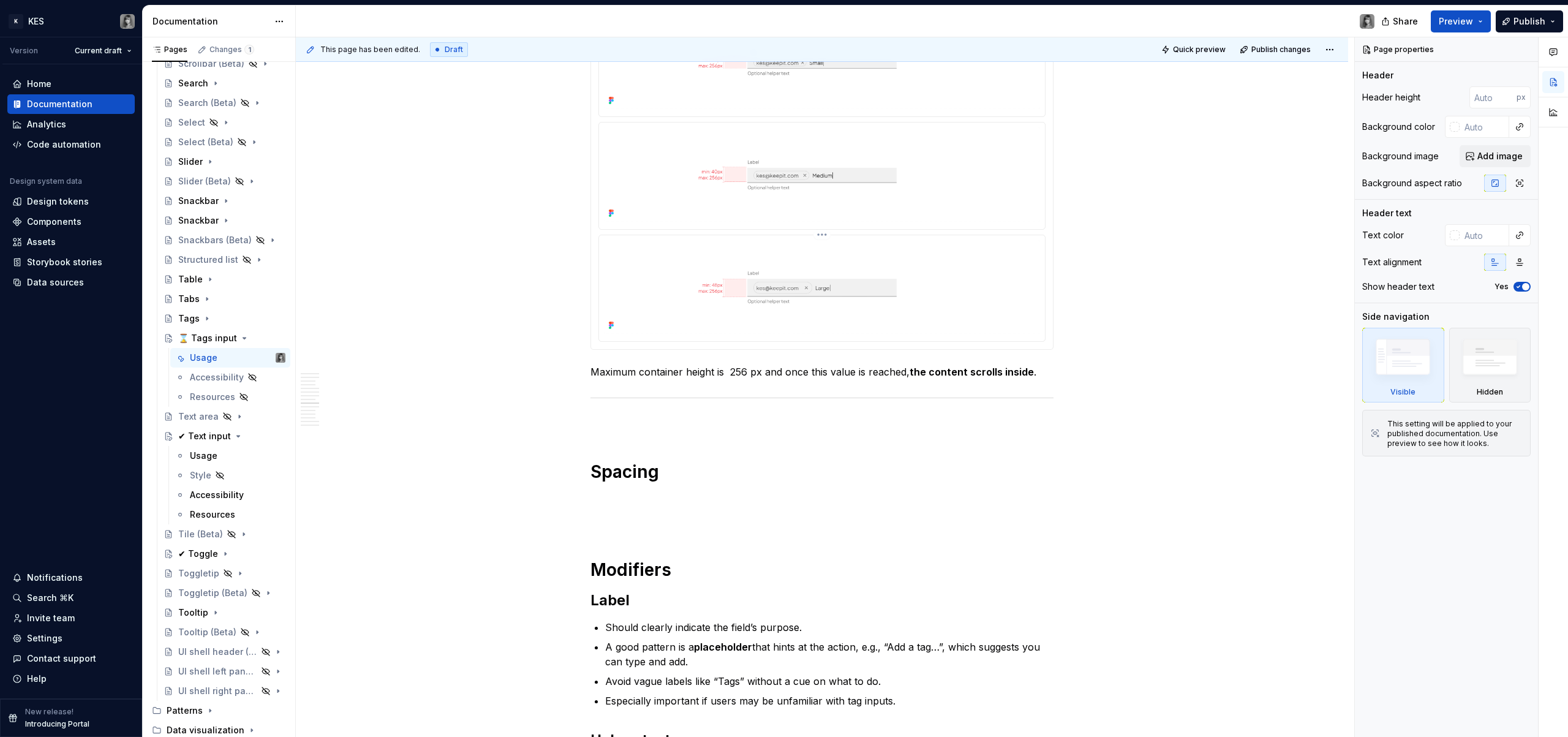
scroll to position [2659, 0]
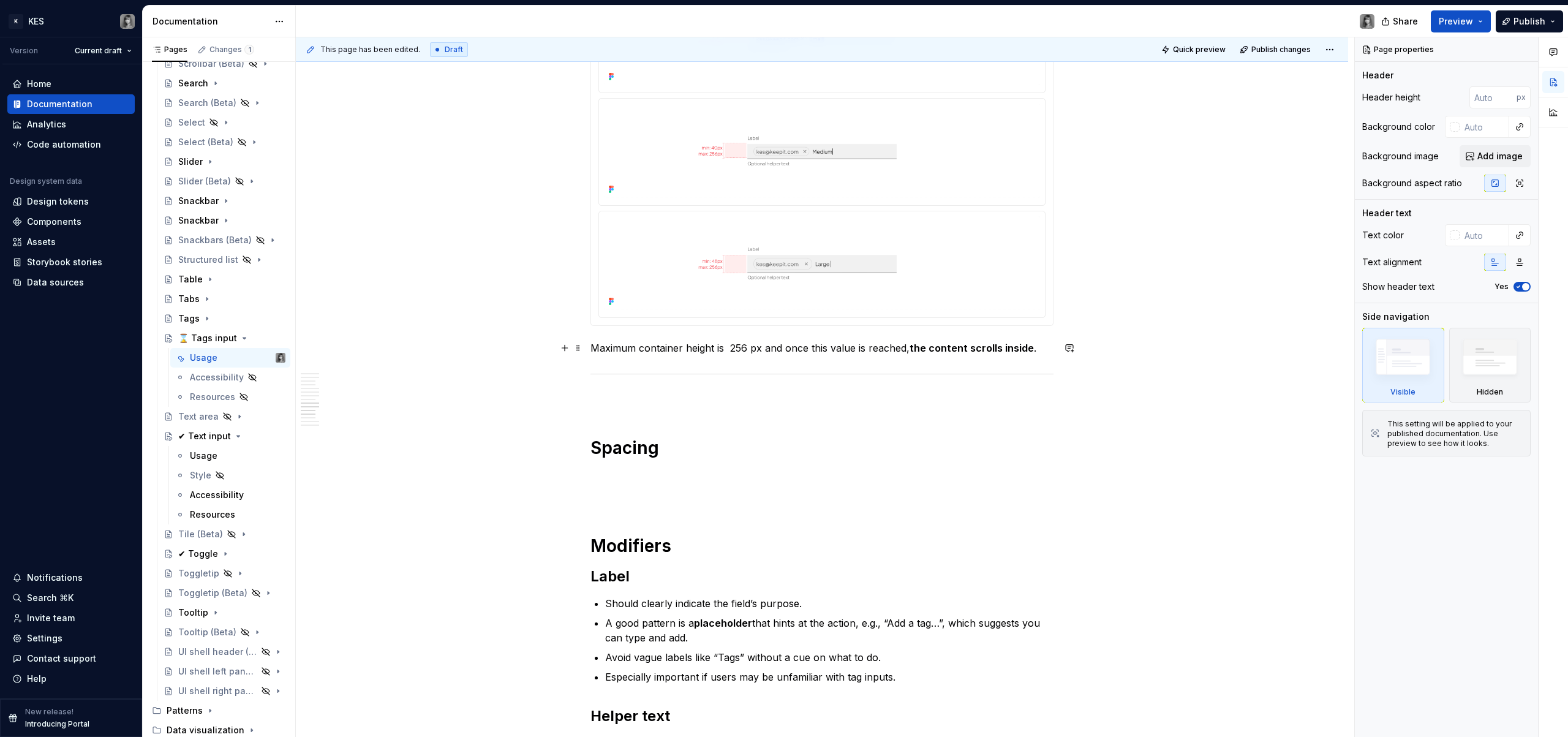
click at [1021, 346] on strong "the content scrolls inside" at bounding box center [972, 348] width 124 height 13
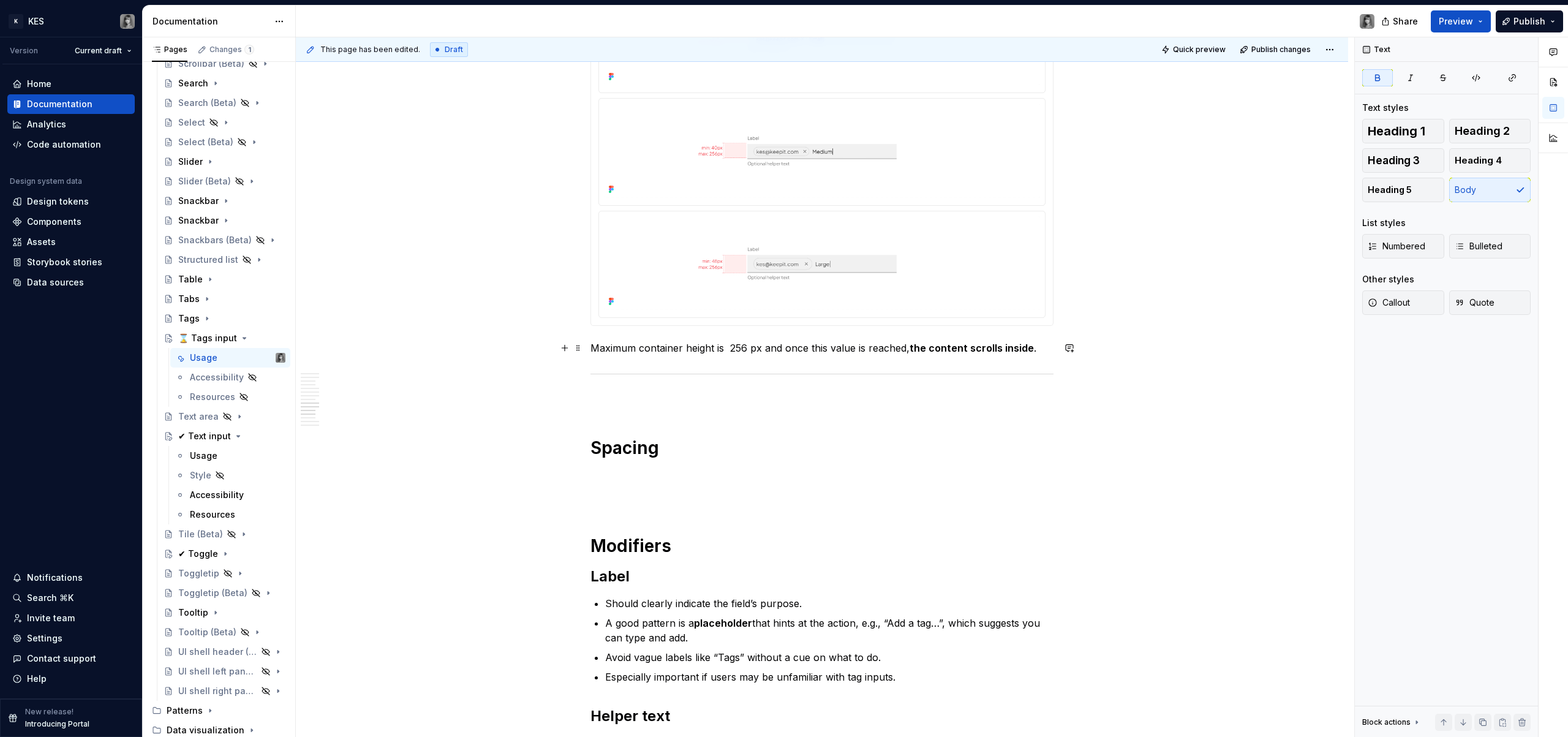
click at [1028, 346] on strong "the content scrolls inside" at bounding box center [972, 348] width 124 height 13
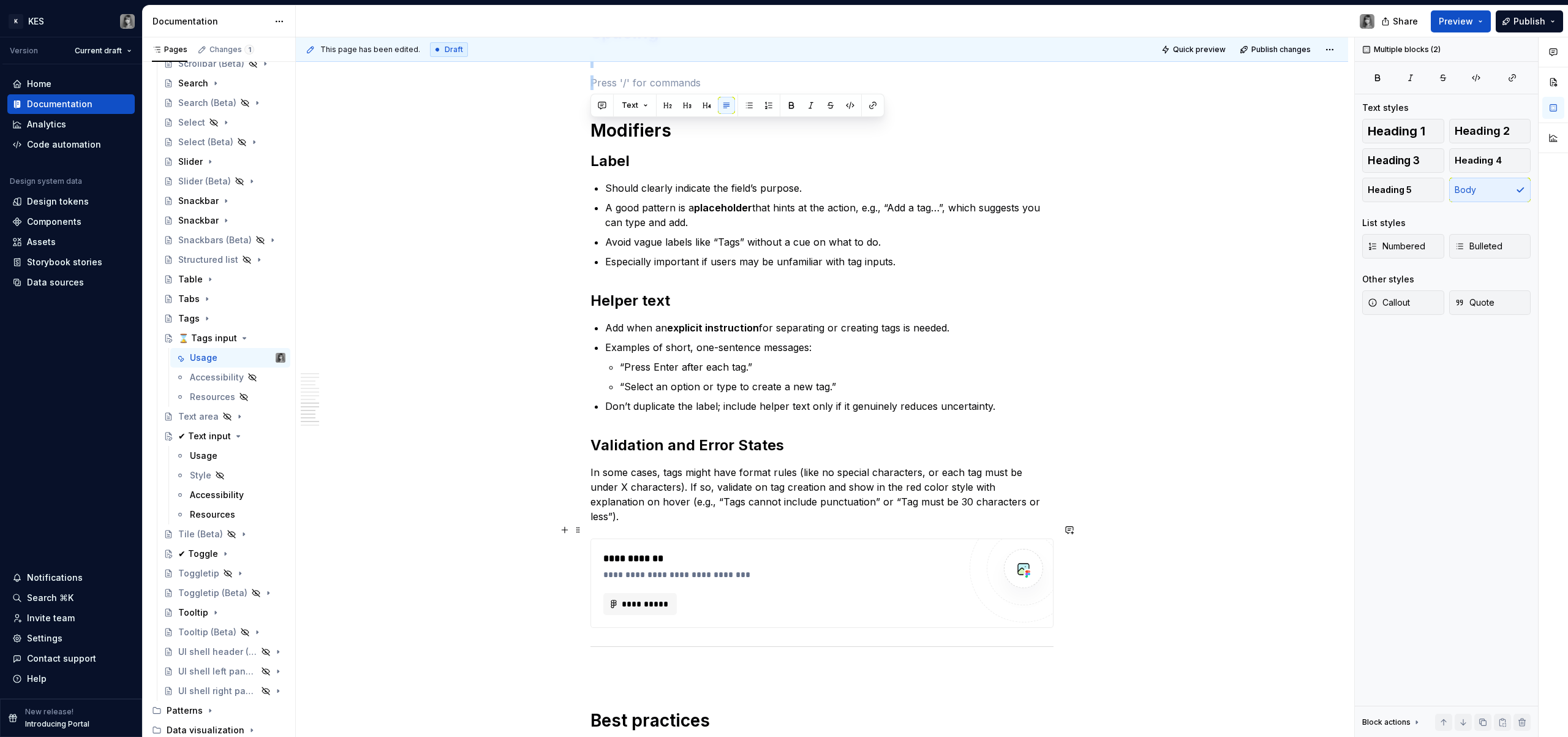
scroll to position [3092, 0]
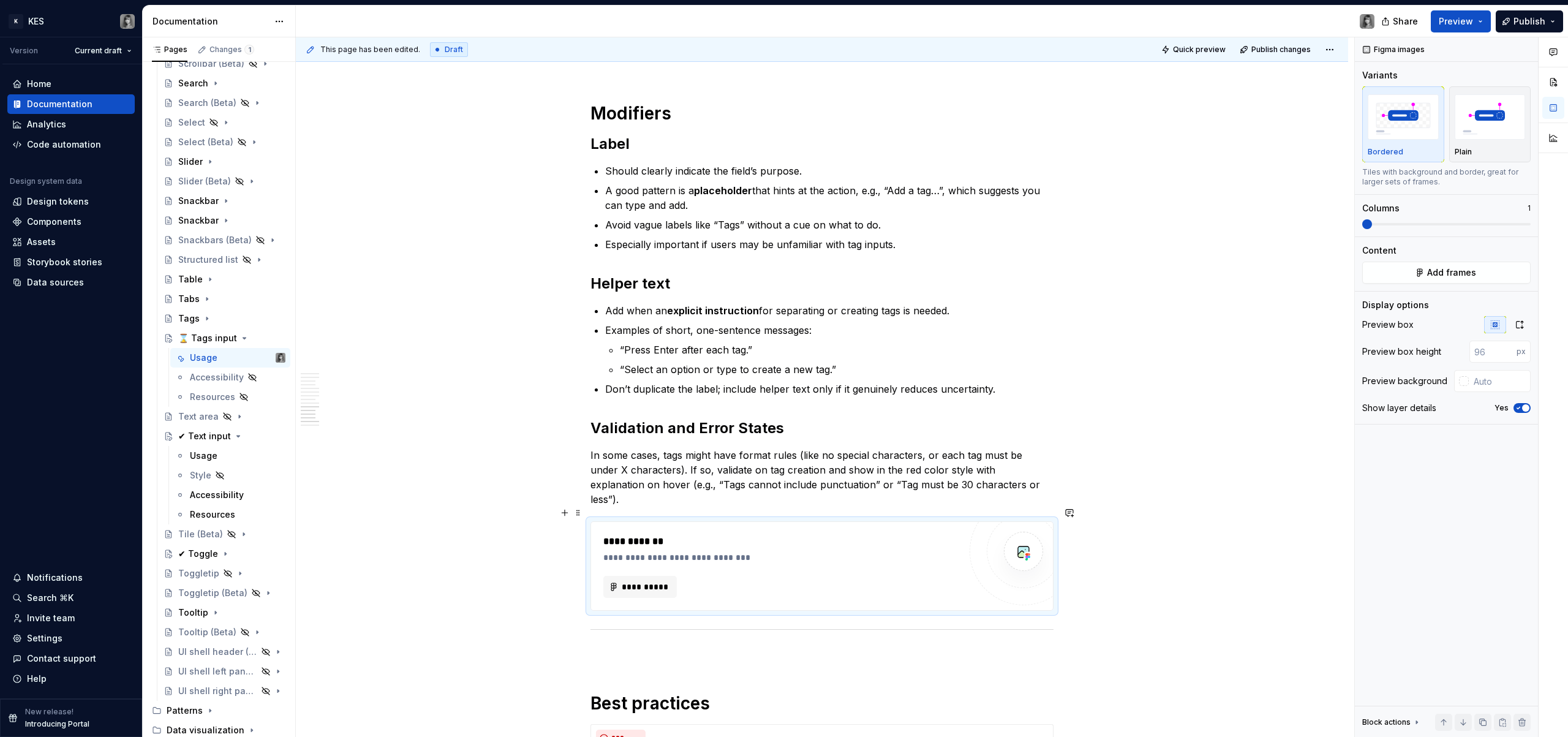
click at [719, 551] on div "**********" at bounding box center [781, 558] width 357 height 13
type textarea "*"
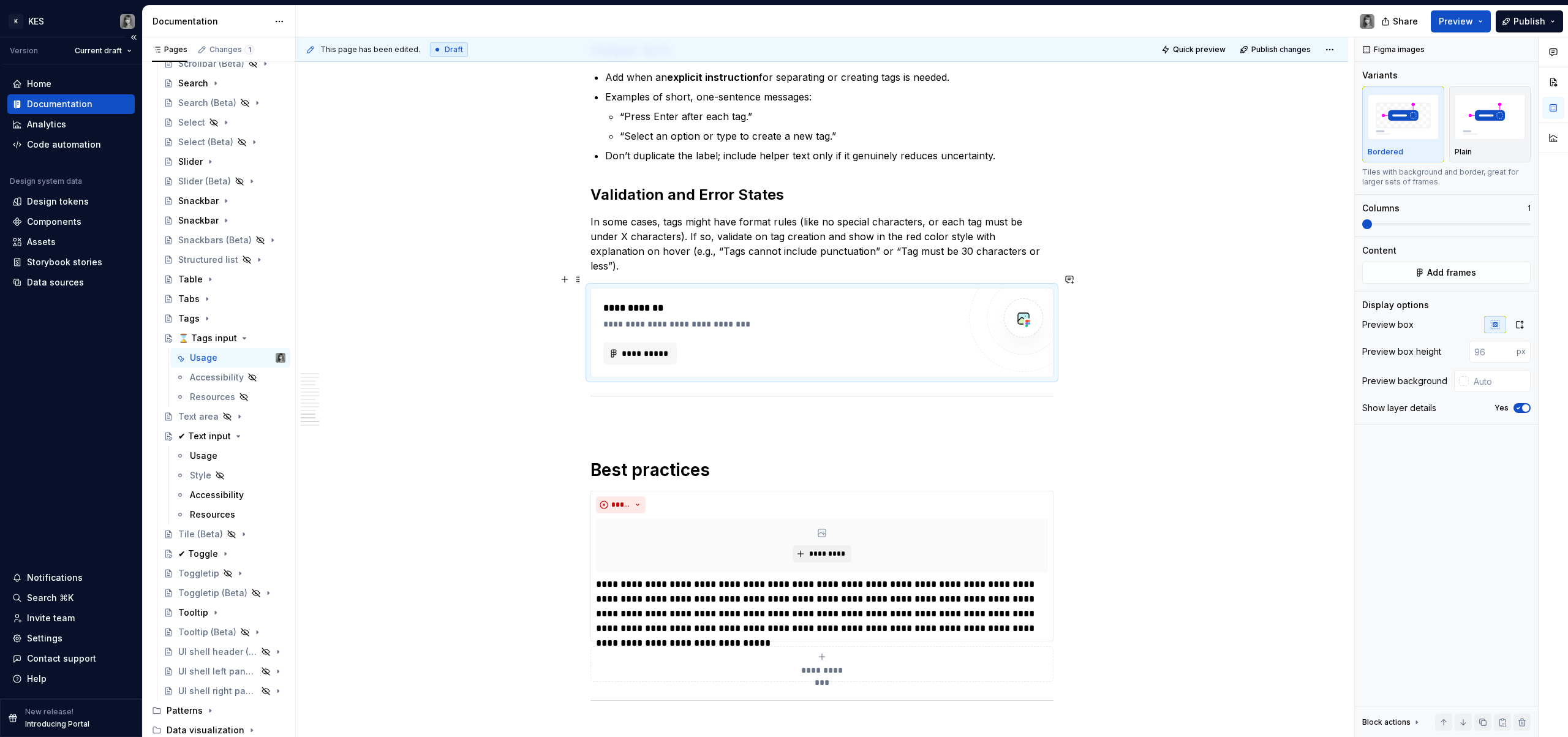
scroll to position [3326, 0]
click at [612, 414] on p at bounding box center [822, 421] width 463 height 15
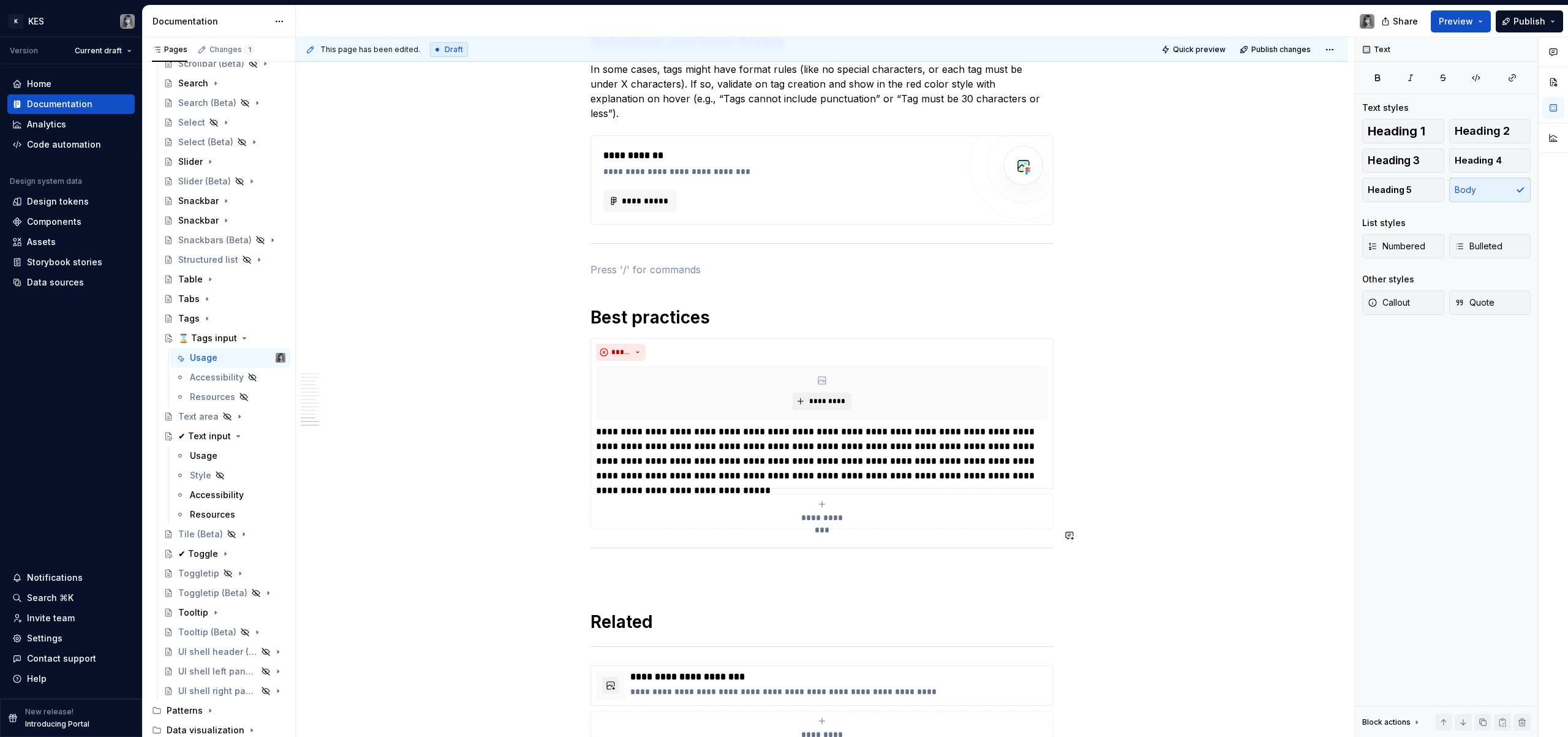
scroll to position [3479, 0]
click at [655, 565] on p at bounding box center [822, 572] width 463 height 15
paste div
click at [622, 565] on p "INTERACTIONS" at bounding box center [822, 572] width 463 height 15
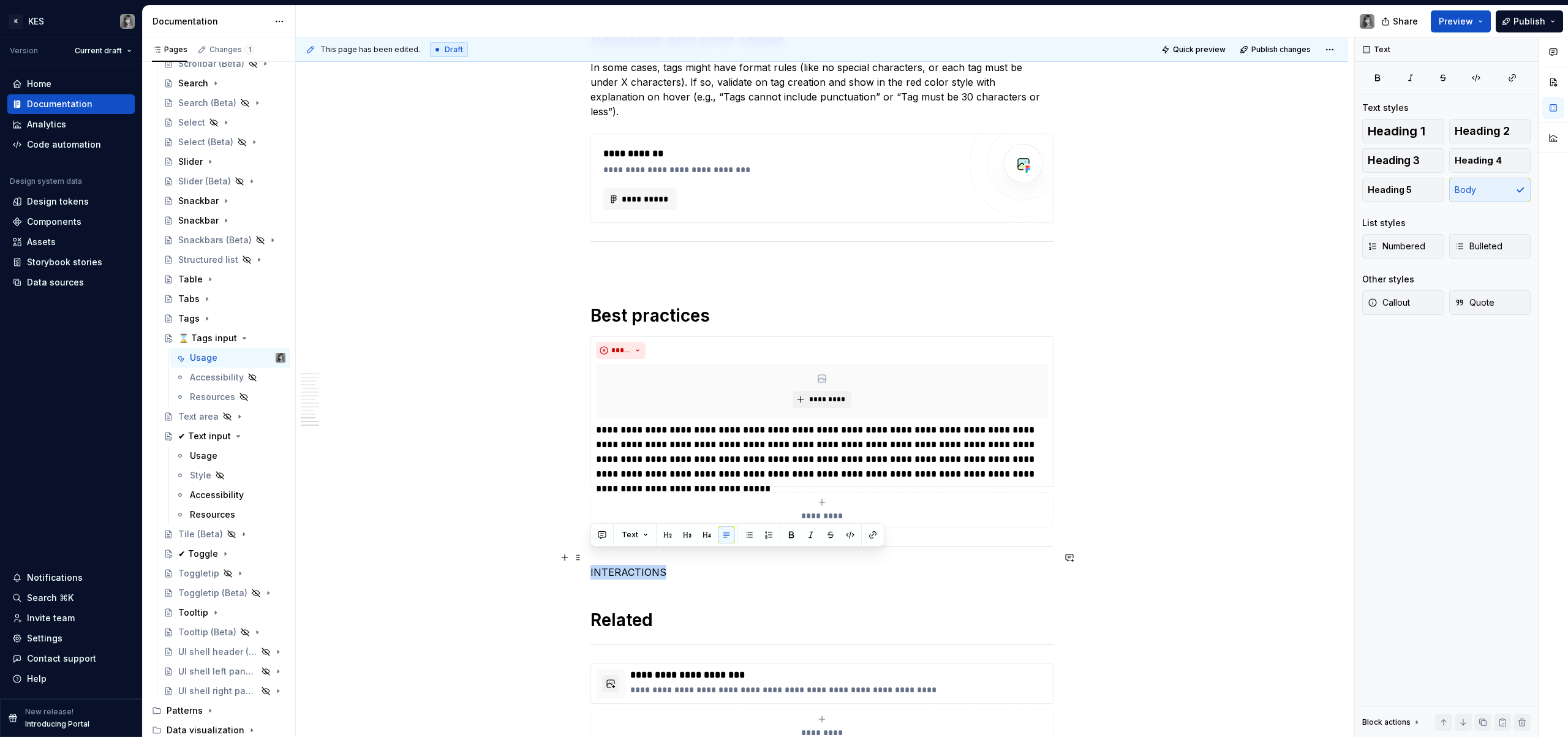
click at [622, 565] on p "INTERACTIONS" at bounding box center [822, 572] width 463 height 15
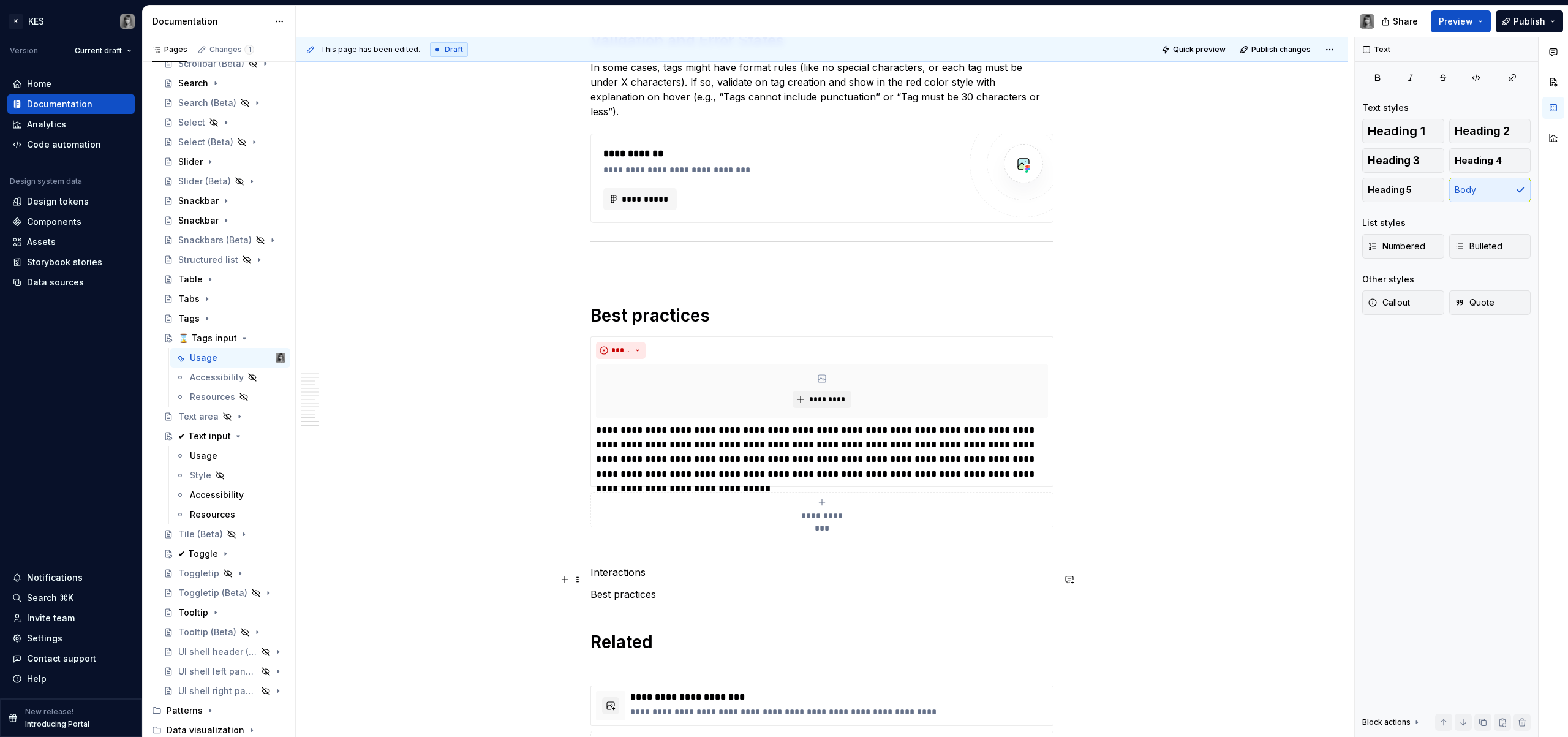
click at [644, 587] on p "Best practices" at bounding box center [822, 594] width 463 height 15
click at [653, 587] on p "Best practices" at bounding box center [822, 594] width 463 height 15
click at [638, 587] on p "Best practices" at bounding box center [822, 594] width 463 height 15
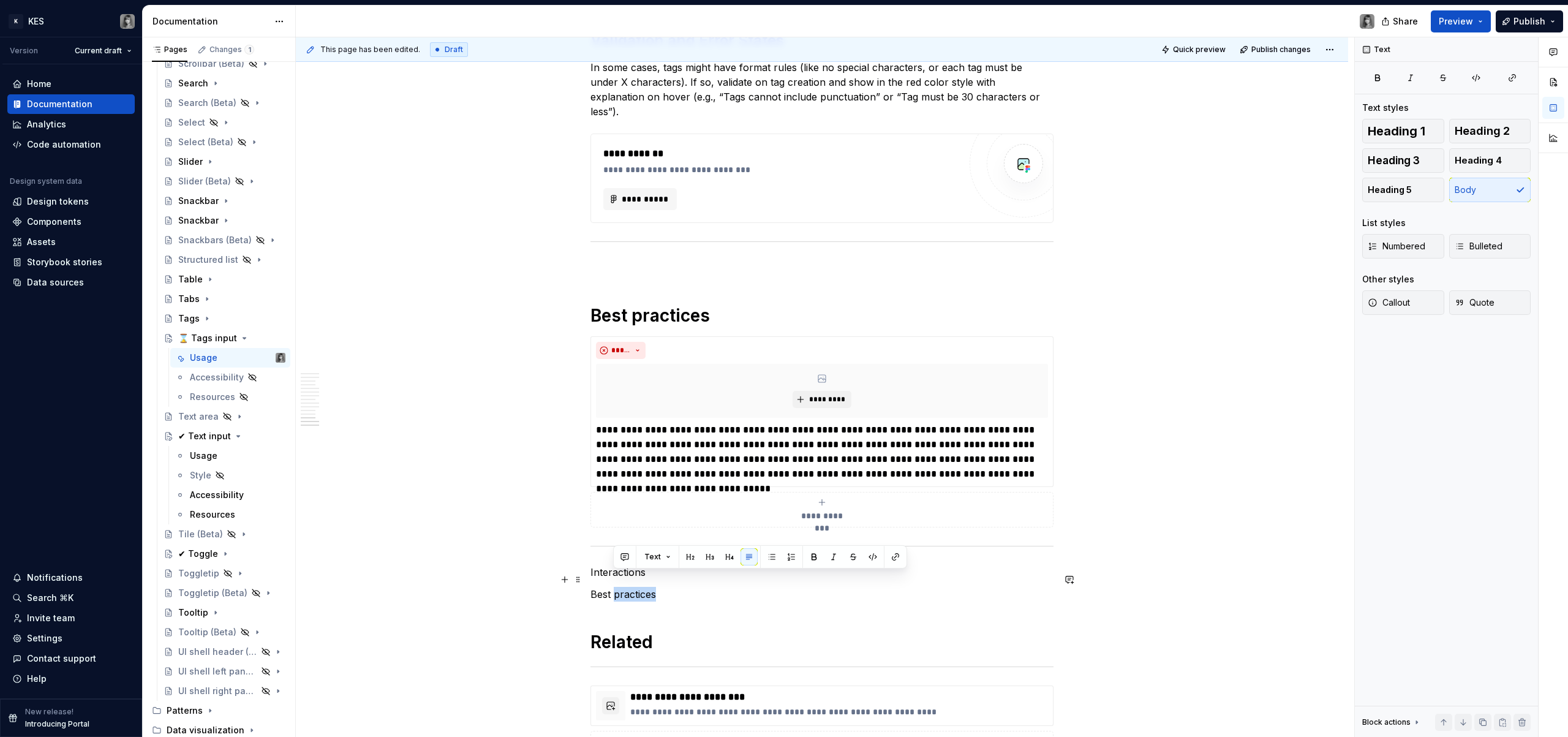
click at [638, 587] on p "Best practices" at bounding box center [822, 594] width 463 height 15
click at [647, 565] on p "Interactions" at bounding box center [822, 572] width 463 height 15
click at [632, 587] on p "Behaviour" at bounding box center [822, 594] width 463 height 15
click at [636, 587] on p "Behaviour" at bounding box center [822, 594] width 463 height 15
click at [609, 587] on p "Behaviour" at bounding box center [822, 594] width 463 height 15
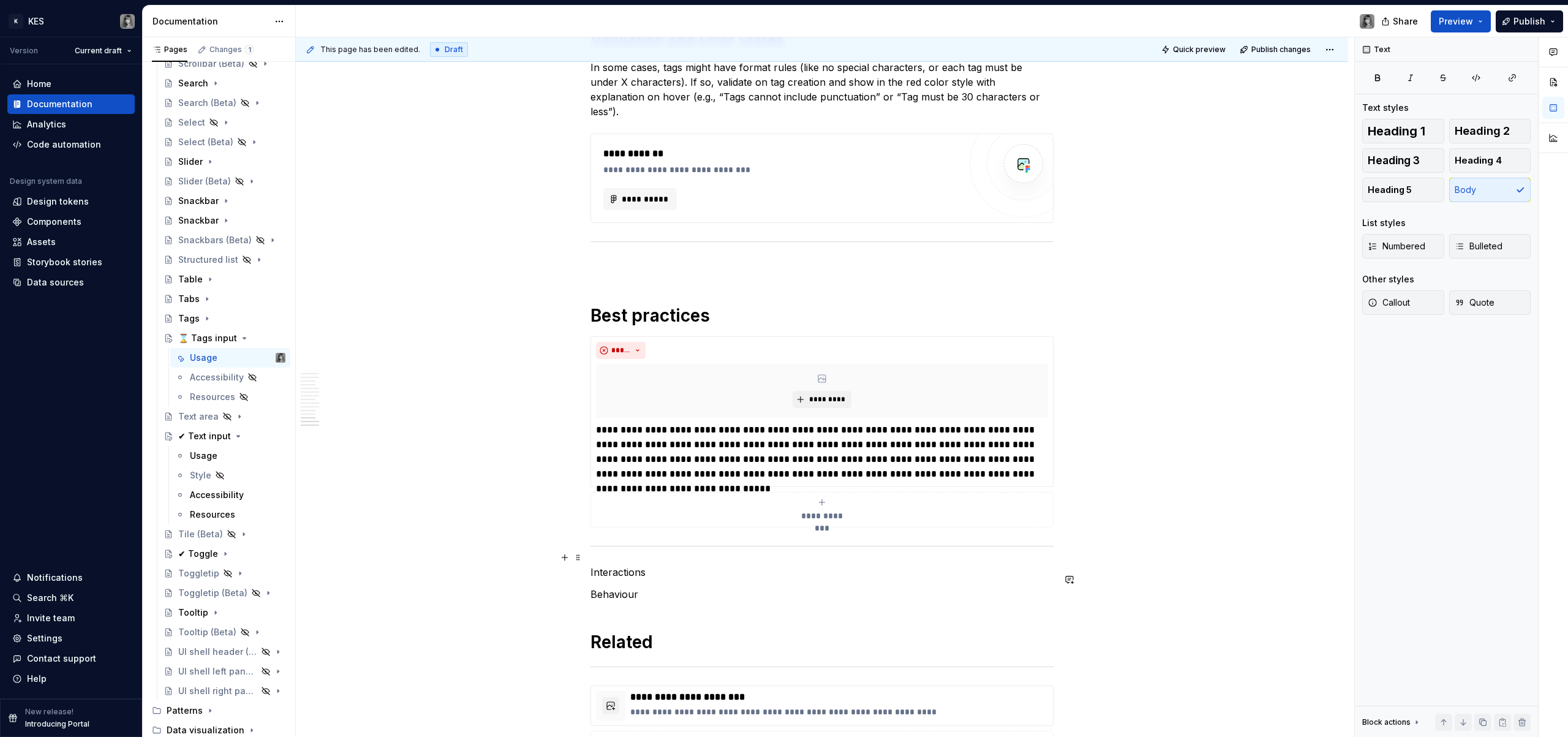
click at [612, 565] on p "Interactions" at bounding box center [822, 572] width 463 height 15
click at [1408, 131] on span "Heading 1" at bounding box center [1396, 131] width 58 height 13
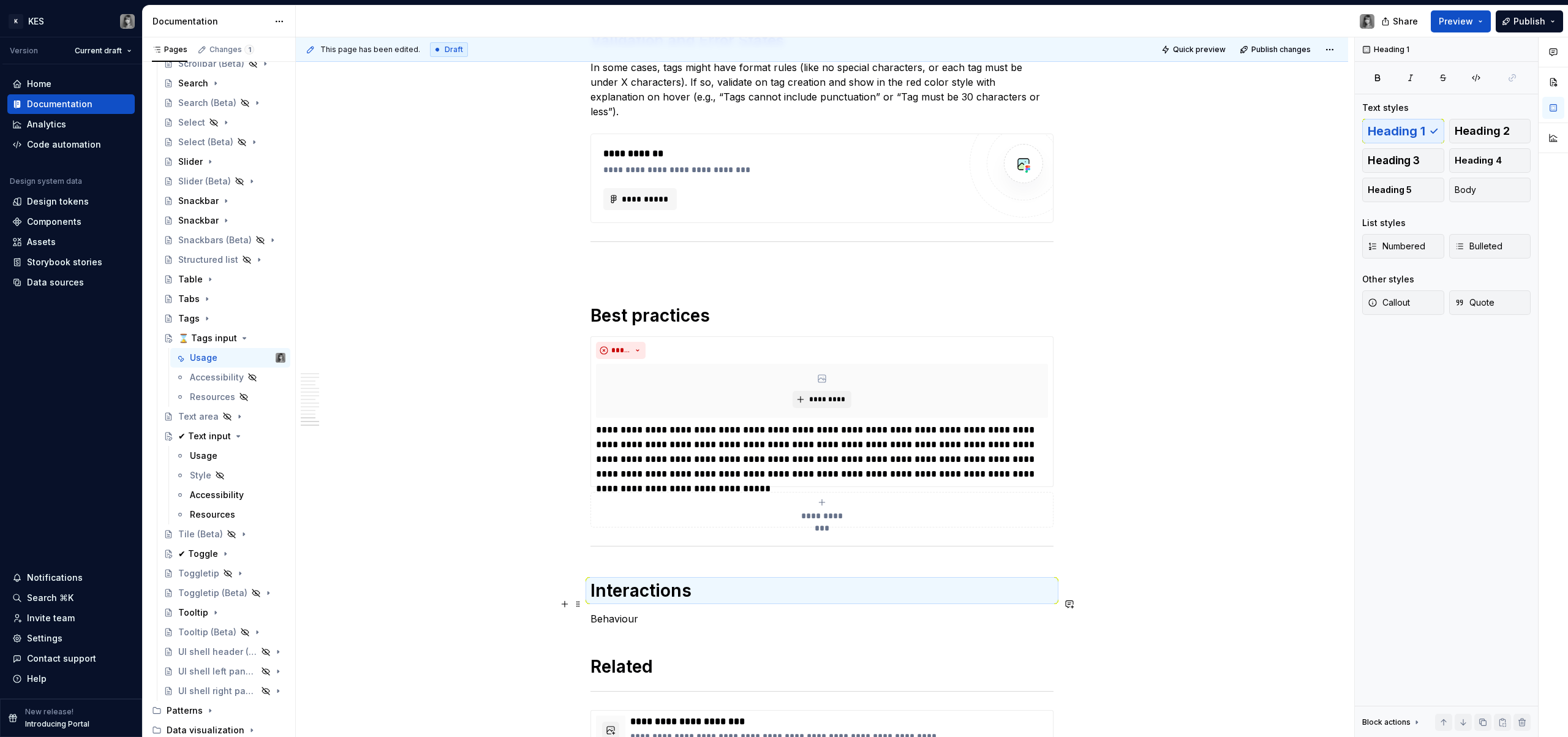
click at [606, 612] on p "Behaviour" at bounding box center [822, 619] width 463 height 15
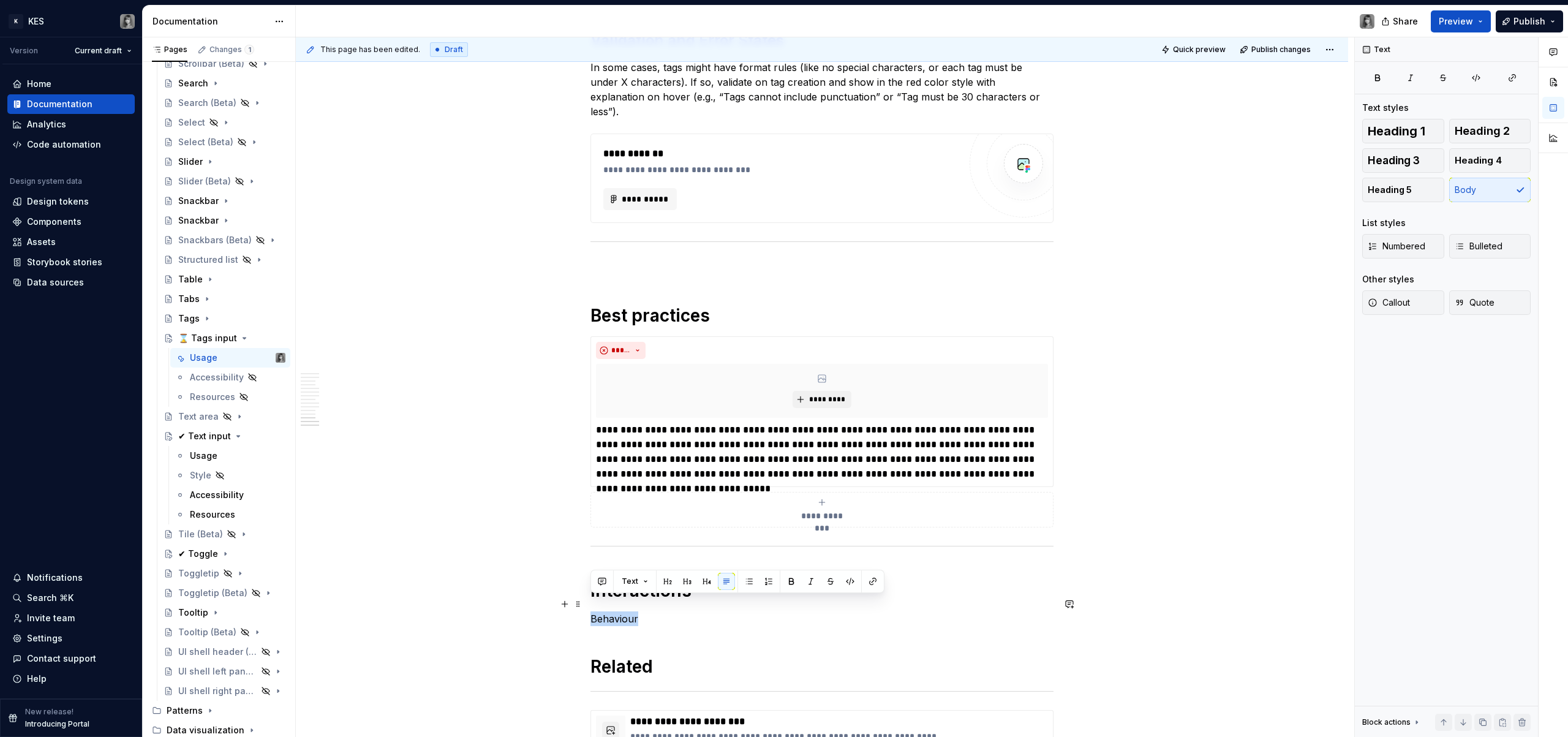
click at [606, 612] on p "Behaviour" at bounding box center [822, 619] width 463 height 15
click at [656, 612] on p "Behaviour" at bounding box center [822, 619] width 463 height 15
click at [702, 582] on h1 "Interactions" at bounding box center [822, 591] width 463 height 22
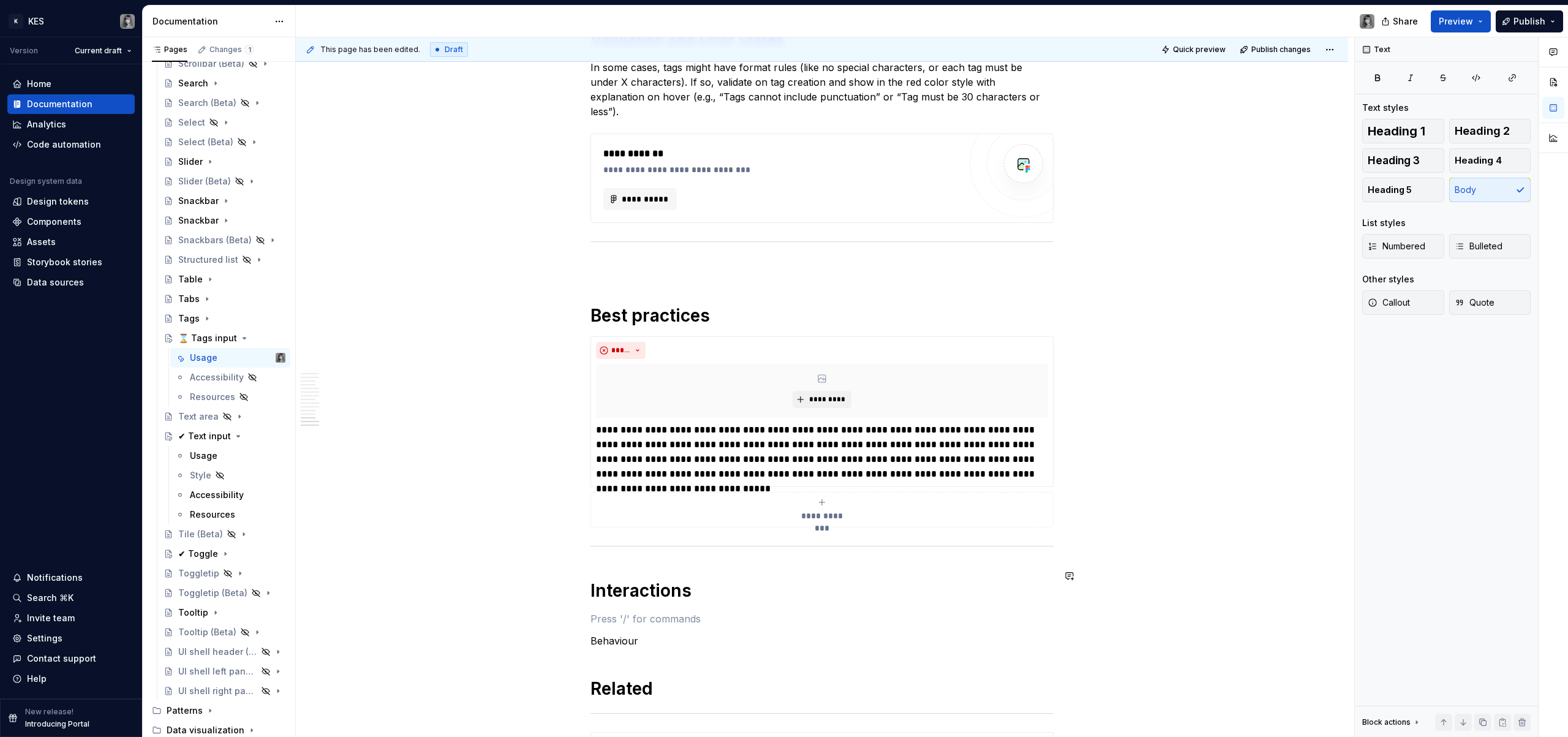
click at [647, 612] on p at bounding box center [822, 619] width 463 height 15
click at [621, 612] on p "Clickability" at bounding box center [822, 619] width 463 height 15
click at [667, 586] on button "button" at bounding box center [667, 581] width 17 height 17
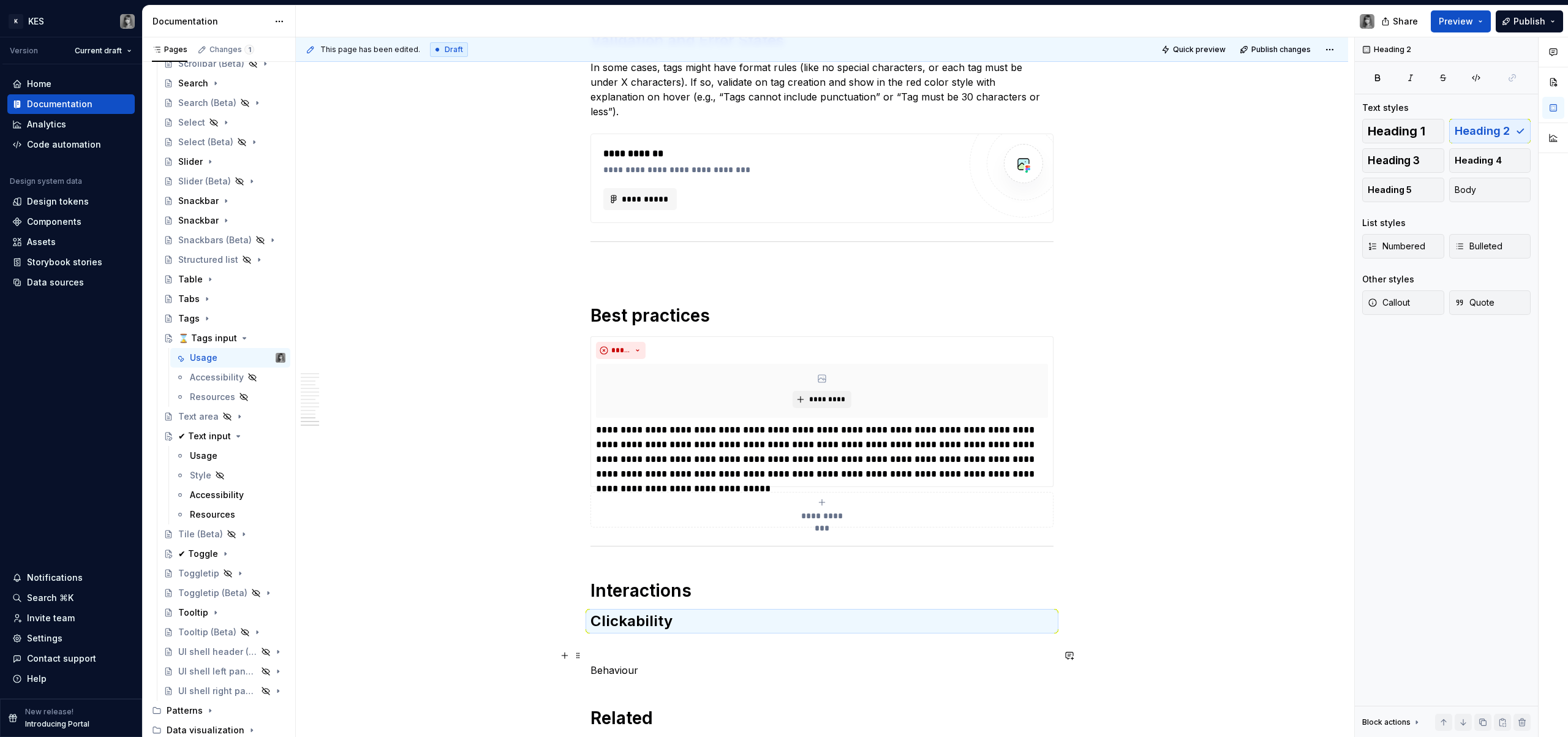
click at [629, 663] on p "Behaviour" at bounding box center [822, 670] width 463 height 15
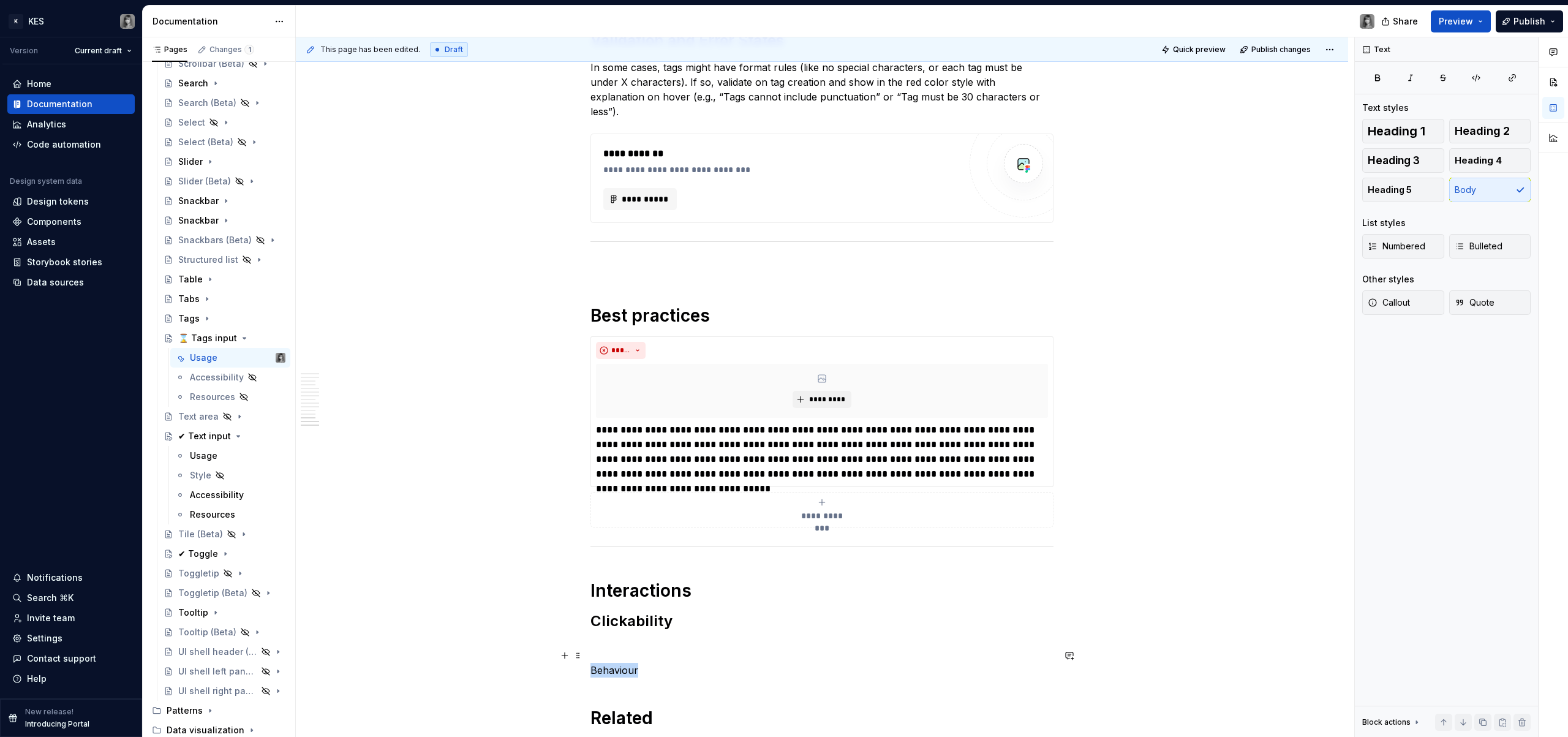
click at [629, 663] on p "Behaviour" at bounding box center [822, 670] width 463 height 15
click at [674, 629] on div "Text" at bounding box center [737, 633] width 288 height 17
click at [671, 631] on button "button" at bounding box center [667, 633] width 17 height 17
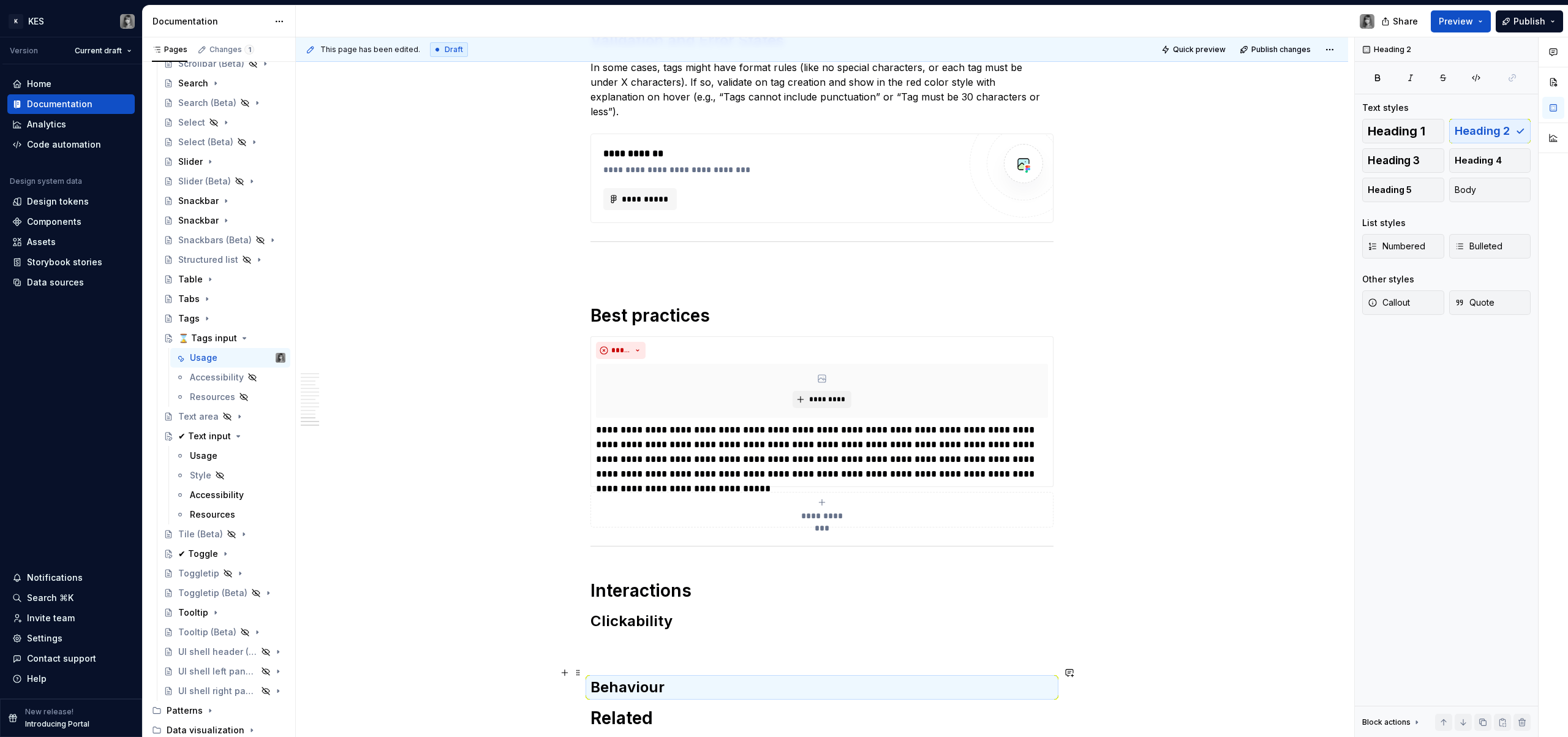
click at [639, 678] on h2 "Behaviour" at bounding box center [822, 688] width 463 height 19
click at [692, 678] on h2 "Behaviour" at bounding box center [822, 688] width 463 height 19
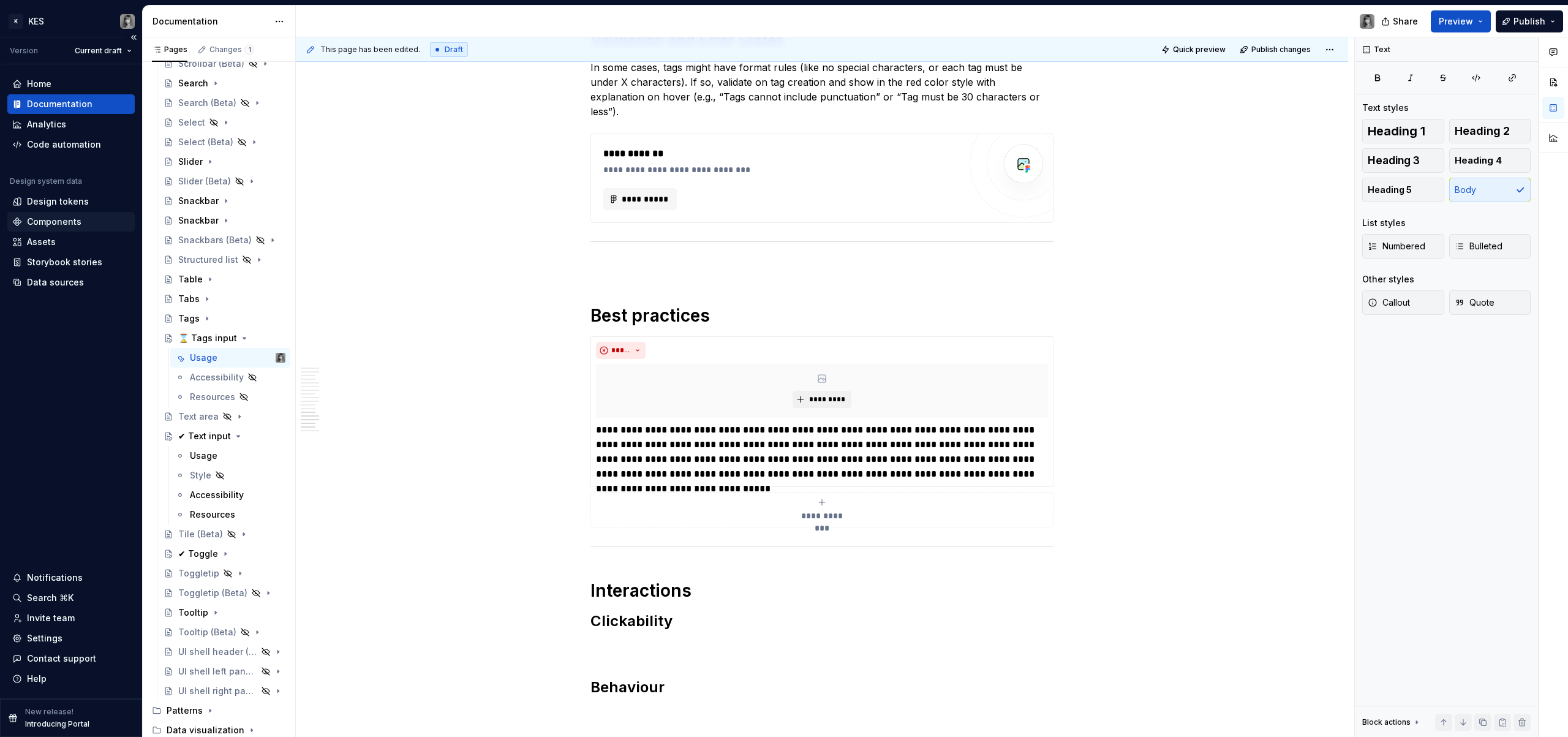
type textarea "*"
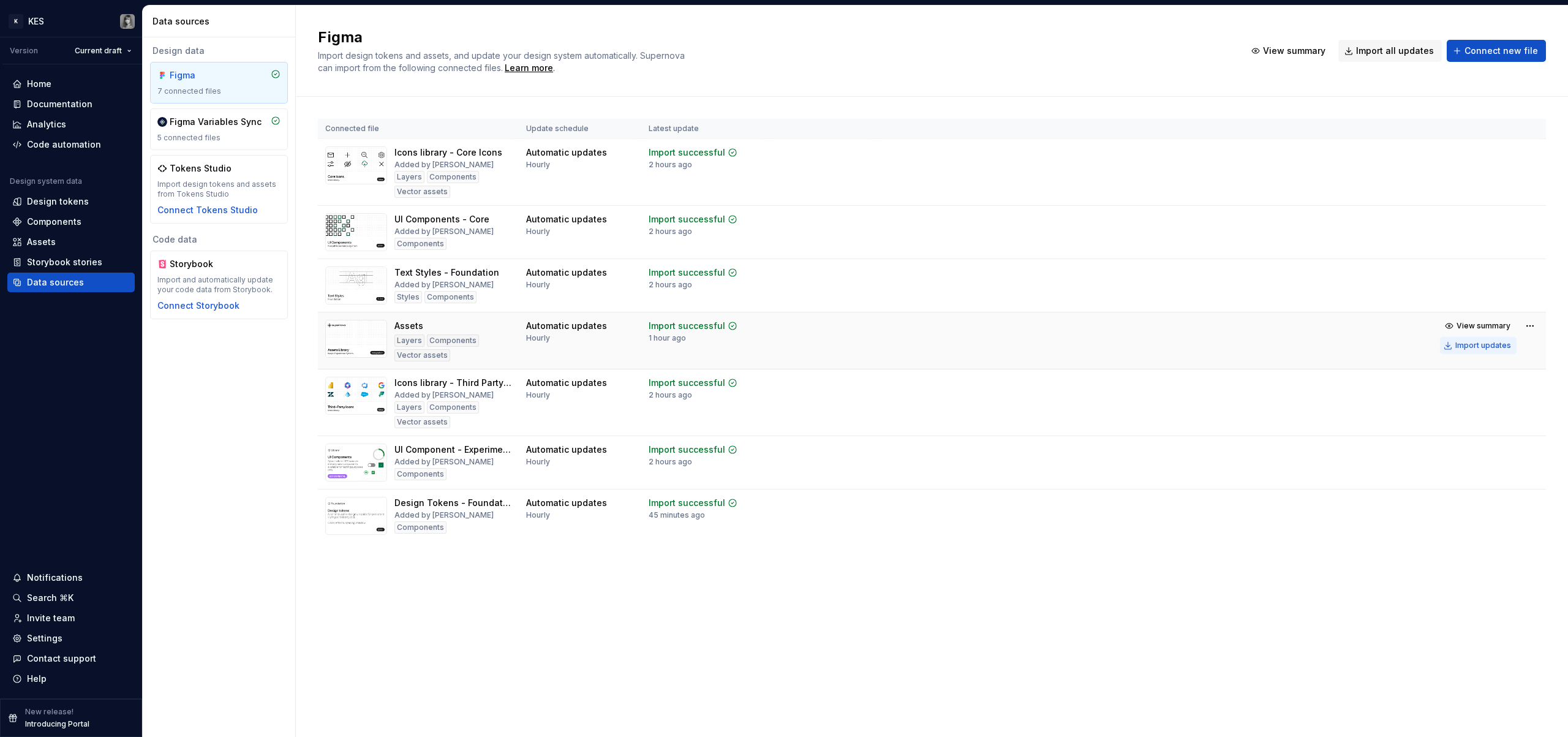
click at [1467, 344] on div "Import updates" at bounding box center [1483, 346] width 56 height 10
click at [1483, 348] on div "Import updates" at bounding box center [1483, 346] width 56 height 10
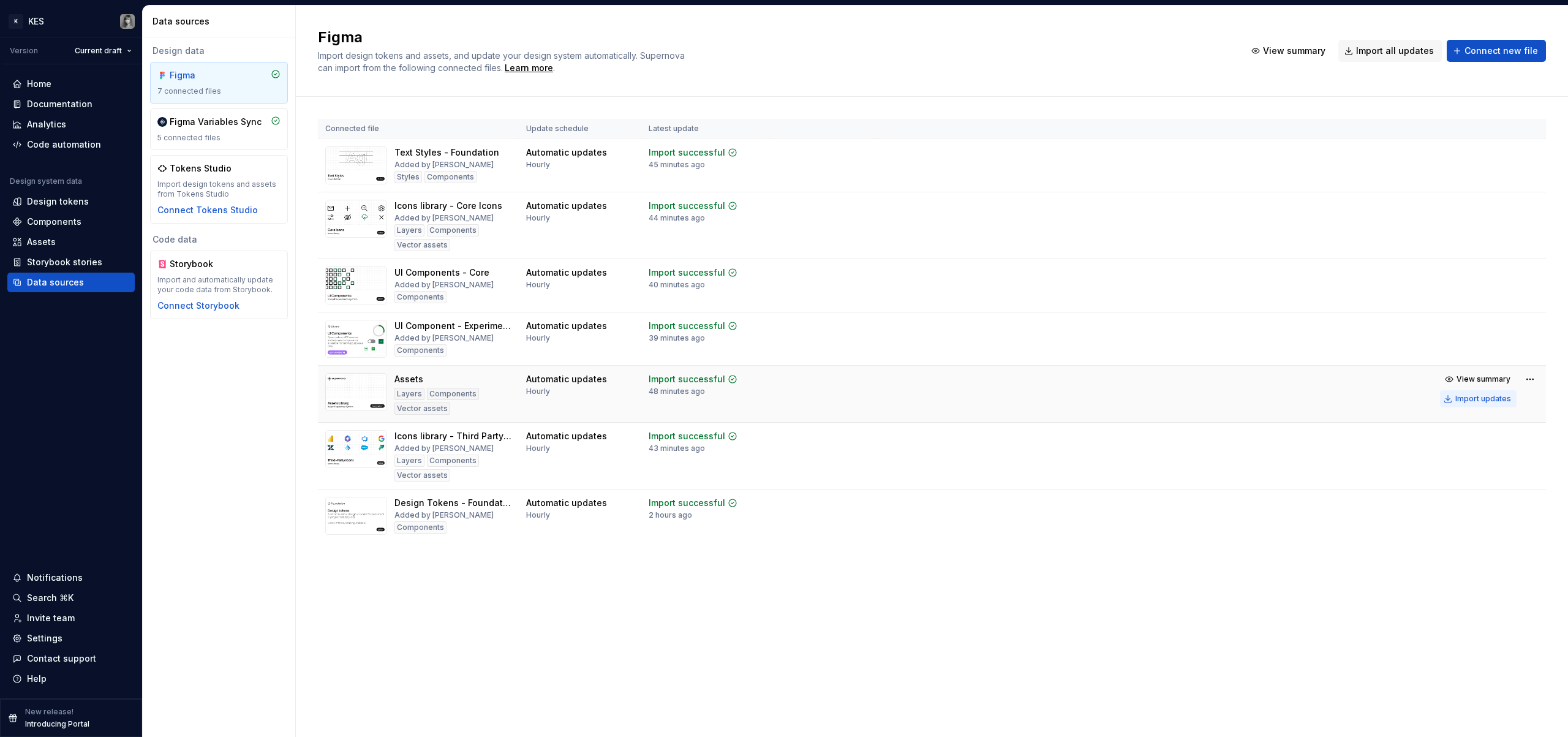
click at [1485, 396] on div "Import updates" at bounding box center [1483, 399] width 56 height 10
click at [74, 104] on div "Documentation" at bounding box center [60, 104] width 65 height 13
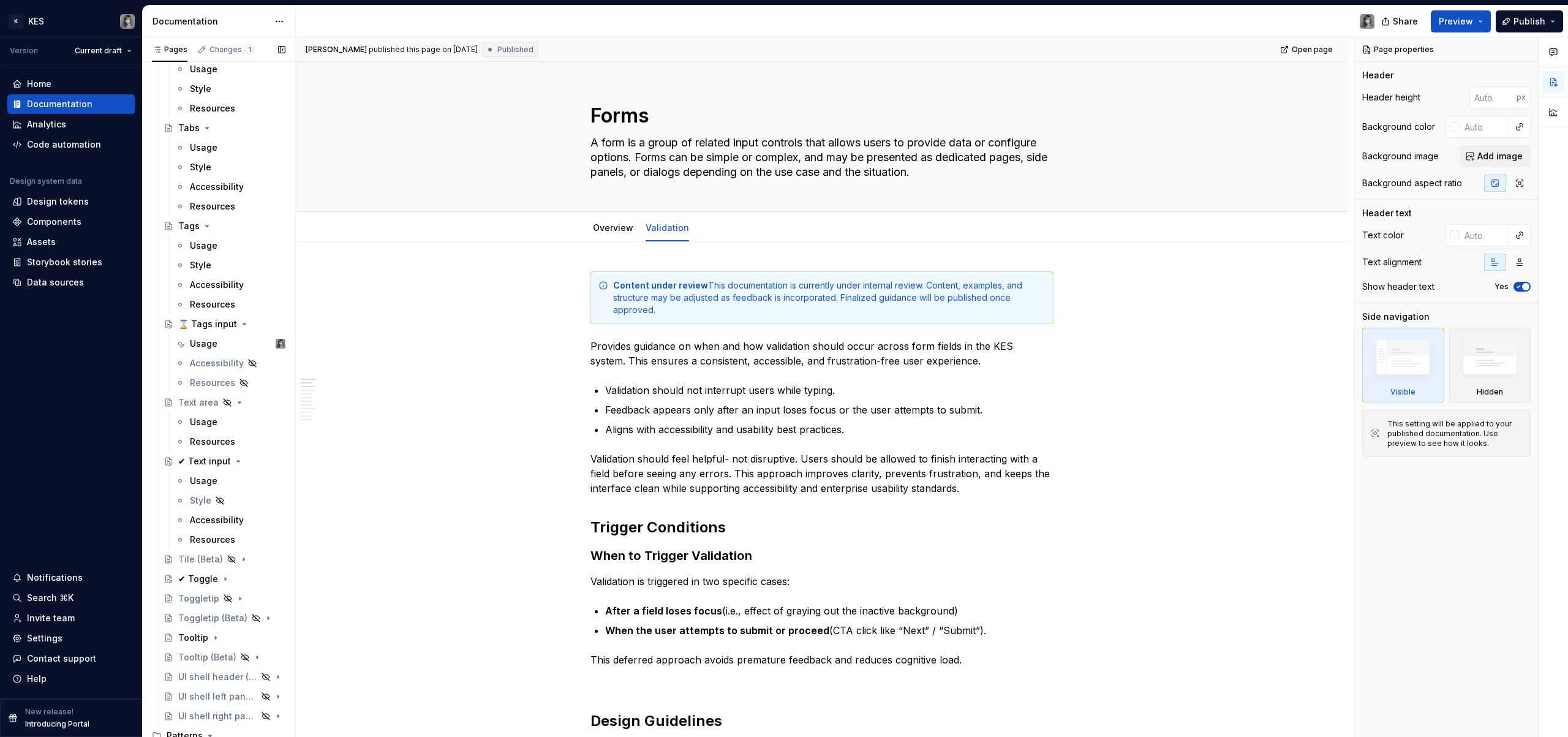
scroll to position [3584, 0]
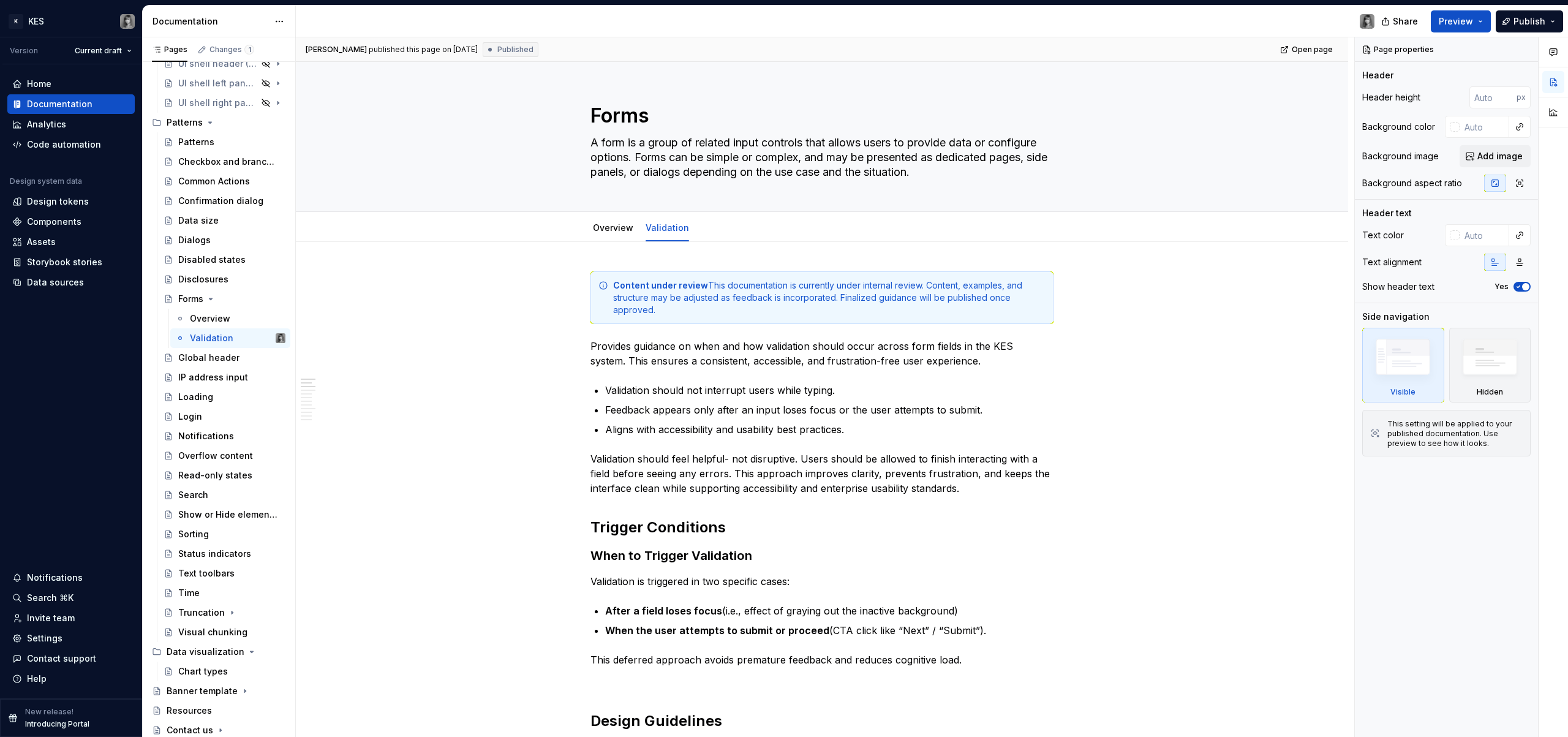
type textarea "*"
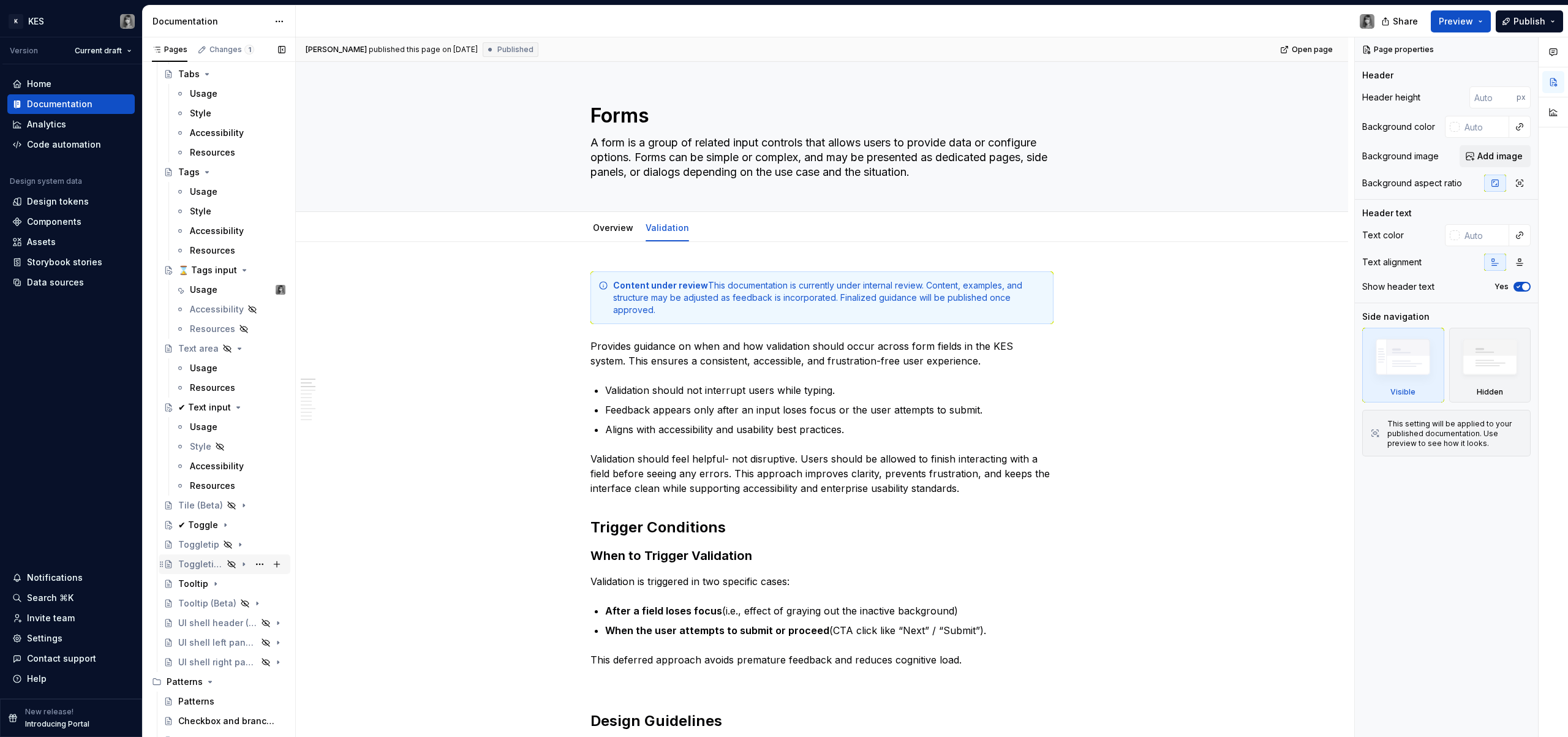
scroll to position [3034, 0]
click at [203, 416] on div "Usage" at bounding box center [204, 419] width 28 height 13
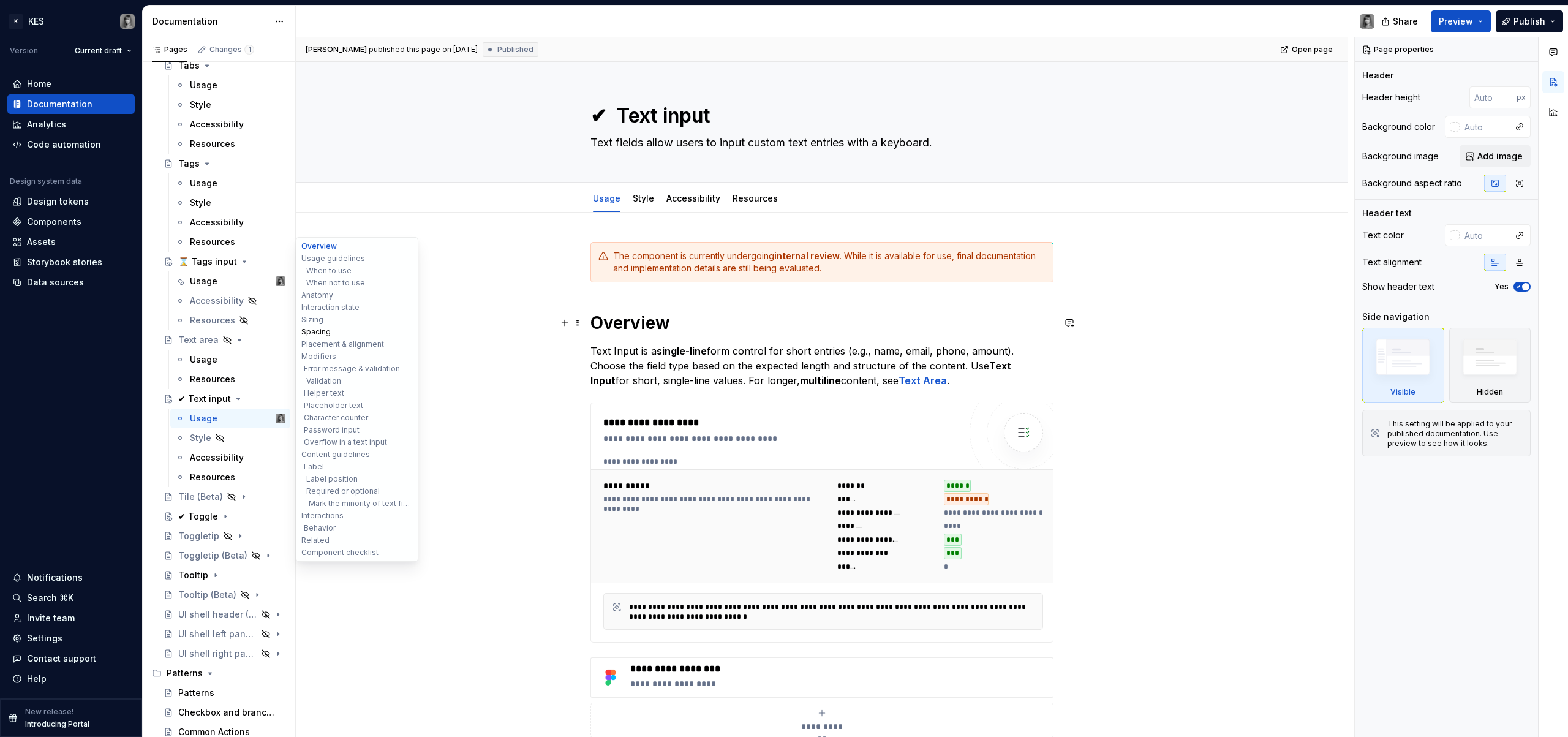
click at [327, 330] on button "Spacing" at bounding box center [357, 332] width 116 height 13
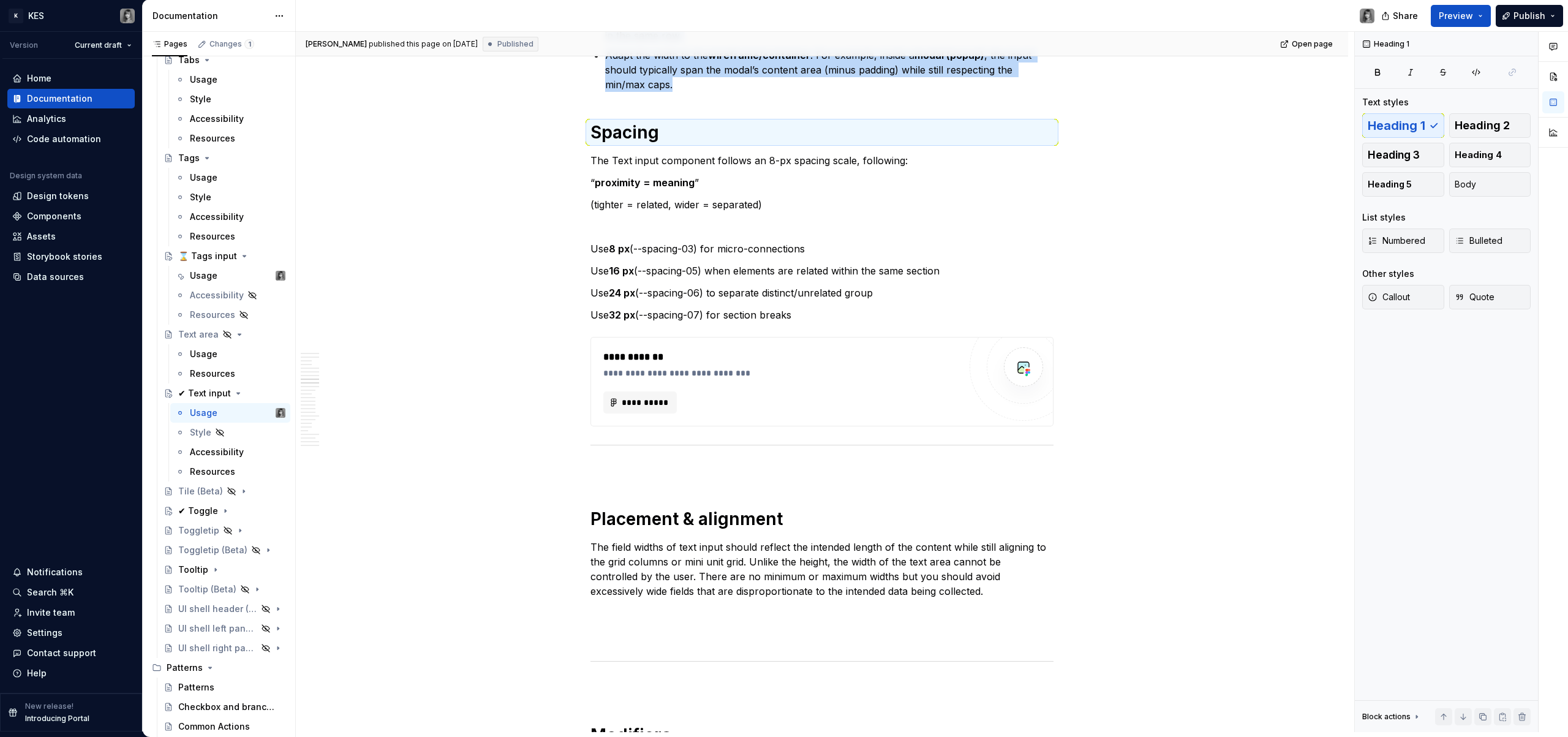
scroll to position [3628, 0]
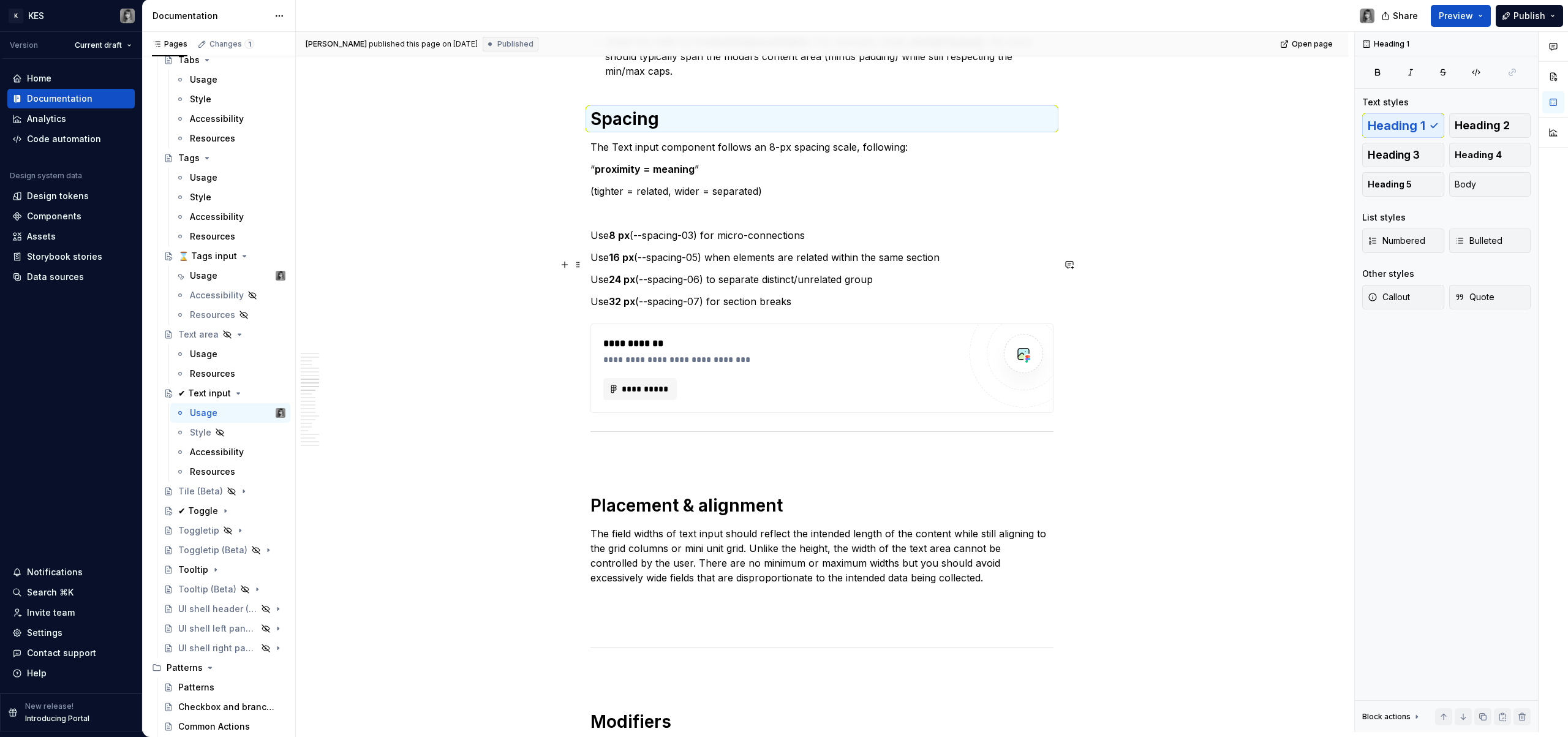
click at [752, 272] on p "Use 24 px (--spacing-06) to separate distinct/unrelated group" at bounding box center [822, 279] width 463 height 15
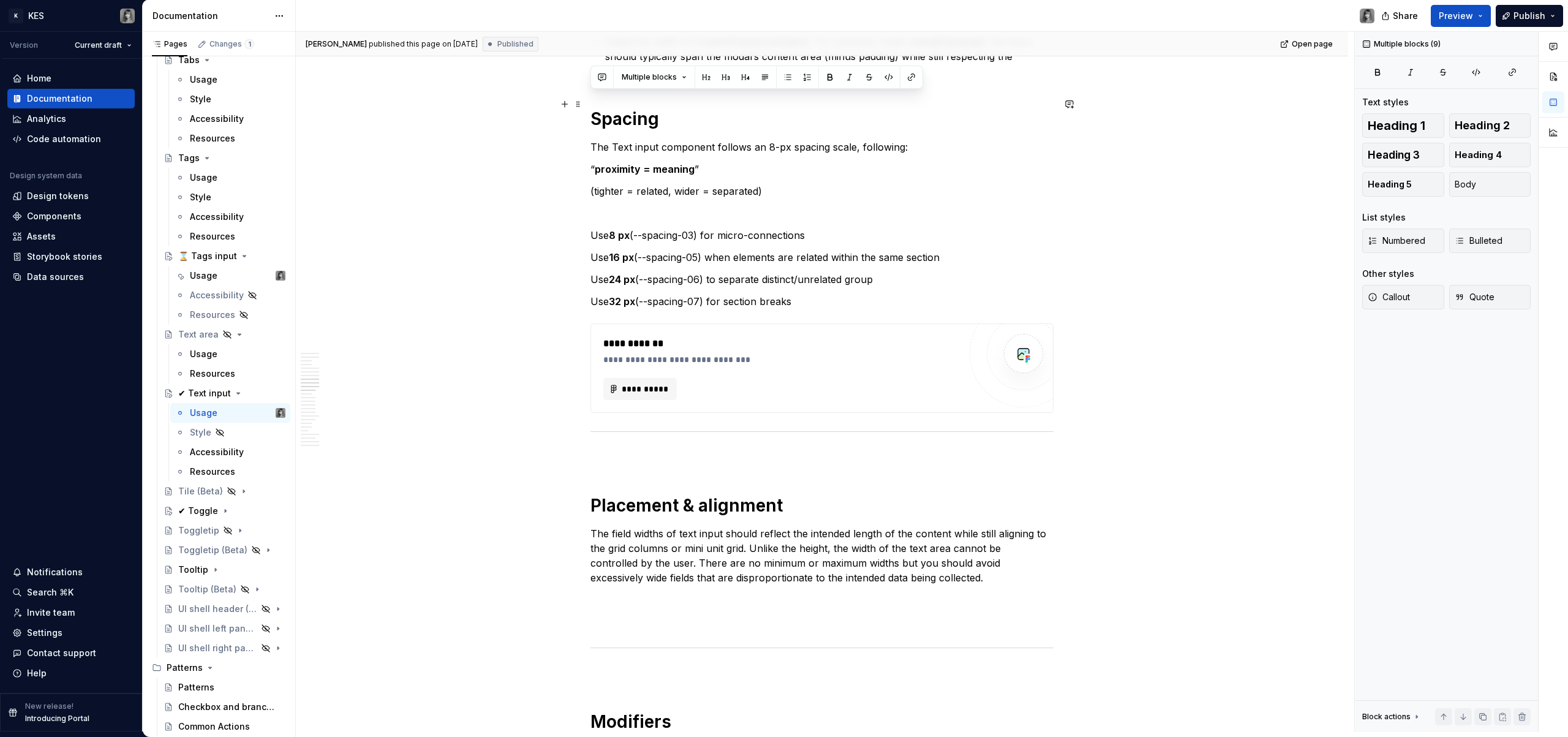
drag, startPoint x: 827, startPoint y: 283, endPoint x: 589, endPoint y: 108, distance: 295.4
click at [589, 108] on div "**********" at bounding box center [822, 560] width 1052 height 7963
copy div "Spacing The Text input component follows an 8-px spacing scale, following: “ pr…"
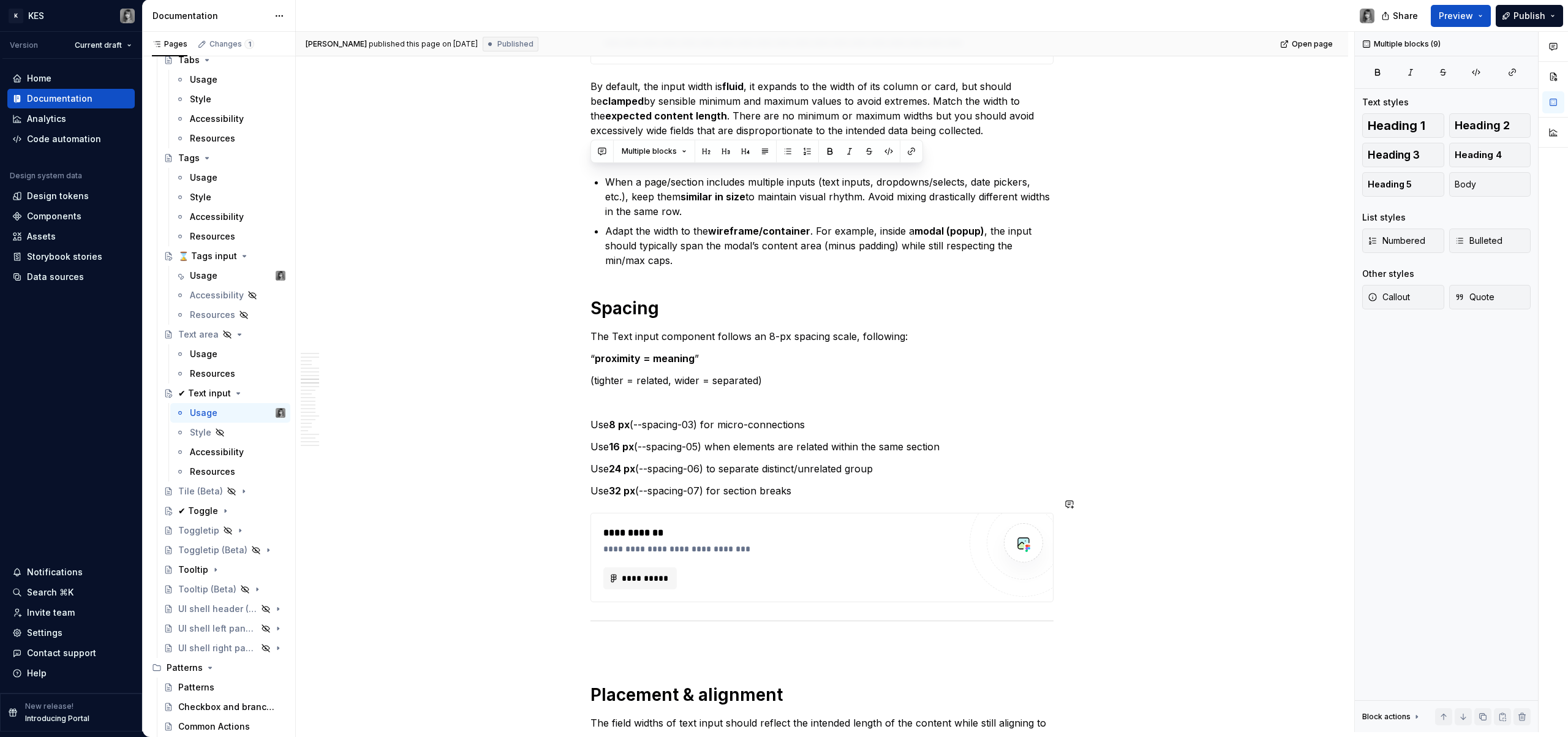
scroll to position [3655, 0]
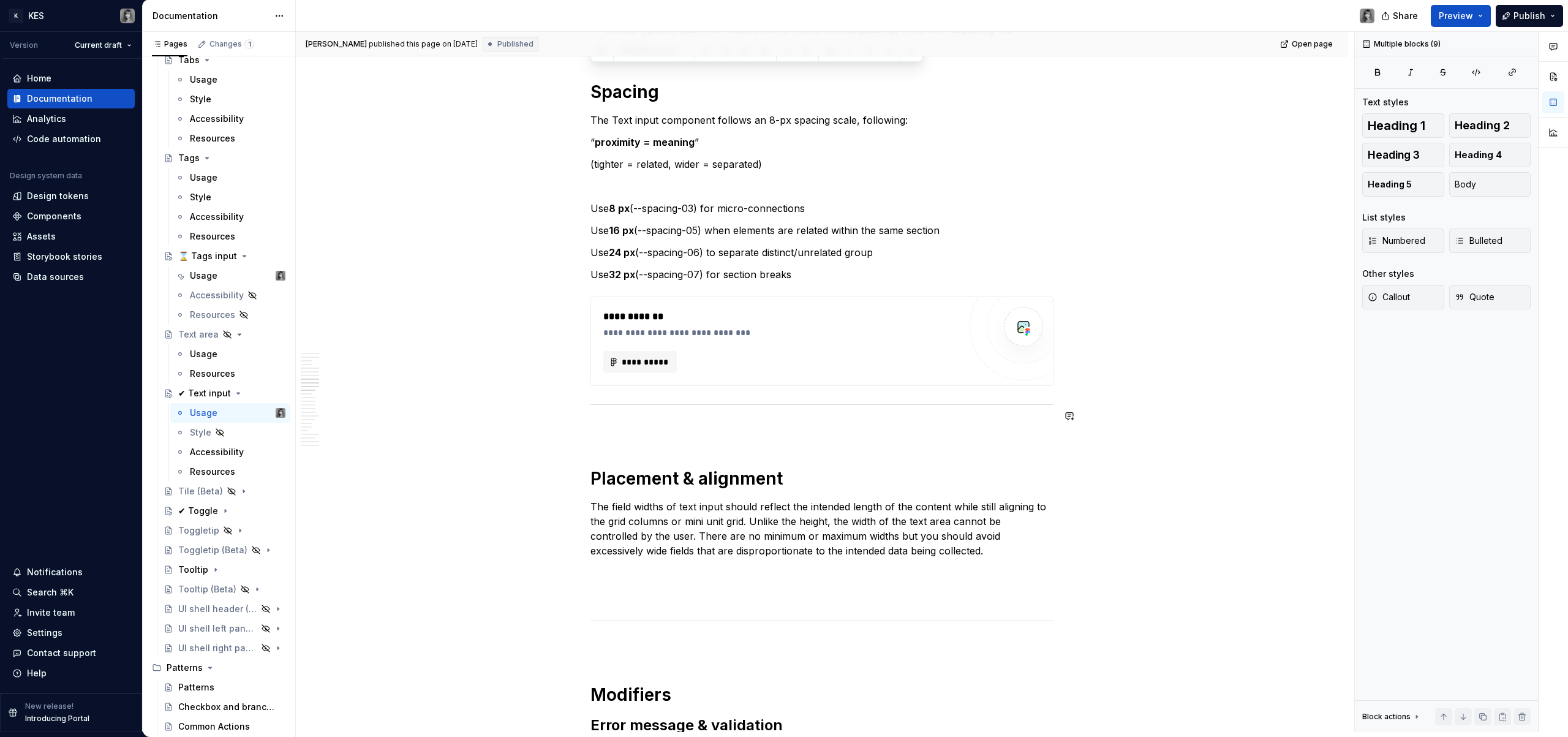
copy div "Spacing The Text input component follows an 8-px spacing scale, following: “ pr…"
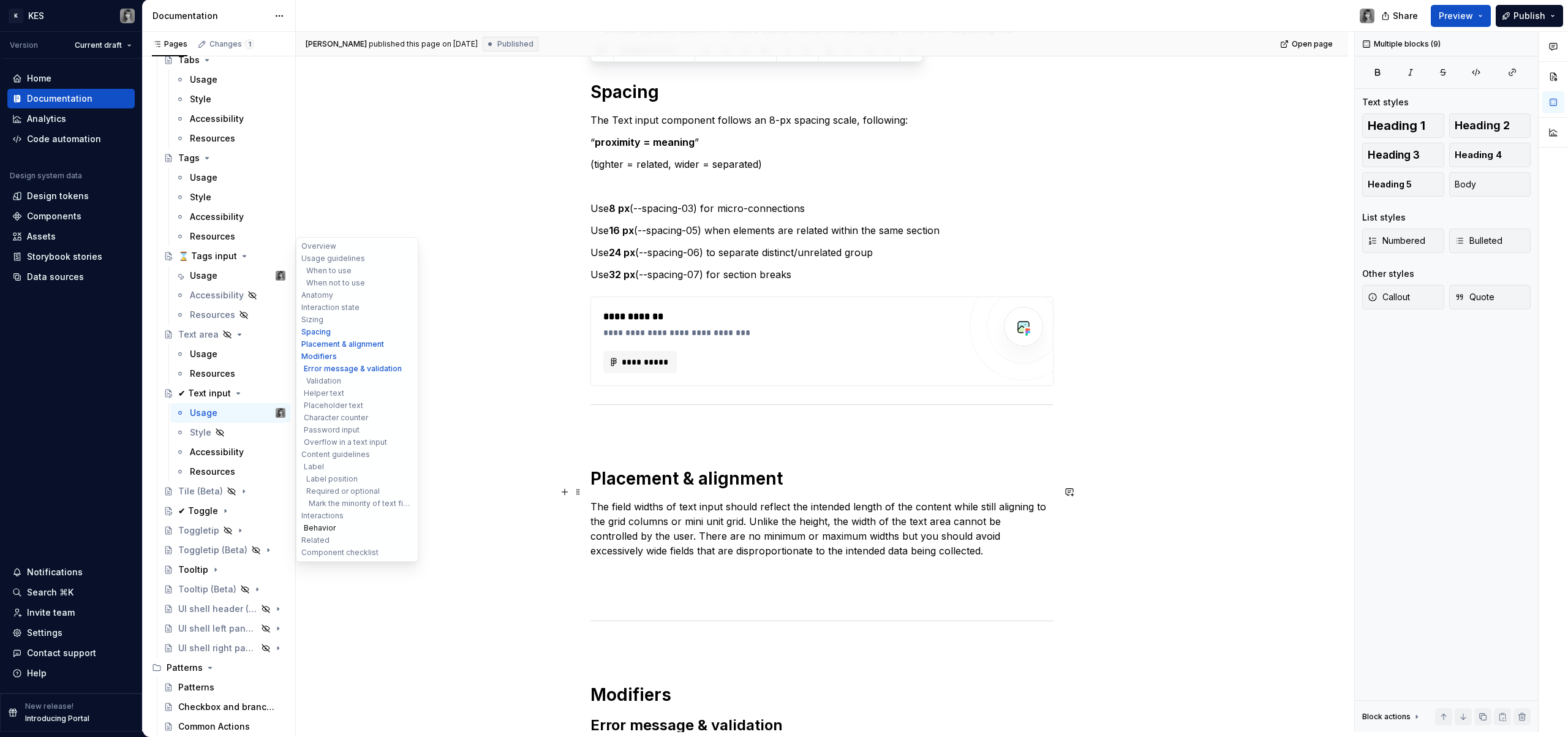
click at [328, 530] on button "Behavior" at bounding box center [357, 528] width 116 height 13
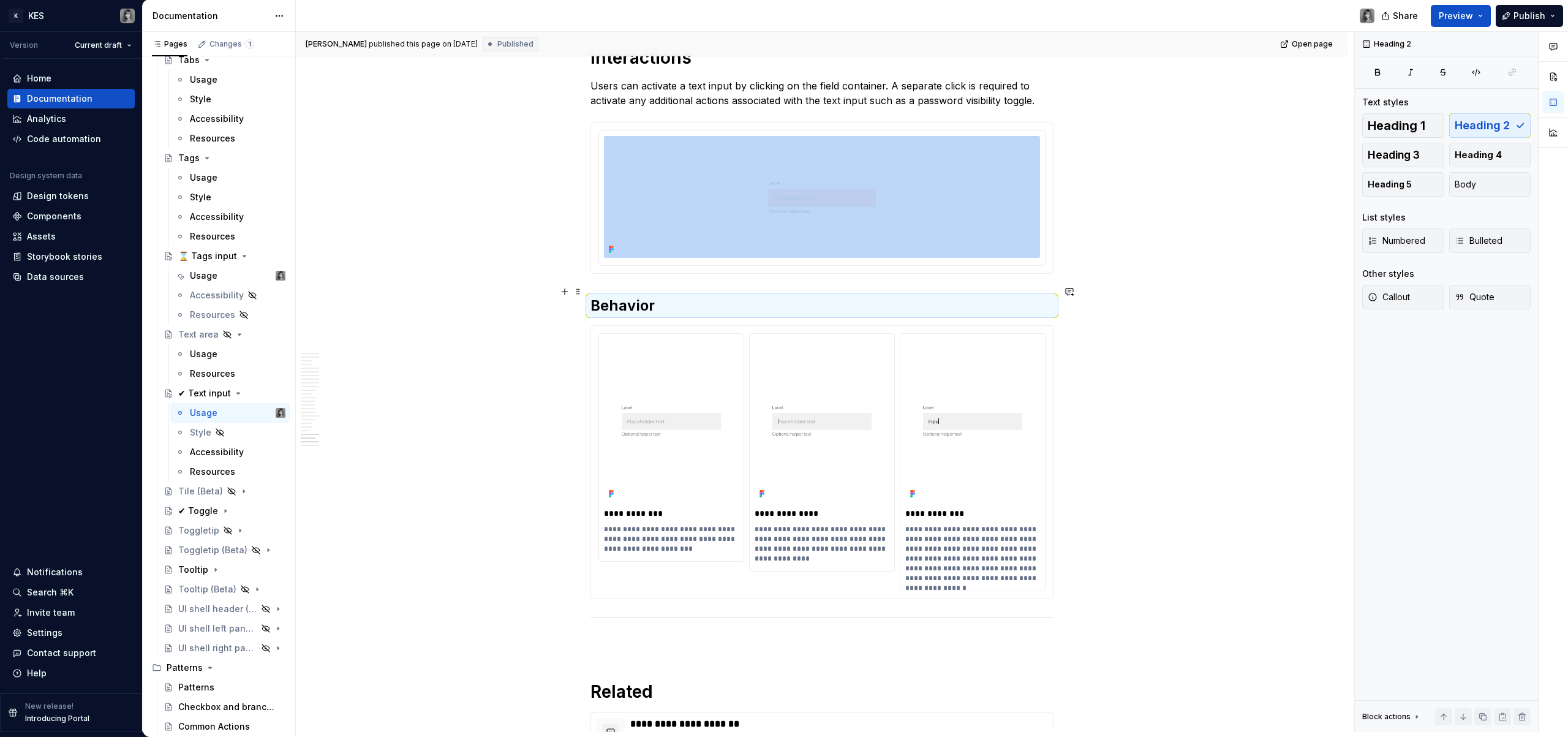
scroll to position [6507, 0]
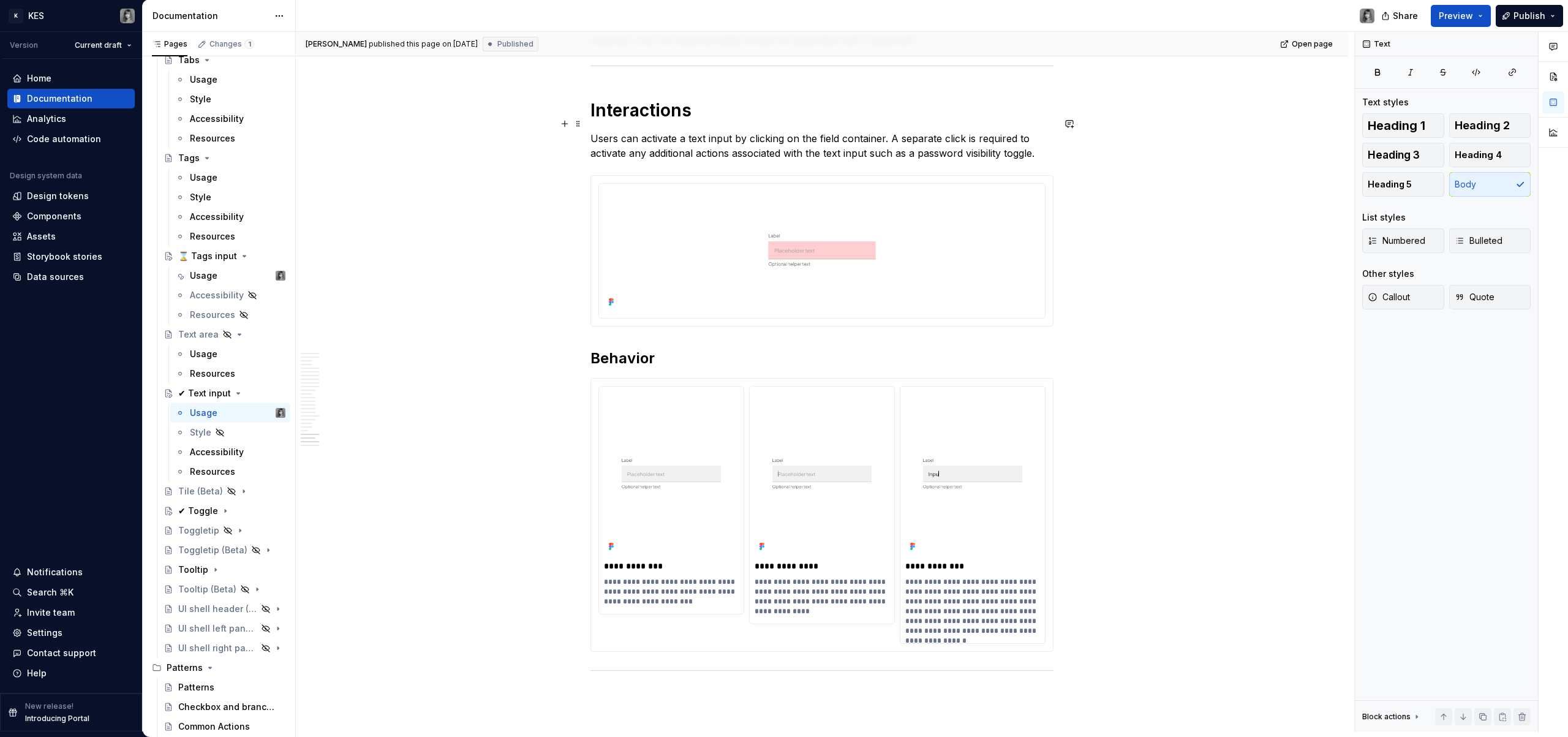
click at [719, 131] on p "Users can activate a text input by clicking on the field container. A separate …" at bounding box center [822, 146] width 463 height 29
click at [658, 104] on h1 "Interactions" at bounding box center [822, 111] width 463 height 22
click at [720, 99] on h1 "Interactions" at bounding box center [822, 111] width 463 height 22
type textarea "*"
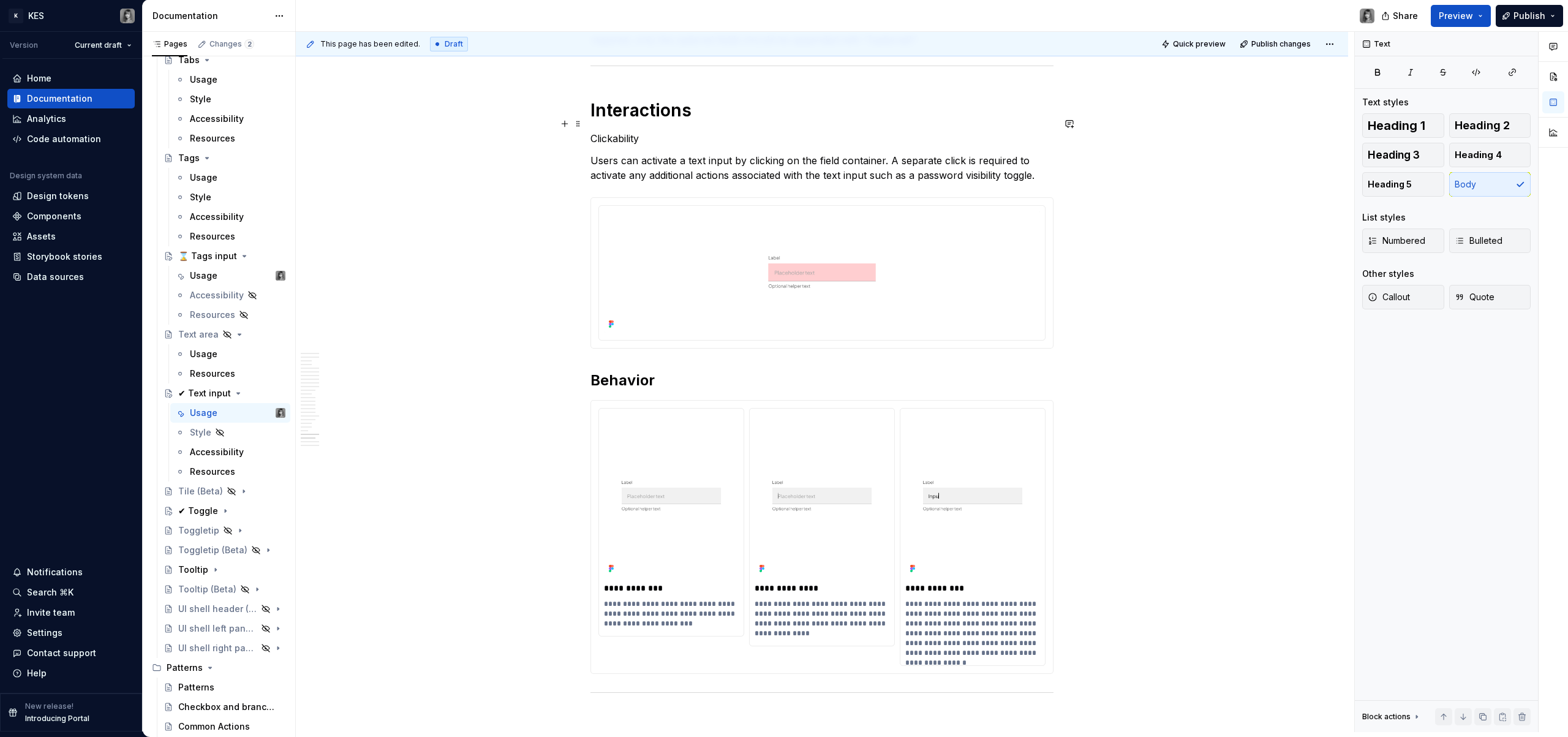
click at [627, 131] on p "Clickability" at bounding box center [822, 138] width 463 height 15
click at [669, 102] on button "button" at bounding box center [667, 101] width 17 height 17
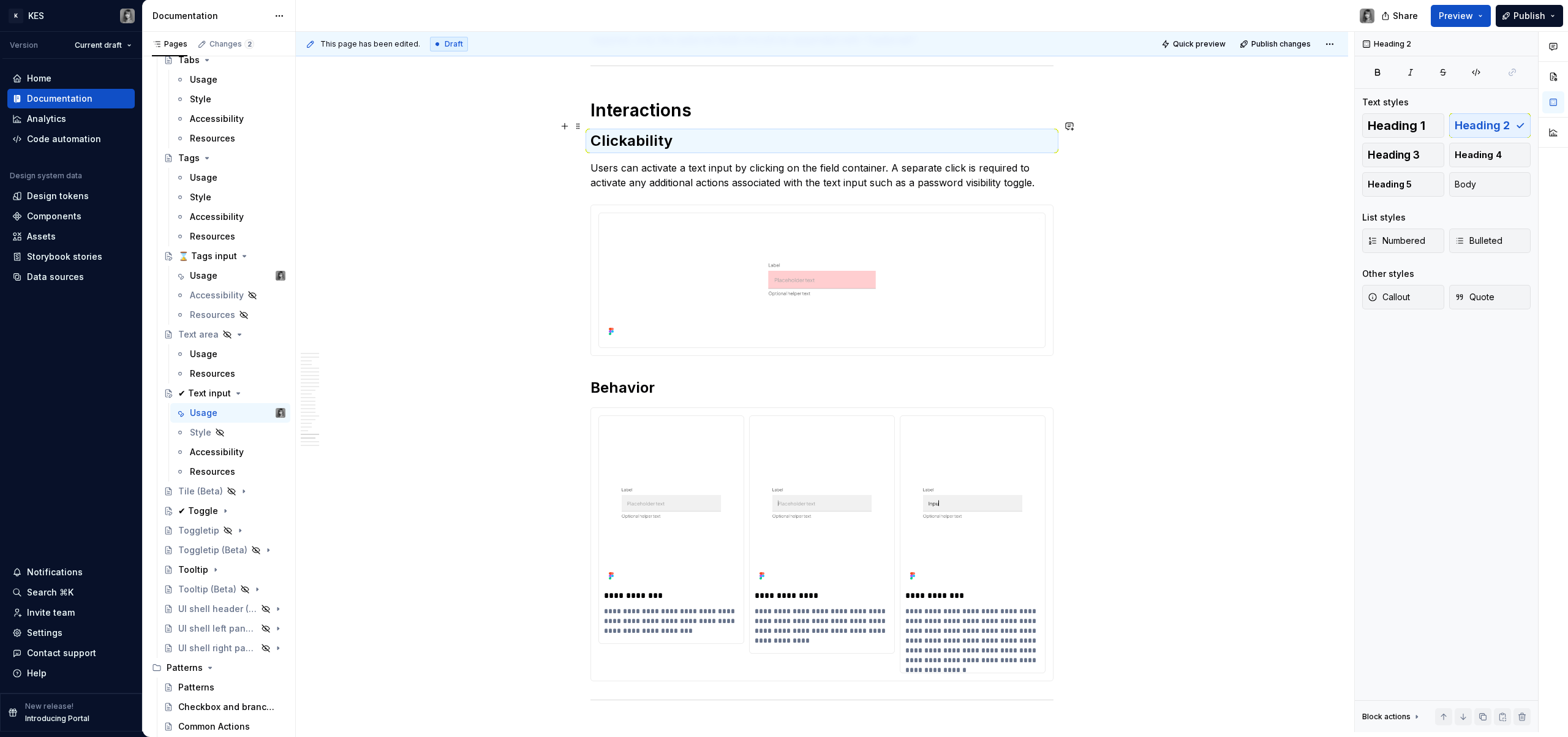
click at [648, 131] on h2 "Clickability" at bounding box center [822, 141] width 463 height 19
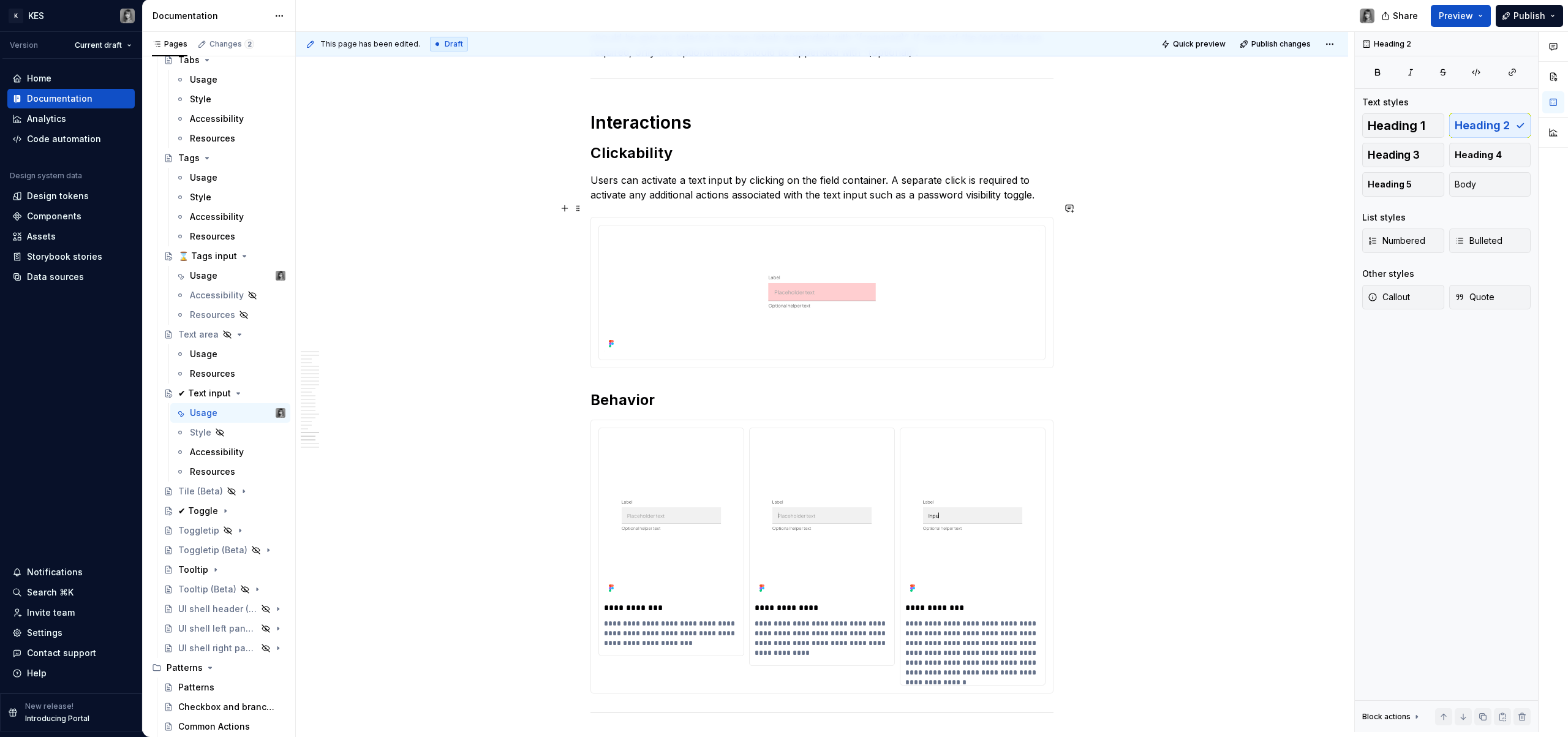
scroll to position [6458, 0]
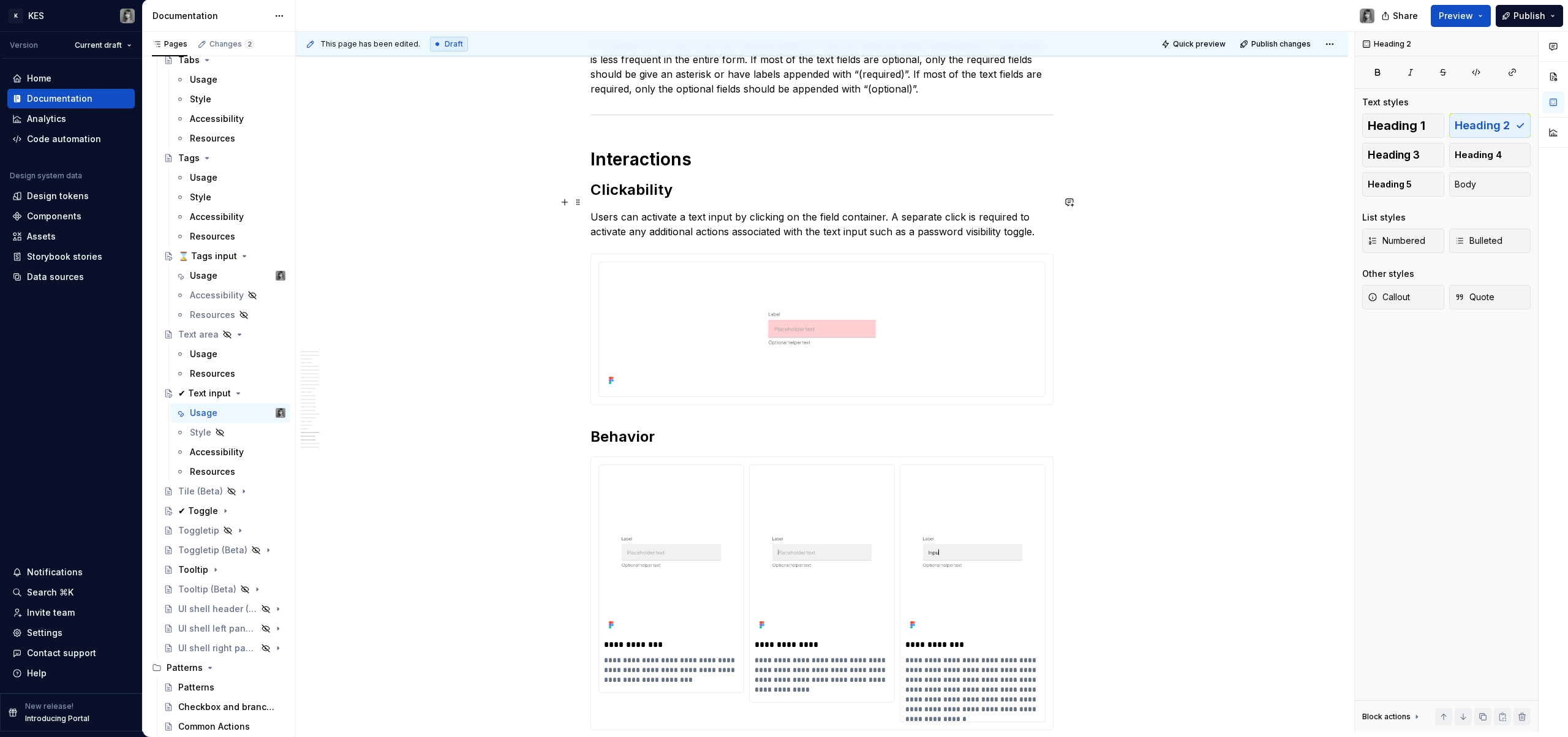
click at [681, 209] on p "Users can activate a text input by clicking on the field container. A separate …" at bounding box center [822, 224] width 463 height 29
type textarea "*"
